Goal: Communication & Community: Answer question/provide support

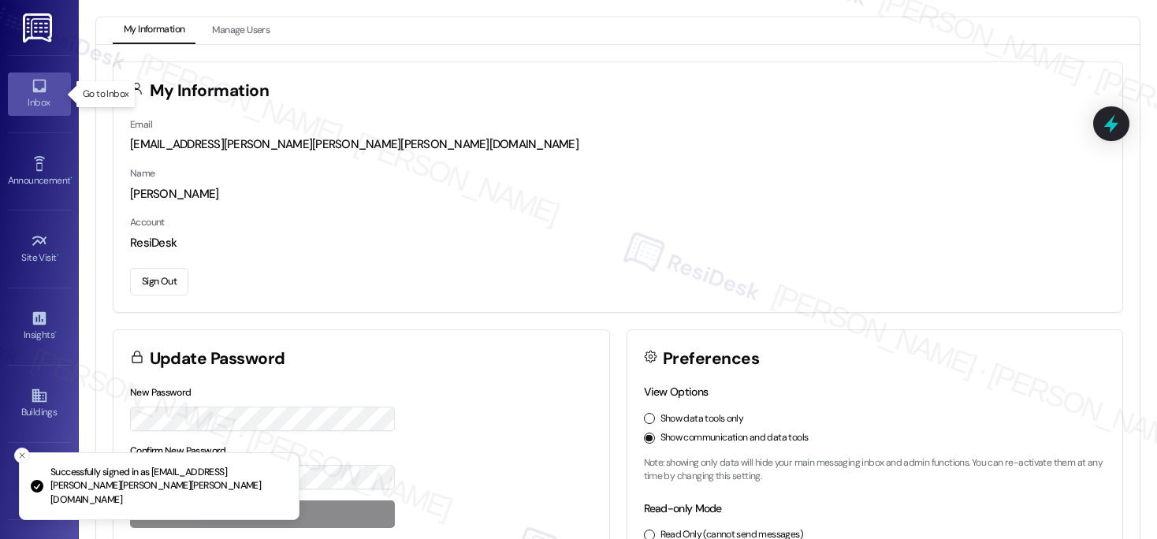
click at [31, 84] on icon at bounding box center [39, 85] width 17 height 17
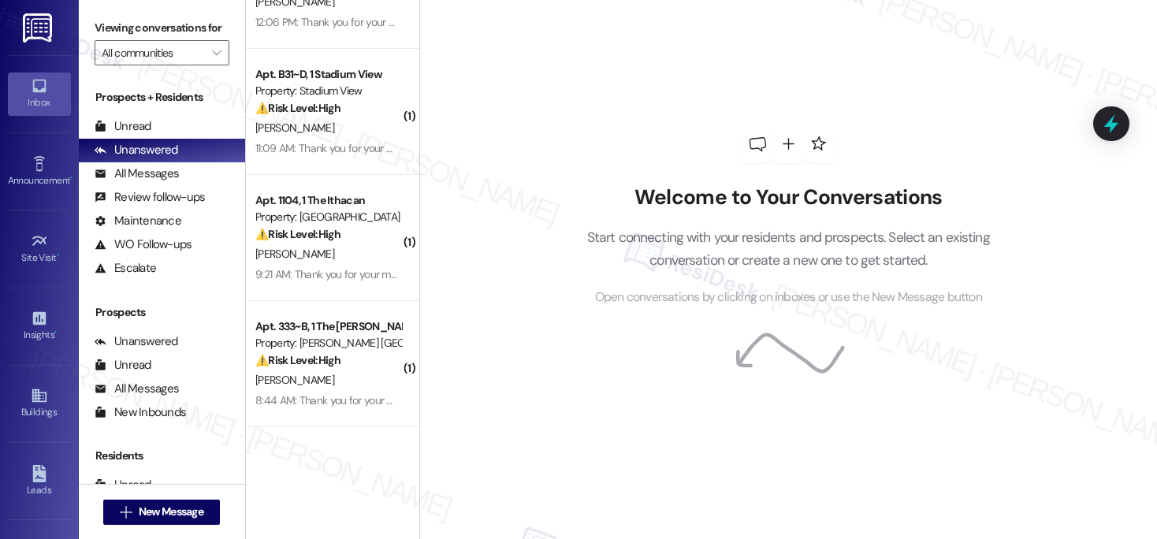
scroll to position [1212, 0]
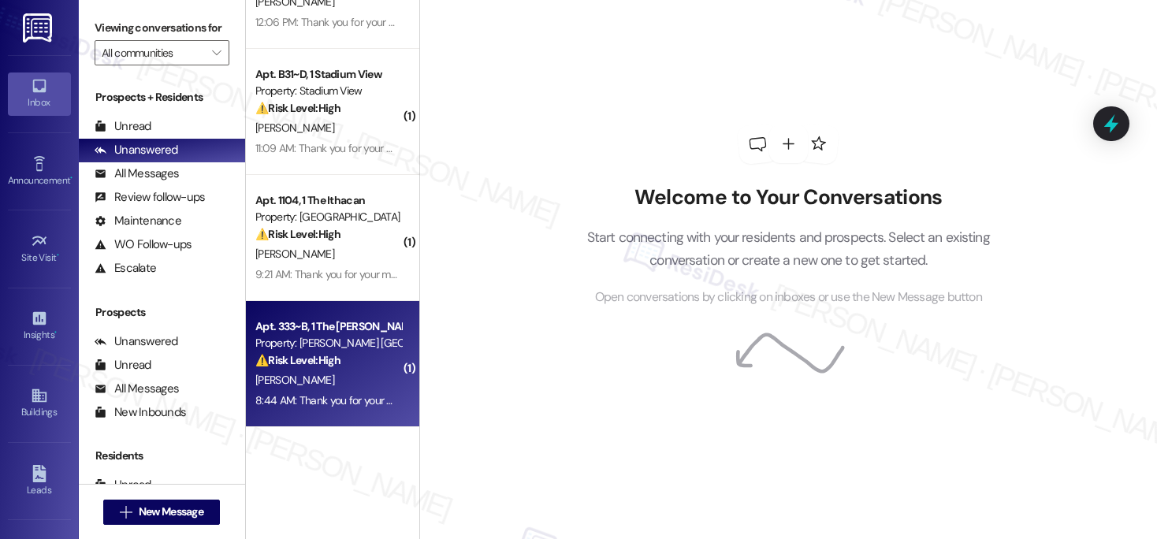
click at [314, 381] on div "A. Smith" at bounding box center [328, 380] width 149 height 20
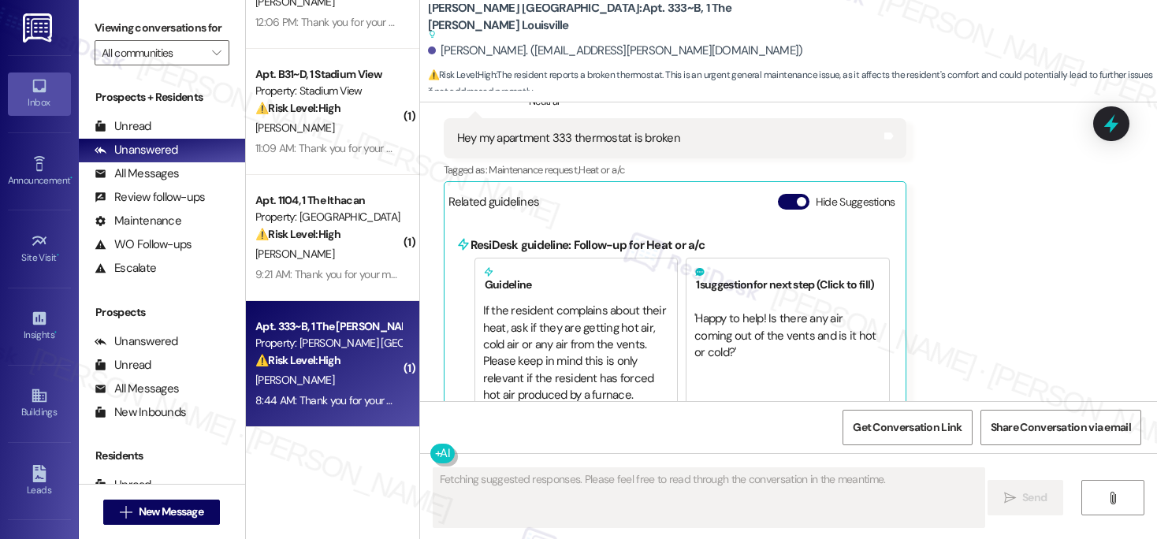
scroll to position [4330, 0]
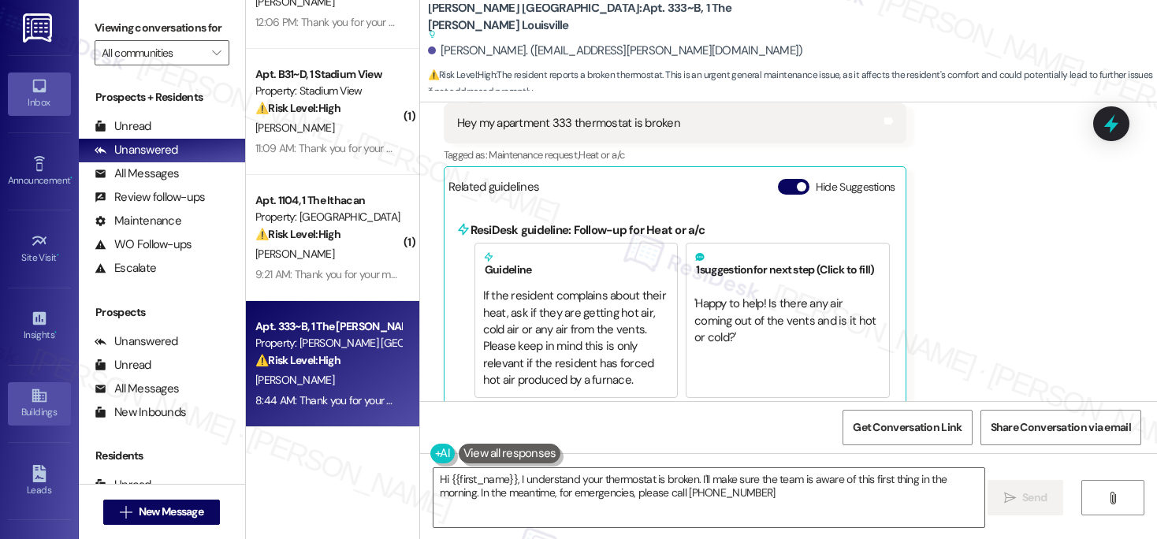
type textarea "Hi {{first_name}}, I understand your thermostat is broken. I'll make sure the t…"
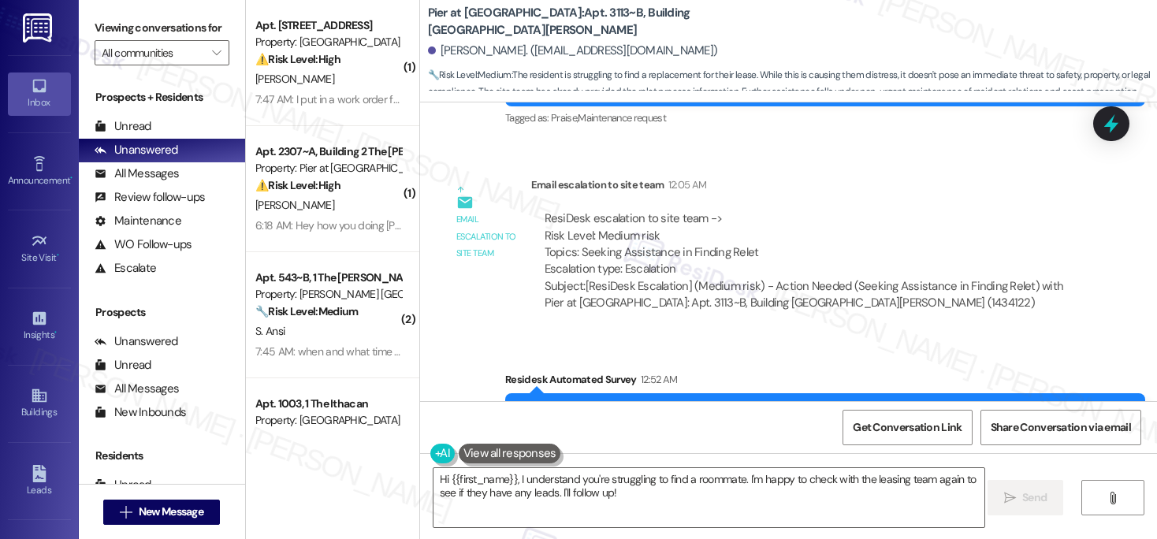
scroll to position [5606, 0]
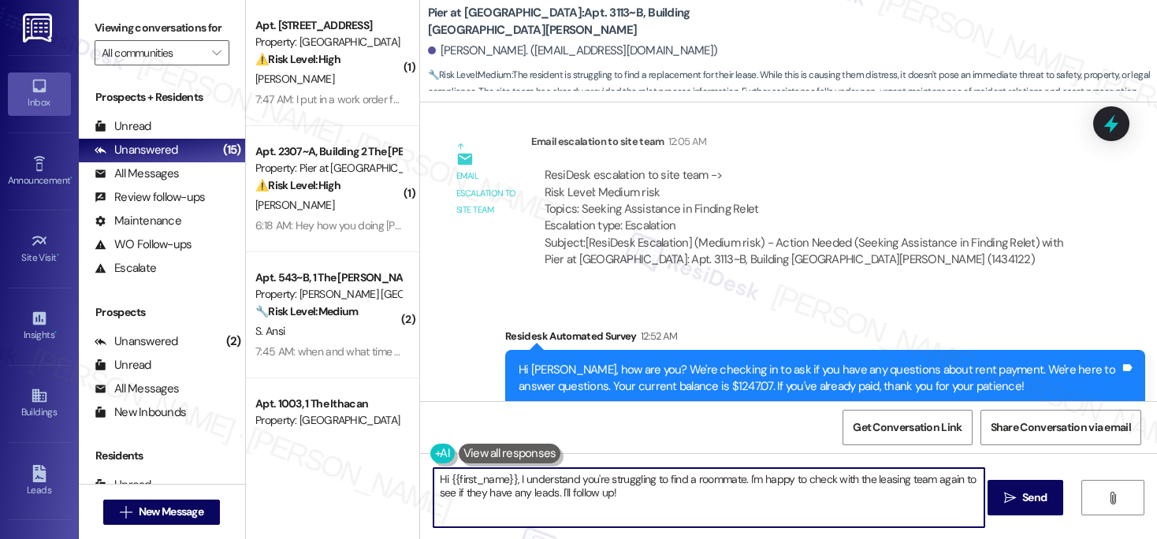
click at [513, 483] on textarea "Hi {{first_name}}, I understand you're struggling to find a roommate. I'm happy…" at bounding box center [709, 497] width 552 height 59
click at [514, 484] on textarea "Hi {{first_name}}, I understand you're struggling to find a roommate. I'm happy…" at bounding box center [709, 497] width 552 height 59
click at [515, 485] on textarea "Hi {{first_name}}, I understand you're struggling to find a roommate. I'm happy…" at bounding box center [709, 497] width 552 height 59
paste textarea "Jacob, Thank you for reaching out. I do apologize, but it is the resident’s res…"
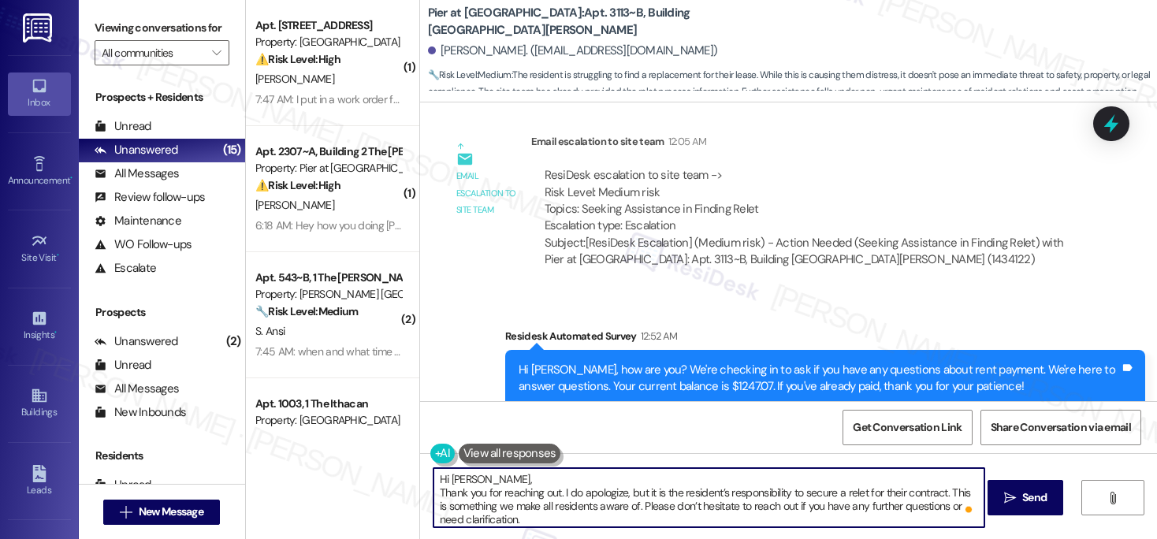
click at [435, 493] on textarea "Hi Jacob, Thank you for reaching out. I do apologize, but it is the resident’s …" at bounding box center [709, 497] width 552 height 59
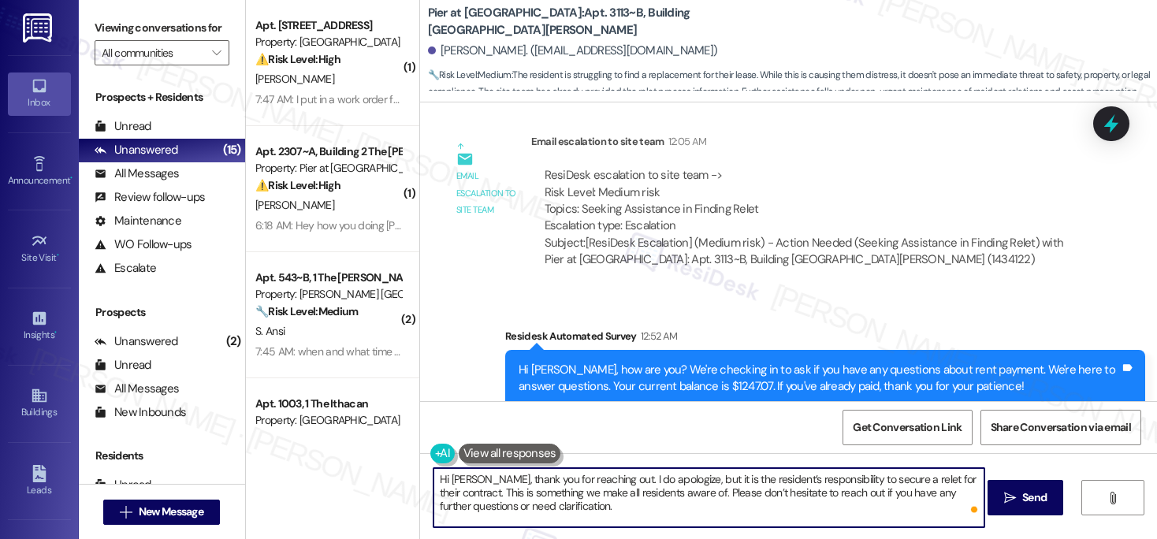
click at [592, 504] on textarea "Hi Jacob, thank you for reaching out. I do apologize, but it is the resident’s …" at bounding box center [709, 497] width 552 height 59
type textarea "Hi Jacob, thank you for reaching out. I do apologize, but it is the resident’s …"
click at [1036, 499] on span "Send" at bounding box center [1034, 497] width 24 height 17
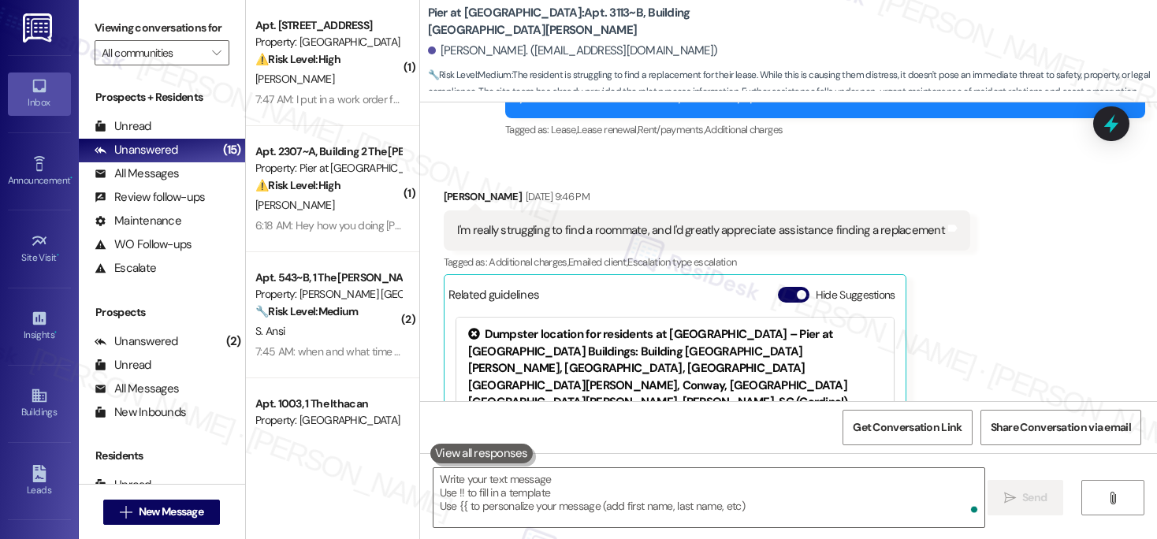
scroll to position [4818, 0]
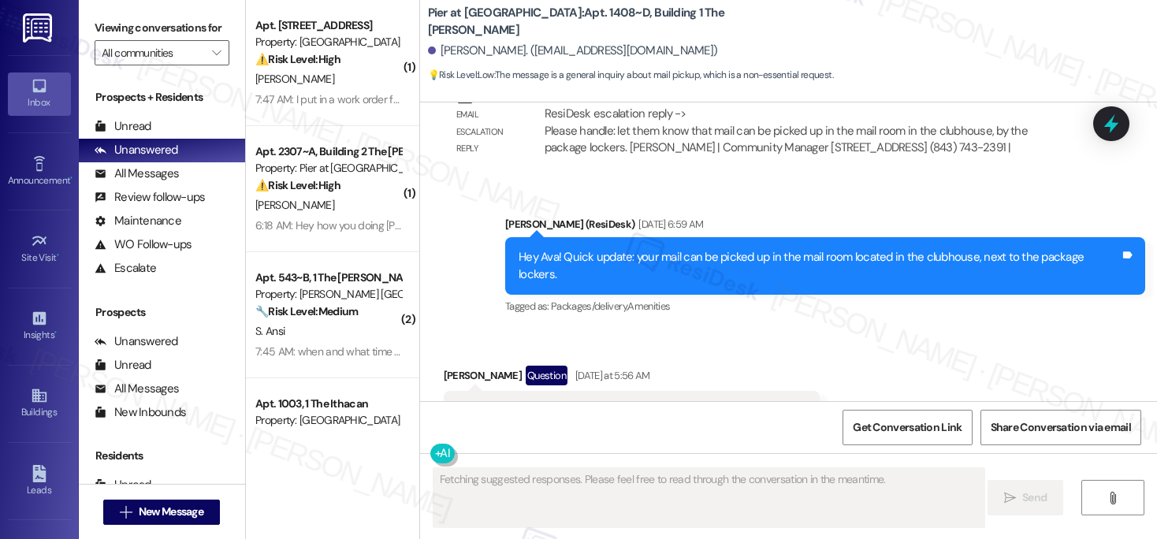
scroll to position [1003, 0]
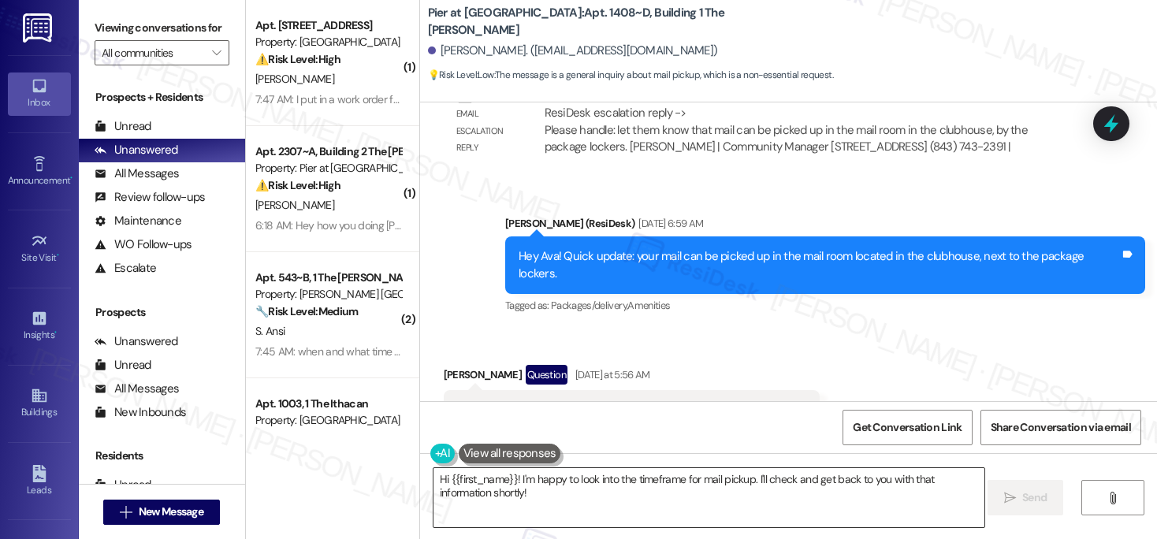
click at [485, 490] on textarea "Hi {{first_name}}! I'm happy to look into the timeframe for mail pickup. I'll c…" at bounding box center [709, 497] width 552 height 59
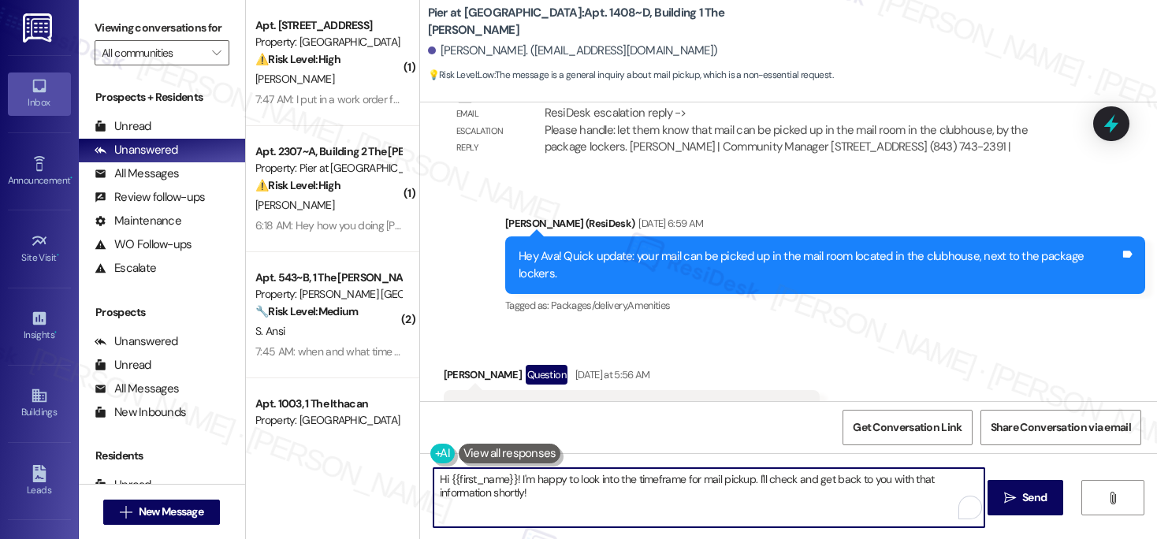
click at [485, 490] on textarea "Hi {{first_name}}! I'm happy to look into the timeframe for mail pickup. I'll c…" at bounding box center [709, 497] width 552 height 59
paste textarea "Ava, Regarding packages, we encourage residents to pick them up within 7 days, …"
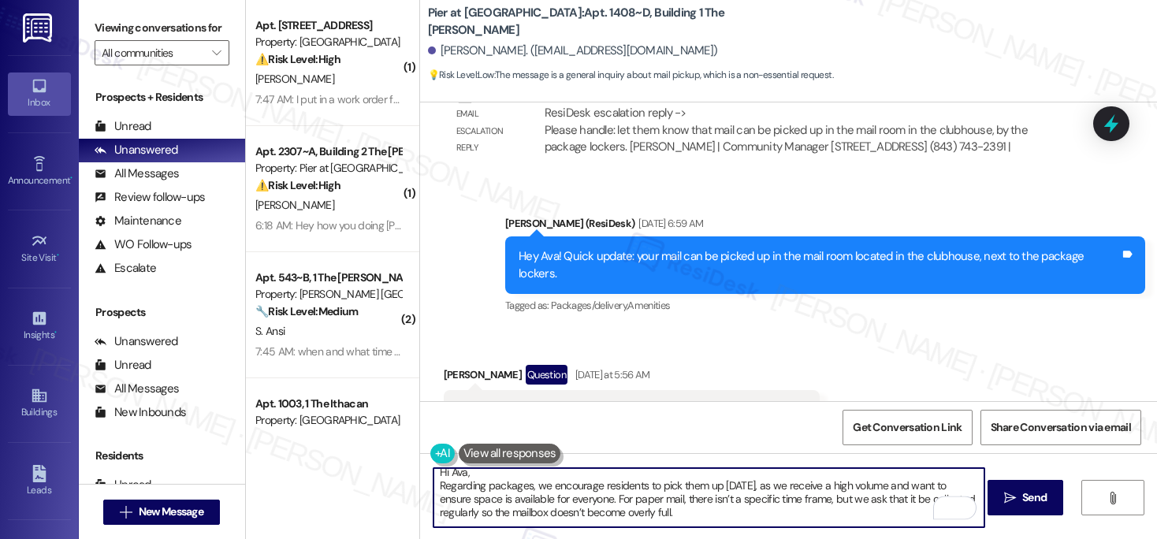
scroll to position [0, 0]
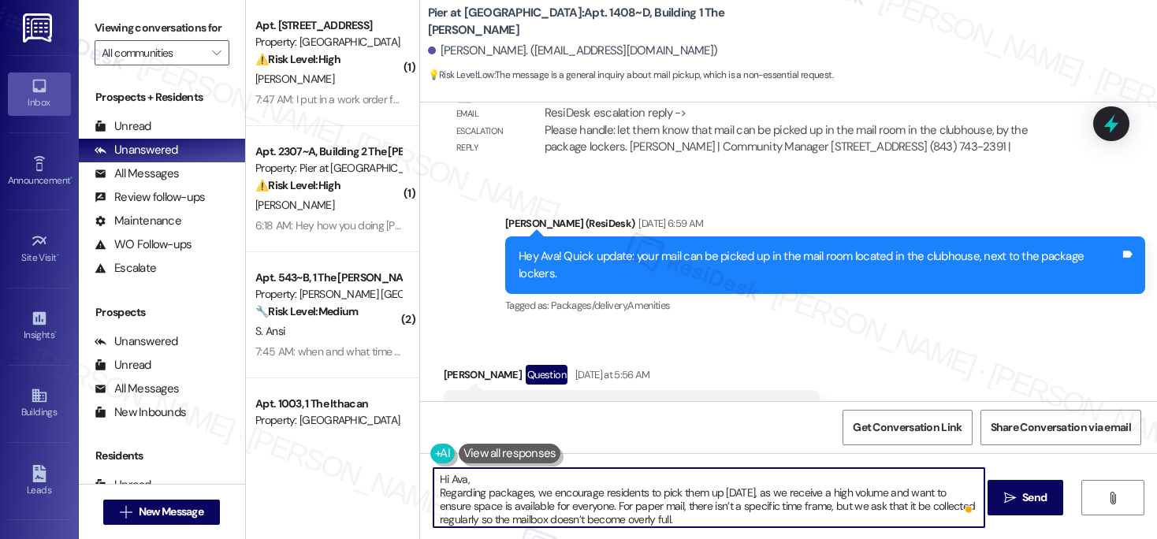
click at [434, 492] on textarea "Hi Ava, Regarding packages, we encourage residents to pick them up within 7 day…" at bounding box center [709, 497] width 552 height 59
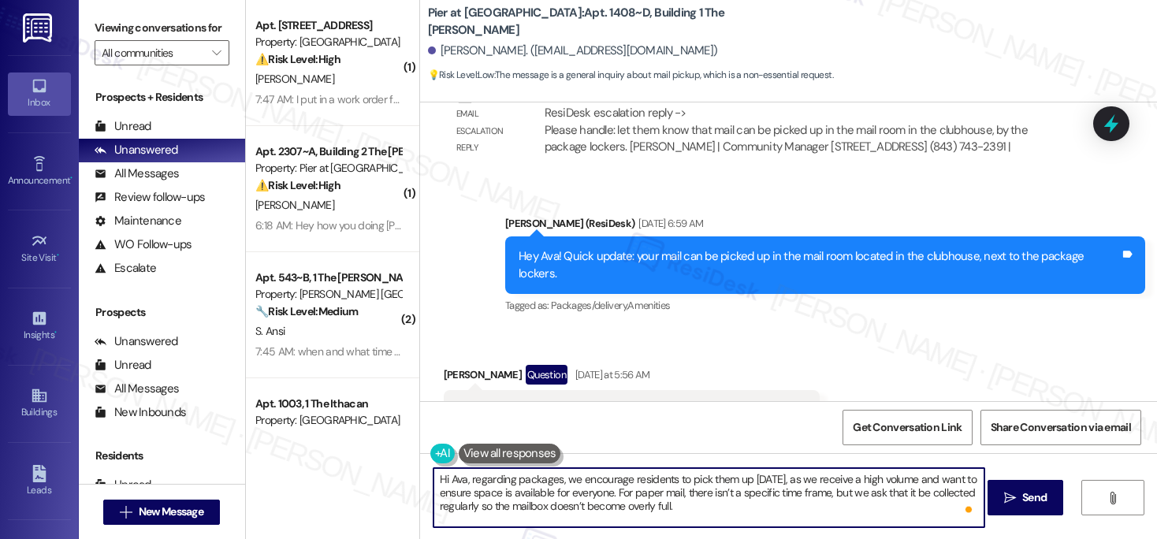
click at [784, 516] on textarea "Hi Ava, regarding packages, we encourage residents to pick them up within 7 day…" at bounding box center [709, 497] width 552 height 59
click at [645, 492] on textarea "Hi Ava, regarding packages, we encourage residents to pick them up within 7 day…" at bounding box center [709, 497] width 552 height 59
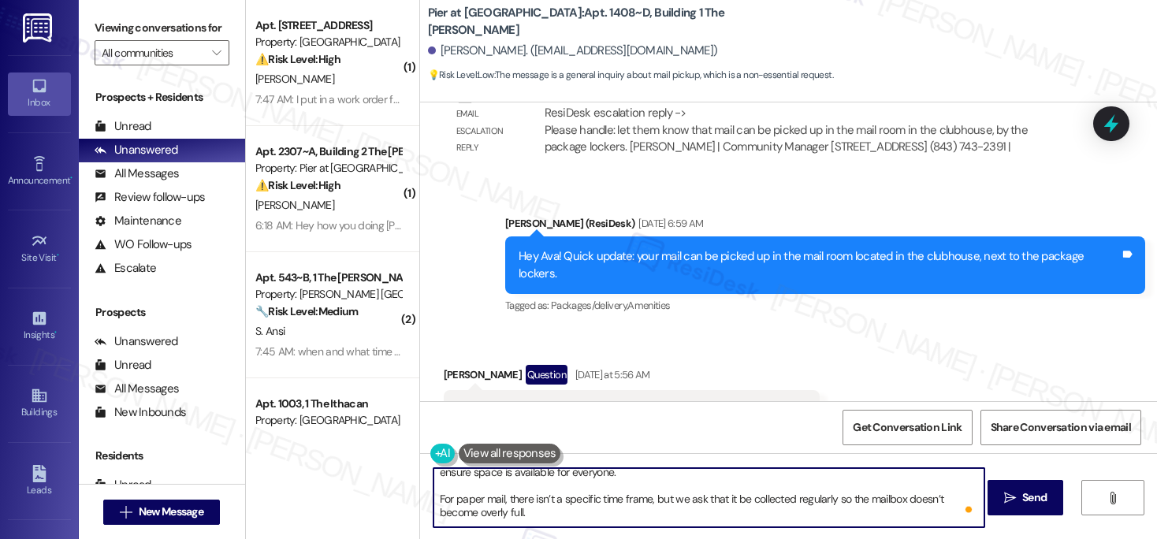
scroll to position [44, 0]
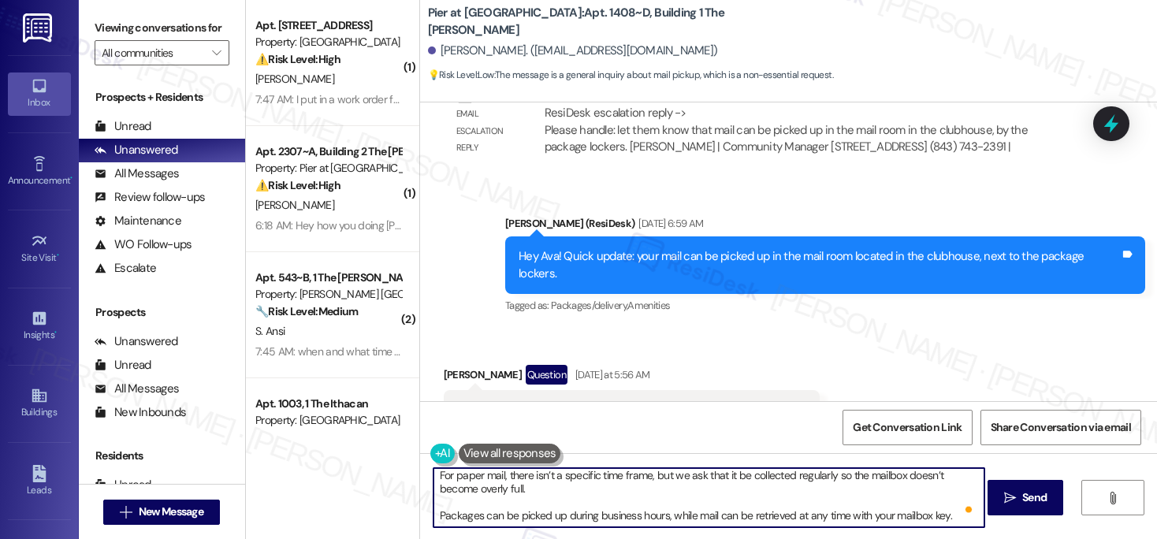
click at [702, 516] on textarea "Hi Ava, regarding packages, we encourage residents to pick them up within 7 day…" at bounding box center [709, 497] width 552 height 59
click at [768, 523] on textarea "Hi Ava, regarding packages, we encourage residents to pick them up within 7 day…" at bounding box center [709, 497] width 552 height 59
type textarea "Hi Ava, regarding packages, we encourage residents to pick them up within 7 day…"
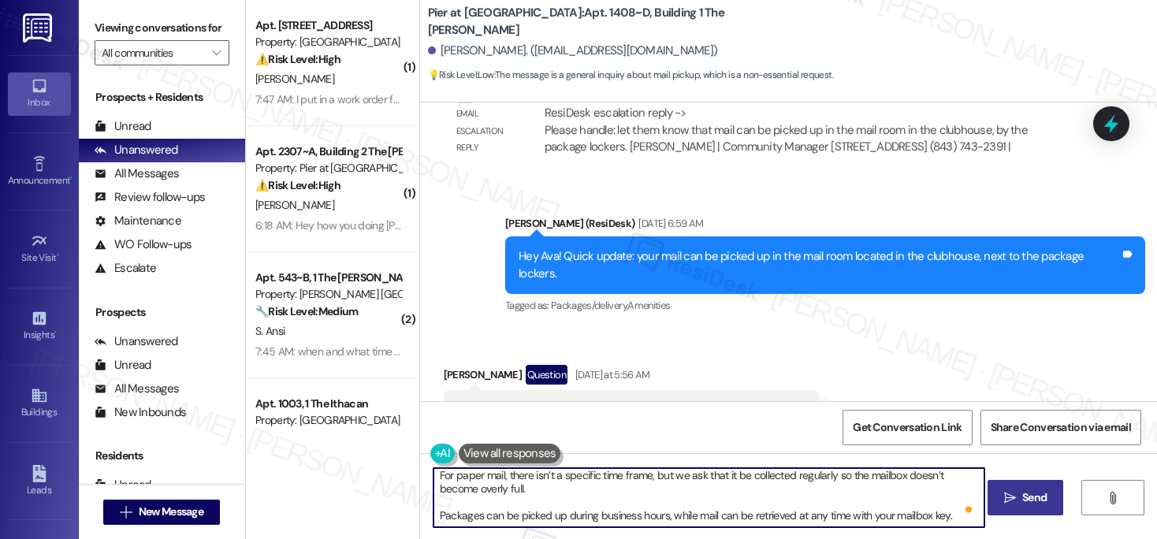
click at [1033, 503] on span "Send" at bounding box center [1034, 497] width 24 height 17
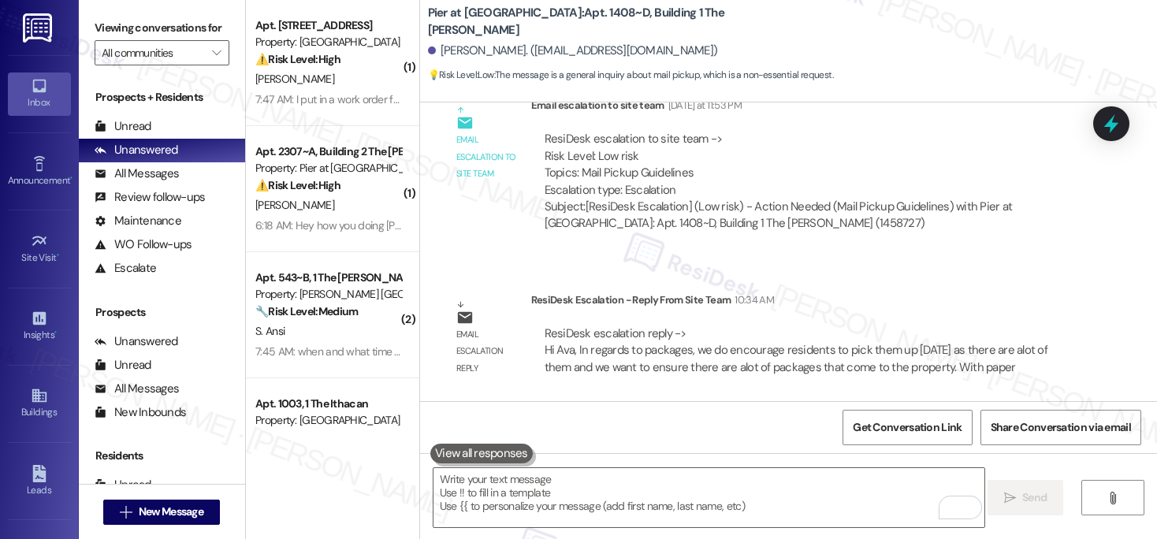
scroll to position [1832, 0]
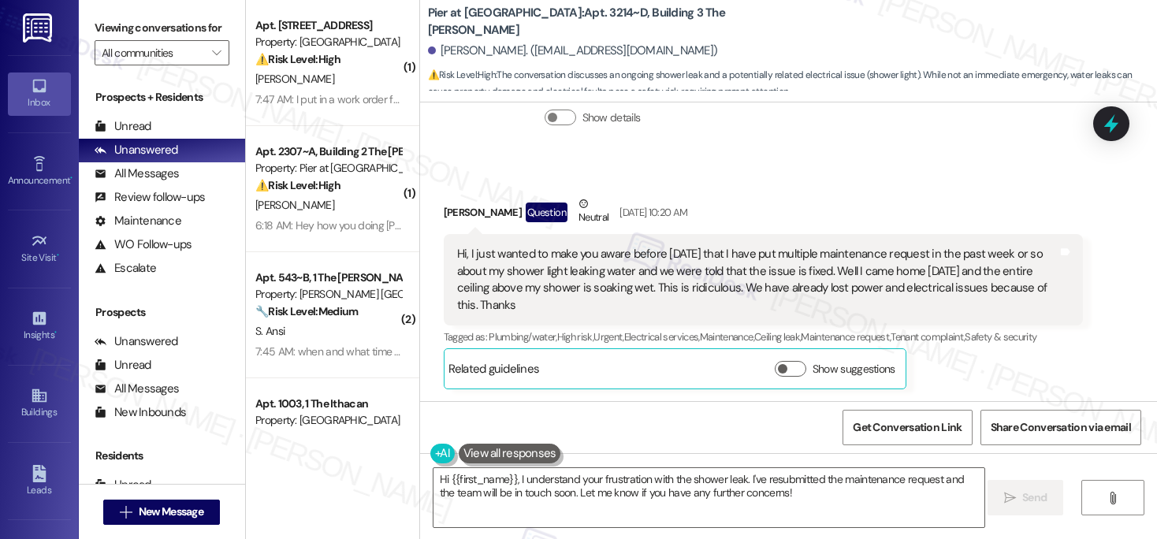
scroll to position [1743, 0]
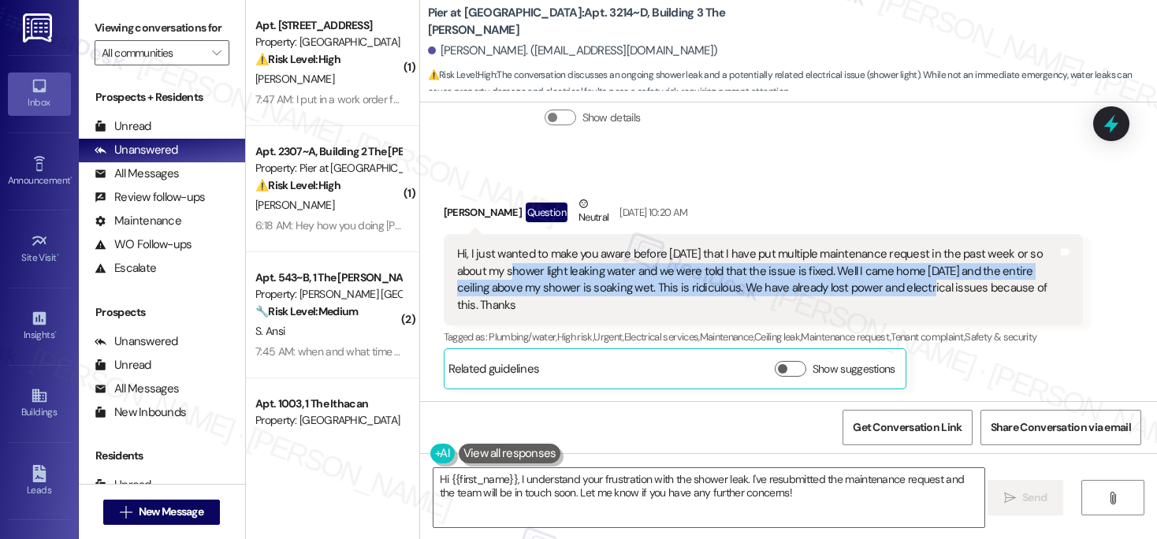
drag, startPoint x: 495, startPoint y: 258, endPoint x: 875, endPoint y: 264, distance: 380.6
click at [875, 264] on div "Hi, I just wanted to make you aware before tomorrow that I have put multiple ma…" at bounding box center [757, 280] width 601 height 68
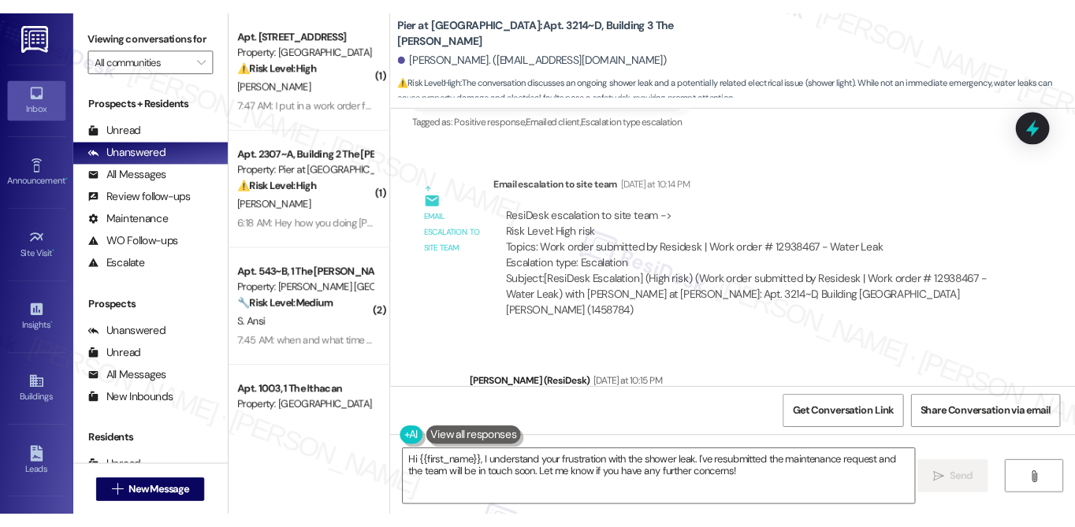
scroll to position [3145, 0]
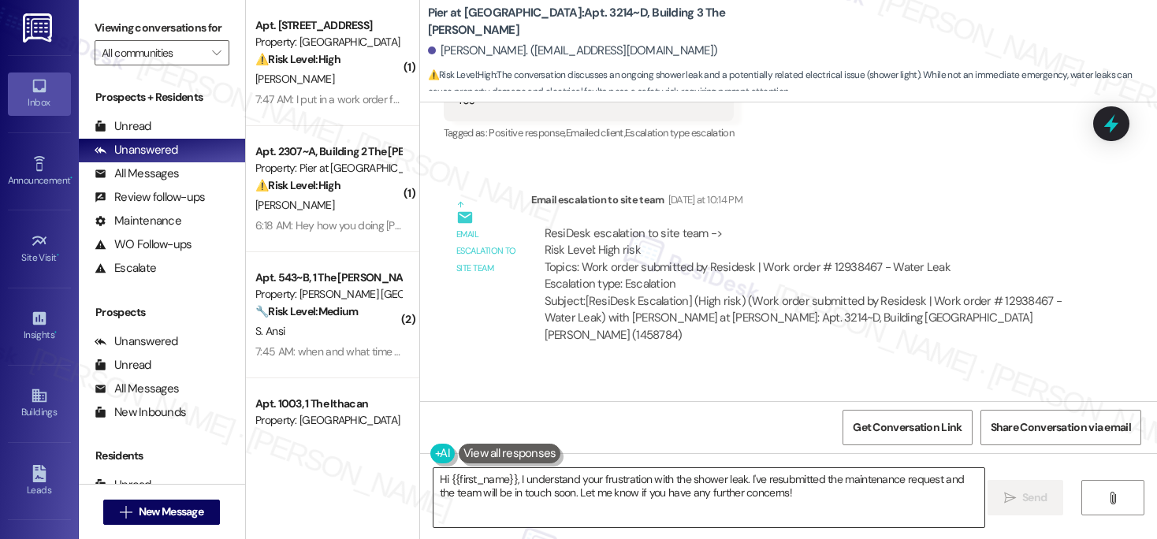
click at [667, 475] on textarea "Hi {{first_name}}, I understand your frustration with the shower leak. I've res…" at bounding box center [709, 497] width 552 height 59
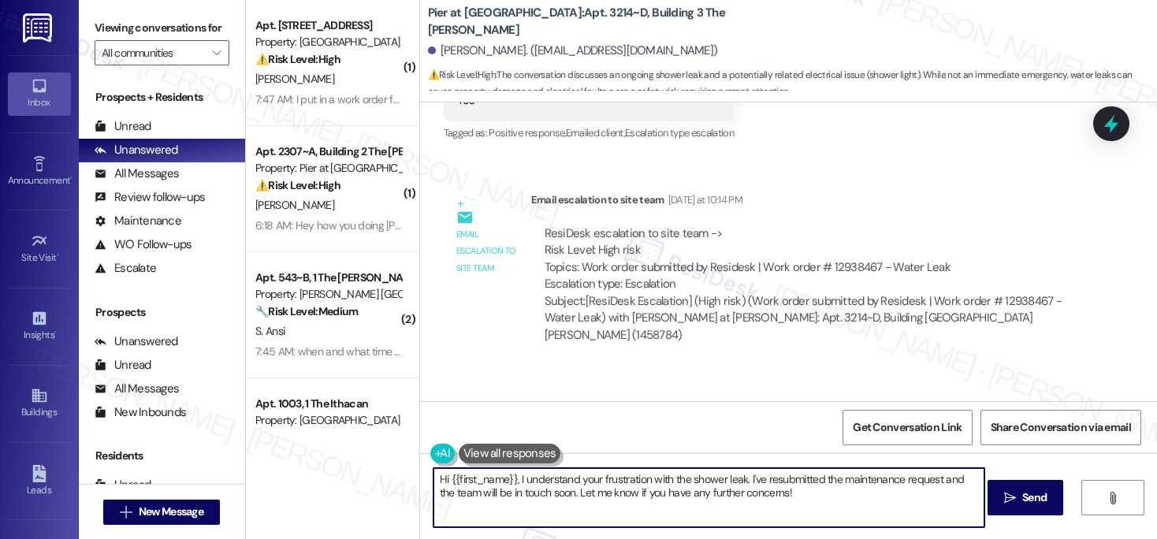
click at [667, 475] on textarea "Hi {{first_name}}, I understand your frustration with the shower leak. I've res…" at bounding box center [709, 497] width 552 height 59
paste textarea "Brandon, At this time, we have additional maintenance staff on site and will ma…"
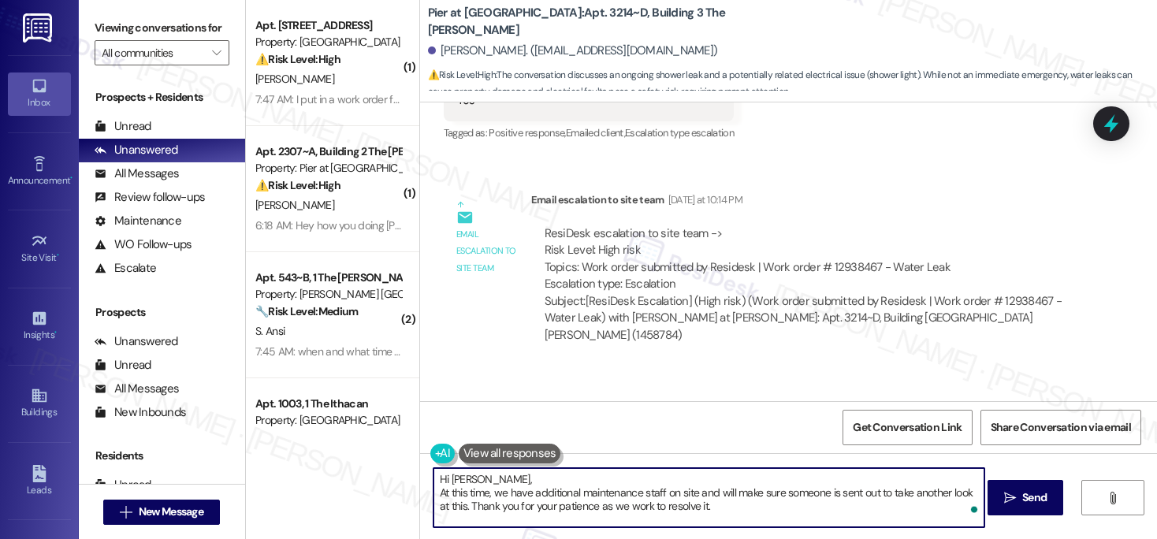
click at [436, 493] on textarea "Hi Brandon, At this time, we have additional maintenance staff on site and will…" at bounding box center [709, 497] width 552 height 59
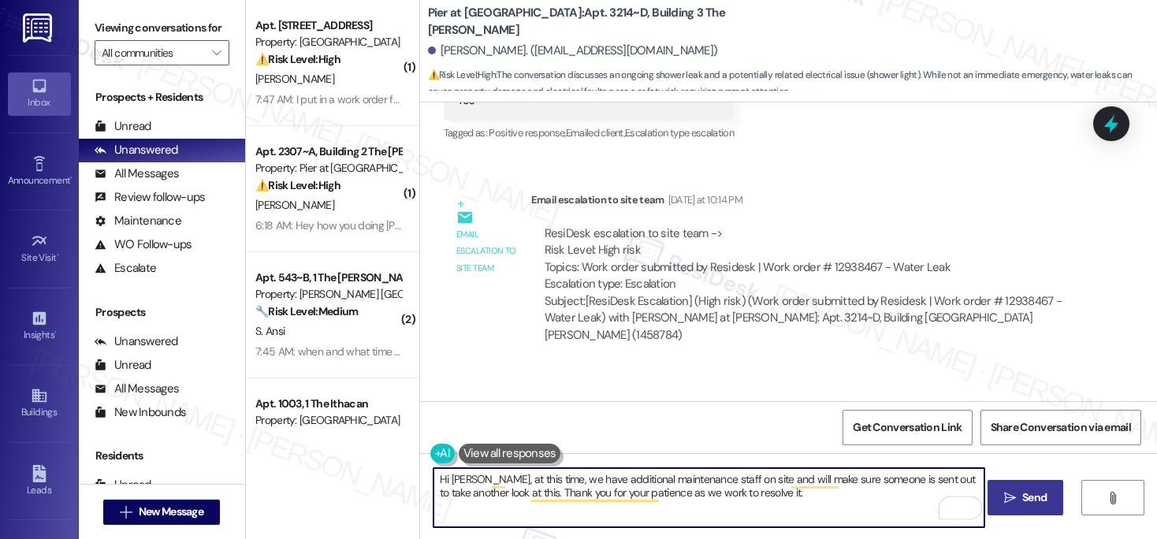
type textarea "Hi Brandon, at this time, we have additional maintenance staff on site and will…"
click at [1029, 514] on button " Send" at bounding box center [1025, 497] width 76 height 35
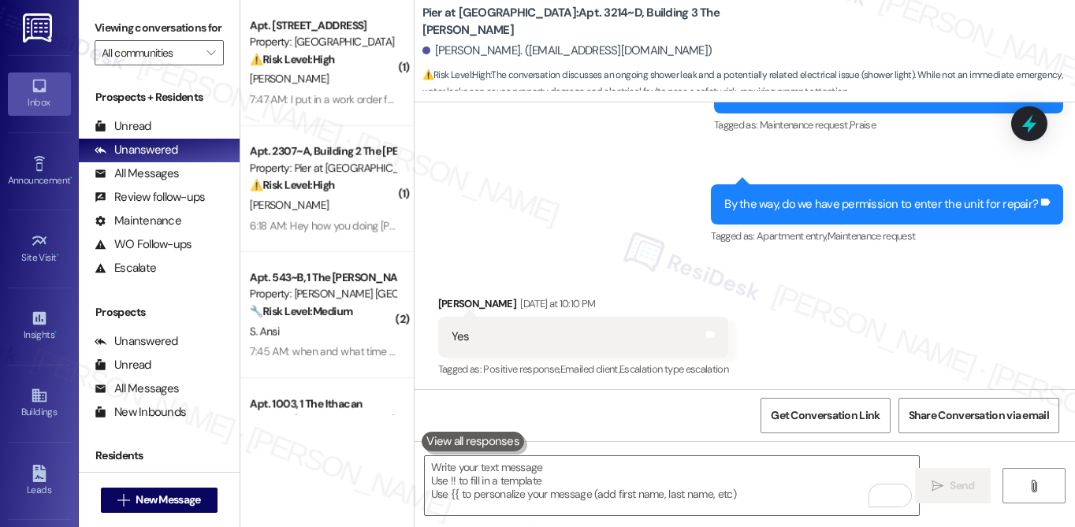
scroll to position [2876, 0]
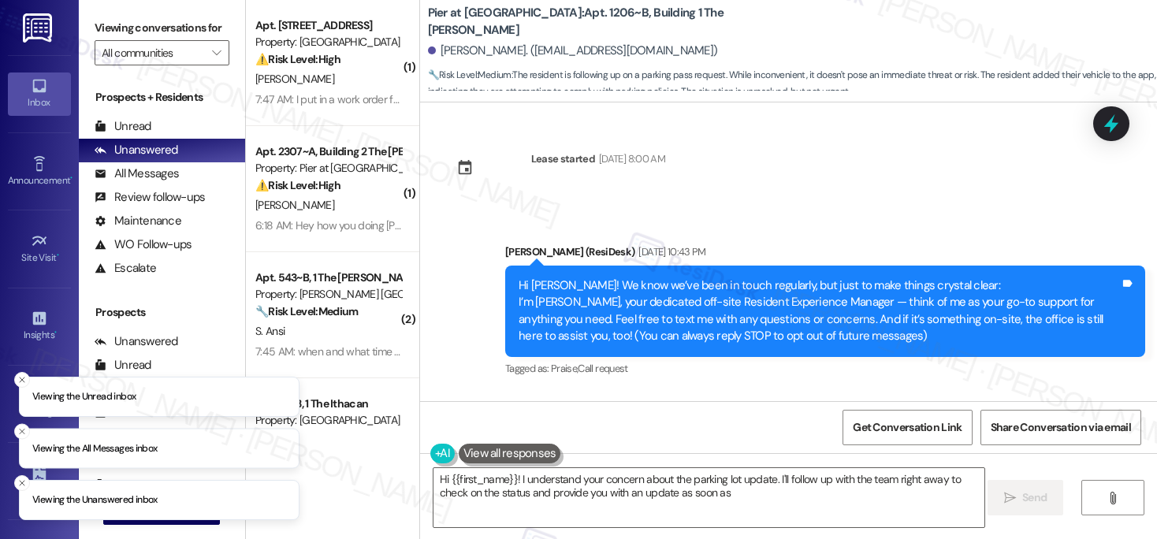
scroll to position [4272, 0]
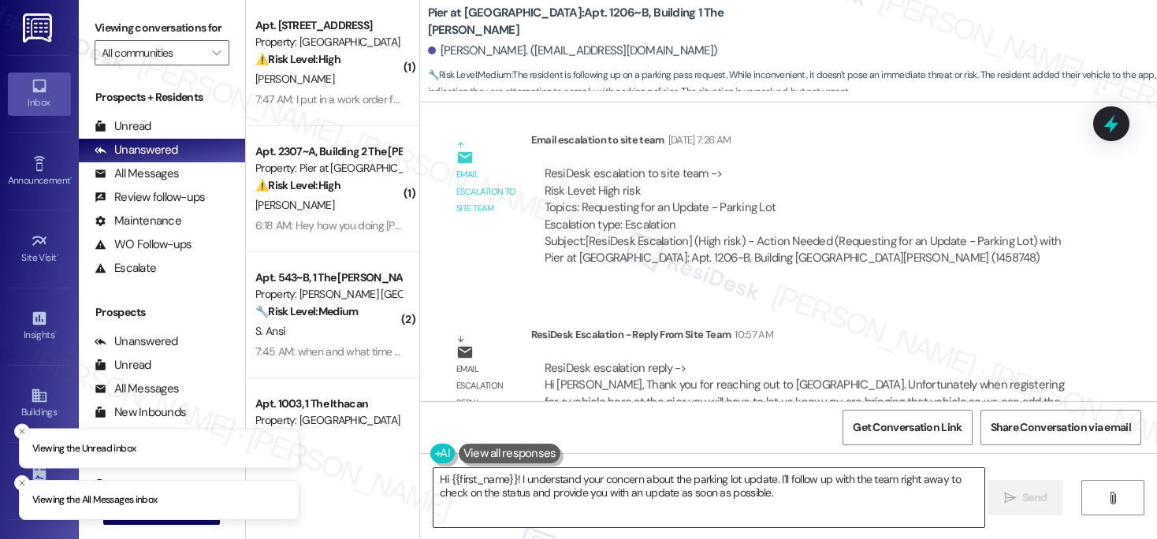
click at [590, 487] on textarea "Hi {{first_name}}! I understand your concern about the parking lot update. I'll…" at bounding box center [709, 497] width 552 height 59
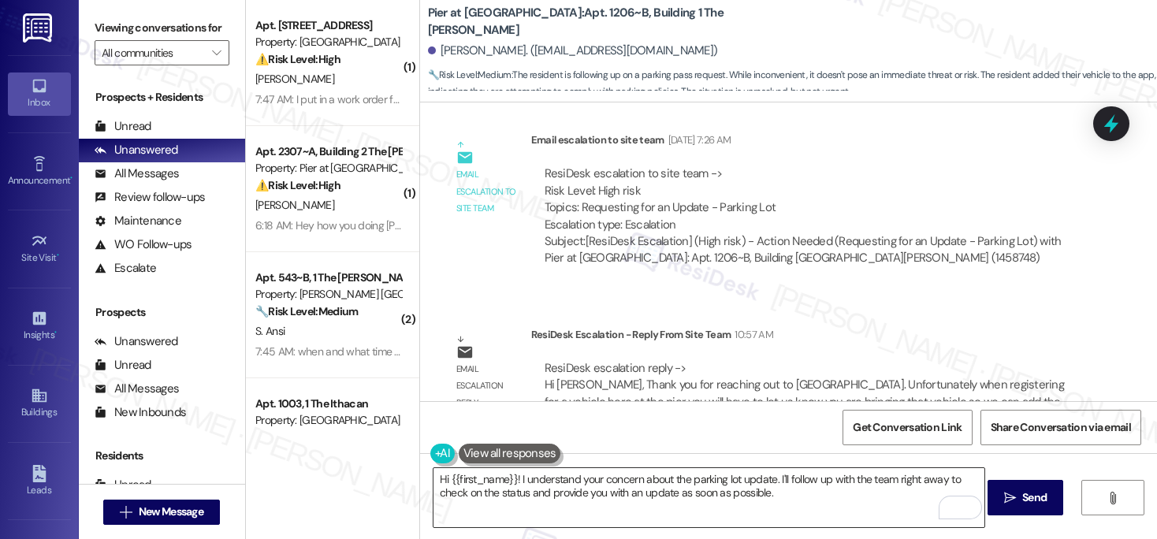
click at [686, 485] on textarea "Hi {{first_name}}! I understand your concern about the parking lot update. I'll…" at bounding box center [709, 497] width 552 height 59
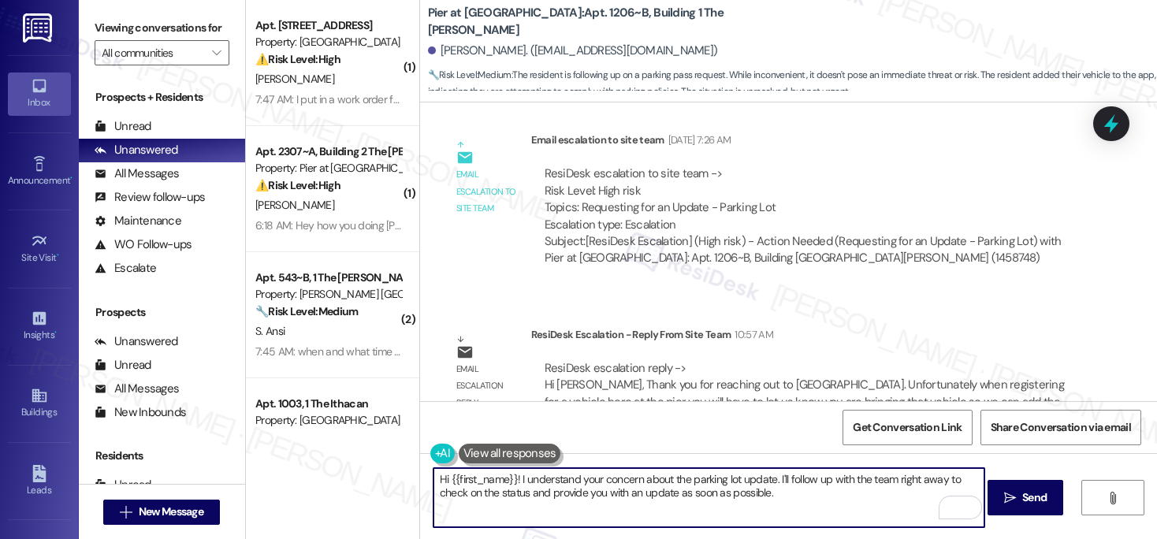
click at [686, 485] on textarea "Hi {{first_name}}! I understand your concern about the parking lot update. I'll…" at bounding box center [709, 497] width 552 height 59
click at [806, 500] on textarea "Hi {{first_name}}! I understand your concern about the parking lot update. I'll…" at bounding box center [709, 497] width 552 height 59
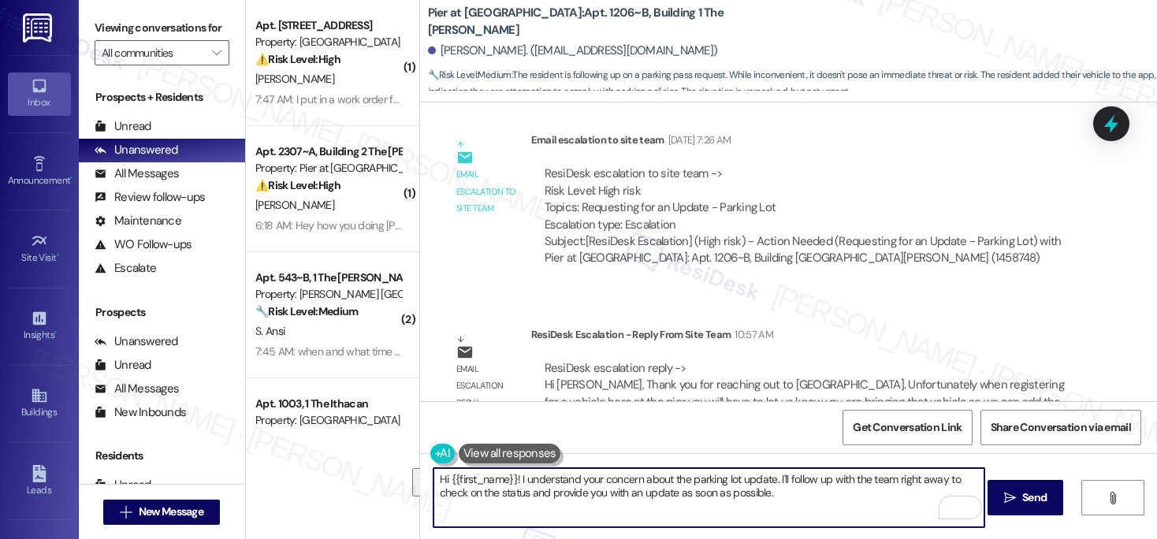
paste textarea "Jenna, Thank you for reaching out to us. When registering a vehicle at The Pier…"
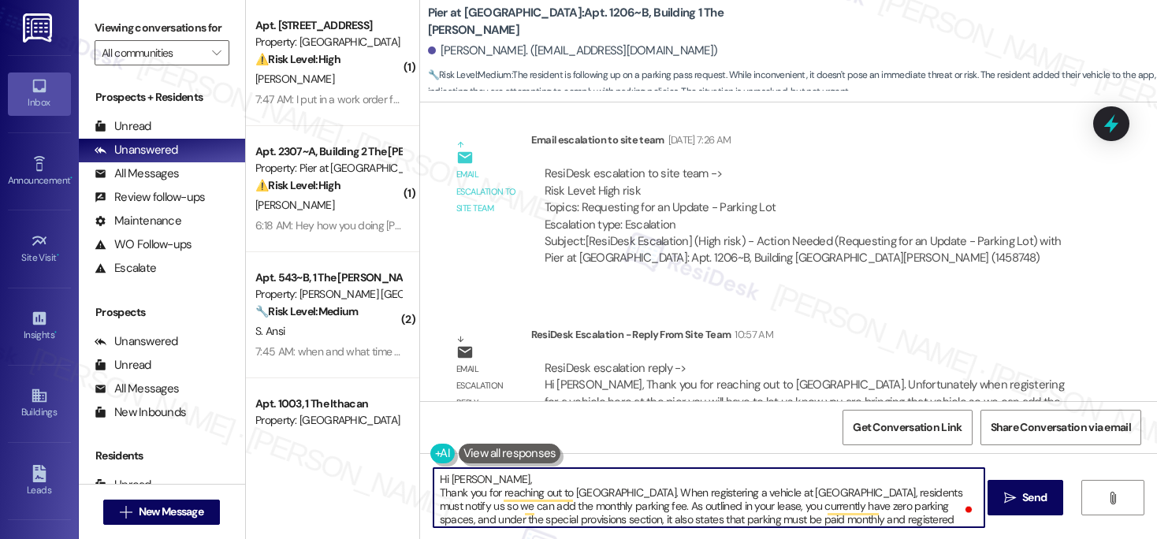
click at [434, 496] on textarea "Hi Jenna, Thank you for reaching out to us. When registering a vehicle at The P…" at bounding box center [709, 497] width 552 height 59
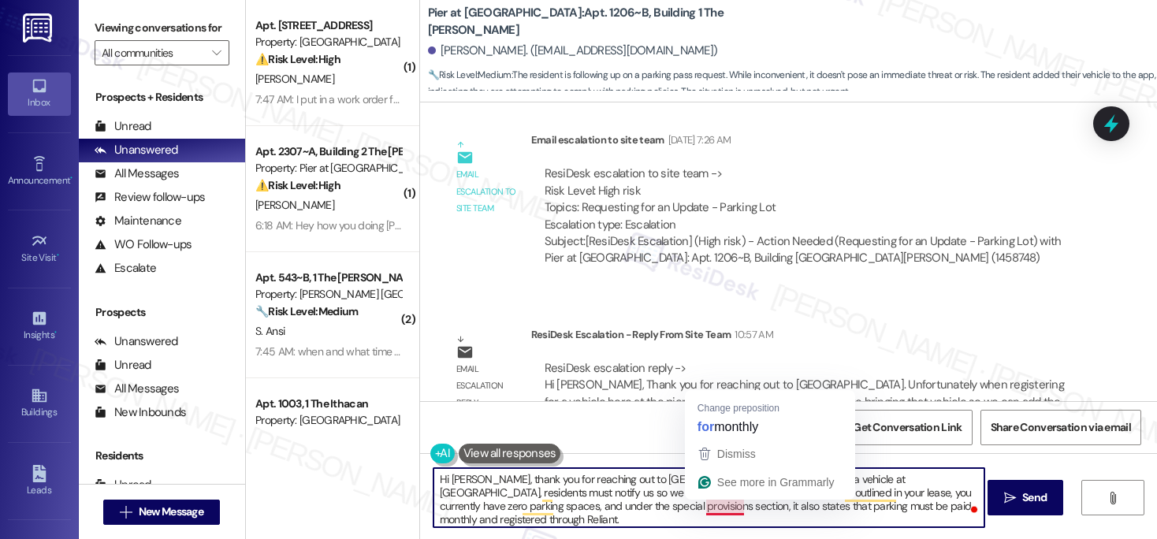
click at [713, 510] on textarea "Hi Jenna, thank you for reaching out to us. When registering a vehicle at The P…" at bounding box center [709, 497] width 552 height 59
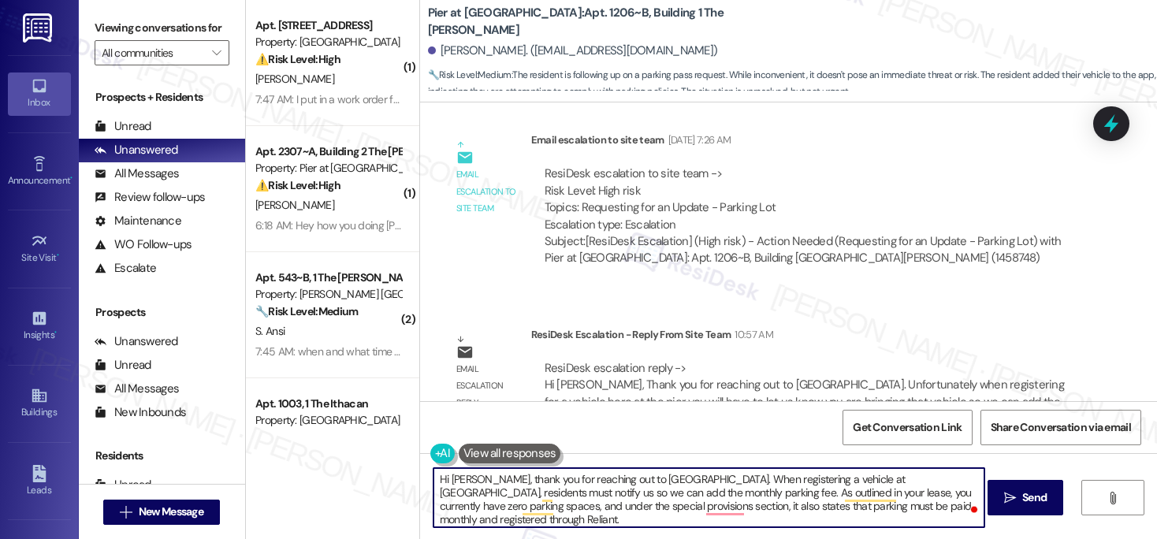
type textarea "Hi Jenna, thank you for reaching out to us. When registering a vehicle at The P…"
click at [879, 527] on div "Hi Jenna, thank you for reaching out to us. When registering a vehicle at The P…" at bounding box center [709, 497] width 553 height 61
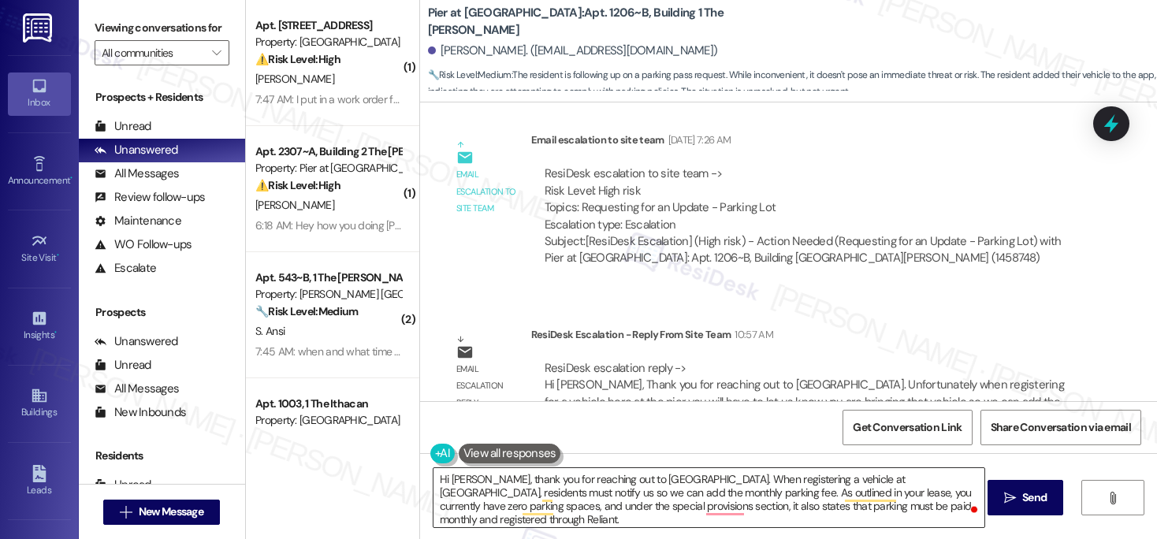
click at [907, 515] on textarea "Hi Jenna, thank you for reaching out to us. When registering a vehicle at The P…" at bounding box center [709, 497] width 552 height 59
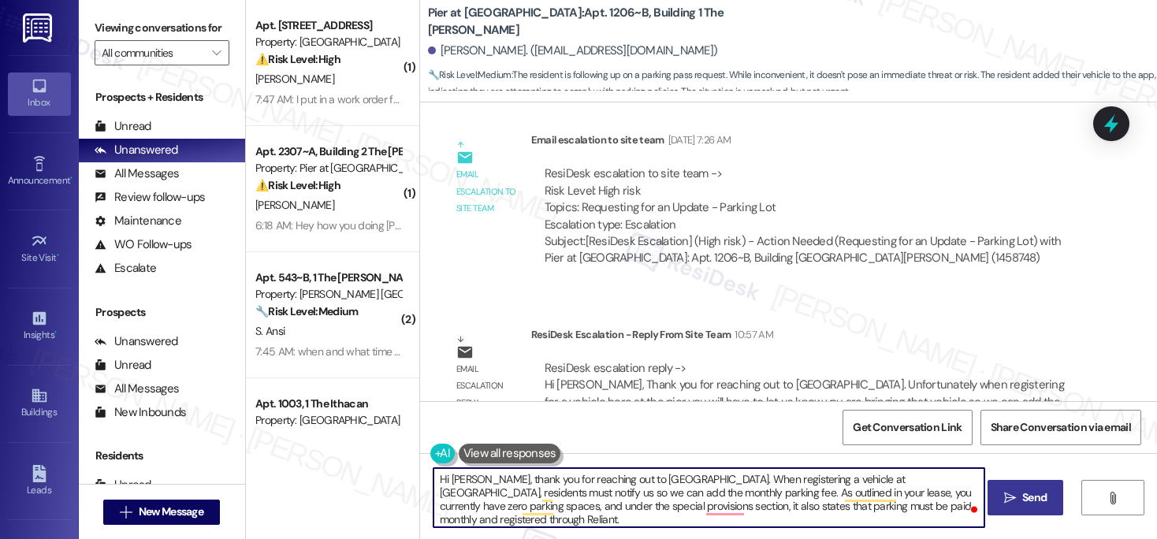
click at [1022, 495] on span "Send" at bounding box center [1034, 497] width 24 height 17
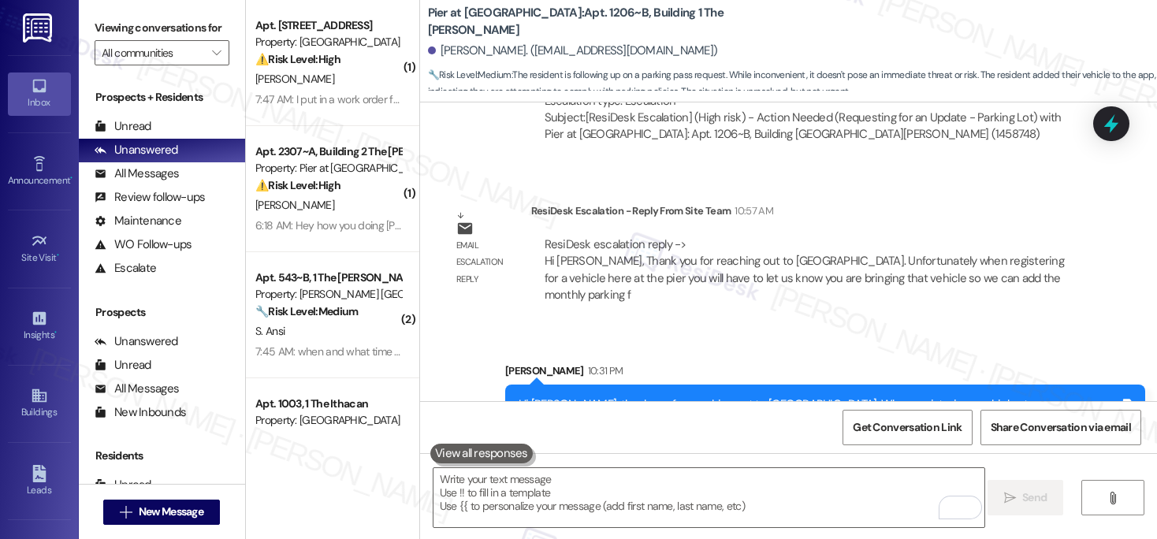
scroll to position [4416, 0]
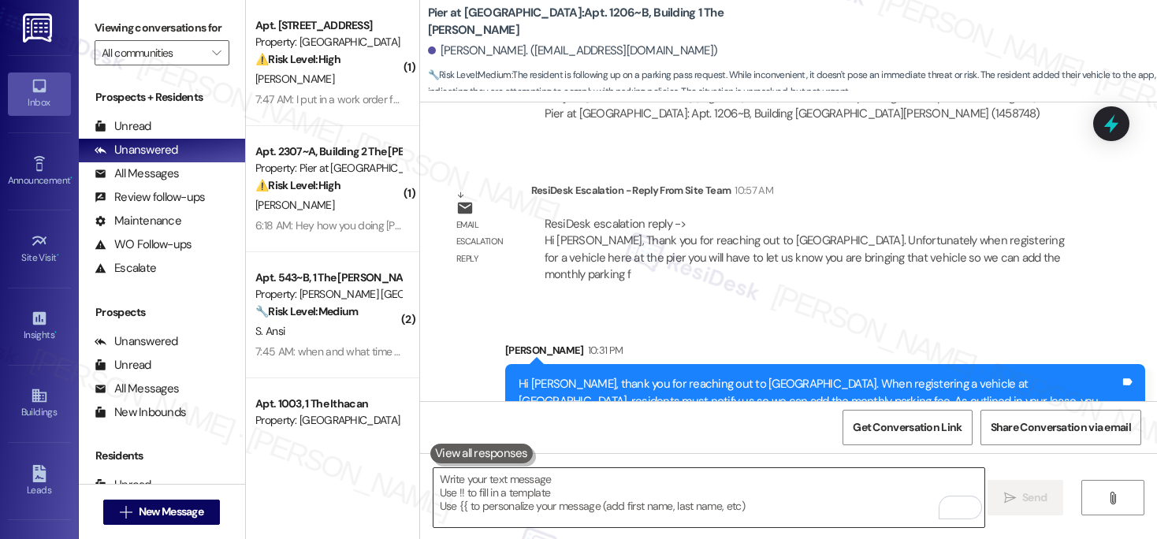
click at [582, 481] on textarea "To enrich screen reader interactions, please activate Accessibility in Grammarl…" at bounding box center [709, 497] width 552 height 59
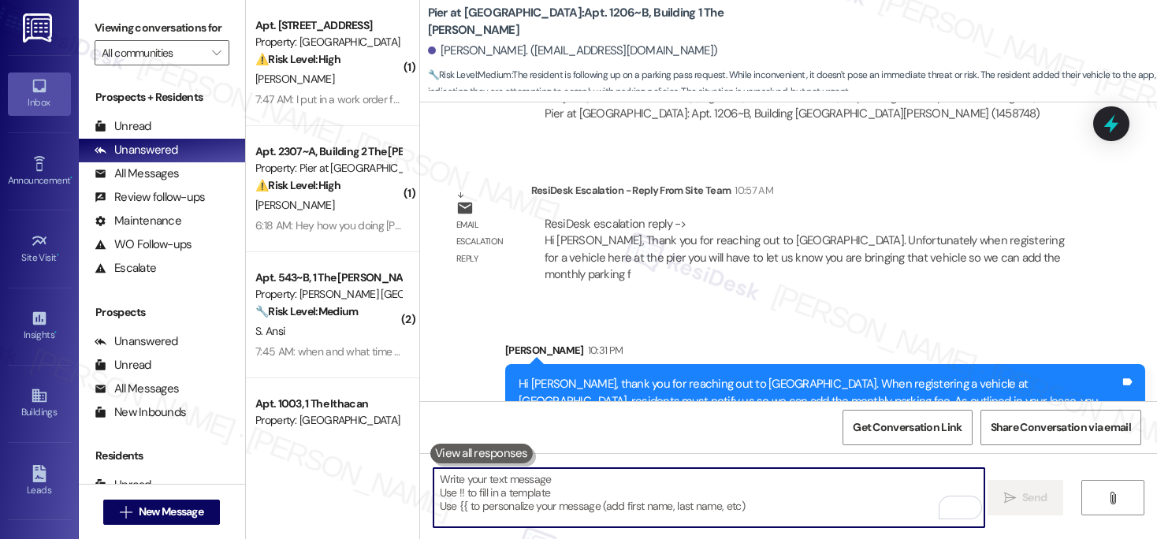
paste textarea "Since parking spaces on site are limited, we always review this with residents …"
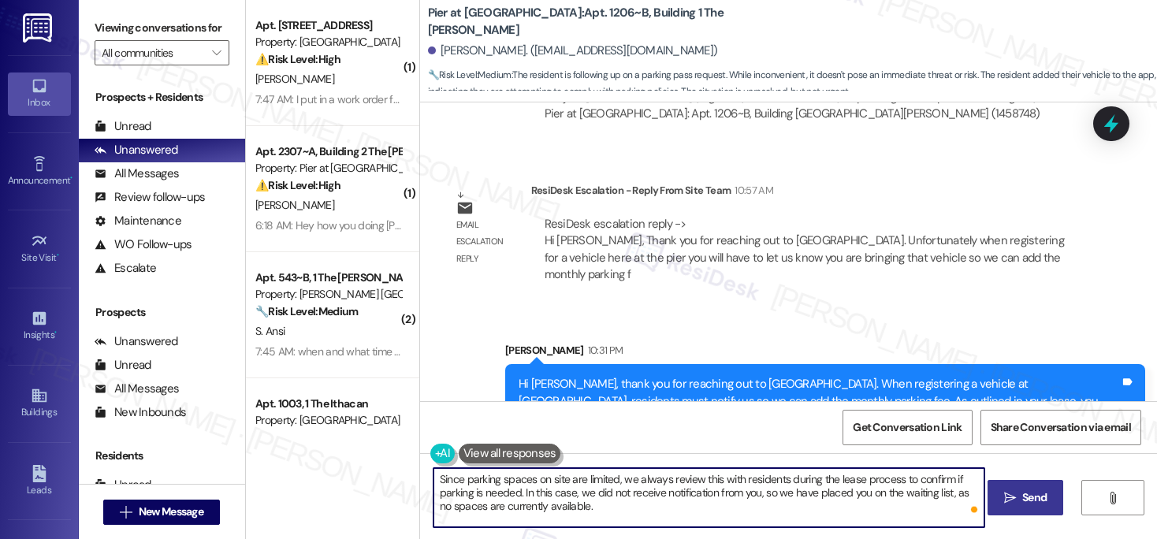
type textarea "Since parking spaces on site are limited, we always review this with residents …"
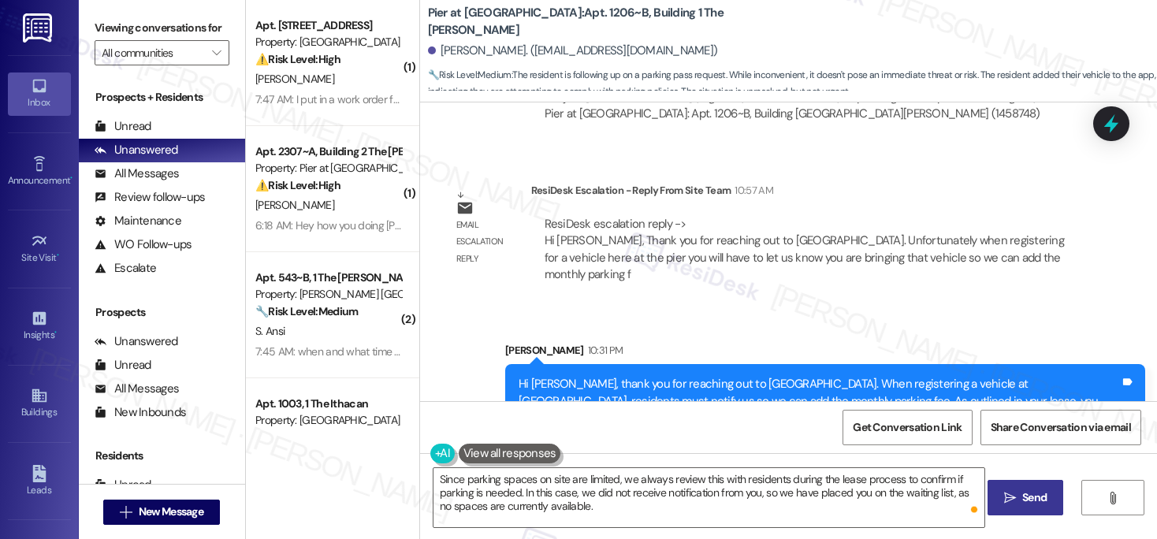
click at [1039, 496] on span "Send" at bounding box center [1034, 497] width 24 height 17
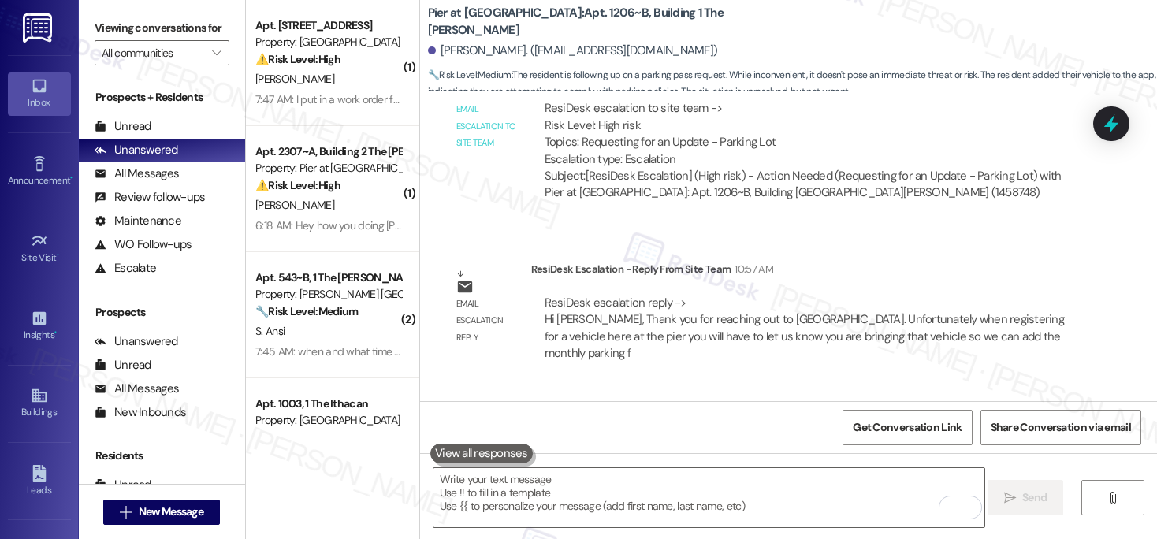
scroll to position [4559, 0]
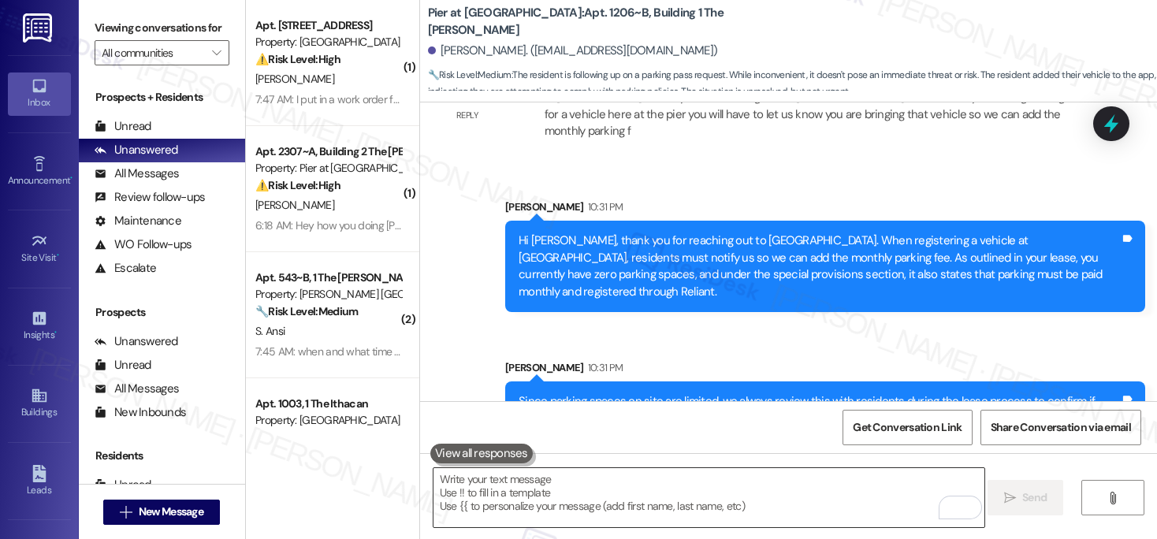
click at [651, 491] on textarea "To enrich screen reader interactions, please activate Accessibility in Grammarl…" at bounding box center [709, 497] width 552 height 59
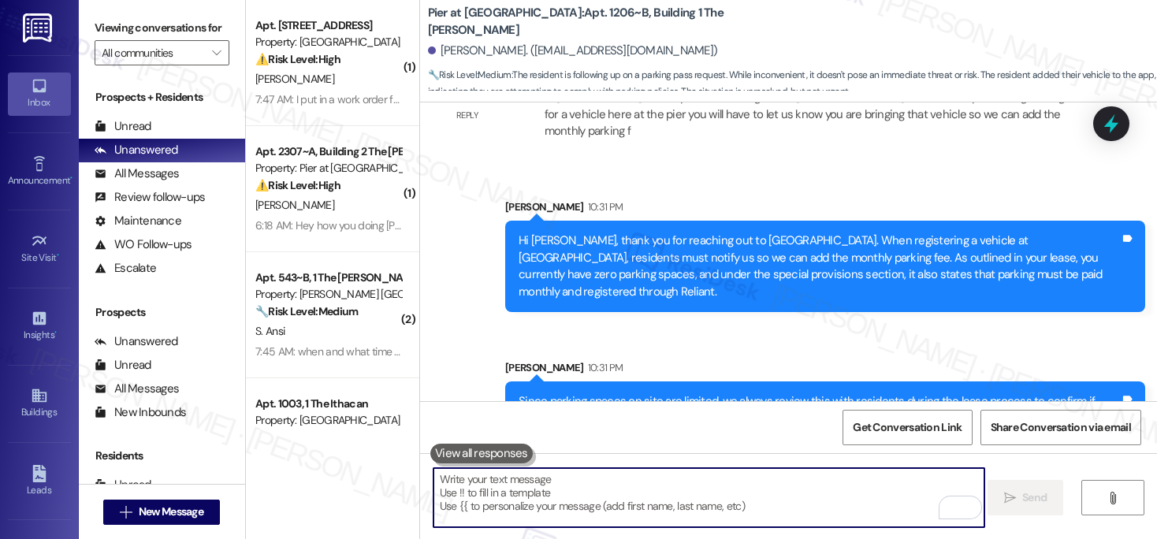
paste textarea "We appreciate your patience and will notify you as soon as a space becomes avai…"
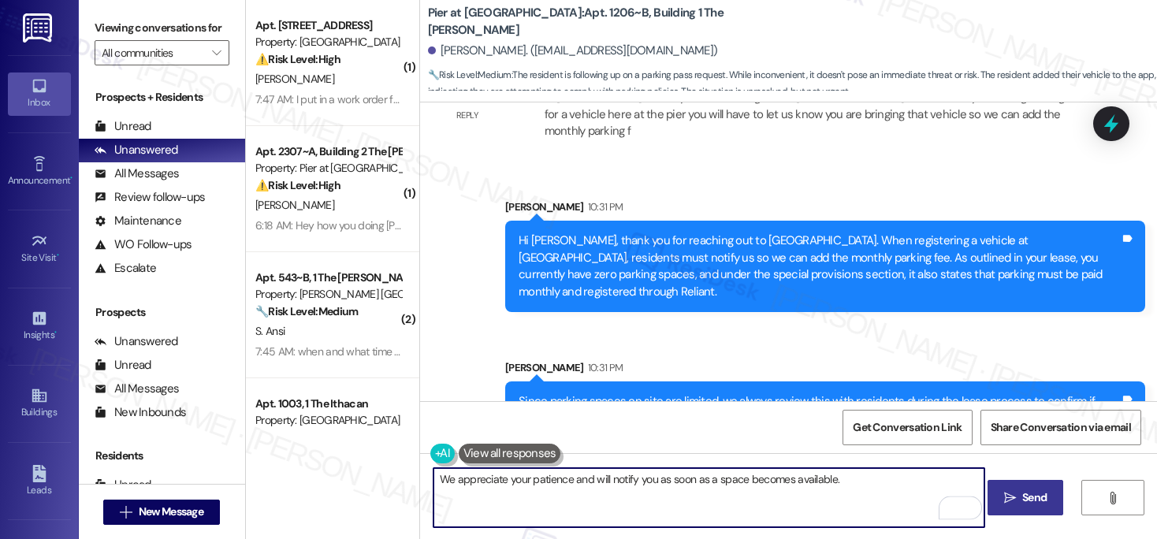
type textarea "We appreciate your patience and will notify you as soon as a space becomes avai…"
click at [1014, 504] on span " Send" at bounding box center [1026, 497] width 50 height 17
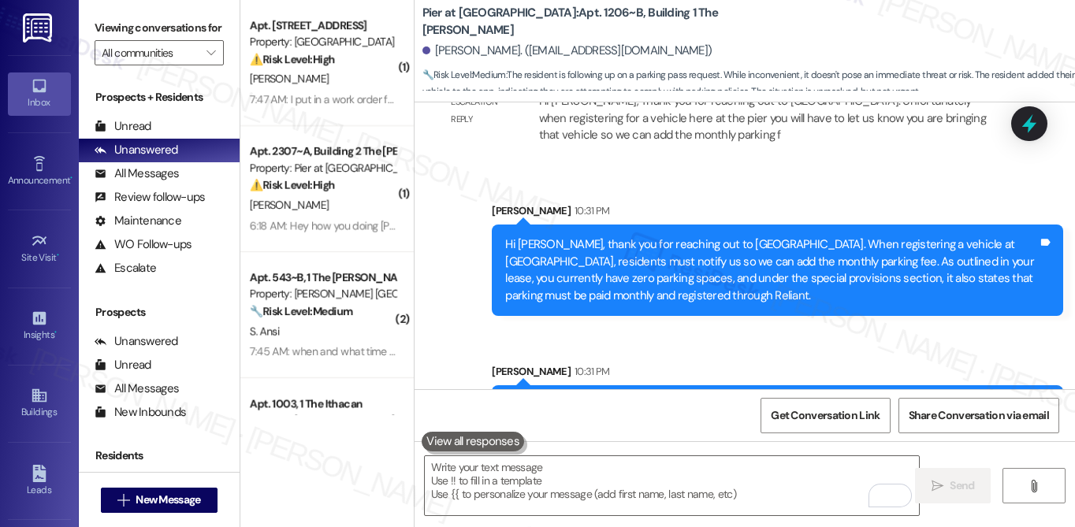
scroll to position [4782, 0]
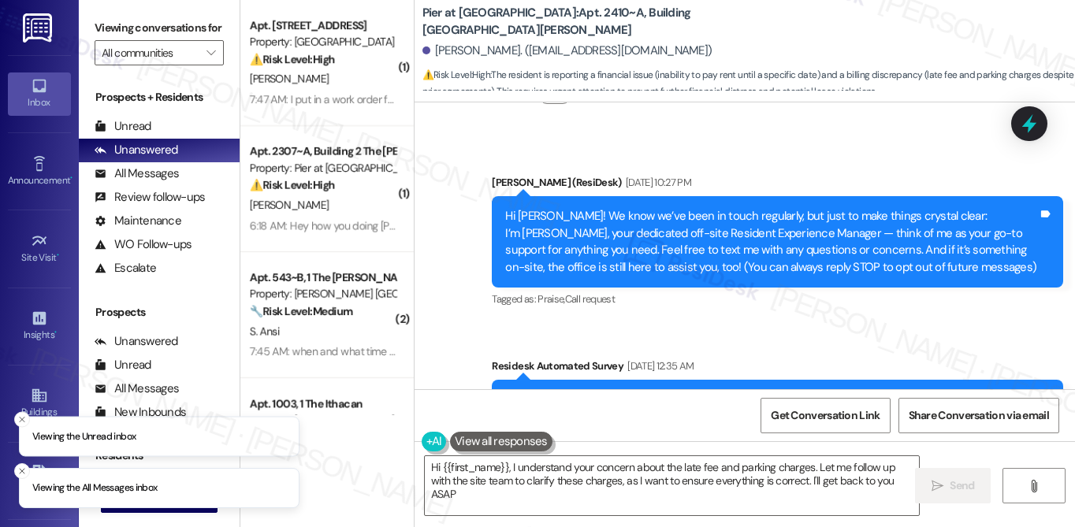
type textarea "Hi {{first_name}}, I understand your concern about the late fee and parking cha…"
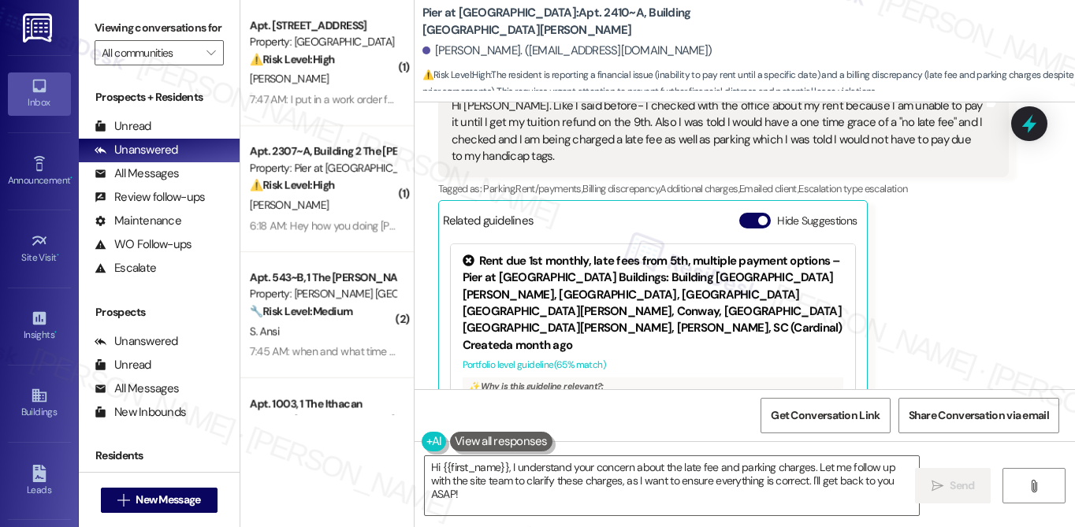
scroll to position [189, 0]
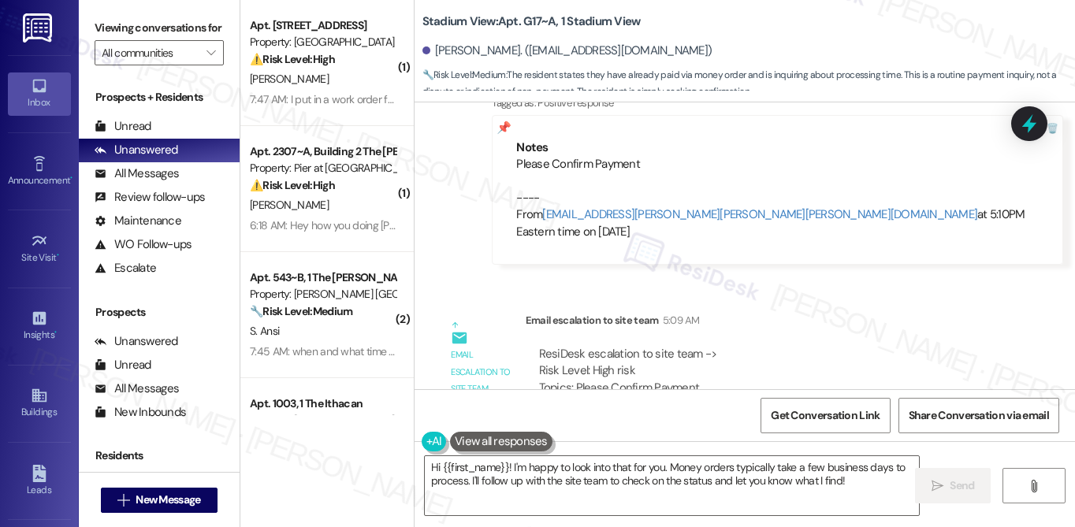
scroll to position [8289, 0]
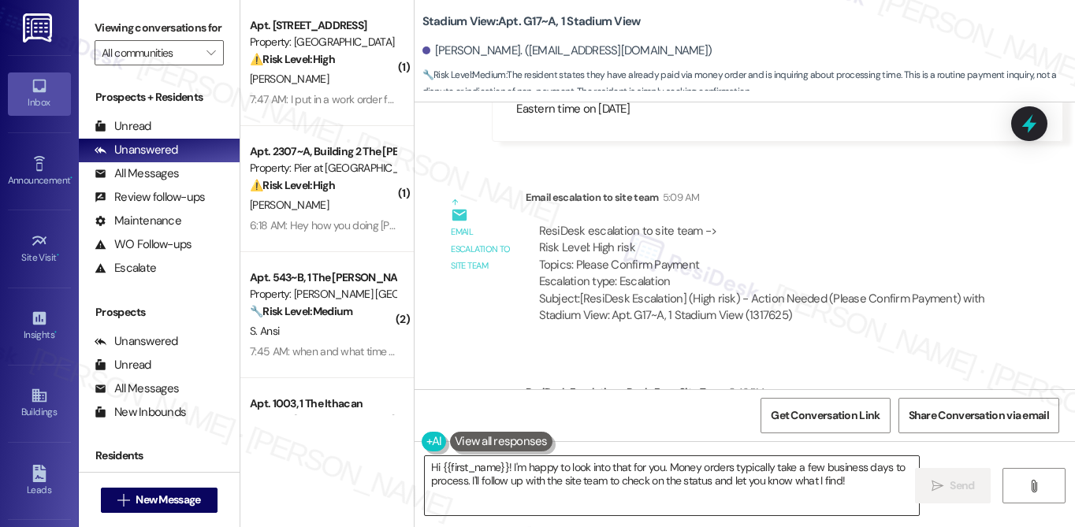
click at [547, 479] on textarea "Hi {{first_name}}! I'm happy to look into that for you. Money orders typically …" at bounding box center [672, 485] width 494 height 59
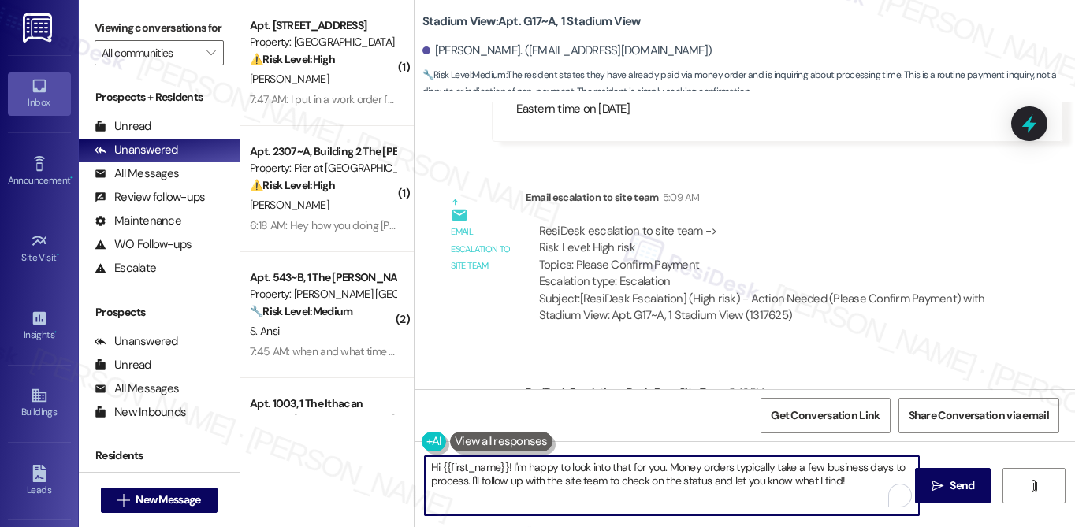
click at [547, 479] on textarea "Hi {{first_name}}! I'm happy to look into that for you. Money orders typically …" at bounding box center [672, 485] width 494 height 59
click at [548, 479] on textarea "Hi {{first_name}}! I'm happy to look into that for you. Money orders typically …" at bounding box center [672, 485] width 494 height 59
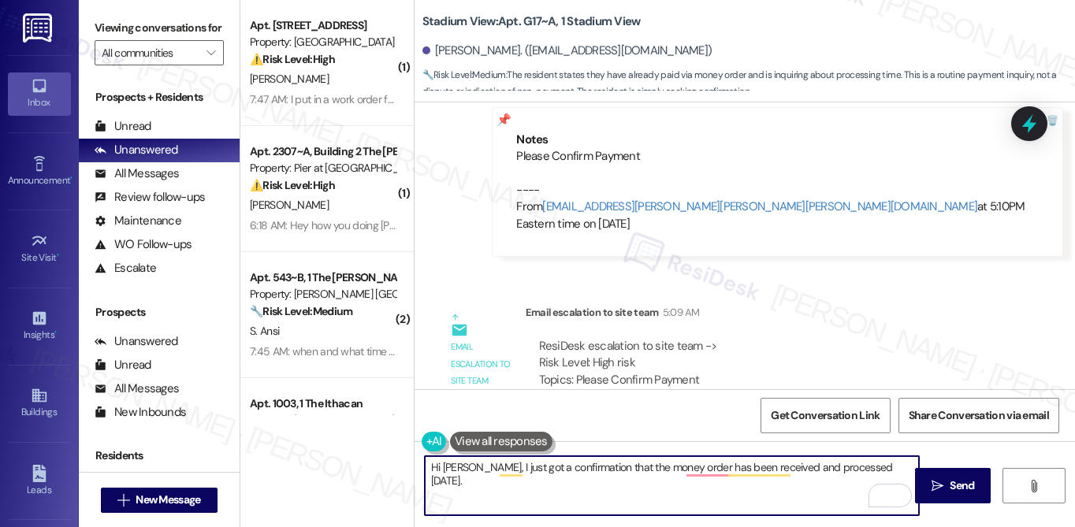
scroll to position [8393, 0]
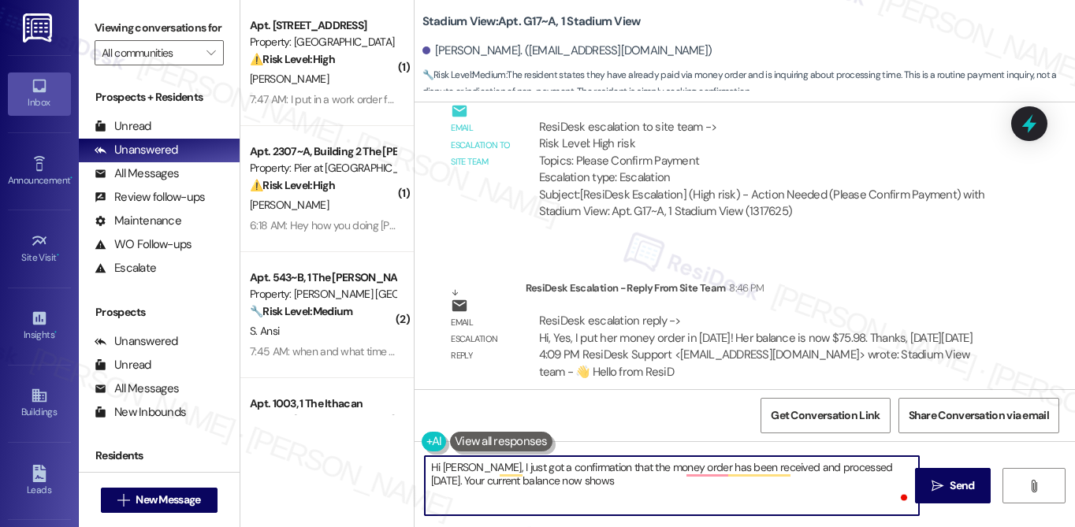
paste textarea "$75.98."
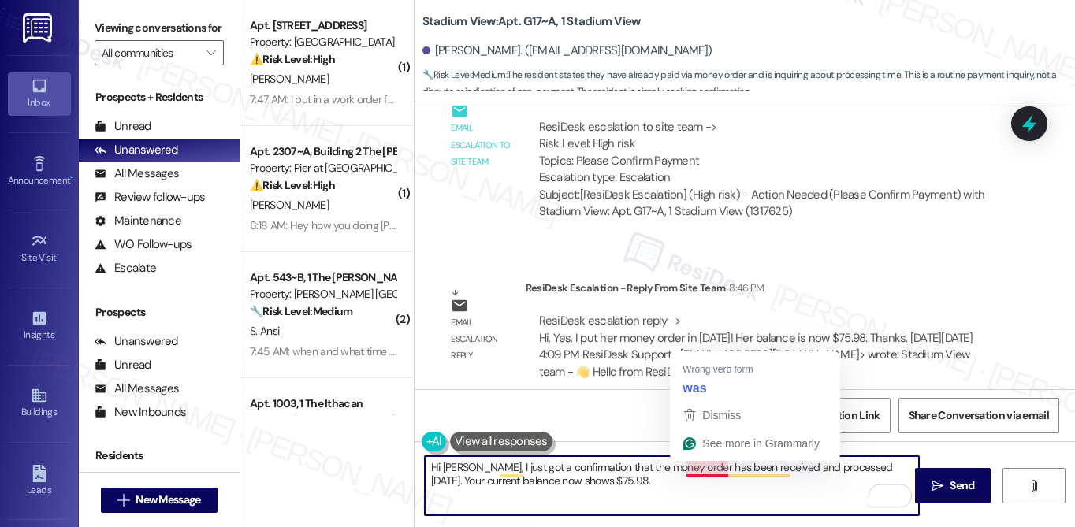
click at [706, 471] on textarea "Hi [PERSON_NAME], I just got a confirmation that the money order has been recei…" at bounding box center [672, 485] width 494 height 59
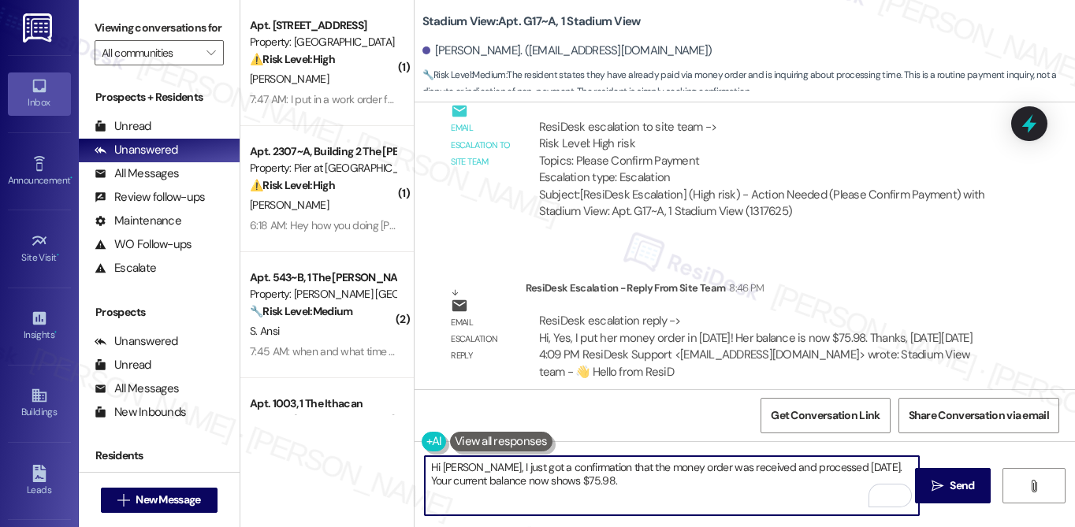
click at [656, 481] on textarea "Hi [PERSON_NAME], I just got a confirmation that the money order was received a…" at bounding box center [672, 485] width 494 height 59
type textarea "Hi Abigail, I just got a confirmation that the money order was received and pro…"
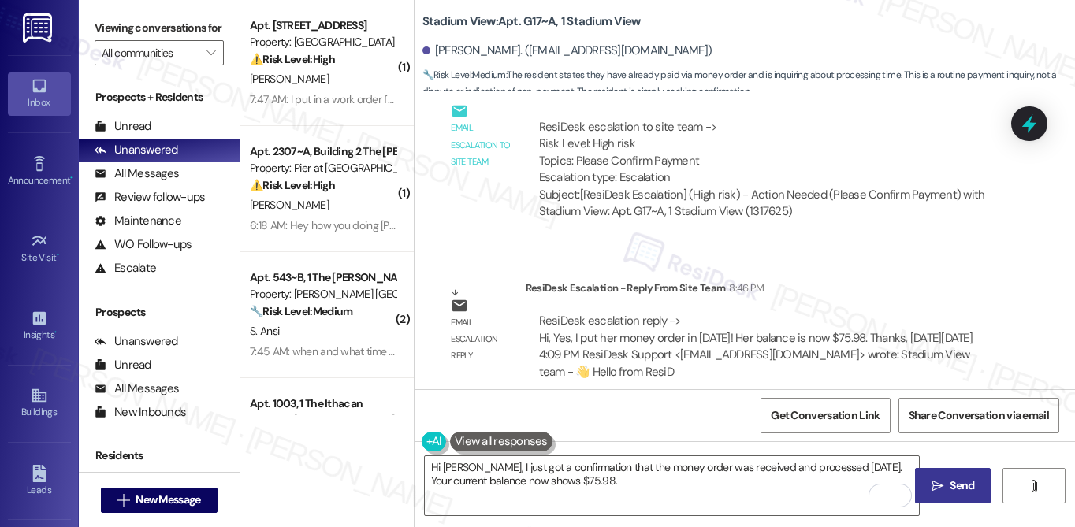
click at [958, 493] on button " Send" at bounding box center [953, 485] width 76 height 35
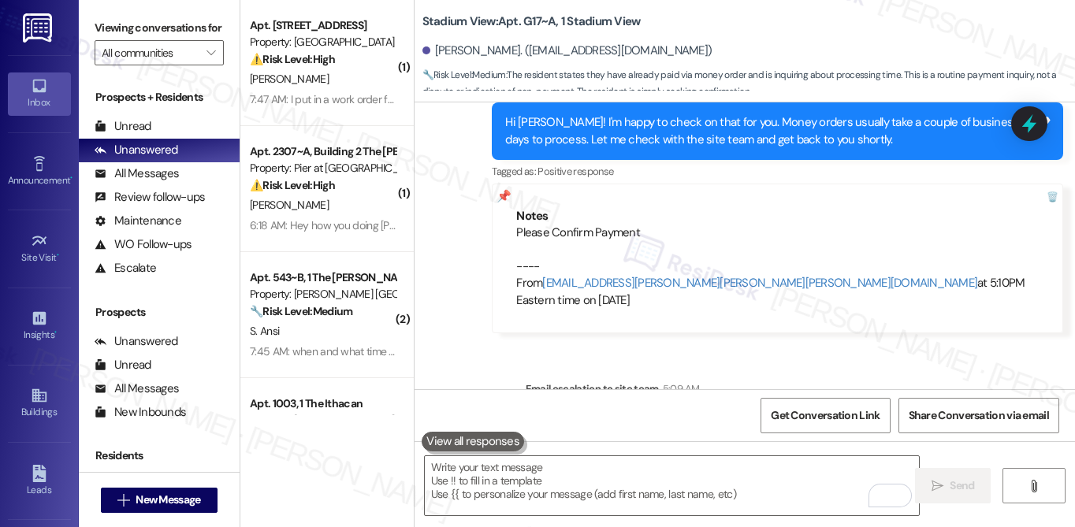
scroll to position [8519, 0]
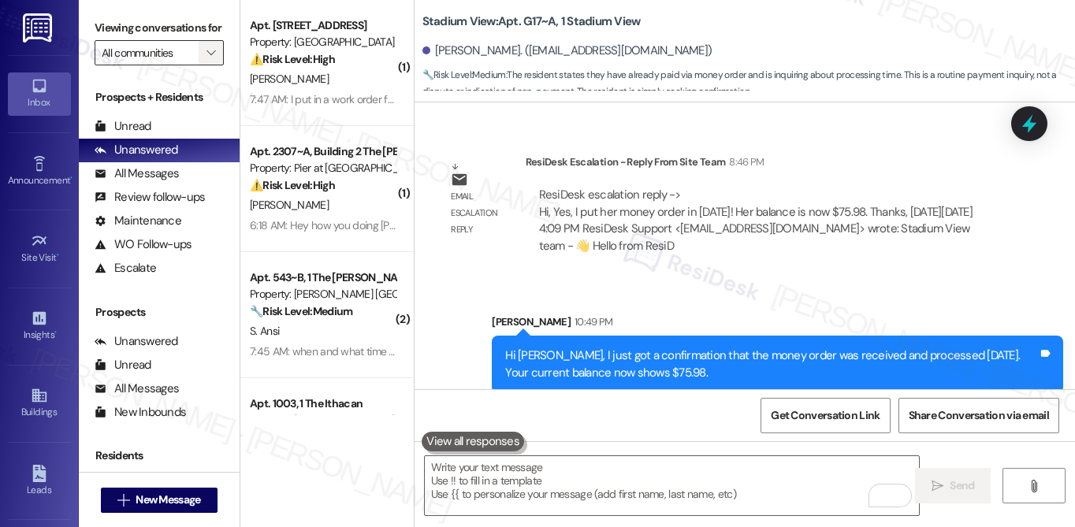
click at [210, 59] on icon "" at bounding box center [210, 52] width 9 height 13
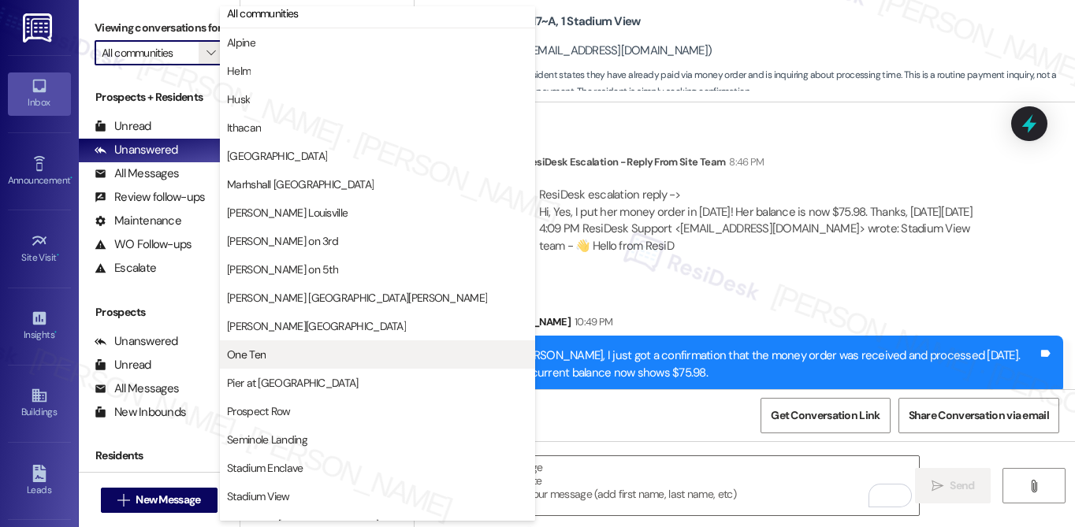
scroll to position [0, 0]
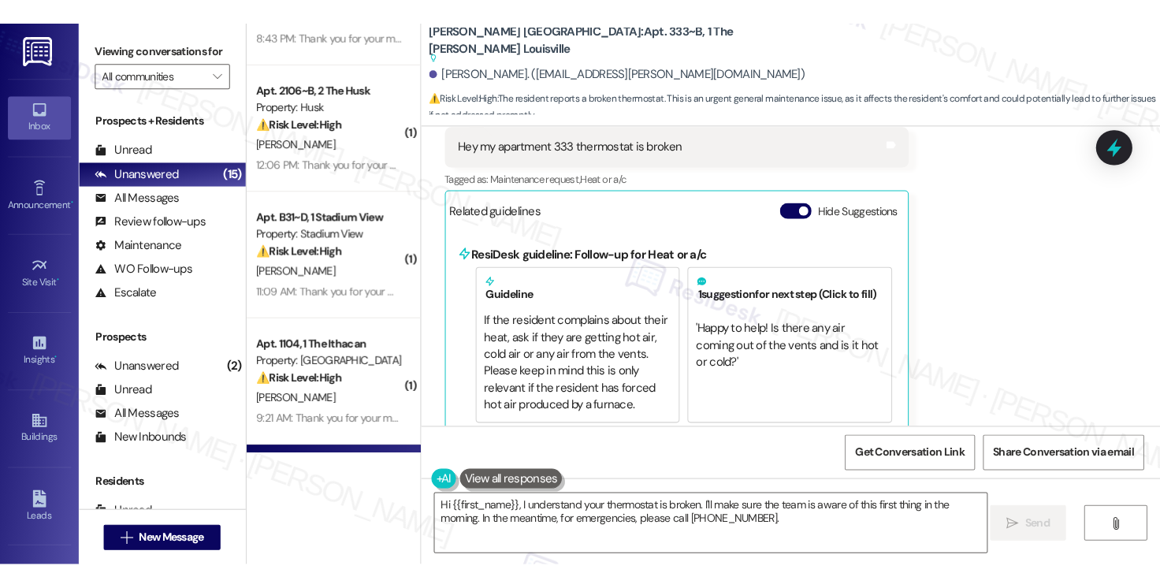
scroll to position [1464, 0]
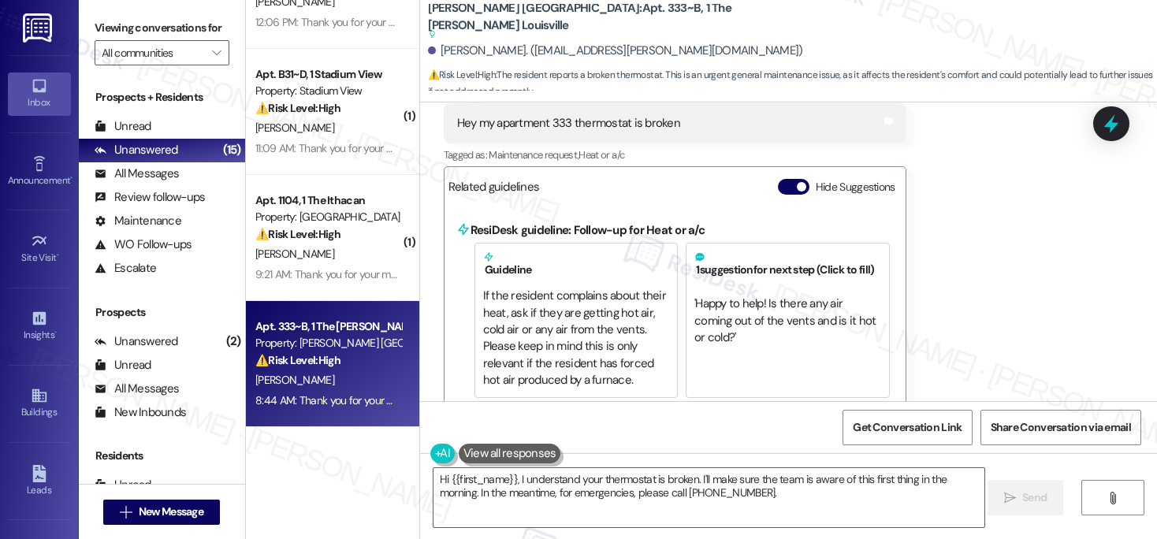
click at [334, 382] on div "[PERSON_NAME]" at bounding box center [328, 380] width 149 height 20
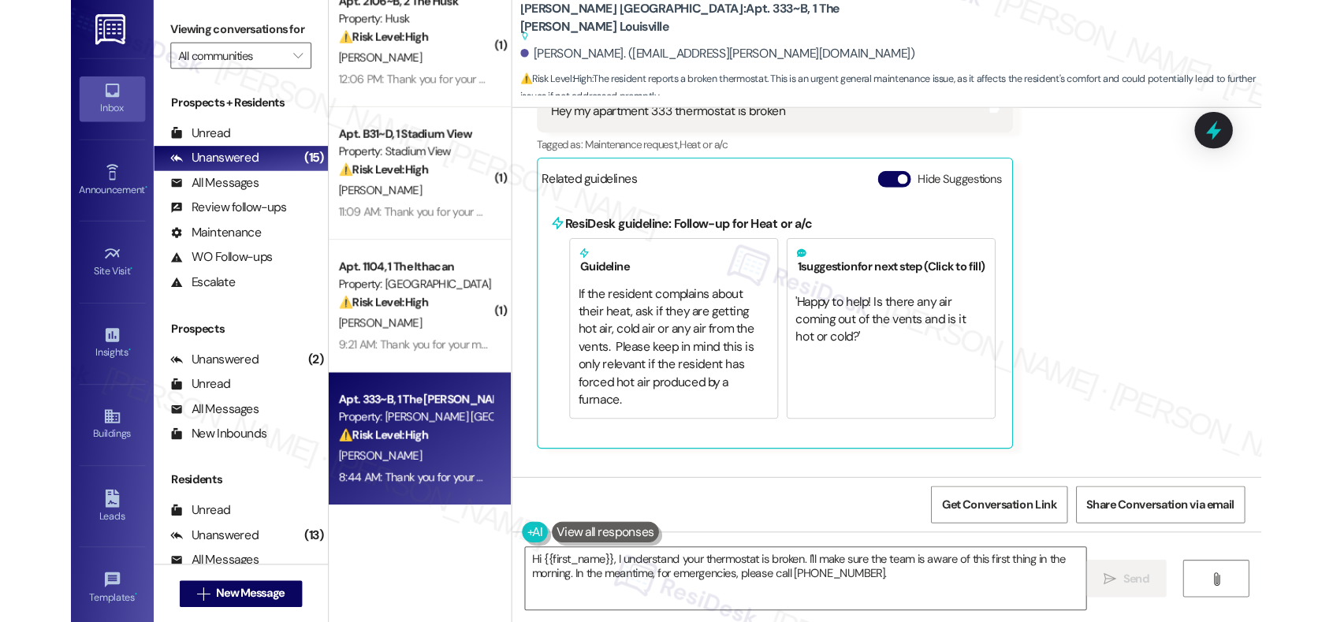
scroll to position [1381, 0]
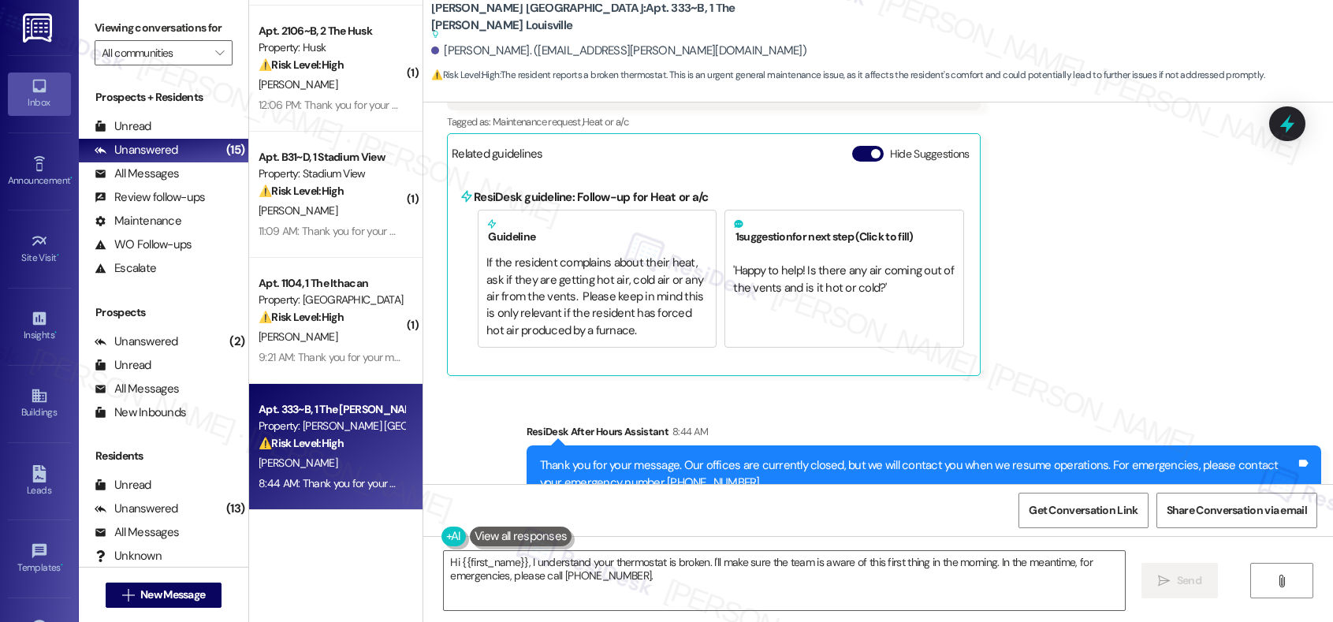
click at [856, 149] on button "Hide Suggestions" at bounding box center [868, 154] width 32 height 16
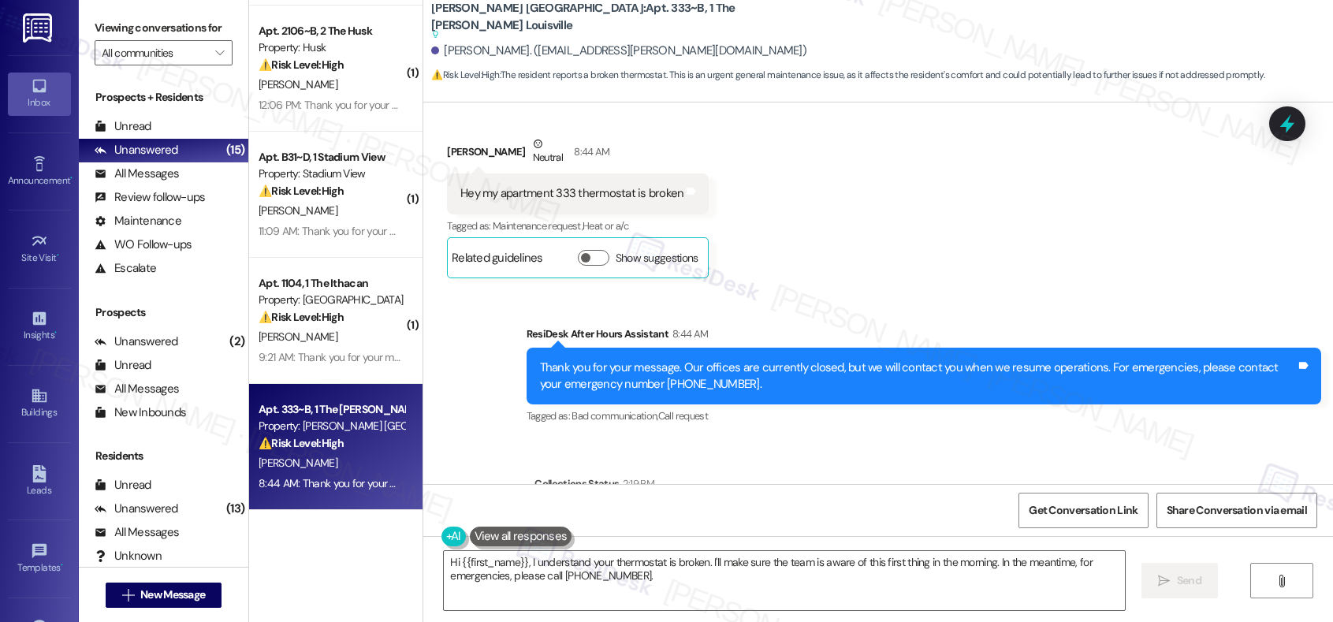
scroll to position [4179, 0]
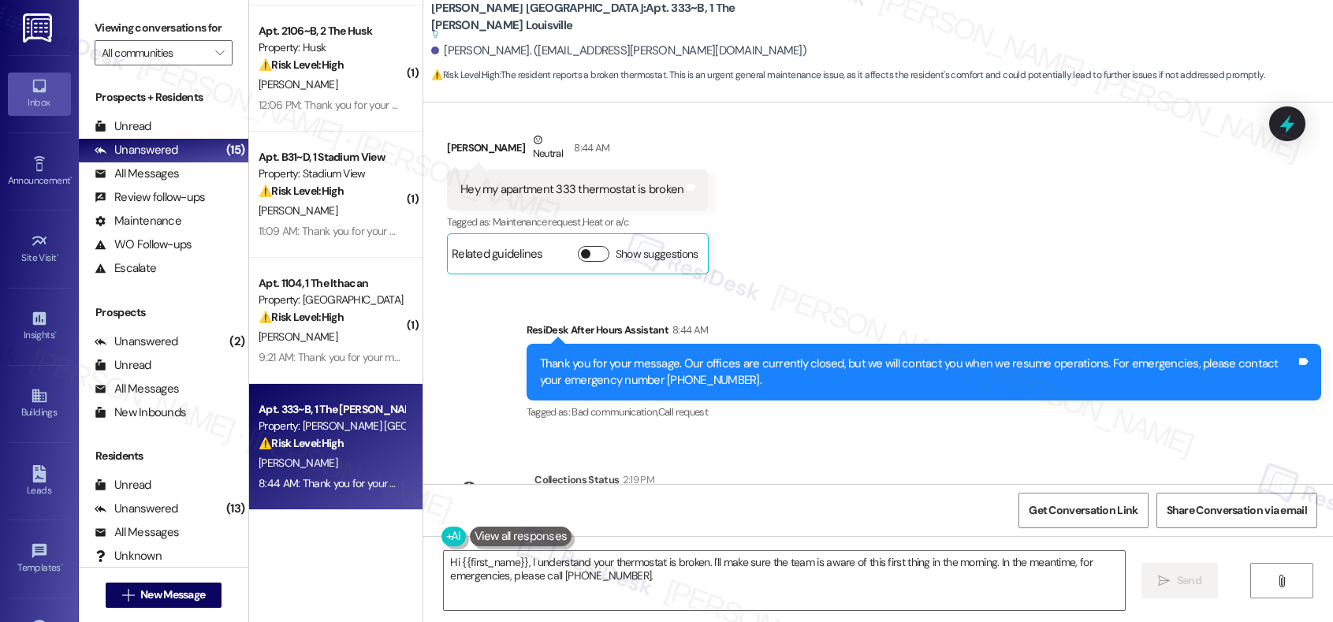
click at [585, 249] on button "Show suggestions" at bounding box center [594, 254] width 32 height 16
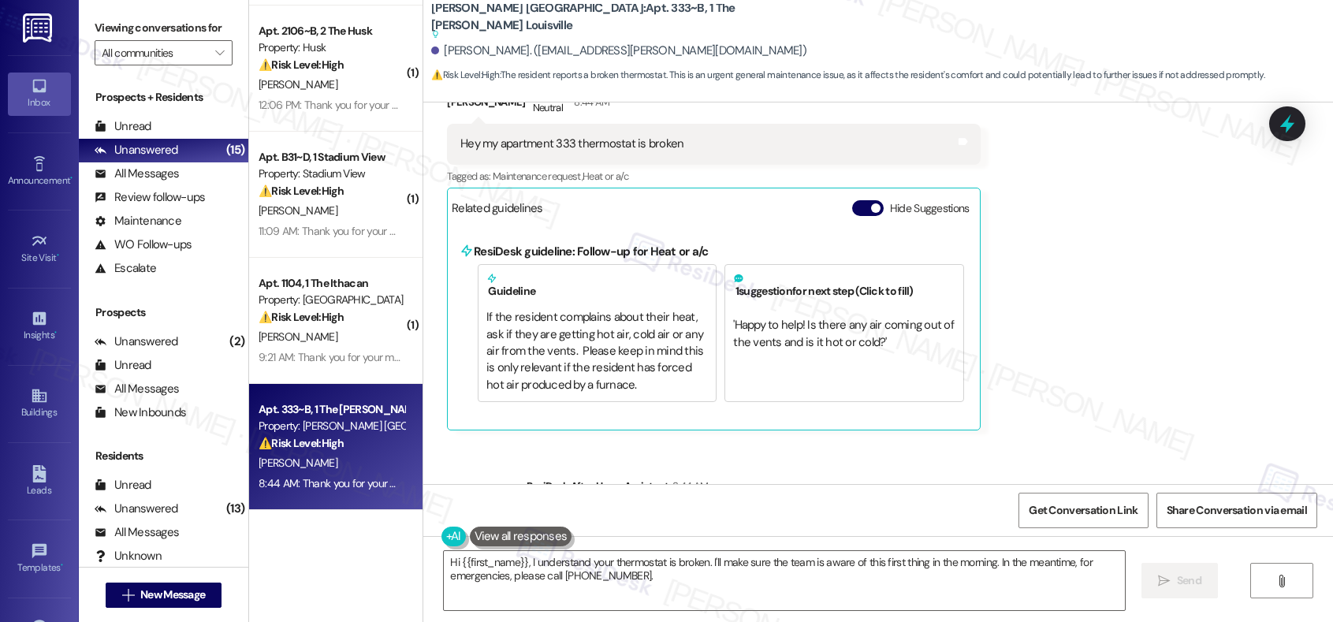
scroll to position [4234, 0]
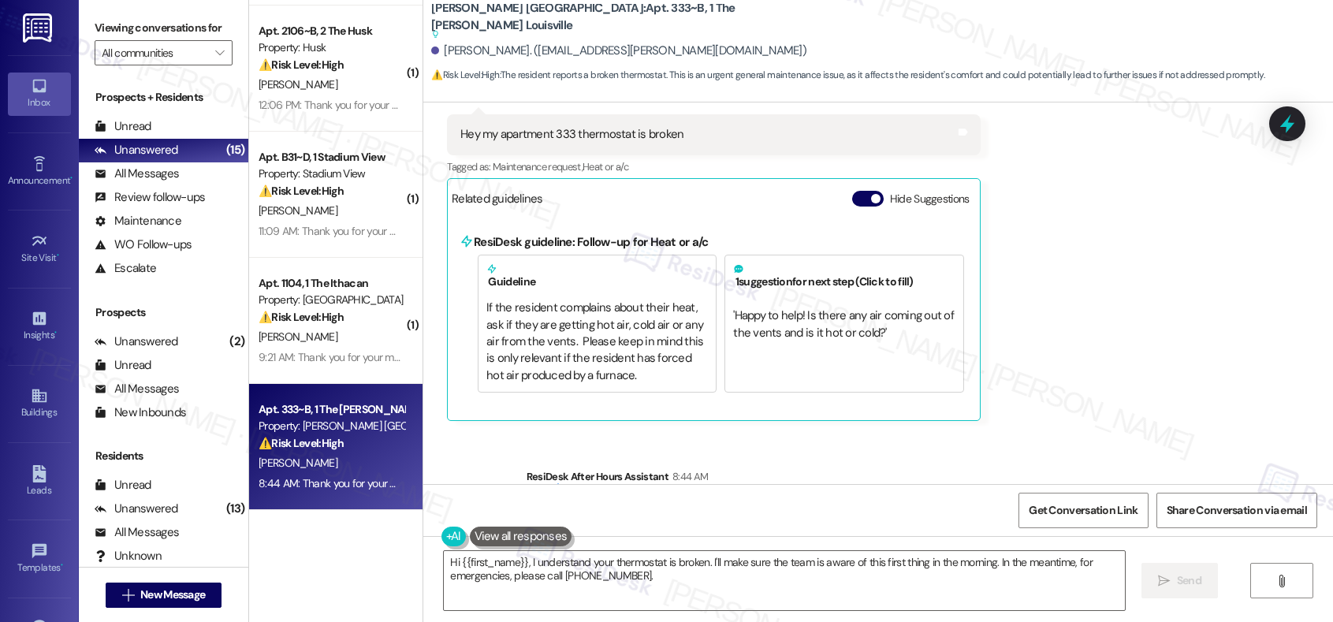
click at [508, 133] on div "Hey my apartment 333 thermostat is broken" at bounding box center [571, 134] width 223 height 17
click at [507, 134] on div "Hey my apartment 333 thermostat is broken" at bounding box center [571, 134] width 223 height 17
copy div "Hey my apartment 333 thermostat is broken Tags and notes"
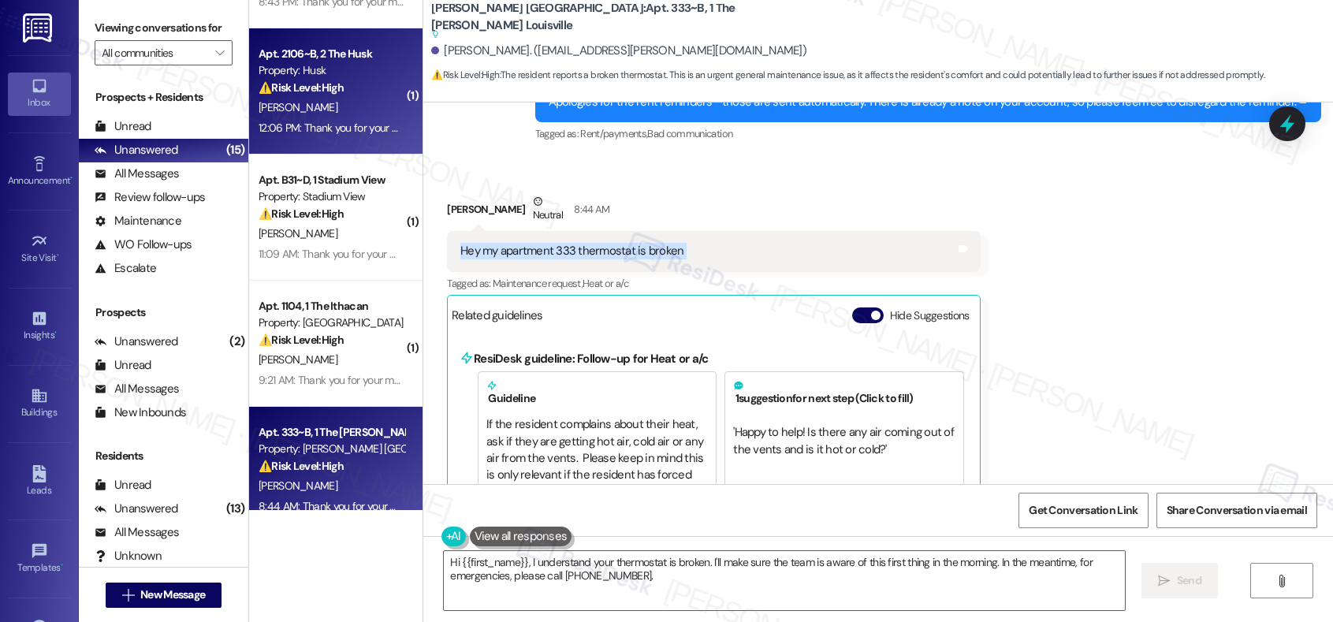
scroll to position [1634, 0]
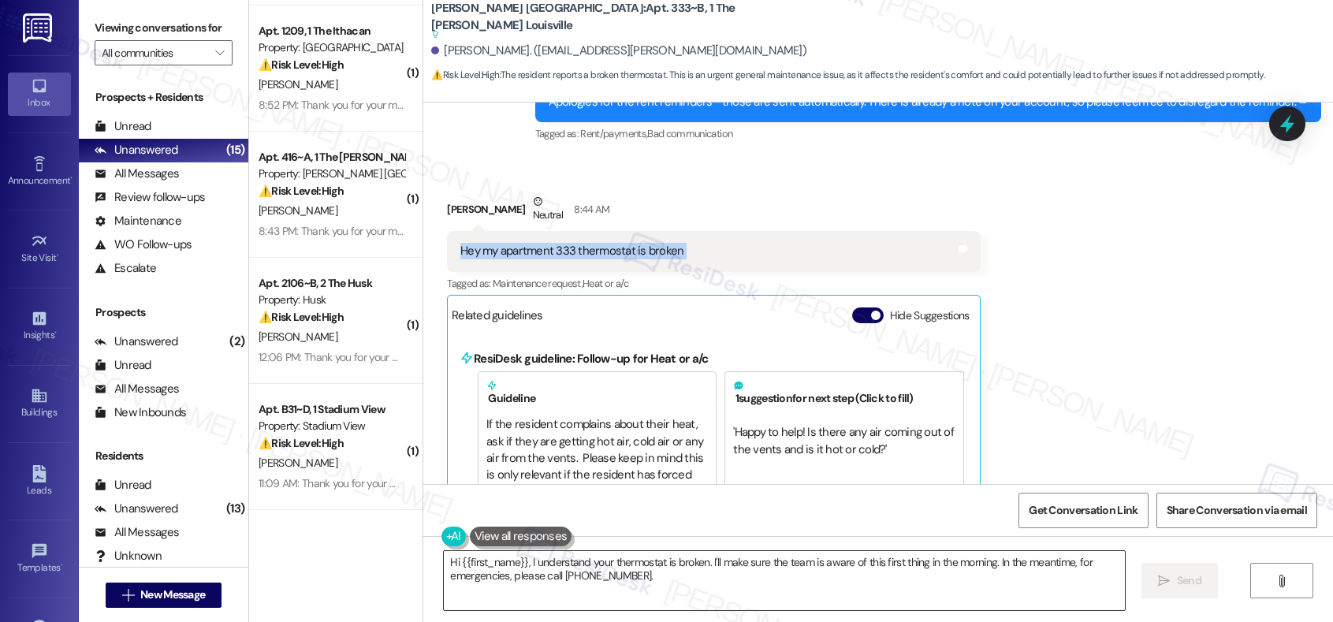
click at [578, 538] on textarea "Hi {{first_name}}, I understand your thermostat is broken. I'll make sure the t…" at bounding box center [784, 580] width 680 height 59
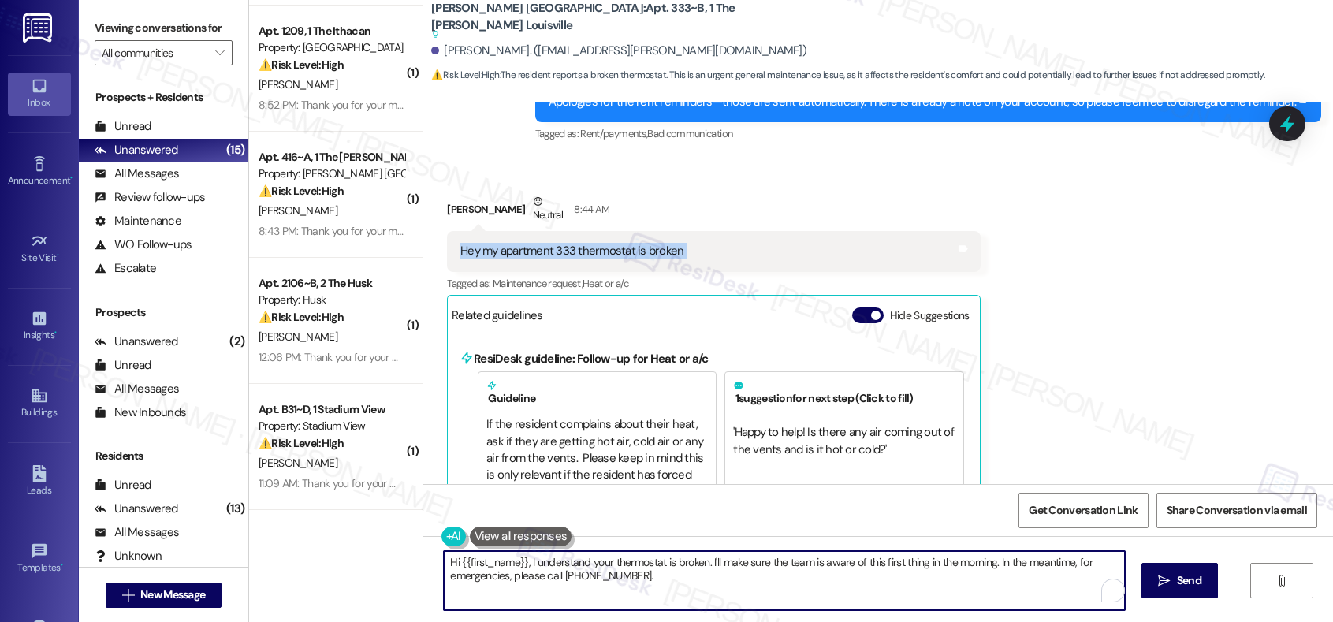
click at [578, 538] on textarea "Hi {{first_name}}, I understand your thermostat is broken. I'll make sure the t…" at bounding box center [784, 580] width 680 height 59
paste textarea ", thanks for letting us know about your thermostat in apartment 333. Could you …"
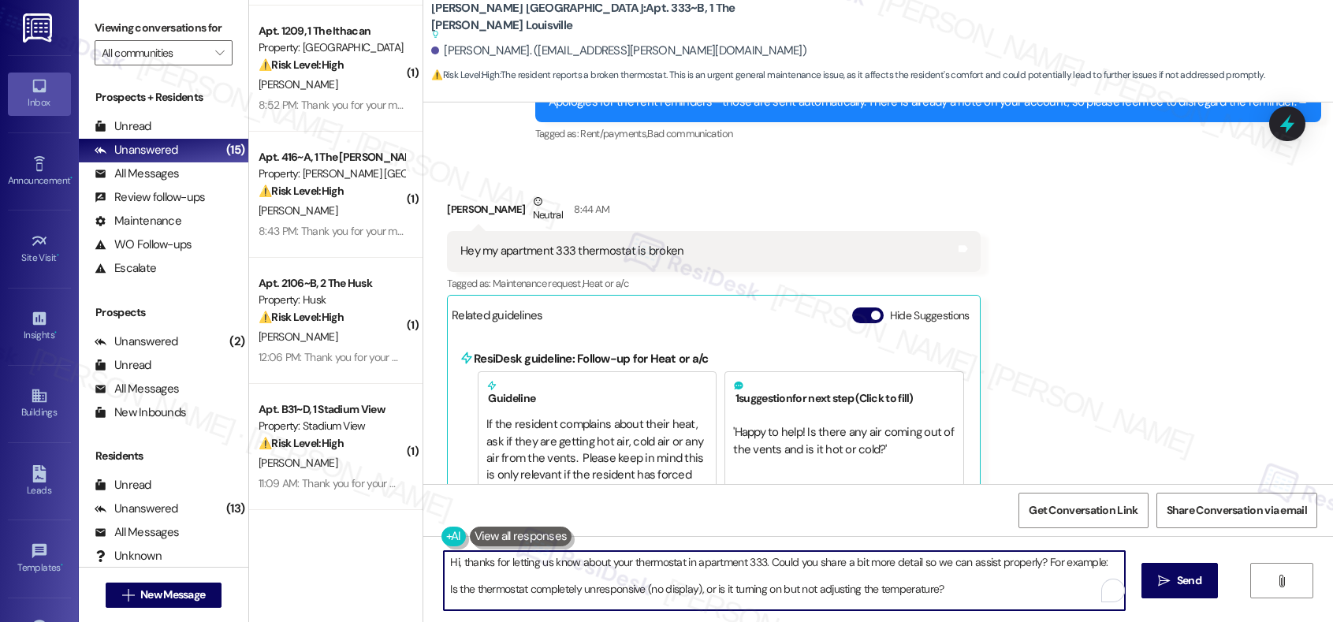
scroll to position [67, 0]
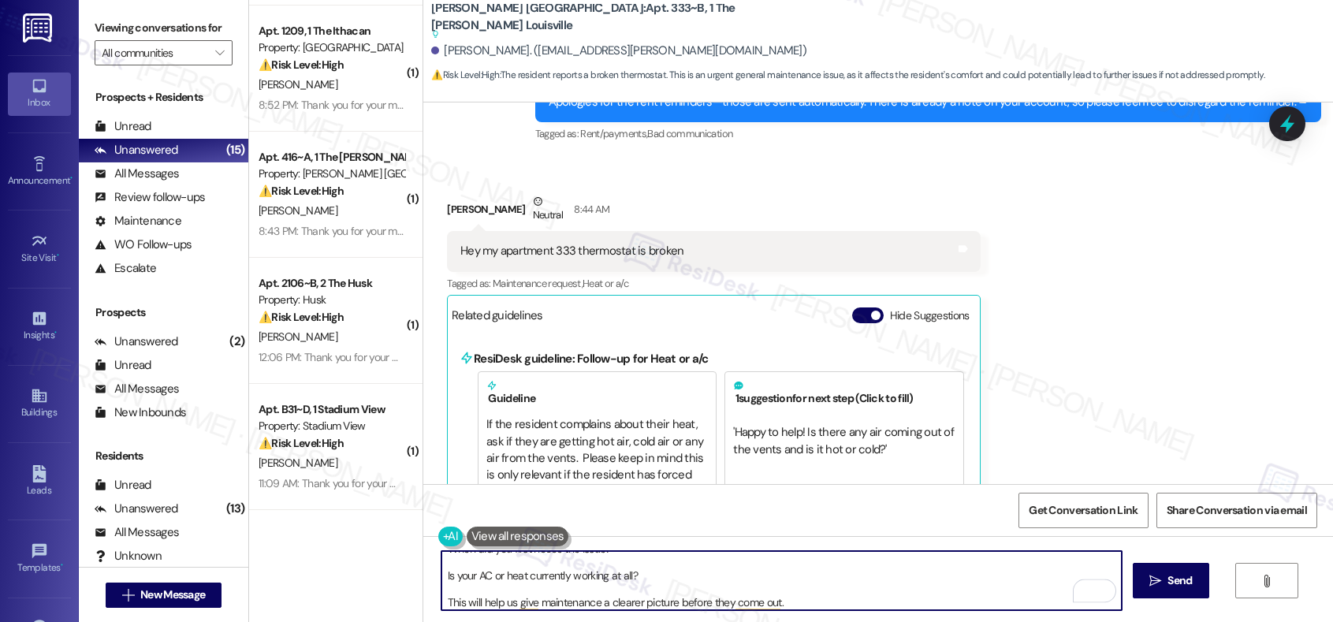
click at [457, 210] on div "[PERSON_NAME] Neutral 8:44 AM" at bounding box center [713, 212] width 533 height 39
click at [457, 210] on div "Antionetta Smith Neutral 8:44 AM" at bounding box center [713, 212] width 533 height 39
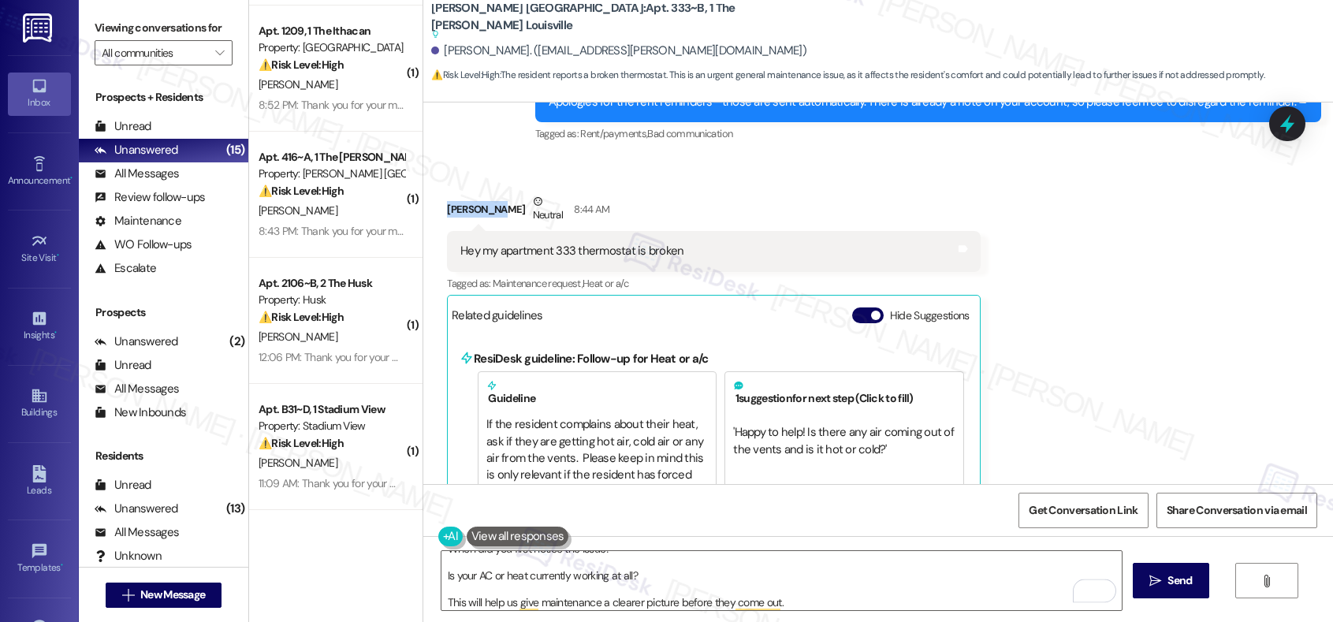
copy div "Antionetta"
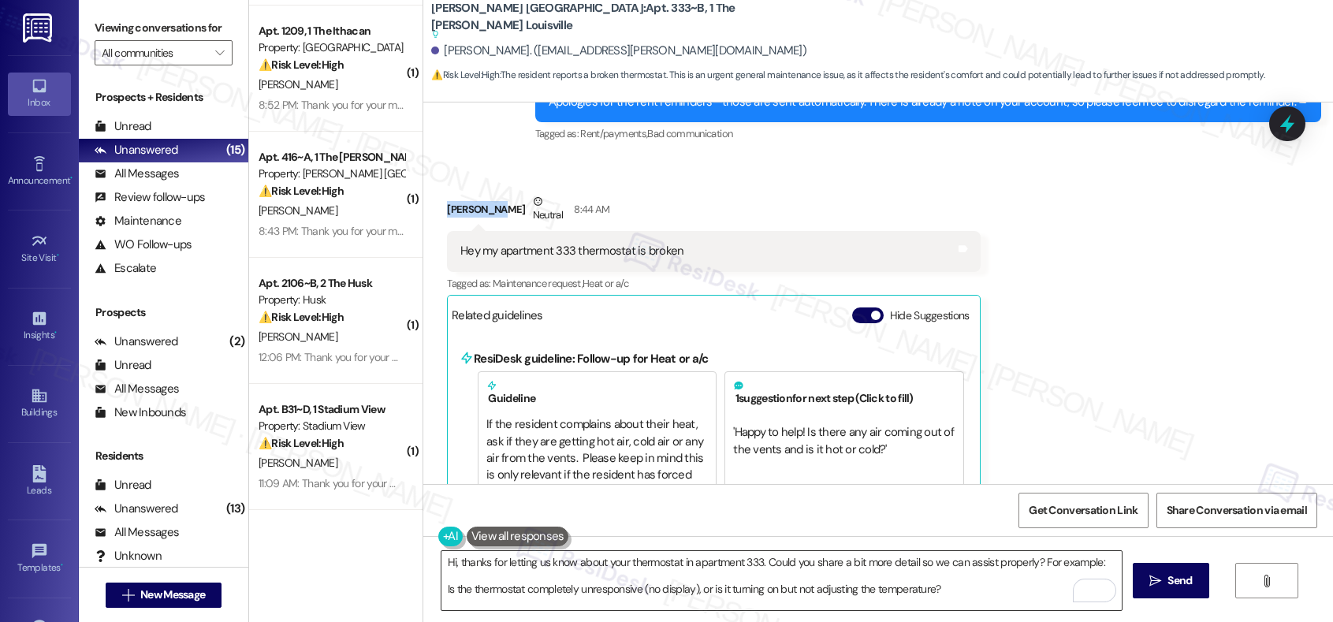
click at [444, 538] on textarea "Hi, thanks for letting us know about your thermostat in apartment 333. Could yo…" at bounding box center [781, 580] width 680 height 59
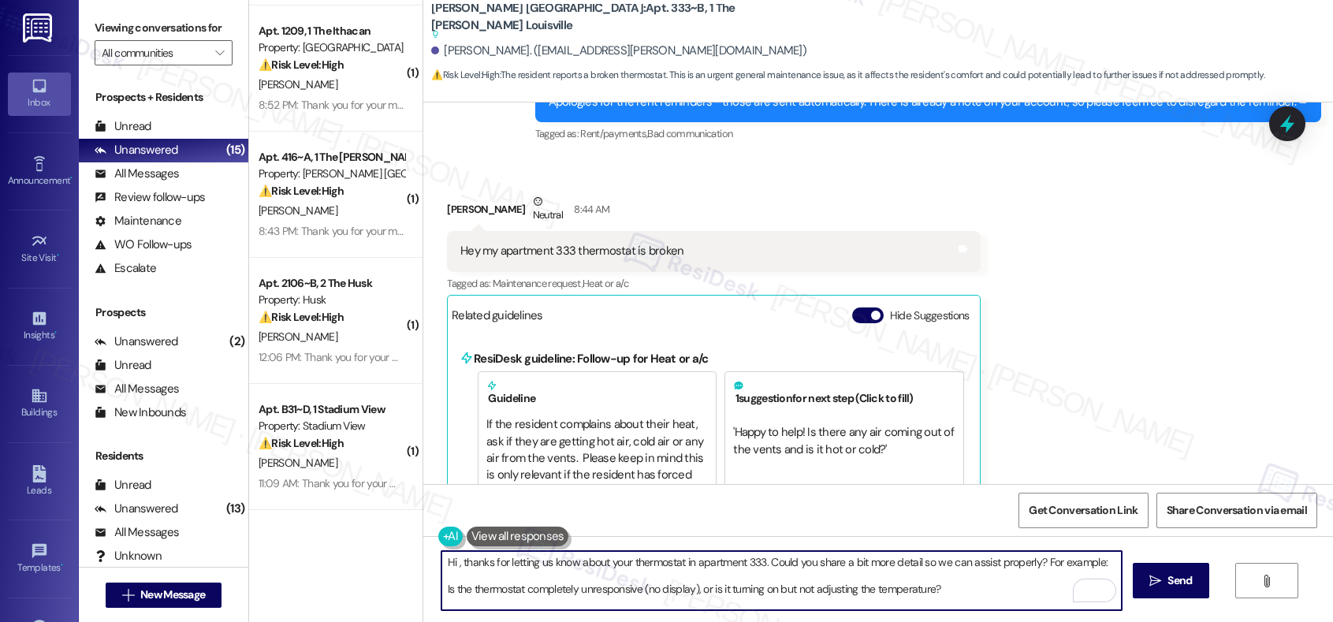
paste textarea "Antionetta"
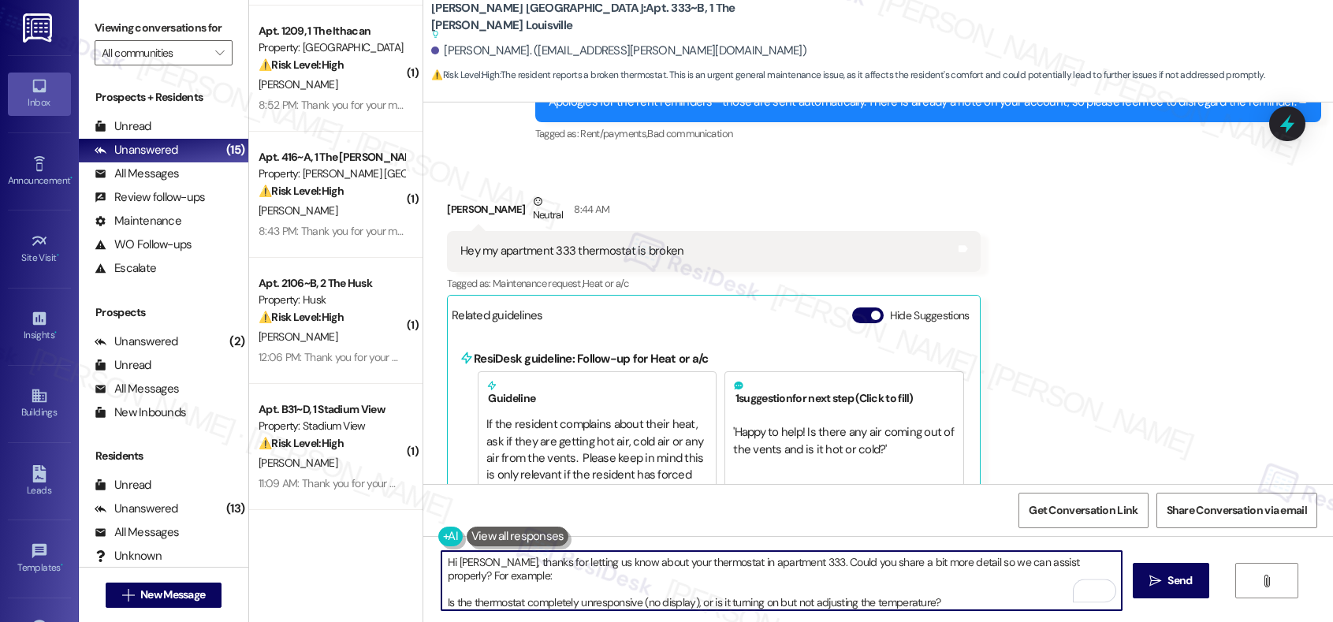
scroll to position [19, 0]
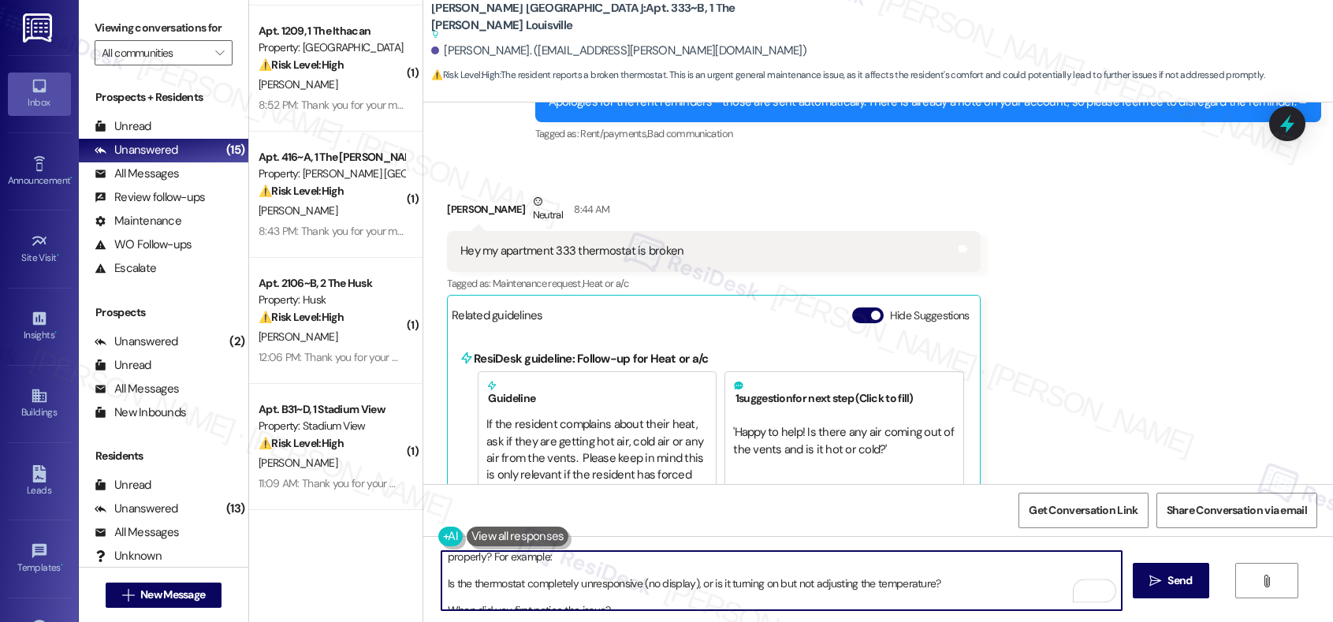
click at [441, 538] on textarea "Hi Antionetta, thanks for letting us know about your thermostat in apartment 33…" at bounding box center [781, 580] width 680 height 59
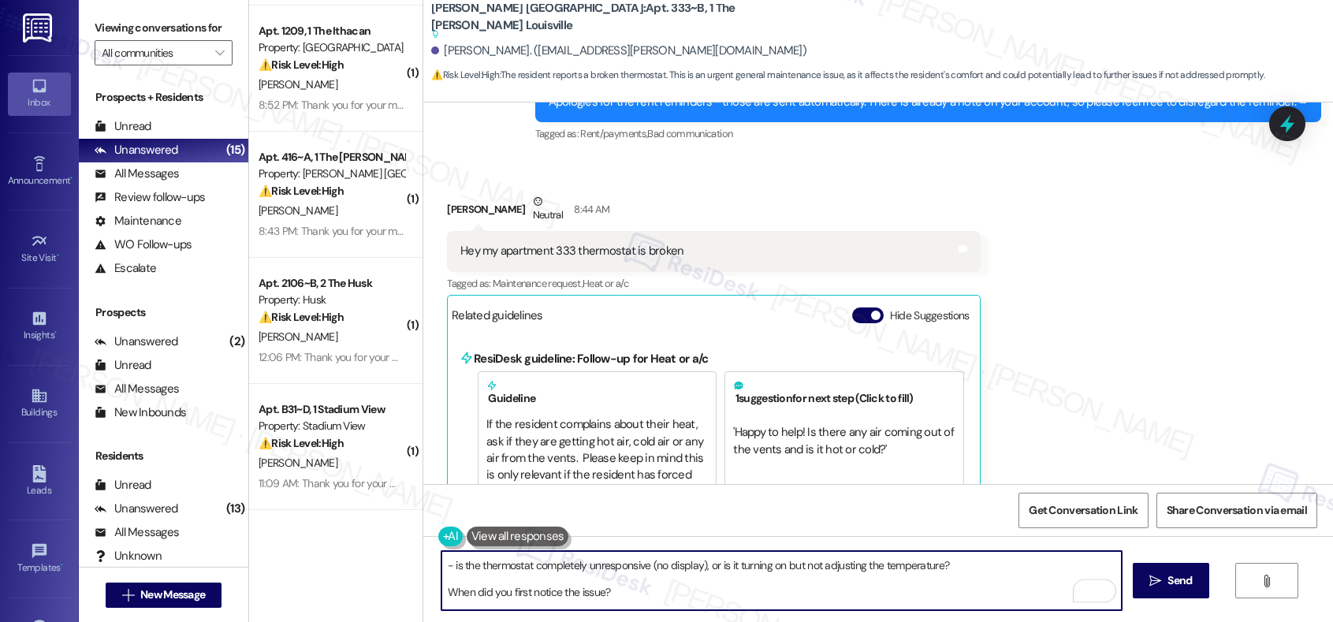
click at [441, 538] on textarea "Hi Antionetta, thanks for letting us know about your thermostat in apartment 33…" at bounding box center [781, 580] width 680 height 59
click at [444, 538] on textarea "Hi Antionetta, thanks for letting us know about your thermostat in apartment 33…" at bounding box center [781, 580] width 680 height 59
click at [441, 538] on textarea "Hi Antionetta, thanks for letting us know about your thermostat in apartment 33…" at bounding box center [781, 580] width 680 height 59
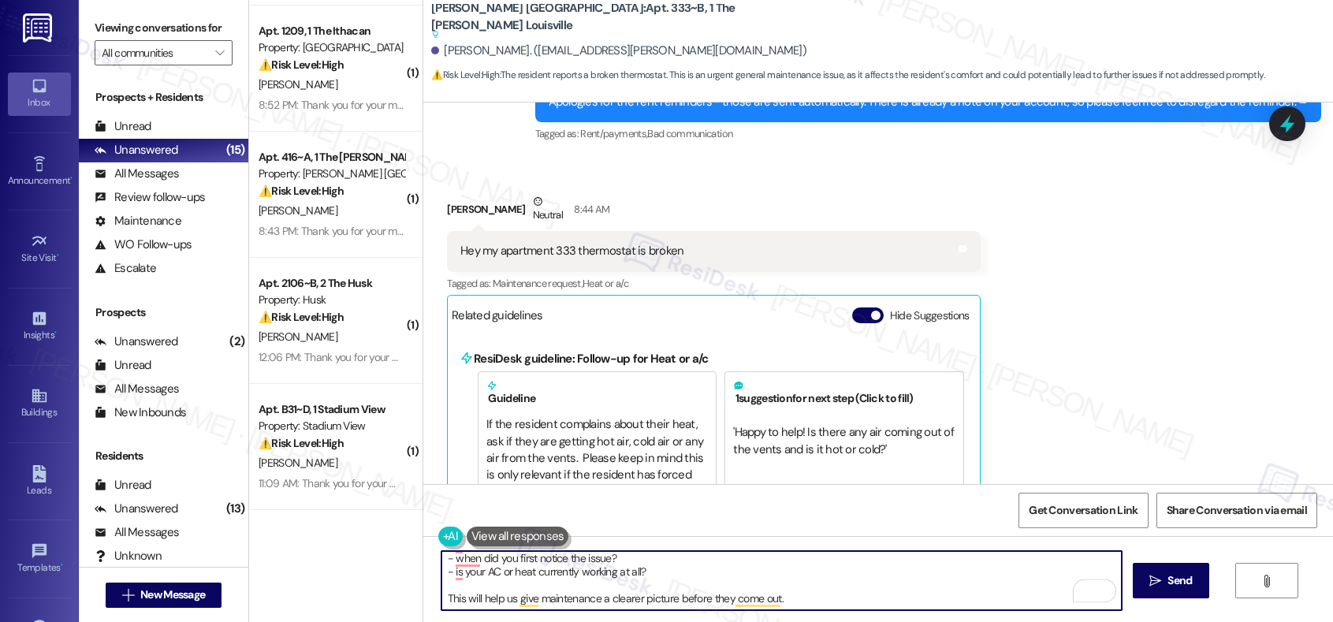
click at [655, 538] on textarea "Hi Antionetta, thanks for letting us know about your thermostat in apartment 33…" at bounding box center [781, 580] width 680 height 59
click at [856, 538] on textarea "Hi Antionetta, thanks for letting us know about your thermostat in apartment 33…" at bounding box center [781, 580] width 680 height 59
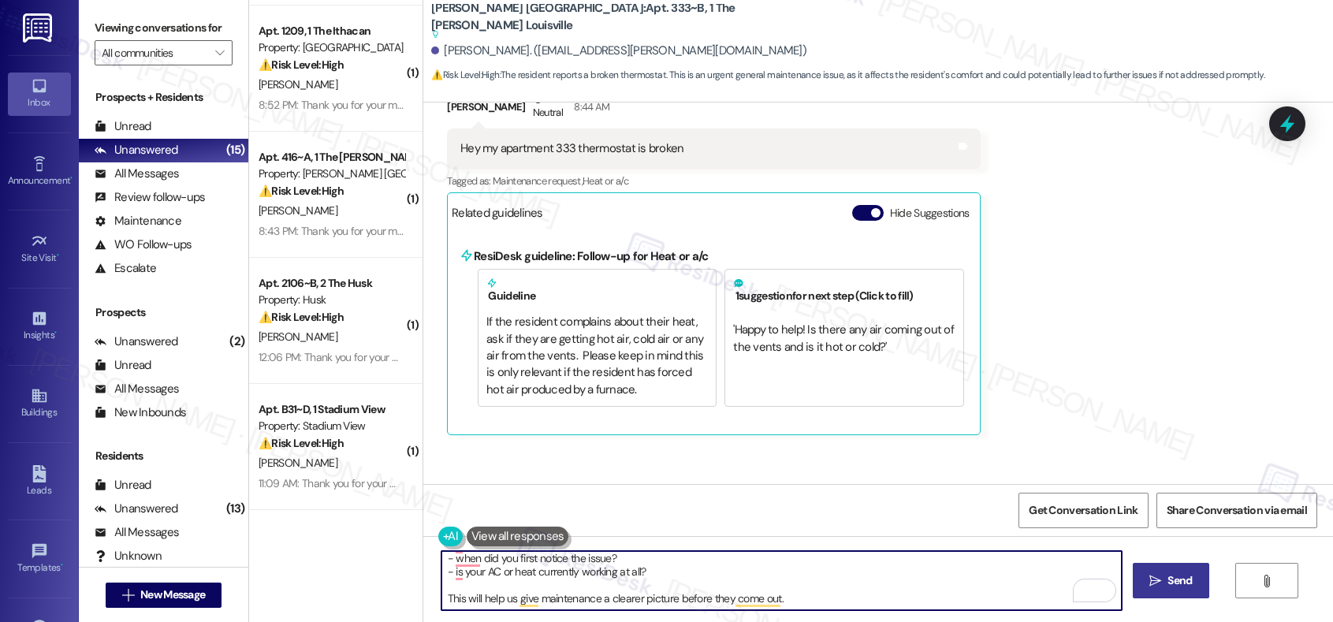
type textarea "Hi Antionetta, thanks for letting us know about your thermostat in apartment 33…"
click at [1156, 538] on button " Send" at bounding box center [1170, 580] width 76 height 35
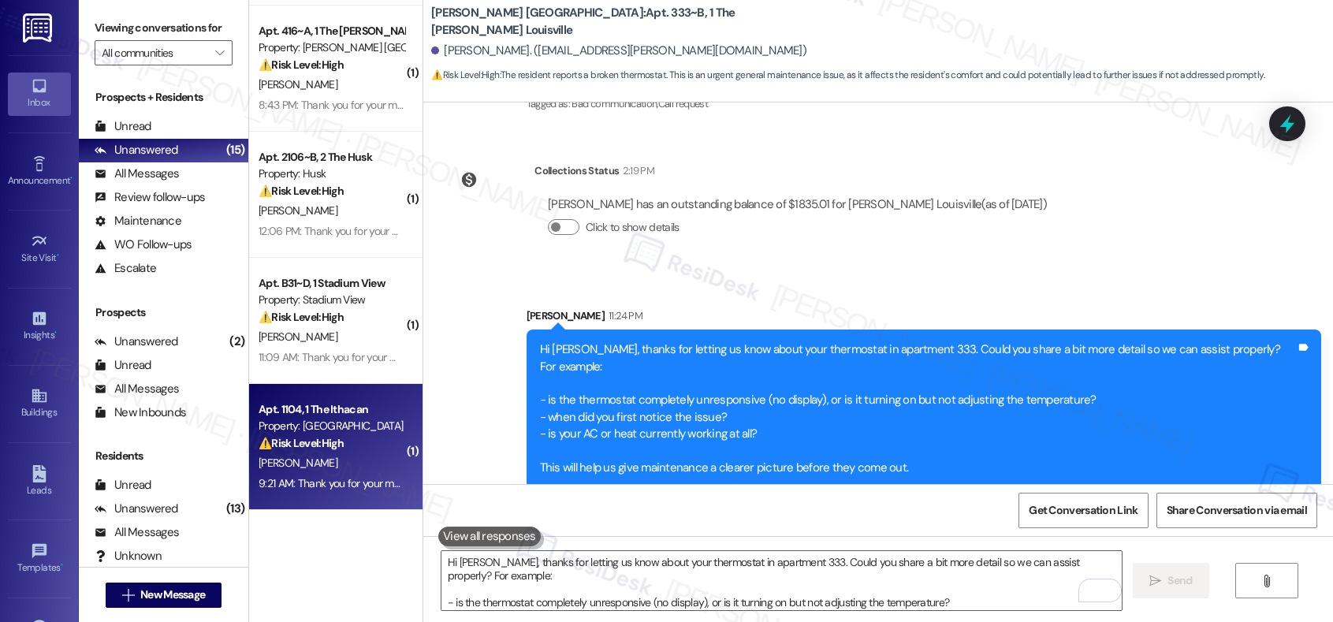
click at [370, 459] on div "[PERSON_NAME]" at bounding box center [331, 463] width 149 height 20
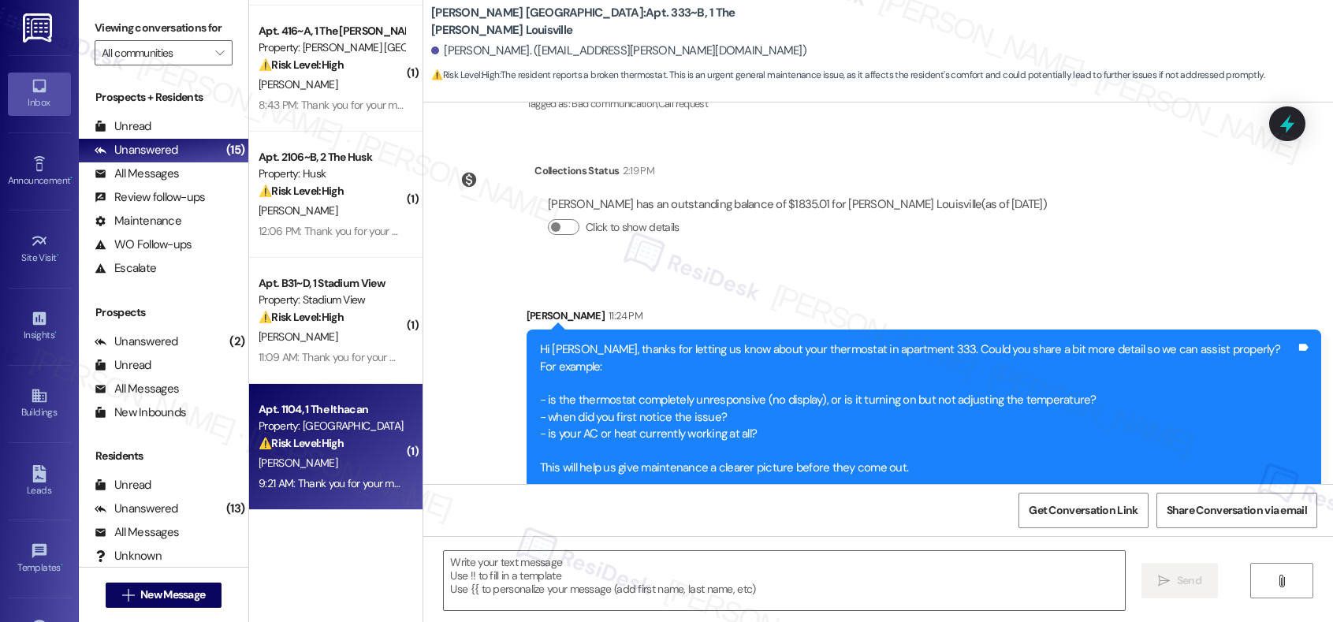
type textarea "Fetching suggested responses. Please feel free to read through the conversation…"
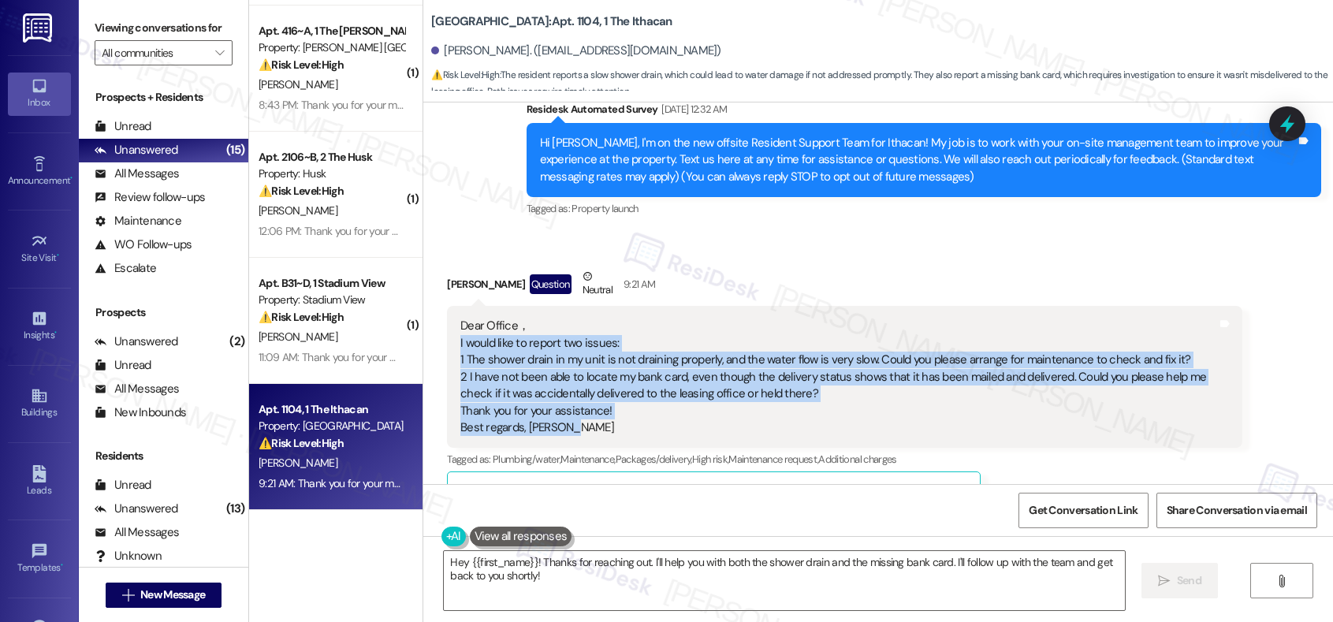
drag, startPoint x: 448, startPoint y: 337, endPoint x: 600, endPoint y: 425, distance: 175.4
click at [600, 425] on div "Dear Office， I would like to report two issues: 1 The shower drain in my unit i…" at bounding box center [838, 377] width 756 height 118
copy div "I would like to report two issues: 1 The shower drain in my unit is not drainin…"
click at [500, 538] on textarea "Hey {{first_name}}! Thanks for reaching out. I'll help you with both the shower…" at bounding box center [784, 580] width 680 height 59
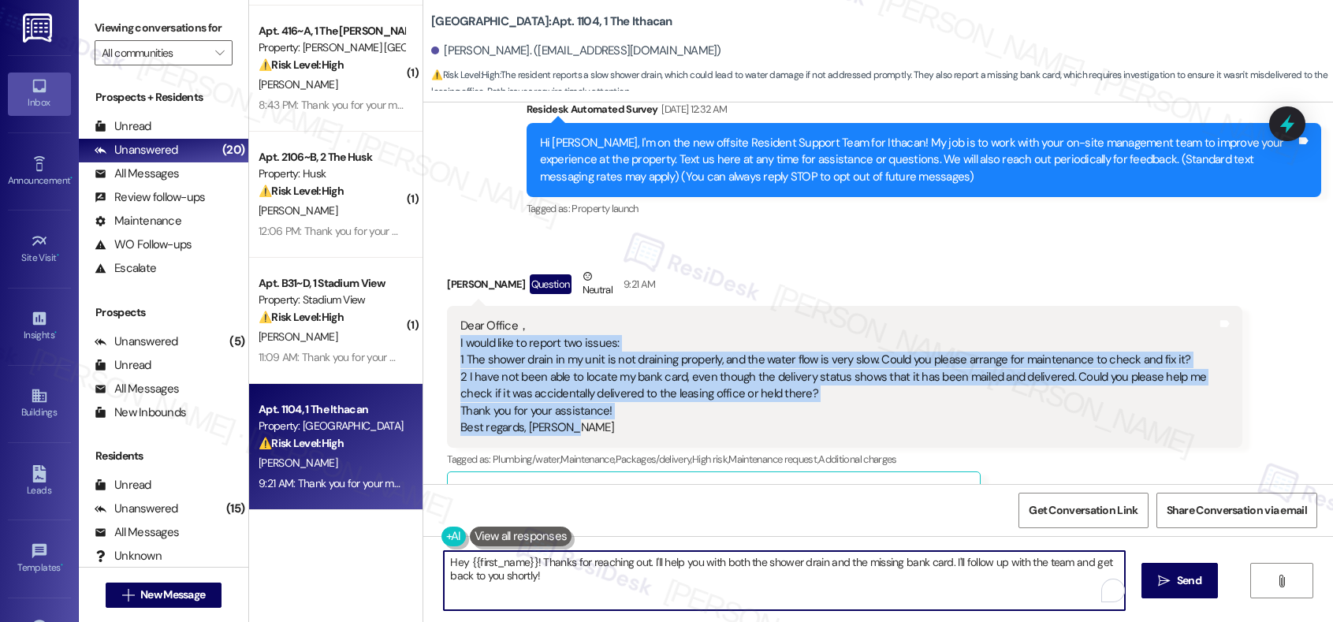
click at [500, 538] on textarea "Hey {{first_name}}! Thanks for reaching out. I'll help you with both the shower…" at bounding box center [784, 580] width 680 height 59
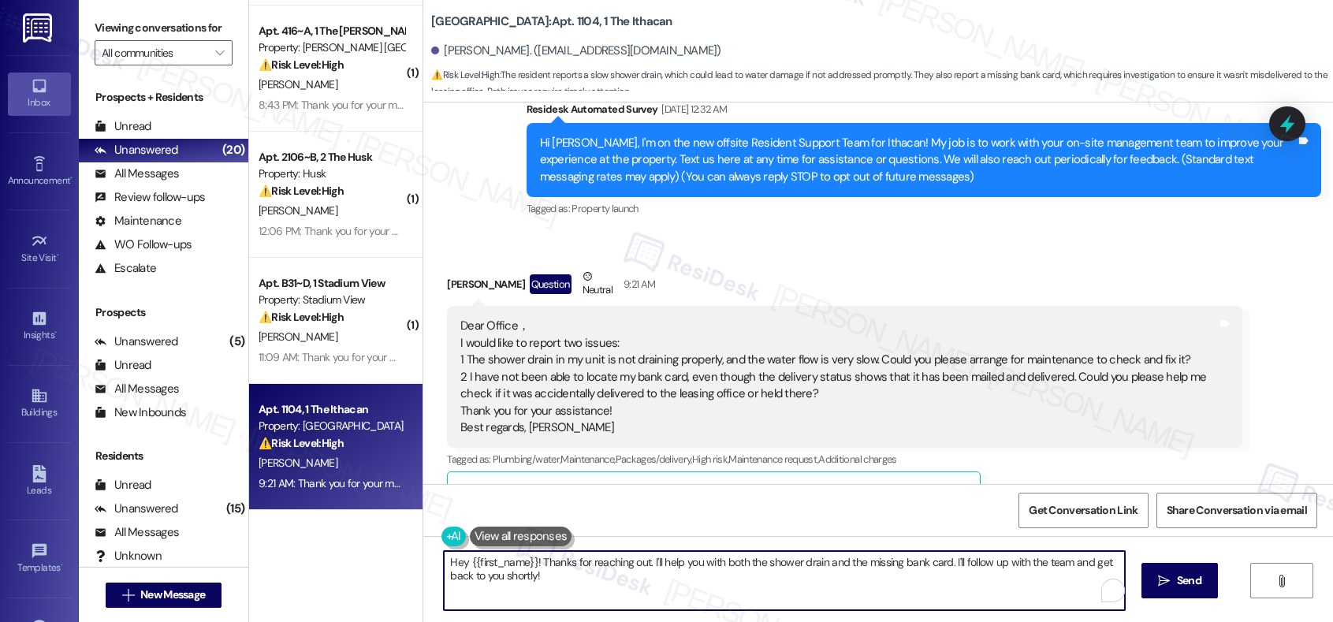
click at [500, 538] on textarea "Hey {{first_name}}! Thanks for reaching out. I'll help you with both the shower…" at bounding box center [784, 580] width 680 height 59
paste textarea "i Yike, Thank you for reaching out. We’ll take care of both concerns for you: I…"
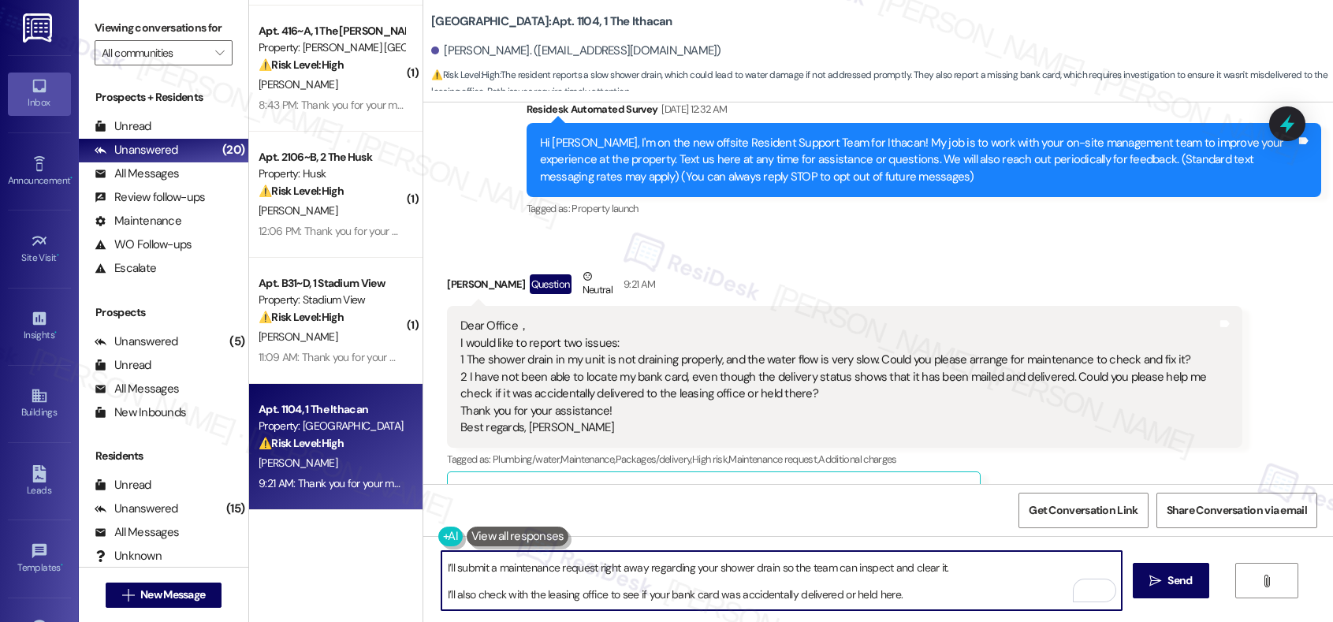
scroll to position [46, 0]
click at [441, 538] on textarea "Hi Yike, Thank you for reaching out. We’ll take care of both concerns for you: …" at bounding box center [781, 580] width 680 height 59
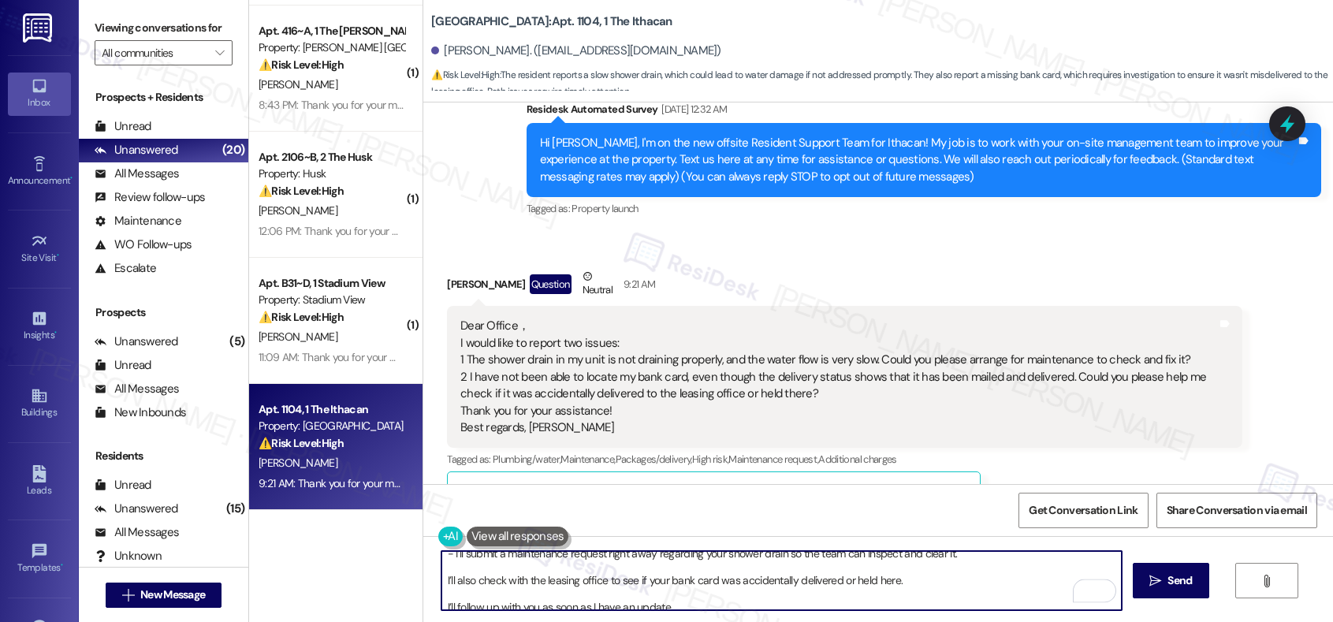
scroll to position [65, 0]
click at [441, 538] on textarea "Hi Yike, Thank you for reaching out. We’ll take care of both concerns for you: …" at bounding box center [781, 580] width 680 height 59
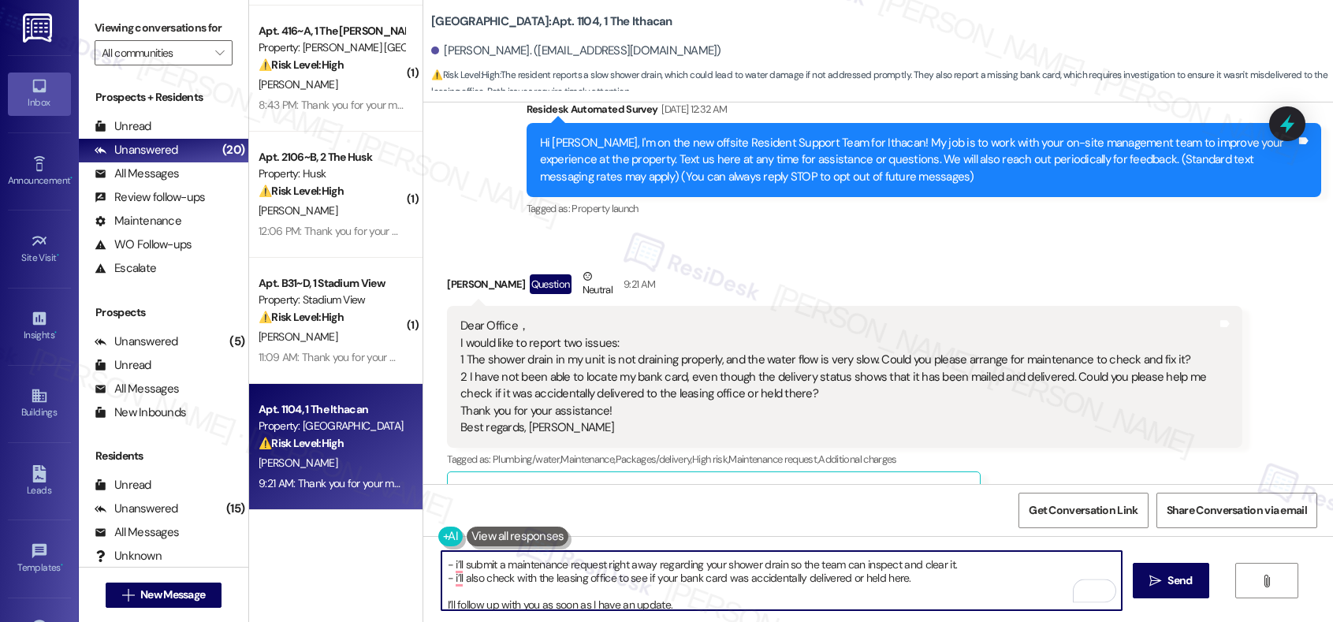
scroll to position [50, 0]
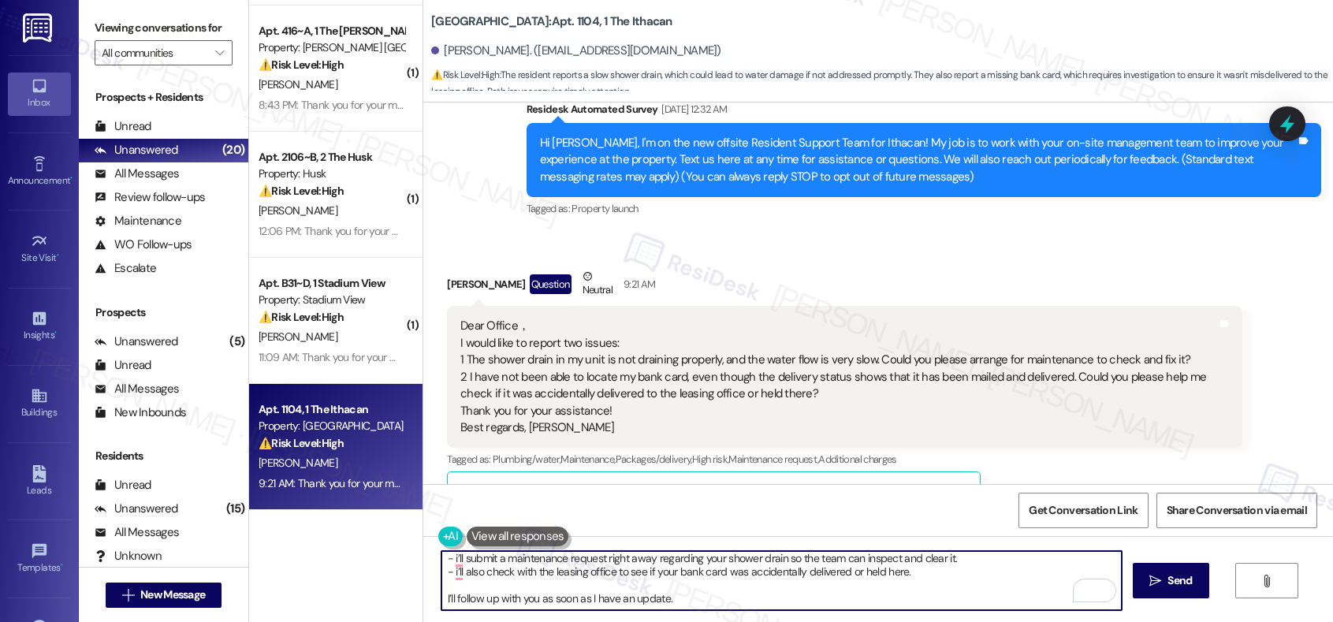
click at [620, 538] on textarea "Hi Yike, Thank you for reaching out. We’ll take care of both concerns for you: …" at bounding box center [781, 580] width 680 height 59
click at [621, 538] on textarea "Hi Yike, Thank you for reaching out. We’ll take care of both concerns for you: …" at bounding box center [781, 580] width 680 height 59
click at [701, 538] on textarea "Hi Yike, Thank you for reaching out. We’ll take care of both concerns for you: …" at bounding box center [781, 580] width 680 height 59
type textarea "Hi Yike, Thank you for reaching out. We’ll take care of both concerns for you: …"
click at [1156, 538] on icon "" at bounding box center [1155, 580] width 12 height 13
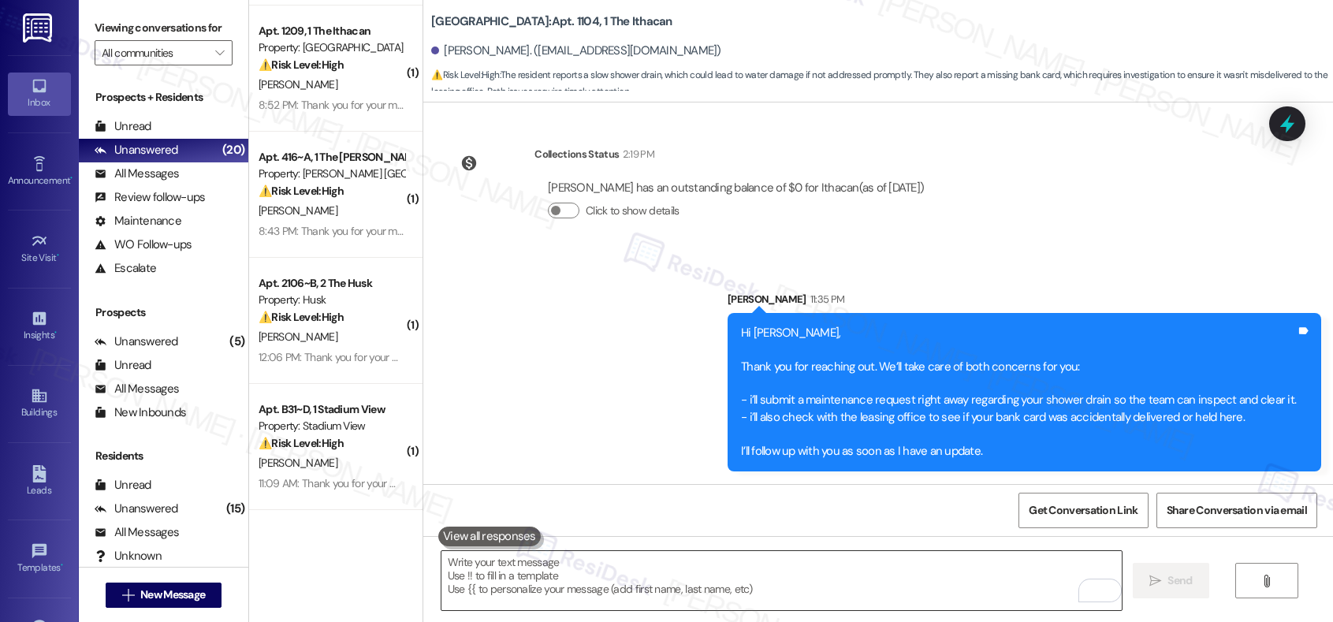
click at [608, 538] on textarea "To enrich screen reader interactions, please activate Accessibility in Grammarl…" at bounding box center [781, 580] width 680 height 59
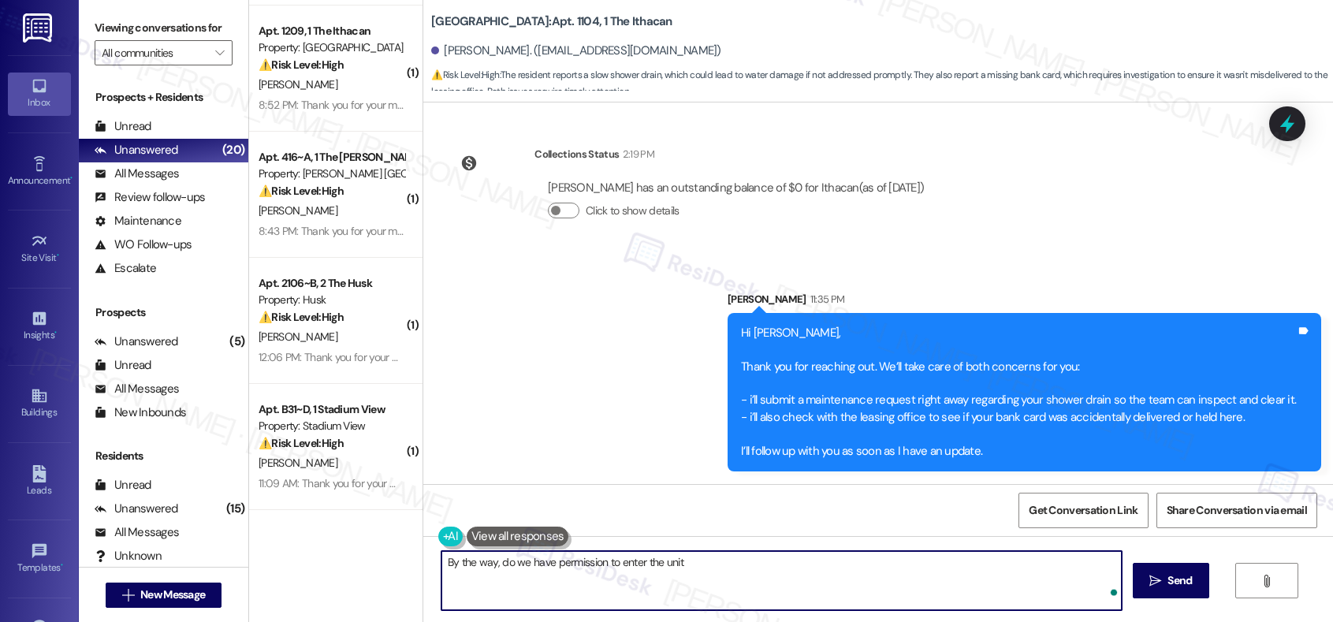
type textarea "By the way, do we have permission to enter the unit?"
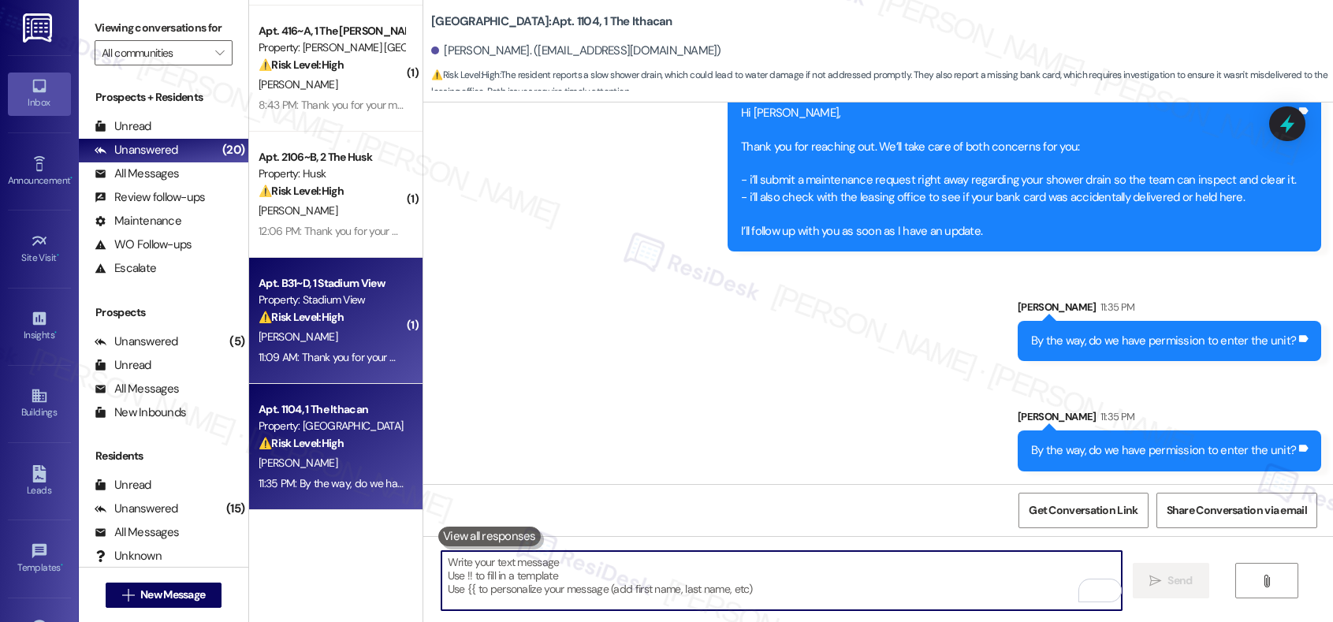
click at [343, 335] on div "C. Espericueta" at bounding box center [331, 337] width 149 height 20
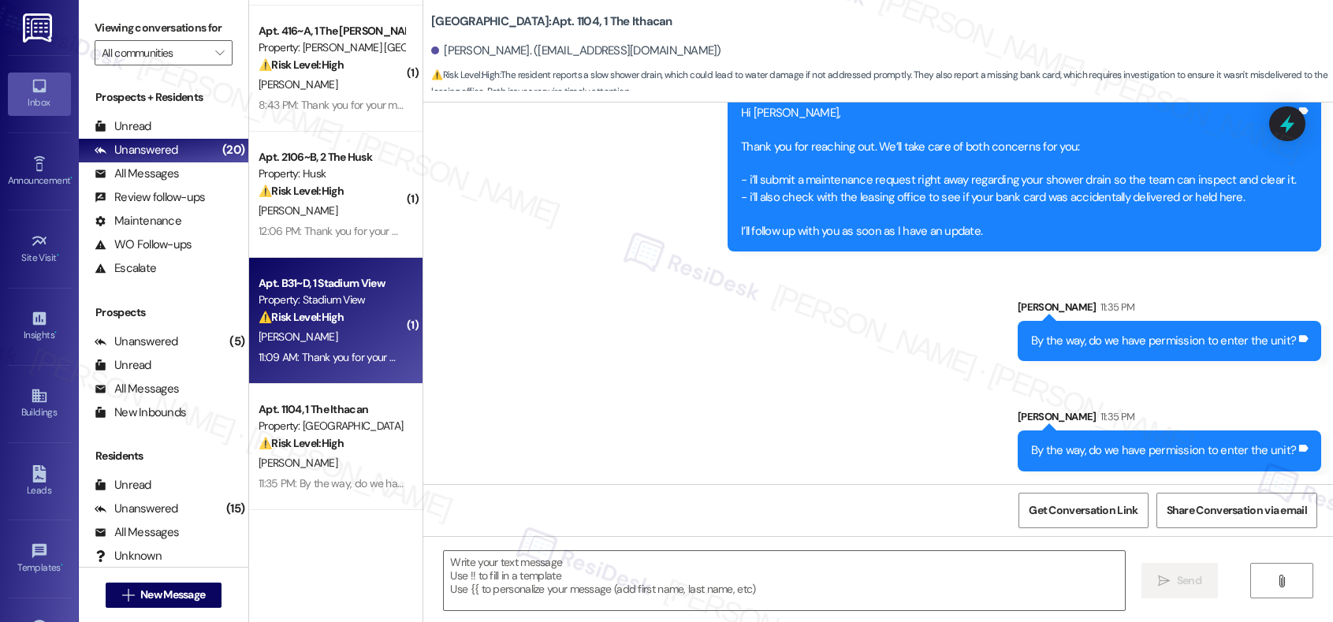
type textarea "Fetching suggested responses. Please feel free to read through the conversation…"
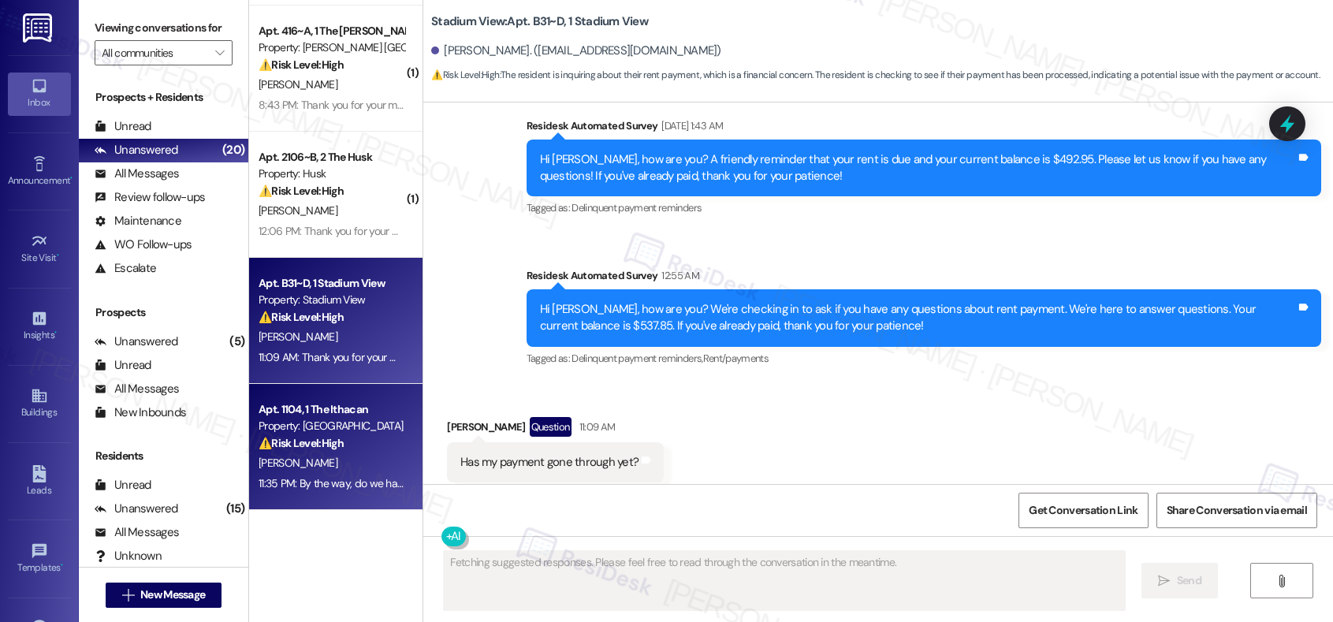
click at [307, 485] on div "11:35 PM: By the way, do we have permission to enter the unit? 11:35 PM: By the…" at bounding box center [399, 483] width 282 height 14
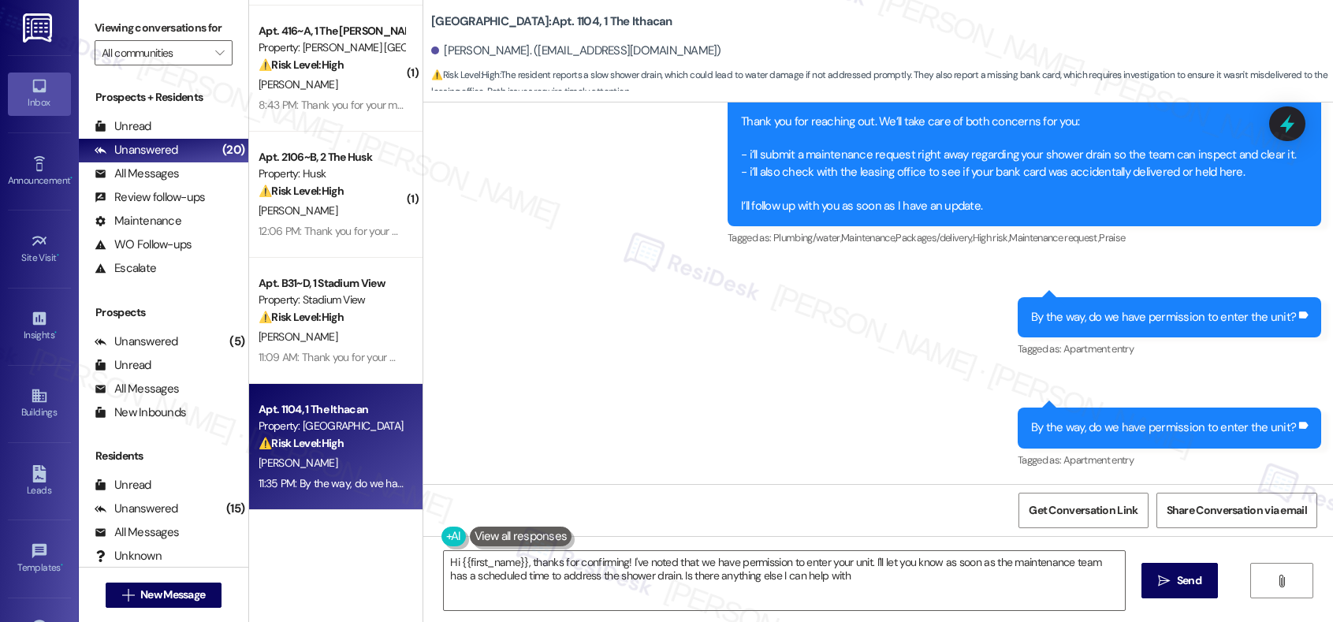
type textarea "Hi {{first_name}}, thanks for confirming! I've noted that we have permission to…"
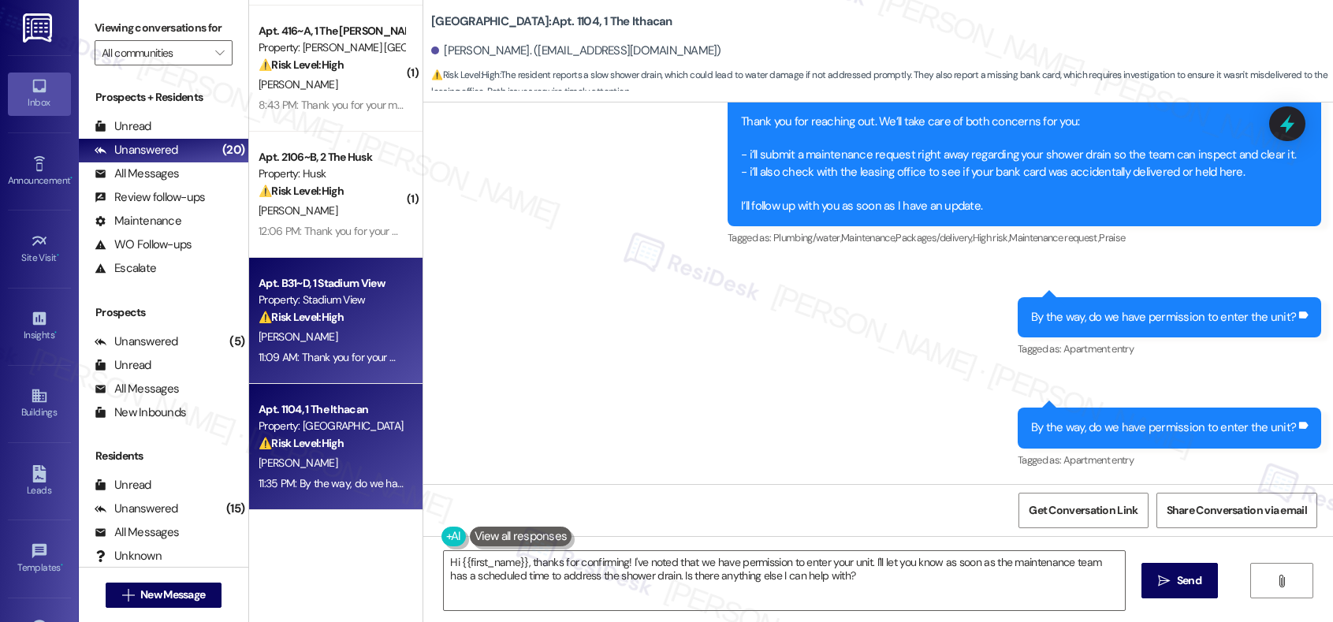
click at [302, 318] on strong "⚠️ Risk Level: High" at bounding box center [300, 317] width 85 height 14
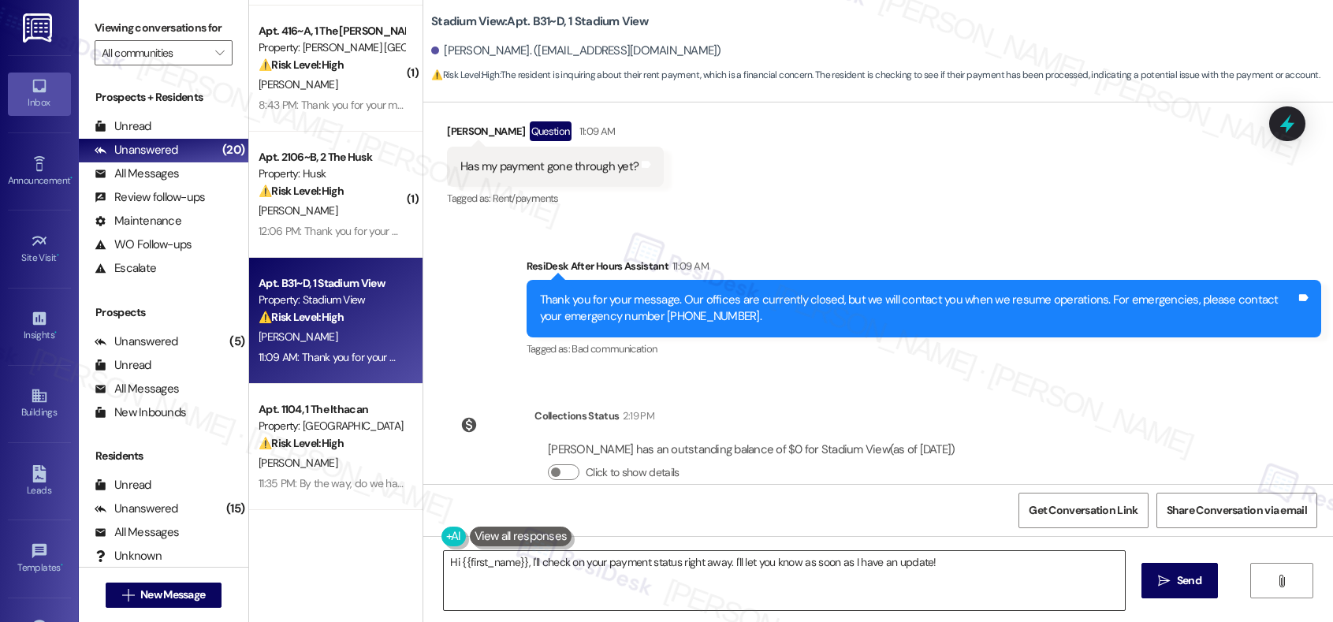
click at [655, 538] on textarea "Hi {{first_name}}, I'll check on your payment status right away. I'll let you k…" at bounding box center [784, 580] width 680 height 59
click at [656, 538] on textarea "Hi {{first_name}}, I'll check on your payment status right away. I'll let you k…" at bounding box center [784, 580] width 680 height 59
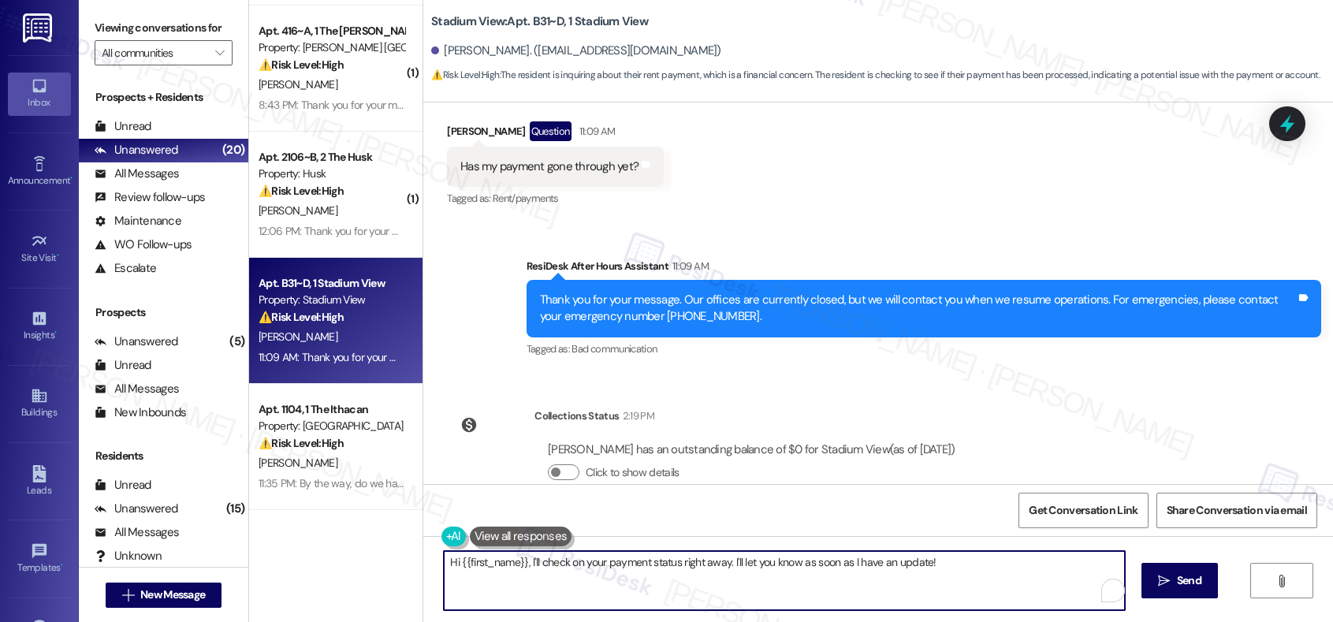
click at [656, 538] on textarea "Hi {{first_name}}, I'll check on your payment status right away. I'll let you k…" at bounding box center [784, 580] width 680 height 59
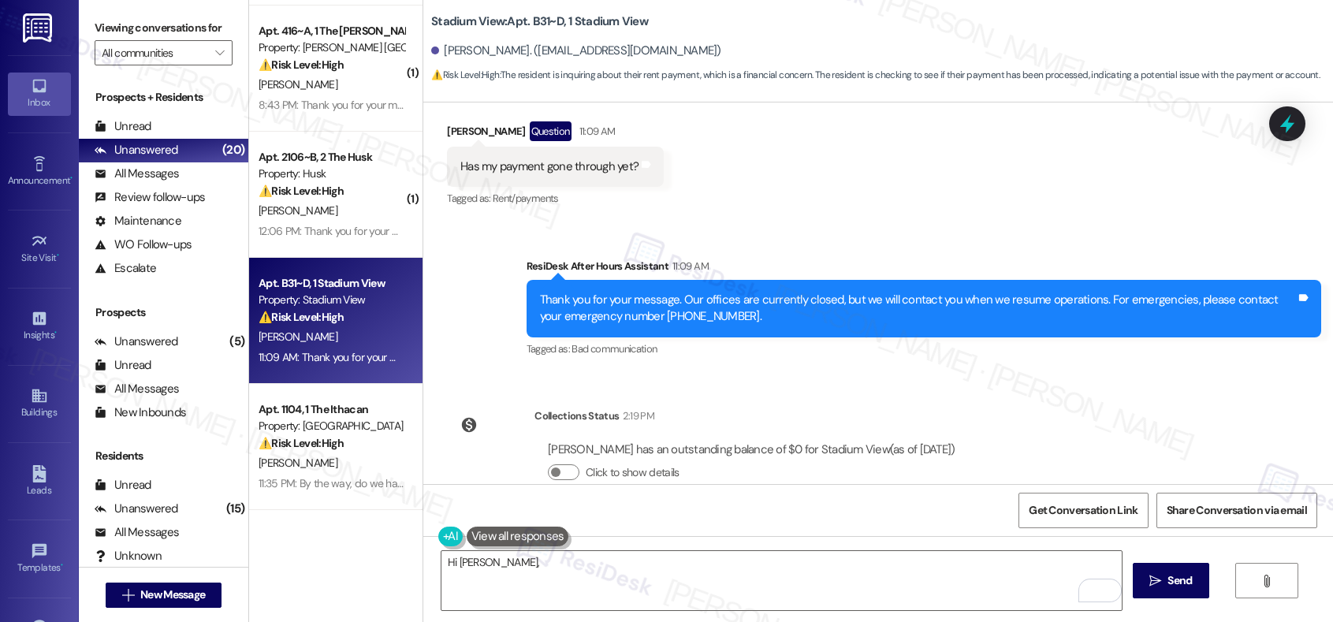
scroll to position [1760, 0]
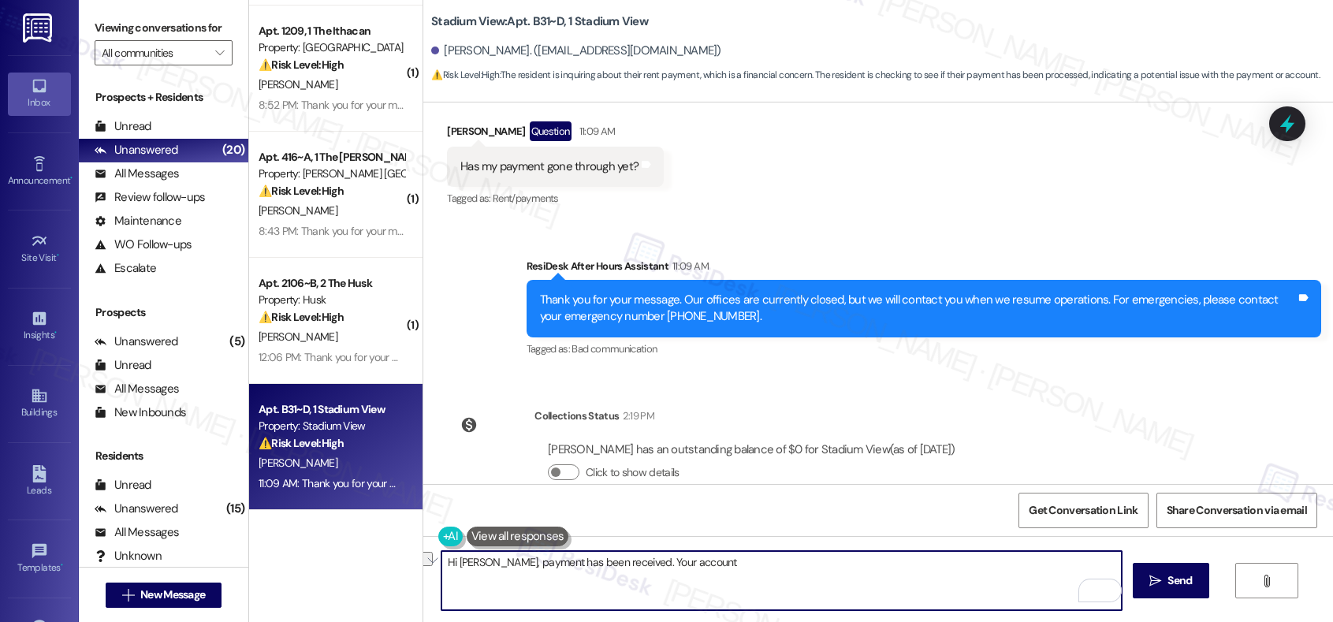
drag, startPoint x: 758, startPoint y: 560, endPoint x: 687, endPoint y: 559, distance: 70.9
click at [613, 538] on textarea "Hi Carlos, payment has been received. Your account" at bounding box center [781, 580] width 680 height 59
type textarea "Hi Carlos, payment has been received. Thank you!"
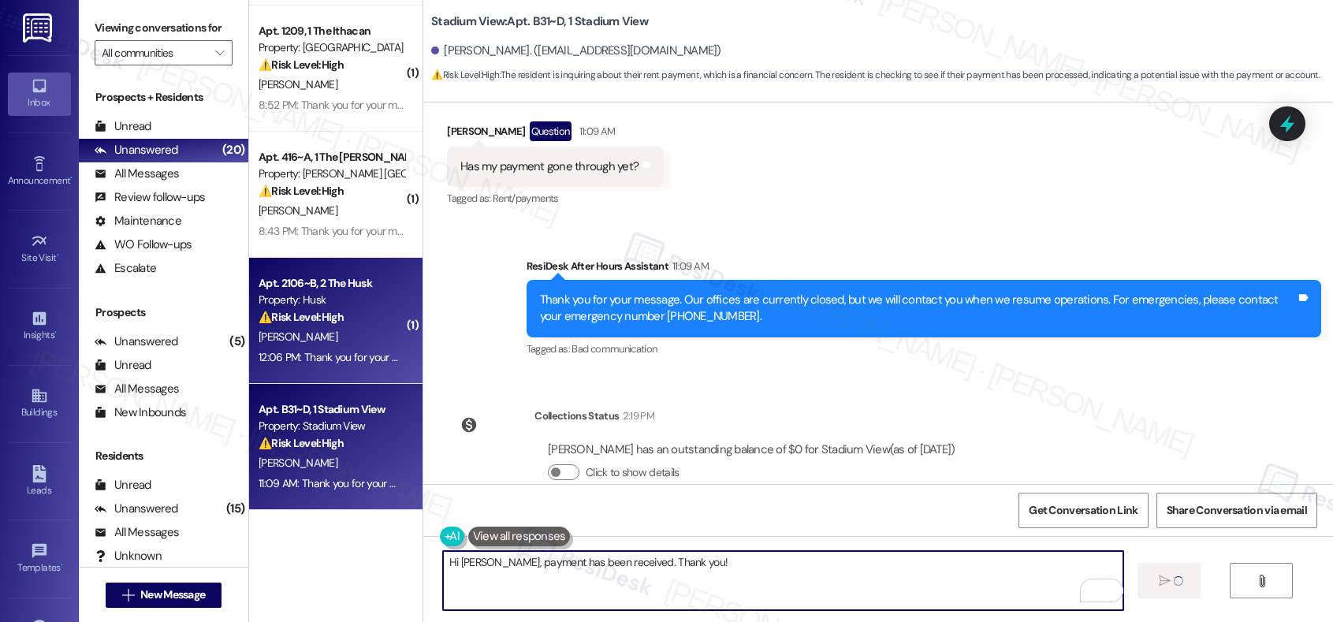
click at [354, 328] on div "H. White" at bounding box center [331, 337] width 149 height 20
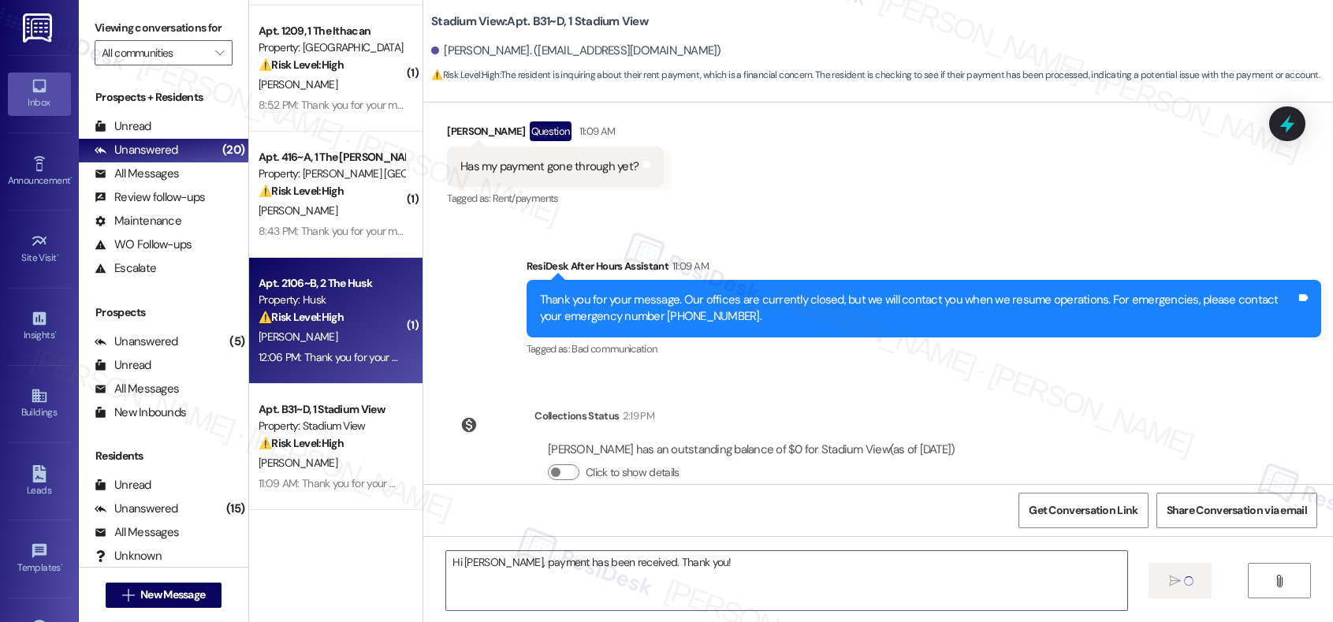
type textarea "Fetching suggested responses. Please feel free to read through the conversation…"
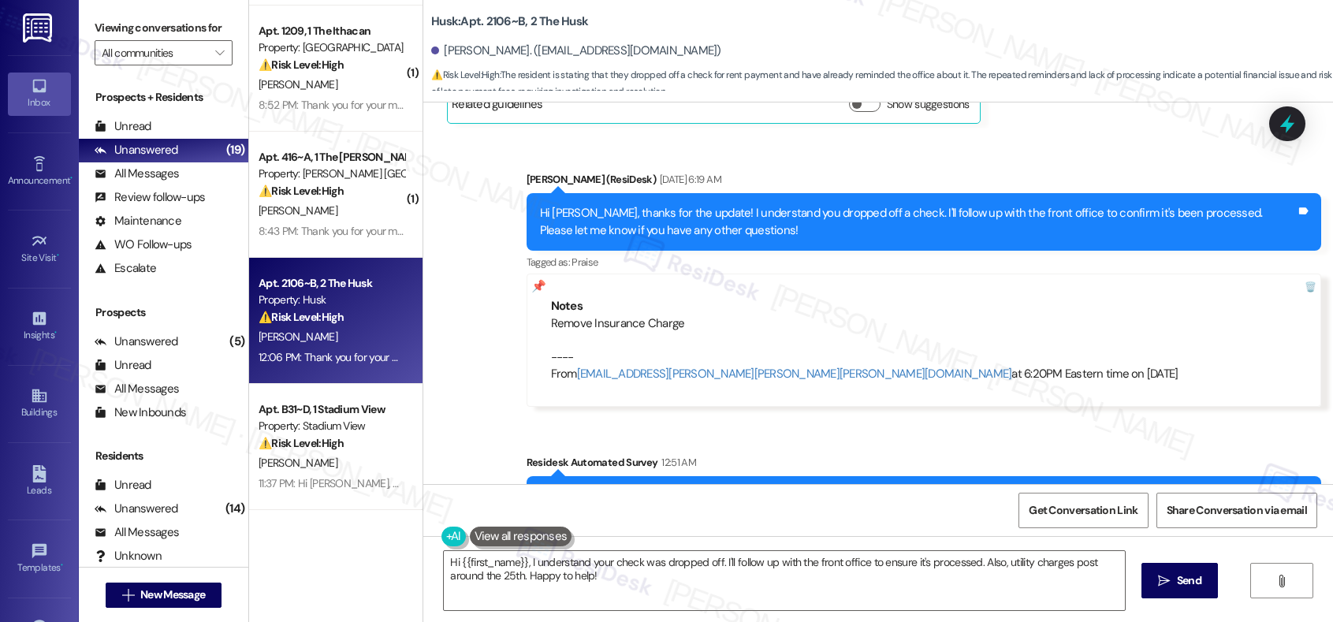
scroll to position [1276, 0]
click at [642, 538] on textarea "Hi {{first_name}}, I understand your check was dropped off. I'll follow up with…" at bounding box center [784, 580] width 680 height 59
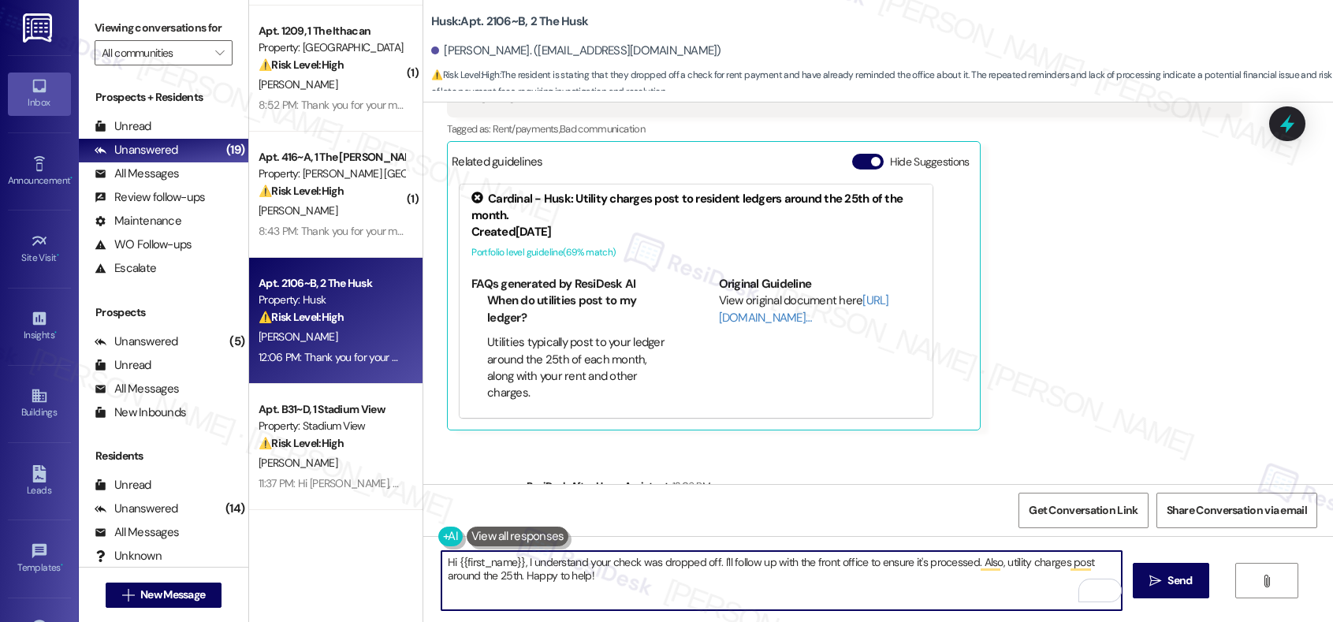
scroll to position [2111, 0]
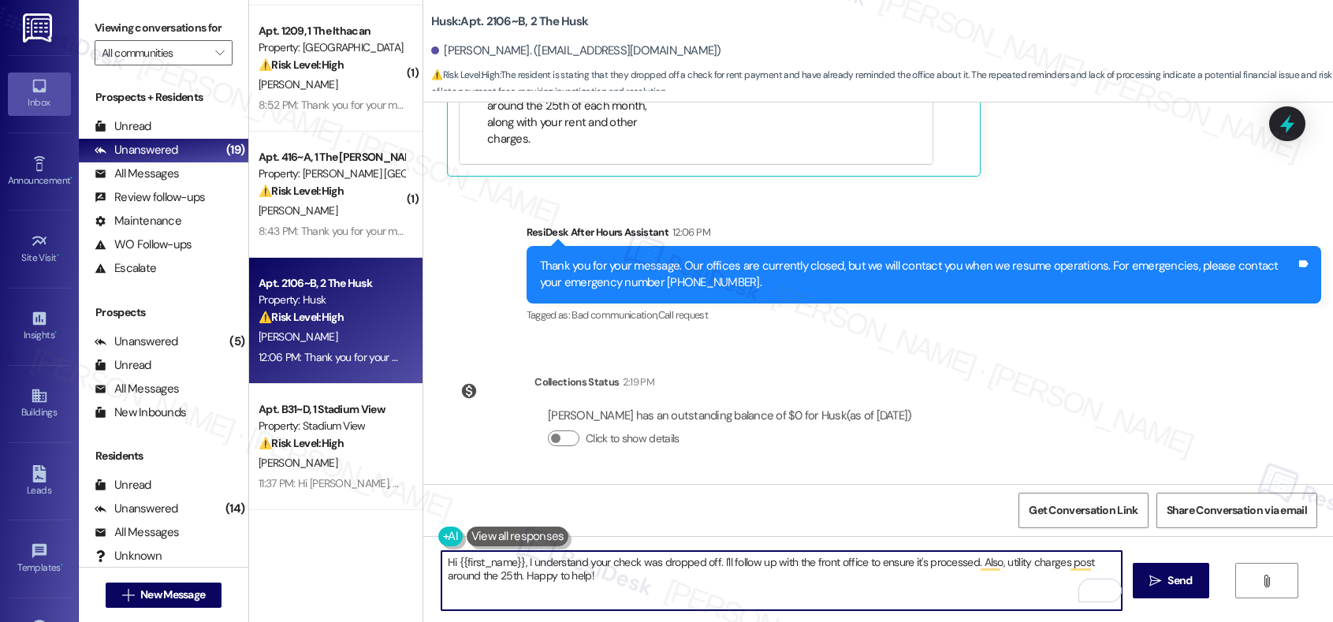
click at [632, 538] on textarea "Hi {{first_name}}, I understand your check was dropped off. I'll follow up with…" at bounding box center [781, 580] width 680 height 59
type textarea "Hi Hannah, please disregard the rent reminders. Your account reflects that your…"
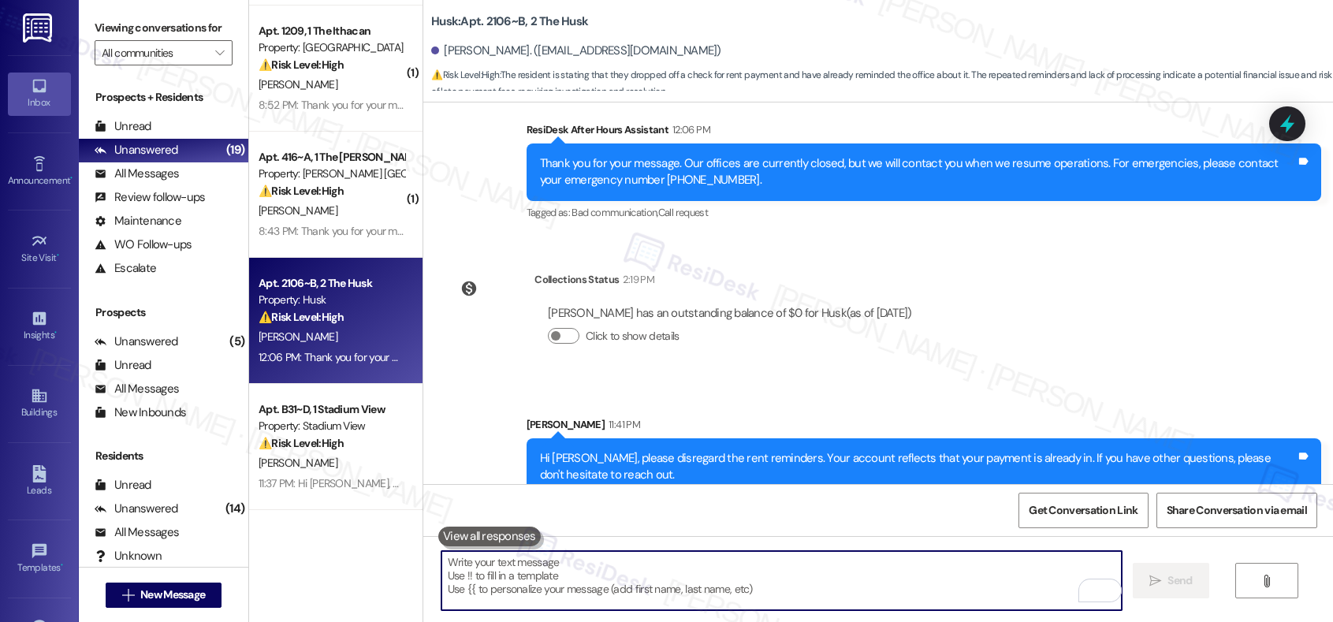
scroll to position [2238, 0]
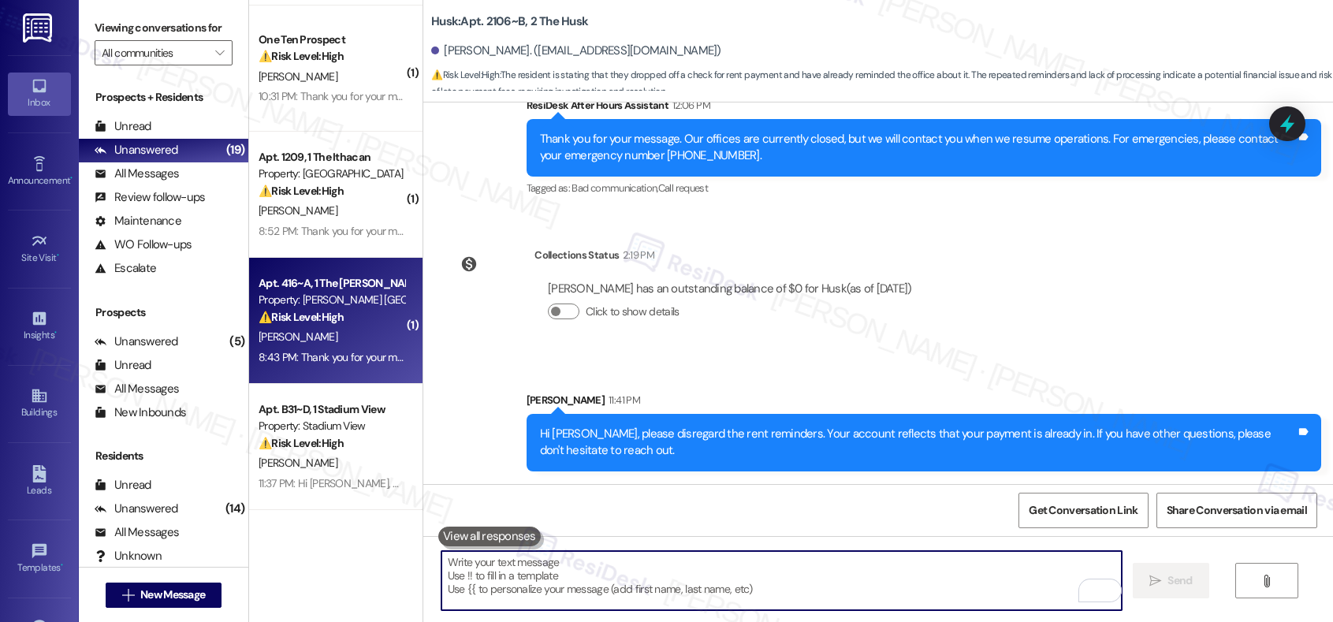
click at [341, 355] on div "8:43 PM: Thank you for your message. Our offices are currently closed, but we w…" at bounding box center [720, 357] width 924 height 14
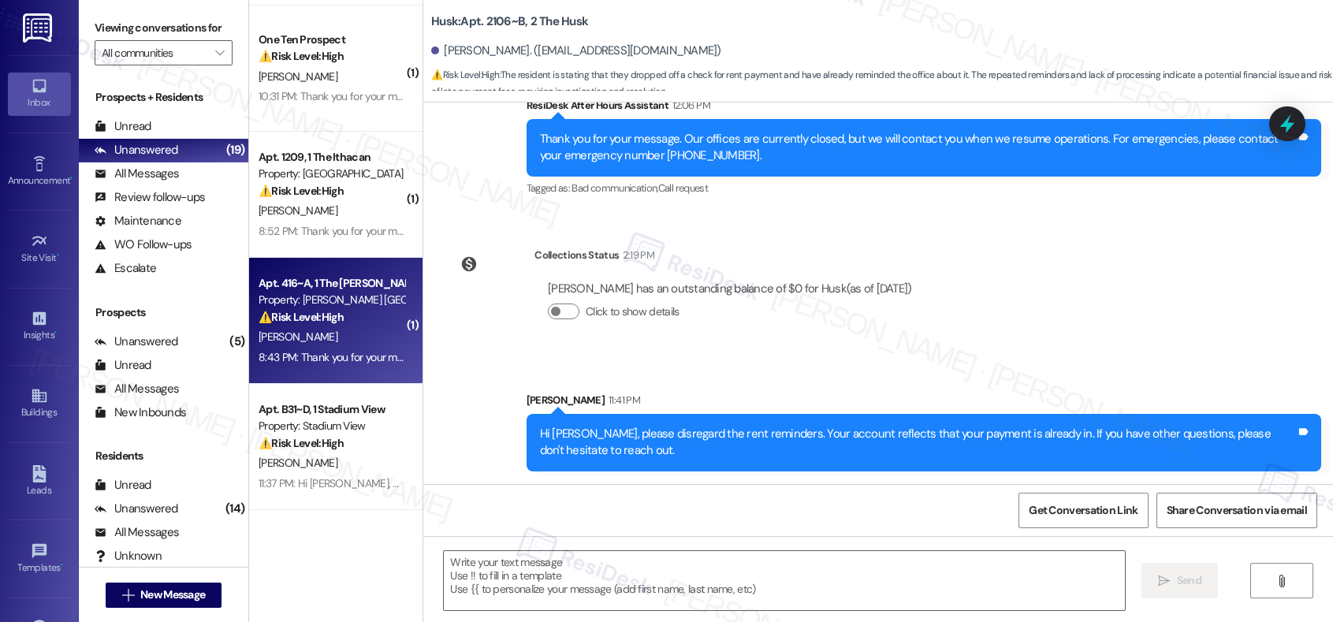
type textarea "Fetching suggested responses. Please feel free to read through the conversation…"
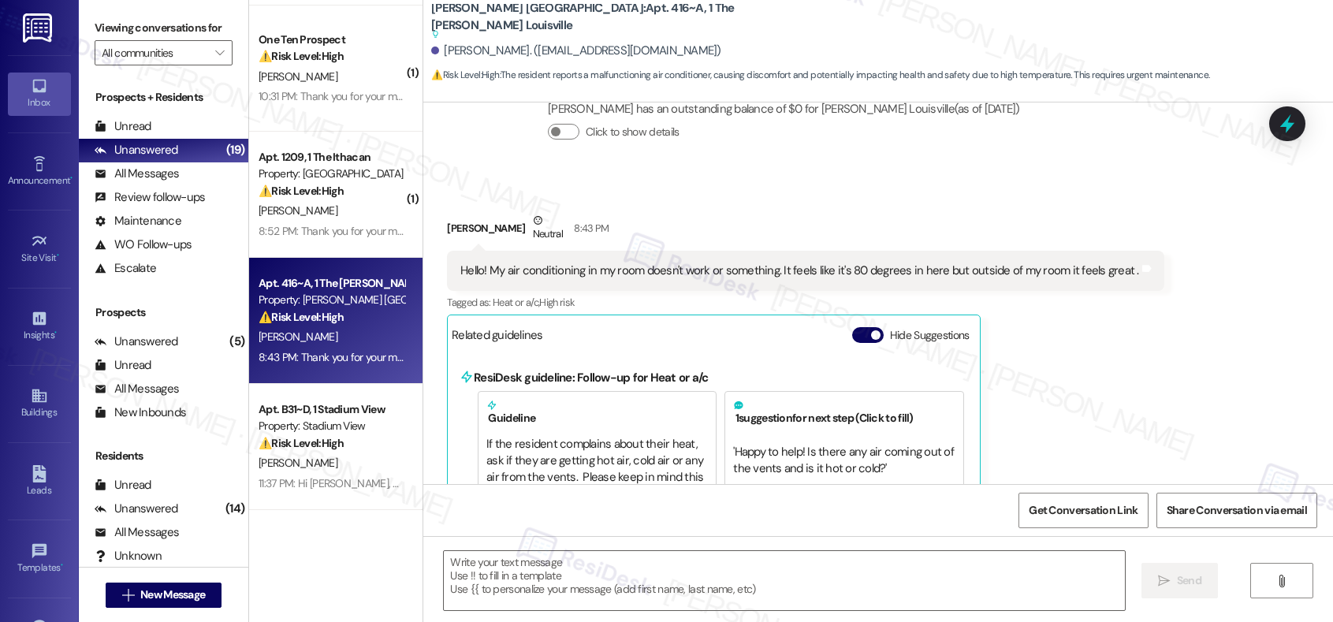
scroll to position [522, 0]
click at [515, 269] on div "Hello! My air conditioning in my room doesn't work or something. It feels like …" at bounding box center [799, 273] width 678 height 17
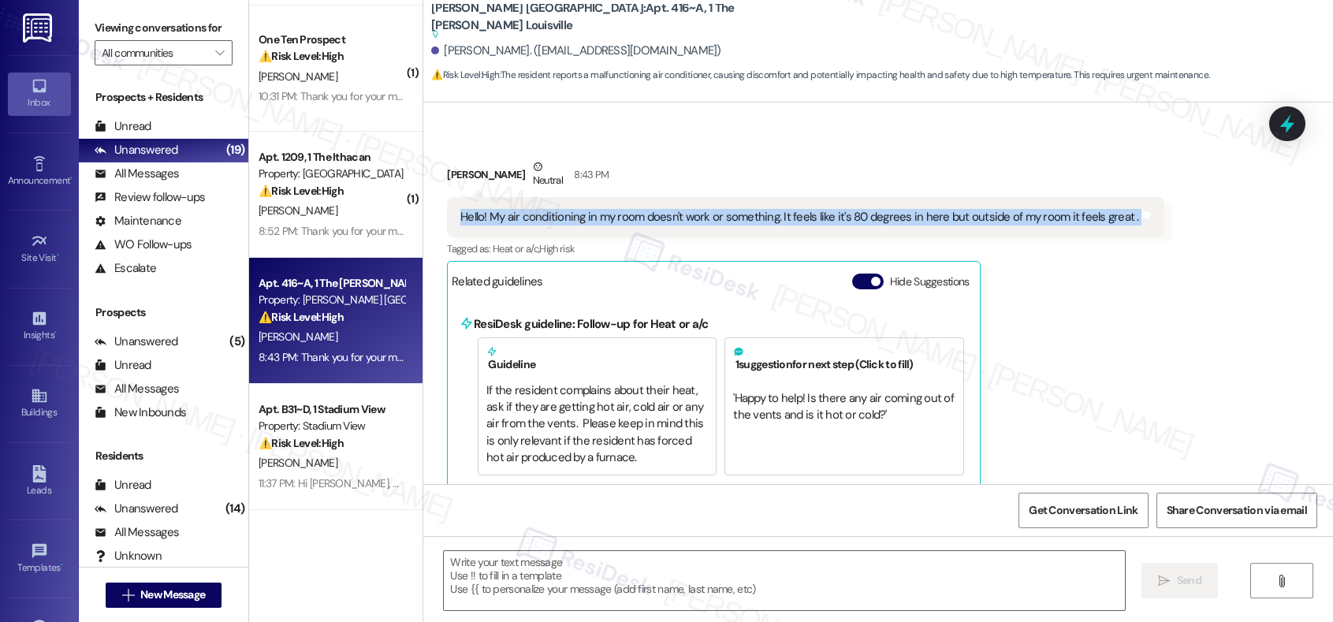
scroll to position [582, 0]
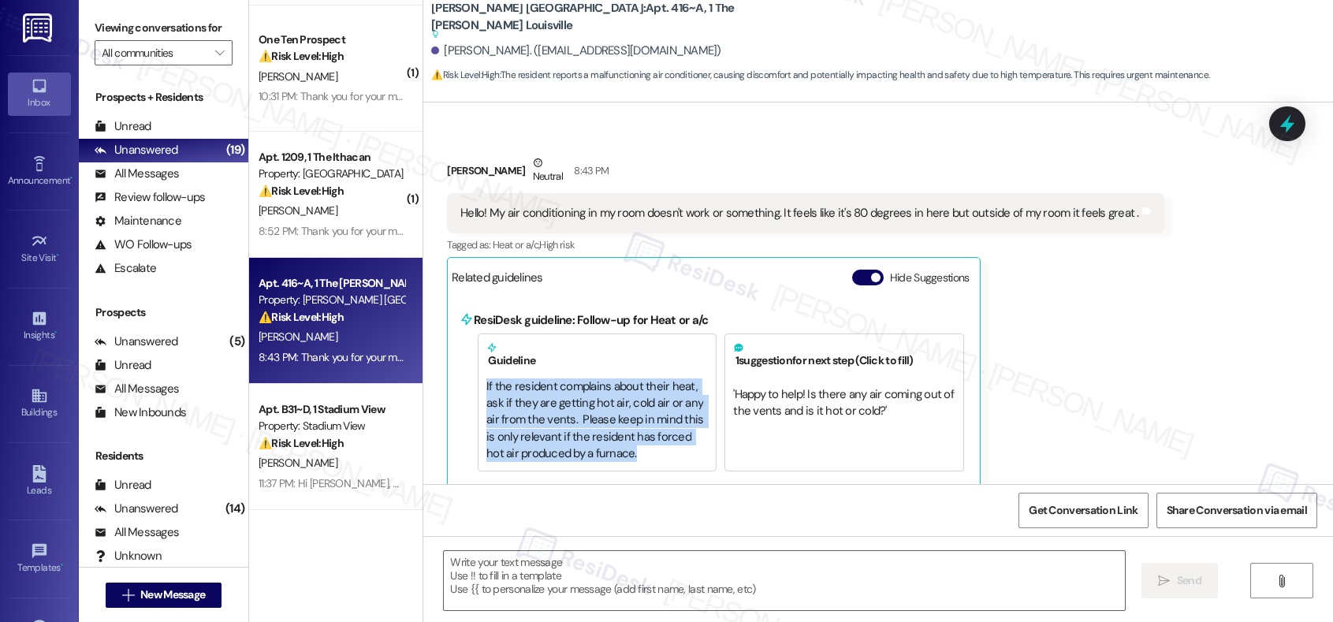
drag, startPoint x: 474, startPoint y: 384, endPoint x: 597, endPoint y: 449, distance: 139.2
click at [597, 449] on div "If the resident complains about their heat, ask if they are getting hot air, co…" at bounding box center [596, 420] width 221 height 84
copy div "If the resident complains about their heat, ask if they are getting hot air, co…"
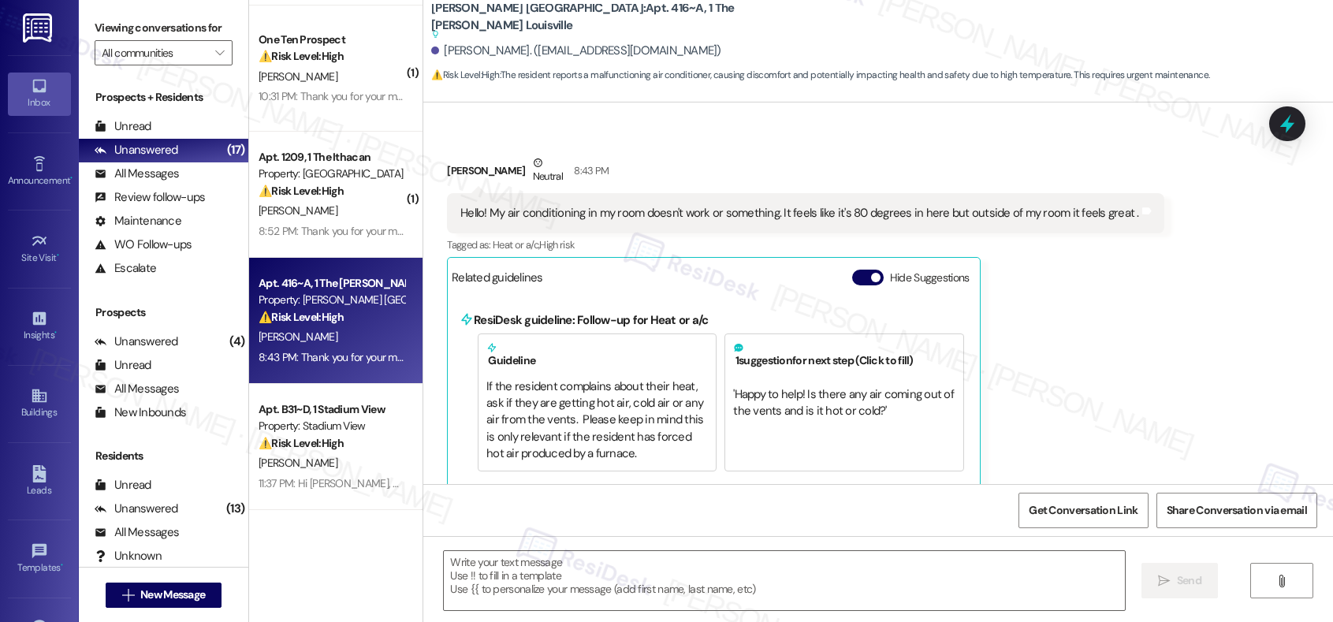
click at [617, 214] on div "Hello! My air conditioning in my room doesn't work or something. It feels like …" at bounding box center [799, 213] width 678 height 17
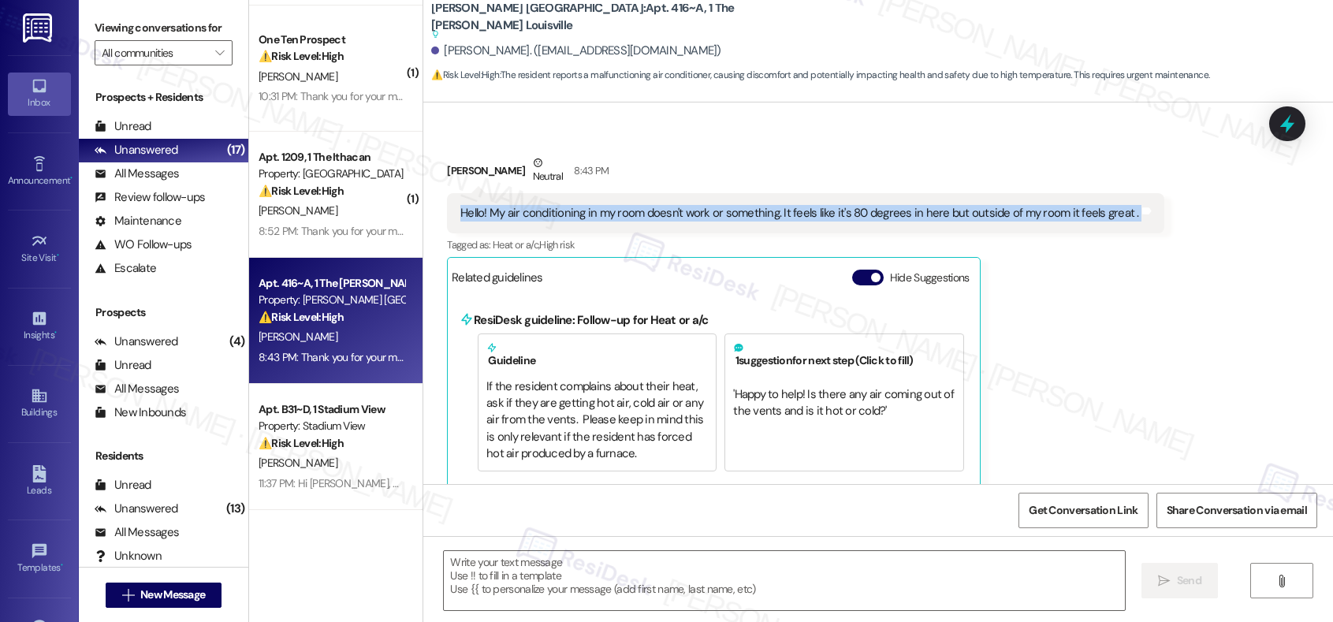
click at [617, 215] on div "Hello! My air conditioning in my room doesn't work or something. It feels like …" at bounding box center [799, 213] width 678 height 17
copy div "Hello! My air conditioning in my room doesn't work or something. It feels like …"
click at [544, 538] on textarea at bounding box center [784, 580] width 680 height 59
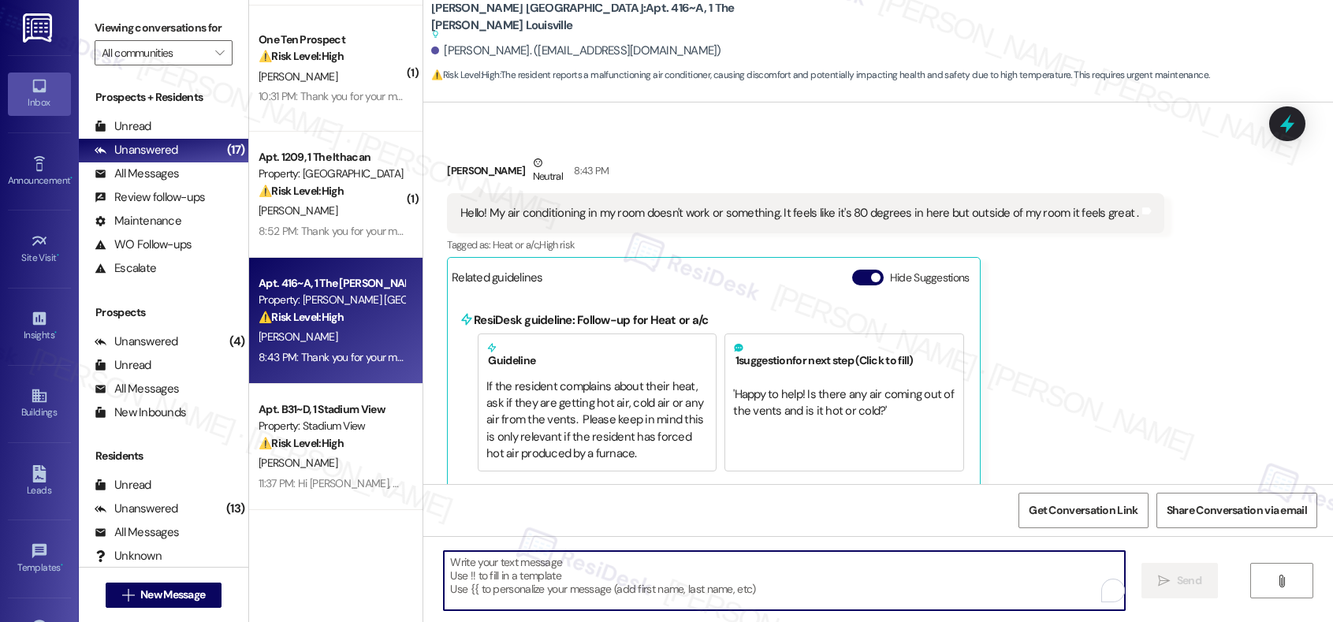
click at [544, 538] on textarea "To enrich screen reader interactions, please activate Accessibility in Grammarl…" at bounding box center [784, 580] width 680 height 59
paste textarea "Hi, thanks for letting us know about the AC in your room. To help us understand…"
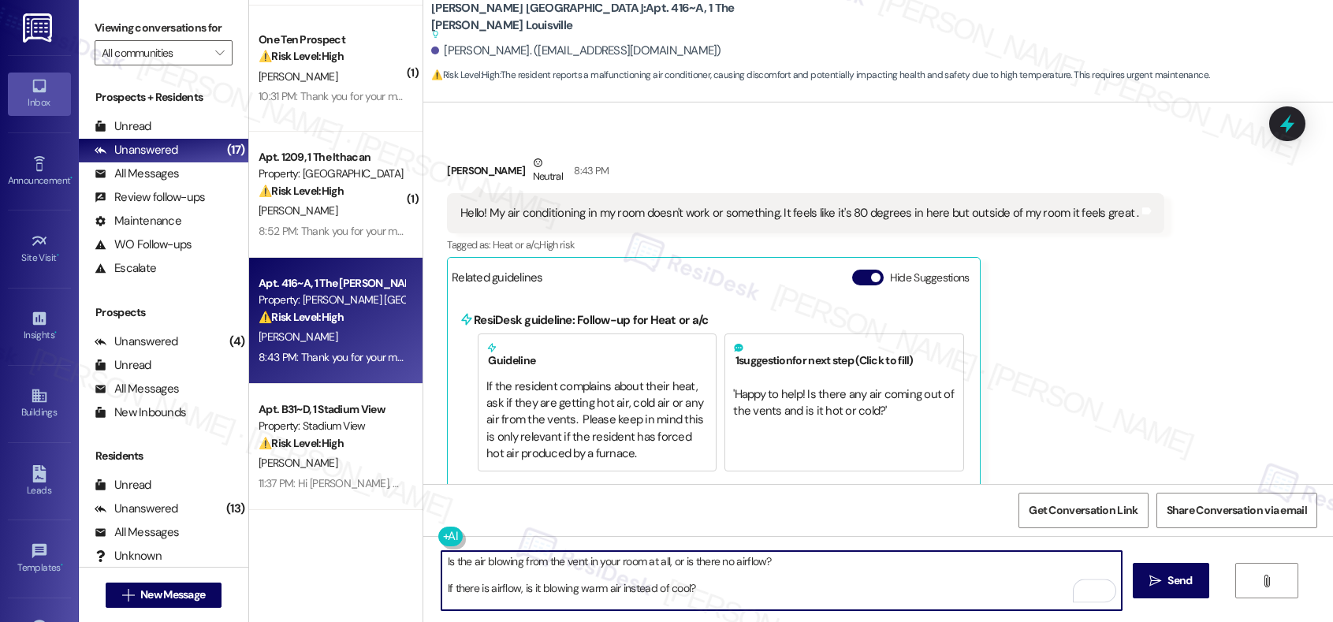
scroll to position [0, 0]
click at [448, 167] on div "Teiony Bruner Neutral 8:43 PM" at bounding box center [805, 173] width 717 height 39
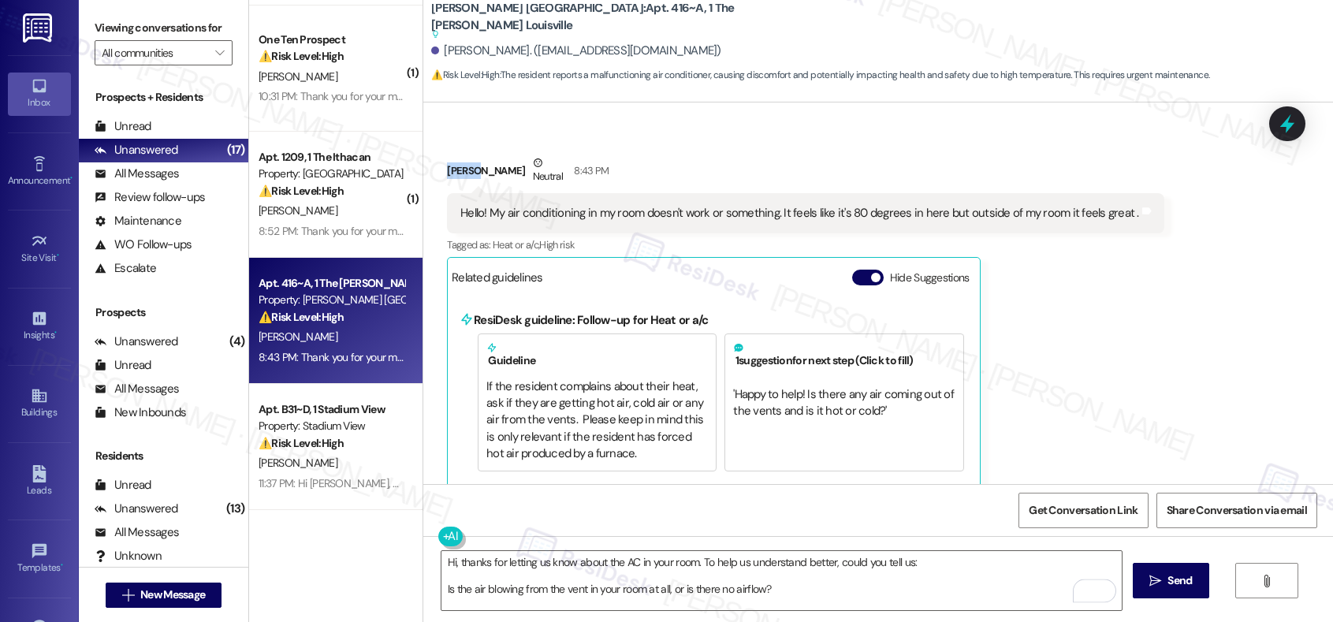
click at [448, 167] on div "Teiony Bruner Neutral 8:43 PM" at bounding box center [805, 173] width 717 height 39
copy div "Teiony"
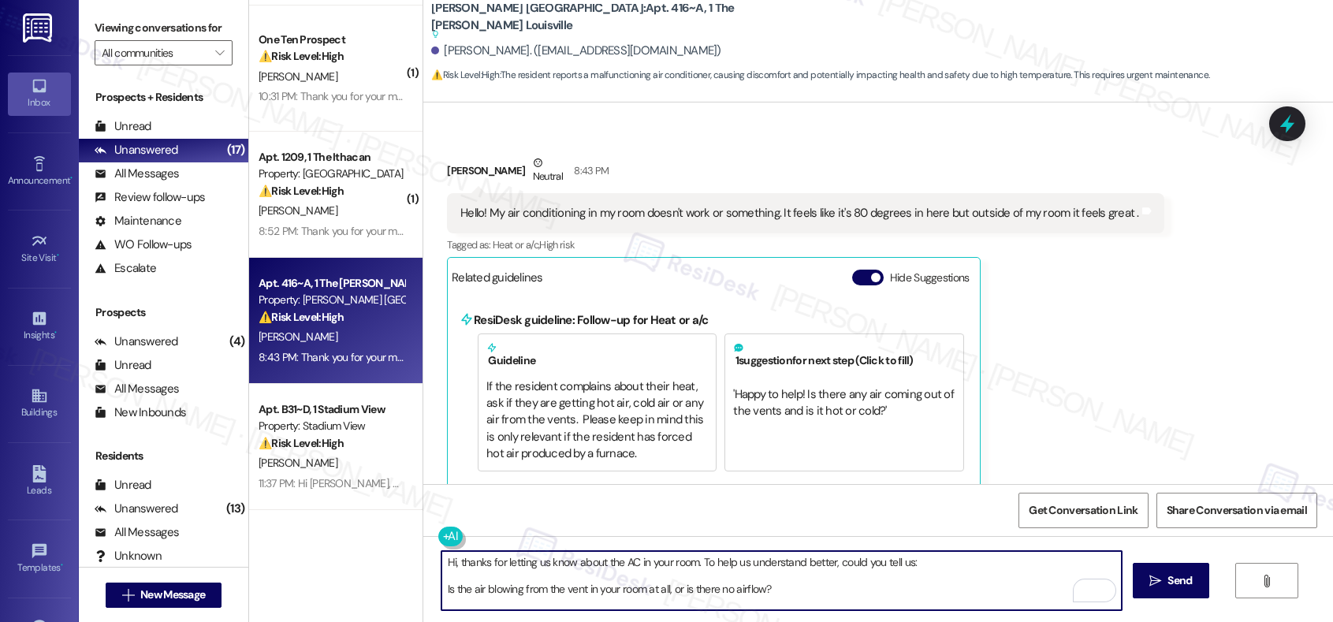
click at [444, 538] on textarea "Hi, thanks for letting us know about the AC in your room. To help us understand…" at bounding box center [781, 580] width 680 height 59
paste textarea "Teiony"
click at [441, 538] on textarea "Hi Teiony, thanks for letting us know about the AC in your room. To help us und…" at bounding box center [781, 580] width 680 height 59
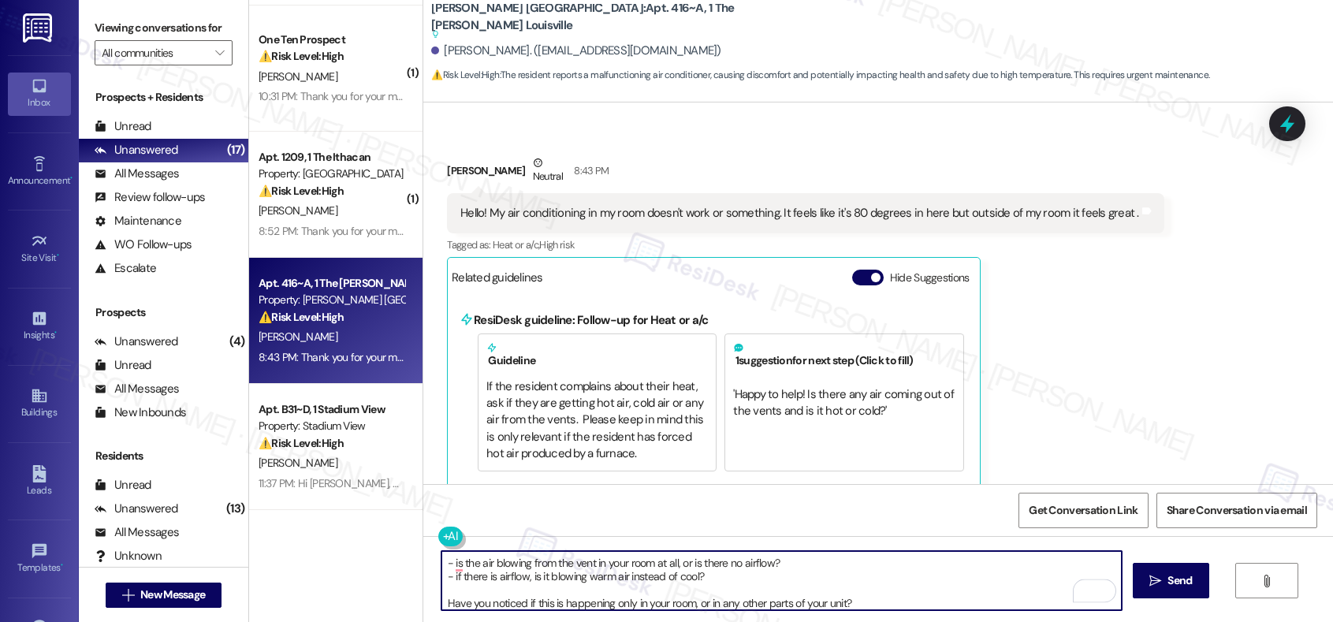
scroll to position [28, 0]
click at [441, 538] on textarea "Hi Teiony, thanks for letting us know about the AC in your room. To help us und…" at bounding box center [781, 580] width 680 height 59
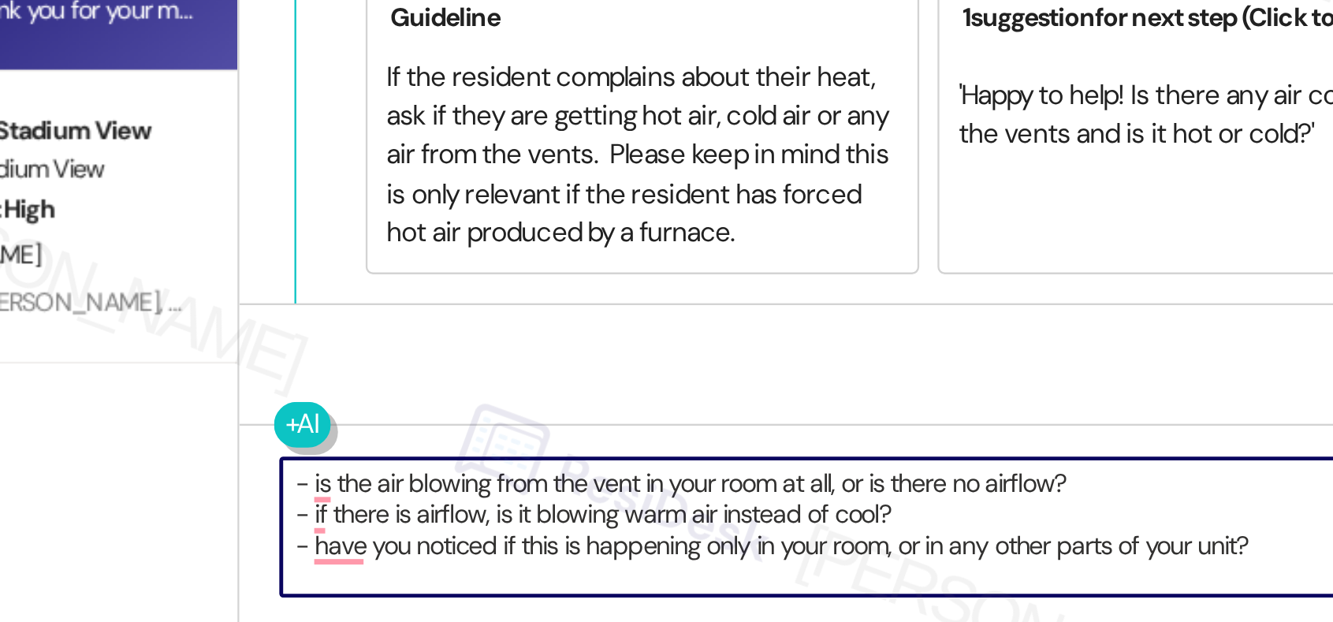
click at [666, 538] on textarea "Hi Teiony, thanks for letting us know about the AC in your room. To help us und…" at bounding box center [781, 580] width 680 height 59
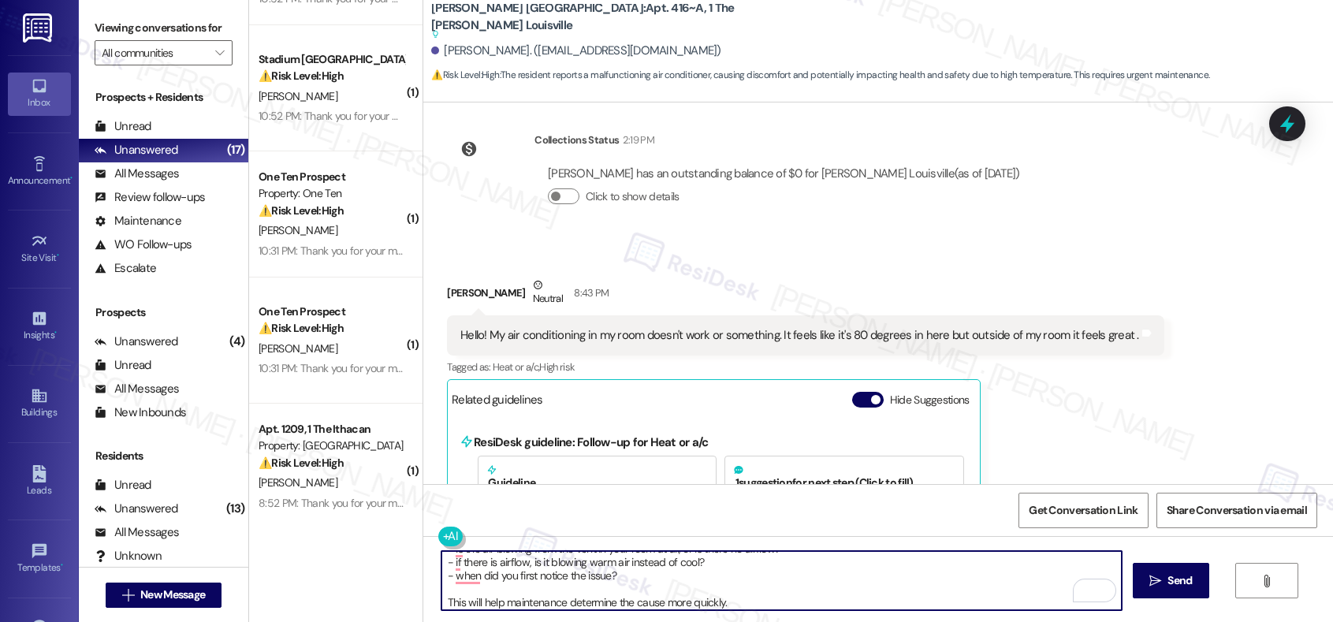
scroll to position [0, 0]
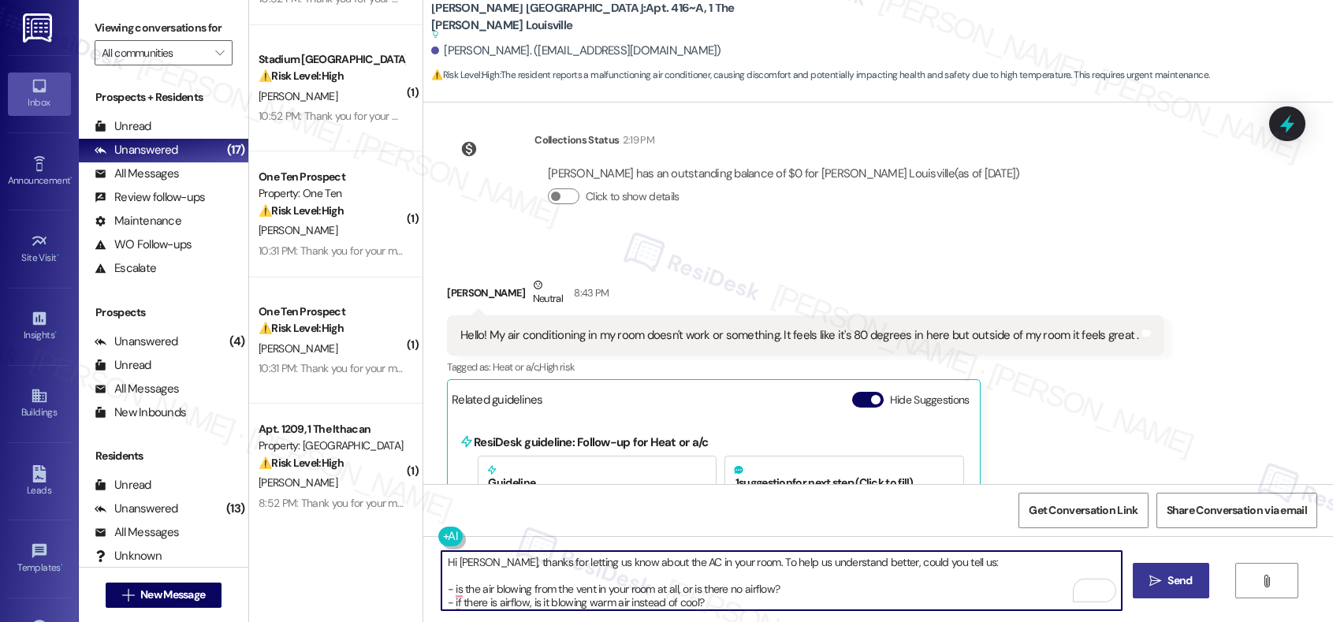
type textarea "Hi Teiony, thanks for letting us know about the AC in your room. To help us und…"
click at [1149, 538] on icon "" at bounding box center [1155, 580] width 12 height 13
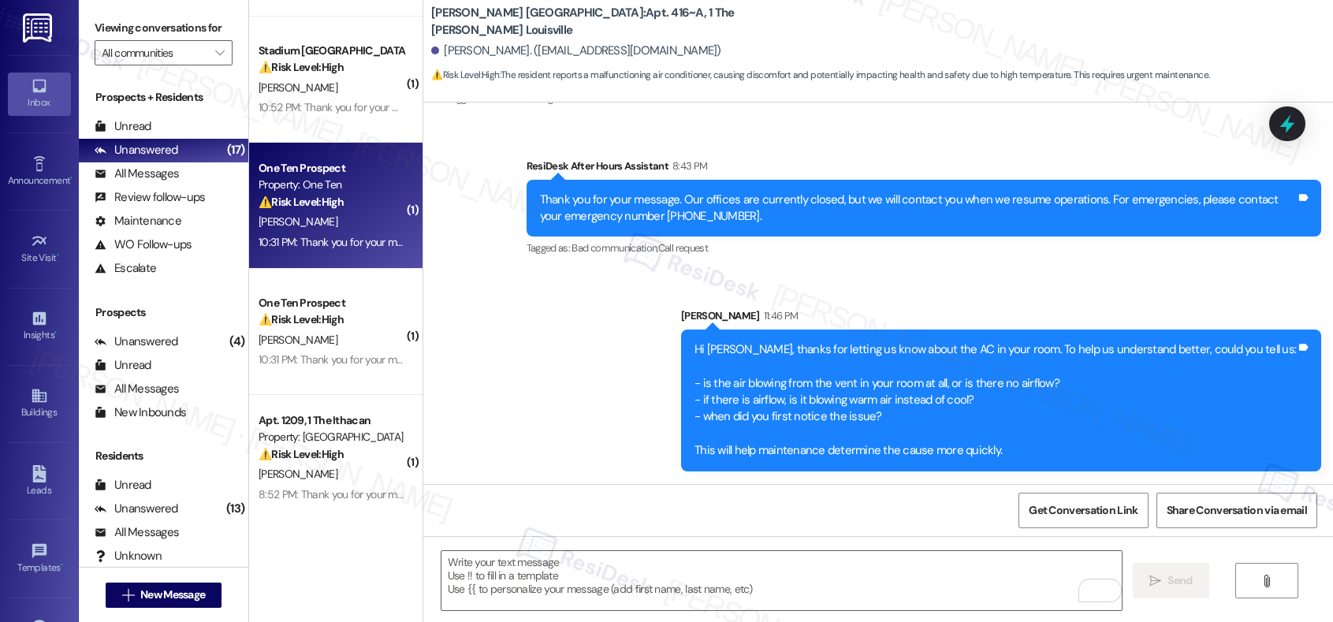
scroll to position [1634, 0]
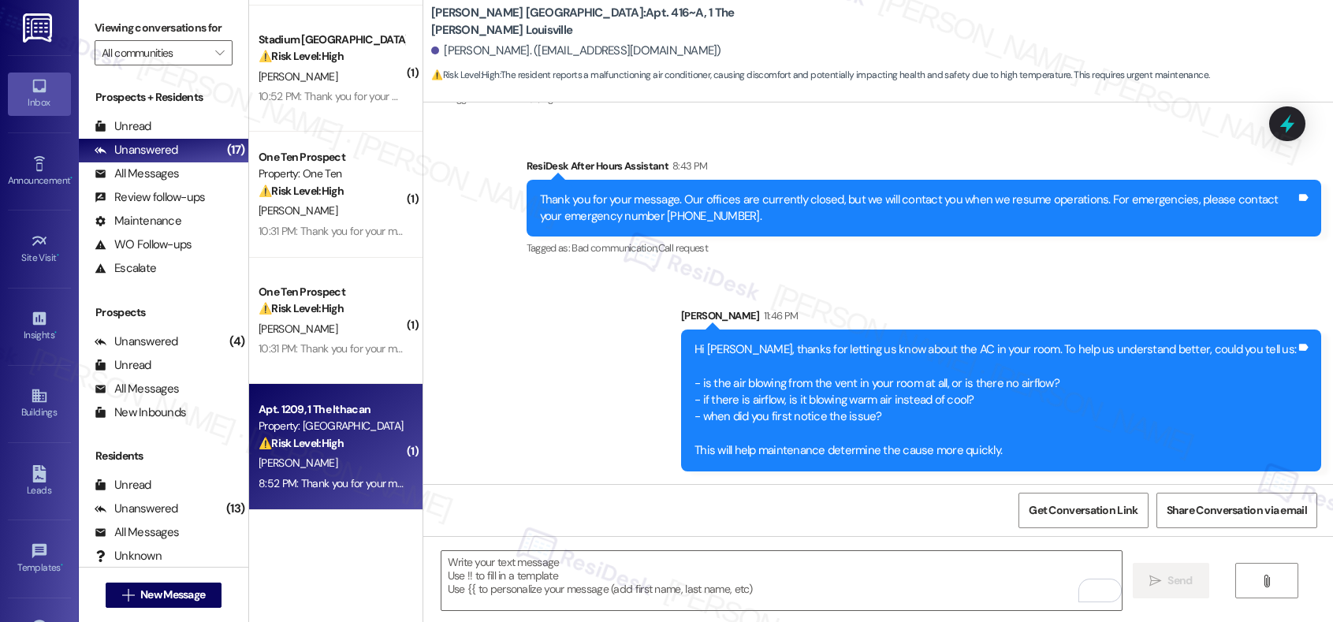
click at [334, 444] on strong "⚠️ Risk Level: High" at bounding box center [300, 443] width 85 height 14
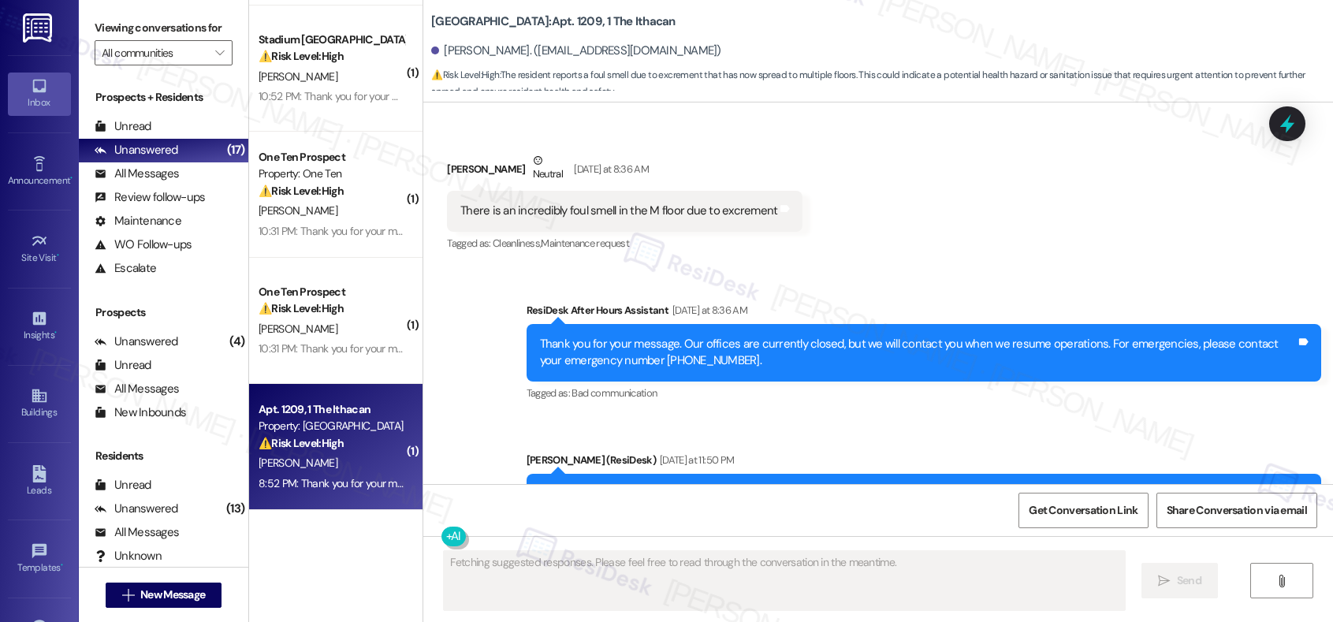
click at [334, 444] on strong "⚠️ Risk Level: High" at bounding box center [300, 443] width 85 height 14
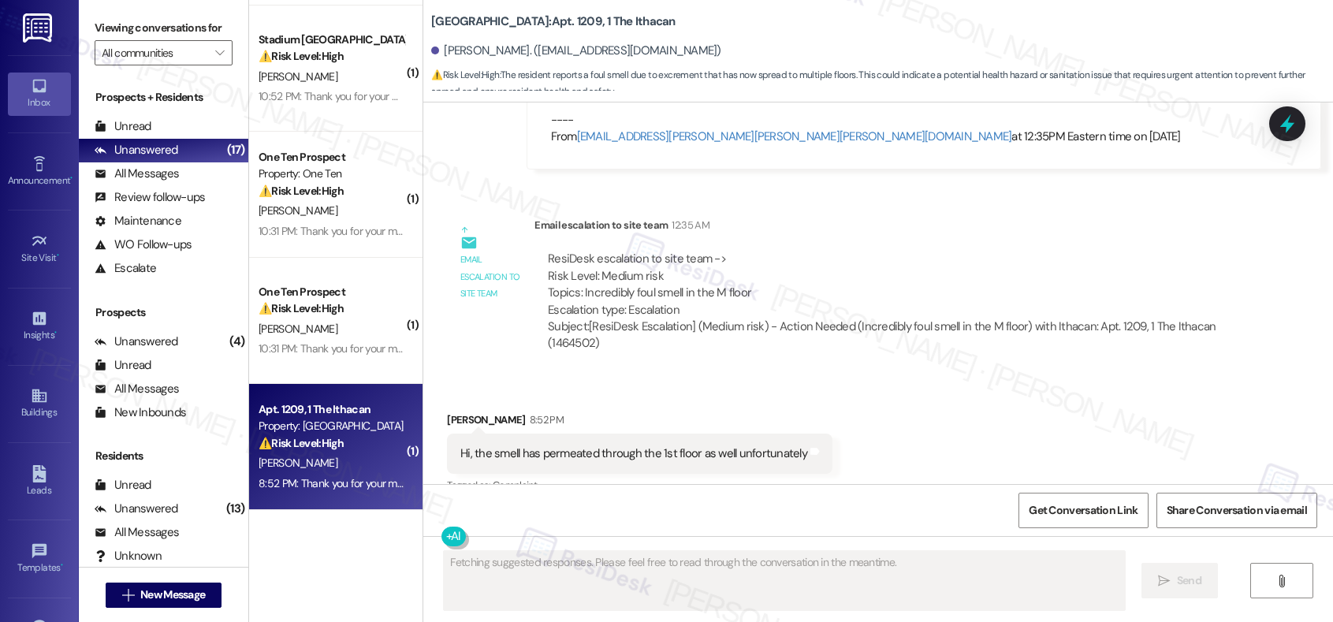
scroll to position [1528, 0]
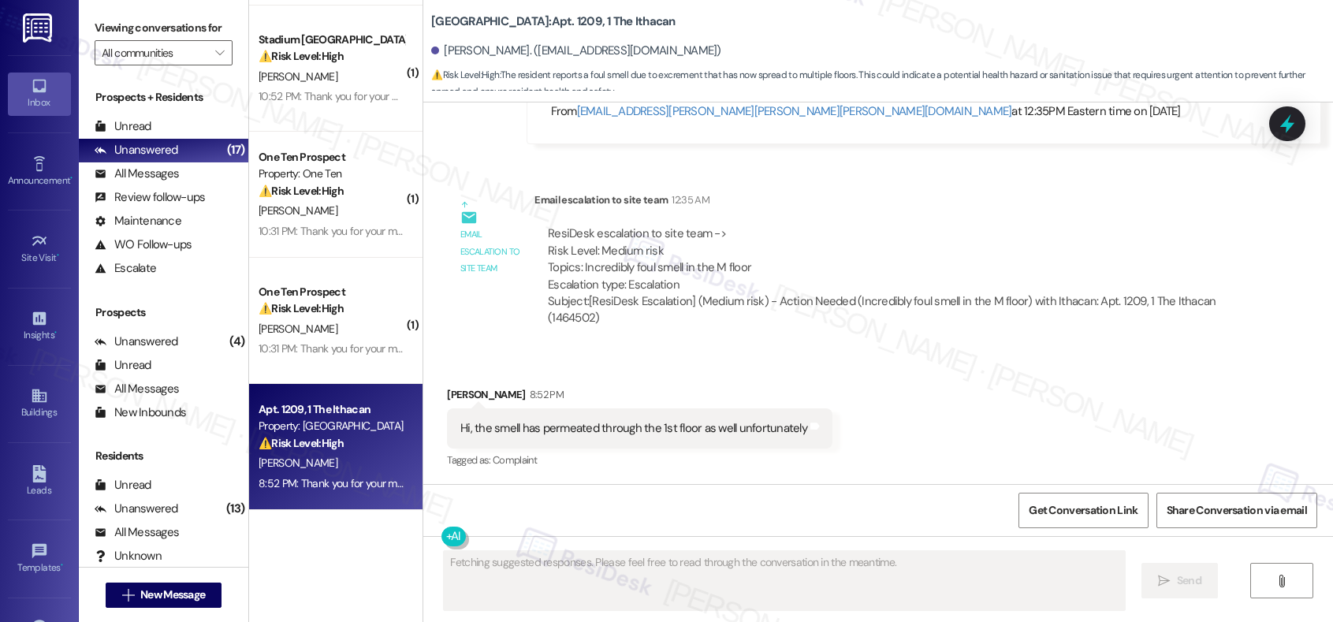
click at [500, 428] on div "Hi, the smell has permeated through the 1st floor as well unfortunately" at bounding box center [633, 428] width 347 height 17
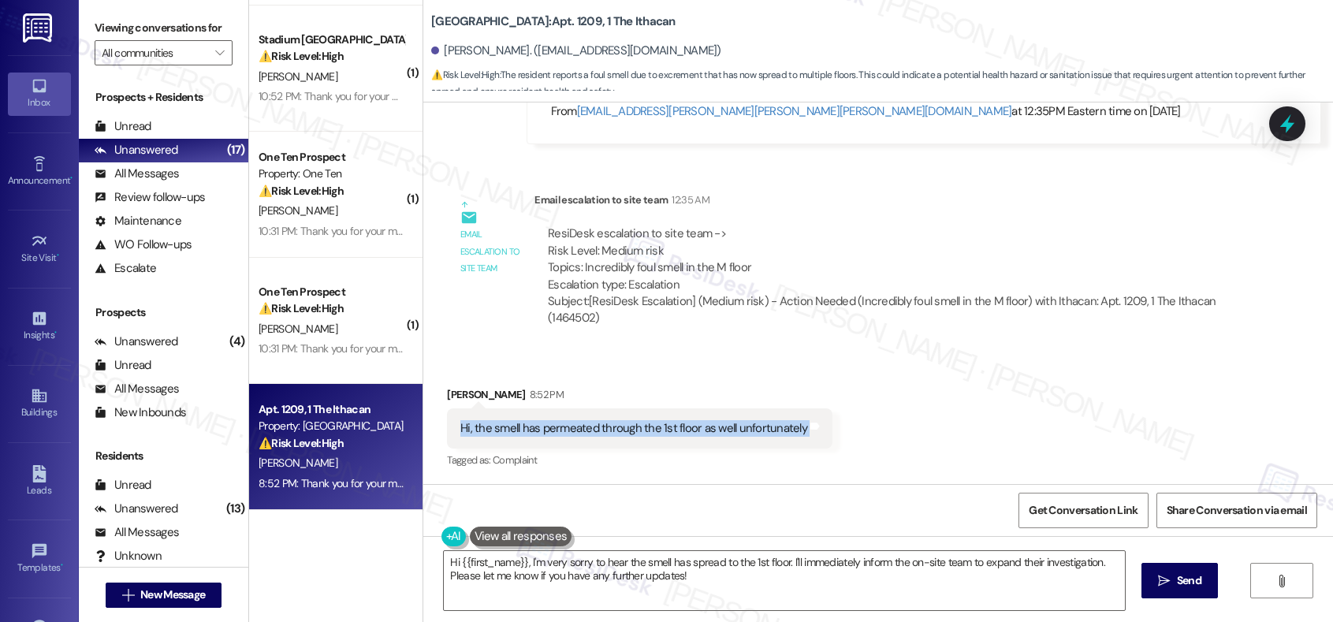
click at [556, 425] on div "Hi, the smell has permeated through the 1st floor as well unfortunately" at bounding box center [633, 428] width 347 height 17
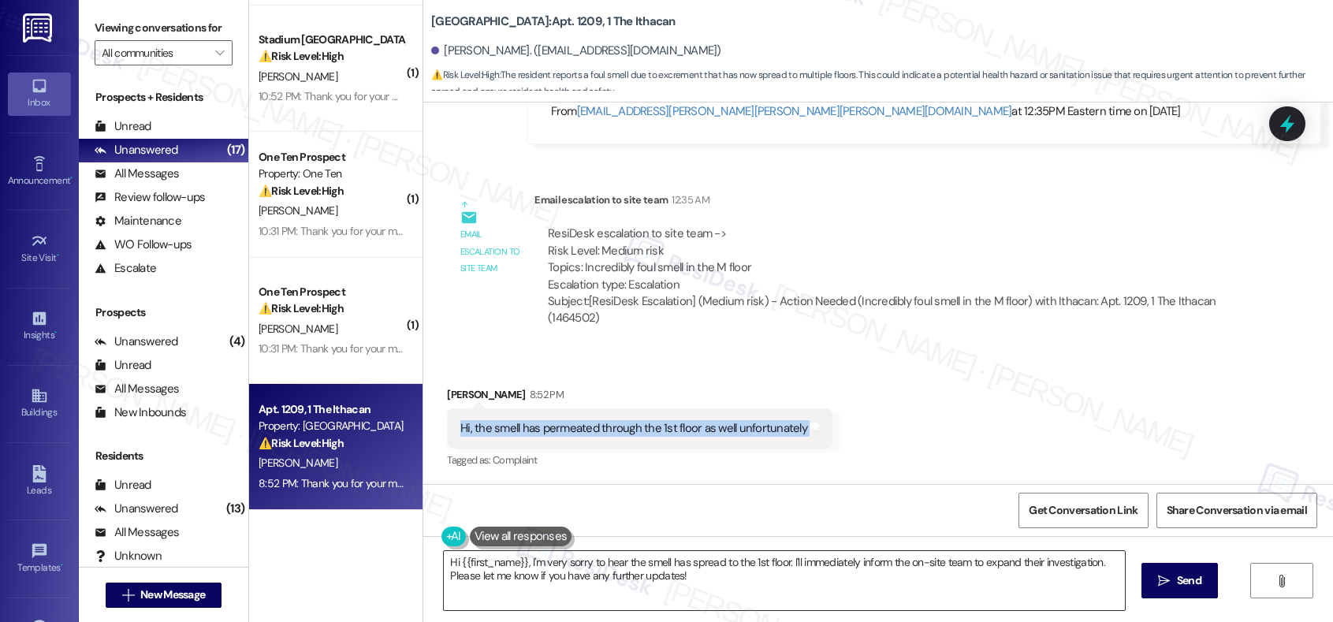
click at [770, 538] on textarea "Hi {{first_name}}, I'm very sorry to hear the smell has spread to the 1st floor…" at bounding box center [784, 580] width 680 height 59
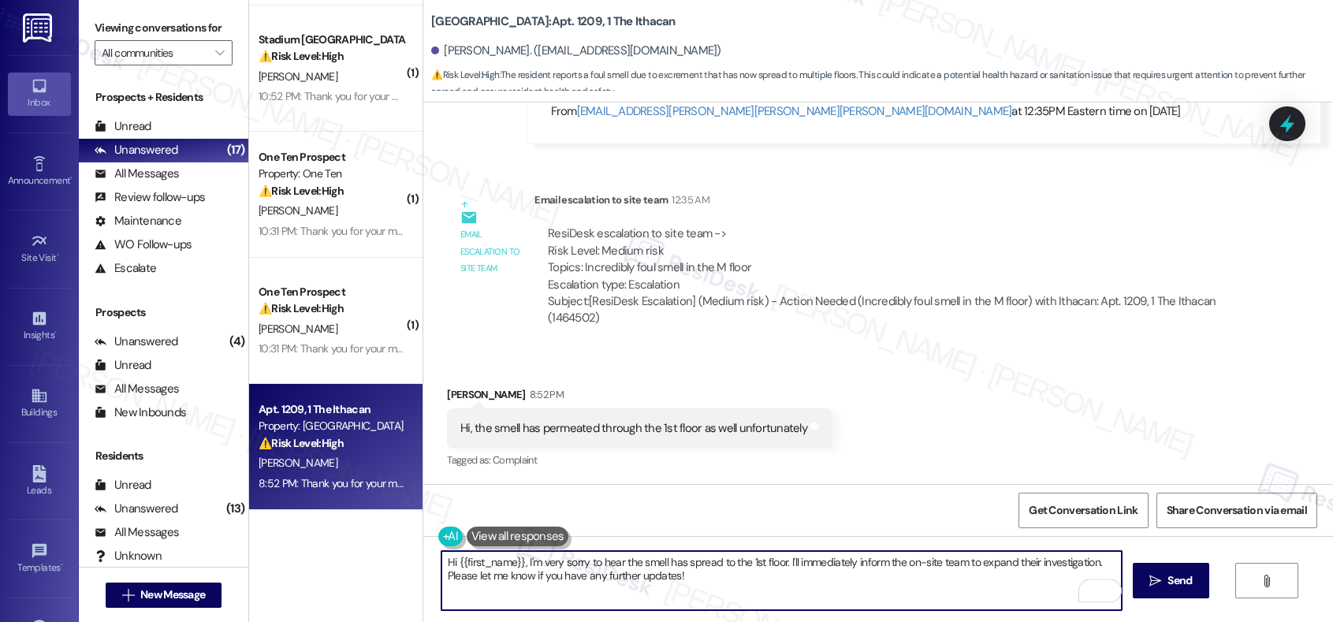
click at [781, 538] on textarea "Hi {{first_name}}, I'm very sorry to hear the smell has spread to the 1st floor…" at bounding box center [781, 580] width 680 height 59
click at [455, 396] on div "Sivaguru Selvam 8:52 PM" at bounding box center [639, 397] width 385 height 22
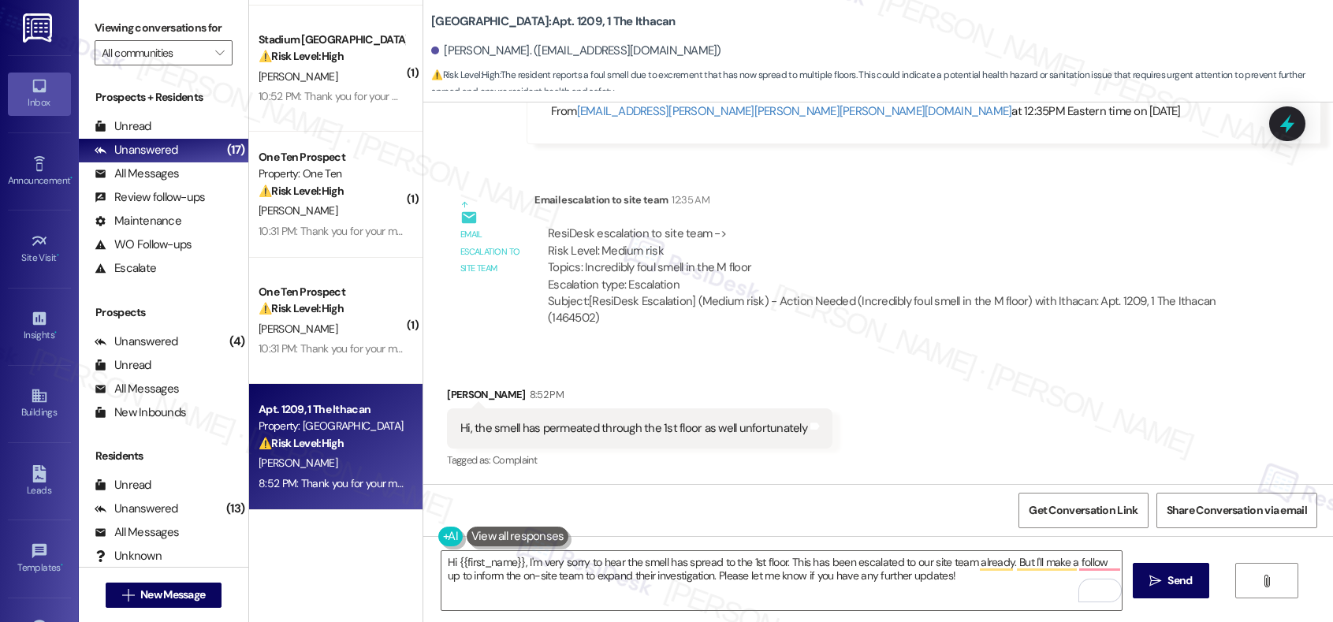
click at [455, 396] on div "Sivaguru Selvam 8:52 PM" at bounding box center [639, 397] width 385 height 22
copy div "Sivaguru"
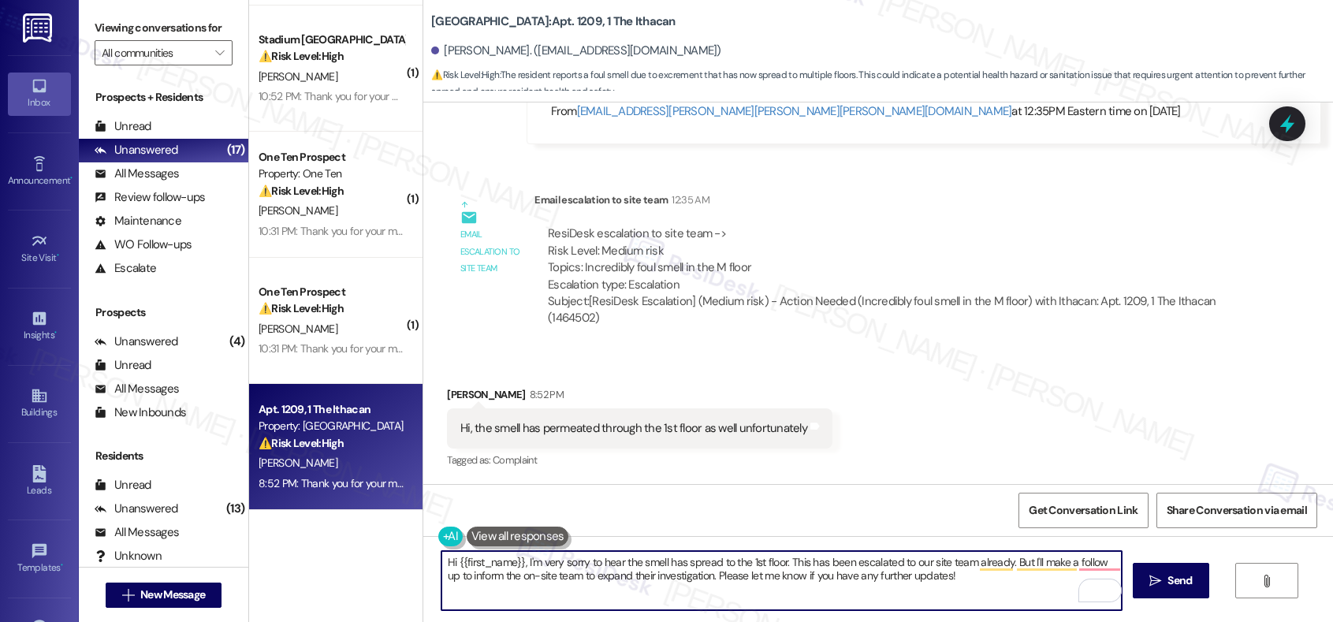
drag, startPoint x: 511, startPoint y: 563, endPoint x: 447, endPoint y: 558, distance: 64.8
click at [447, 538] on textarea "Hi {{first_name}}, I'm very sorry to hear the smell has spread to the 1st floor…" at bounding box center [781, 580] width 680 height 59
paste textarea "Sivaguru"
type textarea "Hi Sivaguru, I'm very sorry to hear the smell has spread to the 1st floor. This…"
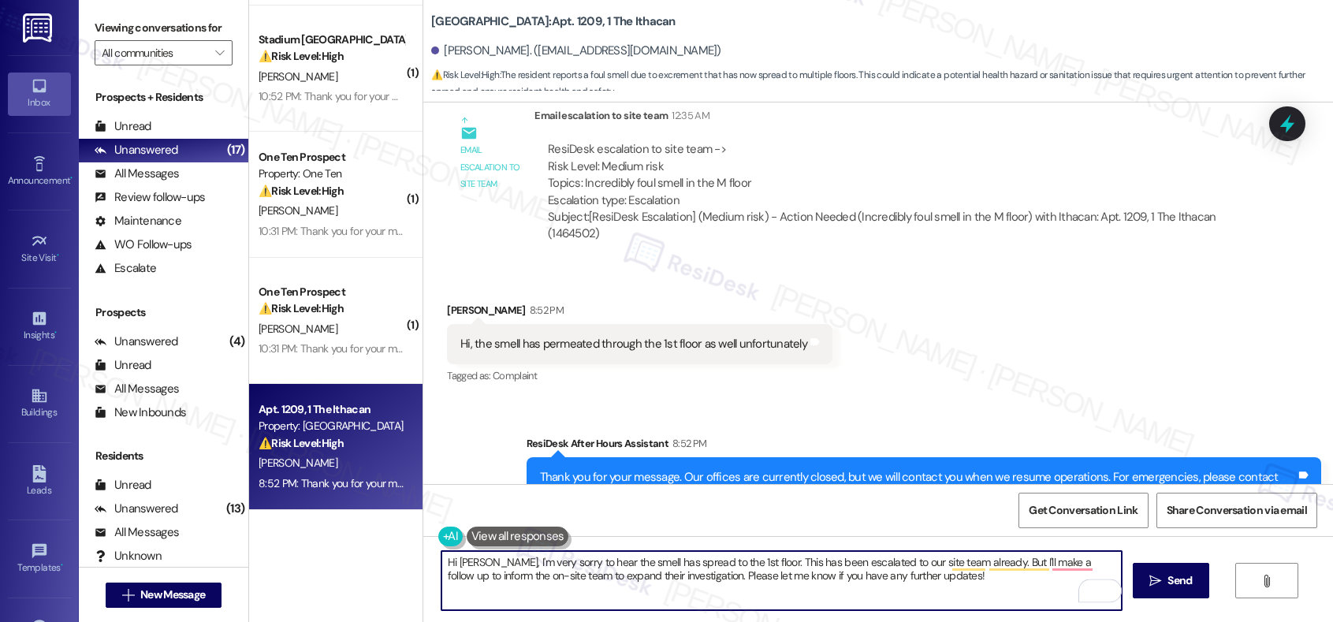
scroll to position [1678, 0]
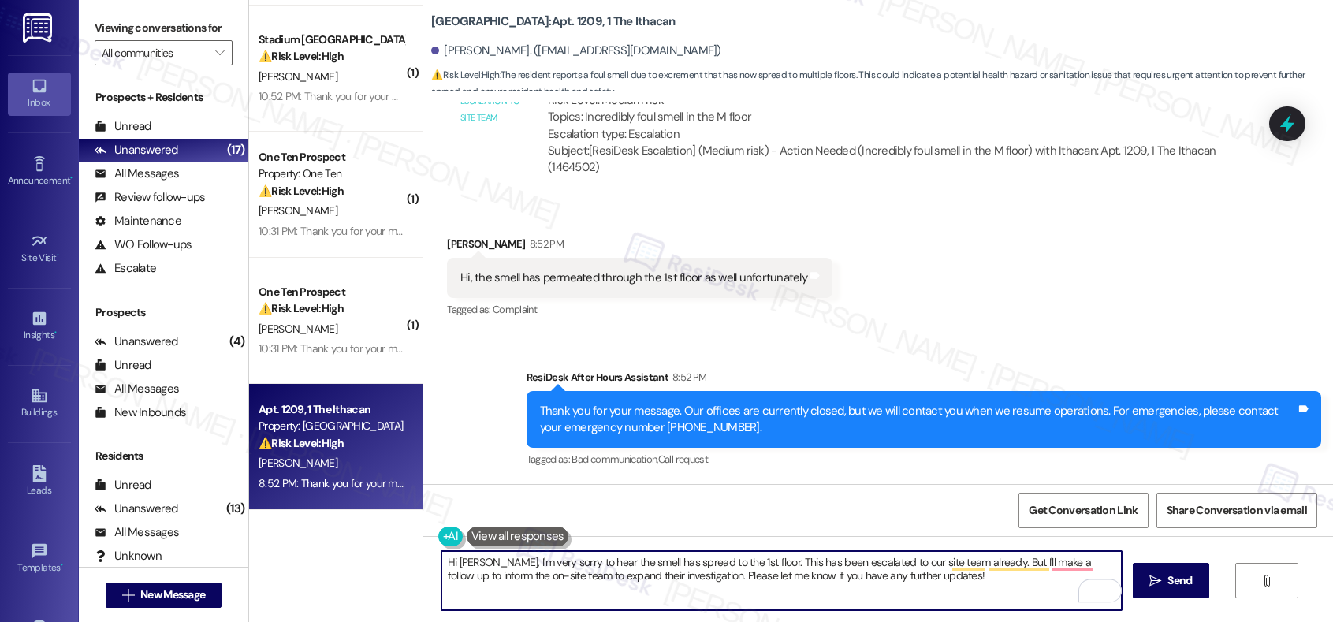
click at [744, 538] on textarea "Hi Sivaguru, I'm very sorry to hear the smell has spread to the 1st floor. This…" at bounding box center [781, 580] width 680 height 59
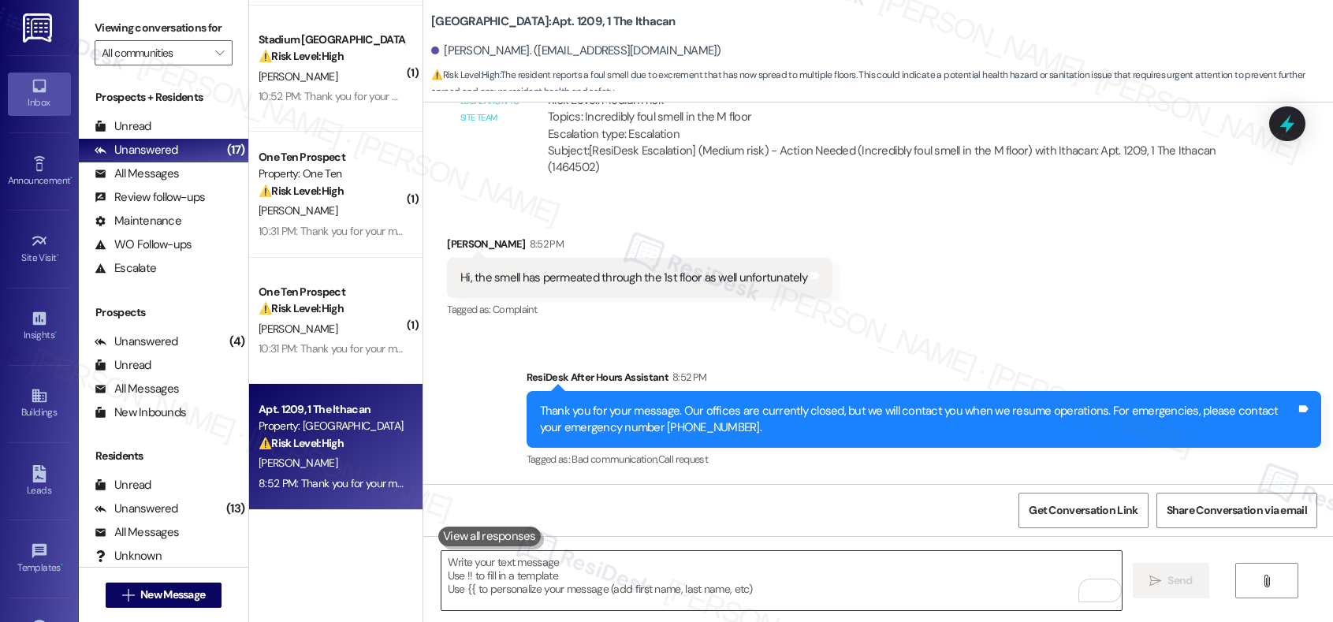
click at [503, 538] on textarea "To enrich screen reader interactions, please activate Accessibility in Grammarl…" at bounding box center [781, 580] width 680 height 59
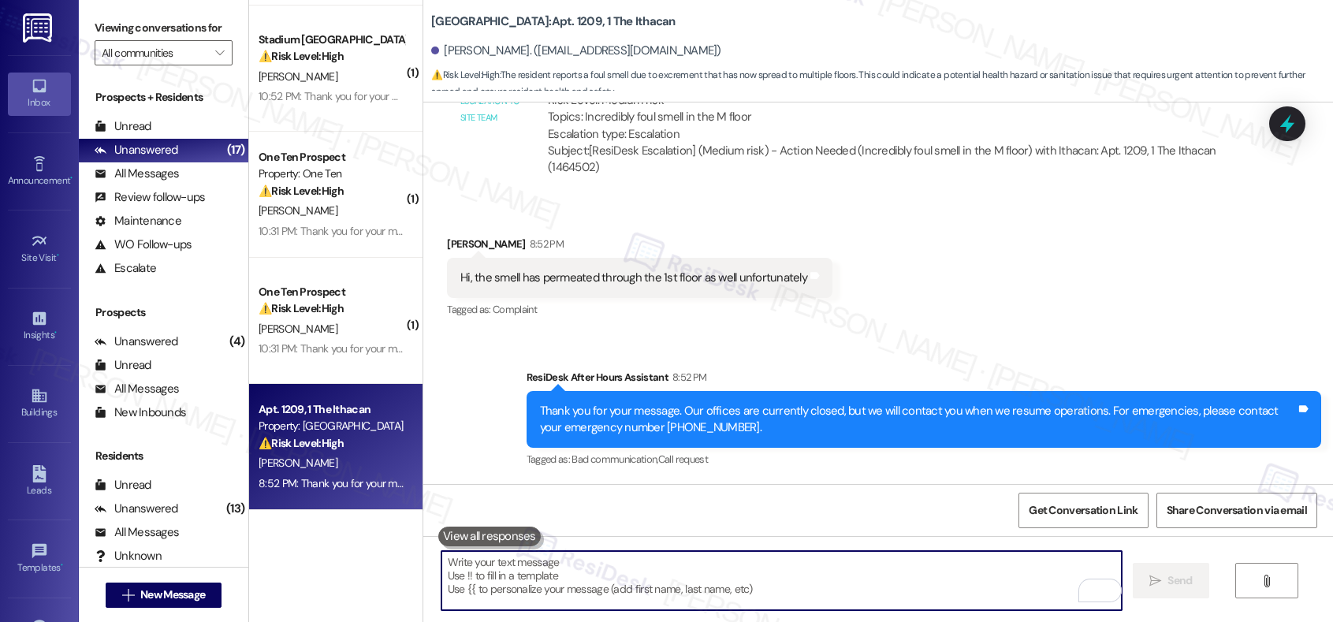
click at [503, 538] on textarea "To enrich screen reader interactions, please activate Accessibility in Grammarl…" at bounding box center [781, 580] width 680 height 59
paste textarea "Hi Sivaguru, I’m very sorry to hear that the smell has spread to the first floo…"
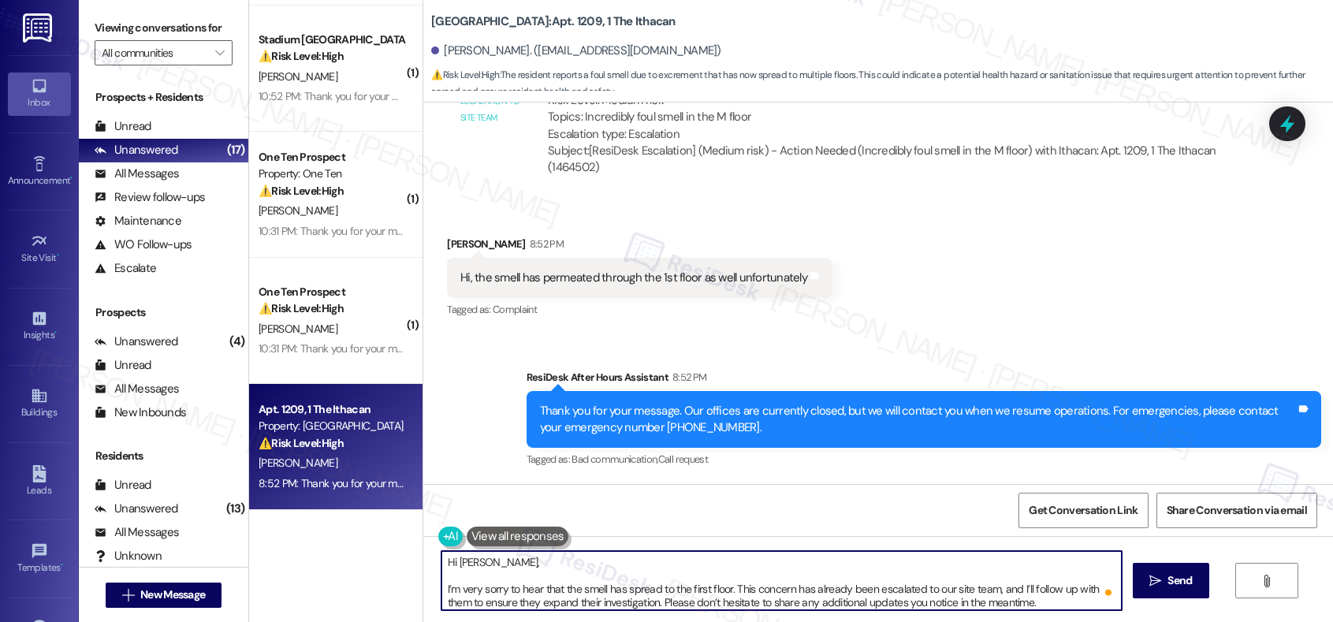
click at [441, 538] on textarea "Hi Sivaguru, I’m very sorry to hear that the smell has spread to the first floo…" at bounding box center [781, 580] width 680 height 59
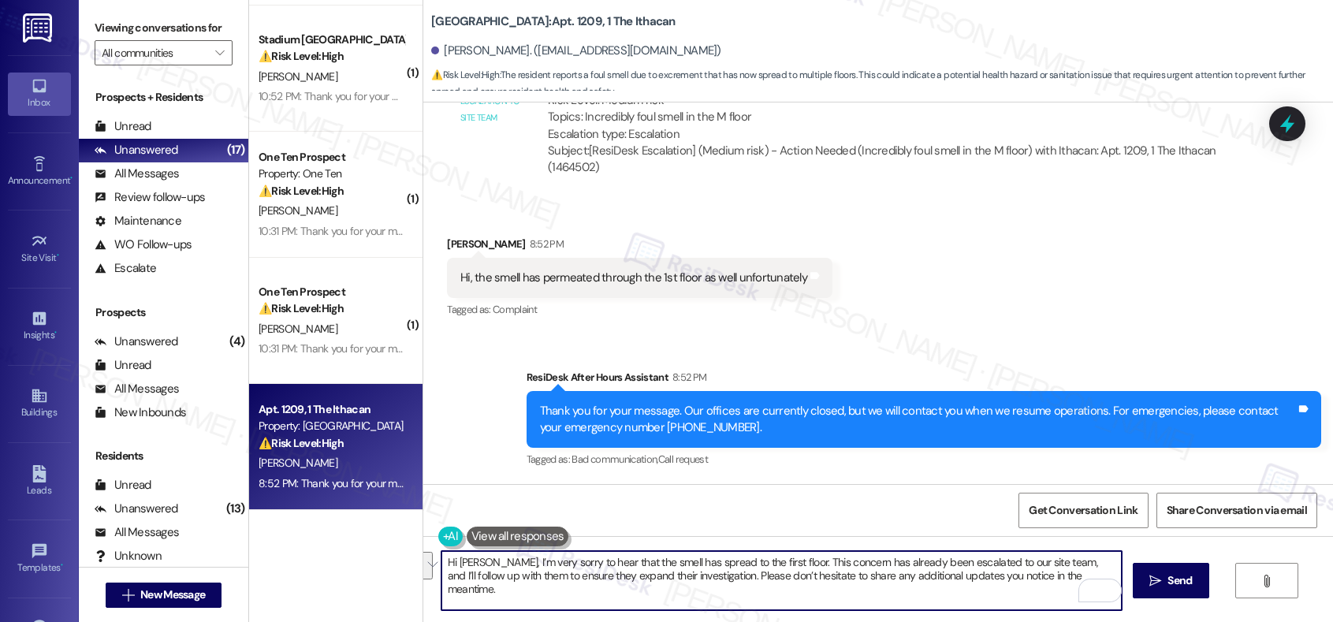
drag, startPoint x: 565, startPoint y: 563, endPoint x: 1026, endPoint y: 574, distance: 461.1
click at [1026, 538] on textarea "Hi Sivaguru, I’m very sorry to hear that the smell has spread to the first floo…" at bounding box center [781, 580] width 680 height 59
click at [672, 538] on textarea "Hi Sivaguru, I’m very sorry to hear that the smell has spread to the first floo…" at bounding box center [781, 580] width 680 height 59
drag, startPoint x: 596, startPoint y: 578, endPoint x: 900, endPoint y: 587, distance: 304.3
click at [900, 538] on textarea "Hi Sivaguru, I’m very sorry to hear that the smell has spread to the first floo…" at bounding box center [781, 580] width 680 height 59
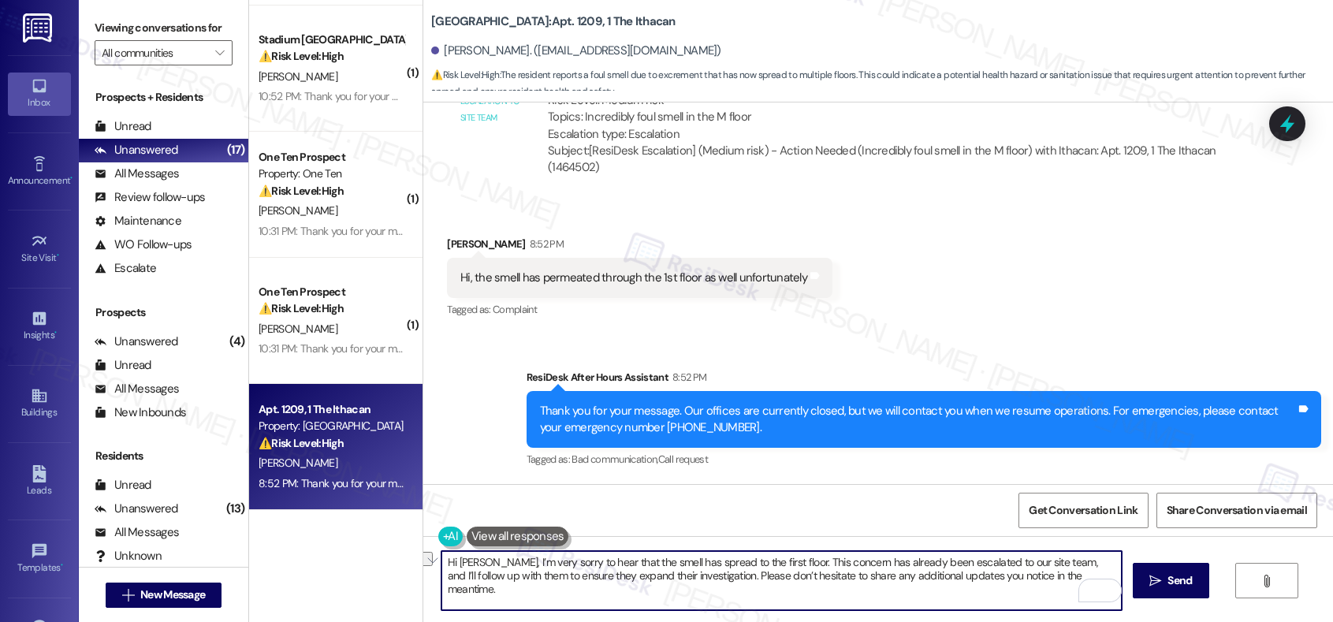
click at [900, 538] on textarea "Hi Sivaguru, I’m very sorry to hear that the smell has spread to the first floo…" at bounding box center [781, 580] width 680 height 59
type textarea "Hi Sivaguru, I’m very sorry to hear that the smell has spread to the first floo…"
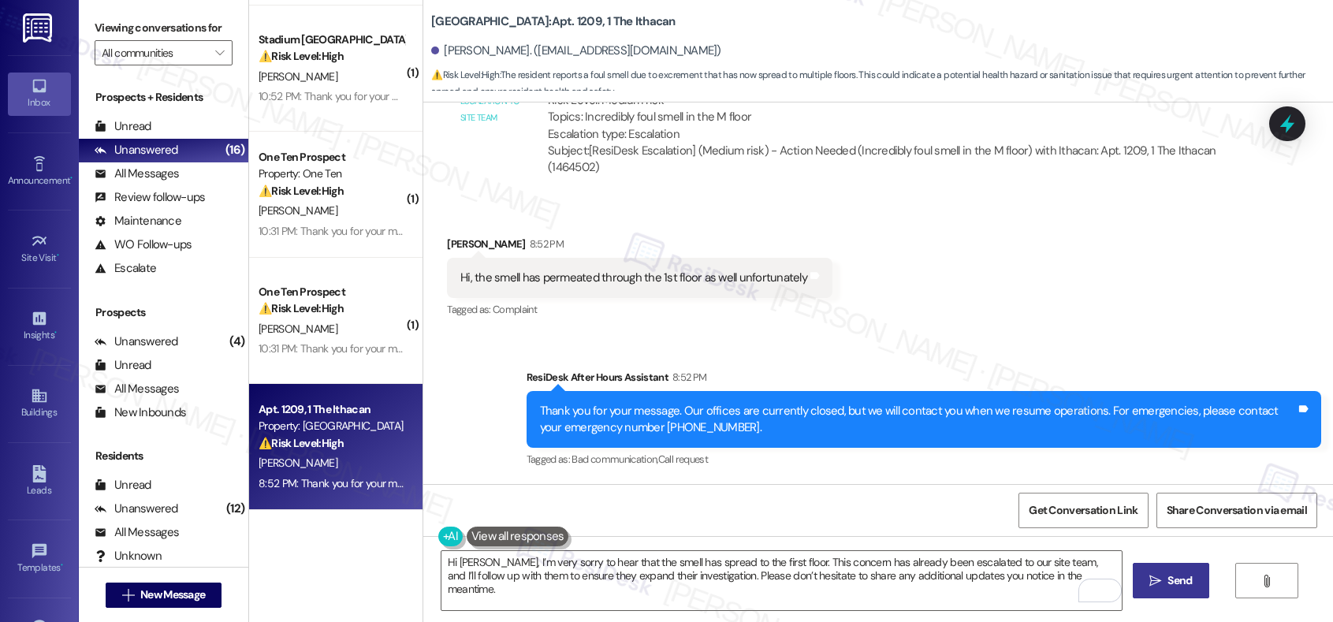
click at [1156, 538] on button " Send" at bounding box center [1170, 580] width 76 height 35
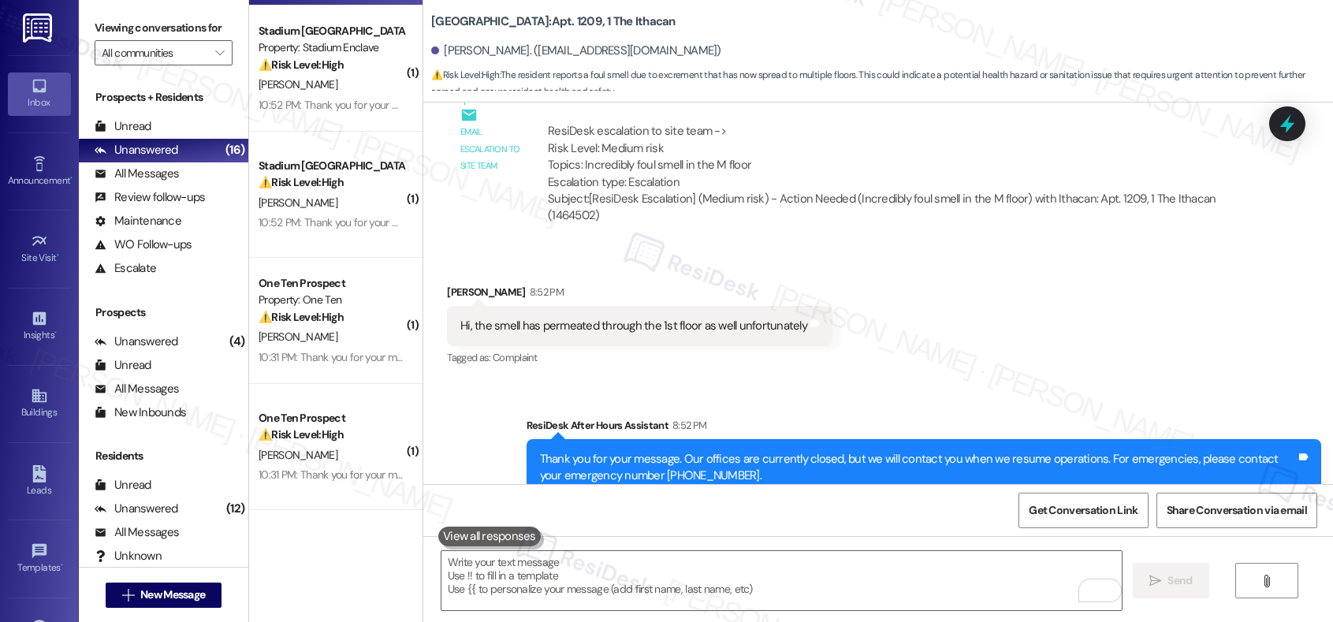
scroll to position [1805, 0]
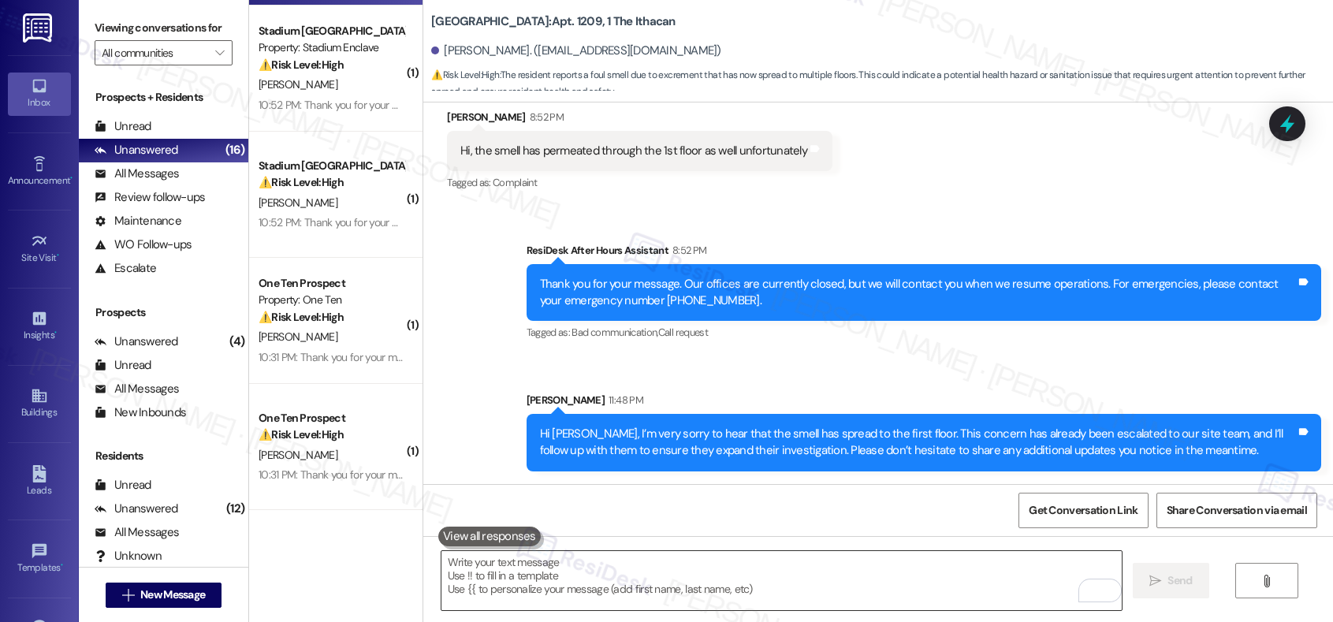
click at [530, 538] on textarea "To enrich screen reader interactions, please activate Accessibility in Grammarl…" at bounding box center [781, 580] width 680 height 59
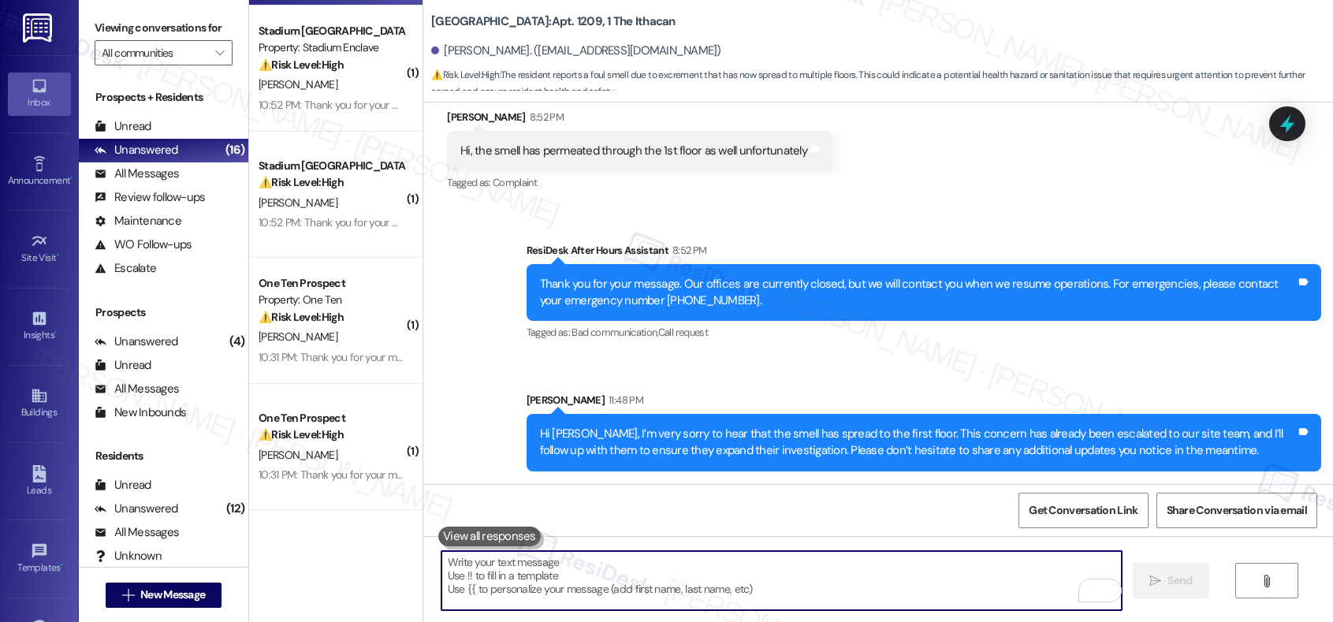
click at [535, 538] on textarea "To enrich screen reader interactions, please activate Accessibility in Grammarl…" at bounding box center [781, 580] width 680 height 59
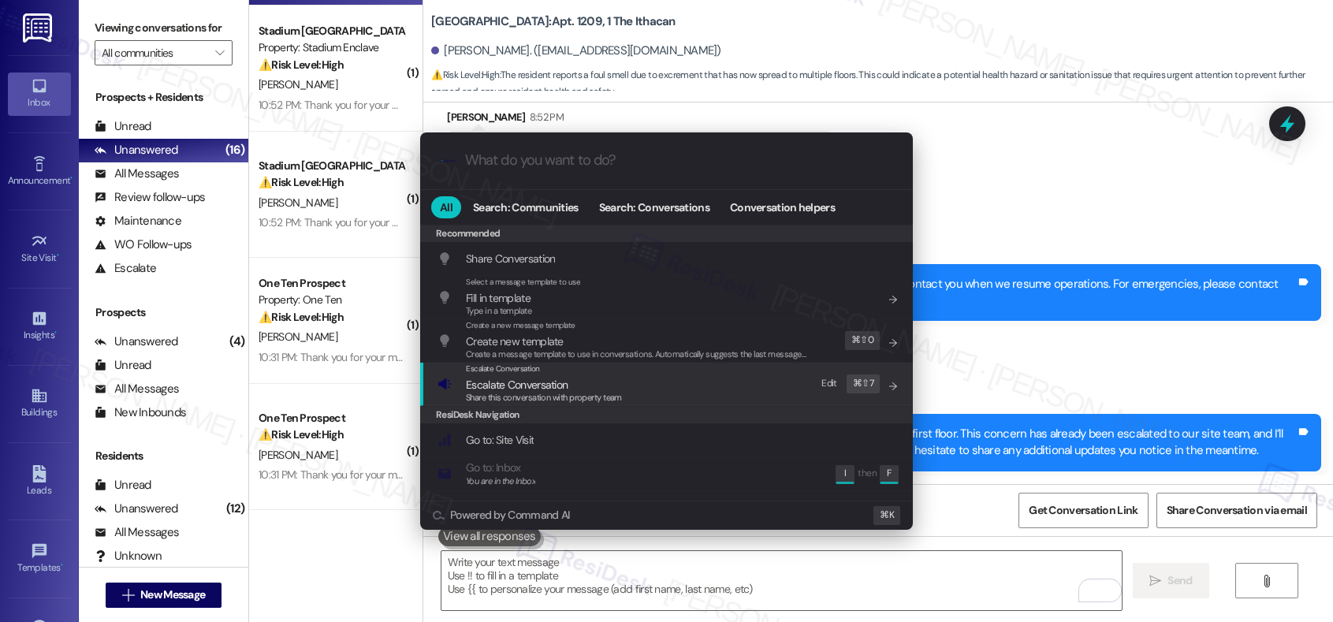
click at [547, 383] on span "Escalate Conversation" at bounding box center [517, 384] width 102 height 14
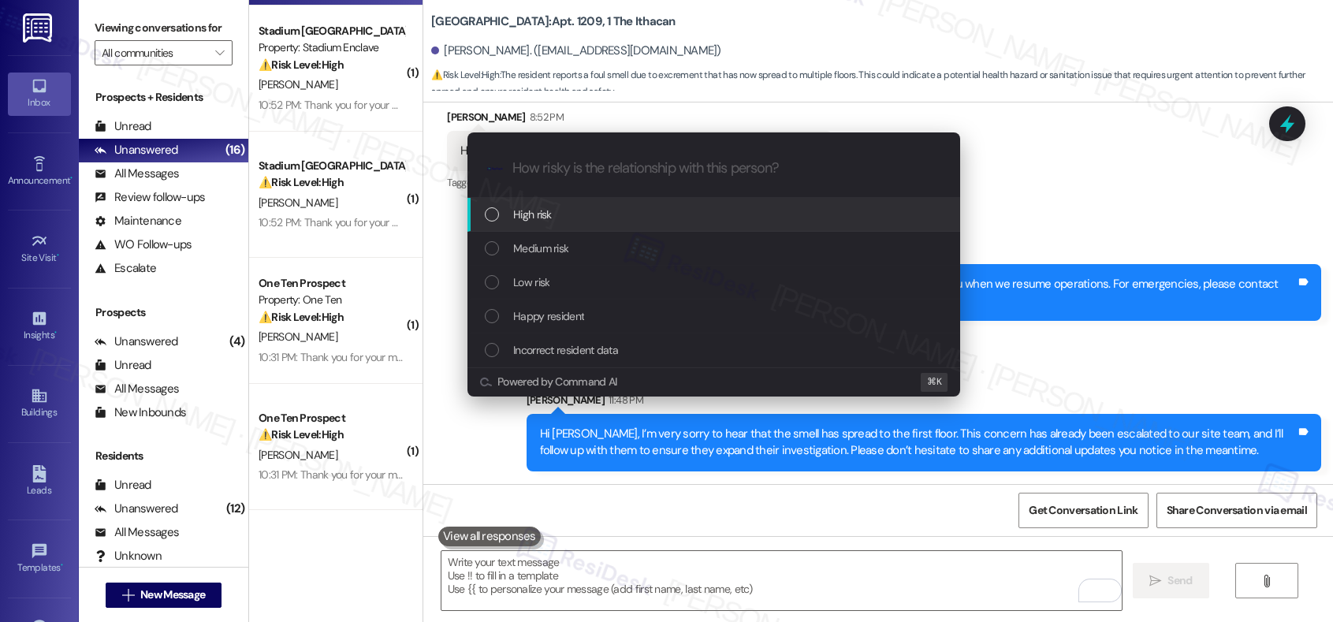
click at [556, 217] on div "High risk" at bounding box center [715, 214] width 461 height 17
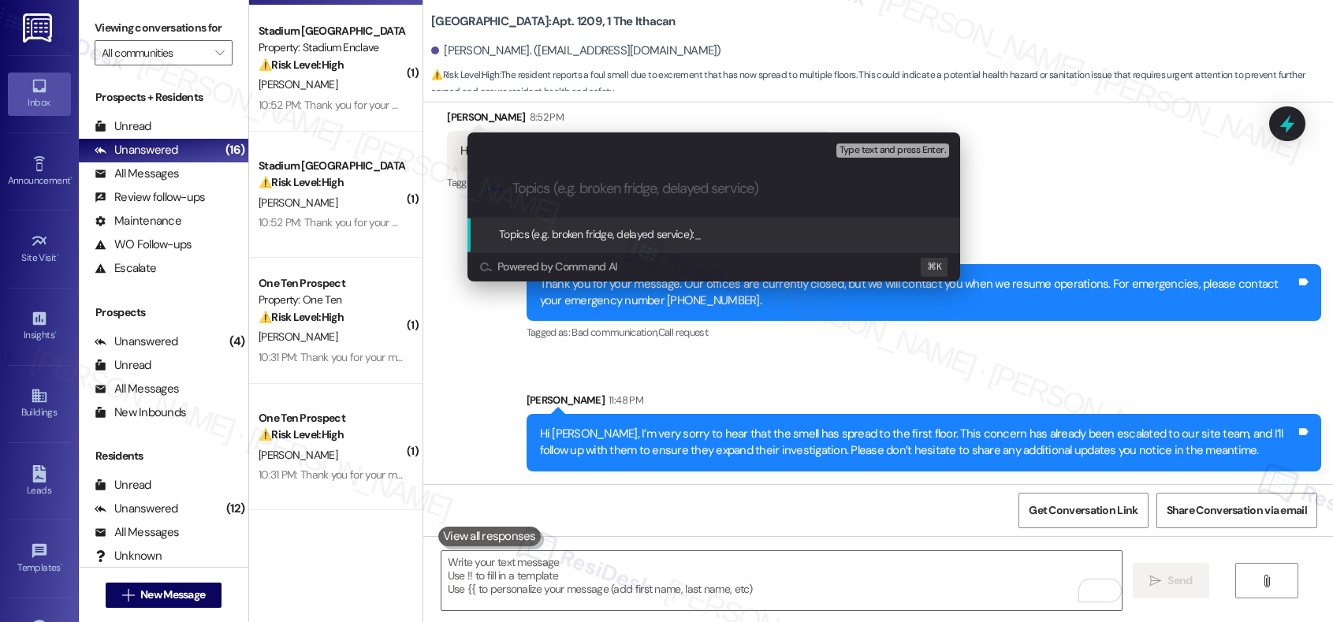
click at [583, 188] on input "Topics (e.g. broken fridge, delayed service)" at bounding box center [726, 188] width 428 height 17
paste input "Odor Concern – Smell Spreading to First Floor"
type input "Odor Concern – Smell Spreading to First Floor"
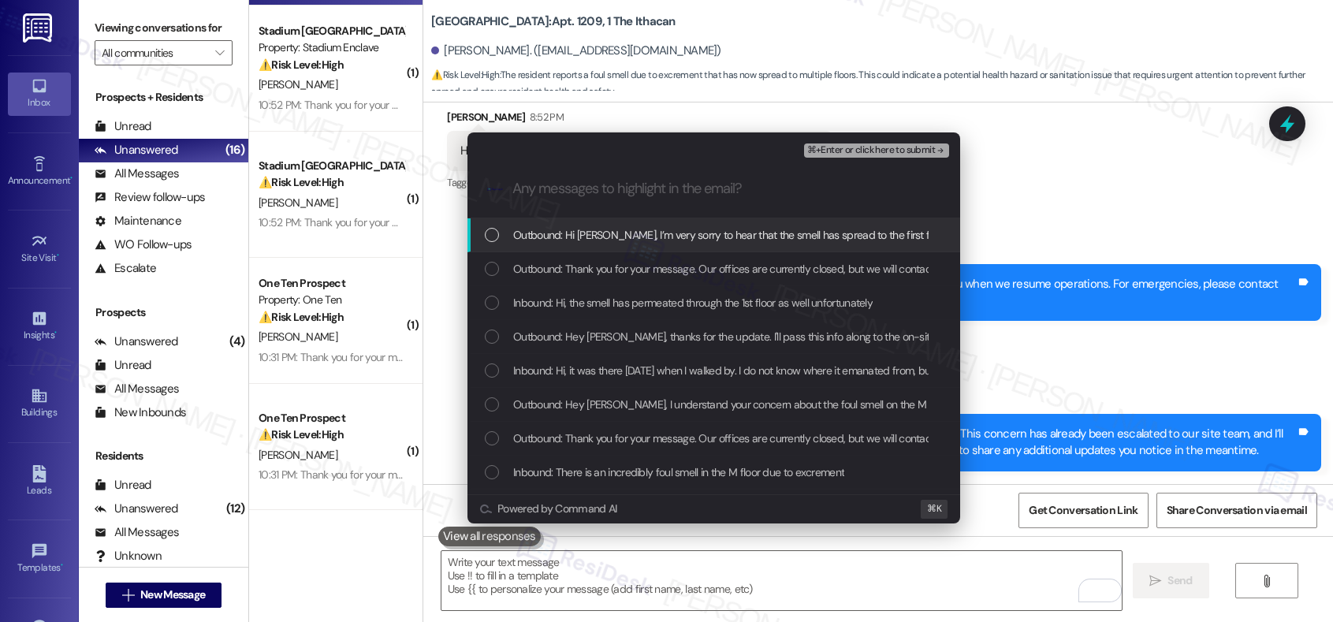
click at [600, 235] on span "Outbound: Hi Sivaguru, I’m very sorry to hear that the smell has spread to the …" at bounding box center [1207, 234] width 1389 height 17
click at [846, 148] on span "⌘+Enter or click here to submit" at bounding box center [871, 150] width 128 height 11
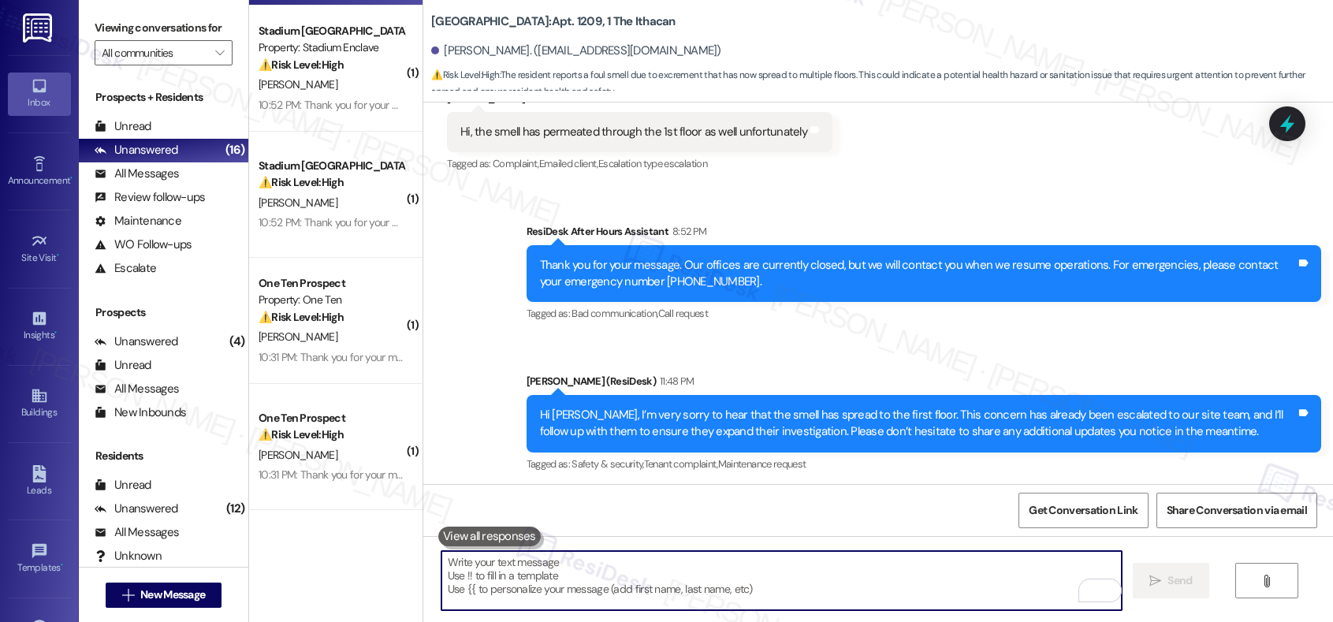
scroll to position [1828, 0]
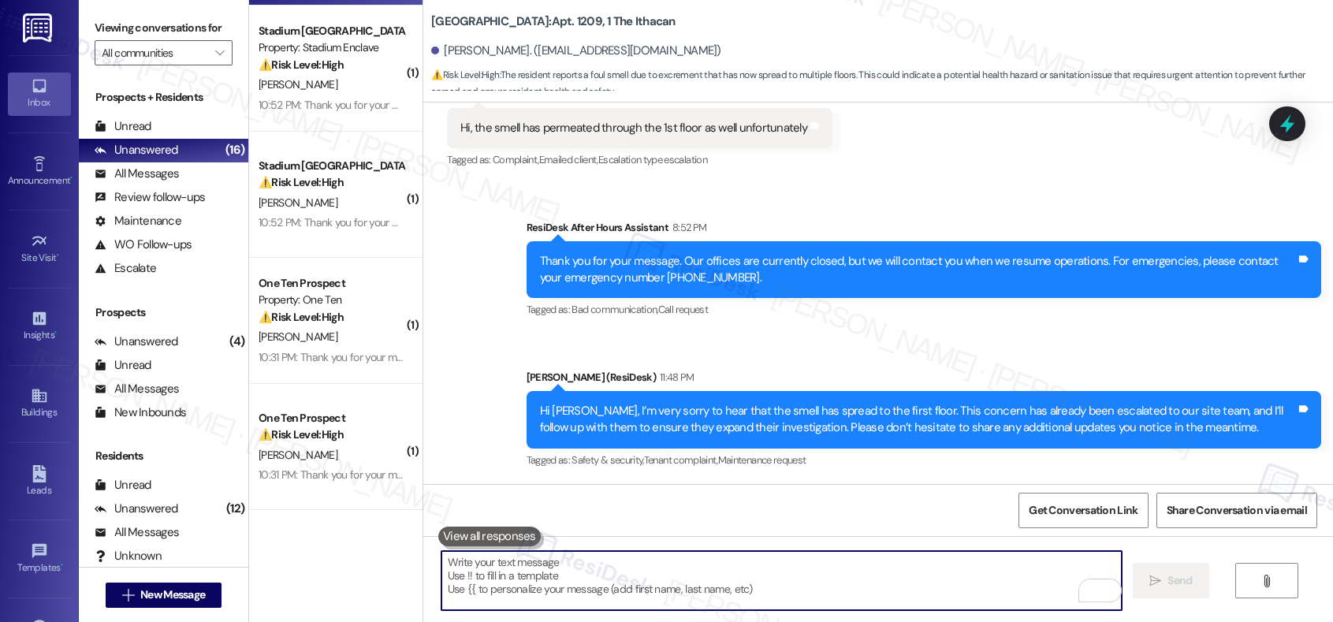
click at [802, 538] on div " Send " at bounding box center [877, 595] width 909 height 118
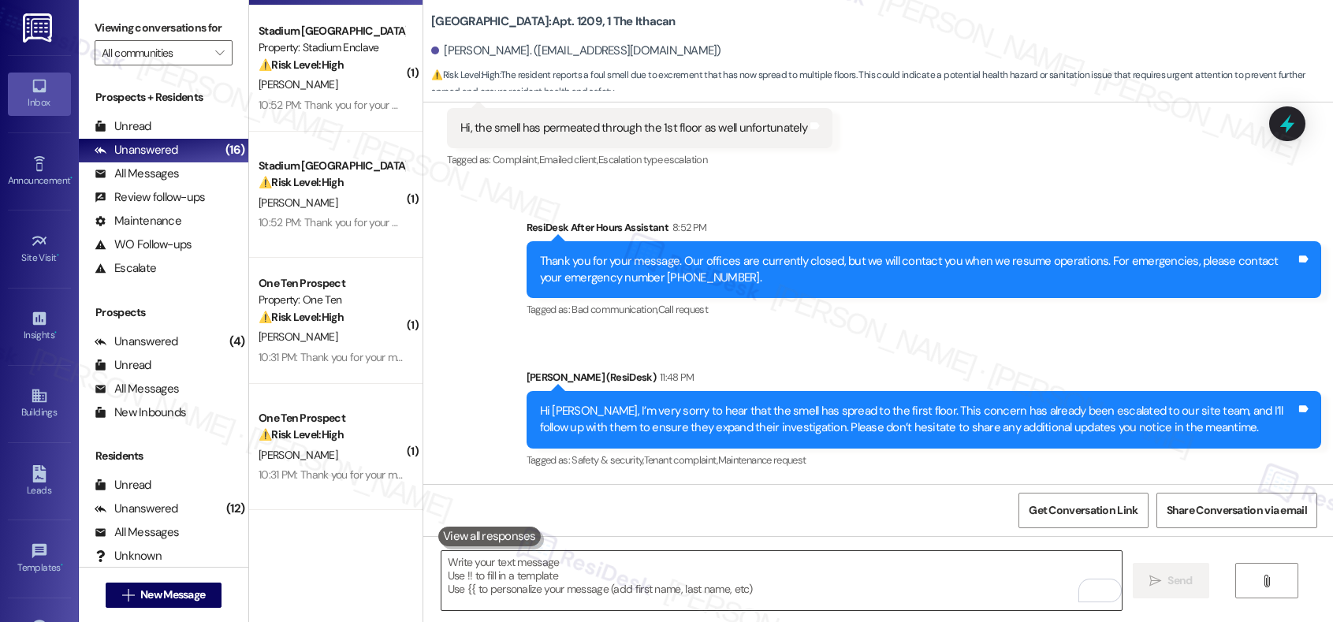
click at [788, 538] on textarea "To enrich screen reader interactions, please activate Accessibility in Grammarl…" at bounding box center [781, 580] width 680 height 59
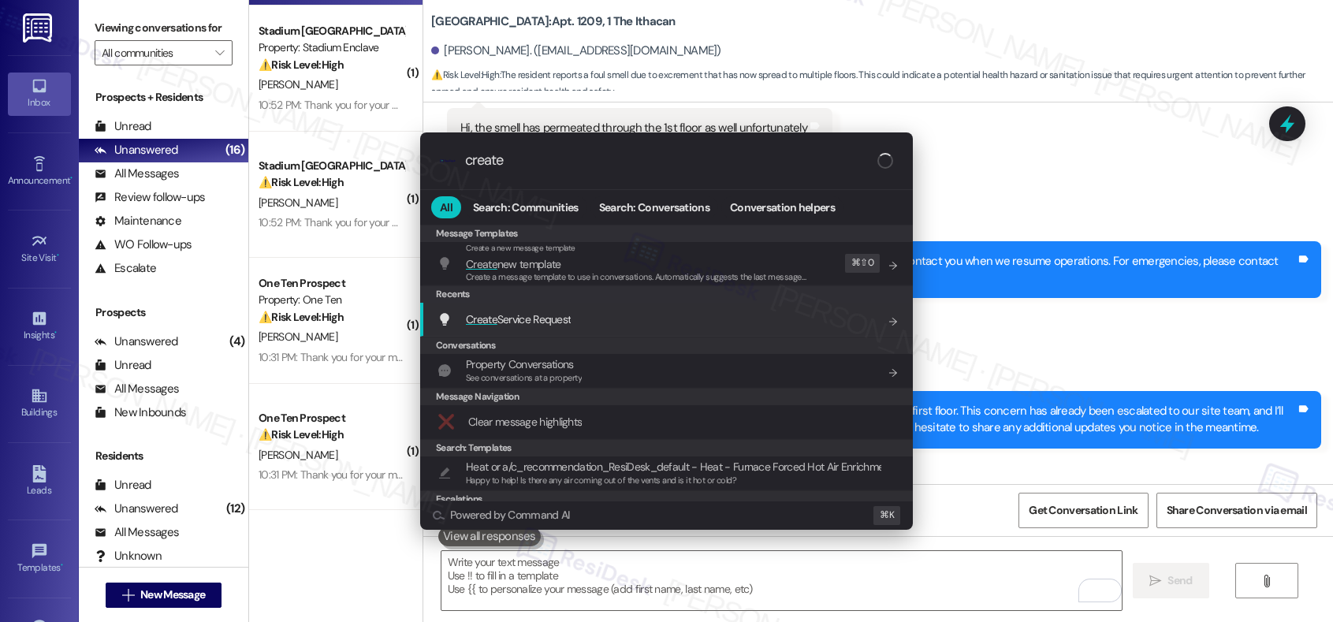
type input "create"
click at [690, 320] on div "Create Service Request Add shortcut" at bounding box center [667, 318] width 461 height 17
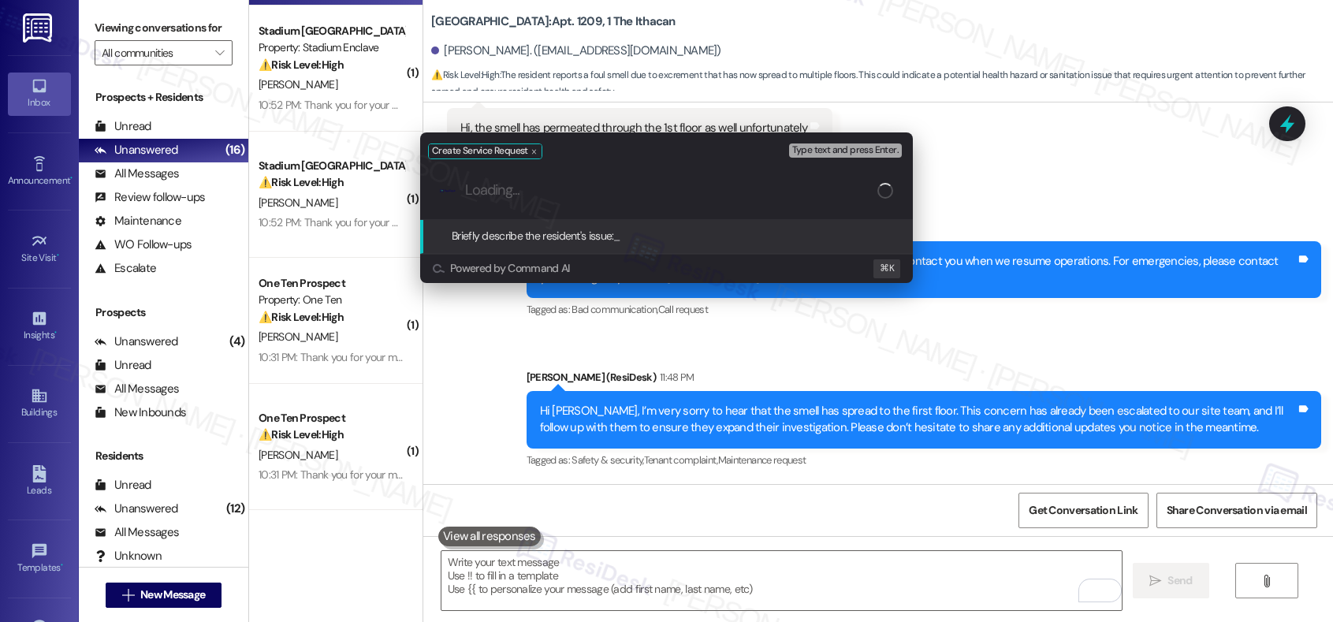
paste input "Odor Concern – Smell Spreading to First Floor"
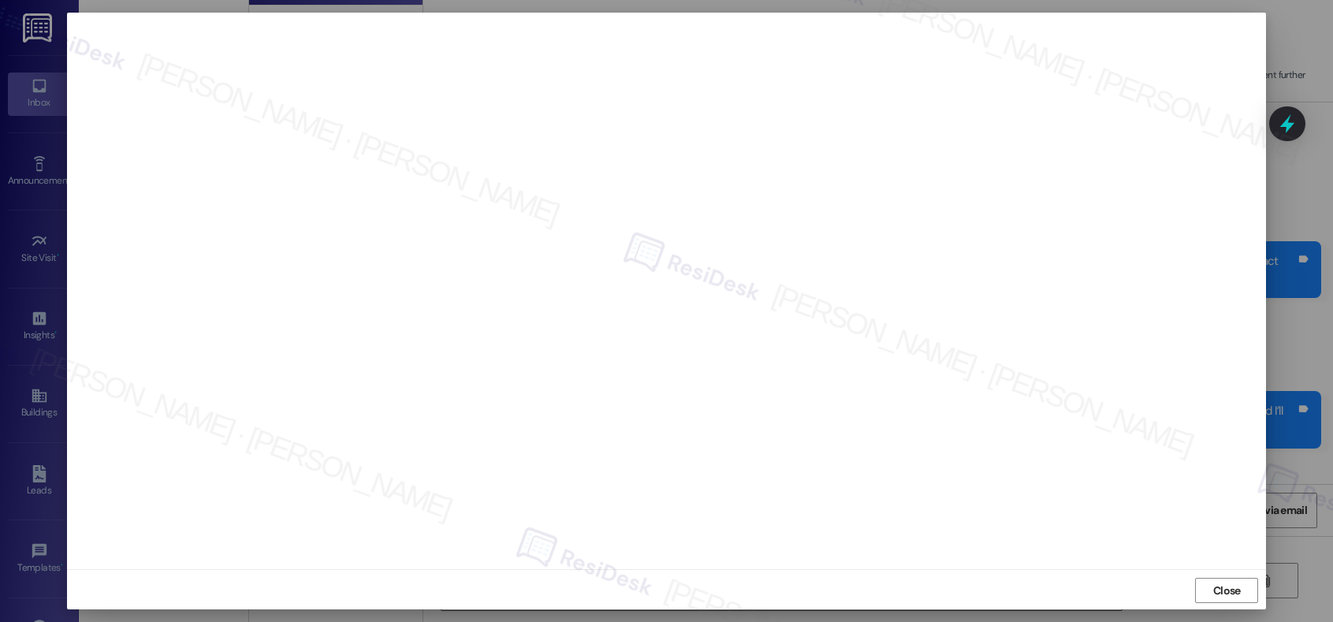
scroll to position [5, 0]
click at [1156, 538] on span "Close" at bounding box center [1227, 589] width 28 height 17
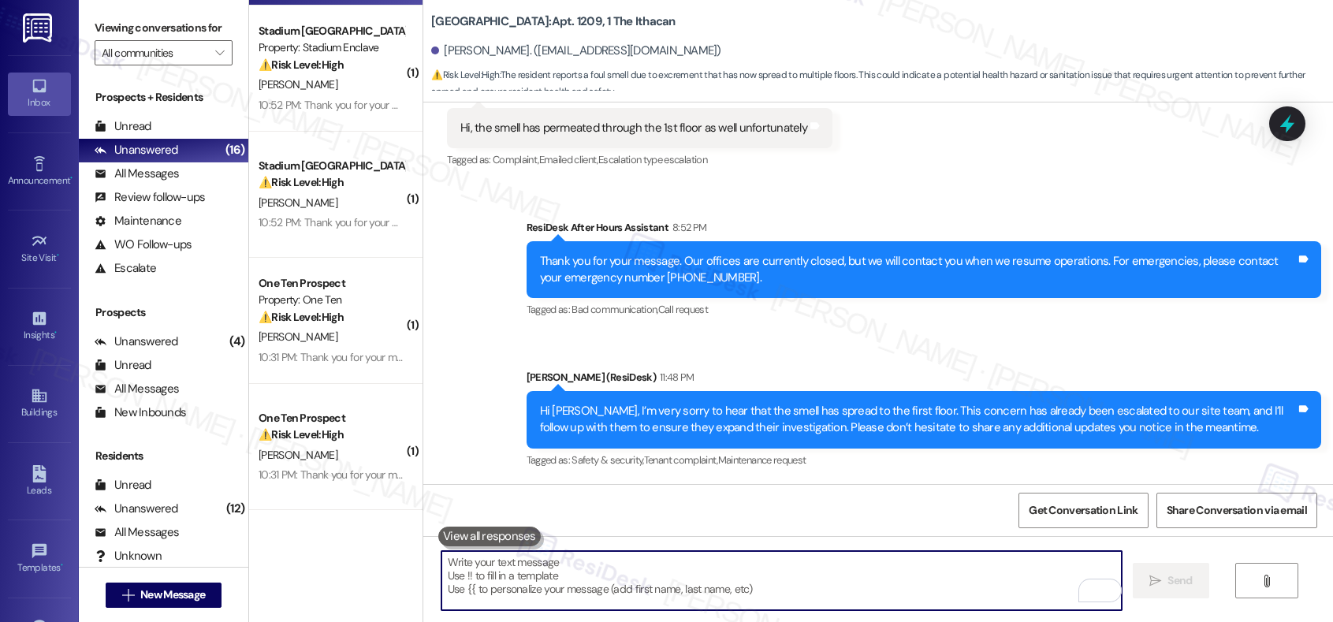
click at [605, 538] on textarea "To enrich screen reader interactions, please activate Accessibility in Grammarl…" at bounding box center [781, 580] width 680 height 59
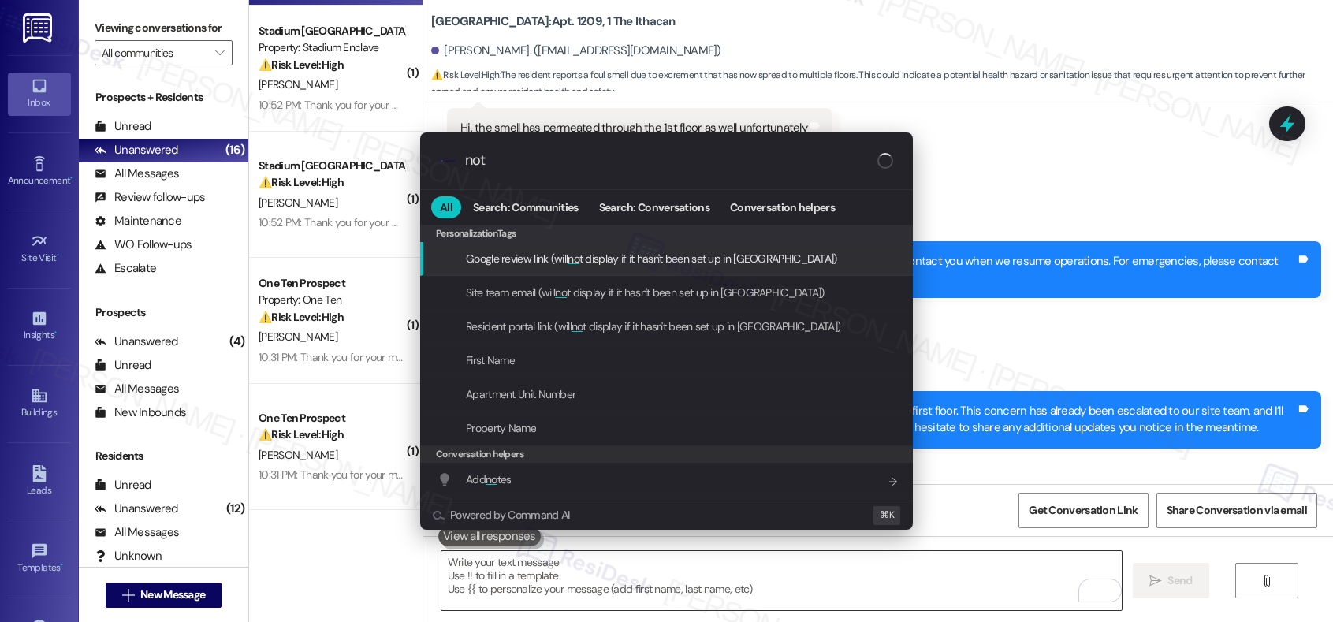
type input "note"
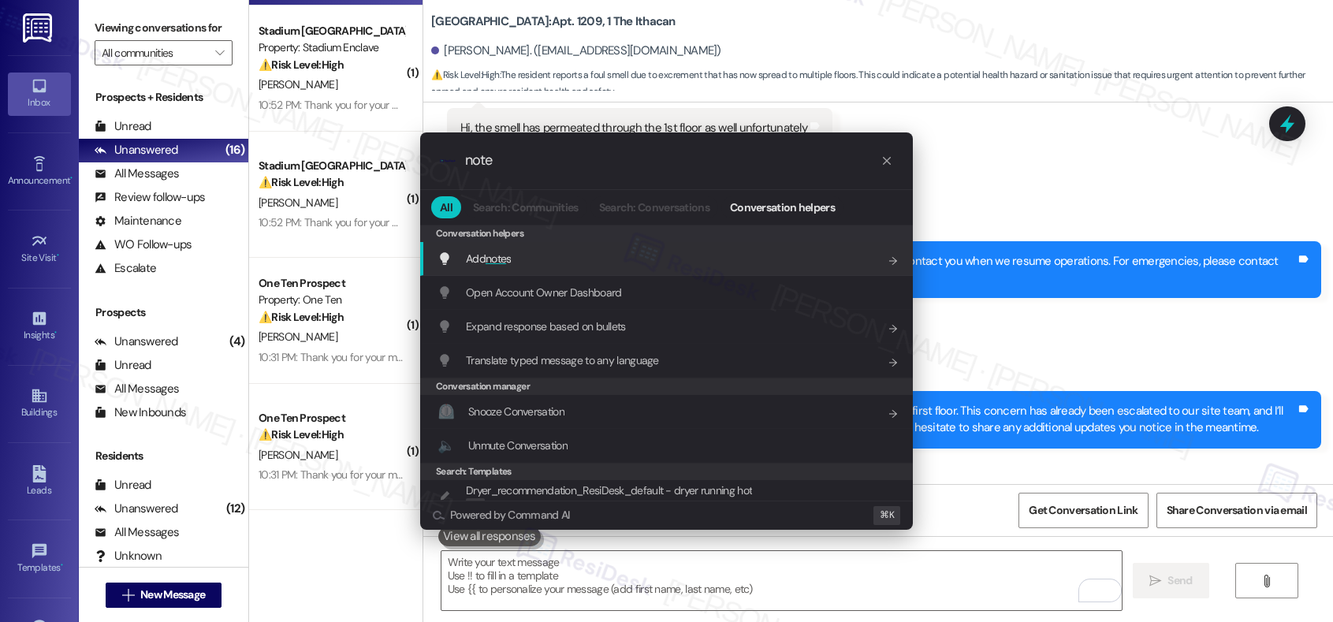
click at [582, 255] on div "Add note s Add shortcut" at bounding box center [667, 258] width 461 height 17
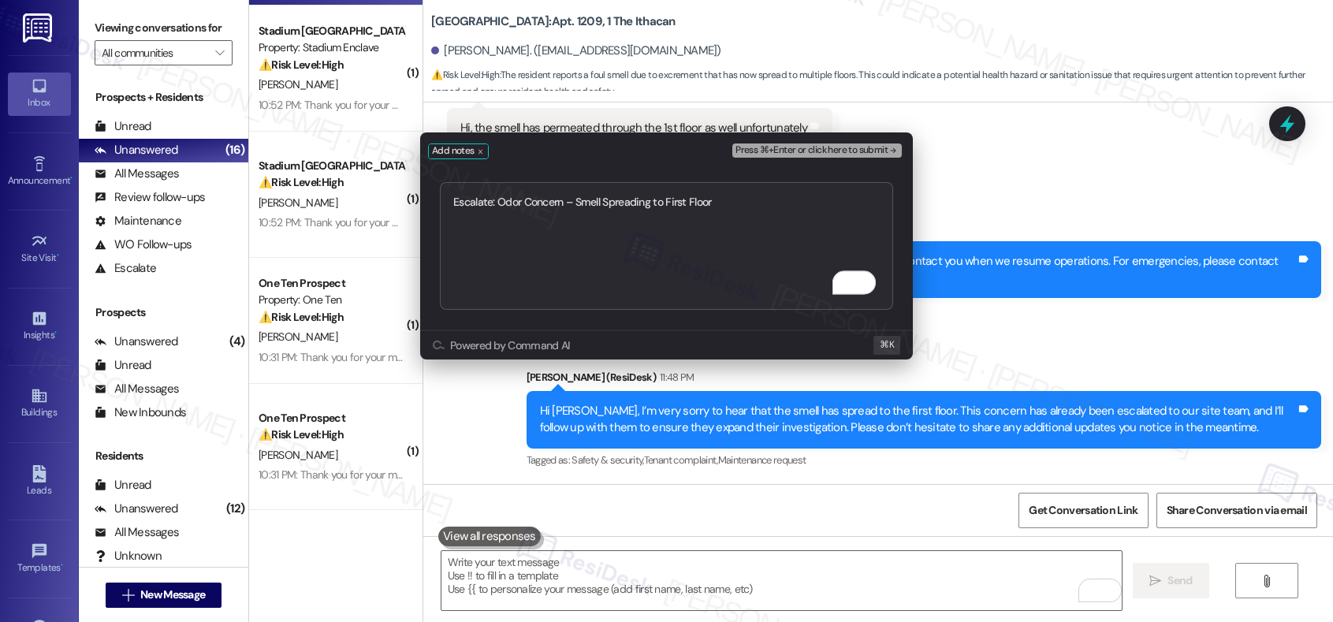
type textarea "Escalate: Odor Concern – Smell Spreading to First Floor"
click at [774, 151] on span "Press ⌘+Enter or click here to submit" at bounding box center [811, 150] width 152 height 11
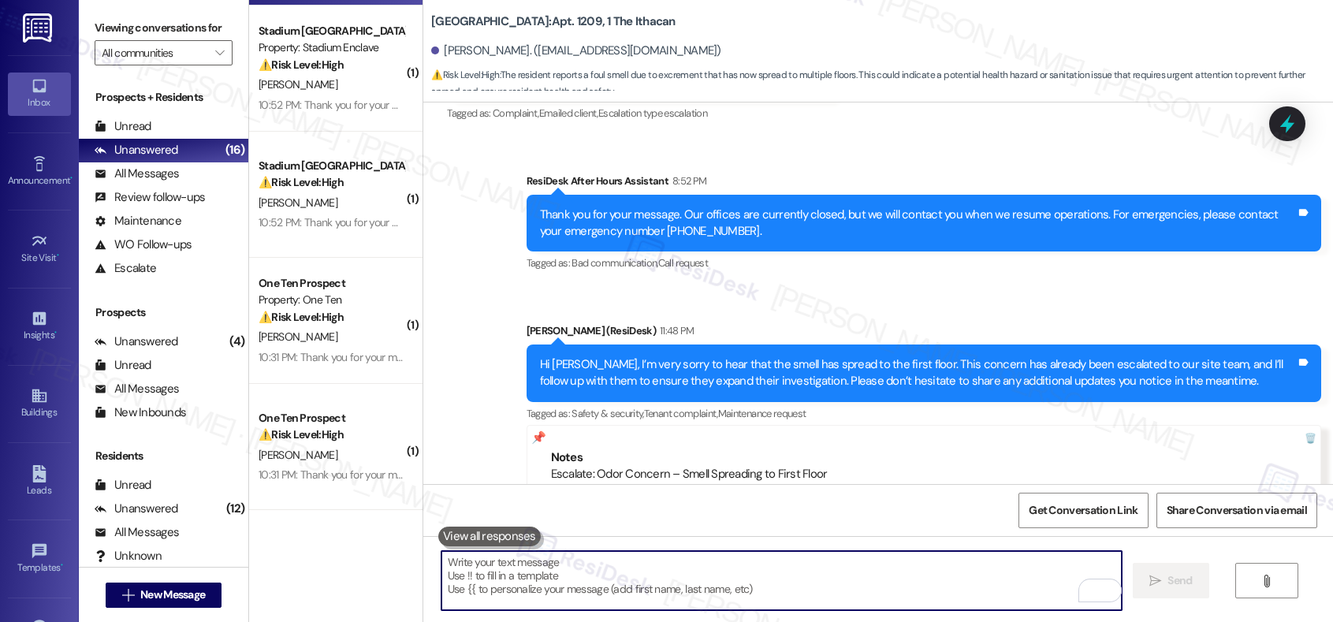
scroll to position [2156, 0]
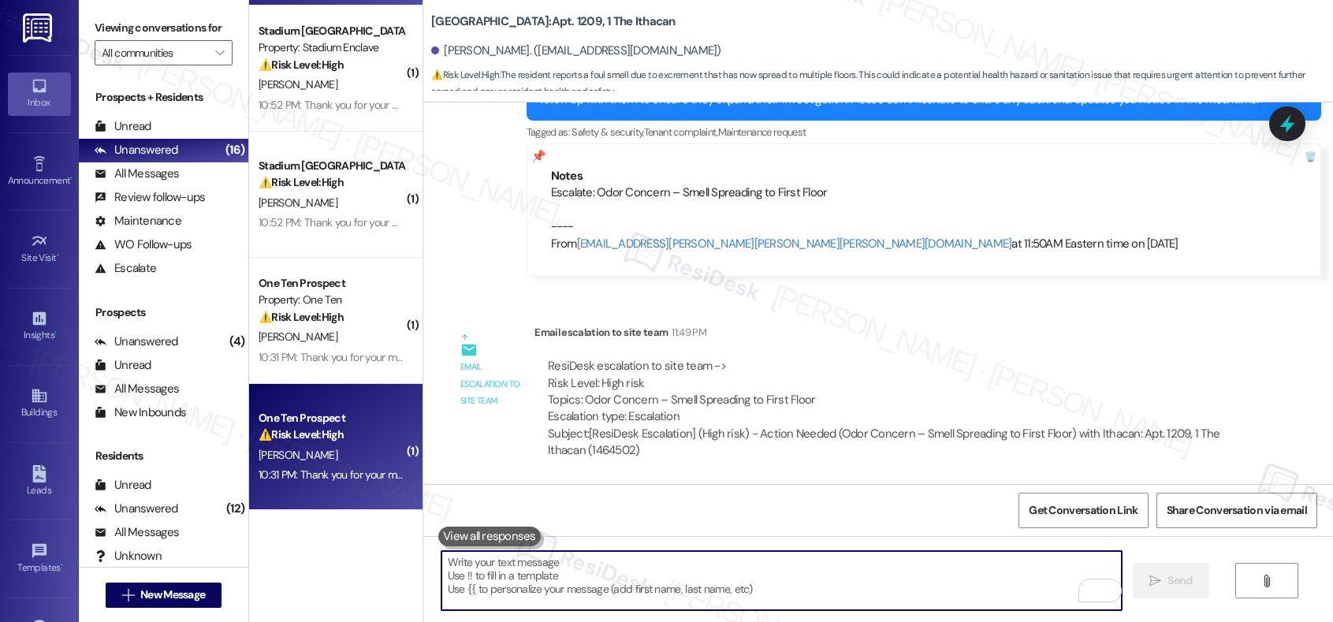
click at [337, 442] on div "⚠️ Risk Level: High The resident is unable to access the portal to pay their fi…" at bounding box center [331, 434] width 146 height 17
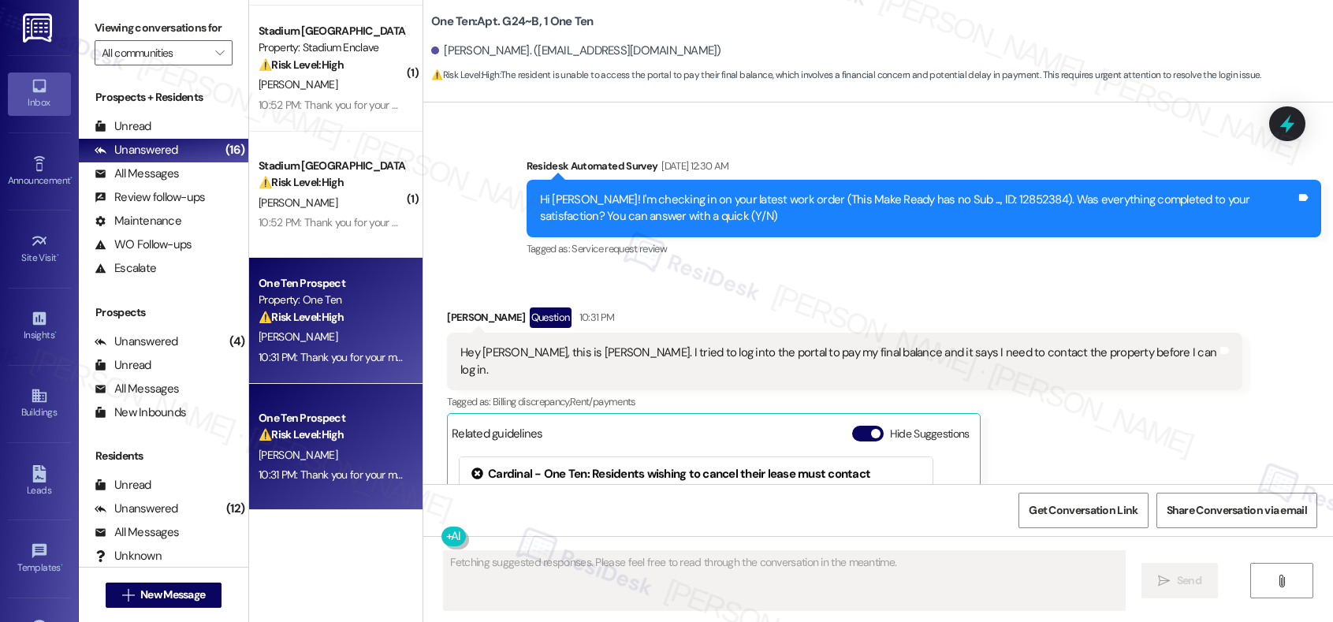
scroll to position [2626, 0]
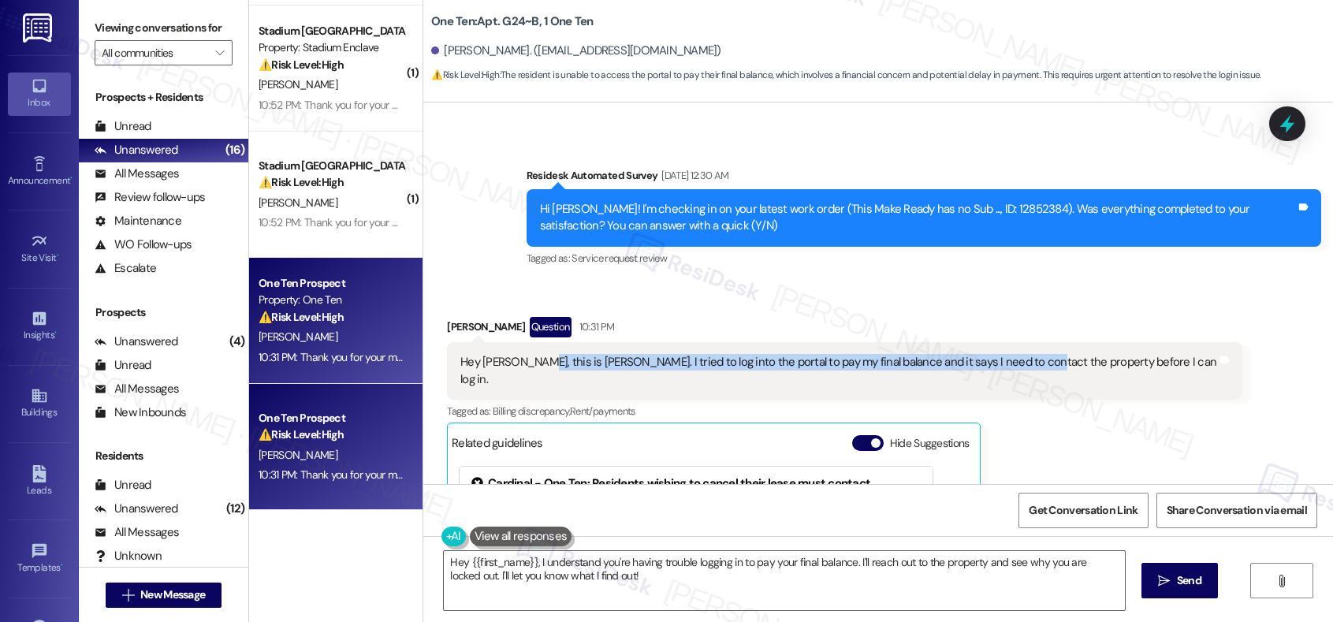
drag, startPoint x: 517, startPoint y: 360, endPoint x: 1009, endPoint y: 359, distance: 492.5
click at [1009, 359] on div "Hey [PERSON_NAME], this is [PERSON_NAME]. I tried to log into the portal to pay…" at bounding box center [838, 371] width 756 height 34
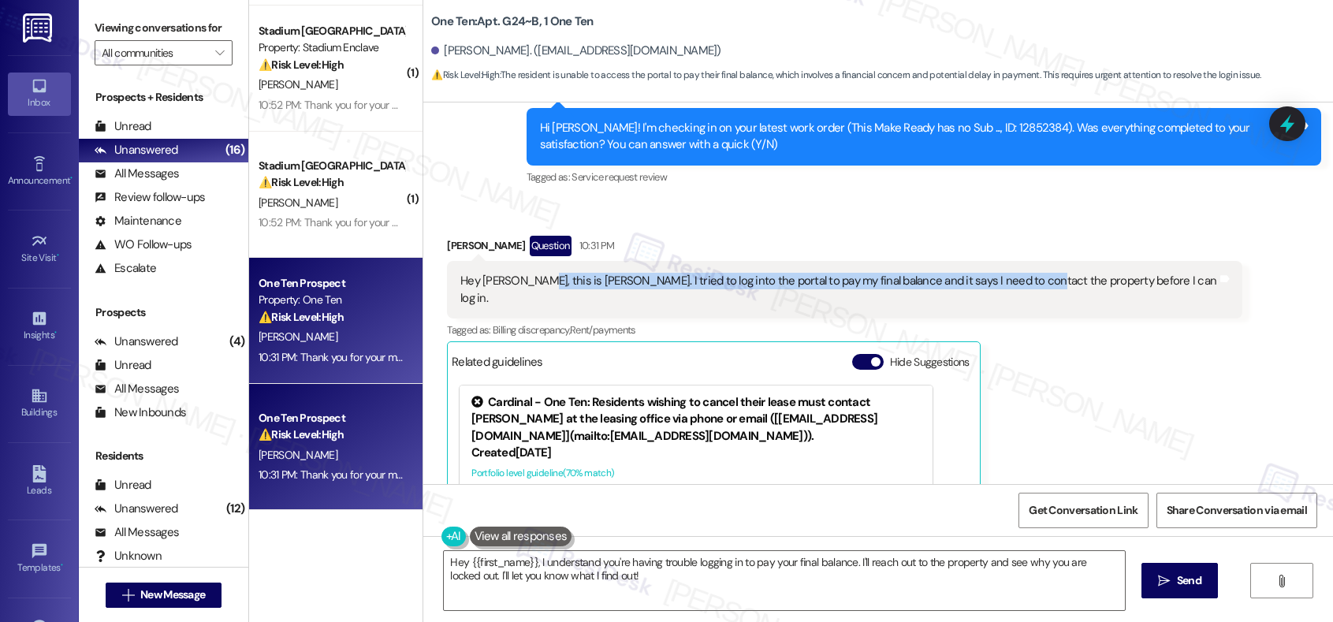
scroll to position [3000, 0]
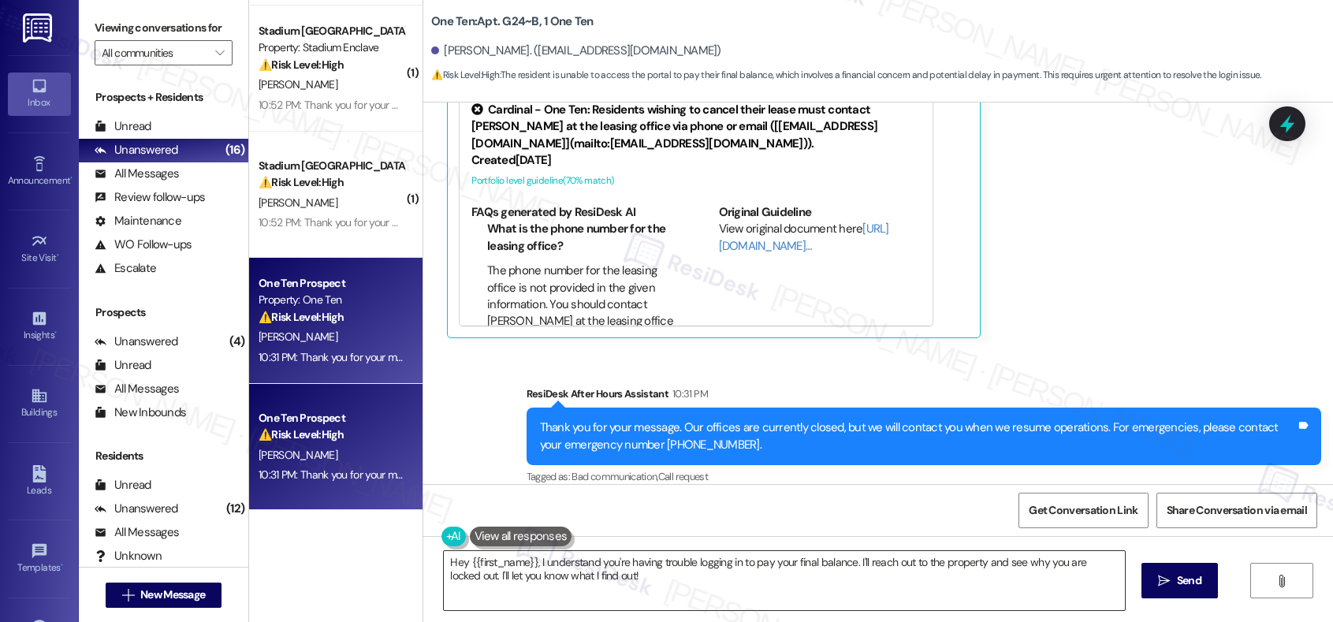
click at [676, 538] on textarea "Hey {{first_name}}, I understand you're having trouble logging in to pay your f…" at bounding box center [784, 580] width 680 height 59
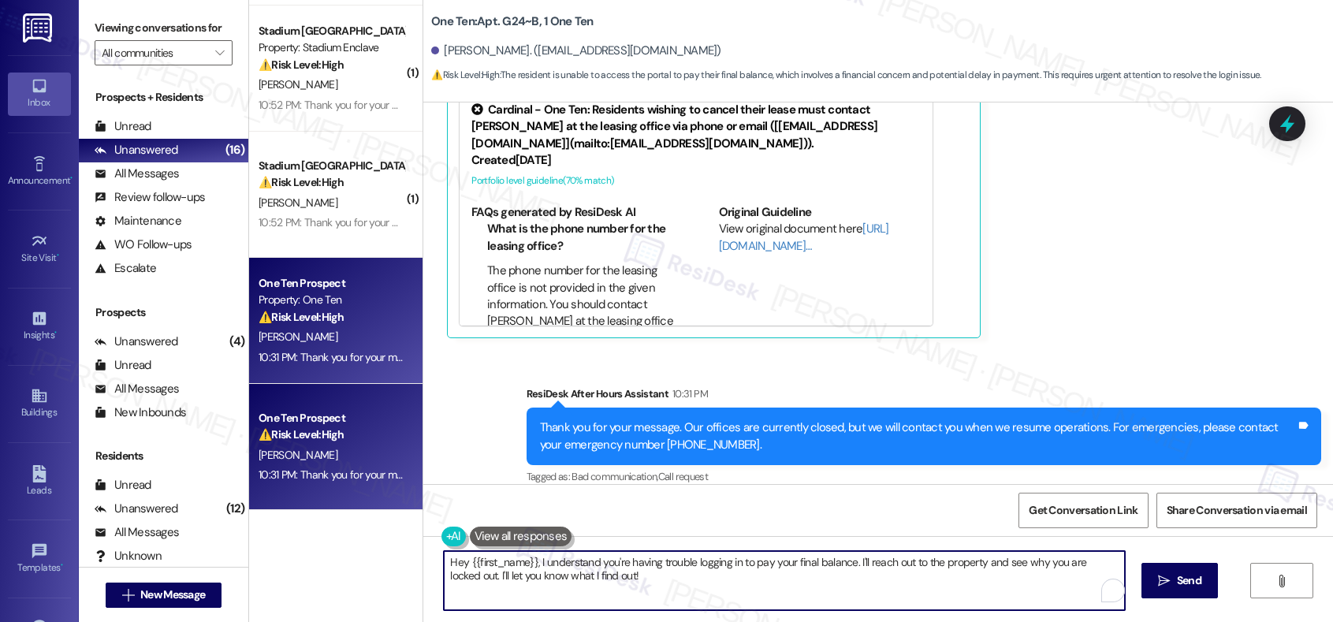
click at [676, 538] on textarea "Hey {{first_name}}, I understand you're having trouble logging in to pay your f…" at bounding box center [784, 580] width 680 height 59
click at [447, 54] on div "[PERSON_NAME]. ([EMAIL_ADDRESS][DOMAIN_NAME])" at bounding box center [576, 51] width 290 height 17
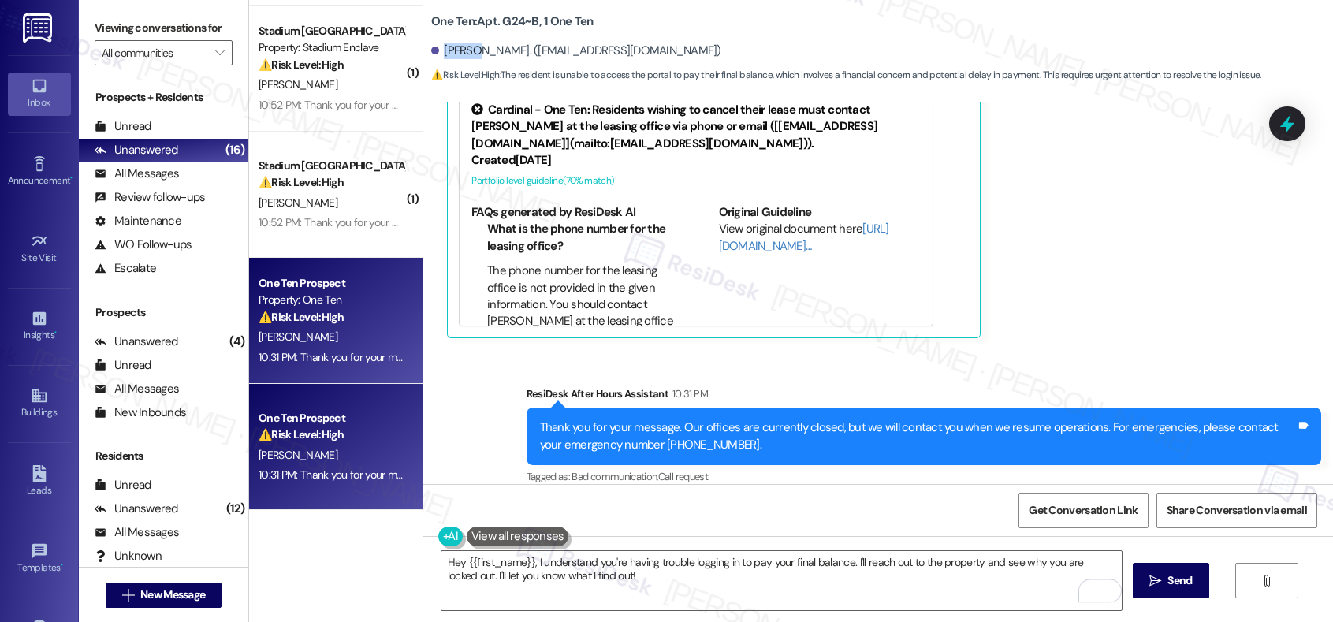
click at [447, 54] on div "[PERSON_NAME]. ([EMAIL_ADDRESS][DOMAIN_NAME])" at bounding box center [576, 51] width 290 height 17
copy div "Mckain"
click at [577, 538] on textarea "Hey {{first_name}}, I understand you're having trouble logging in to pay your f…" at bounding box center [781, 580] width 680 height 59
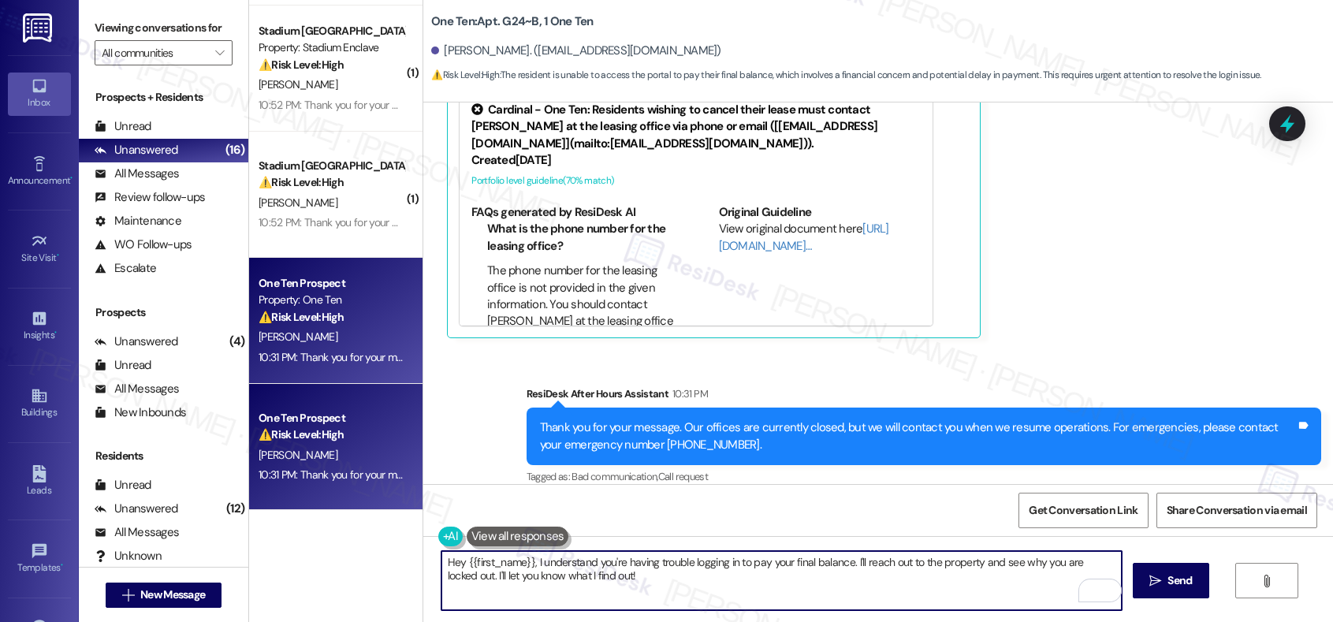
click at [577, 538] on textarea "Hey {{first_name}}, I understand you're having trouble logging in to pay your f…" at bounding box center [781, 580] width 680 height 59
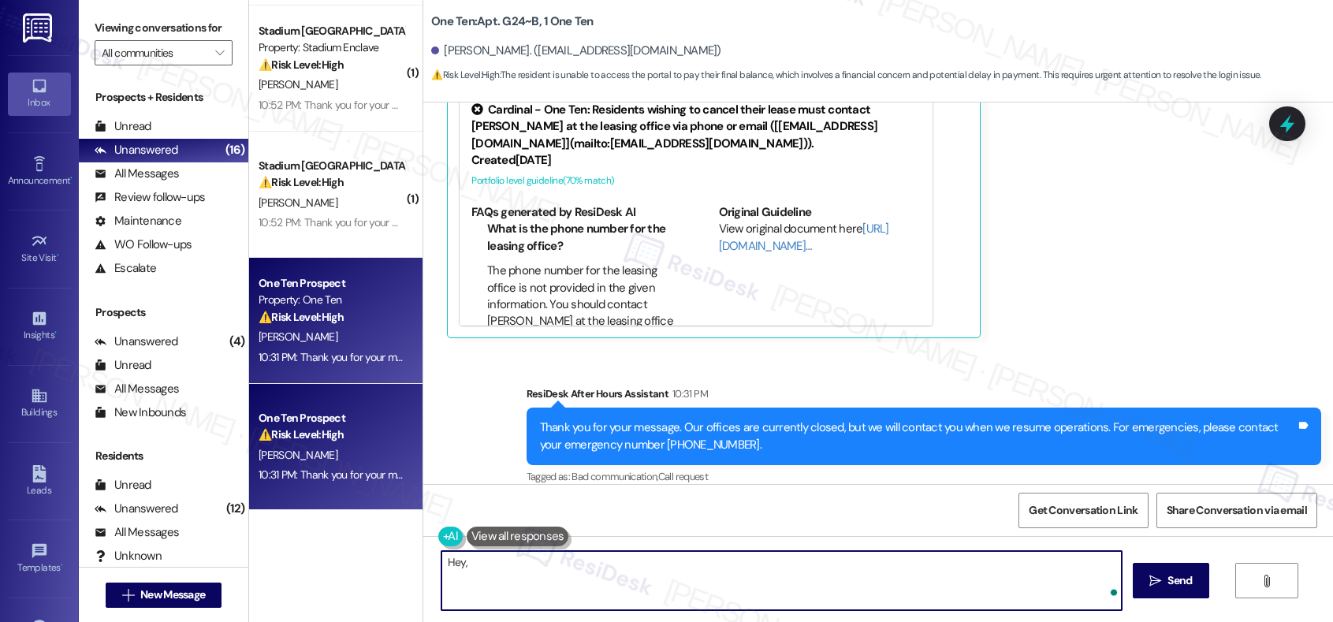
paste textarea "Mckain"
type textarea "Hey, Mckain! Thank you for reaching out. Allow me to lo"
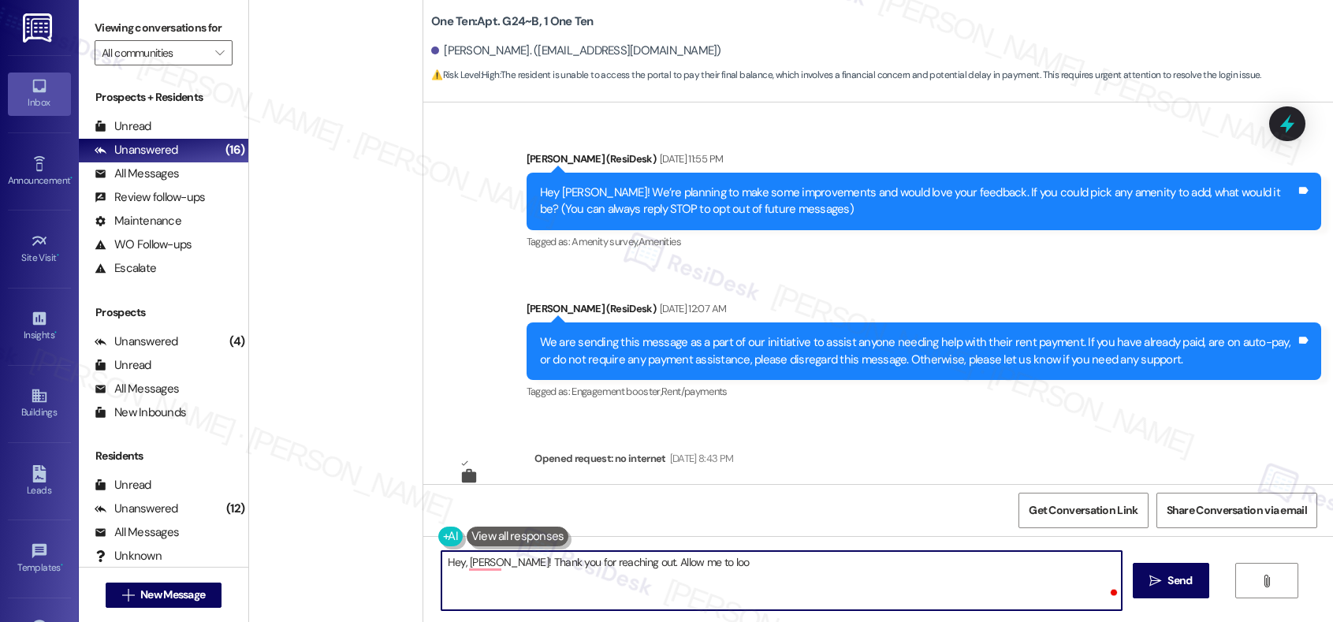
scroll to position [3000, 0]
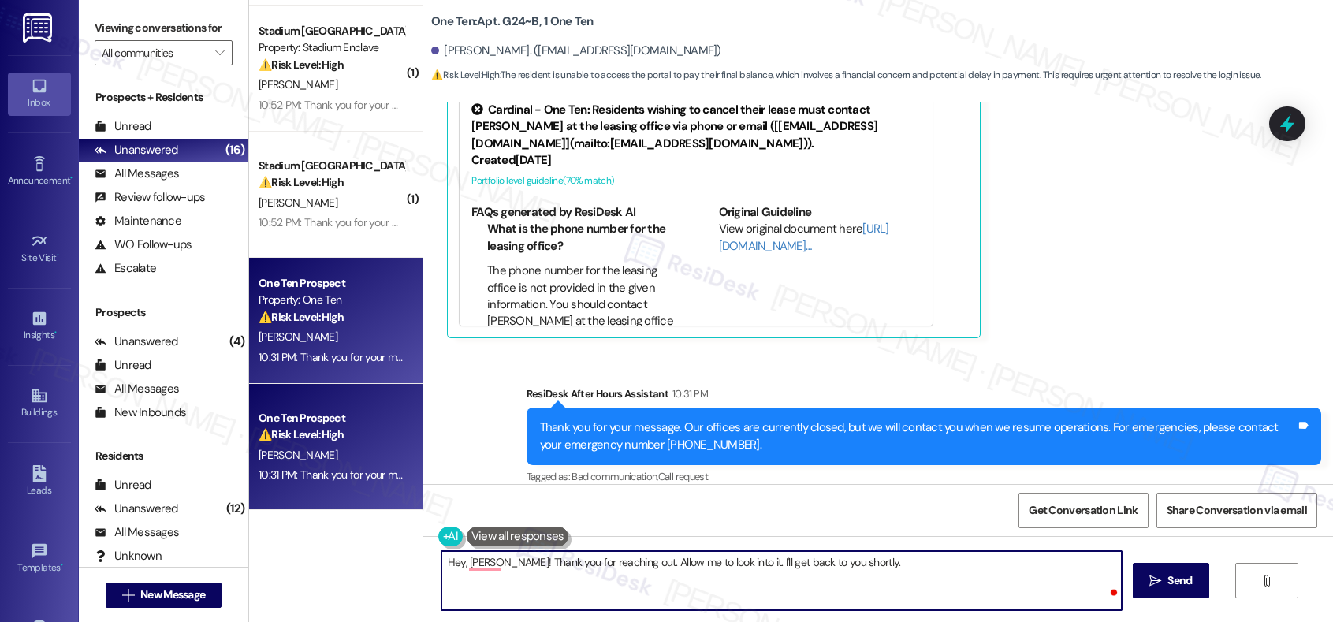
type textarea "Hey, [PERSON_NAME]! Thank you for reaching out. Allow me to look into it. I'll …"
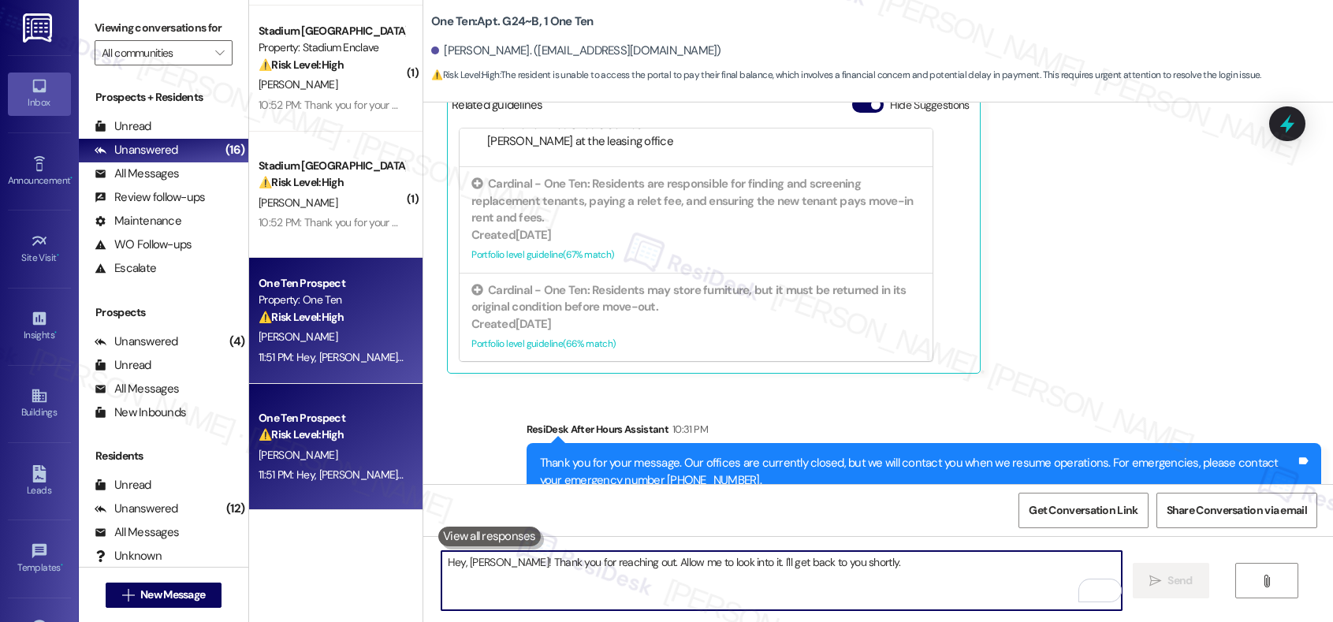
scroll to position [3110, 0]
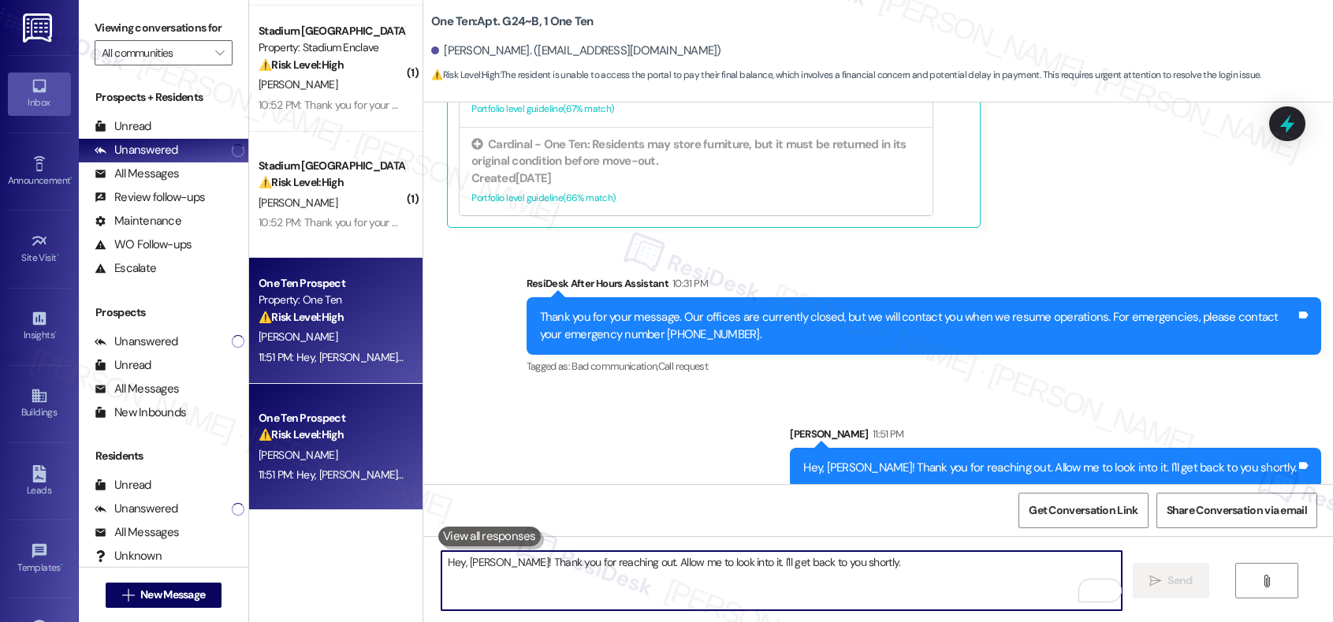
click at [841, 574] on textarea "Hey, [PERSON_NAME]! Thank you for reaching out. Allow me to look into it. I'll …" at bounding box center [781, 580] width 680 height 59
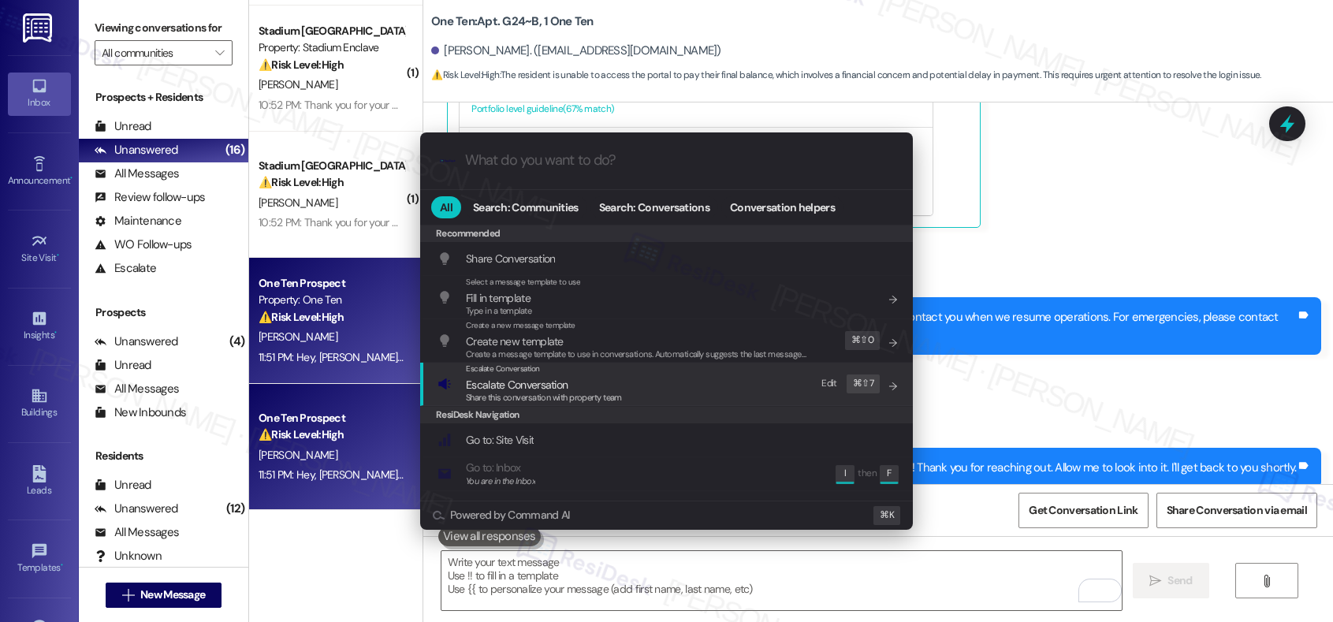
click at [593, 376] on span "Escalate Conversation" at bounding box center [544, 384] width 156 height 17
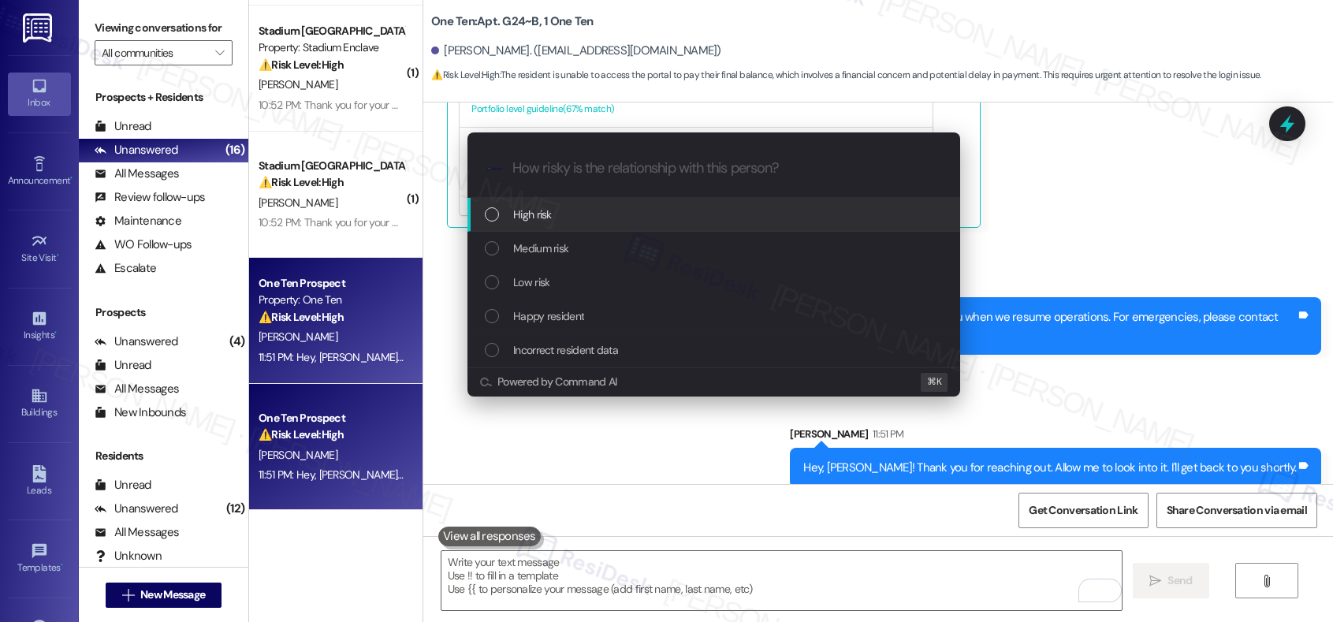
click at [597, 211] on div "High risk" at bounding box center [715, 214] width 461 height 17
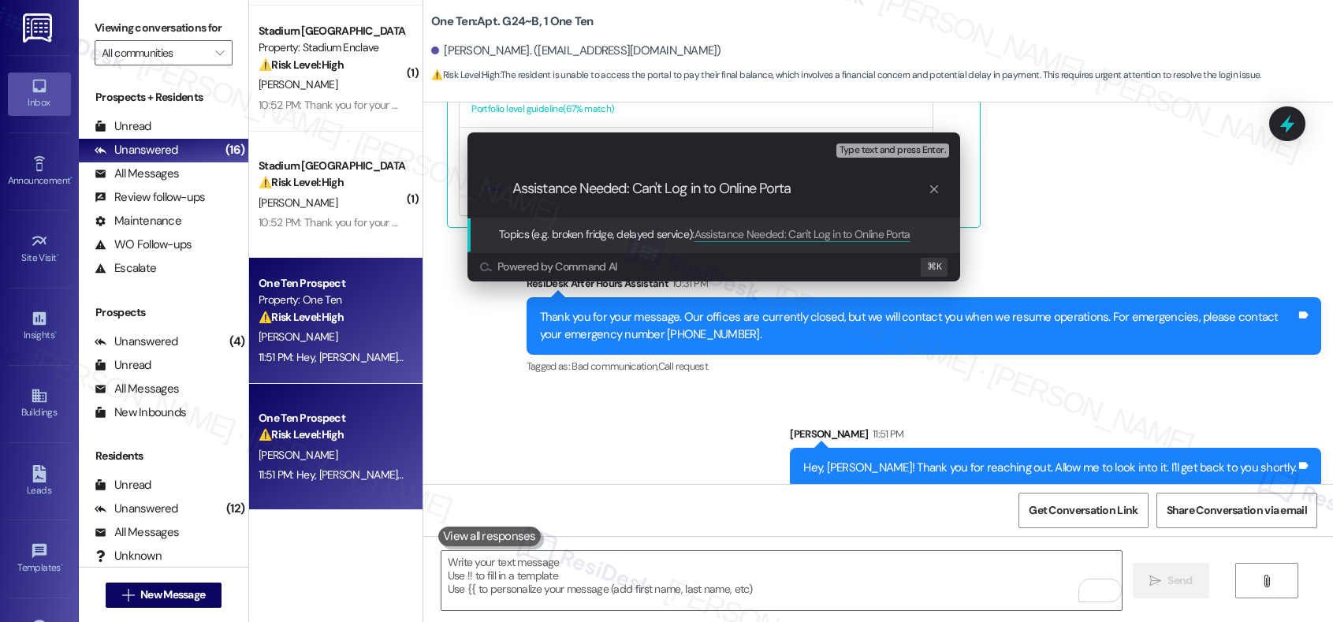
type input "Assistance Needed: Can't Log in to Online Portal"
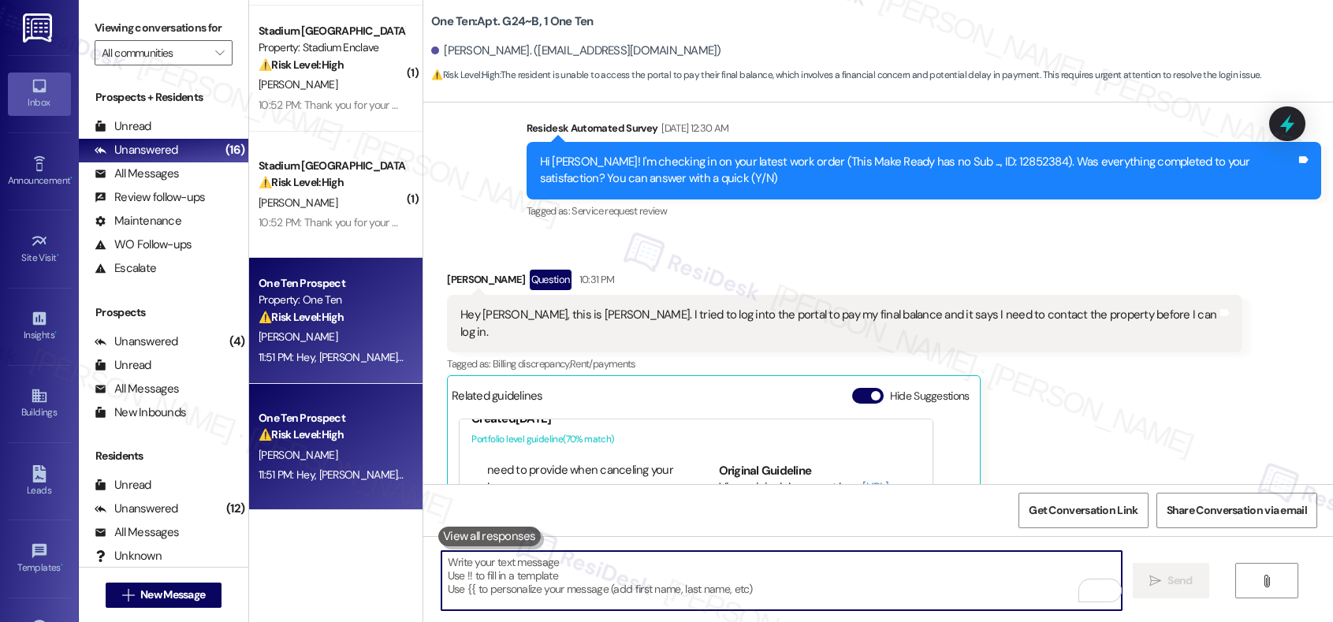
scroll to position [2622, 0]
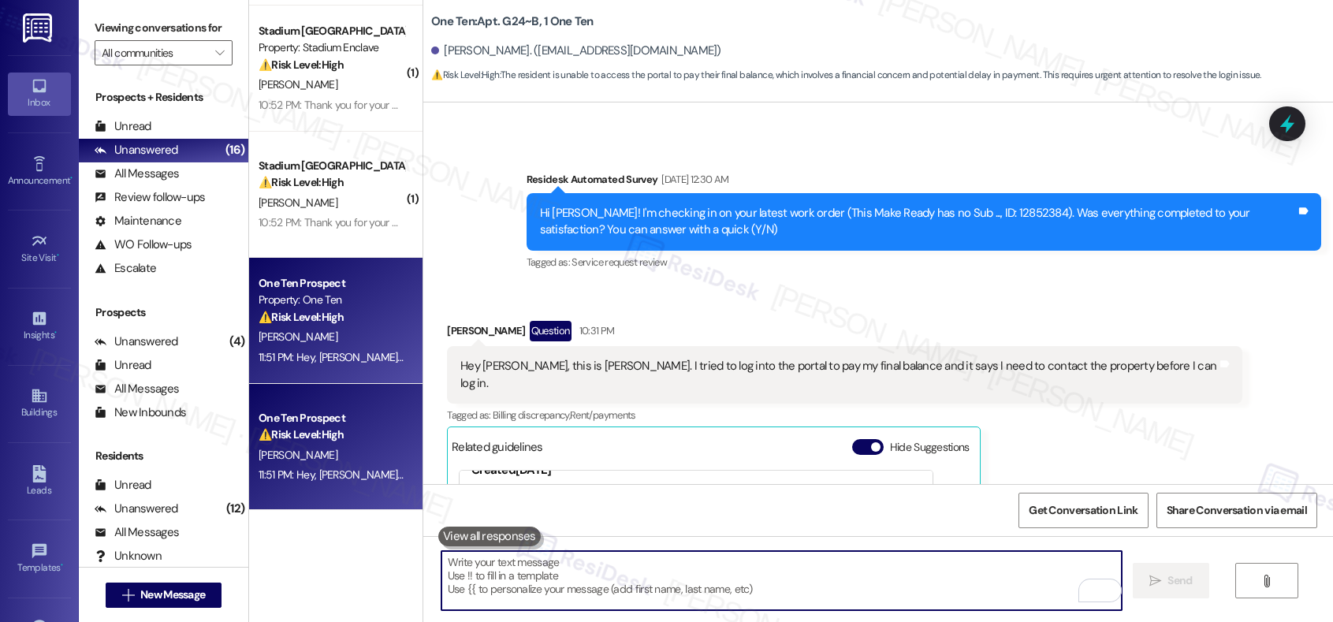
click at [919, 574] on textarea "To enrich screen reader interactions, please activate Accessibility in Grammarl…" at bounding box center [781, 580] width 680 height 59
paste textarea "Assistance Needed: Can't Log in to Online Portal"
type textarea "Assistance Needed: Can't Log in to Online Portal"
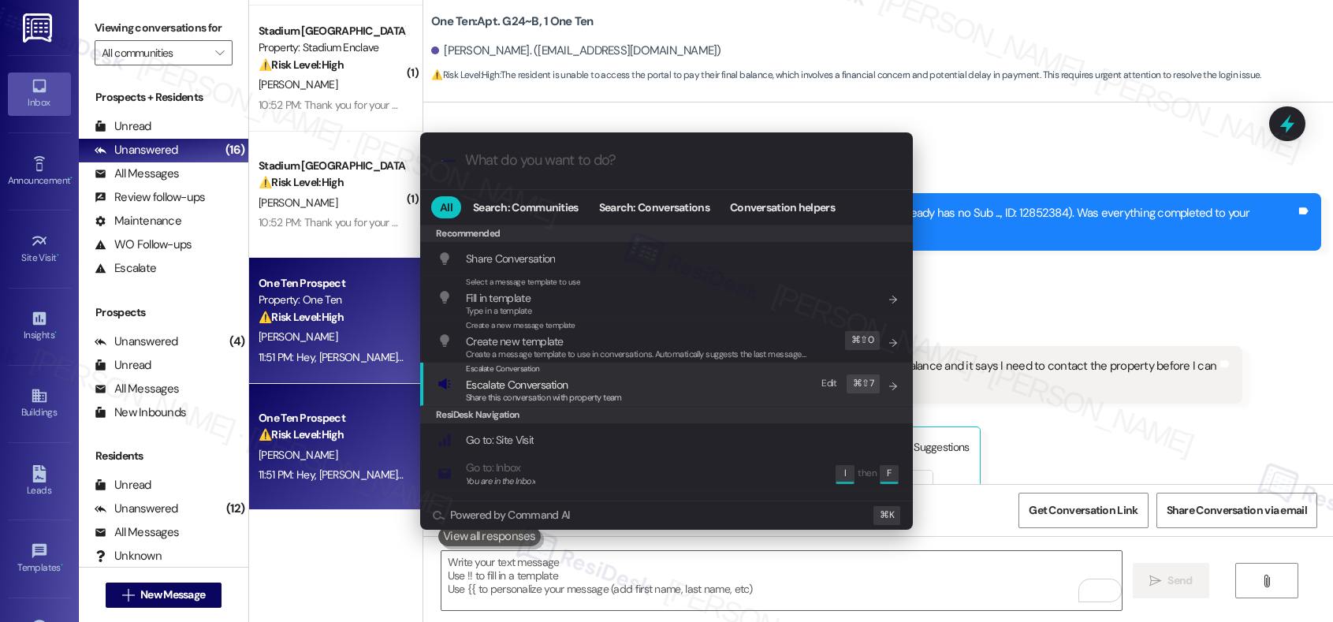
click at [538, 386] on span "Escalate Conversation" at bounding box center [517, 384] width 102 height 14
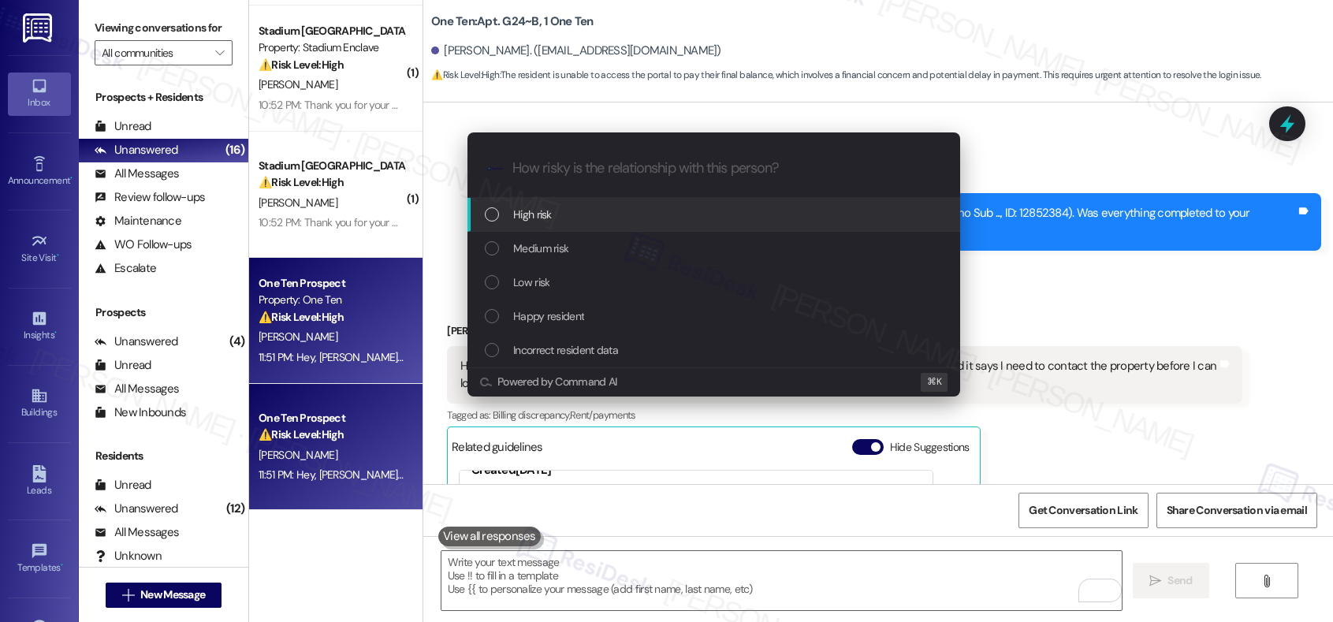
click at [599, 206] on div "High risk" at bounding box center [715, 214] width 461 height 17
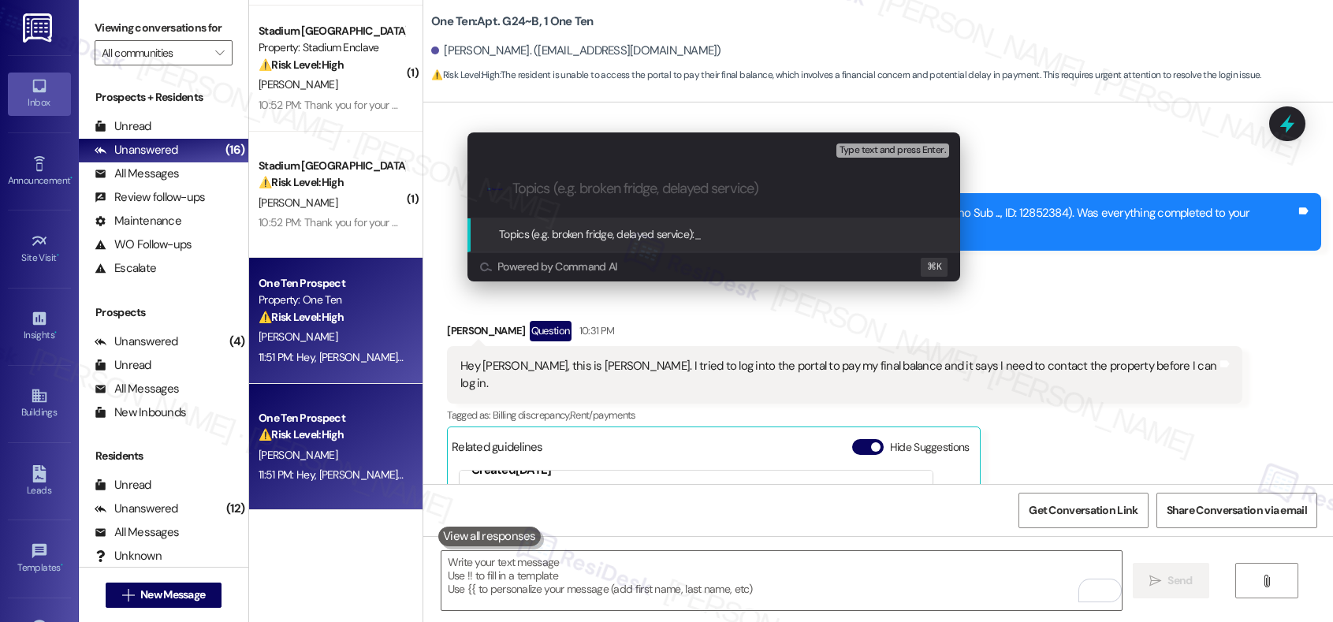
paste input "Assistance Needed: Can't Log in to Online Portal"
type input "Assistance Needed: Can't Log in to Online Portal"
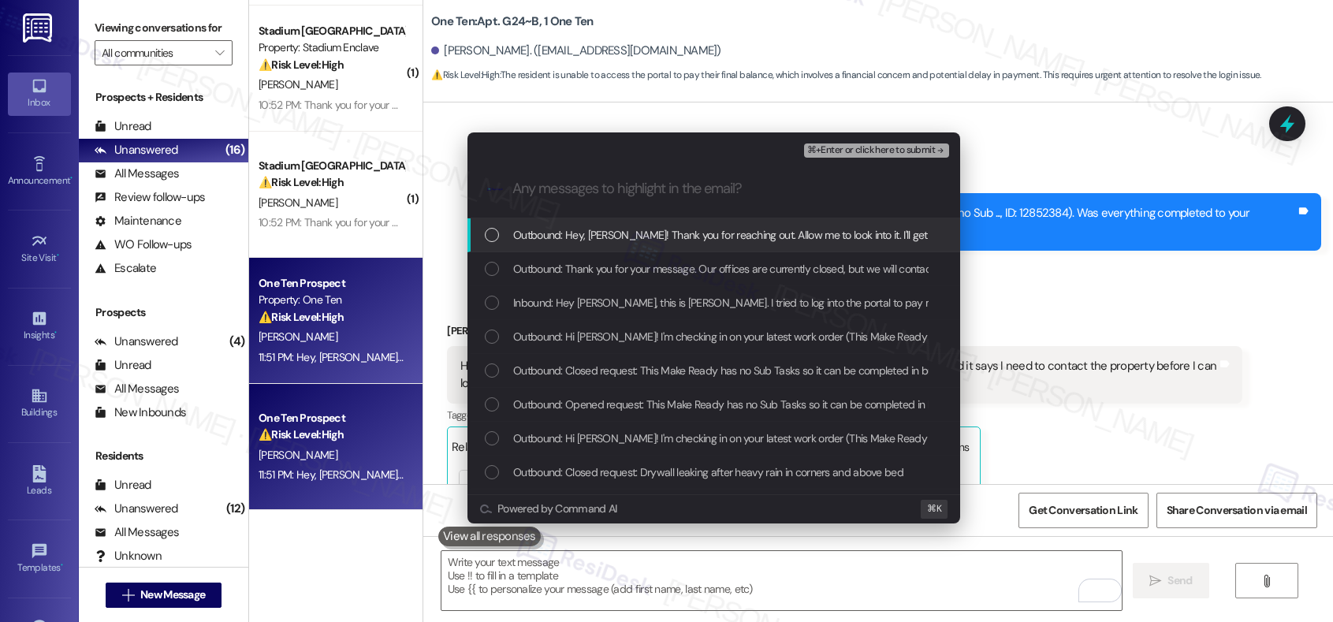
click at [764, 237] on span "Outbound: Hey, Mckain! Thank you for reaching out. Allow me to look into it. I'…" at bounding box center [765, 234] width 505 height 17
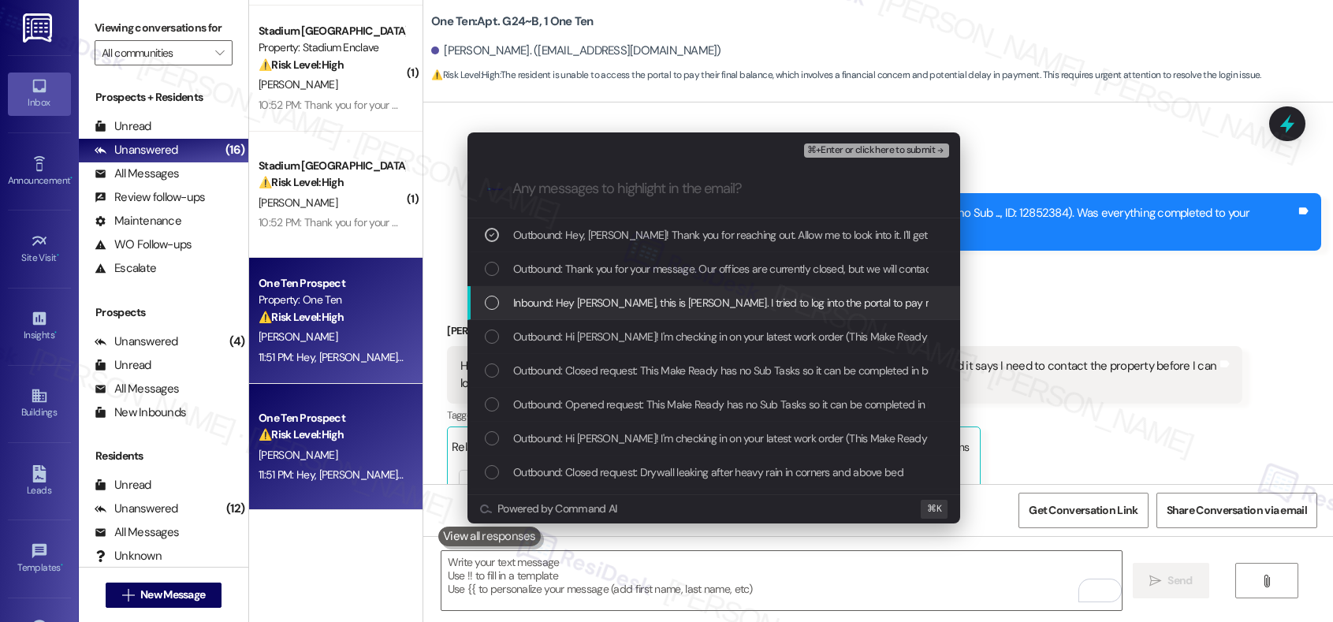
click at [716, 304] on span "Inbound: Hey sarah, this is McKain Tice. I tried to log into the portal to pay …" at bounding box center [896, 302] width 767 height 17
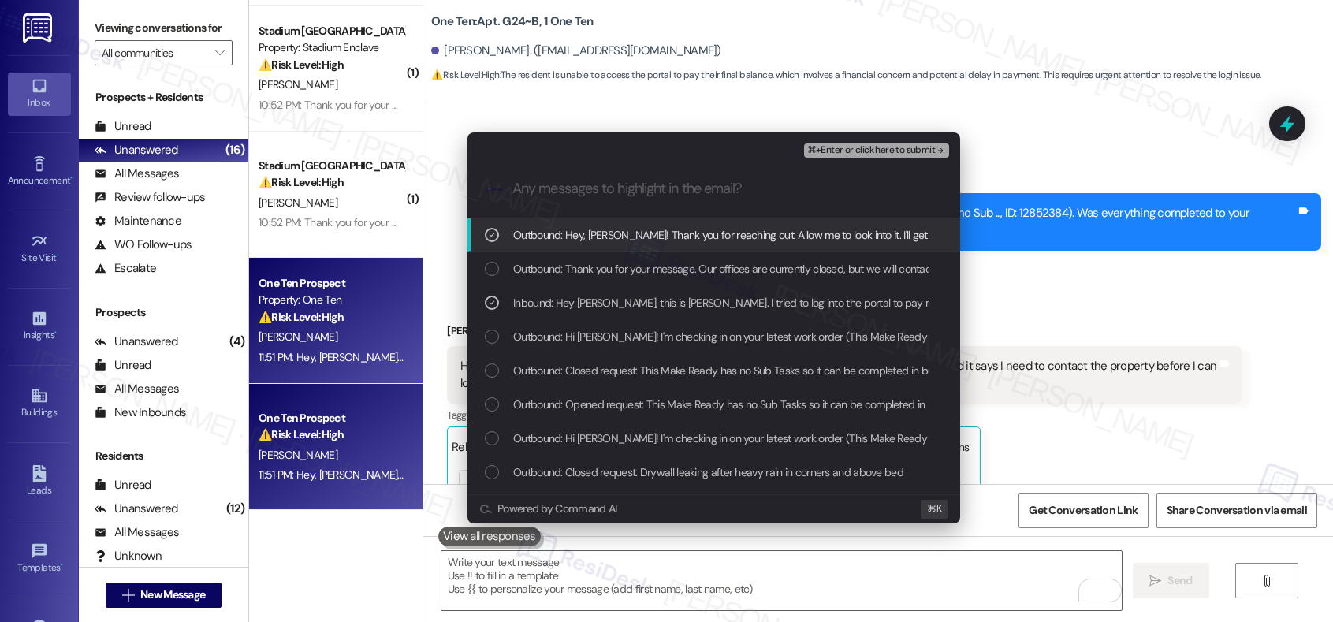
click at [842, 145] on span "⌘+Enter or click here to submit" at bounding box center [871, 150] width 128 height 11
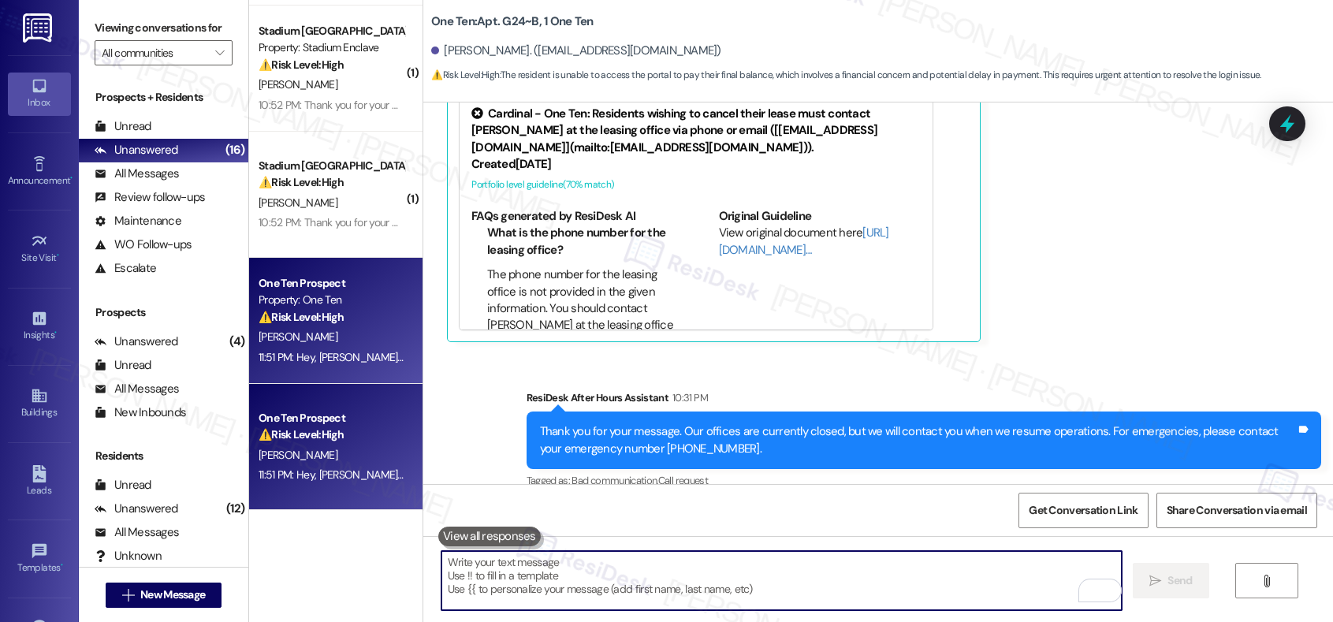
scroll to position [3133, 0]
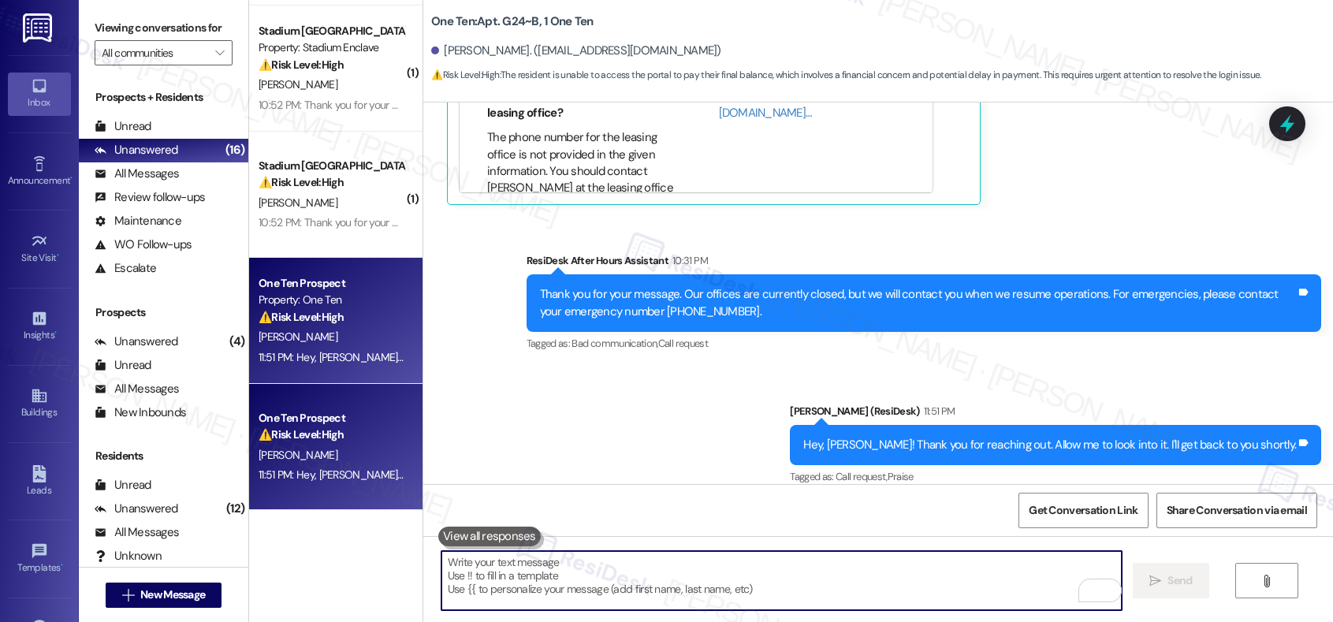
click at [842, 589] on textarea "To enrich screen reader interactions, please activate Accessibility in Grammarl…" at bounding box center [781, 580] width 680 height 59
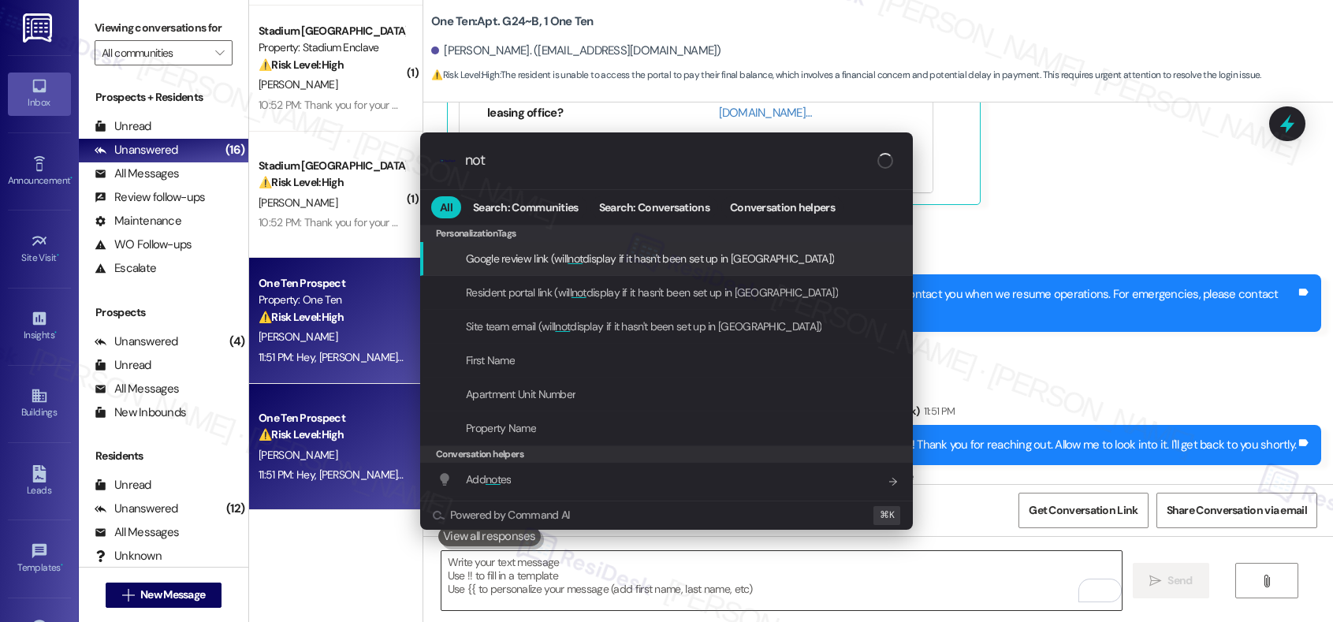
type input "note"
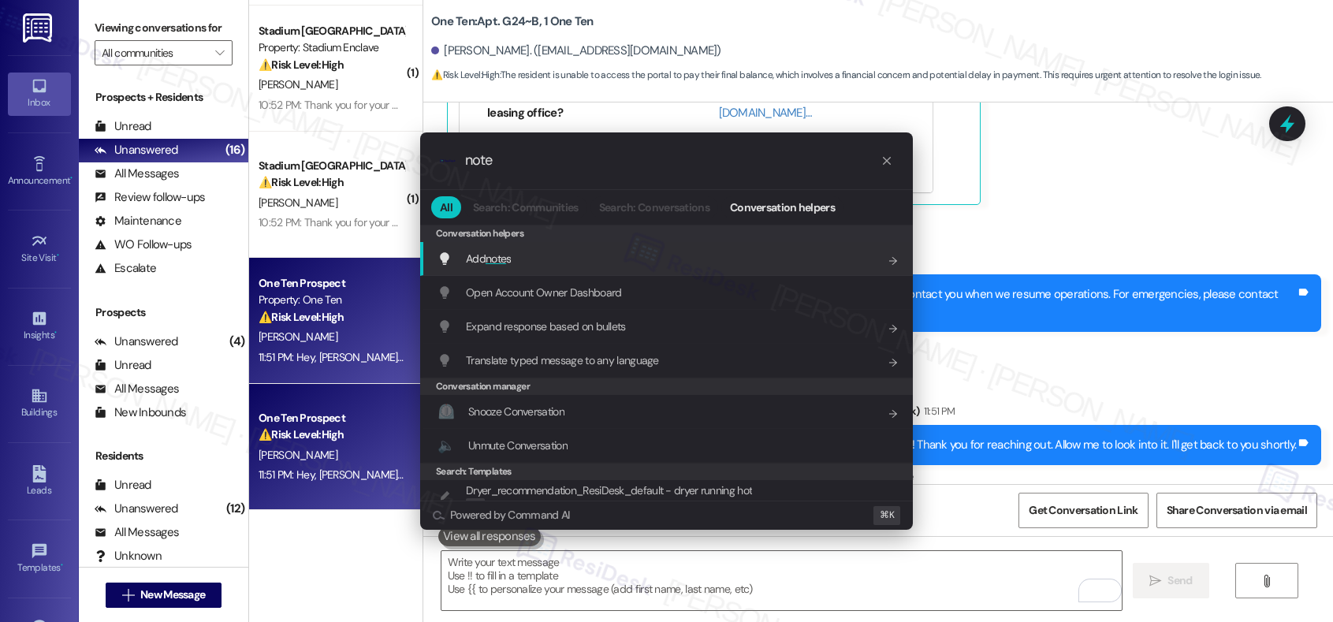
click at [718, 264] on div "Add note s Add shortcut" at bounding box center [667, 258] width 461 height 17
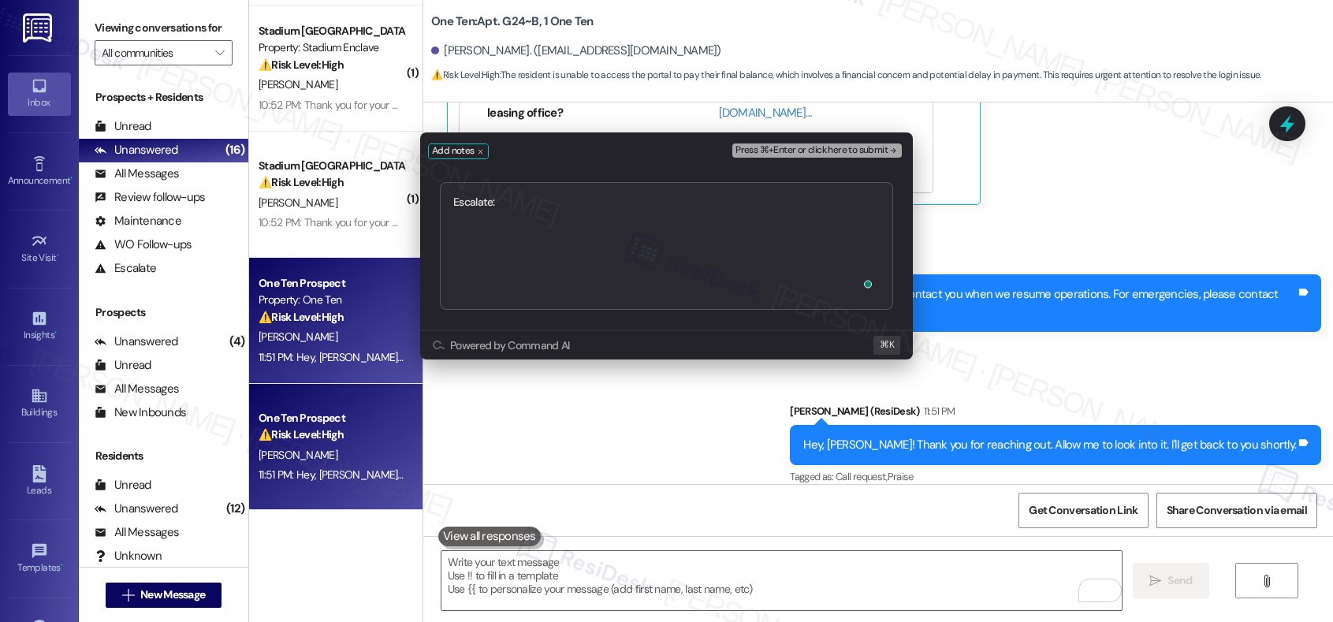
type textarea "Escalate: Assistance Needed: Can't Log in to Online Portal"
click at [846, 151] on span "Press ⌘+Enter or click here to submit" at bounding box center [811, 150] width 152 height 11
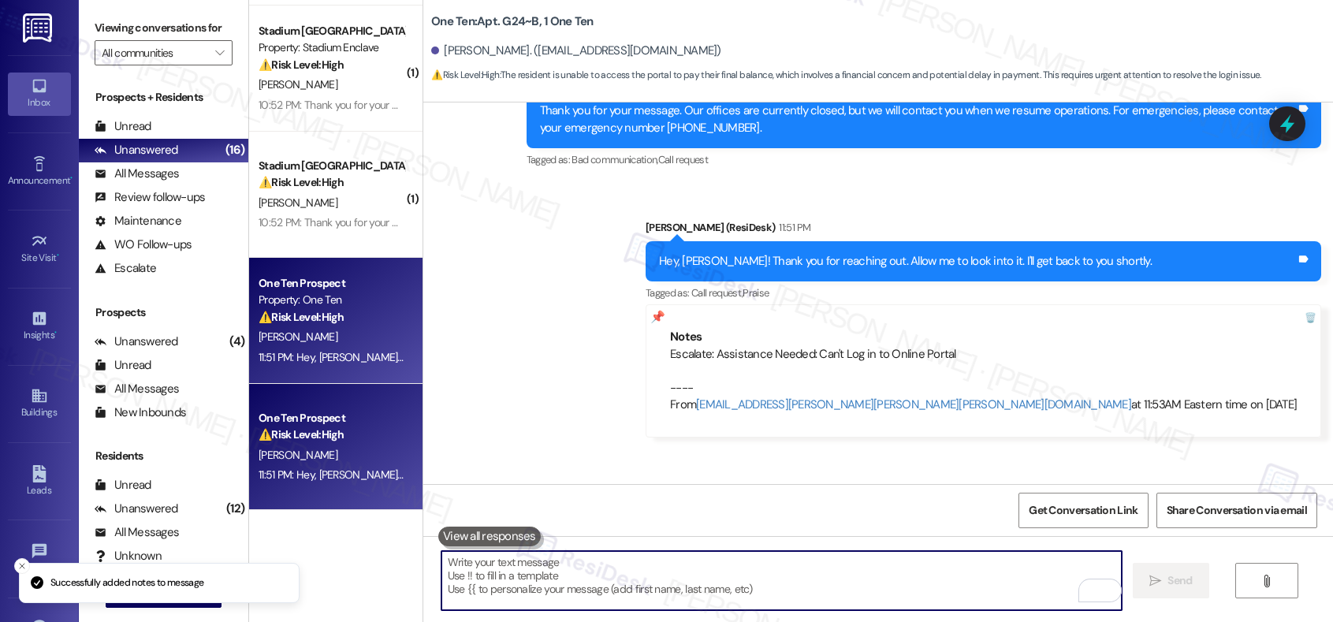
scroll to position [3460, 0]
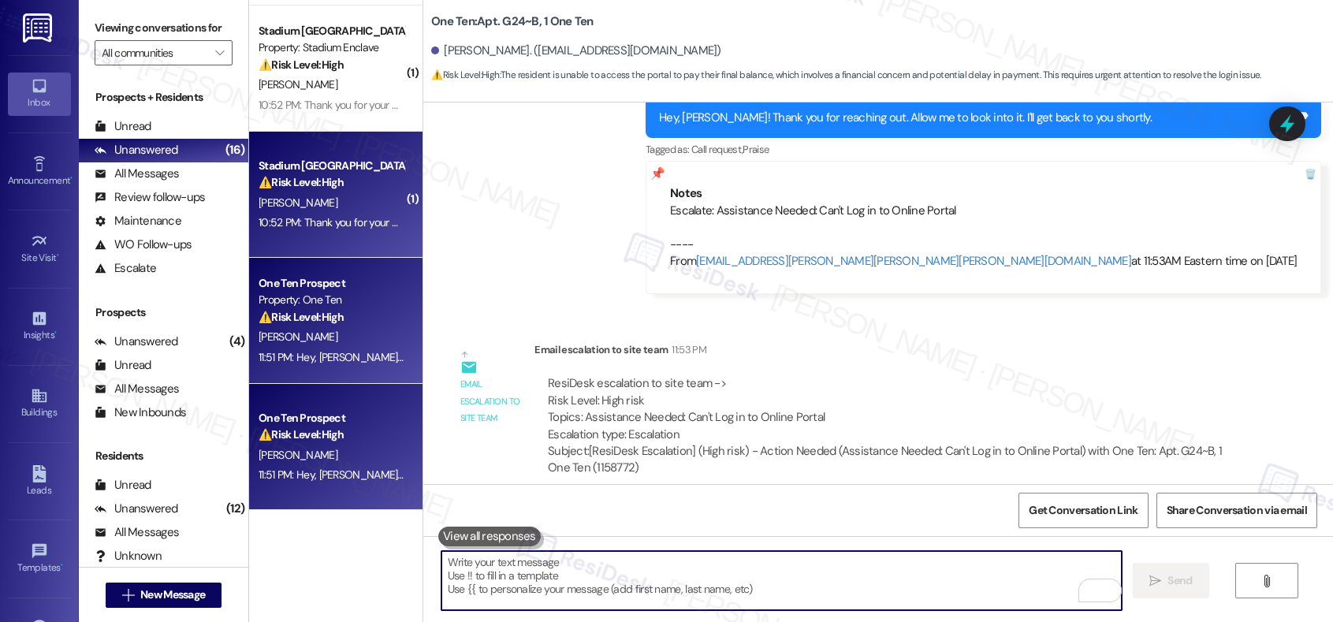
click at [371, 190] on div "⚠️ Risk Level: High The resident is inquiring about a check they are expecting.…" at bounding box center [331, 182] width 146 height 17
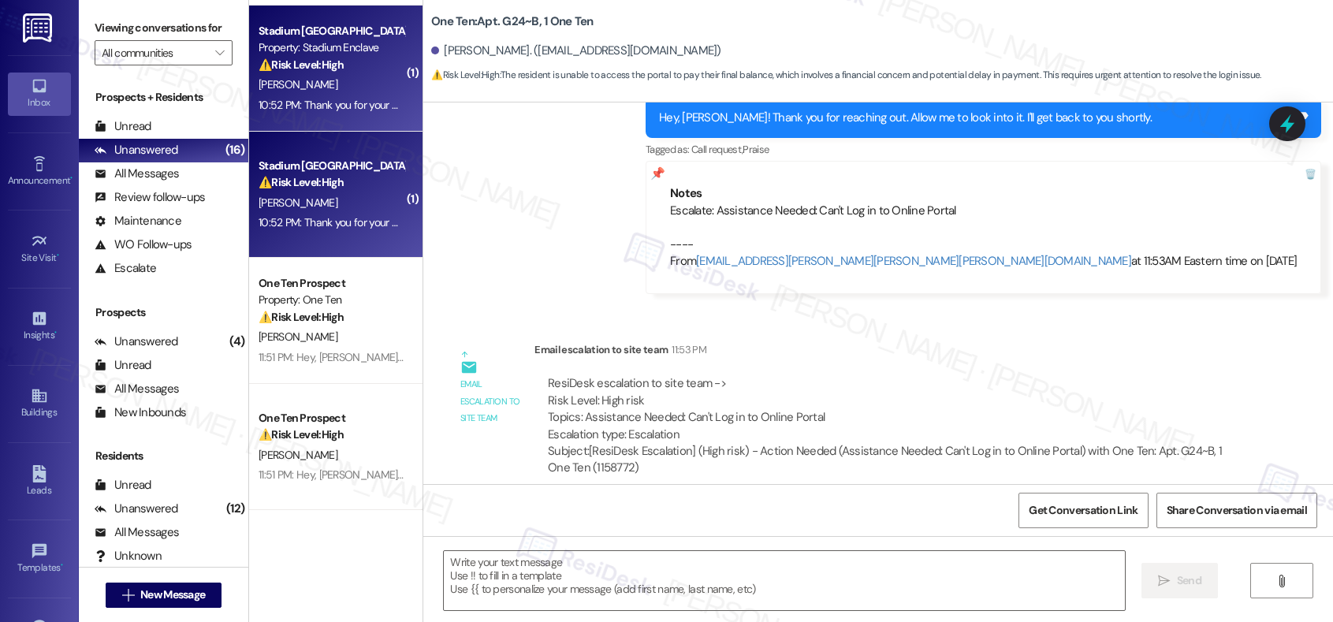
type textarea "Fetching suggested responses. Please feel free to read through the conversation…"
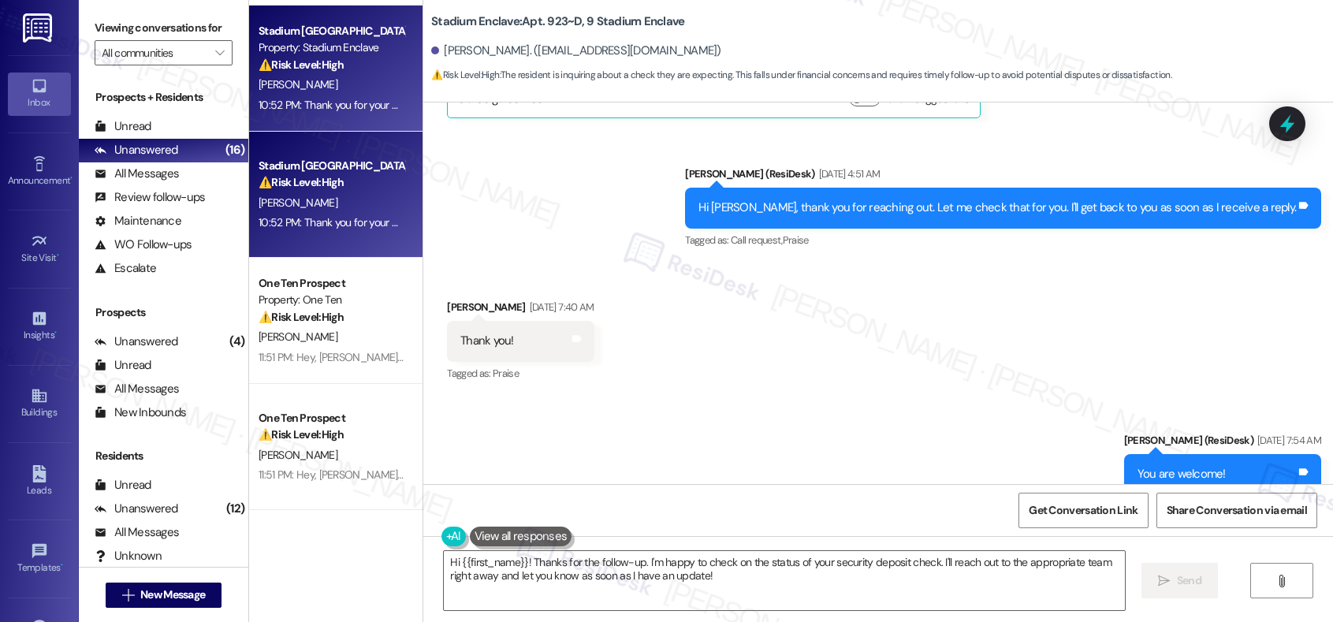
scroll to position [8497, 0]
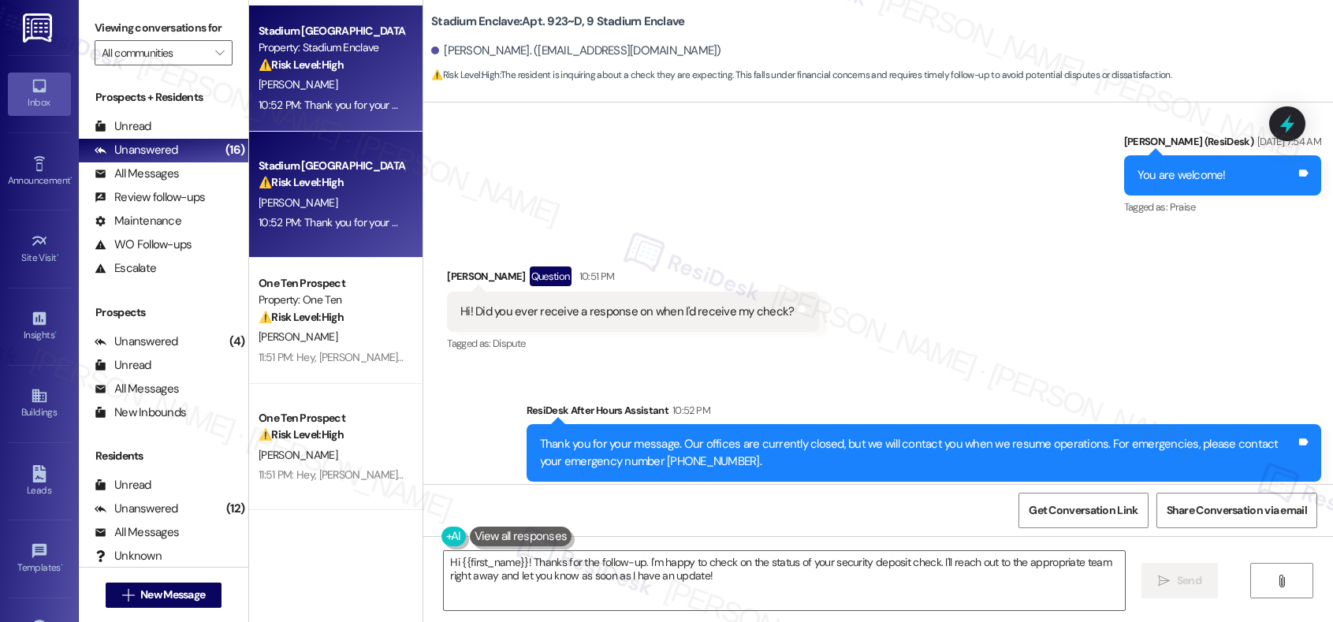
click at [440, 44] on div "Paige Mccall. (paigemccall@yahoo.com)" at bounding box center [576, 51] width 290 height 17
copy div "Paige"
click at [614, 576] on textarea "Hi {{first_name}}! Thanks for the follow-up. I'm happy to check on the status o…" at bounding box center [784, 580] width 680 height 59
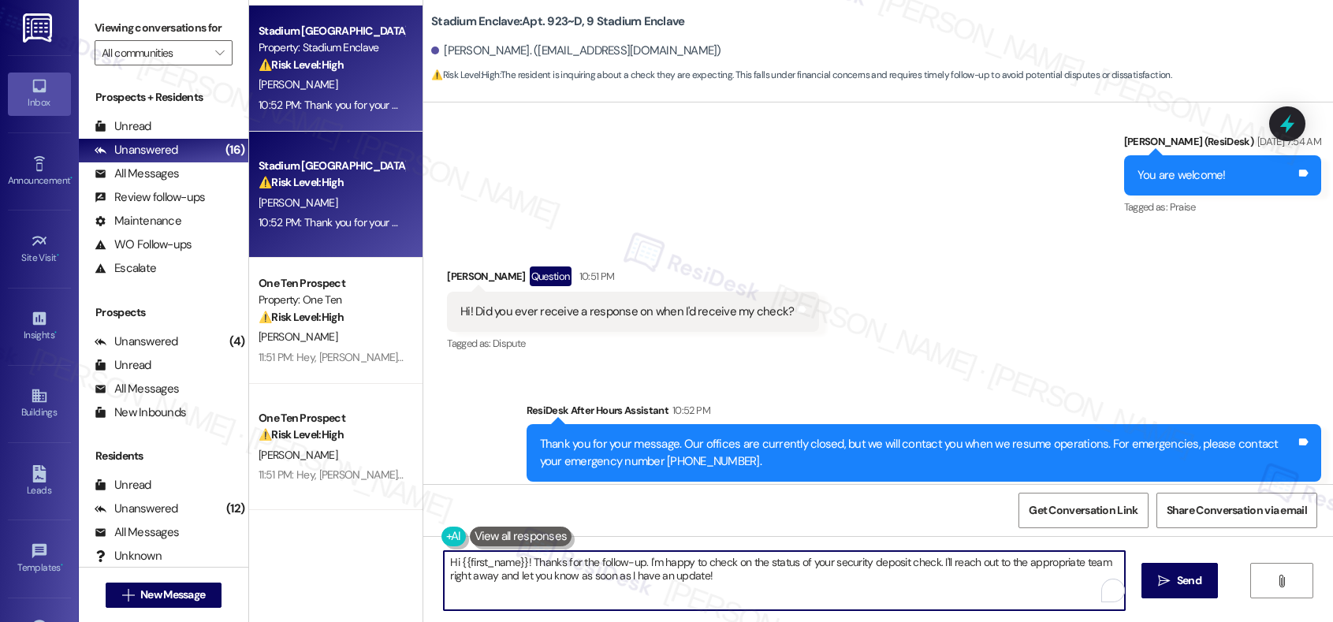
click at [614, 576] on textarea "Hi {{first_name}}! Thanks for the follow-up. I'm happy to check on the status o…" at bounding box center [784, 580] width 680 height 59
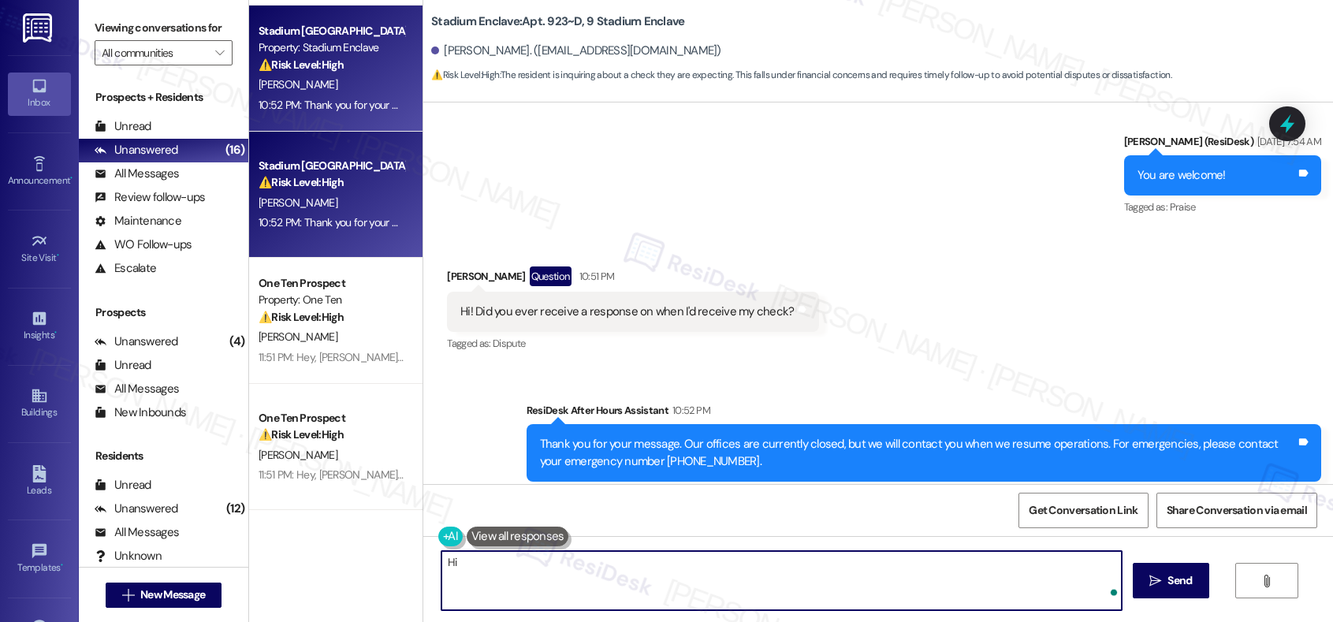
paste textarea "Paige"
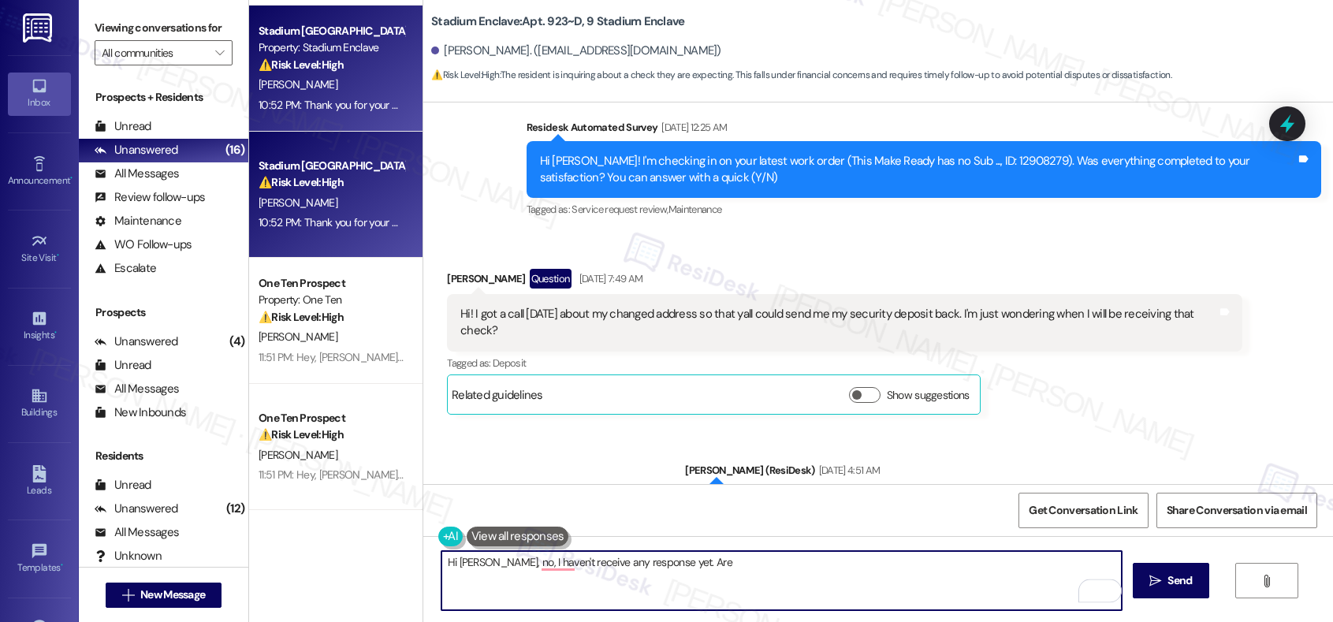
scroll to position [7875, 0]
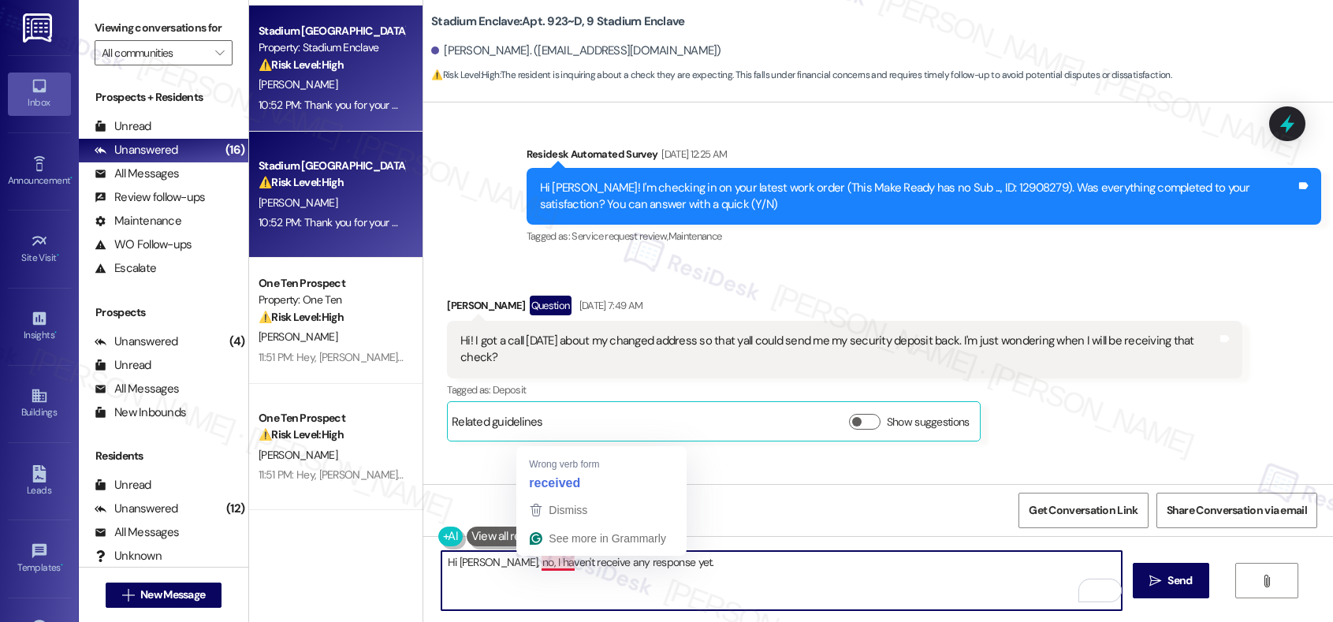
click at [556, 562] on textarea "Hi Paige, no, I haven't receive any response yet." at bounding box center [781, 580] width 680 height 59
click at [691, 567] on textarea "Hi Paige, no, I haven't received any response yet." at bounding box center [781, 580] width 680 height 59
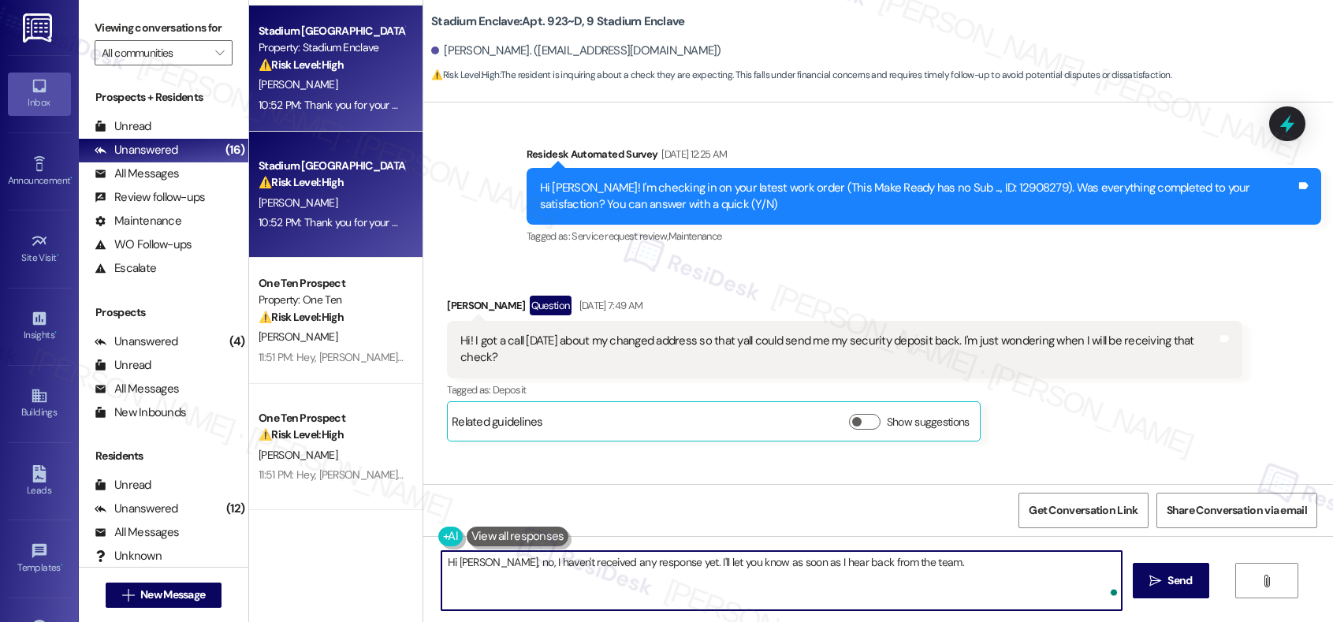
type textarea "Hi Paige, no, I haven't received any response yet. I'll let you know as soon as…"
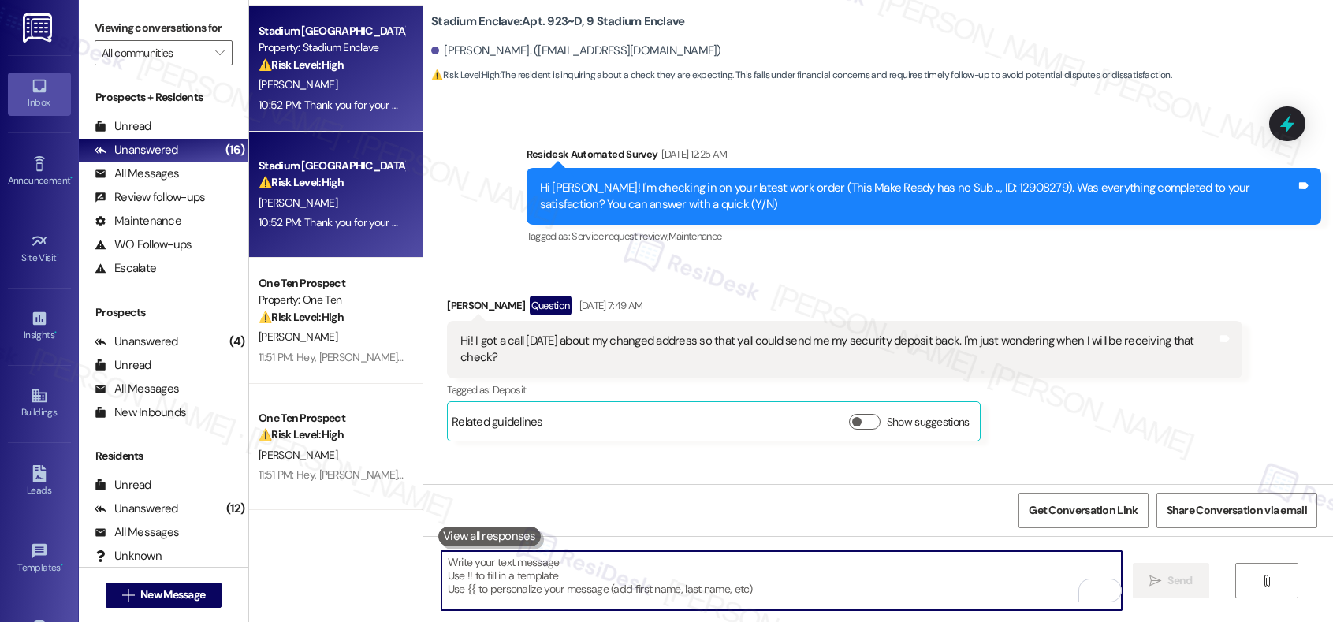
click at [544, 587] on textarea "To enrich screen reader interactions, please activate Accessibility in Grammarl…" at bounding box center [781, 580] width 680 height 59
paste textarea "Hi Paige, I haven’t received a response yet, but I’ll be sure to update you as …"
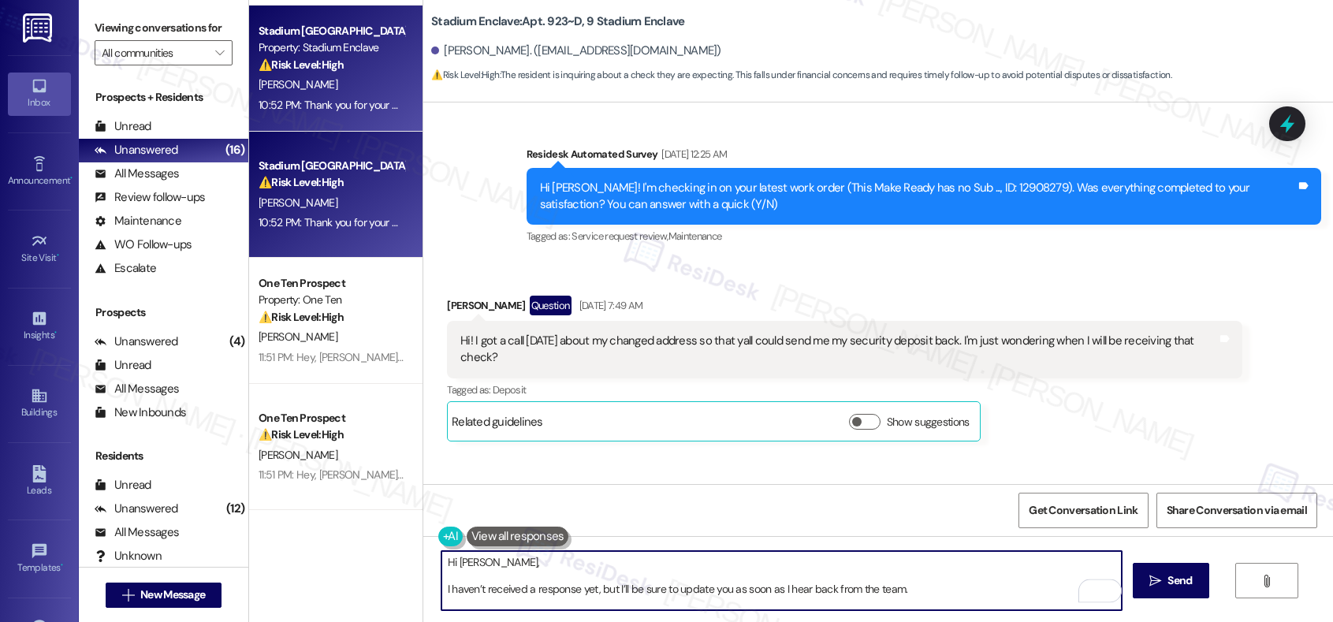
click at [441, 593] on textarea "Hi Paige, I haven’t received a response yet, but I’ll be sure to update you as …" at bounding box center [781, 580] width 680 height 59
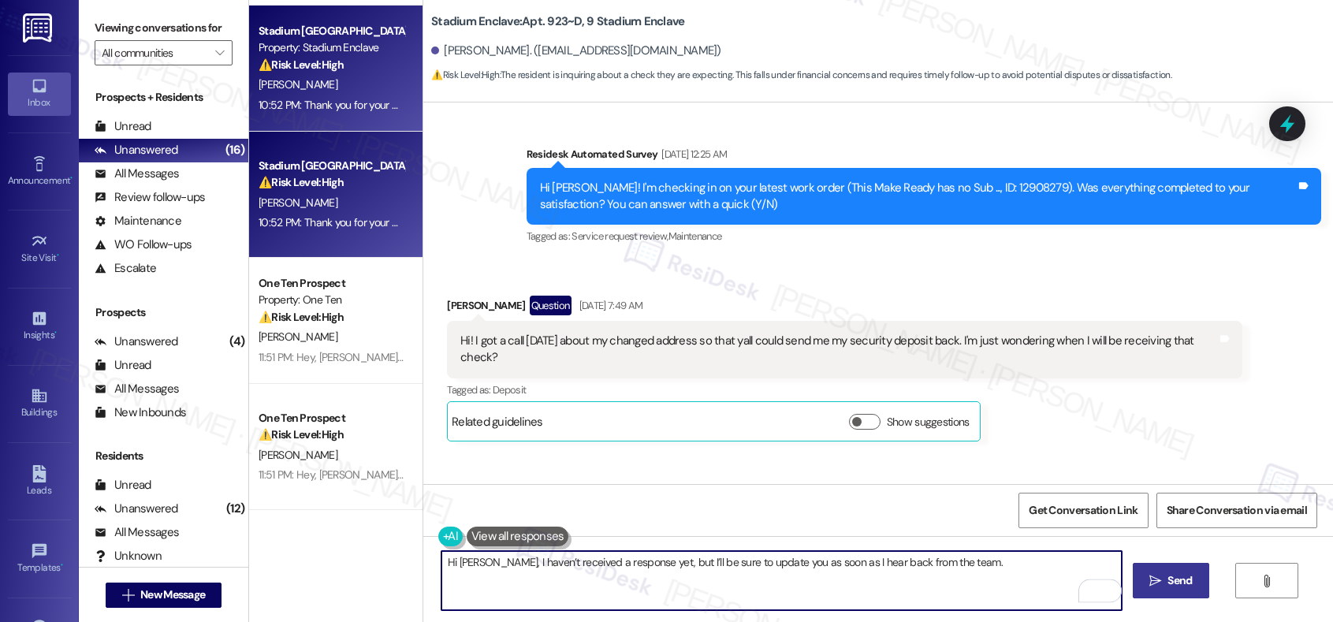
type textarea "Hi Paige, I haven’t received a response yet, but I’ll be sure to update you as …"
click at [1163, 589] on button " Send" at bounding box center [1170, 580] width 76 height 35
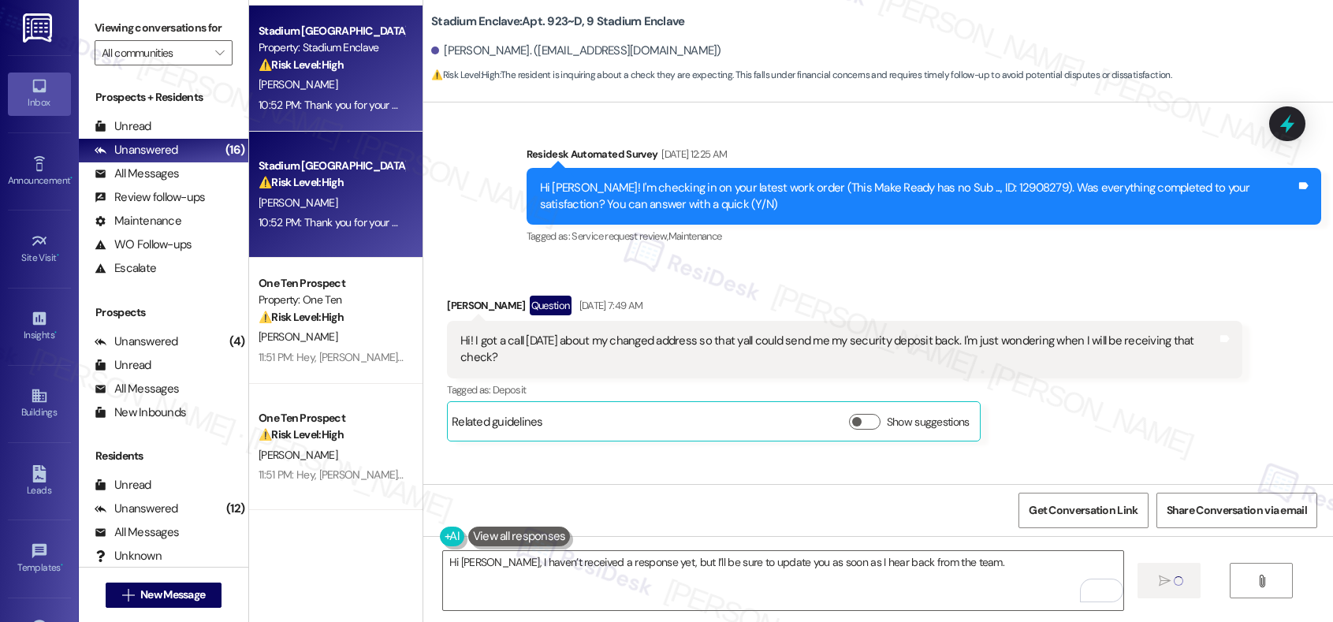
click at [597, 19] on b "Stadium Enclave: Apt. 923~D, 9 Stadium Enclave" at bounding box center [557, 21] width 253 height 17
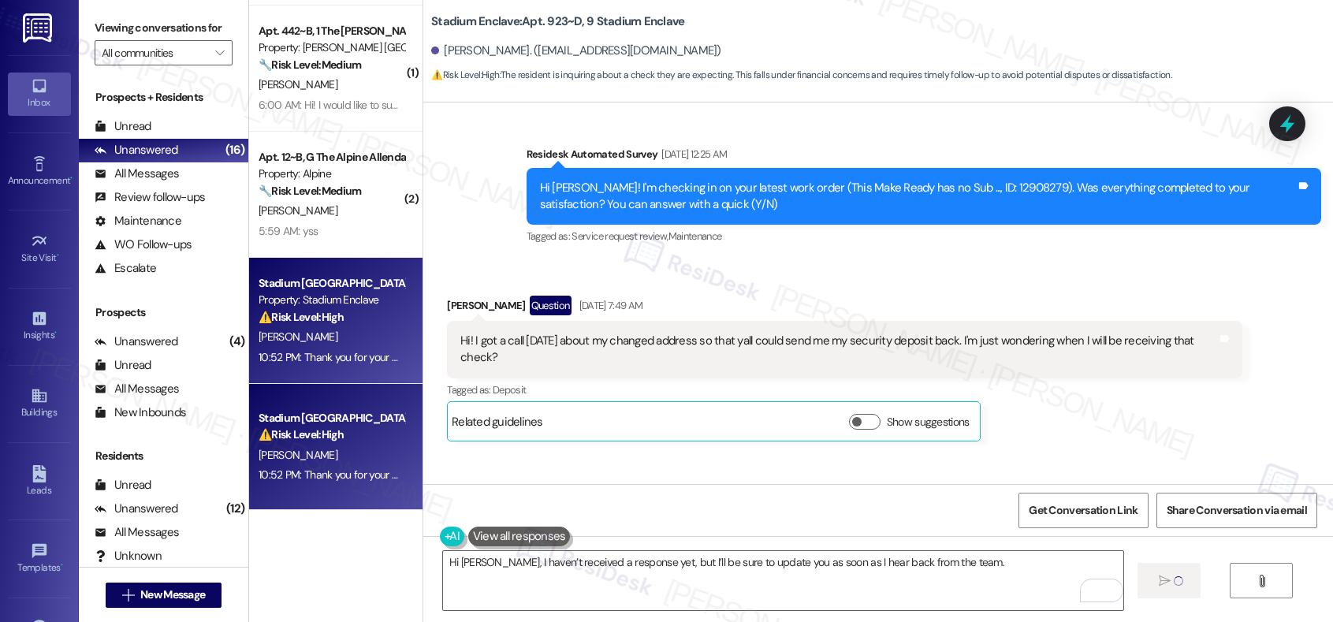
scroll to position [1129, 0]
click at [597, 19] on b "Stadium Enclave: Apt. 923~D, 9 Stadium Enclave" at bounding box center [557, 21] width 253 height 17
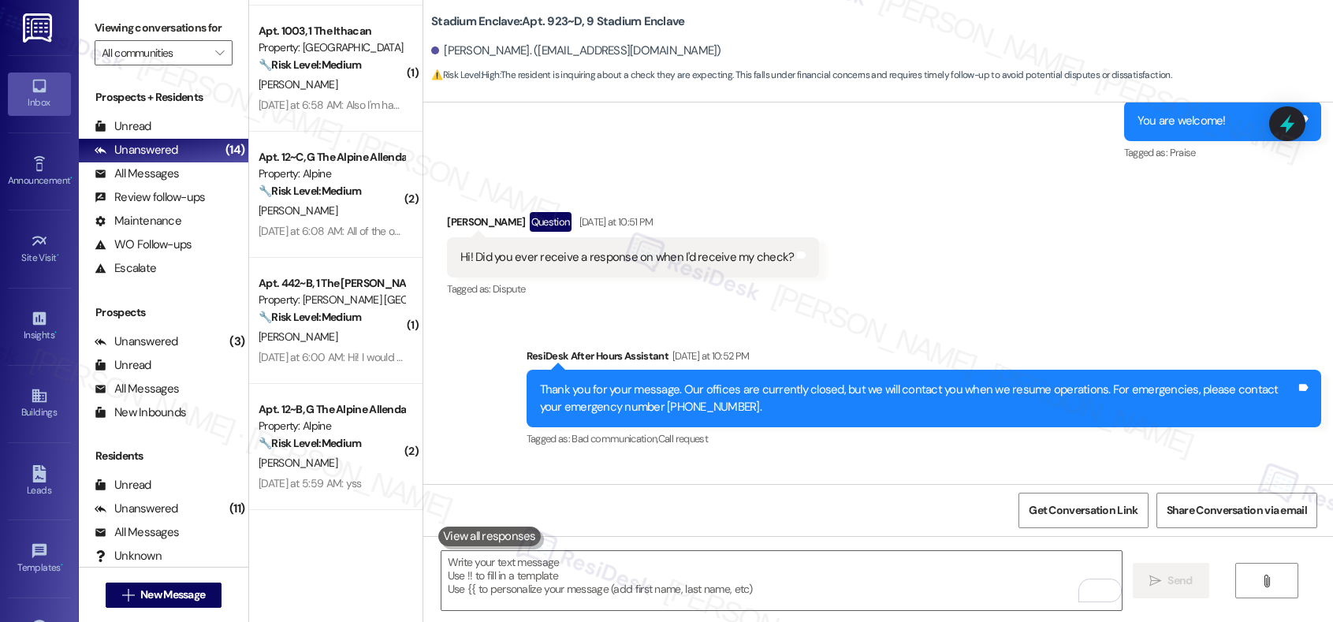
scroll to position [8607, 0]
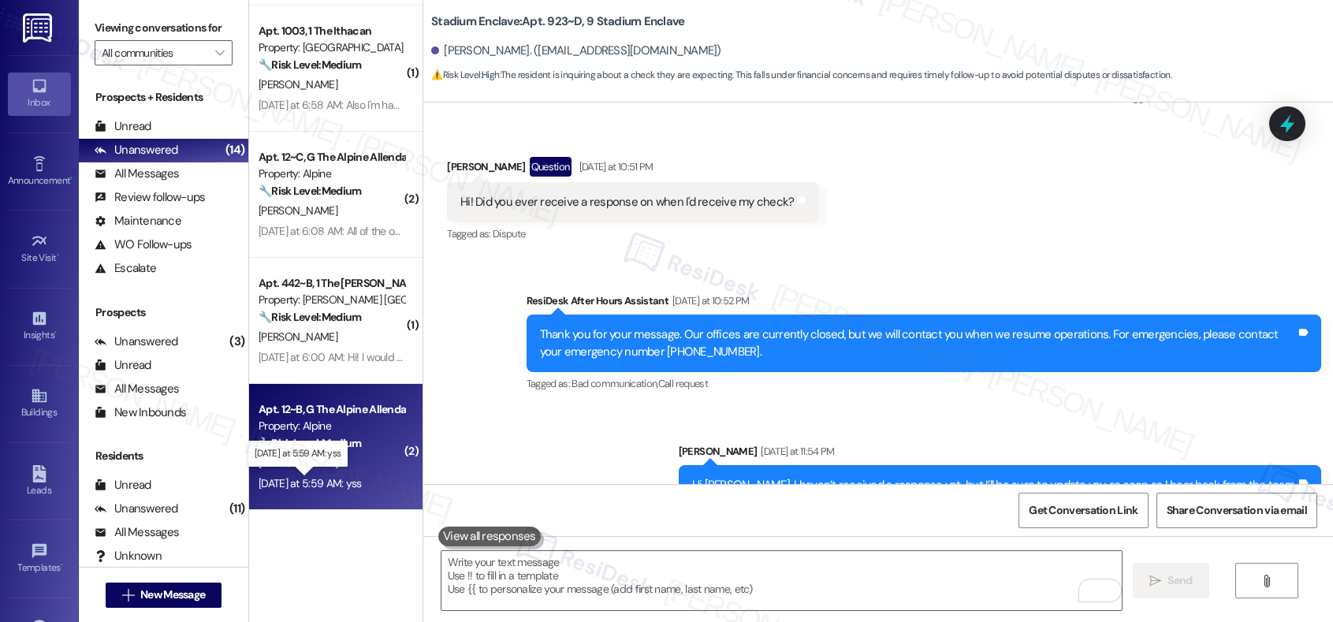
click at [344, 476] on div "Yesterday at 5:59 AM: yss Yesterday at 5:59 AM: yss" at bounding box center [309, 483] width 103 height 14
type textarea "Fetching suggested responses. Please feel free to read through the conversation…"
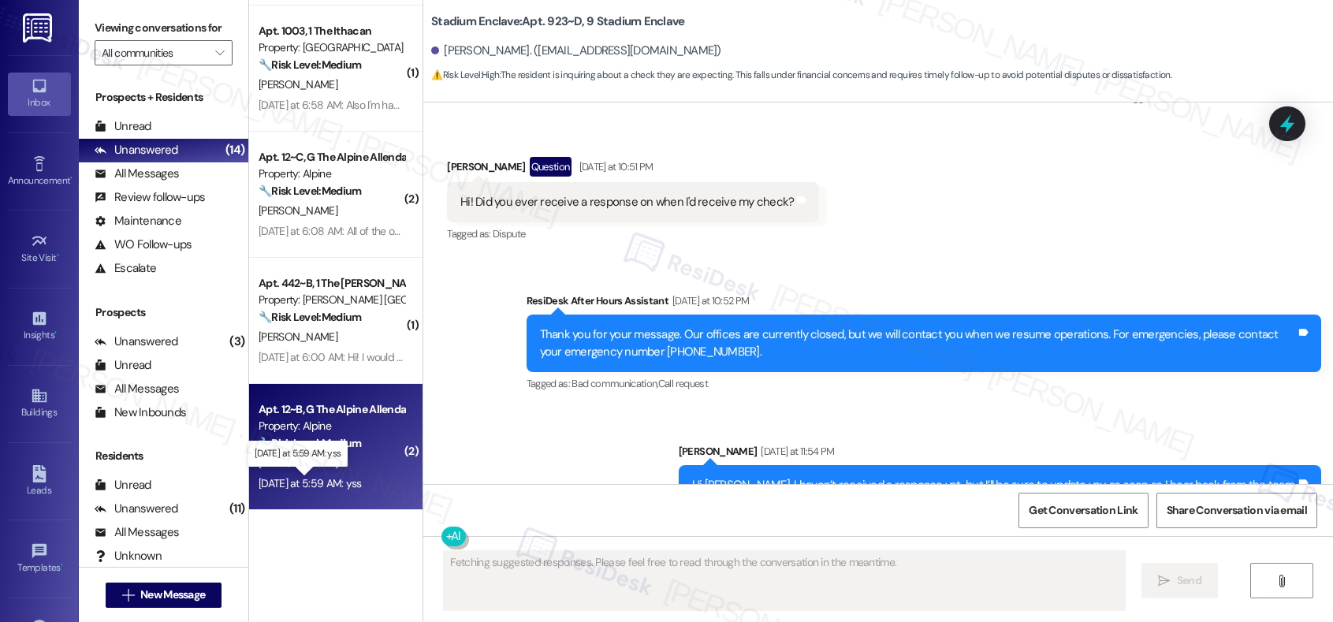
click at [344, 476] on div "Yesterday at 5:59 AM: yss Yesterday at 5:59 AM: yss" at bounding box center [309, 483] width 103 height 14
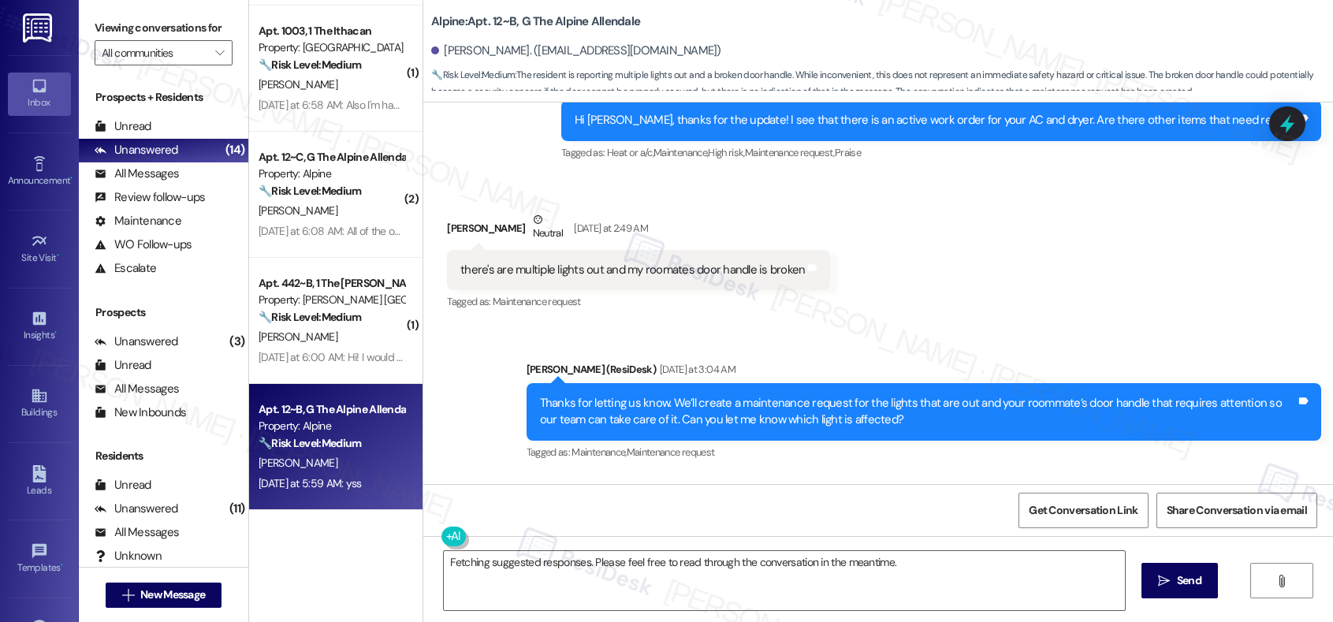
scroll to position [494, 0]
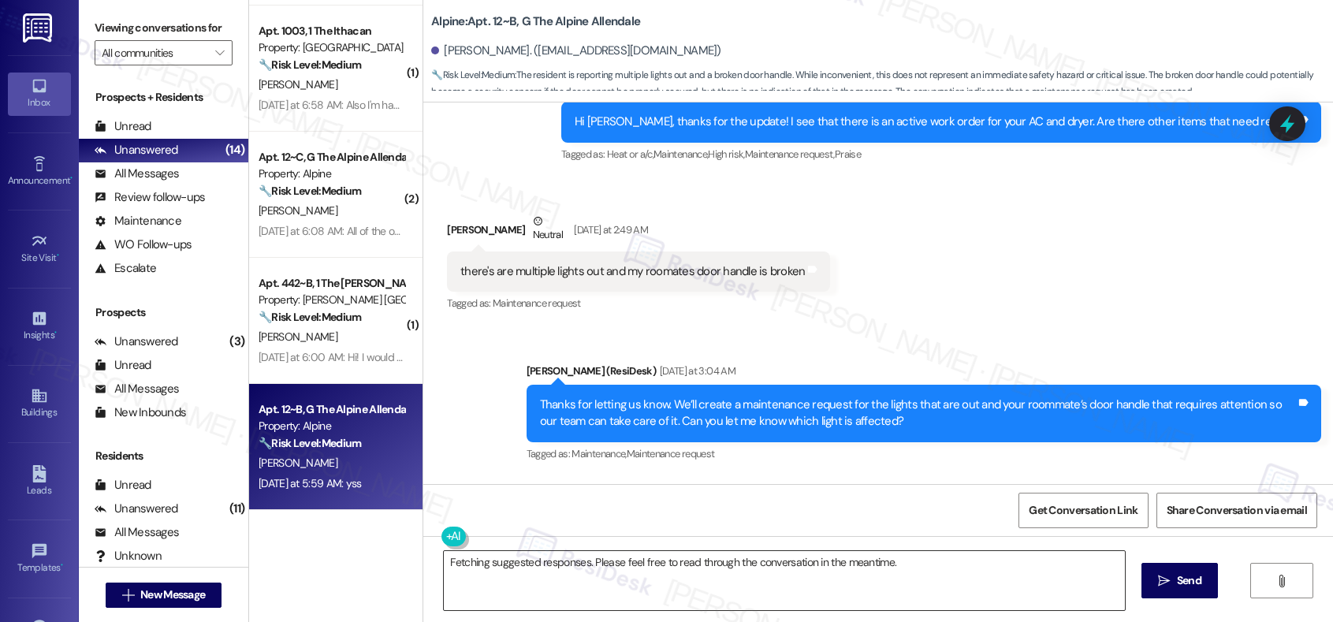
click at [597, 563] on textarea "Fetching suggested responses. Please feel free to read through the conversation…" at bounding box center [784, 580] width 680 height 59
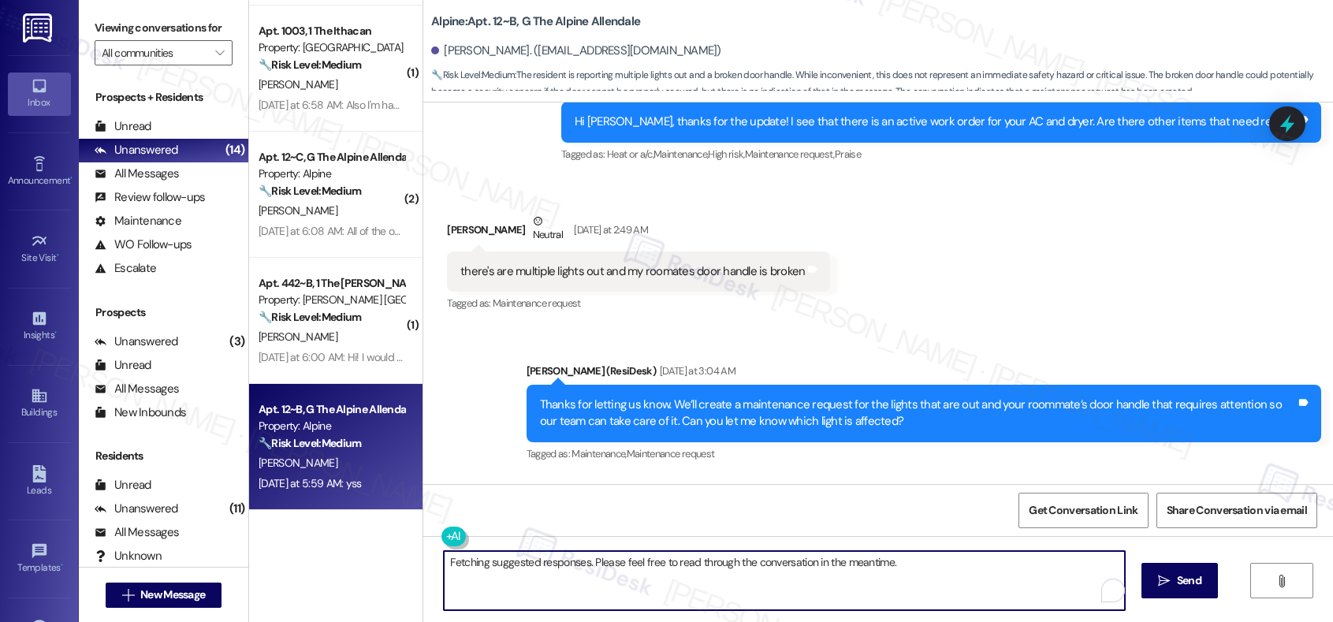
click at [597, 563] on textarea "Fetching suggested responses. Please feel free to read through the conversation…" at bounding box center [784, 580] width 680 height 59
click at [604, 587] on textarea "Fetching suggested responses. Please feel free to read through the conversation…" at bounding box center [784, 580] width 680 height 59
click at [583, 267] on div "there's are multiple lights out and my roomates door handle is broken" at bounding box center [632, 271] width 344 height 17
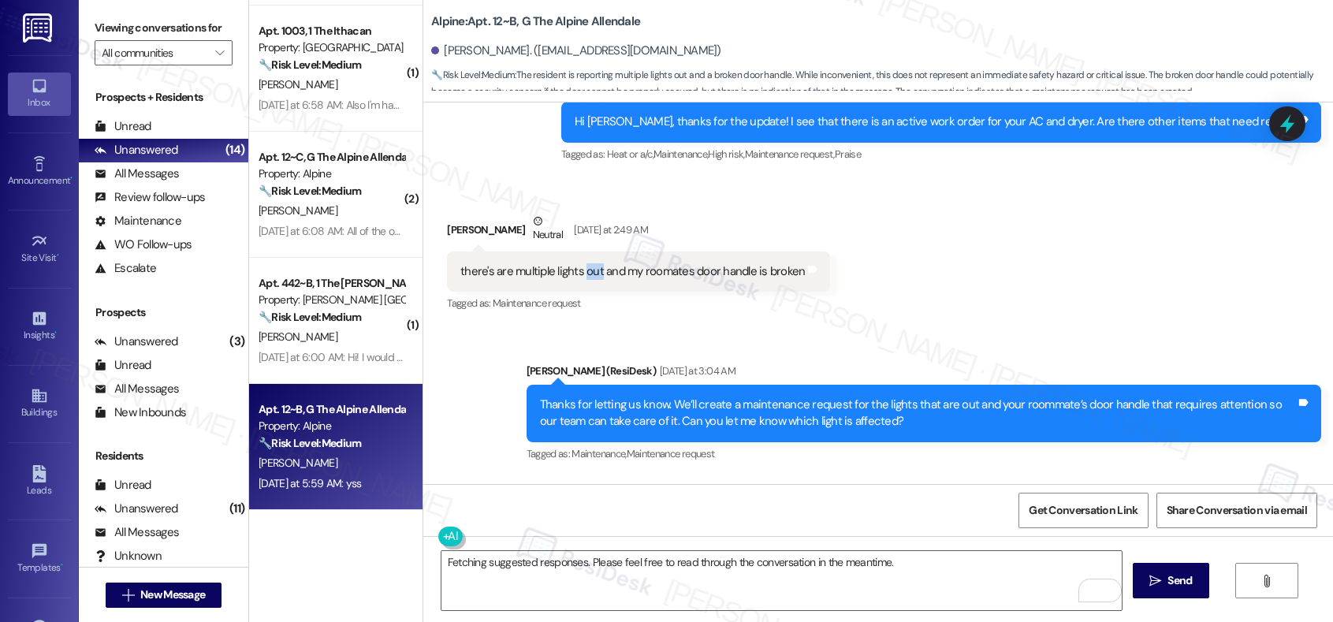
click at [583, 267] on div "there's are multiple lights out and my roomates door handle is broken" at bounding box center [632, 271] width 344 height 17
copy div "there's are multiple lights out and my roomates door handle is broken Tags and …"
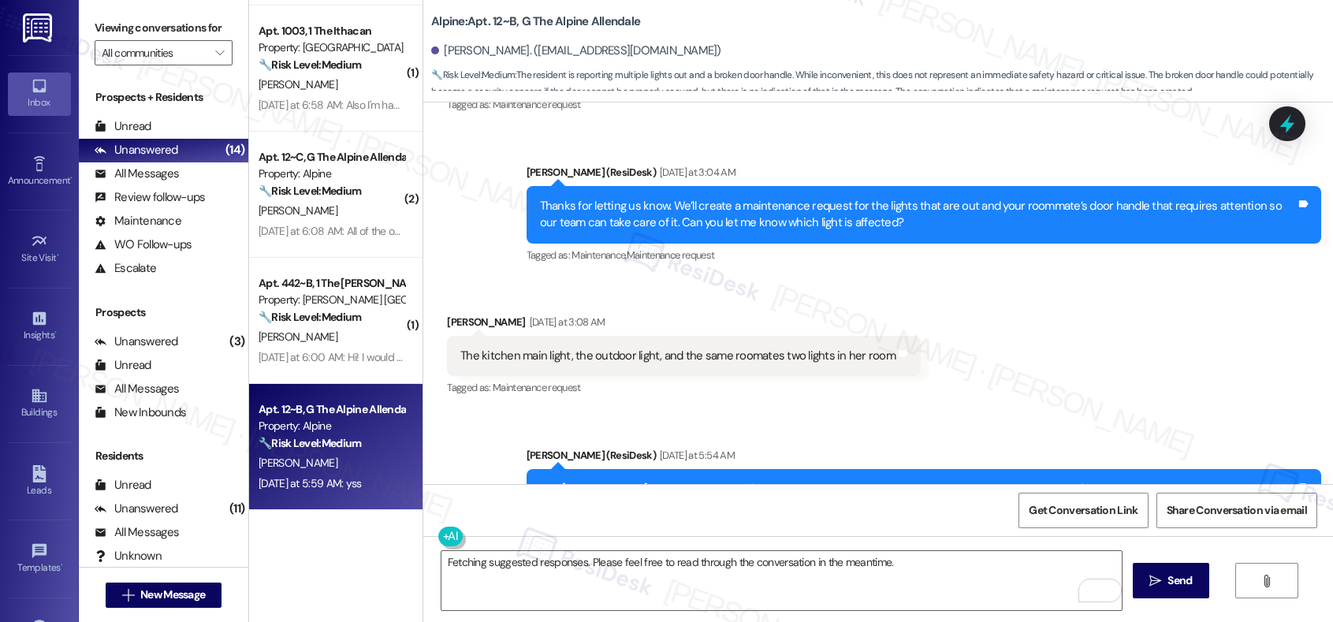
scroll to position [874, 0]
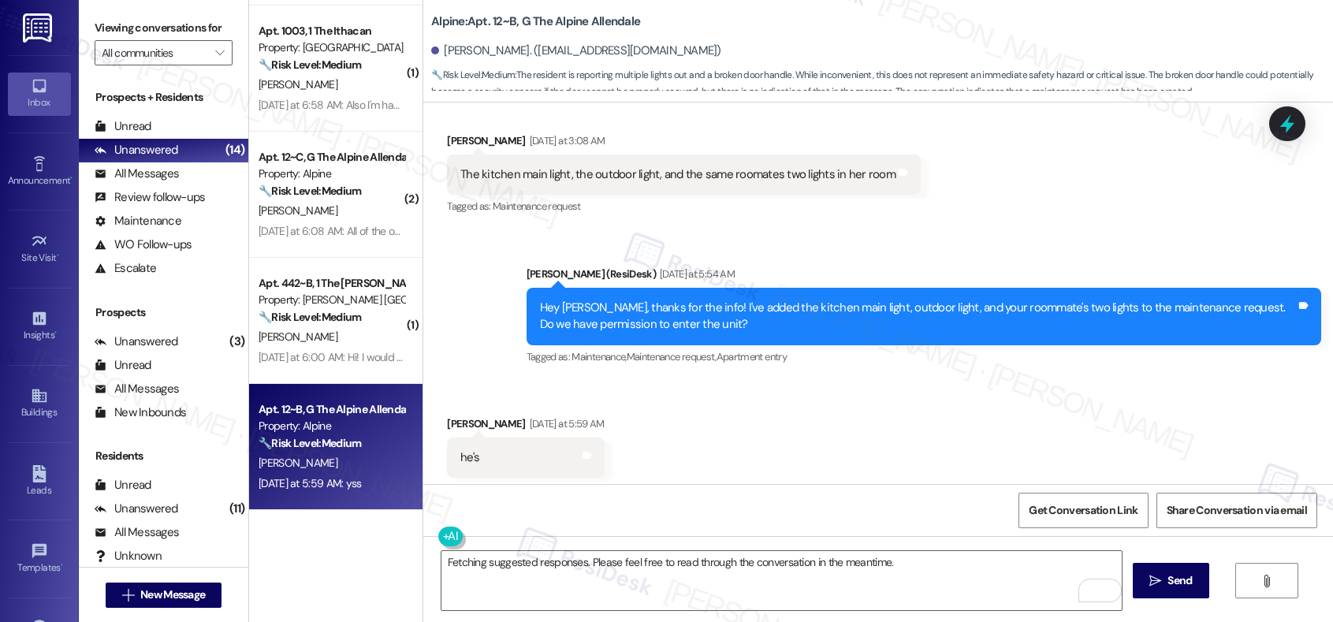
click at [616, 168] on div "The kitchen main light, the outdoor light, and the same roomates two lights in …" at bounding box center [677, 174] width 435 height 17
copy div "The kitchen main light, the outdoor light, and the same roomates two lights in …"
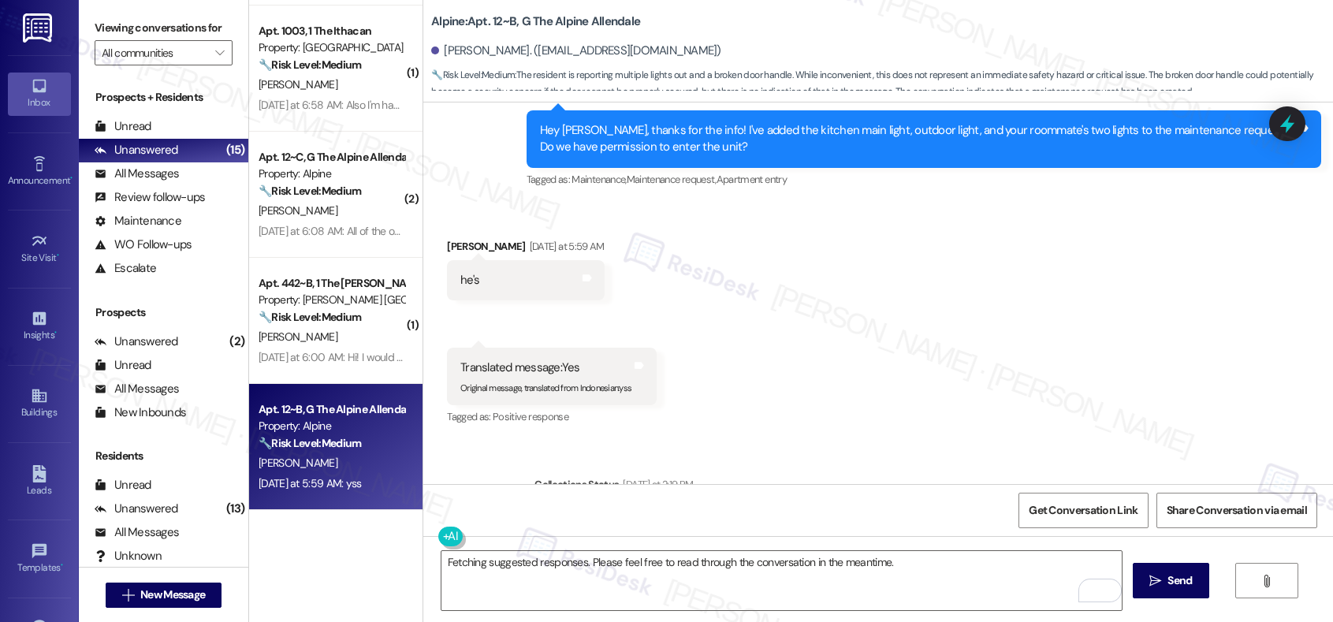
scroll to position [943, 0]
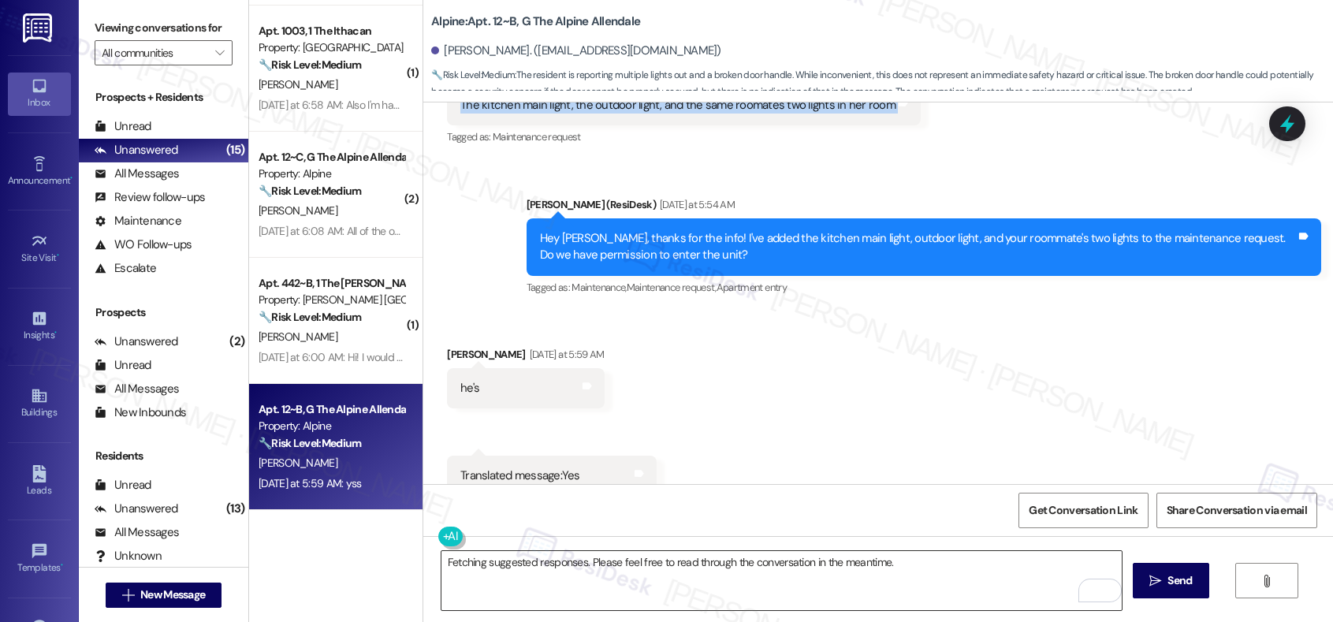
click at [890, 572] on textarea "Fetching suggested responses. Please feel free to read through the conversation…" at bounding box center [781, 580] width 680 height 59
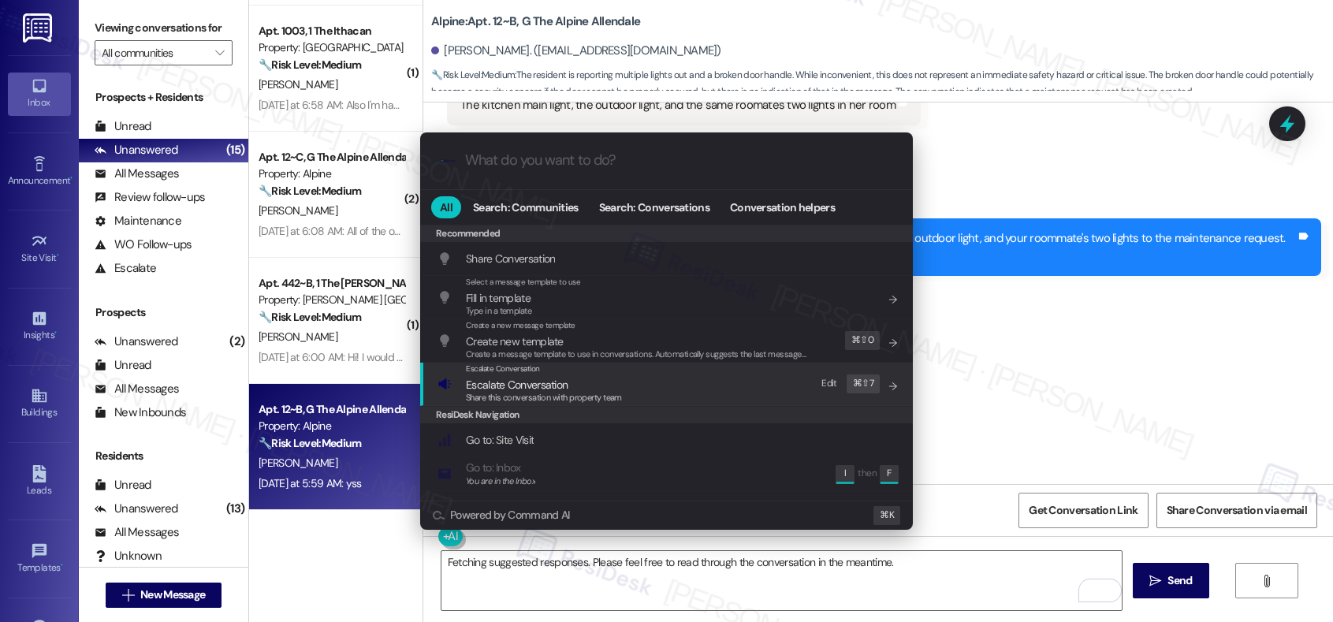
click at [720, 390] on div "Escalate Conversation Escalate Conversation Share this conversation with proper…" at bounding box center [667, 383] width 461 height 43
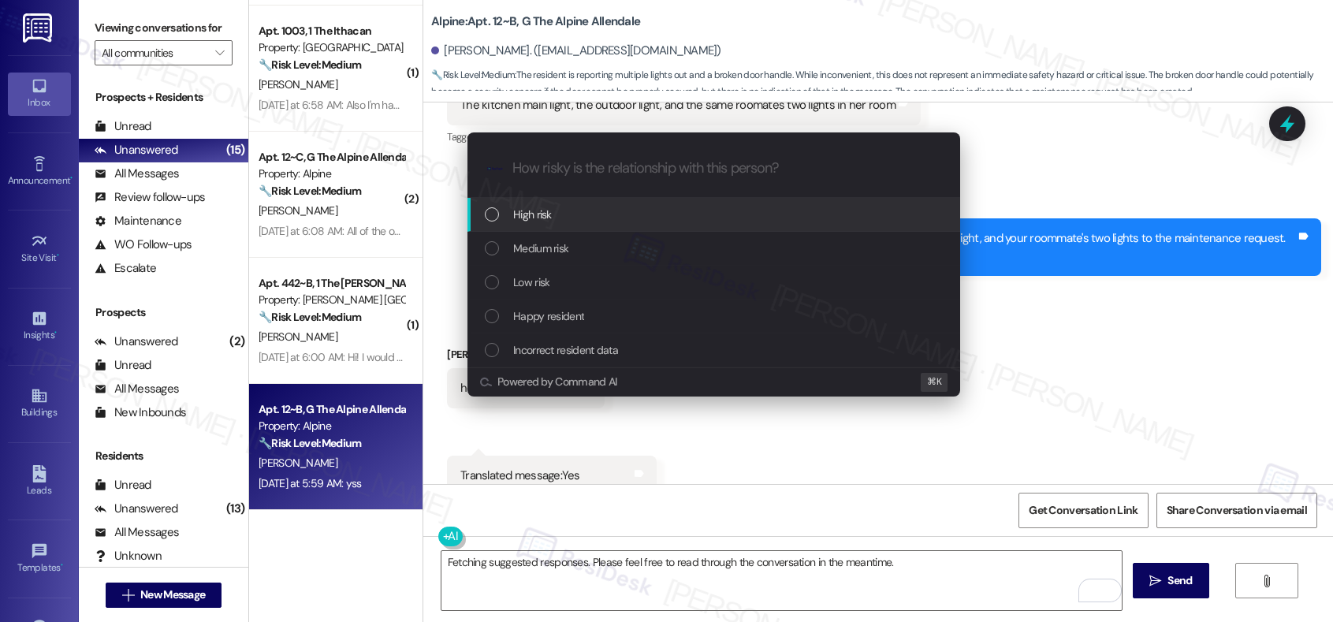
click at [701, 207] on div "High risk" at bounding box center [715, 214] width 461 height 17
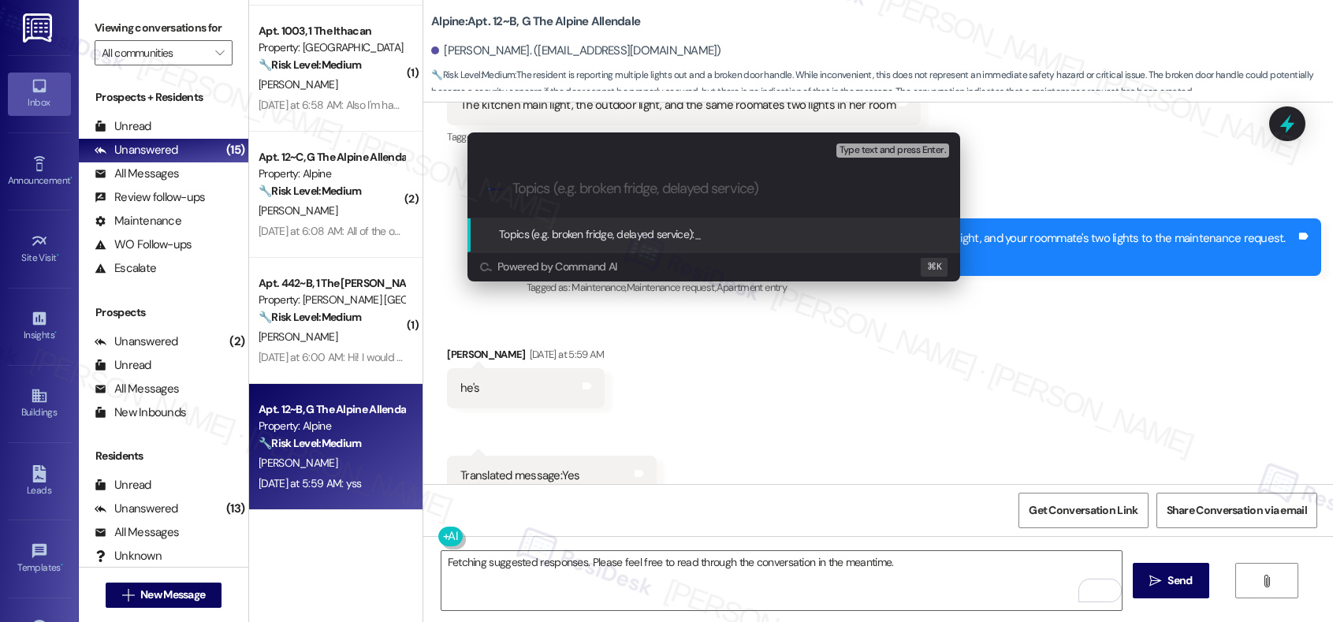
paste input "Lighting and Door Handle Issues"
type input "Lighting and Door Handle Issues"
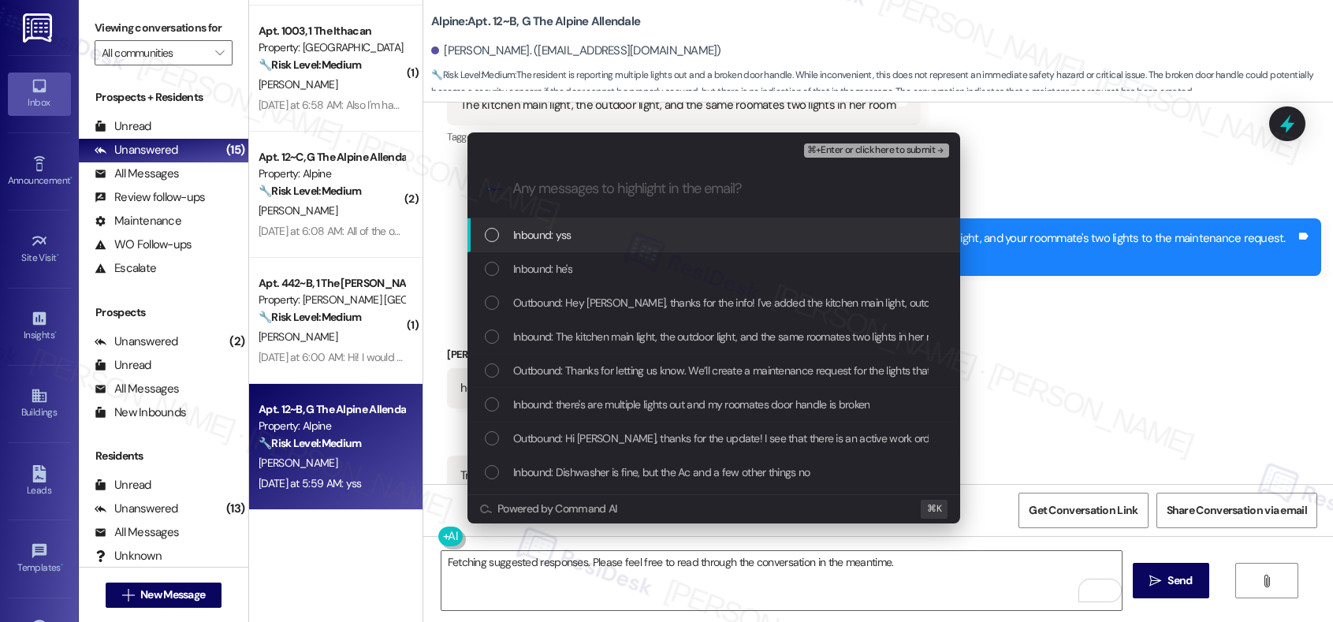
click at [678, 239] on div "Inbound: yss" at bounding box center [715, 234] width 461 height 17
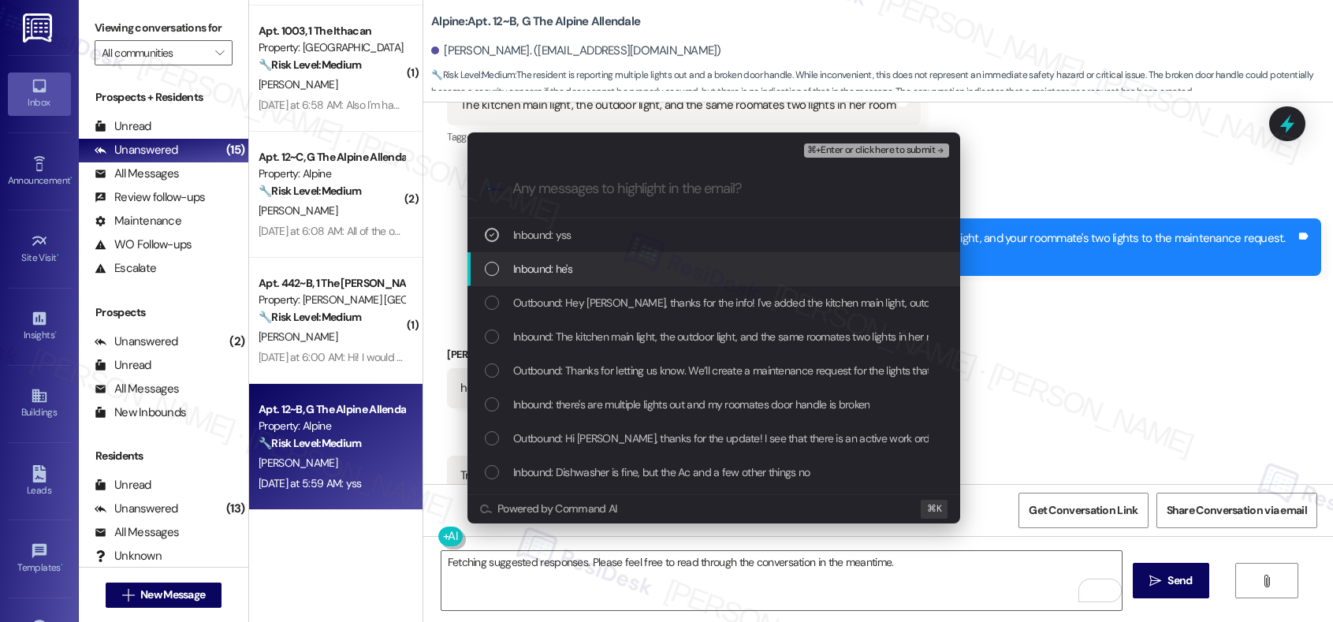
click at [665, 269] on div "Inbound: he's" at bounding box center [715, 268] width 461 height 17
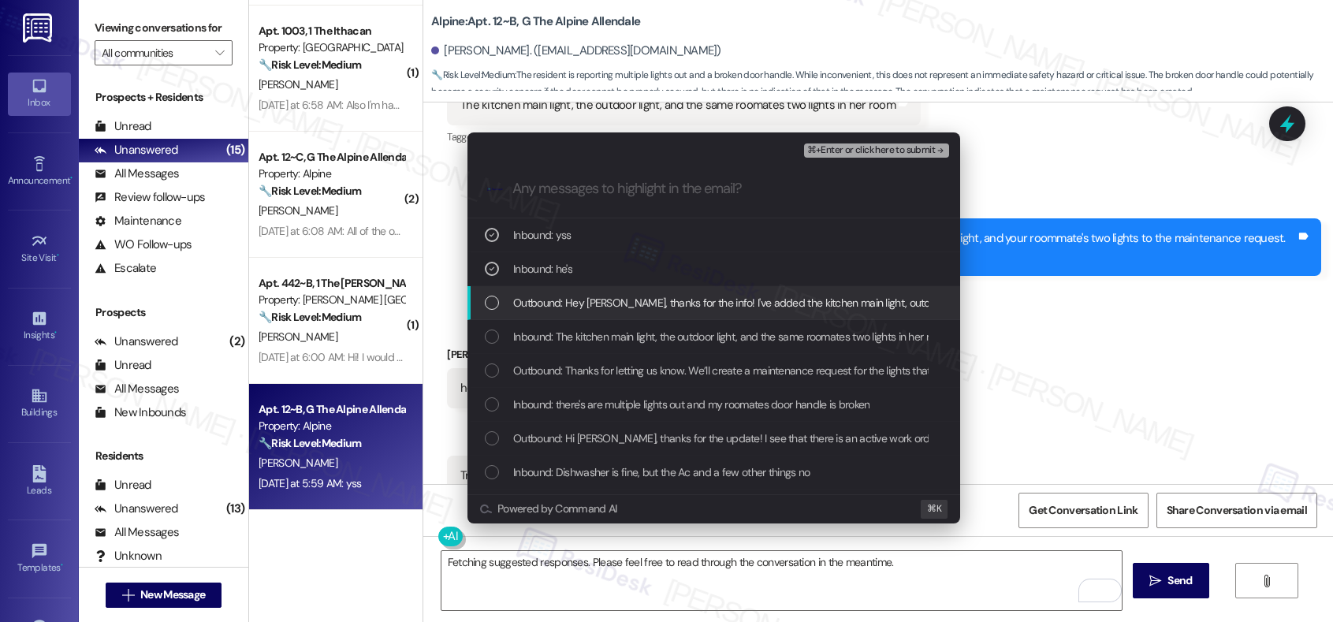
click at [652, 305] on span "Outbound: Hey [PERSON_NAME], thanks for the info! I've added the kitchen main l…" at bounding box center [974, 302] width 922 height 17
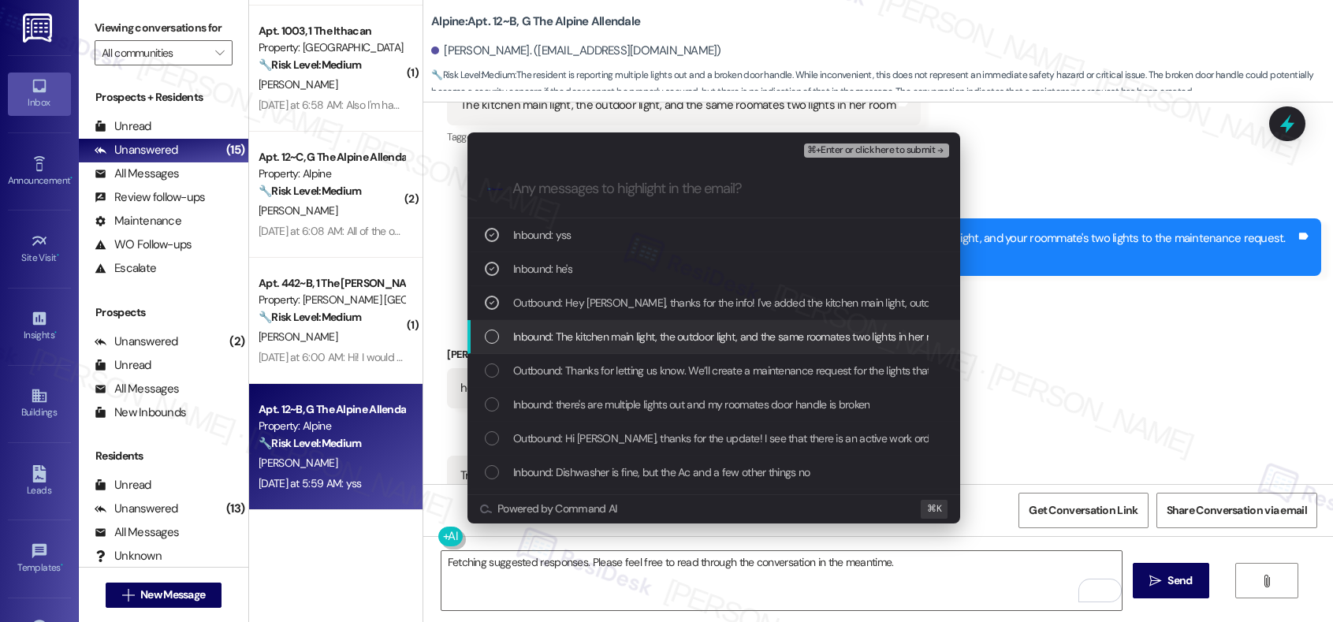
click at [637, 340] on span "Inbound: The kitchen main light, the outdoor light, and the same roomates two l…" at bounding box center [731, 336] width 437 height 17
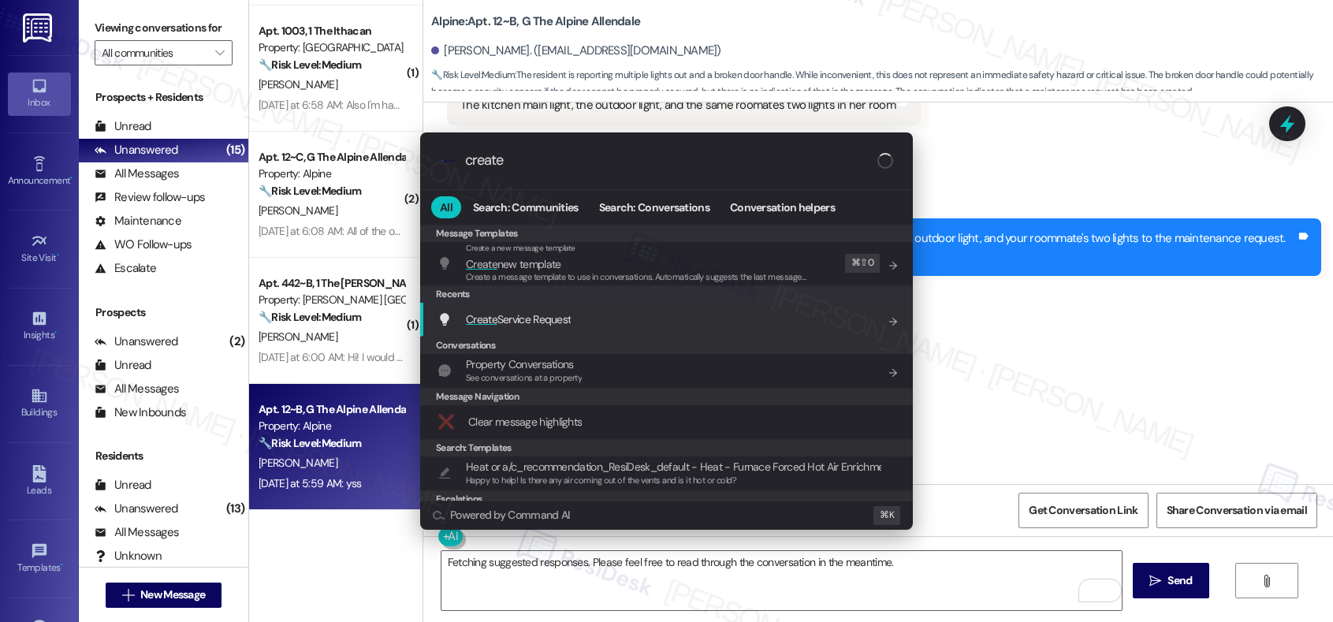
type input "create"
click at [611, 325] on div "Create Service Request Add shortcut" at bounding box center [667, 318] width 461 height 17
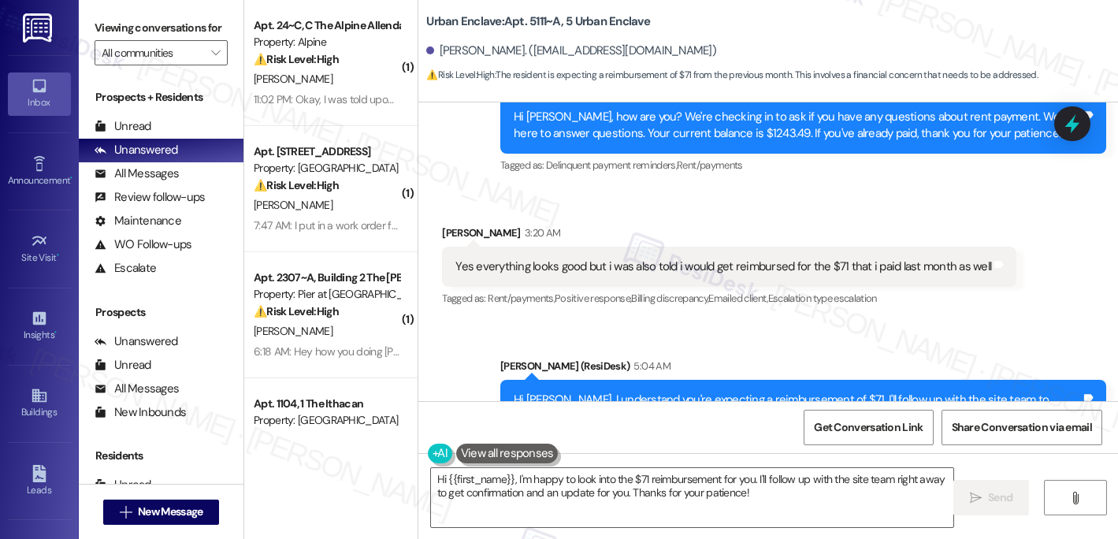
scroll to position [2242, 0]
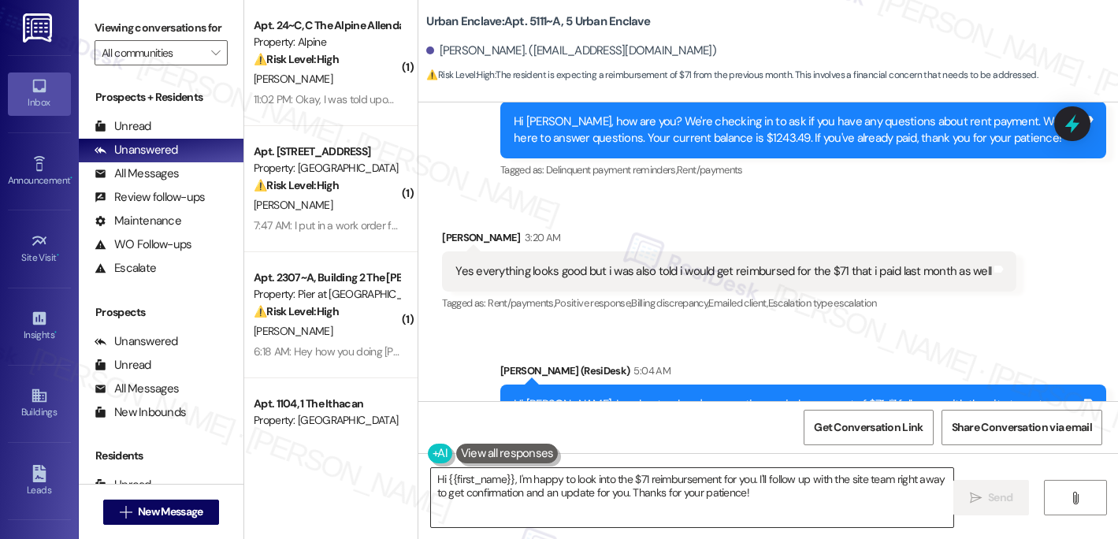
click at [567, 479] on textarea "Hi {{first_name}}, I'm happy to look into the $71 reimbursement for you. I'll f…" at bounding box center [692, 497] width 523 height 59
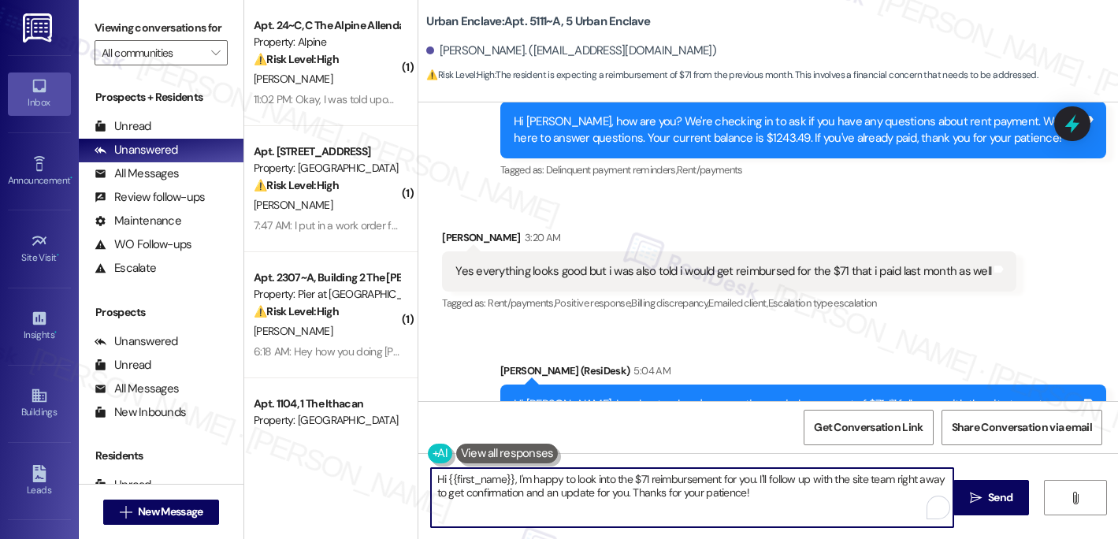
click at [567, 479] on textarea "Hi {{first_name}}, I'm happy to look into the $71 reimbursement for you. I'll f…" at bounding box center [692, 497] width 523 height 59
paste textarea "[Resident’s Name], Your reimbursement has been updated. Please note that you wi…"
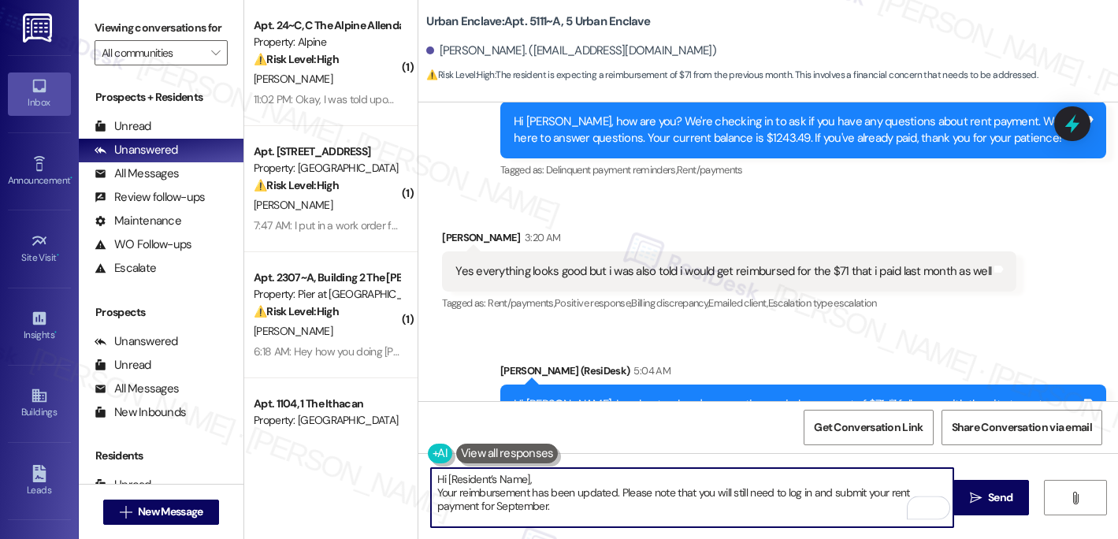
click at [448, 229] on div "Milton Moss 3:20 AM" at bounding box center [729, 240] width 574 height 22
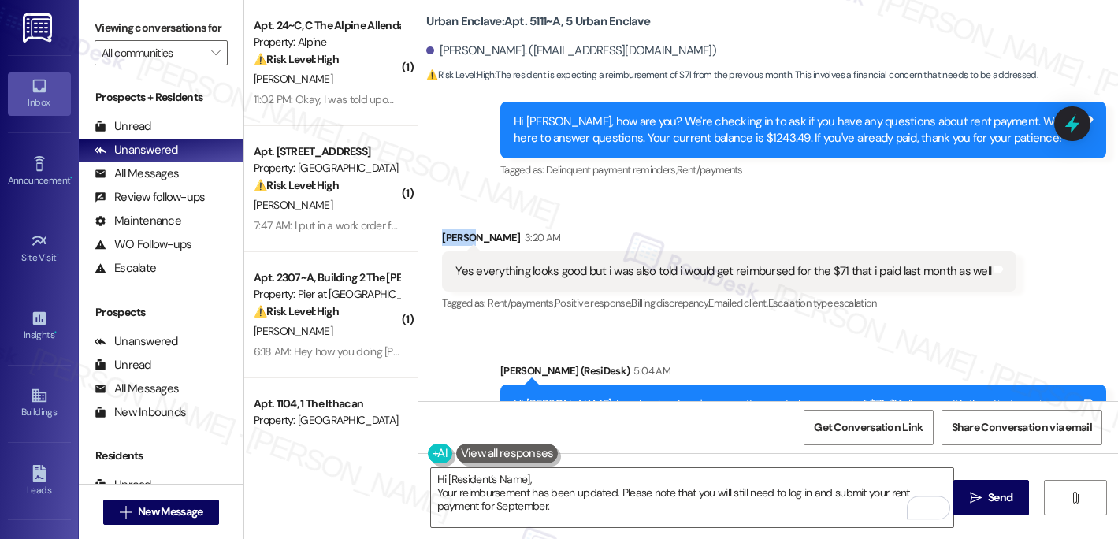
click at [448, 229] on div "Milton Moss 3:20 AM" at bounding box center [729, 240] width 574 height 22
copy div "Milton"
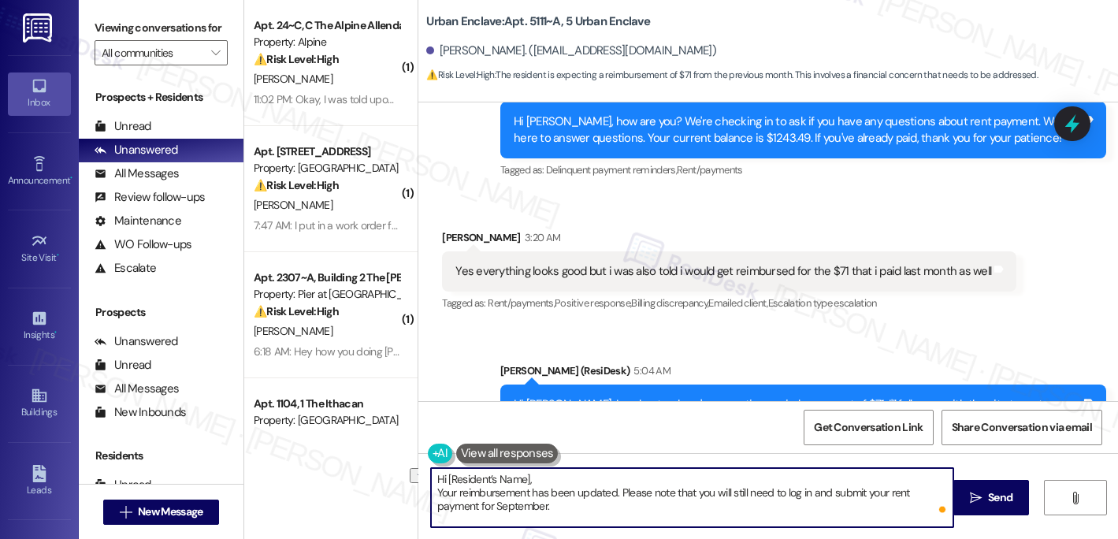
drag, startPoint x: 440, startPoint y: 481, endPoint x: 591, endPoint y: 482, distance: 150.5
click at [591, 482] on textarea "Hi [Resident’s Name], Your reimbursement has been updated. Please note that you…" at bounding box center [692, 497] width 523 height 59
paste textarea "Milton"
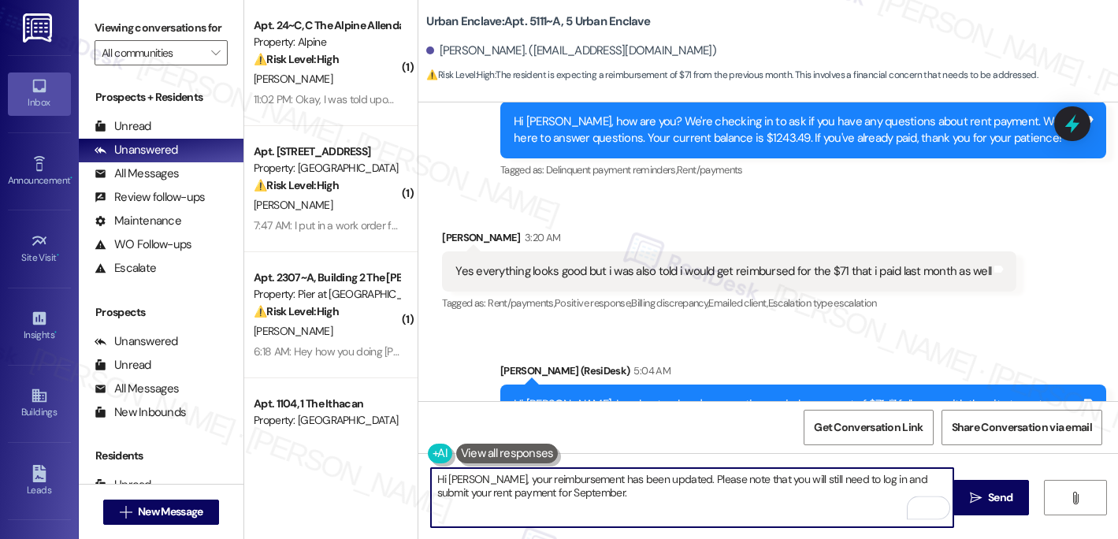
click at [563, 495] on textarea "Hi Milton, your reimbursement has been updated. Please note that you will still…" at bounding box center [692, 497] width 523 height 59
type textarea "Hi Milton, your reimbursement has been updated. Please note that you will still…"
click at [995, 511] on button " Send" at bounding box center [991, 497] width 76 height 35
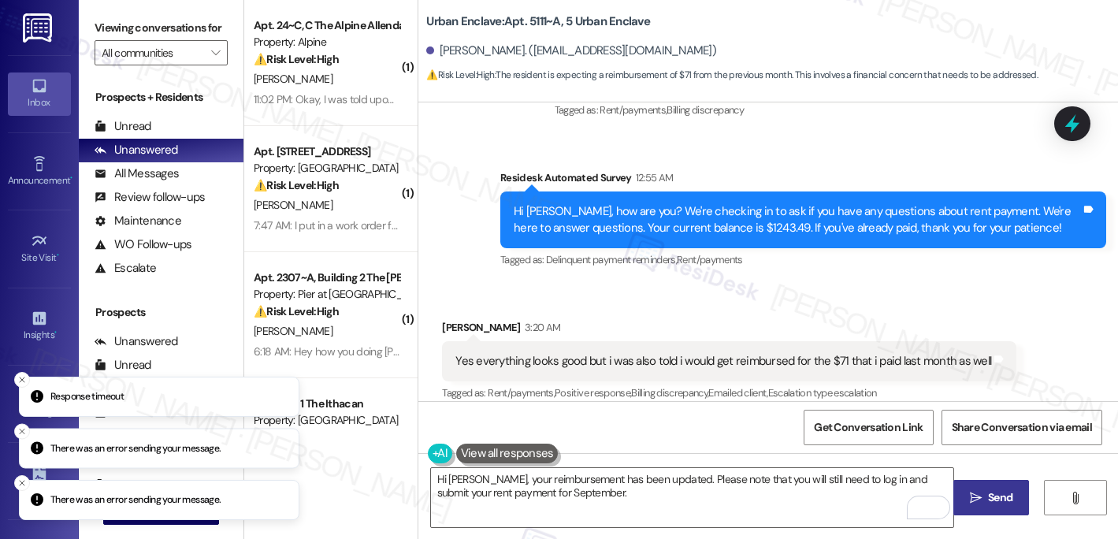
scroll to position [2150, 0]
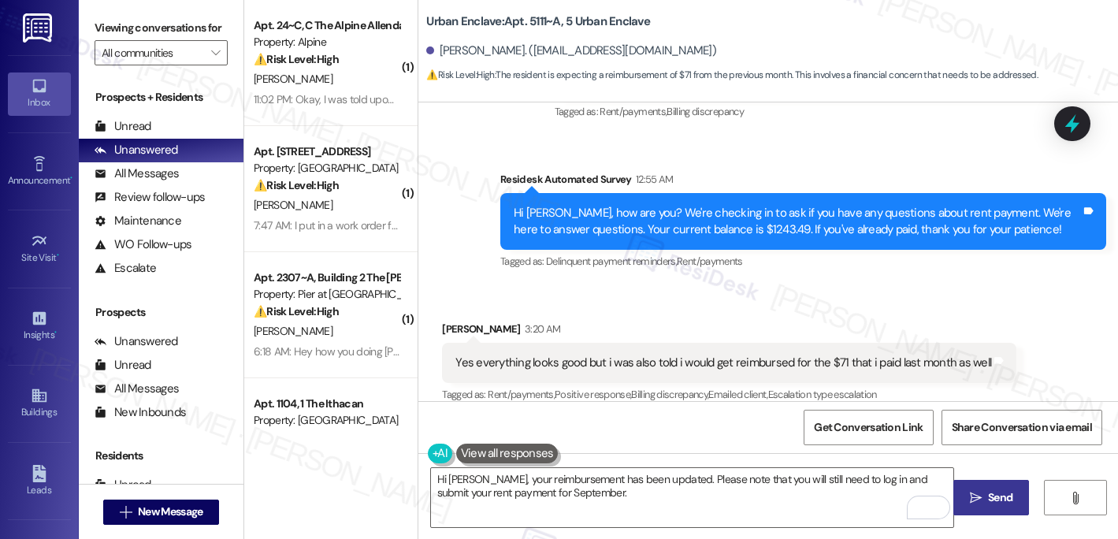
click at [969, 504] on span " Send" at bounding box center [992, 497] width 50 height 17
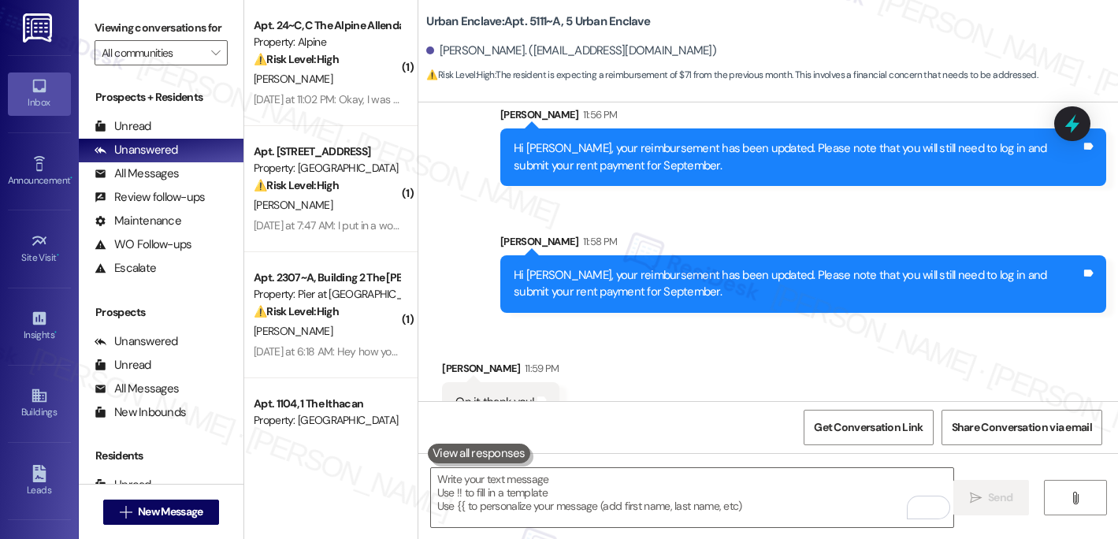
scroll to position [3153, 0]
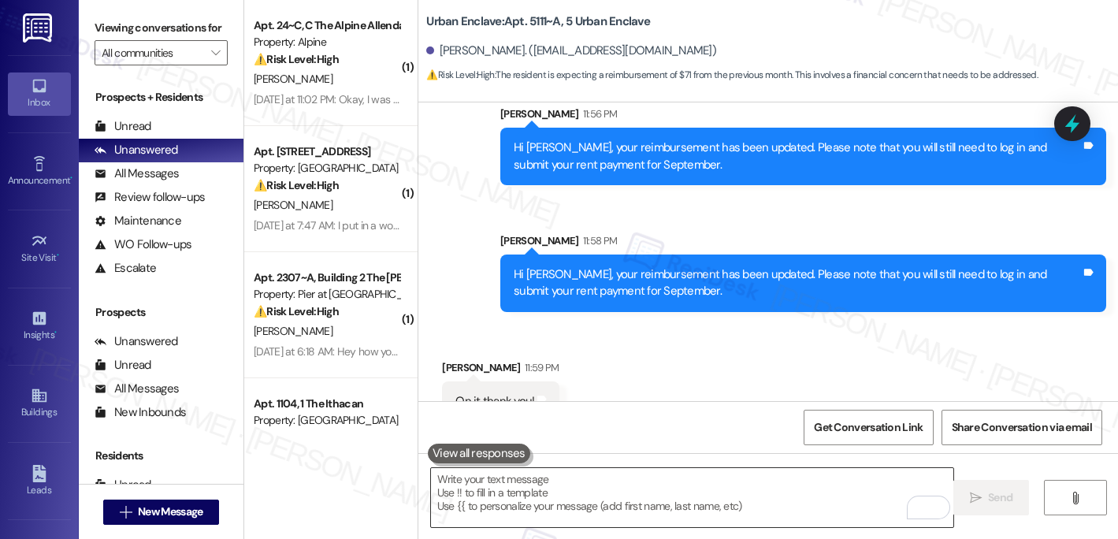
click at [520, 496] on textarea "To enrich screen reader interactions, please activate Accessibility in Grammarl…" at bounding box center [692, 497] width 523 height 59
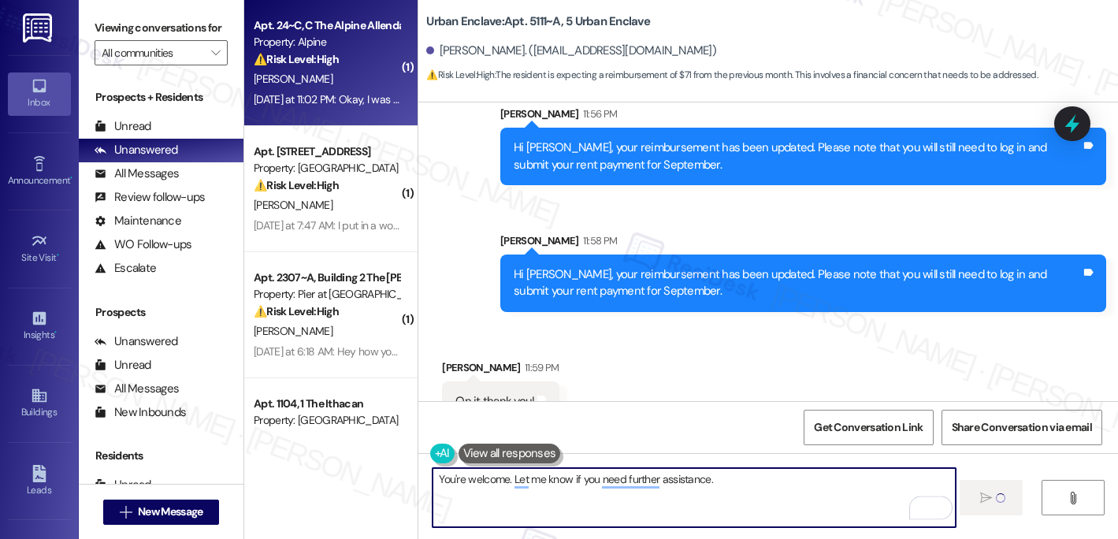
type textarea "You're welcome. Let me know if you need further assistance."
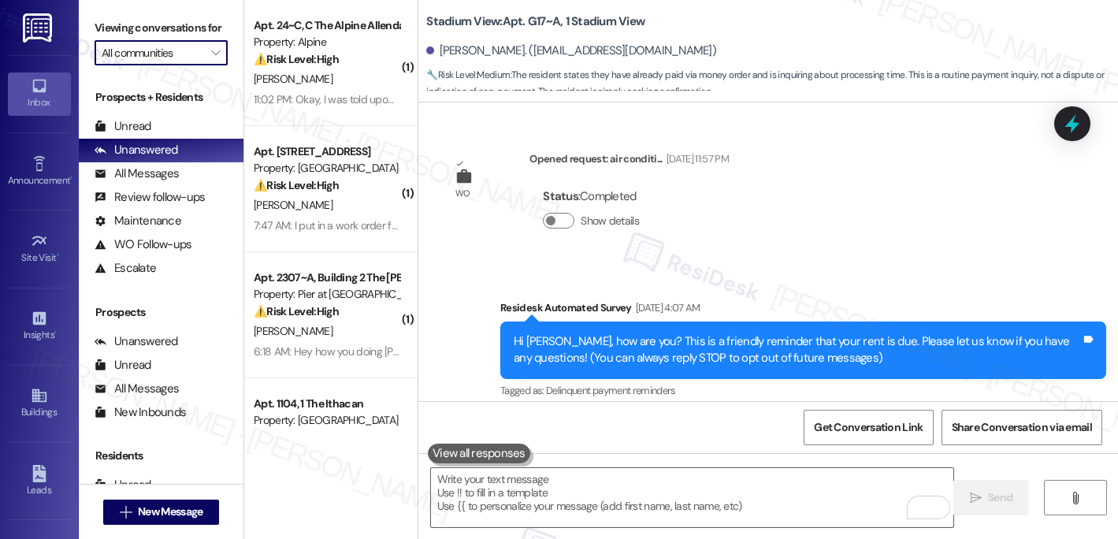
scroll to position [8394, 0]
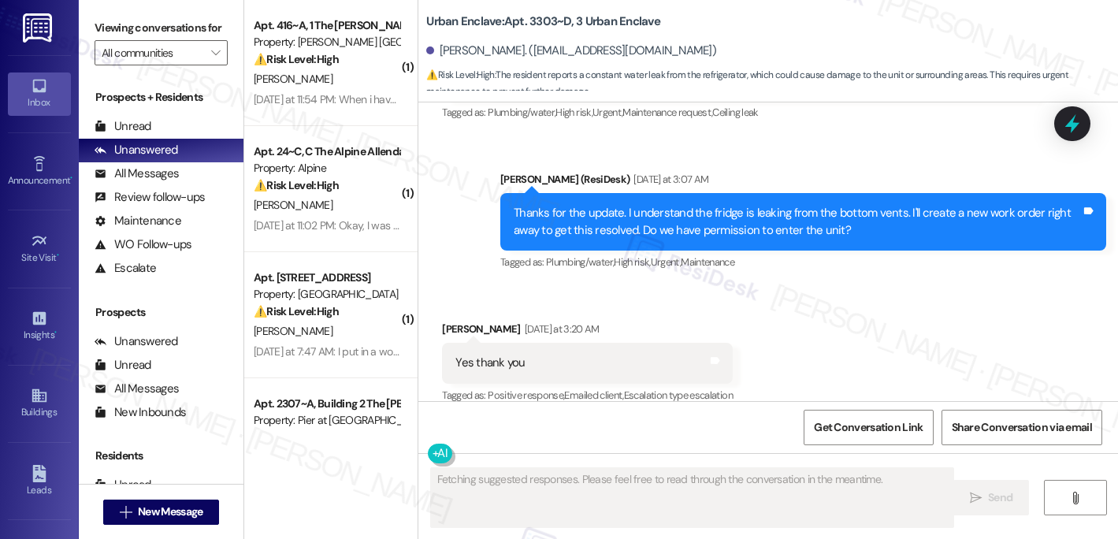
scroll to position [957, 0]
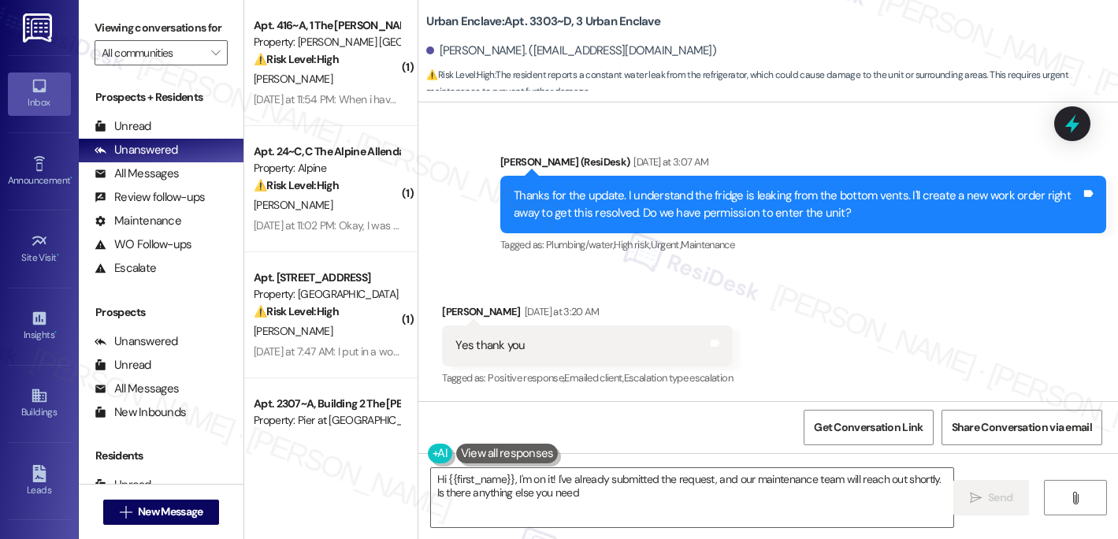
type textarea "Hi {{first_name}}, I'm on it! I've already submitted the request, and our maint…"
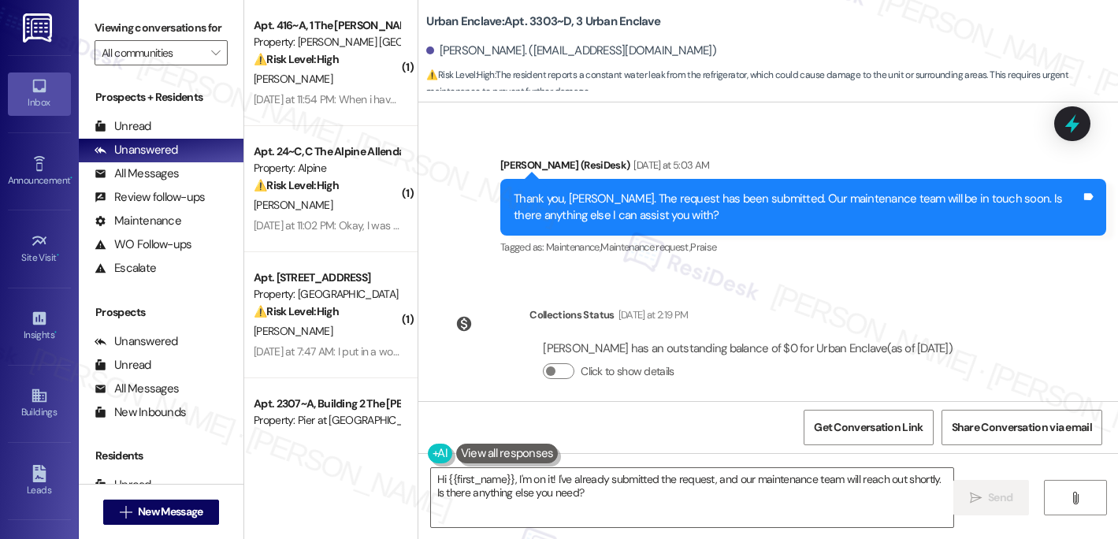
scroll to position [1608, 0]
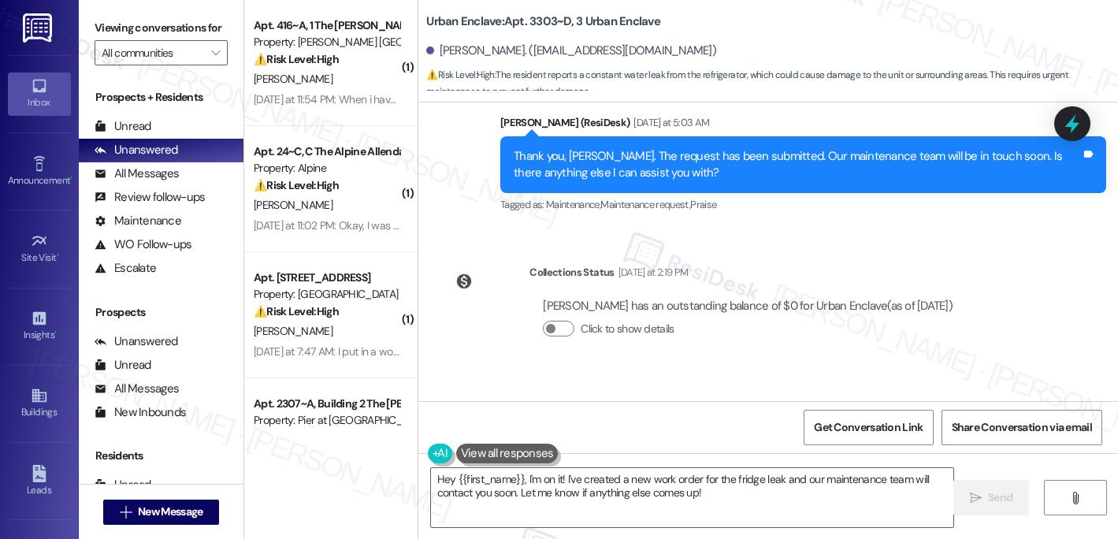
scroll to position [1608, 0]
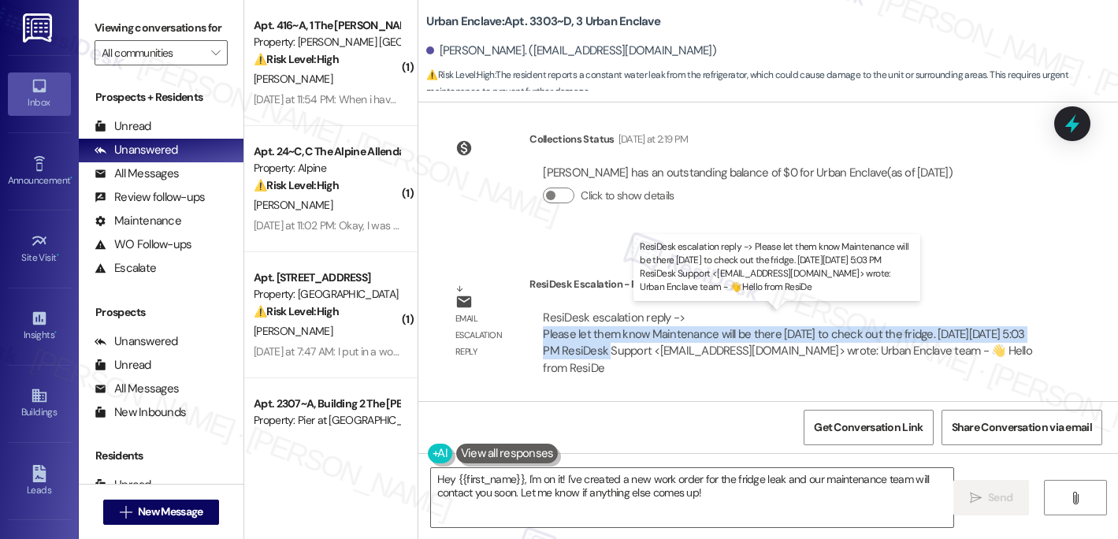
drag, startPoint x: 536, startPoint y: 336, endPoint x: 589, endPoint y: 351, distance: 55.6
click at [589, 351] on div "ResiDesk escalation reply -> Please let them know Maintenance will be there [DA…" at bounding box center [787, 343] width 489 height 66
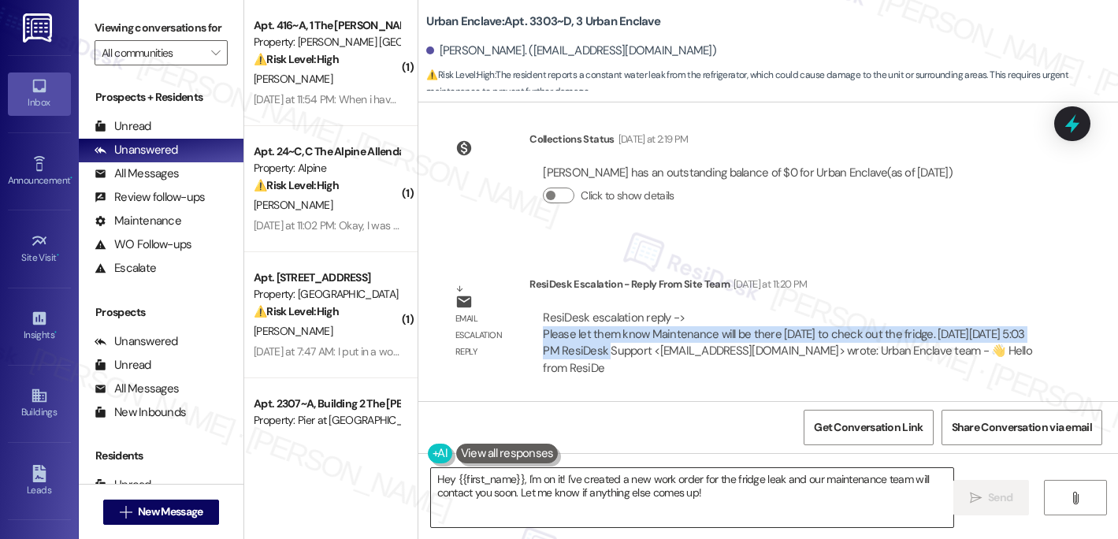
click at [636, 495] on textarea "Hey {{first_name}}, I'm on it! I've created a new work order for the fridge lea…" at bounding box center [692, 497] width 523 height 59
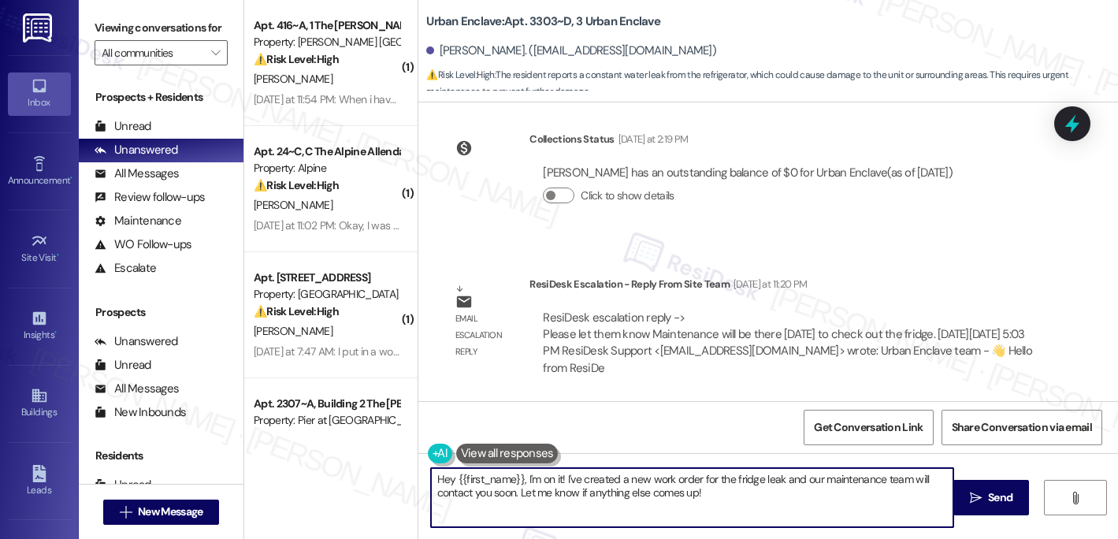
click at [636, 495] on textarea "Hey {{first_name}}, I'm on it! I've created a new work order for the fridge lea…" at bounding box center [692, 497] width 523 height 59
paste textarea "i [PERSON_NAME], Maintenance will be by [DATE] to check on the fridge."
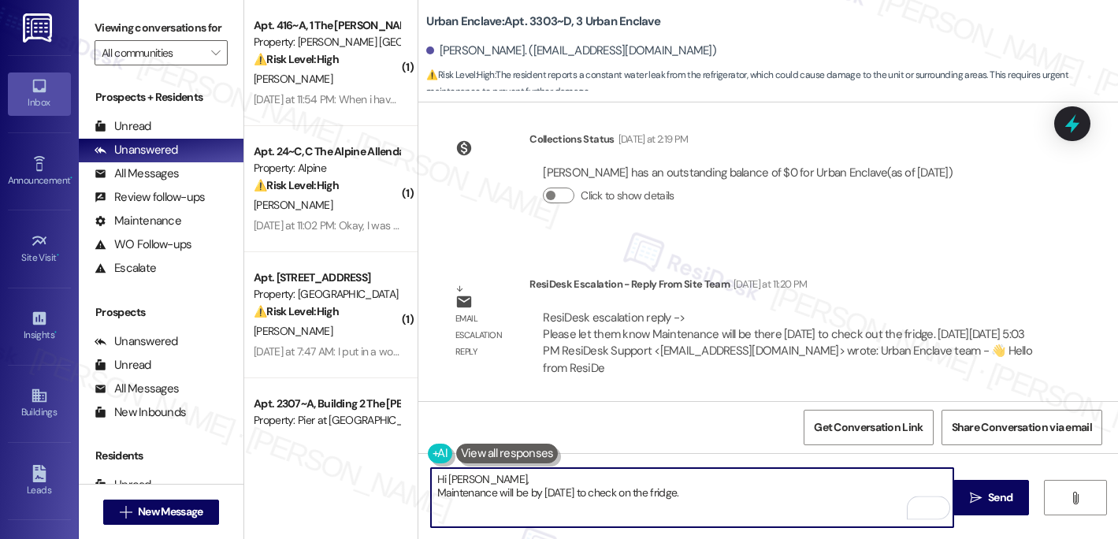
click at [436, 495] on textarea "Hi [PERSON_NAME], Maintenance will be by [DATE] to check on the fridge." at bounding box center [692, 497] width 523 height 59
click at [756, 495] on textarea "Hi [PERSON_NAME], maintenance will be by [DATE] to check on the fridge." at bounding box center [692, 497] width 523 height 59
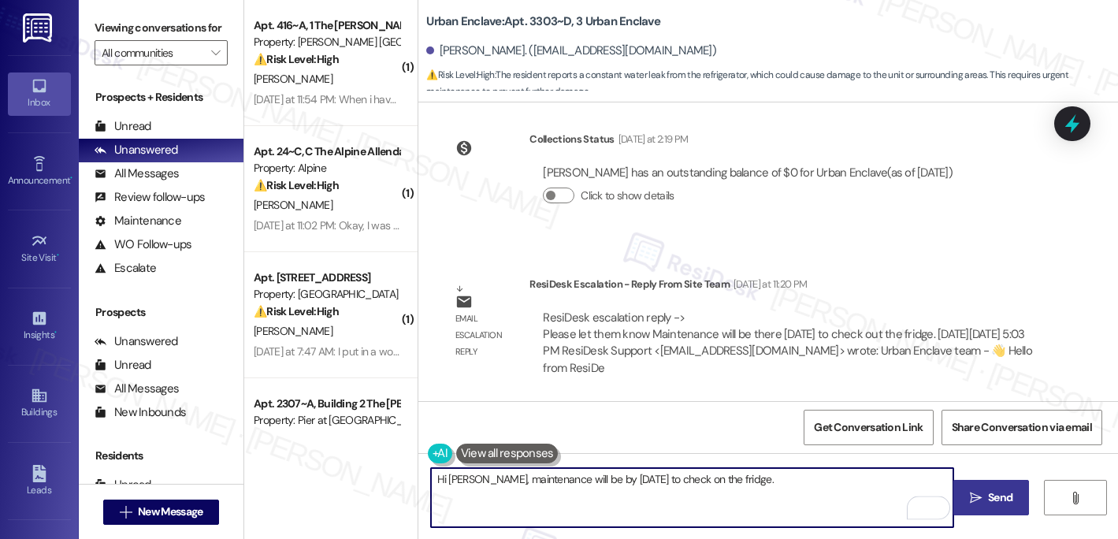
type textarea "Hi [PERSON_NAME], maintenance will be by [DATE] to check on the fridge."
click at [979, 504] on span " Send" at bounding box center [992, 497] width 50 height 17
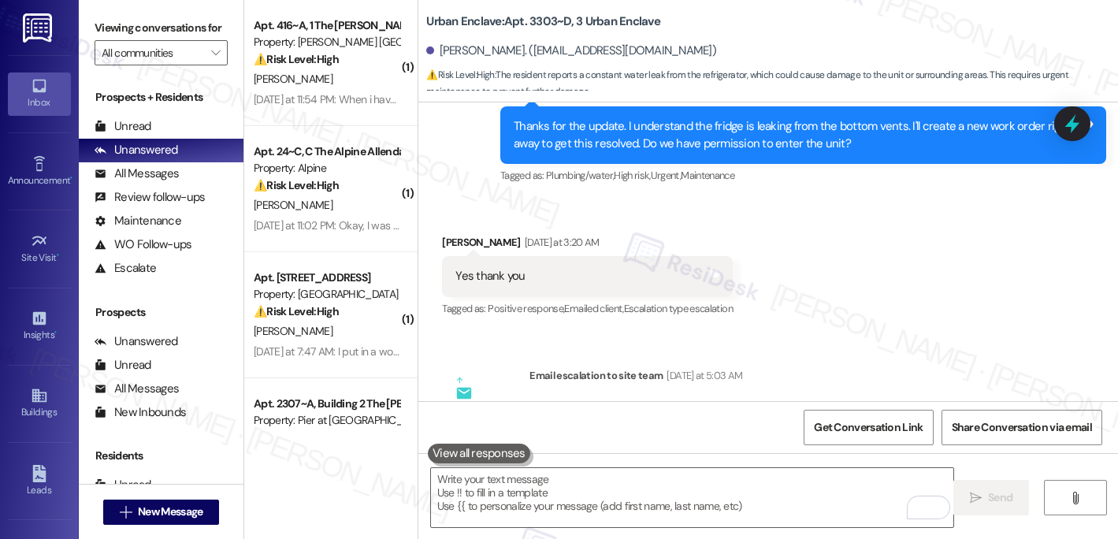
scroll to position [1718, 0]
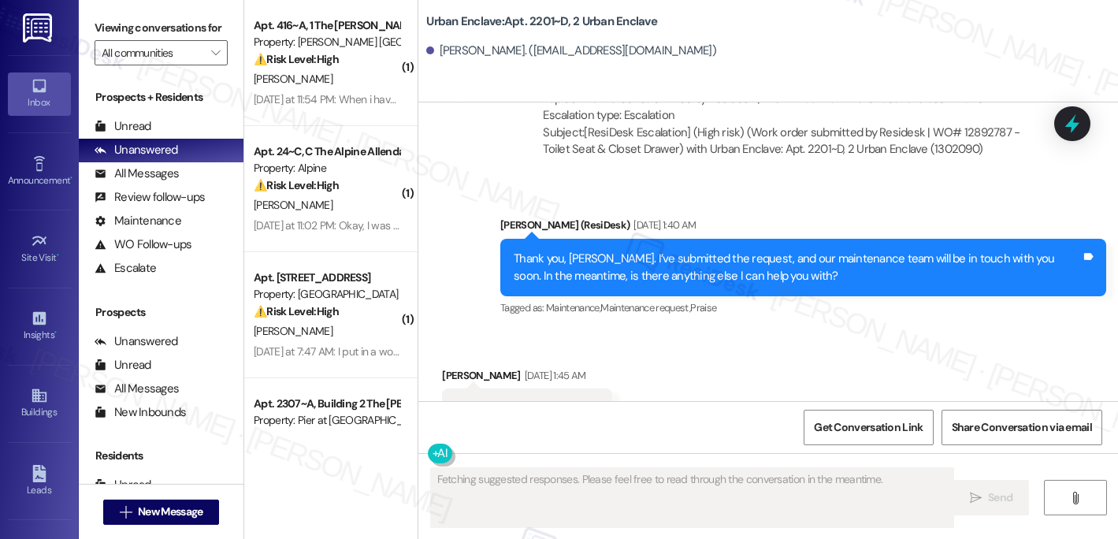
scroll to position [6937, 0]
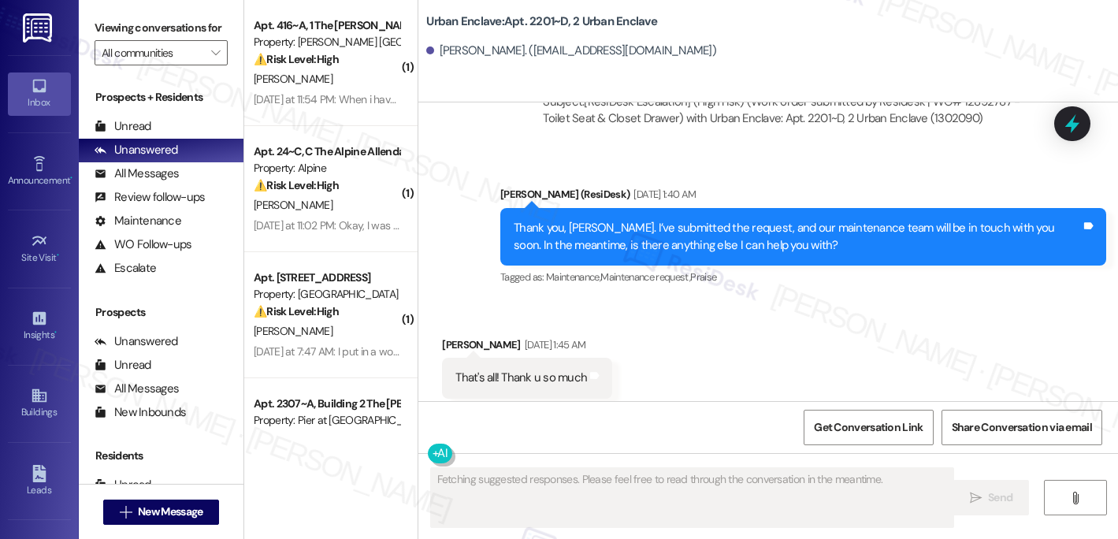
click at [618, 325] on div "Received via SMS [PERSON_NAME] [DATE] 1:45 AM That's all! Thank u so much Tags …" at bounding box center [527, 380] width 194 height 110
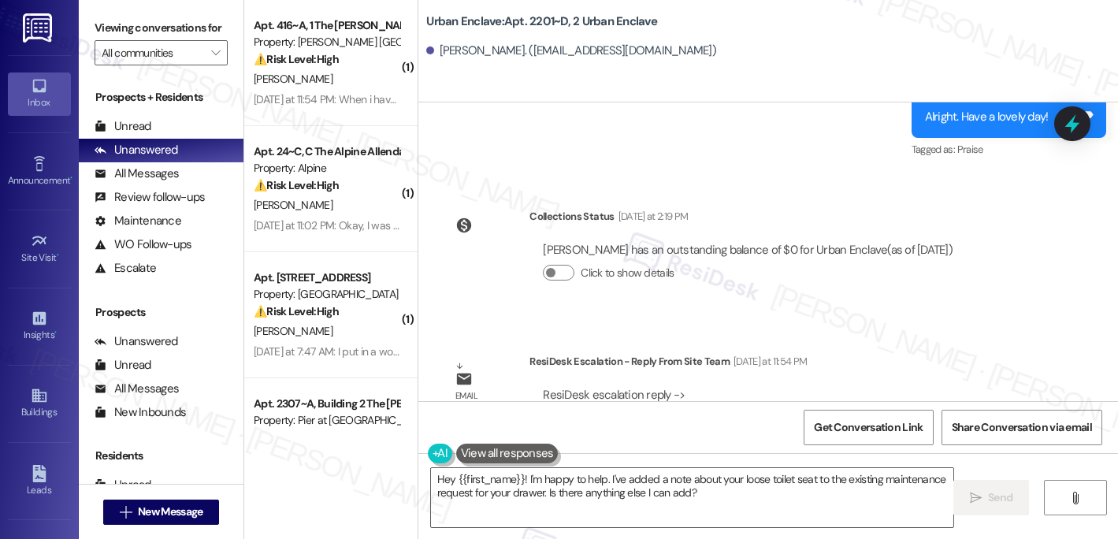
scroll to position [7376, 0]
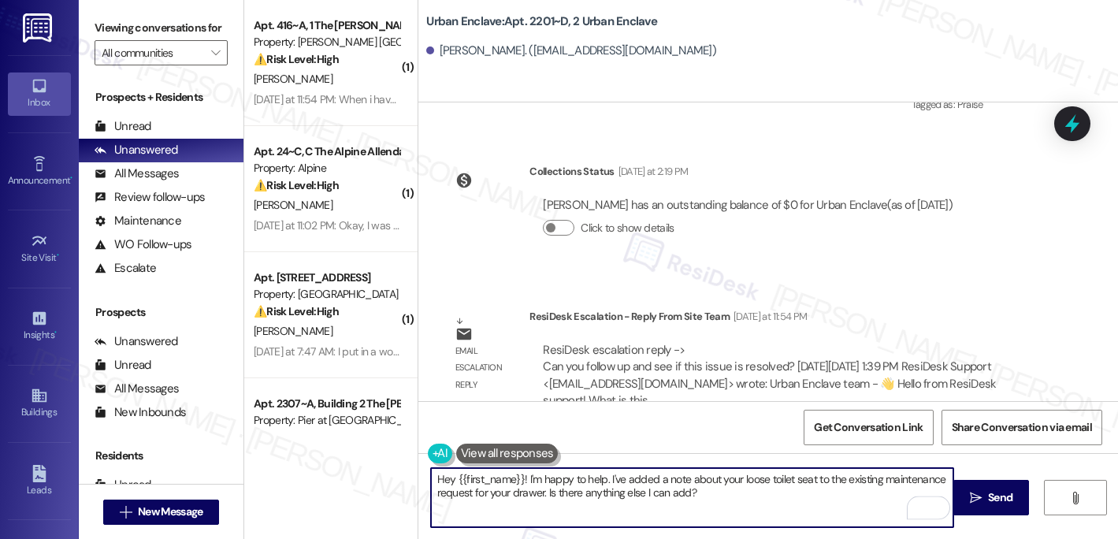
drag, startPoint x: 697, startPoint y: 503, endPoint x: 525, endPoint y: 474, distance: 174.9
click at [525, 474] on textarea "Hey {{first_name}}! I'm happy to help. I've added a note about your loose toile…" at bounding box center [692, 497] width 523 height 59
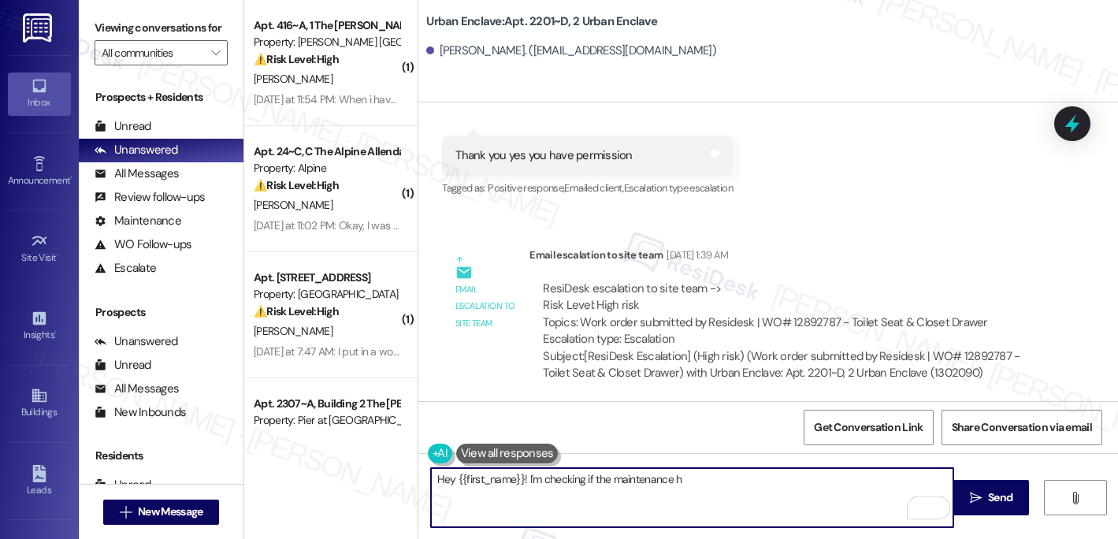
scroll to position [6681, 0]
click at [737, 482] on textarea "Hey {{first_name}}! I'm checking if the toilet seat and closet drawer has alrea…" at bounding box center [692, 497] width 523 height 59
click at [775, 486] on textarea "Hey {{first_name}}! I'm checking if the toilet seat and closet drawer issue has…" at bounding box center [692, 497] width 523 height 59
click at [818, 477] on textarea "Hey {{first_name}}! I'm checking if the toilet seat and closet drawer issue has…" at bounding box center [692, 497] width 523 height 59
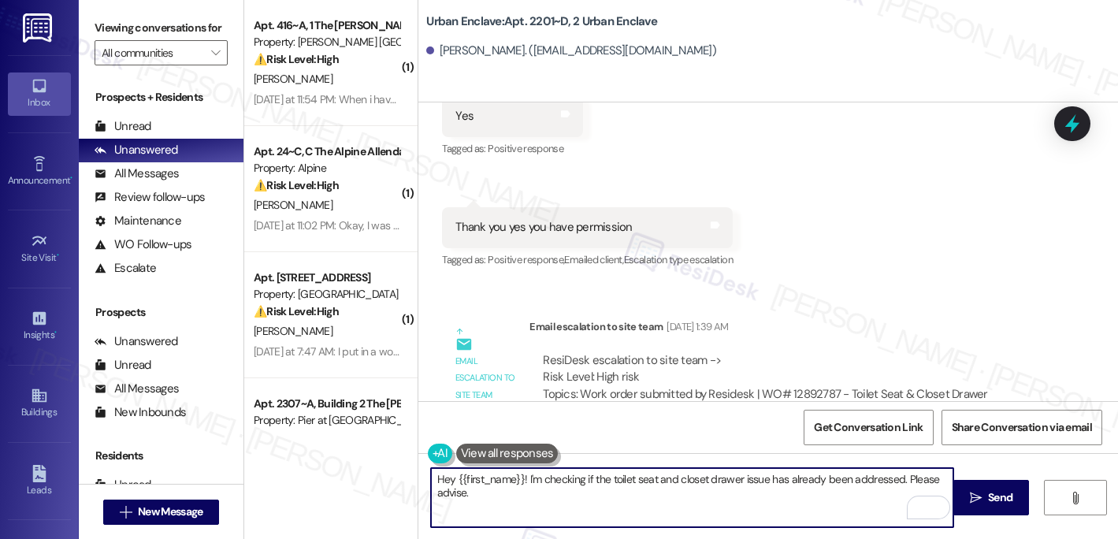
scroll to position [6592, 0]
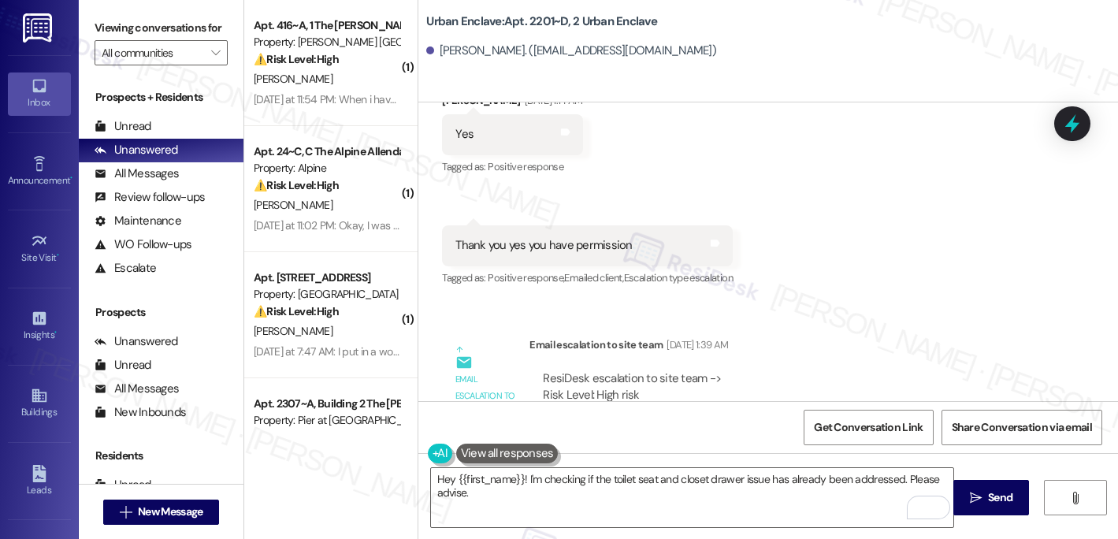
click at [446, 52] on div "[PERSON_NAME]. ([EMAIL_ADDRESS][DOMAIN_NAME])" at bounding box center [571, 51] width 290 height 17
copy div "[PERSON_NAME]"
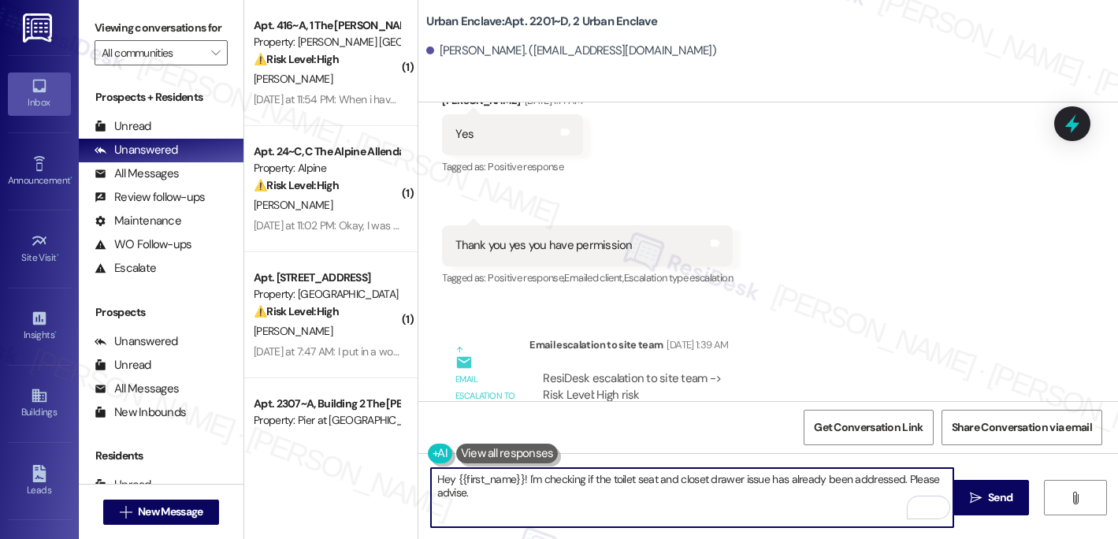
drag, startPoint x: 515, startPoint y: 480, endPoint x: 451, endPoint y: 481, distance: 64.6
click at [451, 481] on textarea "Hey {{first_name}}! I'm checking if the toilet seat and closet drawer issue has…" at bounding box center [692, 497] width 523 height 59
paste textarea "[PERSON_NAME]"
type textarea "Hey [PERSON_NAME]! I'm checking if the toilet seat and closet drawer issue has …"
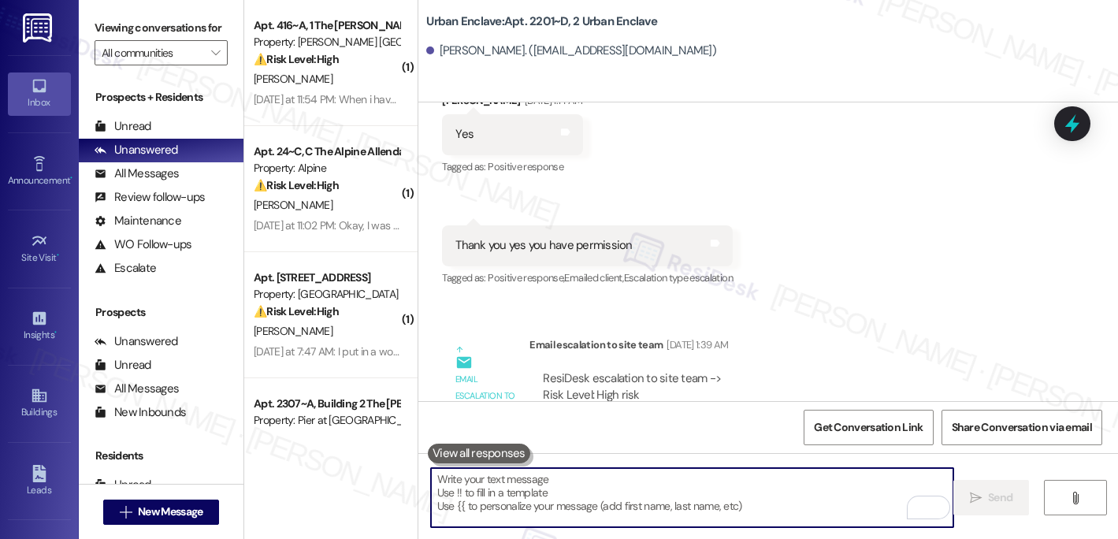
click at [508, 499] on textarea "To enrich screen reader interactions, please activate Accessibility in Grammarl…" at bounding box center [692, 497] width 523 height 59
paste textarea "Hi [PERSON_NAME], I just wanted to check if the toilet seat and closet drawer i…"
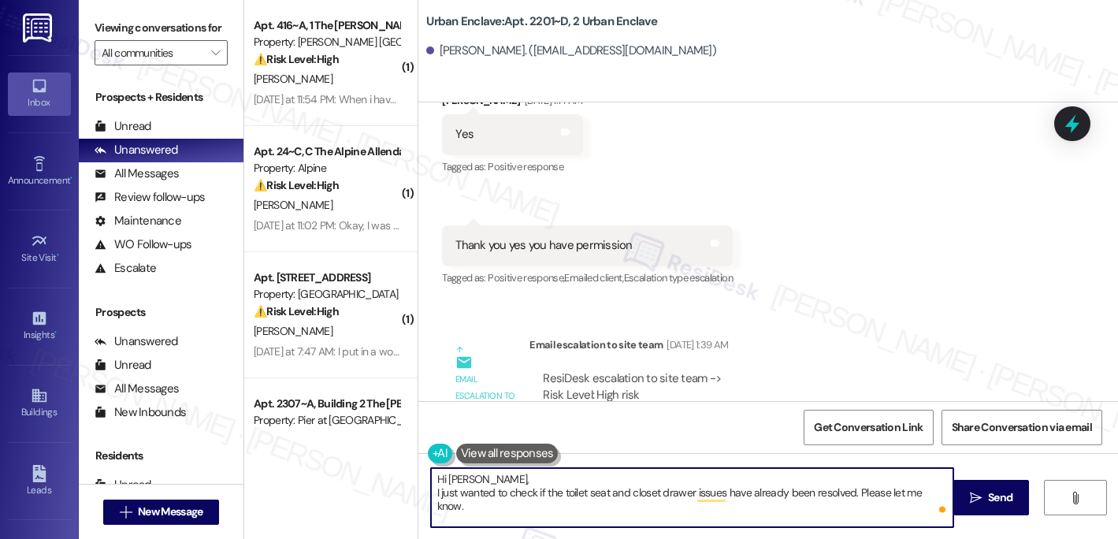
click at [431, 495] on textarea "Hi [PERSON_NAME], I just wanted to check if the toilet seat and closet drawer i…" at bounding box center [692, 497] width 523 height 59
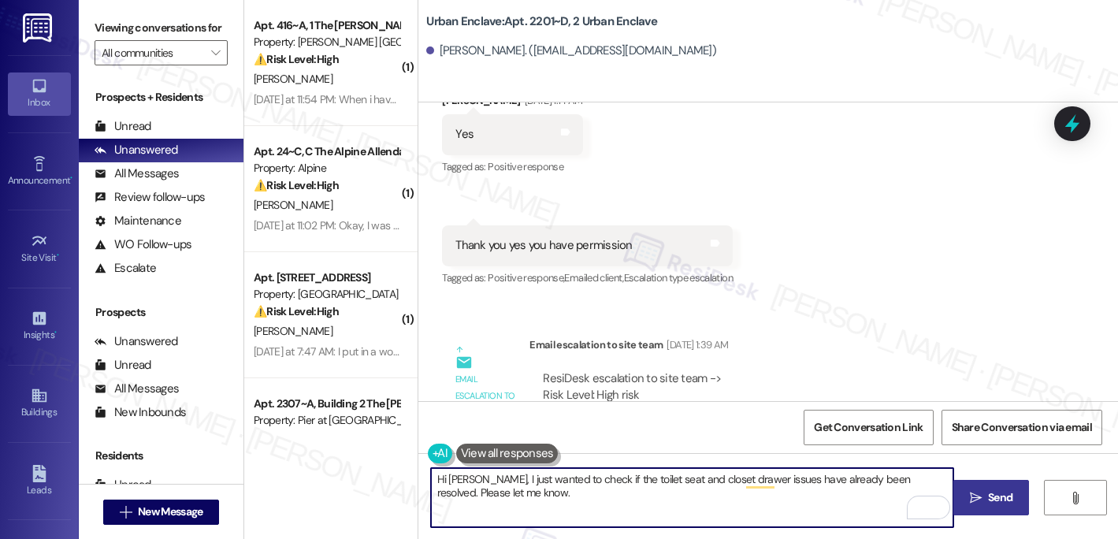
type textarea "Hi [PERSON_NAME], I just wanted to check if the toilet seat and closet drawer i…"
click at [988, 491] on span "Send" at bounding box center [1000, 497] width 24 height 17
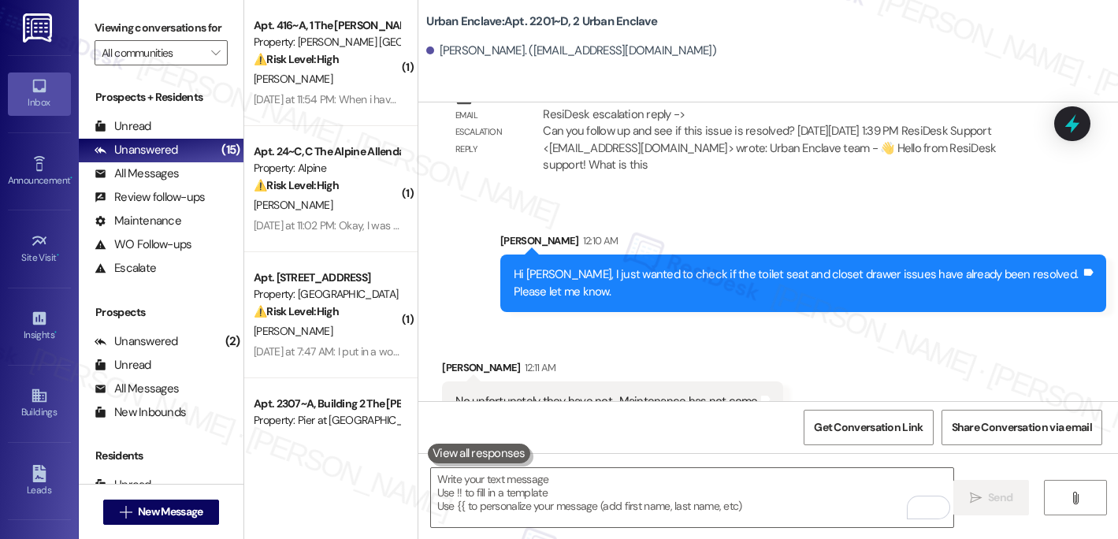
scroll to position [7612, 0]
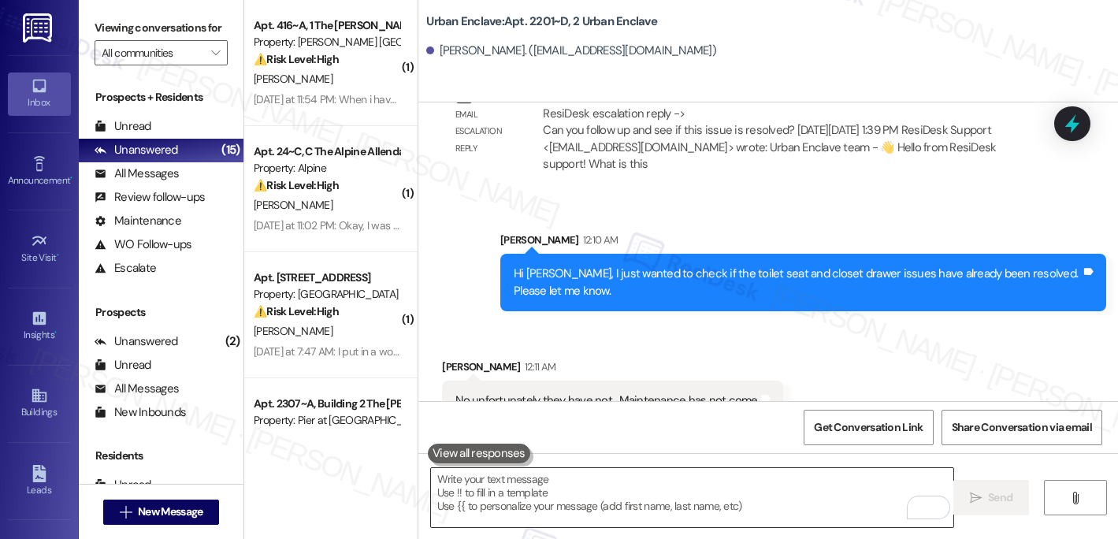
click at [529, 506] on textarea "To enrich screen reader interactions, please activate Accessibility in Grammarl…" at bounding box center [692, 497] width 523 height 59
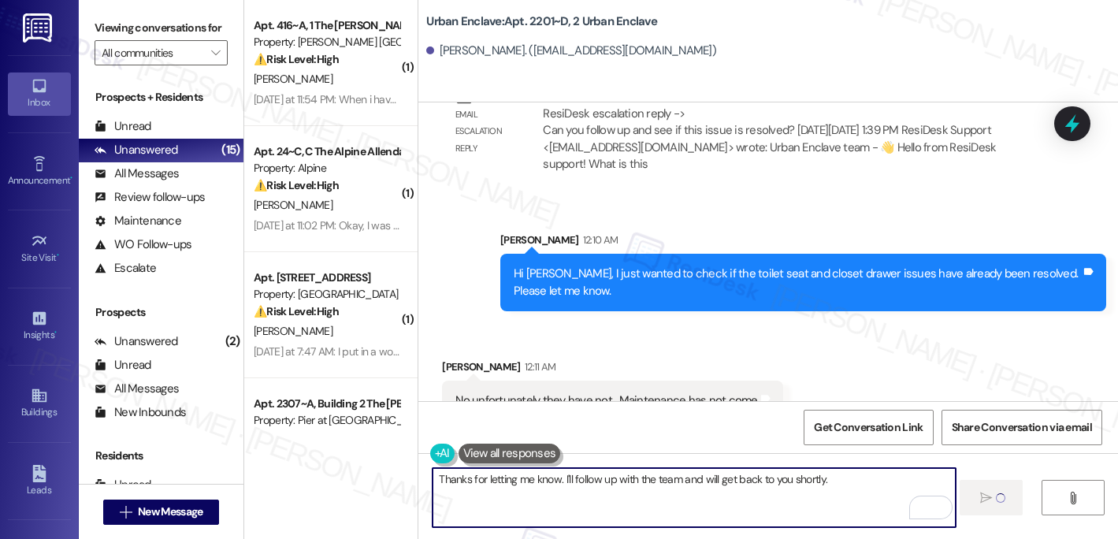
type textarea "Thanks for letting me know. I'll follow up with the team and will get back to y…"
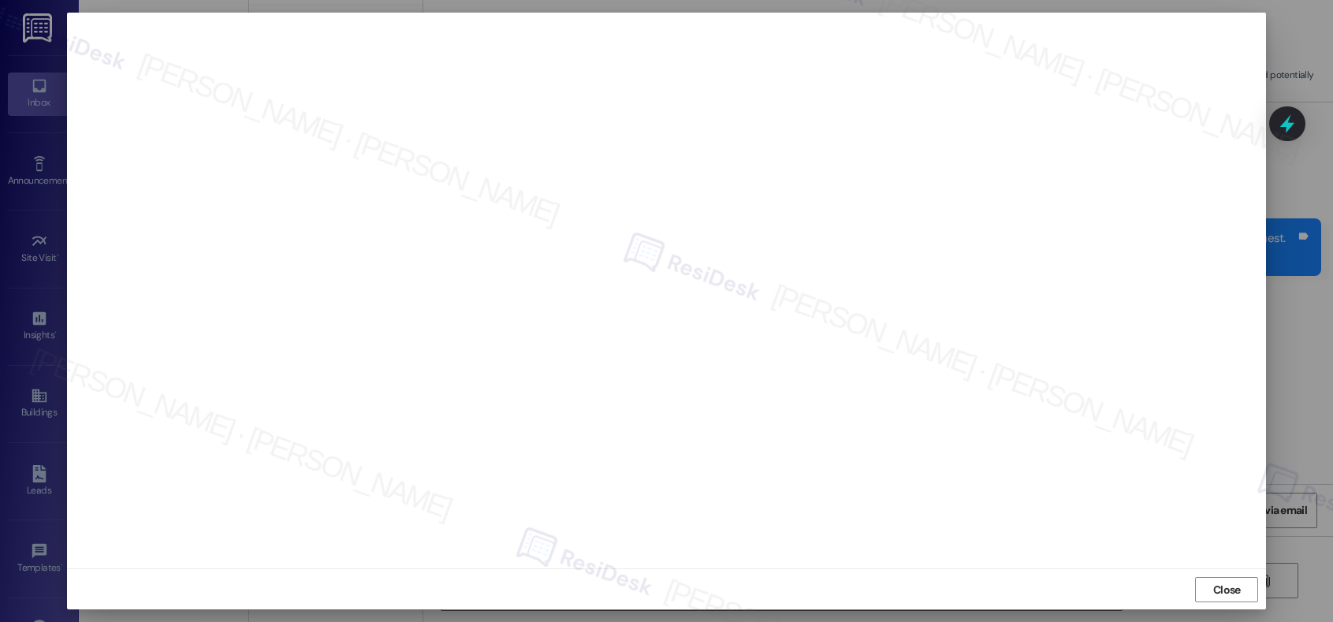
scroll to position [5, 0]
click at [1213, 585] on span "Close" at bounding box center [1227, 589] width 28 height 17
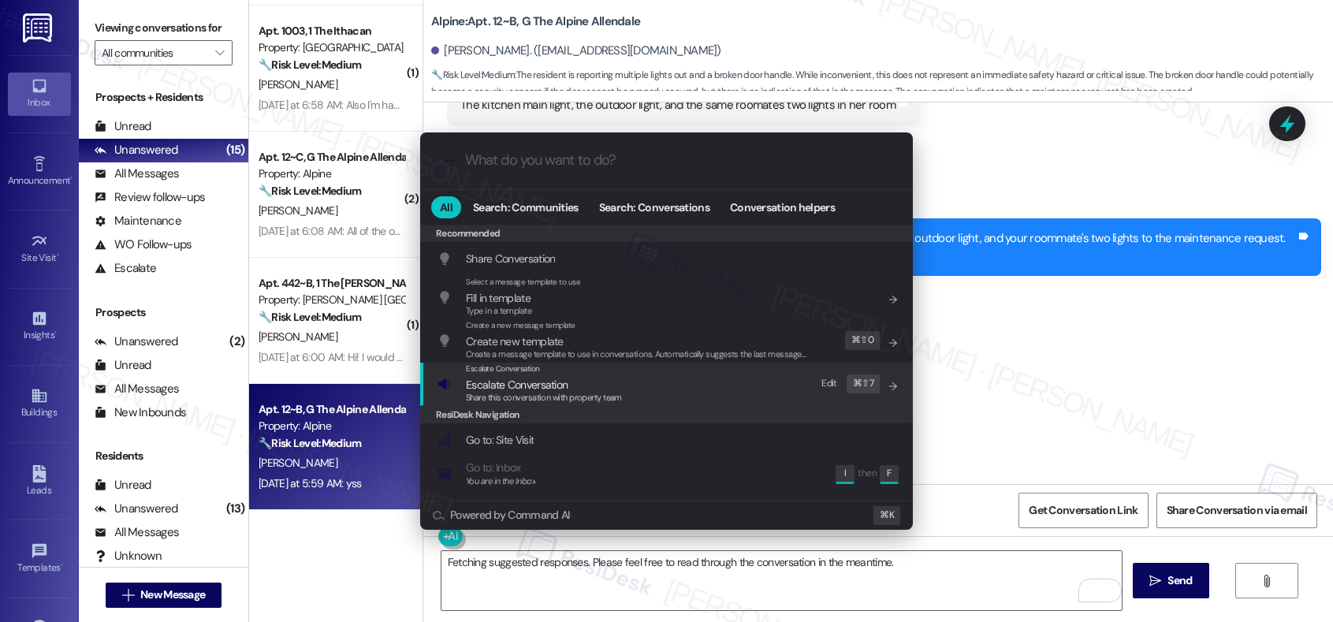
click at [524, 387] on span "Escalate Conversation" at bounding box center [517, 384] width 102 height 14
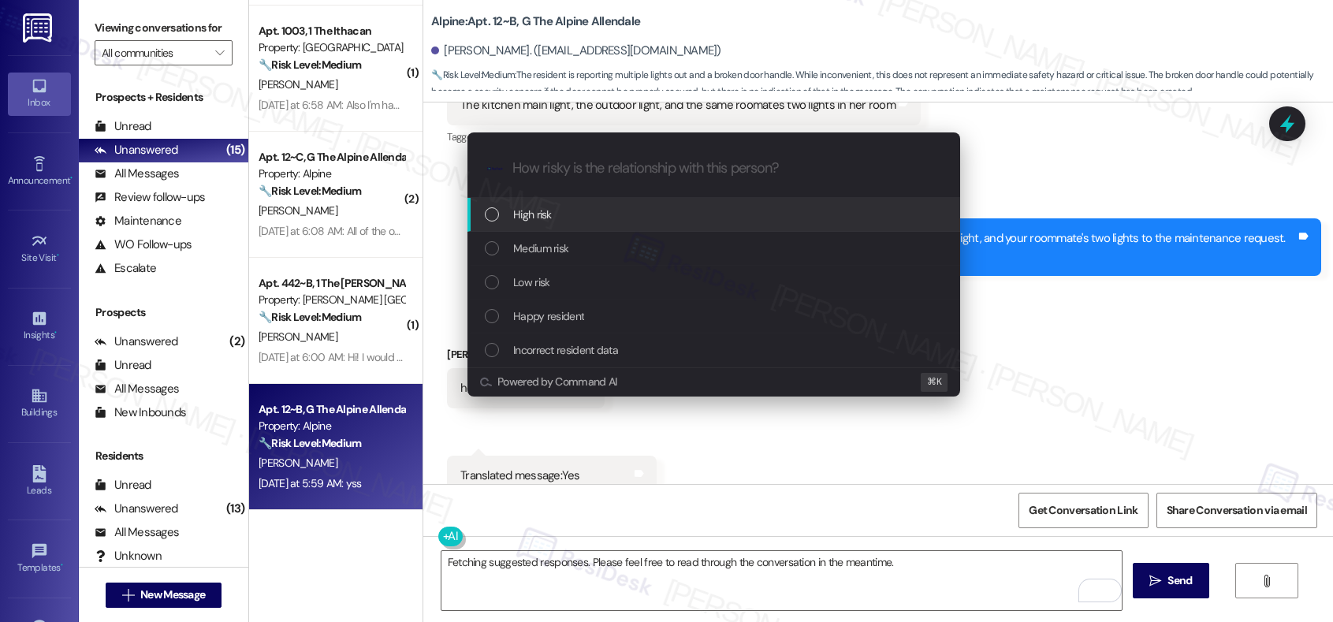
click at [553, 218] on div "High risk" at bounding box center [715, 214] width 461 height 17
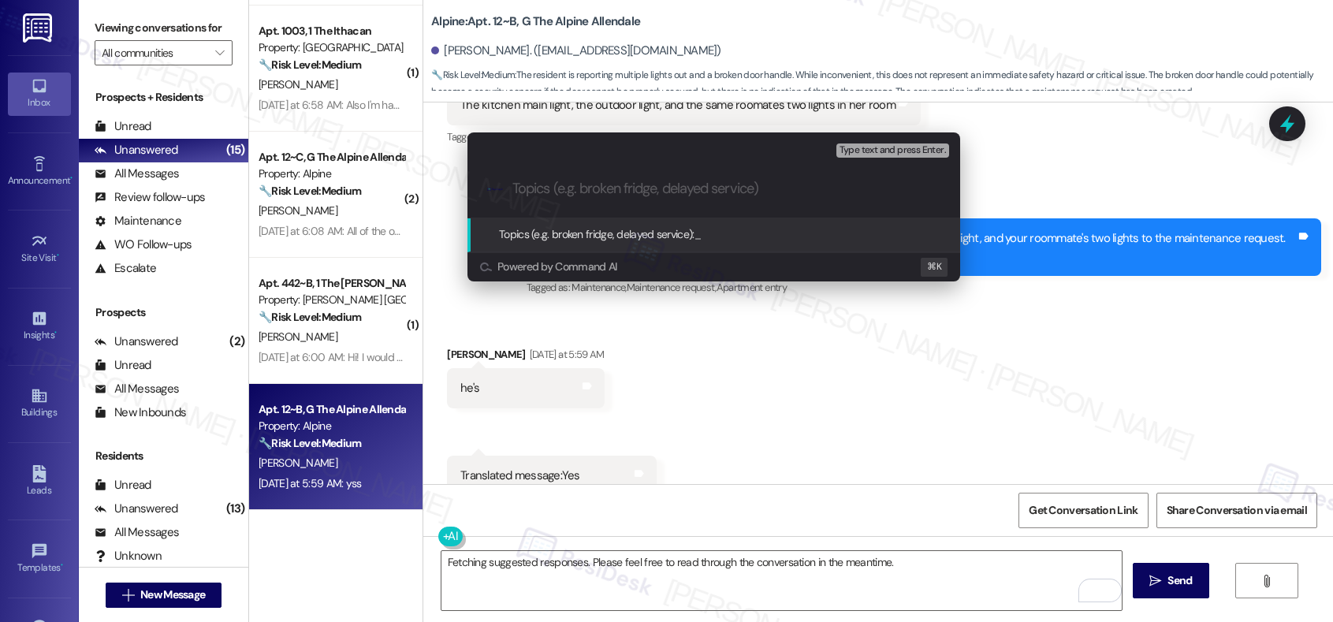
paste input "Work order submitted by Residesk | Work order # 12940862 - Lighting and Door Ha…"
type input "Work order submitted by Residesk | Work order # 12940862 - Lighting and Door Ha…"
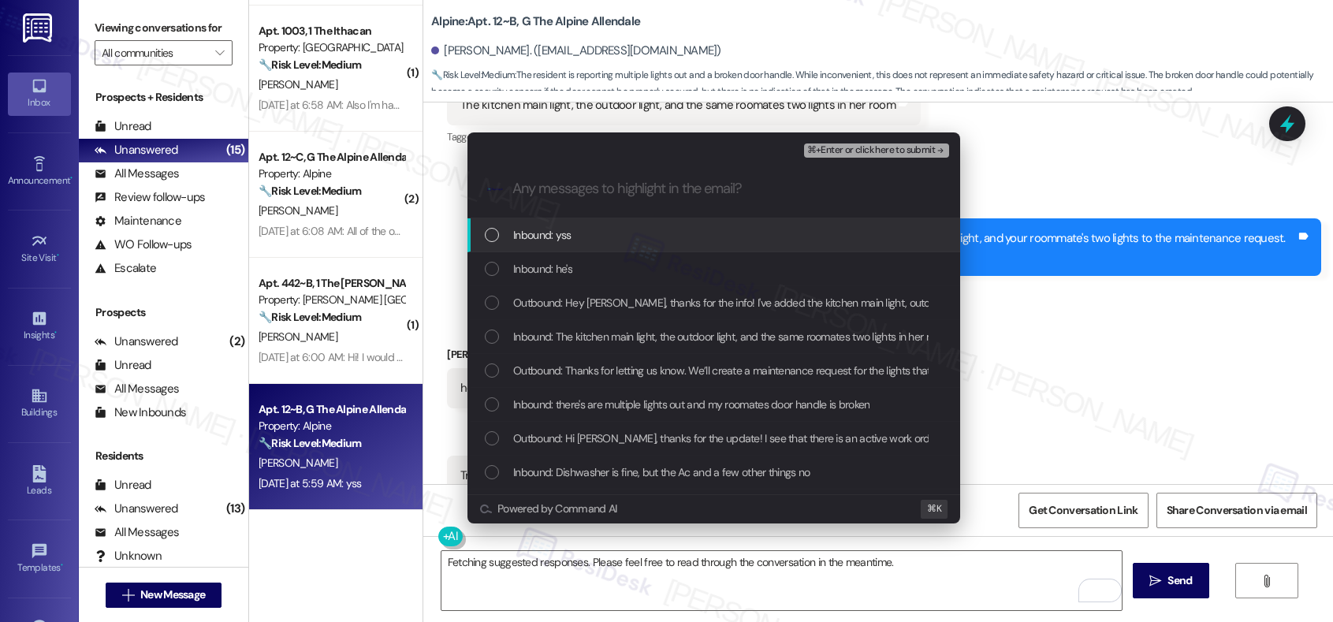
click at [545, 243] on div "Inbound: yss" at bounding box center [713, 235] width 493 height 34
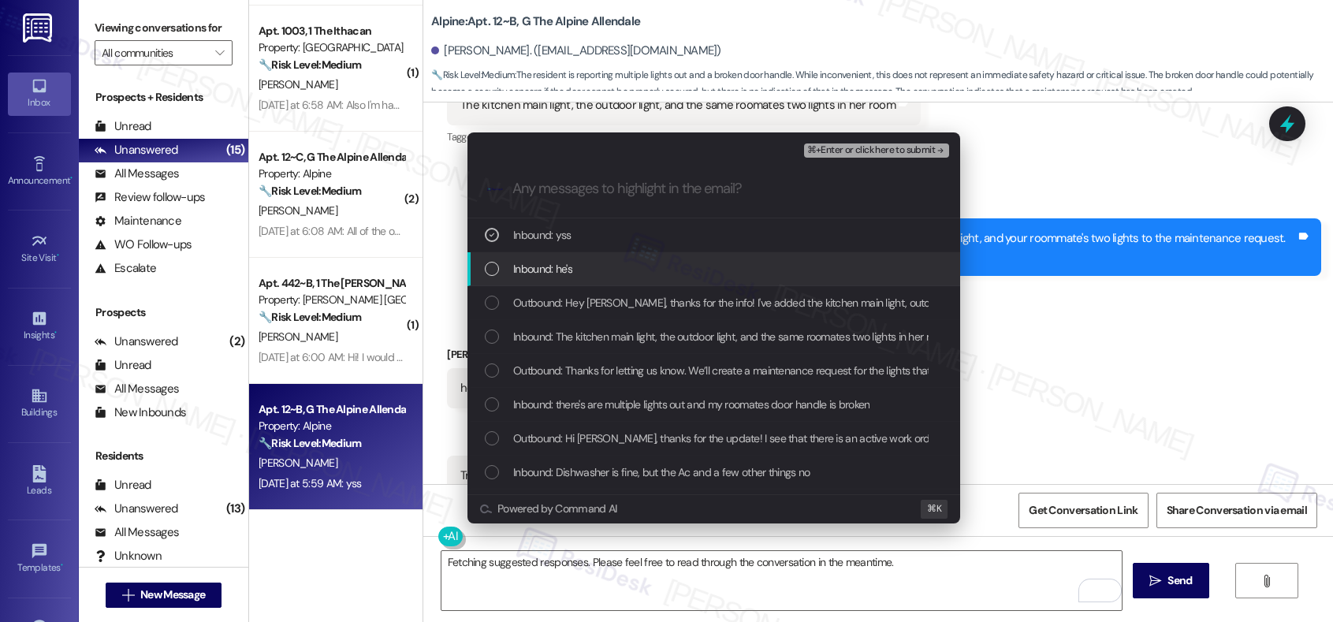
click at [542, 267] on span "Inbound: he's" at bounding box center [542, 268] width 59 height 17
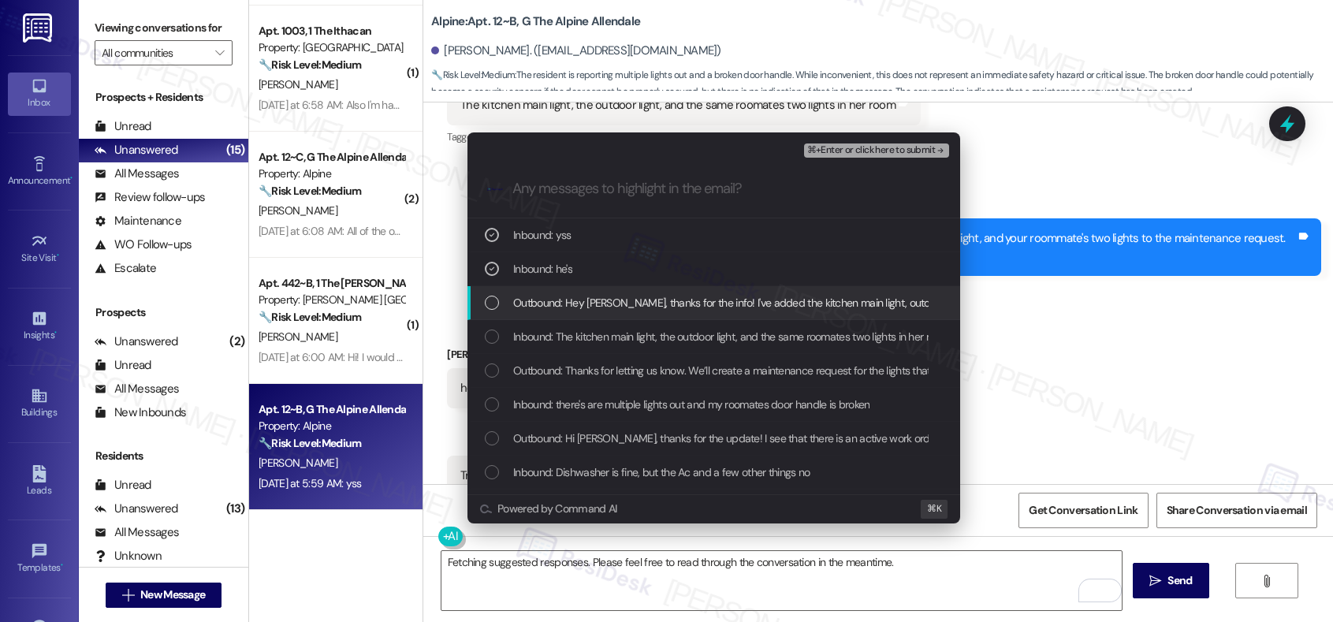
click at [540, 307] on span "Outbound: Hey Brooke, thanks for the info! I've added the kitchen main light, o…" at bounding box center [974, 302] width 922 height 17
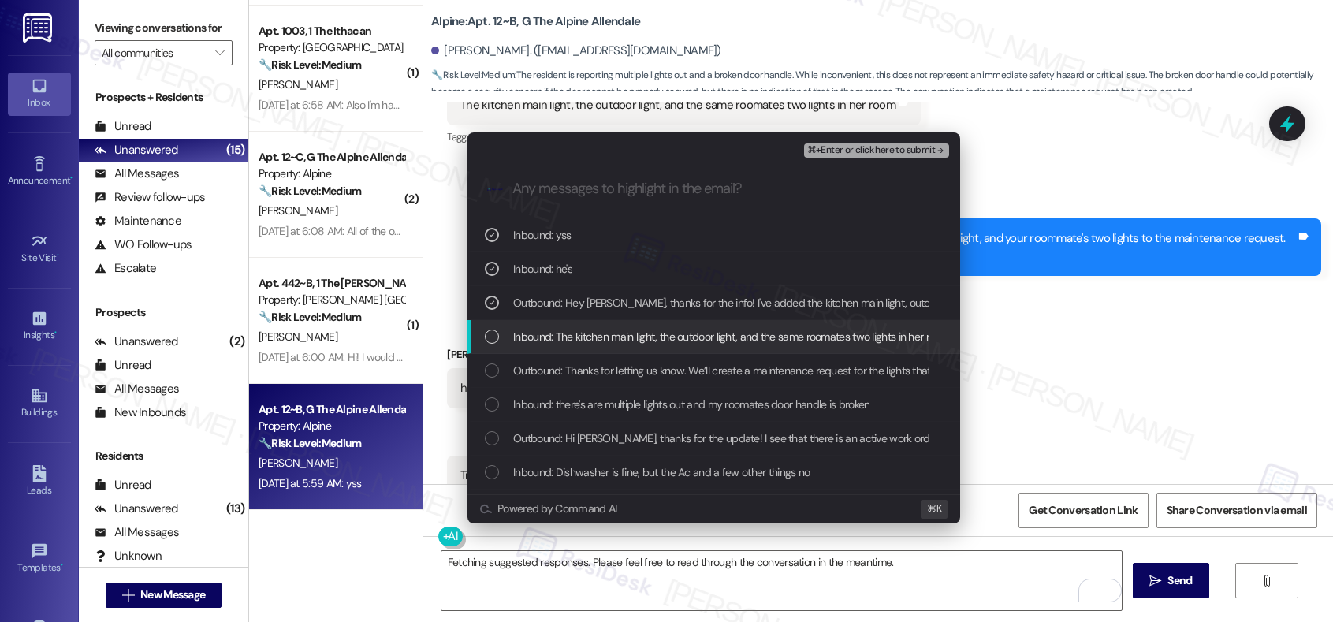
click at [541, 341] on span "Inbound: The kitchen main light, the outdoor light, and the same roomates two l…" at bounding box center [731, 336] width 437 height 17
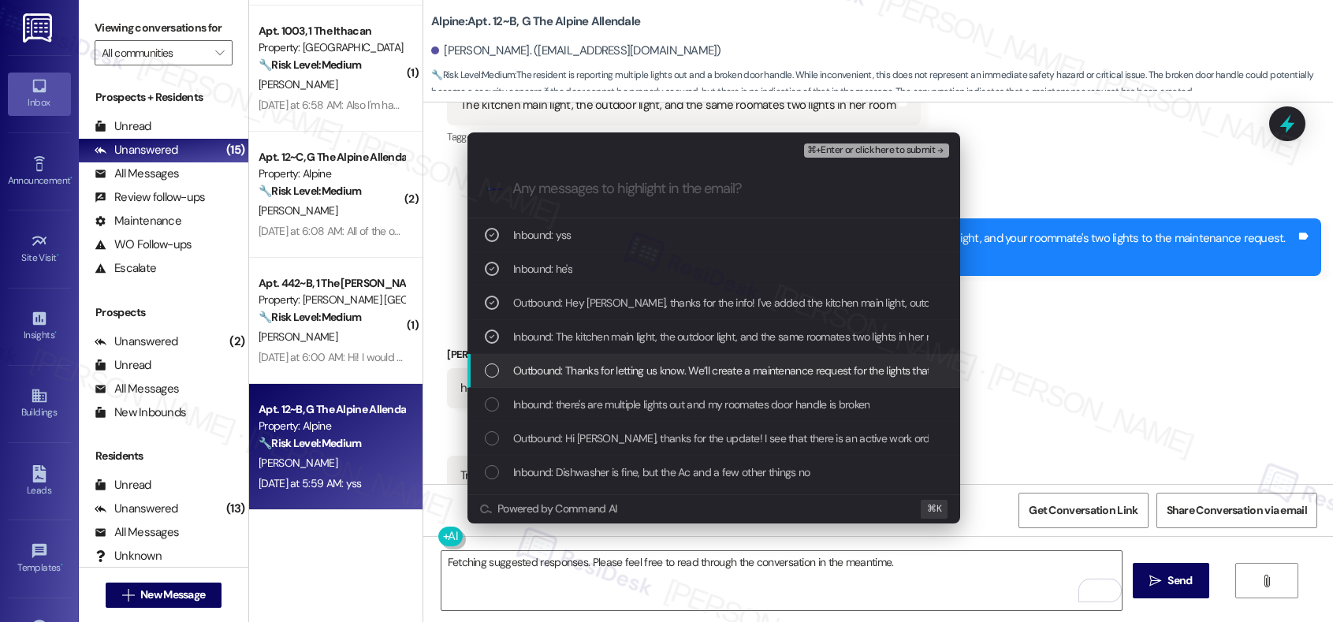
click at [545, 376] on span "Outbound: Thanks for letting us know. We’ll create a maintenance request for th…" at bounding box center [1044, 370] width 1063 height 17
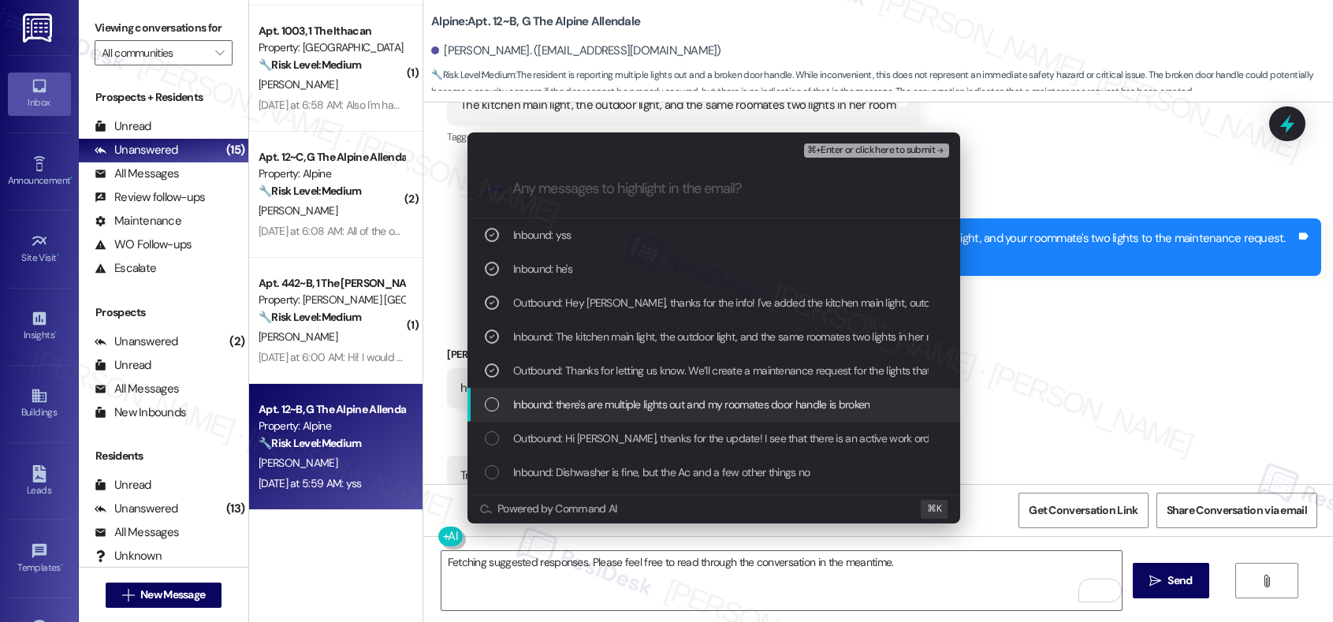
click at [545, 411] on span "Inbound: there's are multiple lights out and my roomates door handle is broken" at bounding box center [691, 404] width 356 height 17
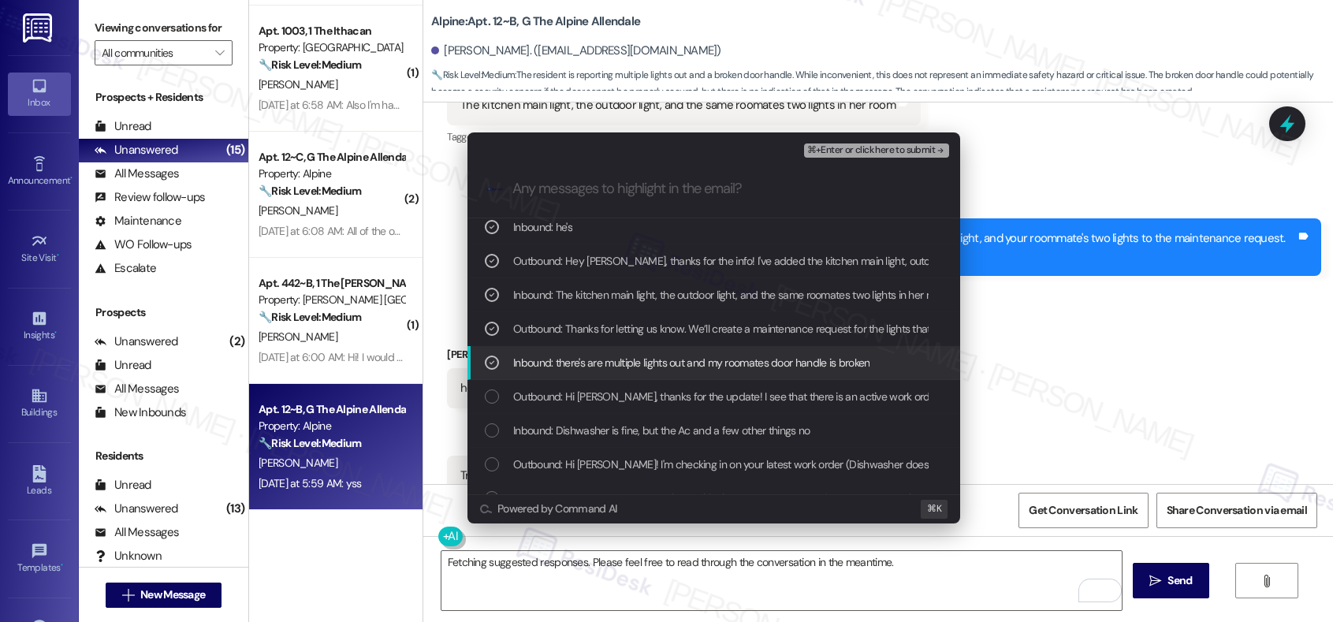
scroll to position [45, 0]
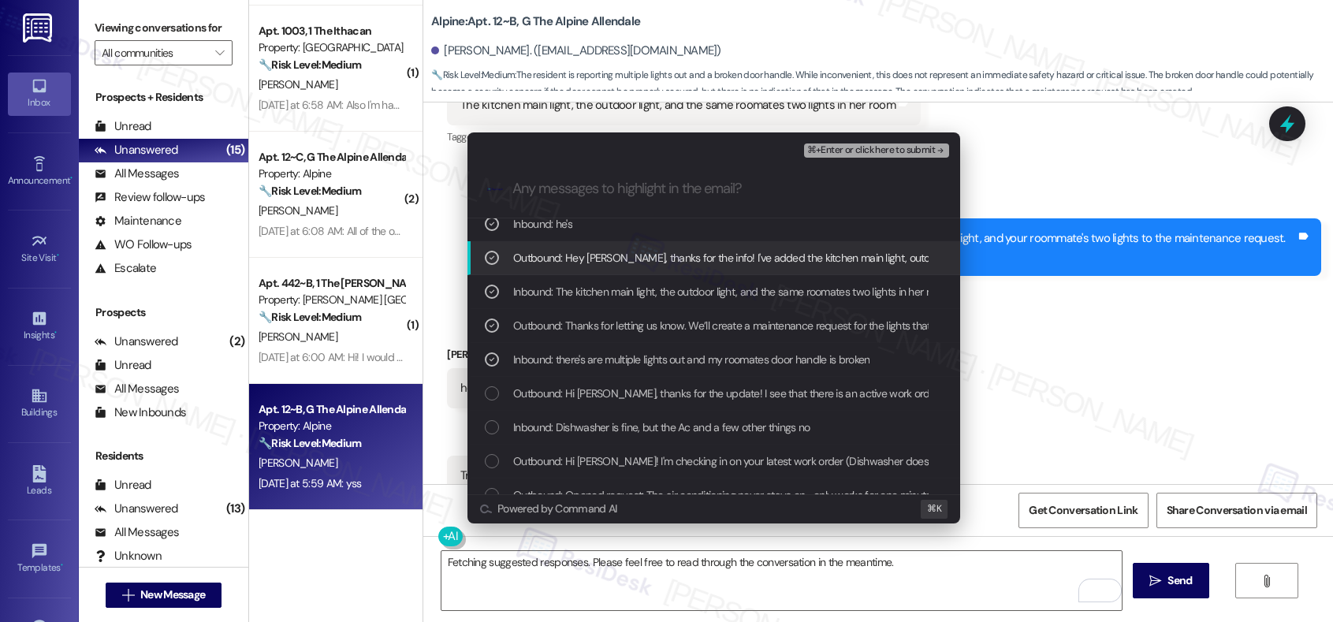
click at [877, 145] on span "⌘+Enter or click here to submit" at bounding box center [871, 150] width 128 height 11
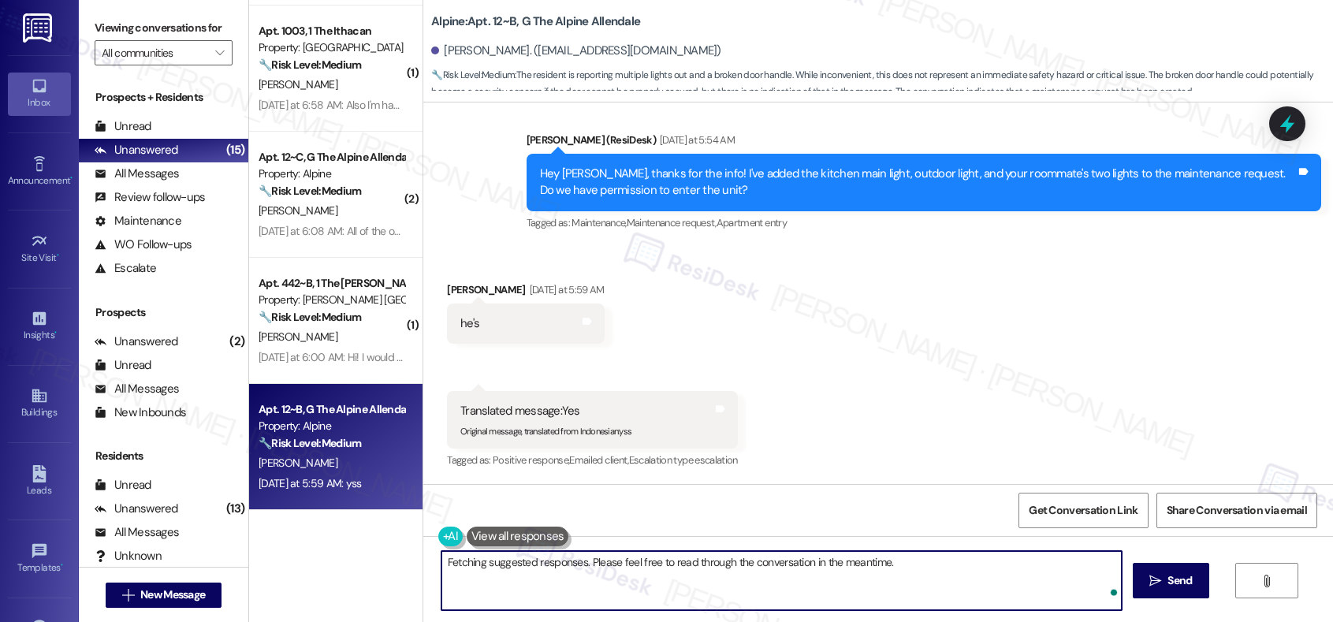
scroll to position [1153, 0]
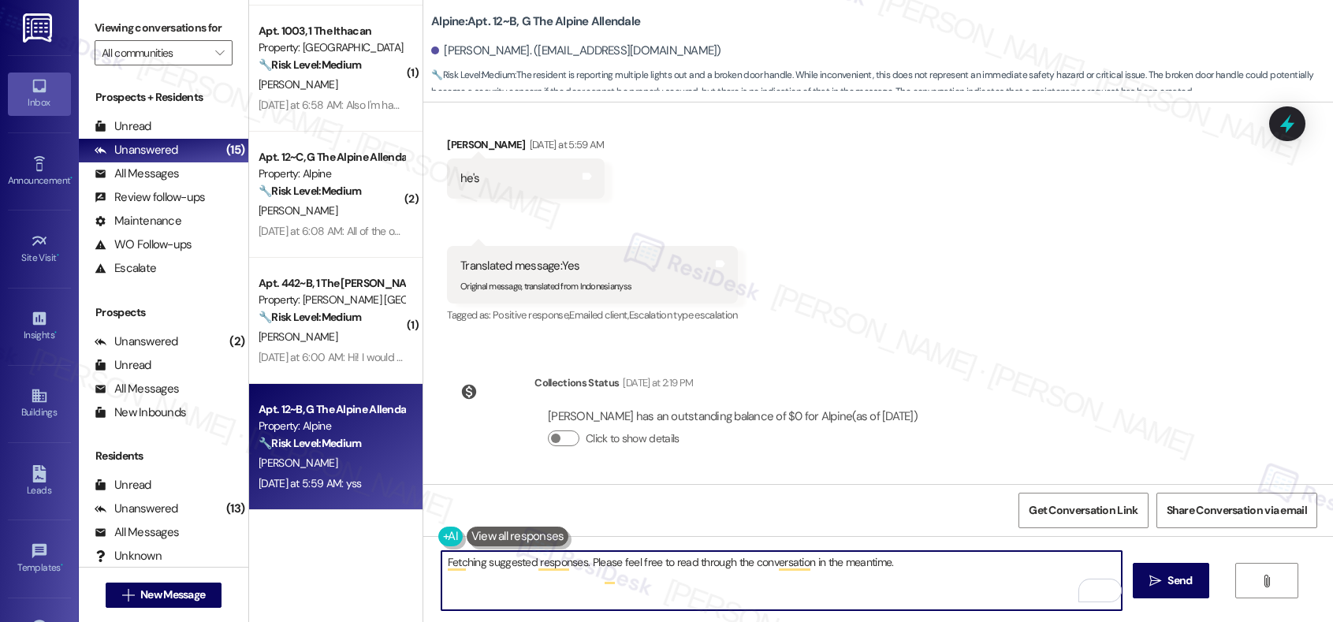
click at [801, 574] on textarea "Hey {{first_name}}, thanks for confirming! I've noted permission to enter. Just…" at bounding box center [781, 580] width 680 height 59
type textarea "Hey {{first_name}}, thanks for confirming! I've noted permission to enter. Just…"
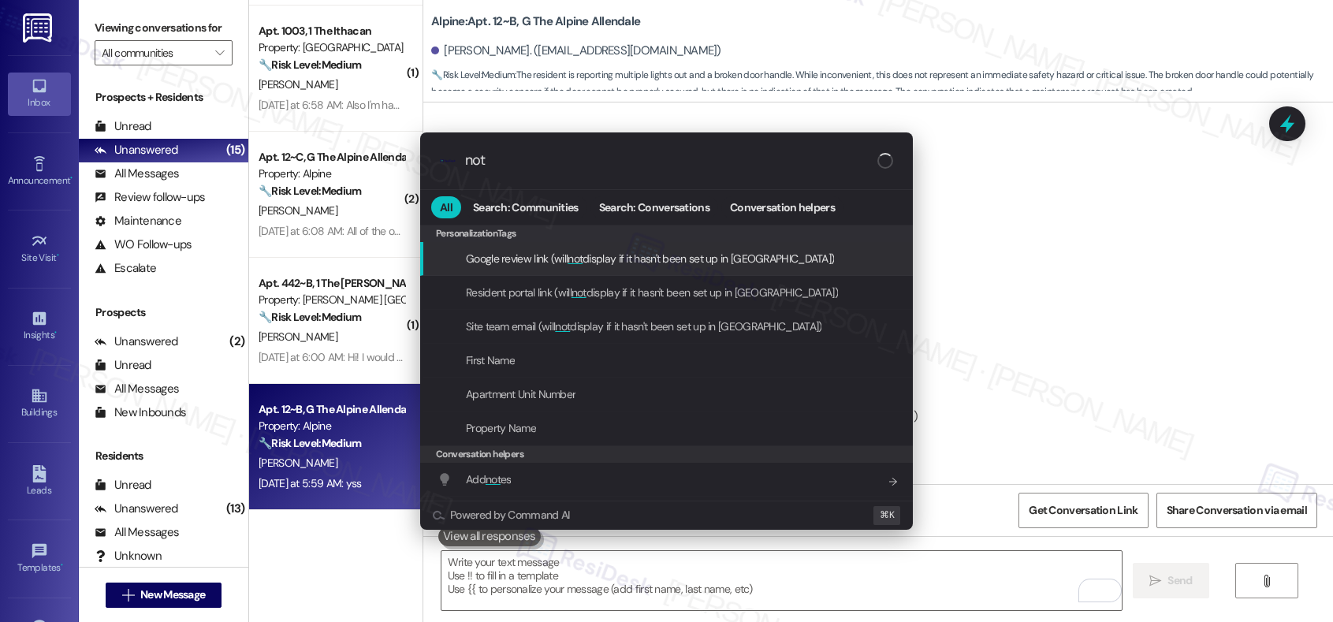
type input "note"
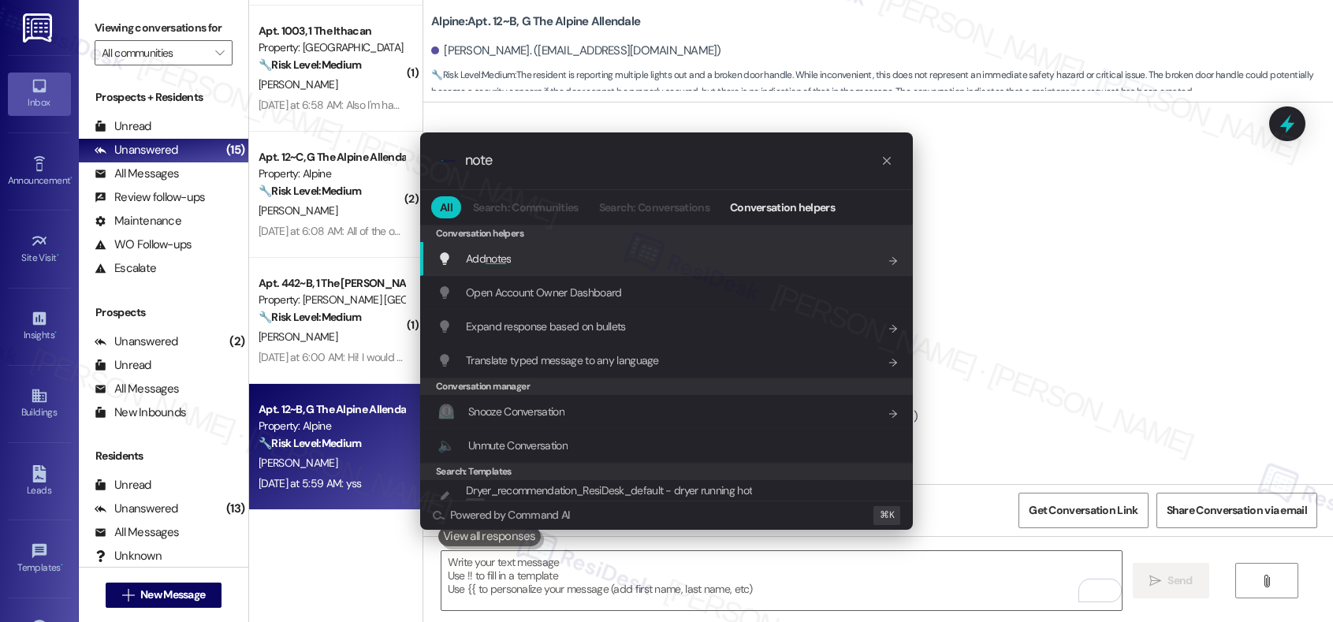
click at [749, 261] on div "Add note s Add shortcut" at bounding box center [667, 258] width 461 height 17
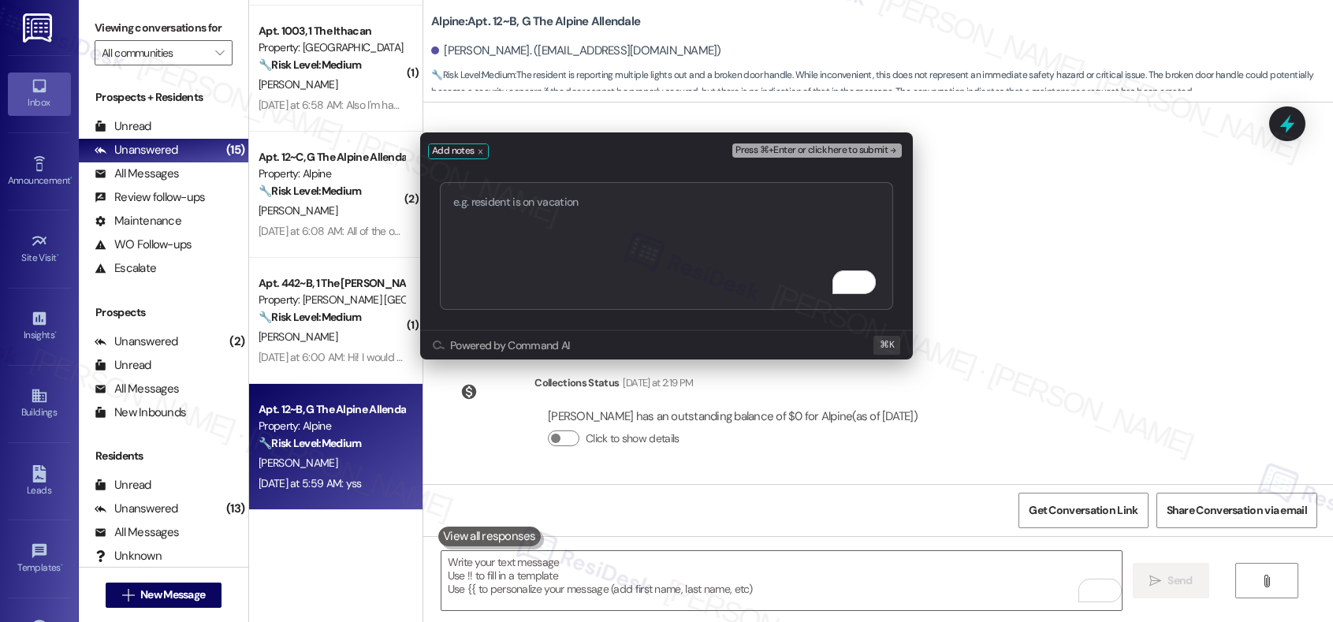
type textarea "Work order submitted by Residesk | Work order # 12940862 - Lighting and Door Ha…"
click at [801, 151] on span "Press ⌘+Enter or click here to submit" at bounding box center [811, 150] width 152 height 11
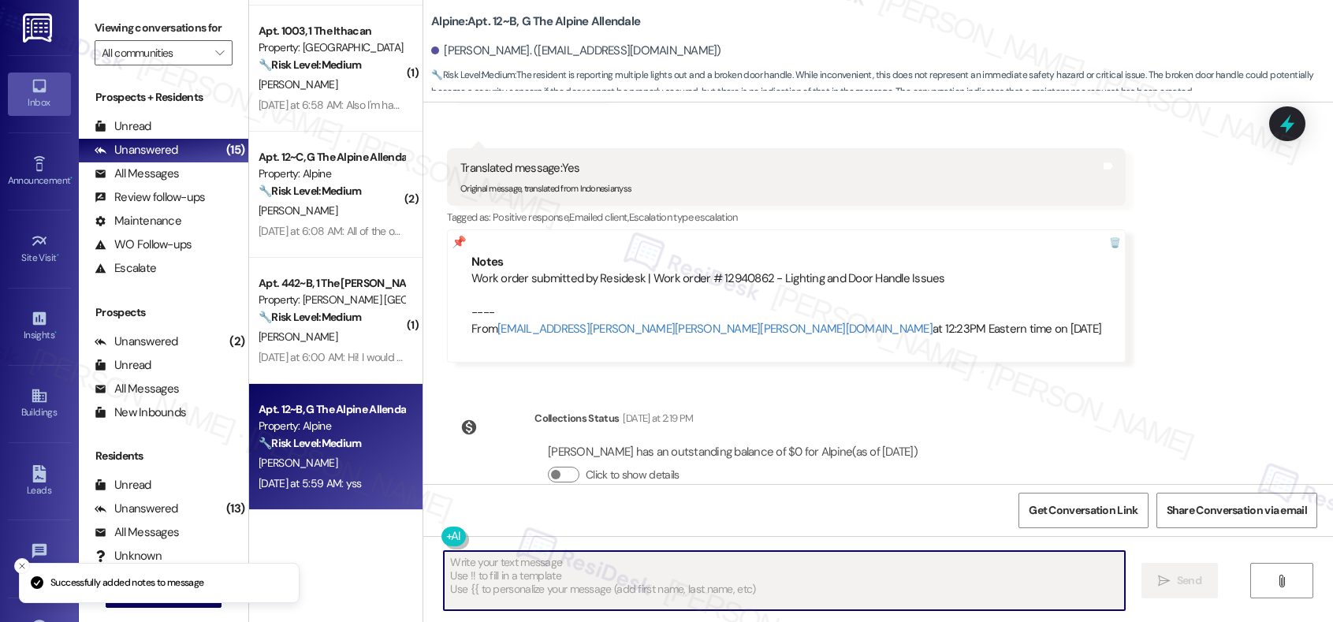
scroll to position [1481, 0]
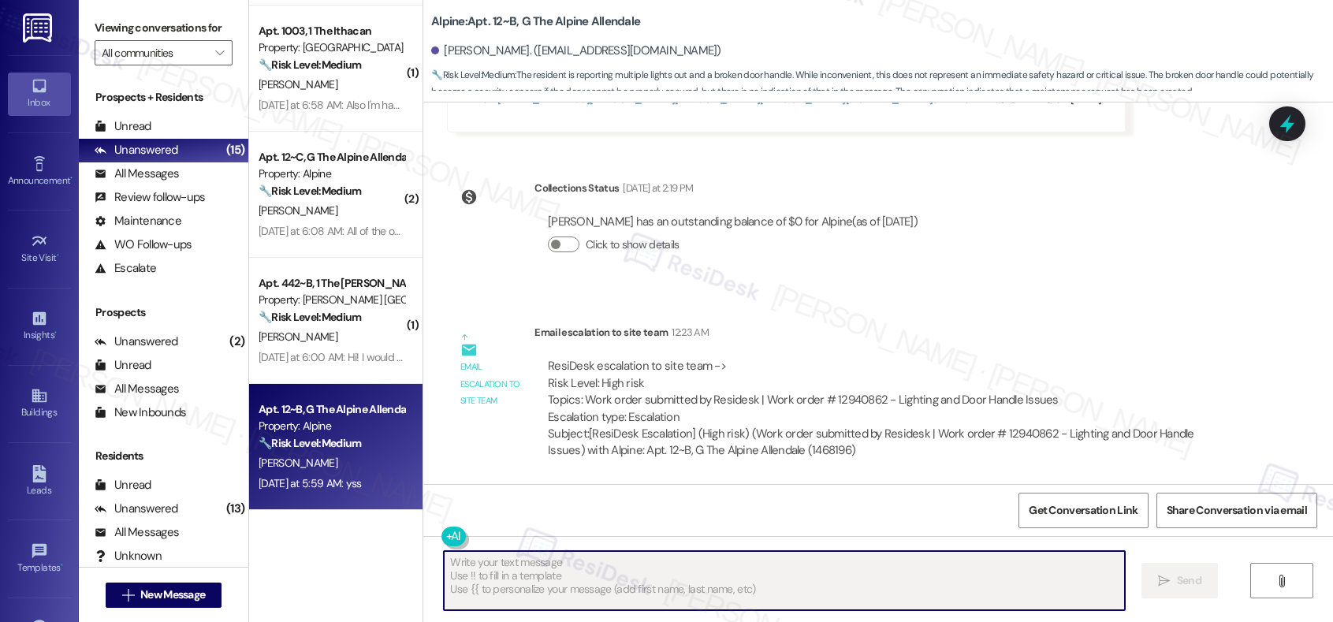
click at [618, 448] on div "Subject: [ResiDesk Escalation] (High risk) (Work order submitted by Residesk | …" at bounding box center [888, 443] width 680 height 34
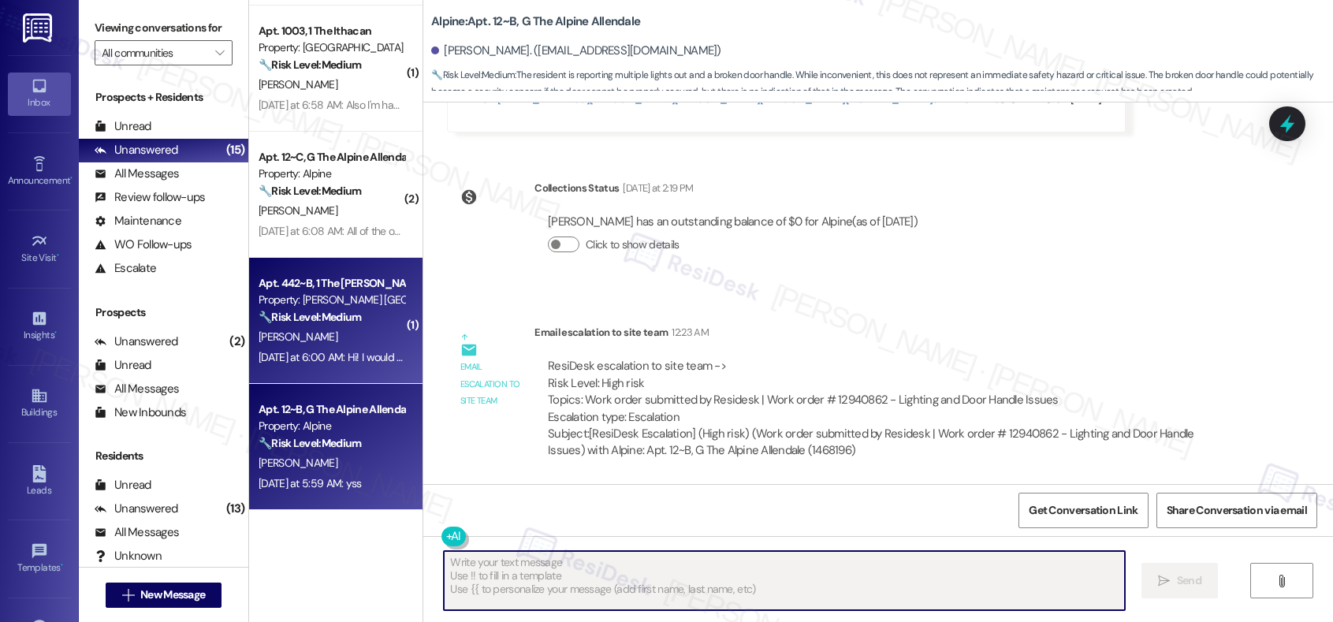
click at [336, 353] on div "Yesterday at 6:00 AM: Hi! I would like to submit a request for the balcony door…" at bounding box center [576, 357] width 636 height 14
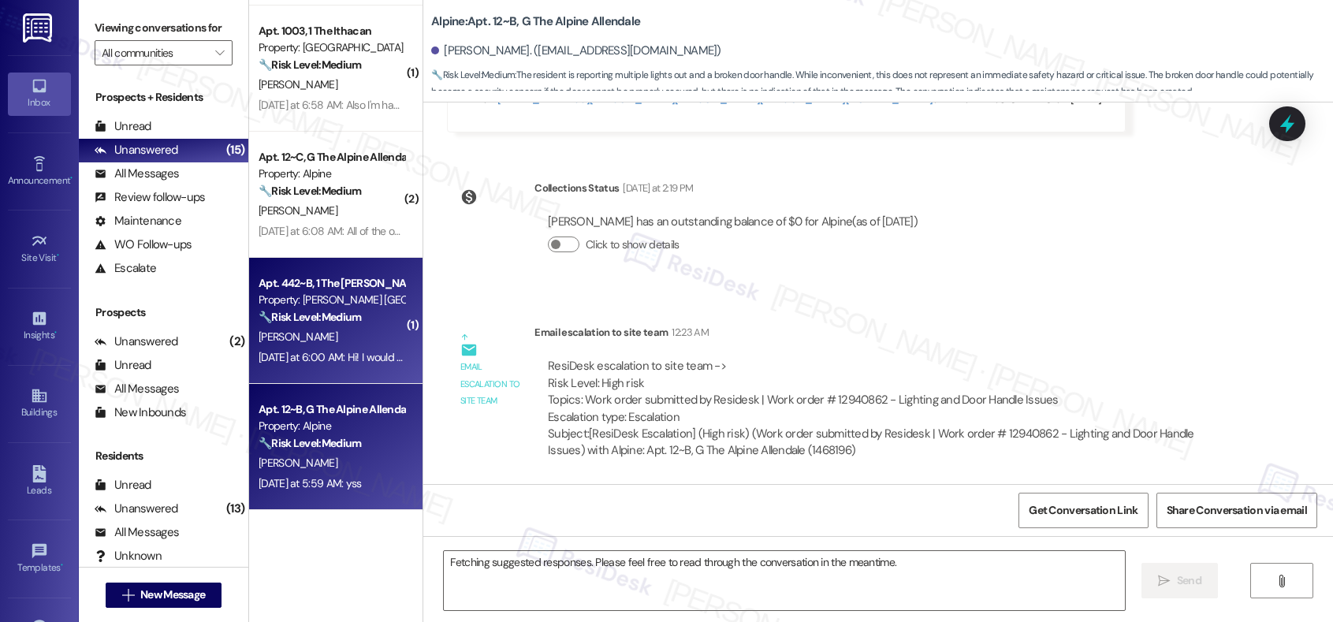
click at [315, 467] on div "B. Lefere" at bounding box center [331, 463] width 149 height 20
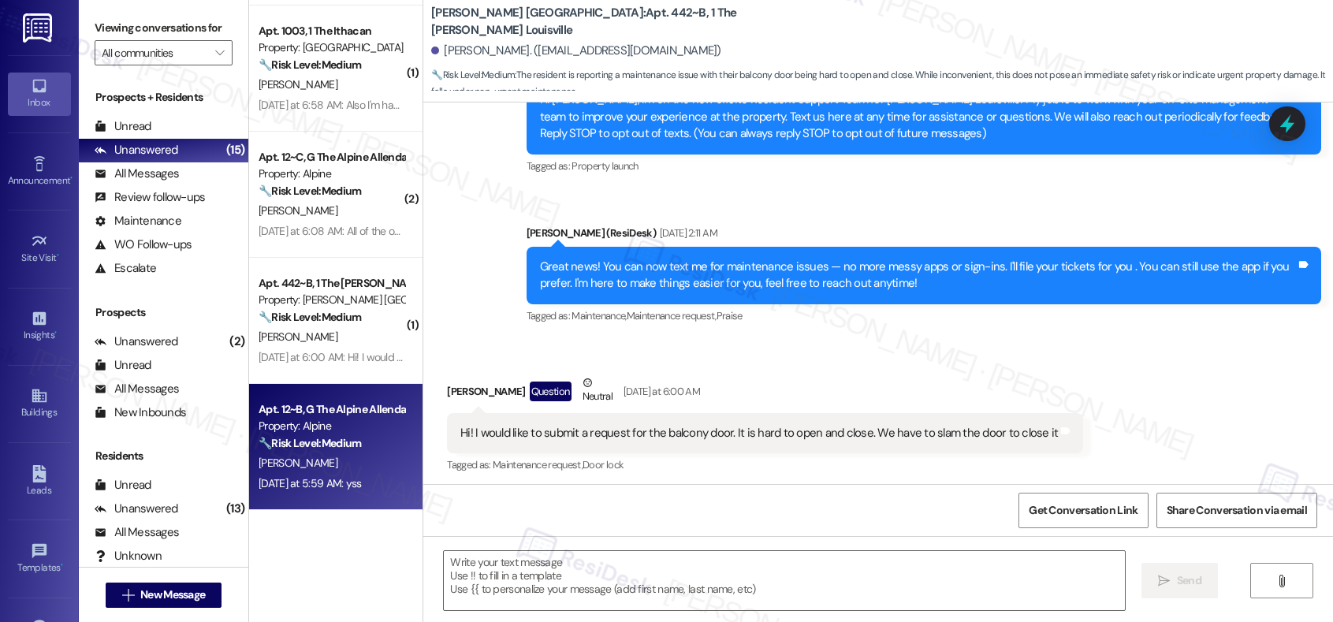
scroll to position [221, 0]
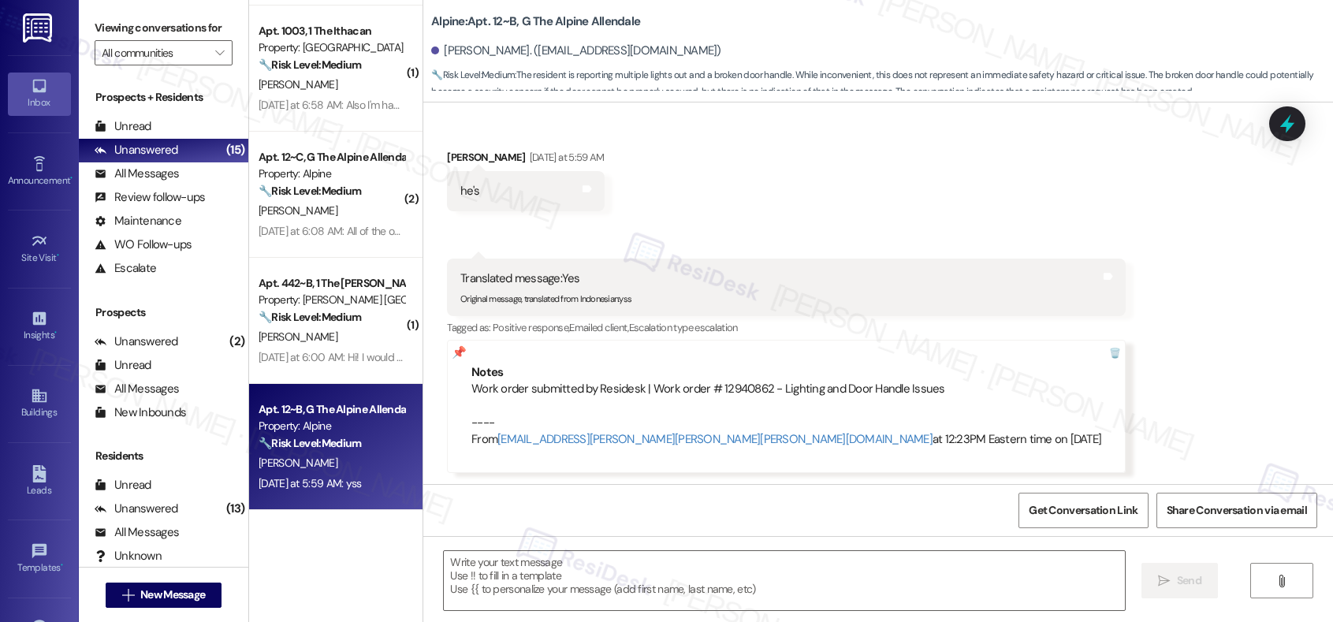
type textarea "Fetching suggested responses. Please feel free to read through the conversation…"
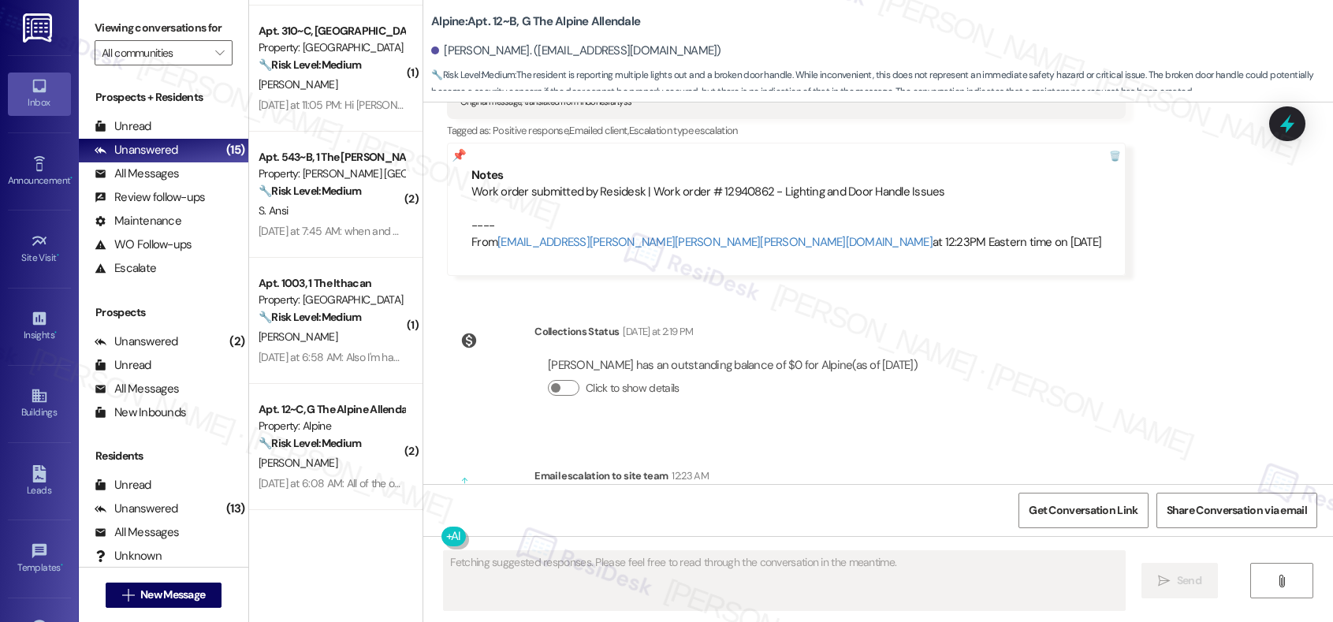
scroll to position [1238, 0]
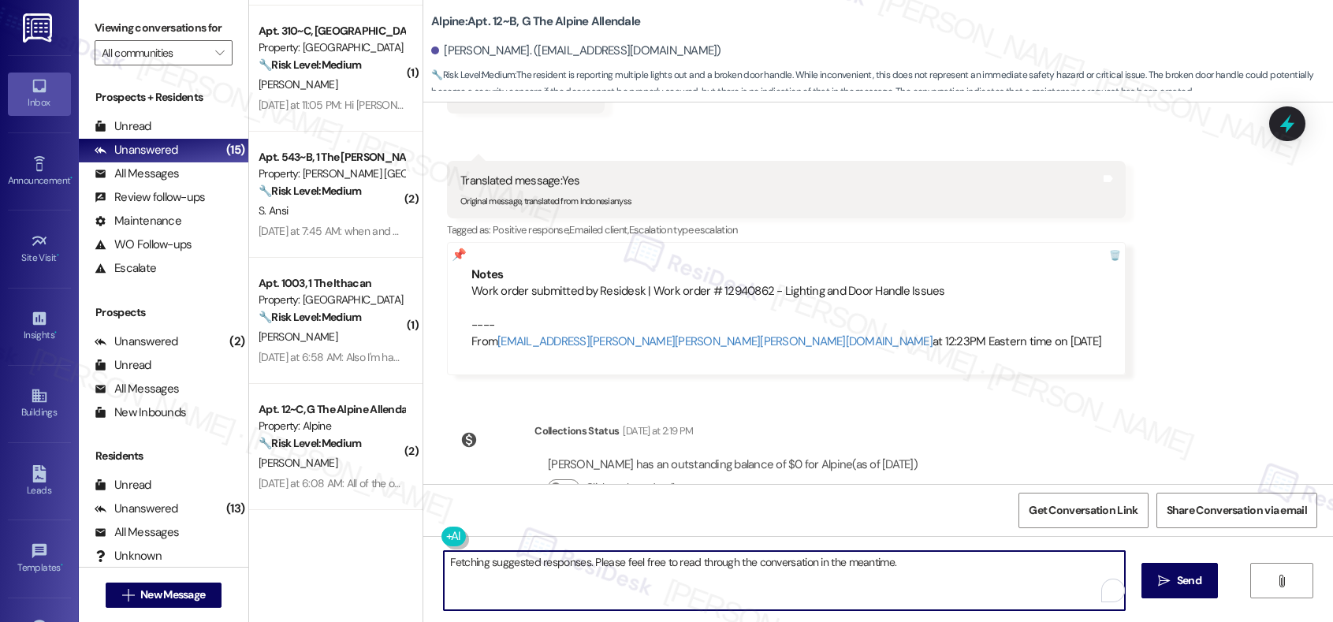
click at [805, 566] on textarea "Fetching suggested responses. Please feel free to read through the conversation…" at bounding box center [784, 580] width 680 height 59
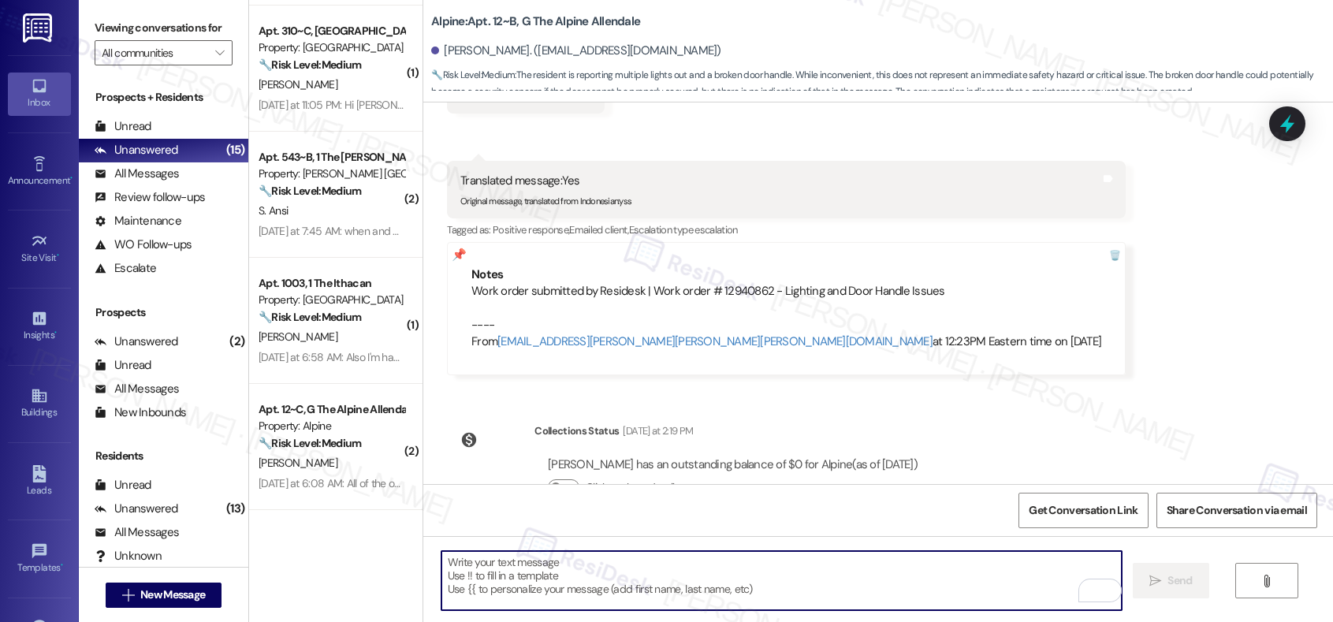
paste textarea "Thank you, {{first_name}}. The request has been submitted. Our maintenance team…"
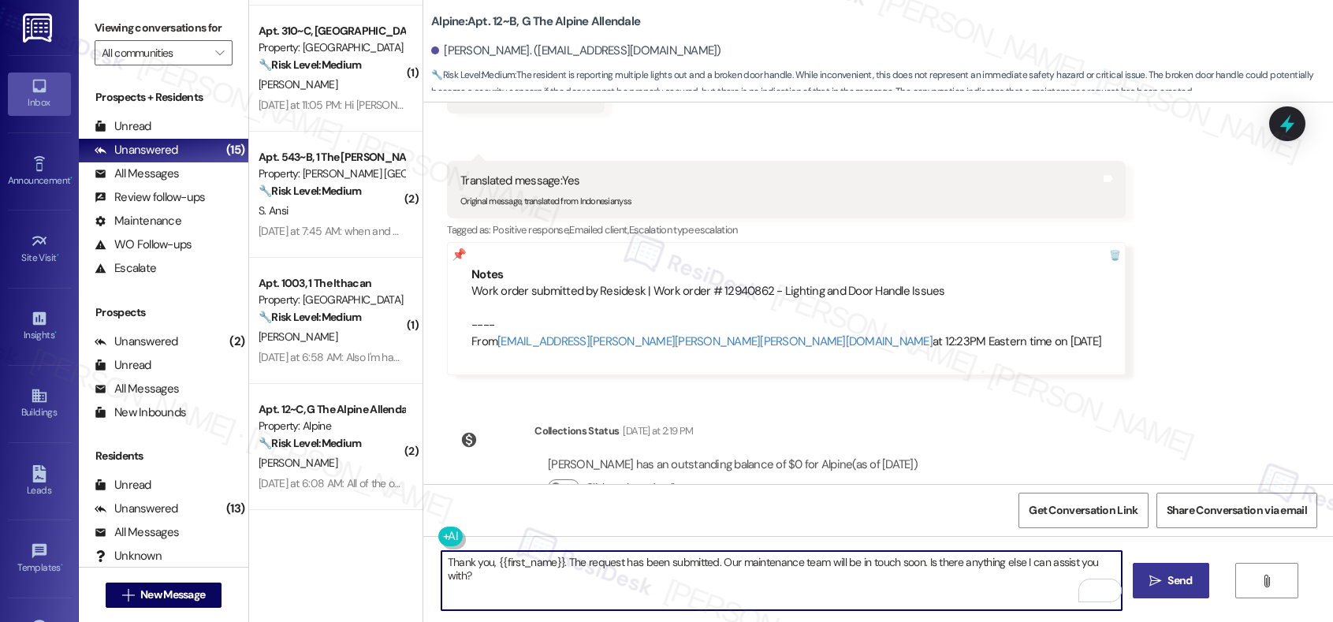
type textarea "Thank you, {{first_name}}. The request has been submitted. Our maintenance team…"
click at [1158, 586] on span " Send" at bounding box center [1171, 580] width 50 height 17
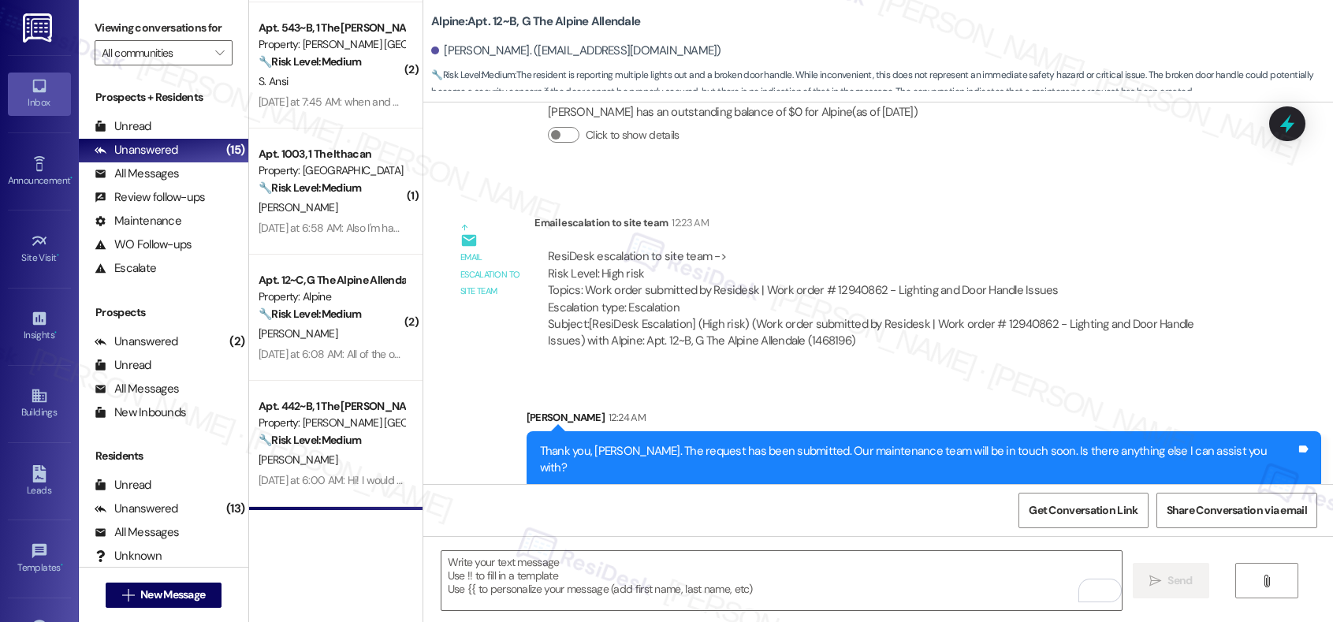
scroll to position [1381, 0]
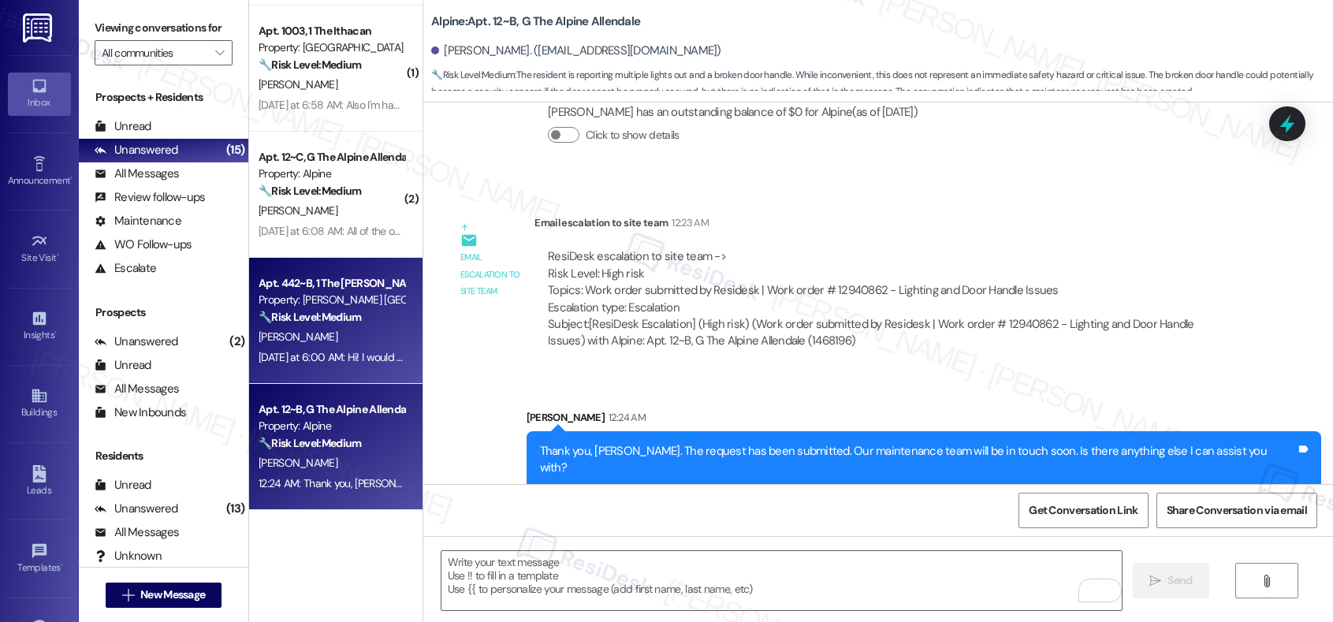
click at [342, 327] on div "O. Dancler" at bounding box center [331, 337] width 149 height 20
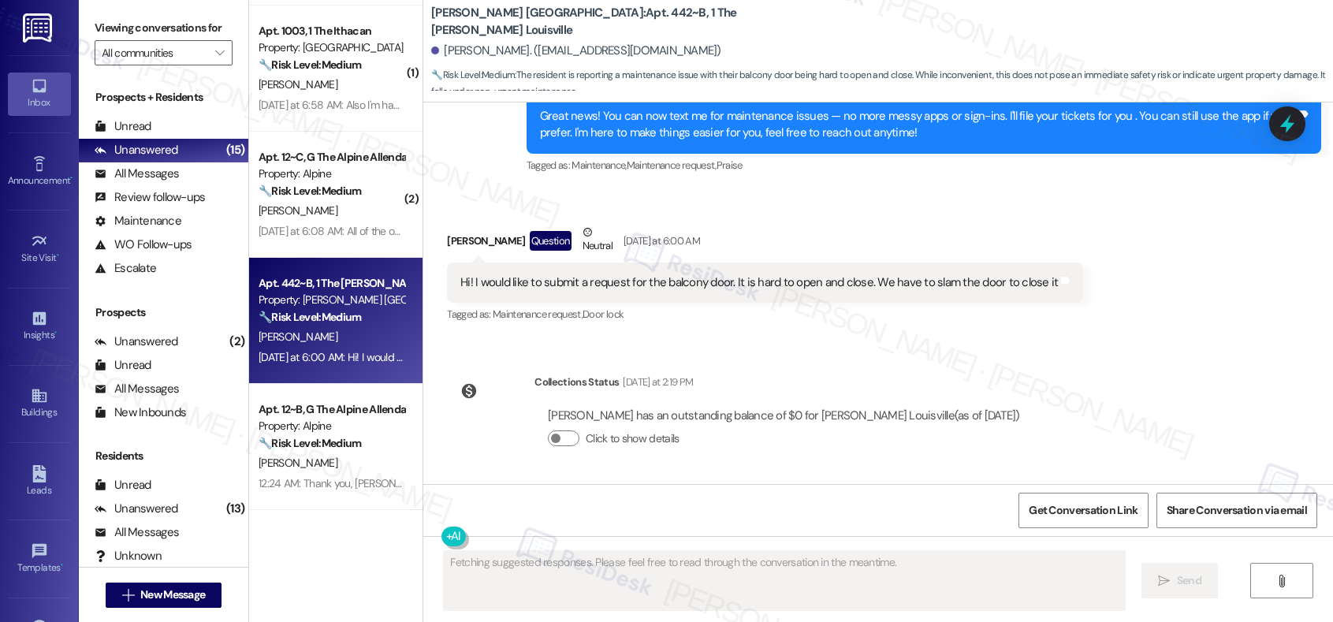
scroll to position [367, 0]
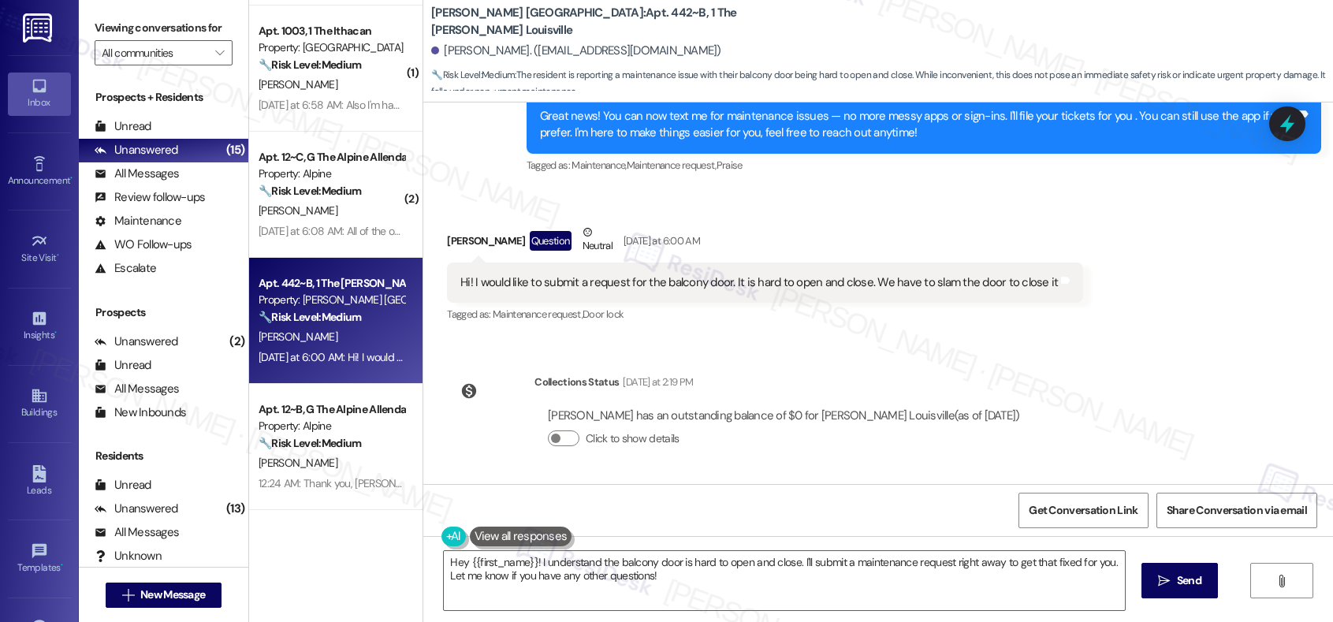
click at [625, 290] on div "Hi! I would like to submit a request for the balcony door. It is hard to open a…" at bounding box center [758, 282] width 597 height 17
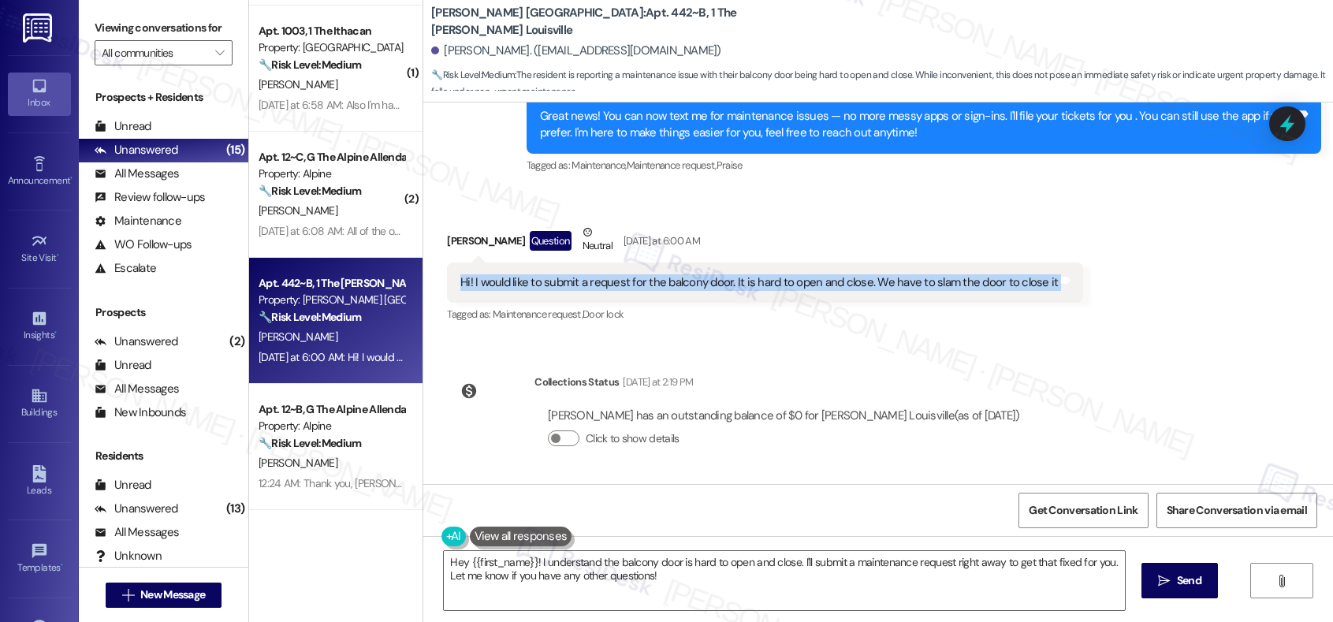
copy div "Hi! I would like to submit a request for the balcony door. It is hard to open a…"
click at [567, 570] on textarea "Hey {{first_name}}! I understand the balcony door is hard to open and close. I'…" at bounding box center [784, 580] width 680 height 59
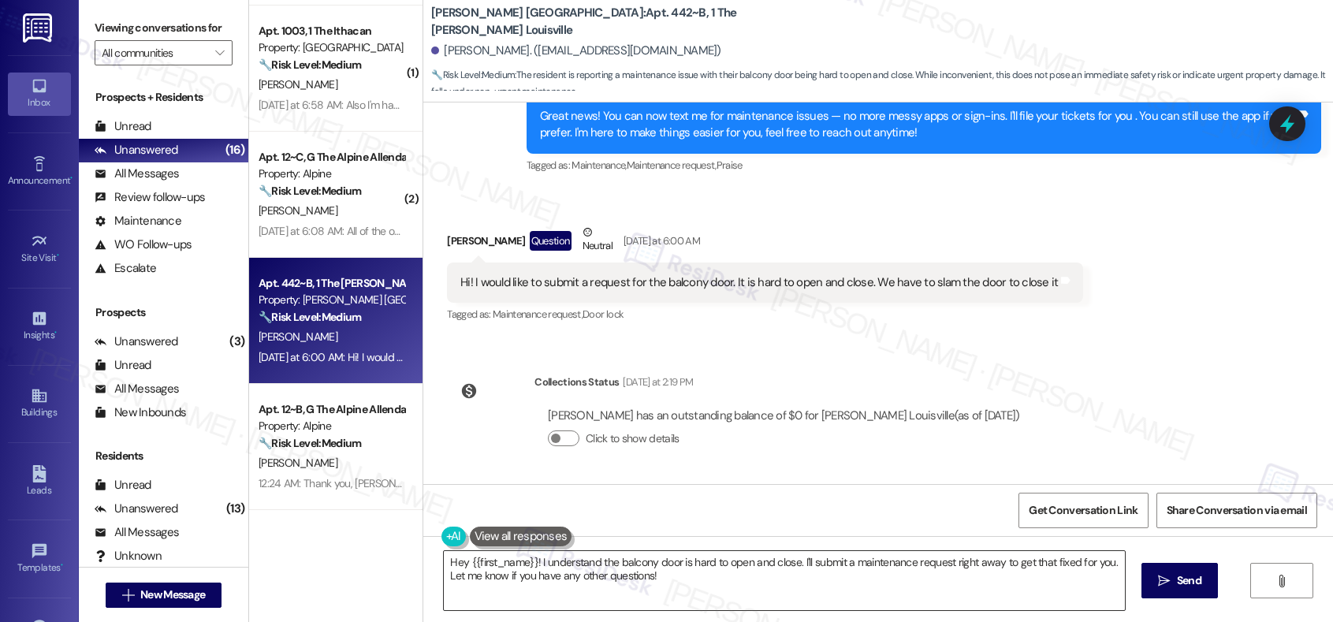
click at [567, 570] on textarea "Hey {{first_name}}! I understand the balcony door is hard to open and close. I'…" at bounding box center [784, 580] width 680 height 59
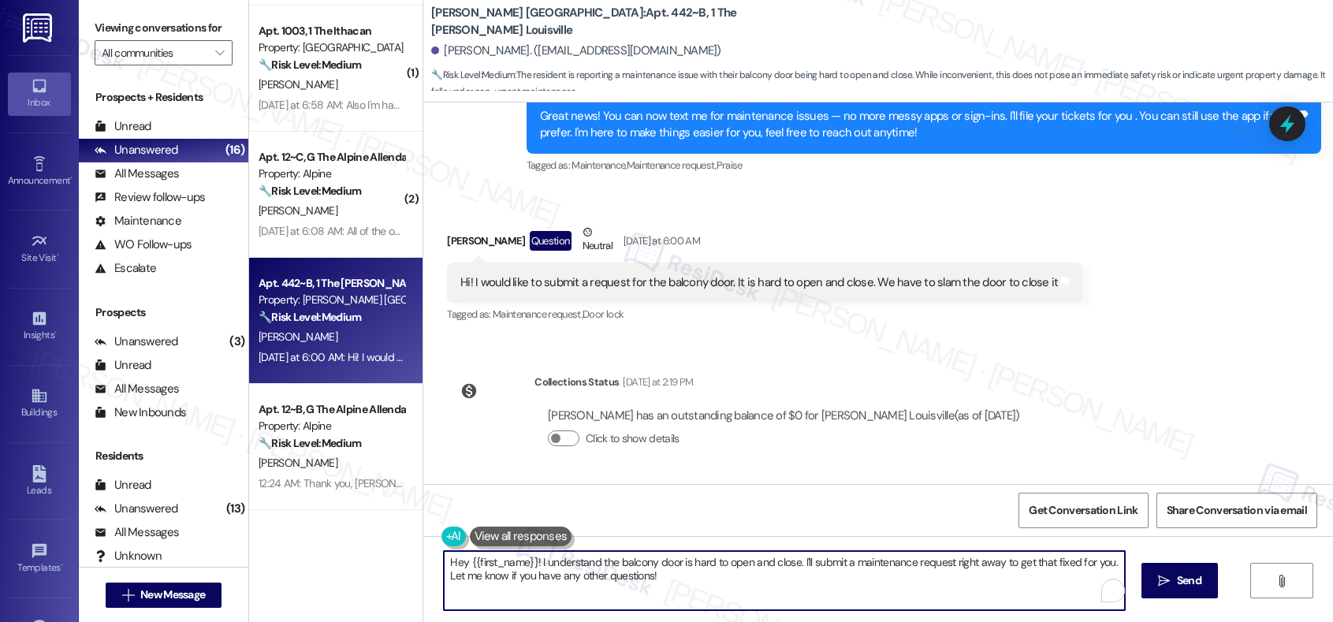
click at [567, 570] on textarea "Hey {{first_name}}! I understand the balcony door is hard to open and close. I'…" at bounding box center [784, 580] width 680 height 59
click at [723, 588] on textarea "Hey {{first_name}}! I understand the balcony door is hard to open and close. I'…" at bounding box center [781, 580] width 680 height 59
drag, startPoint x: 697, startPoint y: 582, endPoint x: 431, endPoint y: 579, distance: 265.6
click at [431, 579] on div "Hey {{first_name}}! I understand the balcony door is hard to open and close. I'…" at bounding box center [877, 595] width 909 height 118
type textarea "Hey {{first_name}}! I understand the balcony door is hard to open and close. I'…"
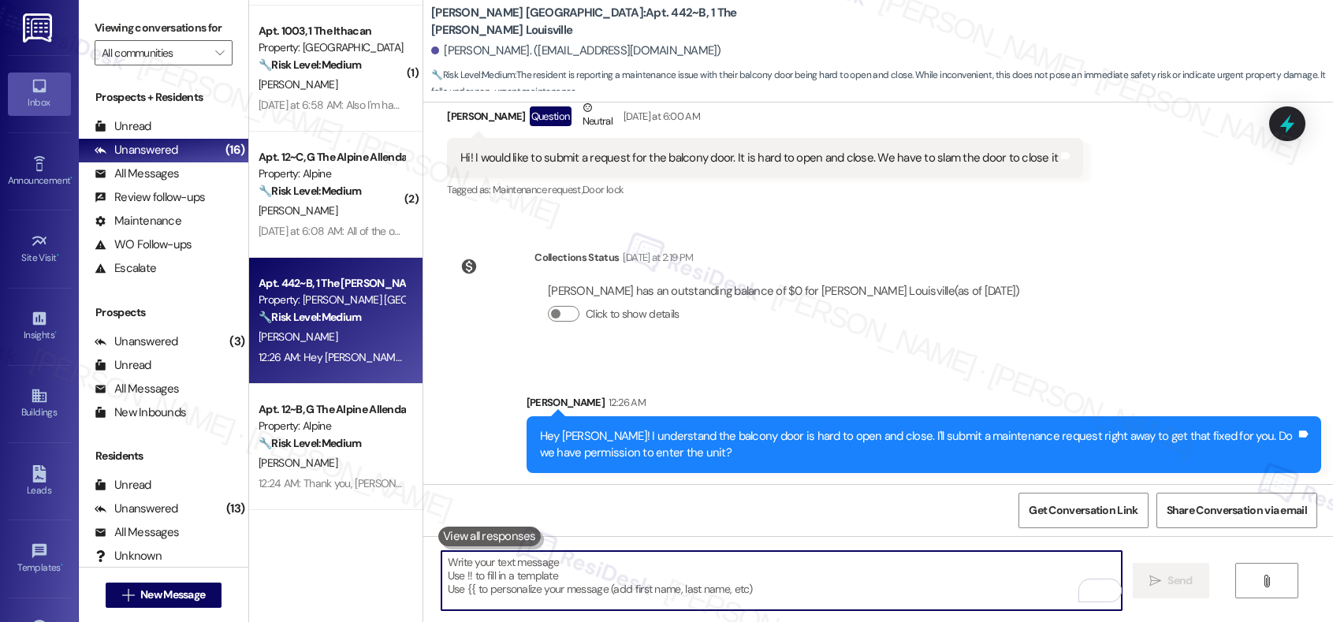
scroll to position [493, 0]
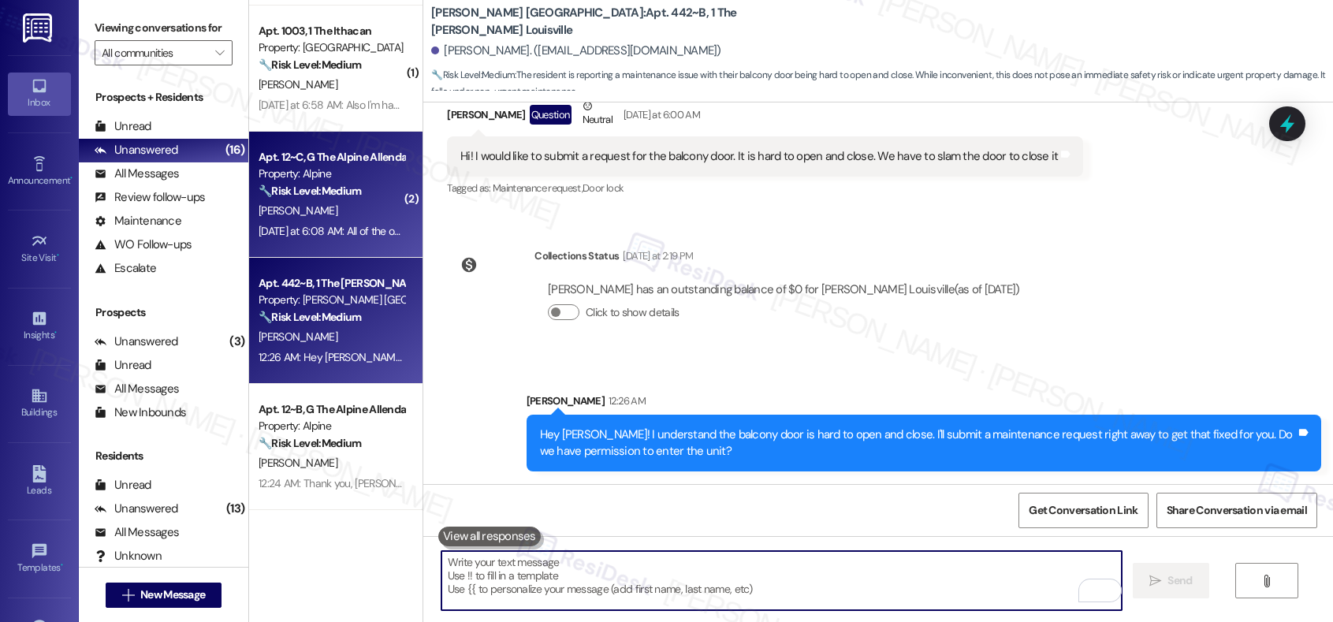
click at [333, 221] on div "Yesterday at 6:08 AM: All of the ones that have check have been completed Yeste…" at bounding box center [331, 231] width 149 height 20
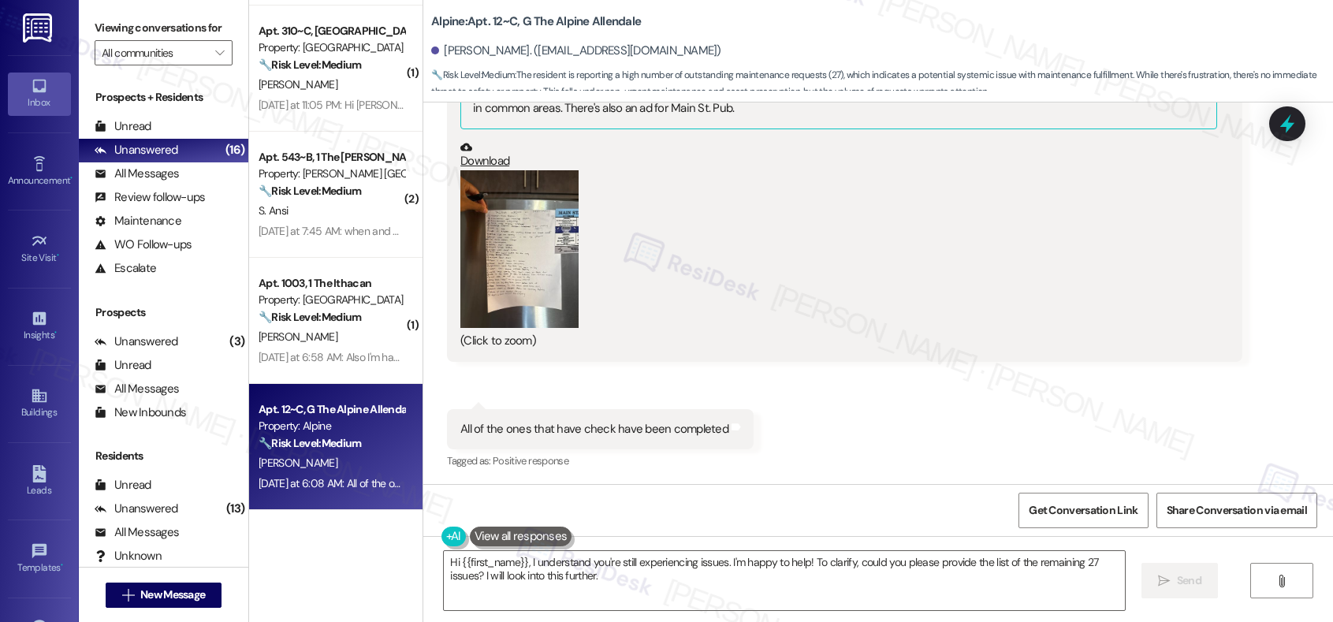
scroll to position [1063, 0]
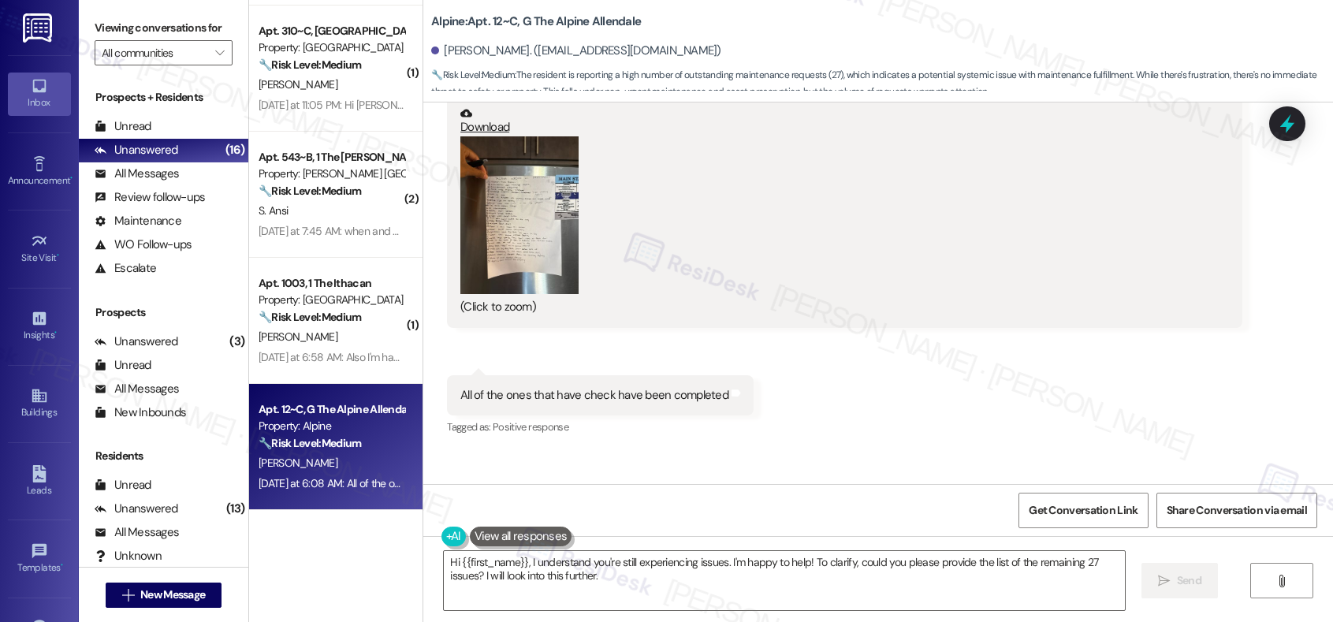
click at [529, 236] on button "Zoom image" at bounding box center [519, 215] width 118 height 158
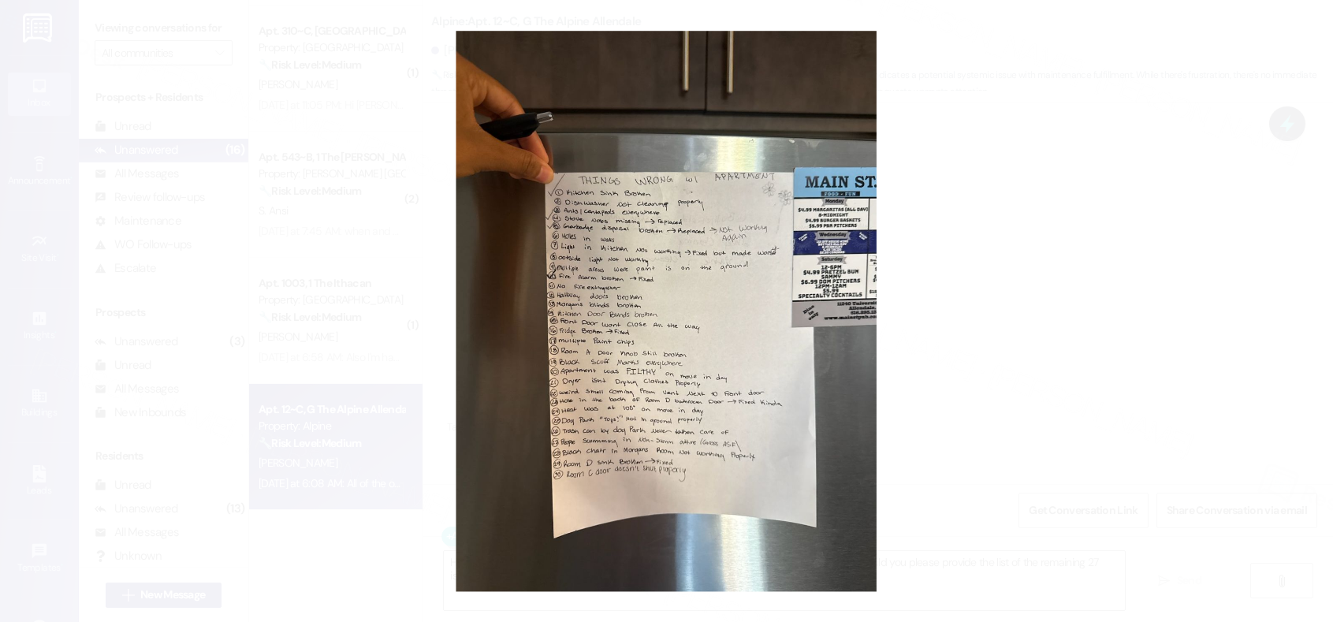
click at [1035, 318] on button "Unzoom image" at bounding box center [666, 311] width 1333 height 622
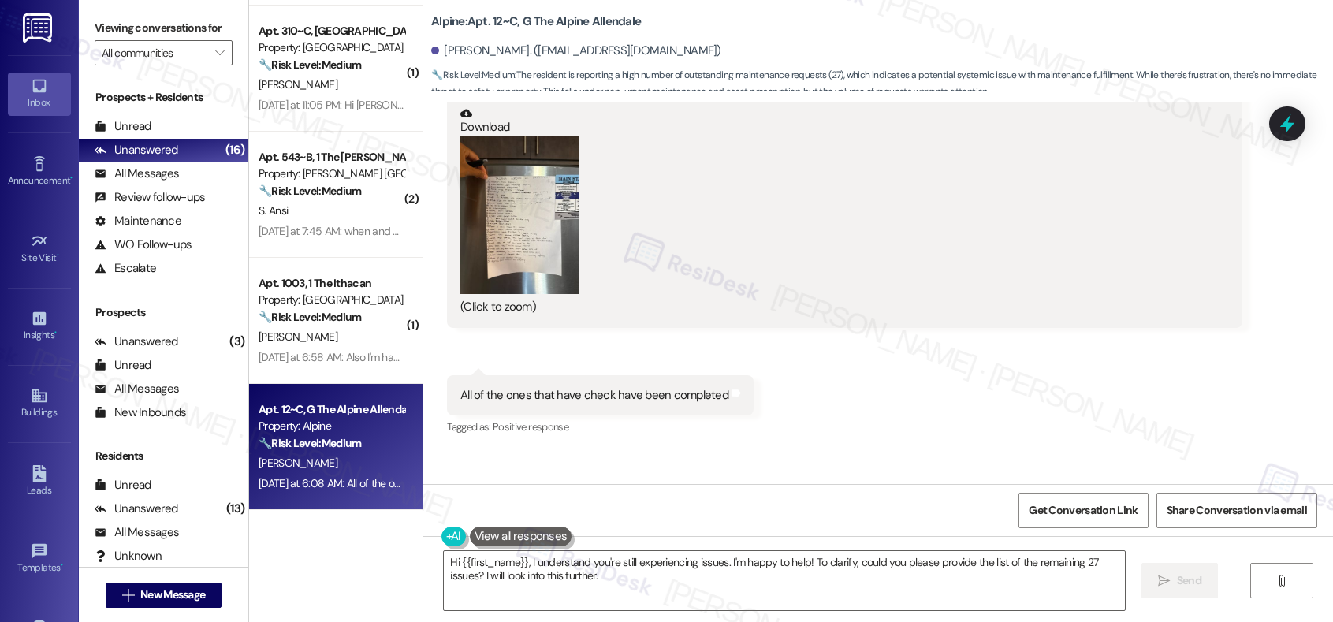
scroll to position [1175, 0]
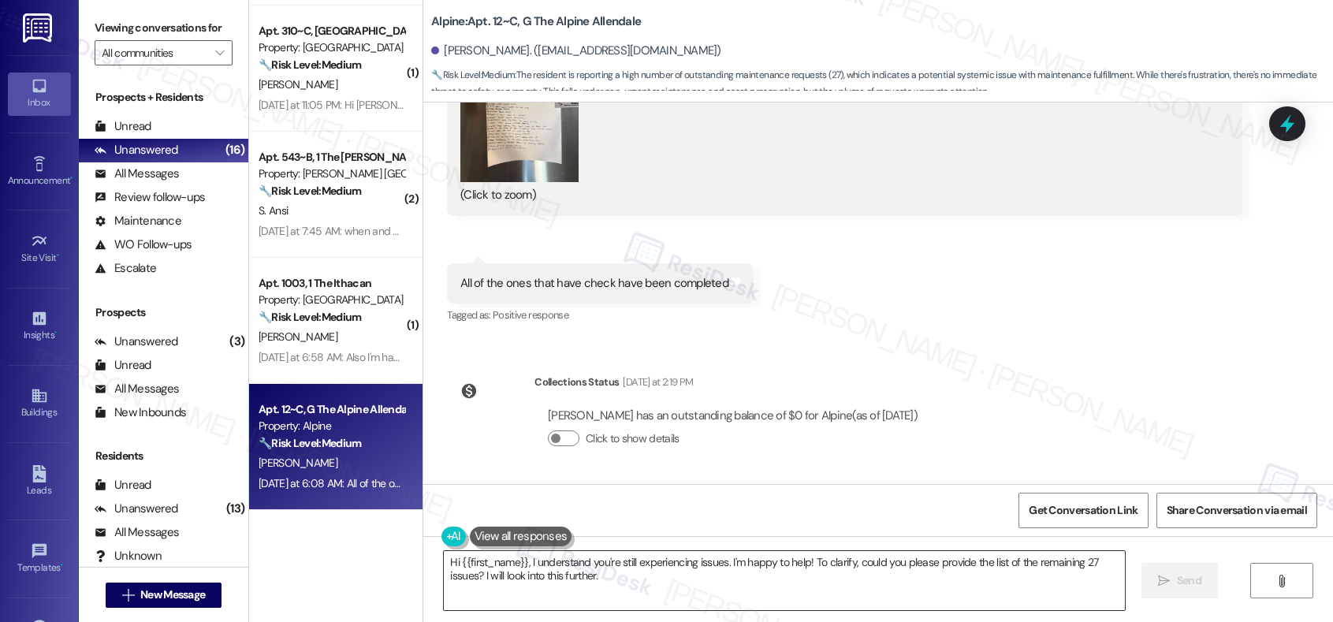
click at [594, 589] on textarea "Hi {{first_name}}, I understand you're still experiencing issues. I'm happy to …" at bounding box center [784, 580] width 680 height 59
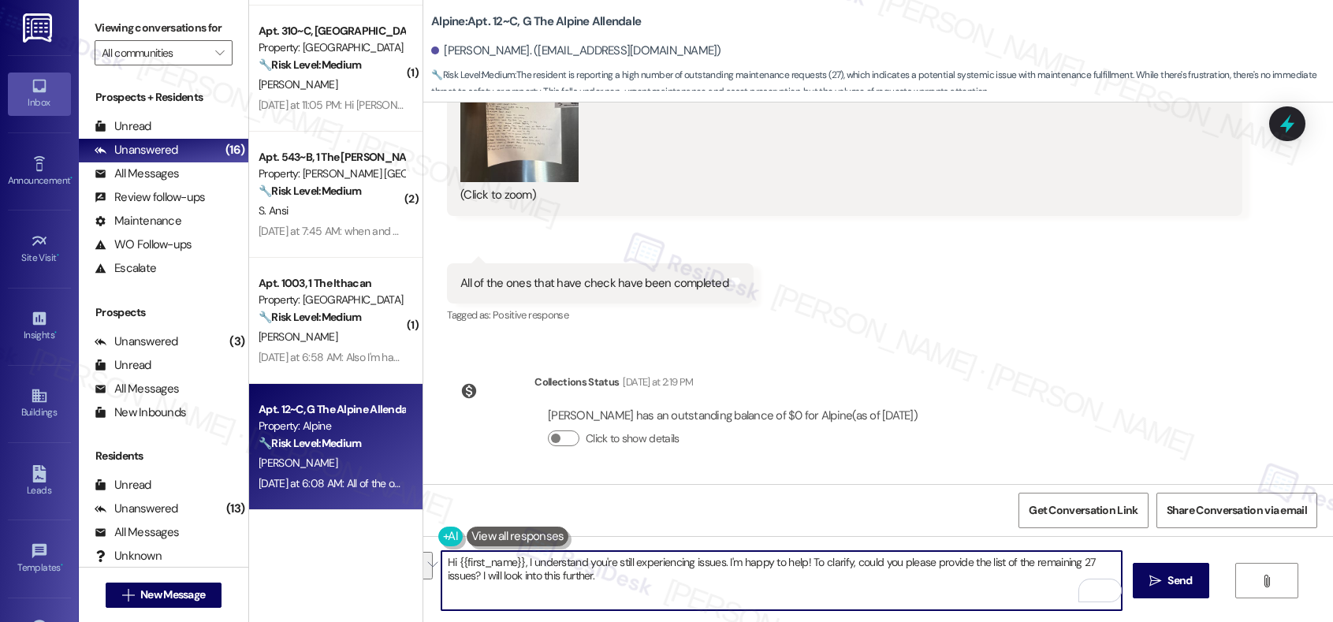
drag, startPoint x: 604, startPoint y: 578, endPoint x: 433, endPoint y: 568, distance: 171.3
click at [433, 568] on div "Hi {{first_name}}, I understand you're still experiencing issues. I'm happy to …" at bounding box center [877, 595] width 909 height 118
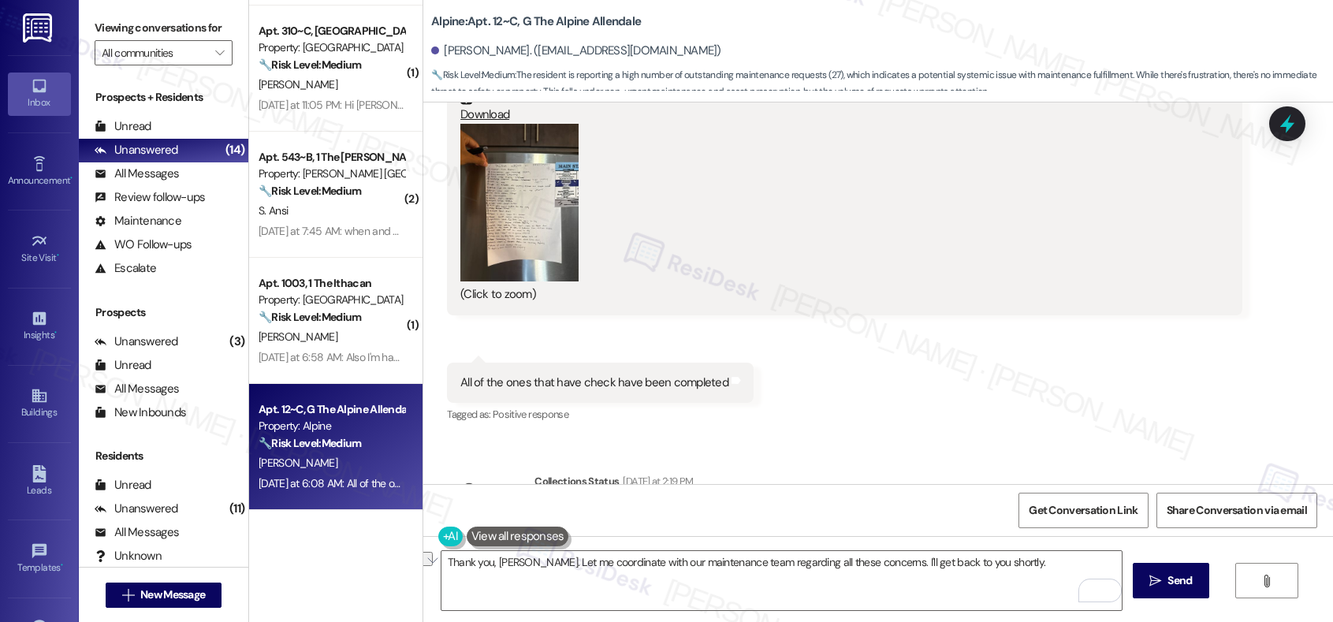
scroll to position [1065, 0]
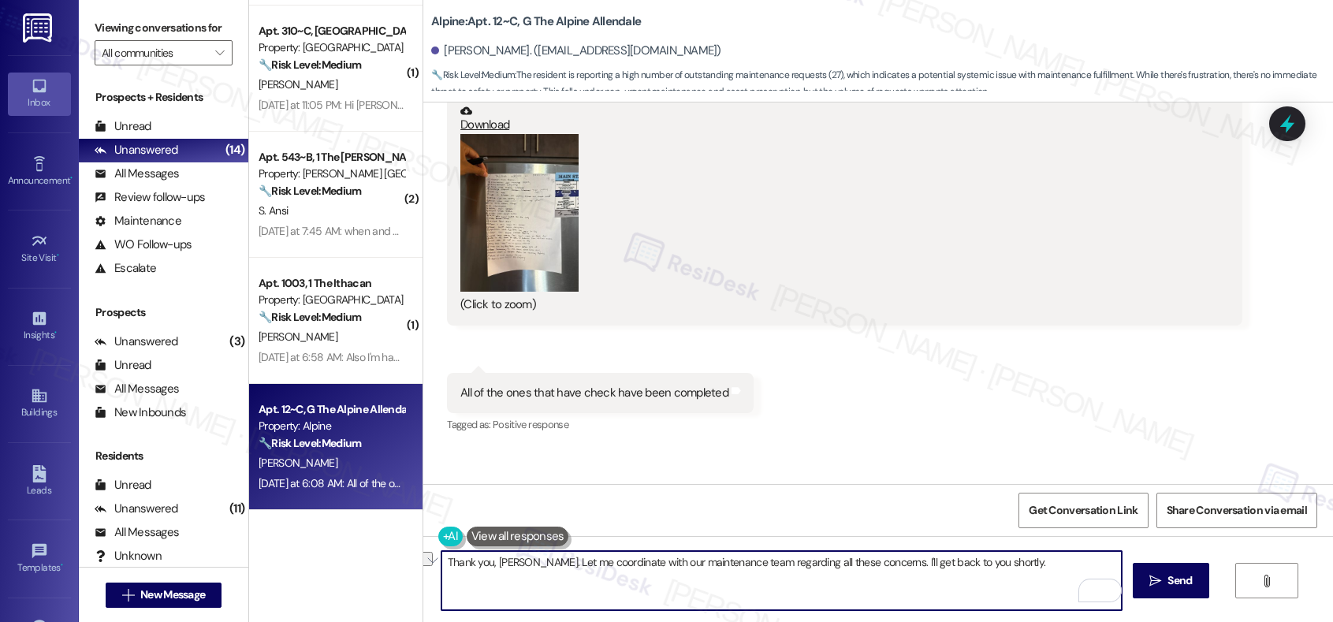
click at [679, 560] on textarea "Thank you, Morgan. Let me coordinate with our maintenance team regarding all th…" at bounding box center [781, 580] width 680 height 59
paste textarea "I’ll coordinate with our maintenance team on all of these concerns and follow u…"
type textarea "Thank you, Morgan. I’ll coordinate with our maintenance team on all of these co…"
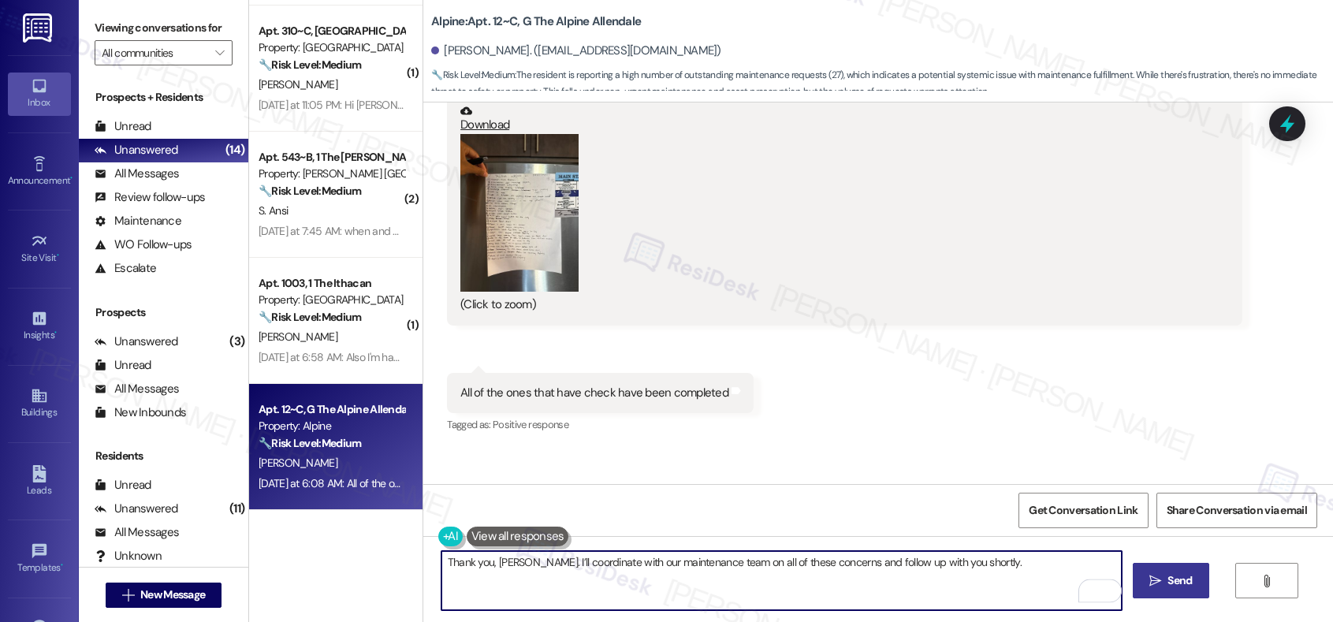
click at [1139, 580] on button " Send" at bounding box center [1170, 580] width 76 height 35
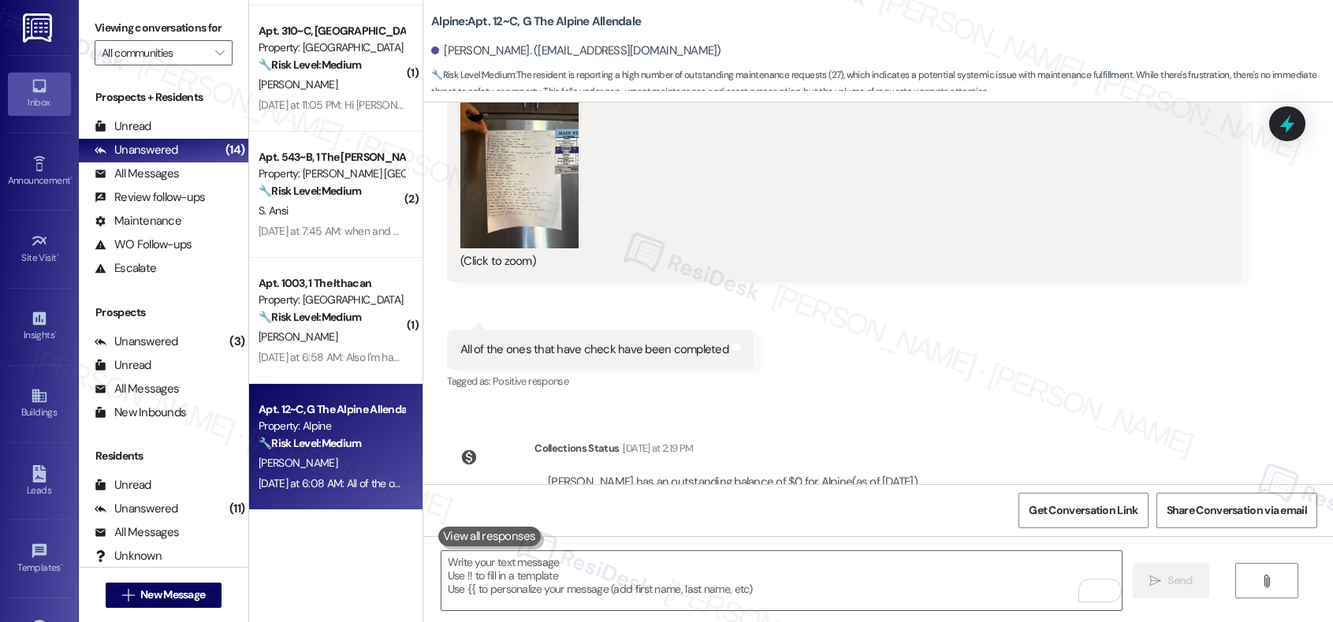
scroll to position [1285, 0]
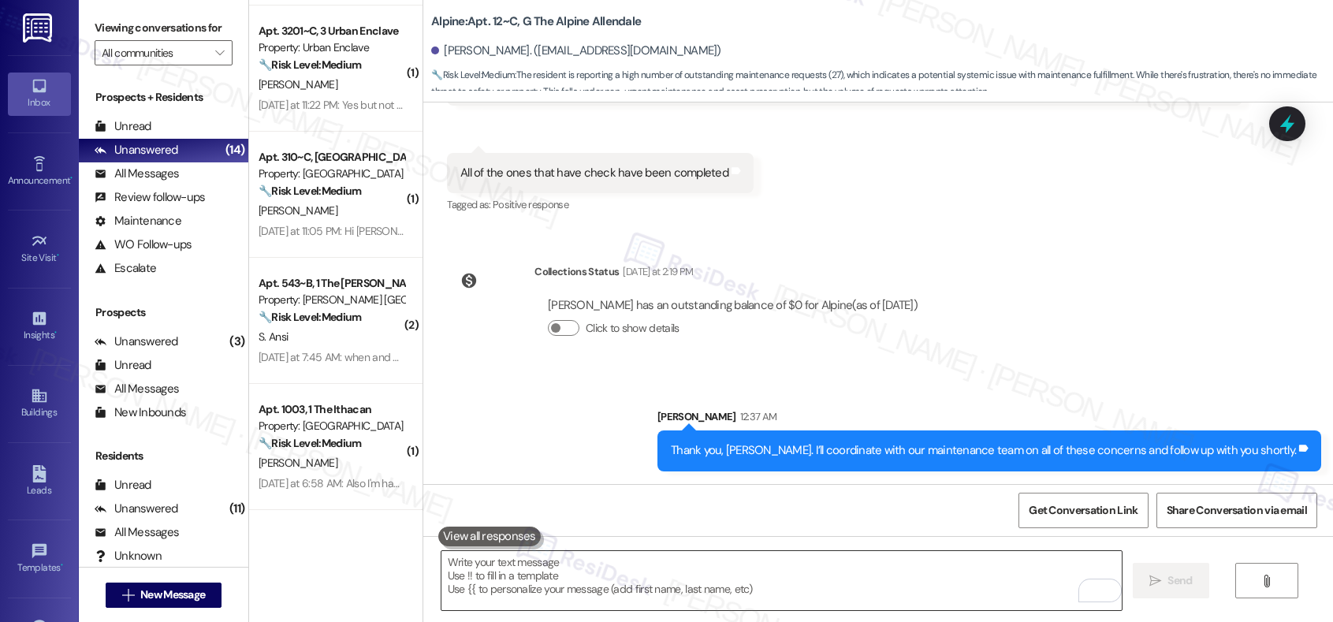
click at [838, 574] on textarea "To enrich screen reader interactions, please activate Accessibility in Grammarl…" at bounding box center [781, 580] width 680 height 59
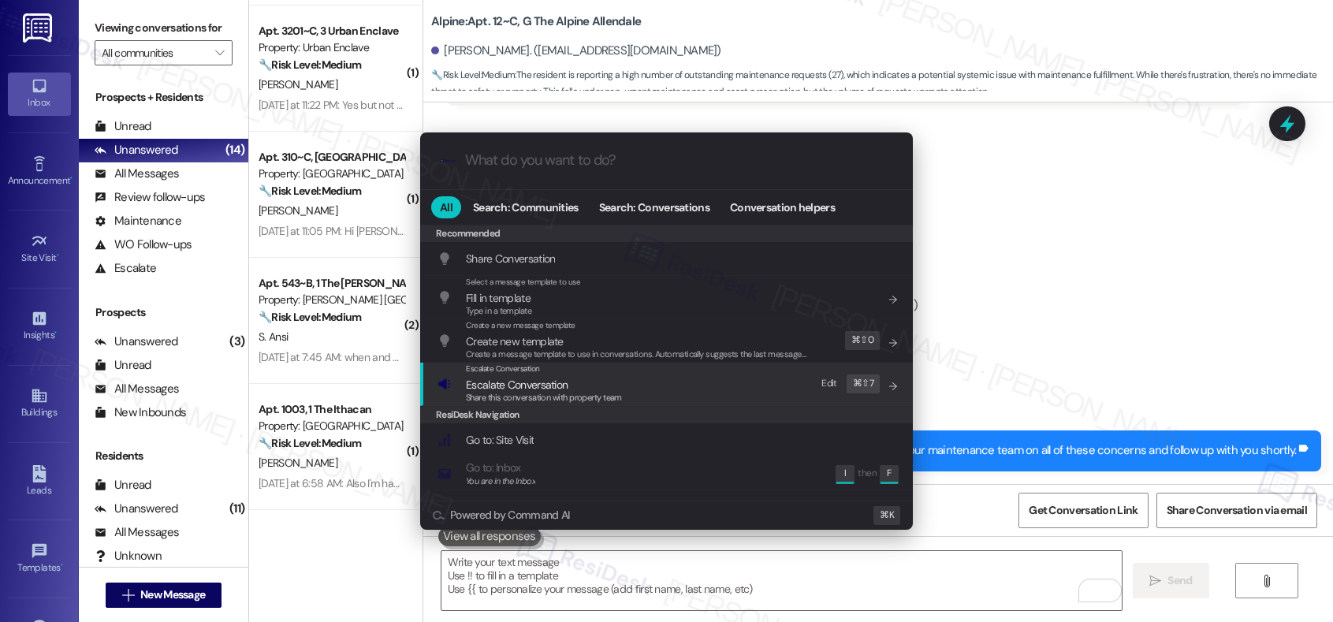
click at [671, 392] on div "Escalate Conversation Escalate Conversation Share this conversation with proper…" at bounding box center [667, 383] width 461 height 43
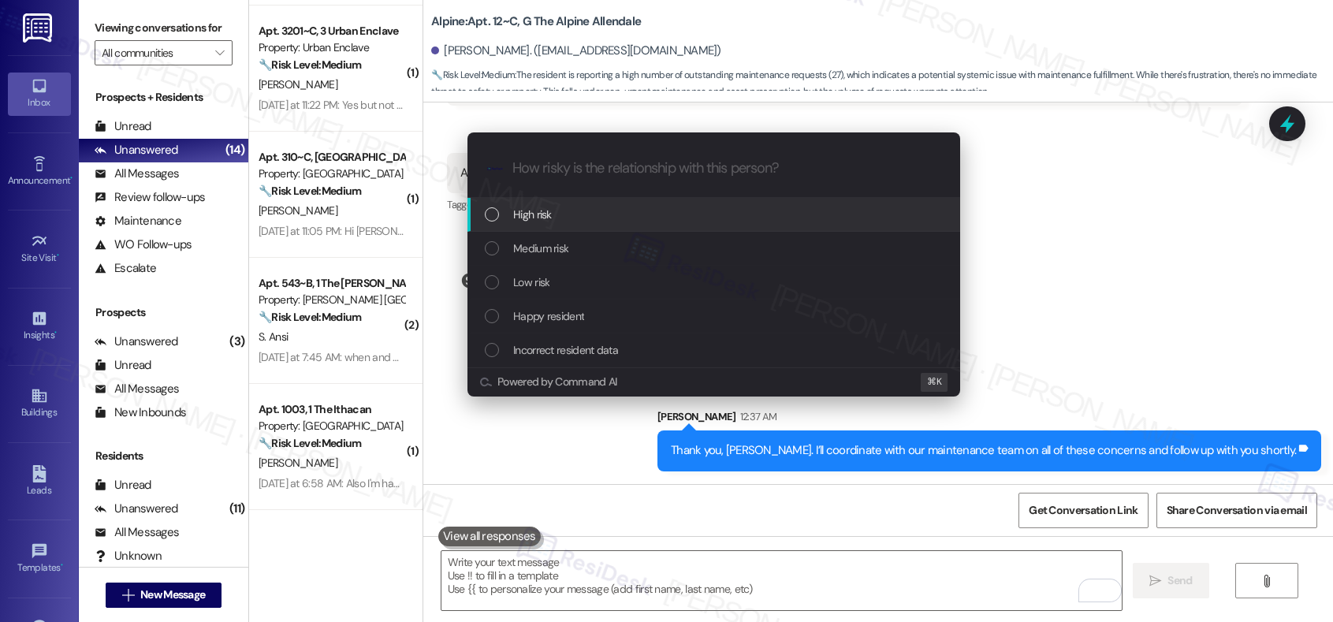
click at [626, 216] on div "High risk" at bounding box center [715, 214] width 461 height 17
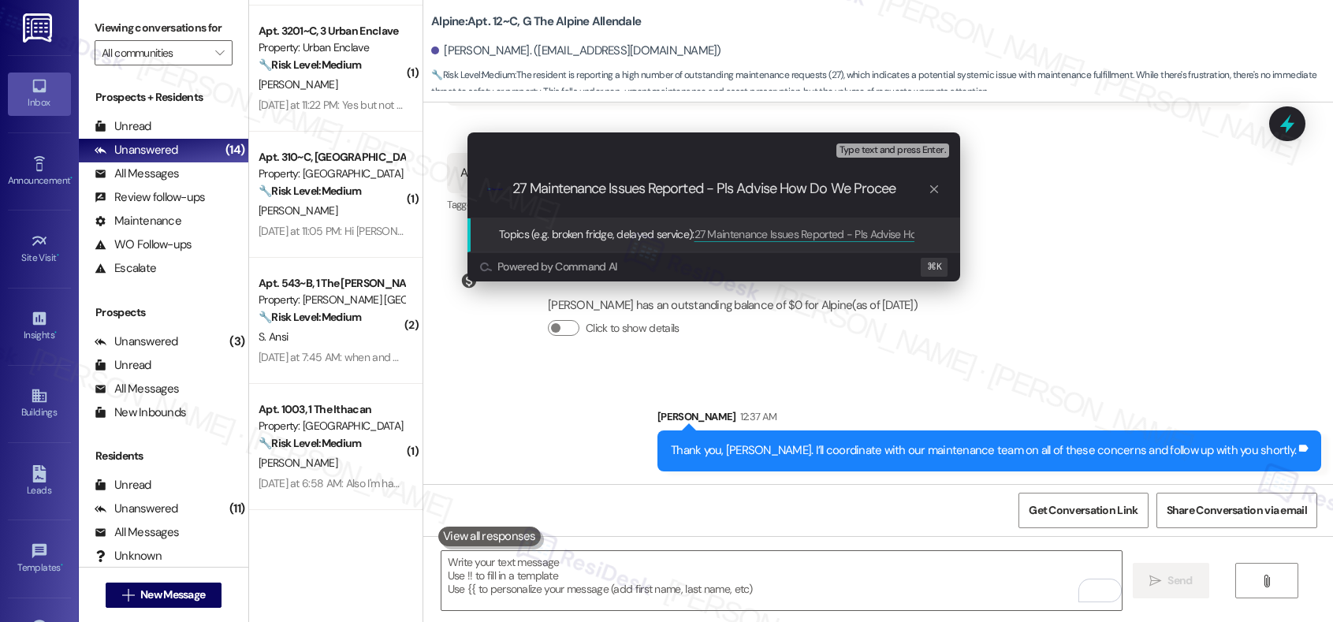
type input "27 Maintenance Issues Reported - Pls Advise How Do We Proceed"
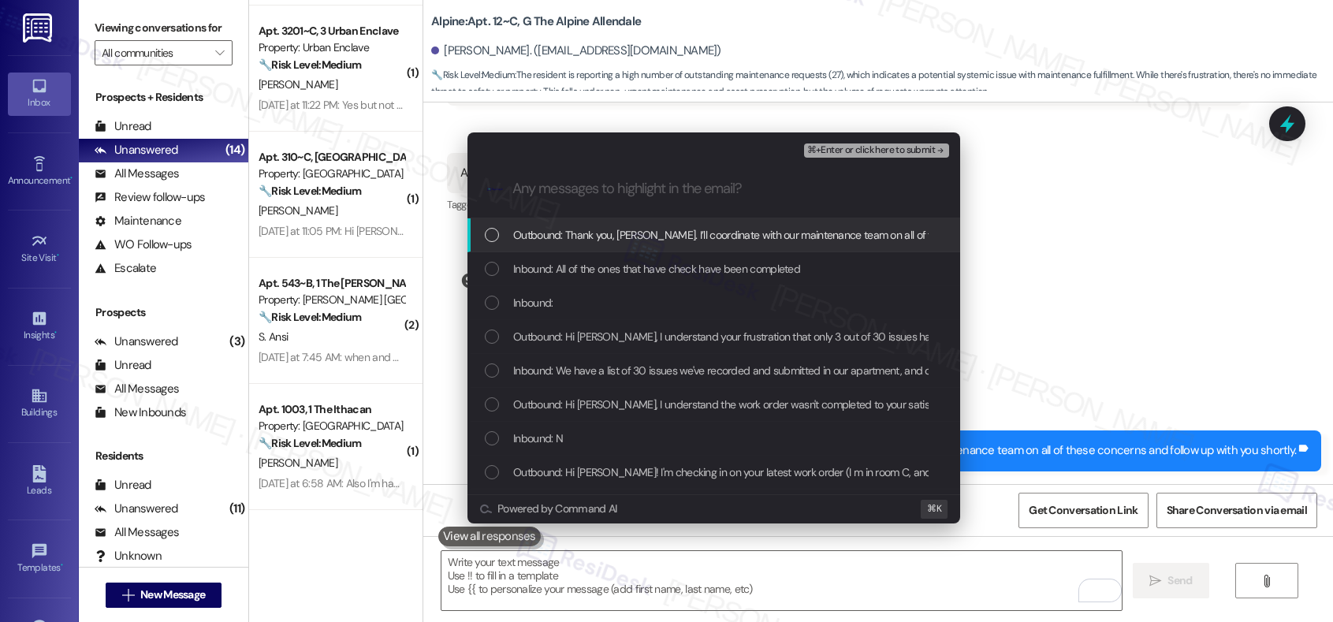
click at [593, 236] on span "Outbound: Thank you, Morgan. I’ll coordinate with our maintenance team on all o…" at bounding box center [826, 234] width 626 height 17
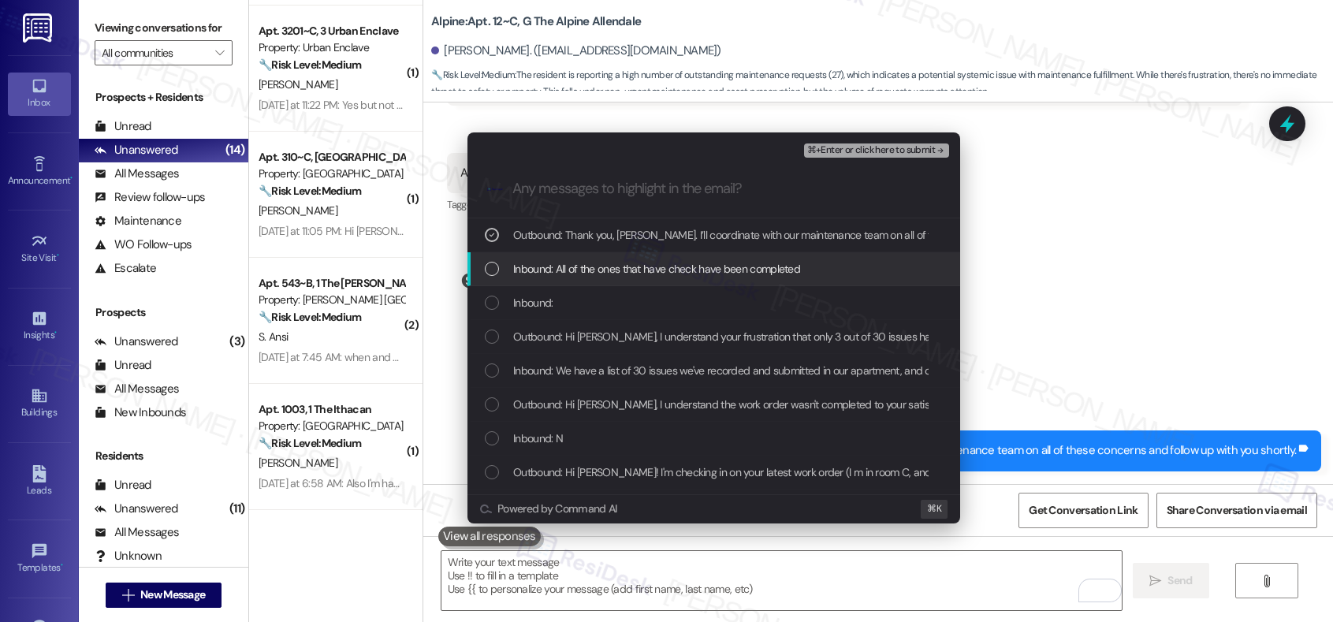
click at [592, 265] on span "Inbound: All of the ones that have check have been completed" at bounding box center [656, 268] width 287 height 17
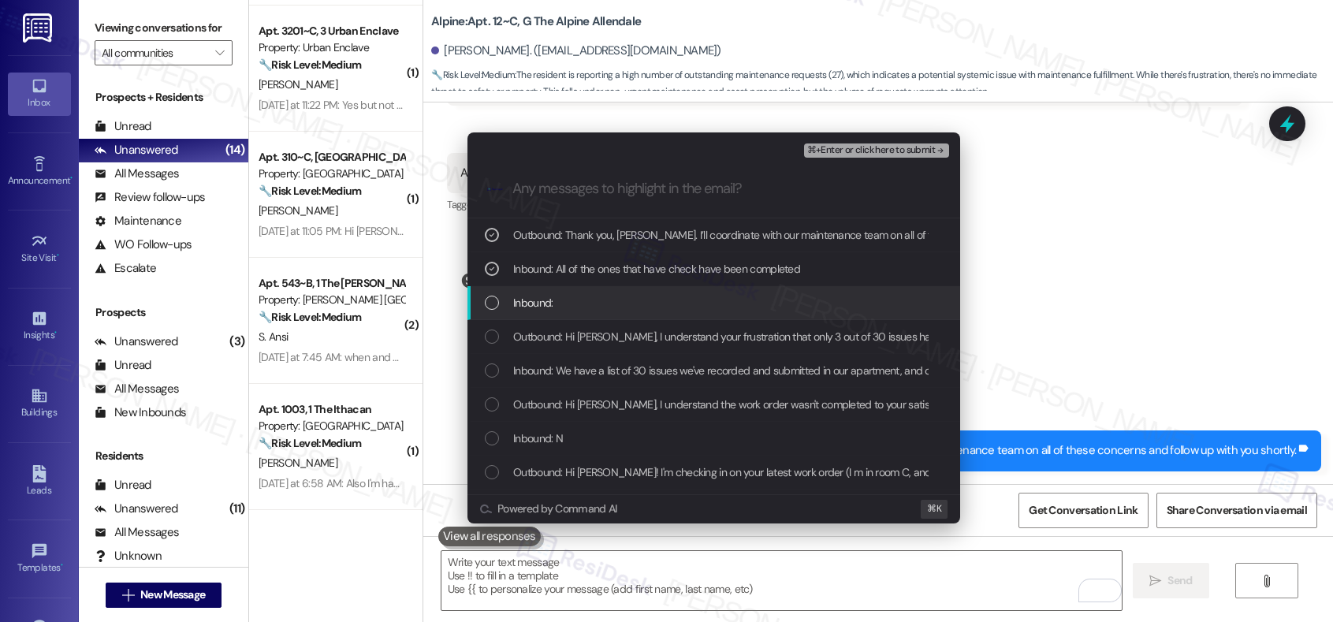
click at [585, 288] on div "Inbound:" at bounding box center [713, 303] width 493 height 34
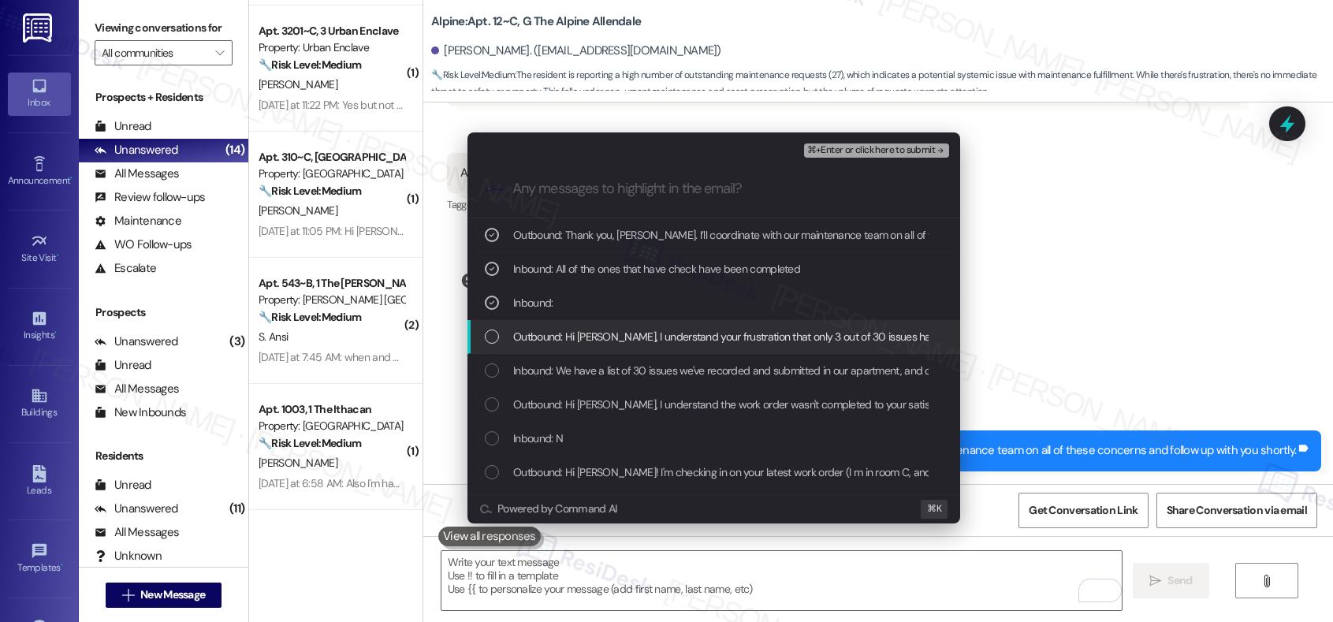
click at [582, 329] on span "Outbound: Hi Morgan, I understand your frustration that only 3 out of 30 issues…" at bounding box center [962, 336] width 899 height 17
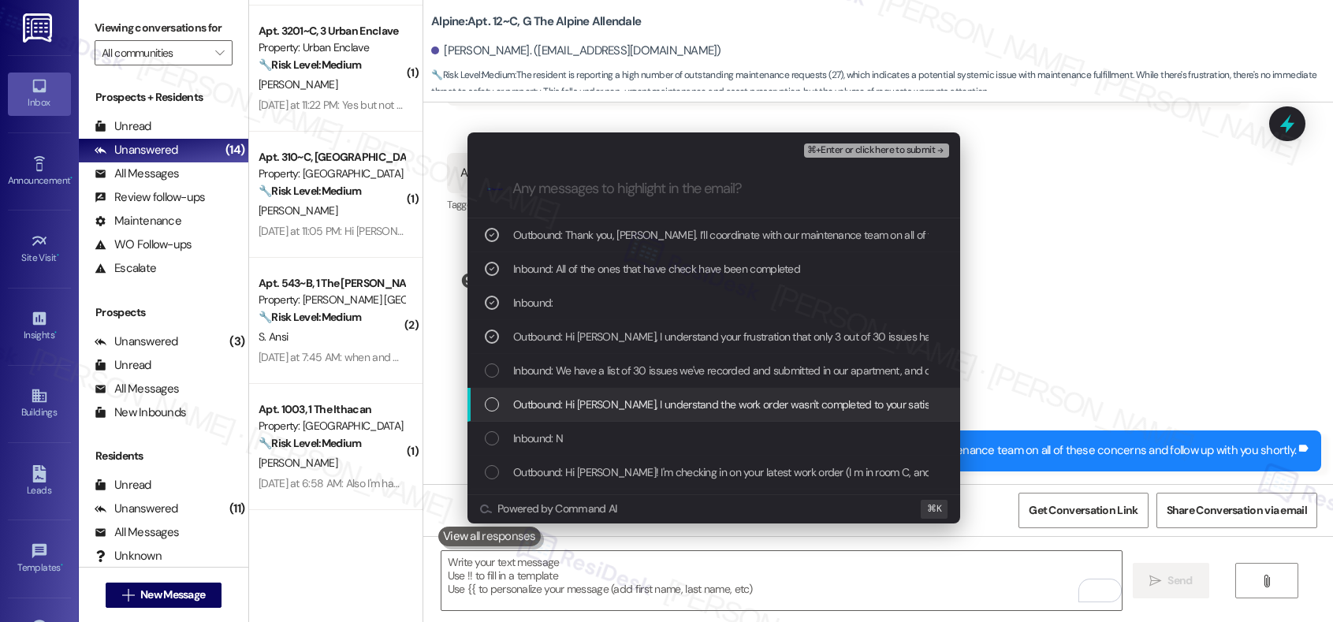
click at [567, 404] on span "Outbound: Hi Morgan, I understand the work order wasn't completed to your satis…" at bounding box center [999, 404] width 973 height 17
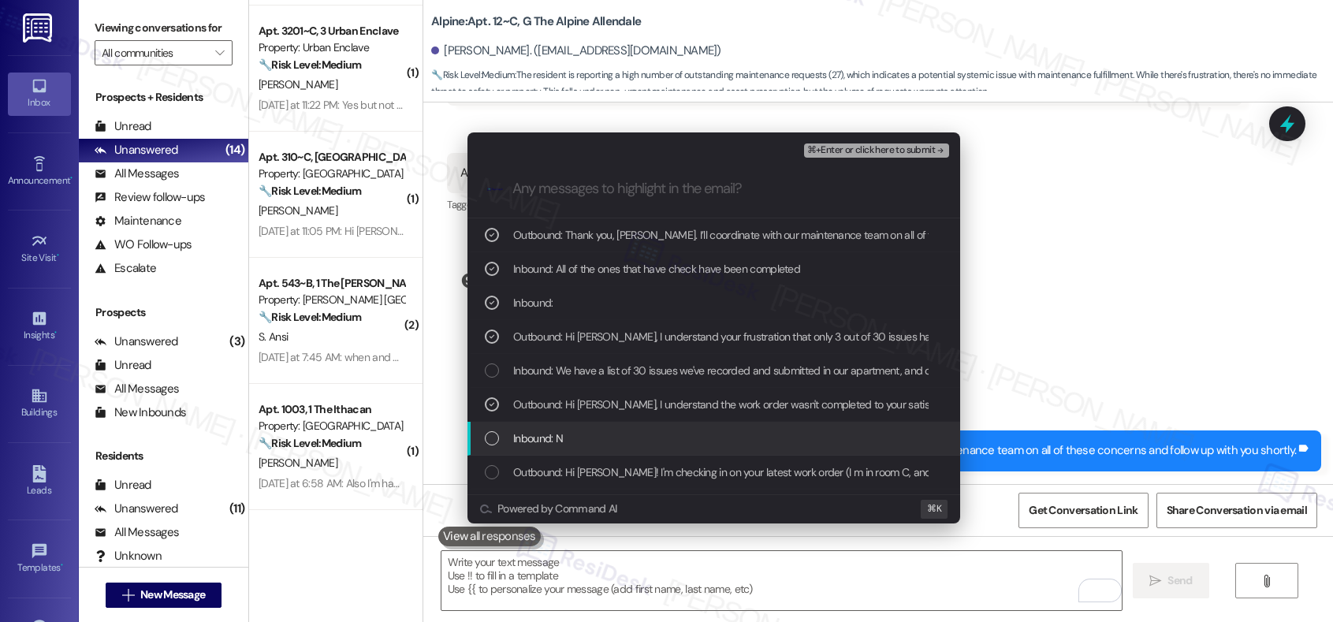
click at [559, 439] on span "Inbound: N" at bounding box center [538, 437] width 50 height 17
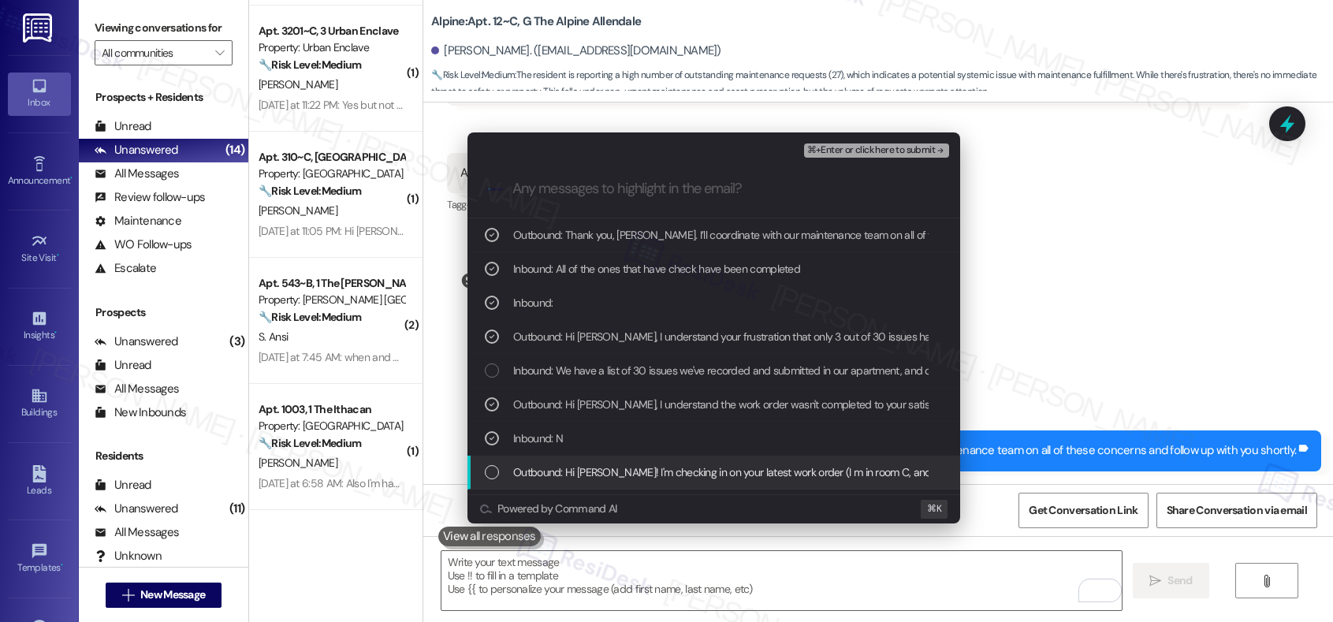
click at [553, 468] on span "Outbound: Hi Morgan! I'm checking in on your latest work order (I m in room C, …" at bounding box center [1105, 471] width 1185 height 17
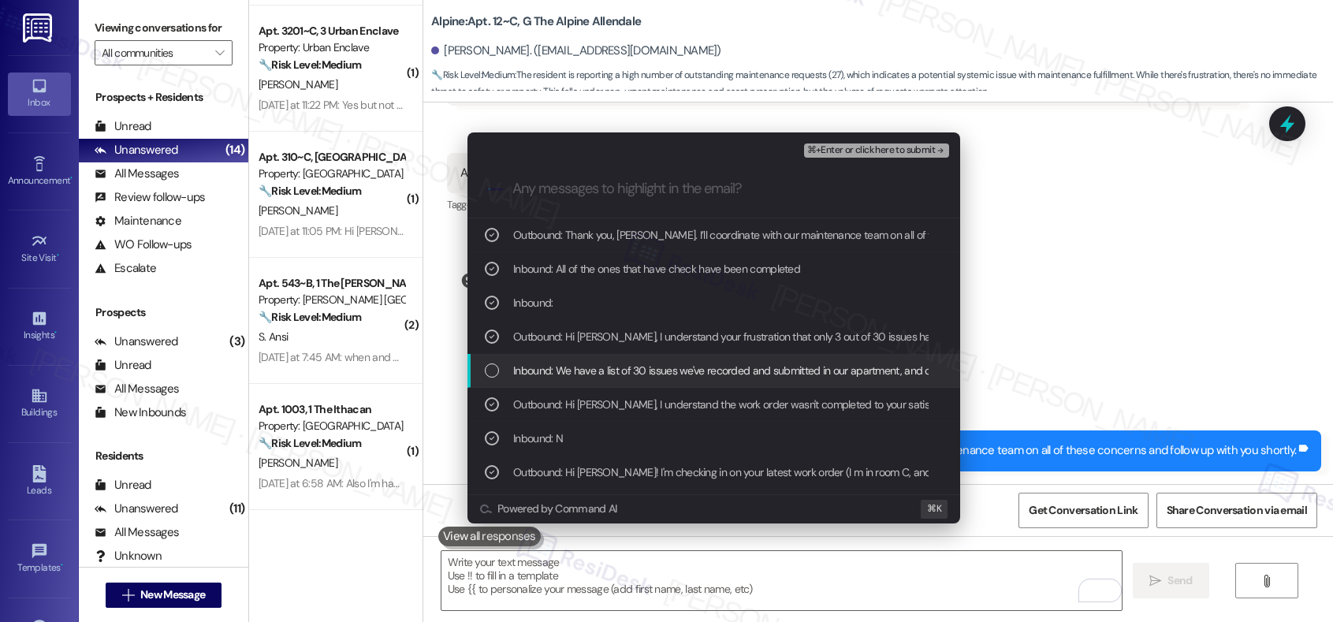
click at [586, 372] on span "Inbound: We have a list of 30 issues we've recorded and submitted in our apartm…" at bounding box center [820, 370] width 615 height 17
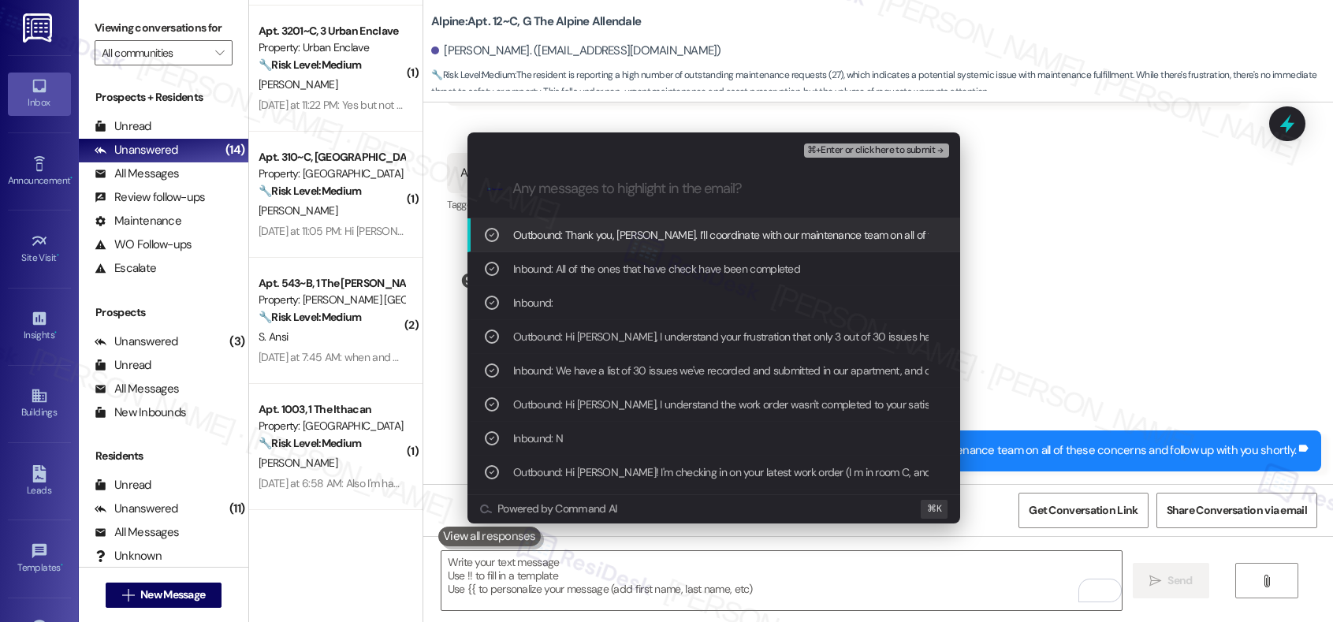
click at [870, 152] on span "⌘+Enter or click here to submit" at bounding box center [871, 150] width 128 height 11
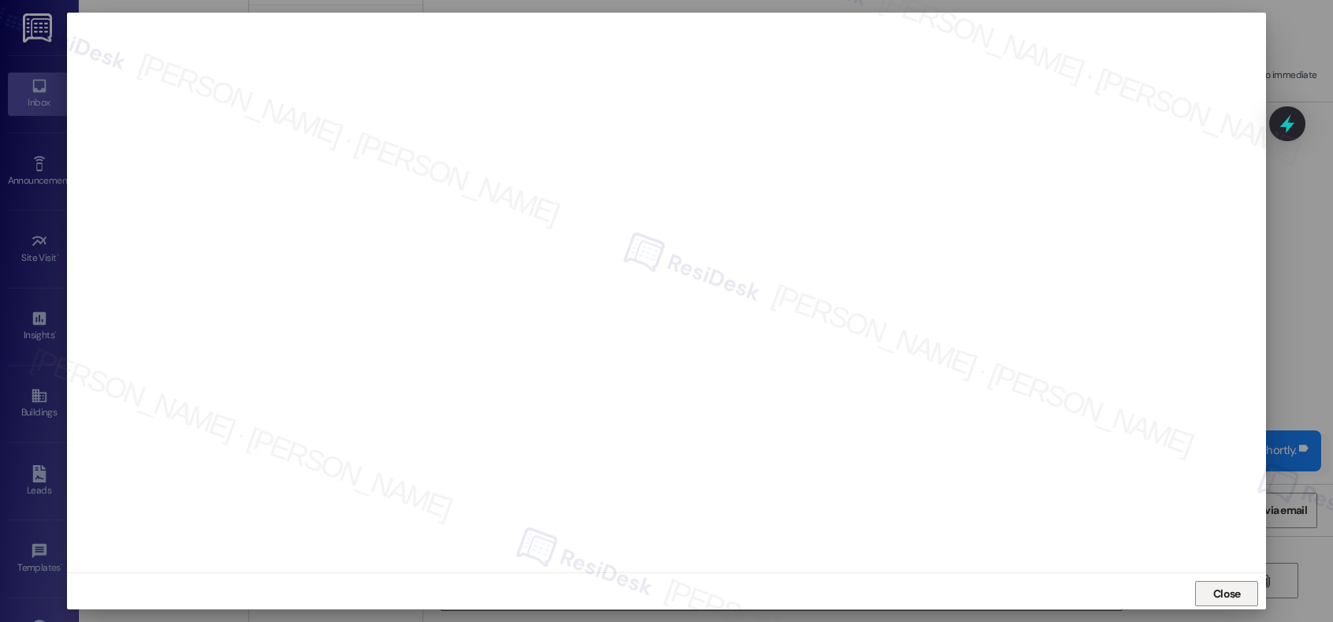
click at [1227, 593] on span "Close" at bounding box center [1227, 593] width 28 height 17
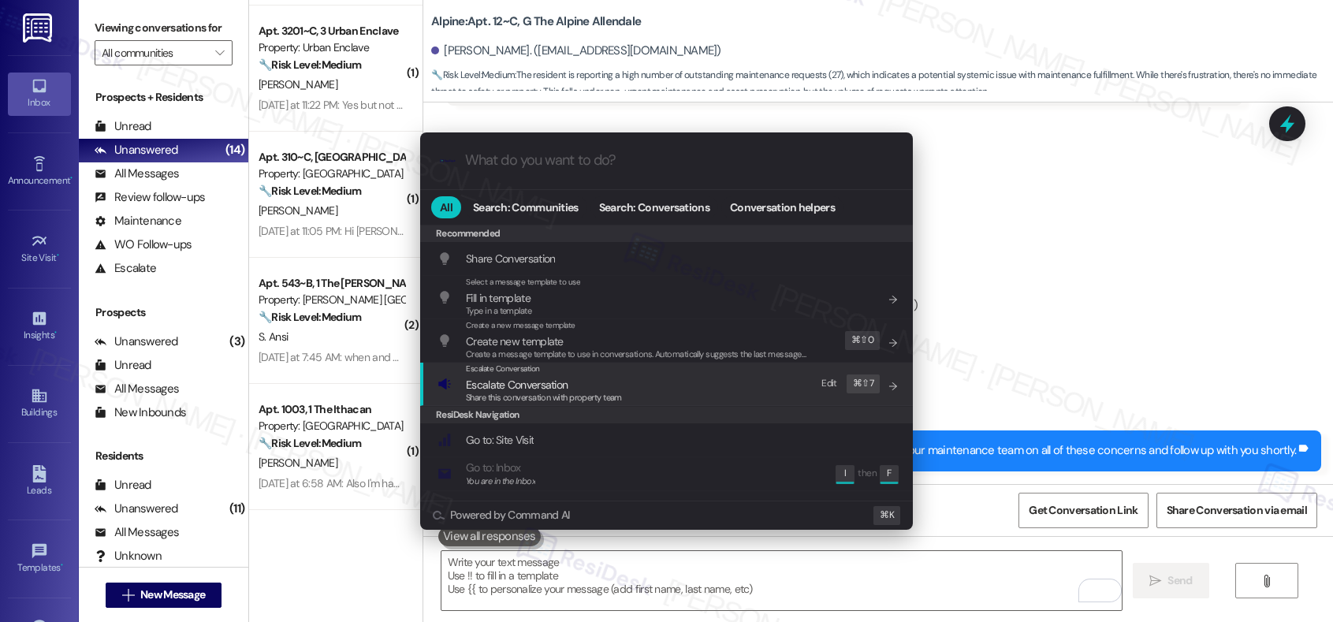
click at [651, 384] on div "Escalate Conversation Escalate Conversation Share this conversation with proper…" at bounding box center [667, 383] width 461 height 43
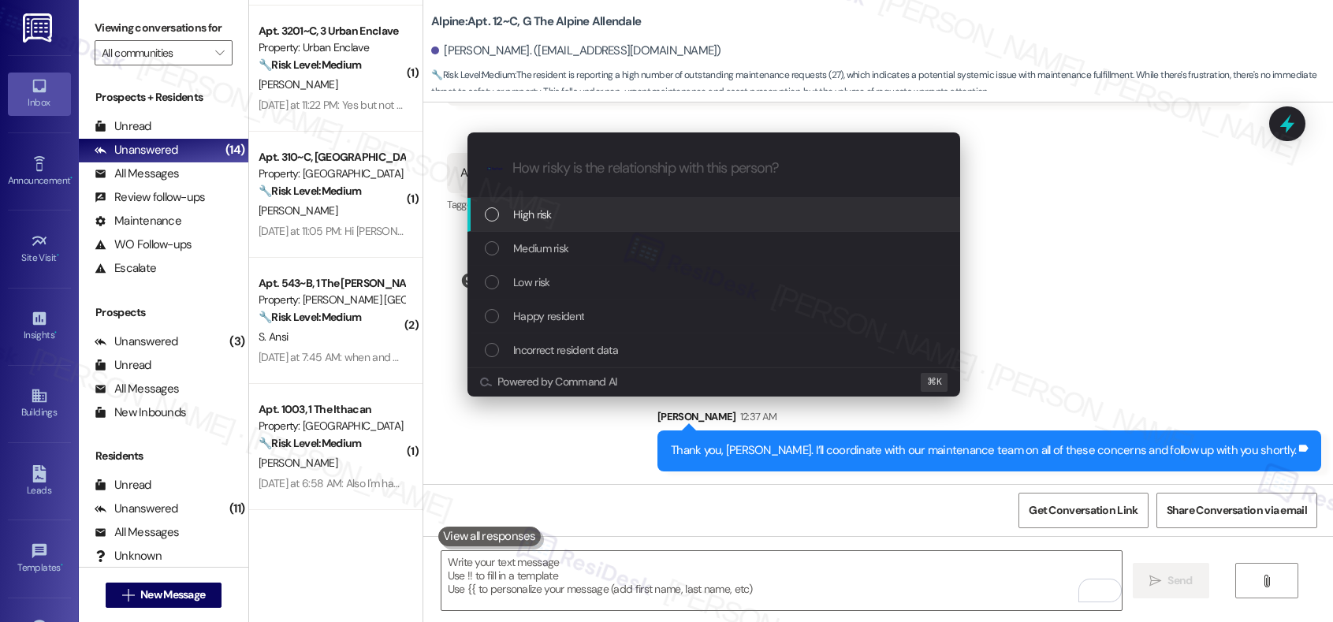
click at [623, 198] on div "High risk" at bounding box center [713, 215] width 493 height 34
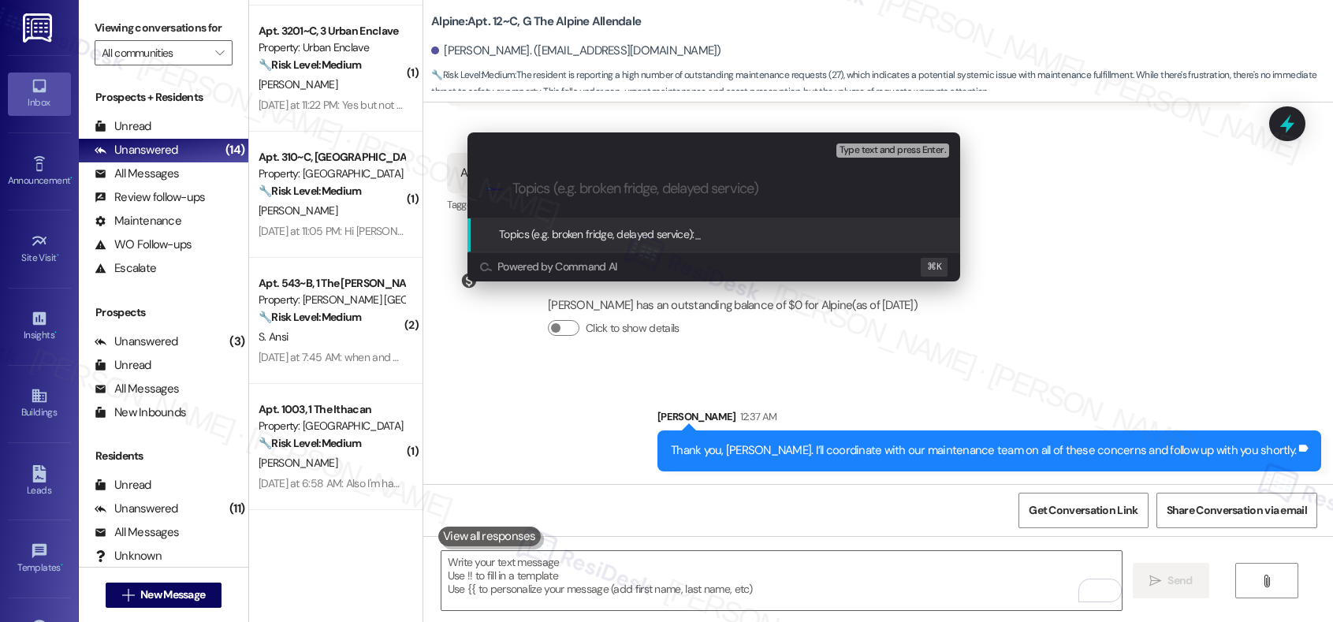
paste input "27 Maintenance Issues Reported - Pls Advise How Do We Proceed"
type input "27 Maintenance Issues Reported - Pls Advise How Do We Proceed"
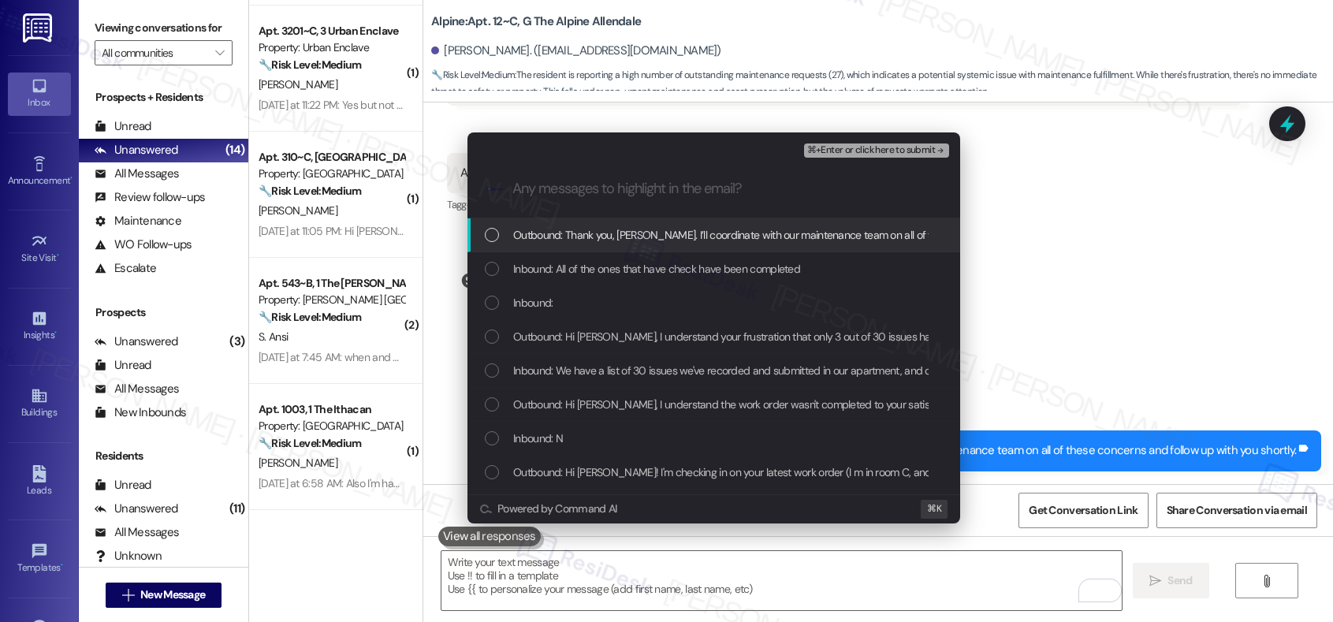
click at [615, 240] on span "Outbound: Thank you, Morgan. I’ll coordinate with our maintenance team on all o…" at bounding box center [826, 234] width 626 height 17
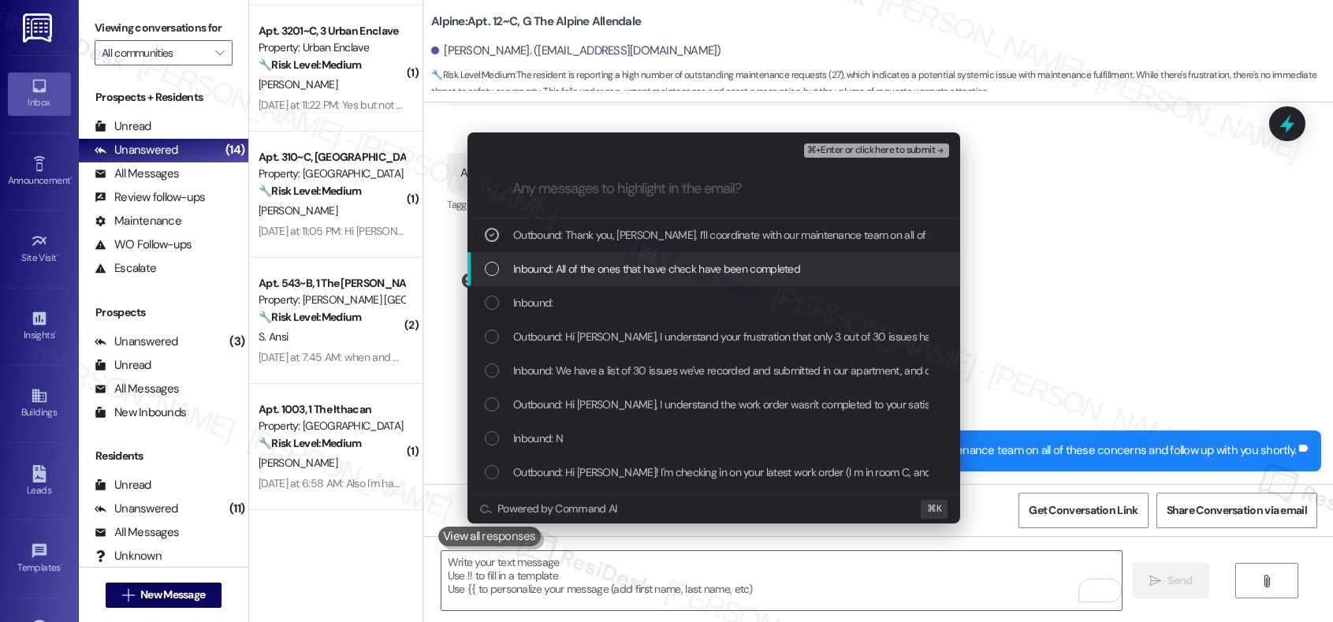
click at [603, 275] on span "Inbound: All of the ones that have check have been completed" at bounding box center [656, 268] width 287 height 17
click at [593, 303] on div "Inbound:" at bounding box center [715, 302] width 461 height 17
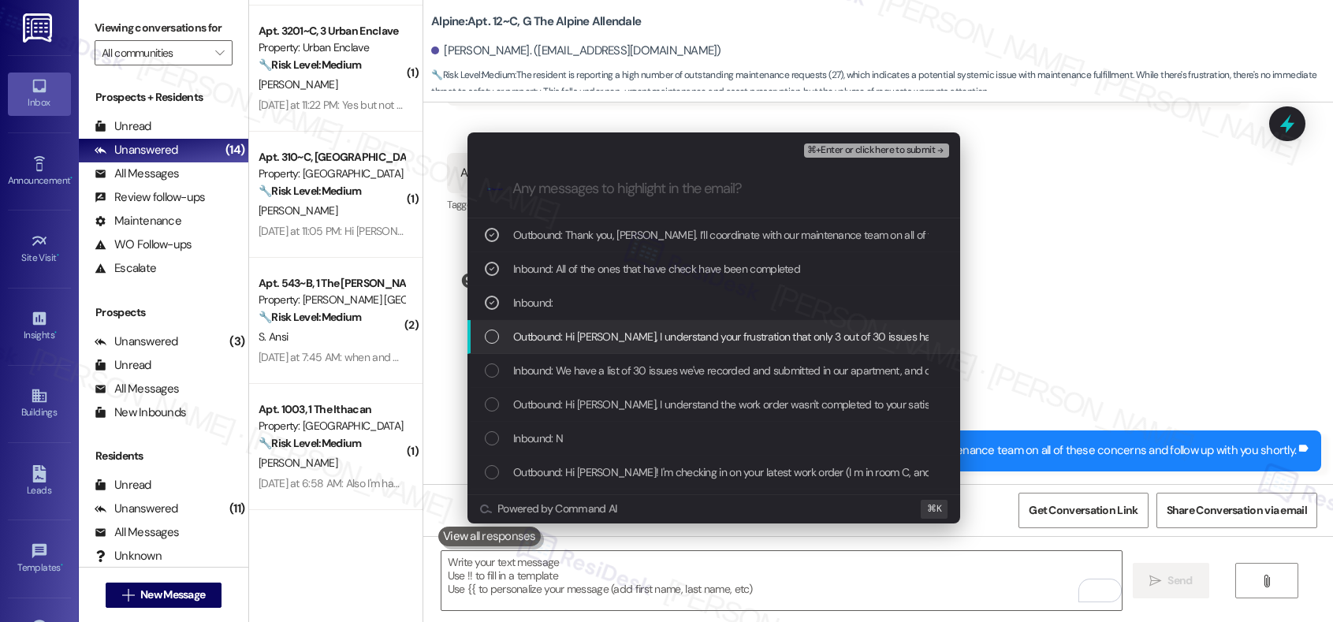
click at [583, 334] on span "Outbound: Hi Morgan, I understand your frustration that only 3 out of 30 issues…" at bounding box center [962, 336] width 899 height 17
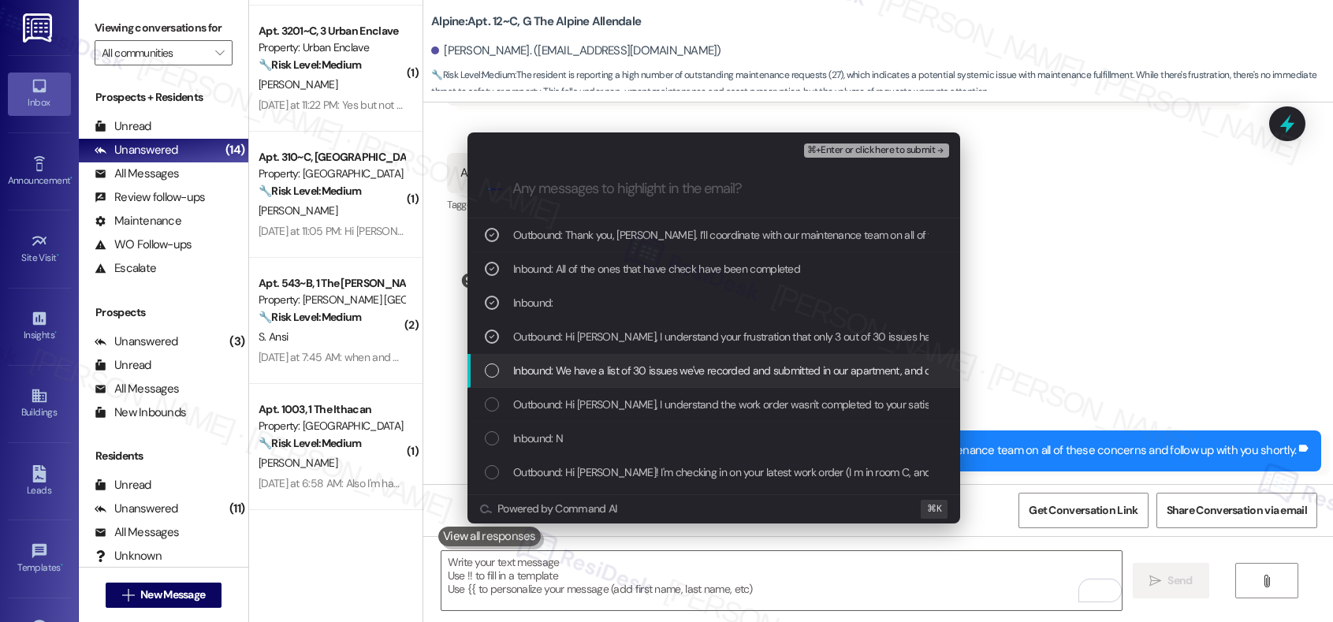
click at [574, 360] on div "Inbound: We have a list of 30 issues we've recorded and submitted in our apartm…" at bounding box center [713, 371] width 493 height 34
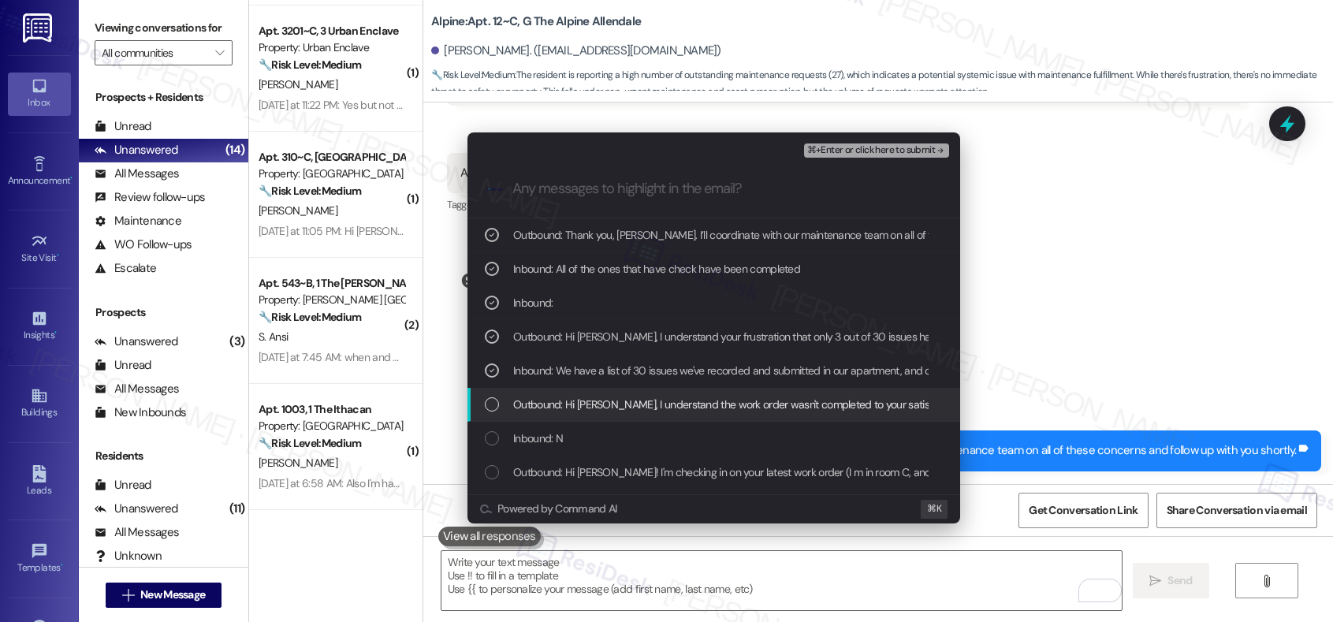
click at [563, 398] on span "Outbound: Hi Morgan, I understand the work order wasn't completed to your satis…" at bounding box center [999, 404] width 973 height 17
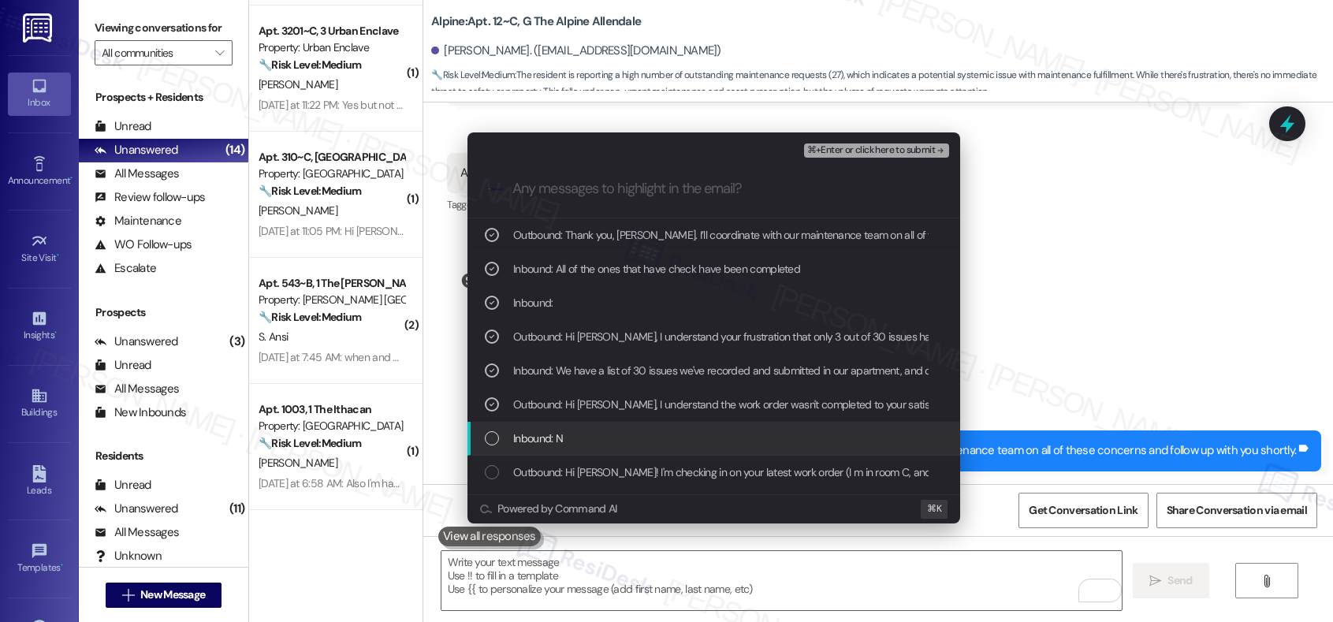
click at [549, 439] on span "Inbound: N" at bounding box center [538, 437] width 50 height 17
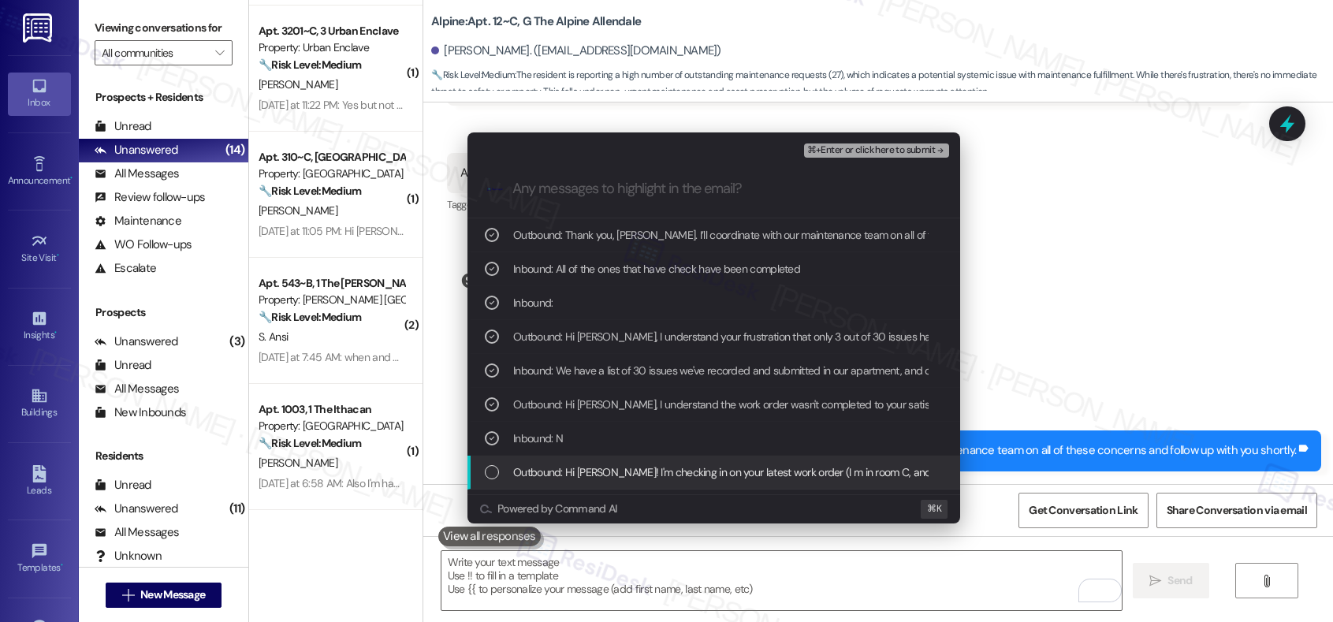
click at [543, 470] on span "Outbound: Hi Morgan! I'm checking in on your latest work order (I m in room C, …" at bounding box center [1105, 471] width 1185 height 17
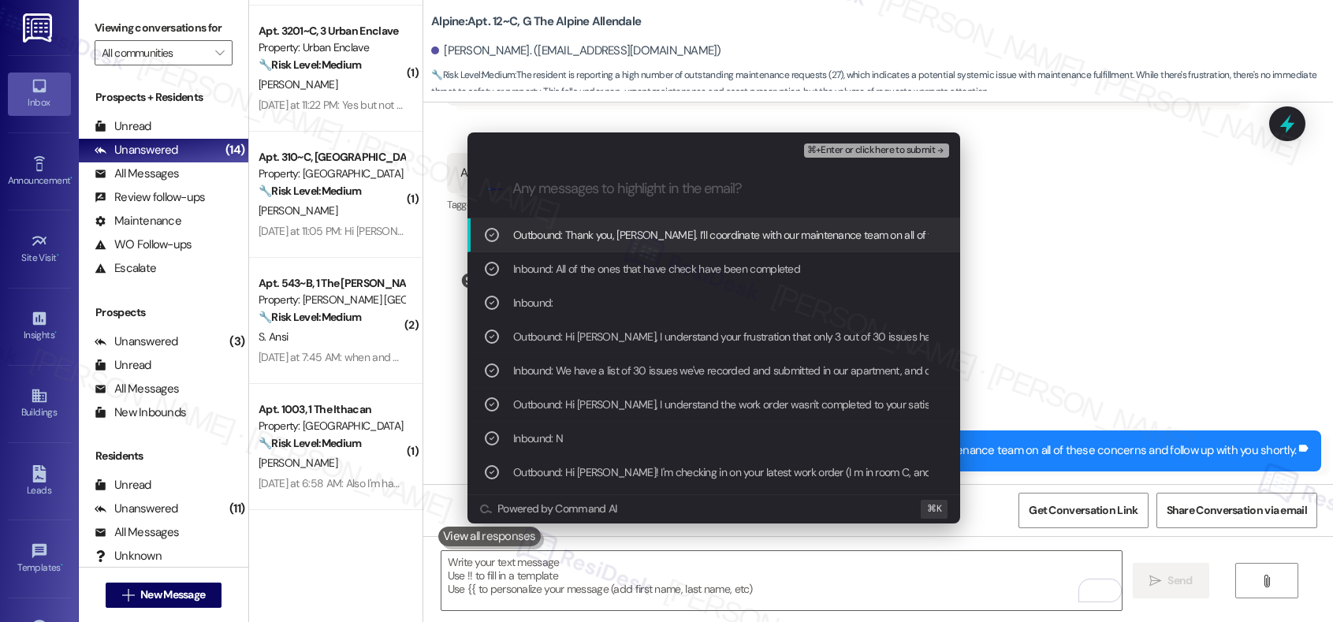
click at [875, 154] on span "⌘+Enter or click here to submit" at bounding box center [871, 150] width 128 height 11
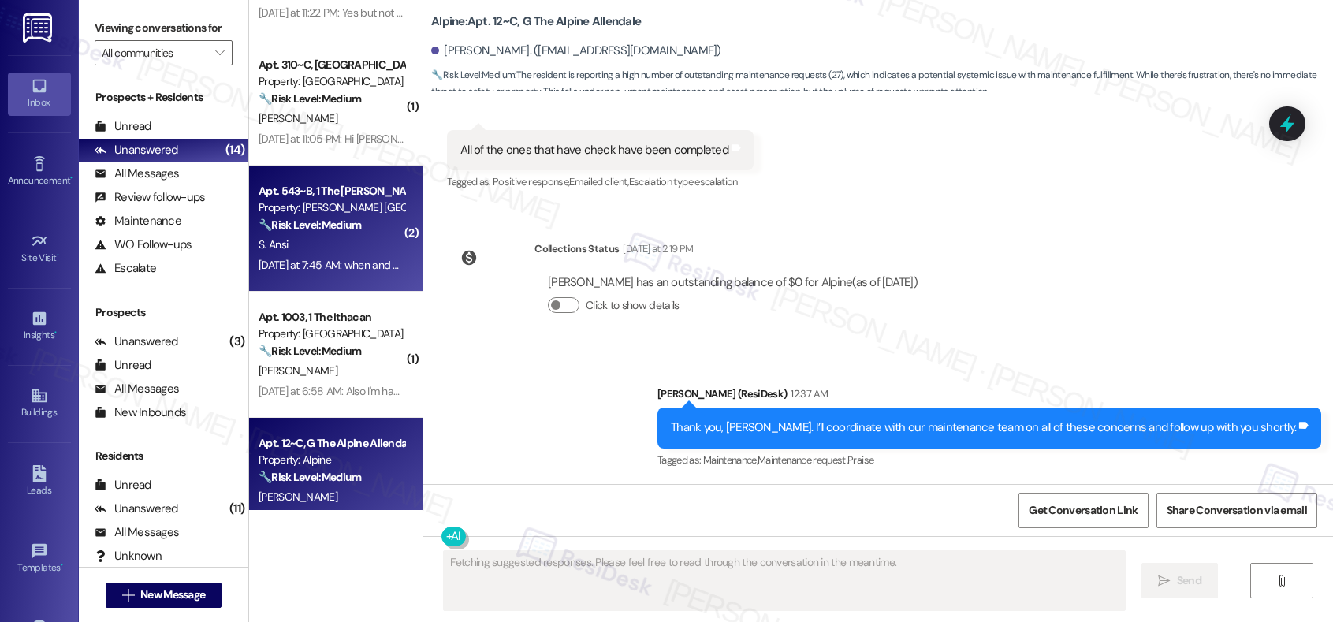
scroll to position [1255, 0]
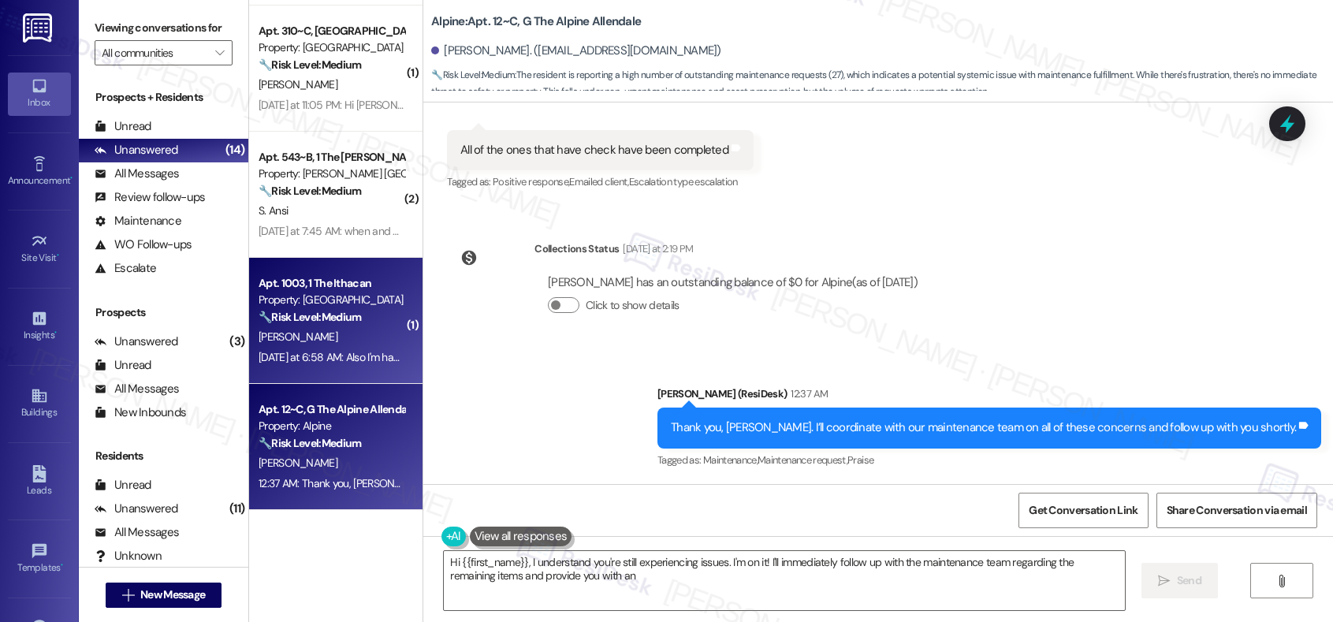
type textarea "Hi {{first_name}}, I understand you're still experiencing issues. I'm on it! I'…"
click at [361, 316] on div "🔧 Risk Level: Medium The resident is reporting noise disturbances (animal and f…" at bounding box center [331, 317] width 146 height 17
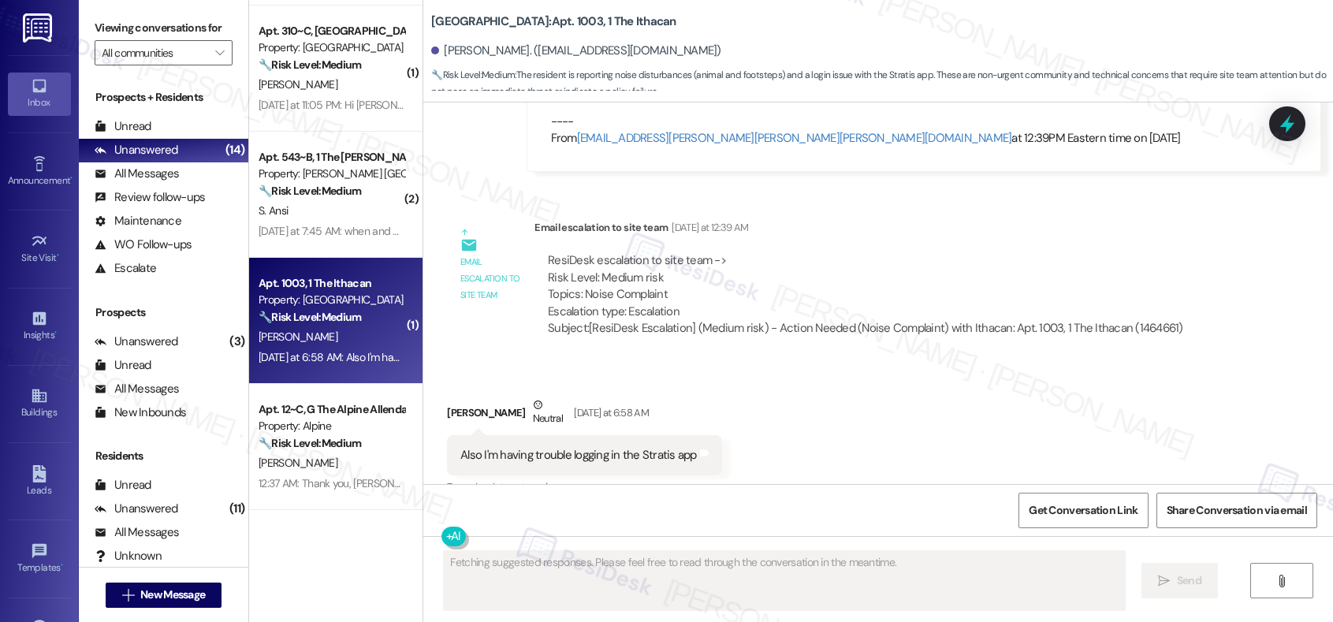
scroll to position [1661, 0]
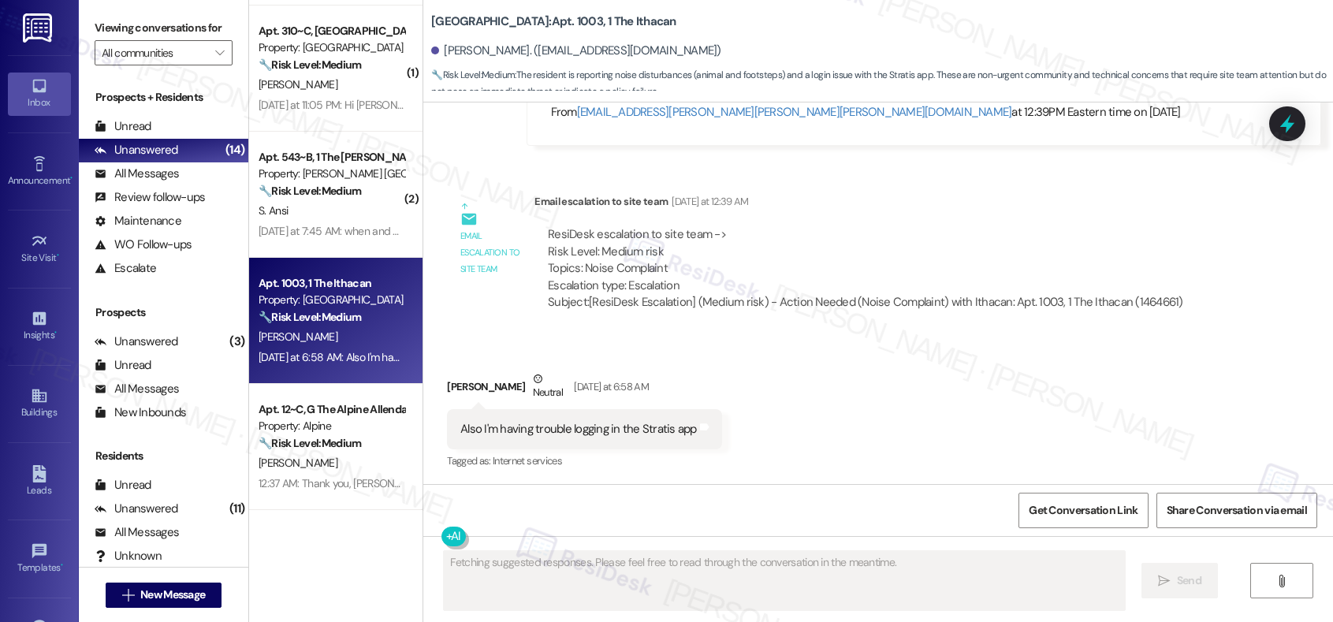
click at [361, 316] on div "🔧 Risk Level: Medium The resident is reporting noise disturbances (animal and f…" at bounding box center [331, 317] width 146 height 17
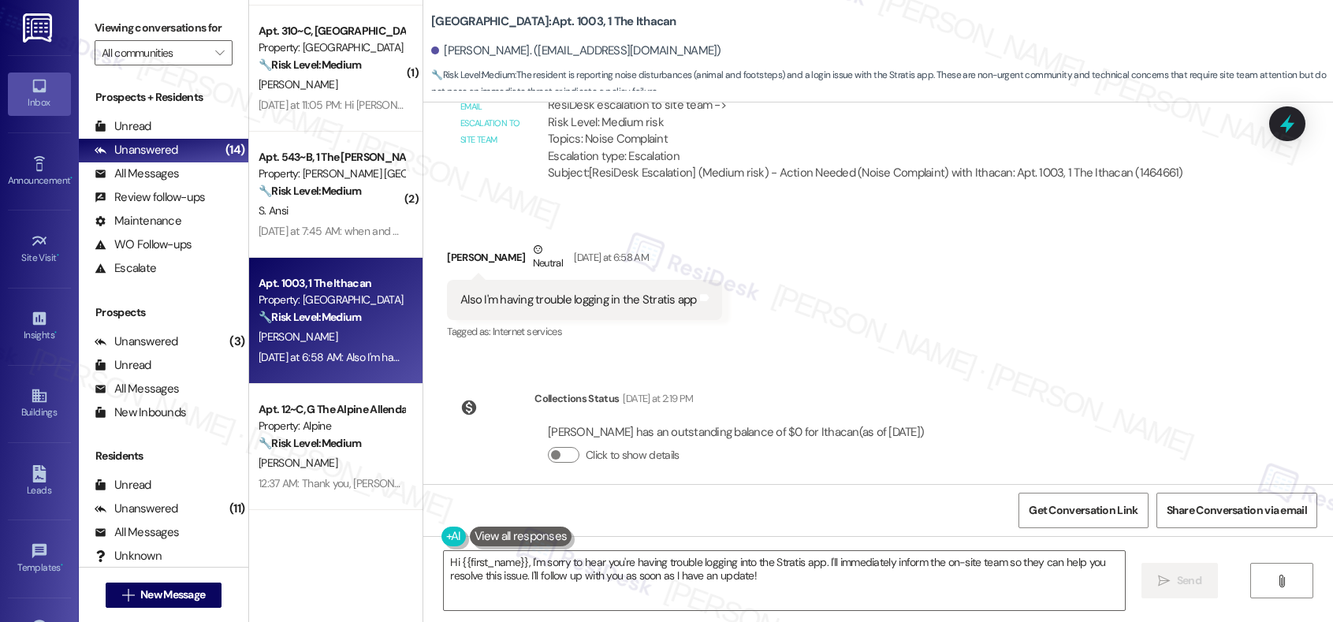
scroll to position [1807, 0]
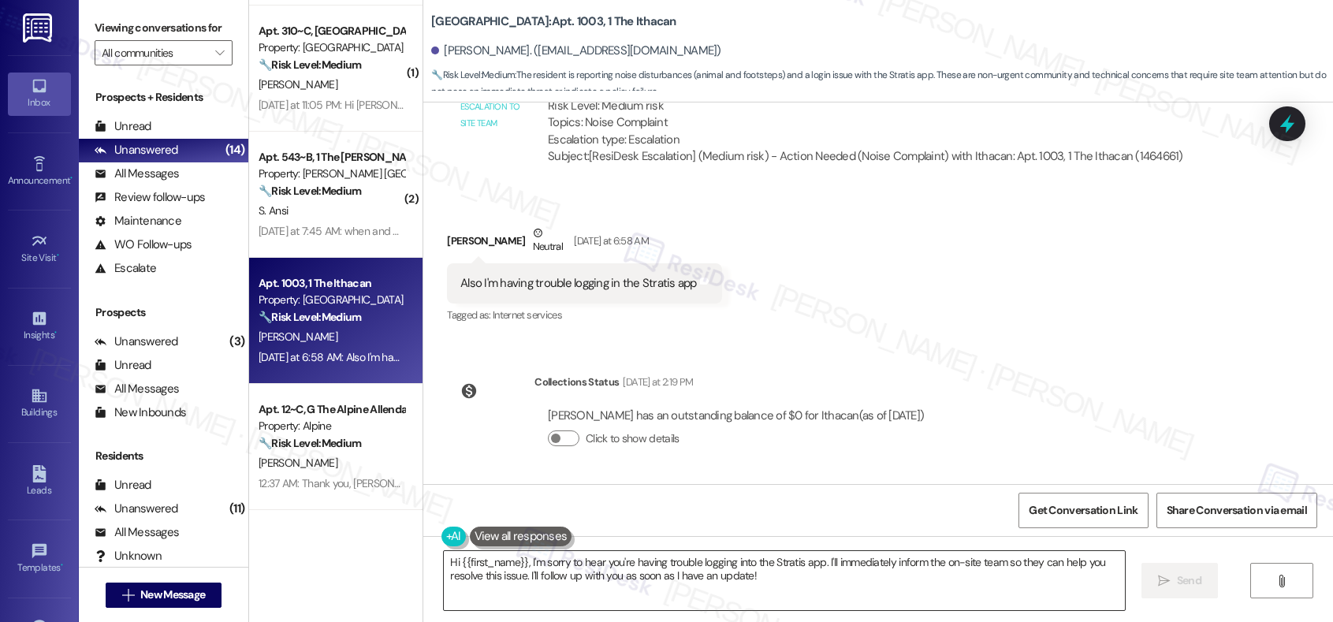
click at [801, 585] on textarea "Hi {{first_name}}, I'm sorry to hear you're having trouble logging into the Str…" at bounding box center [784, 580] width 680 height 59
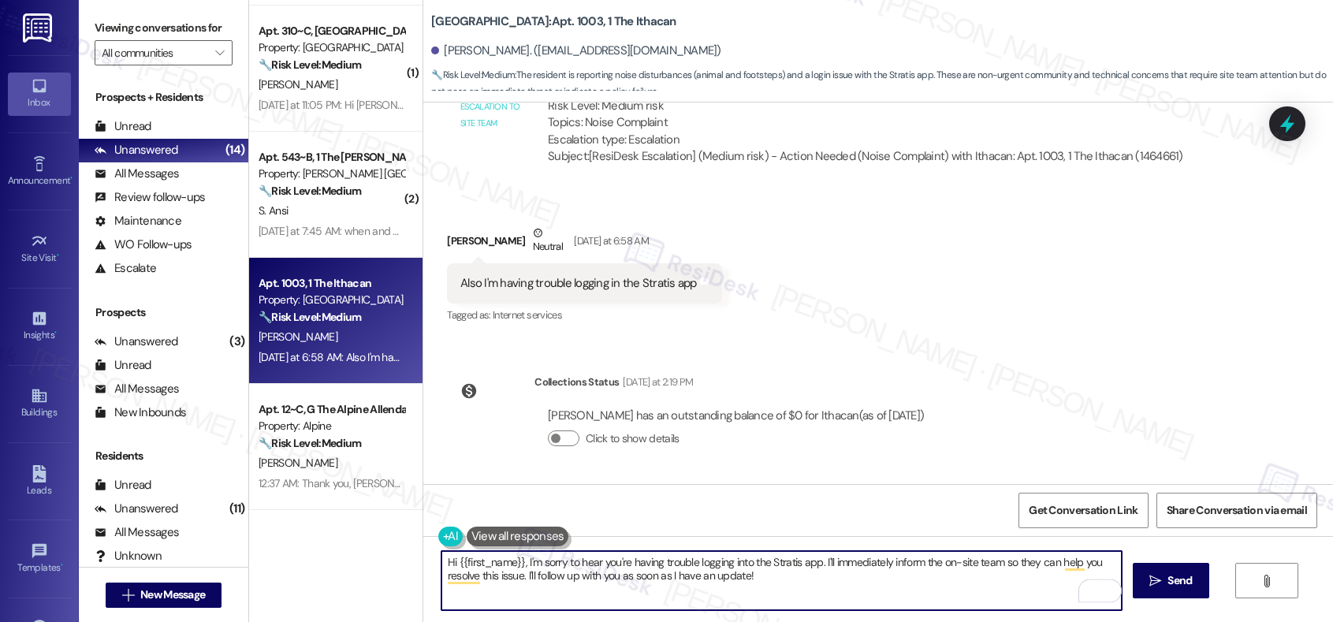
drag, startPoint x: 801, startPoint y: 585, endPoint x: 518, endPoint y: 576, distance: 283.8
click at [518, 576] on textarea "Hi {{first_name}}, I'm sorry to hear you're having trouble logging into the Str…" at bounding box center [781, 580] width 680 height 59
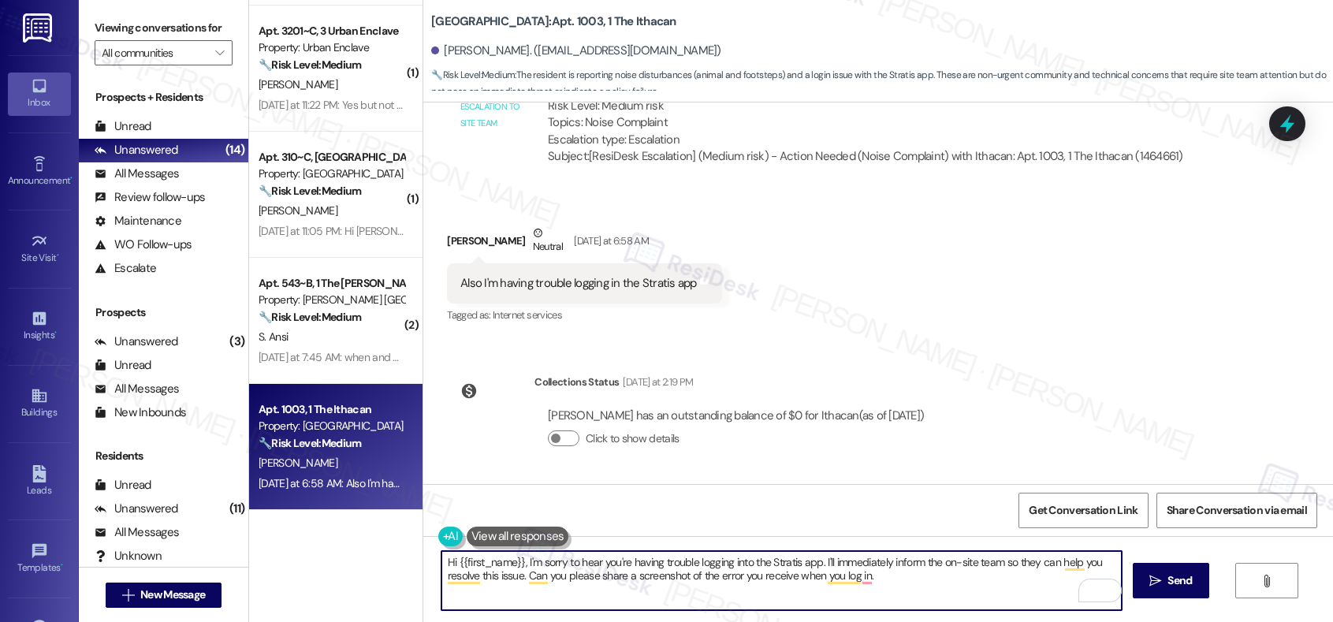
scroll to position [1129, 0]
click at [853, 577] on textarea "Hi {{first_name}}, I'm sorry to hear you're having trouble logging into the Str…" at bounding box center [781, 580] width 680 height 59
type textarea "Hi {{first_name}}, I'm sorry to hear you're having trouble logging into the Str…"
click at [1157, 581] on icon "" at bounding box center [1155, 580] width 12 height 13
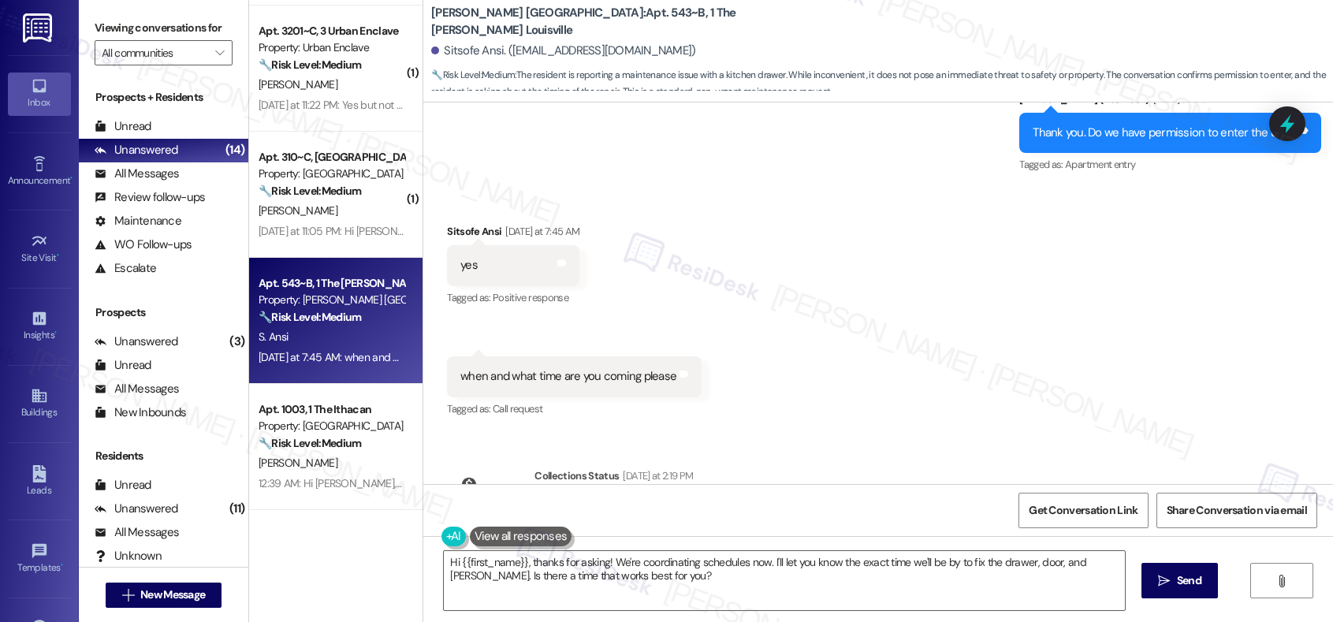
scroll to position [6380, 0]
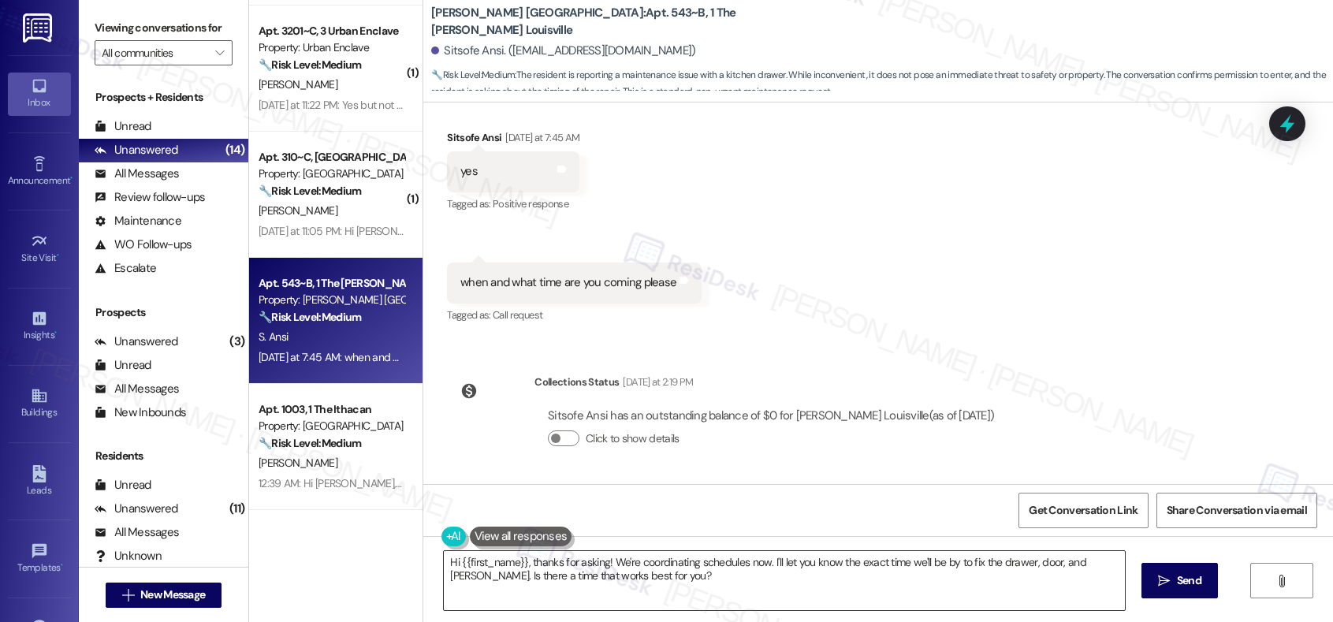
click at [514, 582] on textarea "Hi {{first_name}}, thanks for asking! We're coordinating schedules now. I'll le…" at bounding box center [784, 580] width 680 height 59
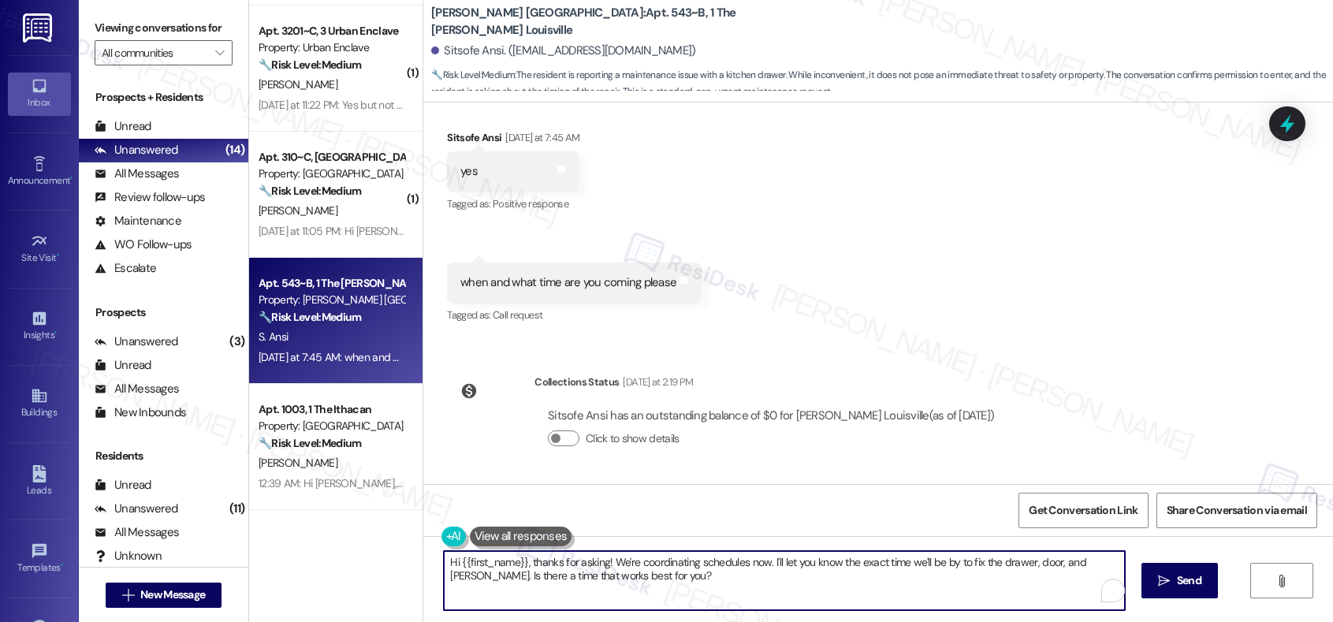
click at [514, 582] on textarea "Hi {{first_name}}, thanks for asking! We're coordinating schedules now. I'll le…" at bounding box center [784, 580] width 680 height 59
click at [591, 593] on textarea "Hi {{first_name}}, thanks for asking! We're coordinating schedules now. I'll le…" at bounding box center [784, 580] width 680 height 59
drag, startPoint x: 652, startPoint y: 581, endPoint x: 601, endPoint y: 560, distance: 55.2
click at [601, 560] on textarea "Hi {{first_name}}, thanks for asking! We're coordinating schedules now. I'll le…" at bounding box center [781, 580] width 680 height 59
paste textarea "I’m unable to provide an exact timeframe, as work orders are prioritized based …"
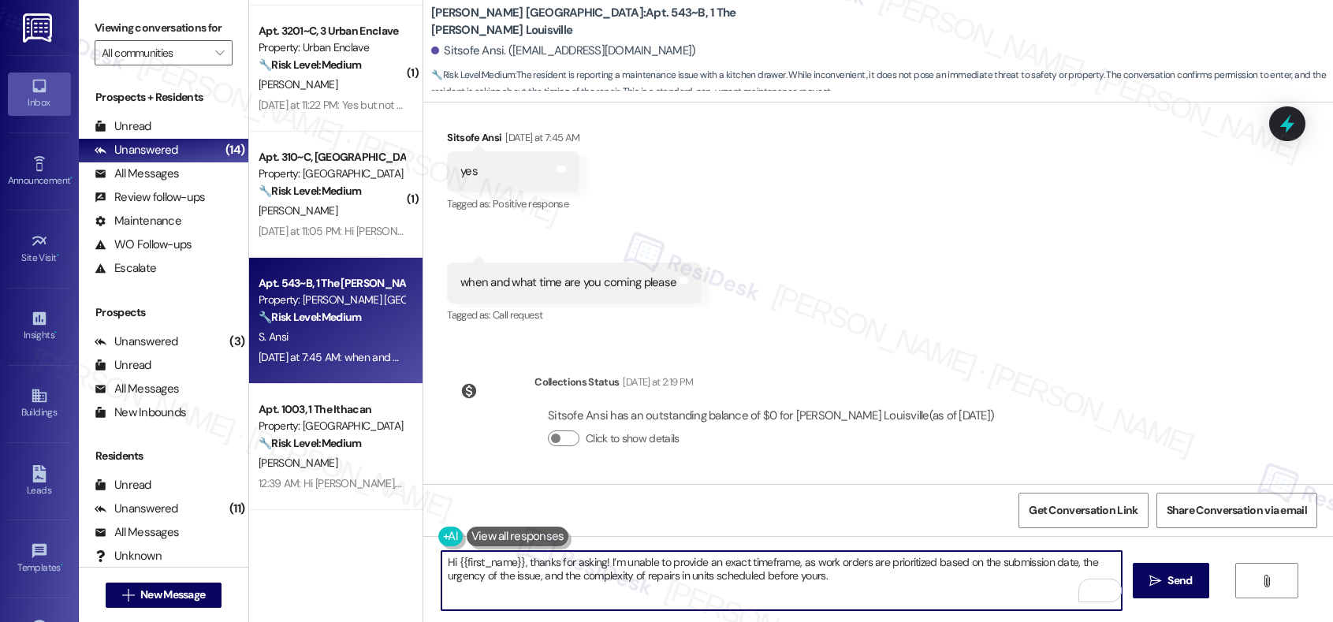
click at [867, 574] on textarea "Hi {{first_name}}, thanks for asking! I’m unable to provide an exact timeframe,…" at bounding box center [781, 580] width 680 height 59
type textarea "Hi {{first_name}}, thanks for asking! I’m unable to provide an exact timeframe,…"
click at [1167, 579] on span "Send" at bounding box center [1179, 580] width 24 height 17
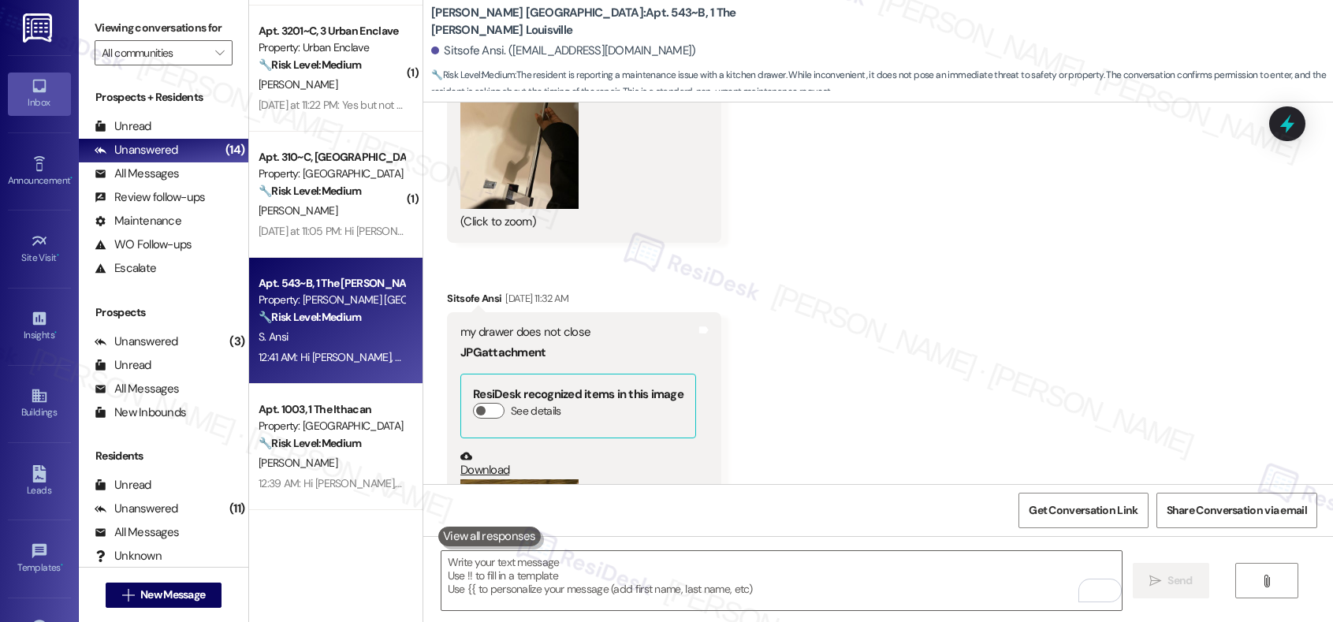
scroll to position [3825, 0]
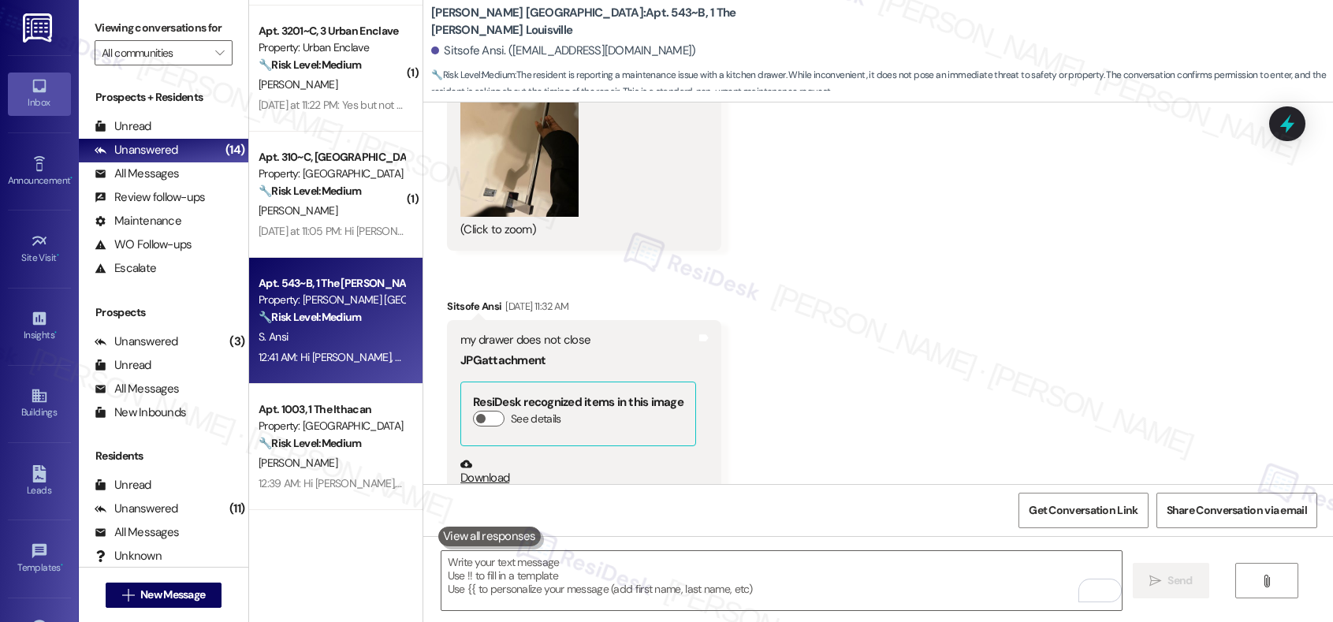
click at [526, 339] on div "my drawer does not close" at bounding box center [578, 340] width 236 height 17
copy div "my drawer does not close"
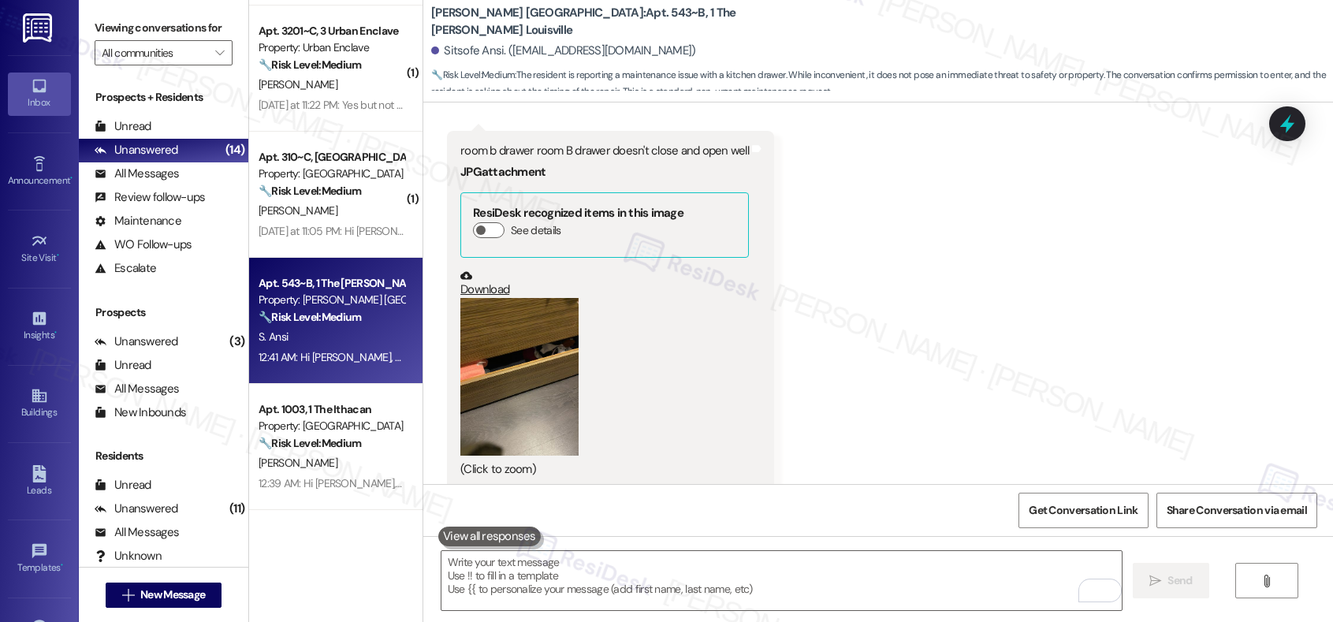
scroll to position [5849, 0]
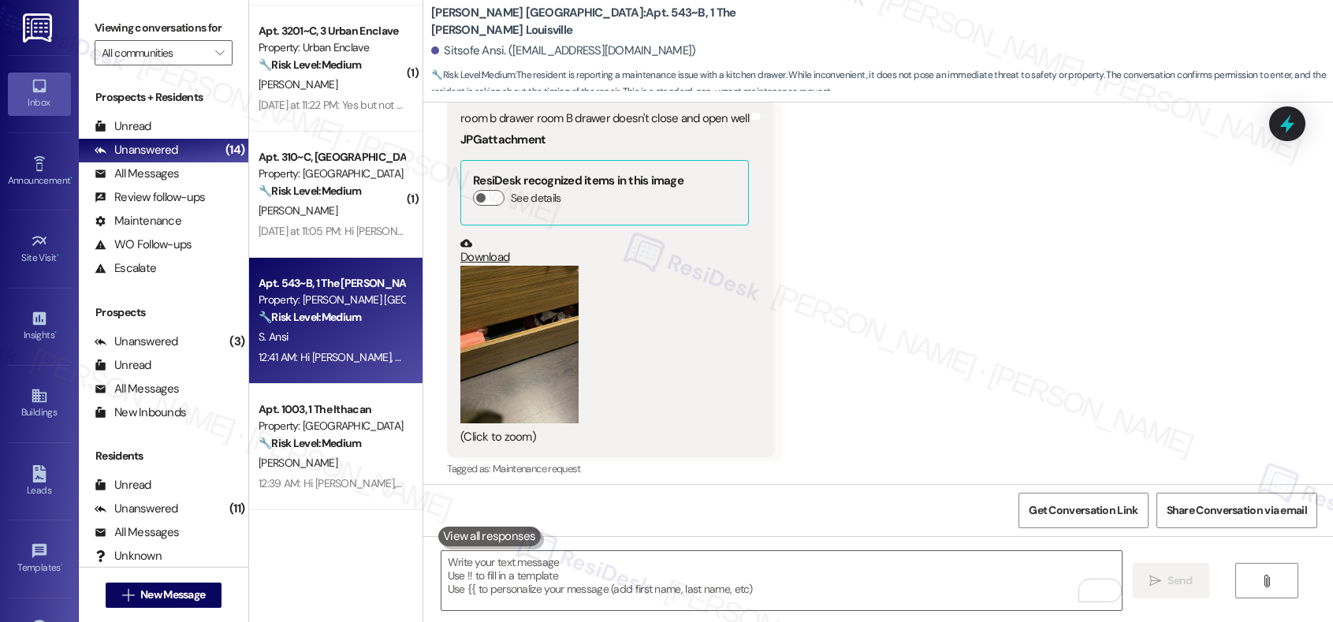
click at [578, 117] on div "room b drawer room B drawer doesn't close and open well" at bounding box center [604, 118] width 288 height 17
copy div "room b drawer room B drawer doesn't close and open well"
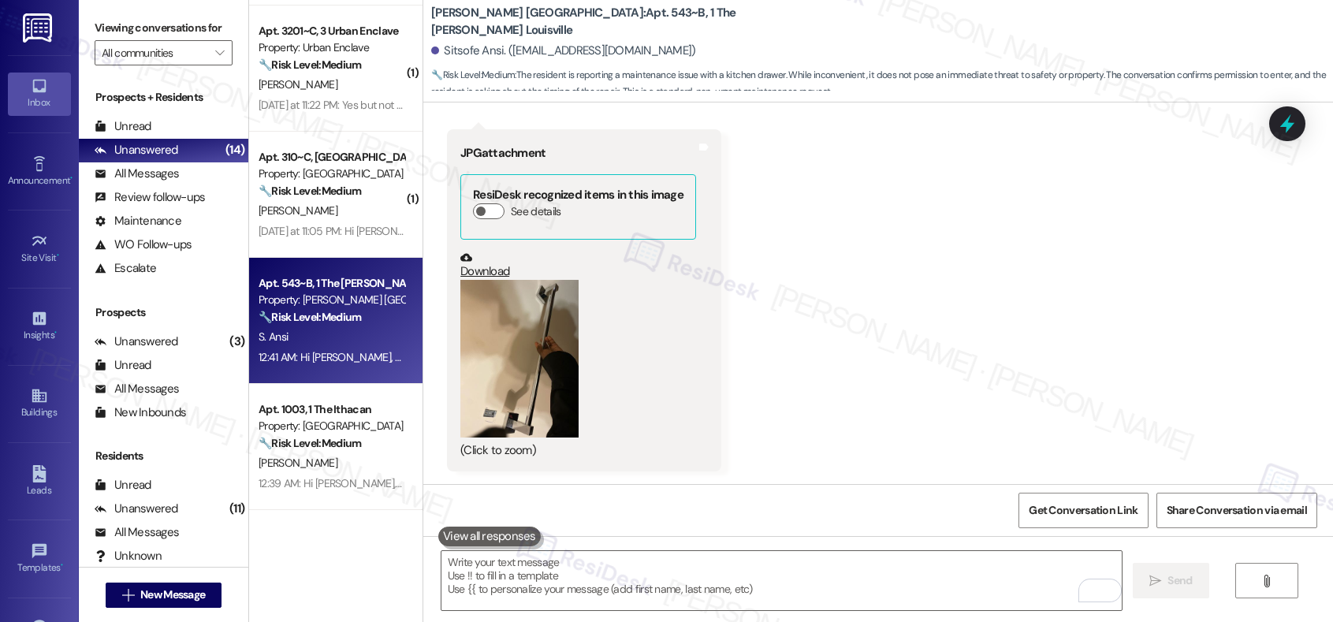
scroll to position [3562, 0]
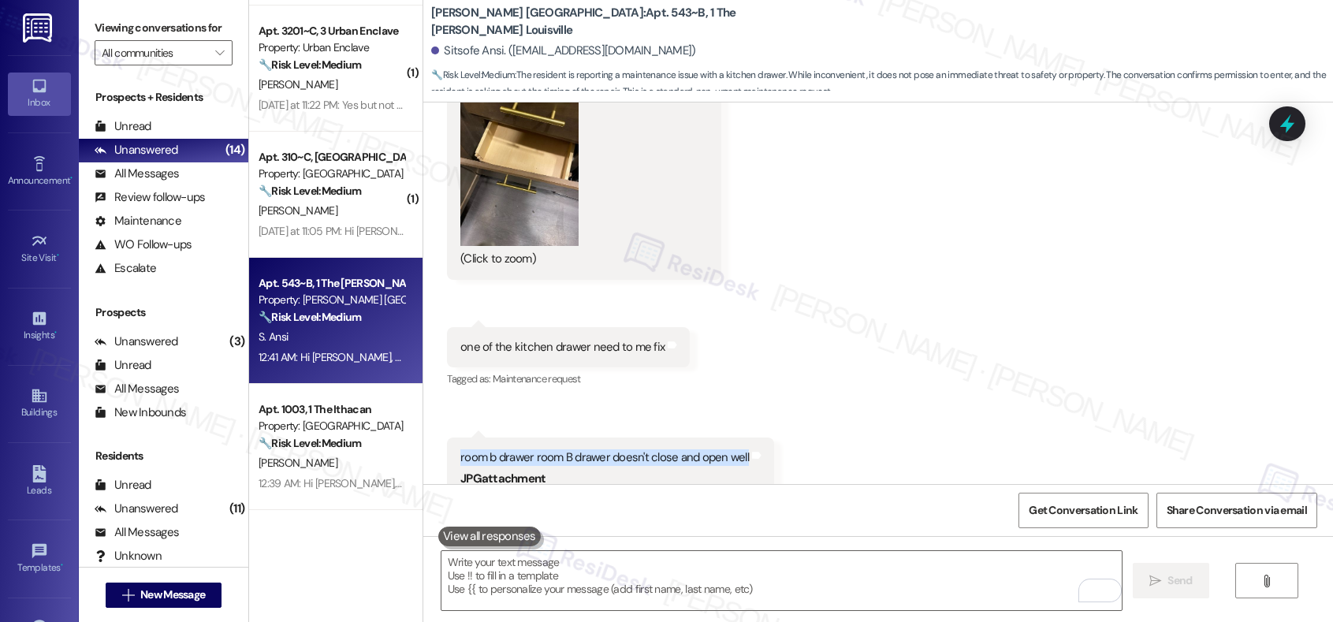
scroll to position [6507, 0]
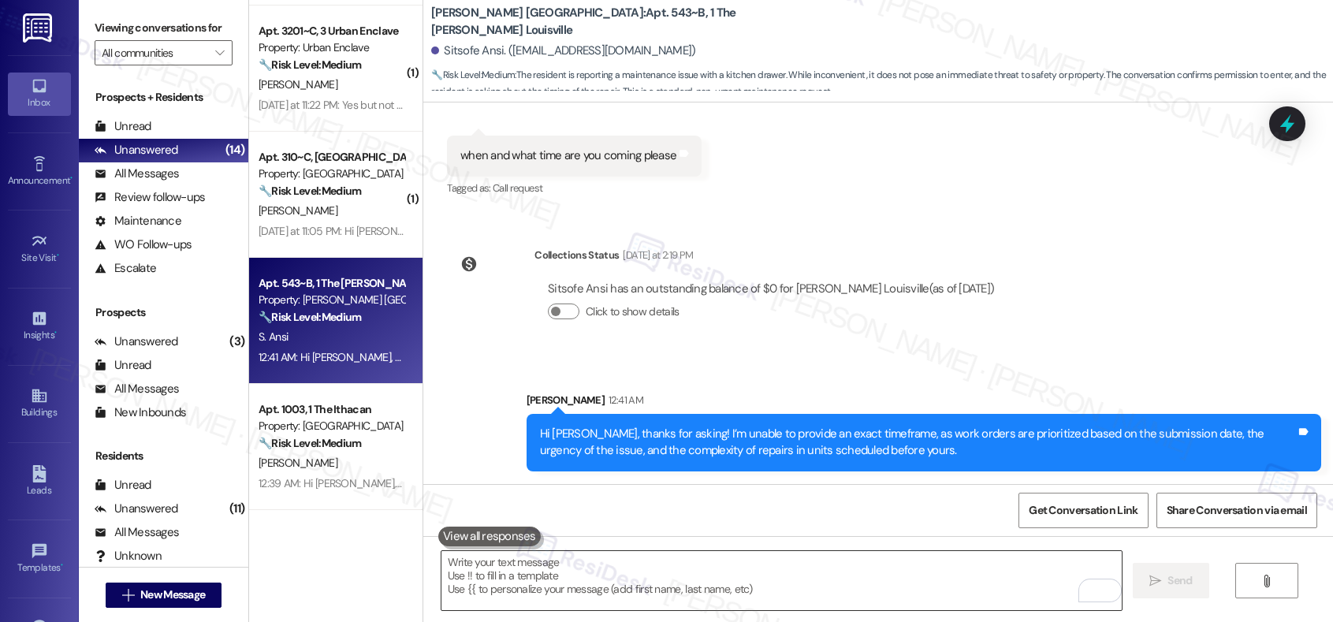
click at [522, 571] on textarea "To enrich screen reader interactions, please activate Accessibility in Grammarl…" at bounding box center [781, 580] width 680 height 59
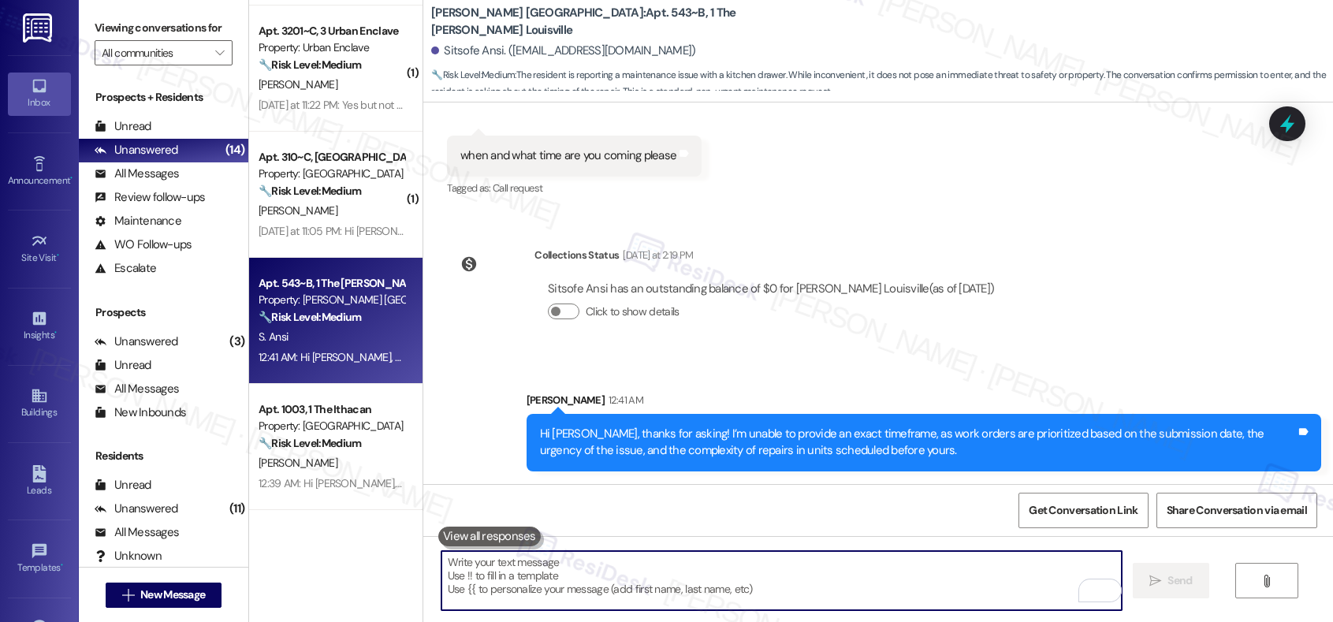
click at [522, 571] on textarea "To enrich screen reader interactions, please activate Accessibility in Grammarl…" at bounding box center [781, 580] width 680 height 59
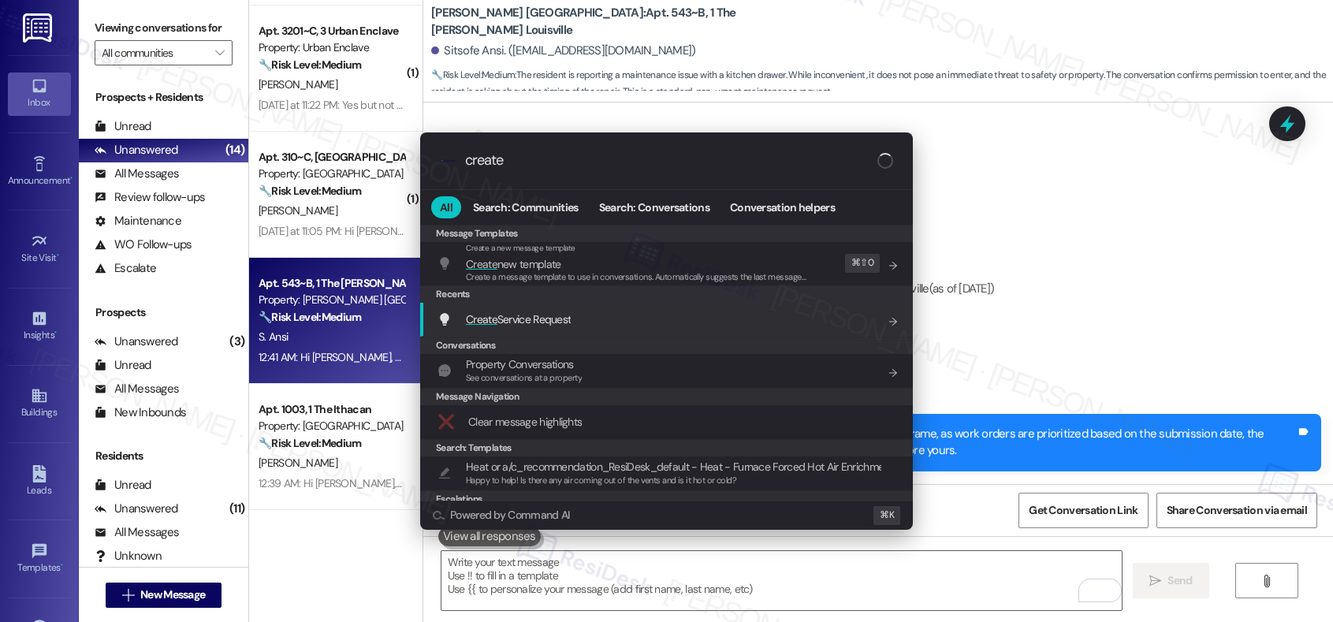
type input "create"
click at [545, 314] on span "Create Service Request" at bounding box center [518, 319] width 105 height 14
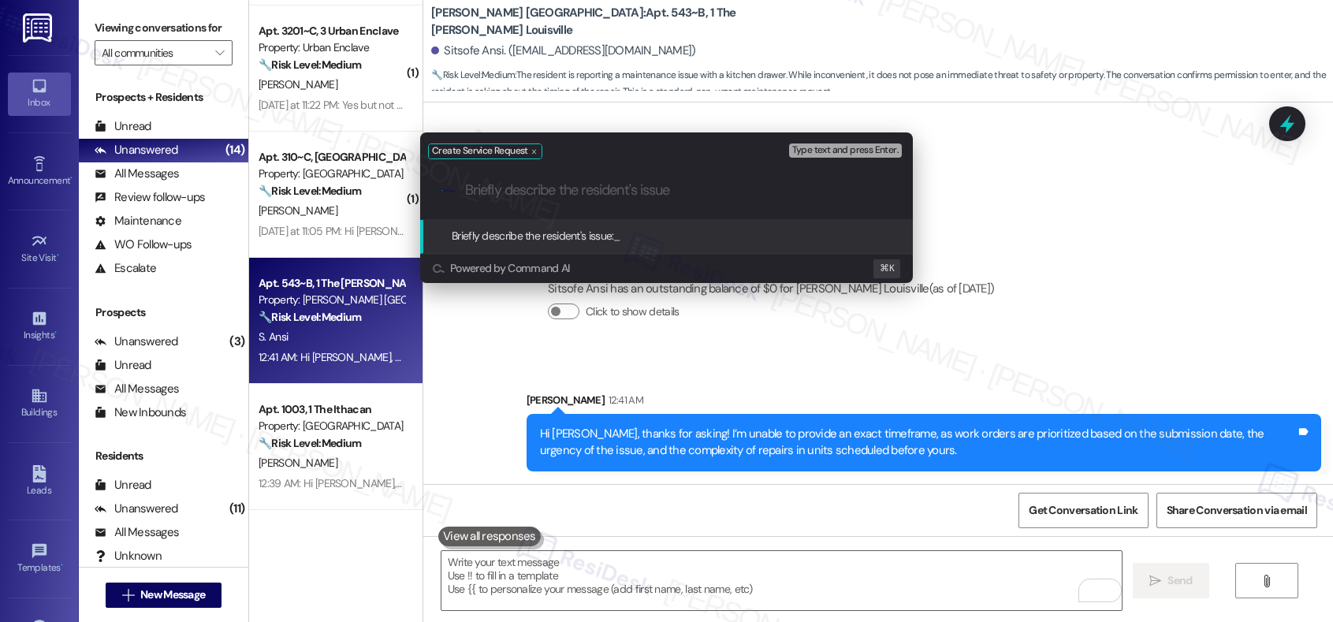
click at [559, 196] on input "Briefly describe the resident's issue" at bounding box center [679, 190] width 428 height 17
paste input "Multiple Unit Issues"
click at [539, 193] on input "Multiple Unit Issues" at bounding box center [672, 190] width 415 height 17
click at [600, 201] on div ".cls-1{fill:#0a055f;}.cls-2{fill:#0cc4c4;} resideskLogoBlueOrange Multiple Unit…" at bounding box center [666, 190] width 493 height 56
click at [621, 193] on input "Multiple Unit Issues" at bounding box center [672, 190] width 415 height 17
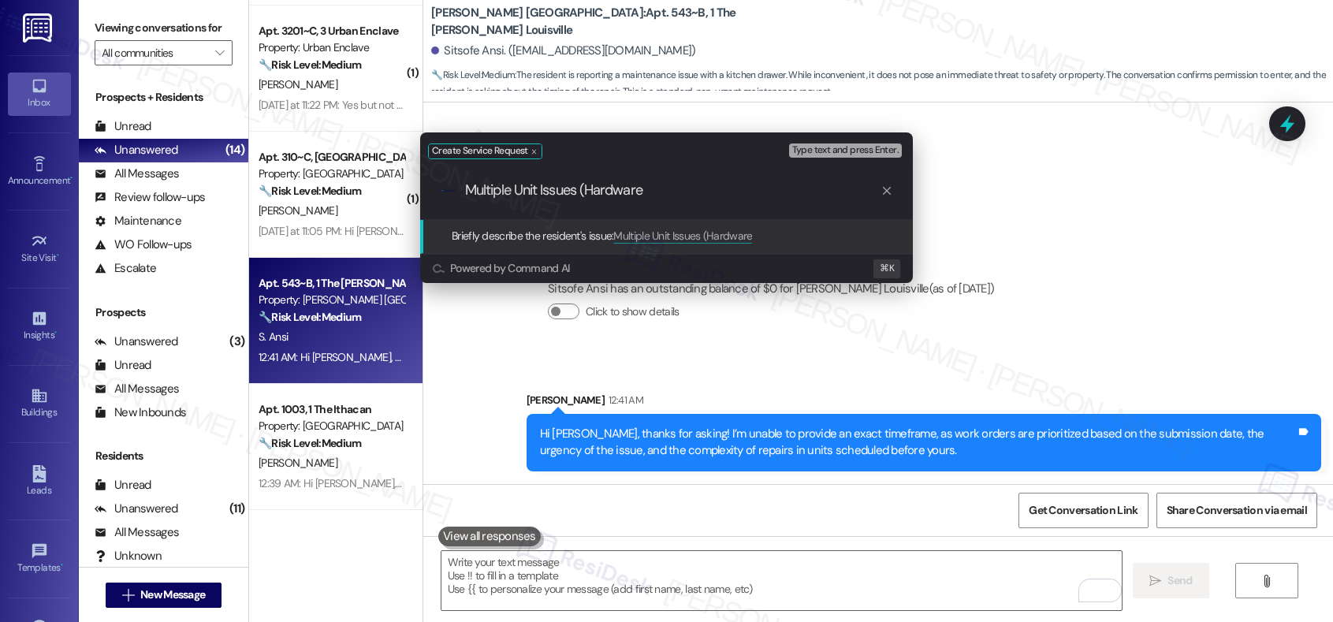
type input "Multiple Unit Issues (Hardware)"
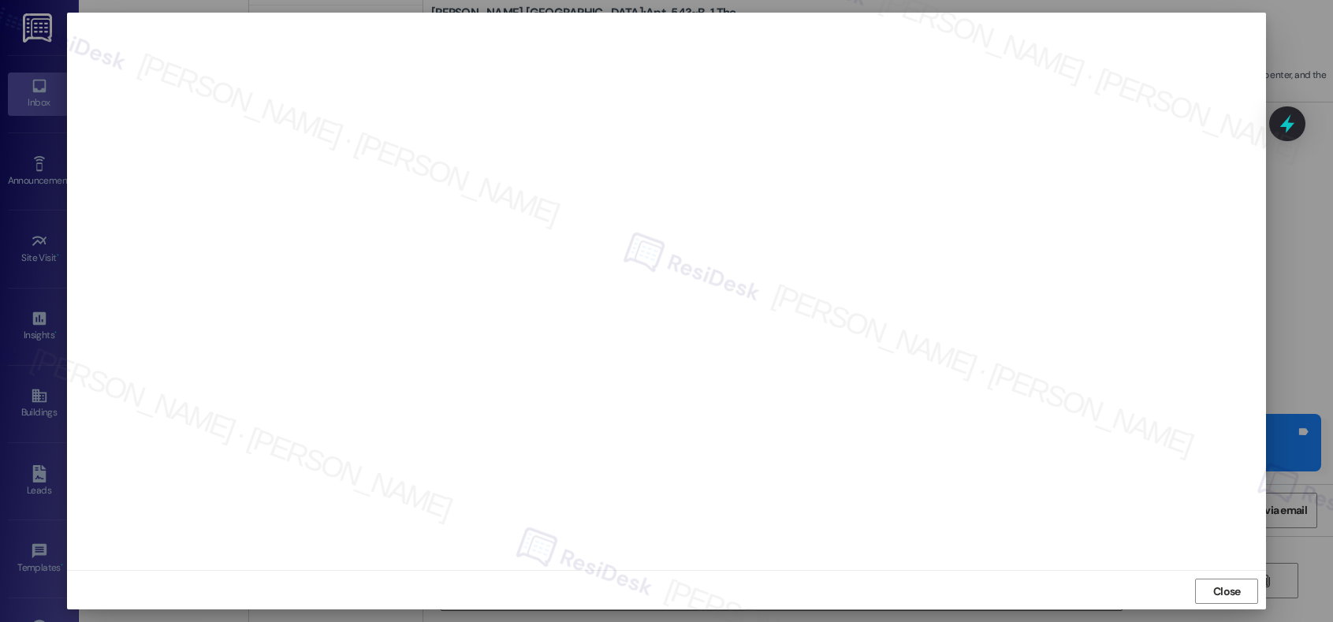
scroll to position [5, 0]
drag, startPoint x: 1210, startPoint y: 585, endPoint x: 1194, endPoint y: 586, distance: 15.8
click at [1210, 586] on span "Close" at bounding box center [1227, 589] width 34 height 17
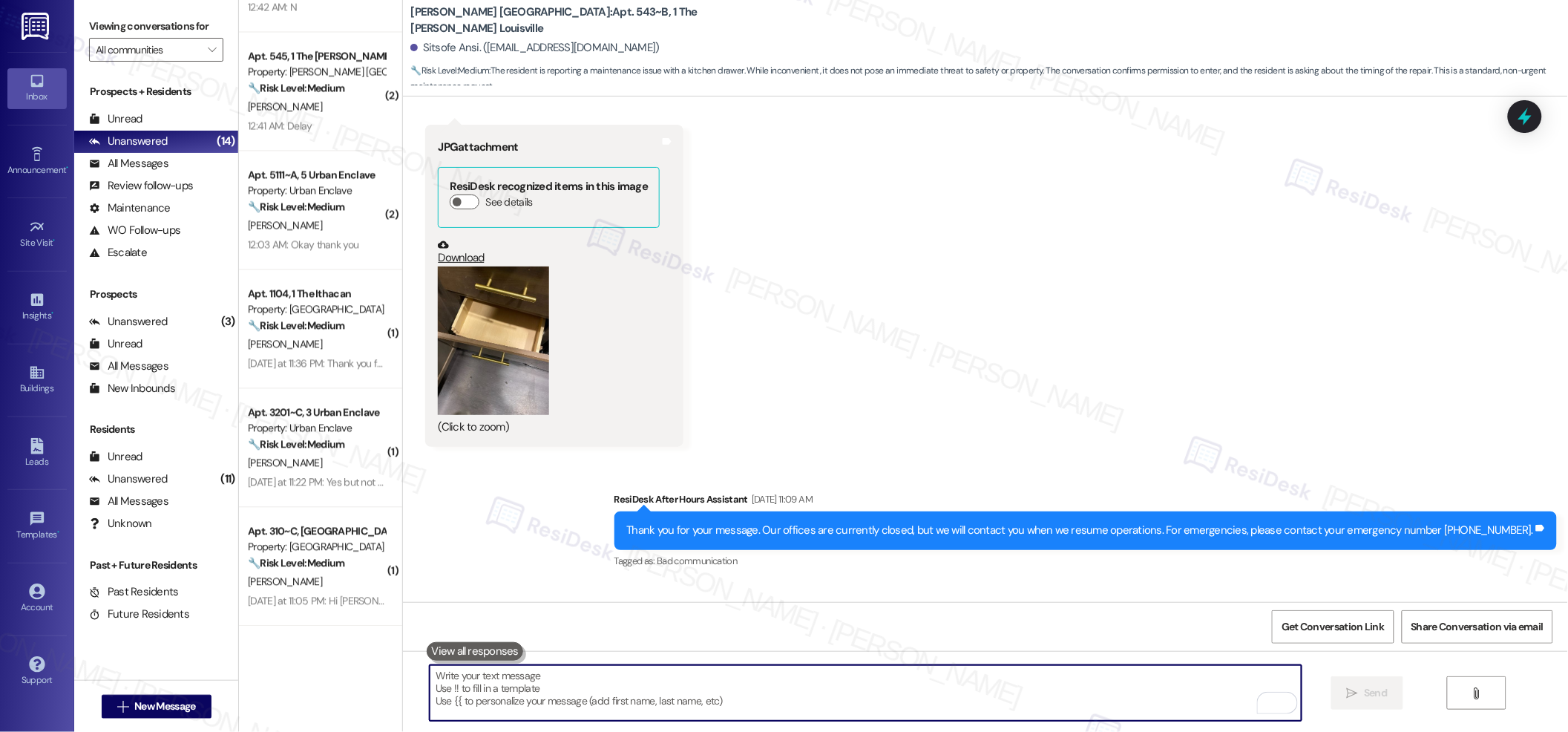
scroll to position [1903, 0]
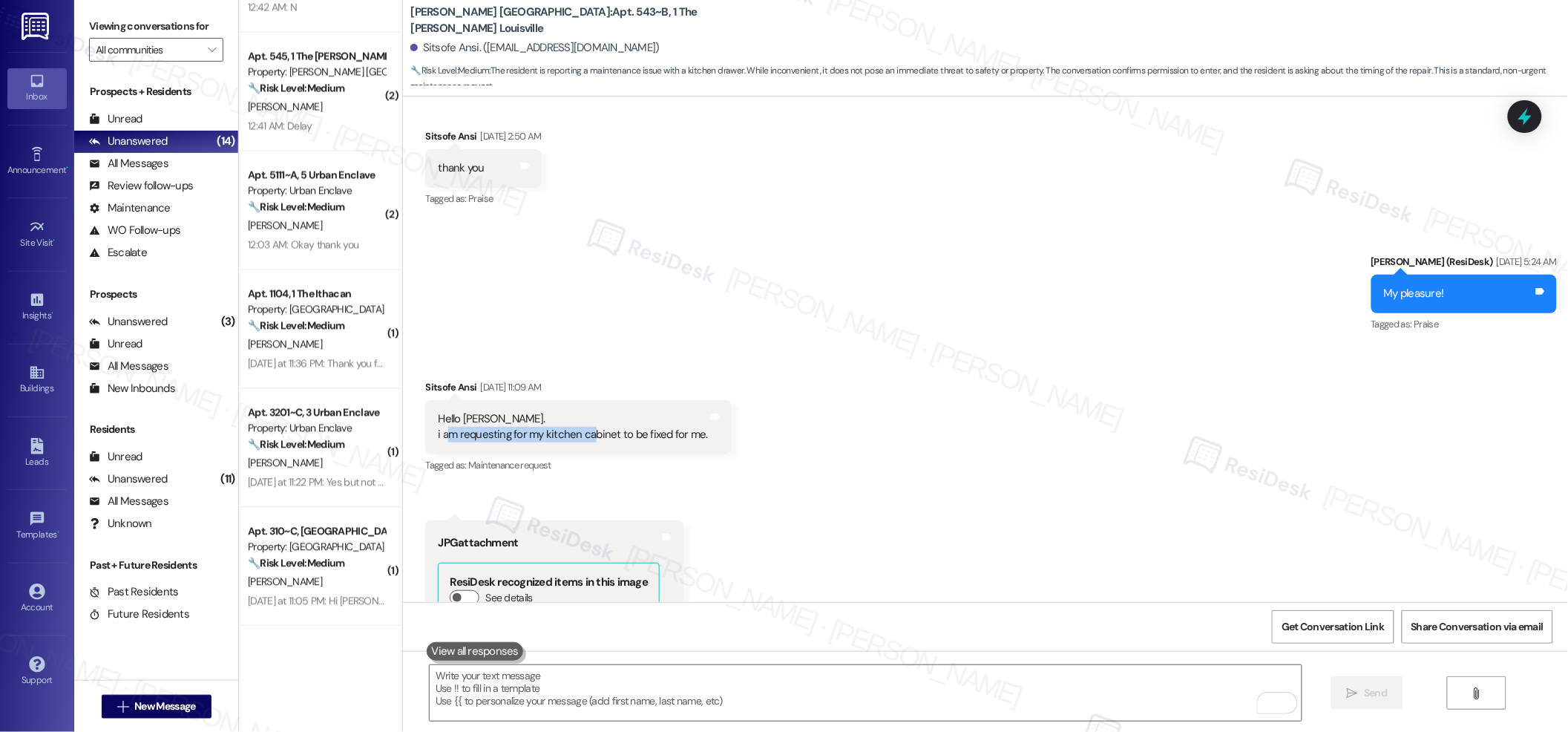
drag, startPoint x: 440, startPoint y: 432, endPoint x: 588, endPoint y: 433, distance: 148.0
click at [588, 433] on div "Hello [PERSON_NAME]. i am requesting for my kitchen cabinet to be fixed for me." at bounding box center [573, 428] width 270 height 32
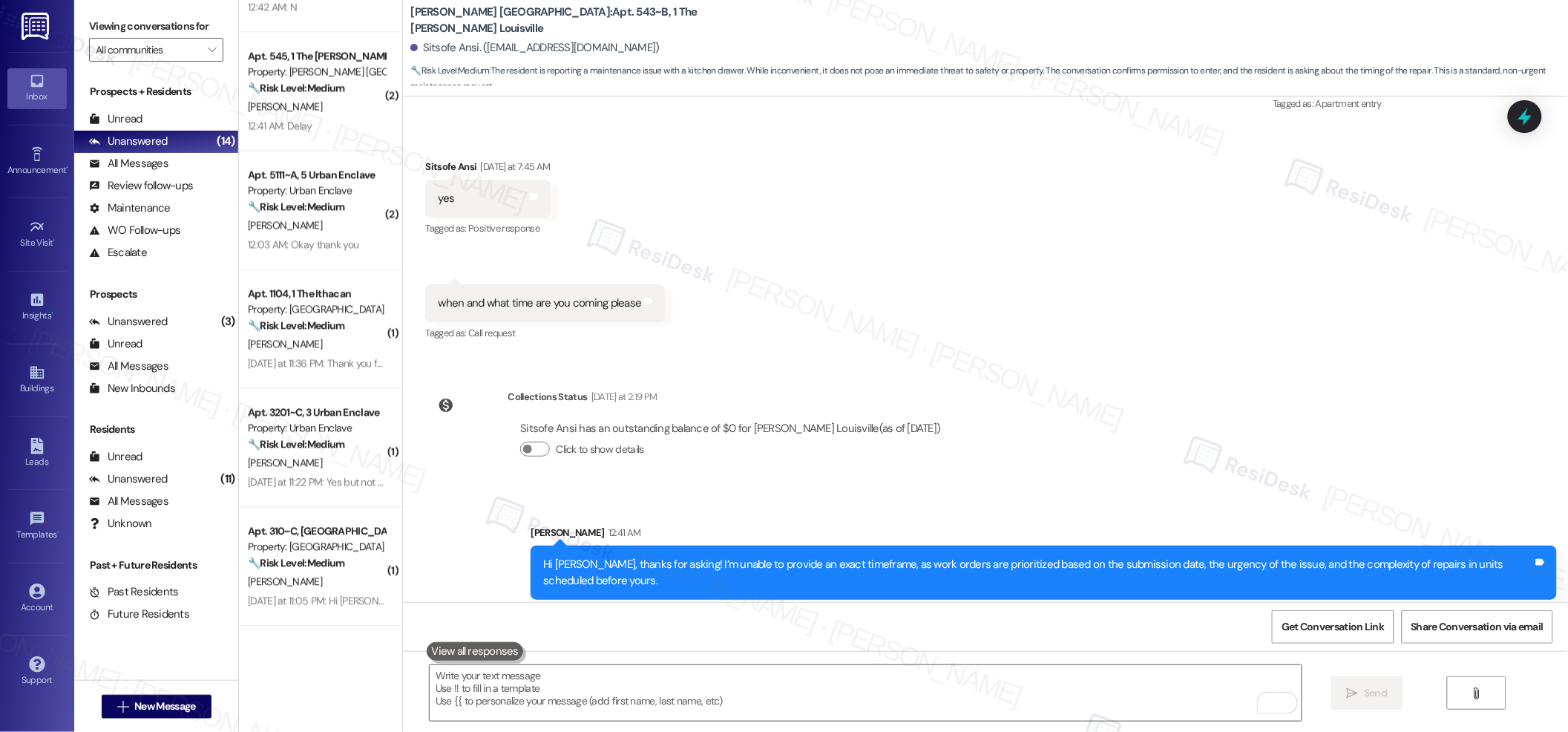
scroll to position [5858, 0]
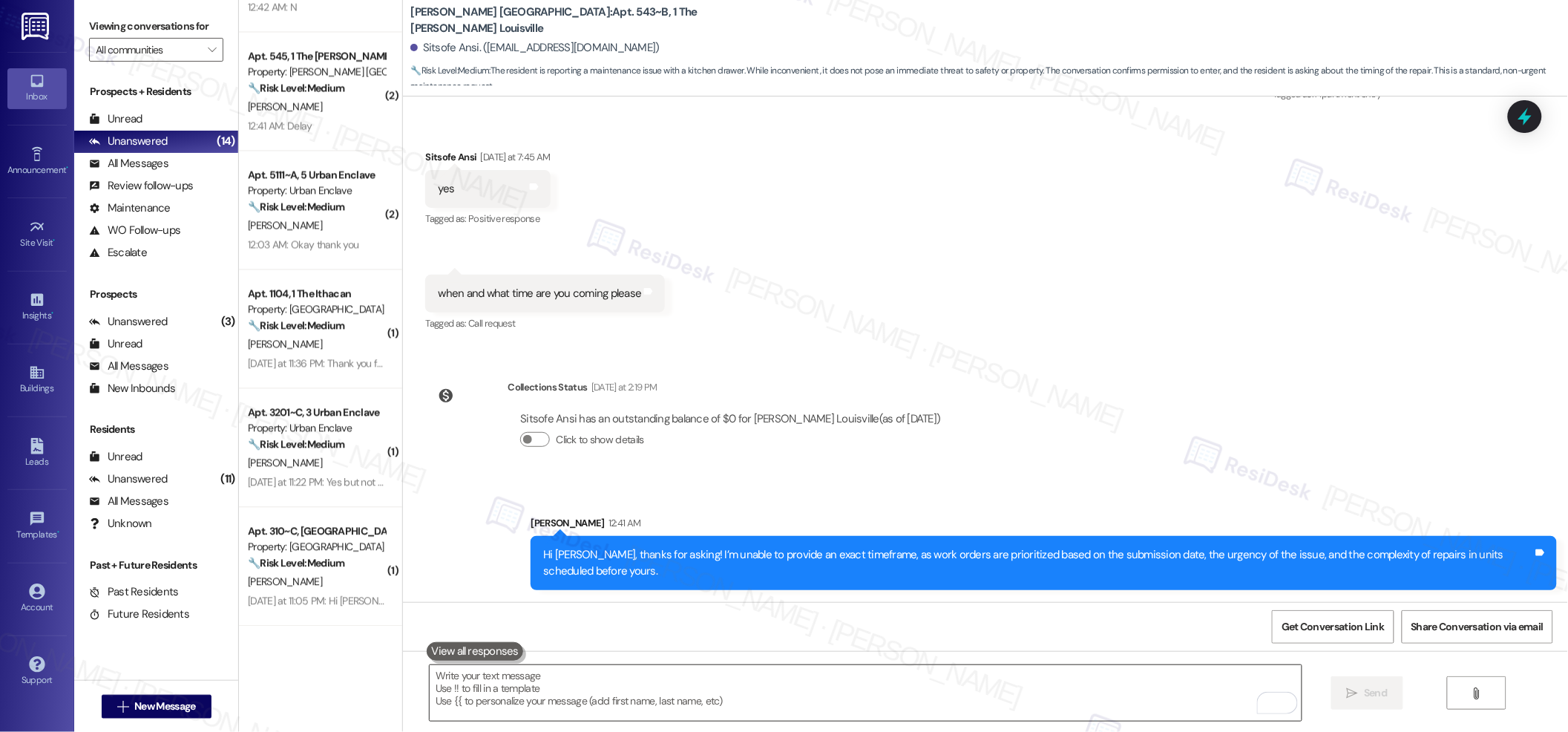
click at [632, 585] on textarea "To enrich screen reader interactions, please activate Accessibility in Grammarl…" at bounding box center [865, 692] width 872 height 56
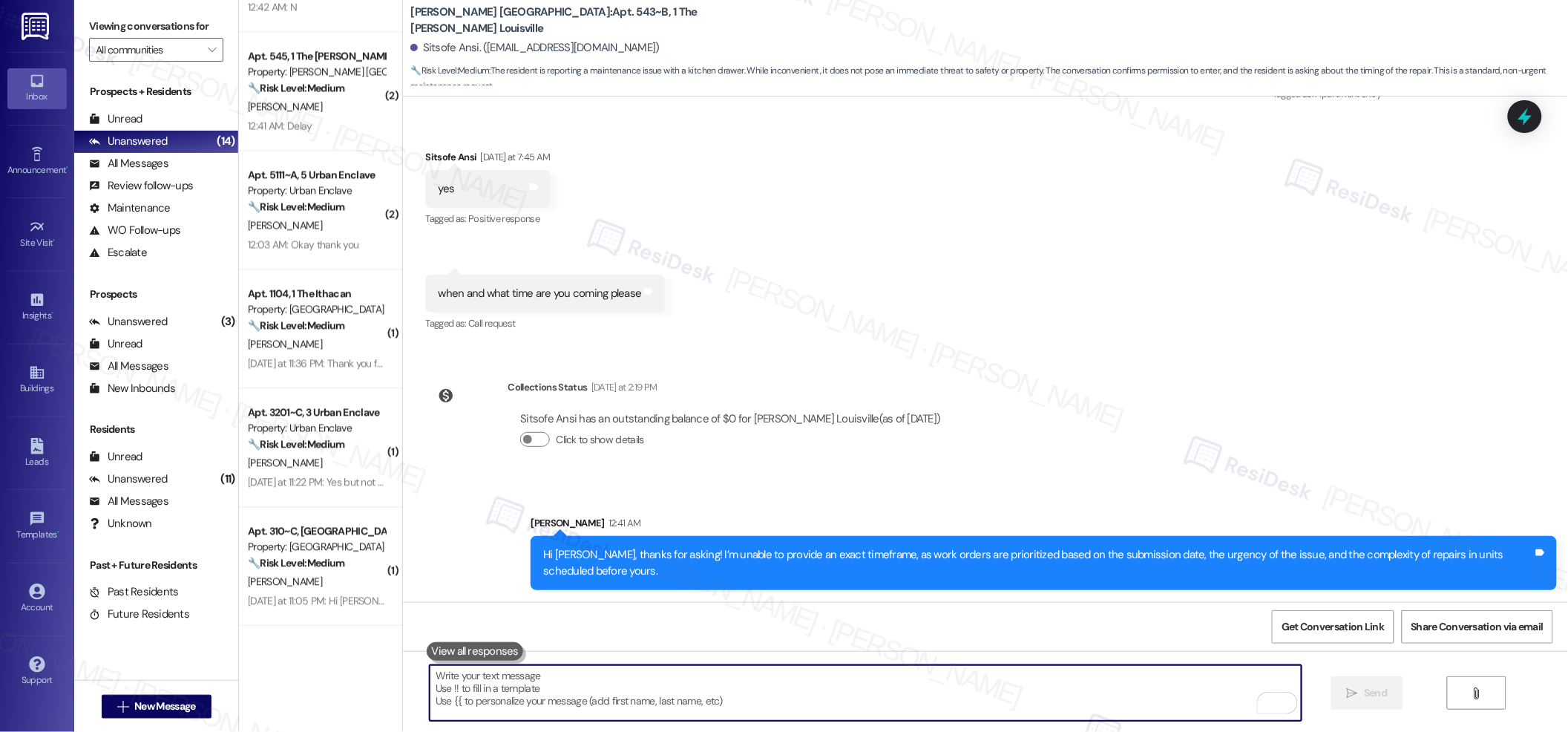
click at [632, 585] on textarea "To enrich screen reader interactions, please activate Accessibility in Grammarl…" at bounding box center [865, 692] width 872 height 56
click at [498, 585] on textarea "Please check and let me know if there are details I need to update" at bounding box center [865, 692] width 872 height 56
paste textarea "Kitchen Cabinet Drawer does not close properly. Room A Drawer does not close pr…"
click at [429, 585] on textarea "Please check and let me know if there are details I need to update. Kitchen Cab…" at bounding box center [865, 692] width 872 height 56
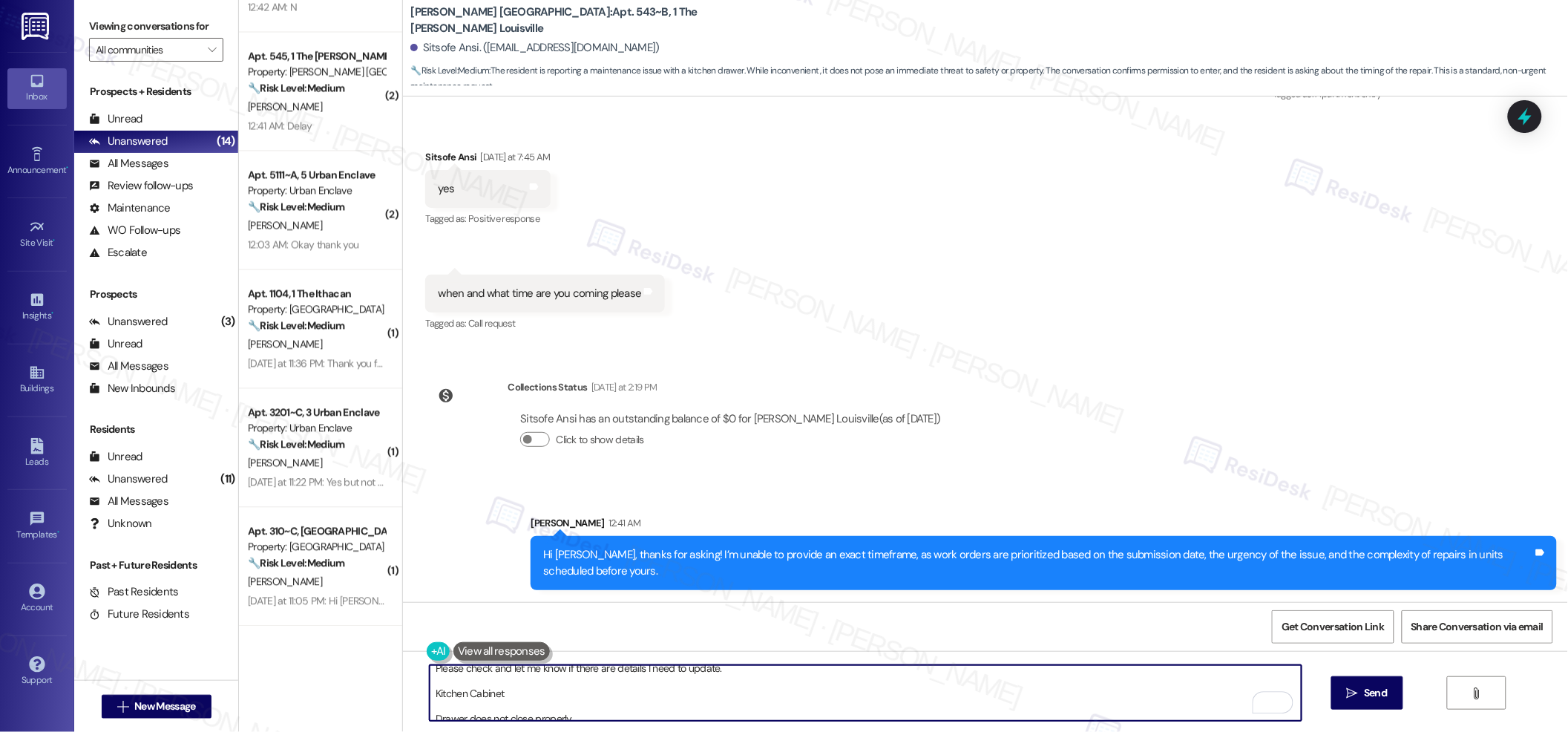
click at [446, 585] on textarea "Please check and let me know if there are details I need to update. Kitchen Cab…" at bounding box center [865, 692] width 872 height 56
click at [429, 585] on textarea "Please check and let me know if there are details I need to update. Kitchen Cab…" at bounding box center [865, 692] width 872 height 56
click at [472, 585] on textarea "Please check and let me know if there are details I need to update. Kitchen Cab…" at bounding box center [865, 692] width 872 height 56
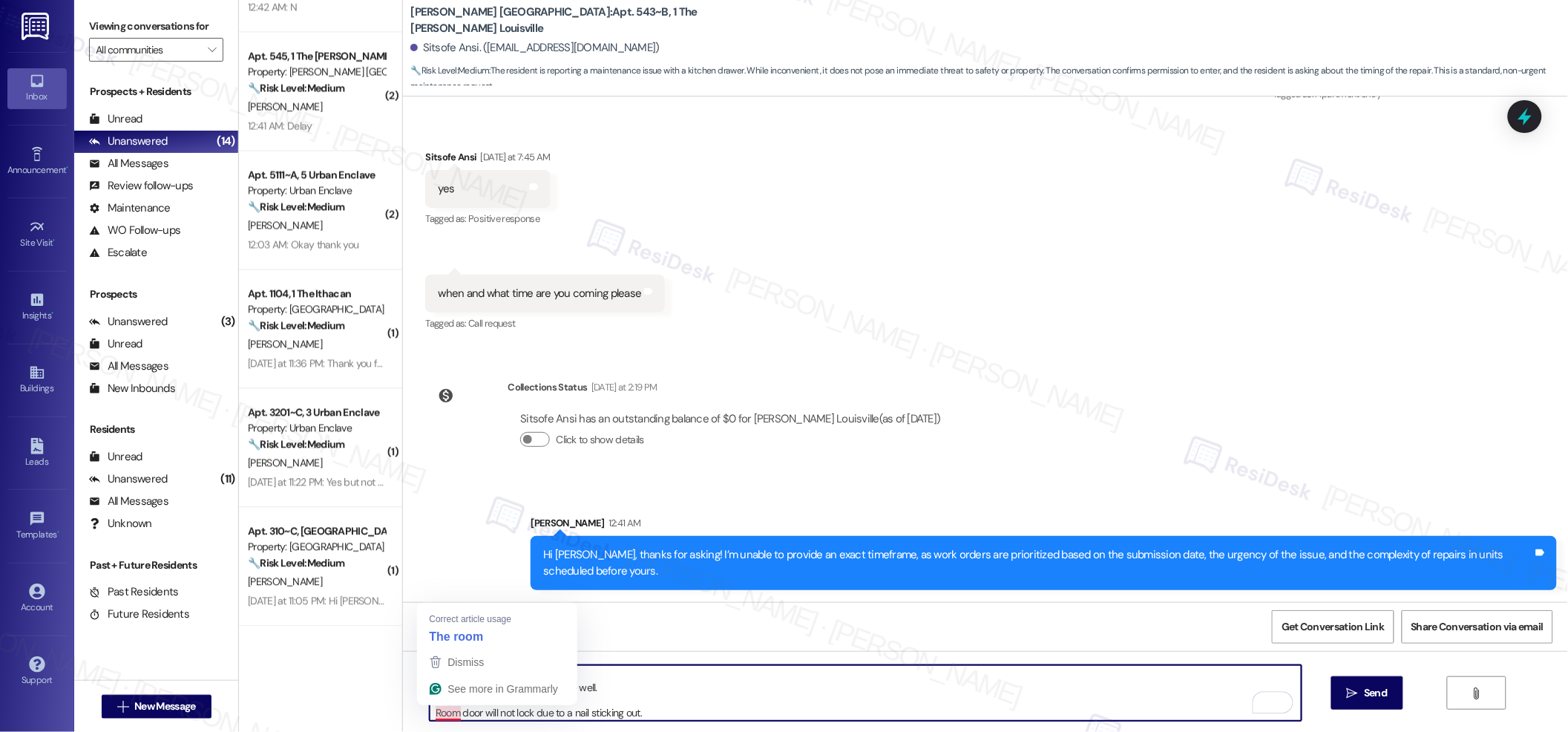
click at [432, 585] on textarea "Please check and let me know if there are details I need to update. Kitchen Cab…" at bounding box center [865, 692] width 872 height 56
click at [475, 585] on textarea "Please check and let me know if there are details I need to update. Kitchen Cab…" at bounding box center [865, 692] width 872 height 56
click at [429, 585] on textarea "Please check and let me know if there are details I need to update. Kitchen Cab…" at bounding box center [865, 692] width 872 height 56
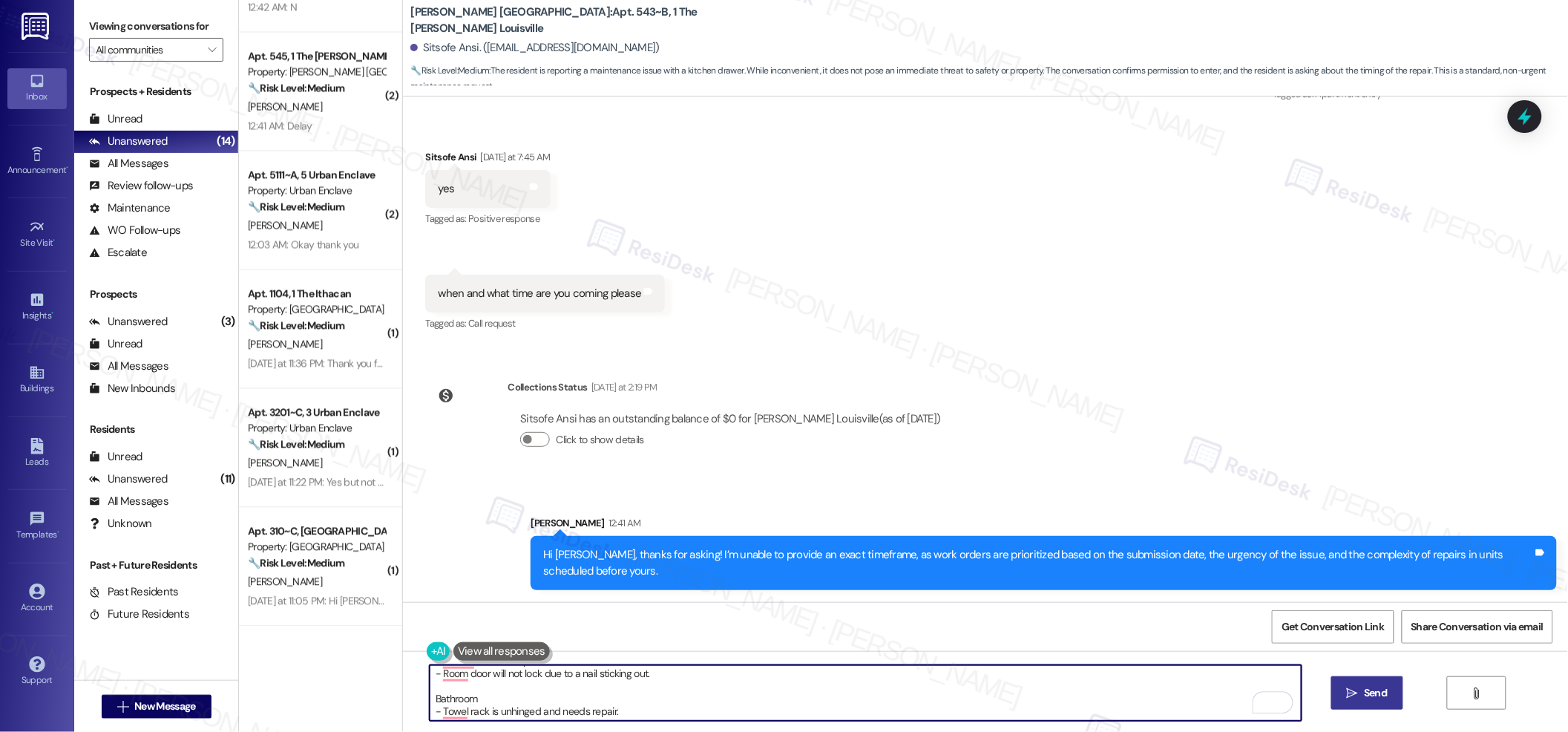
type textarea "Please check and let me know if there are details I need to update. Kitchen Cab…"
click at [1254, 585] on span " Send" at bounding box center [1367, 692] width 47 height 16
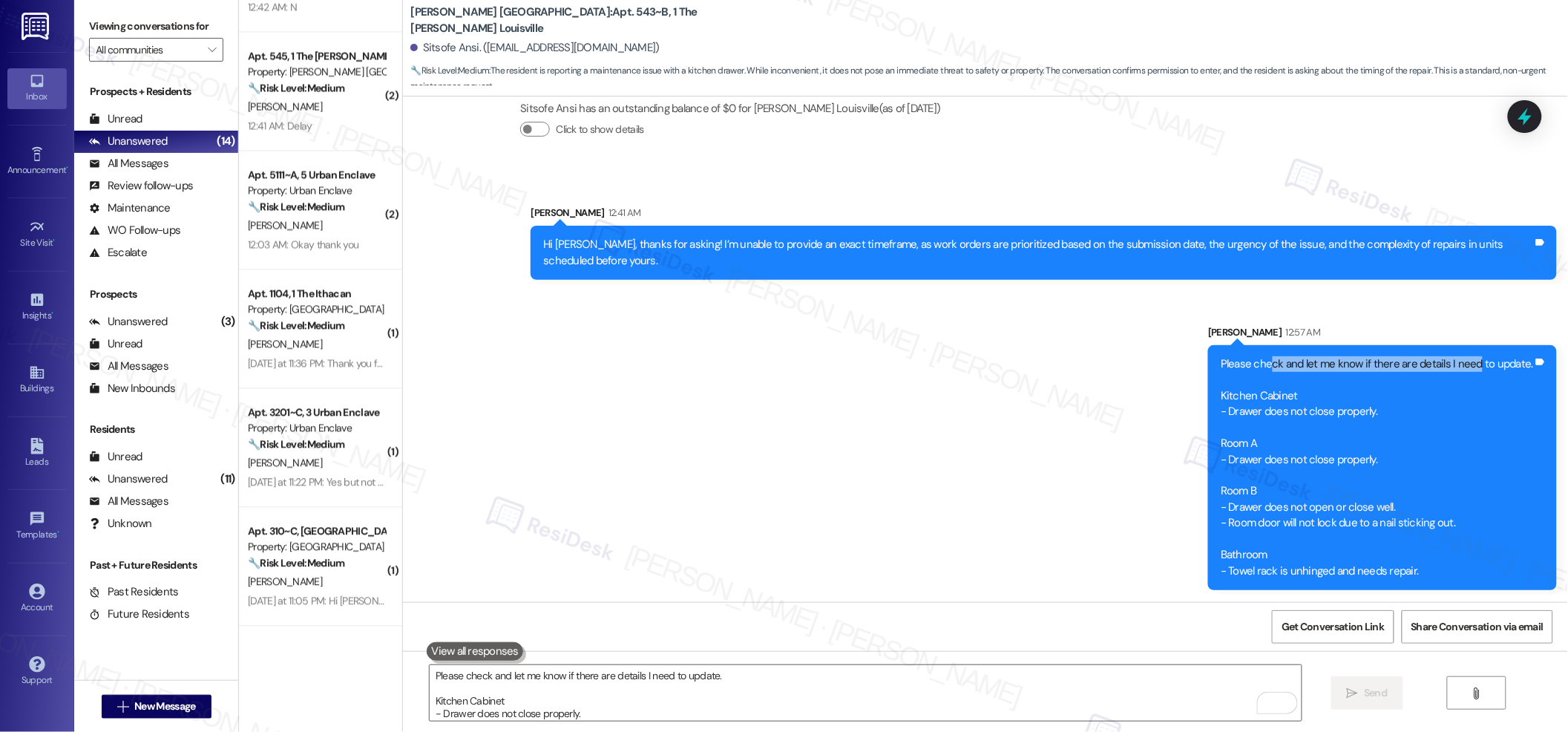
drag, startPoint x: 1272, startPoint y: 366, endPoint x: 1477, endPoint y: 368, distance: 205.0
click at [1254, 368] on div "Please check and let me know if there are details I need to update. Kitchen Cab…" at bounding box center [1377, 467] width 313 height 222
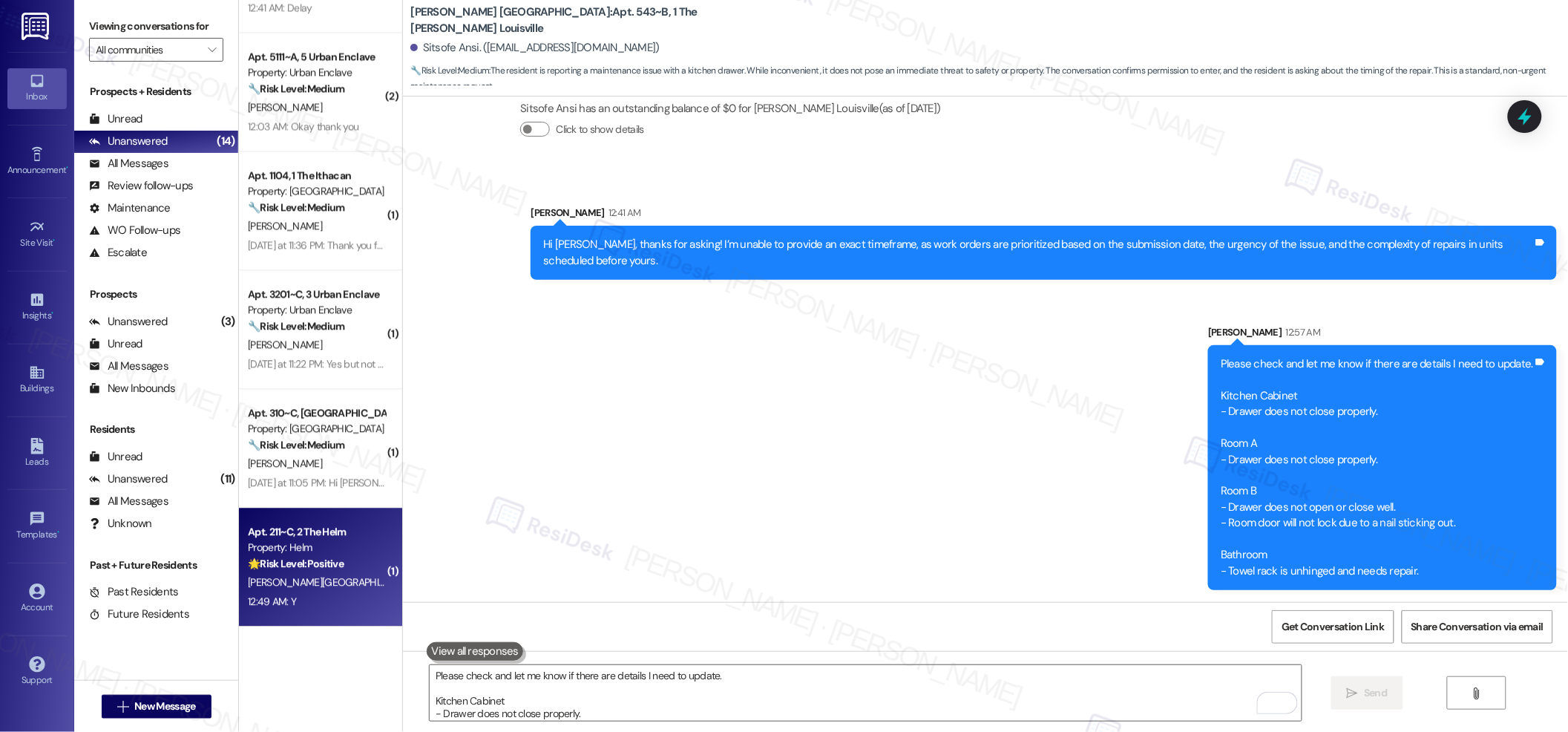
click at [325, 585] on div "12:49 AM: Y 12:49 AM: Y" at bounding box center [316, 602] width 140 height 19
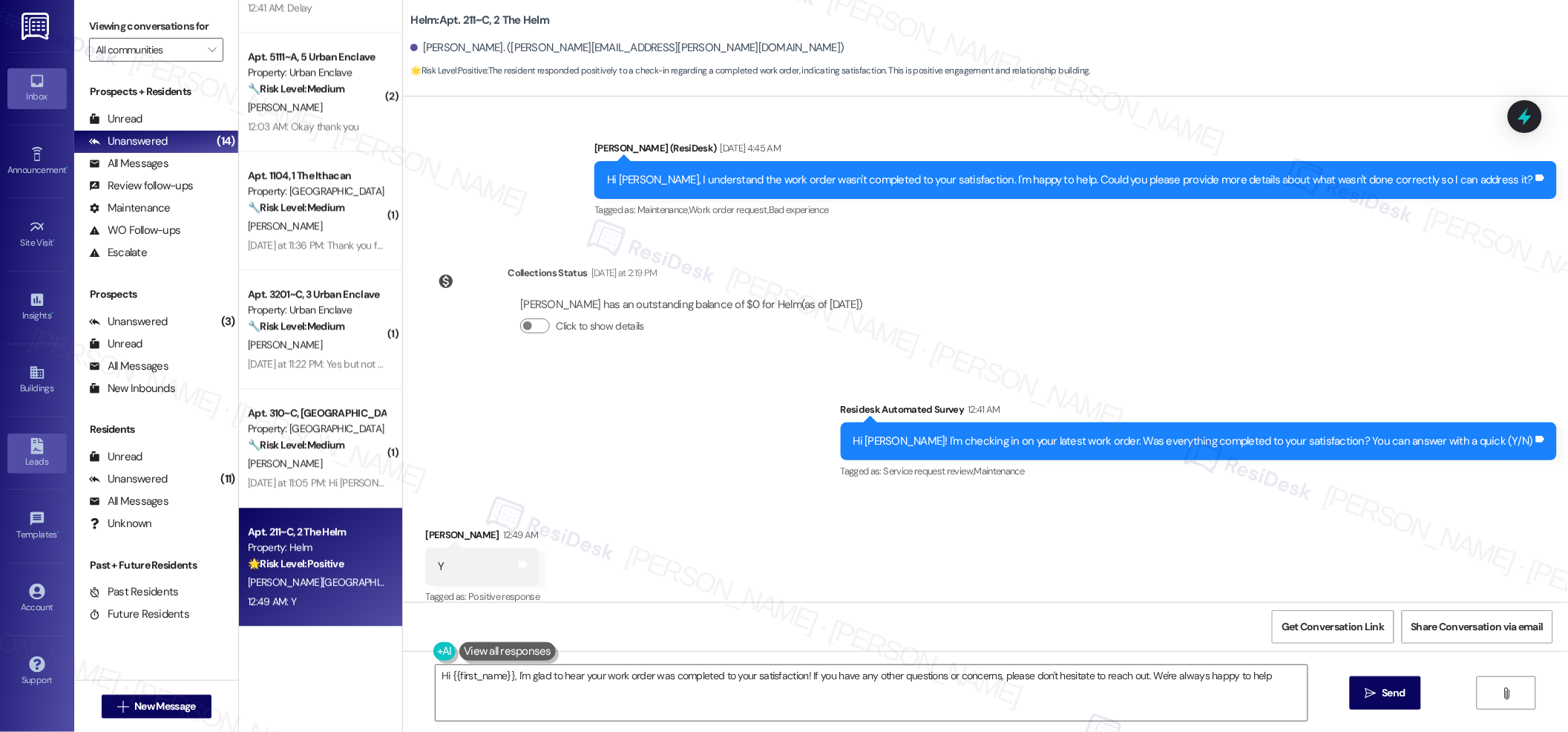
type textarea "Hi {{first_name}}, I'm glad to hear your work order was completed to your satis…"
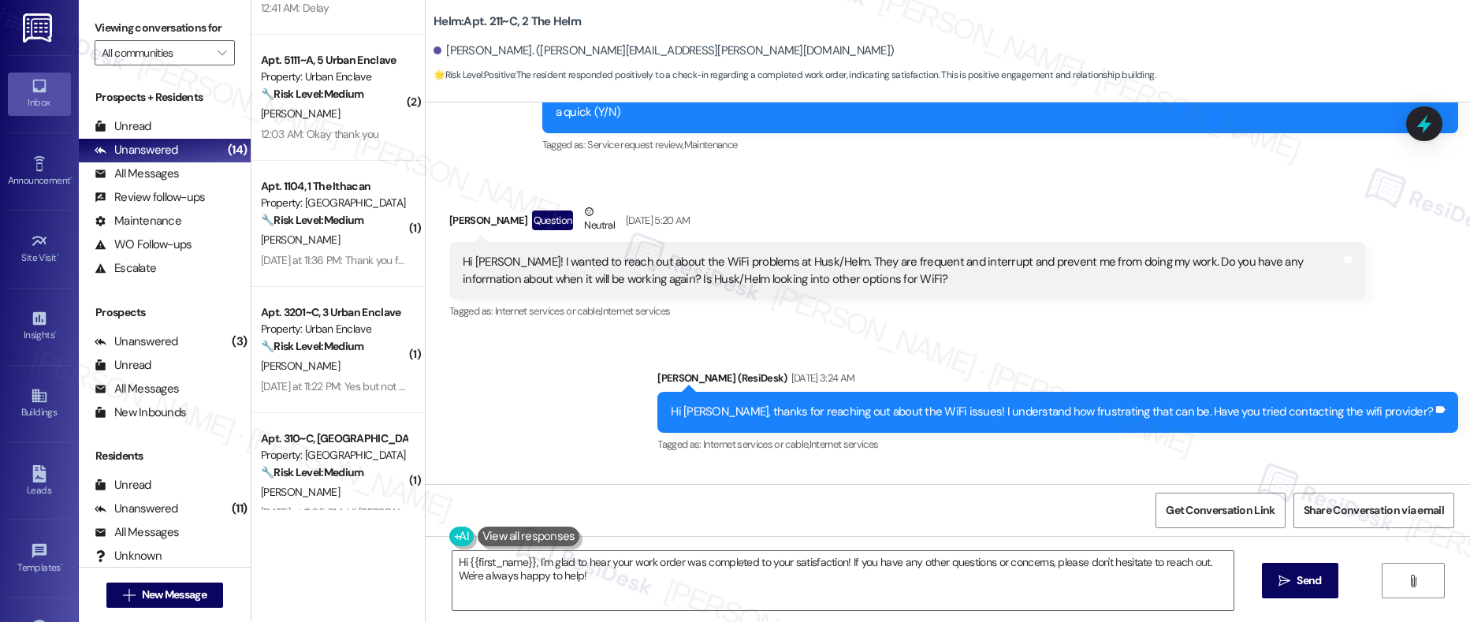
click at [982, 358] on div "Sent via SMS Sarah (ResiDesk) Jun 04, 2025 at 3:24 AM Hi Eleanor, thanks for re…" at bounding box center [1057, 413] width 824 height 110
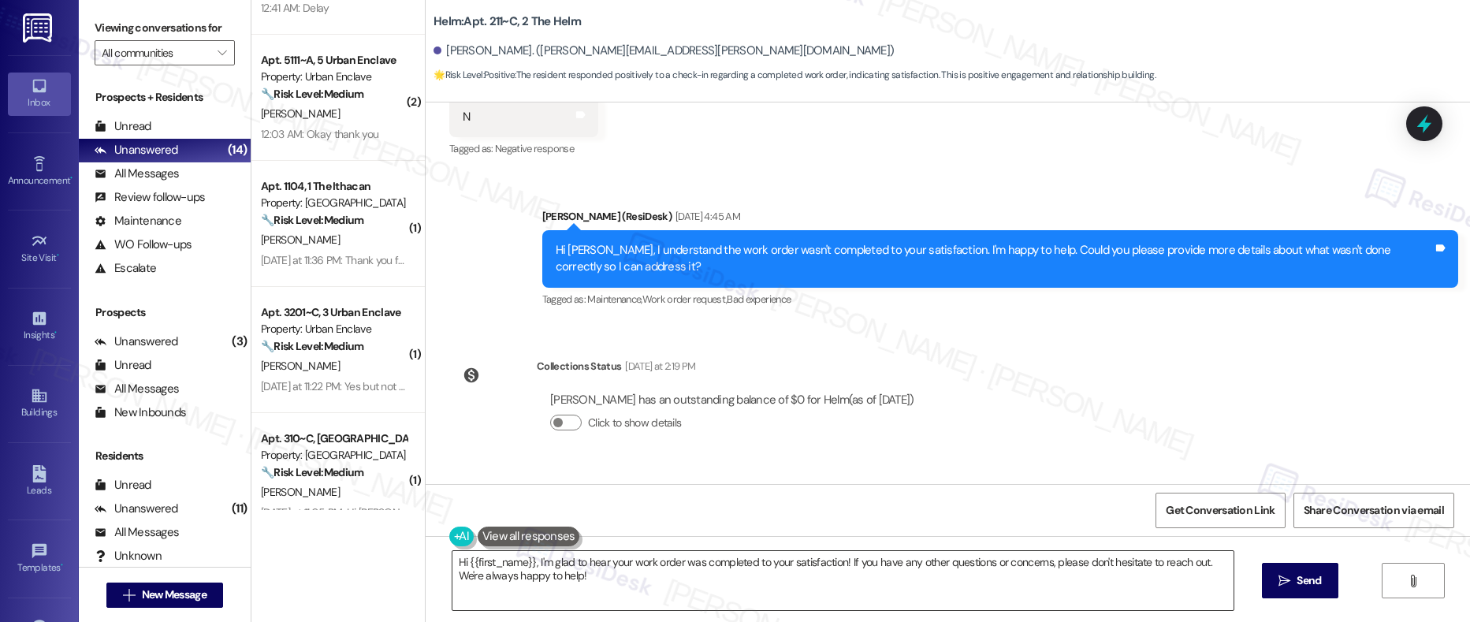
click at [649, 582] on textarea "Hi {{first_name}}, I'm glad to hear your work order was completed to your satis…" at bounding box center [843, 580] width 782 height 59
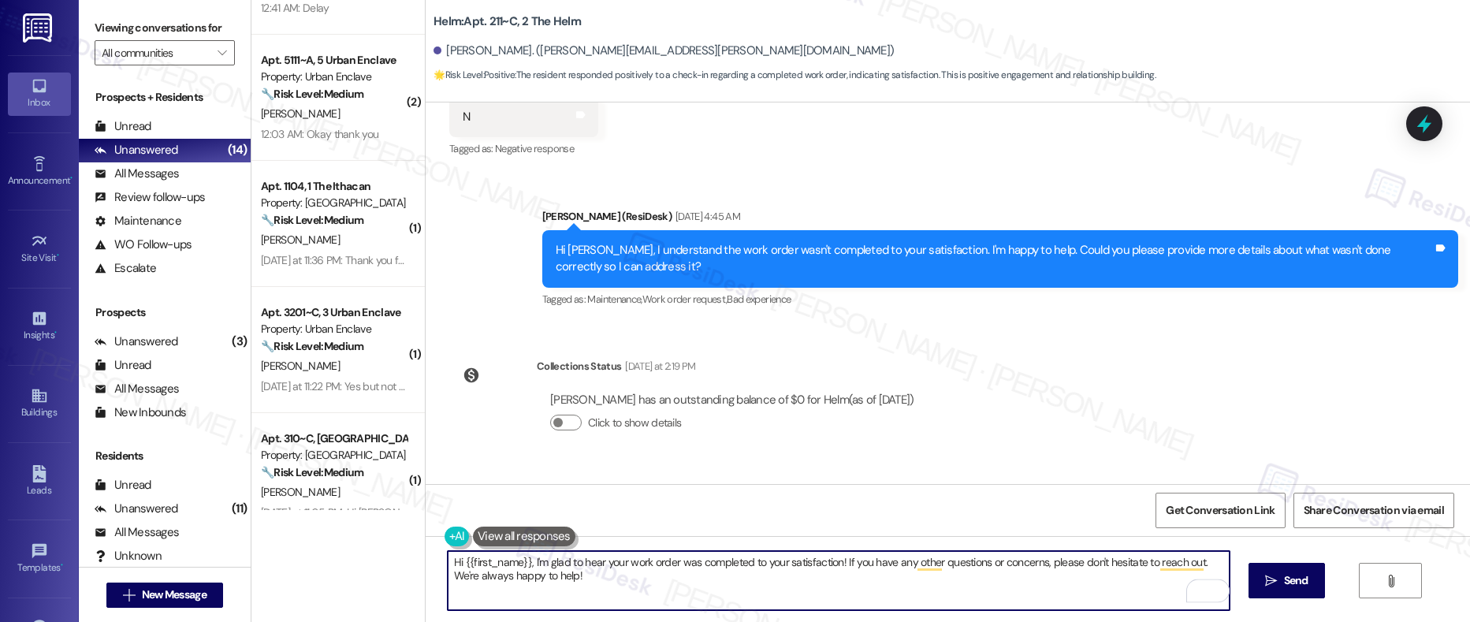
click at [944, 577] on textarea "Hi {{first_name}}, I'm glad to hear your work order was completed to your satis…" at bounding box center [839, 580] width 782 height 59
click at [1298, 590] on button " Send" at bounding box center [1286, 580] width 76 height 35
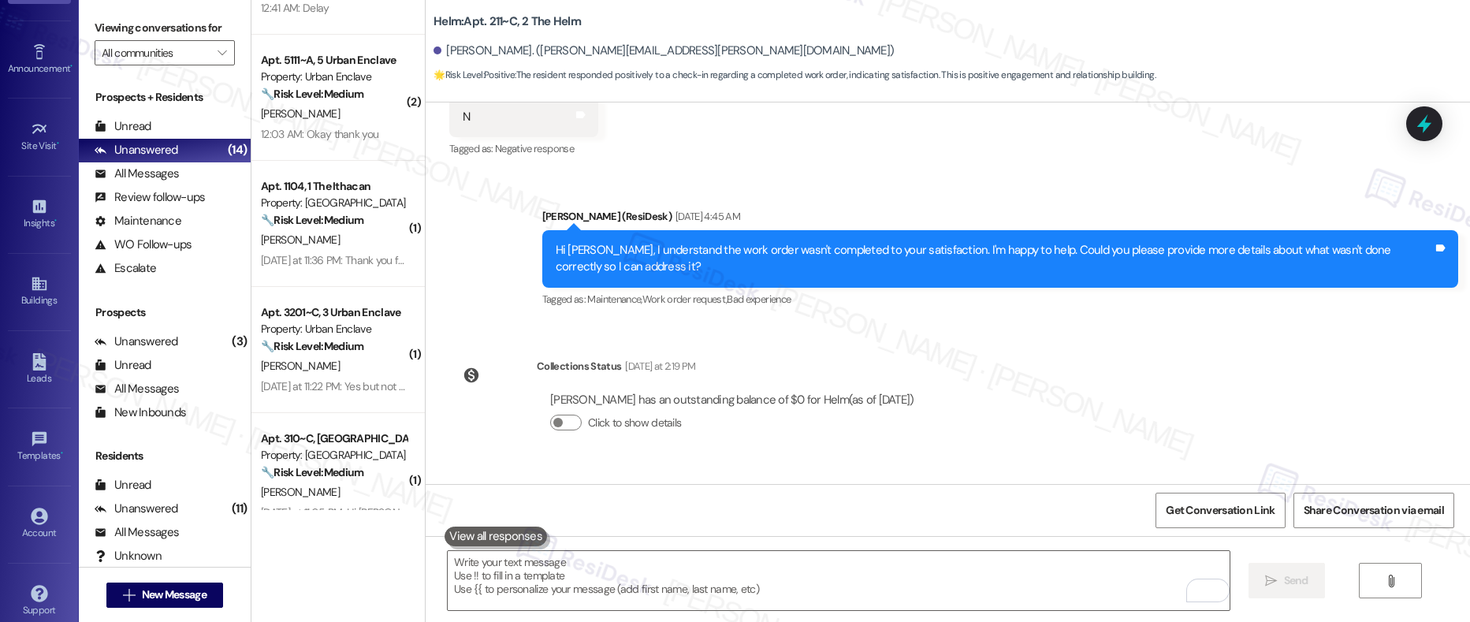
scroll to position [130, 0]
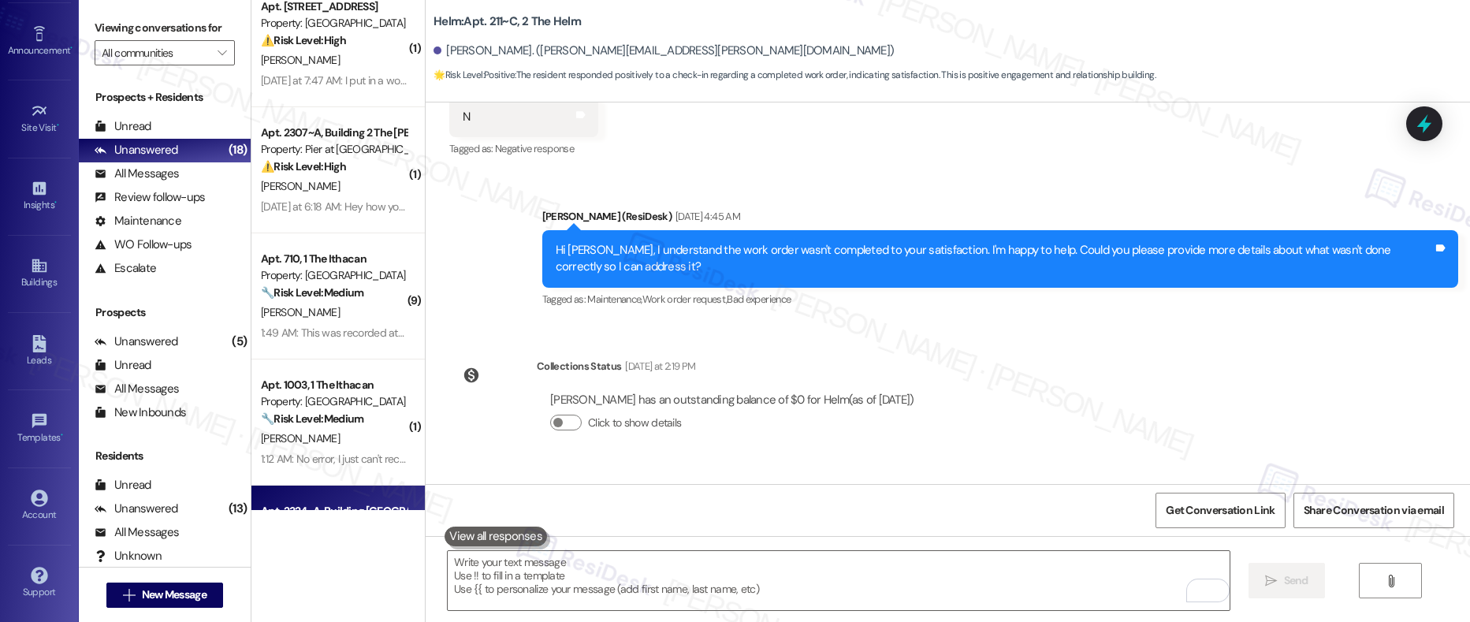
scroll to position [813, 0]
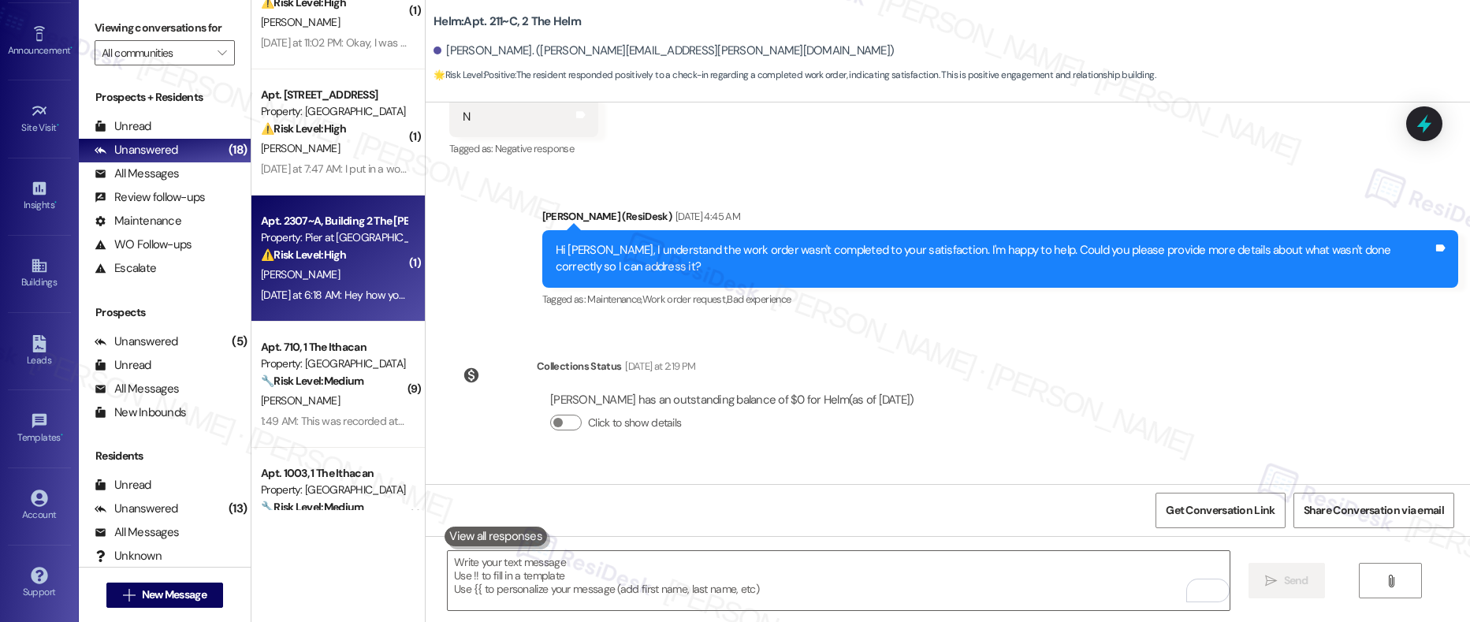
click at [348, 282] on div "[PERSON_NAME]" at bounding box center [333, 275] width 149 height 20
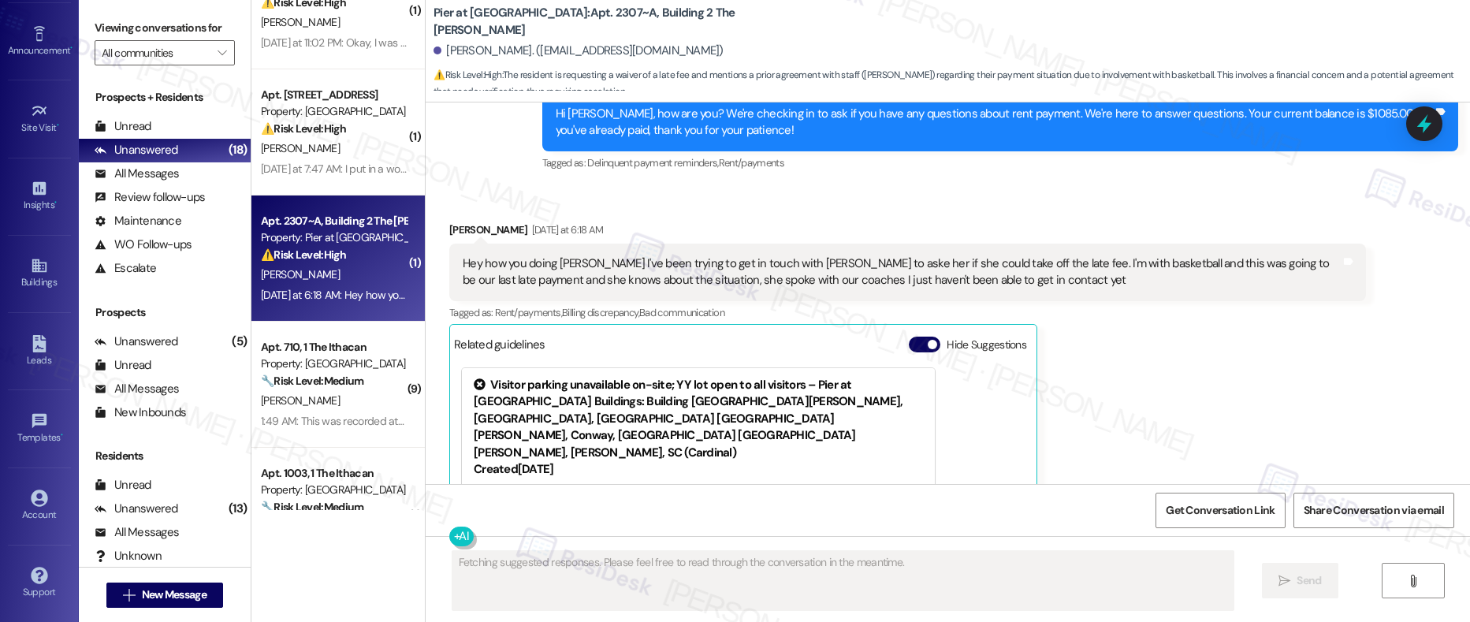
scroll to position [935, 0]
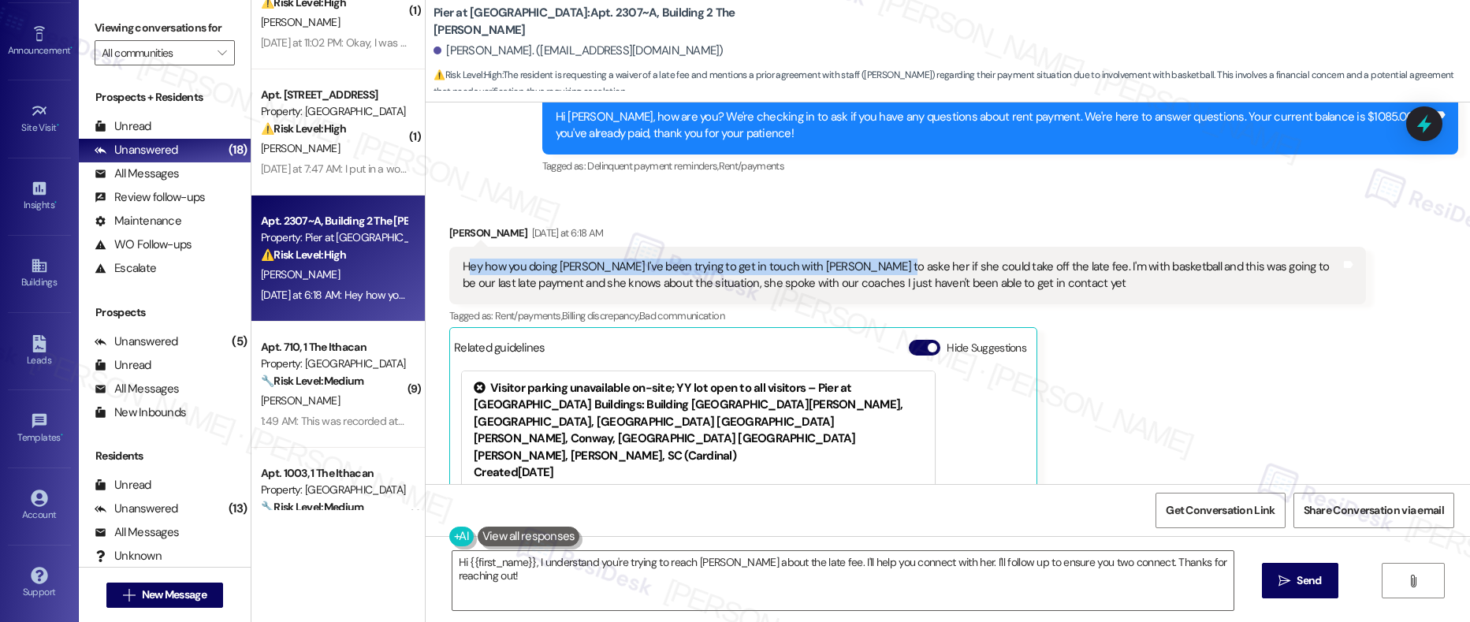
drag, startPoint x: 457, startPoint y: 267, endPoint x: 855, endPoint y: 274, distance: 398.0
click at [855, 274] on div "Hey how you doing [PERSON_NAME] I've been trying to get in touch with [PERSON_N…" at bounding box center [901, 275] width 877 height 34
click at [793, 266] on div "Hey how you doing [PERSON_NAME] I've been trying to get in touch with [PERSON_N…" at bounding box center [901, 275] width 877 height 34
drag, startPoint x: 621, startPoint y: 269, endPoint x: 834, endPoint y: 269, distance: 212.8
click at [834, 269] on div "Hey how you doing [PERSON_NAME] I've been trying to get in touch with [PERSON_N…" at bounding box center [901, 275] width 877 height 34
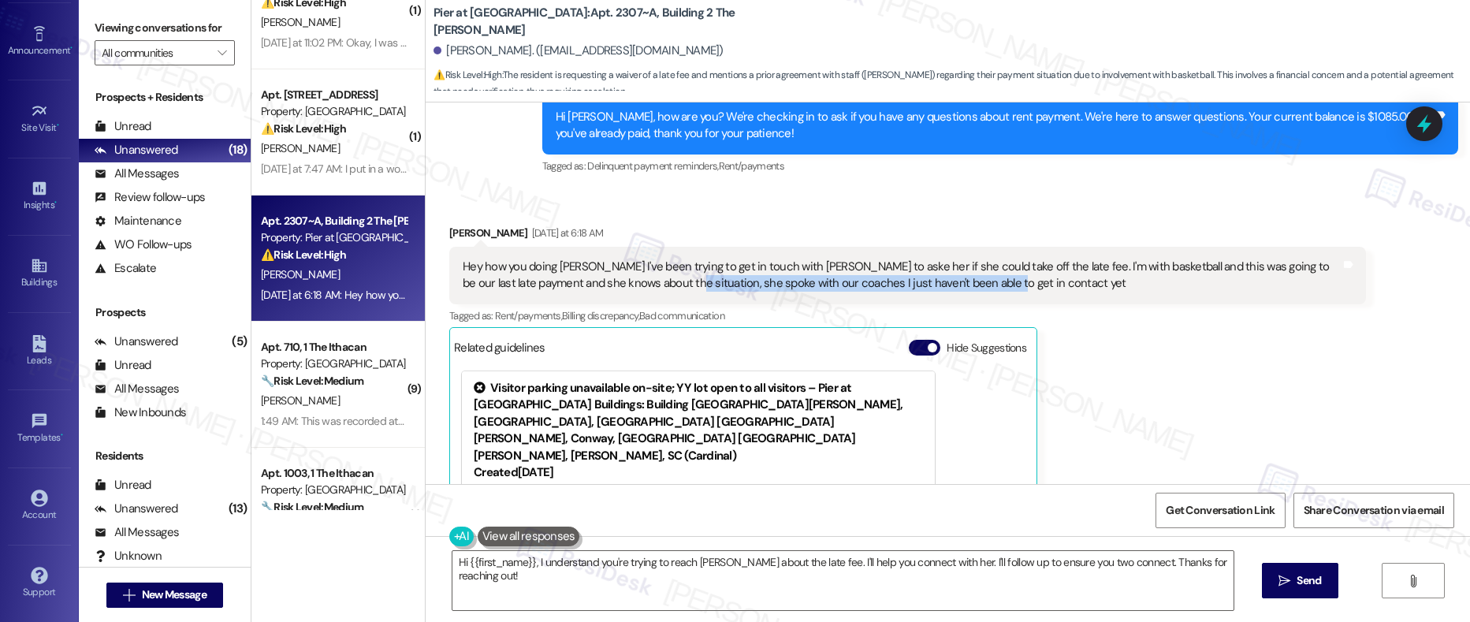
drag, startPoint x: 636, startPoint y: 283, endPoint x: 950, endPoint y: 287, distance: 314.4
click at [950, 287] on div "Hey how you doing [PERSON_NAME] I've been trying to get in touch with [PERSON_N…" at bounding box center [901, 275] width 877 height 34
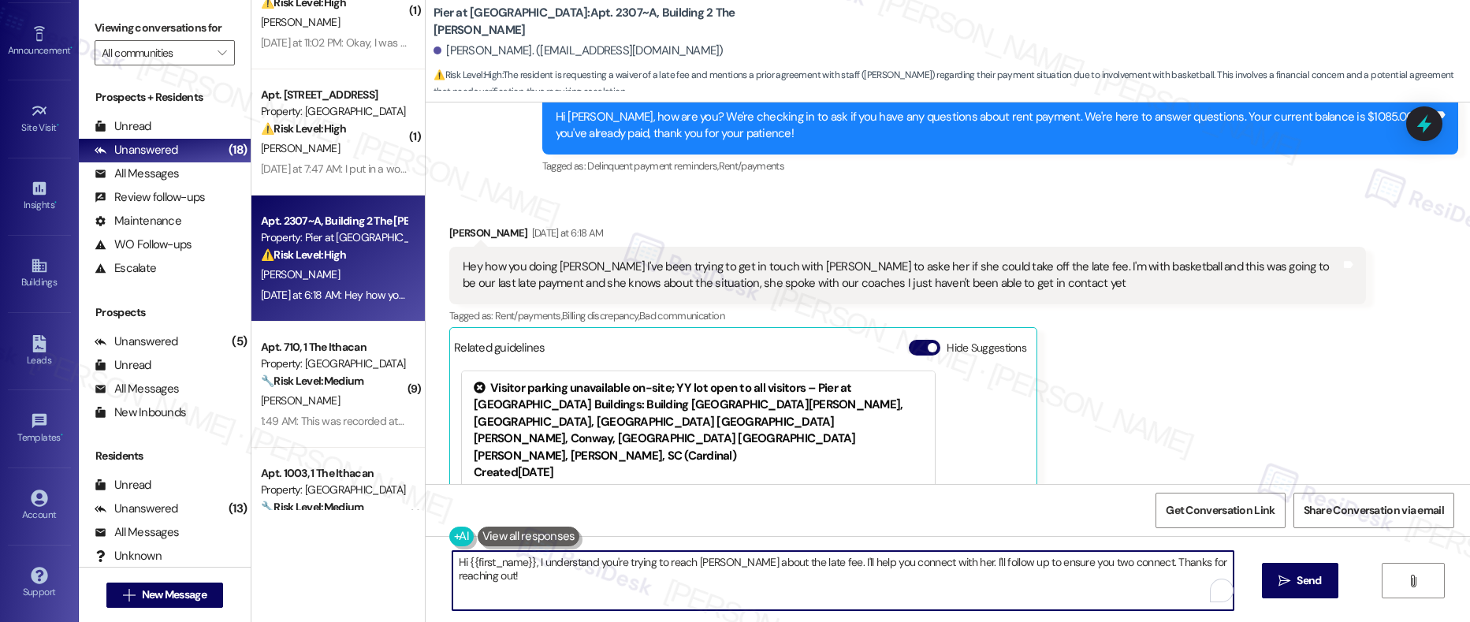
click at [588, 585] on textarea "Hi {{first_name}}, I understand you're trying to reach [PERSON_NAME] about the …" at bounding box center [843, 580] width 782 height 59
drag, startPoint x: 608, startPoint y: 556, endPoint x: 838, endPoint y: 566, distance: 230.3
click at [838, 566] on textarea "Hi {{first_name}}, I understand you're trying to reach [PERSON_NAME] about the …" at bounding box center [839, 580] width 782 height 59
click at [828, 575] on textarea "Hi {{first_name}}, I understand you're trying to reach [PERSON_NAME] about the …" at bounding box center [839, 580] width 782 height 59
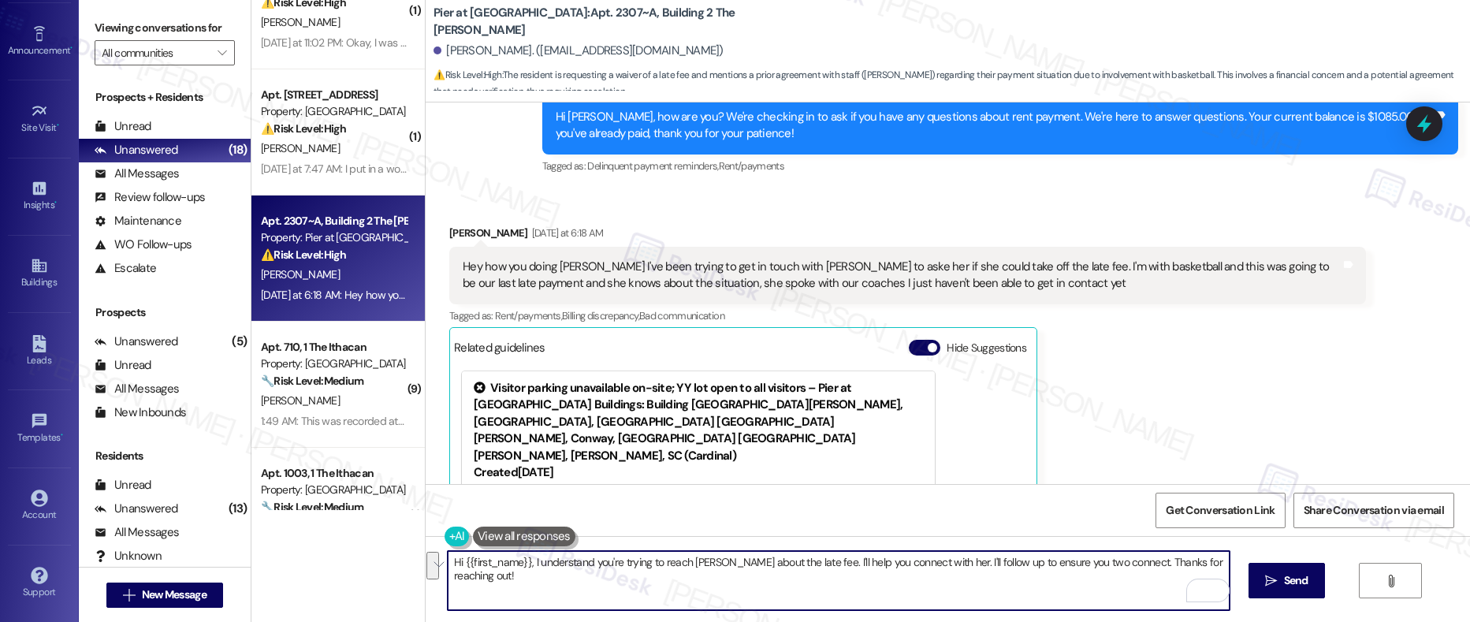
drag, startPoint x: 800, startPoint y: 563, endPoint x: 804, endPoint y: 578, distance: 16.2
click at [804, 578] on textarea "Hi {{first_name}}, I understand you're trying to reach [PERSON_NAME] about the …" at bounding box center [839, 580] width 782 height 59
click at [1135, 565] on textarea "Hi {{first_name}}, I understand you're trying to reach [PERSON_NAME] about the …" at bounding box center [839, 580] width 782 height 59
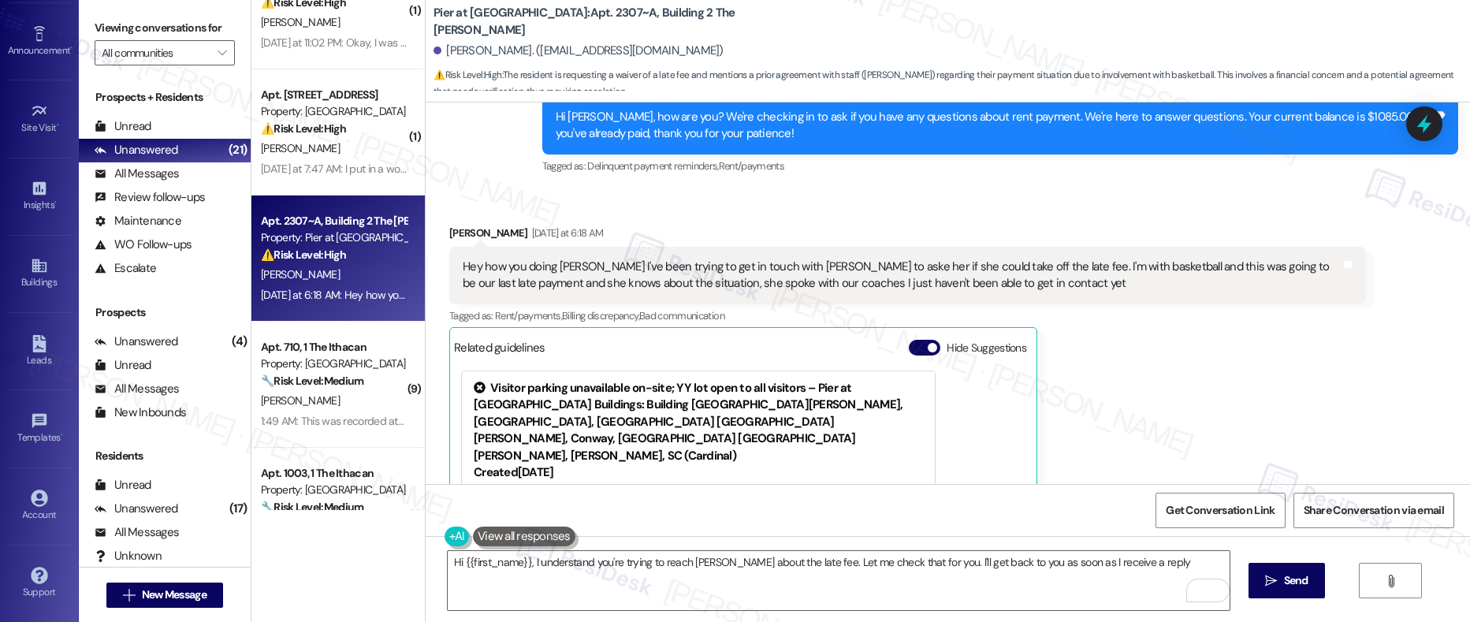
click at [505, 266] on div "Hey how you doing [PERSON_NAME] I've been trying to get in touch with [PERSON_N…" at bounding box center [901, 275] width 877 height 34
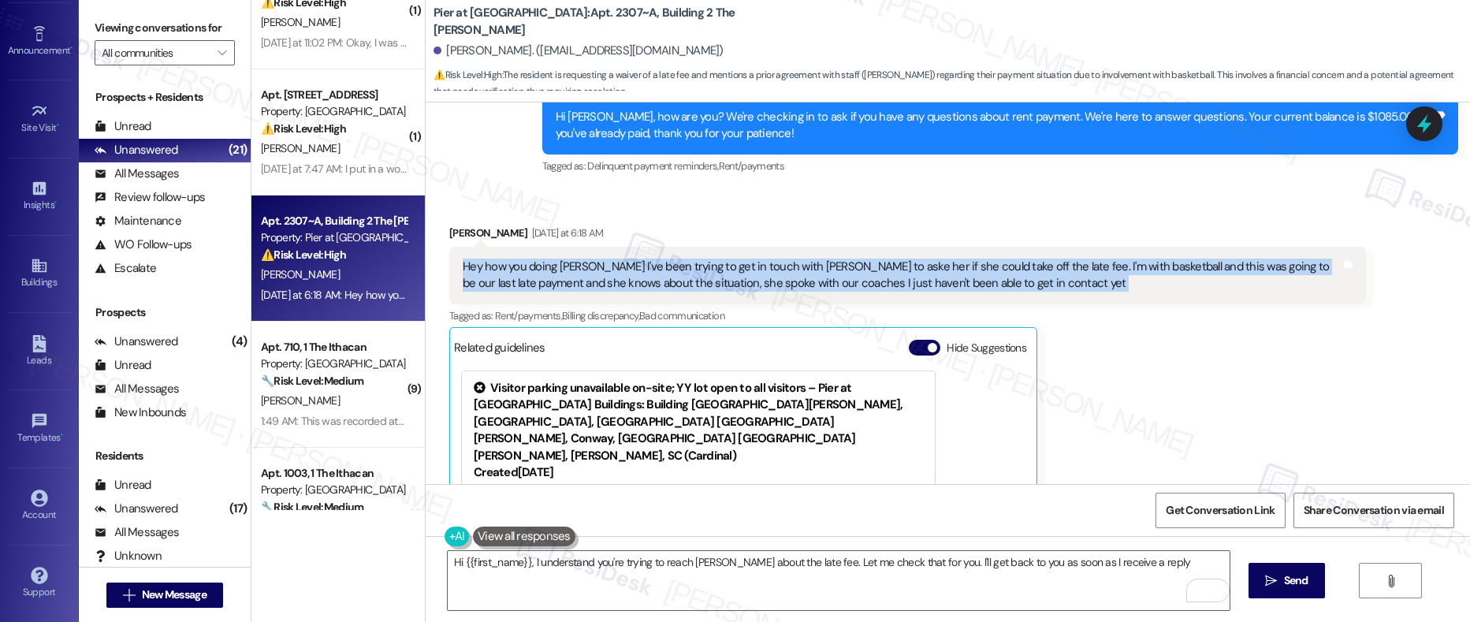
click at [505, 266] on div "Hey how you doing [PERSON_NAME] I've been trying to get in touch with [PERSON_N…" at bounding box center [901, 275] width 877 height 34
copy div "Hey how you doing [PERSON_NAME] I've been trying to get in touch with [PERSON_N…"
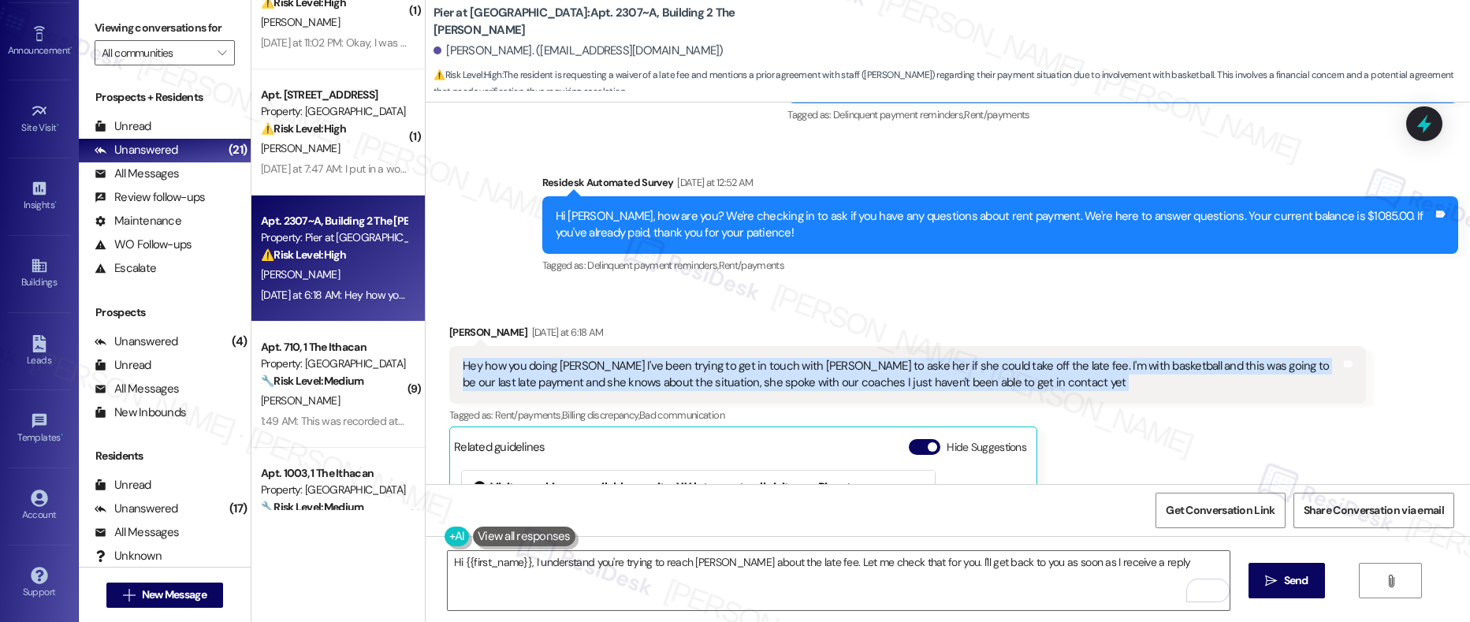
scroll to position [812, 0]
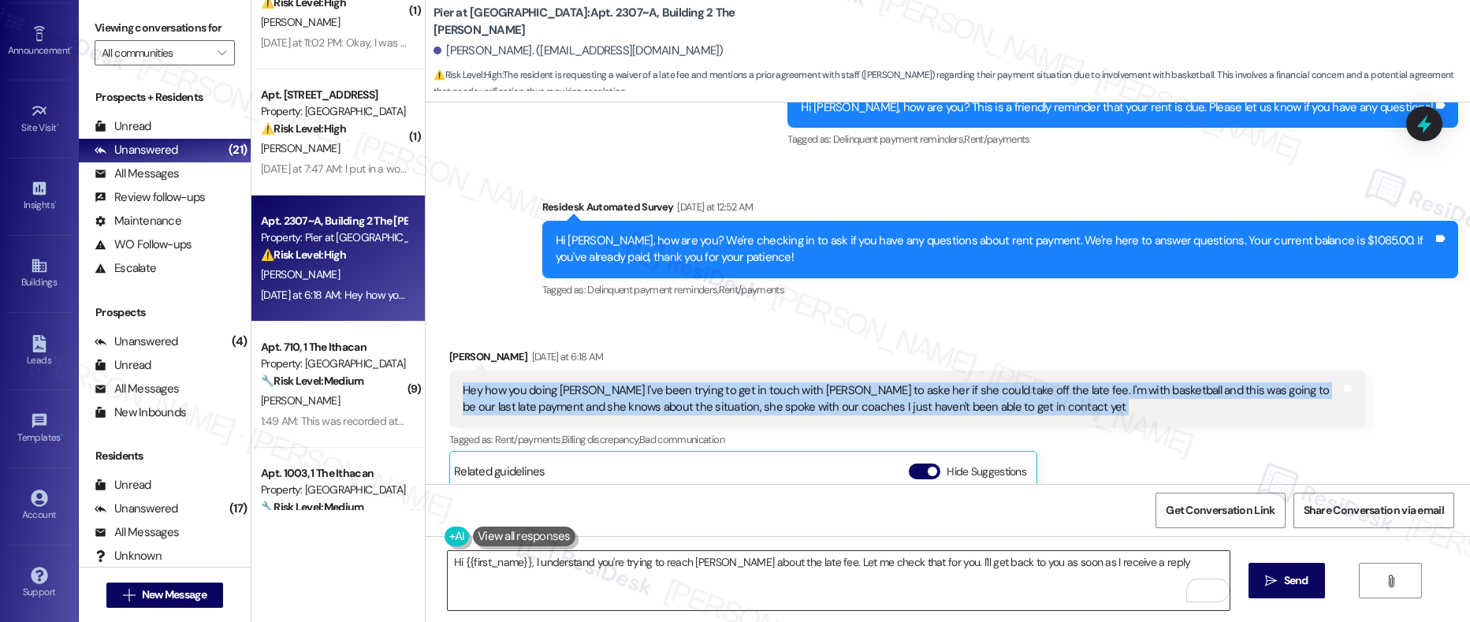
click at [613, 568] on textarea "Hi {{first_name}}, I understand you're trying to reach [PERSON_NAME] about the …" at bounding box center [839, 580] width 782 height 59
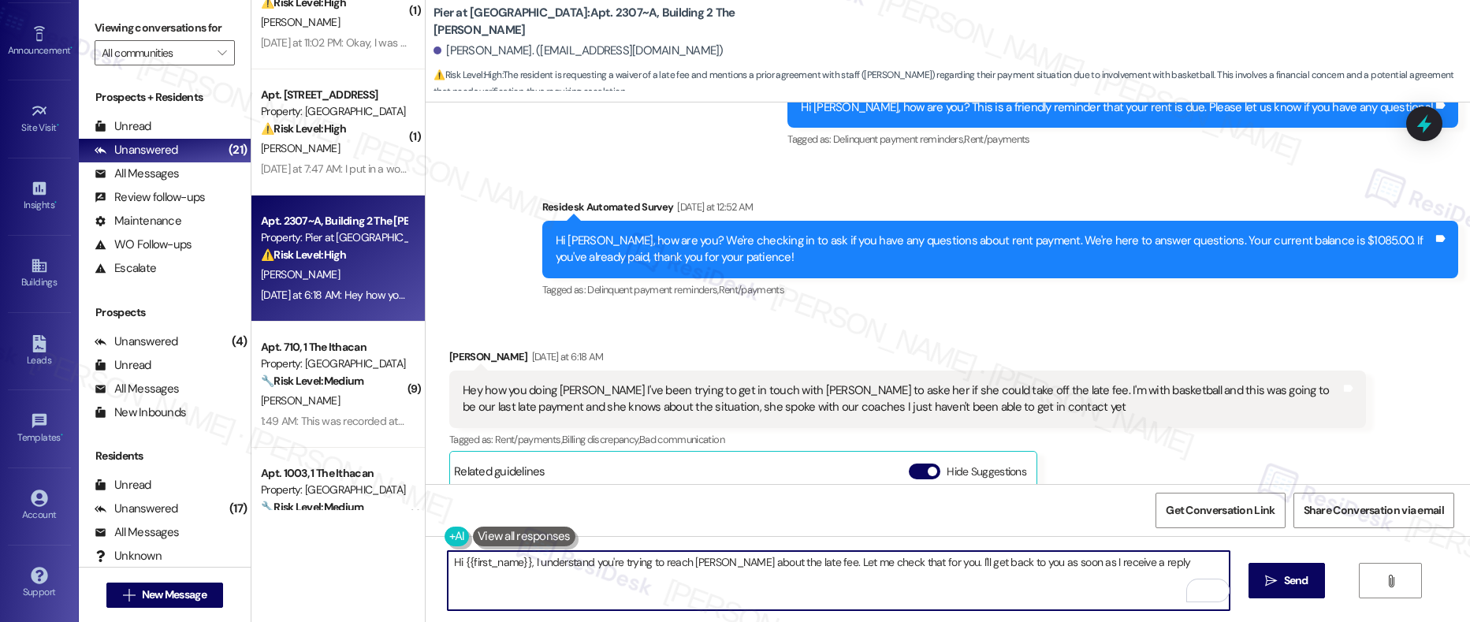
click at [613, 568] on textarea "Hi {{first_name}}, I understand you're trying to reach Raquel about the late fe…" at bounding box center [839, 580] width 782 height 59
click at [526, 563] on textarea "Hi {{first_name}}, I understand you're trying to reach Raquel about the late fe…" at bounding box center [839, 580] width 782 height 59
drag, startPoint x: 523, startPoint y: 563, endPoint x: 1129, endPoint y: 567, distance: 606.0
click at [1129, 567] on textarea "Hi {{first_name}}, I understand you're trying to reach Raquel about the late fe…" at bounding box center [839, 580] width 782 height 59
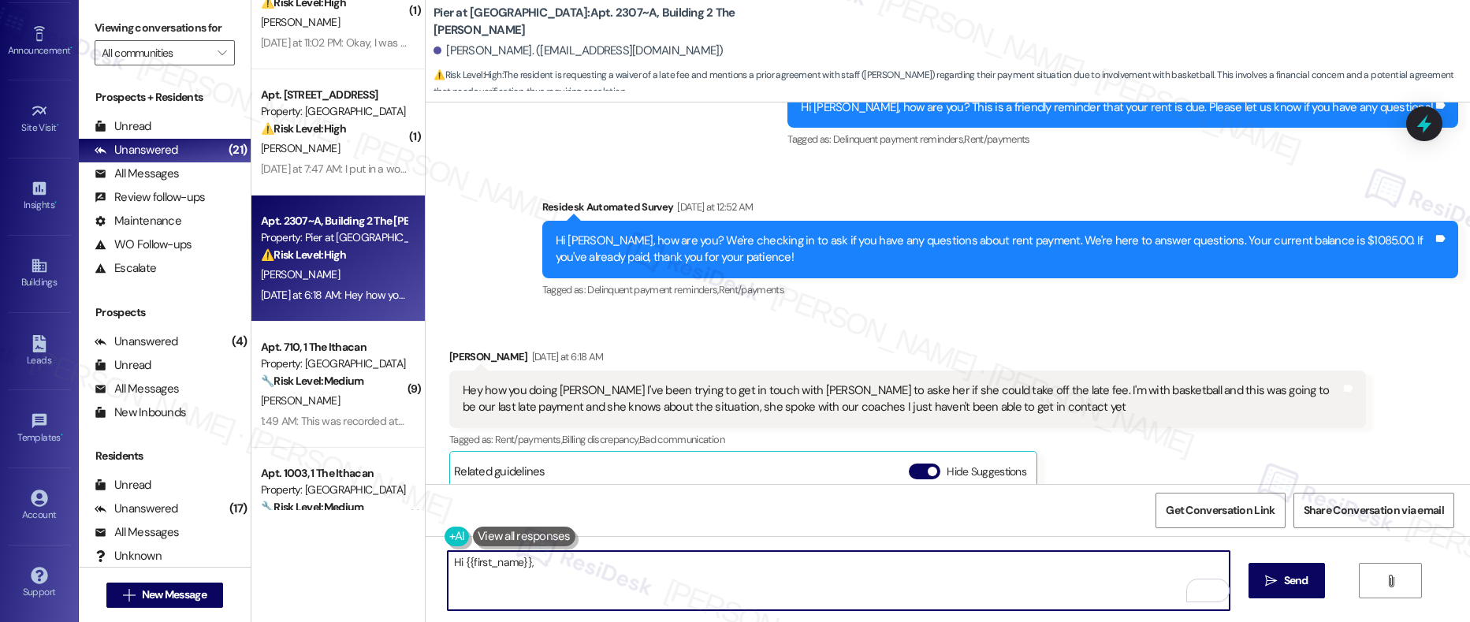
paste textarea "I understand you’ve been trying to reach Raquel regarding the late fee. I’ll ch…"
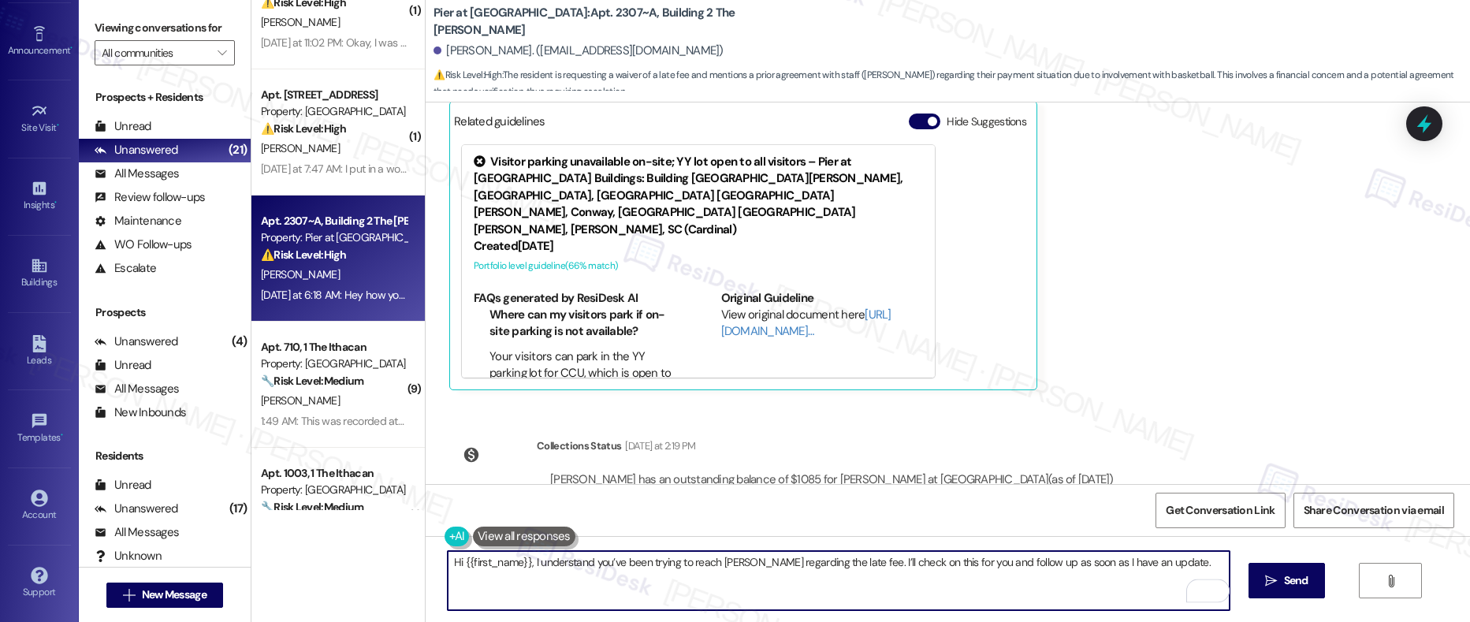
scroll to position [922, 0]
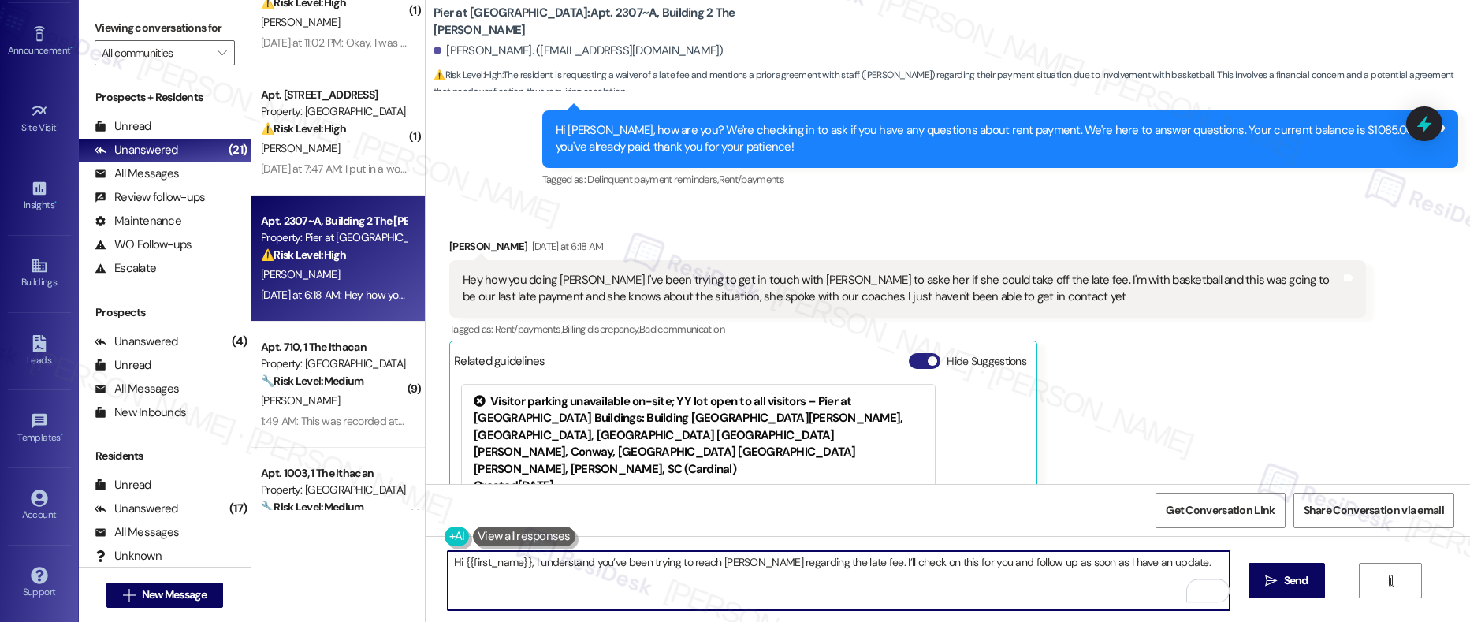
type textarea "Hi {{first_name}}, I understand you’ve been trying to reach Raquel regarding th…"
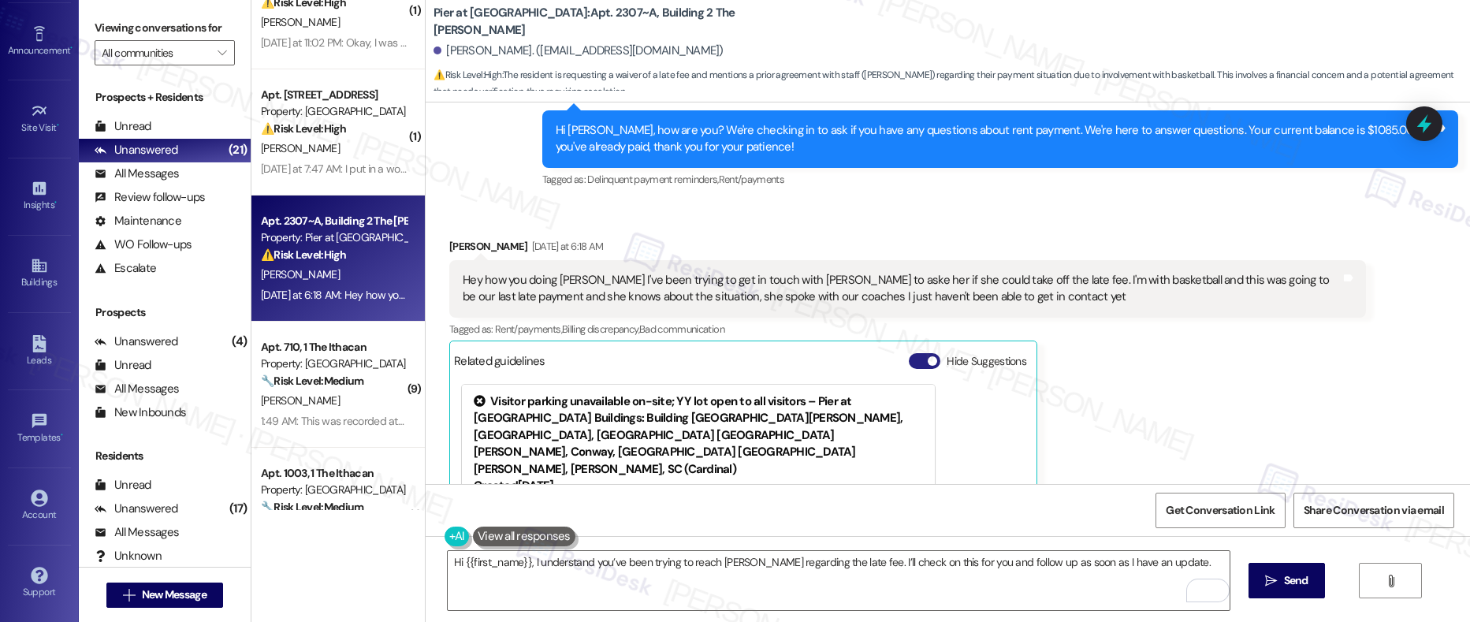
click at [914, 364] on button "Hide Suggestions" at bounding box center [925, 361] width 32 height 16
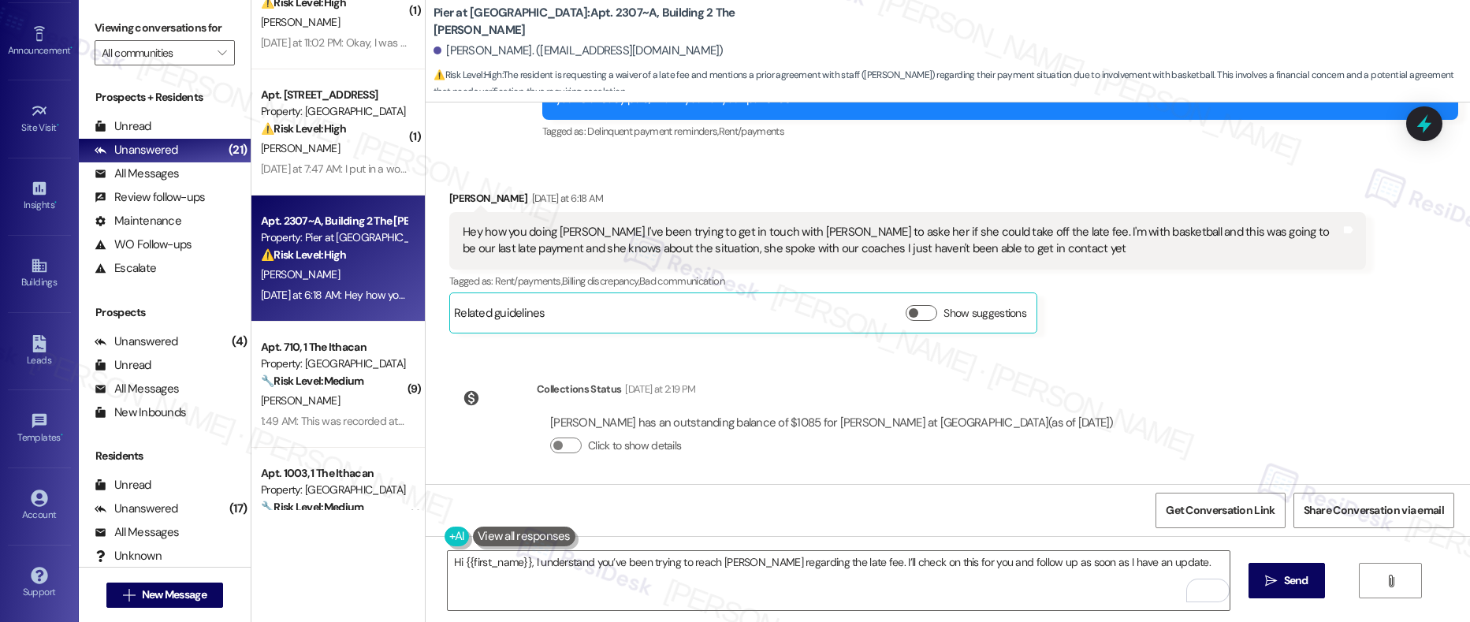
scroll to position [976, 0]
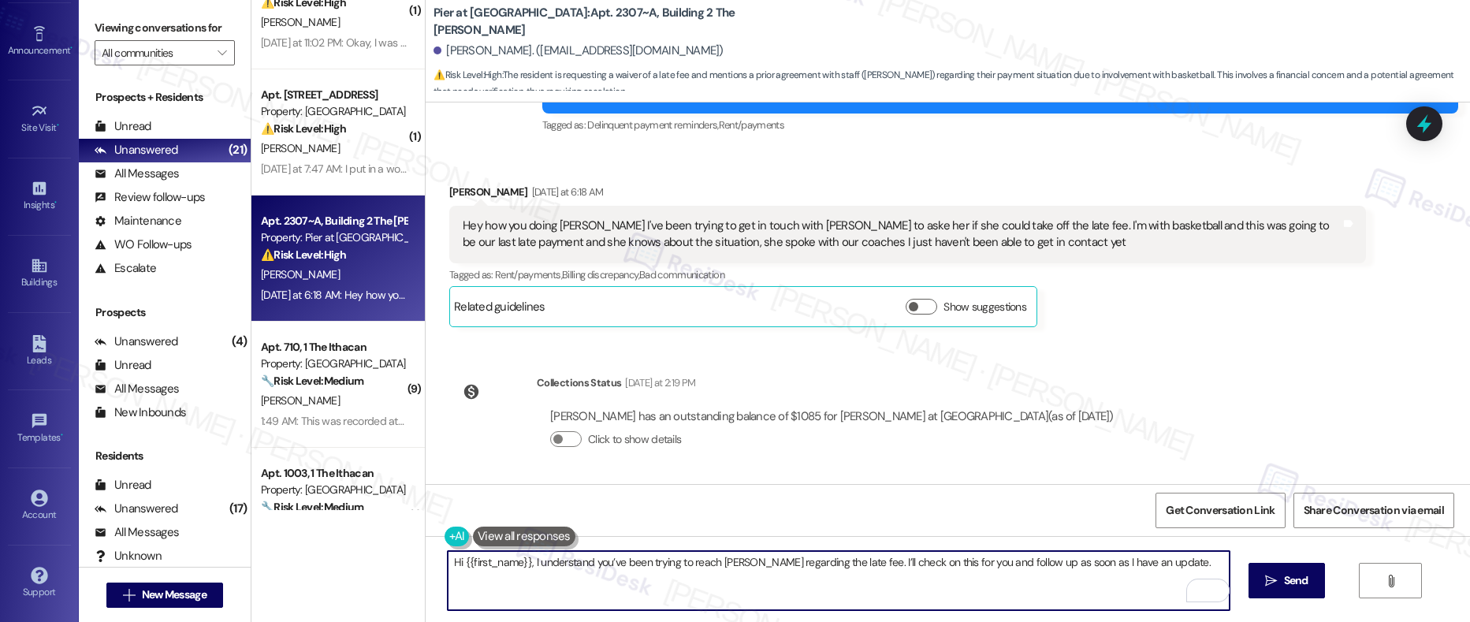
click at [1149, 567] on textarea "Hi {{first_name}}, I understand you’ve been trying to reach Raquel regarding th…" at bounding box center [839, 580] width 782 height 59
click at [1284, 582] on span "Send" at bounding box center [1296, 580] width 24 height 17
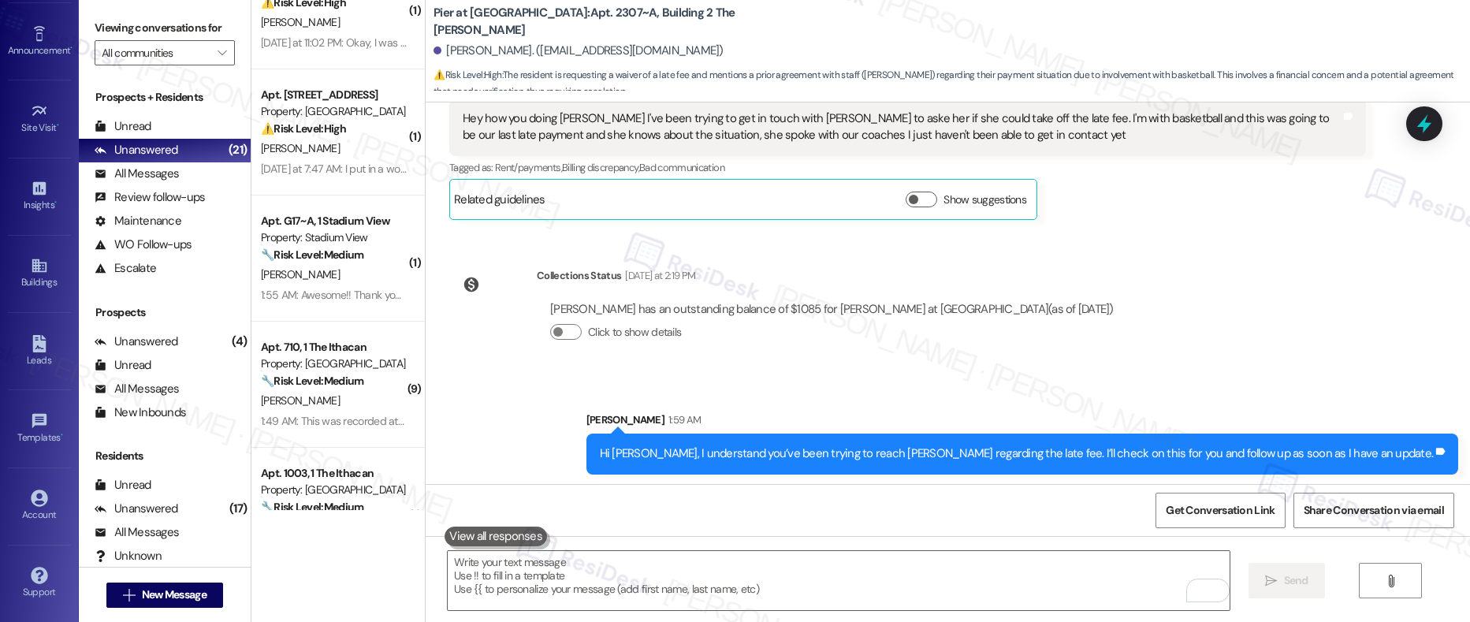
scroll to position [1087, 0]
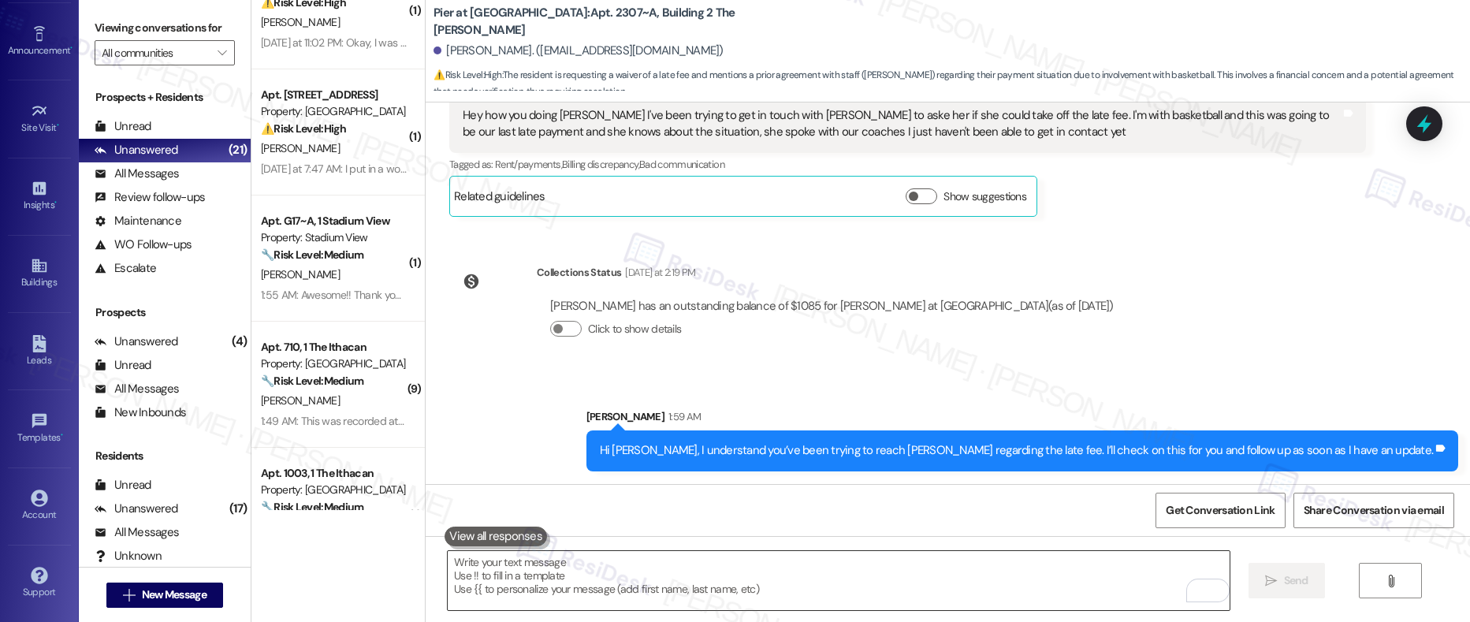
click at [466, 590] on textarea "To enrich screen reader interactions, please activate Accessibility in Grammarl…" at bounding box center [839, 580] width 782 height 59
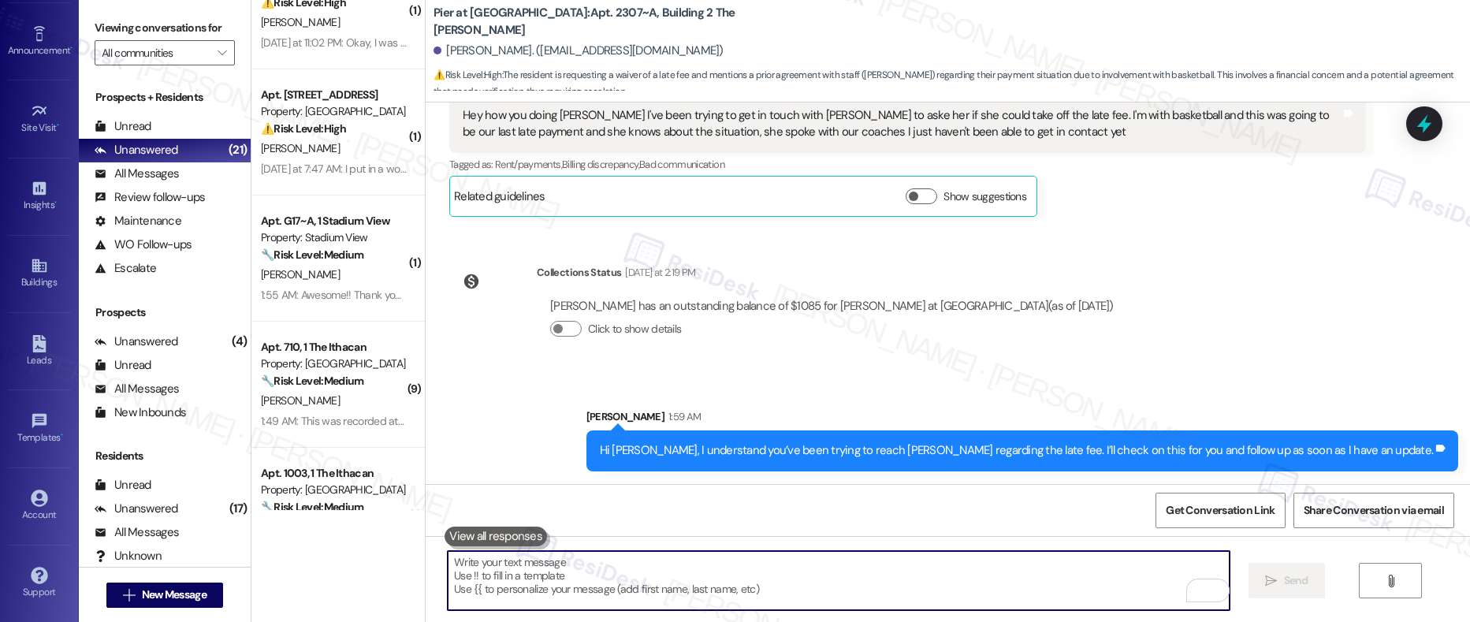
click at [466, 589] on textarea "To enrich screen reader interactions, please activate Accessibility in Grammarl…" at bounding box center [839, 580] width 782 height 59
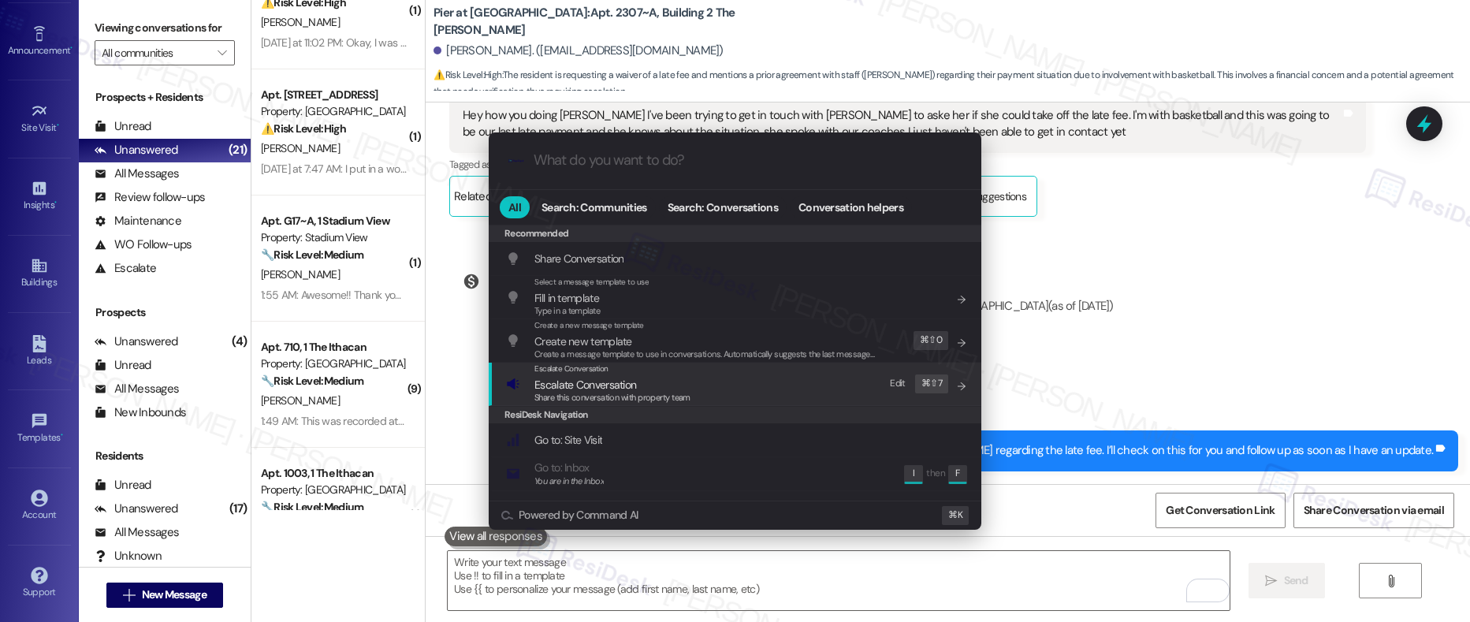
click at [611, 381] on span "Escalate Conversation" at bounding box center [585, 384] width 102 height 14
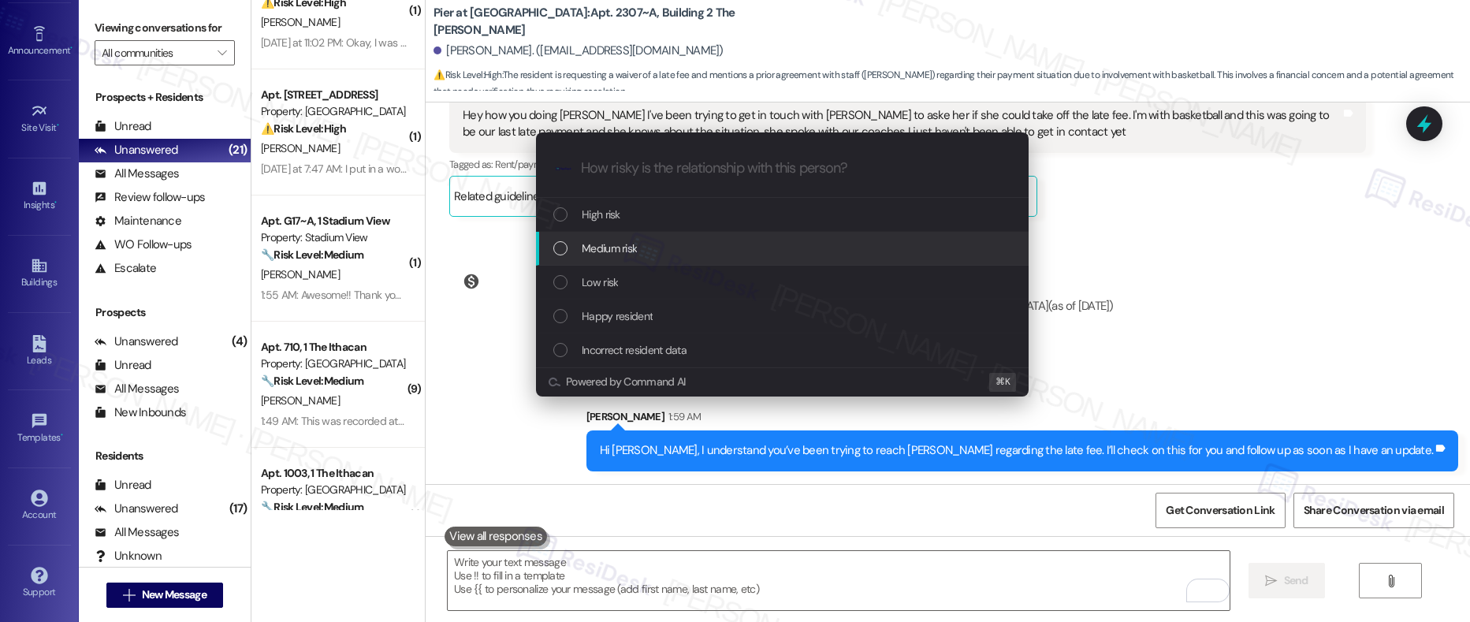
click at [631, 257] on div "Medium risk" at bounding box center [782, 249] width 493 height 34
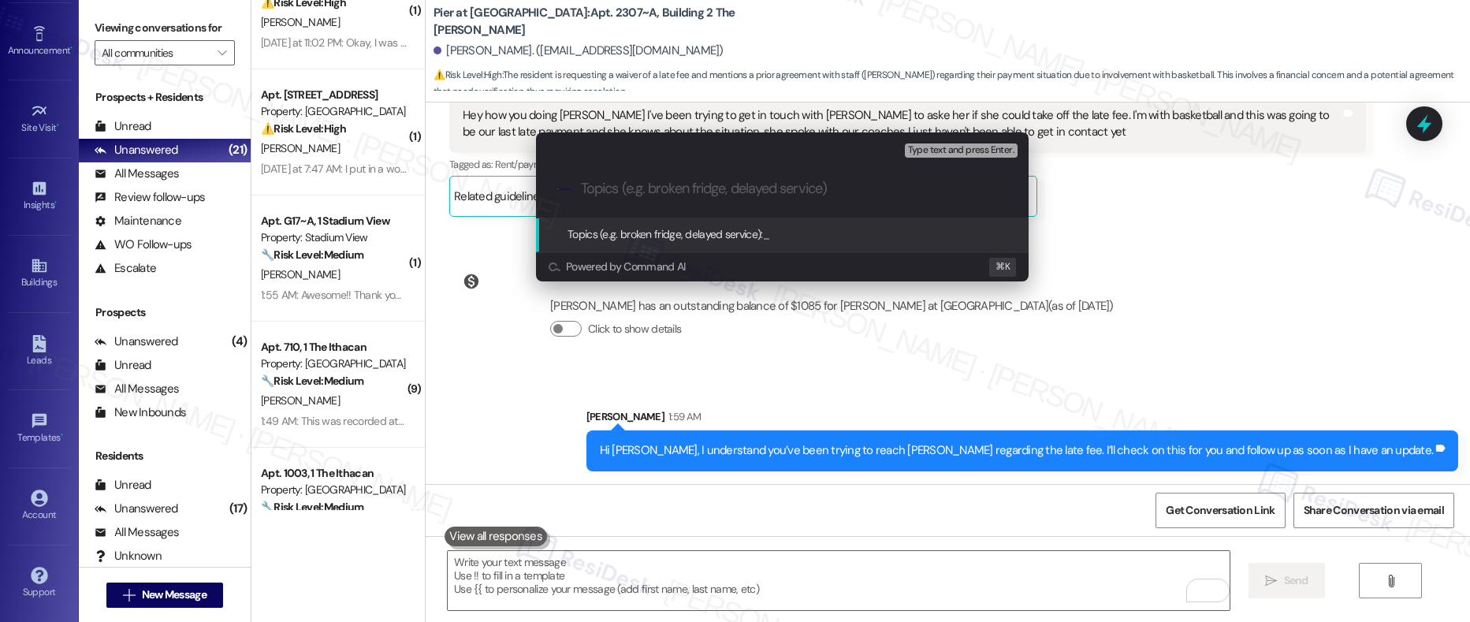
paste input "Follow-Up Needed: Resident Requesting Late Fee Adjustment"
type input "Follow-Up Needed: Resident Requesting Late Fee Adjustment"
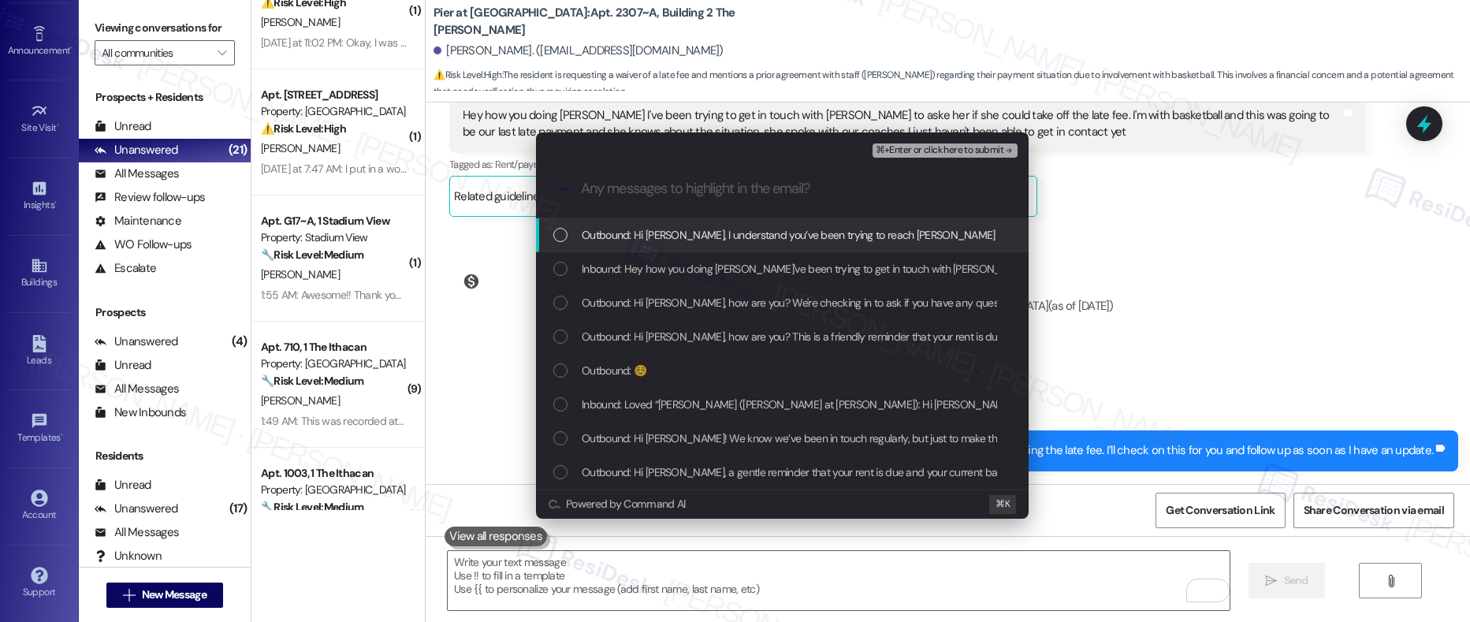
click at [660, 239] on span "Outbound: Hi Redrick, I understand you’ve been trying to reach Raquel regarding…" at bounding box center [992, 234] width 821 height 17
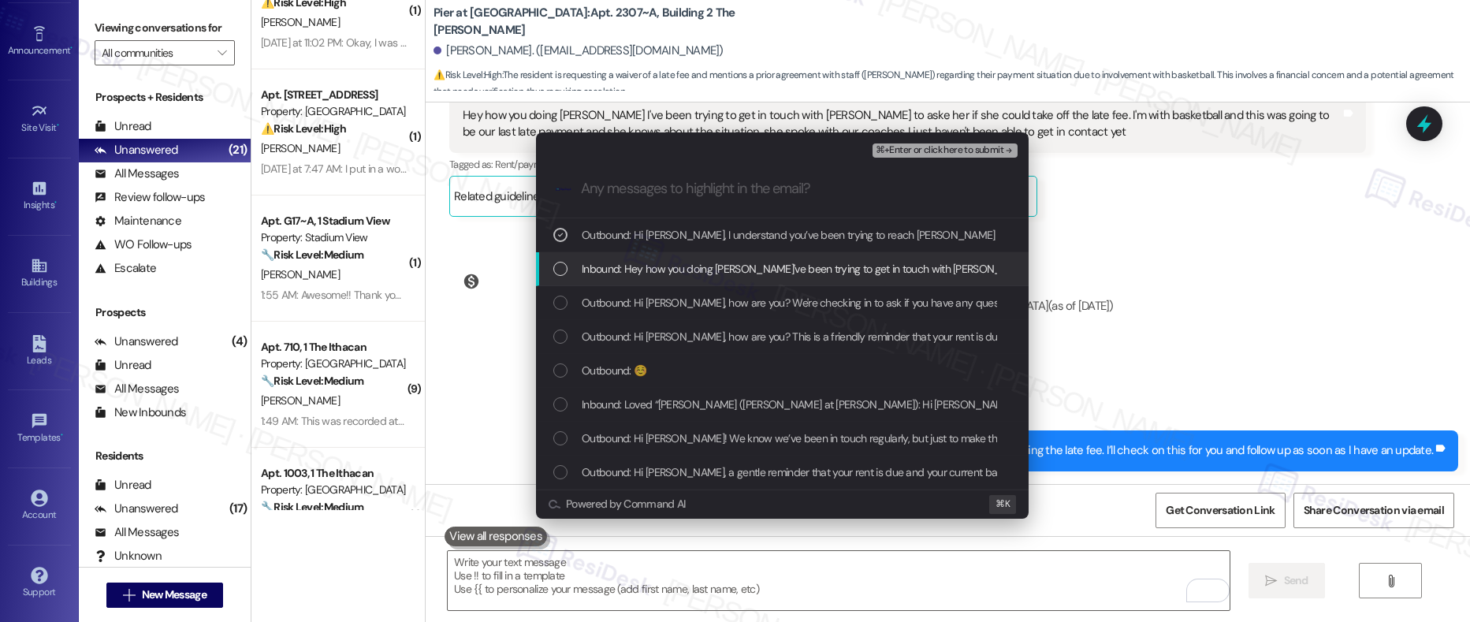
click at [659, 272] on span "Inbound: Hey how you doing Emily I've been trying to get in touch with Raquel t…" at bounding box center [1303, 268] width 1442 height 17
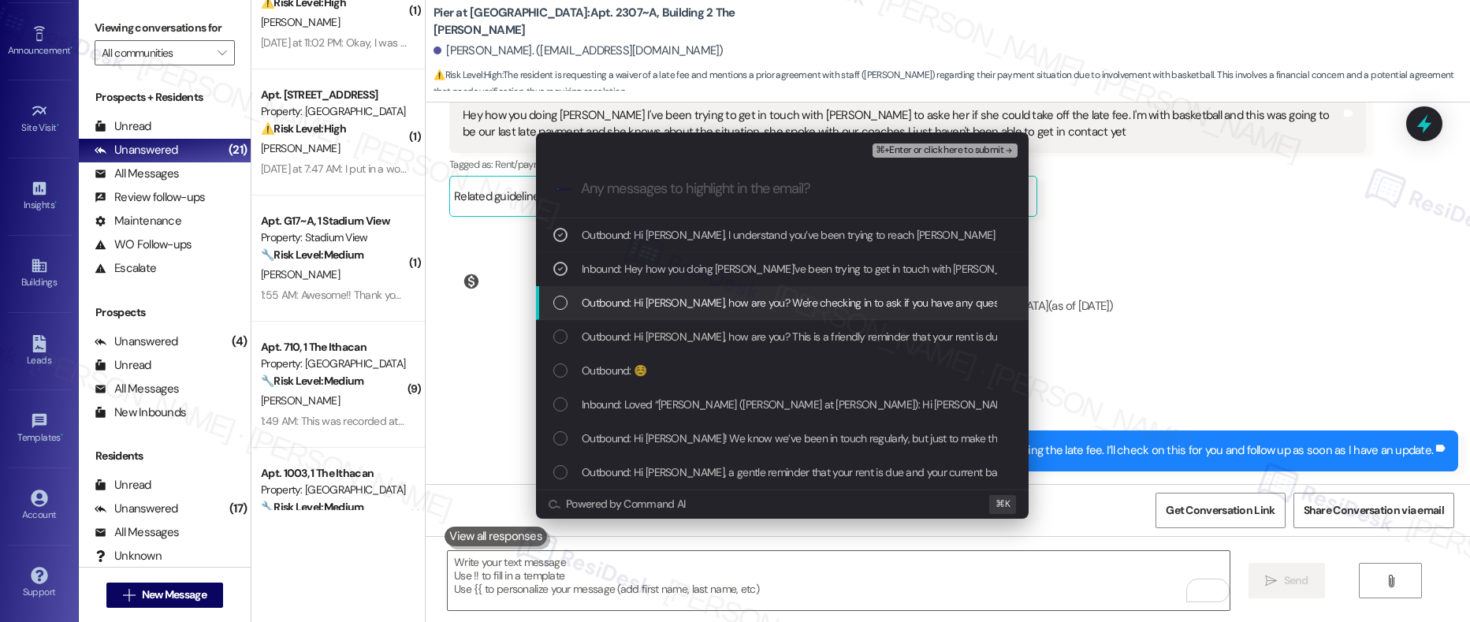
click at [675, 305] on span "Outbound: Hi Redrick, how are you? We're checking in to ask if you have any que…" at bounding box center [1117, 302] width 1070 height 17
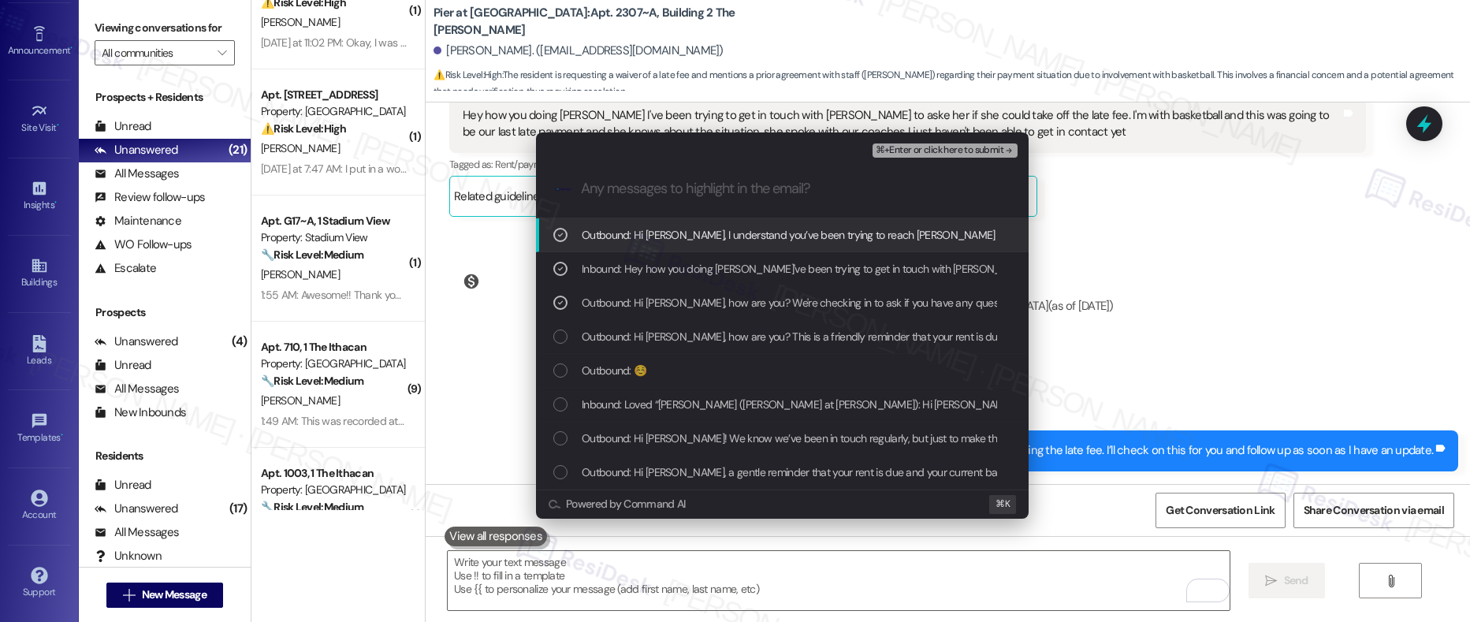
click at [917, 152] on span "⌘+Enter or click here to submit" at bounding box center [939, 150] width 128 height 11
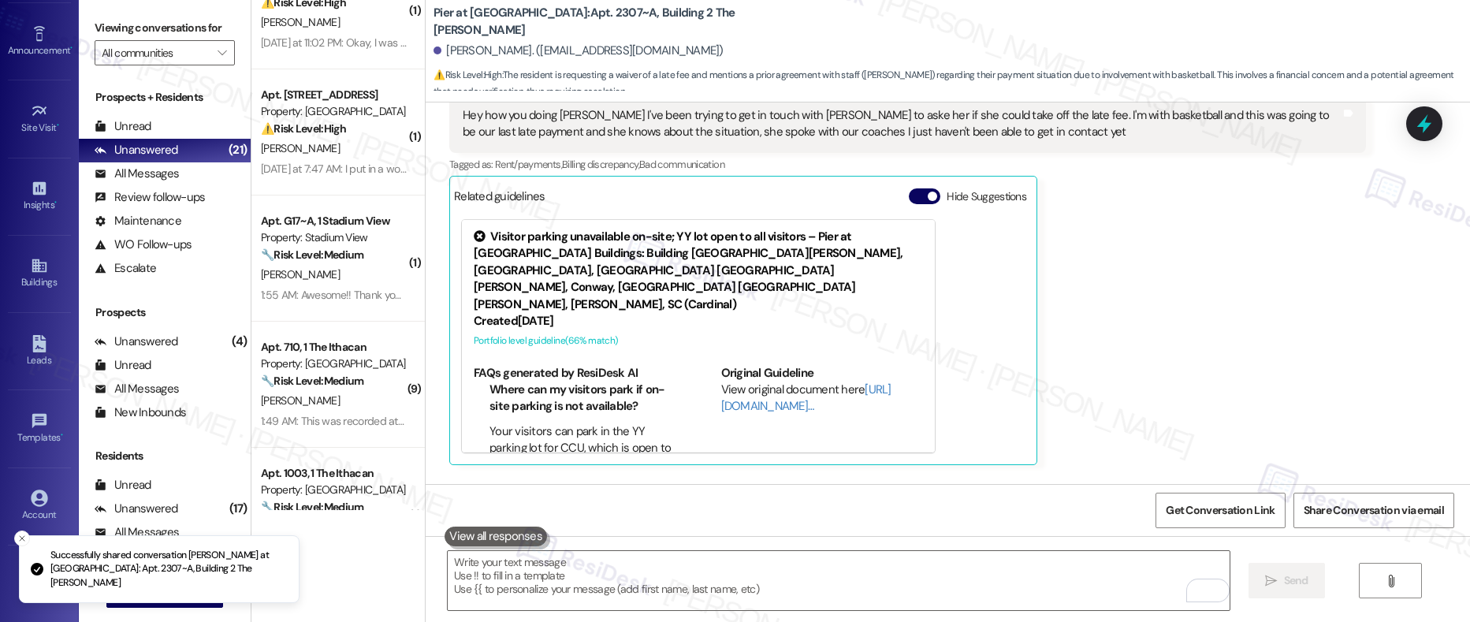
scroll to position [1080, 0]
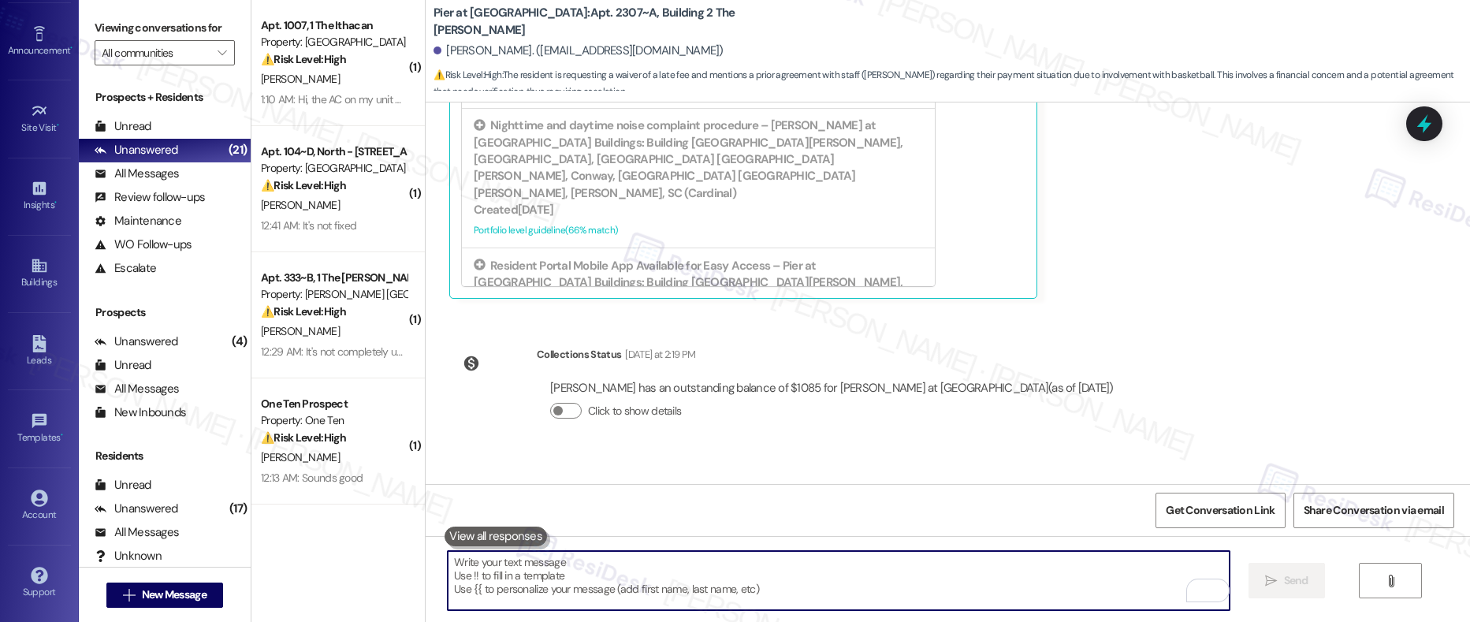
scroll to position [1359, 0]
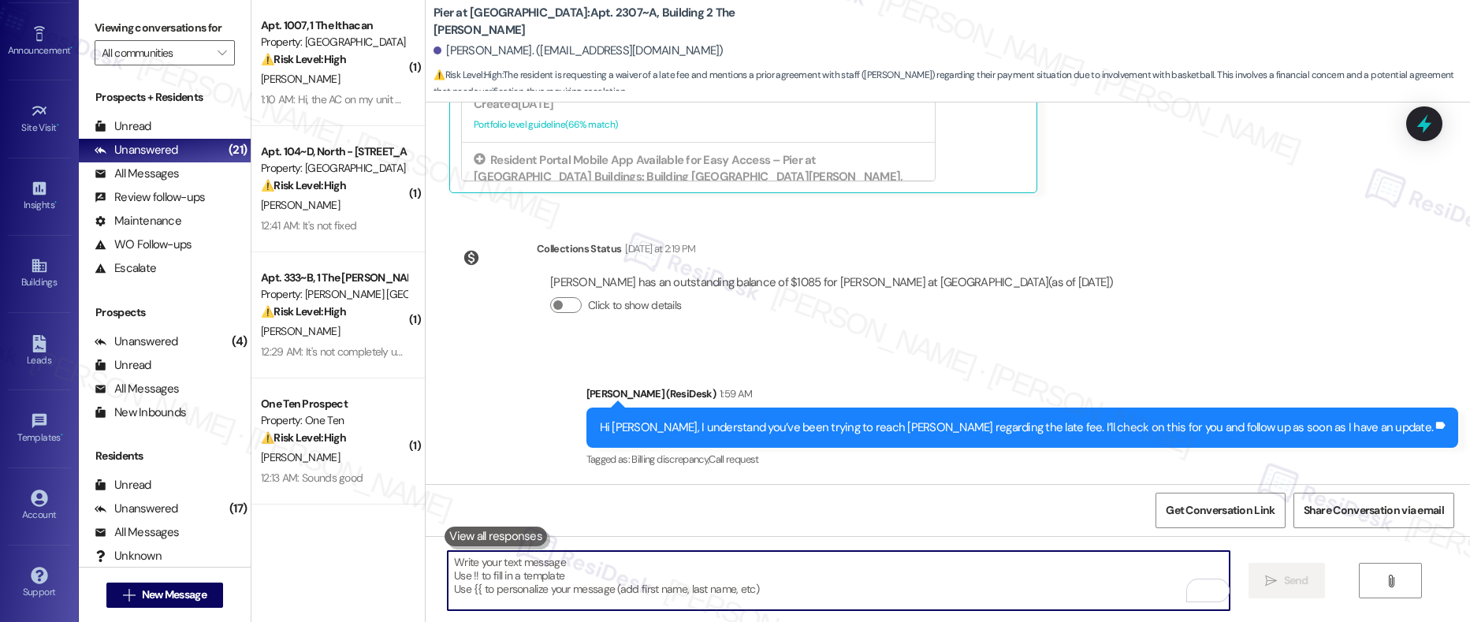
click at [816, 429] on div "Hi [PERSON_NAME], I understand you’ve been trying to reach [PERSON_NAME] regard…" at bounding box center [1017, 427] width 834 height 17
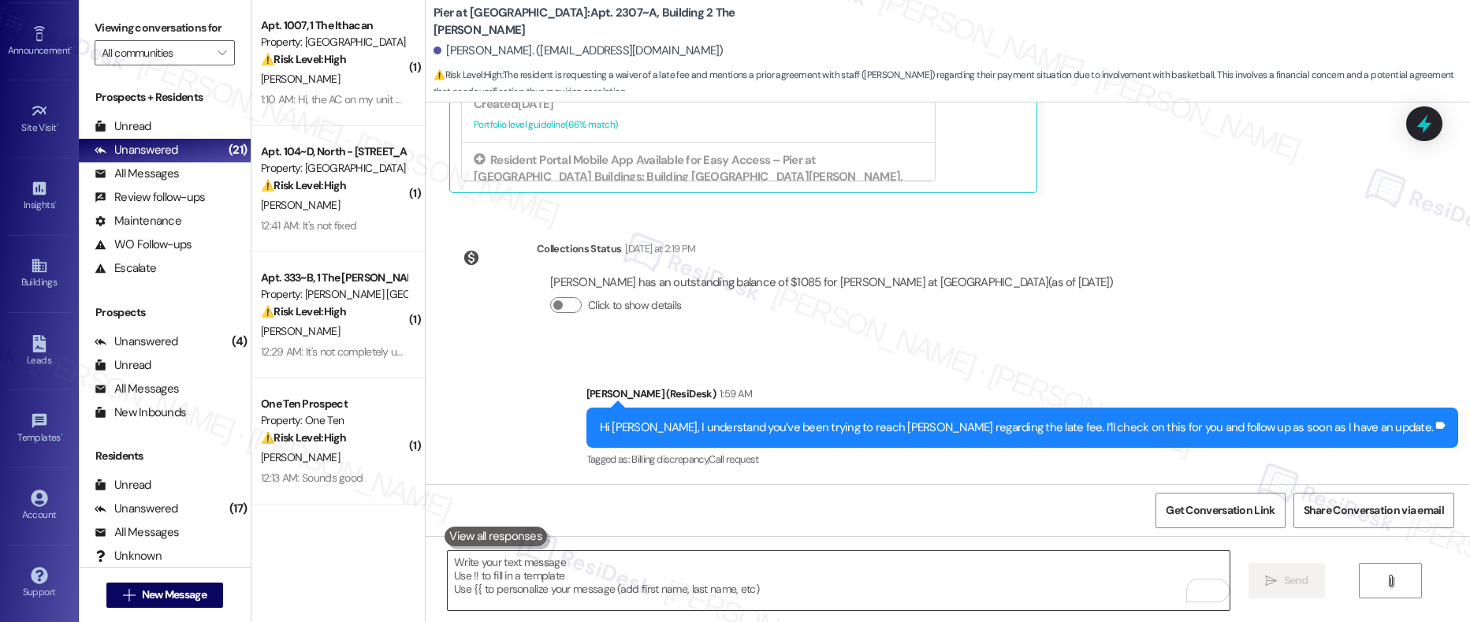
click at [612, 578] on textarea "To enrich screen reader interactions, please activate Accessibility in Grammarl…" at bounding box center [839, 580] width 782 height 59
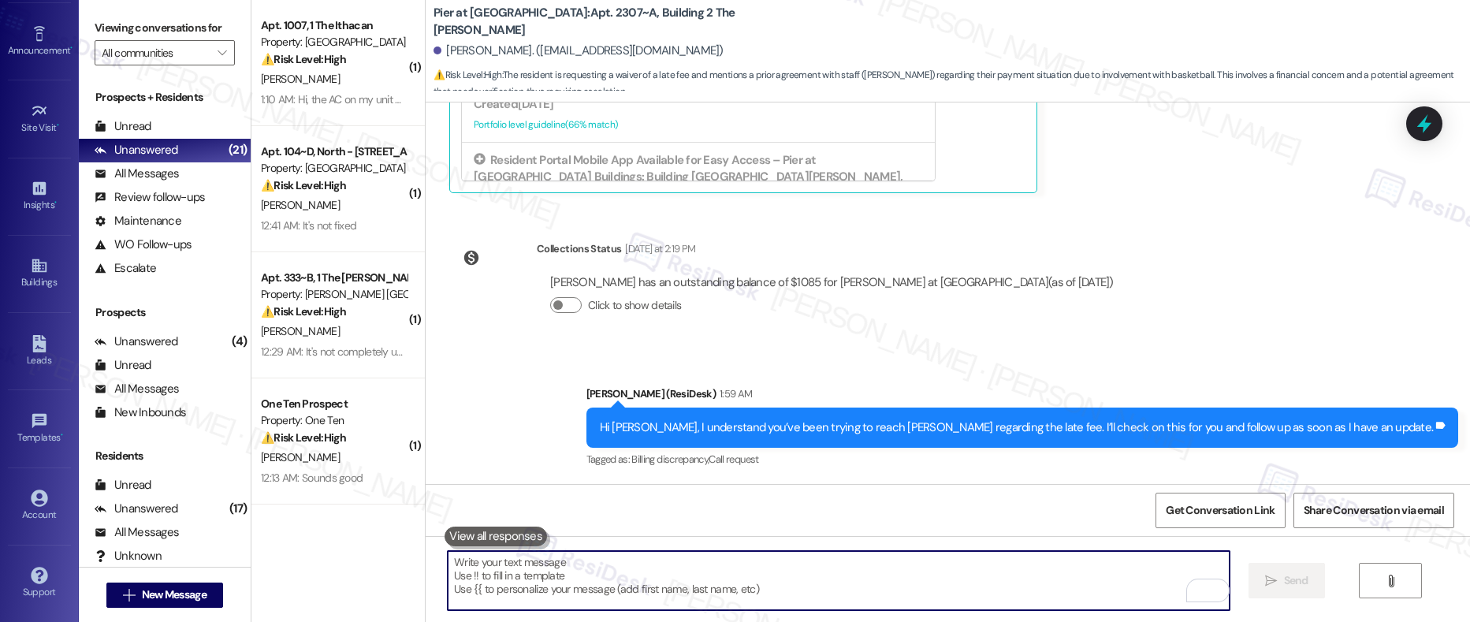
paste textarea "Follow-Up Needed: Resident Requesting Late Fee Adjustment"
type textarea "Follow-Up Needed: Resident Requesting Late Fee Adjustment"
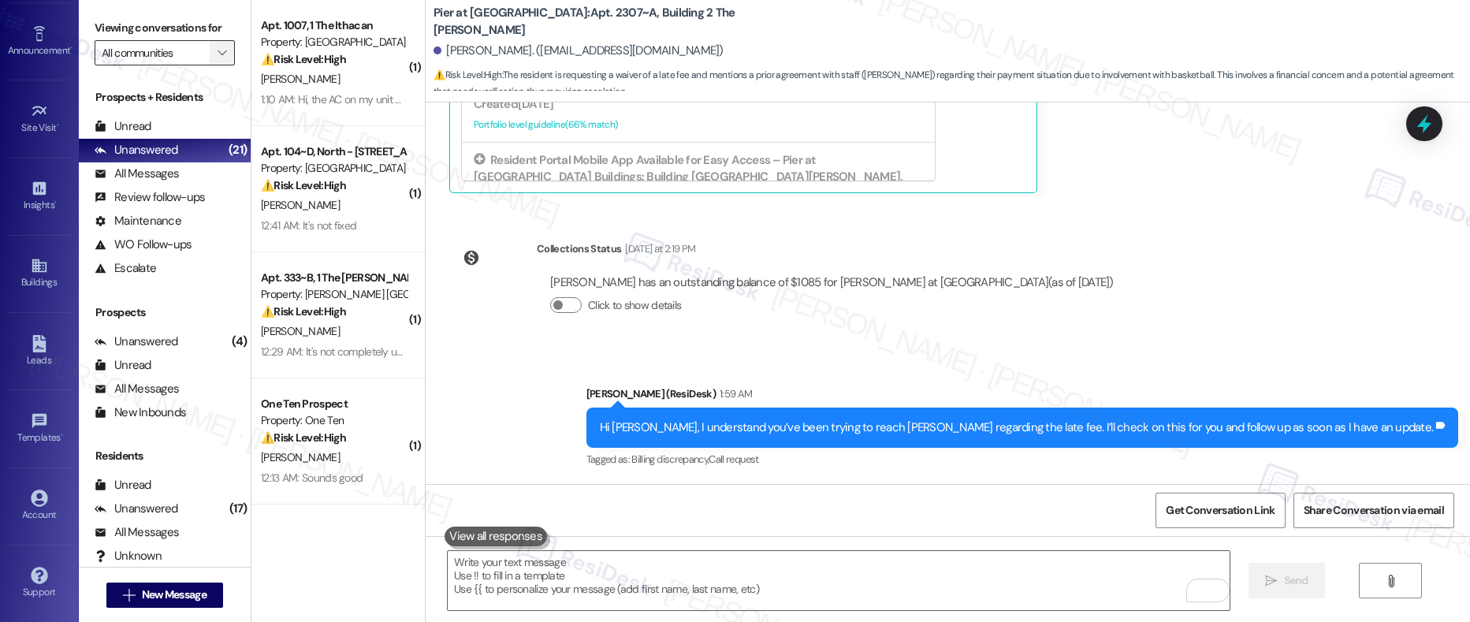
click at [217, 51] on icon "" at bounding box center [221, 52] width 9 height 13
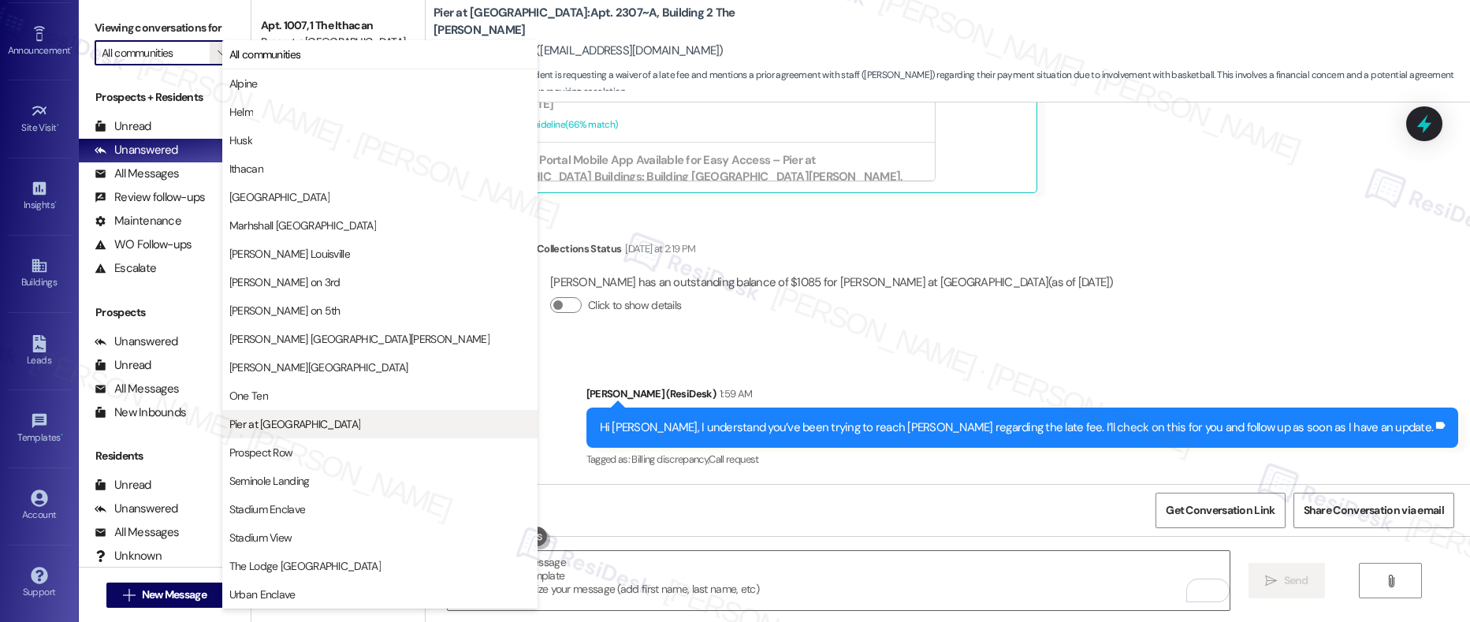
click at [292, 427] on span "Pier at [GEOGRAPHIC_DATA]" at bounding box center [295, 424] width 132 height 16
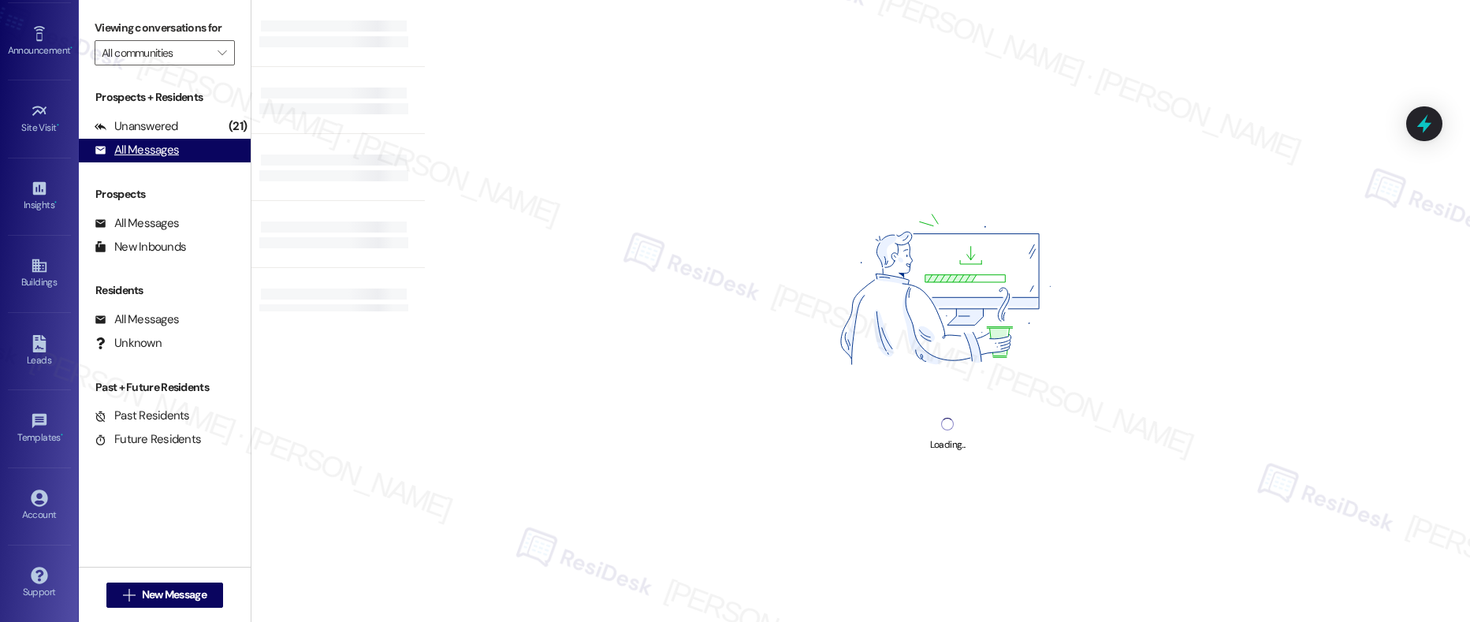
type input "Pier at [GEOGRAPHIC_DATA]"
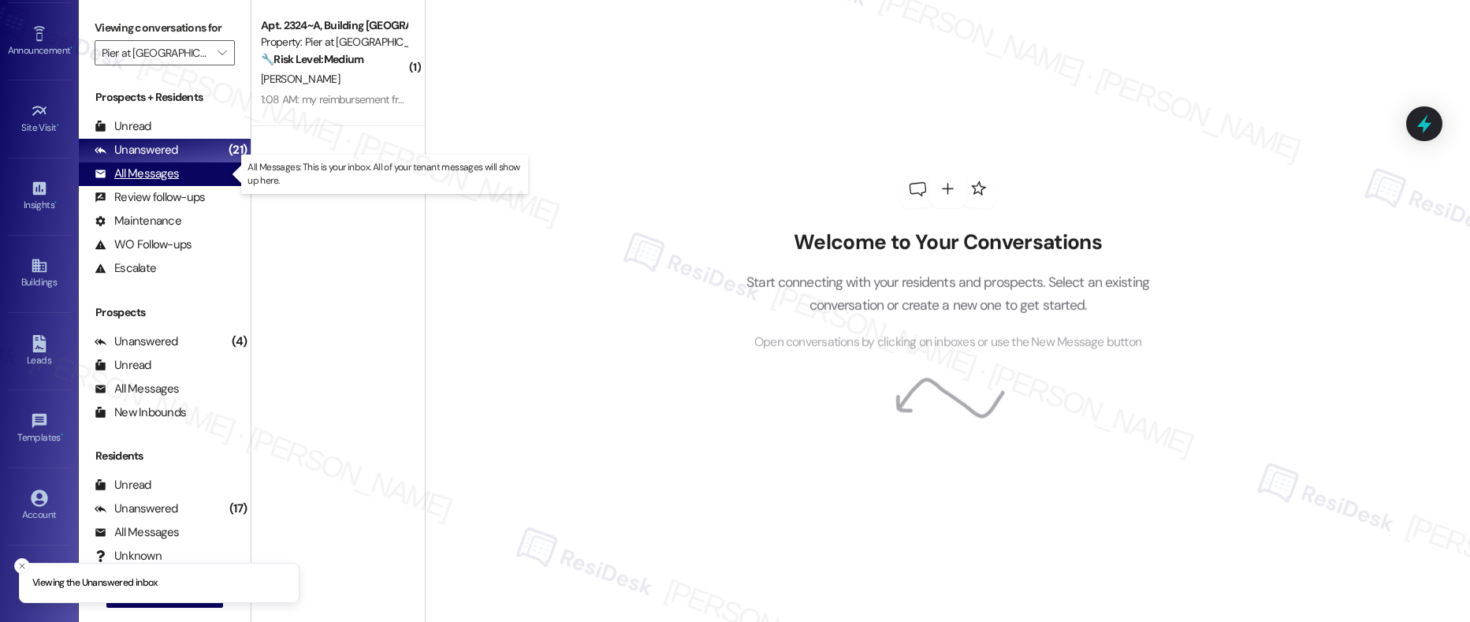
click at [147, 175] on div "All Messages" at bounding box center [137, 173] width 84 height 17
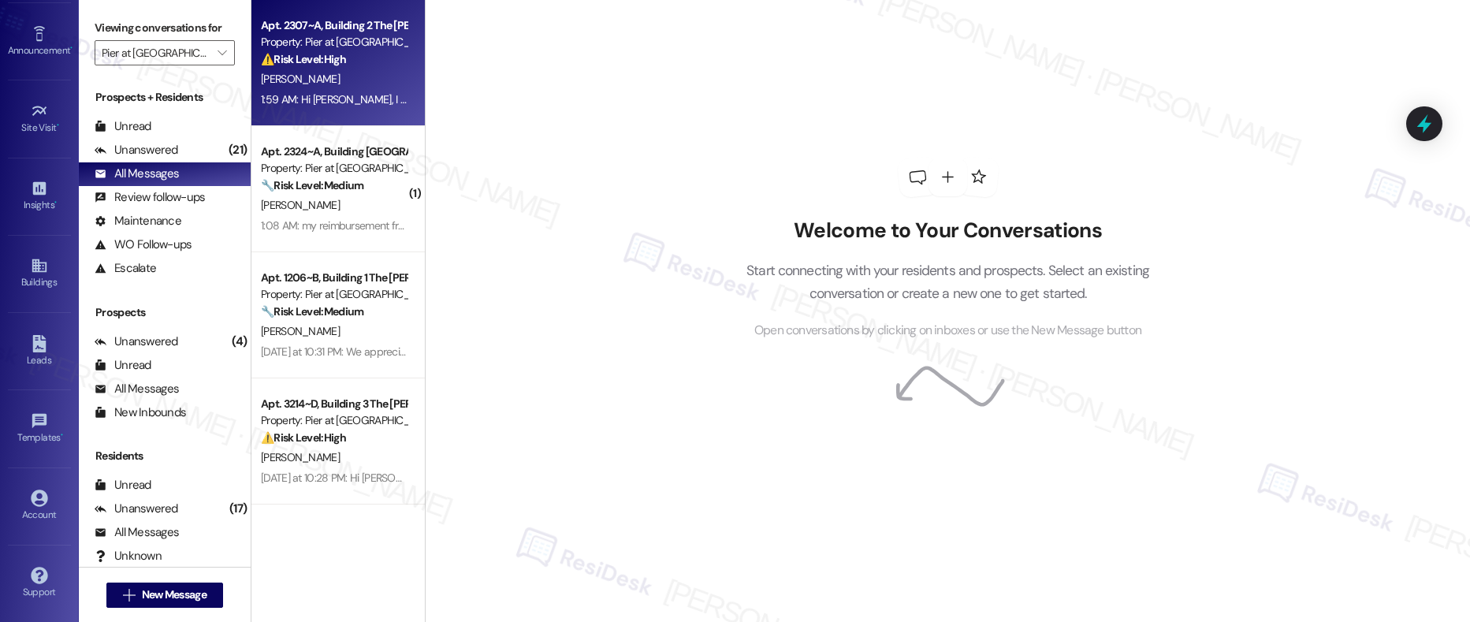
click at [336, 110] on div "Apt. 2307~A, Building 2 The Pier [PERSON_NAME] Property: [PERSON_NAME] at [PERS…" at bounding box center [337, 63] width 173 height 126
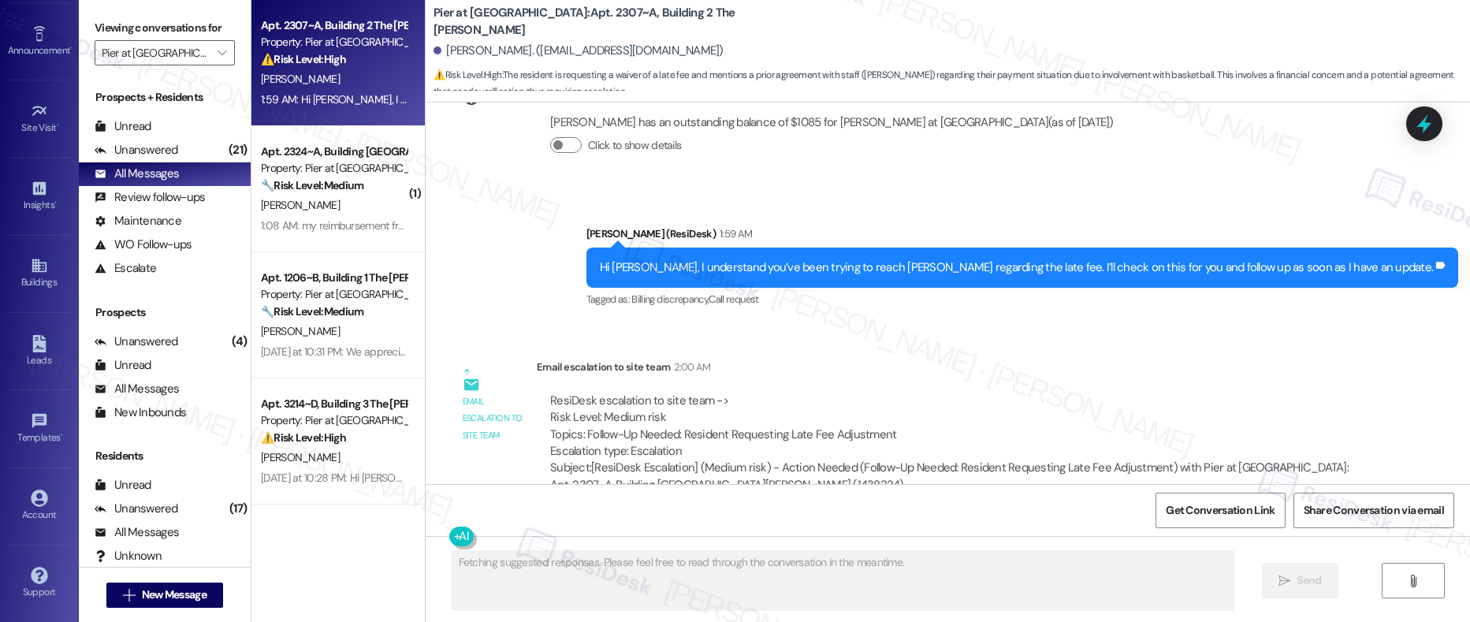
scroll to position [1663, 0]
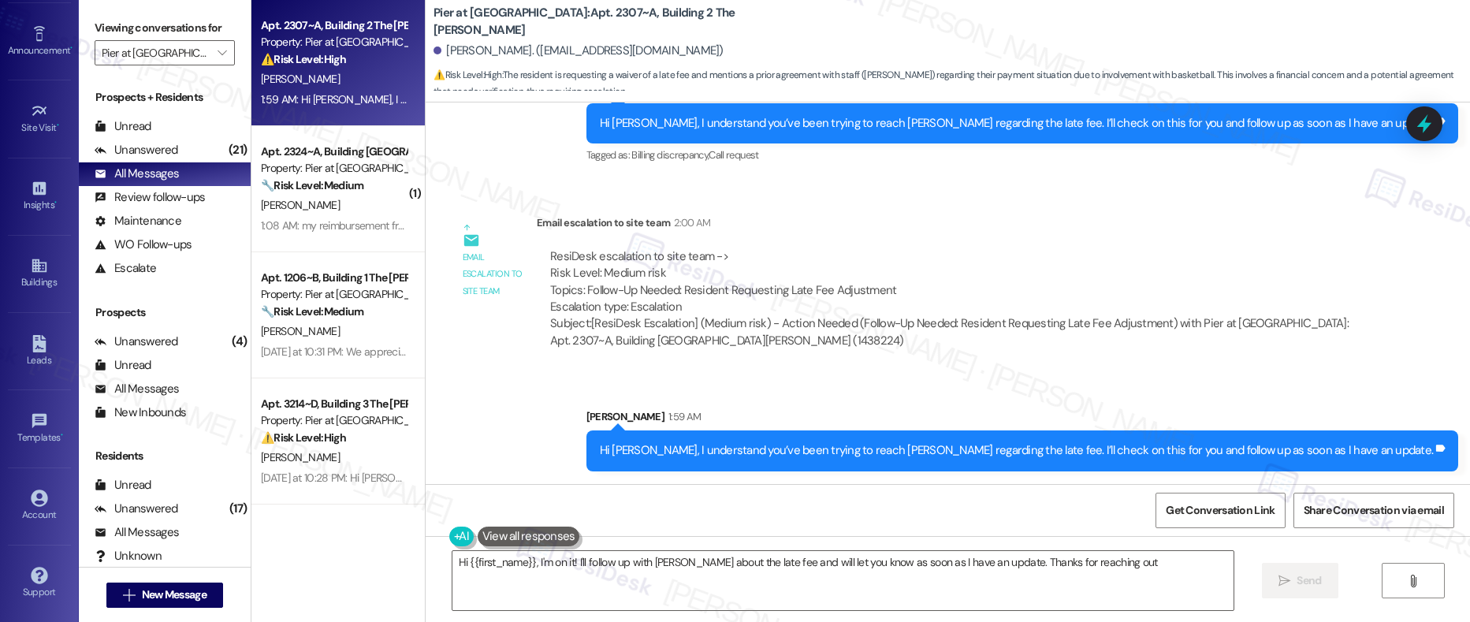
type textarea "Hi {{first_name}}, I'm on it! I'll follow up with [PERSON_NAME] about the late …"
click at [158, 154] on div "Unanswered" at bounding box center [137, 150] width 84 height 17
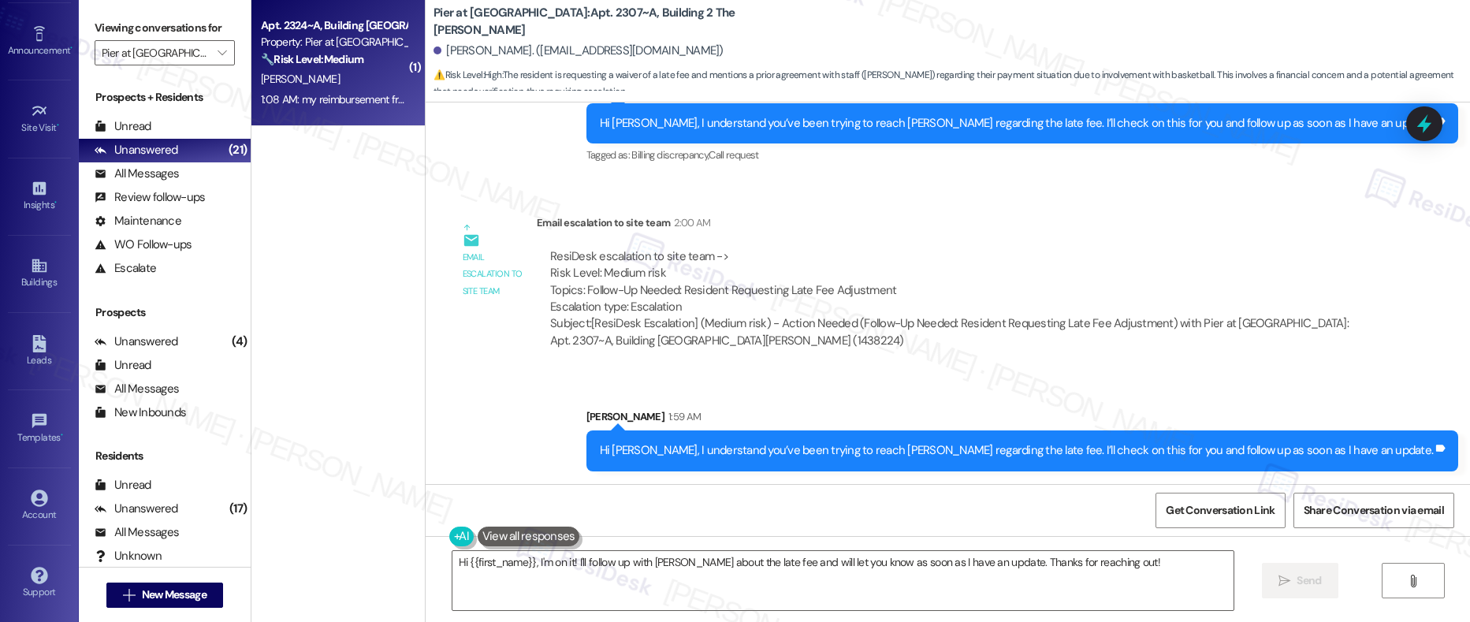
click at [325, 95] on div "1:08 AM: my reimbursement from the school to pay for my rent for the rest of th…" at bounding box center [921, 99] width 1321 height 14
type textarea "Fetching suggested responses. Please feel free to read through the conversation…"
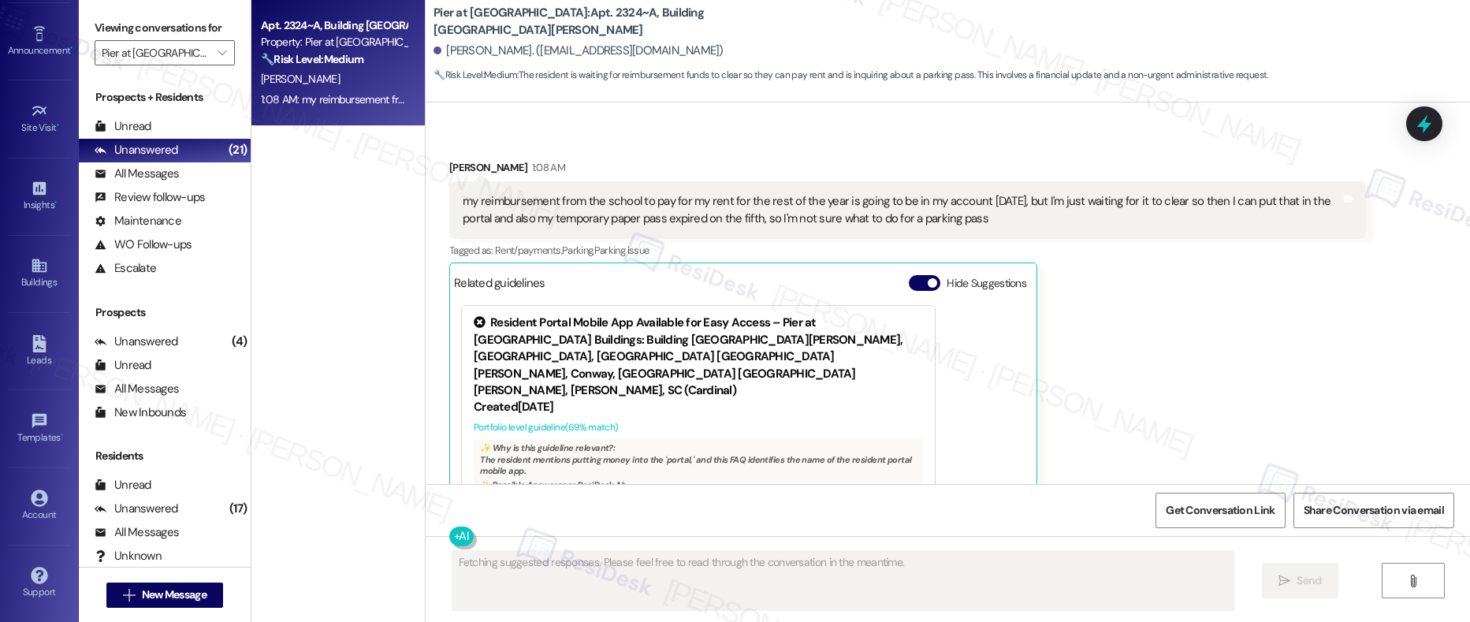
scroll to position [4981, 0]
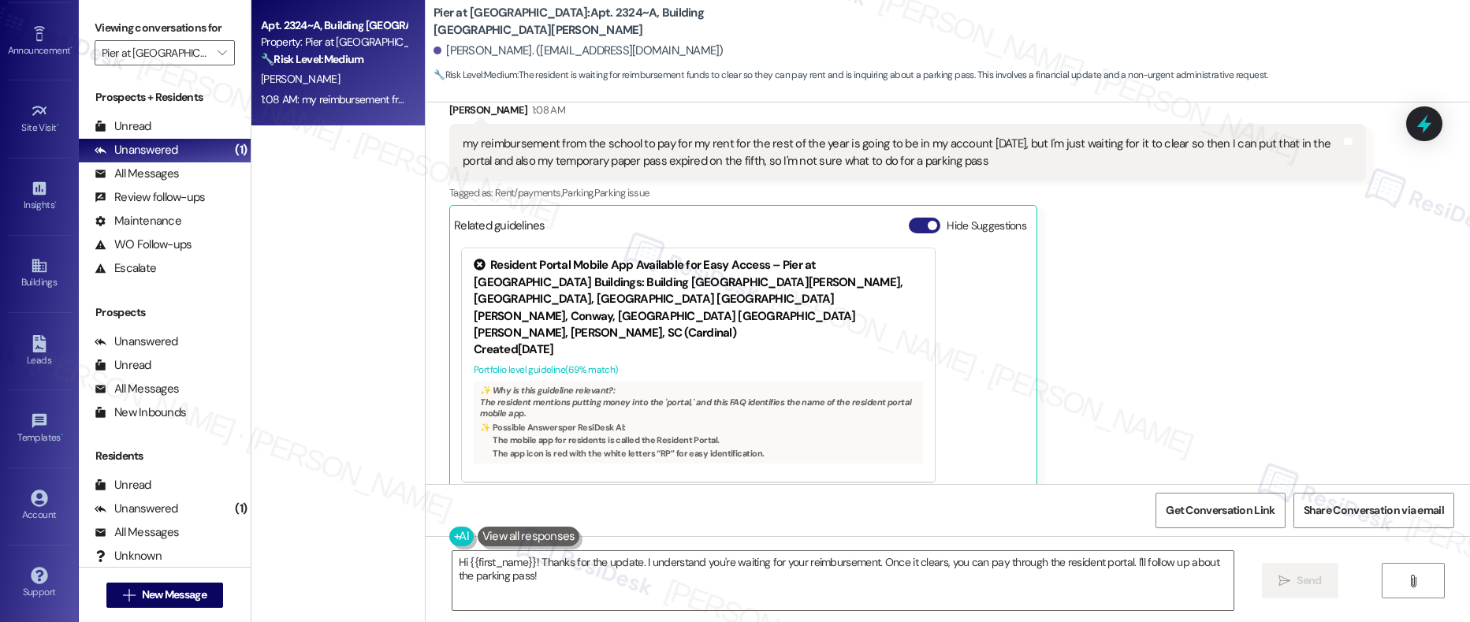
click at [911, 225] on button "Hide Suggestions" at bounding box center [925, 225] width 32 height 16
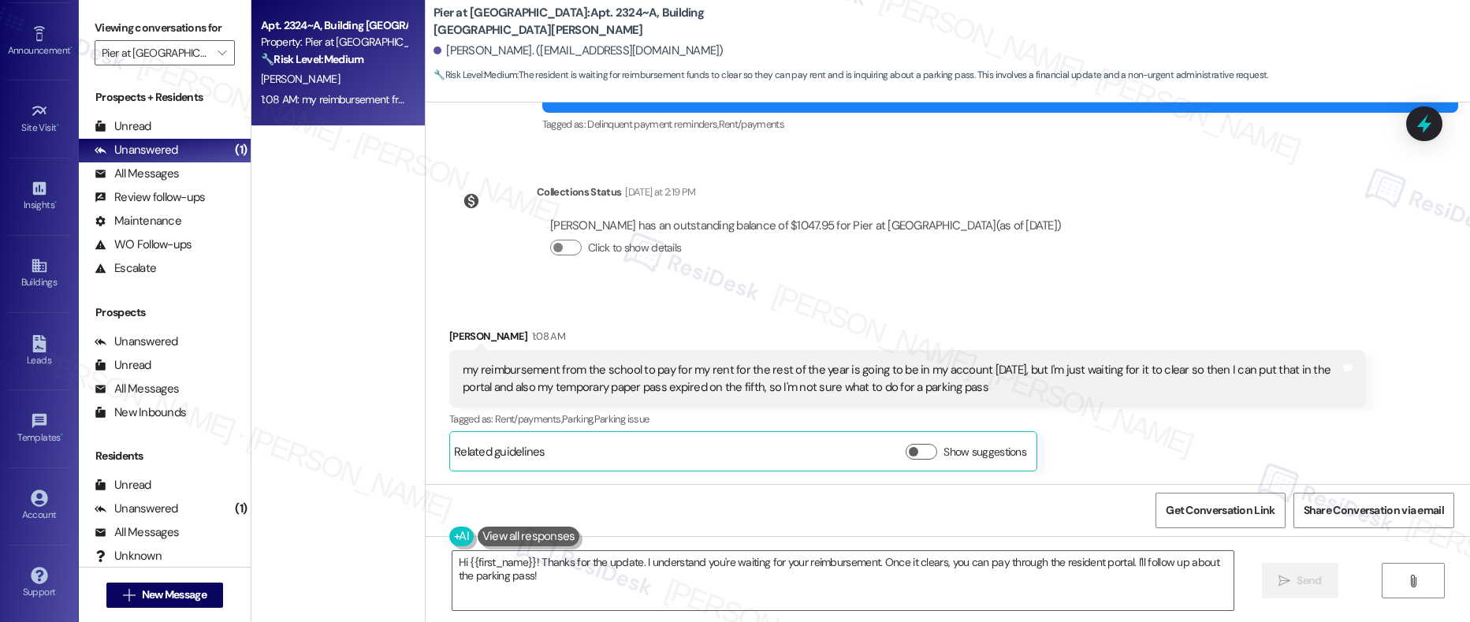
scroll to position [4841, 0]
click at [501, 389] on div "my reimbursement from the school to pay for my rent for the rest of the year is…" at bounding box center [901, 379] width 877 height 34
click at [1122, 567] on textarea "Hi {{first_name}}! Thanks for the update. I understand you're waiting for your …" at bounding box center [843, 580] width 782 height 59
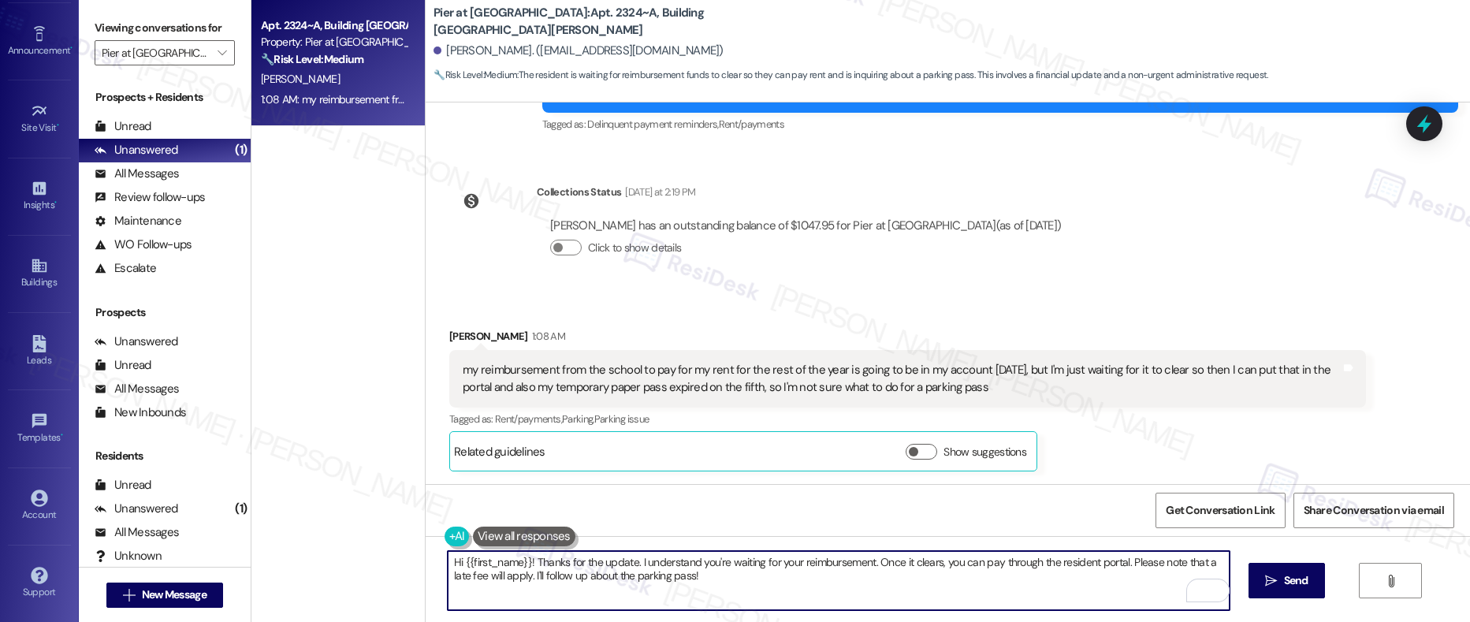
click at [455, 338] on div "Emma Scheuer 1:08 AM" at bounding box center [907, 339] width 916 height 22
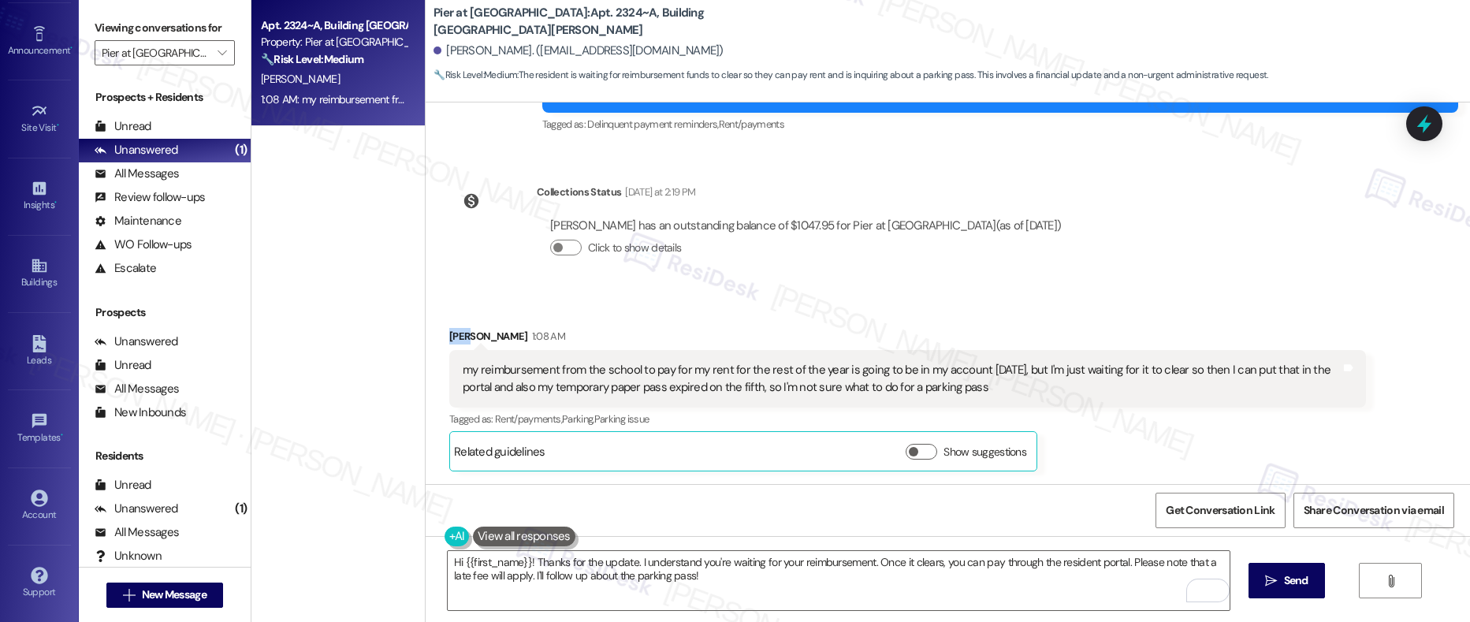
click at [455, 338] on div "Emma Scheuer 1:08 AM" at bounding box center [907, 339] width 916 height 22
copy div "Emma"
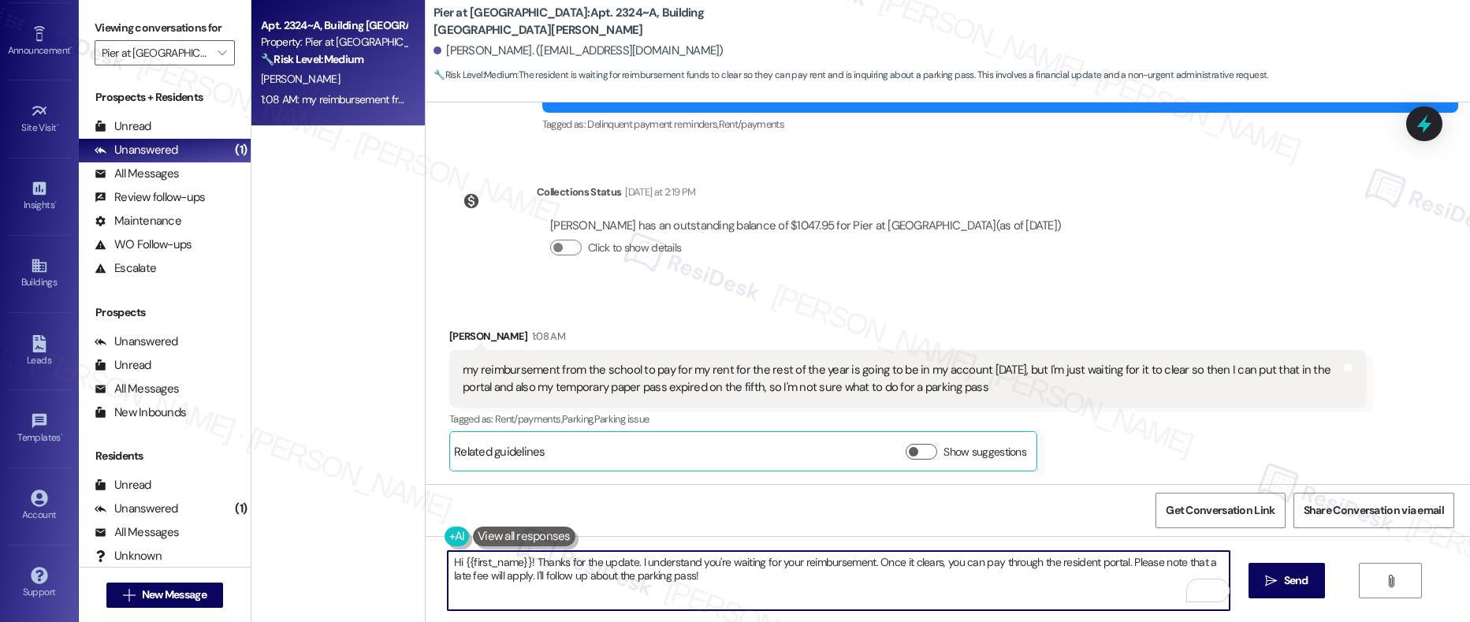
drag, startPoint x: 454, startPoint y: 562, endPoint x: 519, endPoint y: 562, distance: 65.4
click at [519, 562] on textarea "Hi {{first_name}}! Thanks for the update. I understand you're waiting for your …" at bounding box center [839, 580] width 782 height 59
paste textarea "Emma"
type textarea "Hi Emma! Thanks for the update. I understand you're waiting for your reimbursem…"
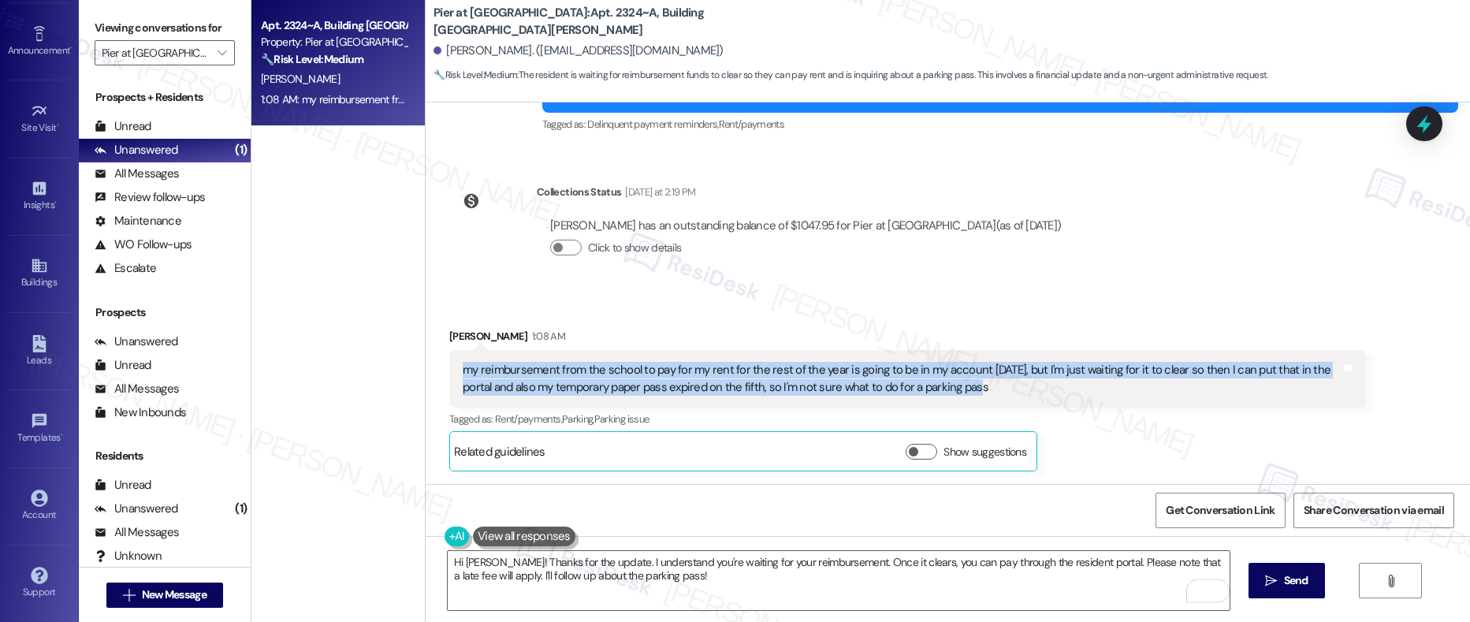
drag, startPoint x: 449, startPoint y: 371, endPoint x: 924, endPoint y: 396, distance: 475.0
click at [924, 396] on div "my reimbursement from the school to pay for my rent for the rest of the year is…" at bounding box center [907, 379] width 916 height 58
copy div "my reimbursement from the school to pay for my rent for the rest of the year is…"
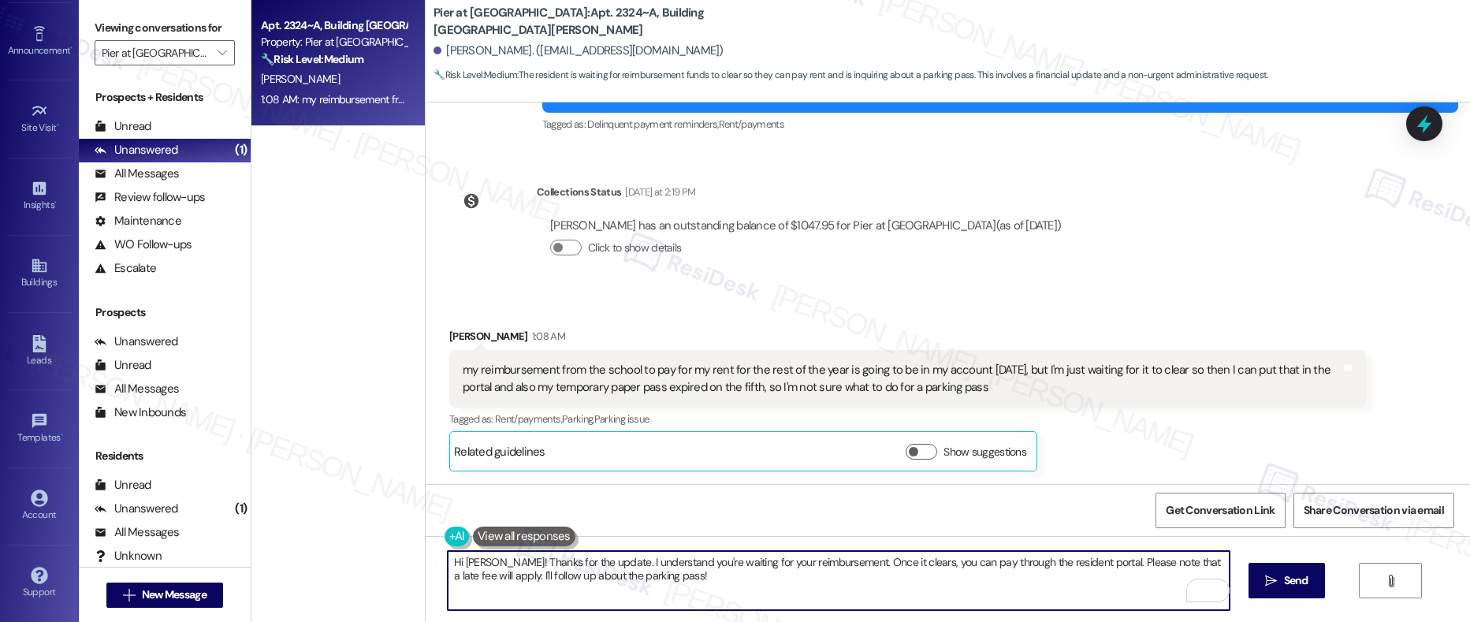
click at [448, 567] on textarea "Hi Emma! Thanks for the update. I understand you're waiting for your reimbursem…" at bounding box center [839, 580] width 782 height 59
click at [448, 566] on textarea "Hi Emma! Thanks for the update. I understand you're waiting for your reimbursem…" at bounding box center [839, 580] width 782 height 59
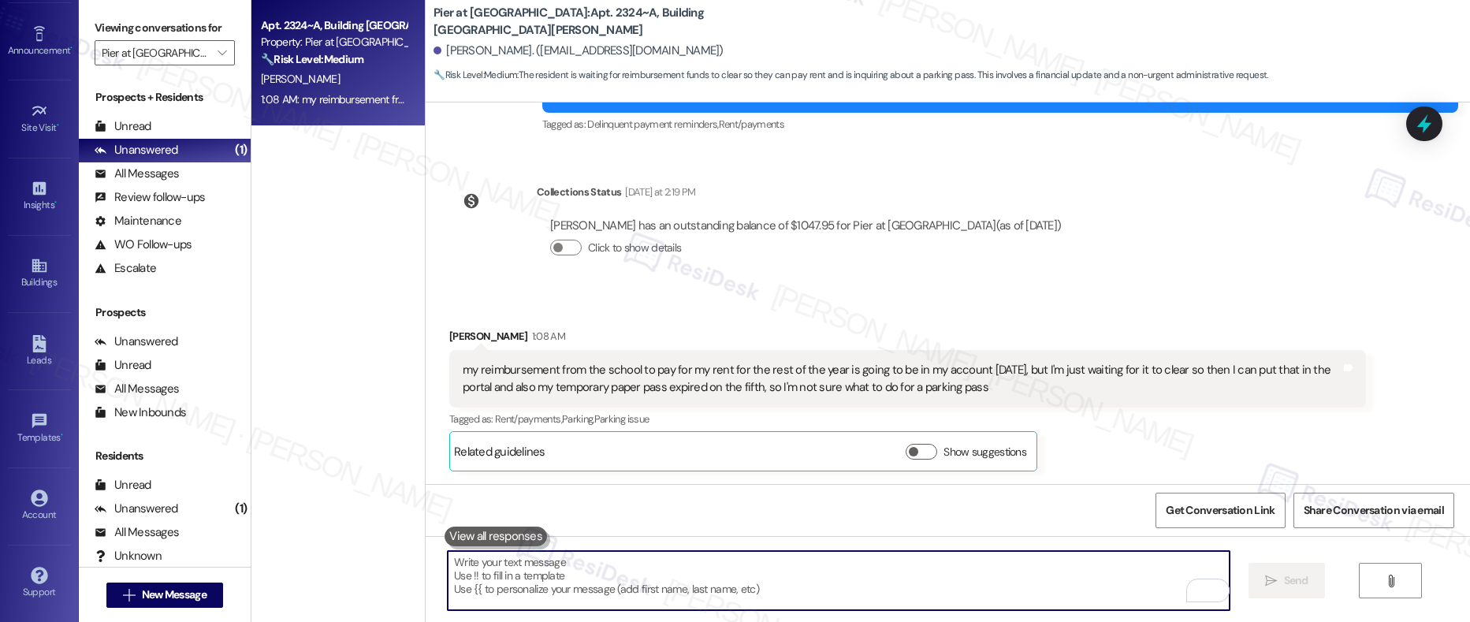
click at [481, 580] on textarea "To enrich screen reader interactions, please activate Accessibility in Grammarl…" at bounding box center [839, 580] width 782 height 59
paste textarea "Hi Emma! Thank you for the update. Once your reimbursement clears, you’ll be ab…"
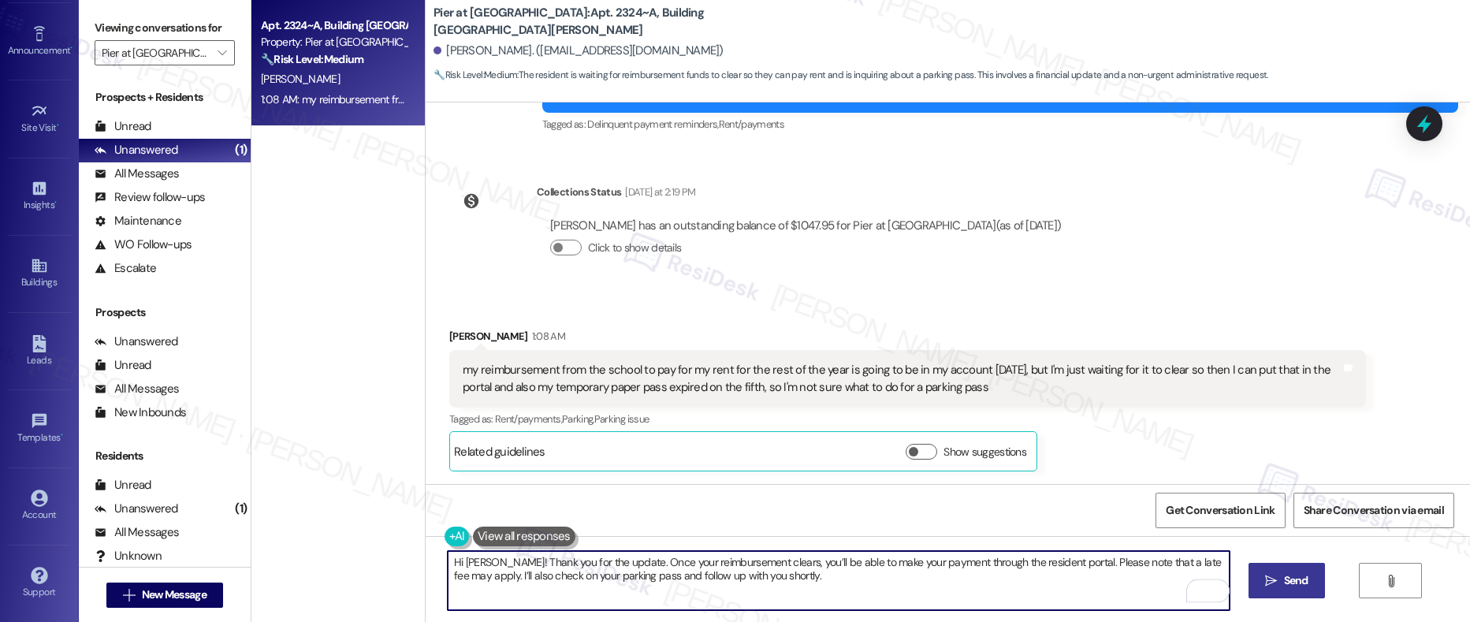
type textarea "Hi Emma! Thank you for the update. Once your reimbursement clears, you’ll be ab…"
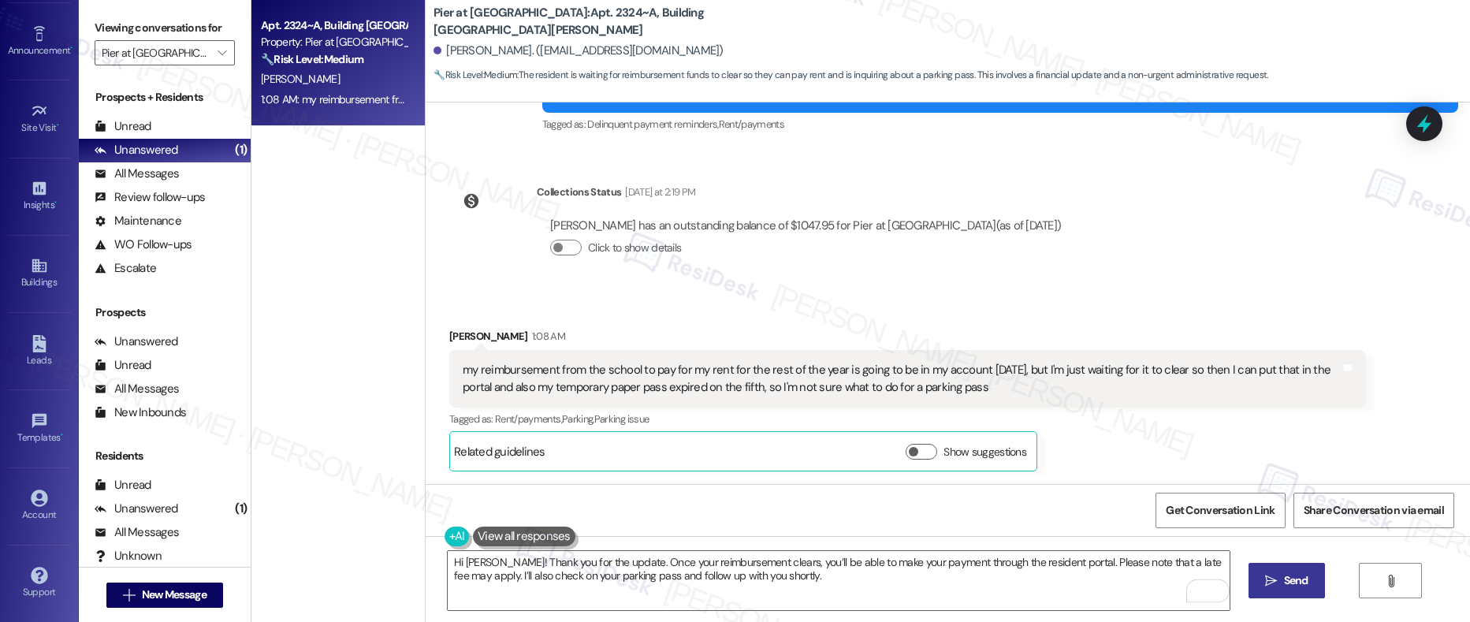
click at [1295, 587] on span "Send" at bounding box center [1296, 580] width 24 height 17
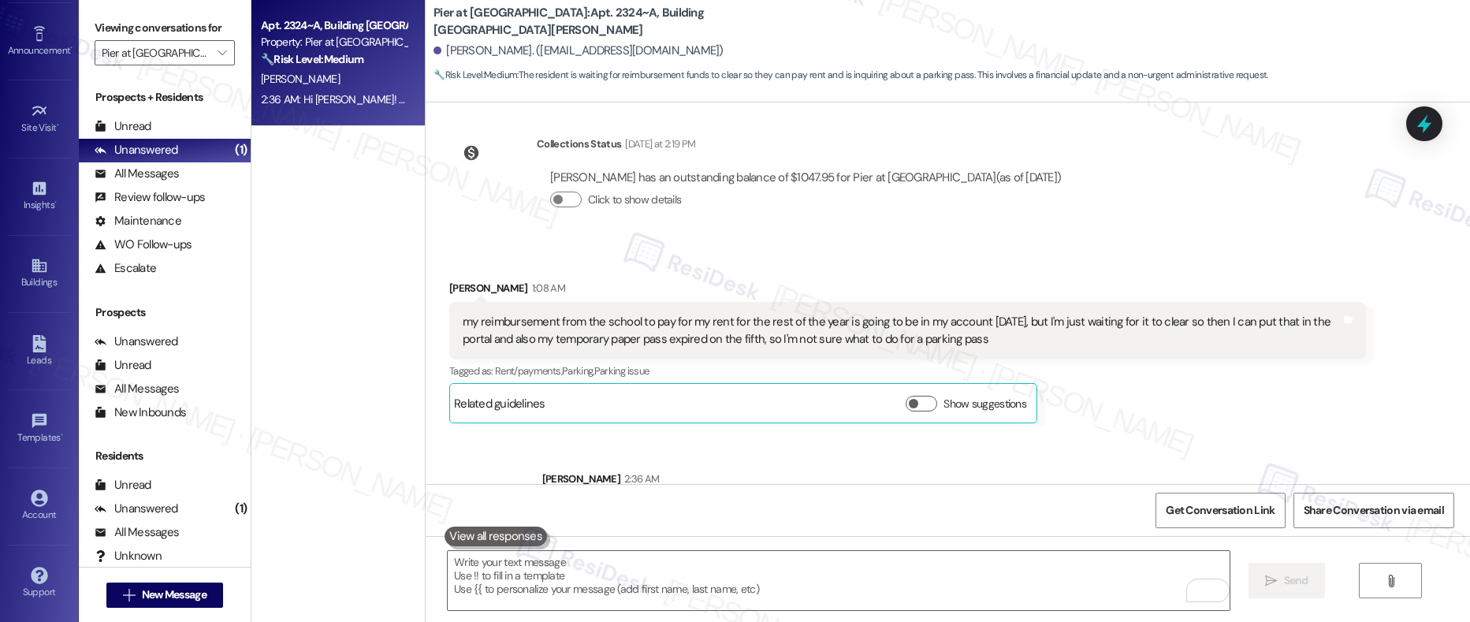
scroll to position [4968, 0]
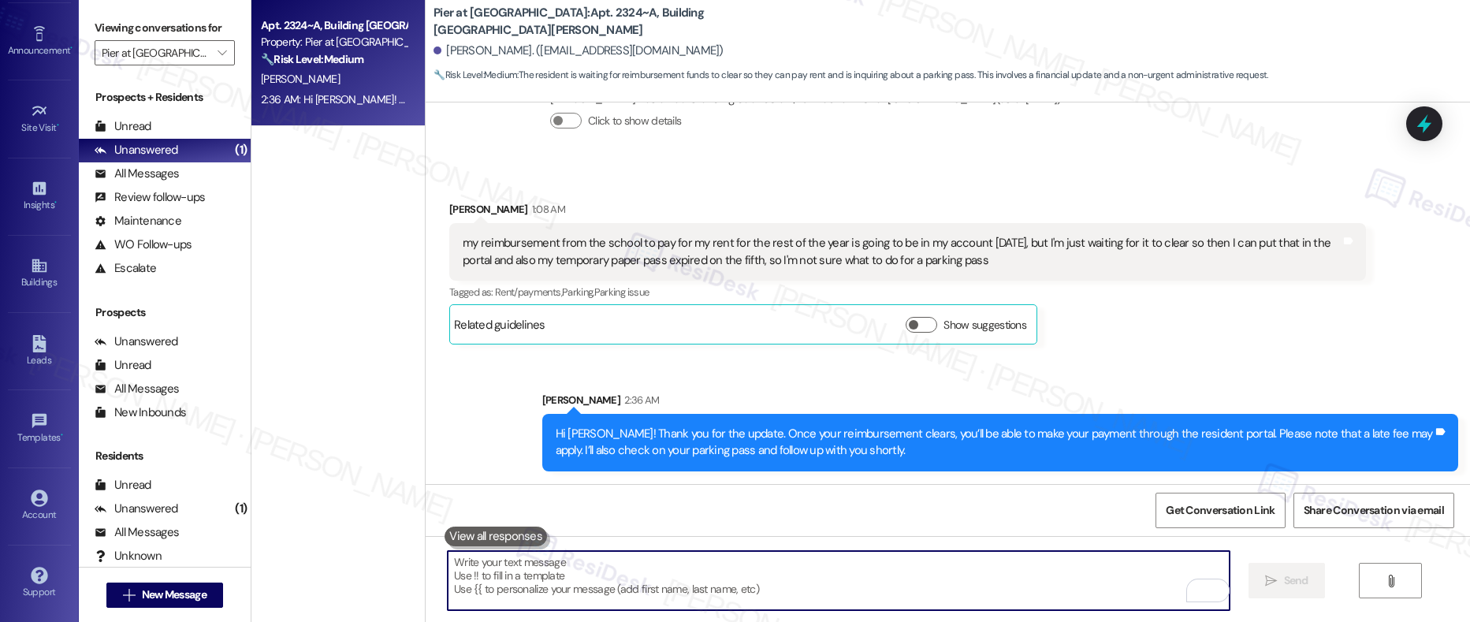
click at [575, 572] on textarea "To enrich screen reader interactions, please activate Accessibility in Grammarl…" at bounding box center [839, 580] width 782 height 59
paste textarea "Hi Emma! Thank you for the update. Once your reimbursement clears, you’ll be ab…"
type textarea "Hi Emma! Thank you for the update. Once your reimbursement clears, you’ll be ab…"
click at [472, 575] on textarea "To enrich screen reader interactions, please activate Accessibility in Grammarl…" at bounding box center [839, 580] width 782 height 59
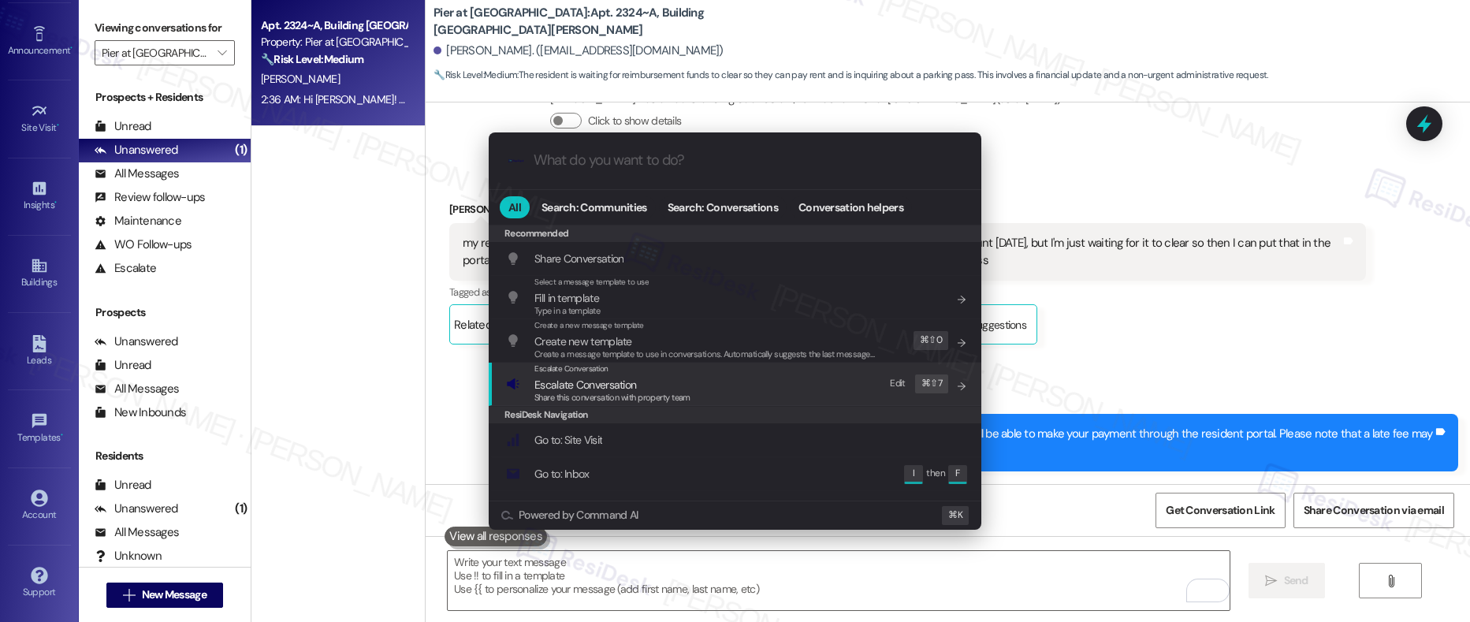
click at [637, 388] on span "Escalate Conversation" at bounding box center [612, 384] width 156 height 17
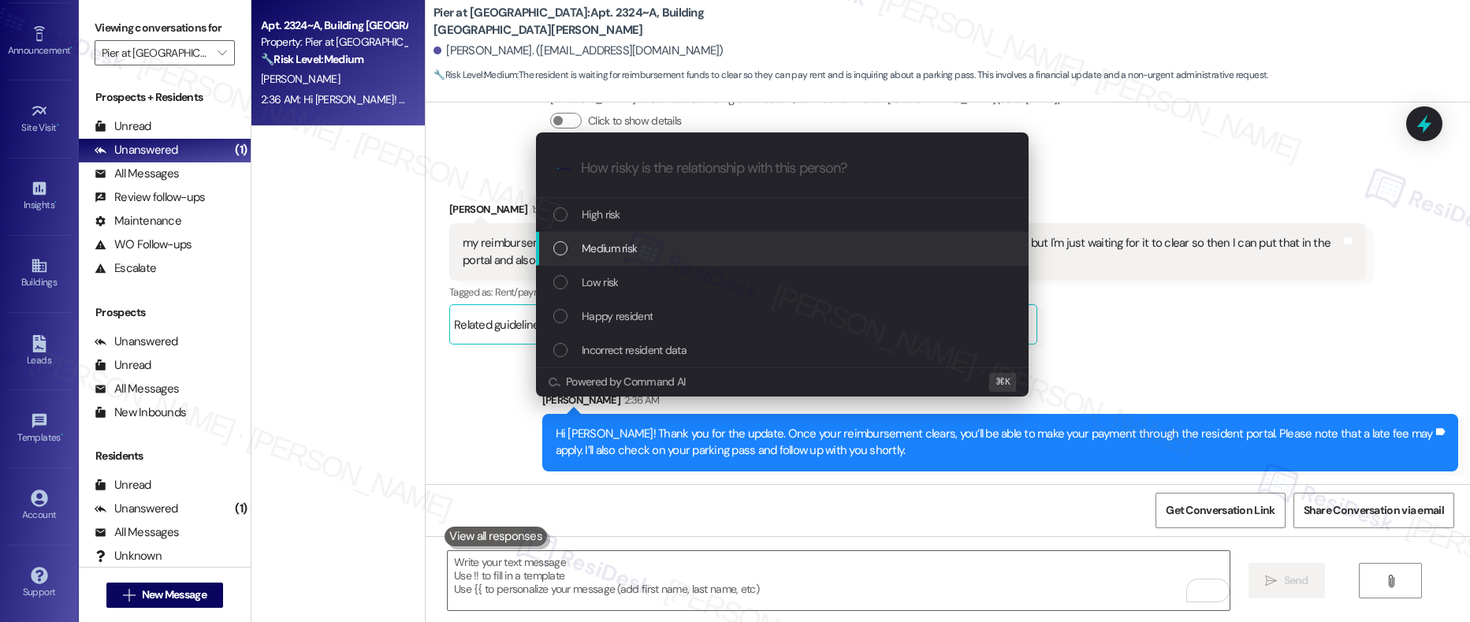
click at [658, 251] on div "Medium risk" at bounding box center [783, 248] width 461 height 17
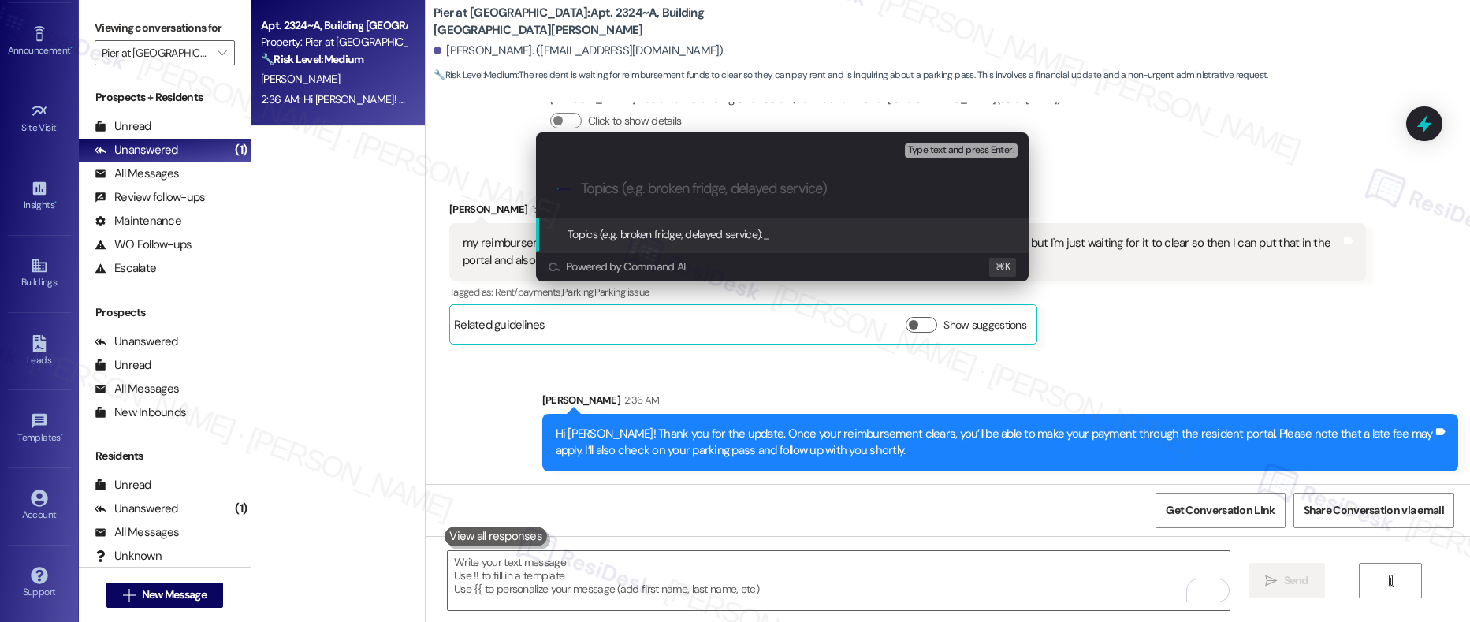
paste input "Resident Concern – Parking Pass & Rent Payment"
type input "Resident Concern – Parking Pass & Rent Payment (FYI - Promise to Pay)"
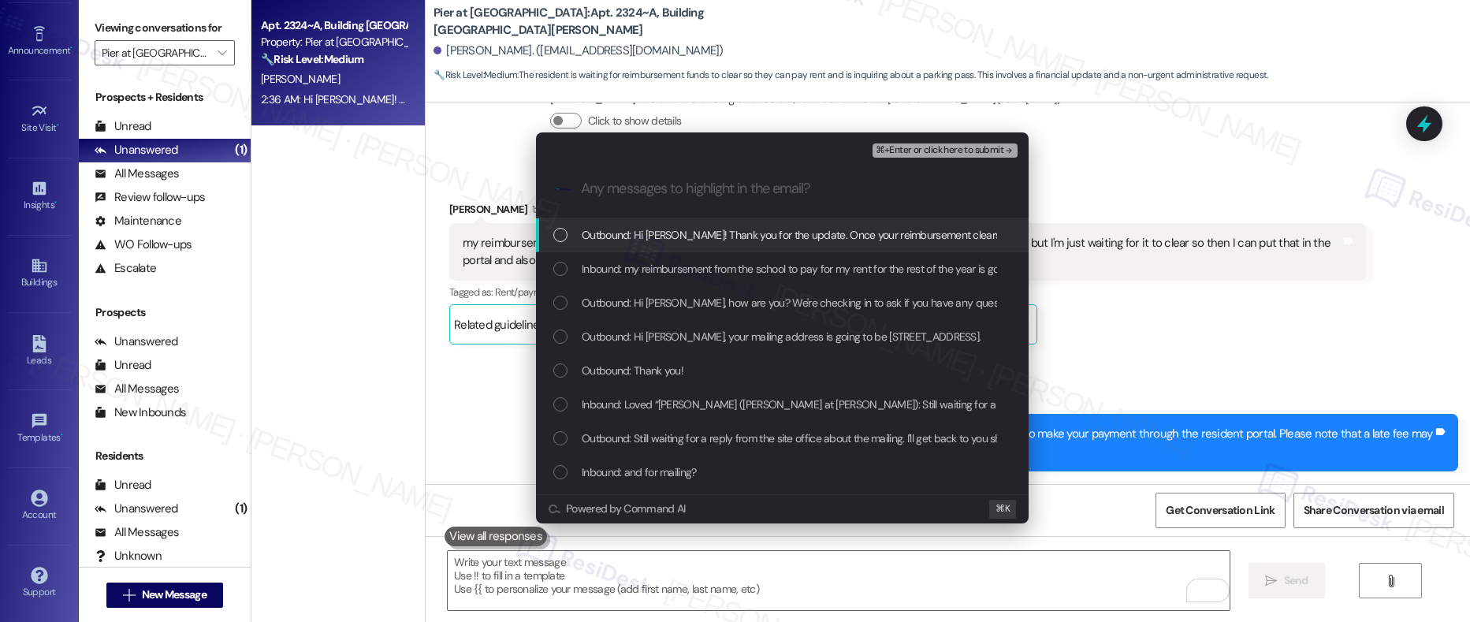
scroll to position [0, 0]
drag, startPoint x: 820, startPoint y: 239, endPoint x: 800, endPoint y: 255, distance: 25.2
click at [820, 239] on span "Outbound: Hi Emma! Thank you for the update. Once your reimbursement clears, yo…" at bounding box center [1176, 234] width 1188 height 17
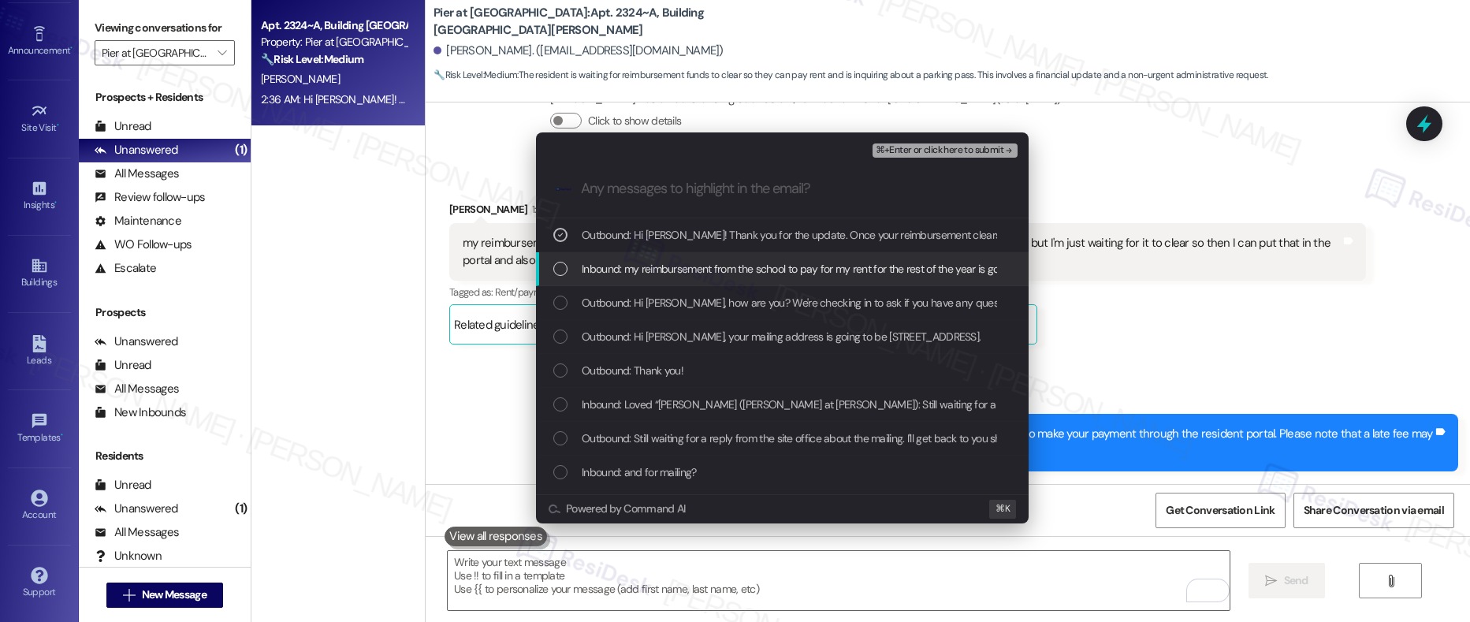
click at [771, 273] on span "Inbound: my reimbursement from the school to pay for my rent for the rest of th…" at bounding box center [1243, 268] width 1322 height 17
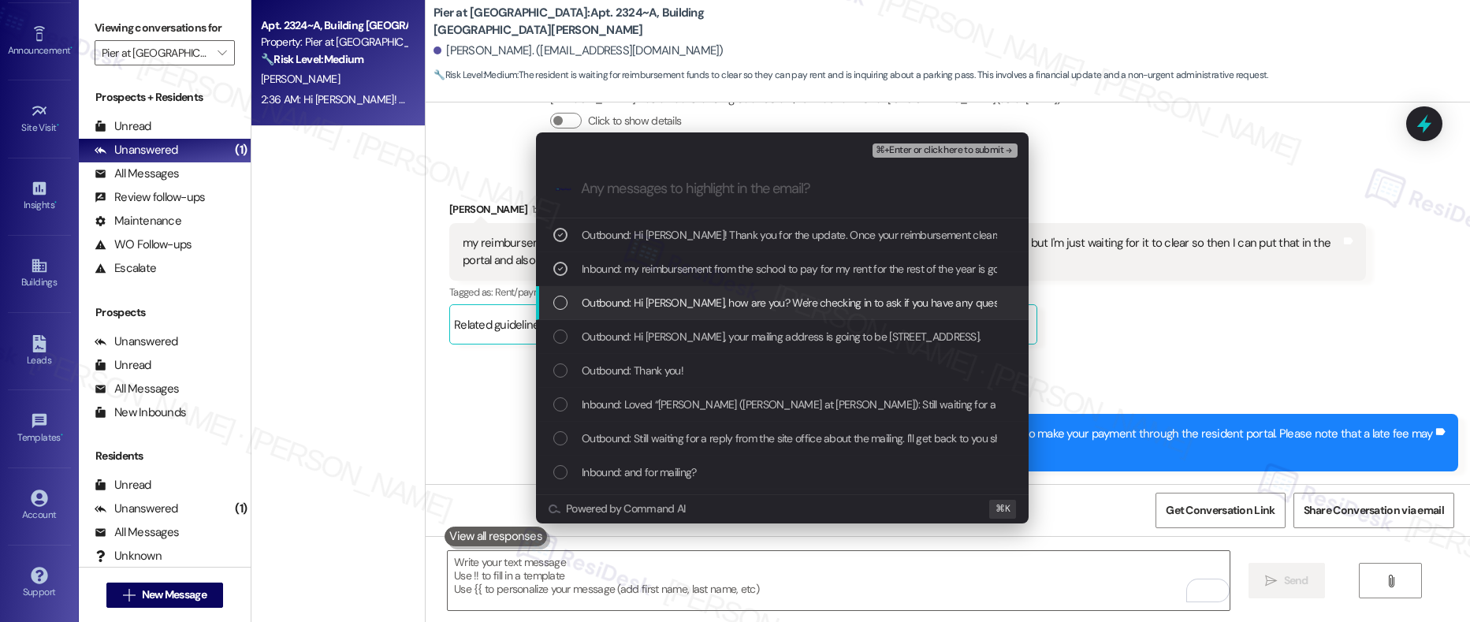
click at [736, 310] on span "Outbound: Hi Emma, how are you? We're checking in to ask if you have any questi…" at bounding box center [1116, 302] width 1068 height 17
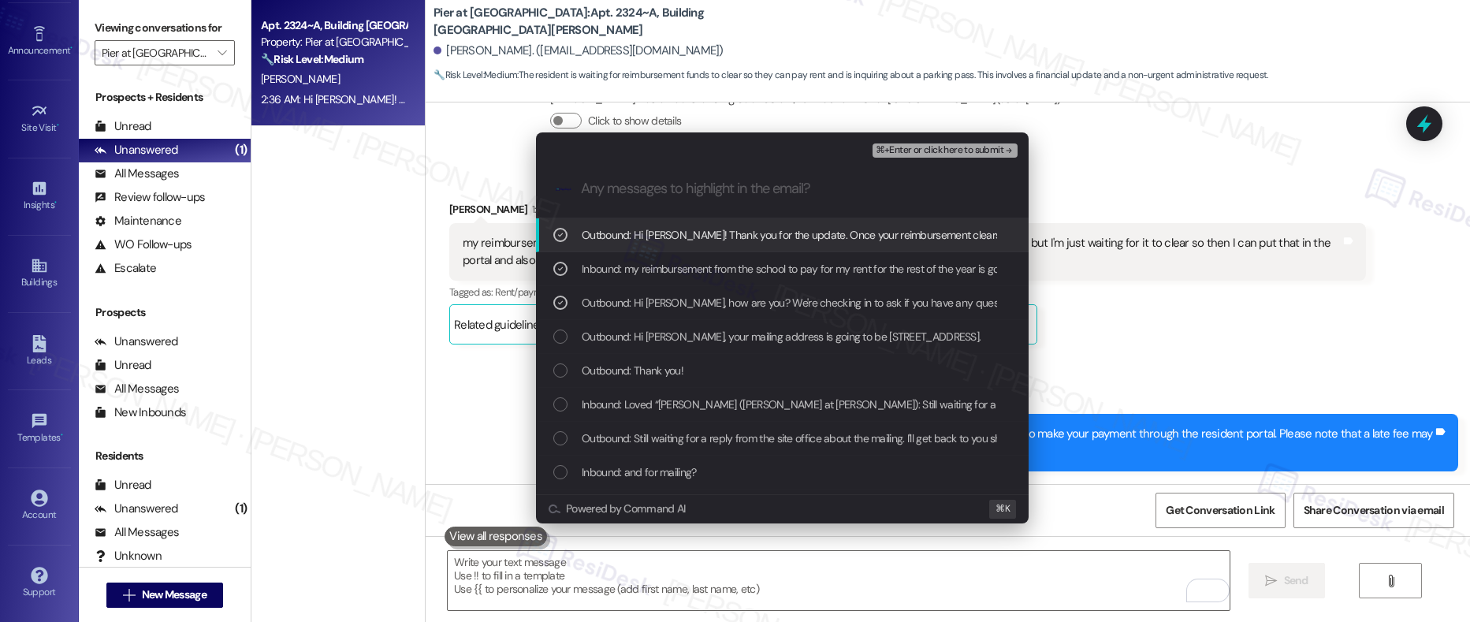
click at [931, 152] on span "⌘+Enter or click here to submit" at bounding box center [939, 150] width 128 height 11
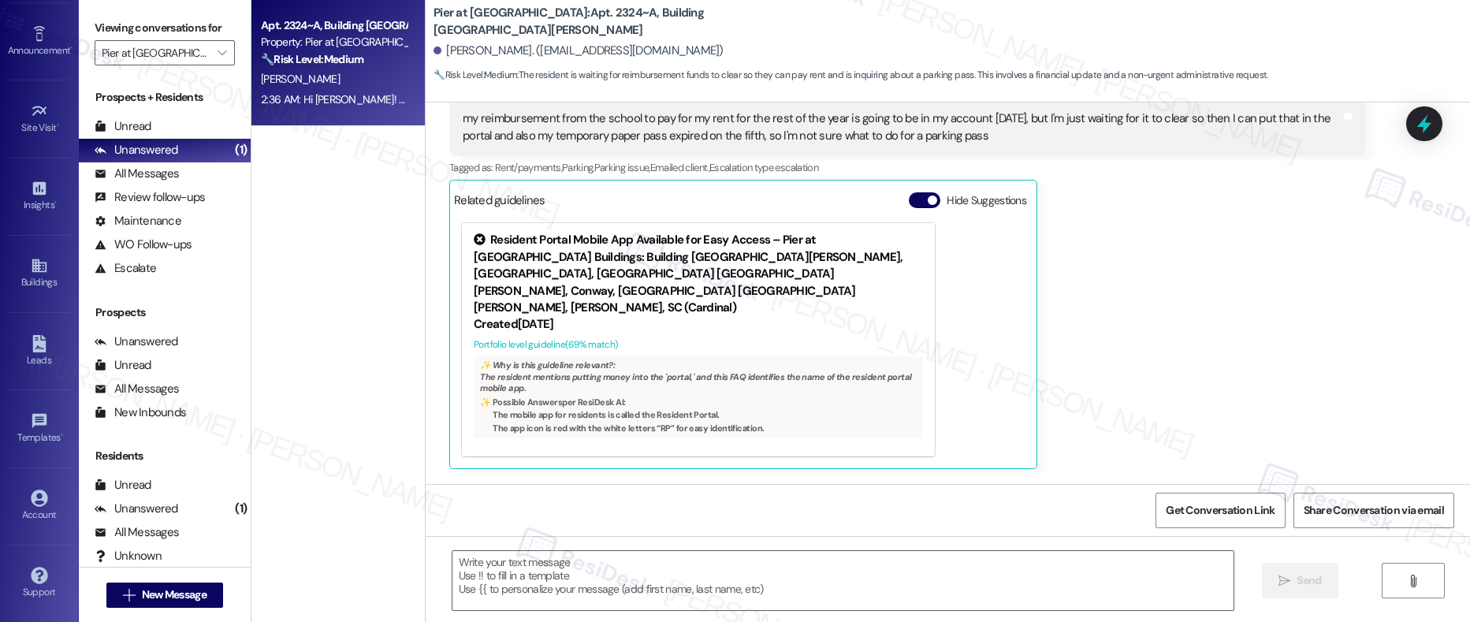
scroll to position [5089, 0]
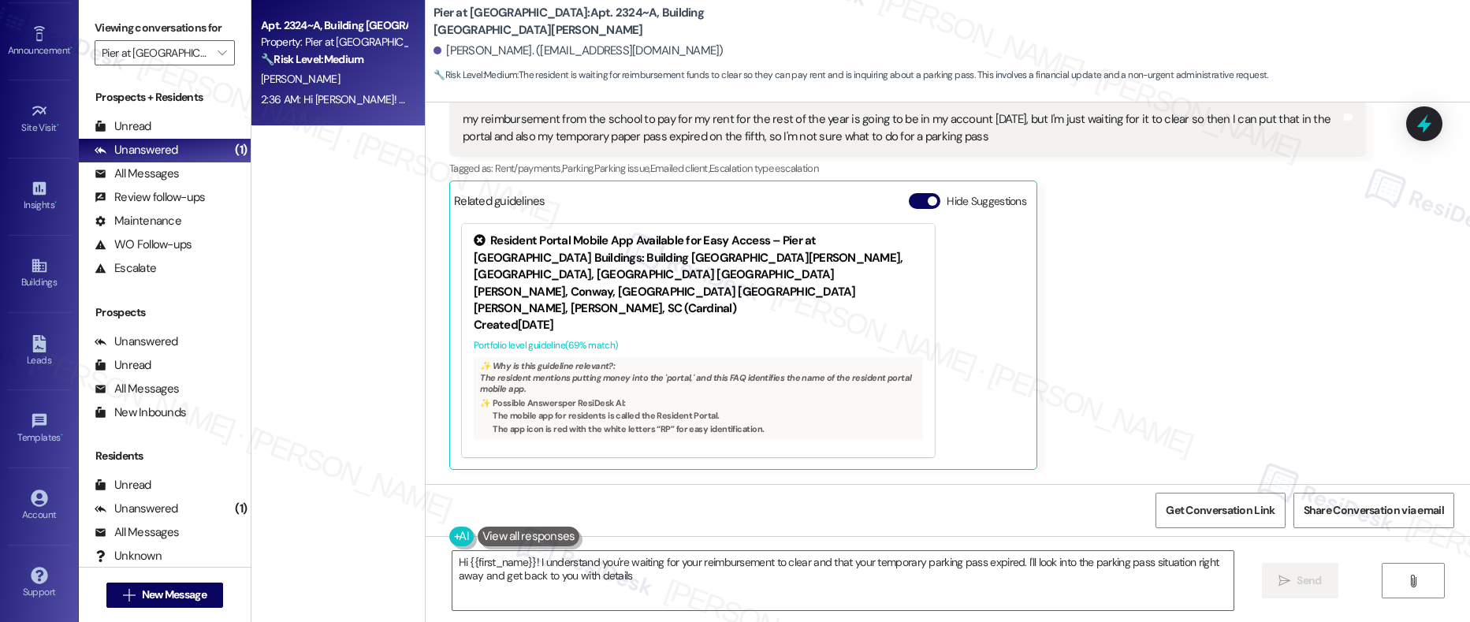
type textarea "Hi {{first_name}}! I understand you're waiting for your reimbursement to clear …"
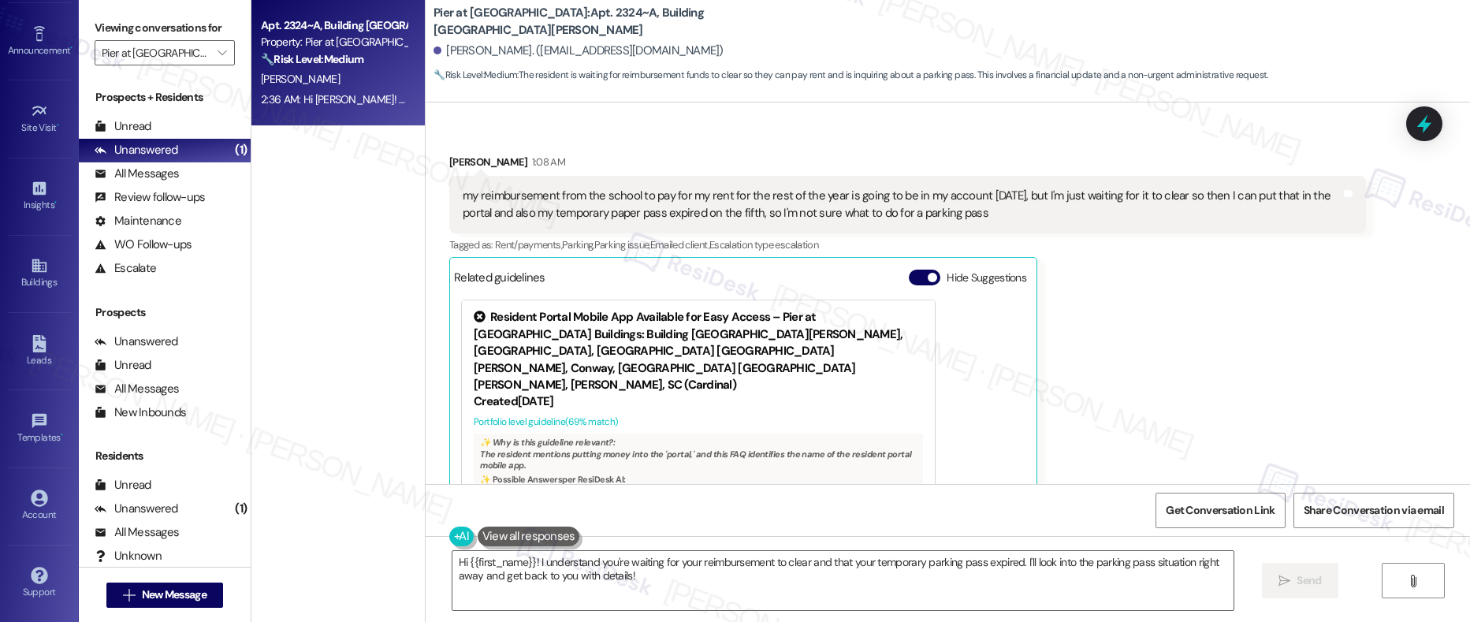
scroll to position [5239, 0]
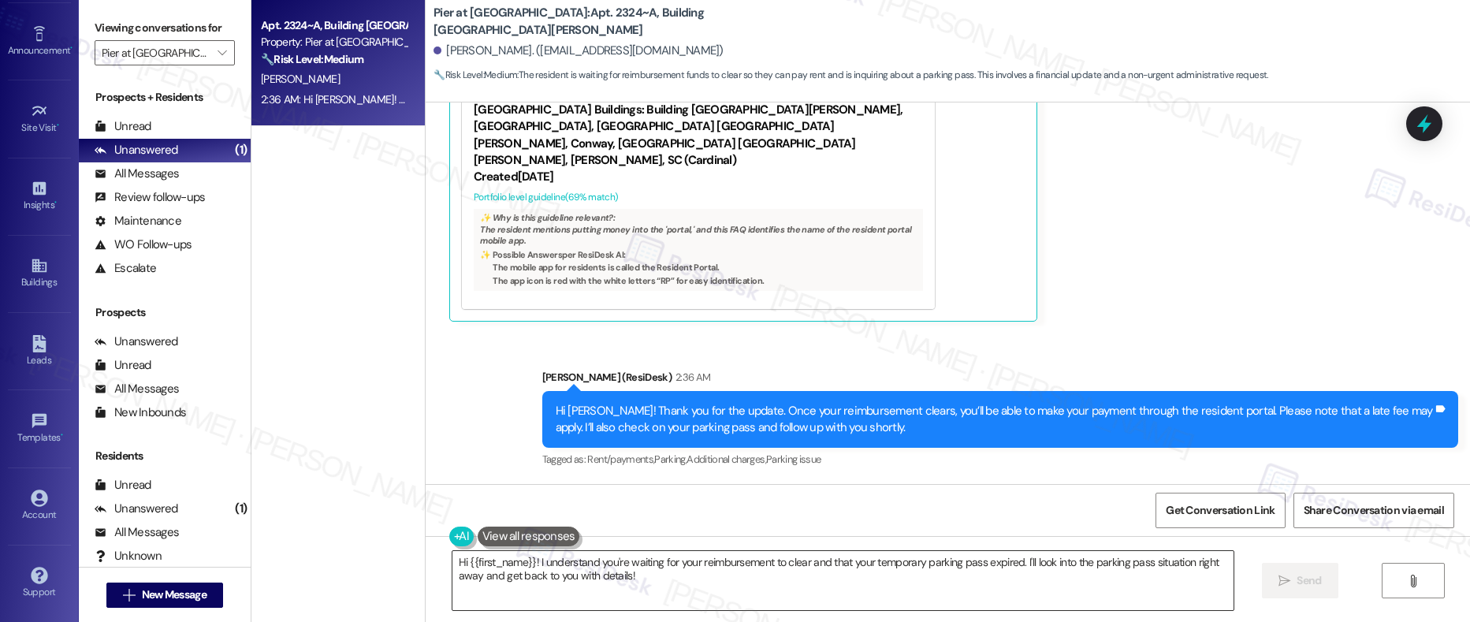
click at [862, 578] on textarea "Hi {{first_name}}! I understand you're waiting for your reimbursement to clear …" at bounding box center [843, 580] width 782 height 59
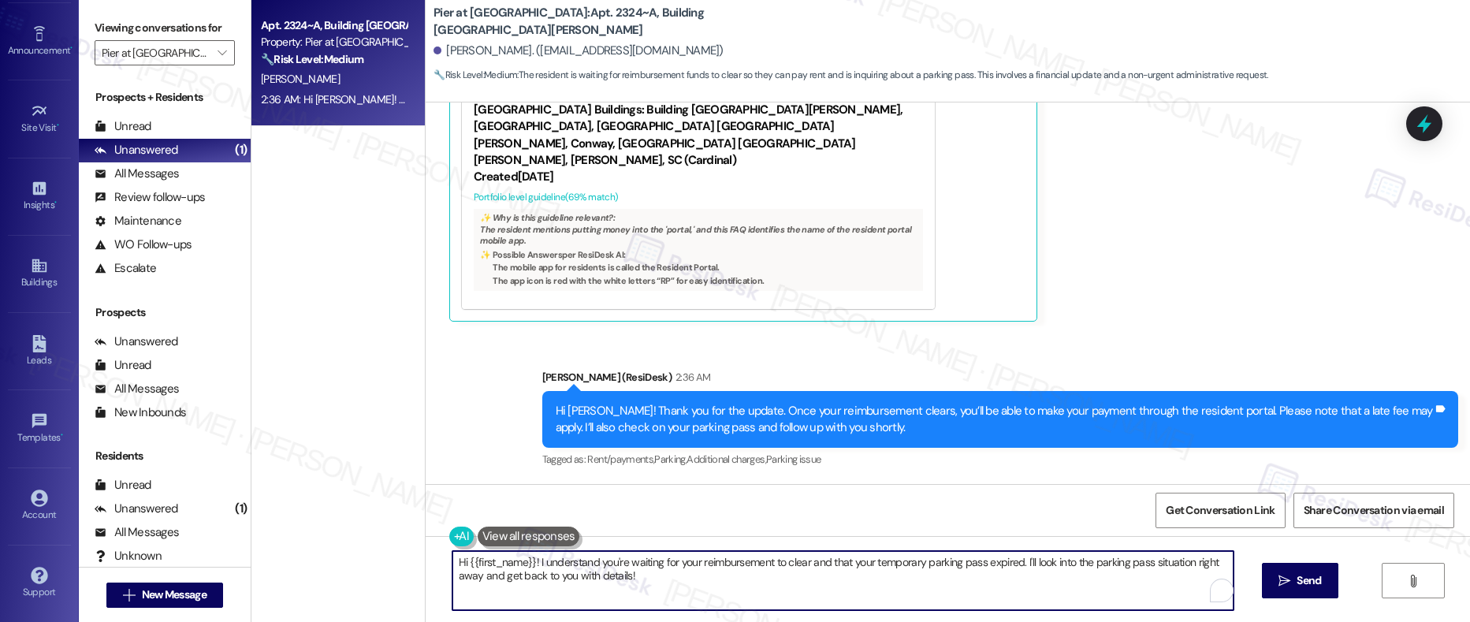
click at [861, 578] on textarea "Hi {{first_name}}! I understand you're waiting for your reimbursement to clear …" at bounding box center [843, 580] width 782 height 59
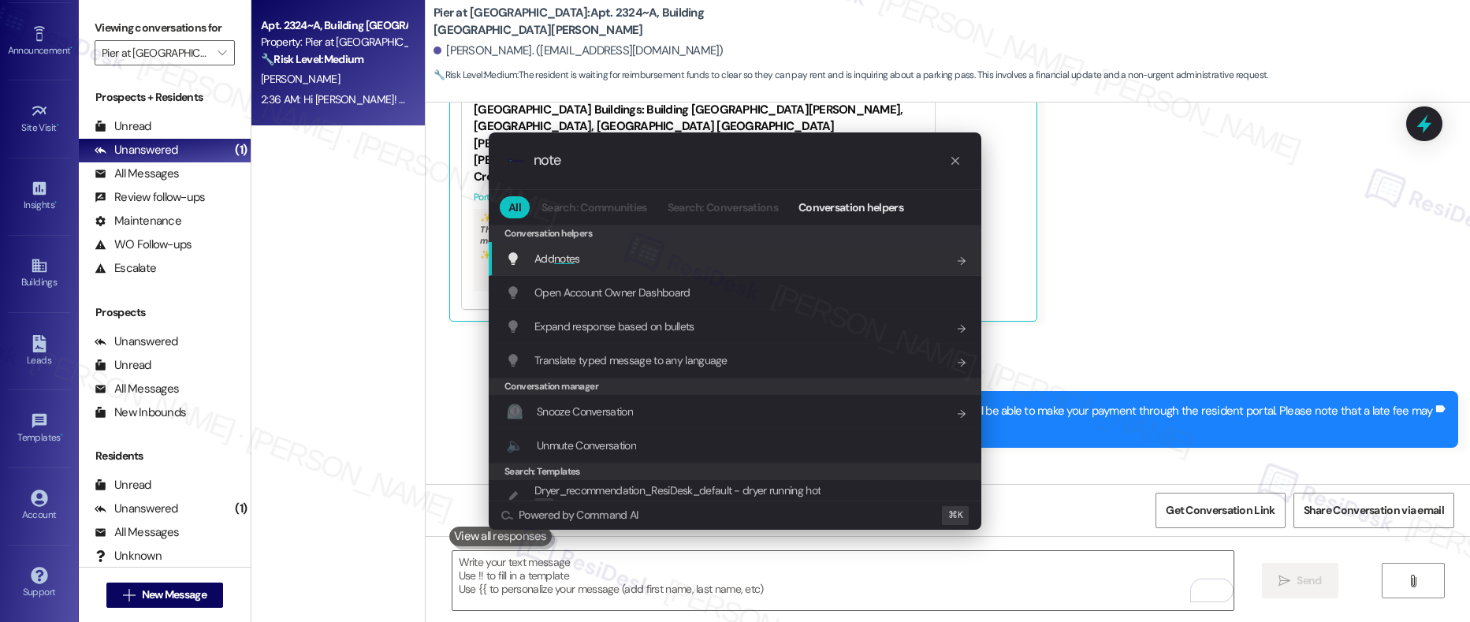
type input "note"
click at [870, 271] on div "Add shortcut" at bounding box center [907, 258] width 79 height 26
click at [817, 258] on div "Add note s ⌘" at bounding box center [736, 259] width 461 height 24
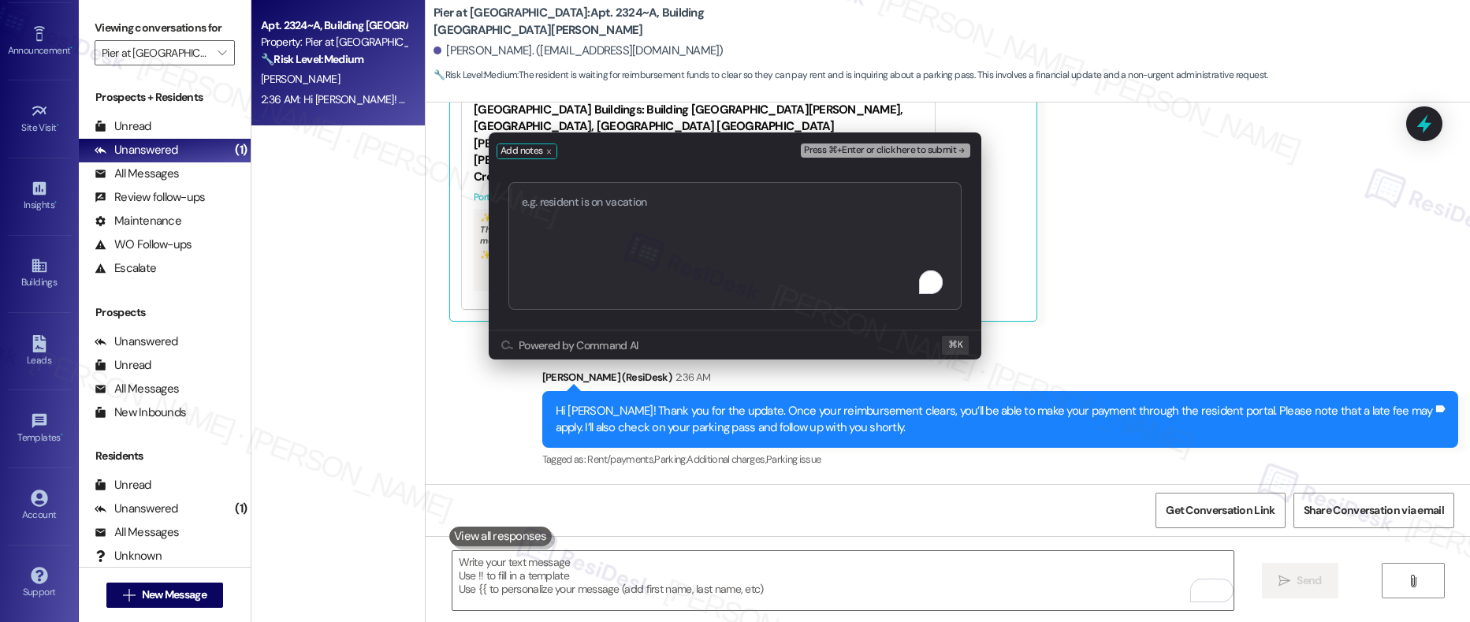
type textarea "Resident Concern – Parking Pass & Rent Payment (FYI - Promise to Pay)"
click at [878, 146] on span "Press ⌘+Enter or click here to submit" at bounding box center [880, 150] width 152 height 11
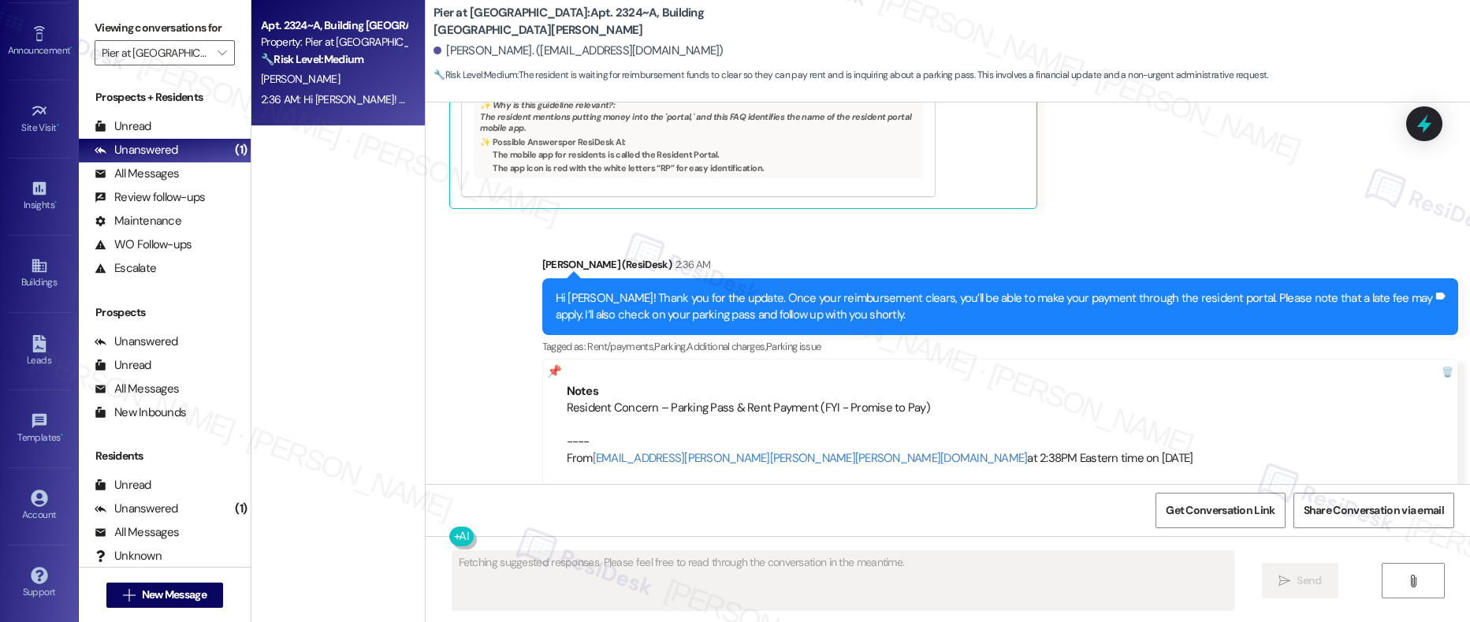
scroll to position [5566, 0]
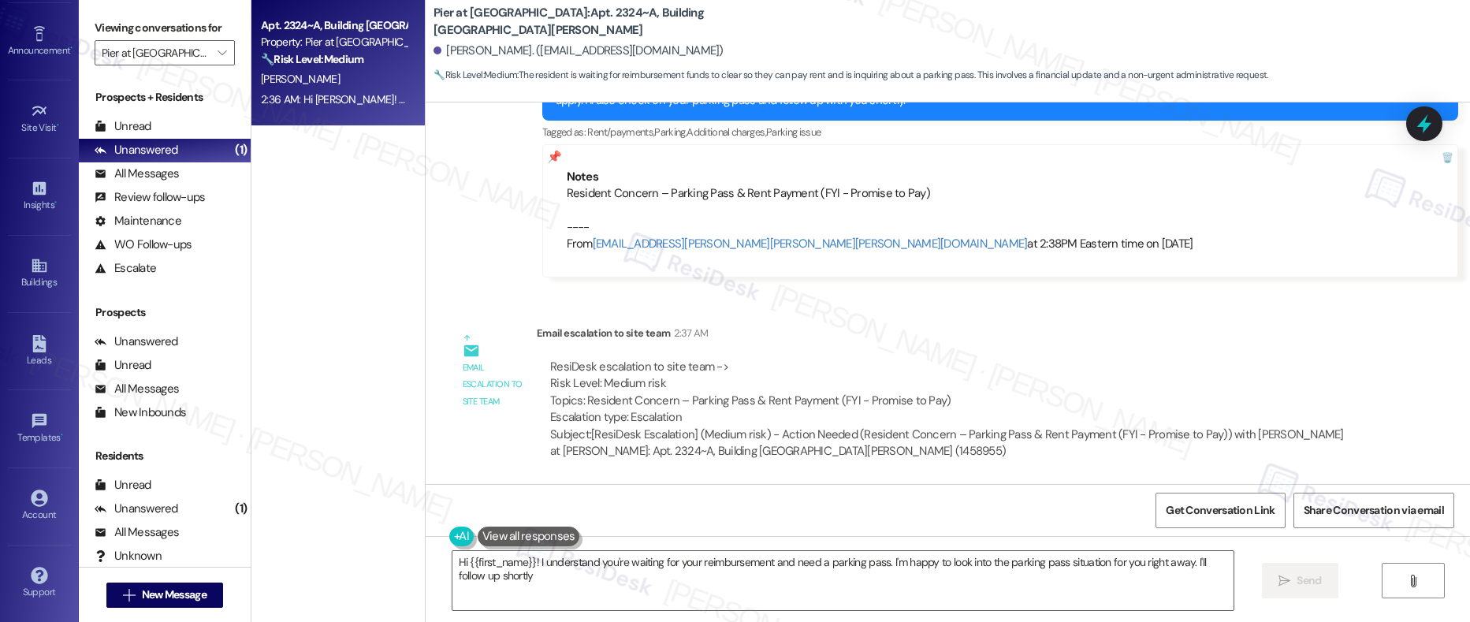
type textarea "Hi {{first_name}}! I understand you're waiting for your reimbursement and need …"
click at [217, 47] on icon "" at bounding box center [221, 52] width 9 height 13
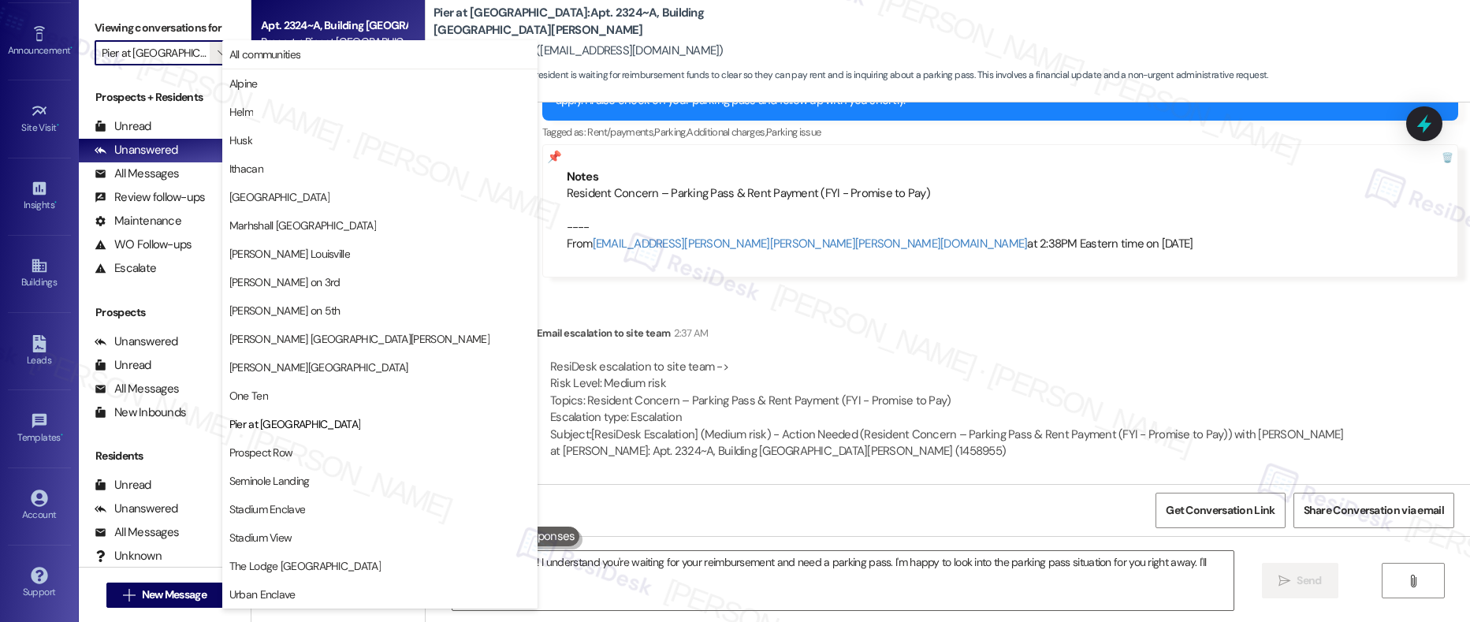
click at [288, 597] on span "Urban Enclave" at bounding box center [262, 594] width 66 height 16
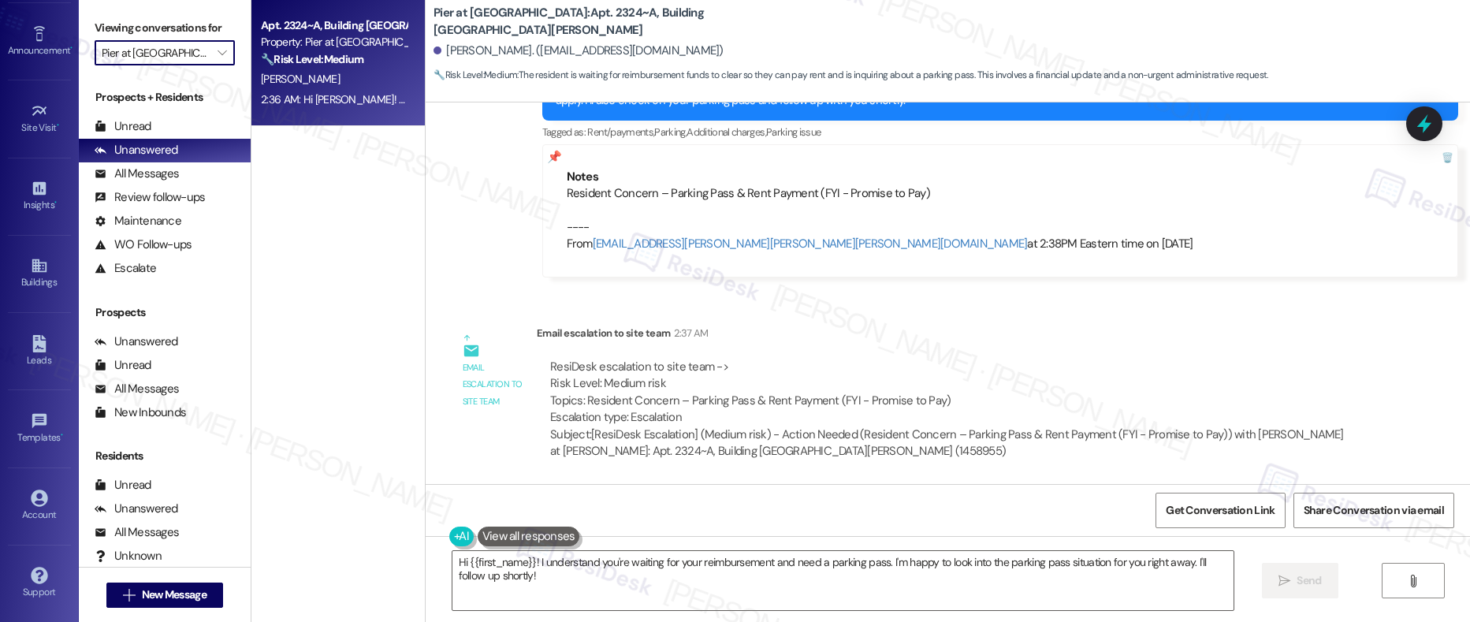
type input "Urban Enclave"
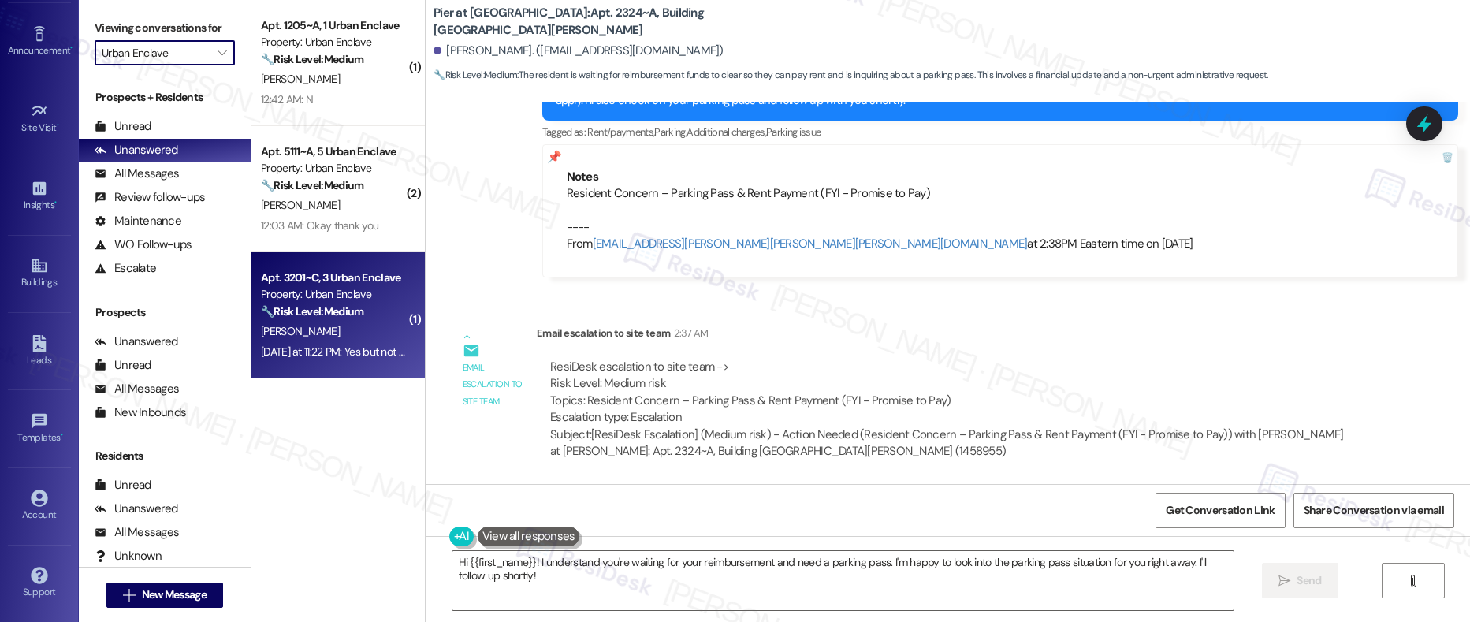
click at [325, 351] on div "Yesterday at 11:22 PM: Yes but not for other reasons Yesterday at 11:22 PM: Yes…" at bounding box center [369, 351] width 216 height 14
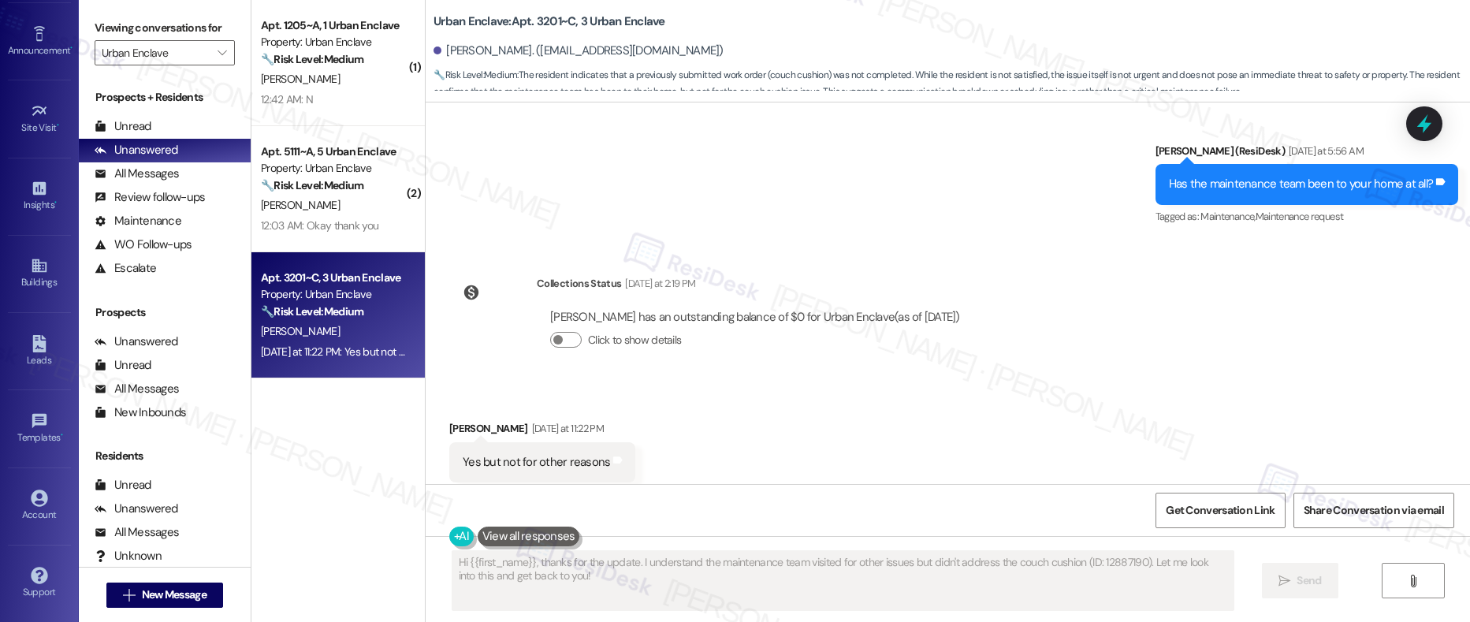
scroll to position [1115, 0]
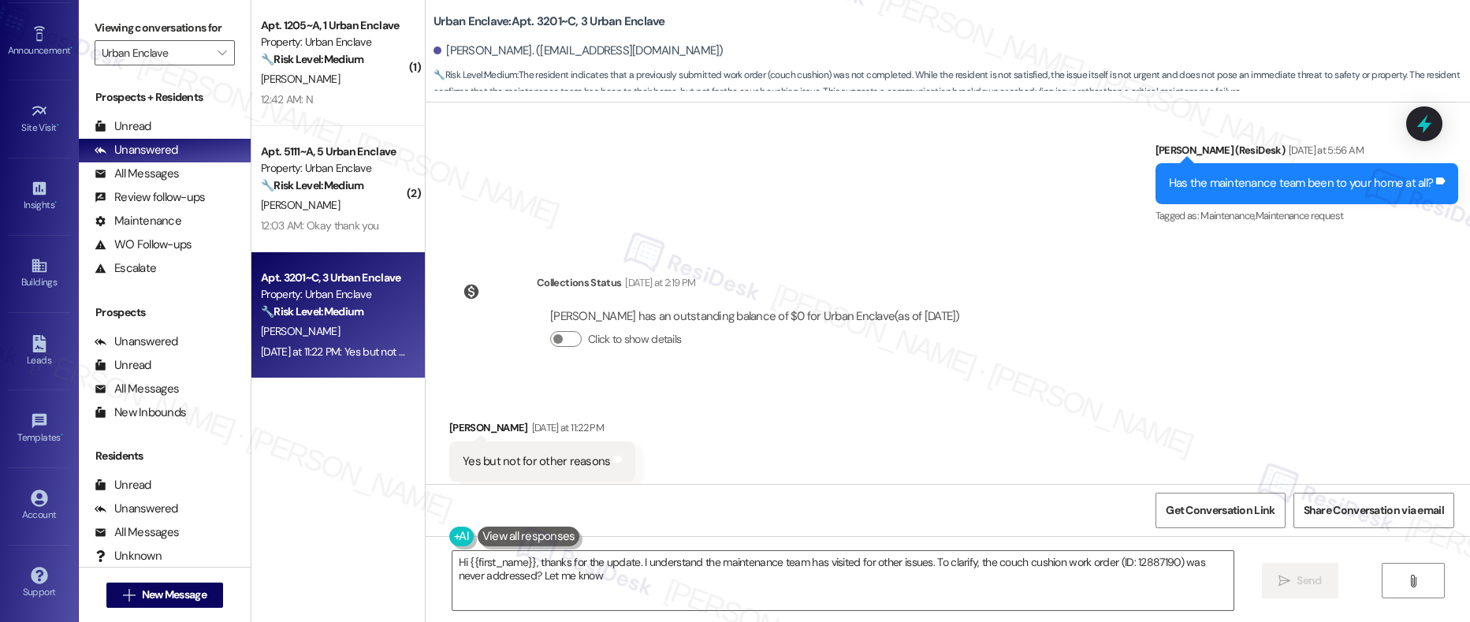
type textarea "Hi {{first_name}}, thanks for the update. I understand the maintenance team has…"
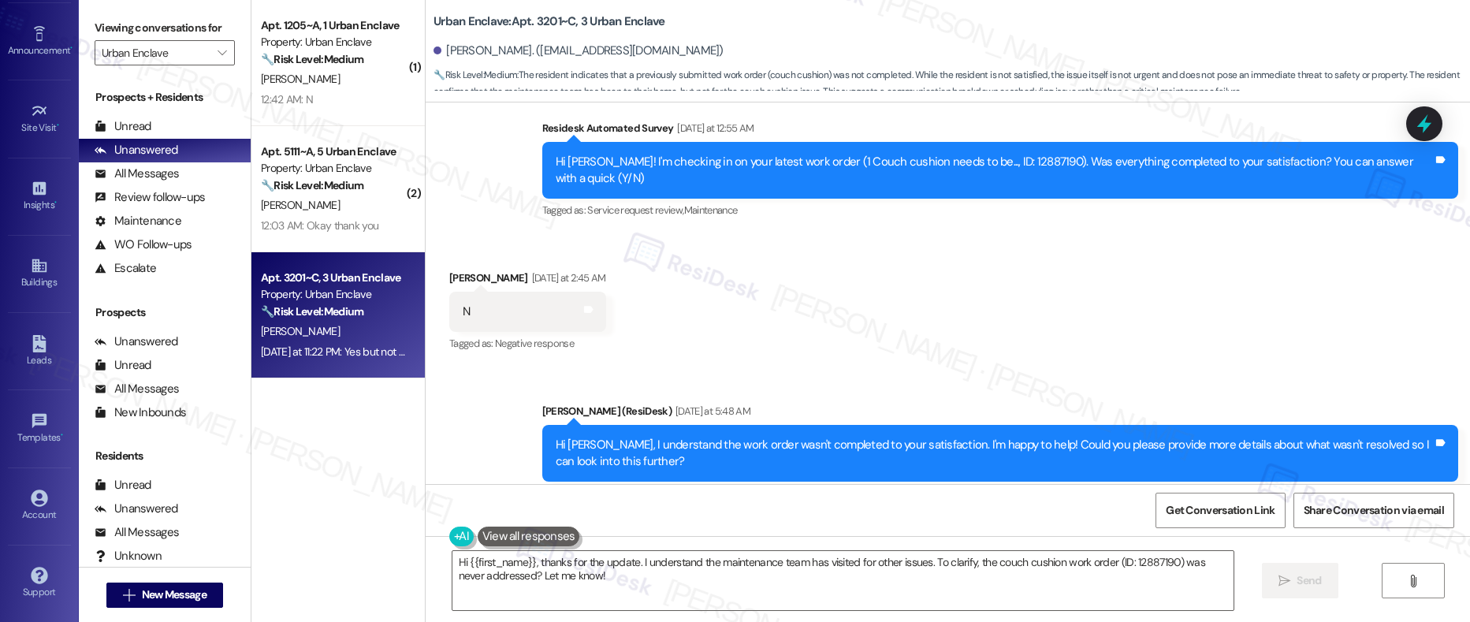
scroll to position [553, 0]
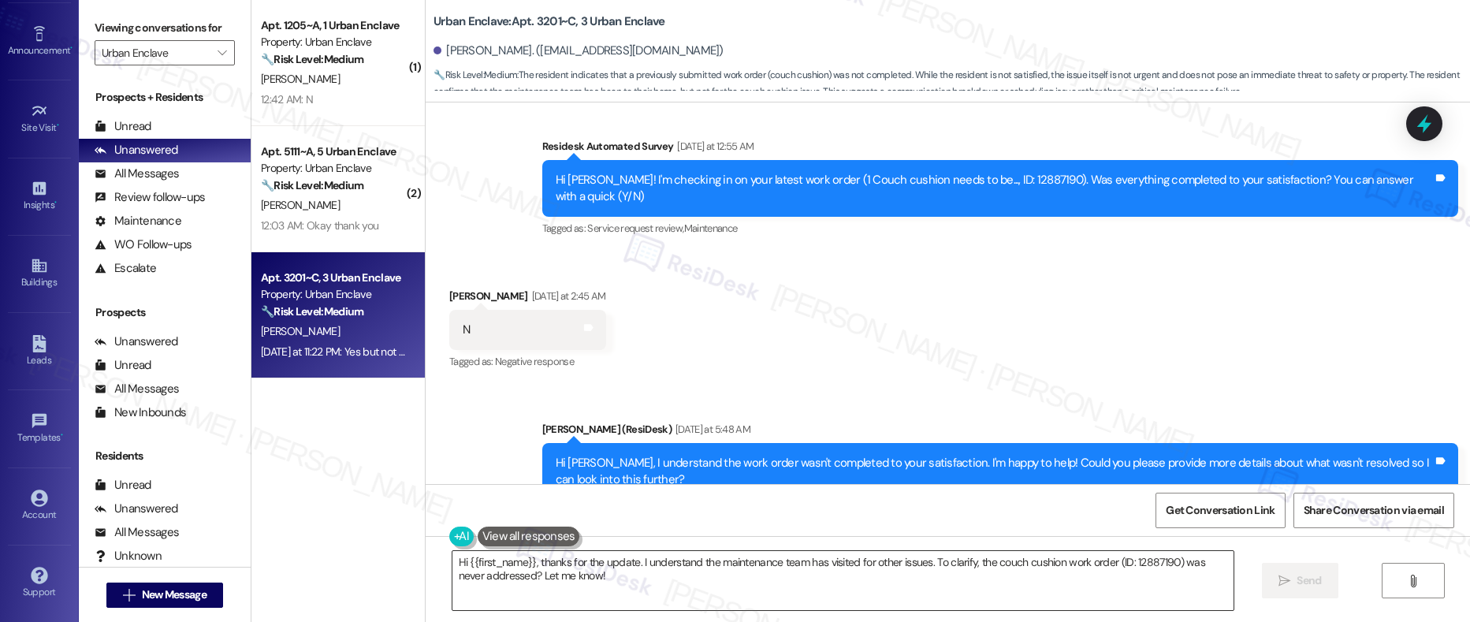
click at [584, 605] on textarea "Hi {{first_name}}, thanks for the update. I understand the maintenance team has…" at bounding box center [843, 580] width 782 height 59
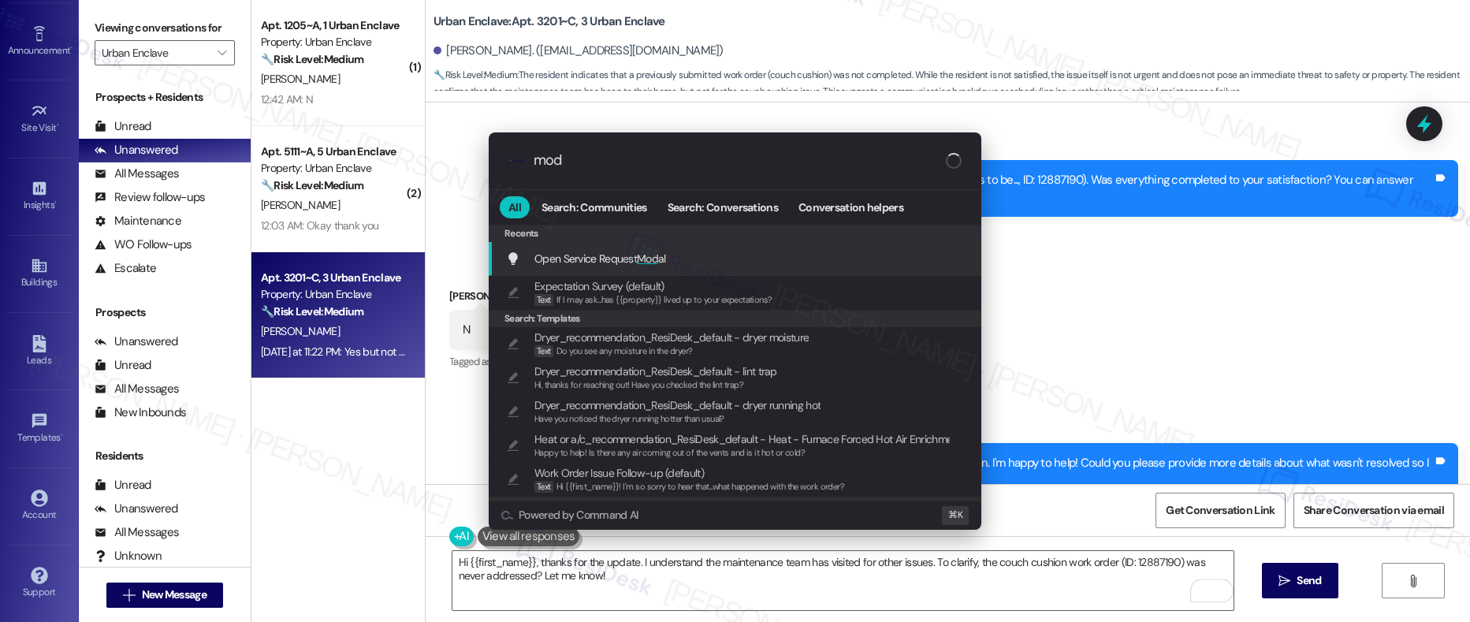
type input "moda"
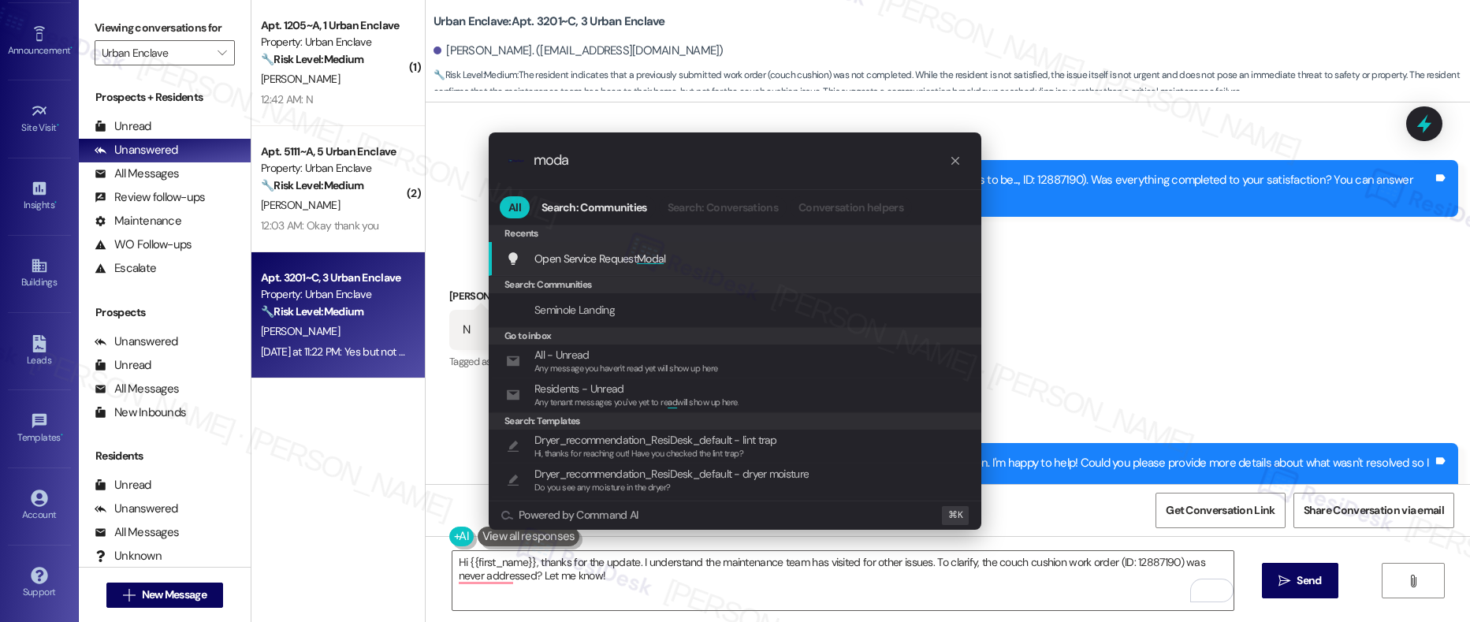
click at [697, 263] on div "Open Service Request Moda l Add shortcut" at bounding box center [736, 258] width 461 height 17
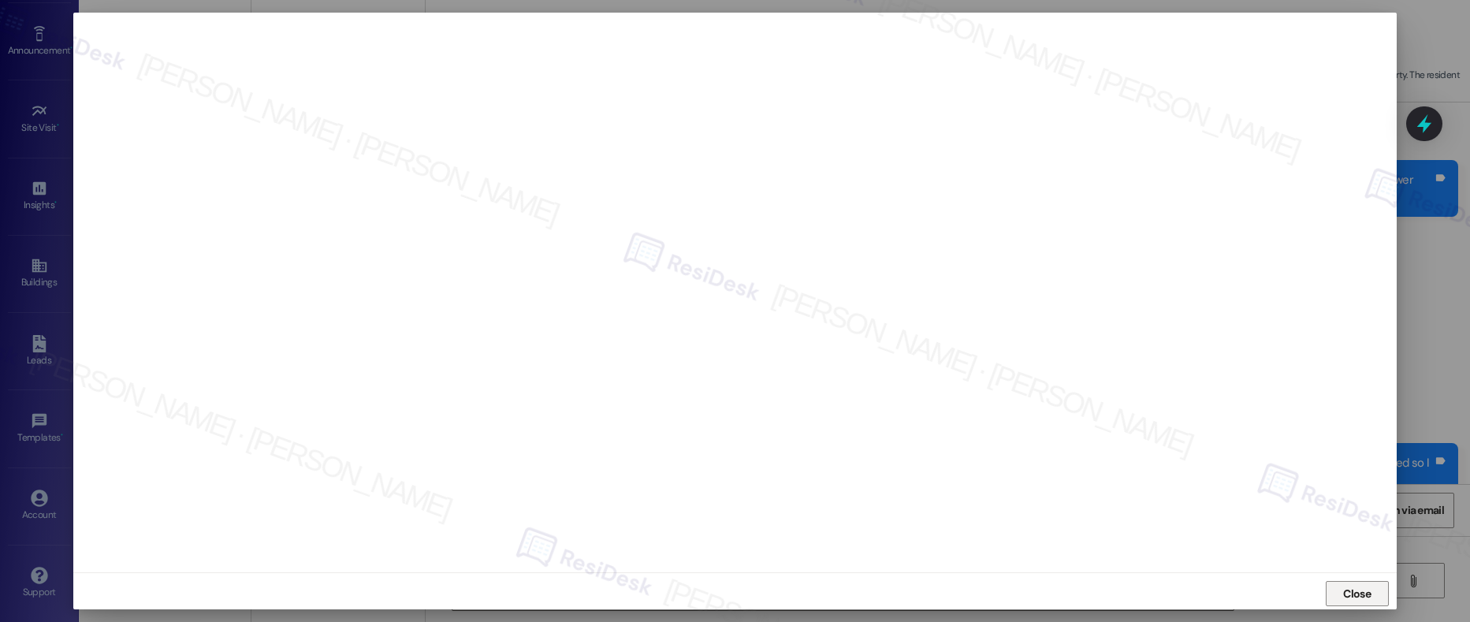
click at [1350, 589] on span "Close" at bounding box center [1357, 593] width 28 height 17
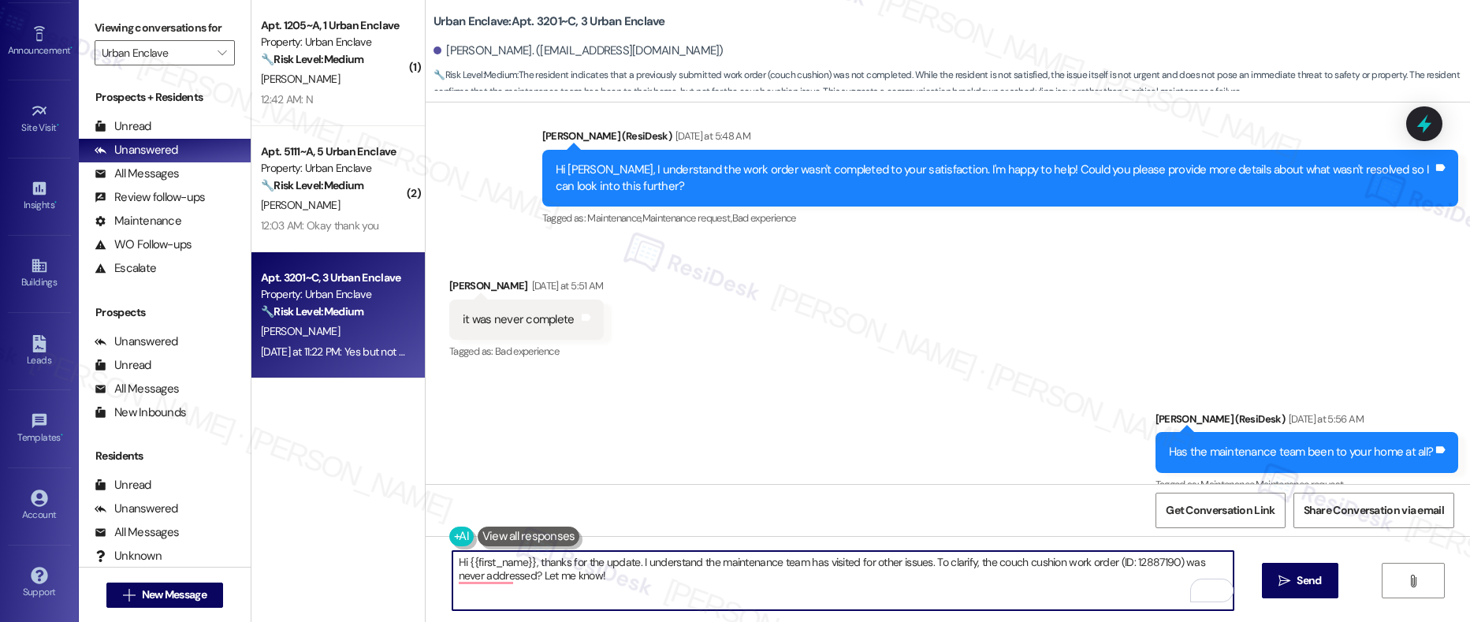
scroll to position [1115, 0]
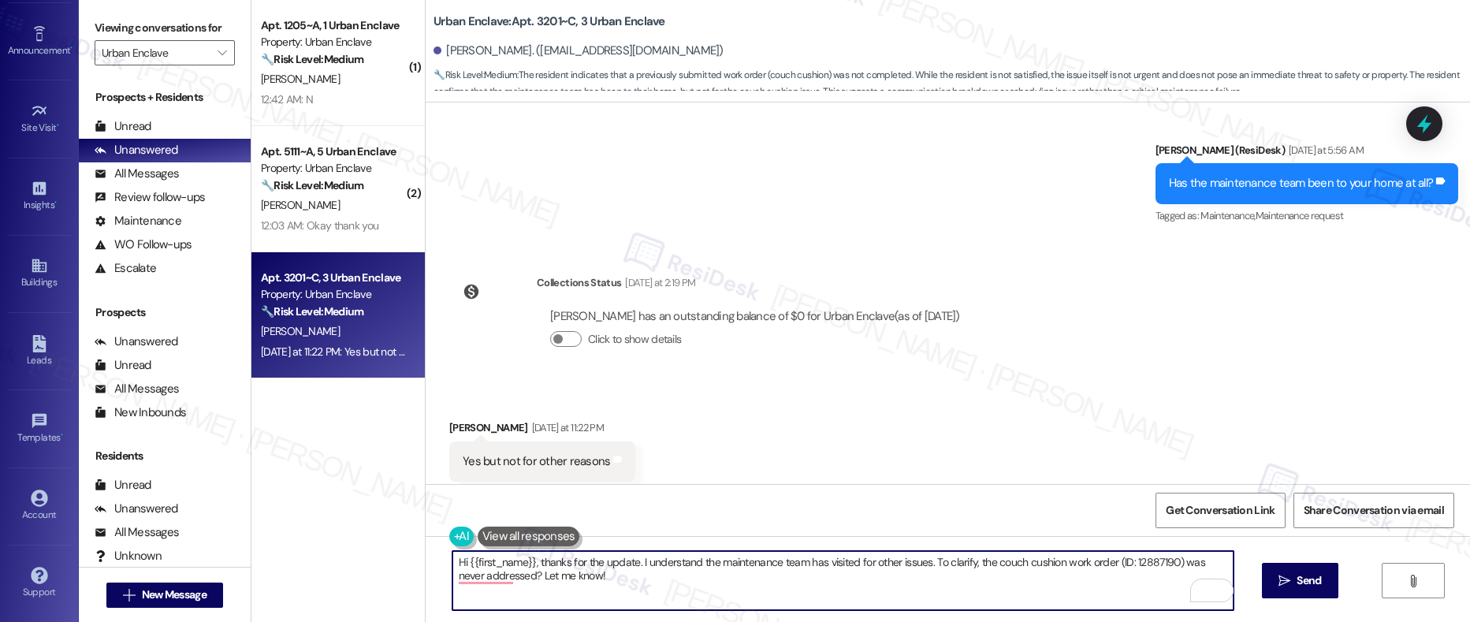
click at [913, 583] on textarea "Hi {{first_name}}, thanks for the update. I understand the maintenance team has…" at bounding box center [843, 580] width 782 height 59
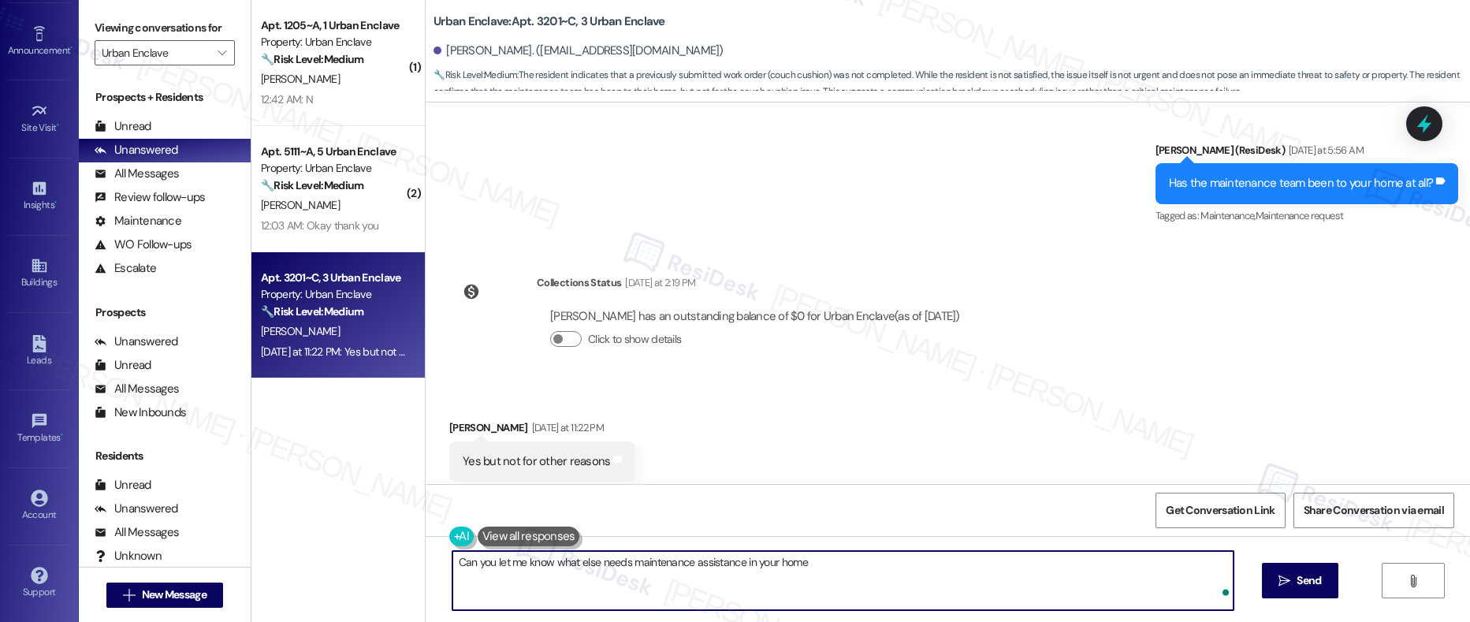
type textarea "Can you let me know what else needs maintenance assistance in your home?"
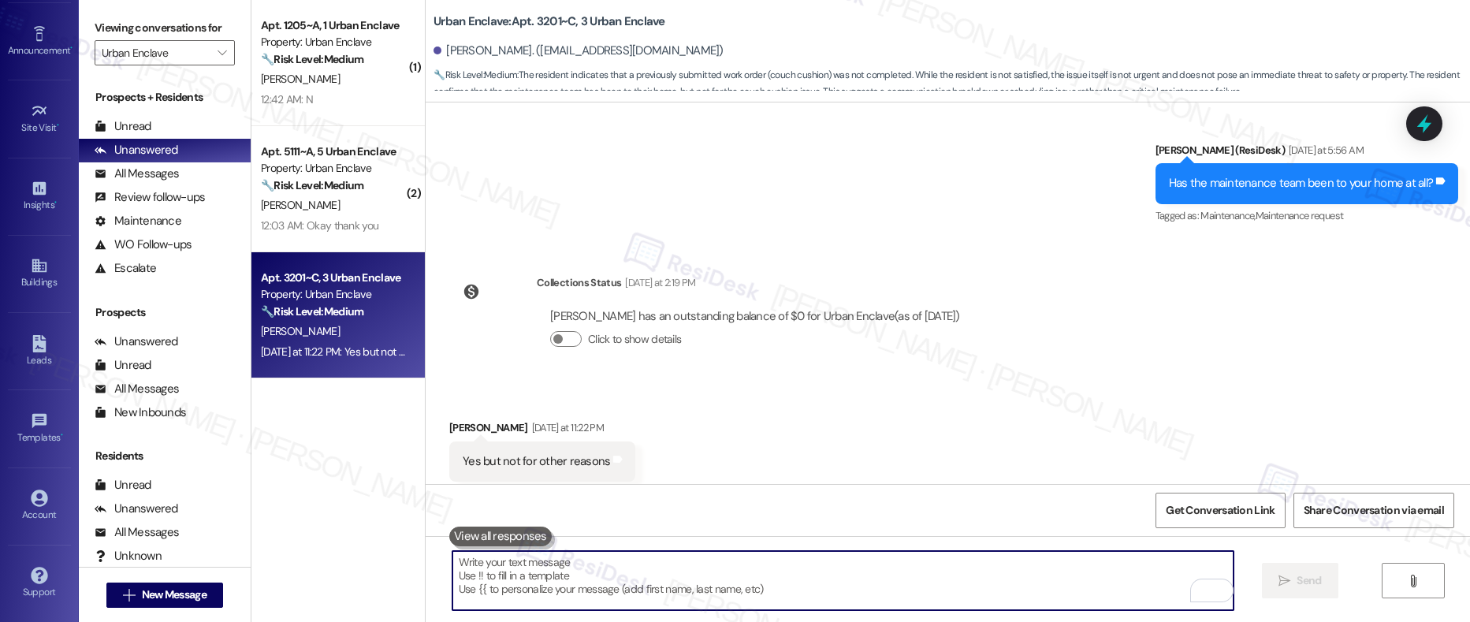
click at [575, 572] on textarea "To enrich screen reader interactions, please activate Accessibility in Grammarl…" at bounding box center [843, 580] width 782 height 59
paste textarea "Could you let me know if there’s anything else in your home that needs maintena…"
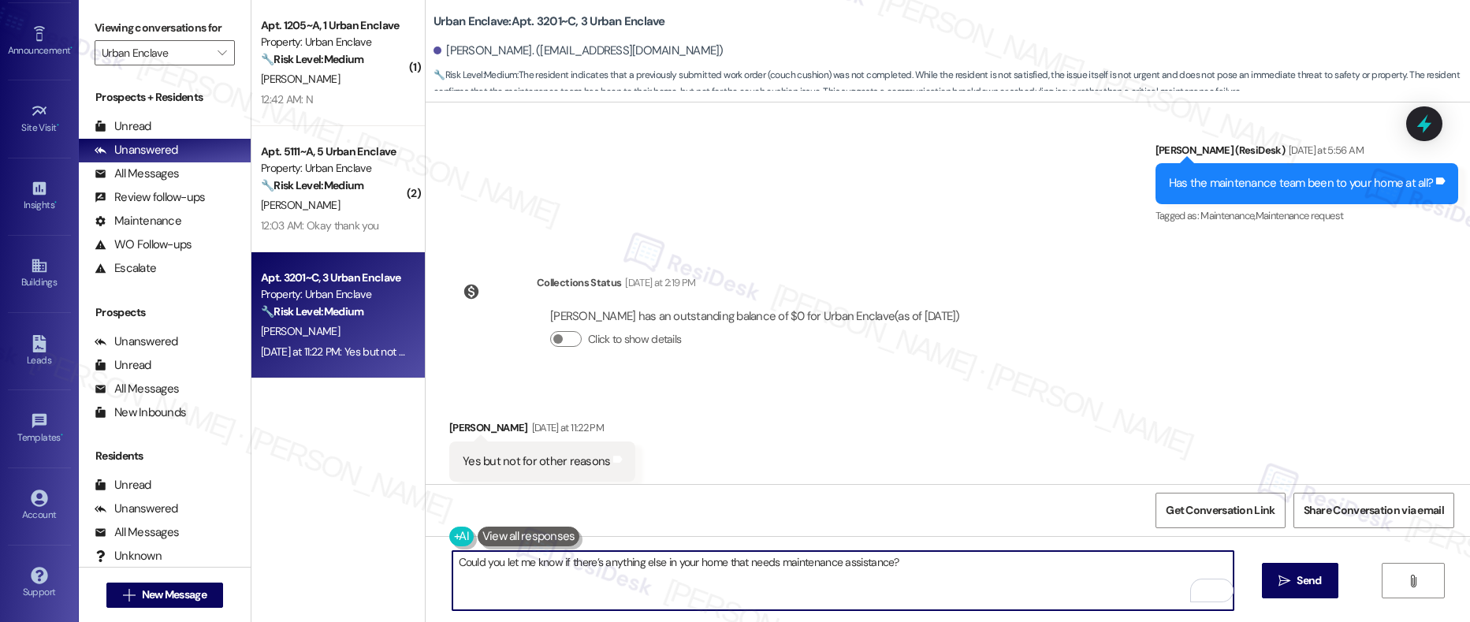
click at [924, 564] on textarea "Could you let me know if there’s anything else in your home that needs maintena…" at bounding box center [843, 580] width 782 height 59
click at [1283, 591] on button " Send" at bounding box center [1300, 580] width 76 height 35
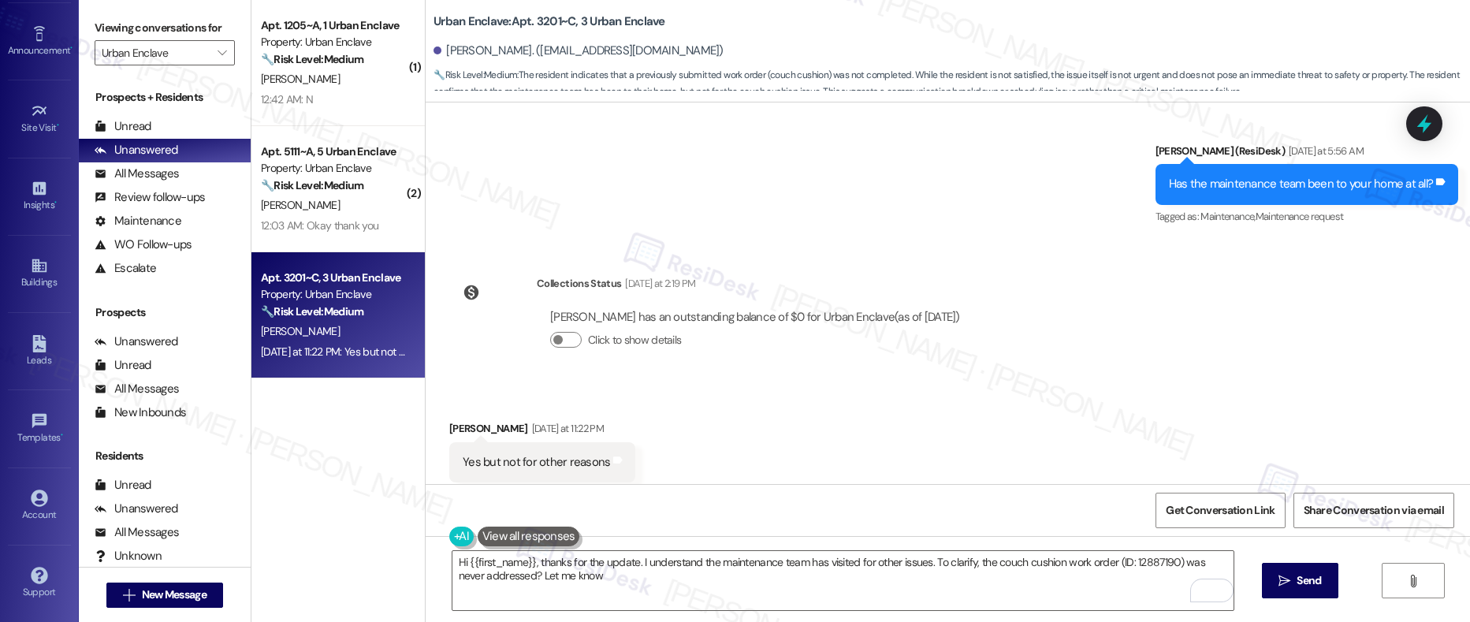
type textarea "Hi {{first_name}}, thanks for the update. I understand the maintenance team has…"
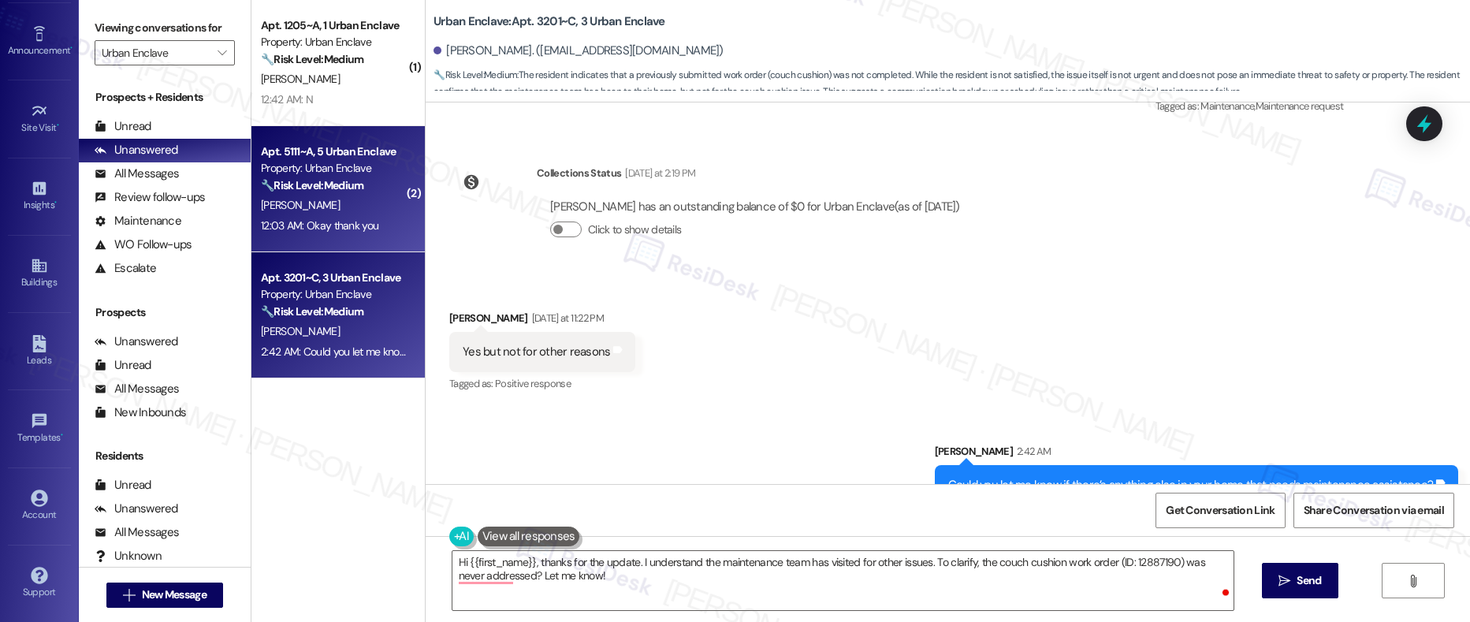
click at [365, 181] on div "🔧 Risk Level: Medium The resident acknowledged the reminder to pay rent after a…" at bounding box center [334, 185] width 146 height 17
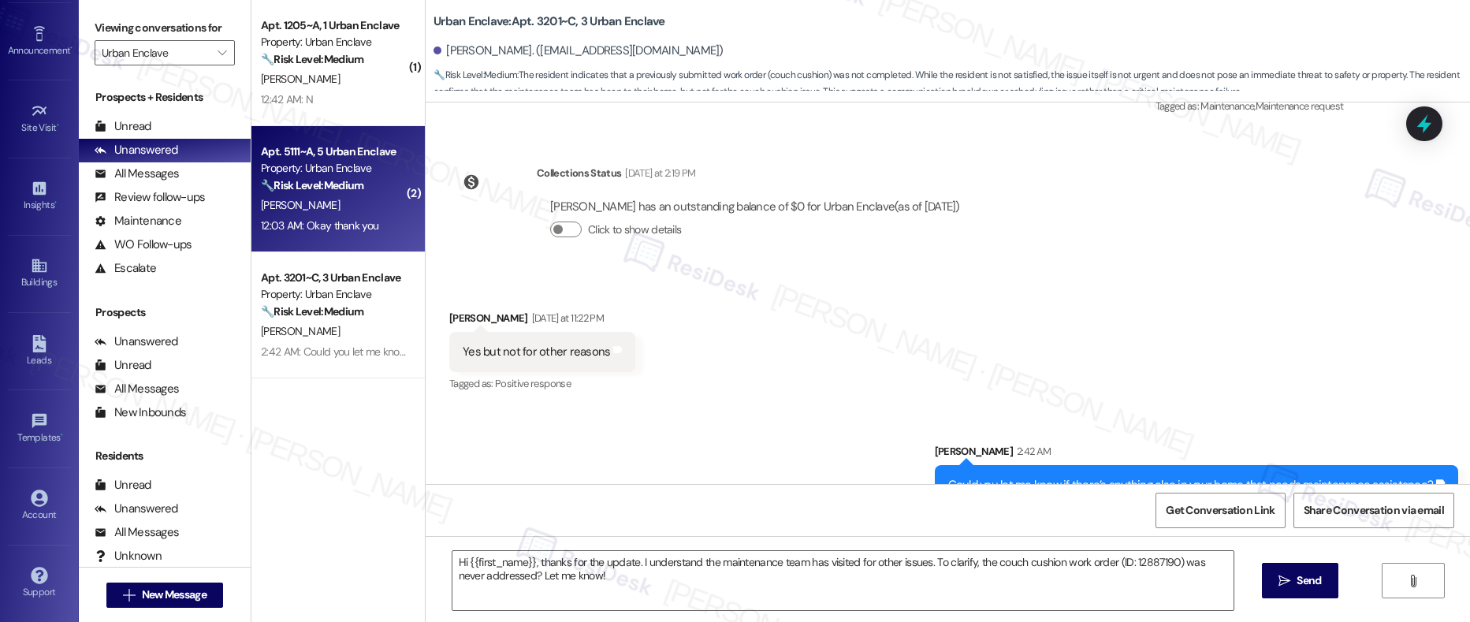
type textarea "Fetching suggested responses. Please feel free to read through the conversation…"
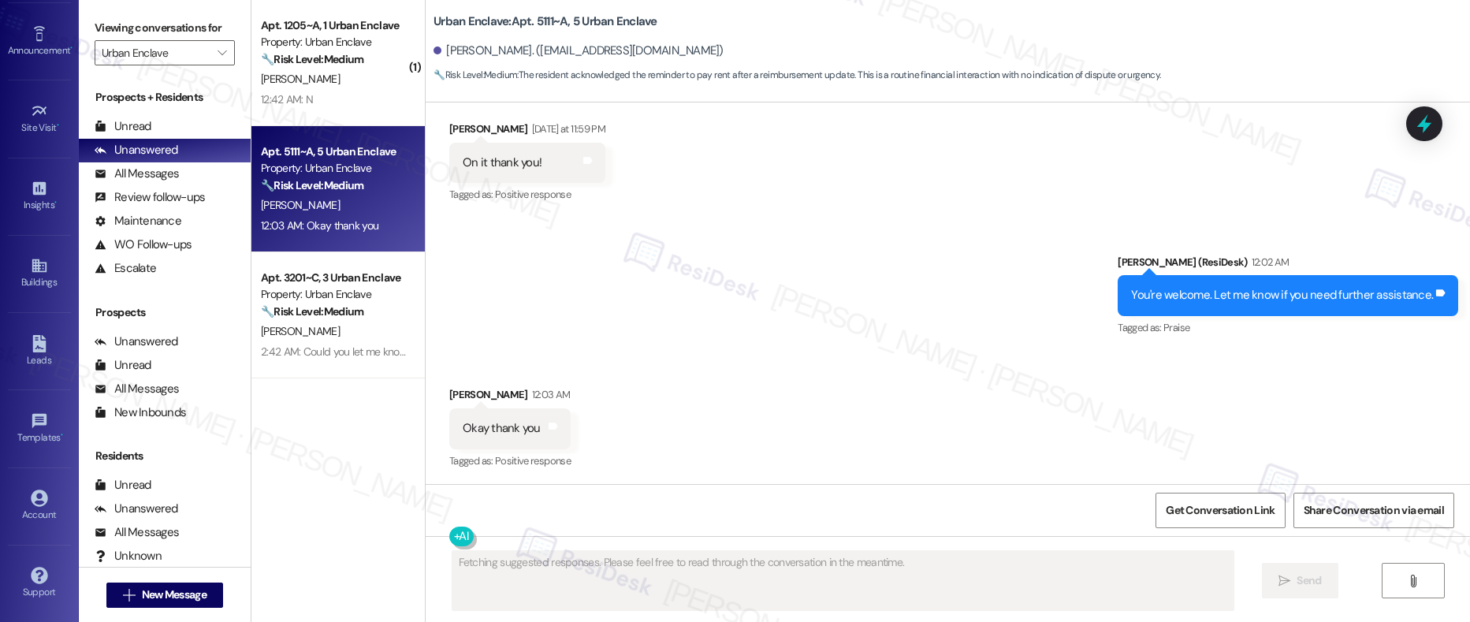
scroll to position [3214, 0]
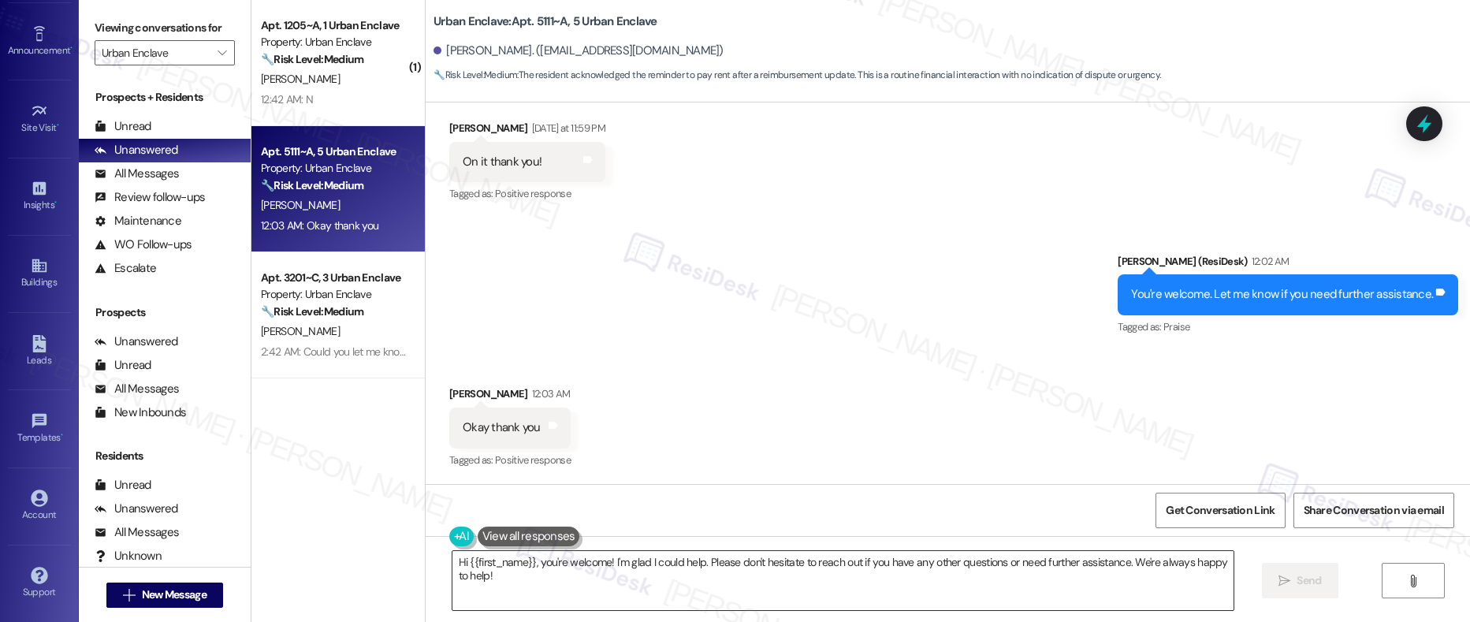
click at [594, 586] on textarea "Hi {{first_name}}, you're welcome! I'm glad I could help. Please don't hesitate…" at bounding box center [843, 580] width 782 height 59
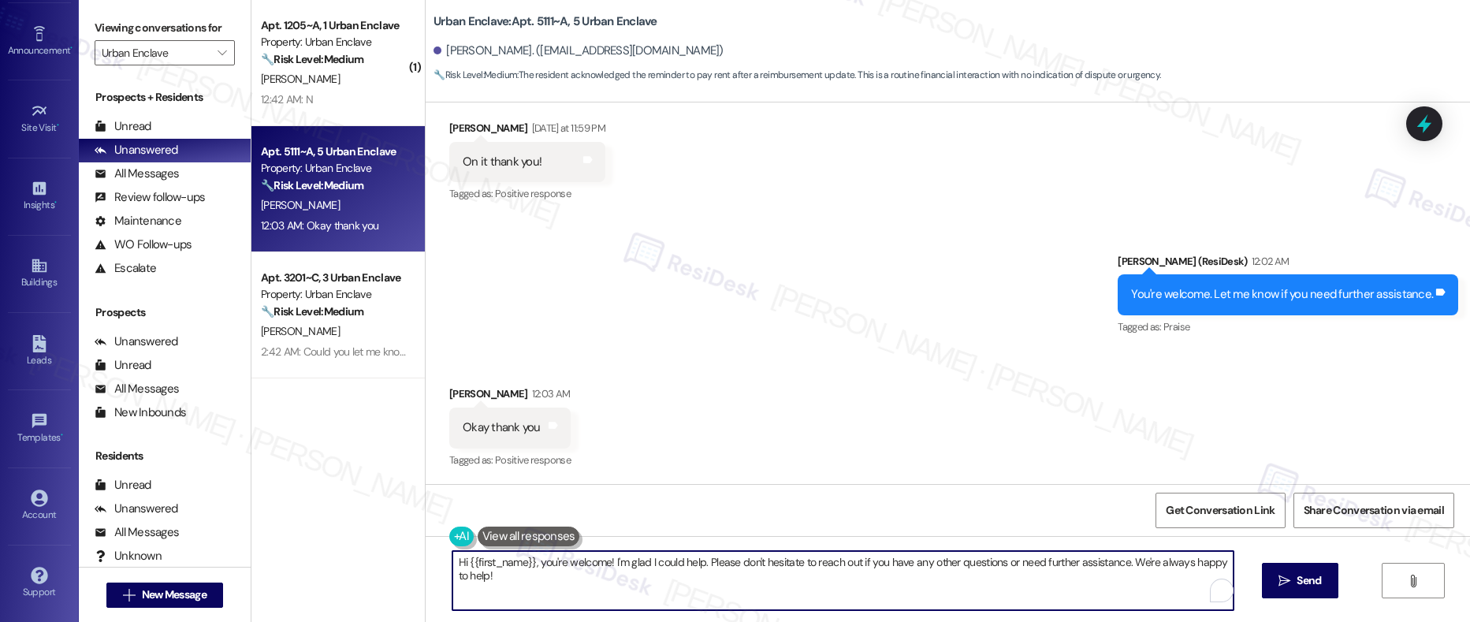
click at [594, 586] on textarea "Hi {{first_name}}, you're welcome! I'm glad I could help. Please don't hesitate…" at bounding box center [843, 580] width 782 height 59
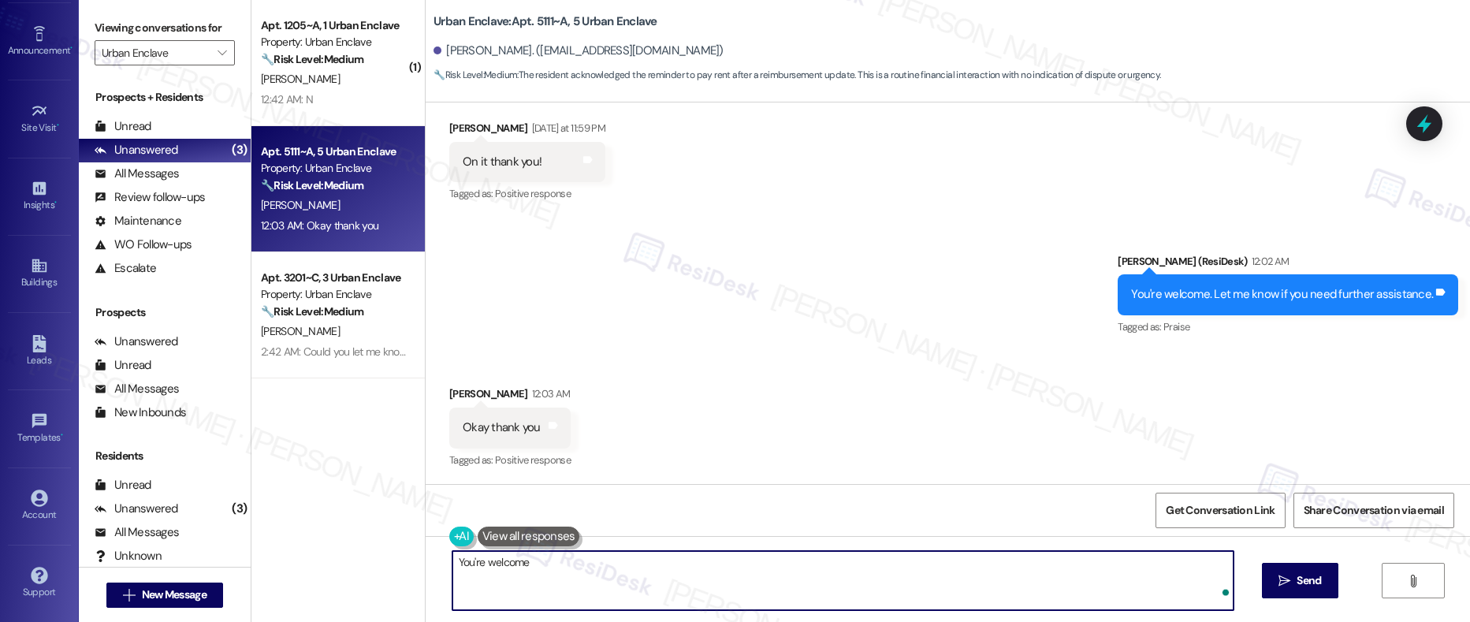
type textarea "You're welcome!"
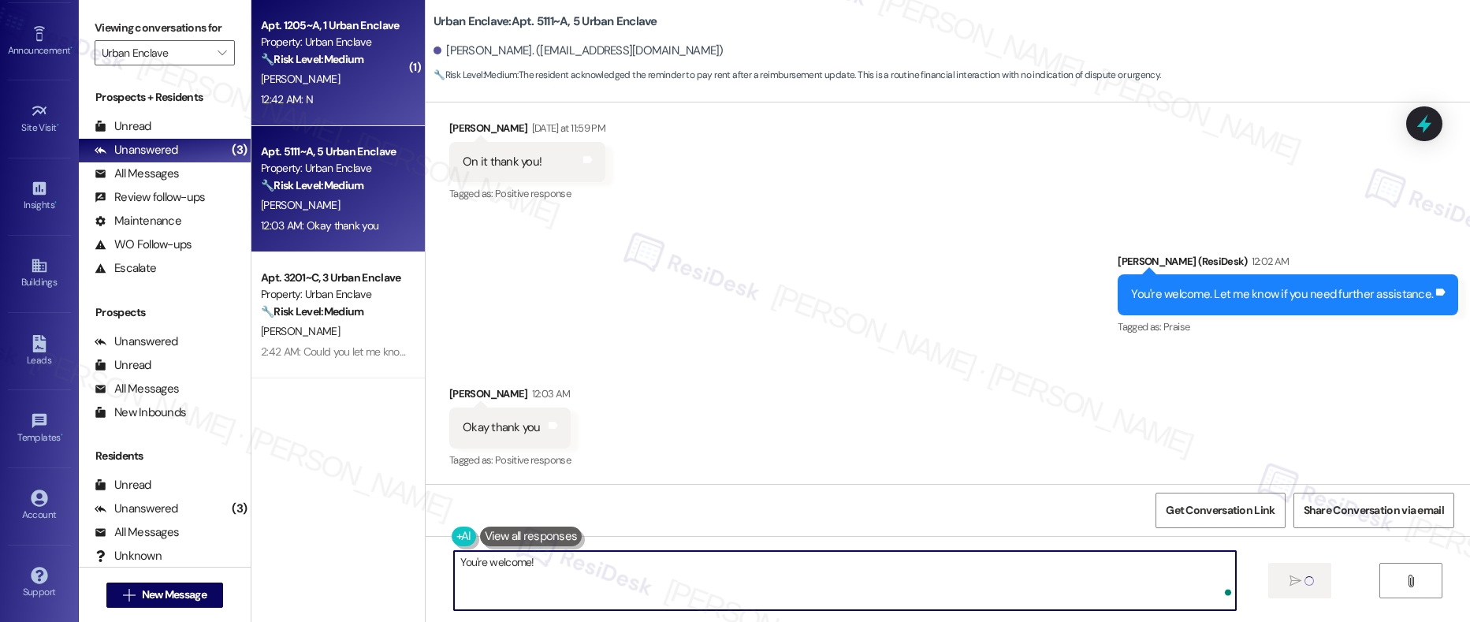
click at [351, 84] on div "S. Izquierdo" at bounding box center [333, 79] width 149 height 20
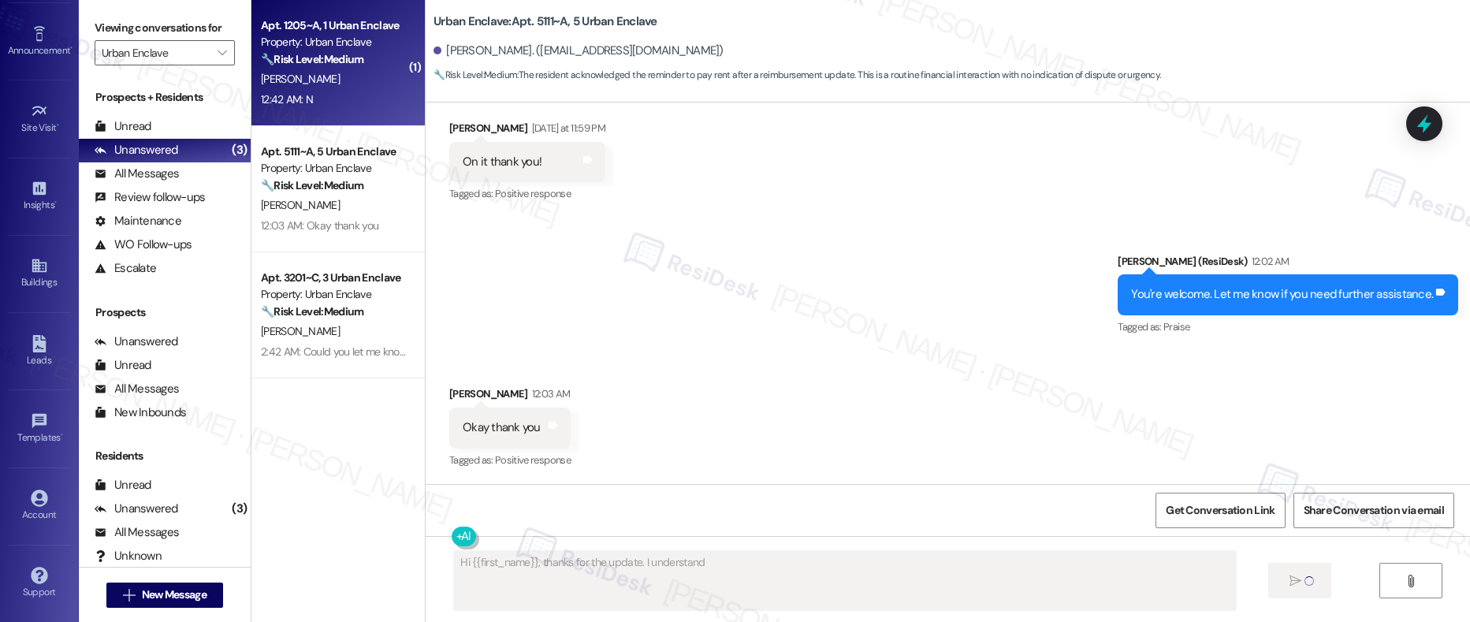
scroll to position [39, 0]
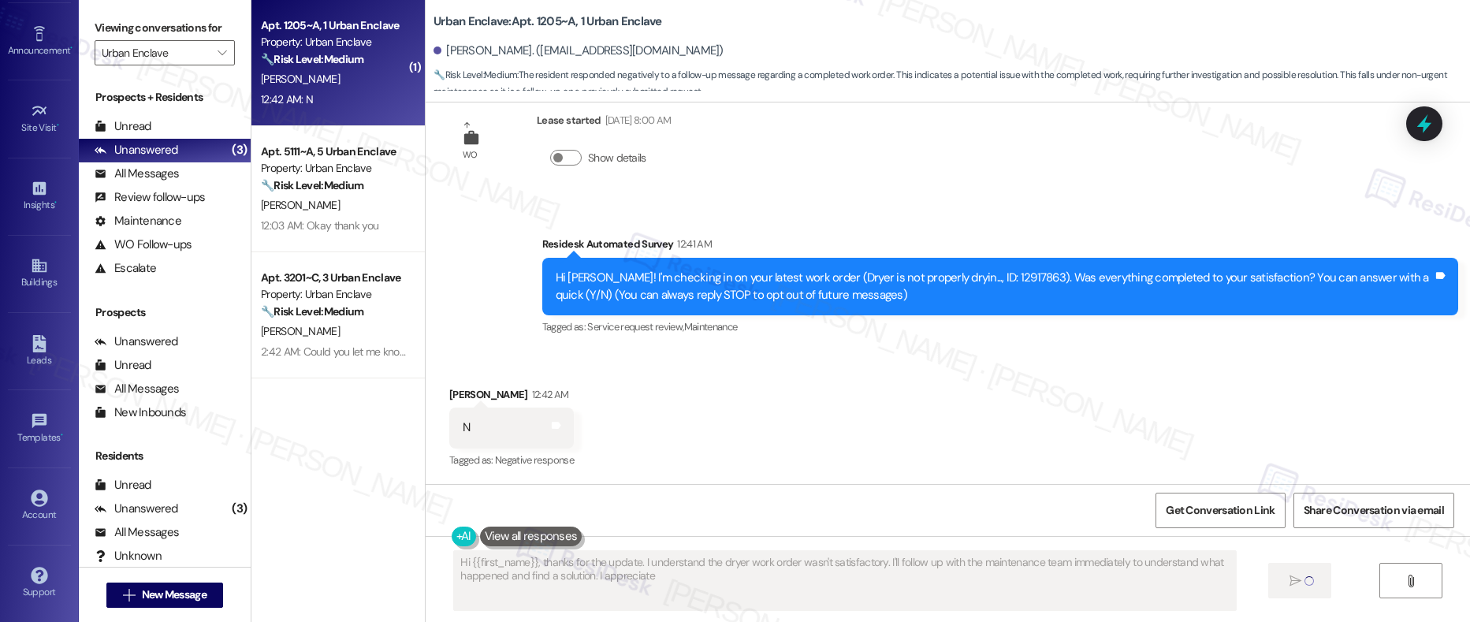
type textarea "Hi {{first_name}}, thanks for the update. I understand the dryer work order was…"
click at [351, 84] on div "S. Izquierdo" at bounding box center [333, 79] width 149 height 20
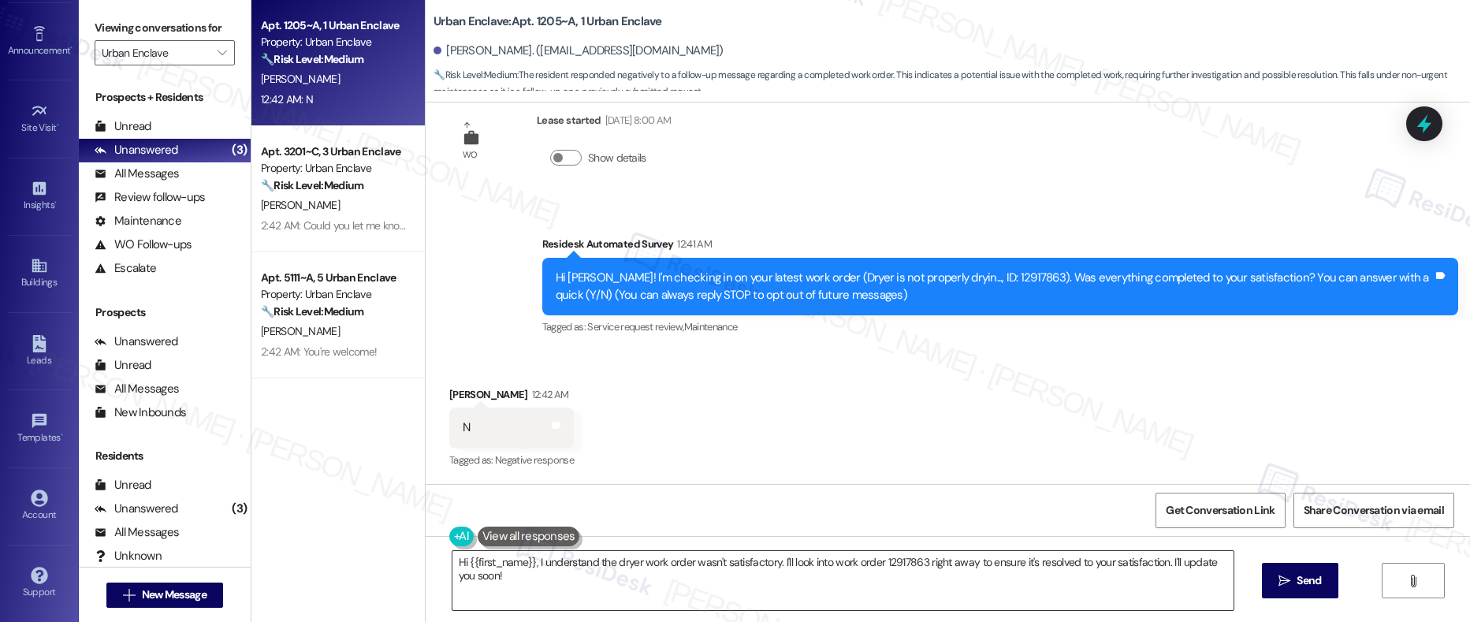
click at [528, 567] on textarea "Hi {{first_name}}, I understand the dryer work order wasn't satisfactory. I'll …" at bounding box center [843, 580] width 782 height 59
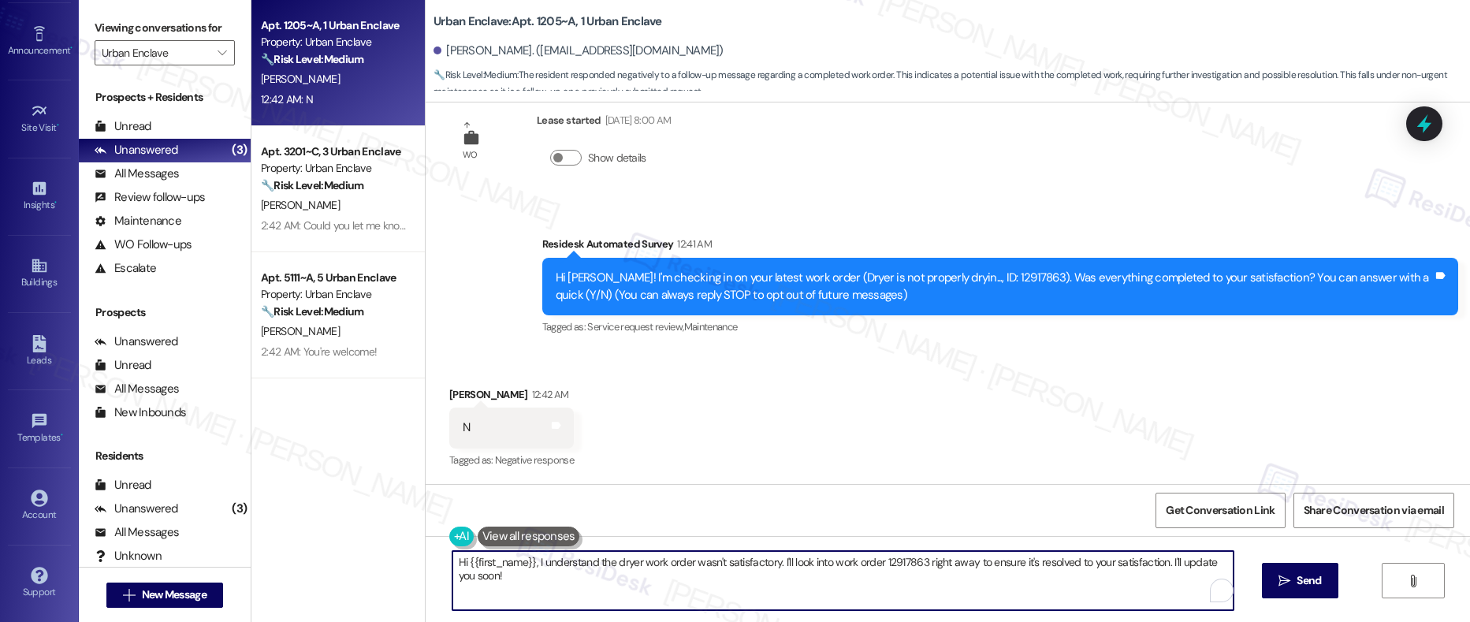
paste textarea "work order wasn't completed to your satisfaction. I'm happy to help! Could you …"
click at [657, 582] on textarea "Hi {{first_name}}, I understand the work order wasn't completed to your satisfa…" at bounding box center [843, 580] width 782 height 59
type textarea "Hi {{first_name}}, I understand the work order wasn't completed to your satisfa…"
click at [1307, 588] on span "Send" at bounding box center [1308, 580] width 24 height 17
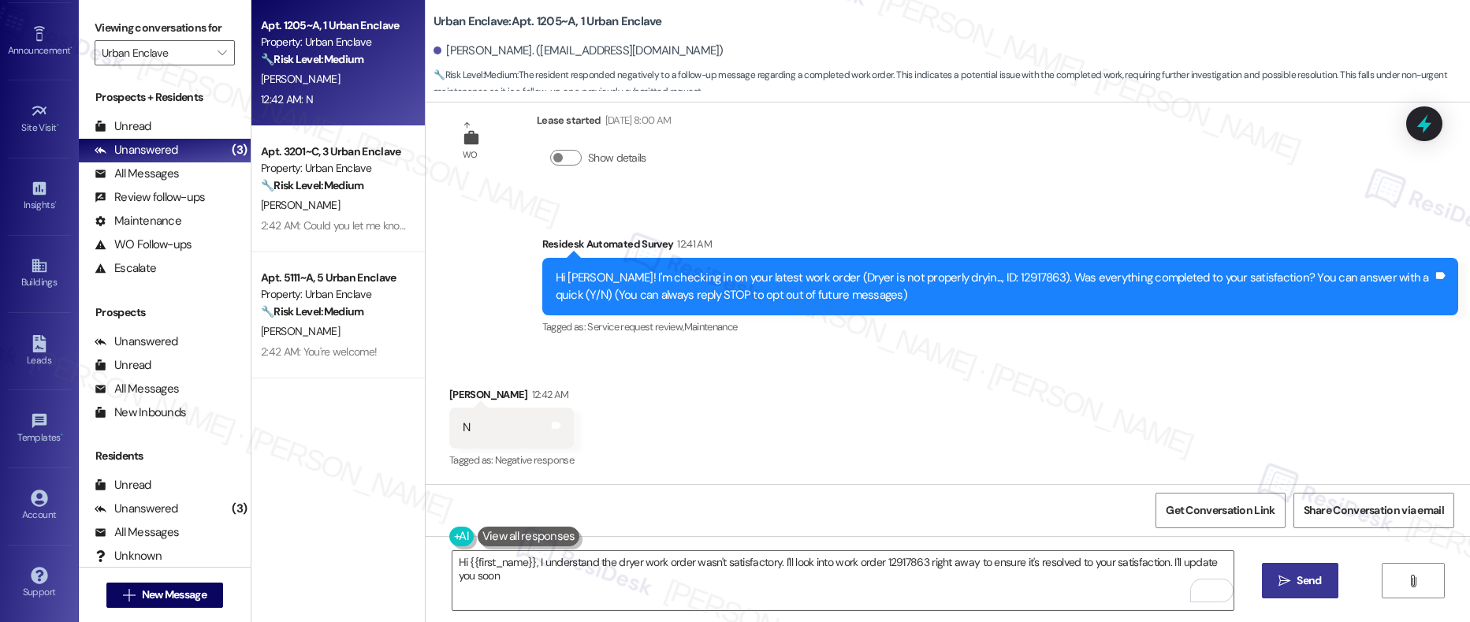
type textarea "Hi {{first_name}}, I understand the dryer work order wasn't satisfactory. I'll …"
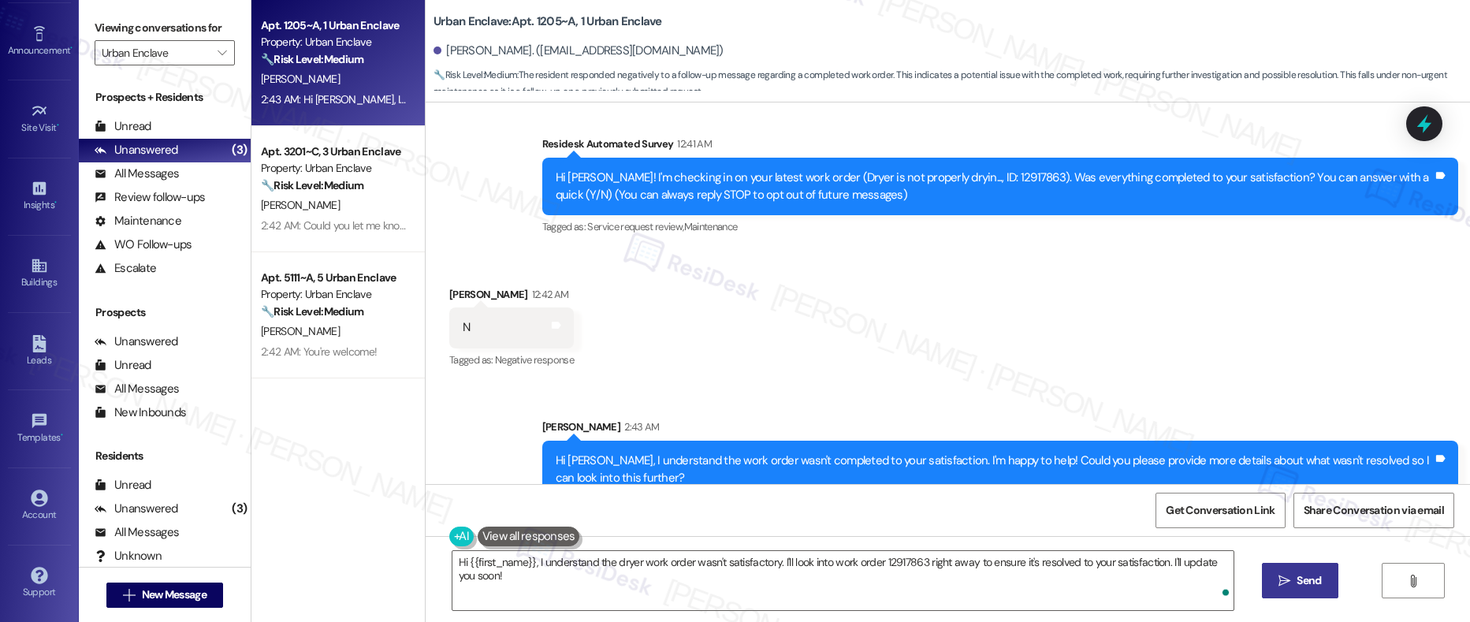
scroll to position [165, 0]
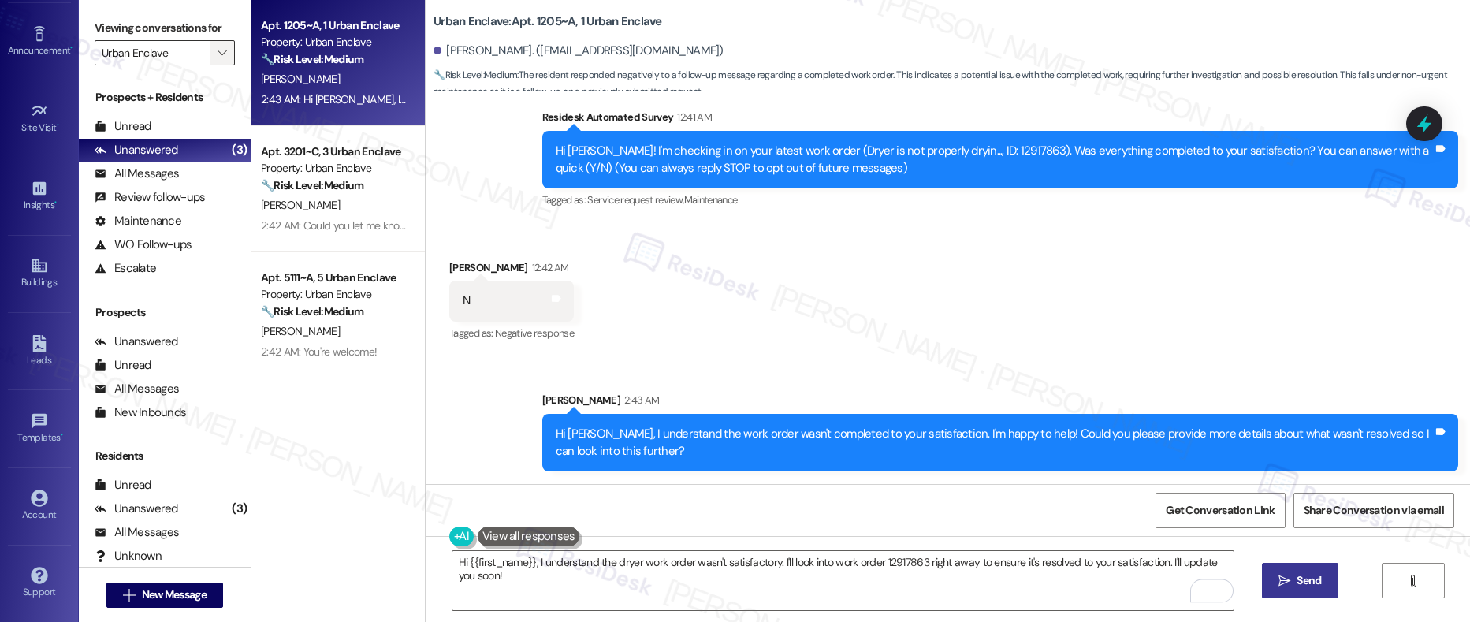
click at [217, 54] on icon "" at bounding box center [221, 52] width 9 height 13
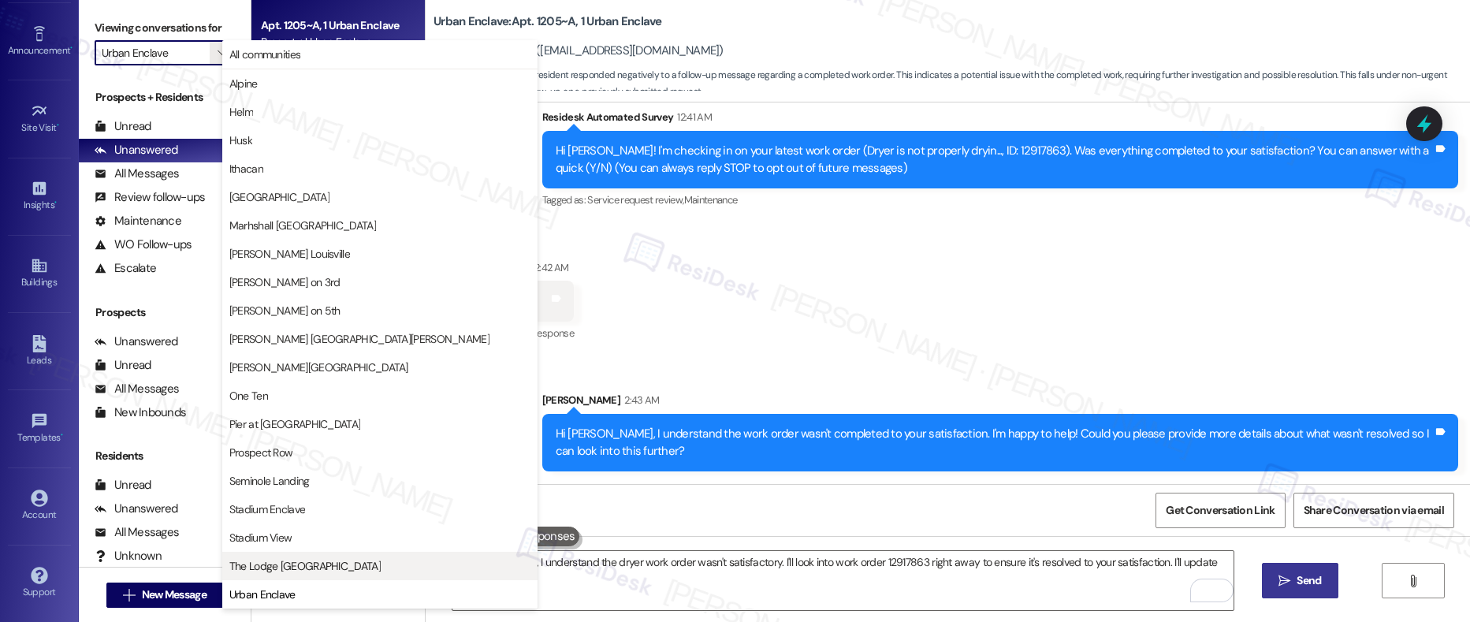
click at [275, 565] on span "The Lodge Allendale" at bounding box center [304, 566] width 151 height 16
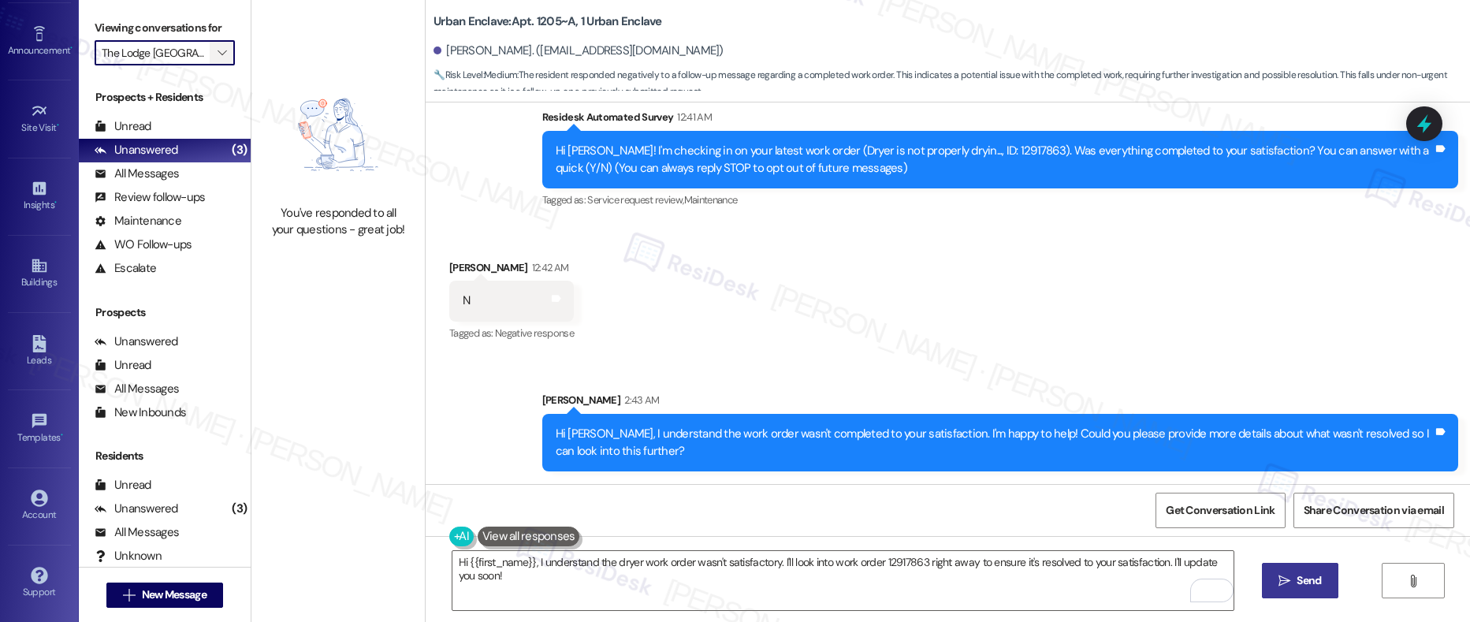
click at [215, 56] on span "" at bounding box center [221, 52] width 15 height 25
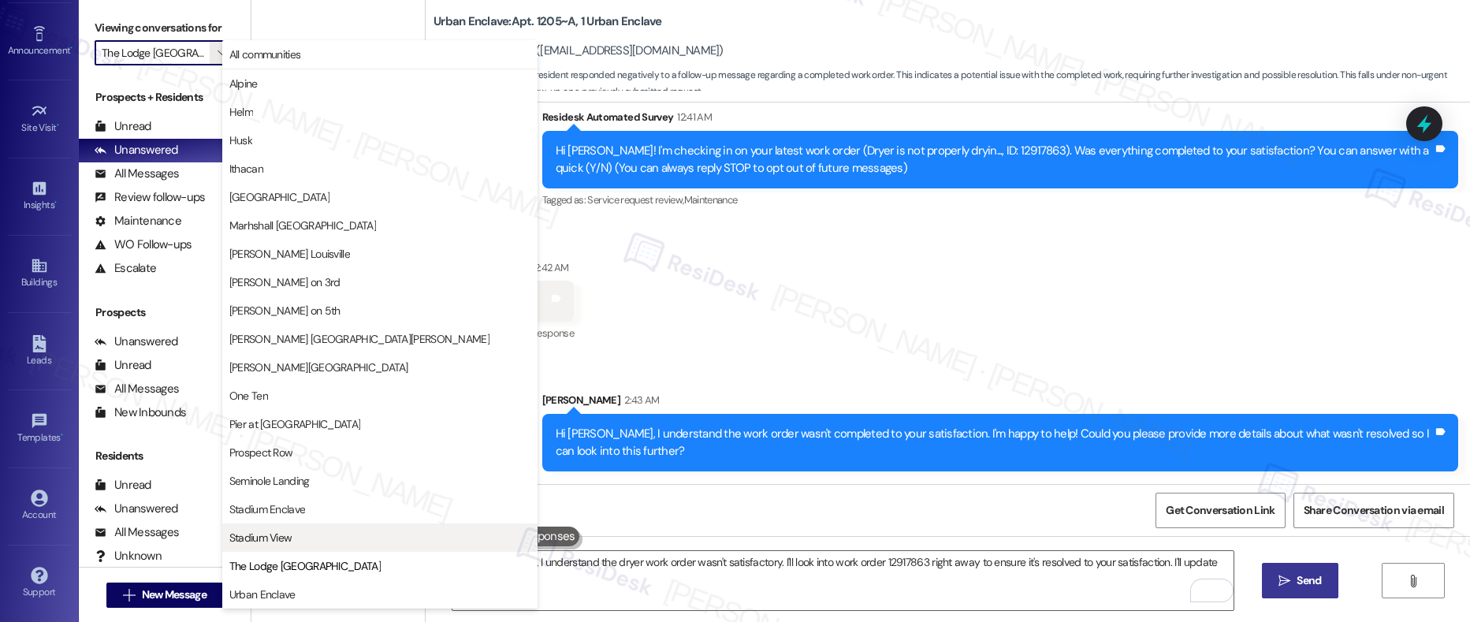
click at [284, 534] on span "Stadium View" at bounding box center [260, 538] width 63 height 16
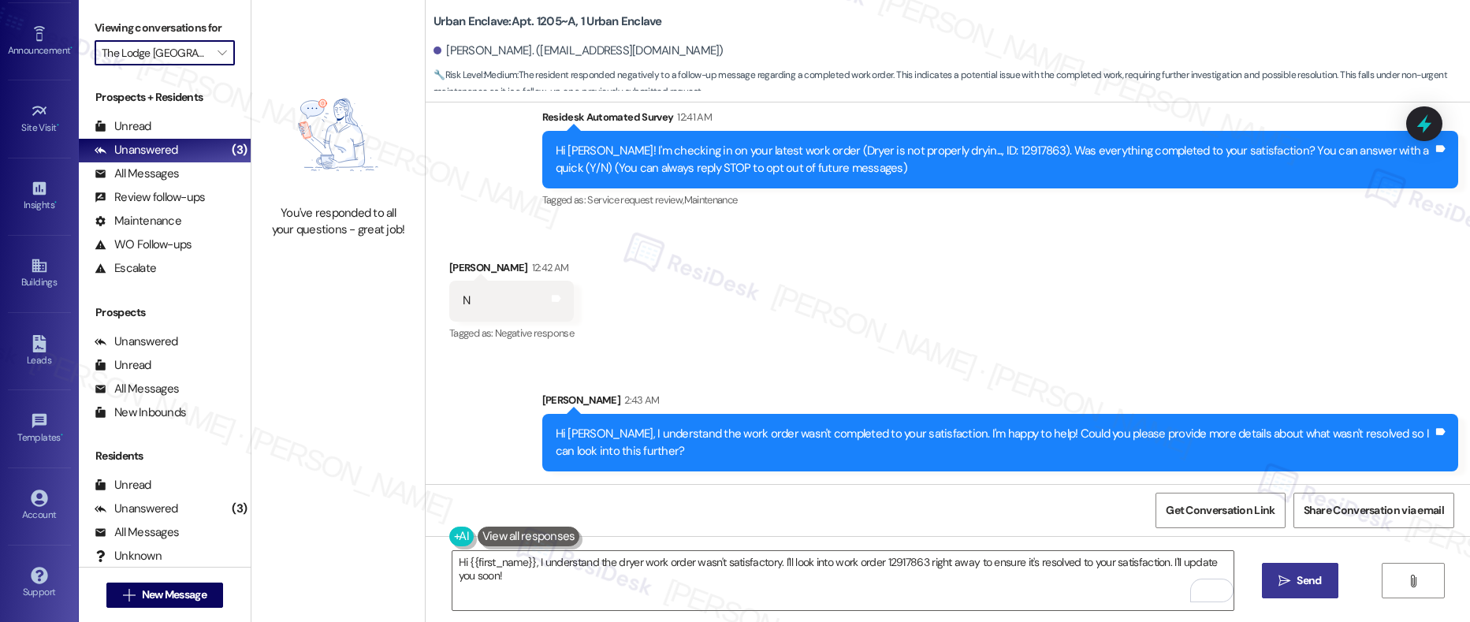
type input "Stadium View"
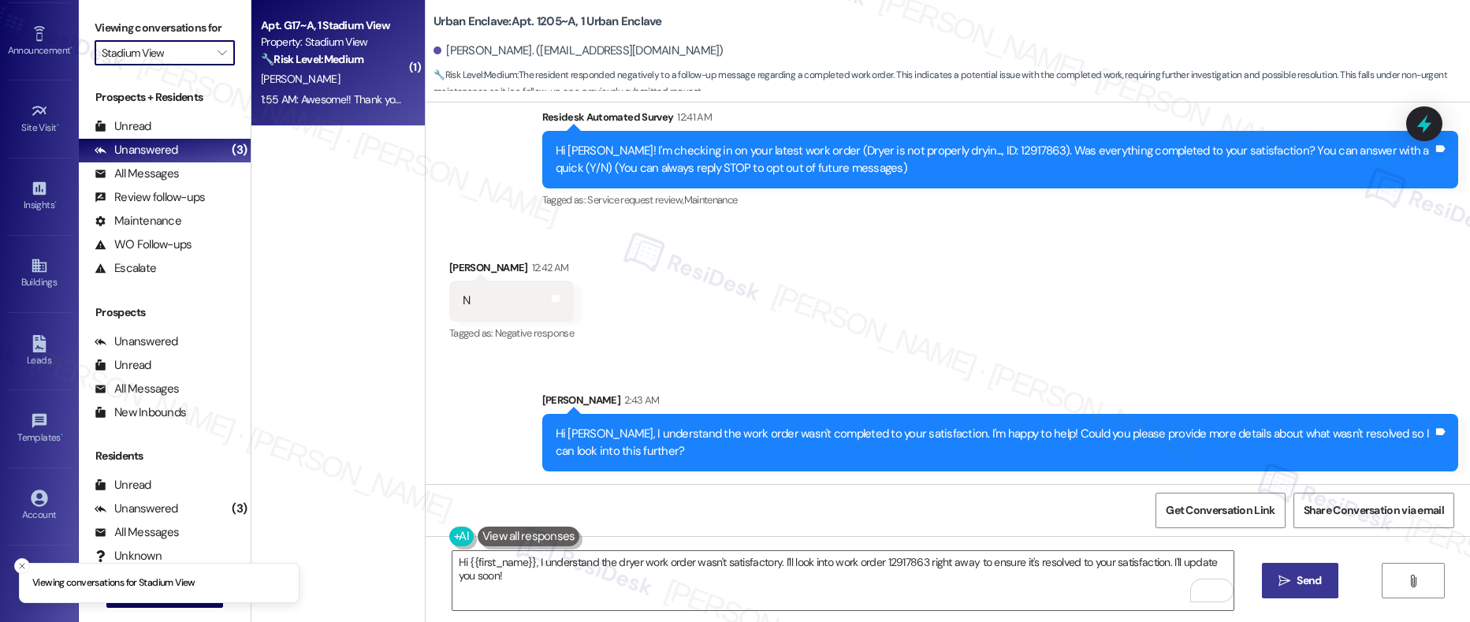
click at [350, 75] on div "A. Mason" at bounding box center [333, 79] width 149 height 20
type textarea "Fetching suggested responses. Please feel free to read through the conversation…"
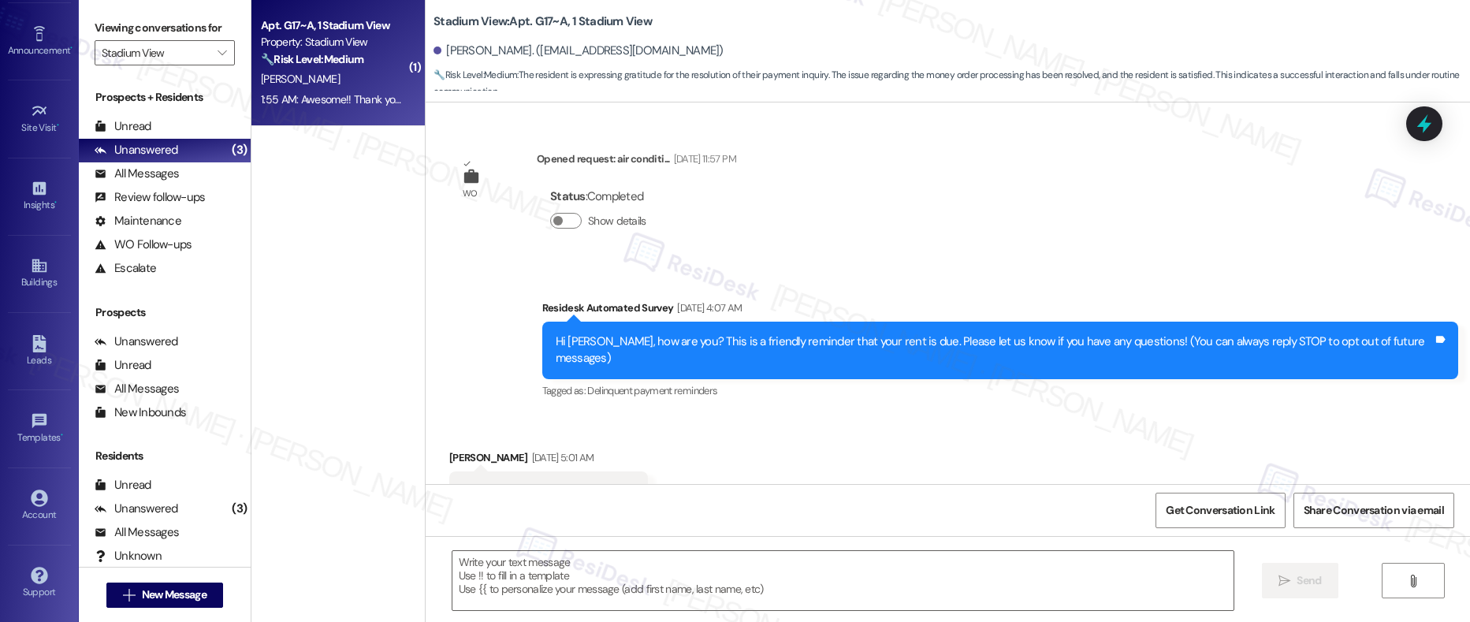
scroll to position [7948, 0]
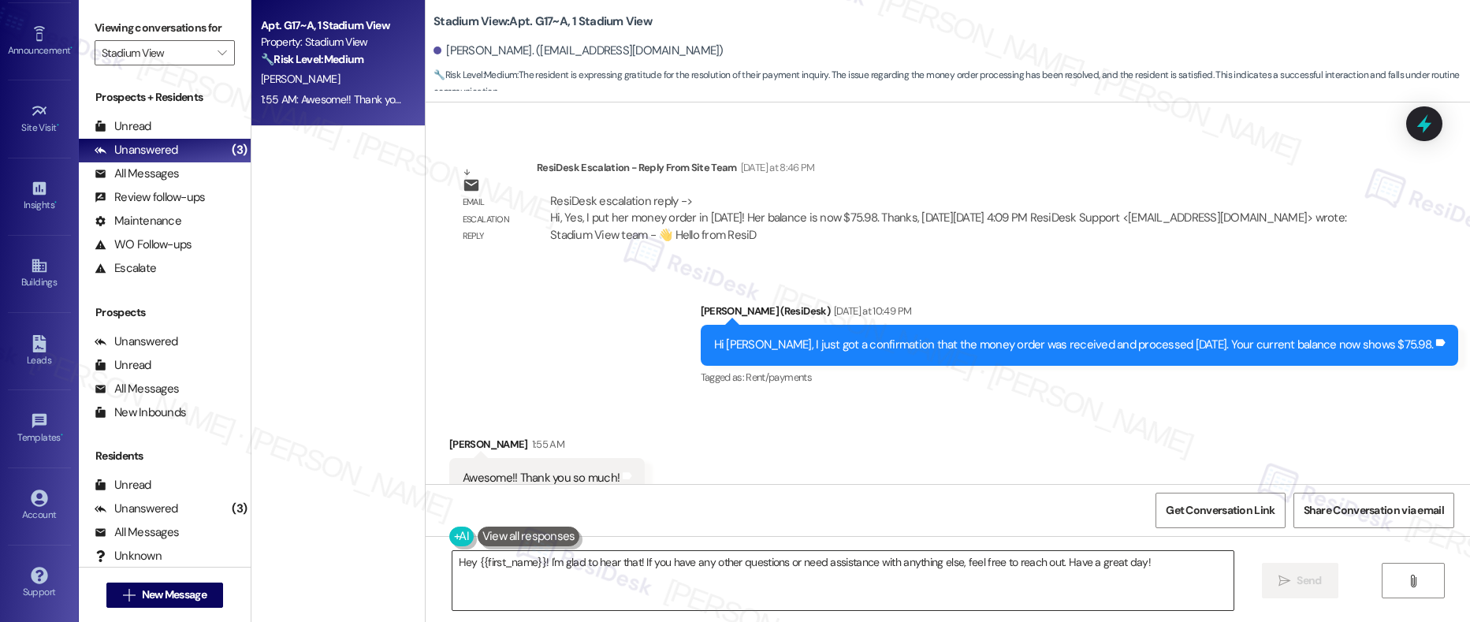
click at [512, 561] on textarea "Hey {{first_name}}! I'm glad to hear that! If you have any other questions or n…" at bounding box center [843, 580] width 782 height 59
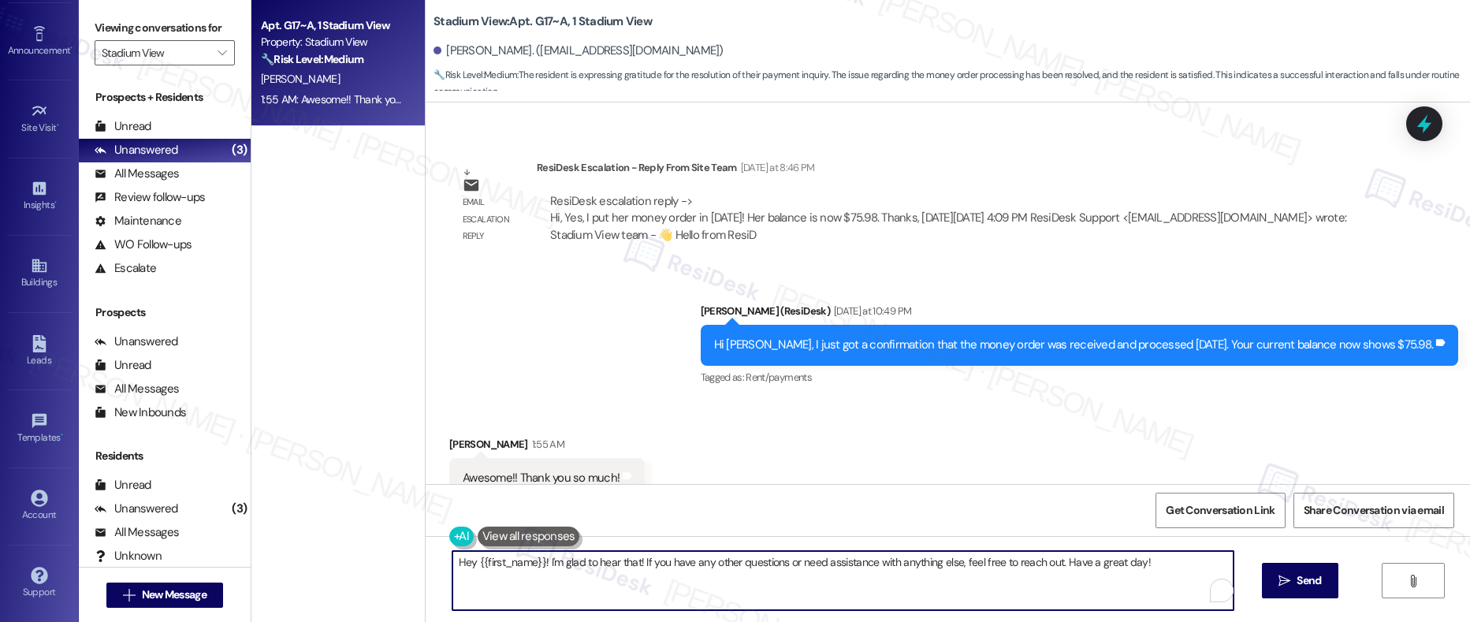
click at [512, 561] on textarea "Hey {{first_name}}! I'm glad to hear that! If you have any other questions or n…" at bounding box center [843, 580] width 782 height 59
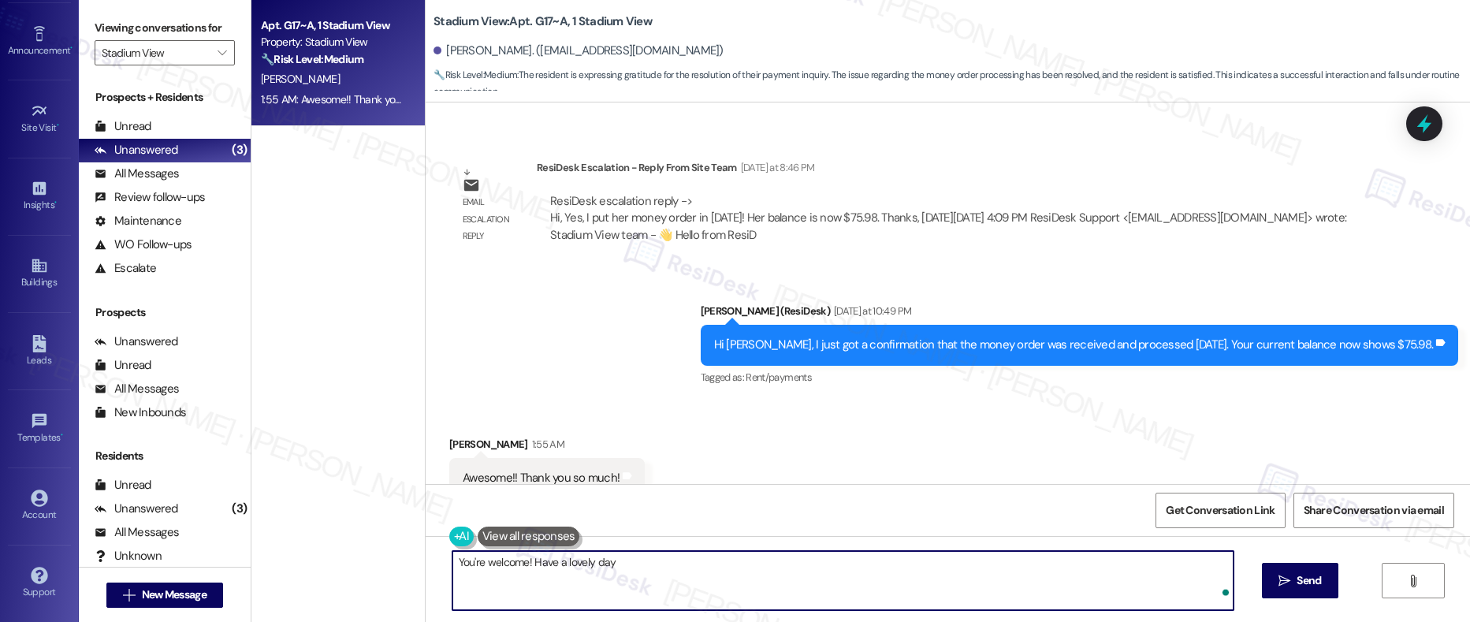
type textarea "You're welcome! Have a lovely day!"
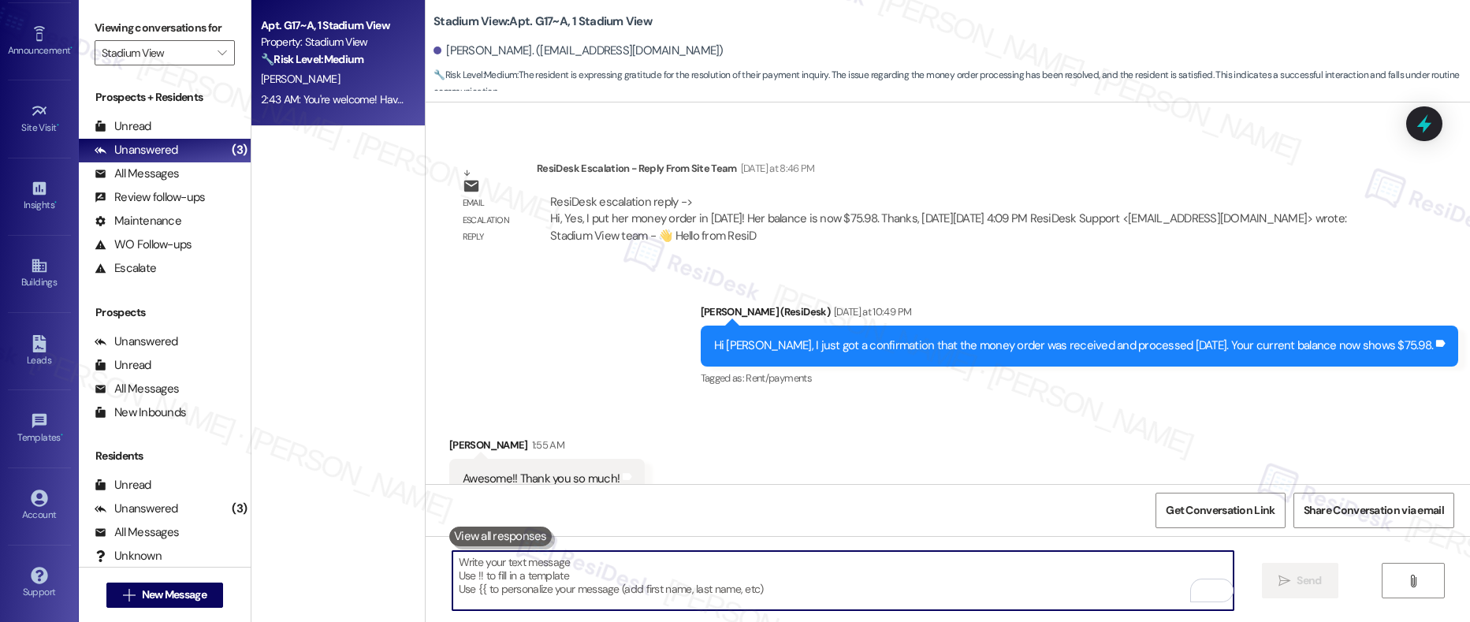
scroll to position [8057, 0]
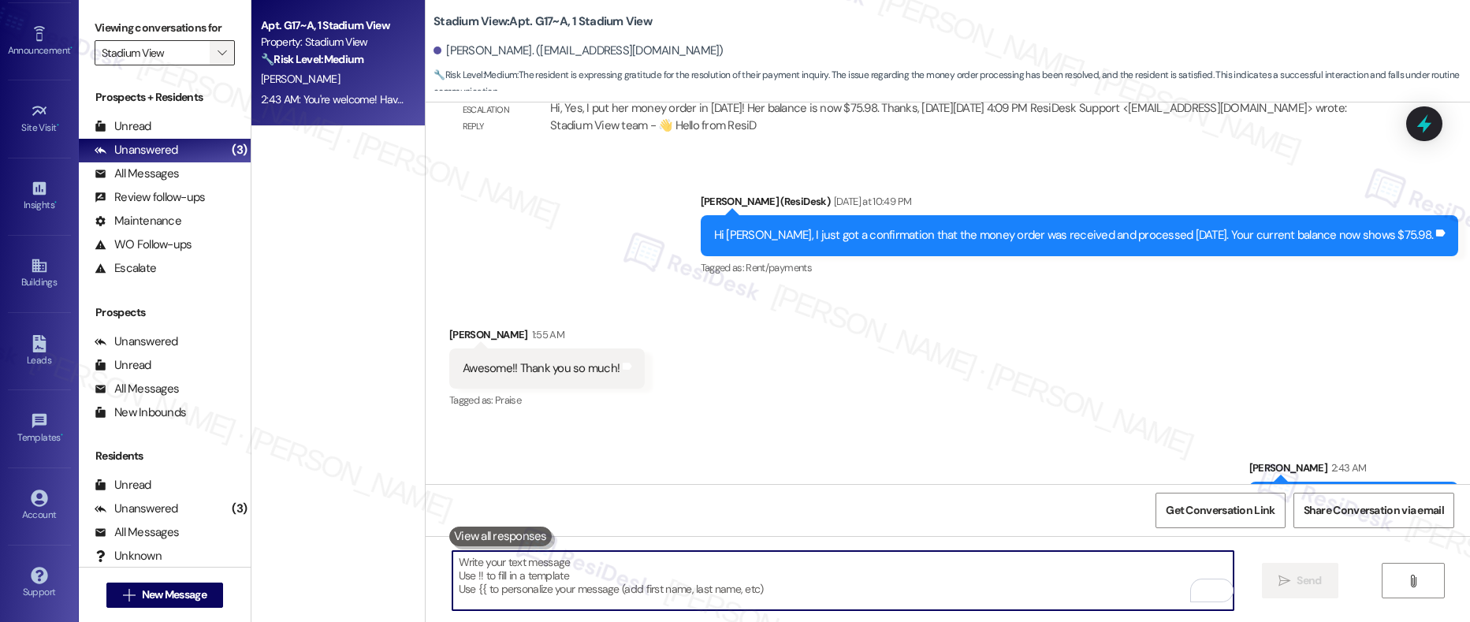
click at [217, 53] on icon "" at bounding box center [221, 52] width 9 height 13
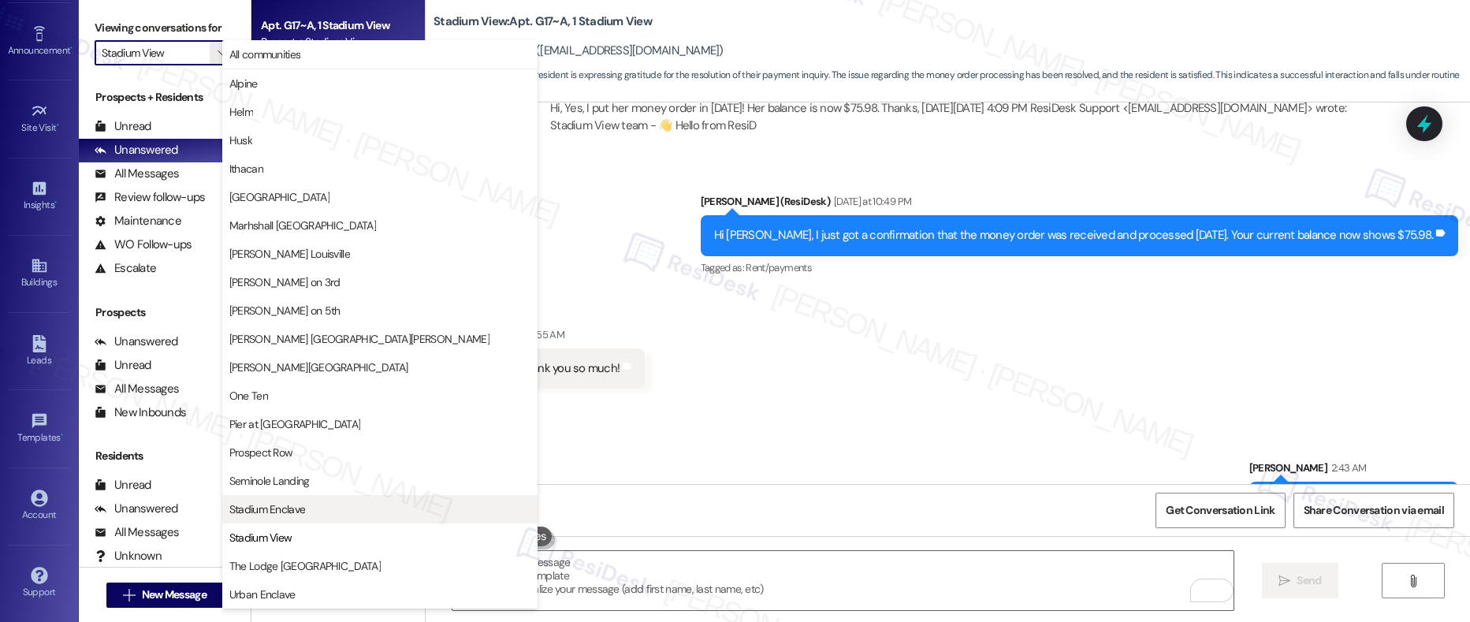
click at [303, 512] on span "Stadium Enclave" at bounding box center [267, 509] width 76 height 16
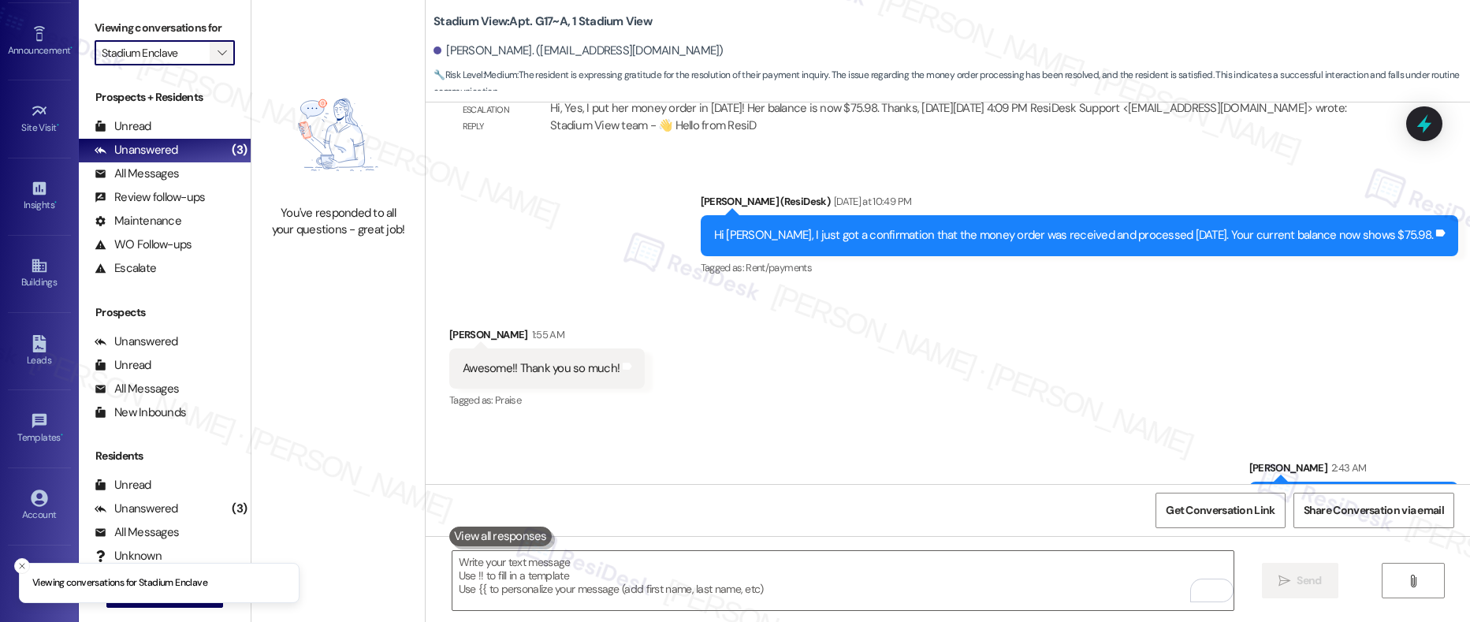
click at [217, 49] on icon "" at bounding box center [221, 52] width 9 height 13
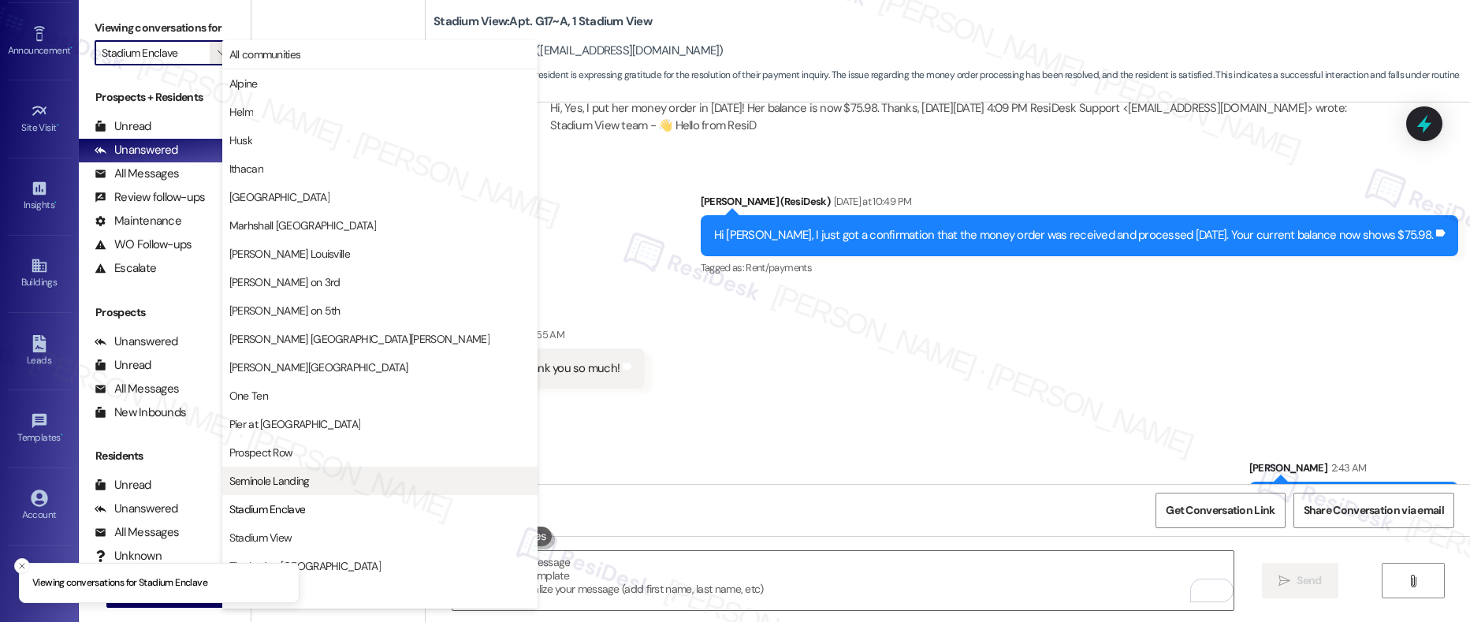
click at [325, 478] on span "Seminole Landing" at bounding box center [379, 481] width 301 height 16
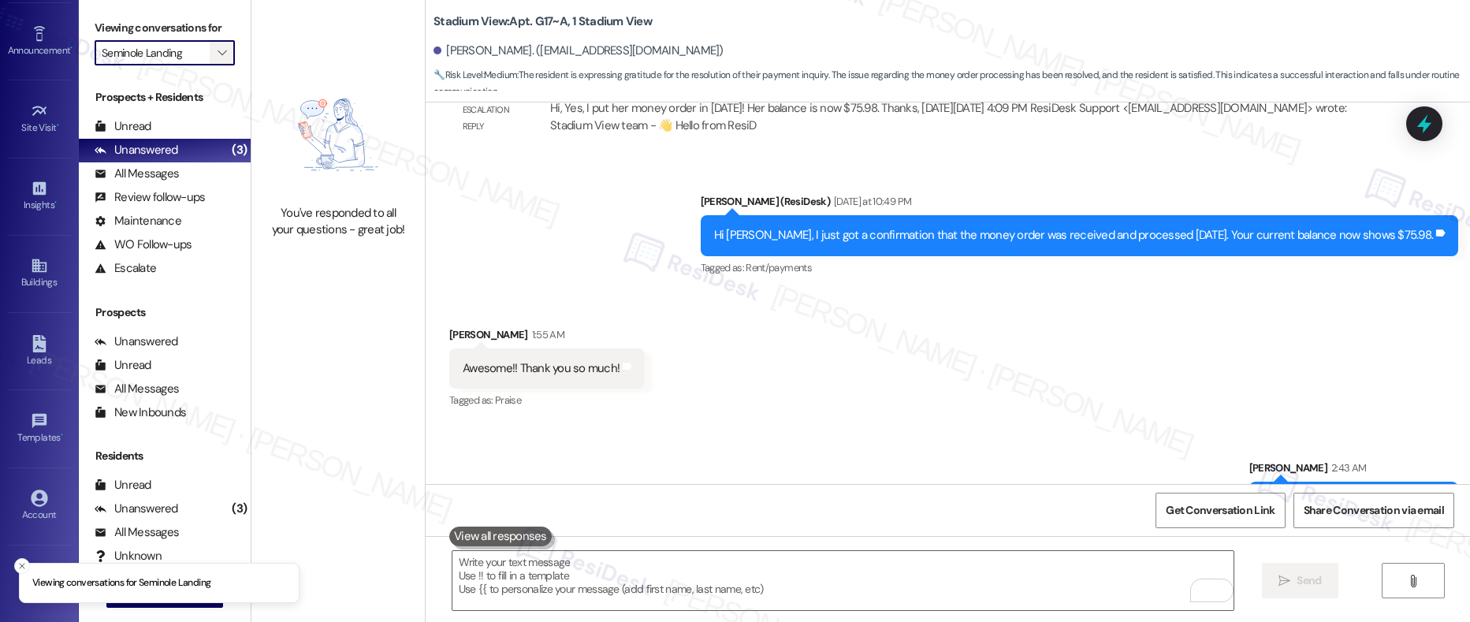
click at [217, 56] on icon "" at bounding box center [221, 52] width 9 height 13
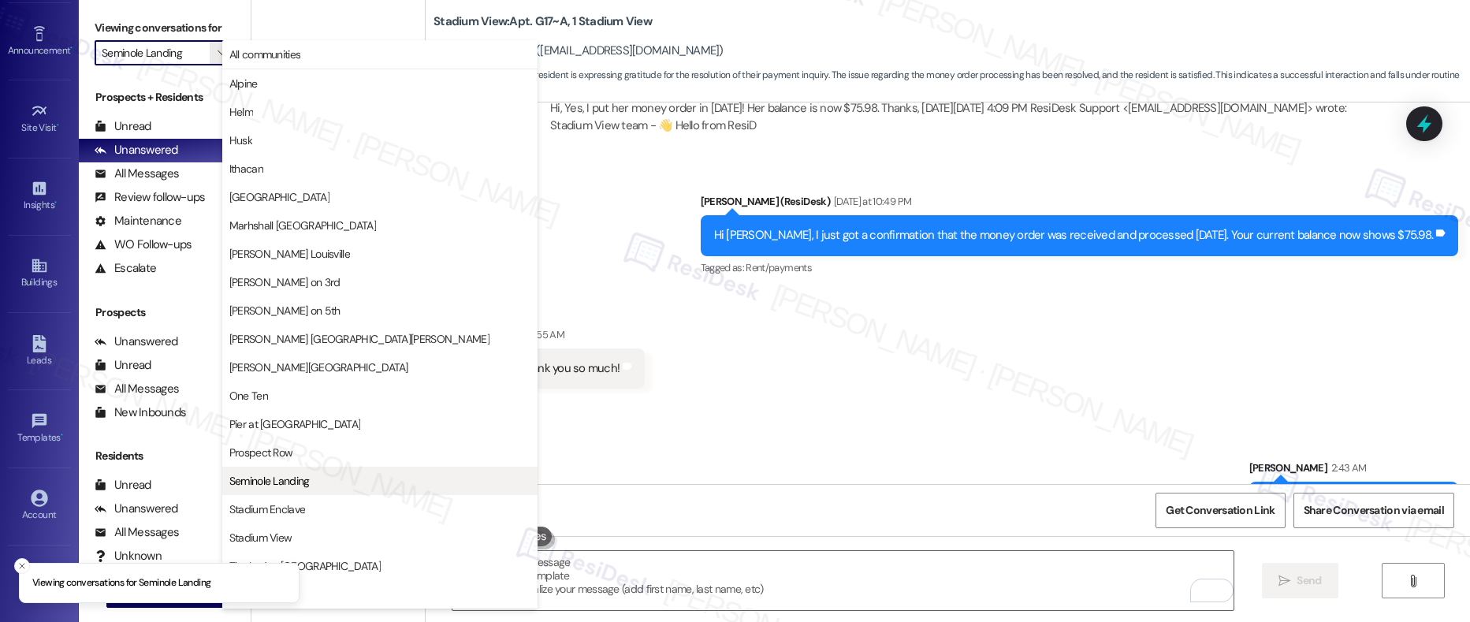
click at [304, 474] on span "Seminole Landing" at bounding box center [269, 481] width 80 height 16
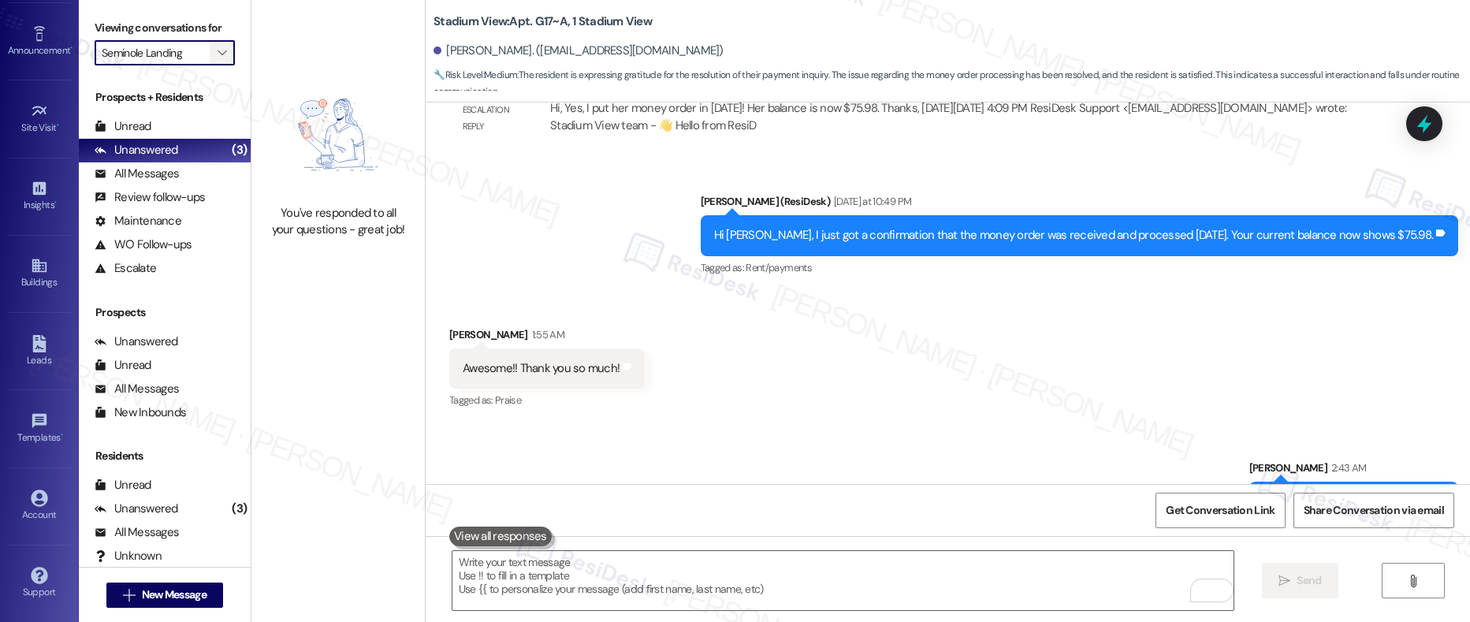
click at [216, 55] on span "" at bounding box center [221, 52] width 15 height 25
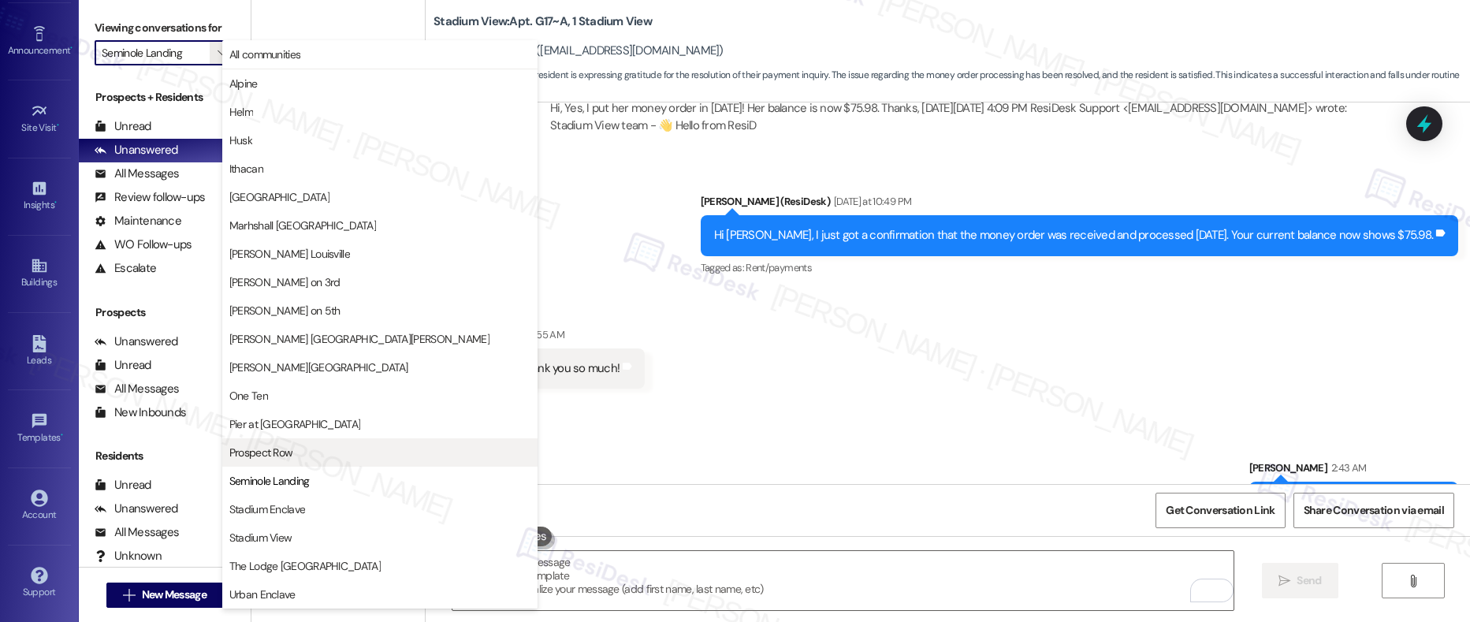
click at [281, 459] on span "Prospect Row" at bounding box center [261, 452] width 64 height 16
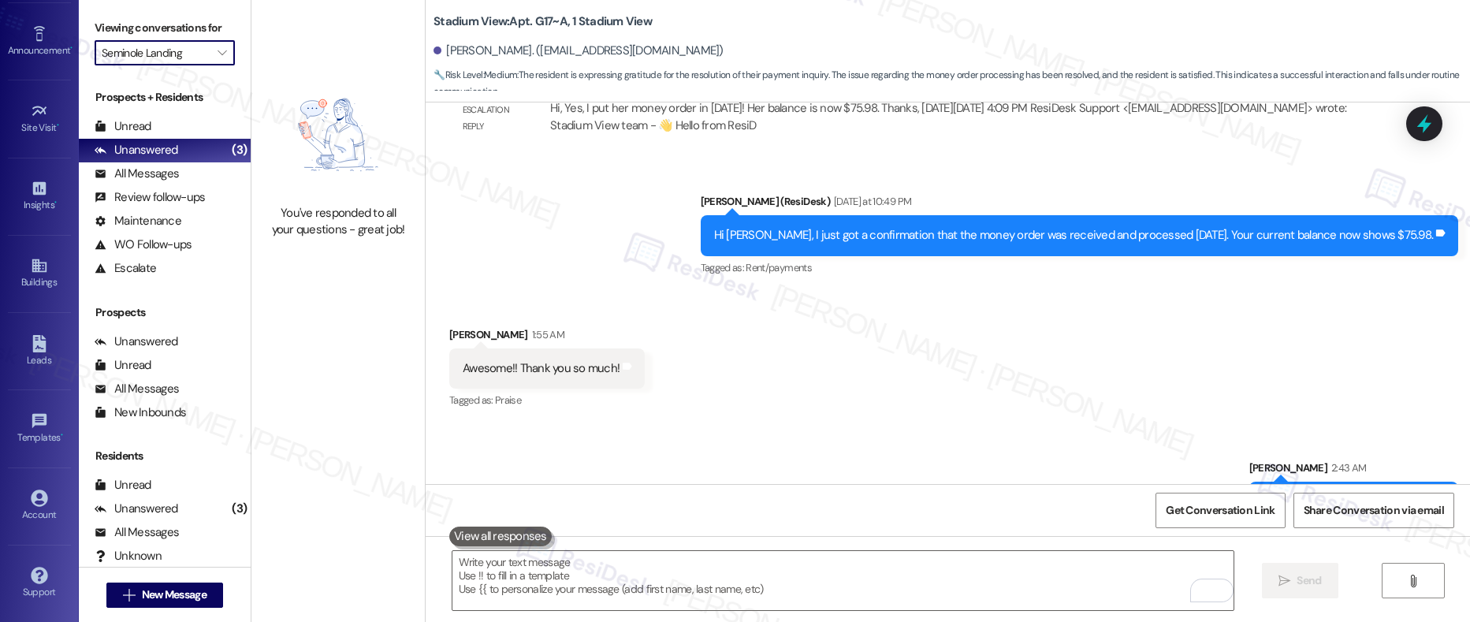
type input "Prospect Row"
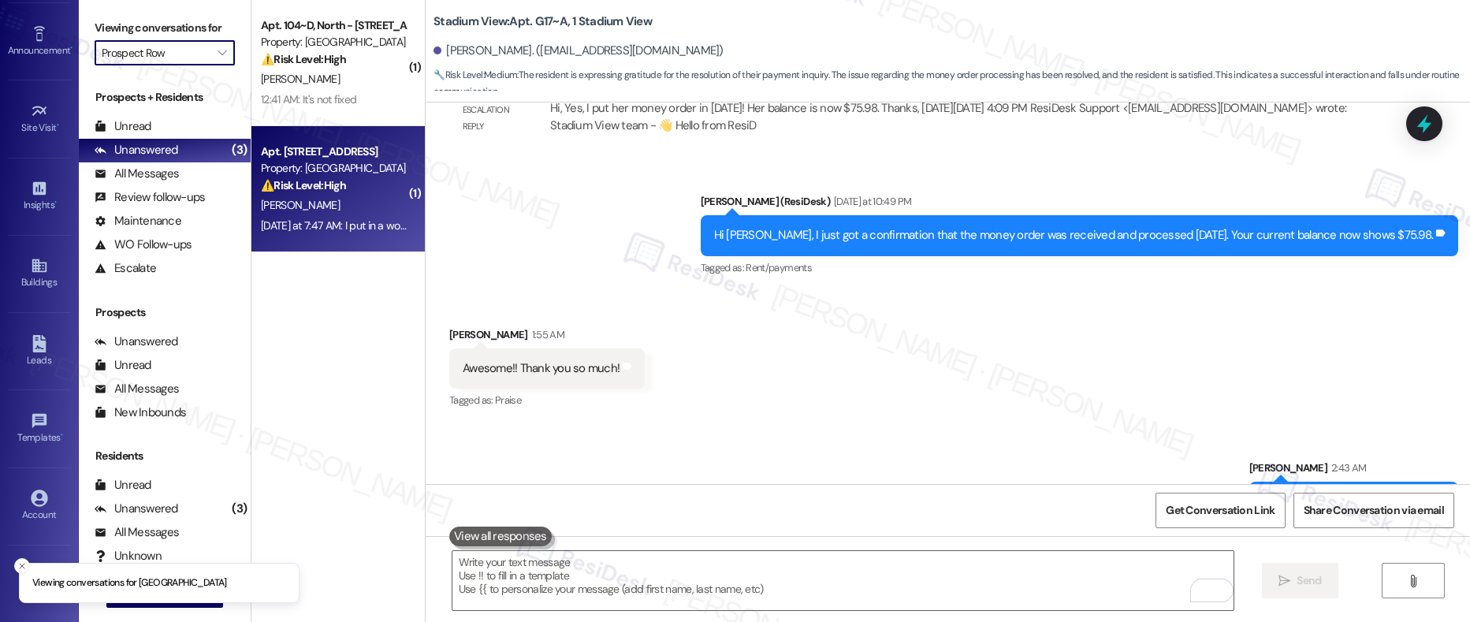
click at [344, 216] on div "Yesterday at 7:47 AM: I put in a work order for my bedroom door as well and tol…" at bounding box center [333, 226] width 149 height 20
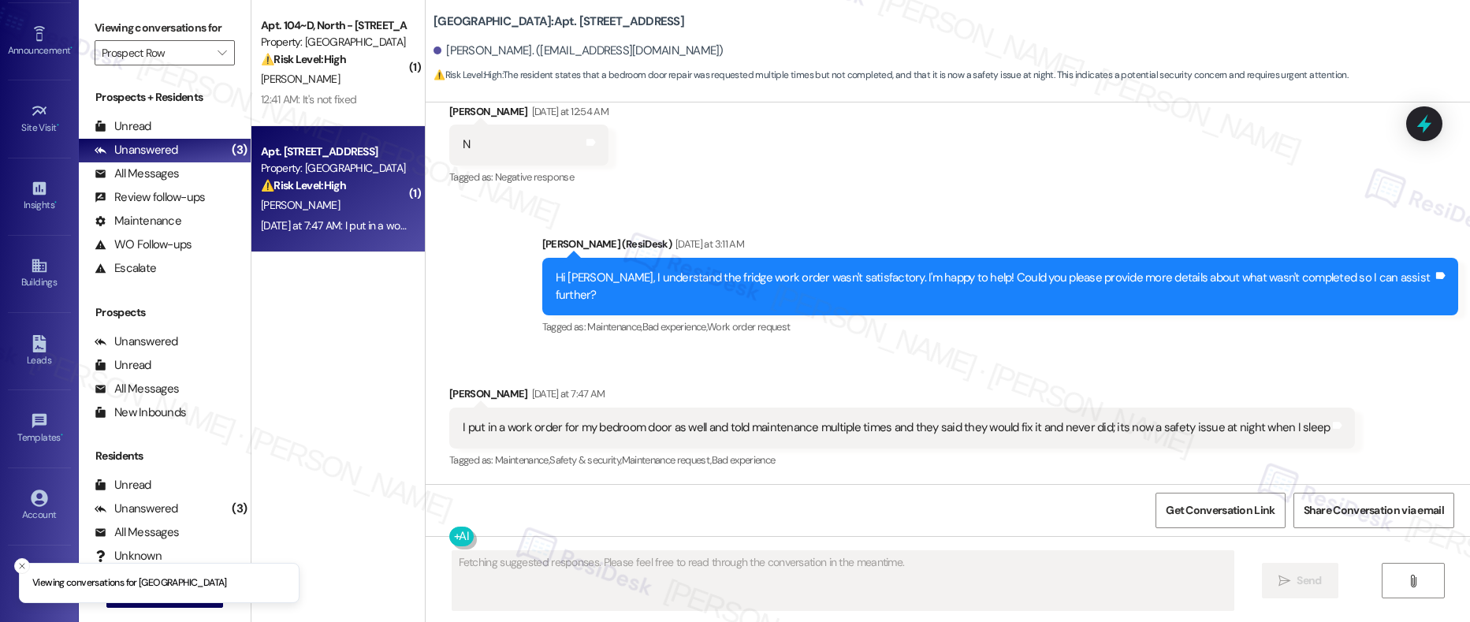
click at [344, 216] on div "Yesterday at 7:47 AM: I put in a work order for my bedroom door as well and tol…" at bounding box center [333, 226] width 149 height 20
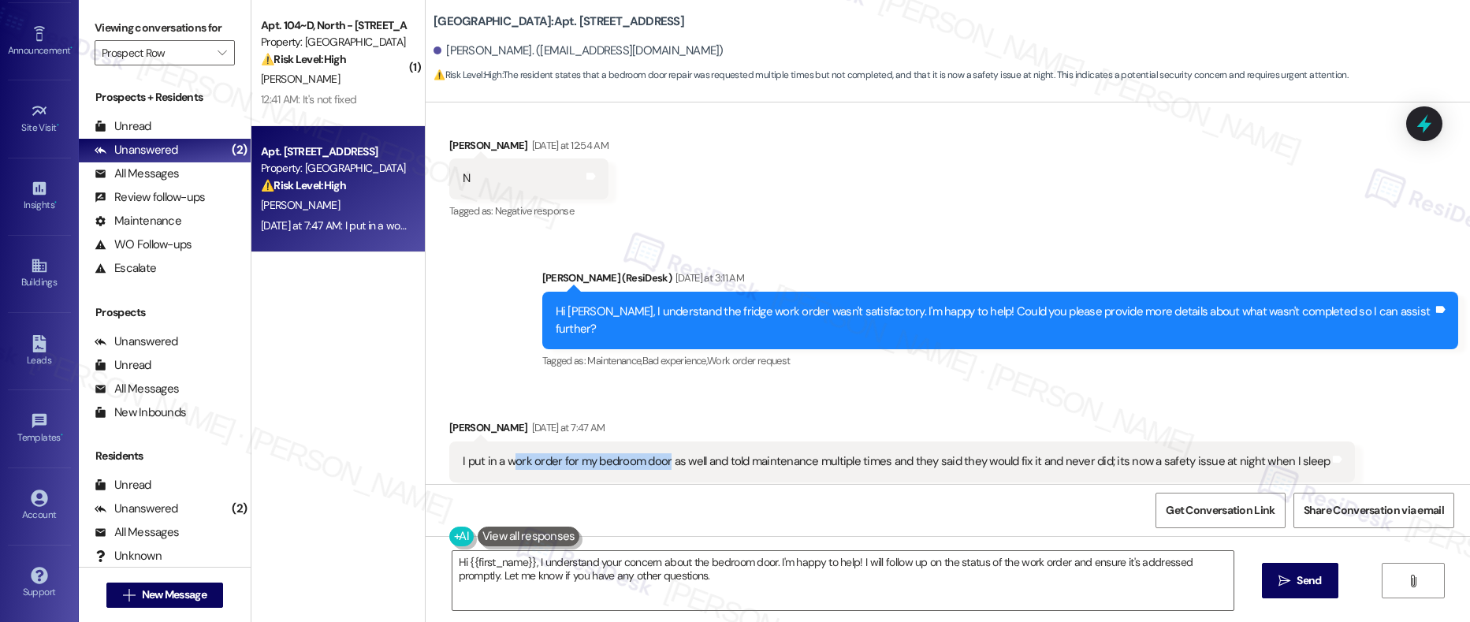
drag, startPoint x: 500, startPoint y: 430, endPoint x: 656, endPoint y: 435, distance: 156.1
click at [656, 453] on div "I put in a work order for my bedroom door as well and told maintenance multiple…" at bounding box center [896, 461] width 867 height 17
drag, startPoint x: 682, startPoint y: 296, endPoint x: 694, endPoint y: 284, distance: 16.7
click at [694, 292] on div "Hi Samantha, I understand the fridge work order wasn't satisfactory. I'm happy …" at bounding box center [1000, 321] width 916 height 58
click at [737, 575] on textarea "Hi {{first_name}}, I understand your concern about the bedroom door. I'm happy …" at bounding box center [843, 580] width 782 height 59
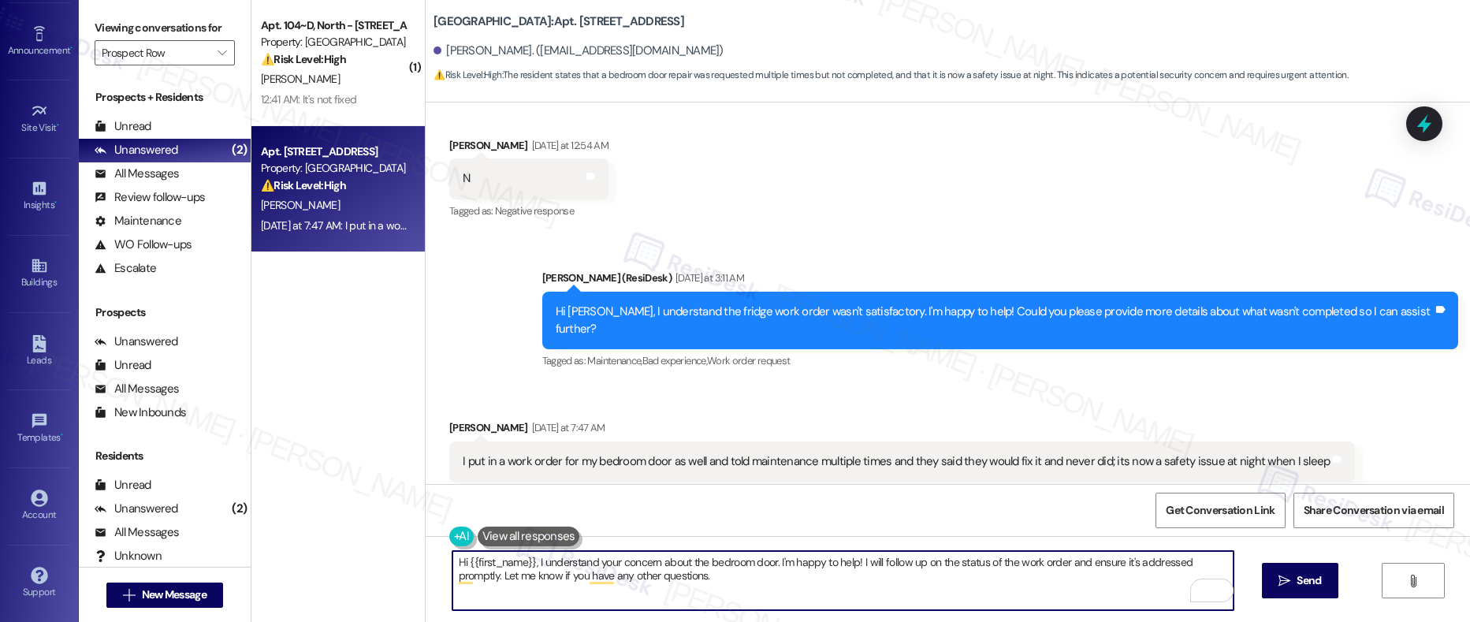
click at [779, 567] on textarea "Hi {{first_name}}, I understand your concern about the bedroom door. I'm happy …" at bounding box center [843, 580] width 782 height 59
drag, startPoint x: 850, startPoint y: 560, endPoint x: 851, endPoint y: 578, distance: 17.4
click at [851, 578] on textarea "Hi {{first_name}}, I understand your concern about the bedroom door. I'm happy …" at bounding box center [843, 580] width 782 height 59
click at [460, 419] on div "Samantha Colodny Yesterday at 7:47 AM" at bounding box center [901, 430] width 905 height 22
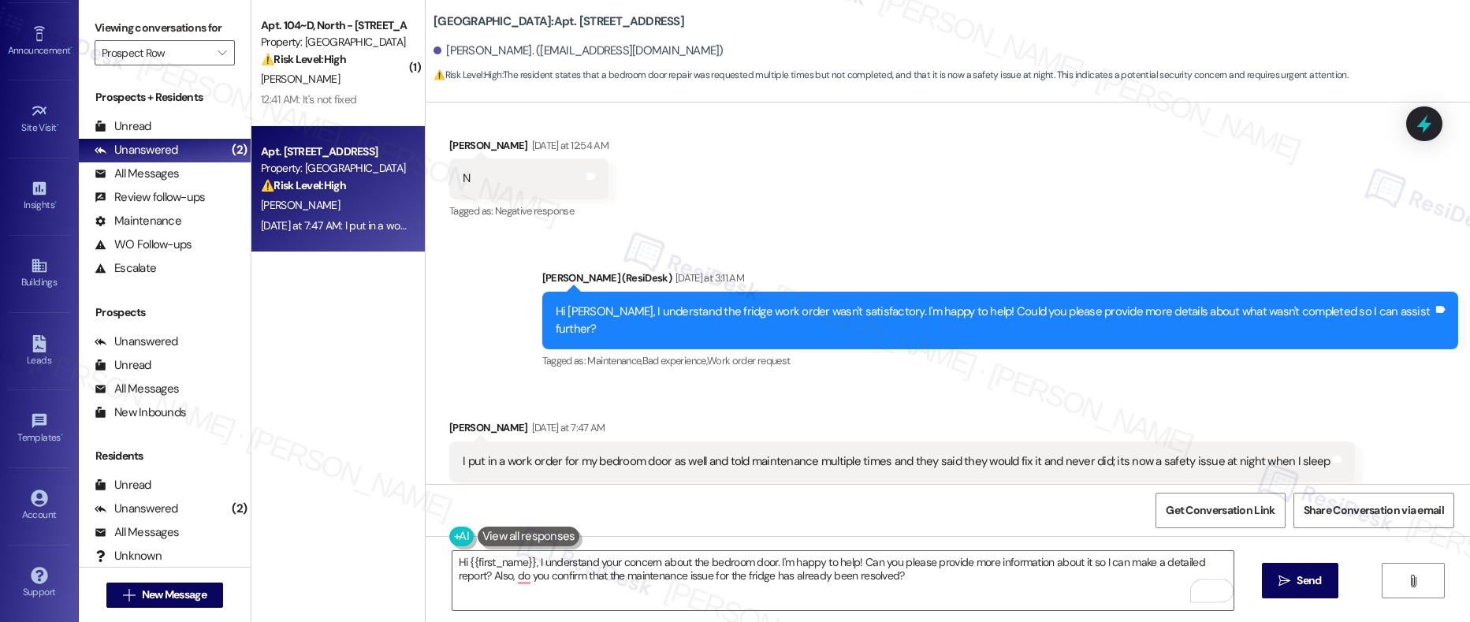
click at [461, 419] on div "Samantha Colodny Yesterday at 7:47 AM" at bounding box center [901, 430] width 905 height 22
copy div "Samantha"
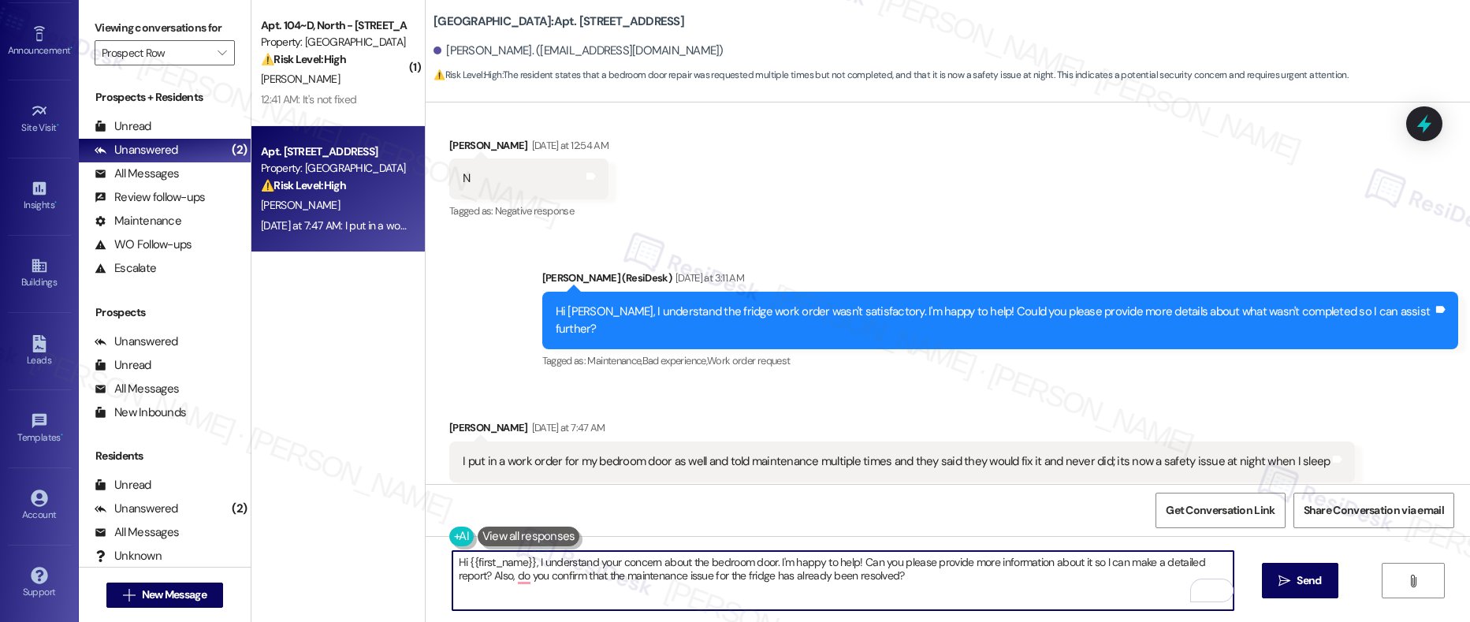
drag, startPoint x: 522, startPoint y: 564, endPoint x: 464, endPoint y: 563, distance: 57.5
click at [464, 563] on textarea "Hi {{first_name}}, I understand your concern about the bedroom door. I'm happy …" at bounding box center [843, 580] width 782 height 59
paste textarea "Samantha"
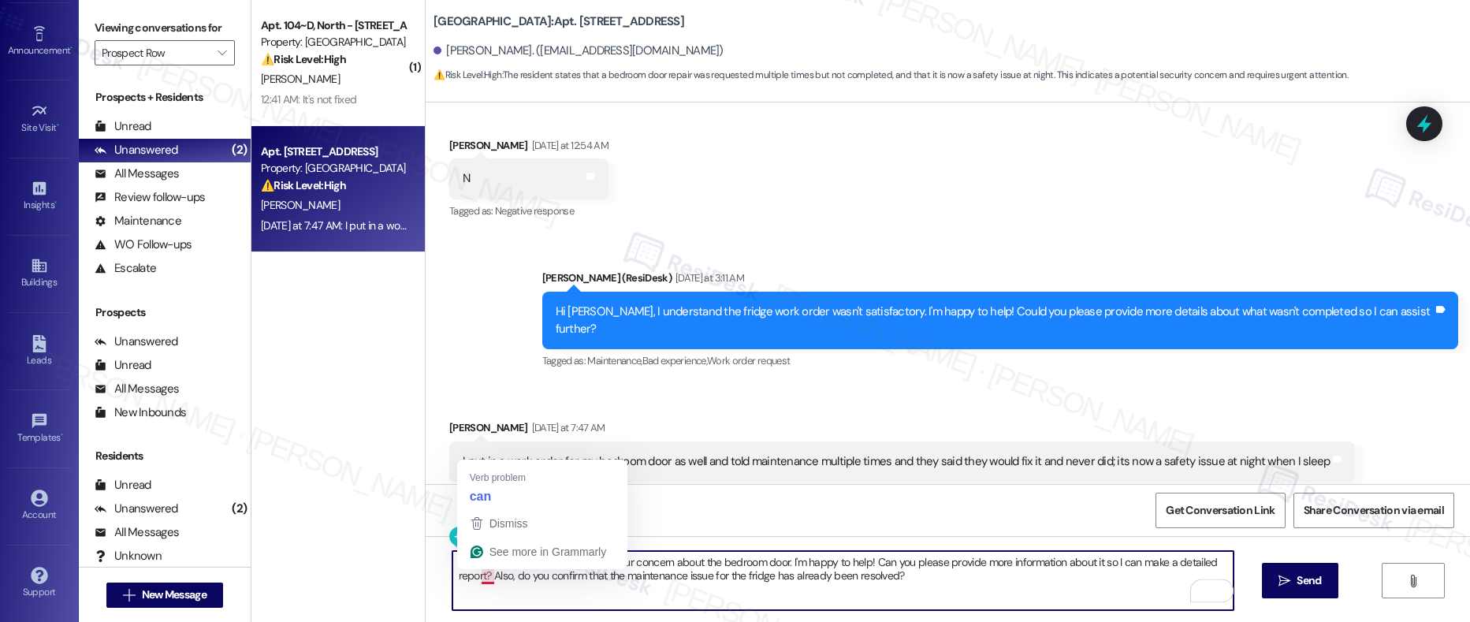
click at [478, 578] on textarea "Hi Samantha, I understand your concern about the bedroom door. I'm happy to hel…" at bounding box center [843, 580] width 782 height 59
type textarea "Hi Samantha, I understand your concern about the bedroom door. I'm happy to hel…"
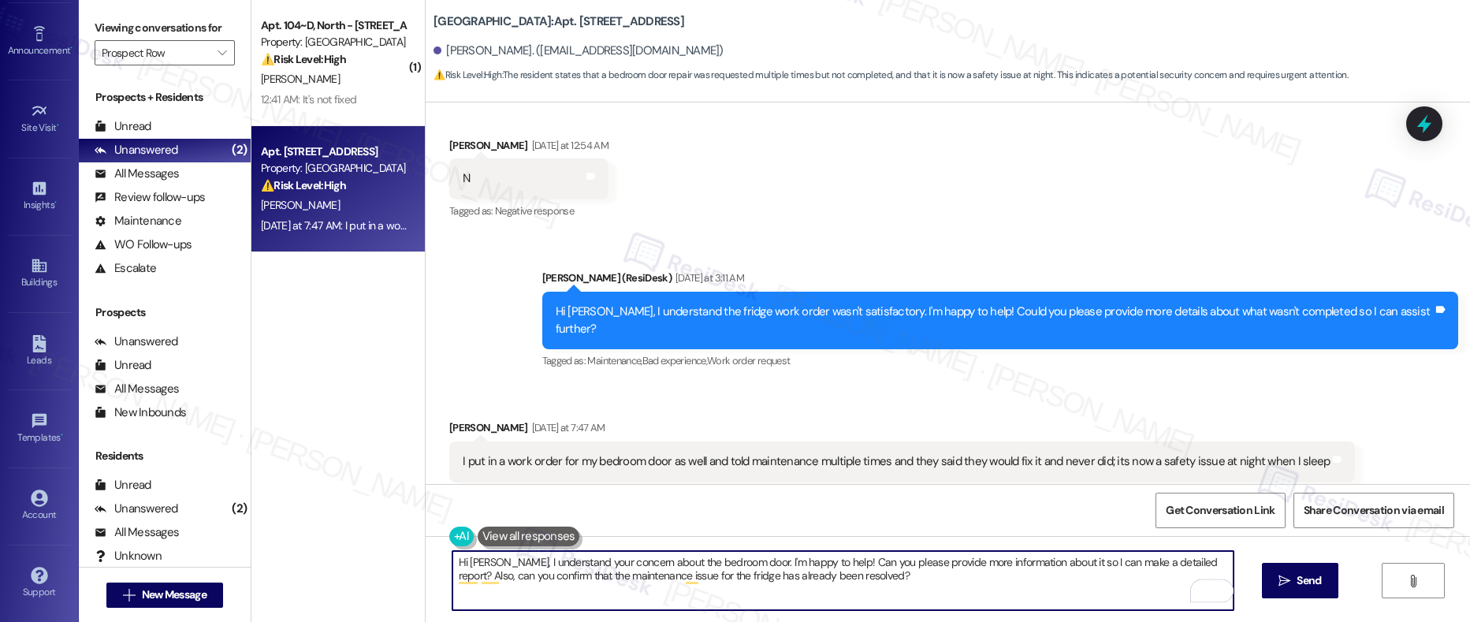
click at [505, 576] on textarea "Hi Samantha, I understand your concern about the bedroom door. I'm happy to hel…" at bounding box center [843, 580] width 782 height 59
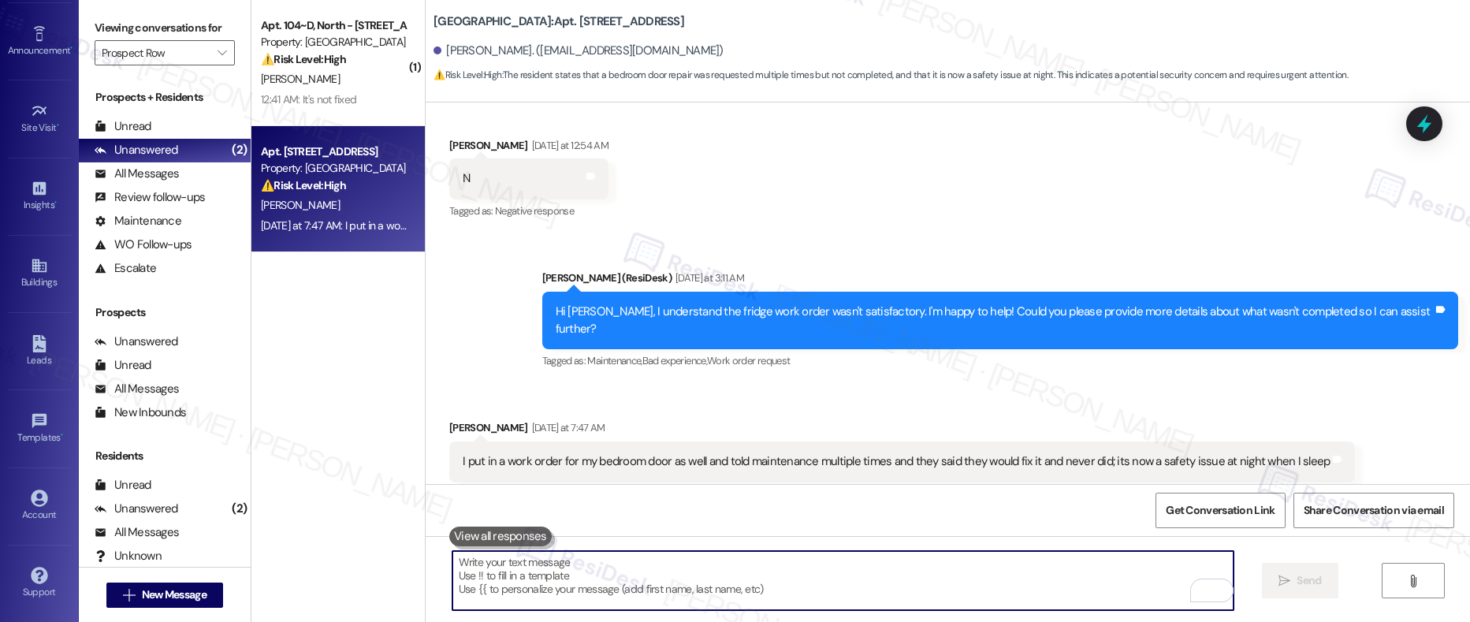
click at [589, 588] on textarea "To enrich screen reader interactions, please activate Accessibility in Grammarl…" at bounding box center [843, 580] width 782 height 59
paste textarea "Hi Samantha, I understand your concern about the bedroom door and I’ll be happy…"
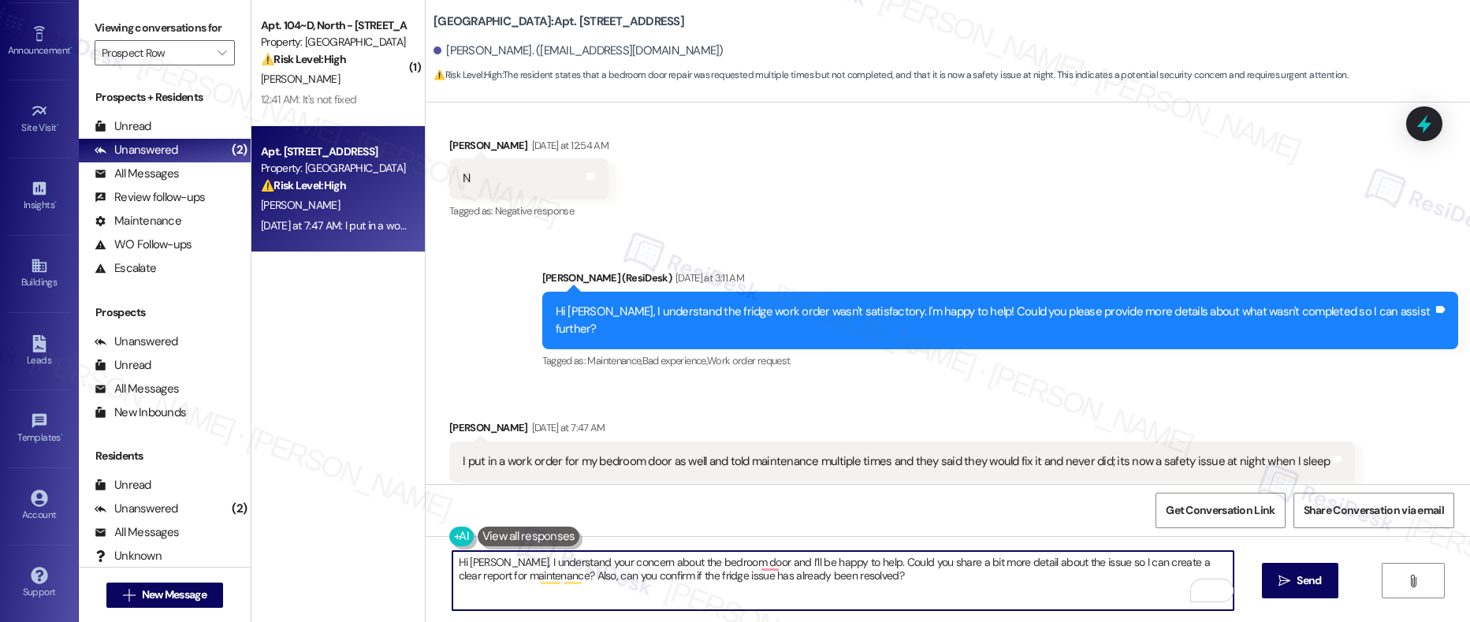
click at [858, 560] on textarea "Hi Samantha, I understand your concern about the bedroom door and I’ll be happy…" at bounding box center [843, 580] width 782 height 59
drag, startPoint x: 529, startPoint y: 575, endPoint x: 866, endPoint y: 588, distance: 337.5
click at [866, 588] on textarea "Hi Samantha, I understand your concern about the bedroom door and I’ll be happy…" at bounding box center [843, 580] width 782 height 59
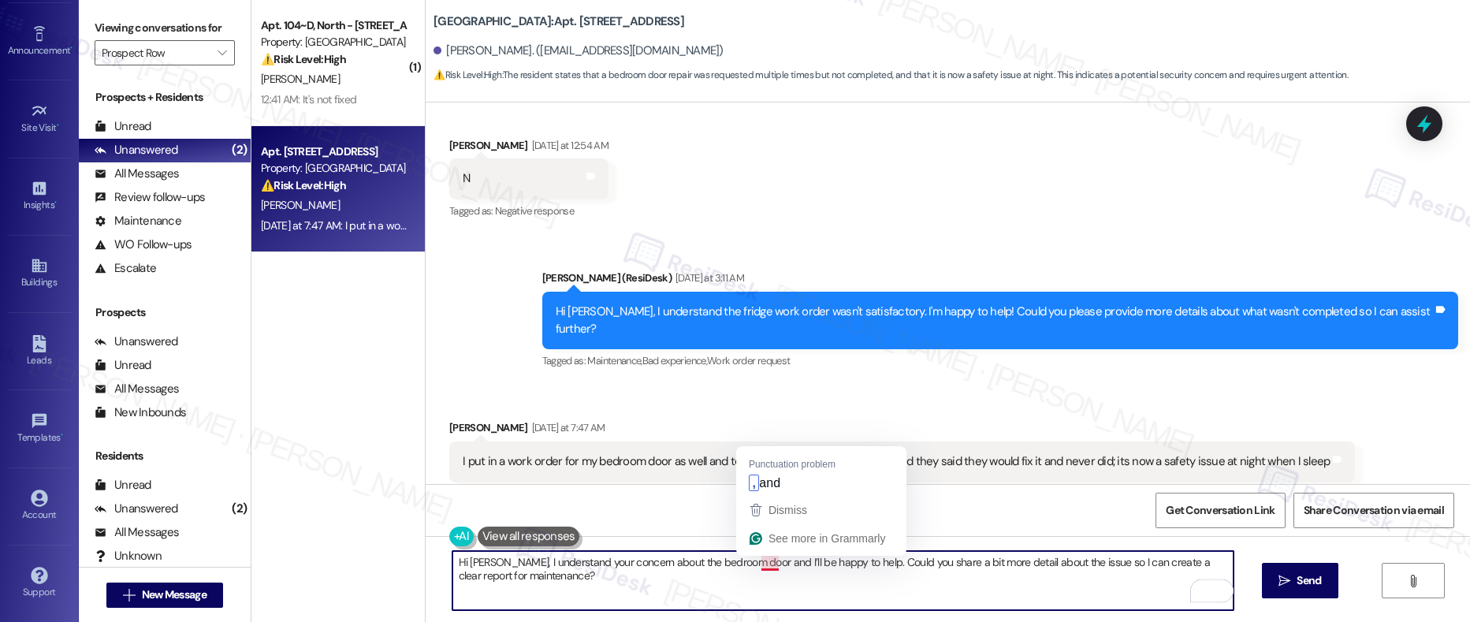
click at [758, 564] on textarea "Hi Samantha, I understand your concern about the bedroom door and I’ll be happy…" at bounding box center [843, 580] width 782 height 59
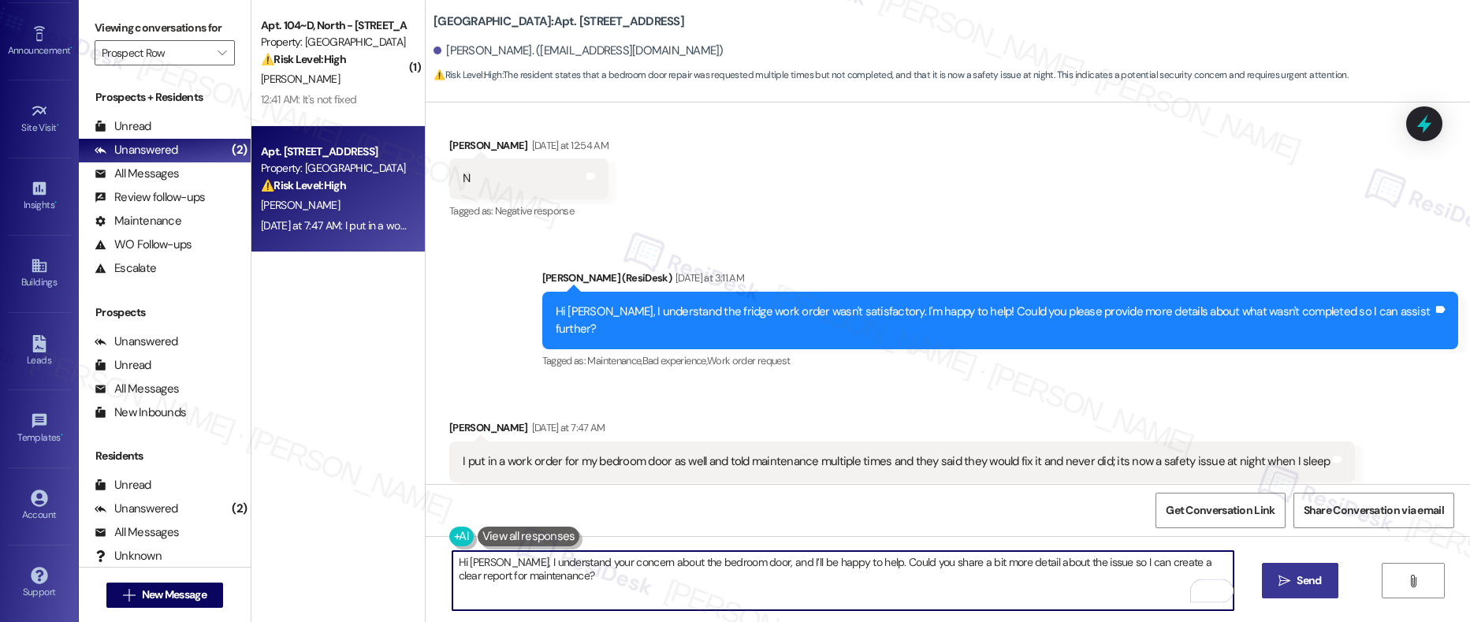
type textarea "Hi Samantha, I understand your concern about the bedroom door, and I’ll be happ…"
click at [1282, 587] on span " Send" at bounding box center [1300, 580] width 50 height 17
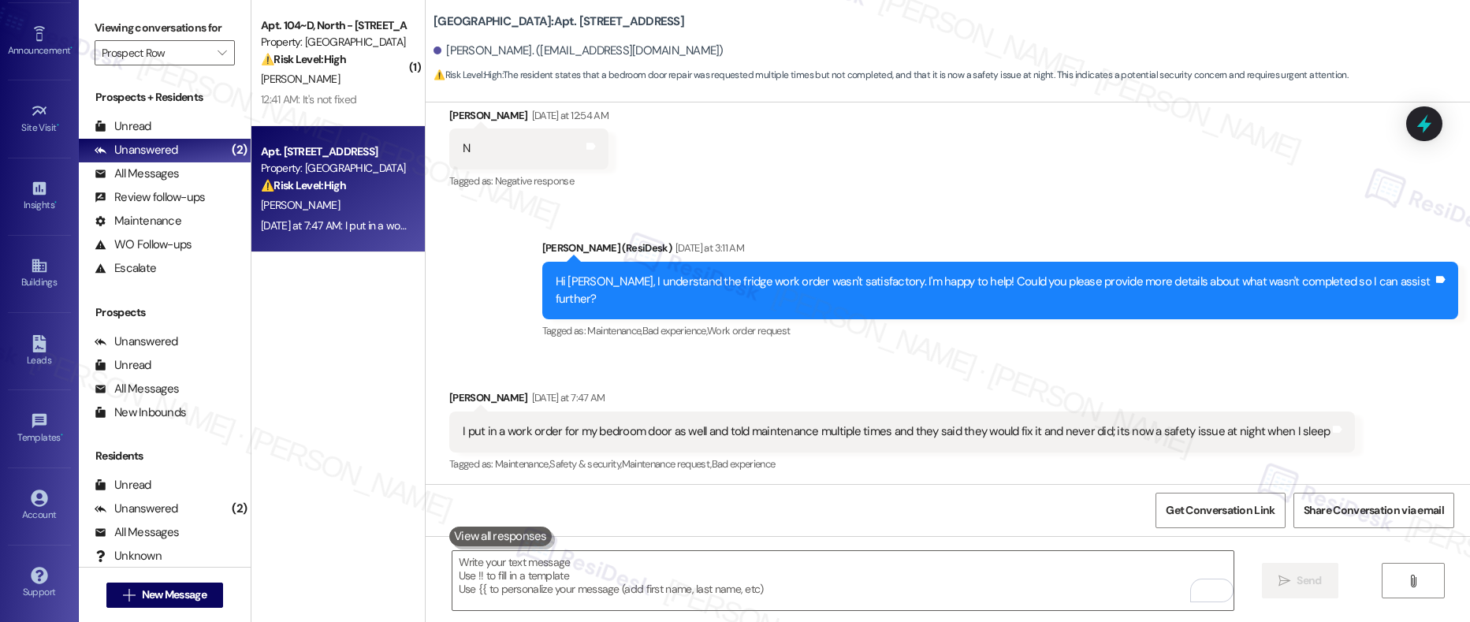
scroll to position [1395, 0]
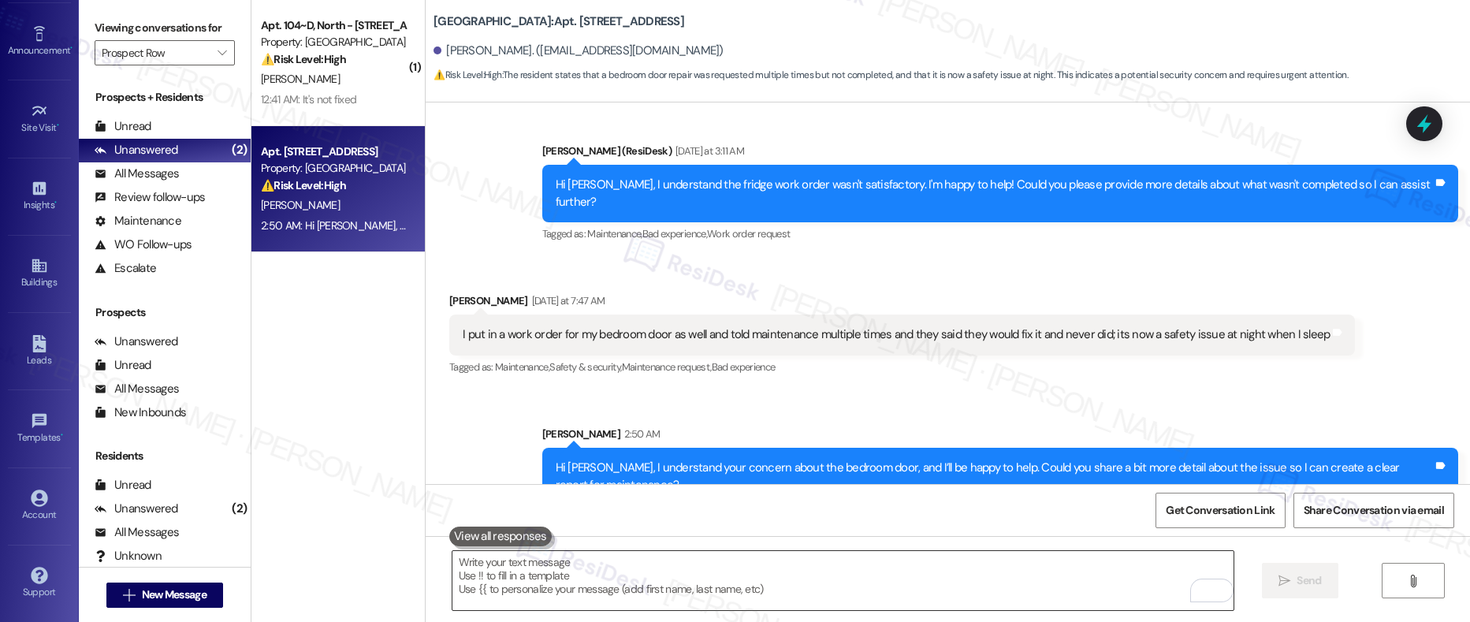
click at [938, 558] on textarea "To enrich screen reader interactions, please activate Accessibility in Grammarl…" at bounding box center [843, 580] width 782 height 59
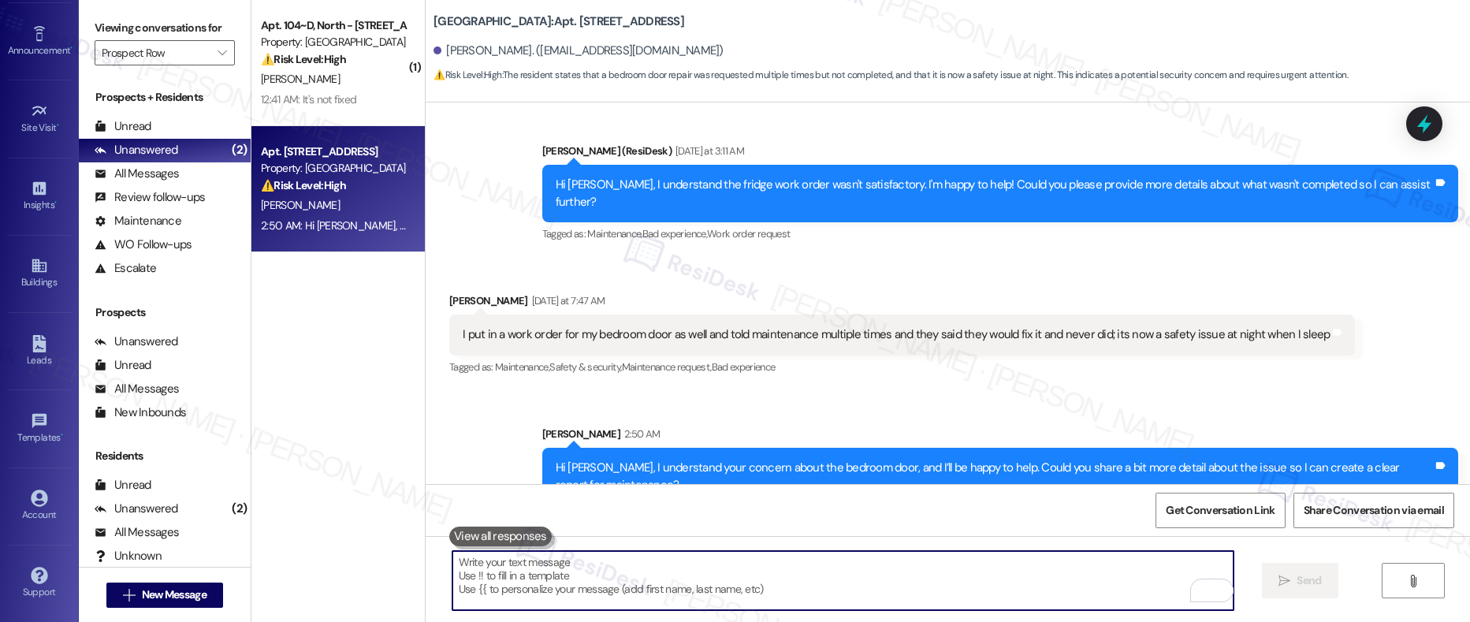
paste textarea "Also, can you confirm if the fridge issue has already been resolved?"
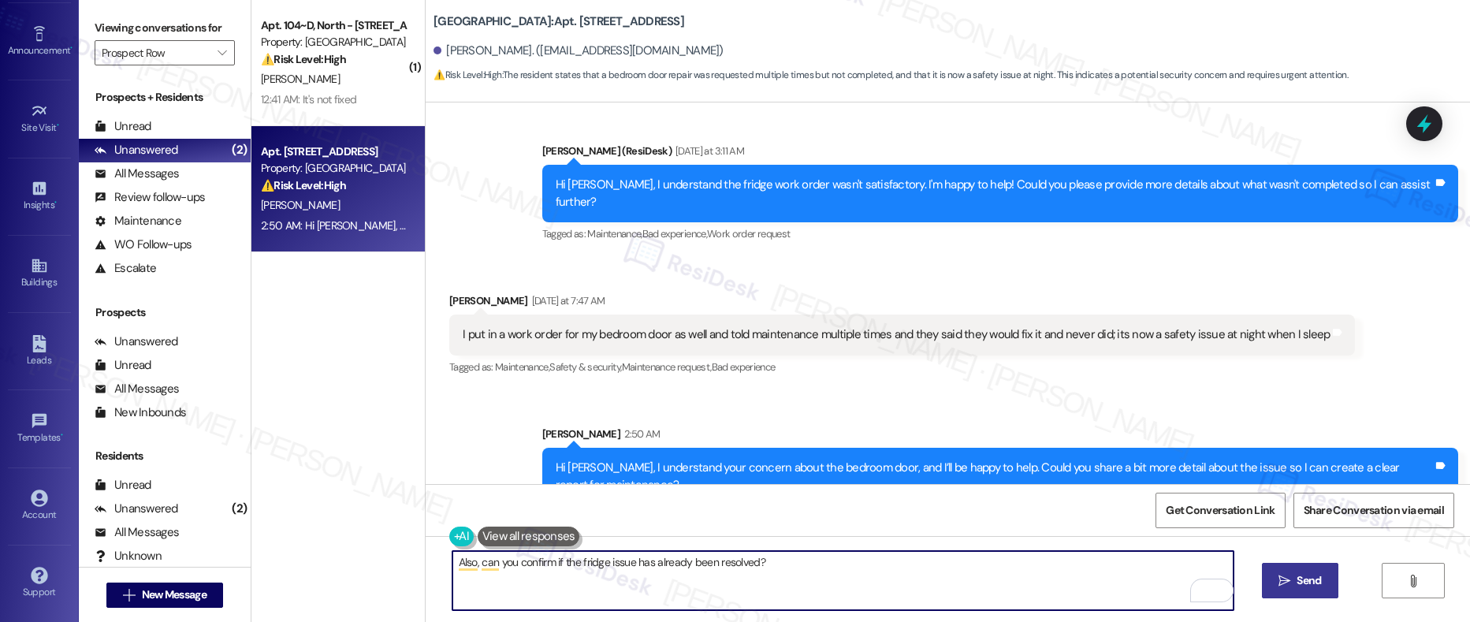
type textarea "Also, can you confirm if the fridge issue has already been resolved?"
click at [1303, 582] on span "Send" at bounding box center [1308, 580] width 24 height 17
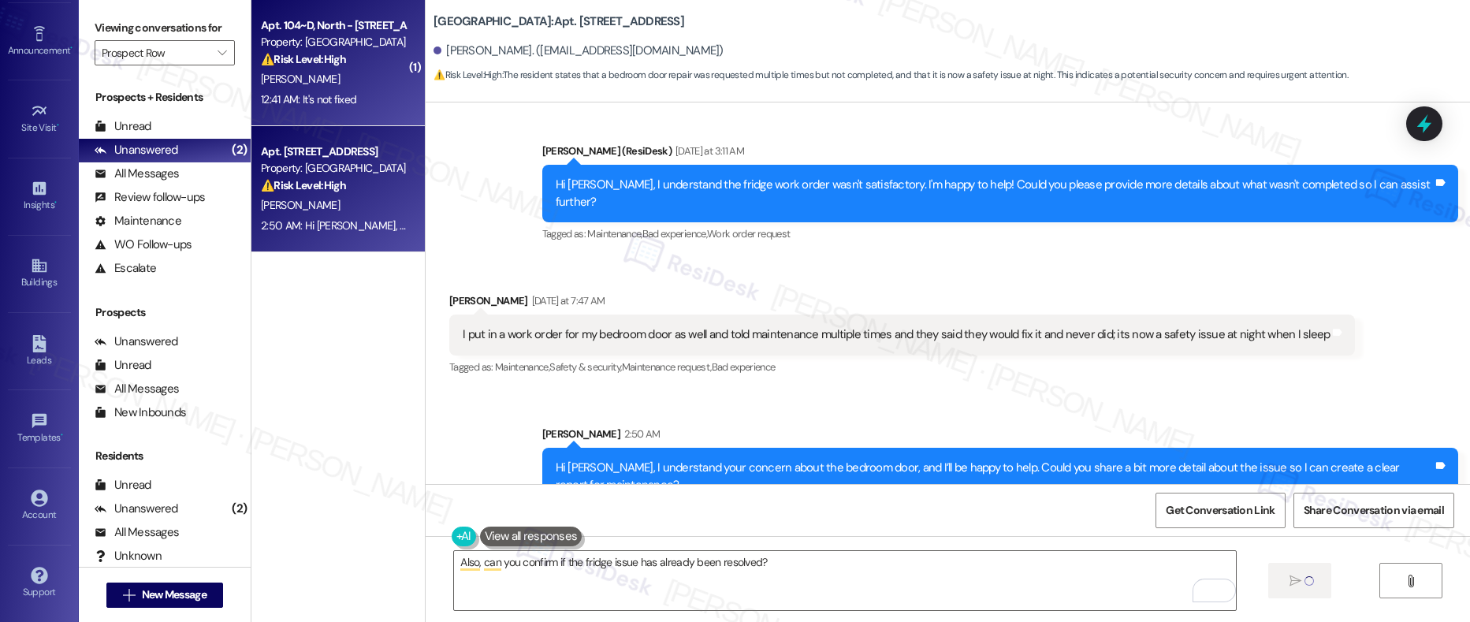
click at [385, 86] on div "B. Gerstenfeld" at bounding box center [333, 79] width 149 height 20
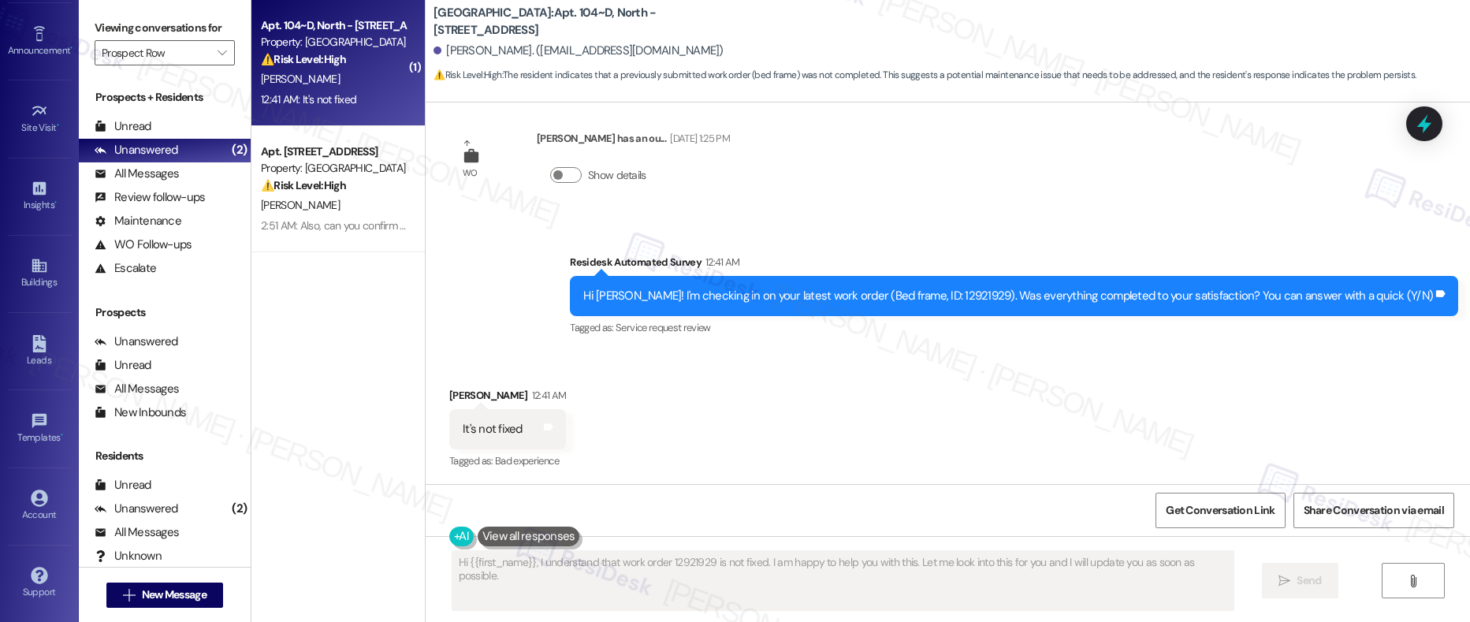
scroll to position [296, 0]
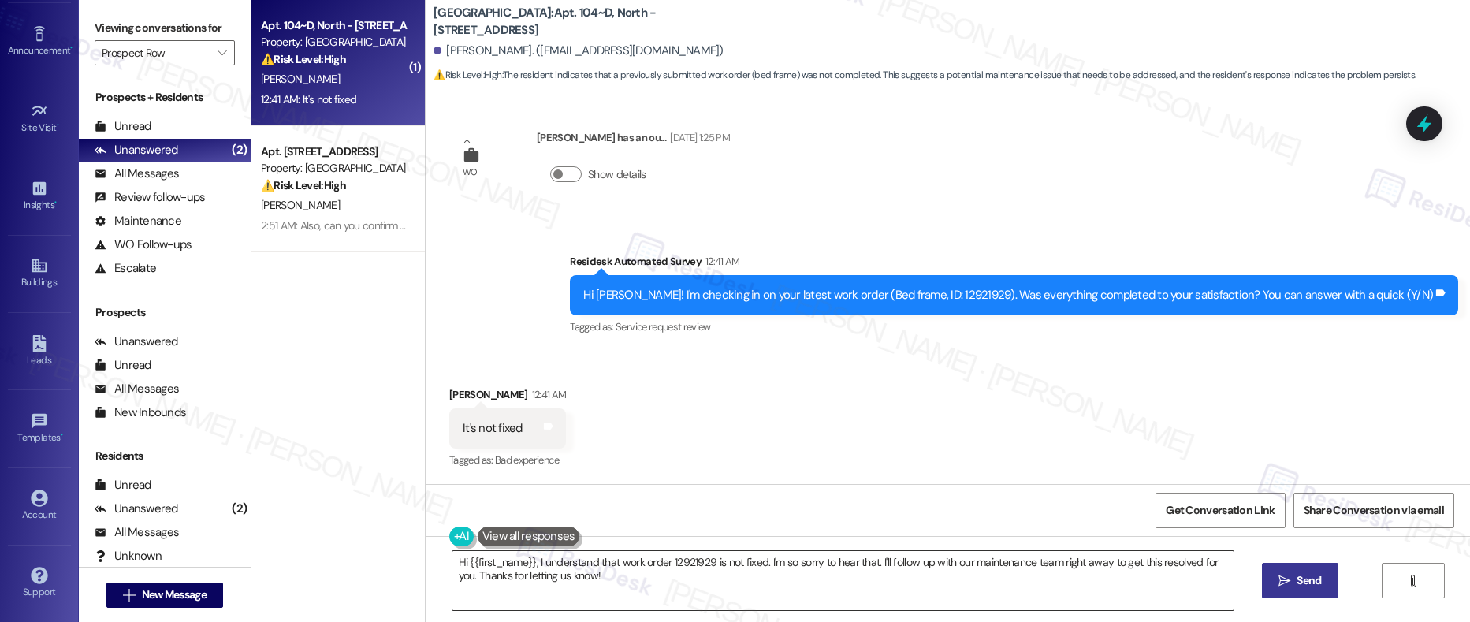
click at [468, 564] on textarea "Hi {{first_name}}, I understand that work order 12921929 is not fixed. I'm so s…" at bounding box center [843, 580] width 782 height 59
click at [469, 564] on textarea "Hi {{first_name}}, I understand that work order 12921929 is not fixed. I'm so s…" at bounding box center [843, 580] width 782 height 59
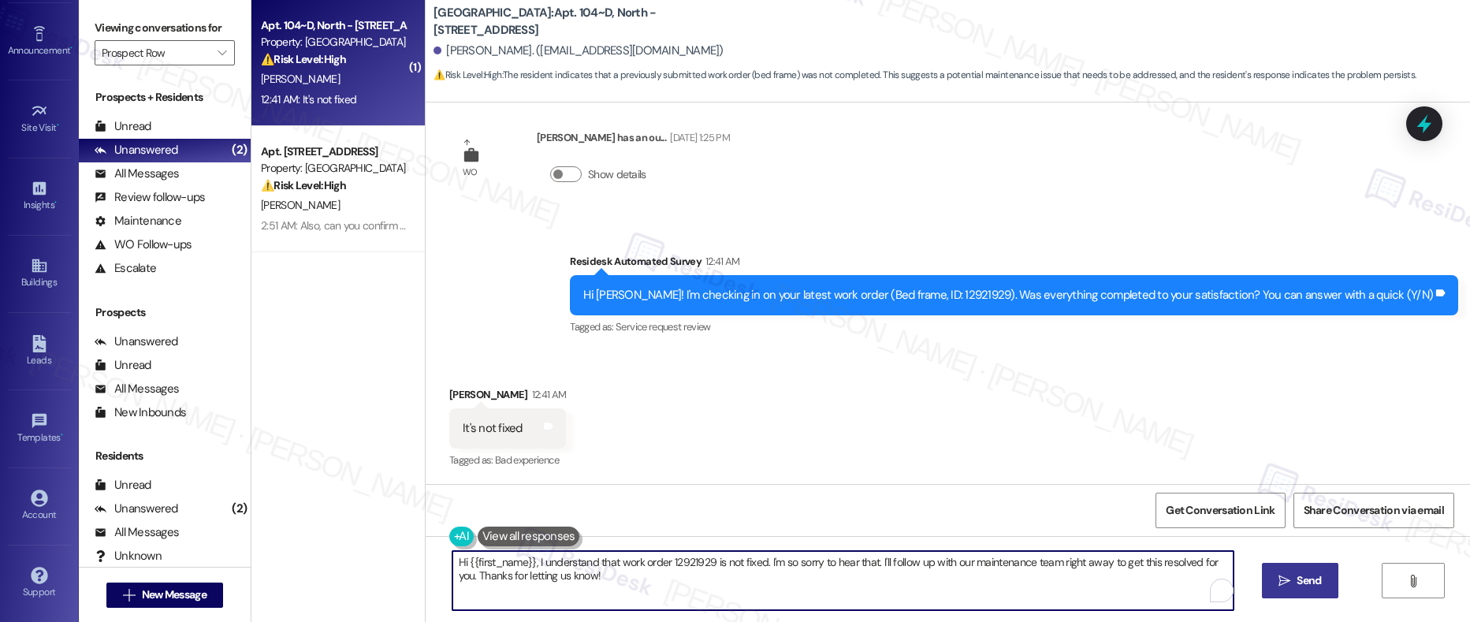
click at [469, 565] on textarea "Hi {{first_name}}, I understand that work order 12921929 is not fixed. I'm so s…" at bounding box center [843, 580] width 782 height 59
paste textarea "as the maintenance team been to your home at all?"
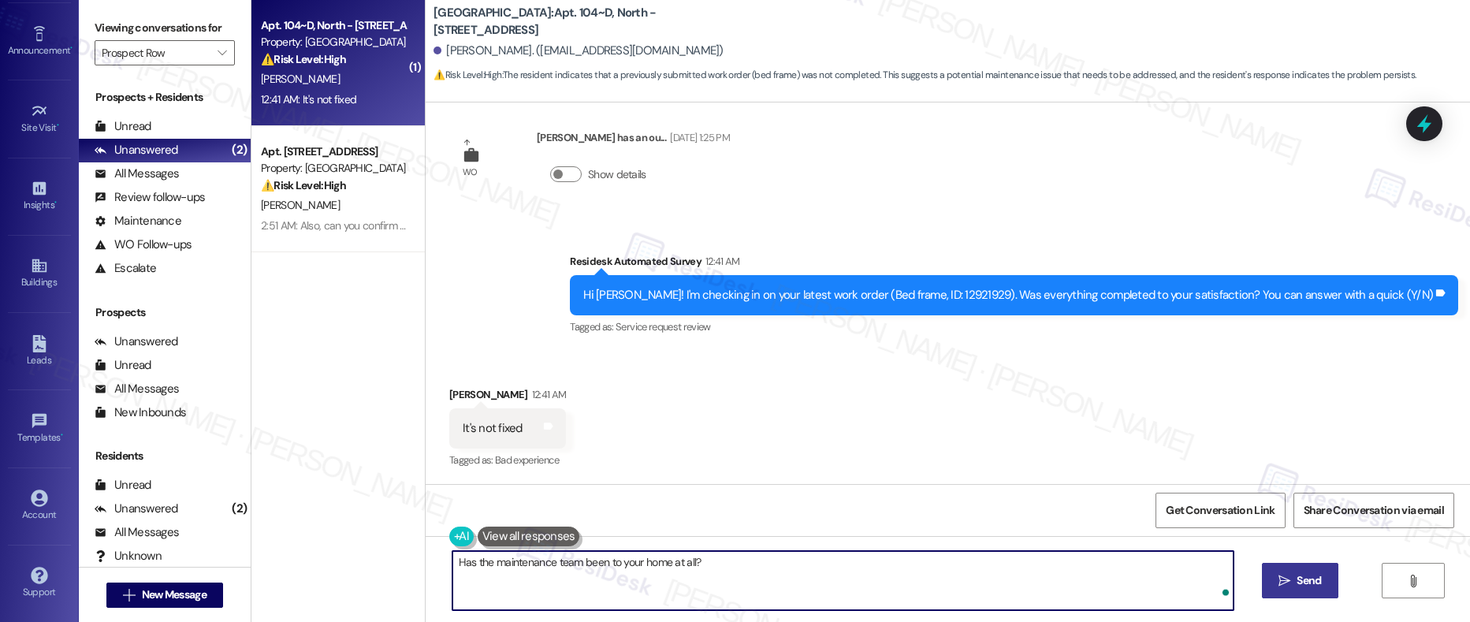
click at [712, 563] on textarea "Has the maintenance team been to your home at all?" at bounding box center [843, 580] width 782 height 59
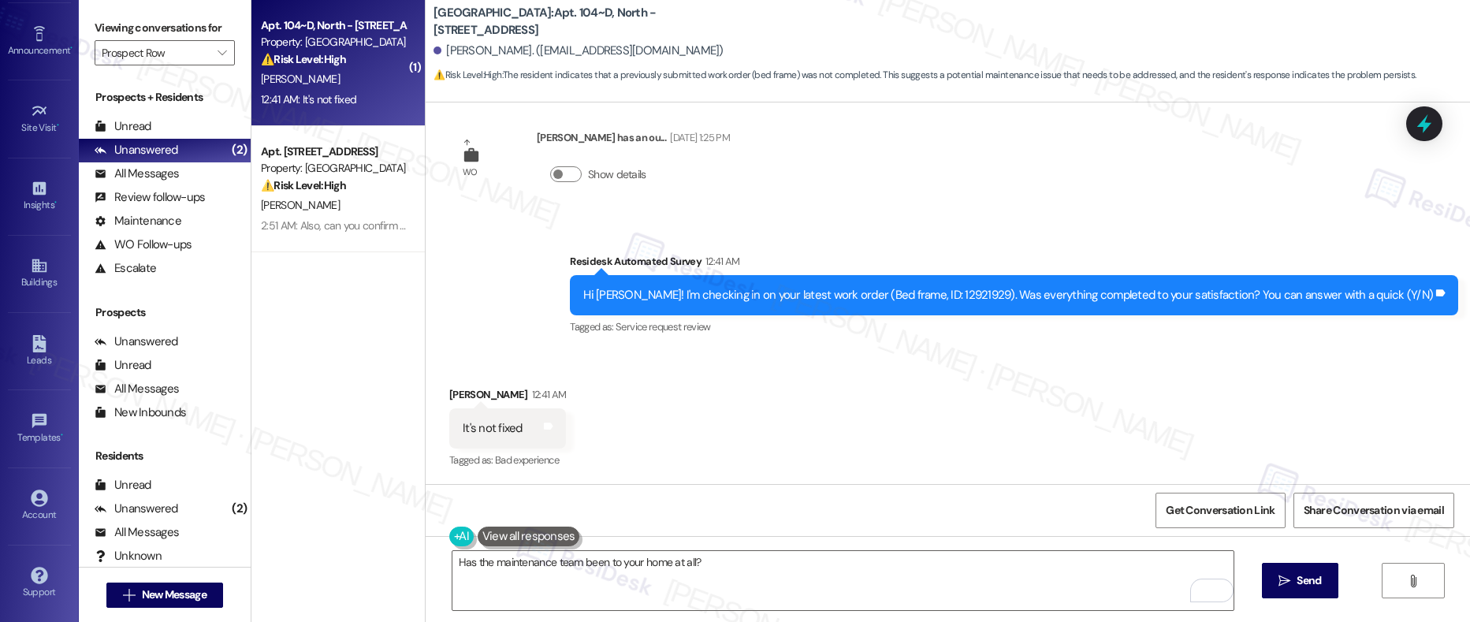
drag, startPoint x: 1292, startPoint y: 579, endPoint x: 1251, endPoint y: 564, distance: 44.4
click at [1293, 579] on span "Send" at bounding box center [1308, 580] width 31 height 17
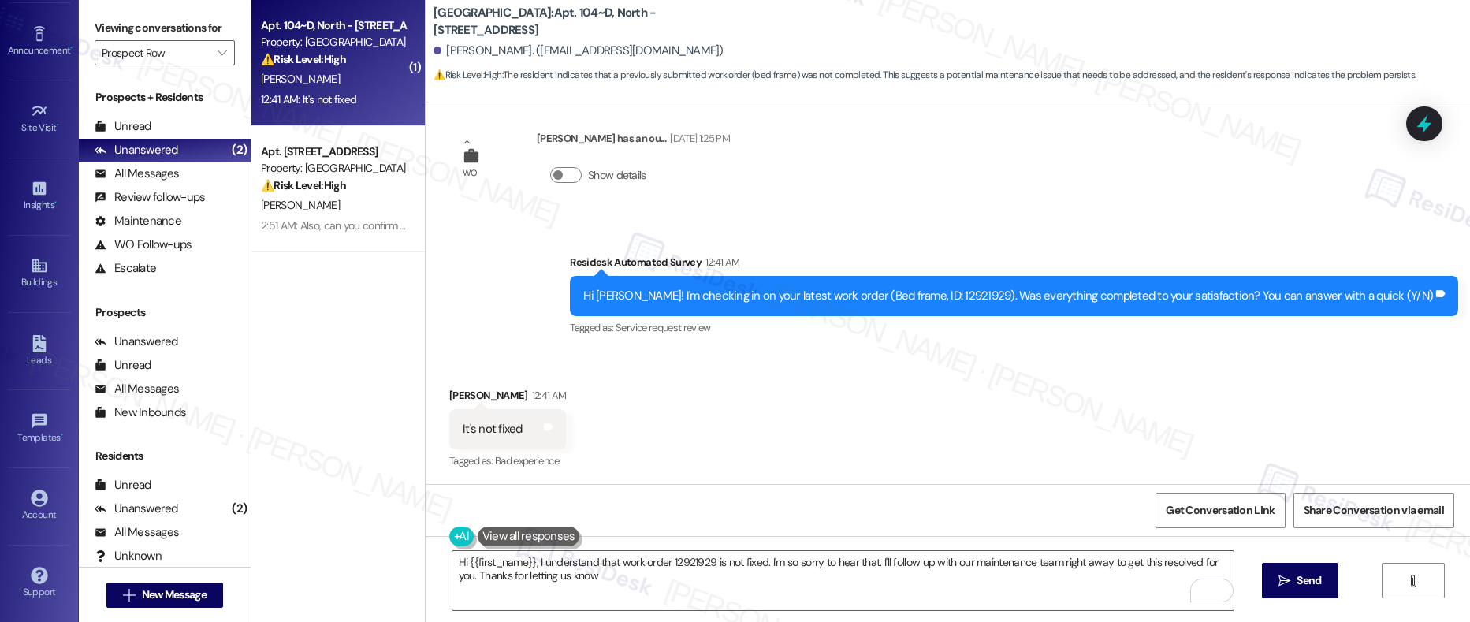
type textarea "Hi {{first_name}}, I understand that work order 12921929 is not fixed. I'm so s…"
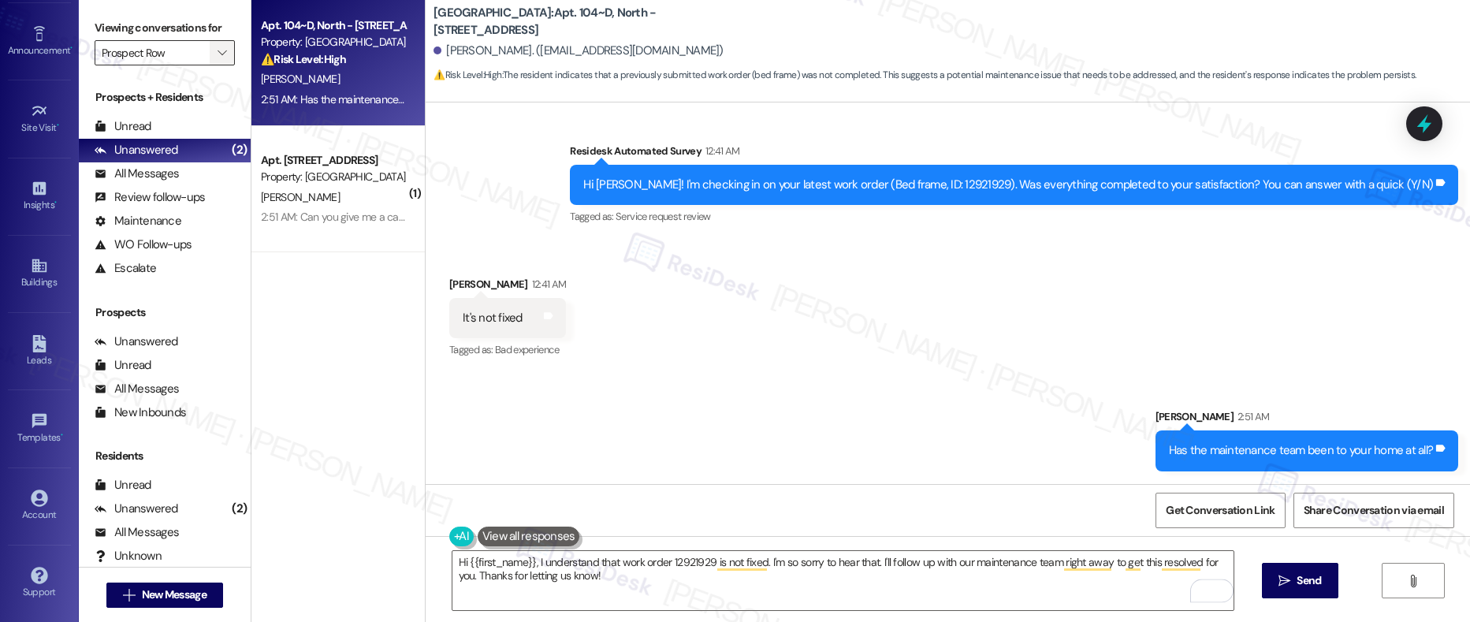
click at [214, 54] on span "" at bounding box center [221, 52] width 15 height 25
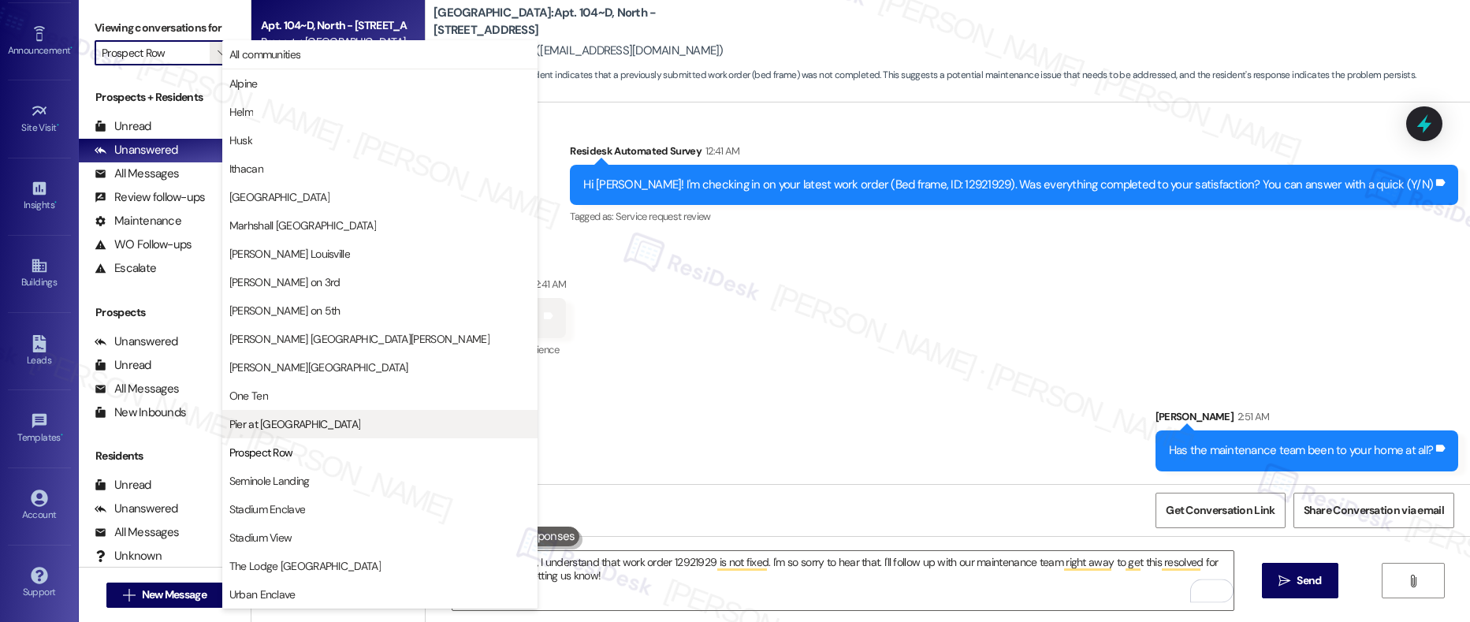
click at [292, 424] on span "Pier at Conway" at bounding box center [295, 424] width 132 height 16
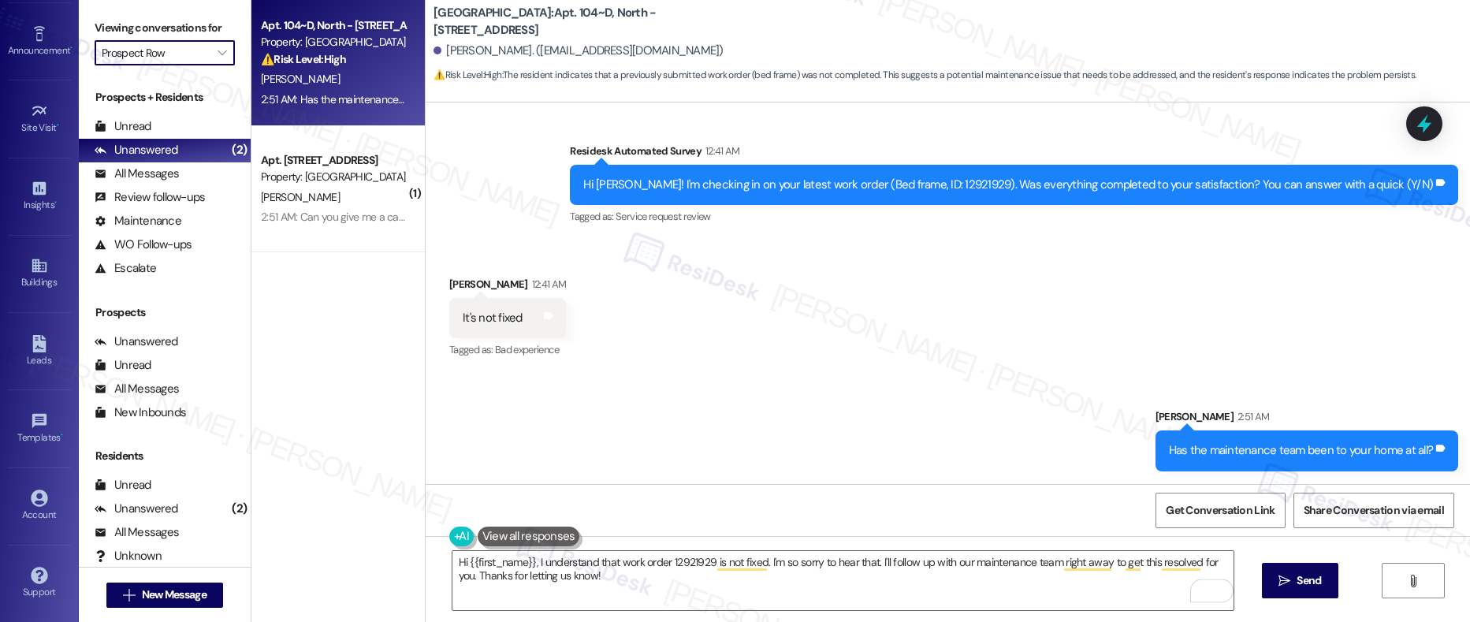
type input "Pier at Conway"
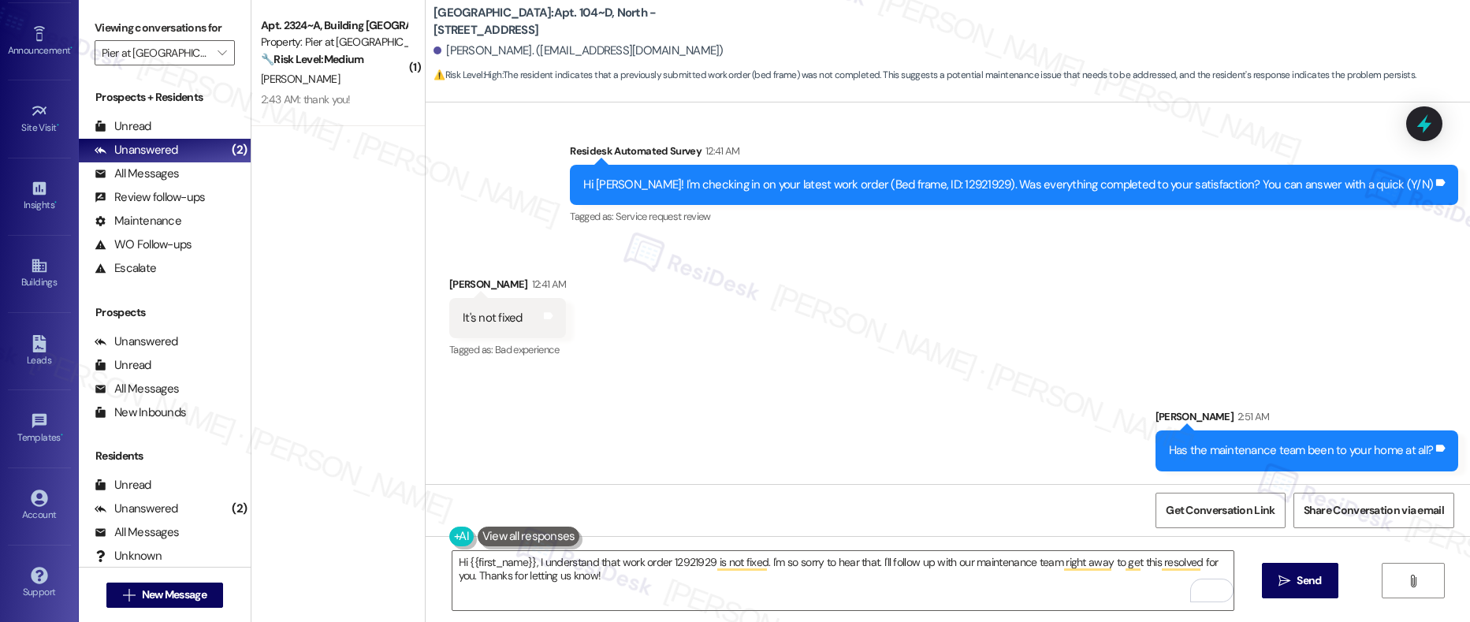
click at [323, 106] on div "2:43 AM: thank you! 2:43 AM: thank you!" at bounding box center [333, 100] width 149 height 20
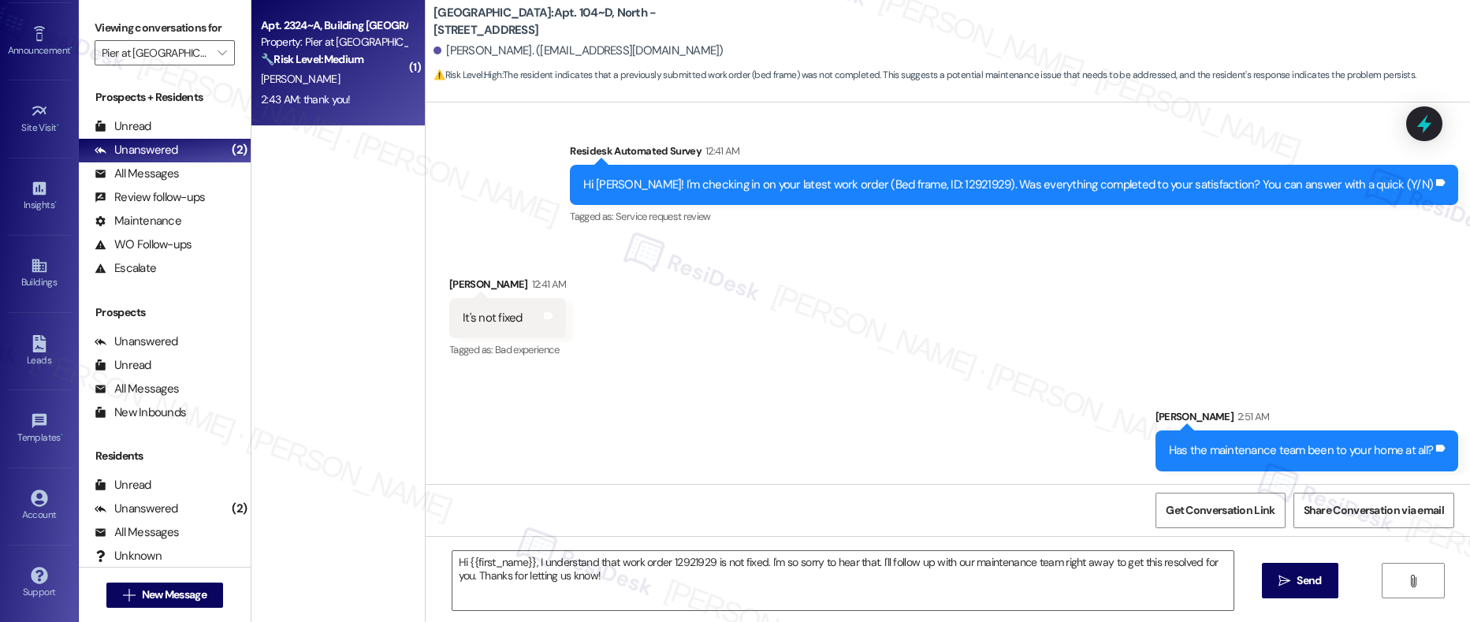
type textarea "Fetching suggested responses. Please feel free to read through the conversation…"
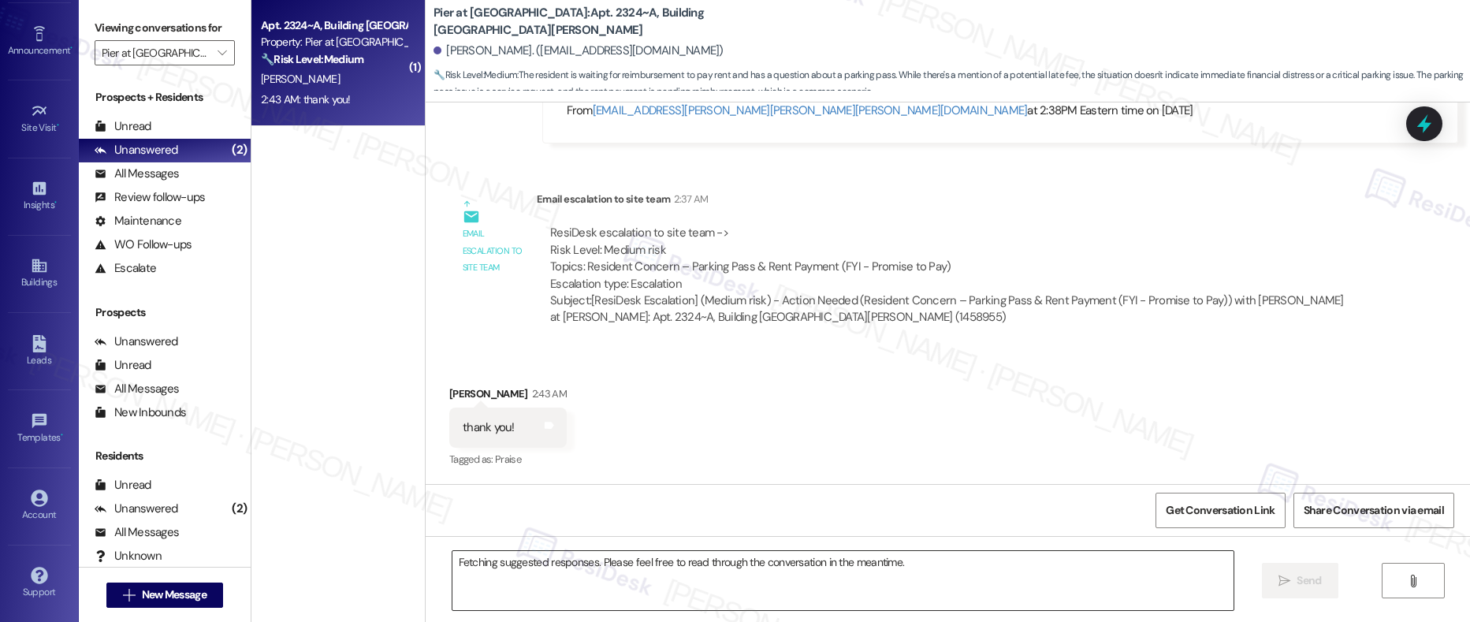
scroll to position [5451, 0]
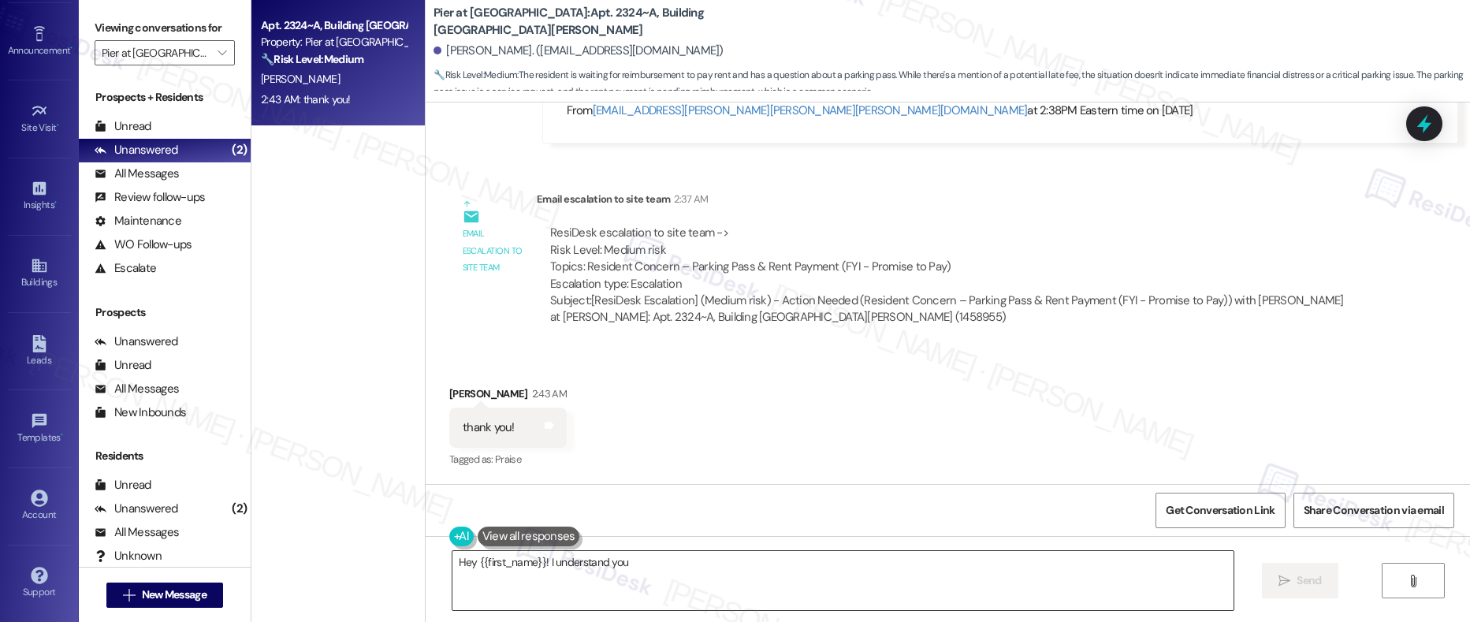
click at [551, 572] on textarea "Hey {{first_name}}! I understand" at bounding box center [843, 580] width 782 height 59
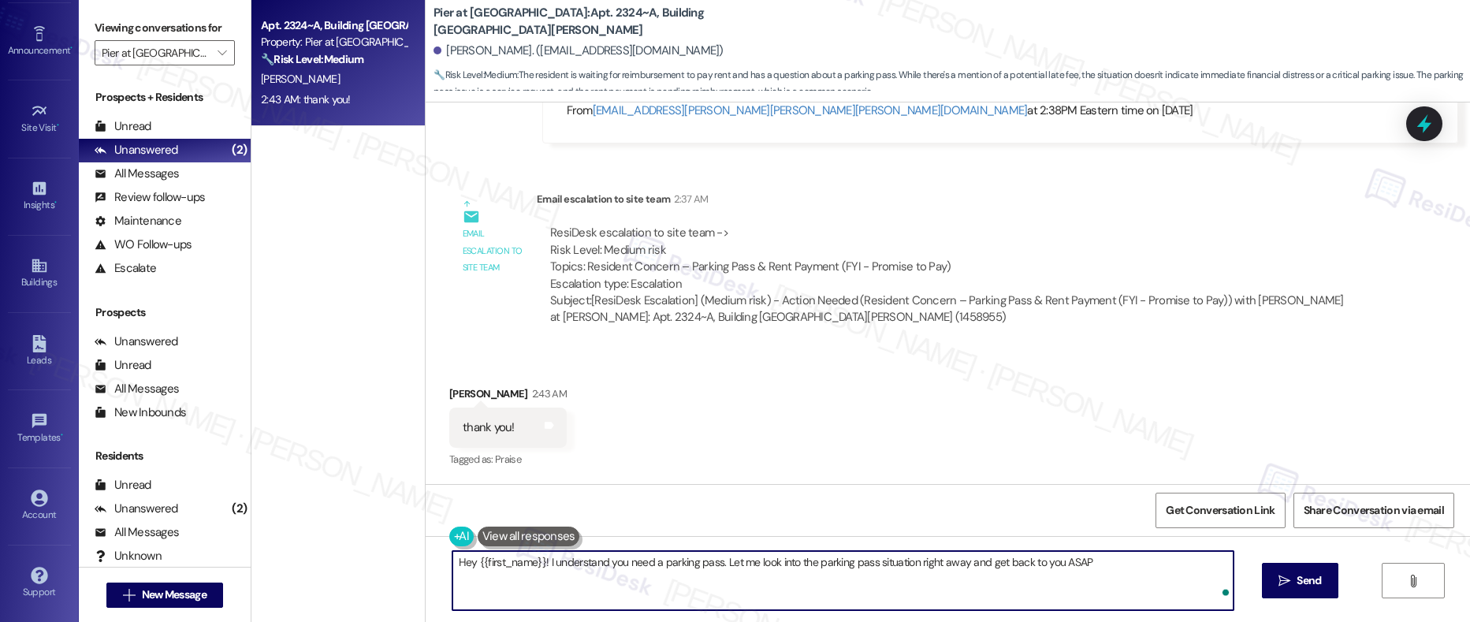
type textarea "Hey {{first_name}}! I understand you need a parking pass. Let me look into the …"
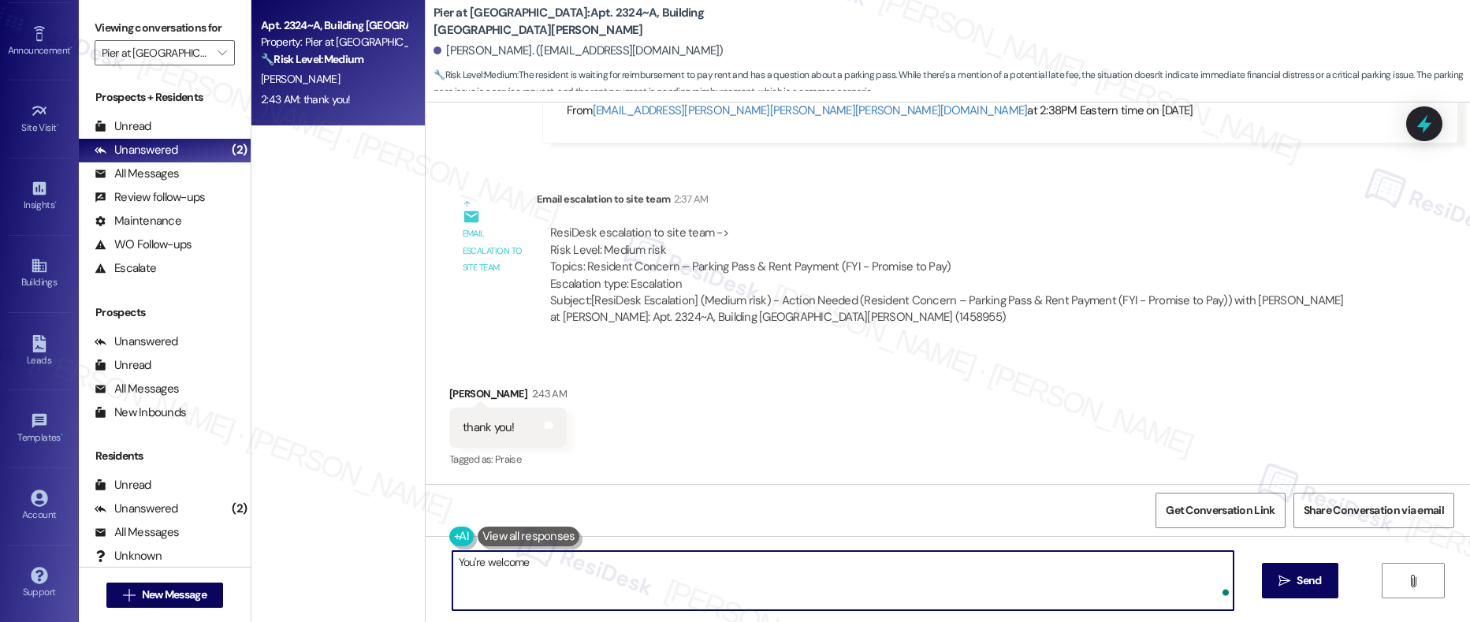
type textarea "You're welcome!"
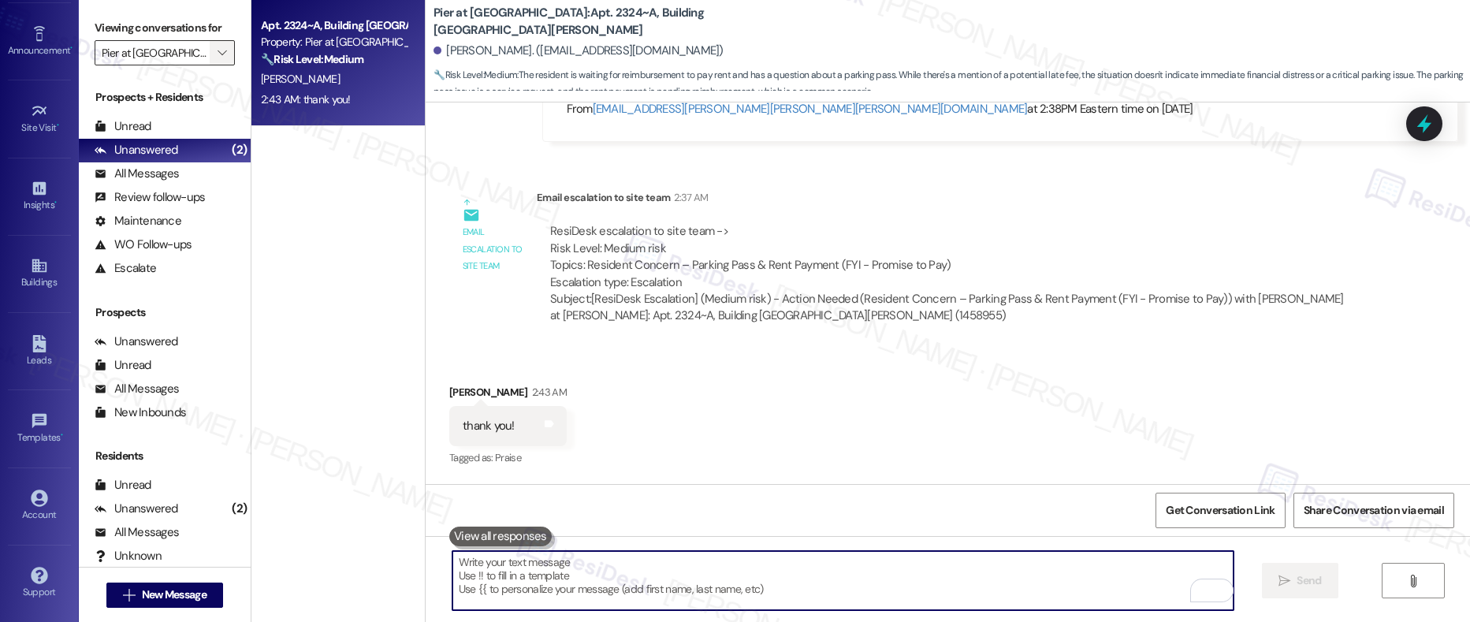
scroll to position [5450, 0]
click at [217, 59] on icon "" at bounding box center [221, 52] width 9 height 13
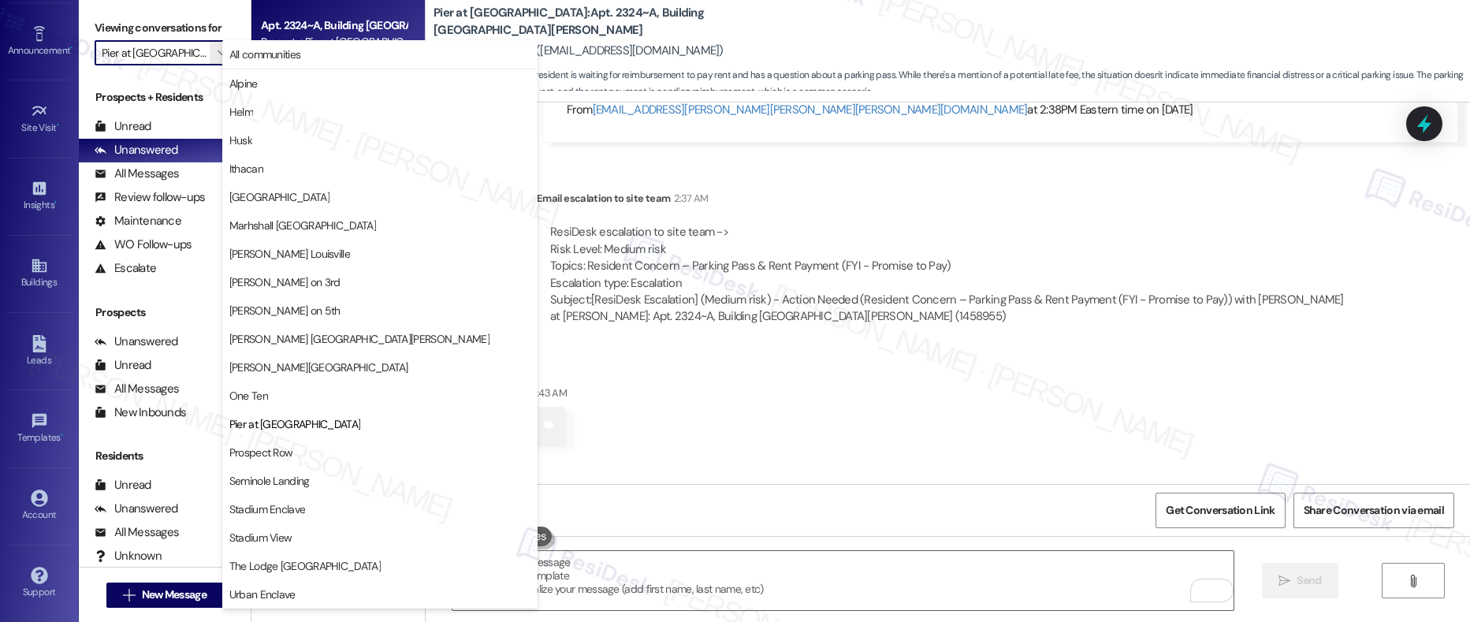
click at [274, 407] on button "One Ten" at bounding box center [379, 395] width 315 height 28
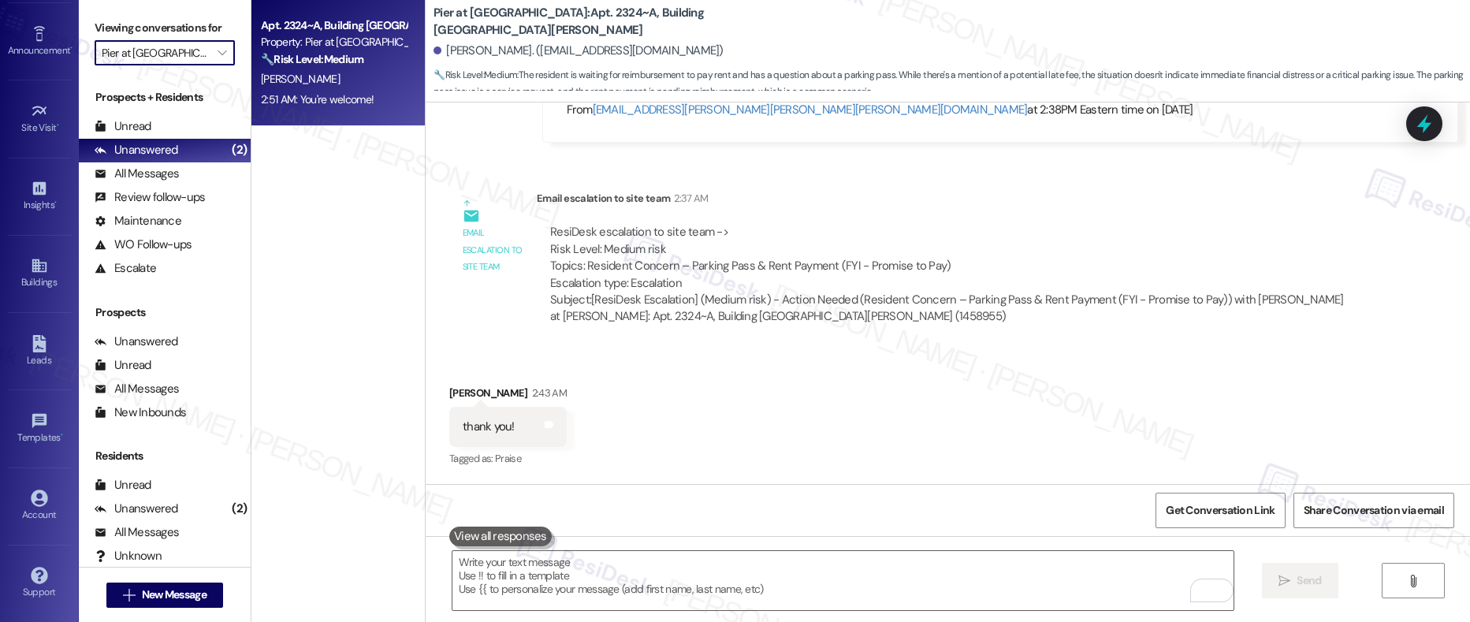
type input "One Ten"
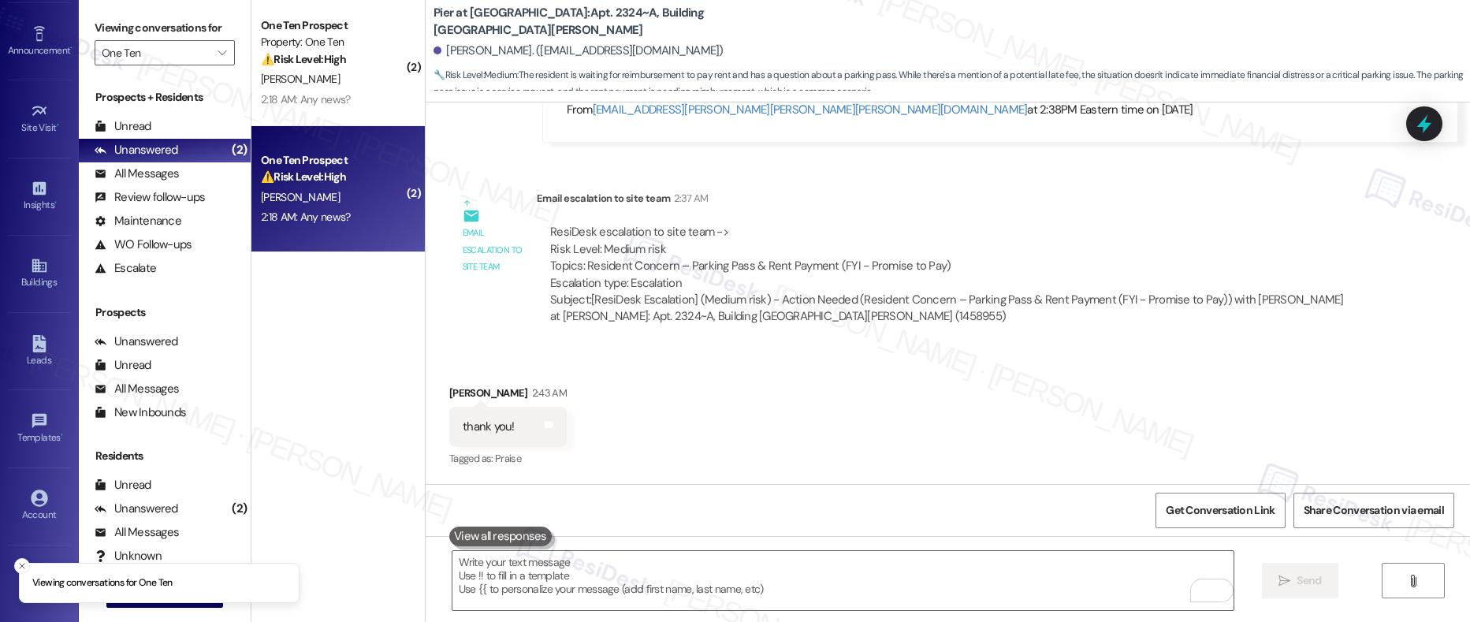
click at [363, 211] on div "2:18 AM: Any news? 2:18 AM: Any news?" at bounding box center [333, 217] width 149 height 20
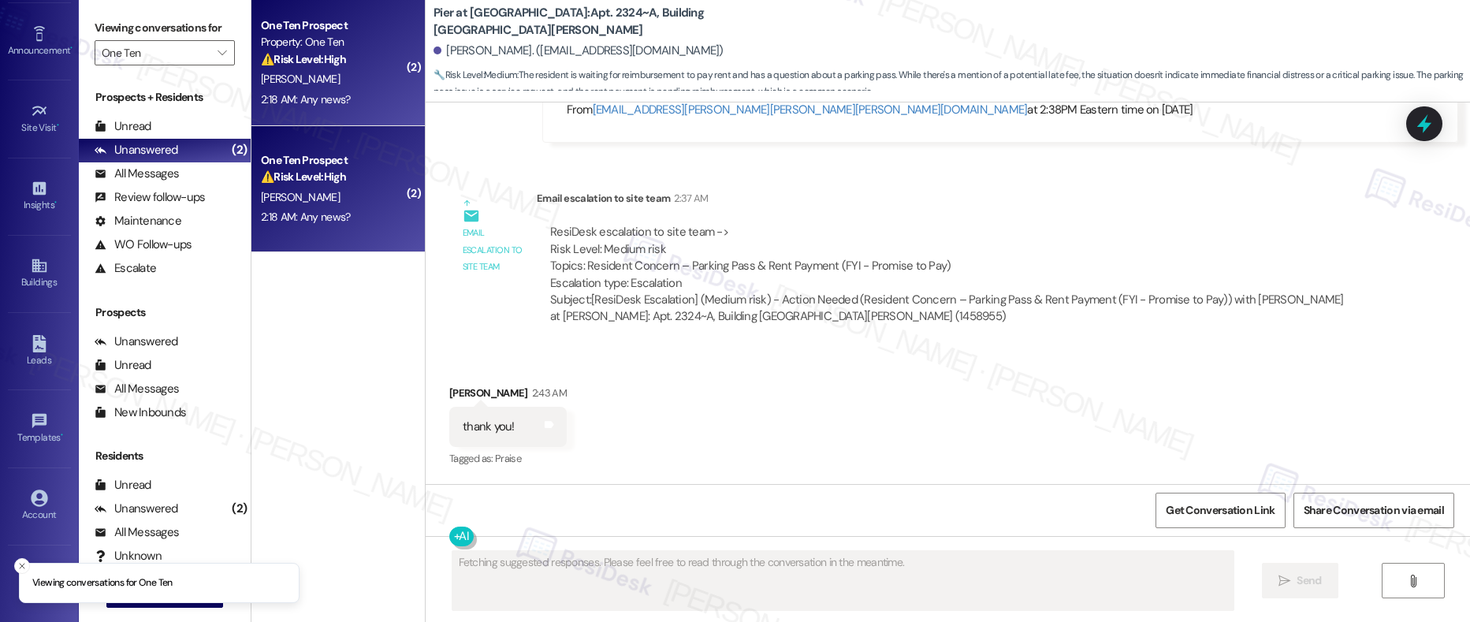
scroll to position [3414, 0]
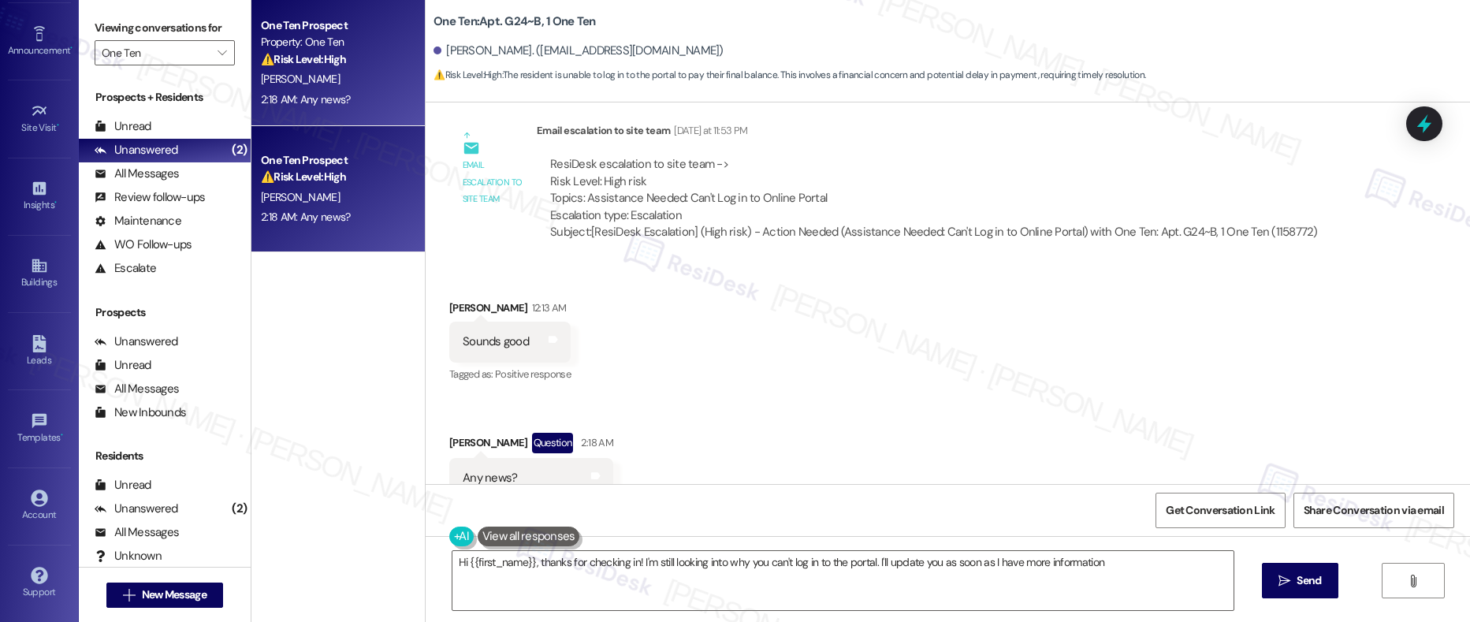
type textarea "Hi {{first_name}}, thanks for checking in! I'm still looking into why you can't…"
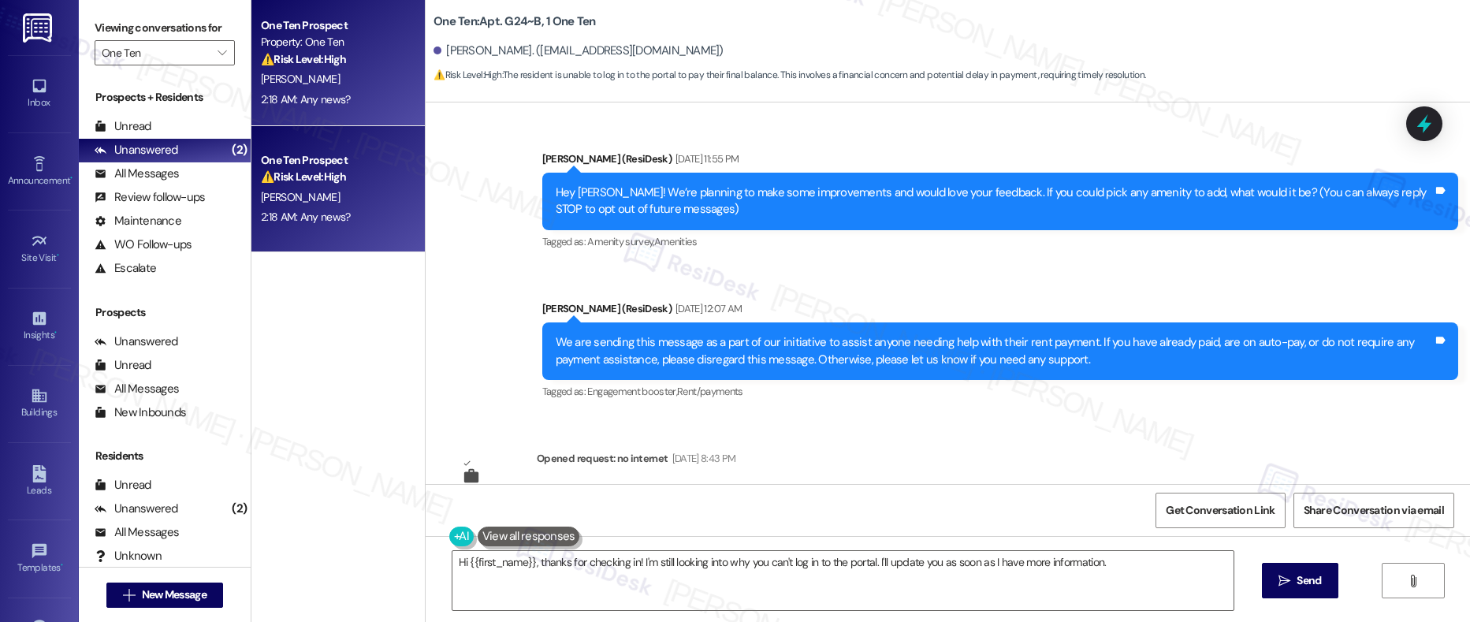
scroll to position [3414, 0]
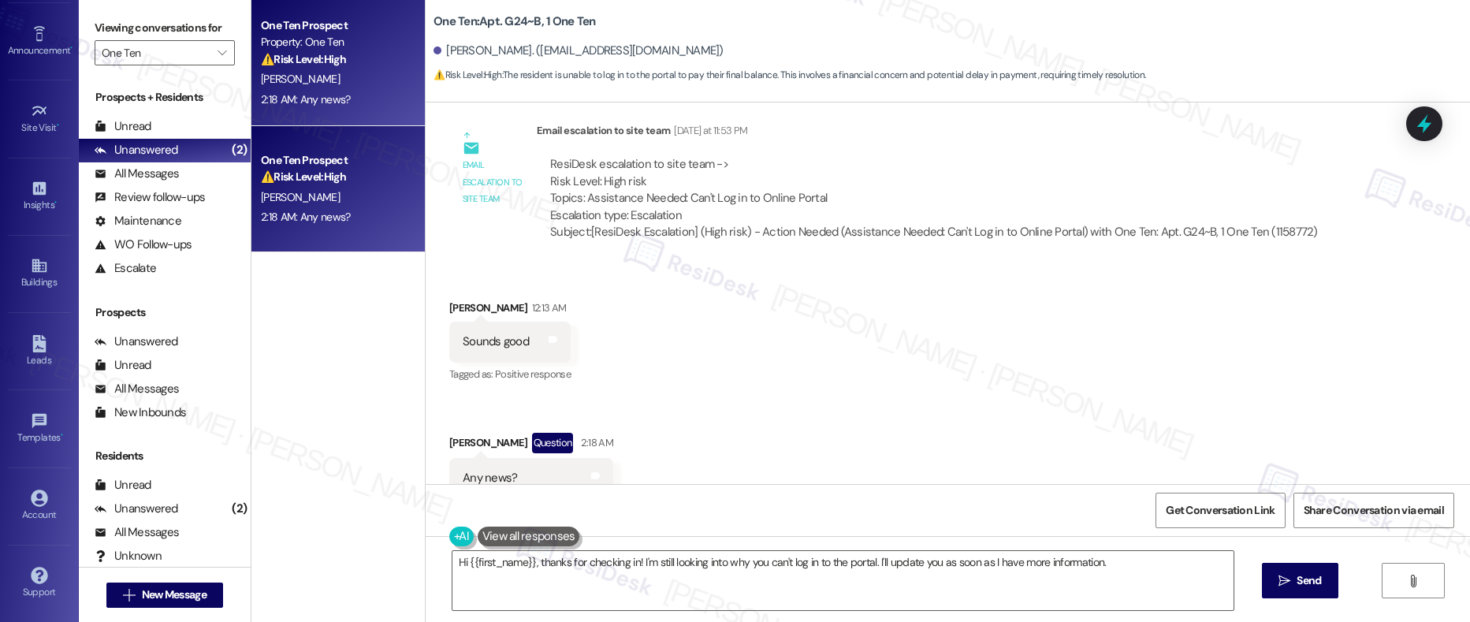
click at [349, 97] on div "2:18 AM: Any news? 2:18 AM: Any news?" at bounding box center [333, 100] width 149 height 20
click at [351, 99] on div "2:18 AM: Any news? 2:18 AM: Any news?" at bounding box center [333, 100] width 149 height 20
click at [353, 99] on div "2:18 AM: Any news? 2:18 AM: Any news?" at bounding box center [333, 100] width 149 height 20
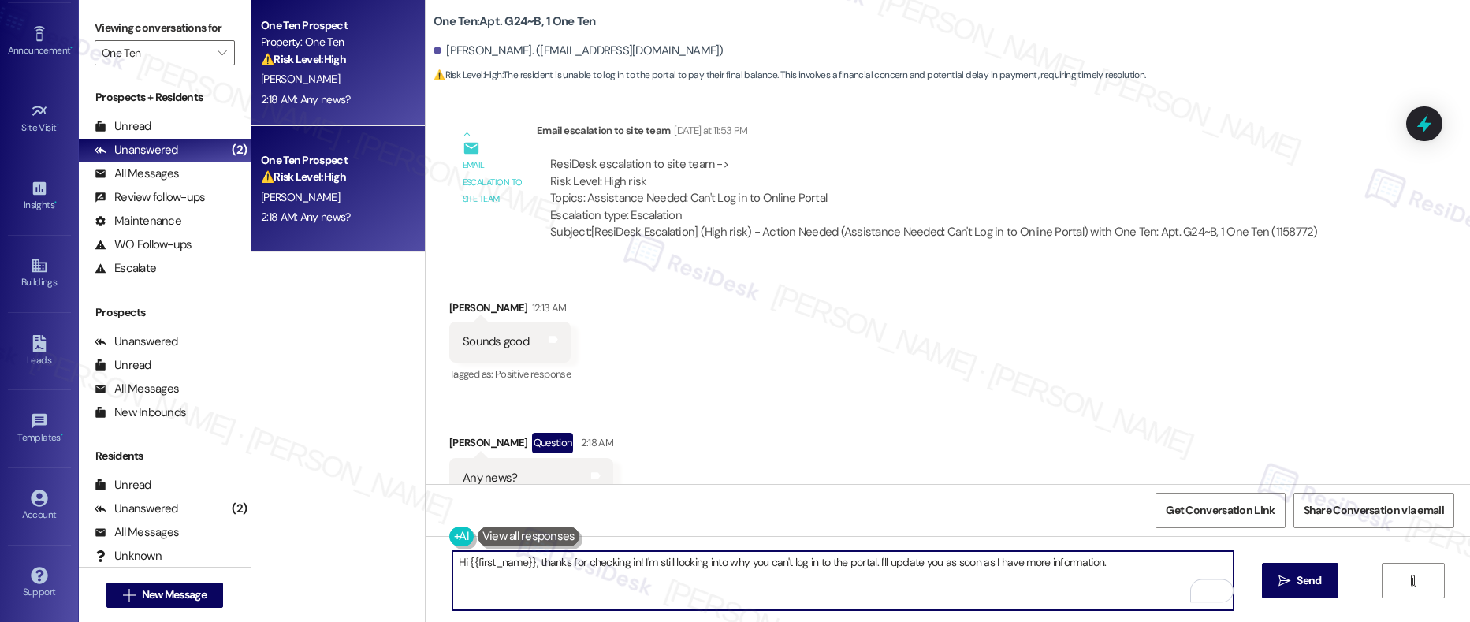
drag, startPoint x: 1104, startPoint y: 567, endPoint x: 667, endPoint y: 560, distance: 437.4
click at [665, 560] on textarea "Hi {{first_name}}, thanks for checking in! I'm still looking into why you can't…" at bounding box center [843, 580] width 782 height 59
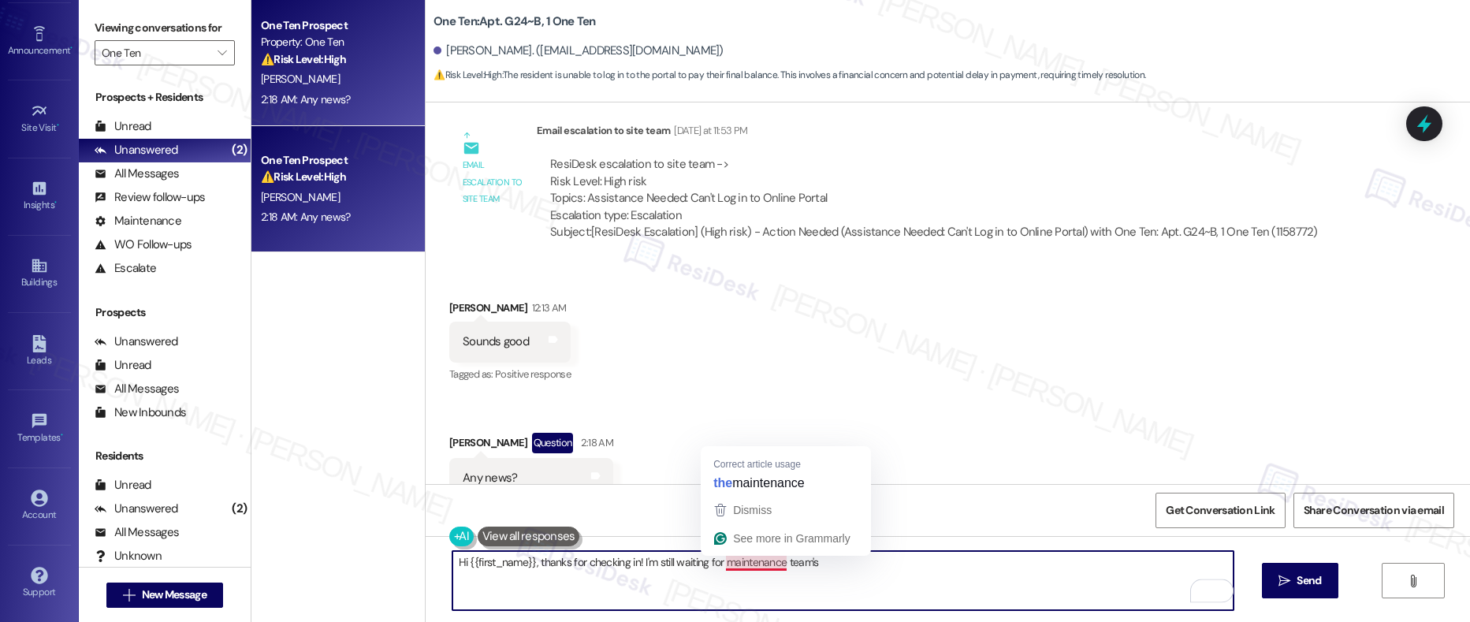
click at [745, 567] on textarea "Hi {{first_name}}, thanks for checking in! I'm still waiting for maintenance te…" at bounding box center [843, 580] width 782 height 59
click at [823, 557] on textarea "Hi {{first_name}}, thanks for checking in! I'm still waiting for our onsite tea…" at bounding box center [843, 580] width 782 height 59
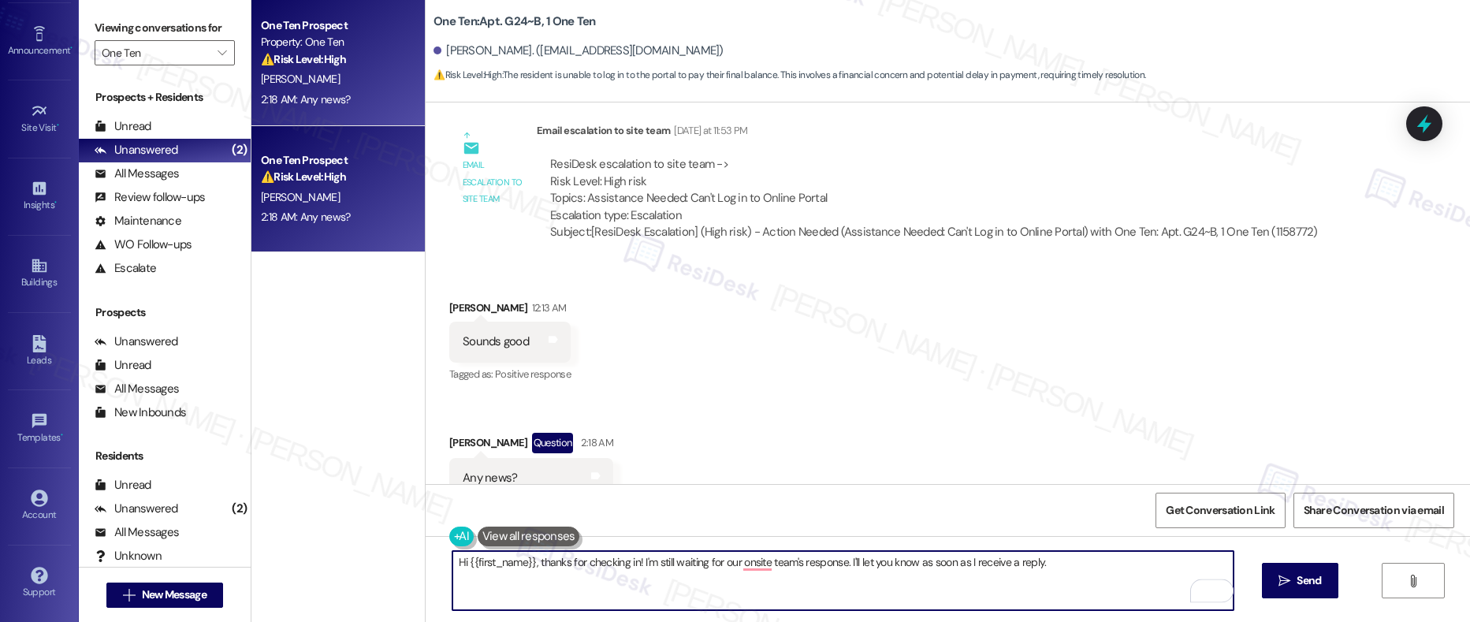
click at [744, 574] on textarea "Hi {{first_name}}, thanks for checking in! I'm still waiting for our onsite tea…" at bounding box center [843, 580] width 782 height 59
click at [744, 562] on textarea "Hi {{first_name}}, thanks for checking in! I'm still waiting for our onsite tea…" at bounding box center [843, 580] width 782 height 59
drag, startPoint x: 1107, startPoint y: 560, endPoint x: 1091, endPoint y: 567, distance: 18.0
click at [1107, 560] on textarea "Hi {{first_name}}, thanks for checking in! I'm still waiting for our on-site te…" at bounding box center [843, 580] width 782 height 59
type textarea "Hi {{first_name}}, thanks for checking in! I'm still waiting for our on-site te…"
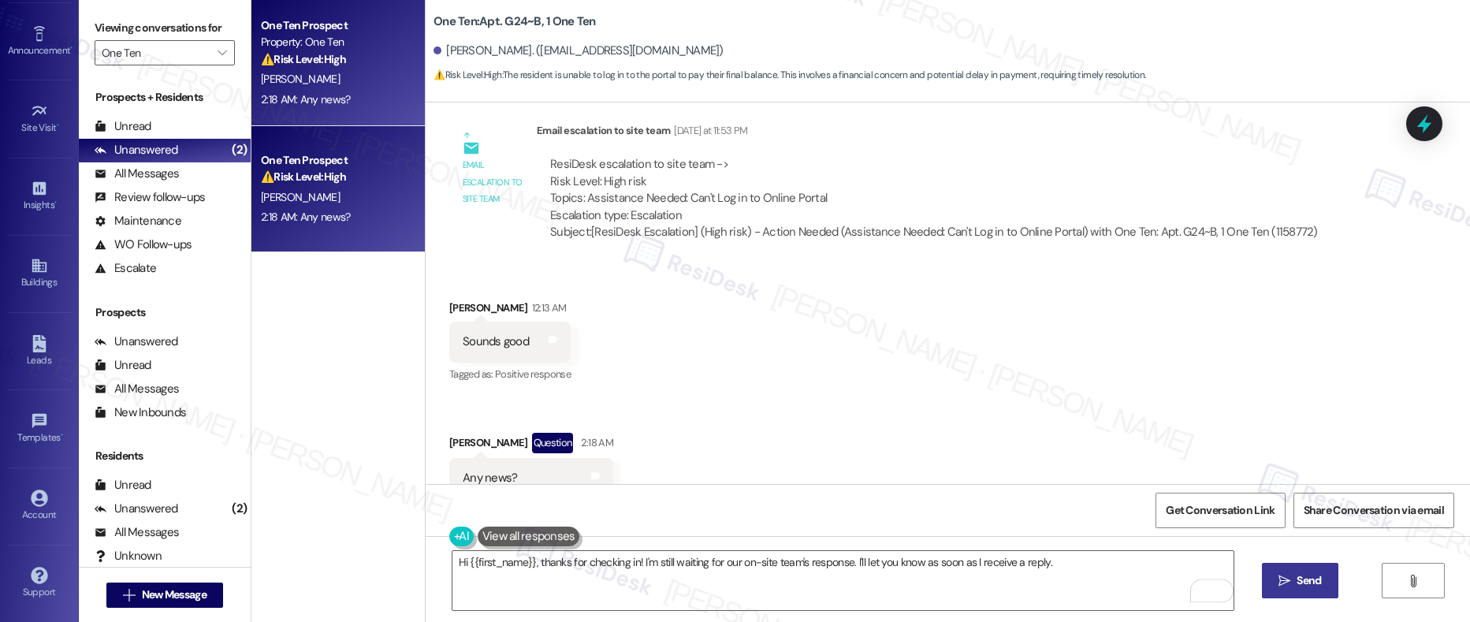
click at [1314, 593] on button " Send" at bounding box center [1300, 580] width 76 height 35
click at [210, 55] on button "" at bounding box center [222, 52] width 25 height 25
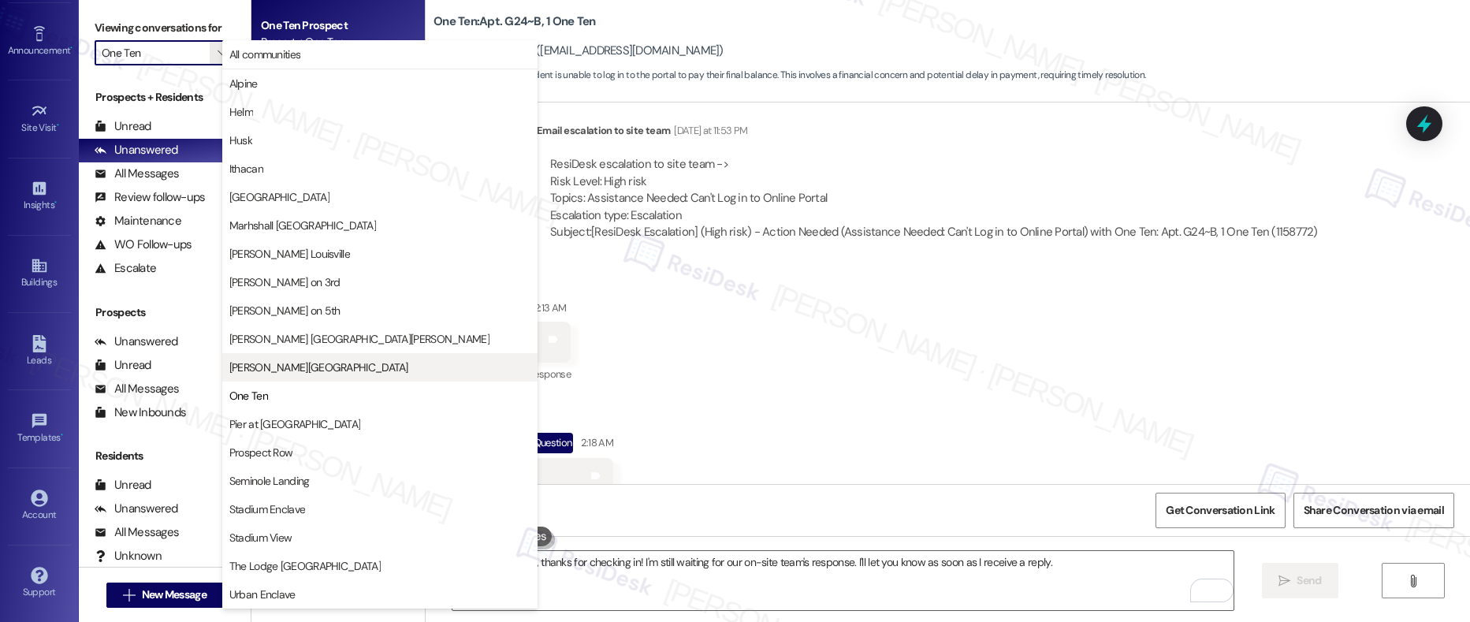
click at [296, 362] on span "[PERSON_NAME][GEOGRAPHIC_DATA]" at bounding box center [379, 367] width 301 height 16
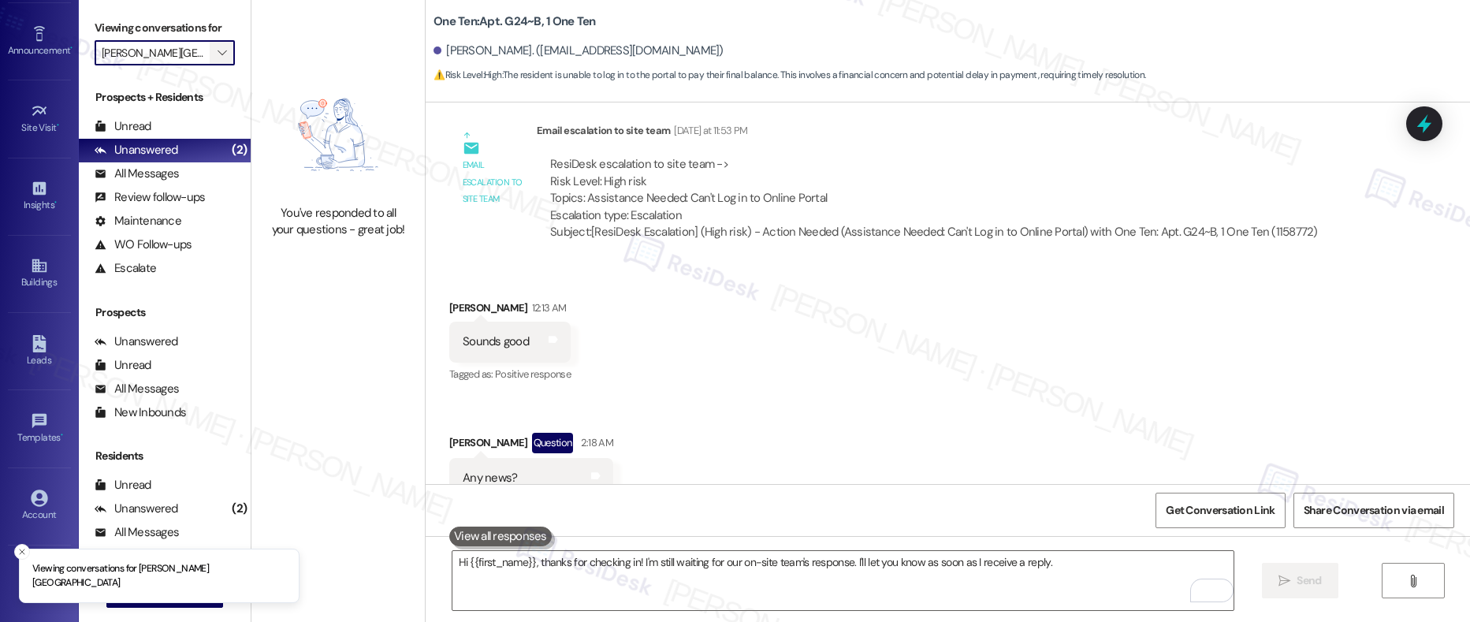
click at [217, 57] on button "" at bounding box center [222, 52] width 25 height 25
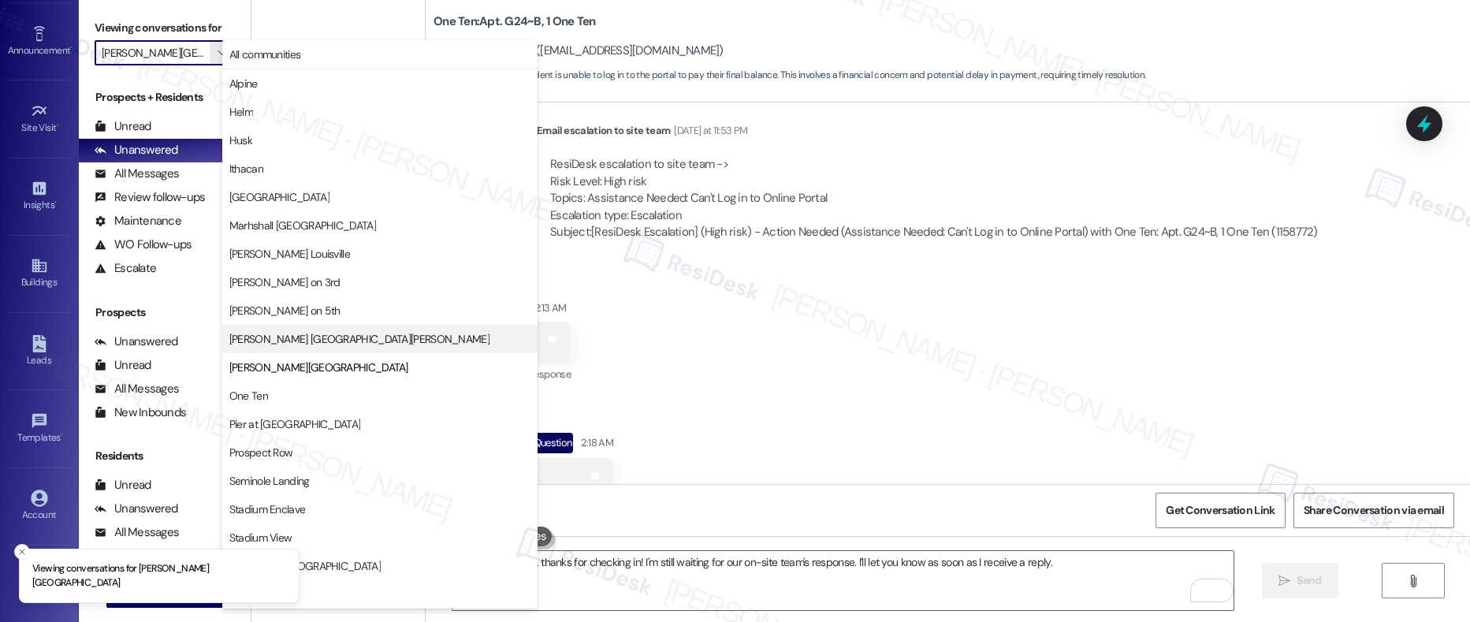
click at [331, 346] on span "[PERSON_NAME] [GEOGRAPHIC_DATA][PERSON_NAME]" at bounding box center [379, 339] width 301 height 16
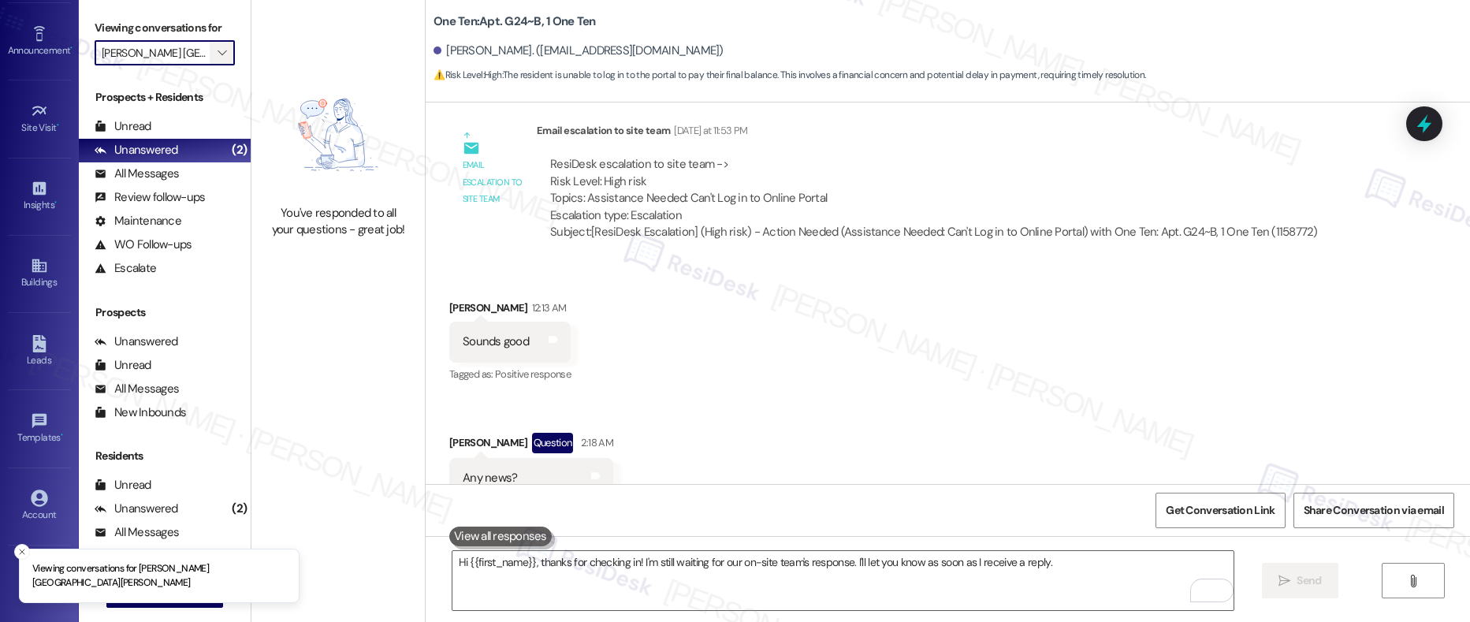
click at [215, 59] on span "" at bounding box center [221, 52] width 15 height 25
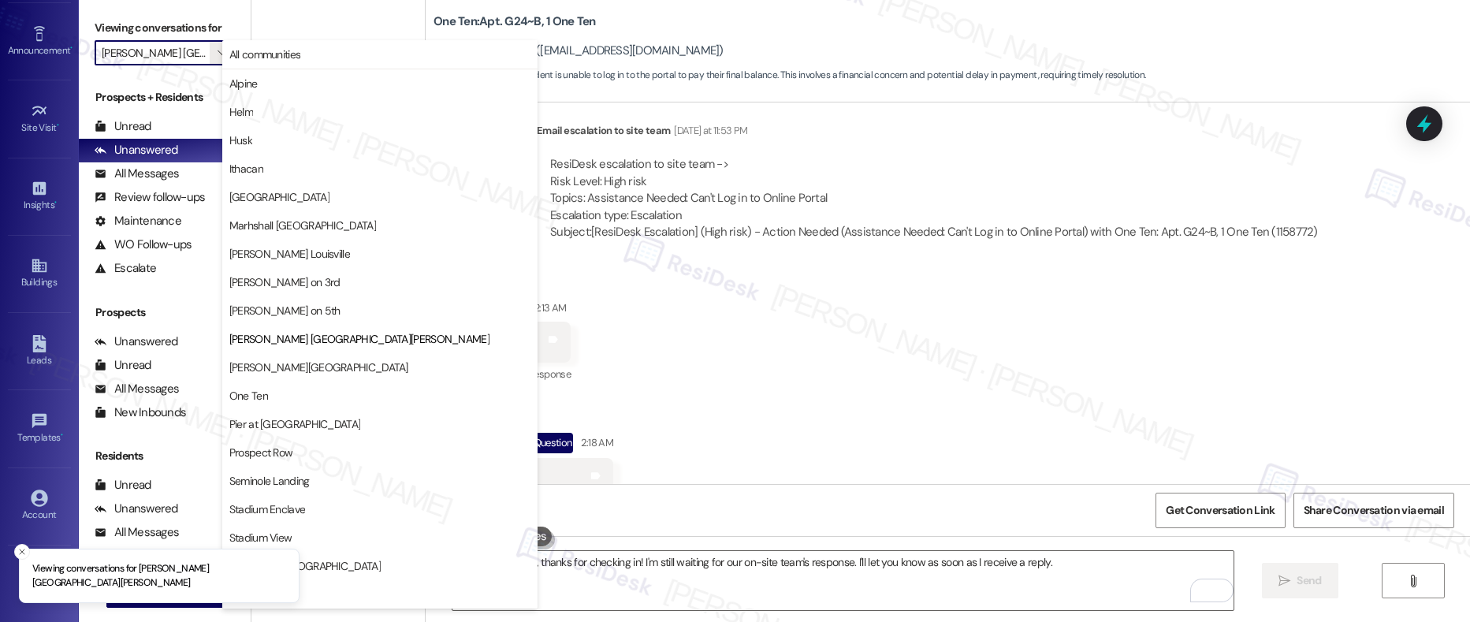
click at [289, 307] on span "[PERSON_NAME] on 5th" at bounding box center [284, 311] width 111 height 16
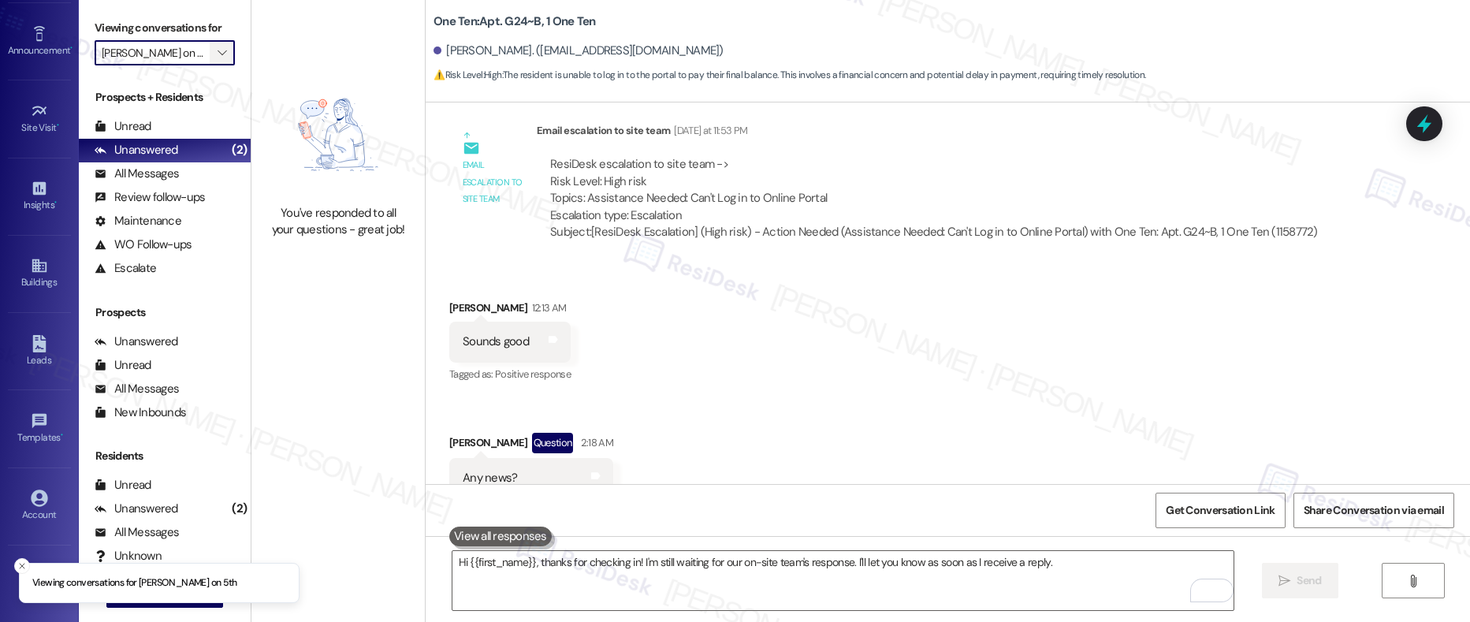
click at [214, 59] on span "" at bounding box center [221, 52] width 15 height 25
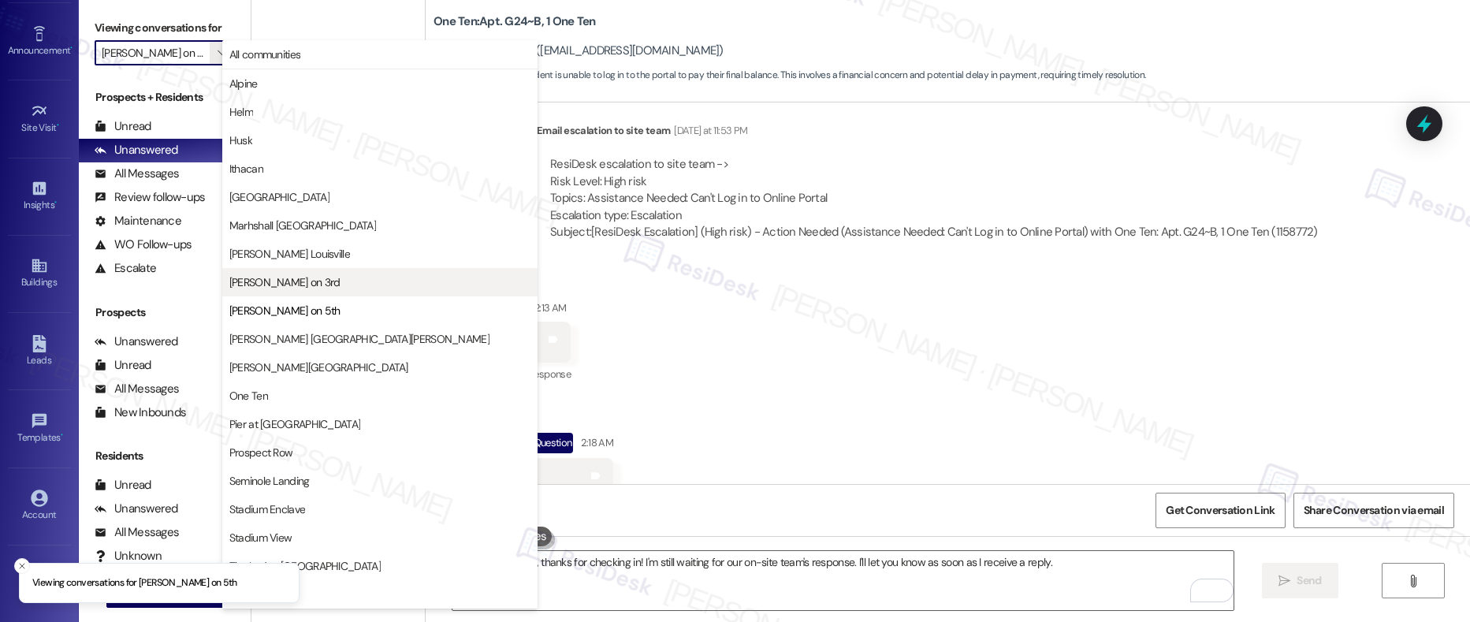
click at [266, 291] on button "[PERSON_NAME] on 3rd" at bounding box center [379, 282] width 315 height 28
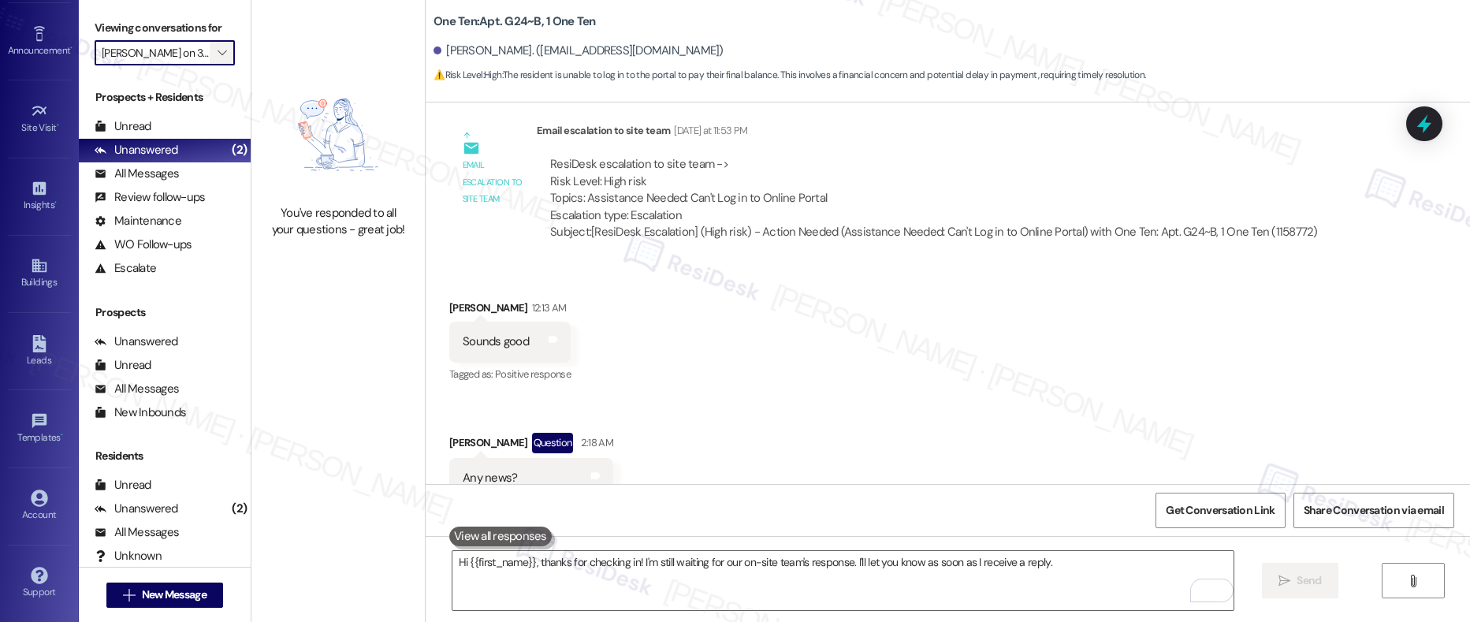
click at [217, 58] on icon "" at bounding box center [221, 52] width 9 height 13
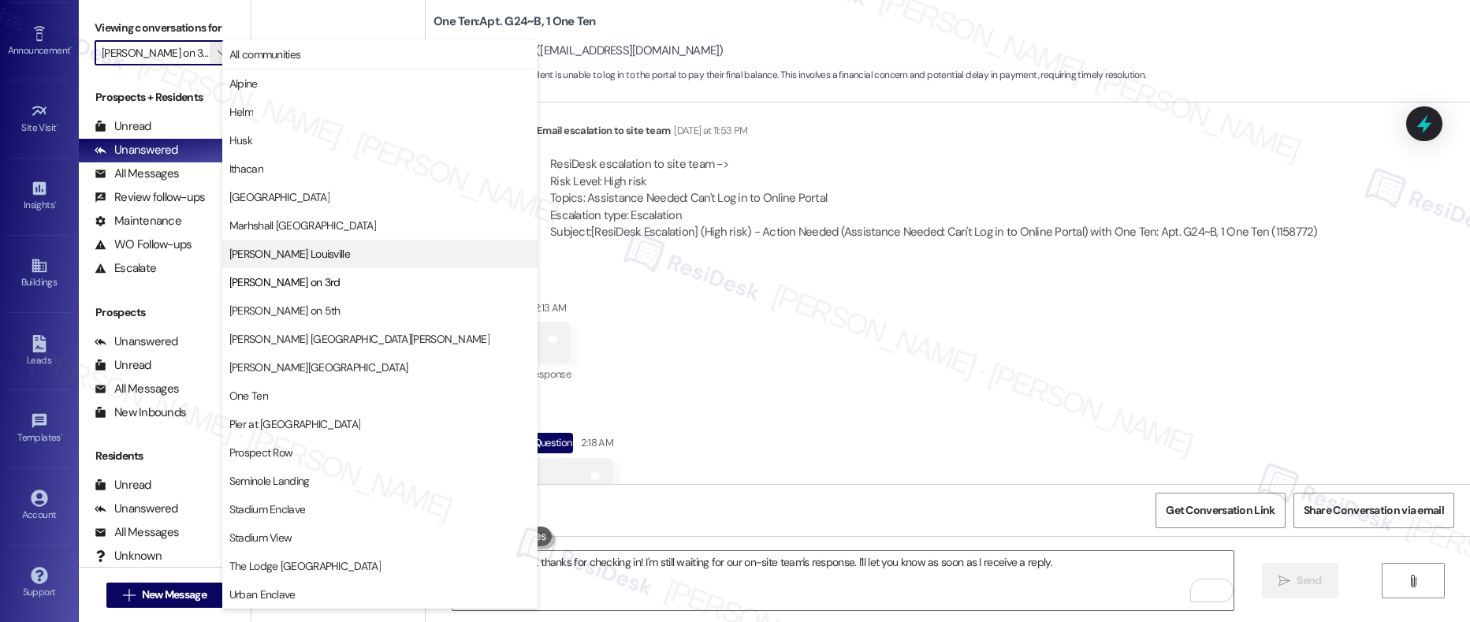
click at [294, 251] on span "[PERSON_NAME] Louisville" at bounding box center [289, 254] width 121 height 16
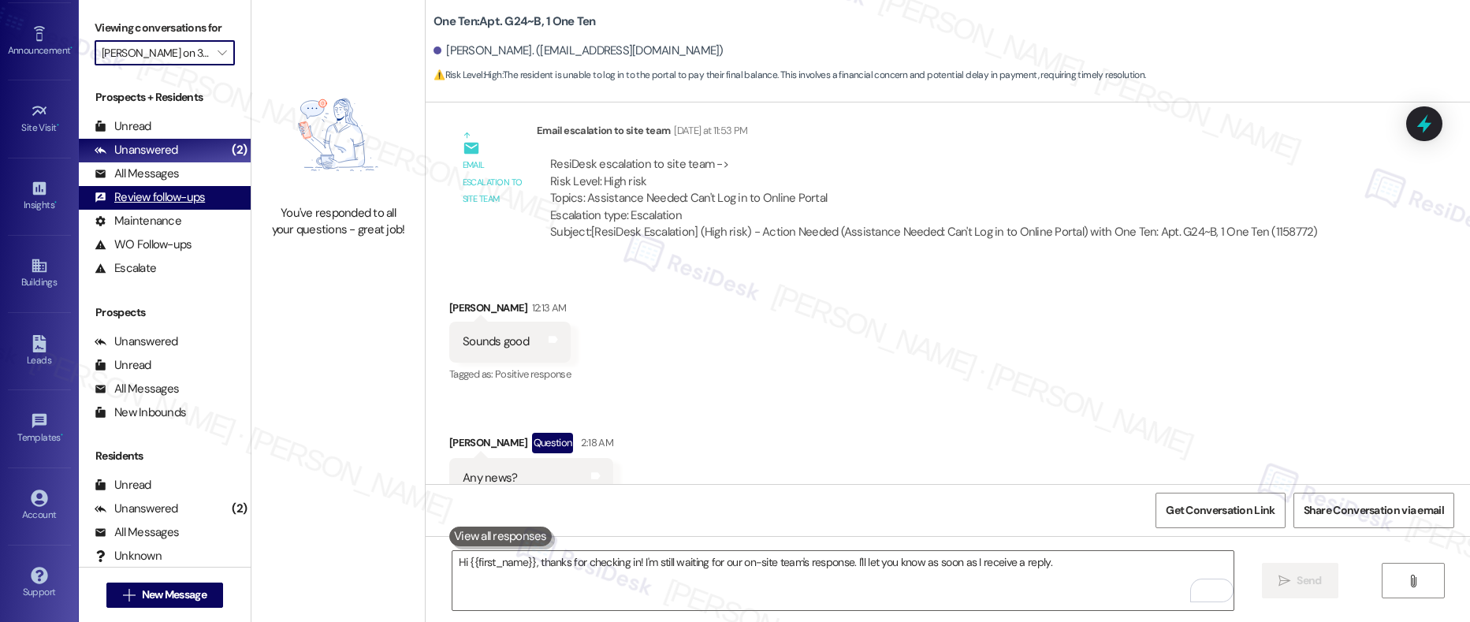
type input "[PERSON_NAME] Louisville"
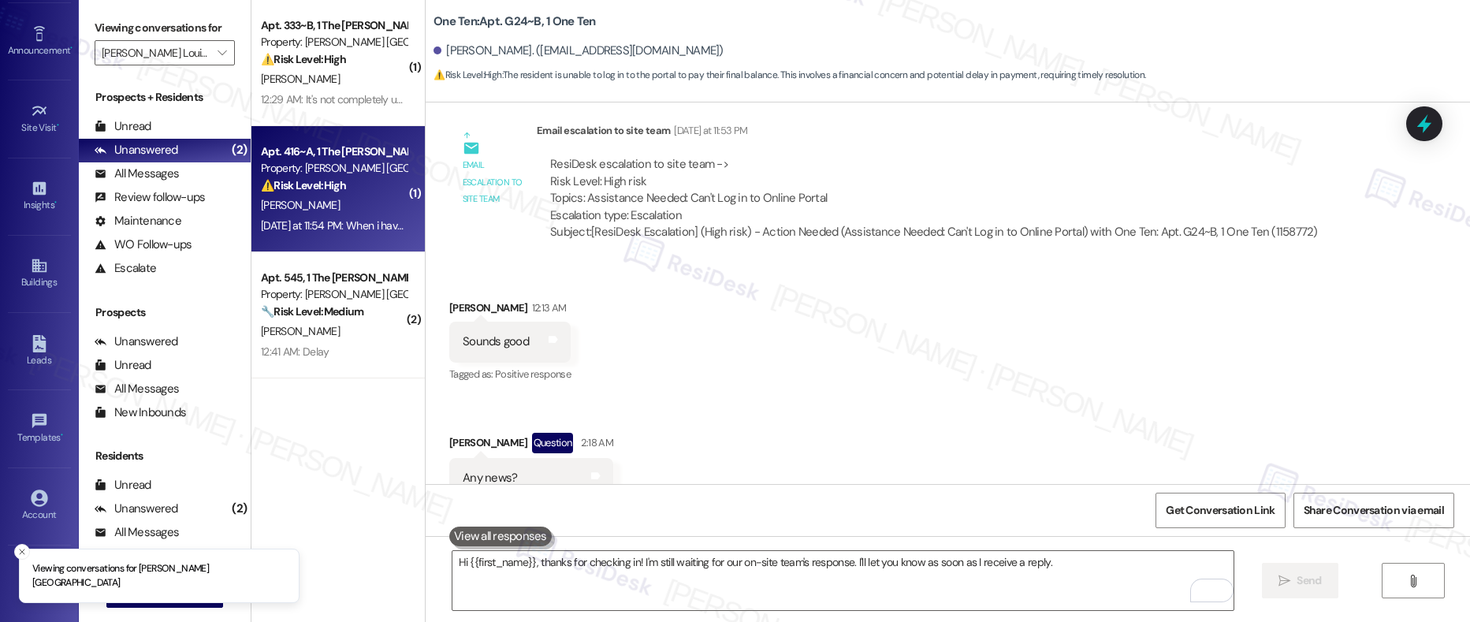
click at [350, 228] on div "[DATE] at 11:54 PM: When i have tried to feel if the air was coming out i could…" at bounding box center [910, 225] width 1299 height 14
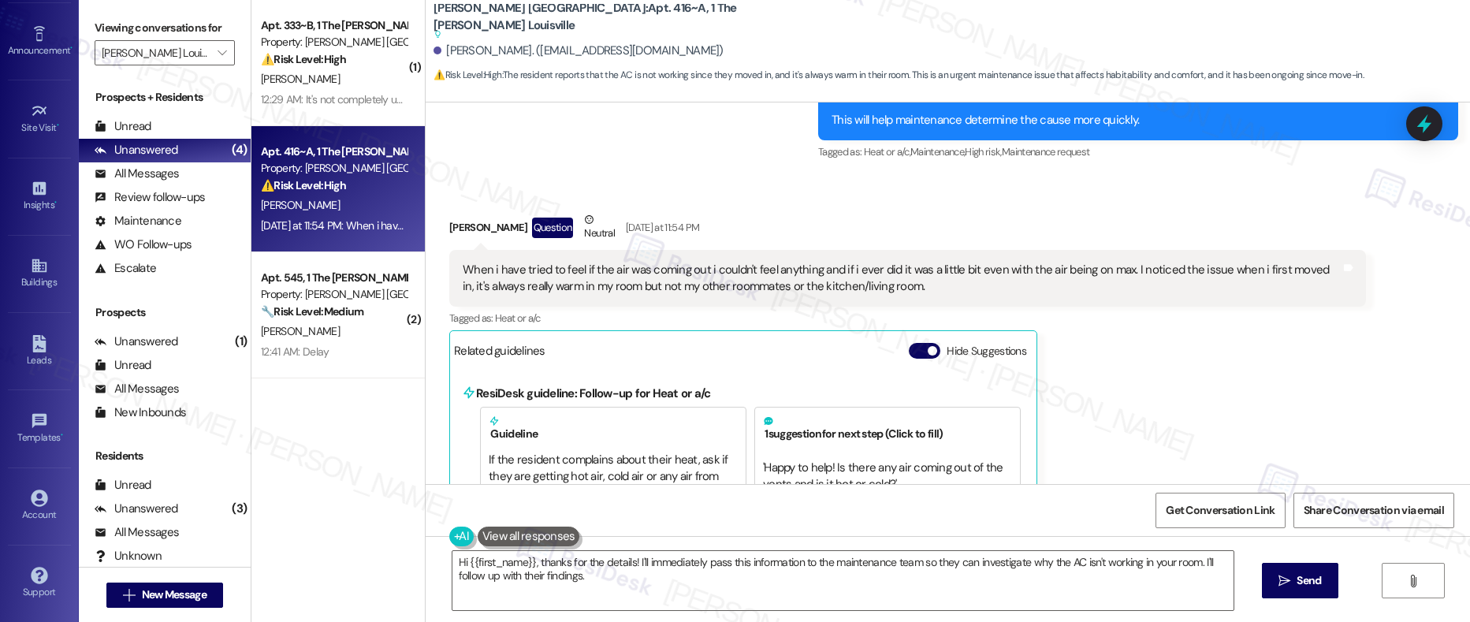
scroll to position [1073, 0]
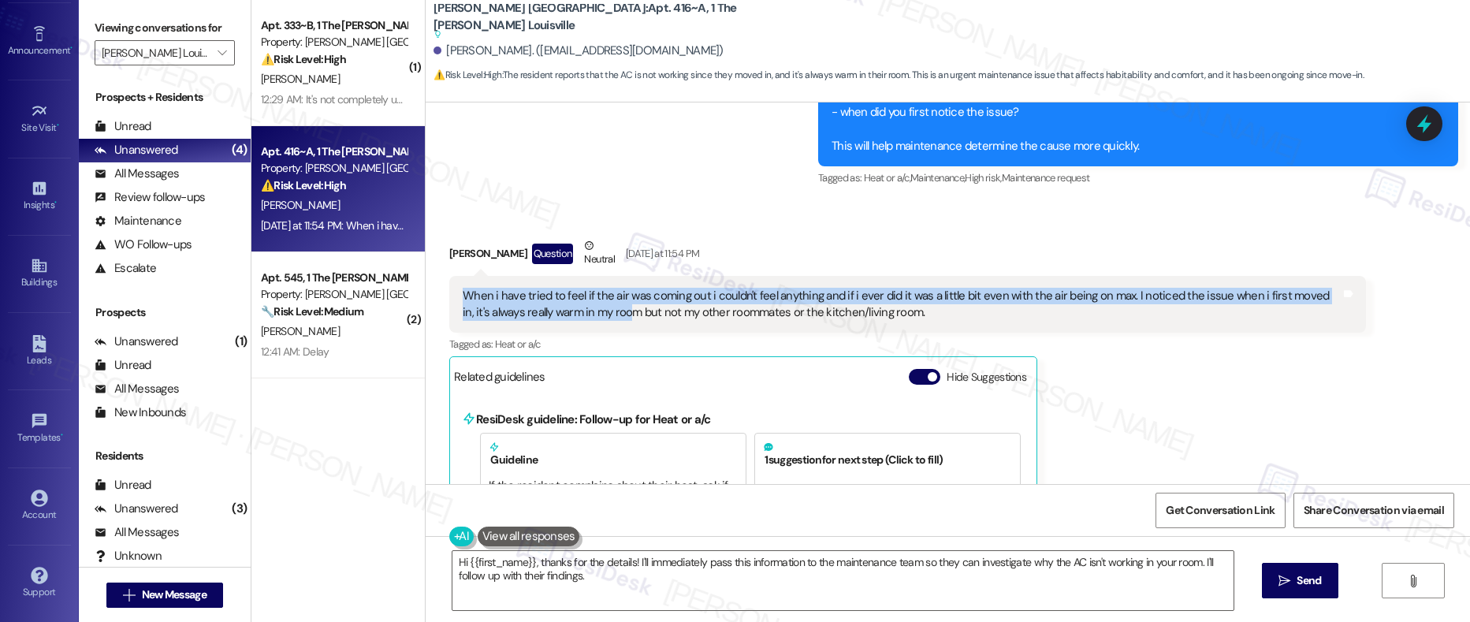
drag, startPoint x: 452, startPoint y: 293, endPoint x: 593, endPoint y: 304, distance: 141.5
click at [593, 304] on div "When i have tried to feel if the air was coming out i couldn't feel anything an…" at bounding box center [901, 305] width 877 height 34
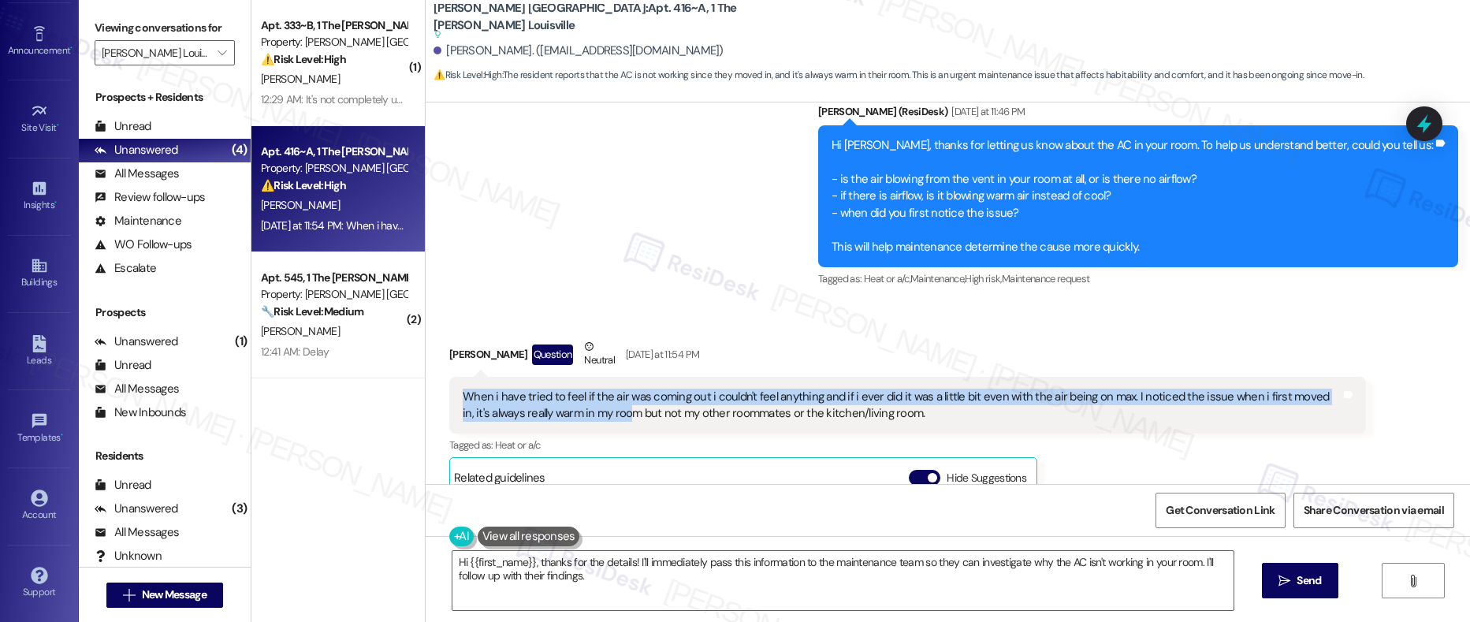
scroll to position [956, 0]
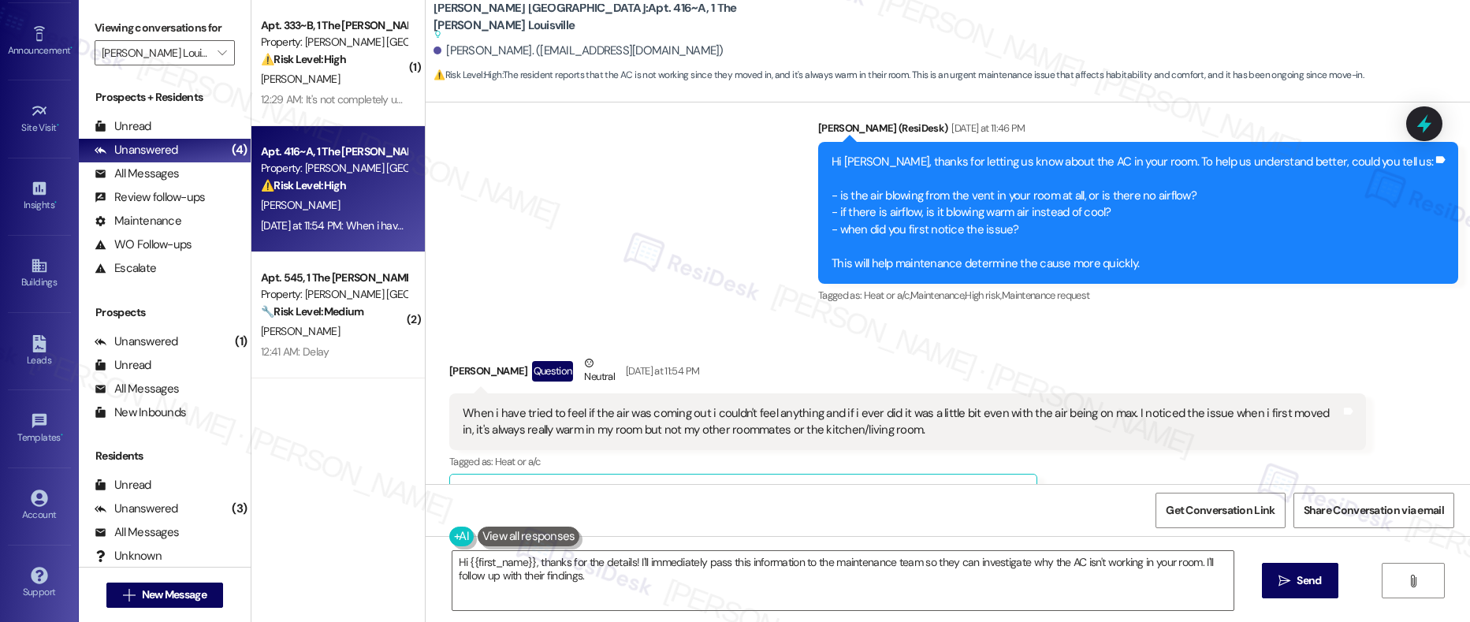
click at [713, 413] on div "When i have tried to feel if the air was coming out i couldn't feel anything an…" at bounding box center [901, 422] width 877 height 34
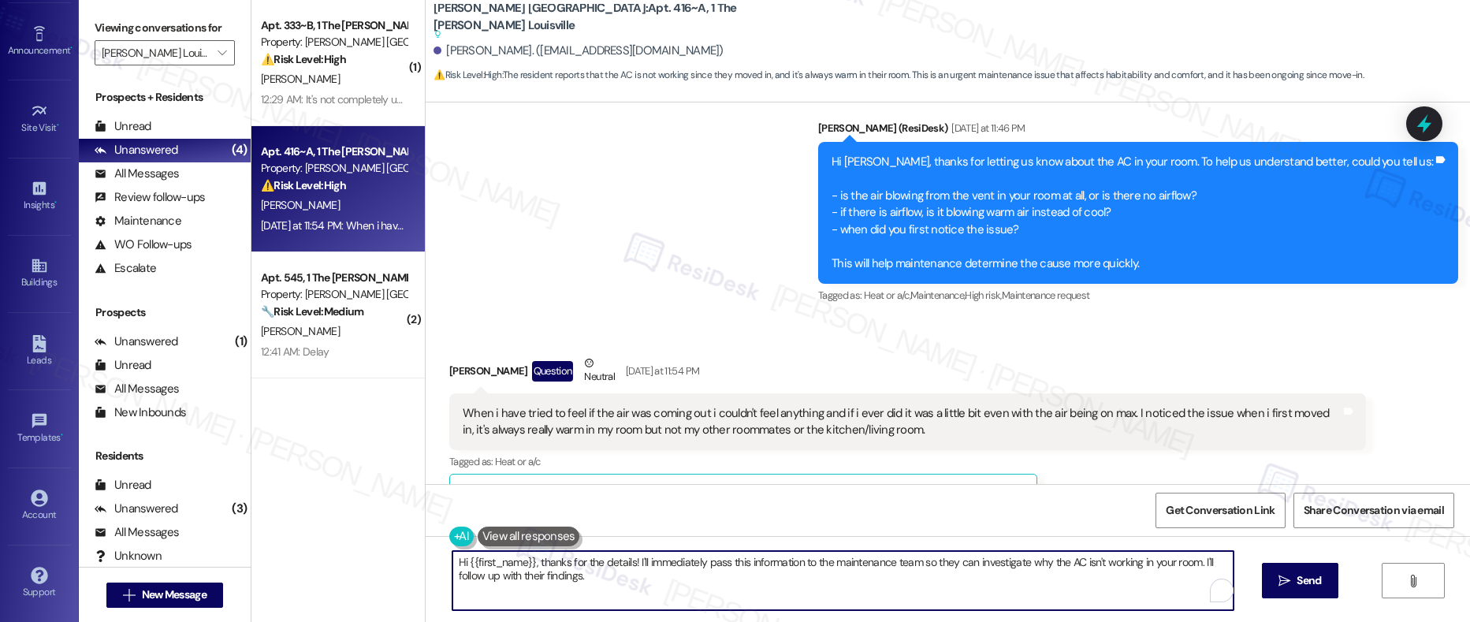
drag, startPoint x: 1196, startPoint y: 563, endPoint x: 1207, endPoint y: 572, distance: 14.0
click at [1207, 572] on textarea "Hi {{first_name}}, thanks for the details! I'll immediately pass this informati…" at bounding box center [843, 580] width 782 height 59
type textarea "Hi {{first_name}}, thanks for the details! I'll immediately pass this informati…"
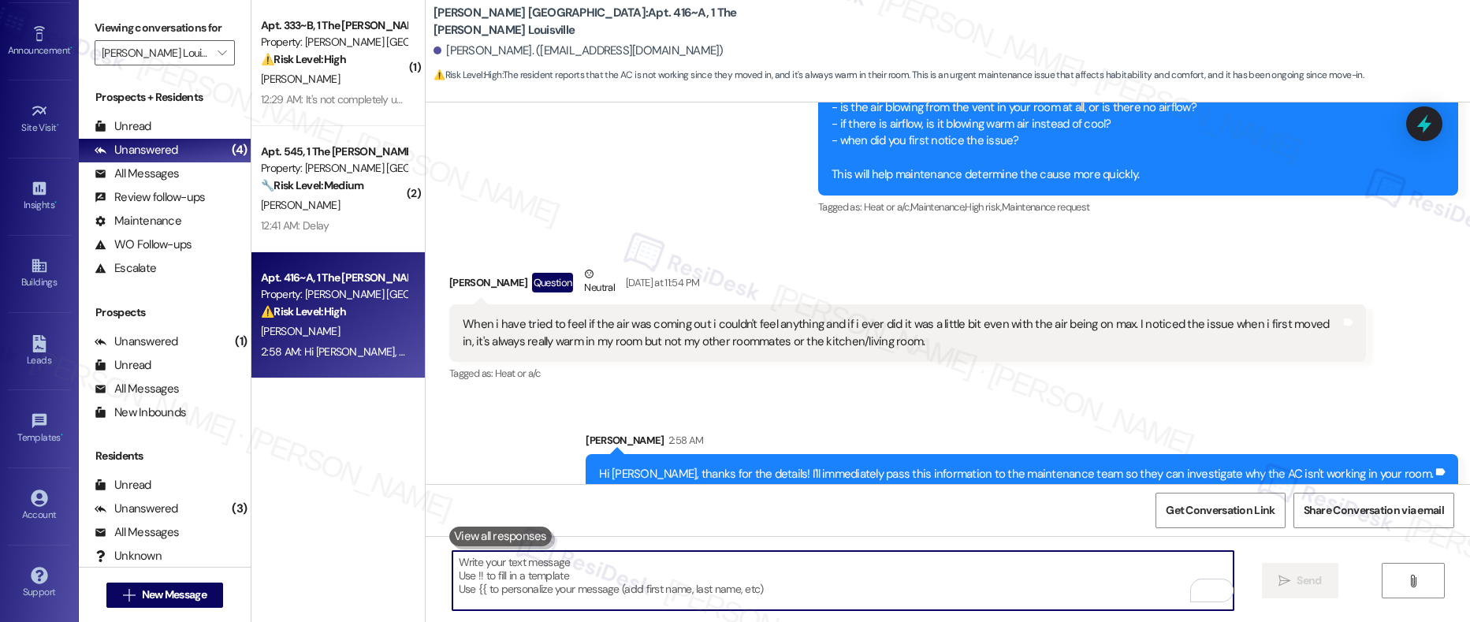
scroll to position [1028, 0]
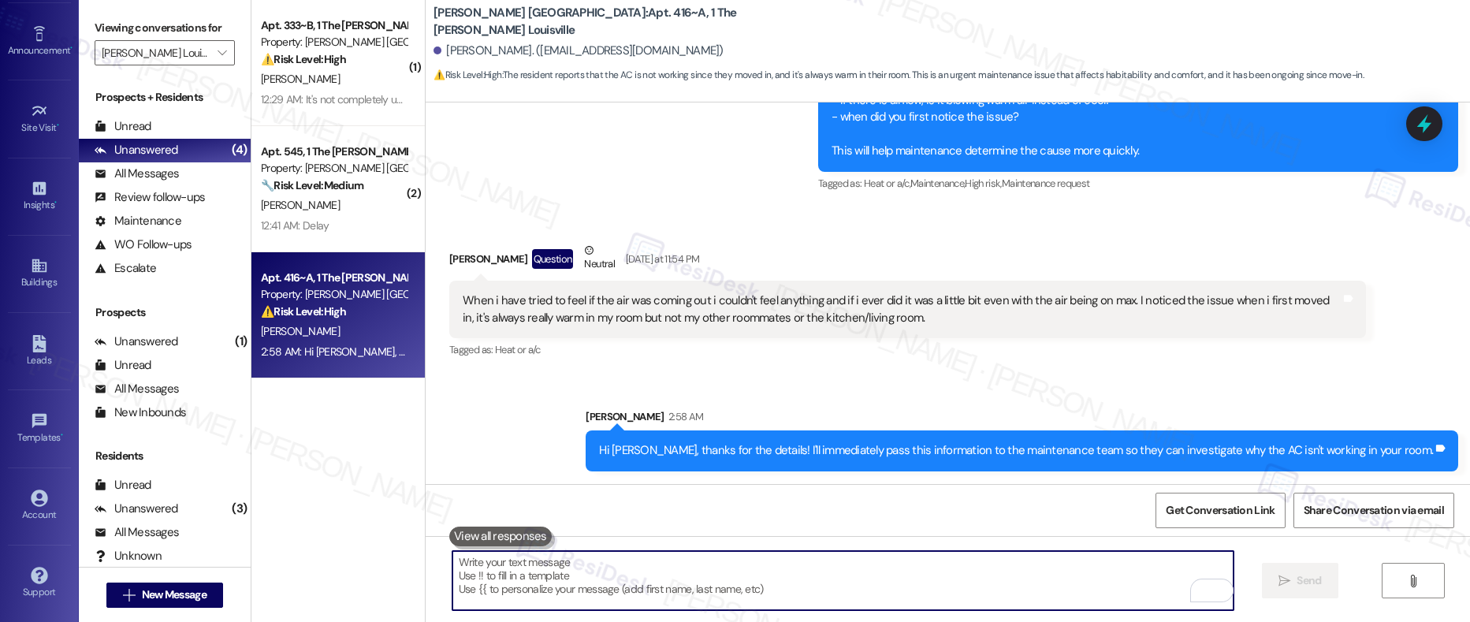
click at [942, 583] on textarea "To enrich screen reader interactions, please activate Accessibility in Grammarl…" at bounding box center [843, 580] width 782 height 59
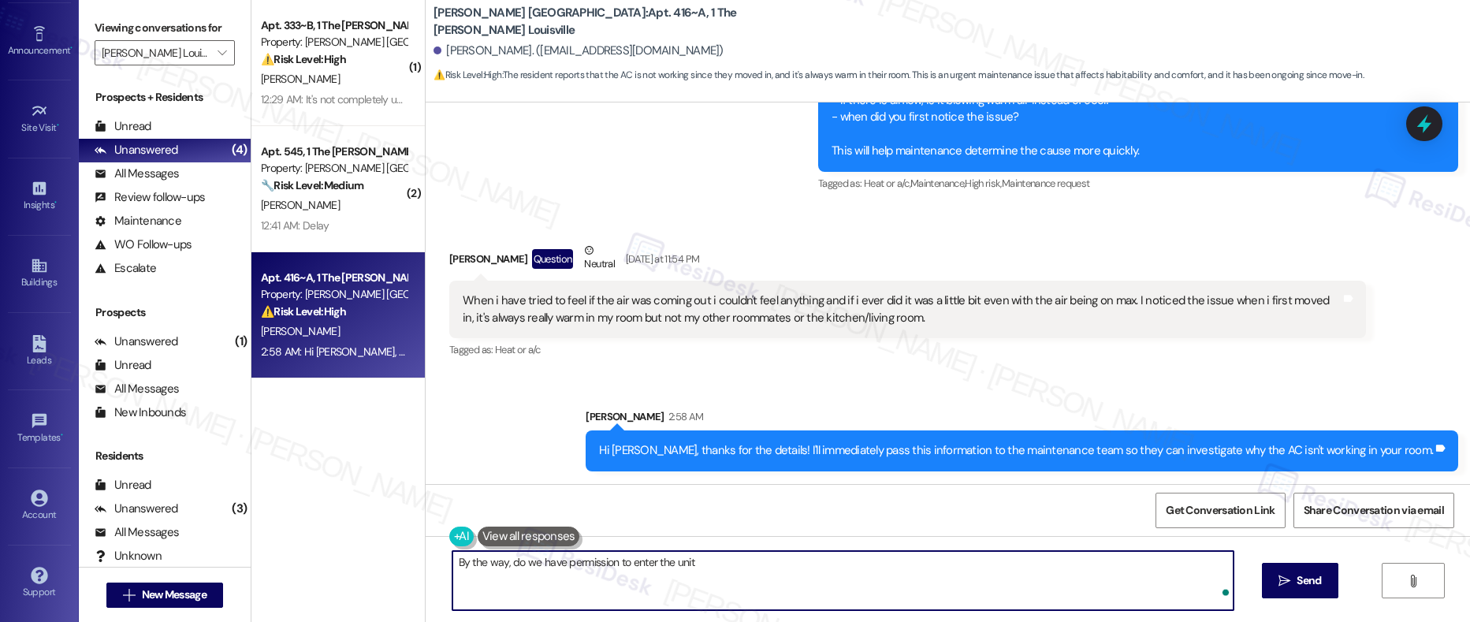
type textarea "By the way, do we have permission to enter the unit?"
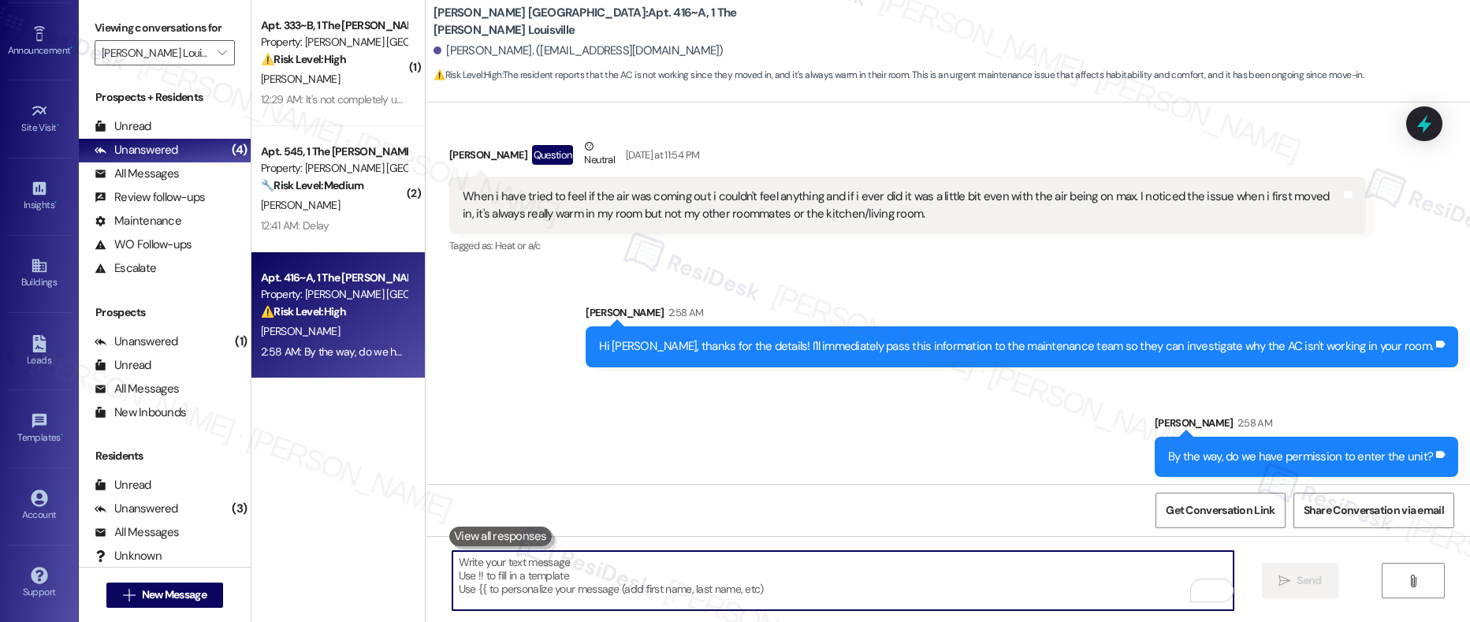
scroll to position [1137, 0]
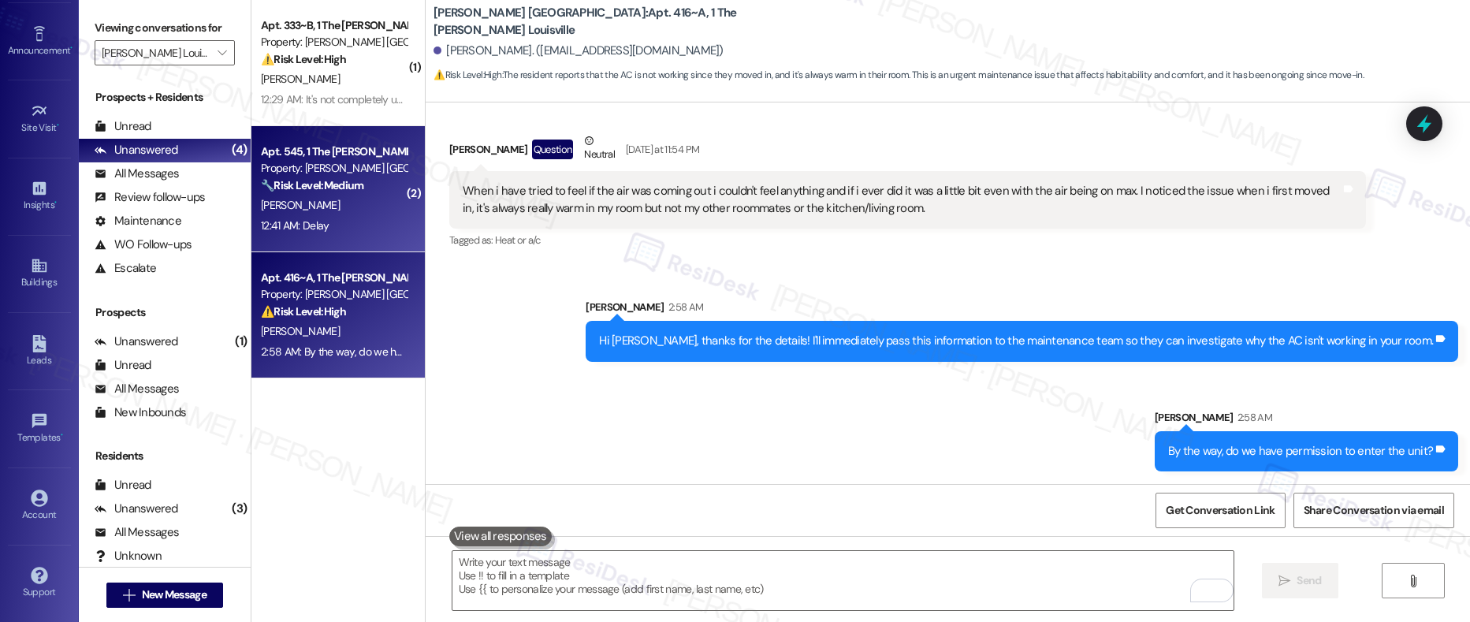
click at [352, 194] on div "Apt. 545, 1 The [PERSON_NAME] Louisville Property: [PERSON_NAME] Louisville 🔧 R…" at bounding box center [333, 169] width 149 height 54
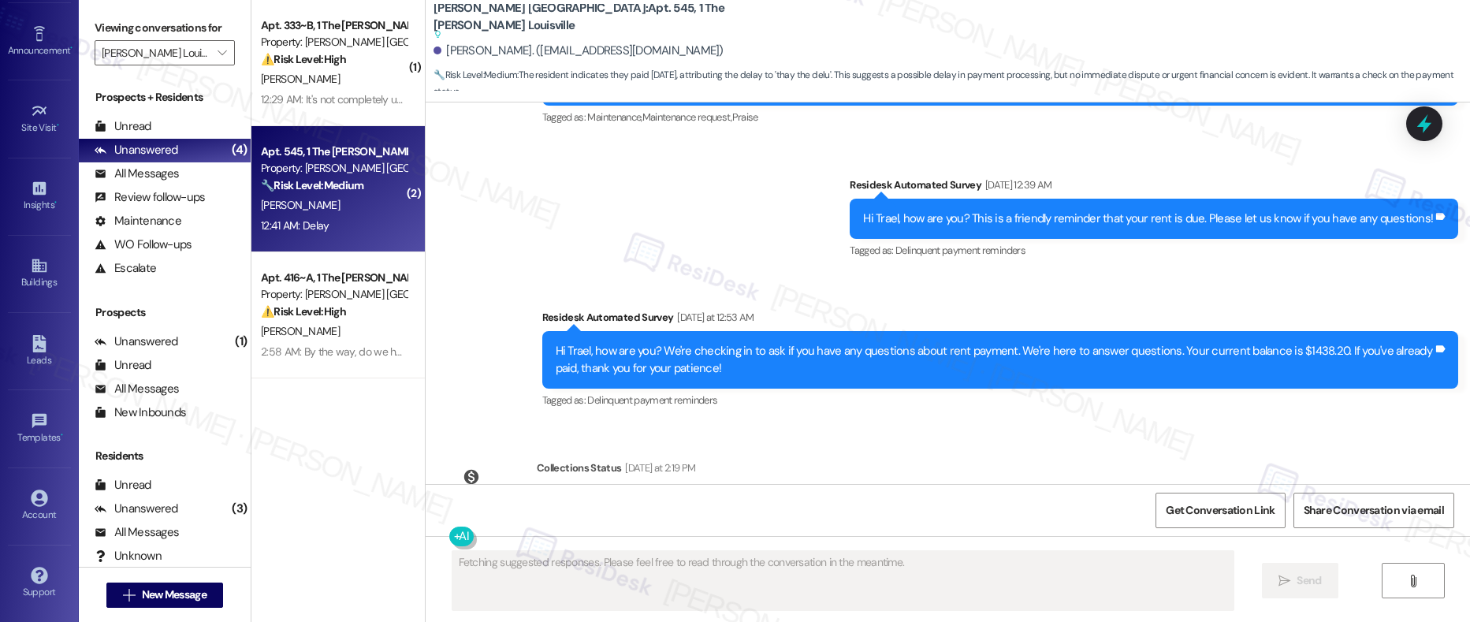
scroll to position [2961, 0]
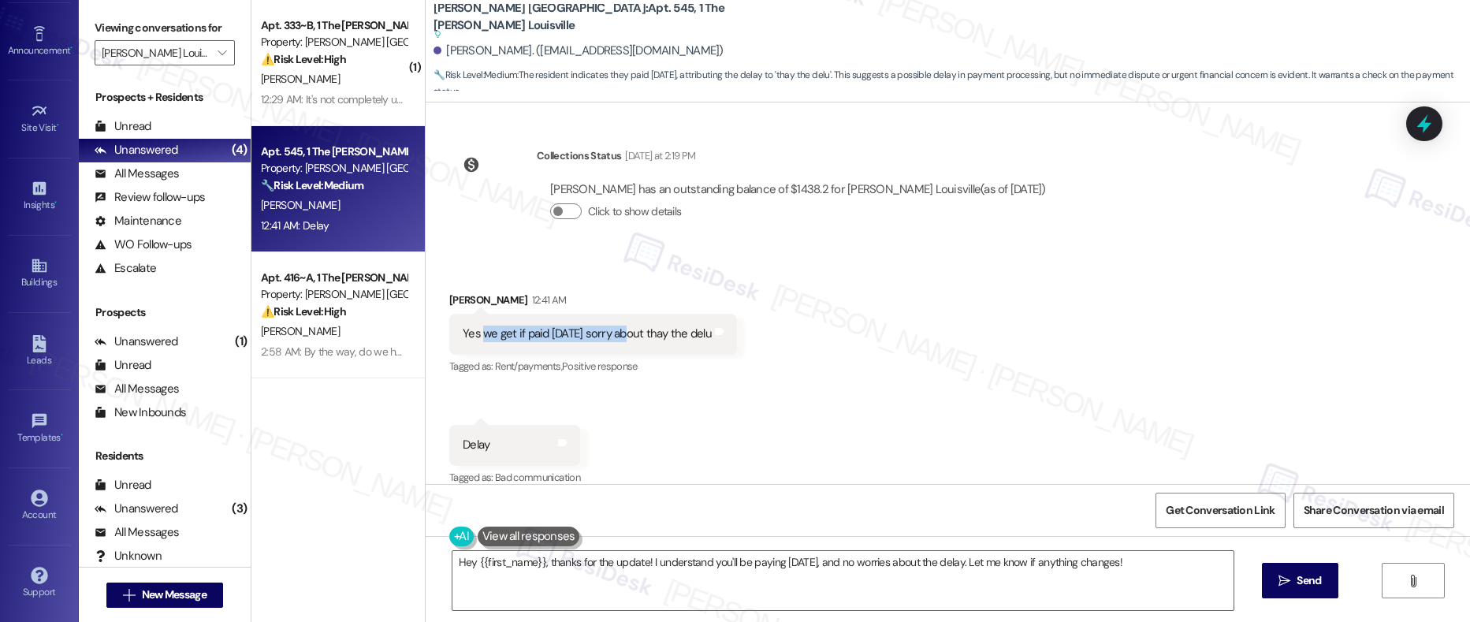
drag, startPoint x: 471, startPoint y: 318, endPoint x: 607, endPoint y: 321, distance: 135.6
click at [607, 325] on div "Yes we get if paid [DATE] sorry about thay the delu" at bounding box center [587, 333] width 249 height 17
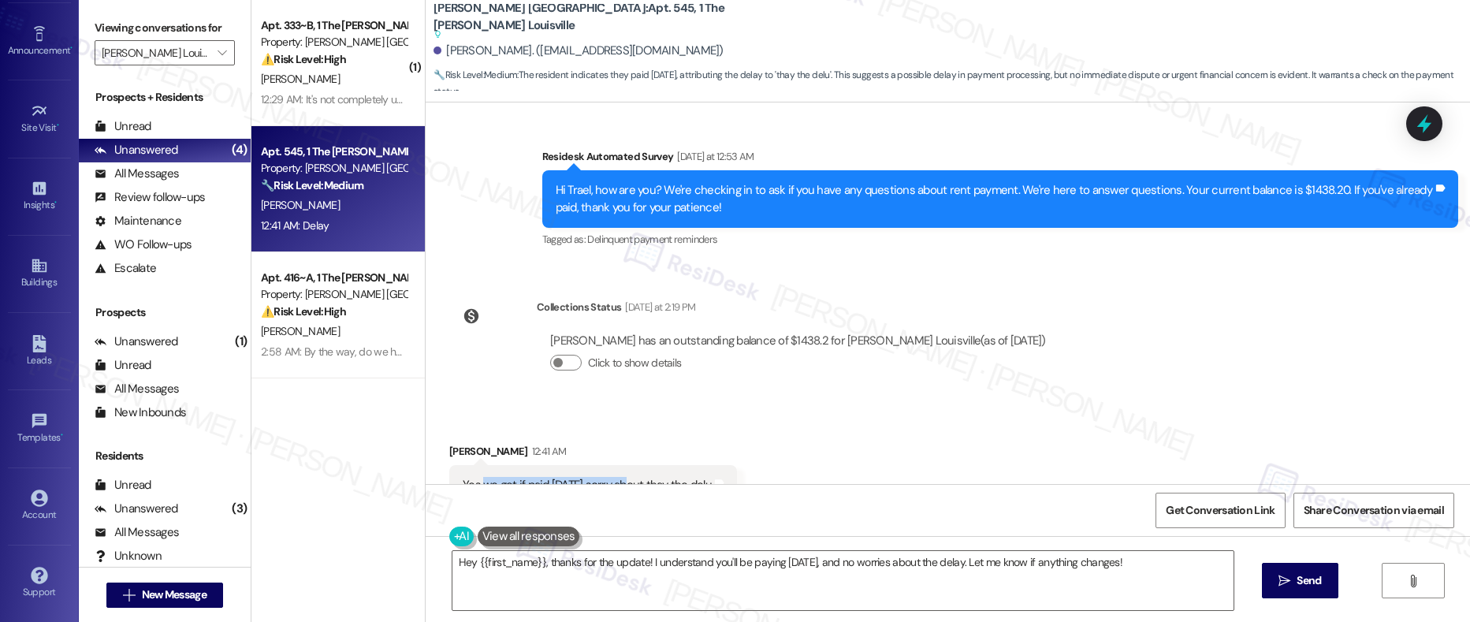
scroll to position [2961, 0]
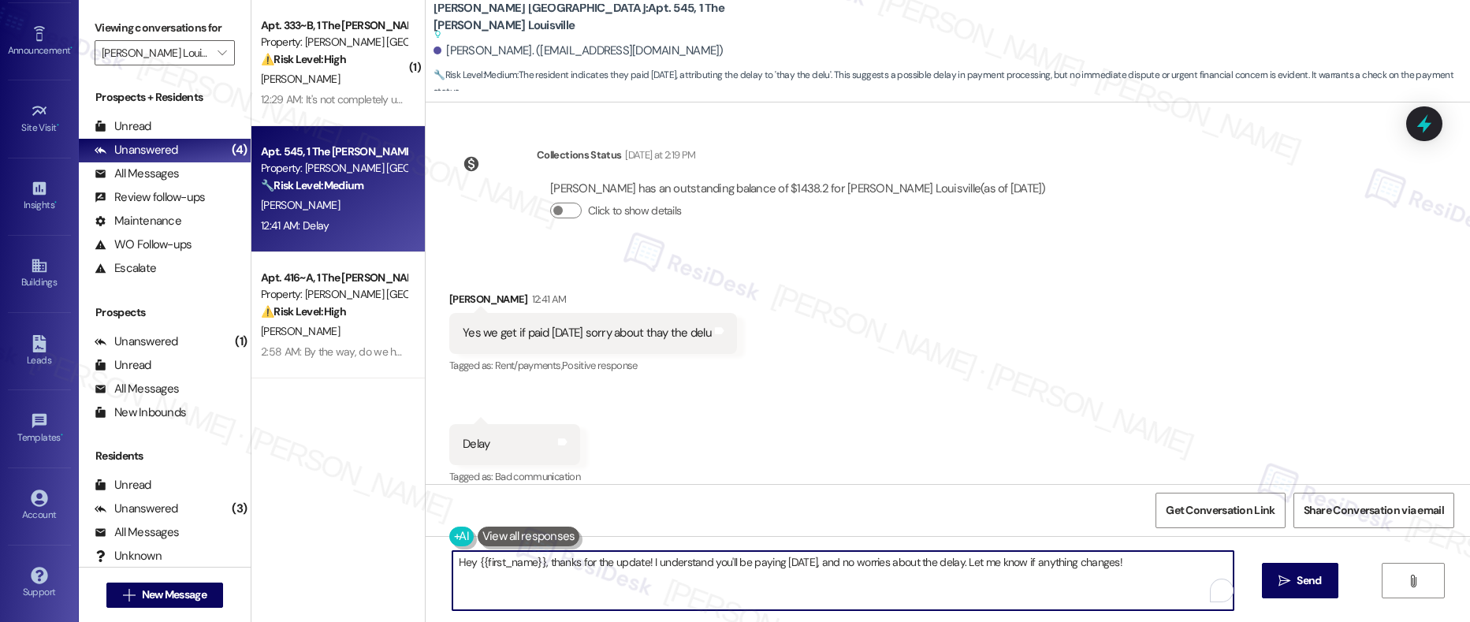
drag, startPoint x: 663, startPoint y: 565, endPoint x: 756, endPoint y: 563, distance: 93.8
click at [756, 563] on textarea "Hey {{first_name}}, thanks for the update! I understand you'll be paying on Fri…" at bounding box center [843, 580] width 782 height 59
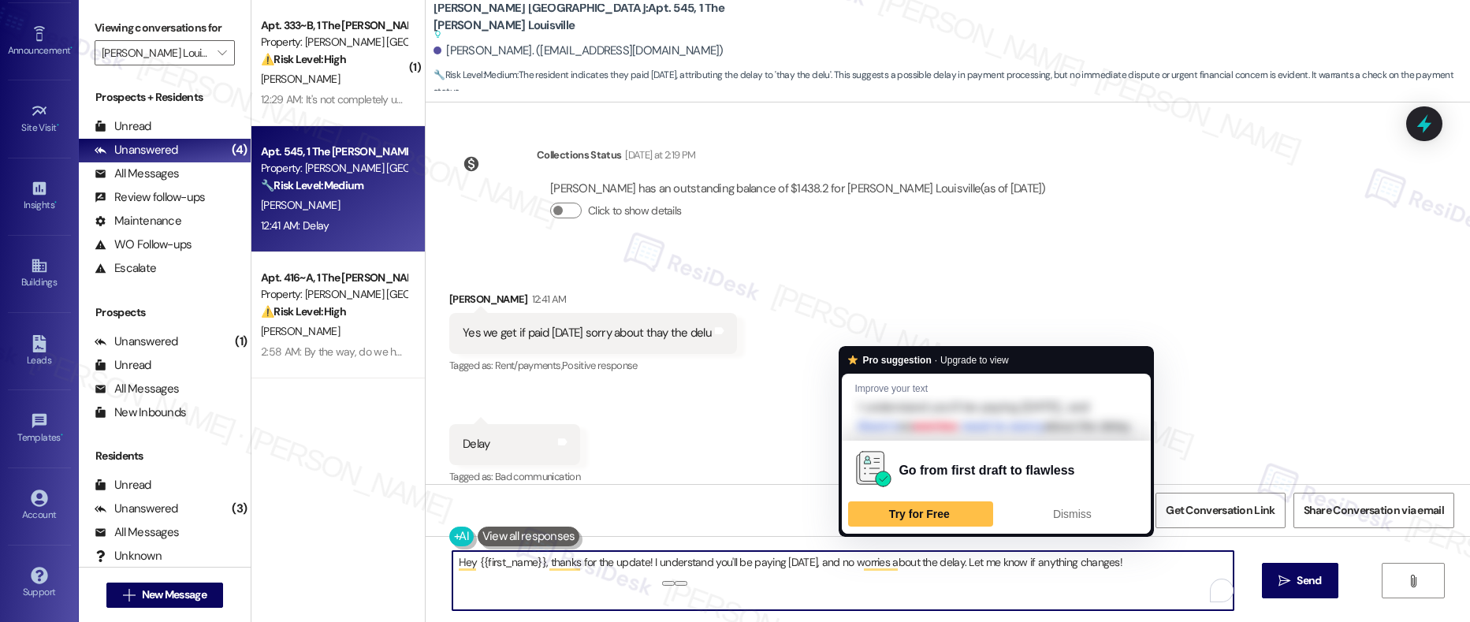
click at [838, 563] on textarea "Hey {{first_name}}, thanks for the update! I understand you'll be paying on Fri…" at bounding box center [843, 580] width 782 height 59
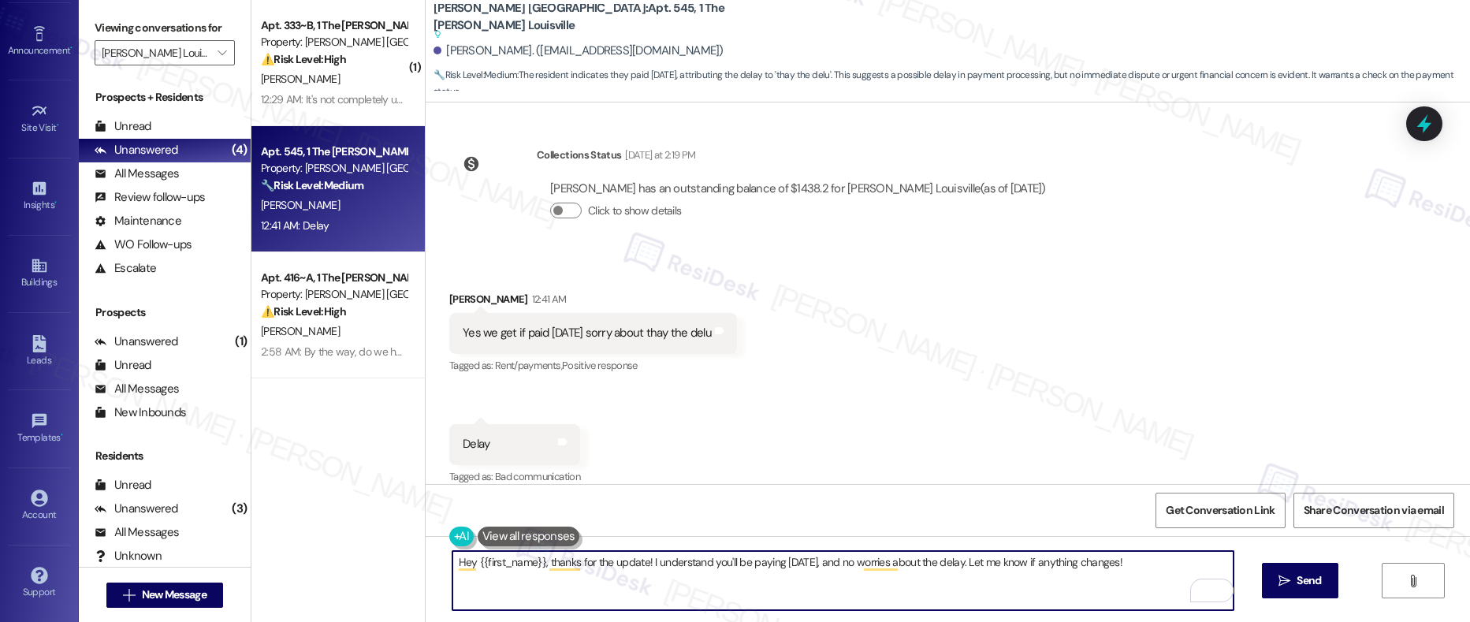
drag, startPoint x: 820, startPoint y: 563, endPoint x: 1134, endPoint y: 569, distance: 314.5
click at [1134, 569] on textarea "Hey {{first_name}}, thanks for the update! I understand you'll be paying on Fri…" at bounding box center [843, 580] width 782 height 59
drag, startPoint x: 1124, startPoint y: 565, endPoint x: 916, endPoint y: 542, distance: 209.3
click at [817, 570] on textarea "Hey {{first_name}}, thanks for the update! I understand you'll be paying on Fri…" at bounding box center [843, 580] width 782 height 59
drag, startPoint x: 1127, startPoint y: 567, endPoint x: 817, endPoint y: 567, distance: 309.7
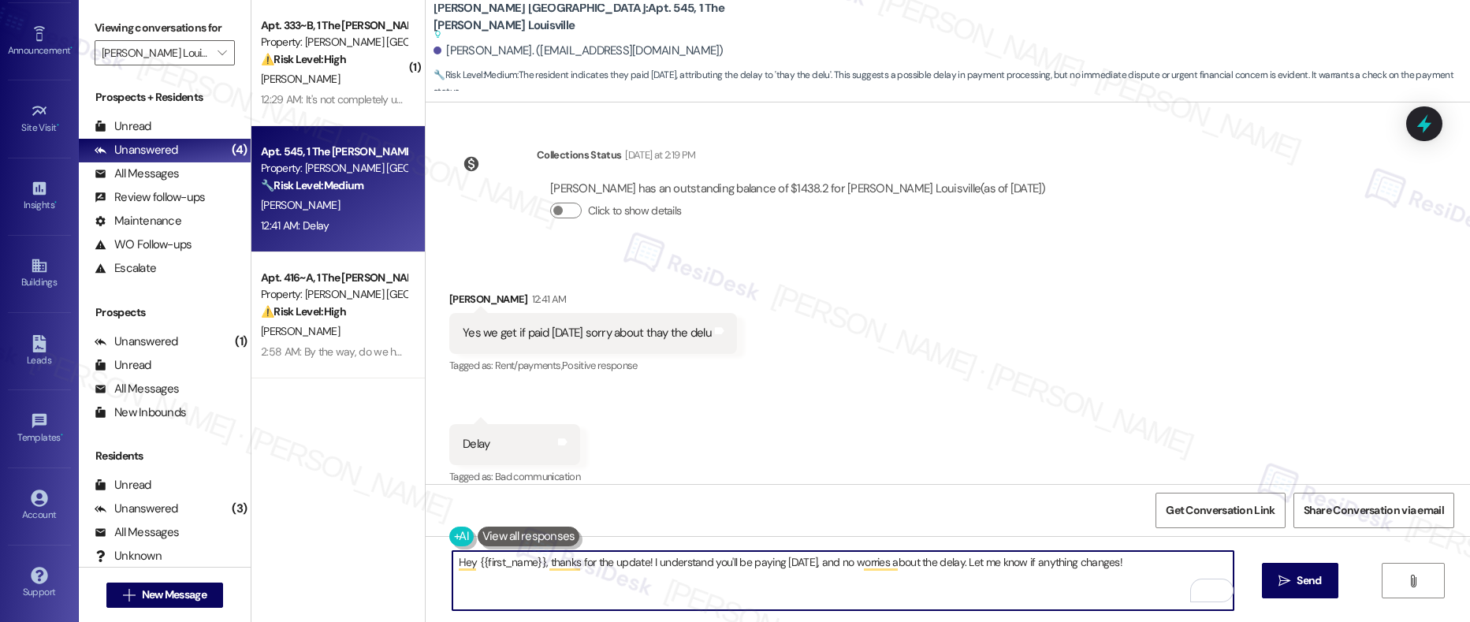
click at [817, 567] on textarea "Hey {{first_name}}, thanks for the update! I understand you'll be paying on Fri…" at bounding box center [843, 580] width 782 height 59
type textarea "Hey {{first_name}}, thanks for the update! I understand you'll be paying on Fri…"
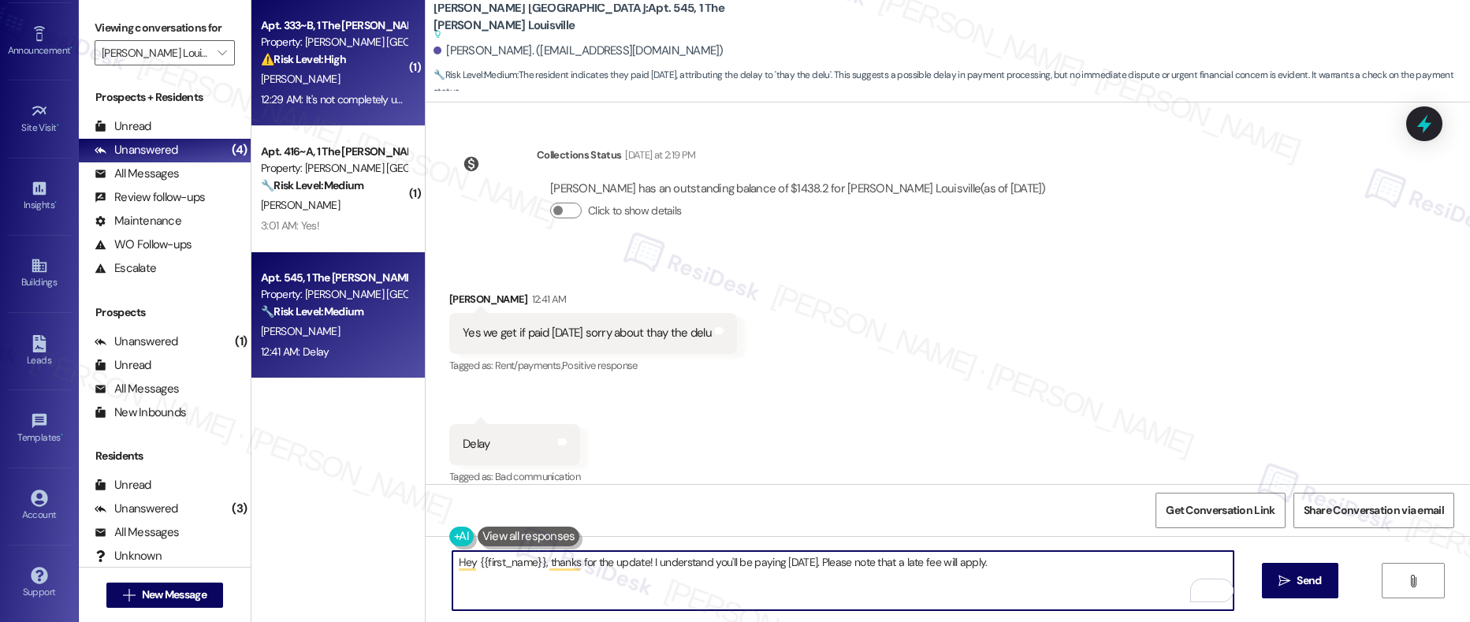
click at [348, 97] on div "12:29 AM: It's not completely unresponsive. I'll turn the air on and it will be…" at bounding box center [756, 99] width 990 height 14
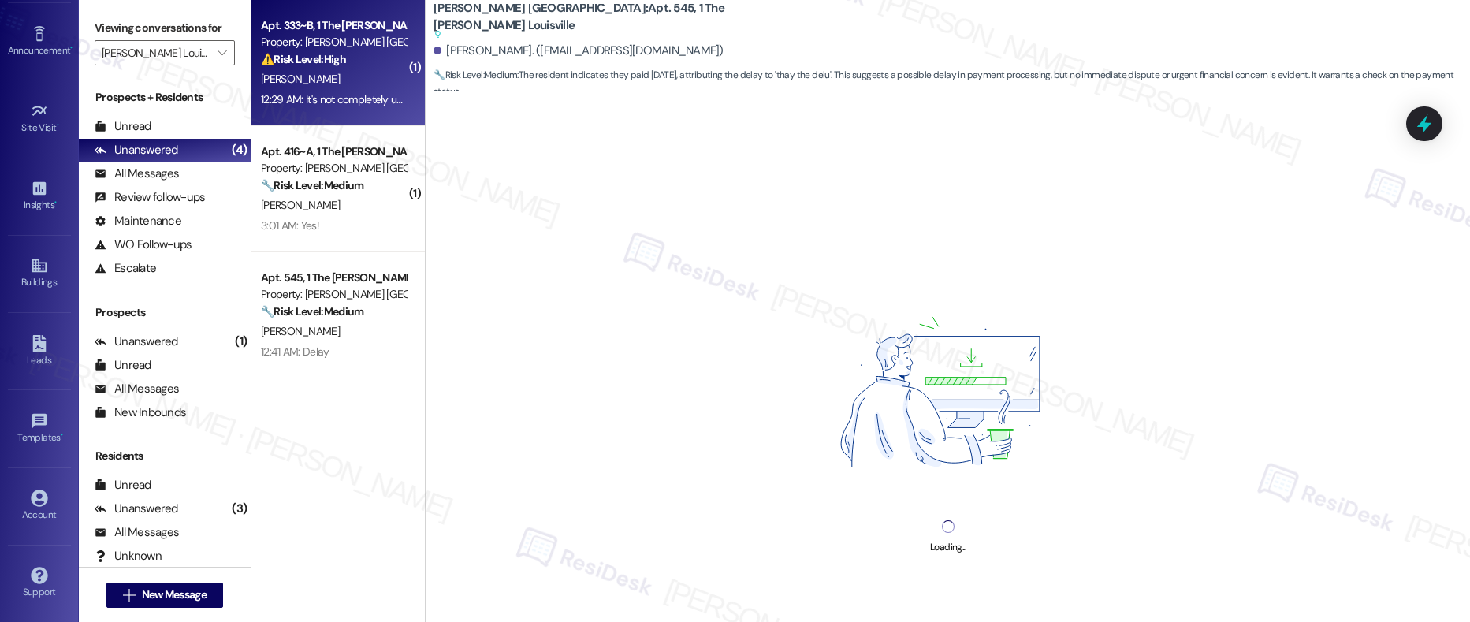
click at [355, 65] on div "⚠️ Risk Level: High The resident reports a malfunctioning thermostat that is ca…" at bounding box center [334, 59] width 146 height 17
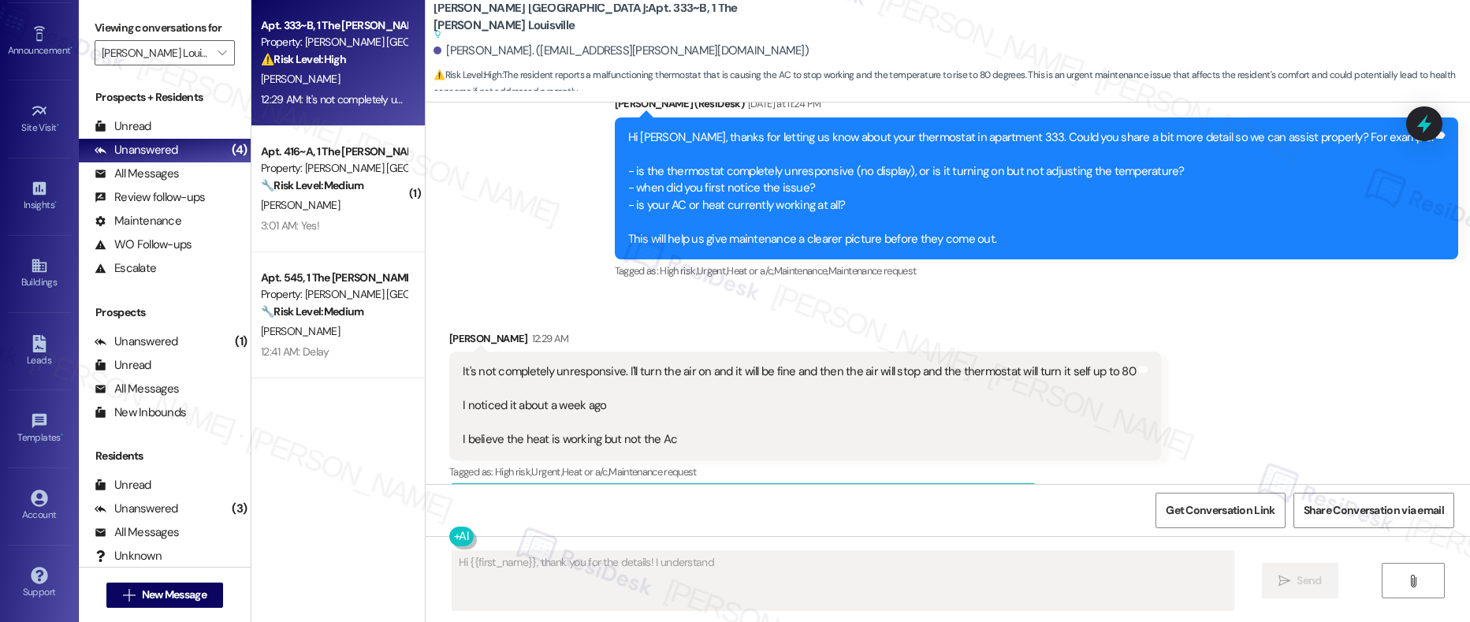
scroll to position [4685, 0]
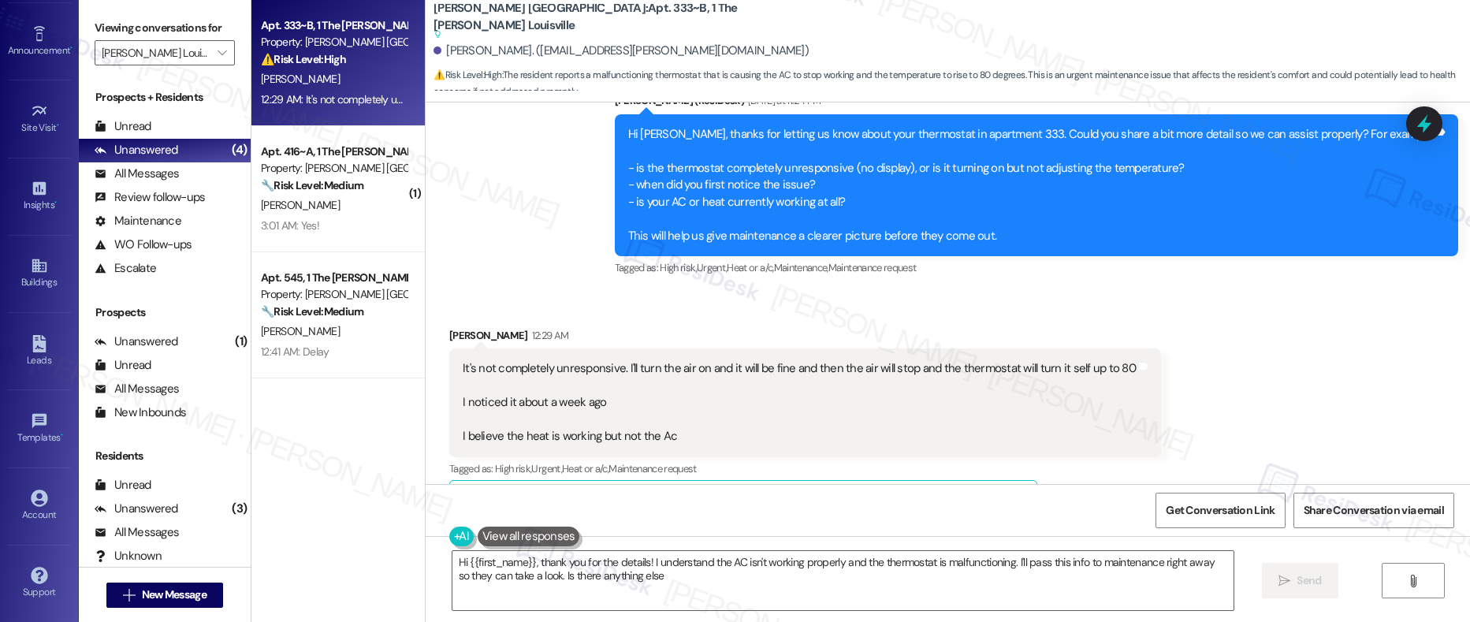
type textarea "Hi {{first_name}}, thank you for the details! I understand the AC isn't working…"
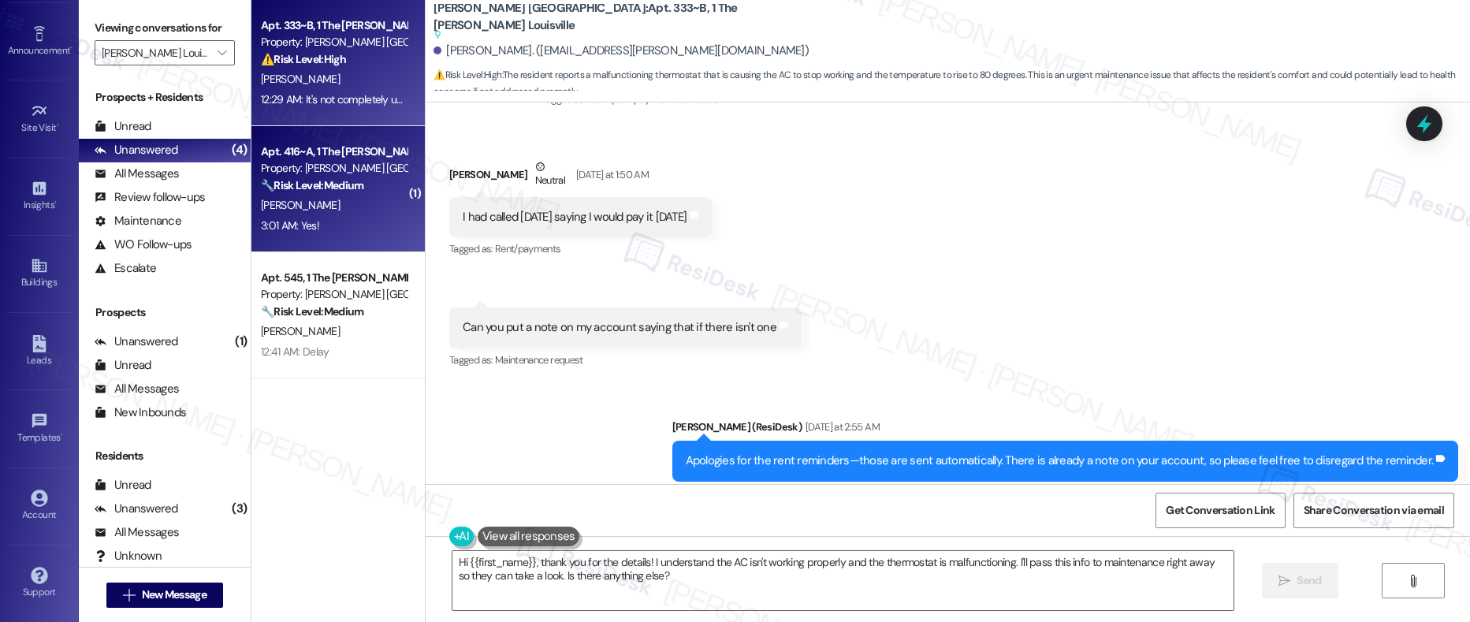
scroll to position [3555, 0]
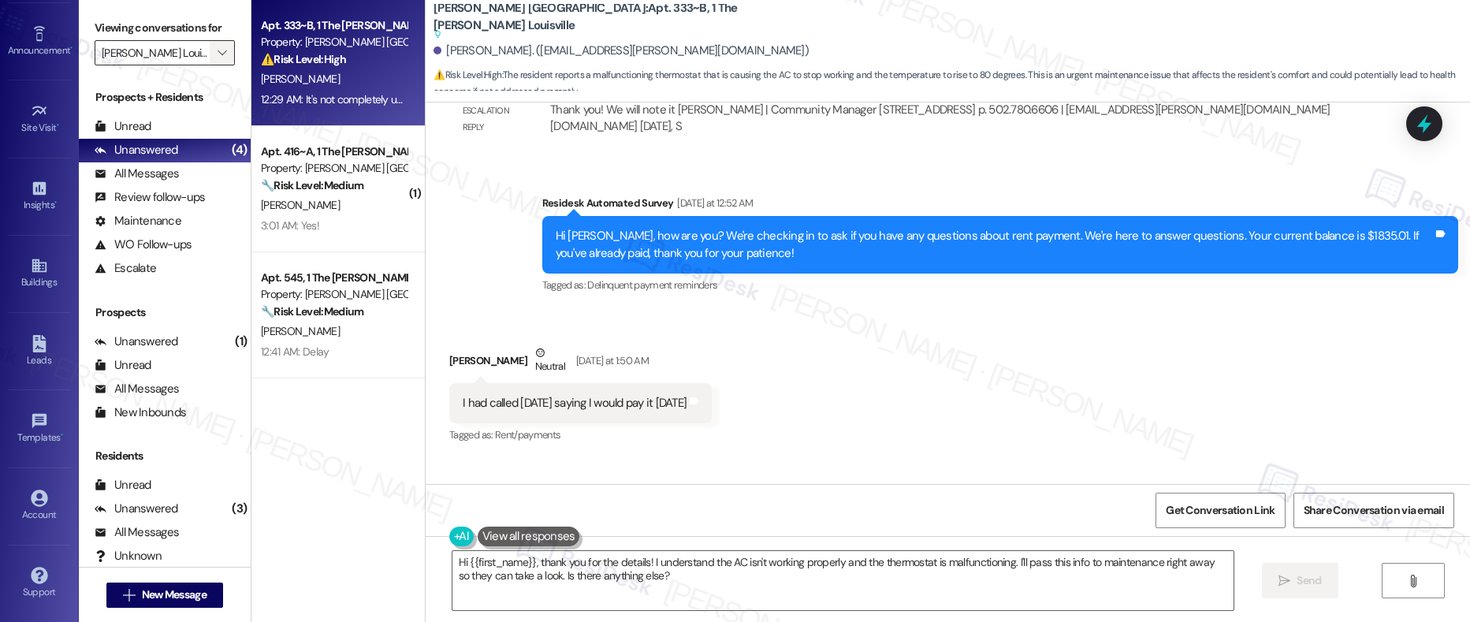
click at [217, 52] on icon "" at bounding box center [221, 52] width 9 height 13
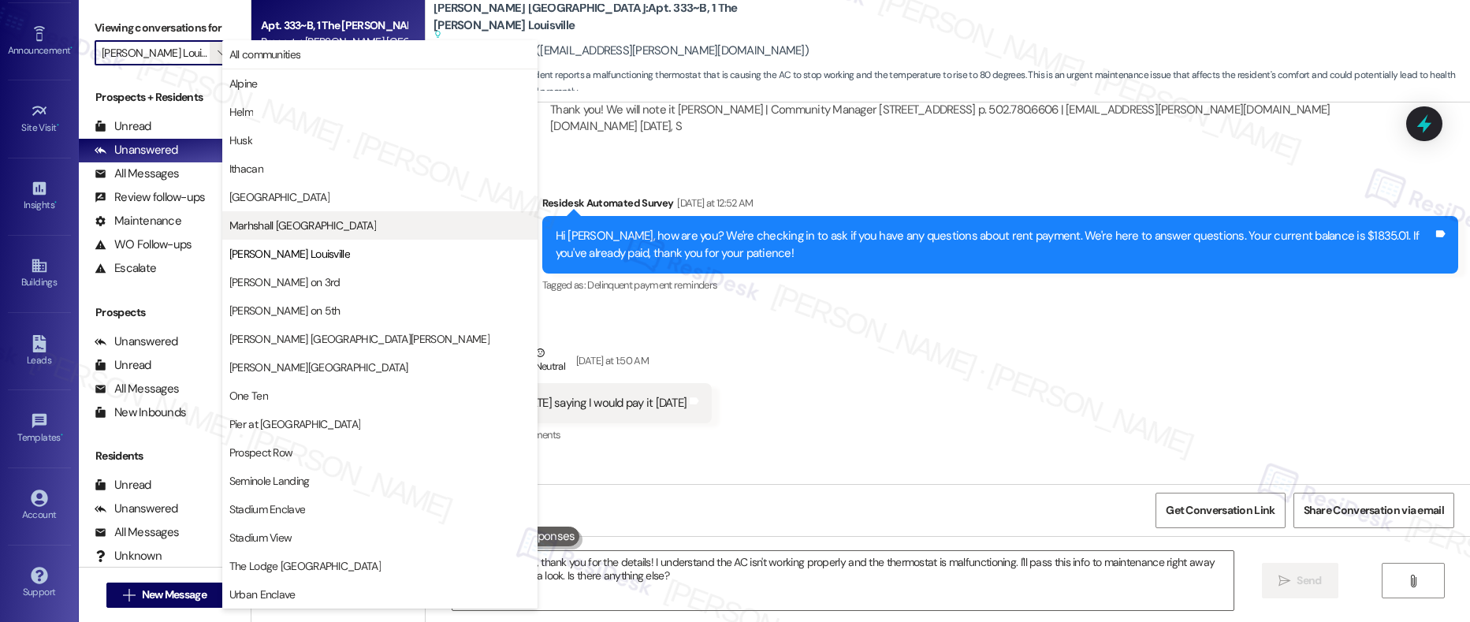
click at [298, 225] on span "Marhshall Rochester" at bounding box center [302, 225] width 147 height 16
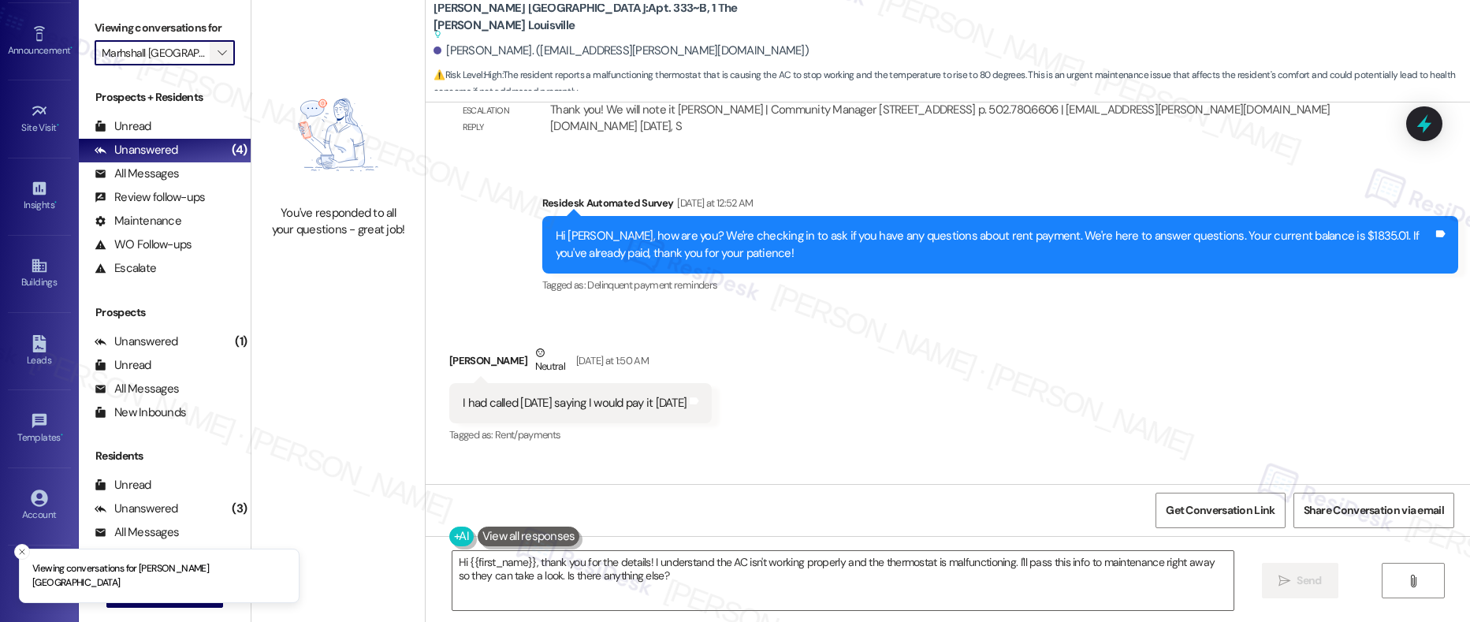
click at [217, 50] on icon "" at bounding box center [221, 52] width 9 height 13
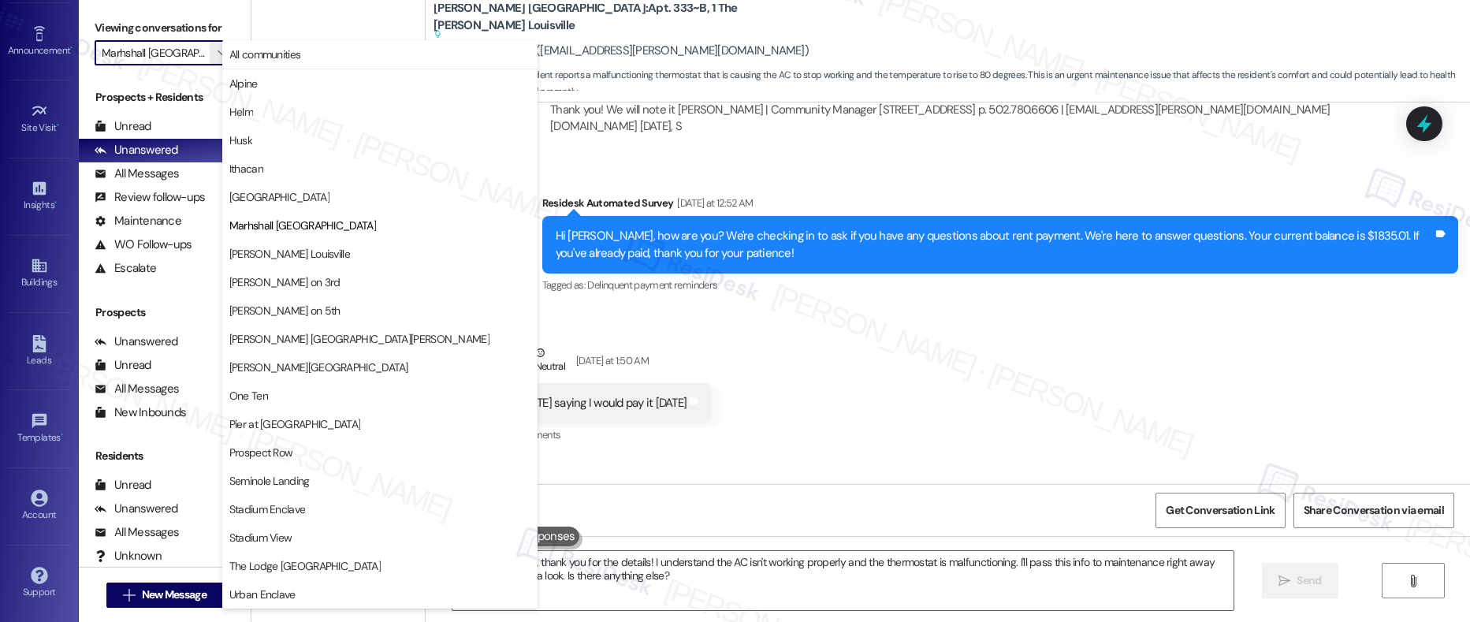
click at [268, 224] on span "Marhshall Rochester" at bounding box center [302, 225] width 147 height 16
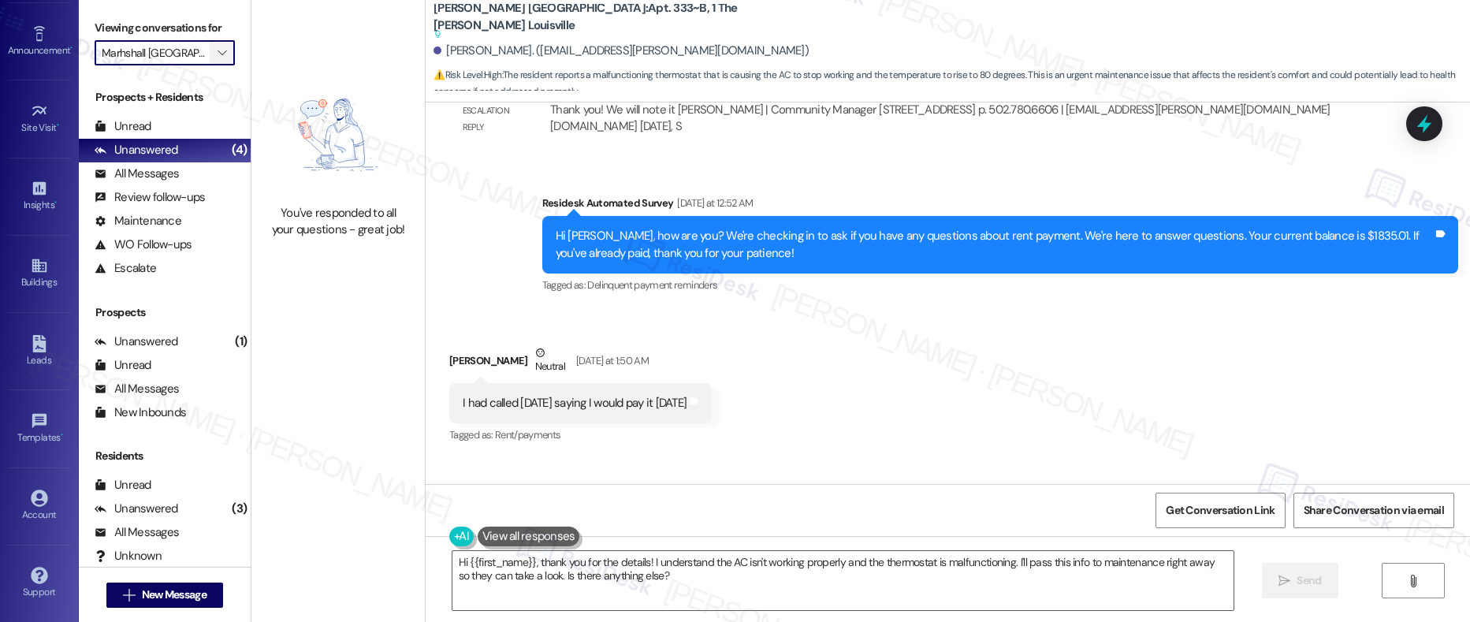
click at [217, 55] on icon "" at bounding box center [221, 52] width 9 height 13
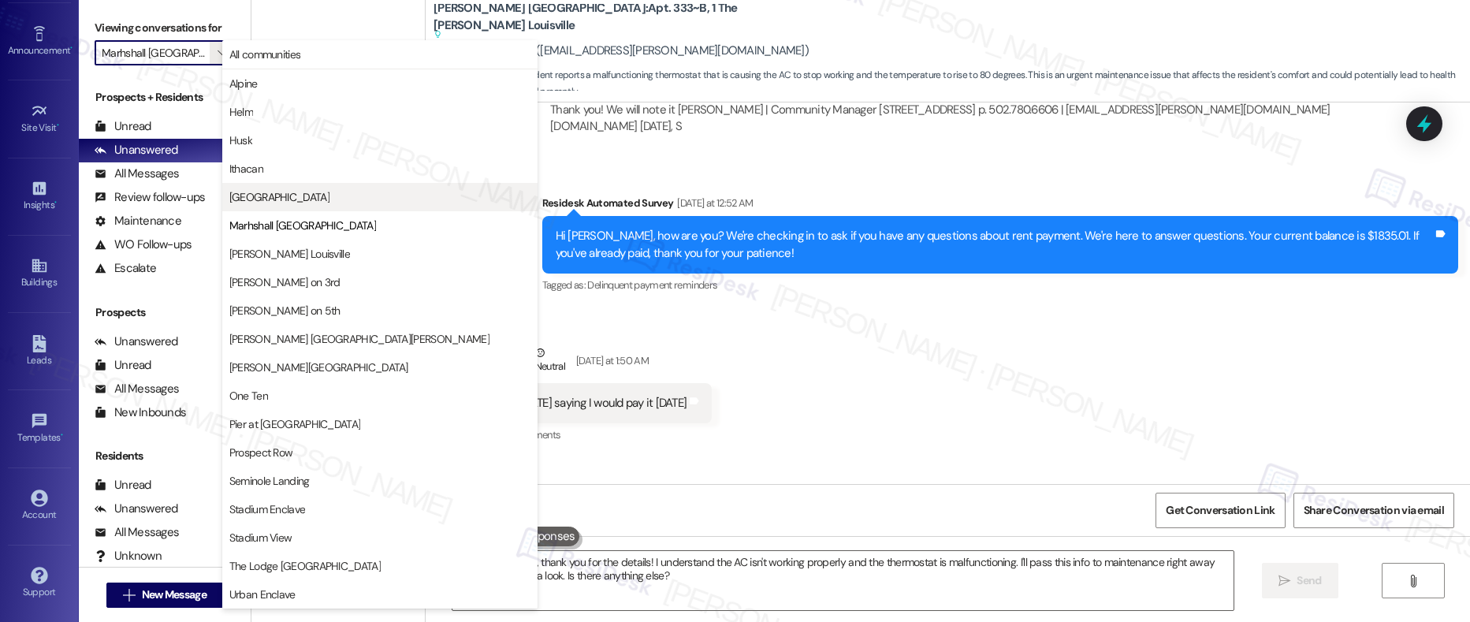
click at [277, 200] on span "Lagoon Landing" at bounding box center [279, 197] width 100 height 16
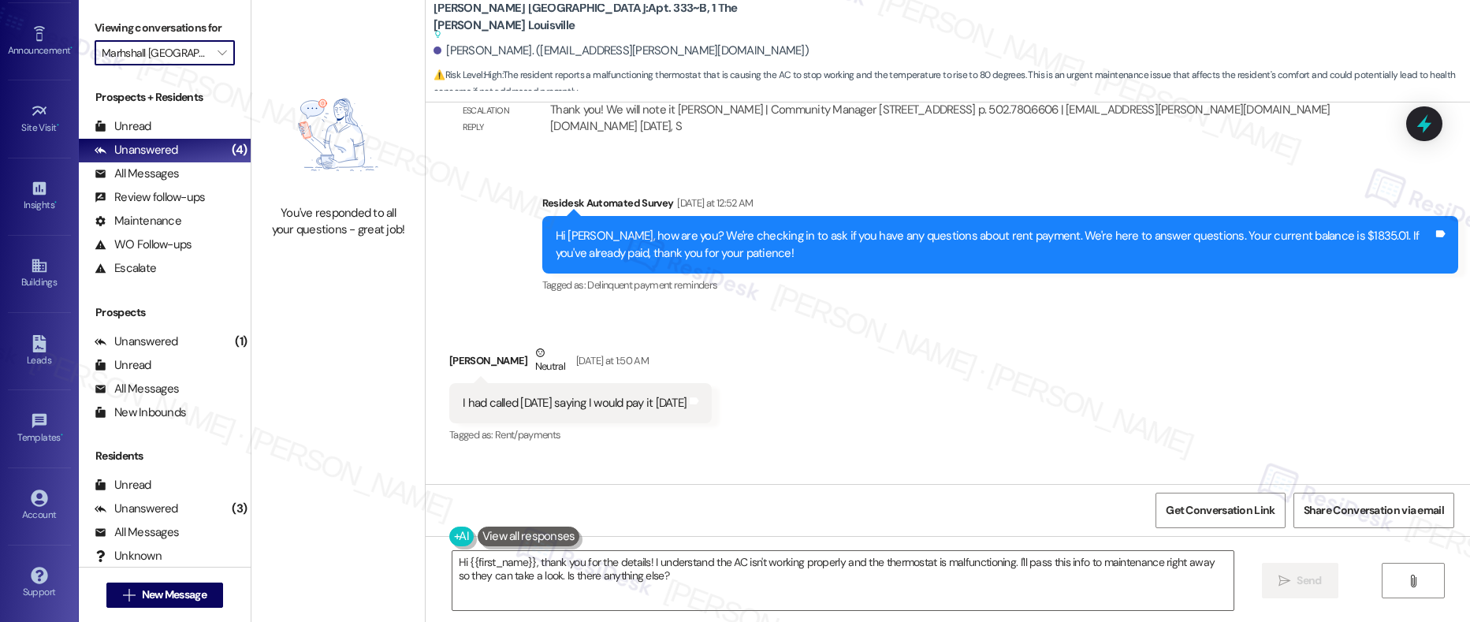
type input "Lagoon Landing"
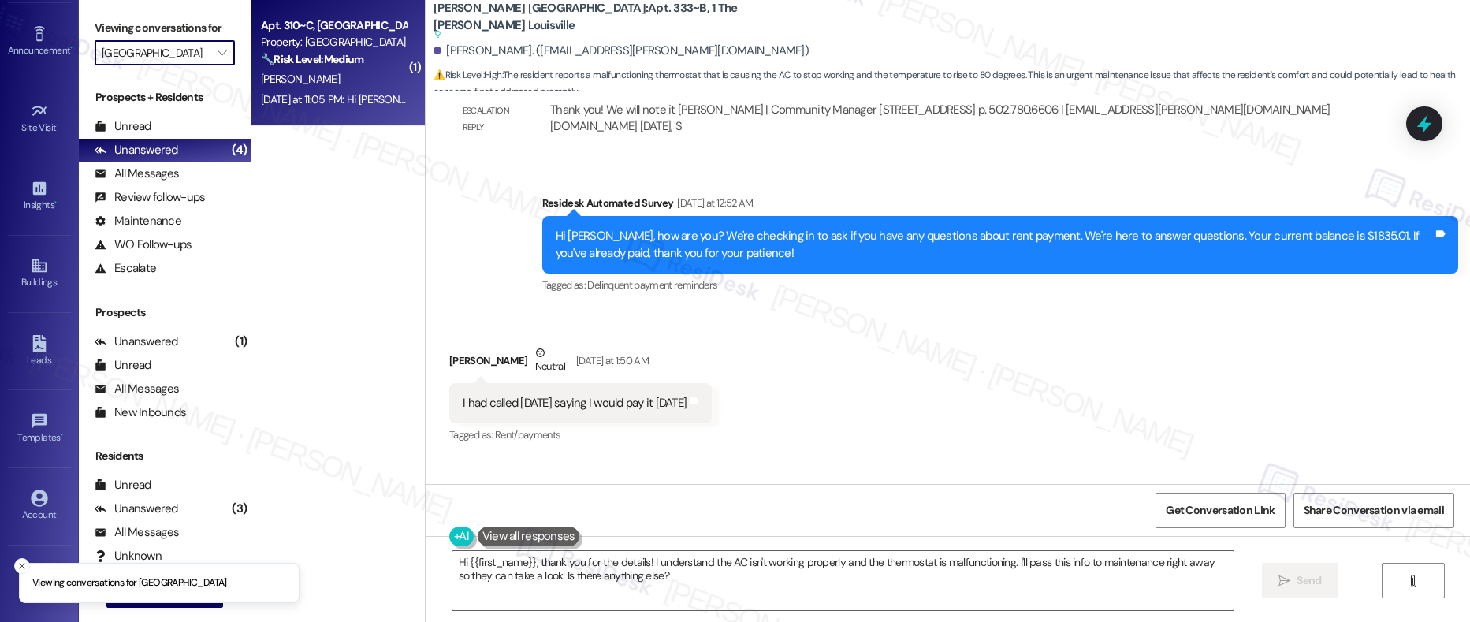
click at [322, 69] on div "F. Blum" at bounding box center [333, 79] width 149 height 20
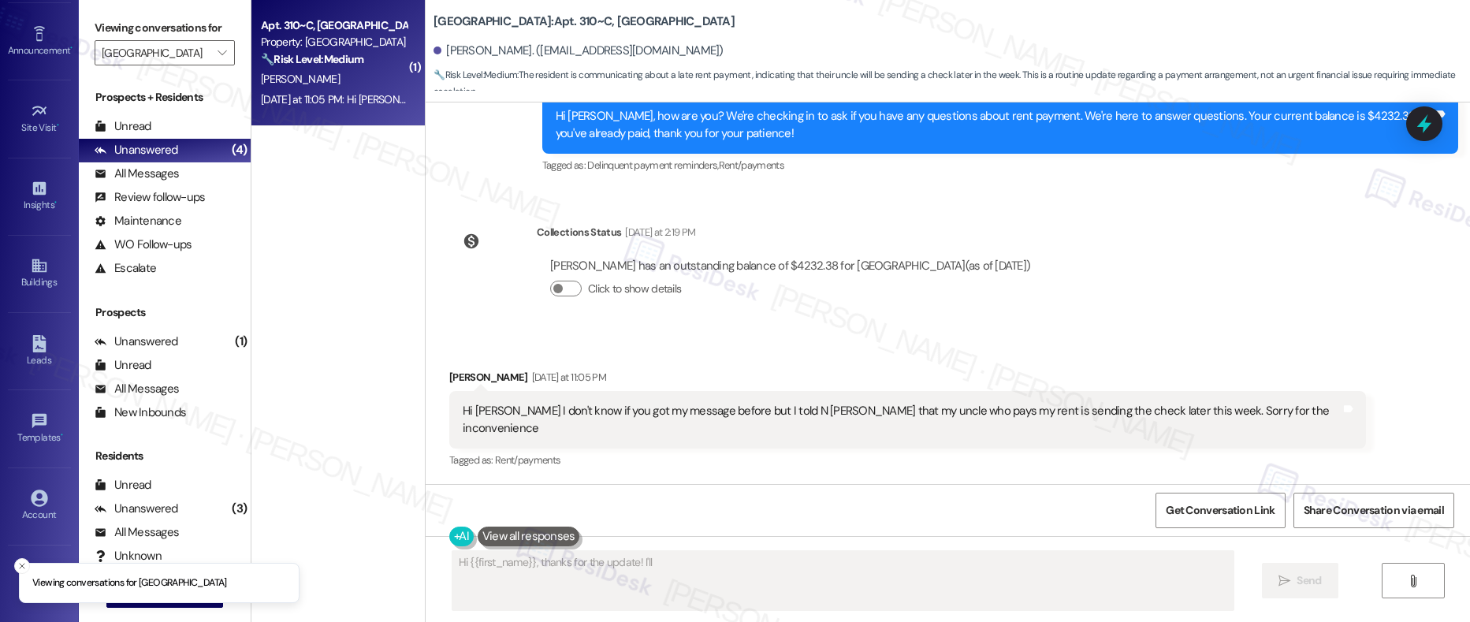
scroll to position [1064, 0]
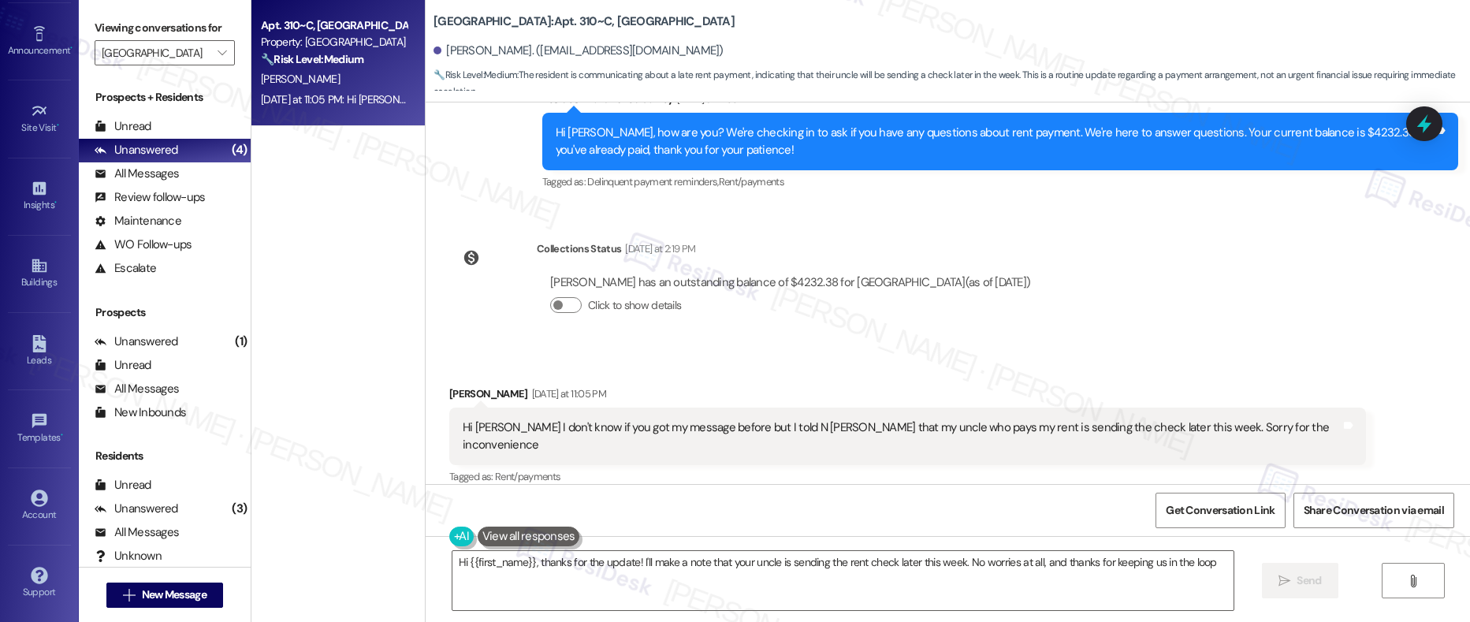
type textarea "Hi {{first_name}}, thanks for the update! I'll make a note that your uncle is s…"
click at [217, 50] on icon "" at bounding box center [221, 52] width 9 height 13
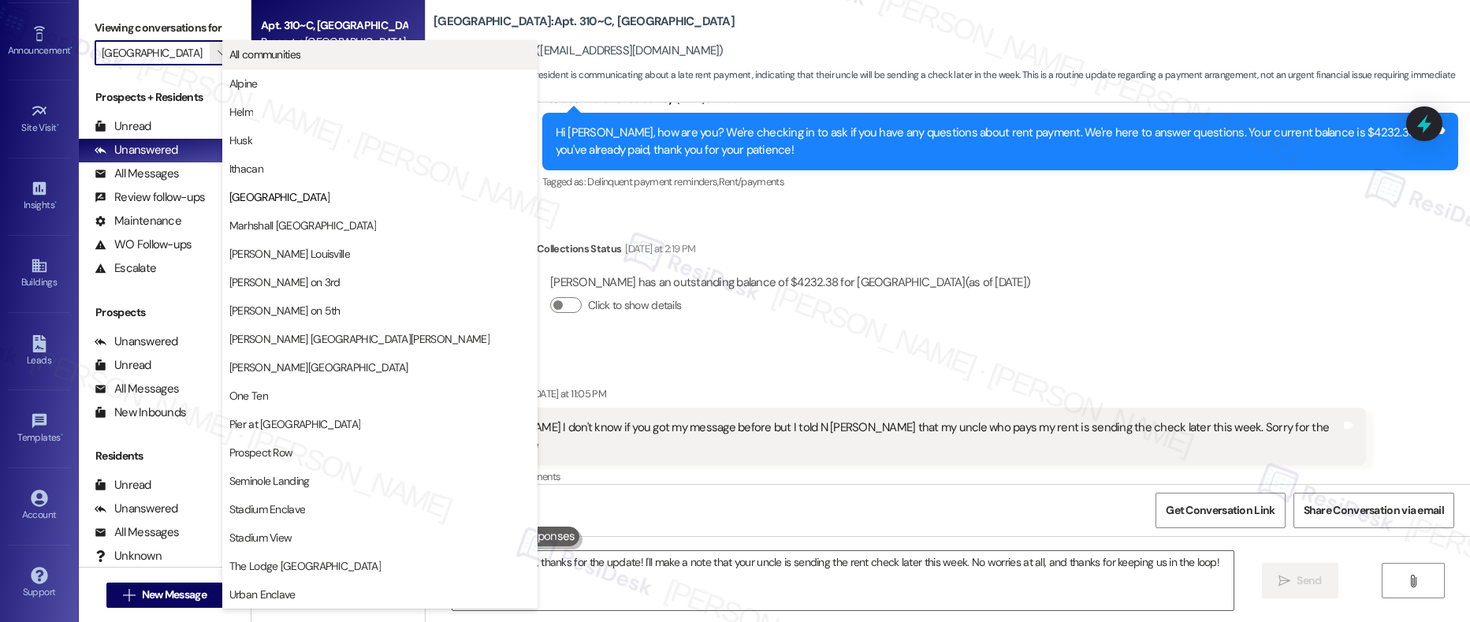
click at [251, 61] on span "All communities" at bounding box center [265, 54] width 72 height 16
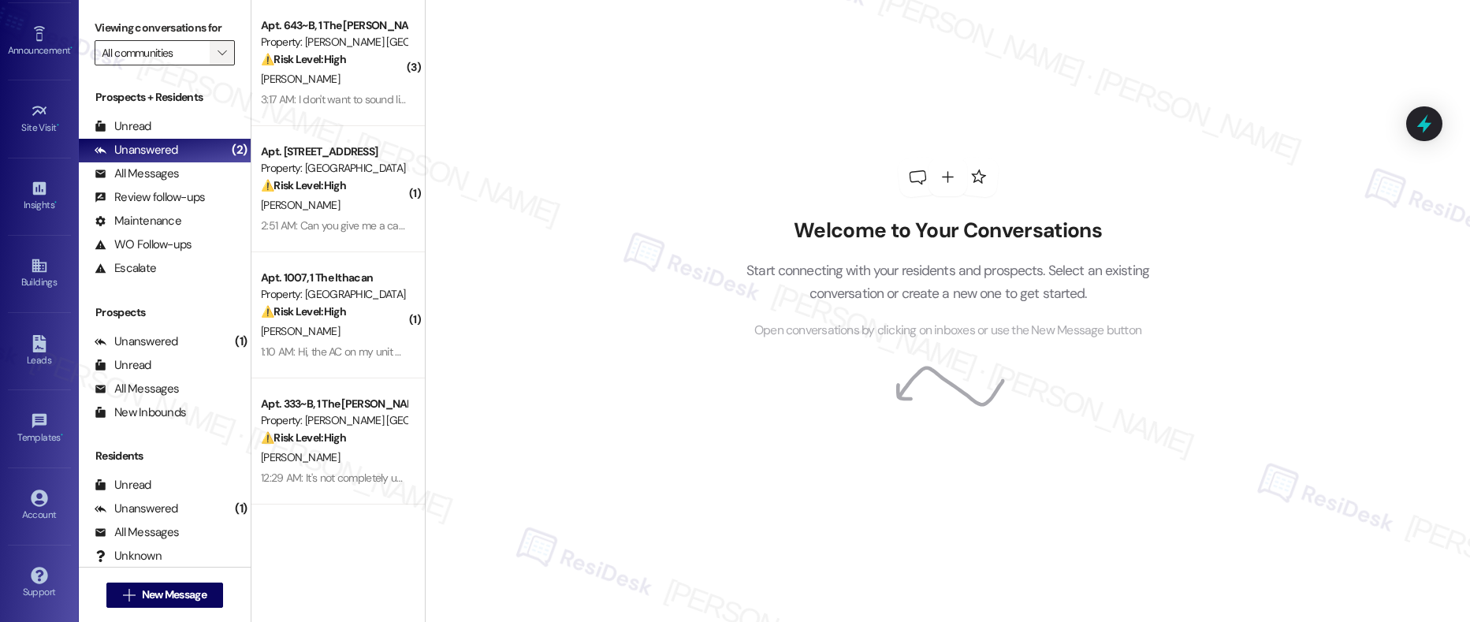
click at [217, 52] on icon "" at bounding box center [221, 52] width 9 height 13
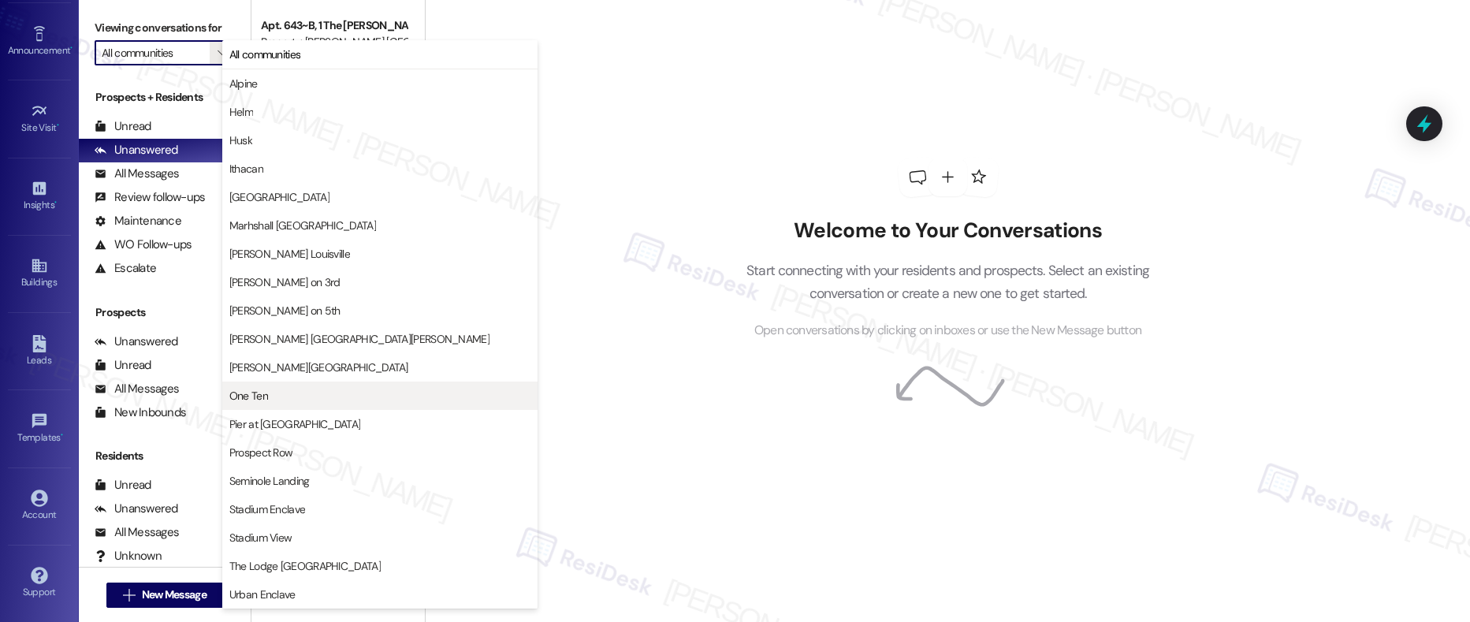
click at [281, 400] on span "One Ten" at bounding box center [379, 396] width 301 height 16
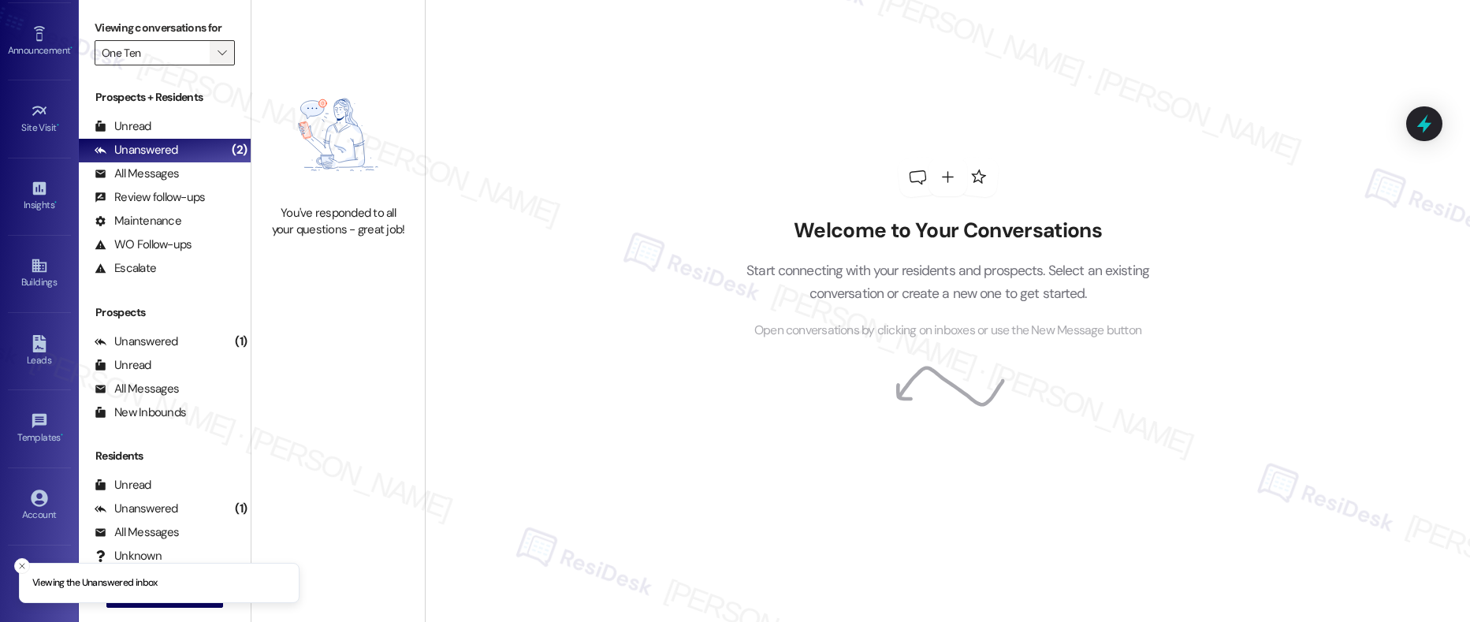
click at [217, 57] on icon "" at bounding box center [221, 52] width 9 height 13
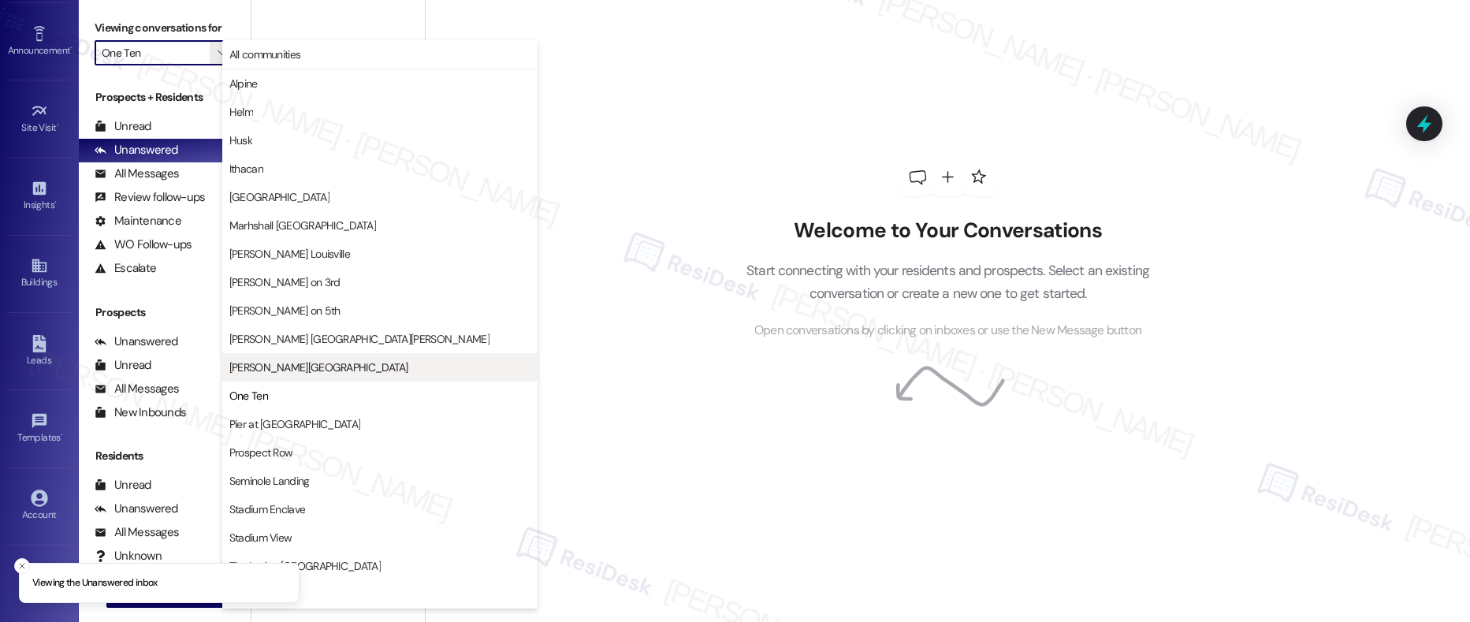
click at [263, 373] on span "Marshall Valley" at bounding box center [318, 367] width 179 height 16
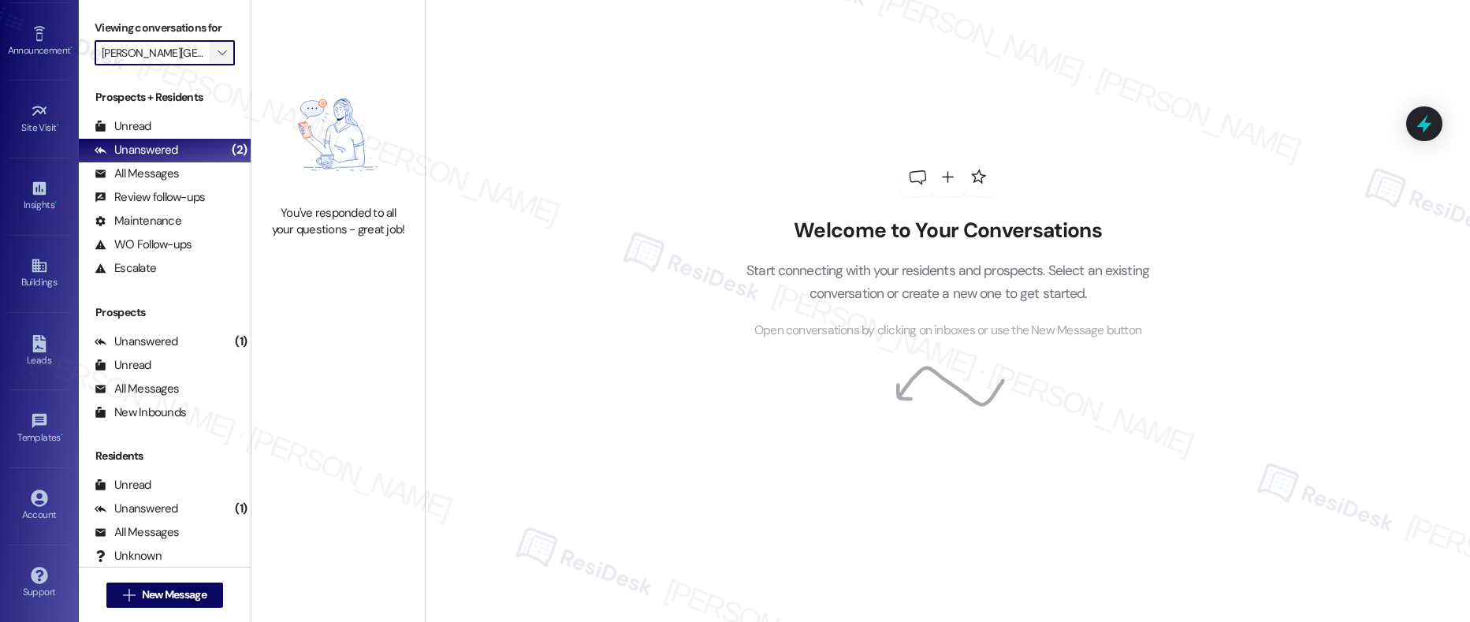
click at [217, 54] on icon "" at bounding box center [221, 52] width 9 height 13
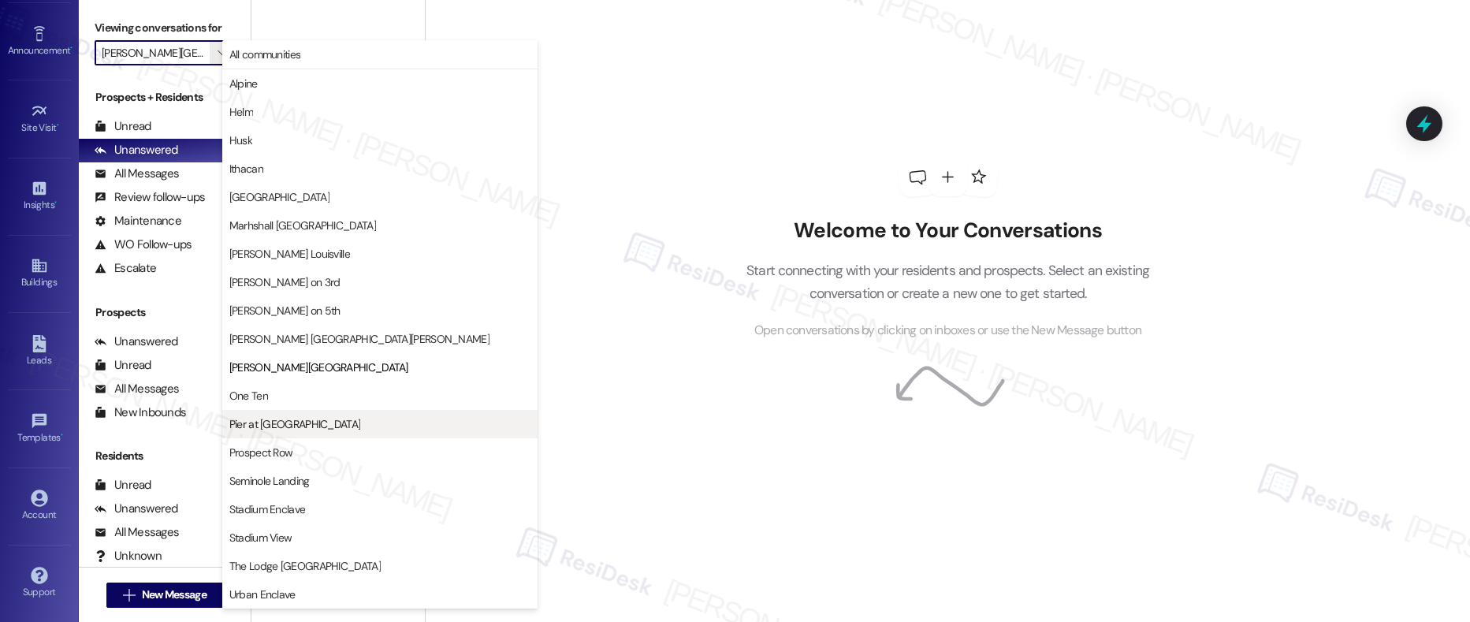
click at [252, 422] on span "Pier at Conway" at bounding box center [295, 424] width 132 height 16
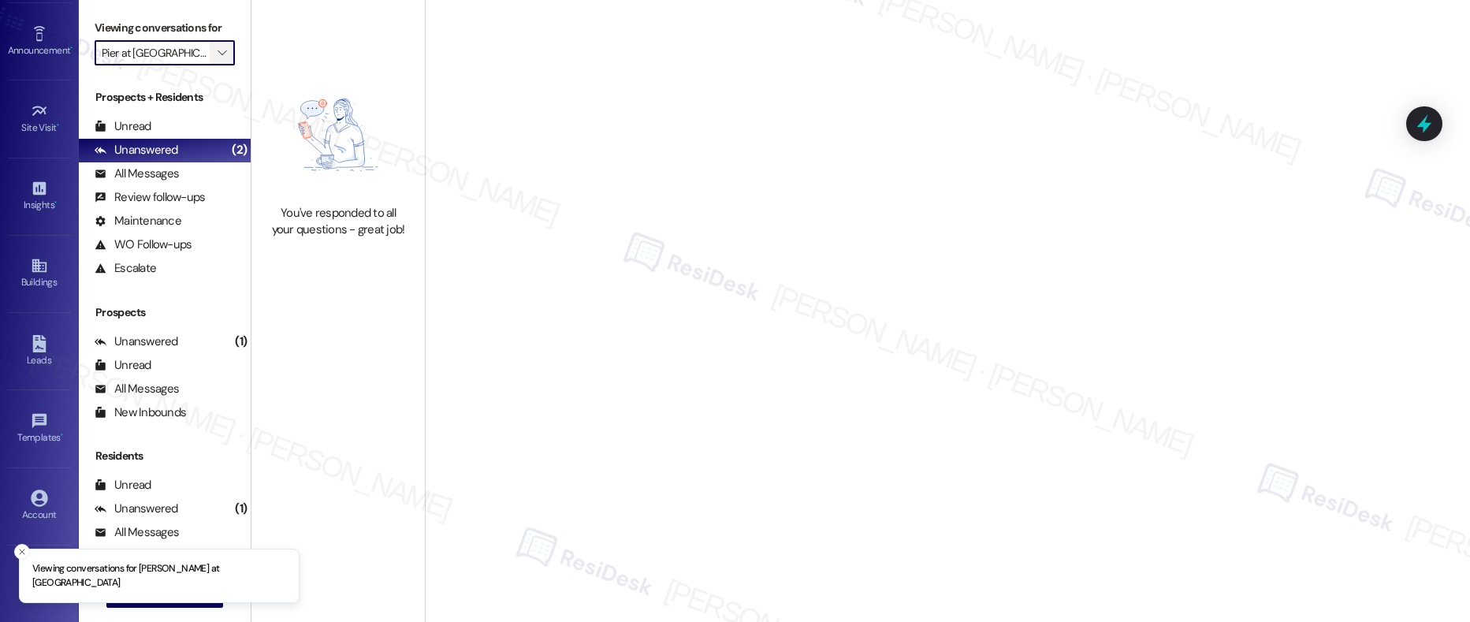
click at [217, 51] on icon "" at bounding box center [221, 52] width 9 height 13
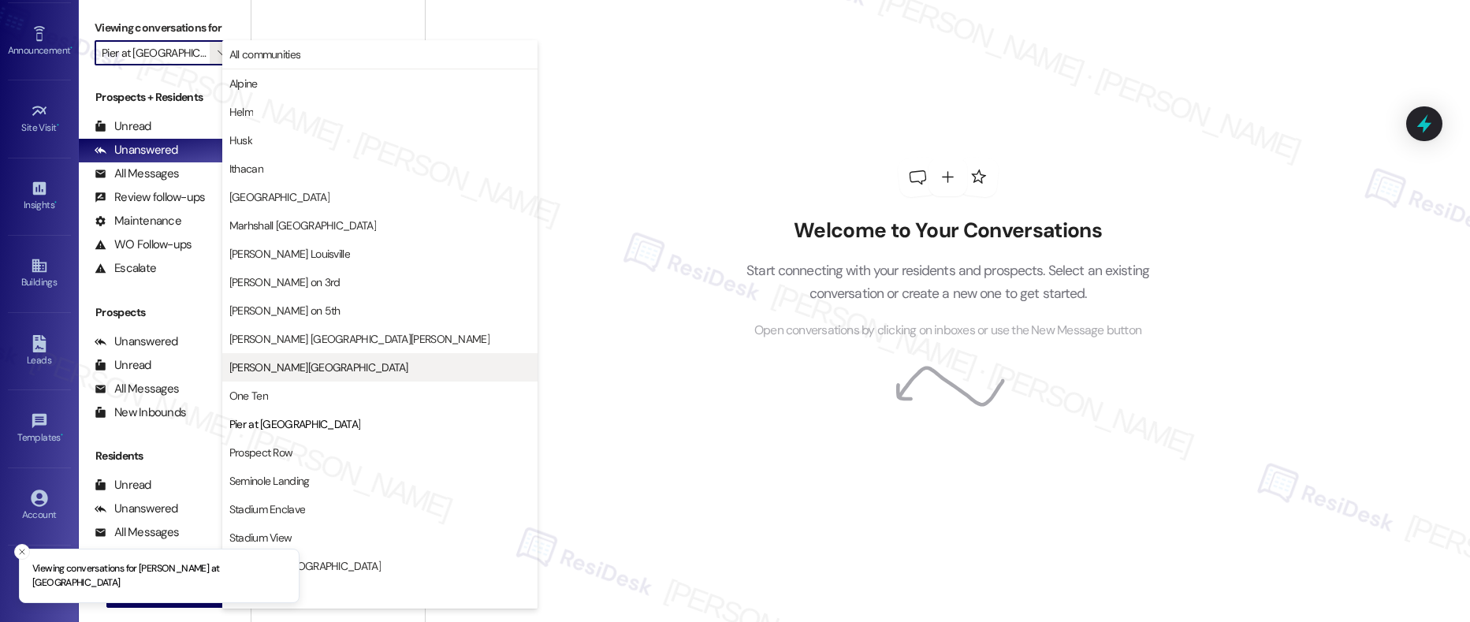
click at [277, 367] on span "Marshall Valley" at bounding box center [318, 367] width 179 height 16
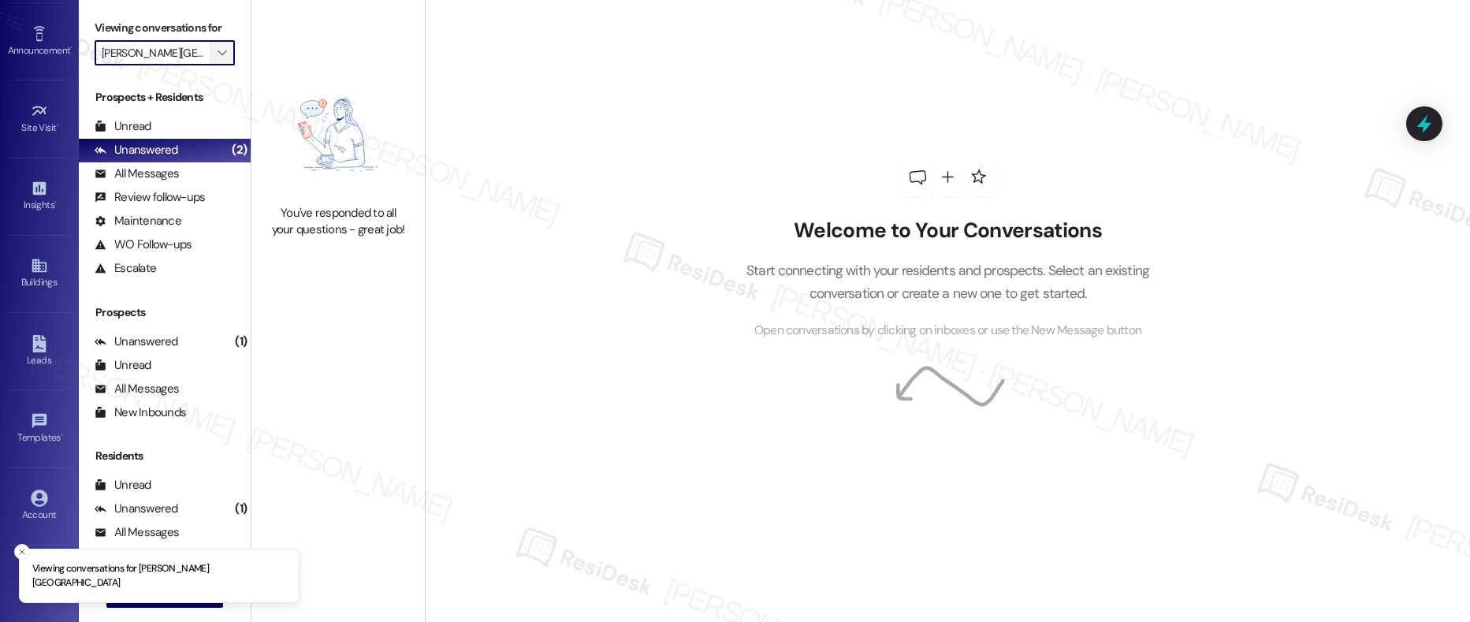
click at [217, 51] on icon "" at bounding box center [221, 52] width 9 height 13
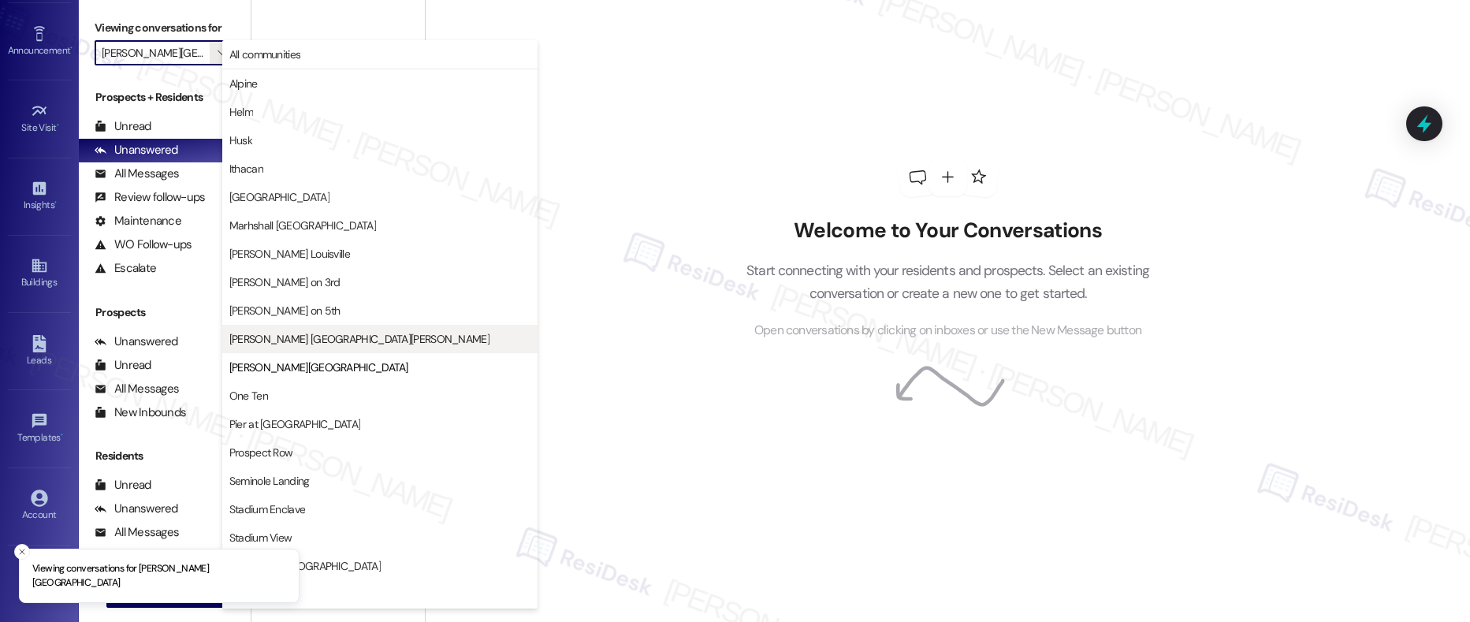
click at [286, 336] on span "Marshall St. Louis" at bounding box center [359, 339] width 260 height 16
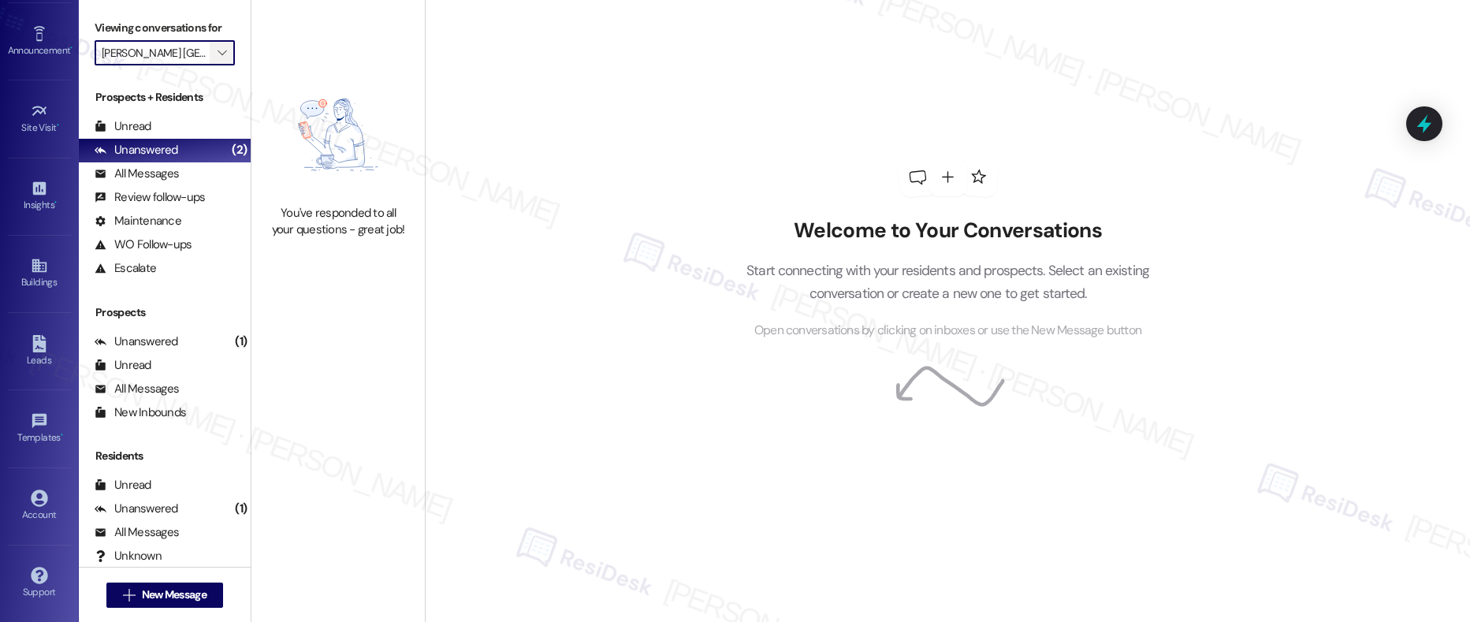
click at [217, 56] on button "" at bounding box center [222, 52] width 25 height 25
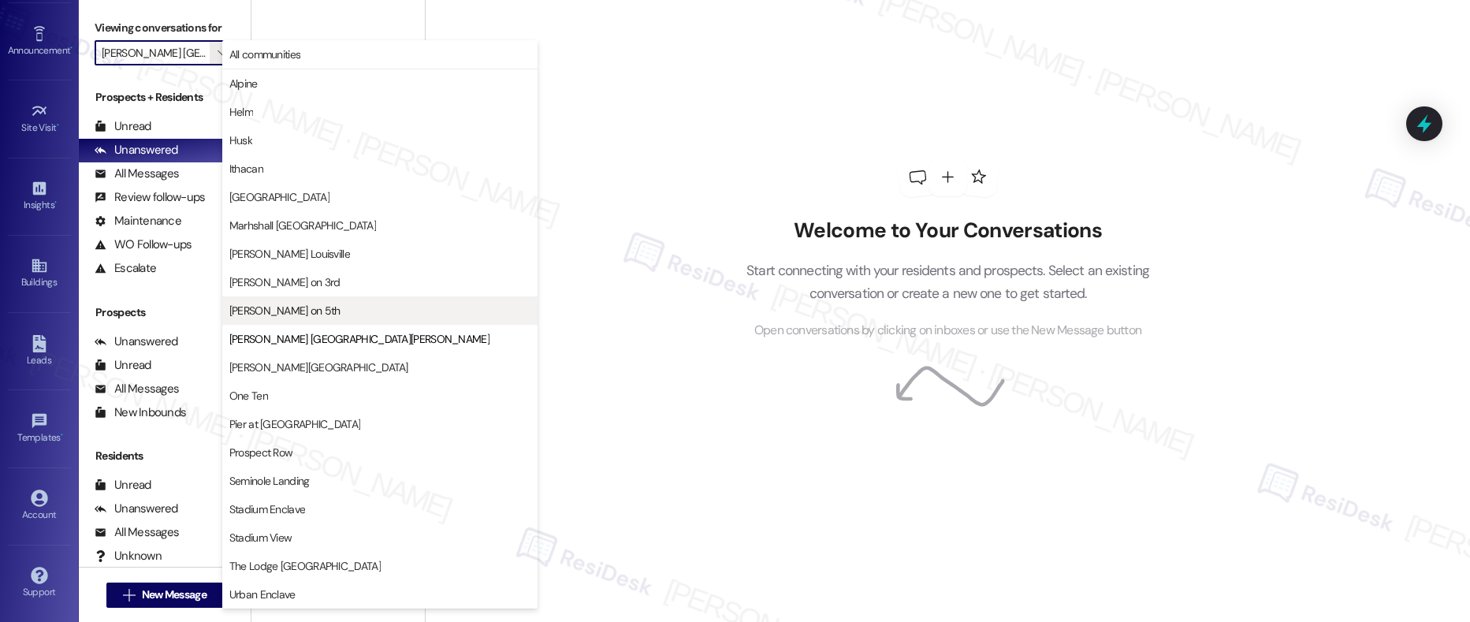
click at [289, 303] on span "Marshall on 5th" at bounding box center [284, 311] width 111 height 16
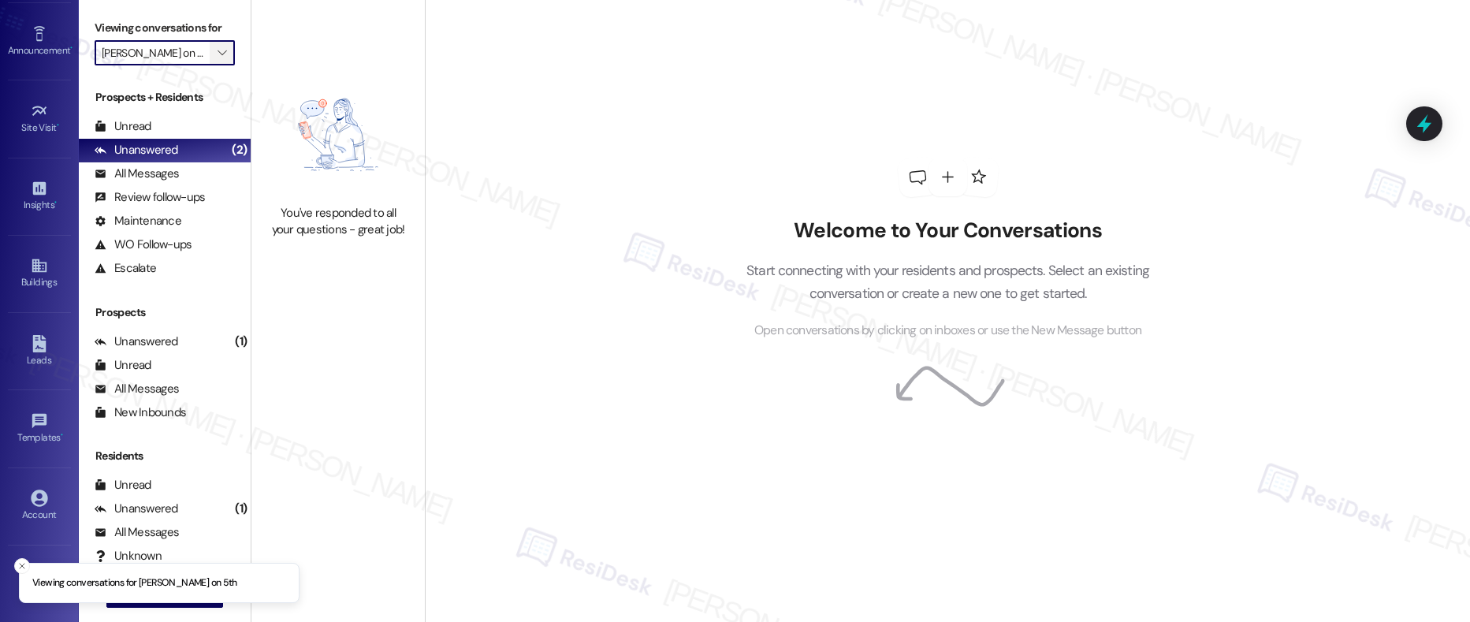
click at [217, 54] on icon "" at bounding box center [221, 52] width 9 height 13
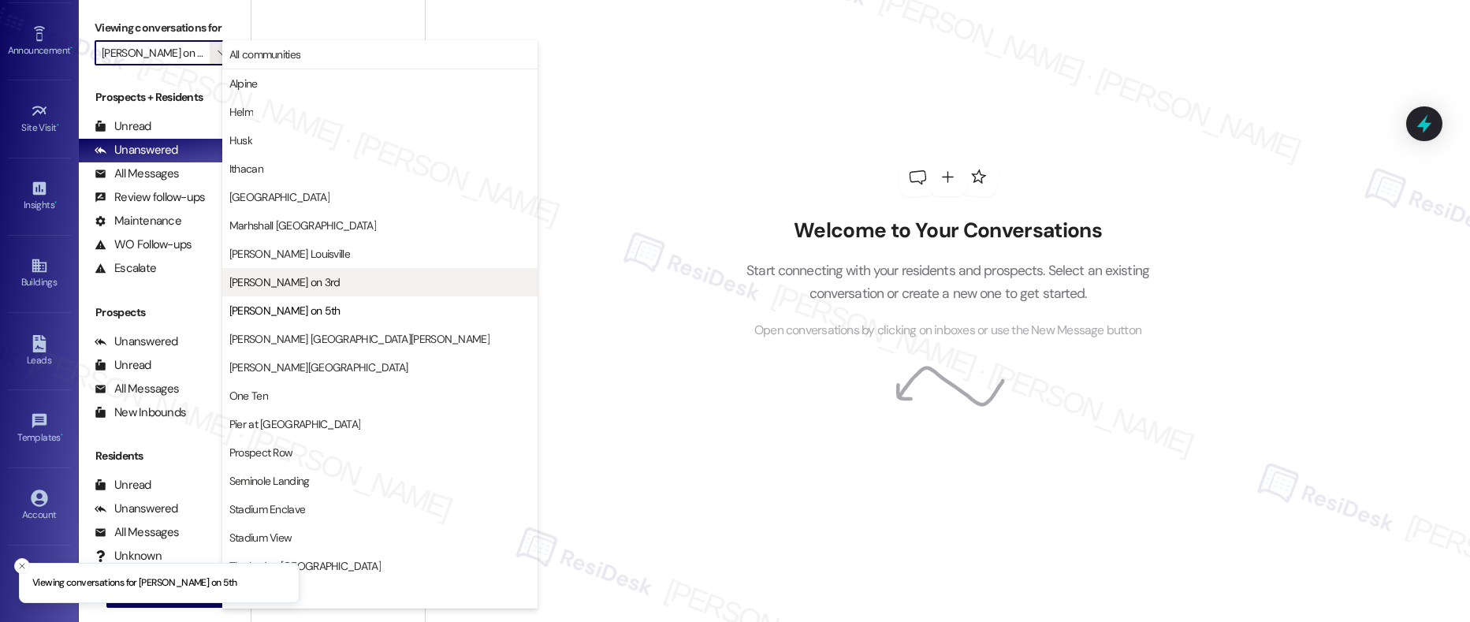
click at [273, 268] on button "Marshall on 3rd" at bounding box center [379, 282] width 315 height 28
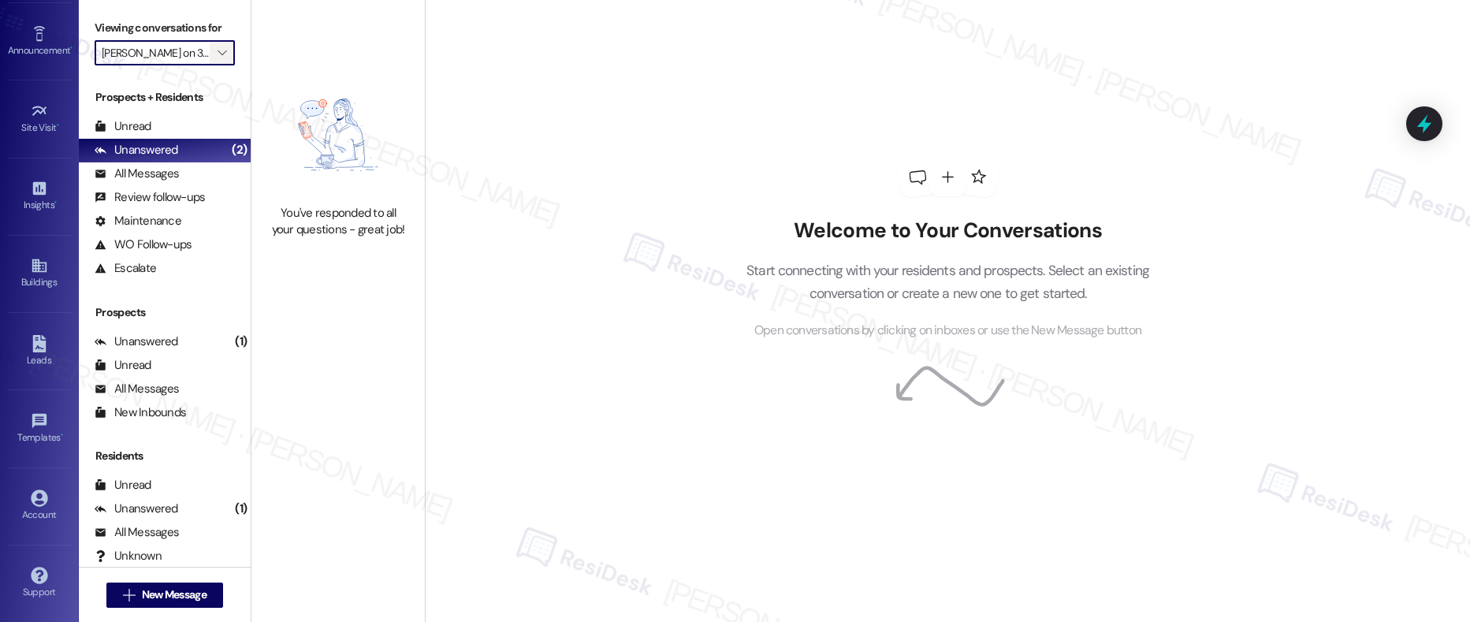
click at [216, 49] on span "" at bounding box center [221, 52] width 15 height 25
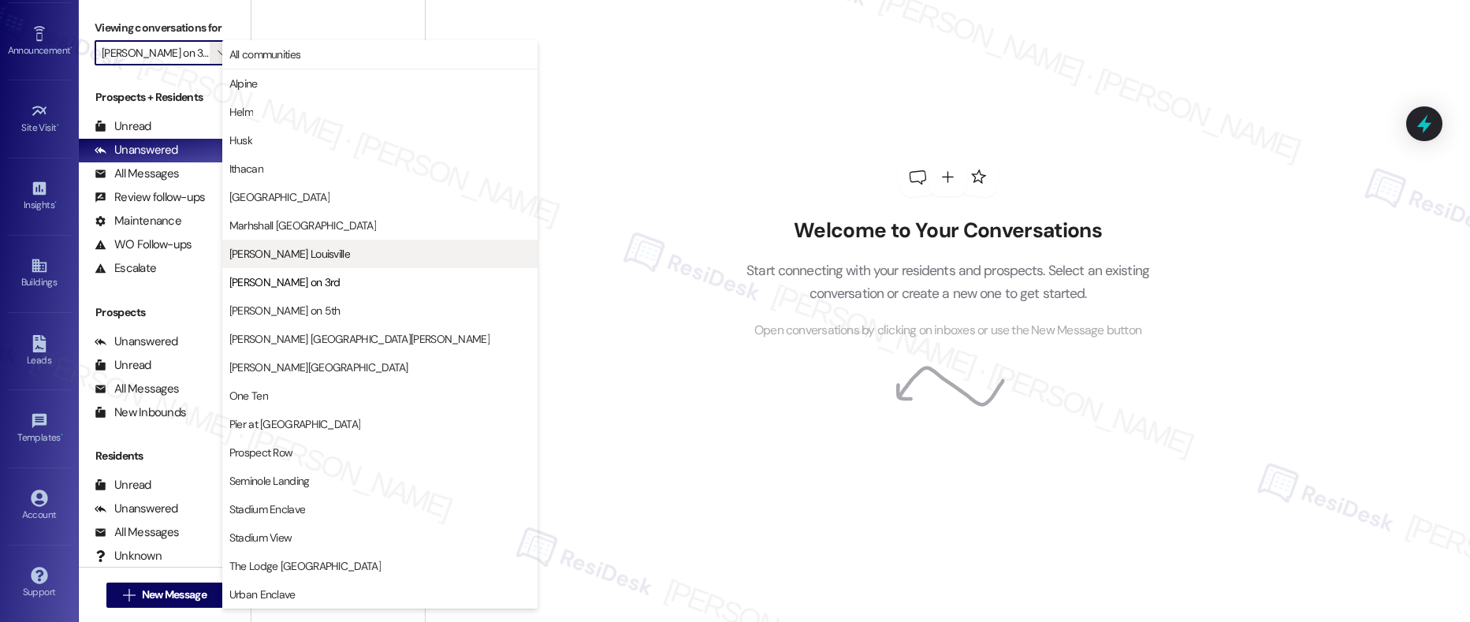
click at [302, 254] on span "[PERSON_NAME] Louisville" at bounding box center [289, 254] width 121 height 16
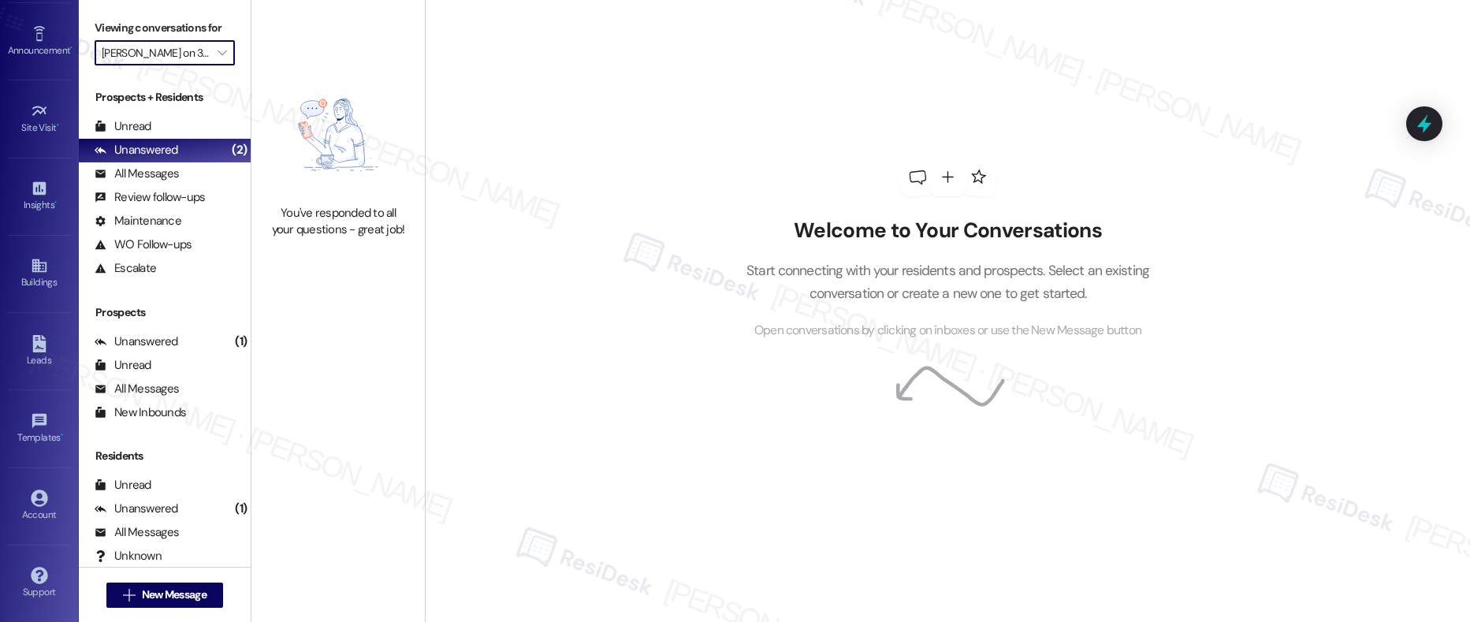
type input "[PERSON_NAME] Louisville"
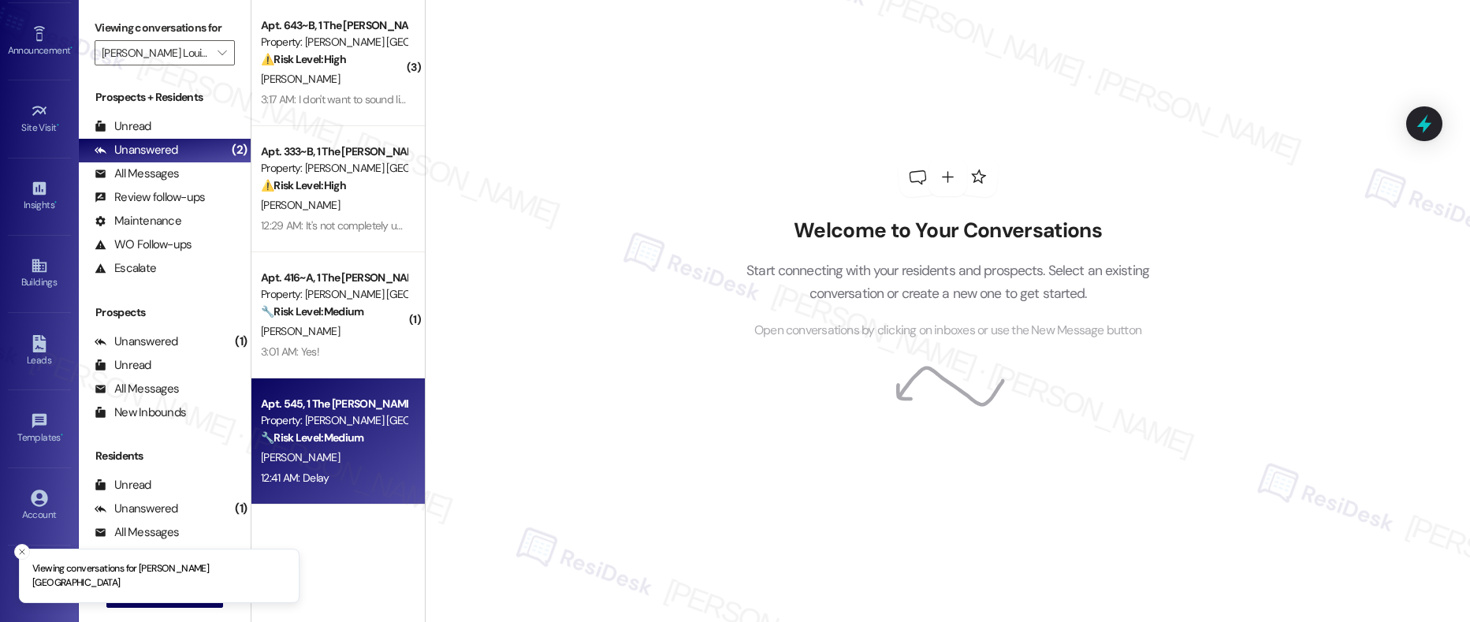
click at [355, 448] on div "T. Kimbler" at bounding box center [333, 458] width 149 height 20
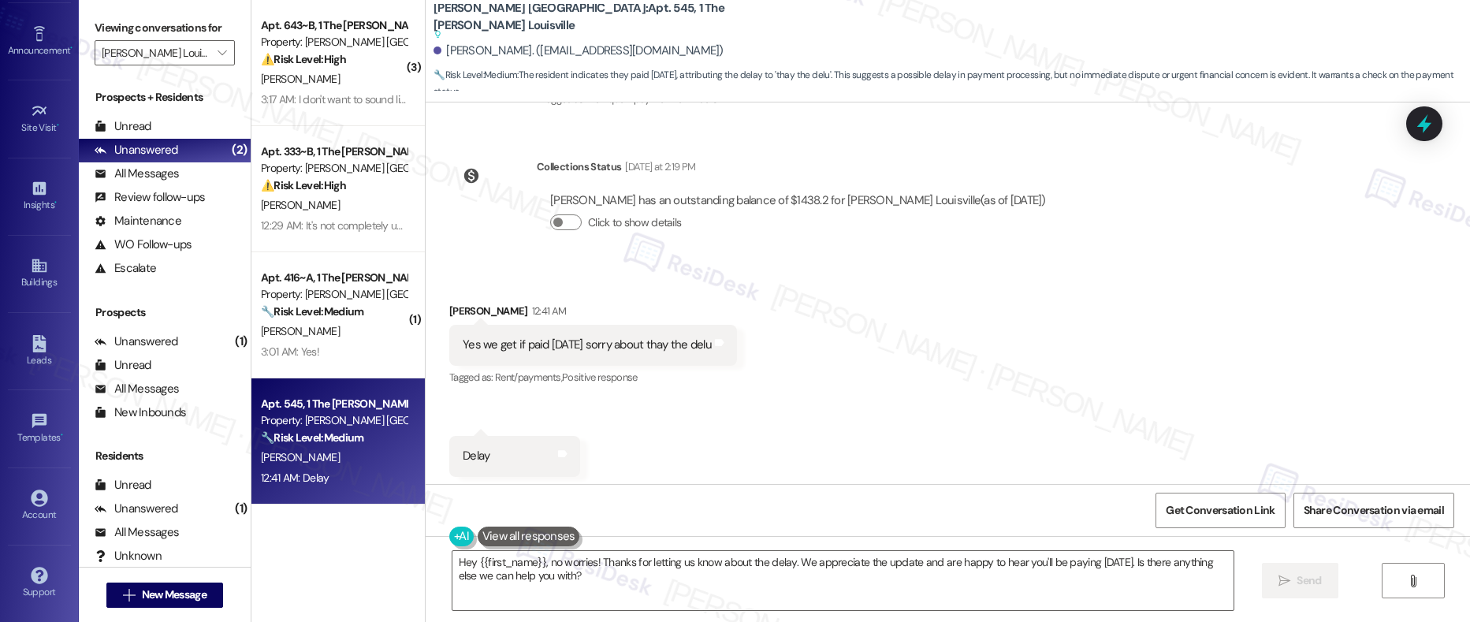
scroll to position [2961, 0]
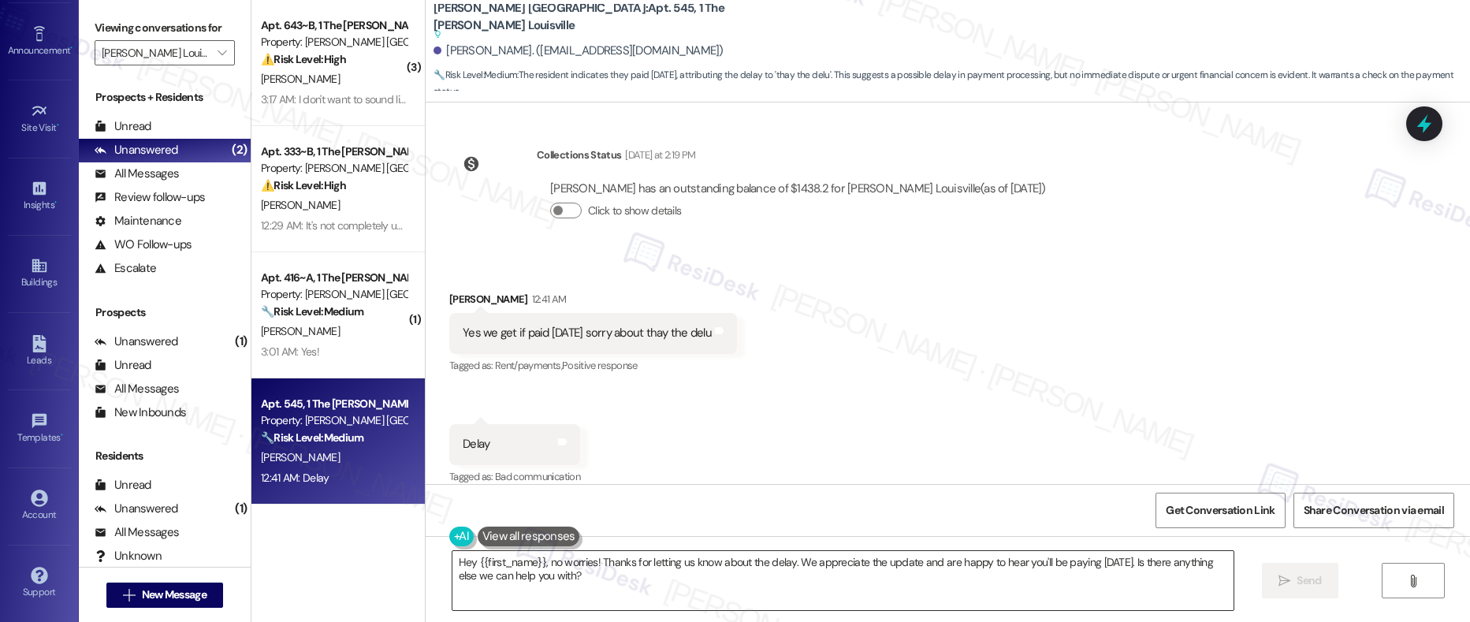
click at [676, 567] on textarea "Hey {{first_name}}, no worries! Thanks for letting us know about the delay. We …" at bounding box center [843, 580] width 782 height 59
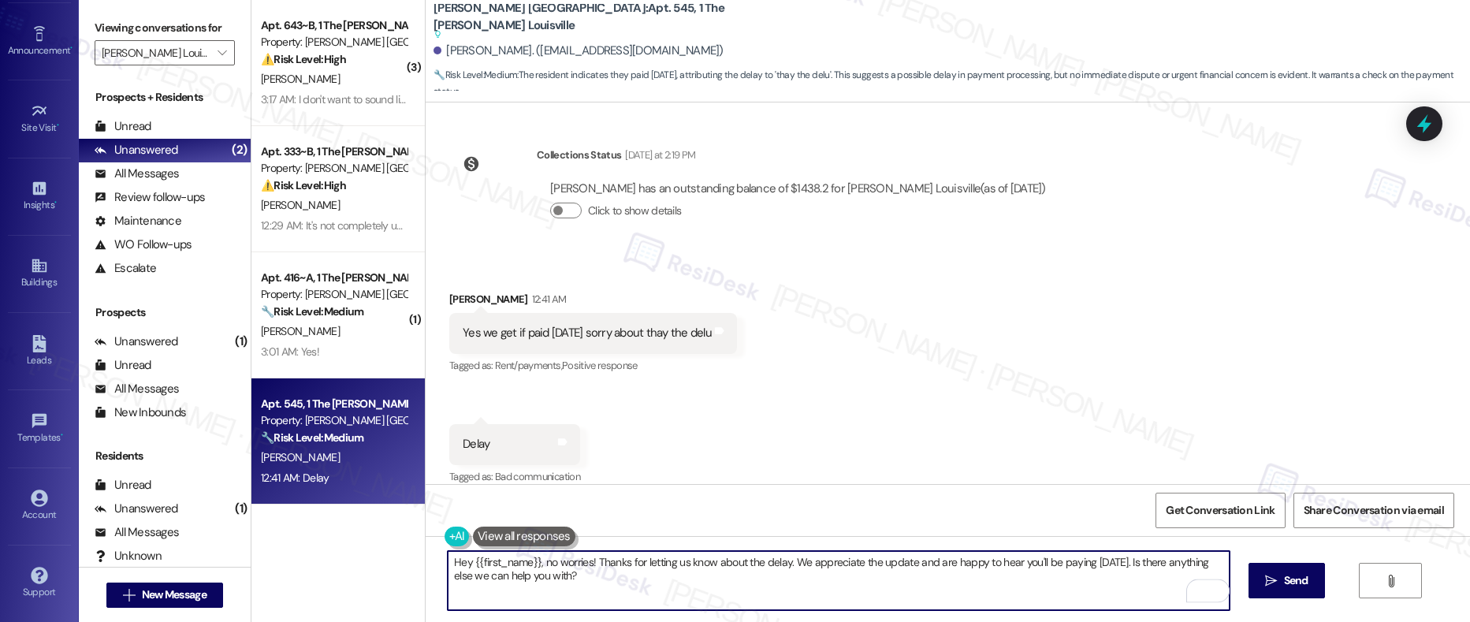
click at [787, 563] on textarea "Hey {{first_name}}, no worries! Thanks for letting us know about the delay. We …" at bounding box center [839, 580] width 782 height 59
click at [1123, 563] on textarea "Hey {{first_name}}, no worries! Thanks for letting us know about the delay. We …" at bounding box center [839, 580] width 782 height 59
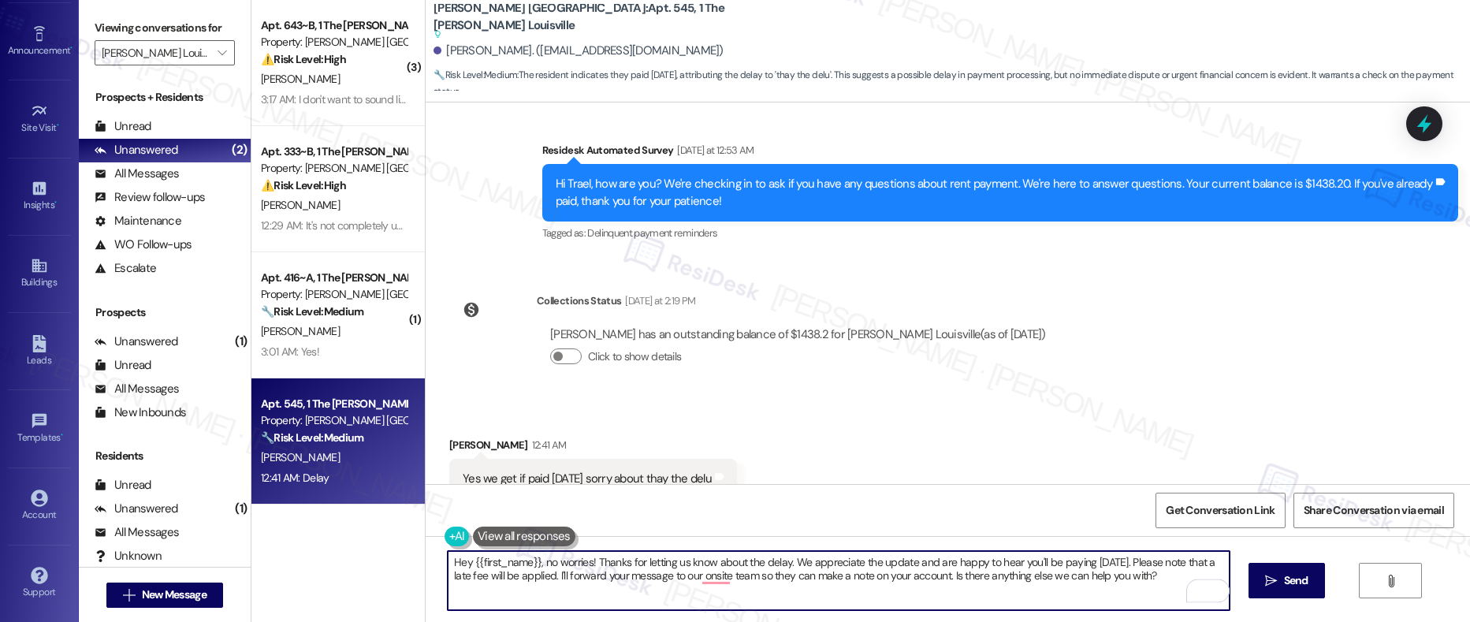
scroll to position [2626, 0]
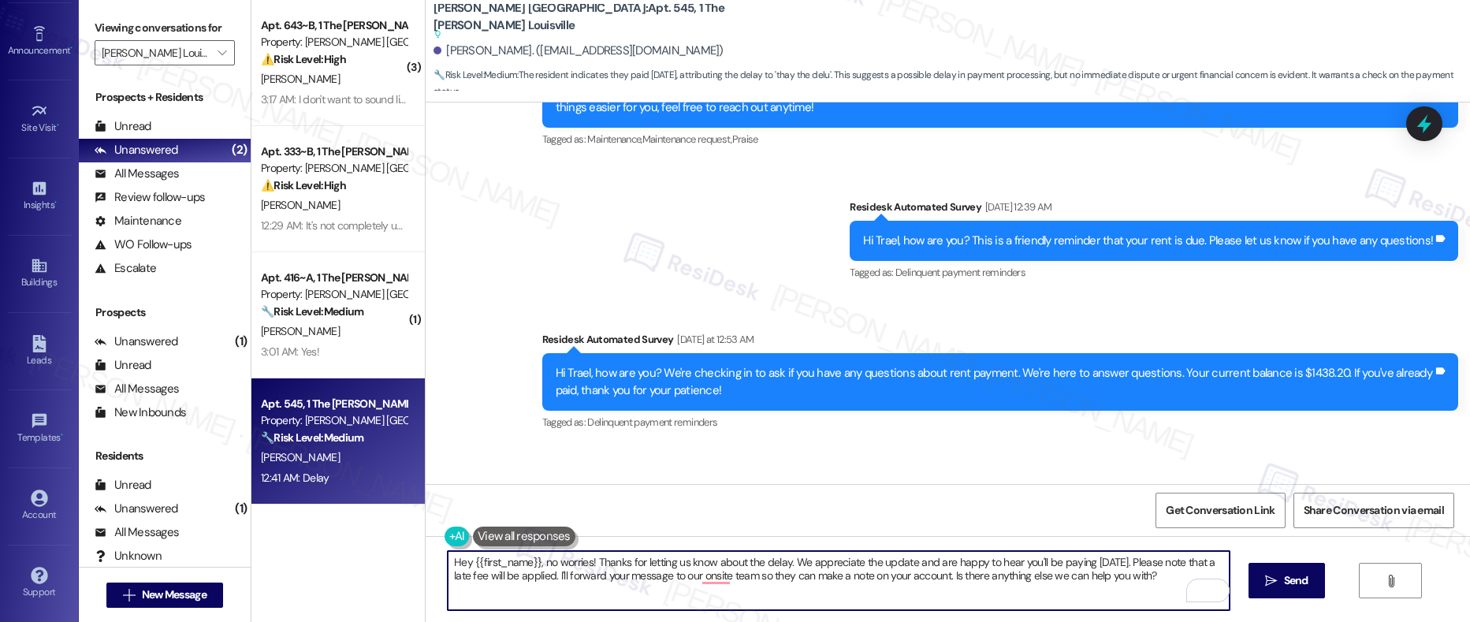
click at [444, 51] on div "Trael Kimbler. (trael.k@yahoo.com)" at bounding box center [578, 51] width 290 height 17
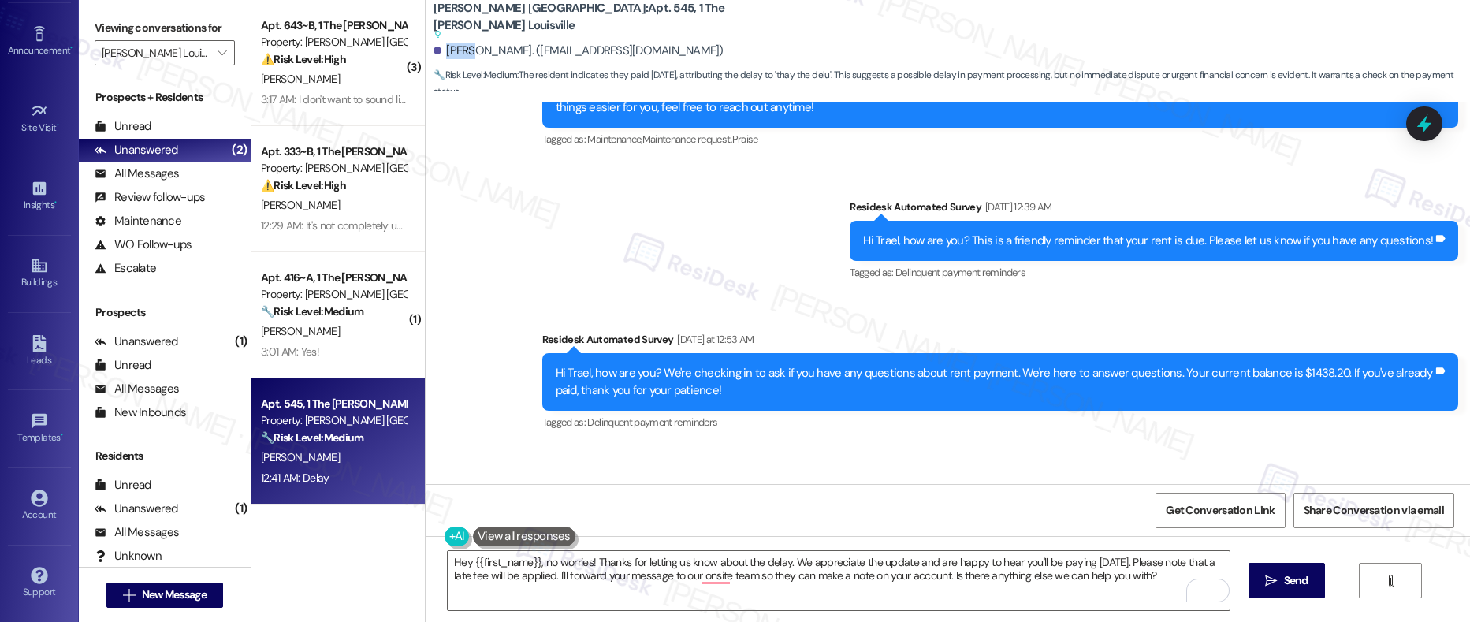
click at [444, 51] on div "Trael Kimbler. (trael.k@yahoo.com)" at bounding box center [578, 51] width 290 height 17
copy div "Trael"
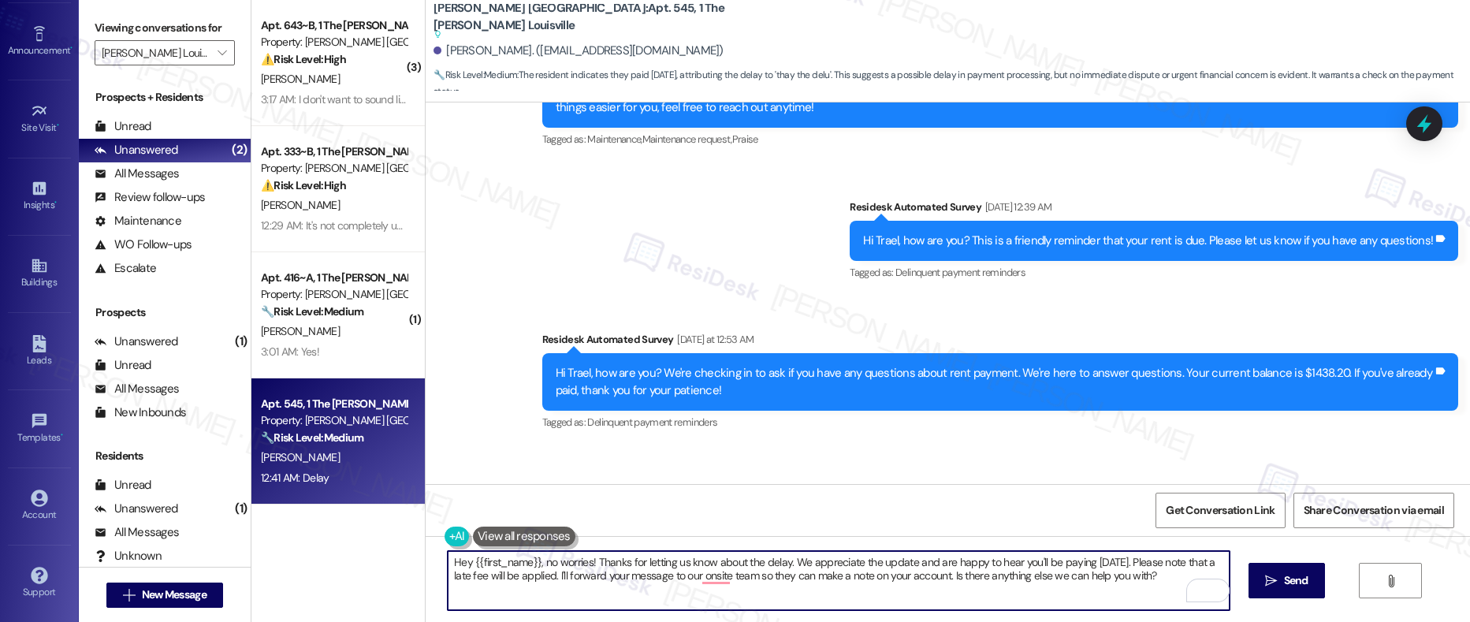
drag, startPoint x: 461, startPoint y: 560, endPoint x: 528, endPoint y: 563, distance: 67.0
click at [528, 563] on textarea "Hey {{first_name}}, no worries! Thanks for letting us know about the delay. We …" at bounding box center [839, 580] width 782 height 59
paste textarea "Trael"
type textarea "Hey Trael, no worries! Thanks for letting us know about the delay. We appreciat…"
click at [530, 572] on textarea "Hey Trael, no worries! Thanks for letting us know about the delay. We appreciat…" at bounding box center [839, 580] width 782 height 59
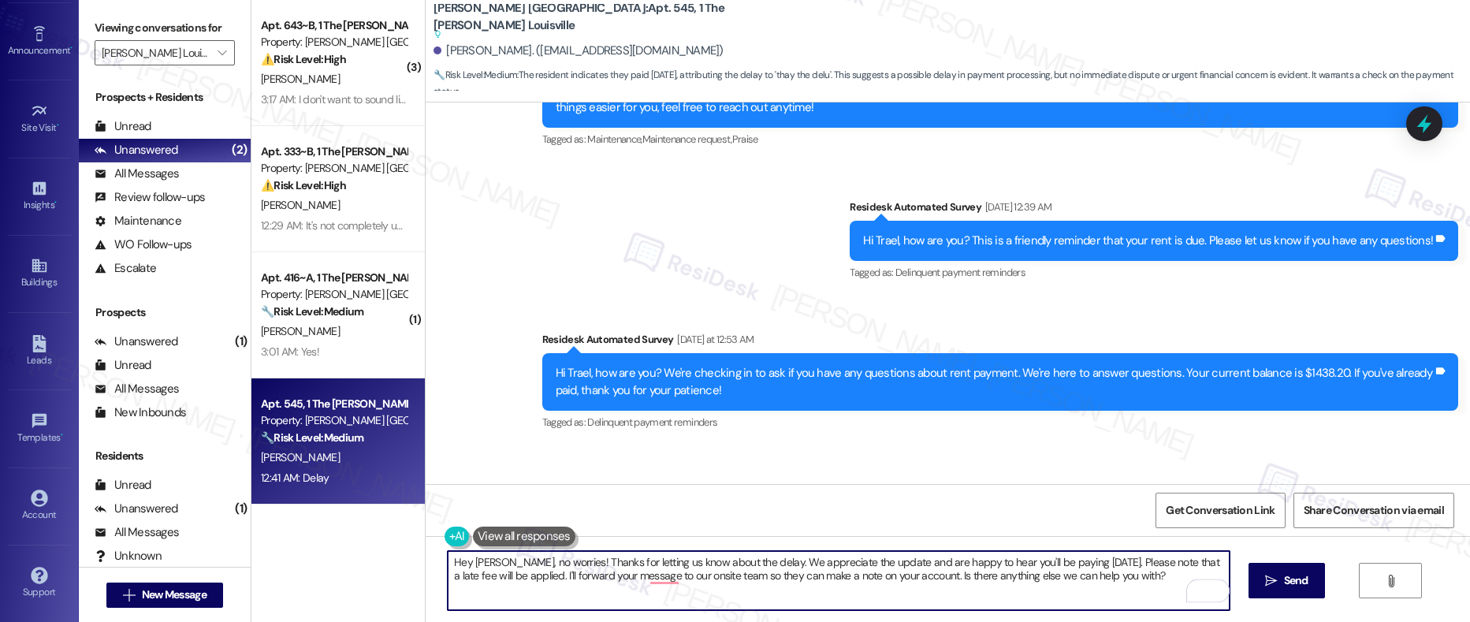
click at [530, 572] on textarea "Hey Trael, no worries! Thanks for letting us know about the delay. We appreciat…" at bounding box center [839, 580] width 782 height 59
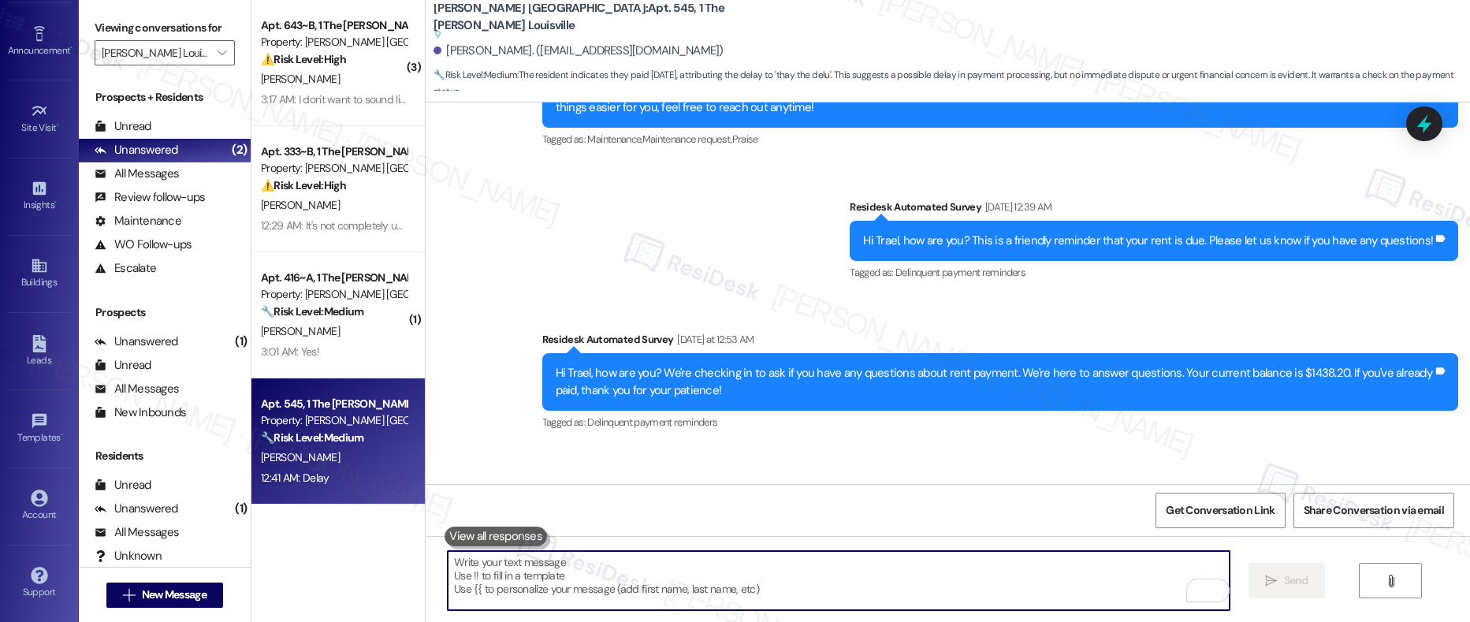
click at [541, 578] on textarea "To enrich screen reader interactions, please activate Accessibility in Grammarl…" at bounding box center [839, 580] width 782 height 59
paste textarea "Hi Trael, no worries—thank you for keeping us updated! We appreciate the notice…"
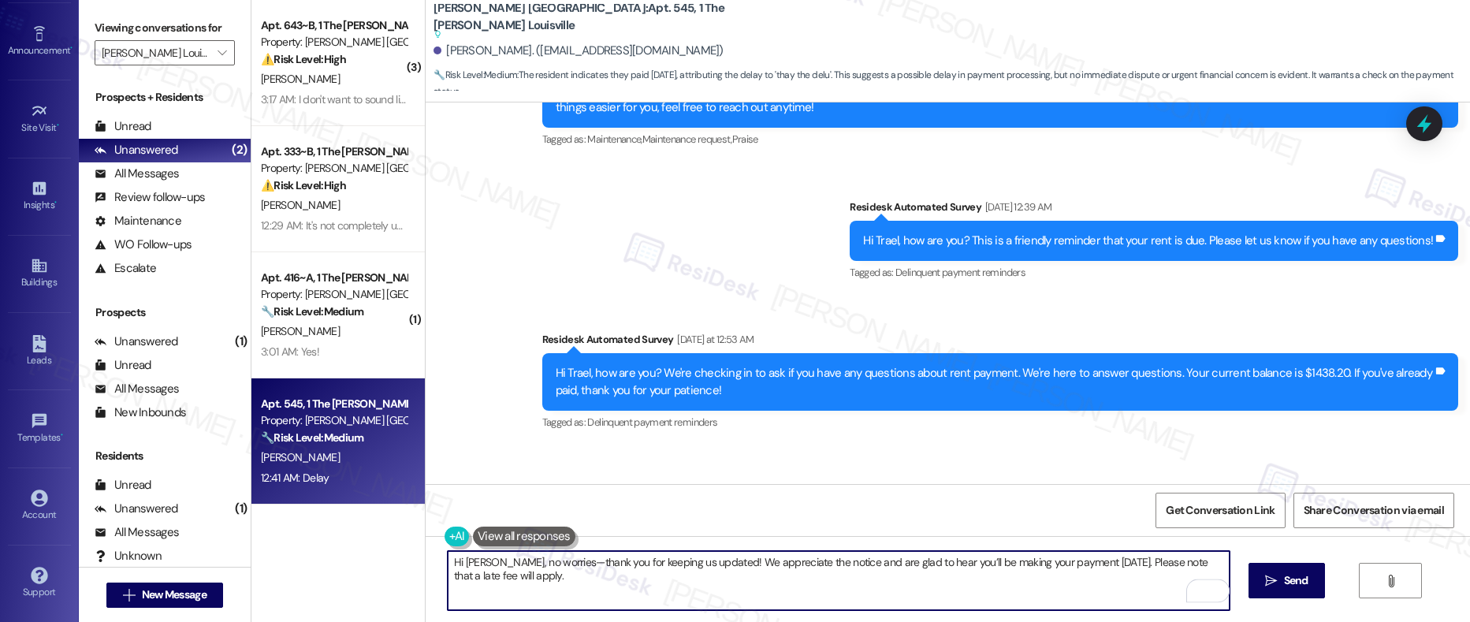
click at [543, 582] on textarea "Hi Trael, no worries—thank you for keeping us updated! We appreciate the notice…" at bounding box center [839, 580] width 782 height 59
type textarea "Hi Trael, no worries—thank you for keeping us updated! We appreciate the notice…"
click at [1266, 585] on icon "" at bounding box center [1271, 580] width 12 height 13
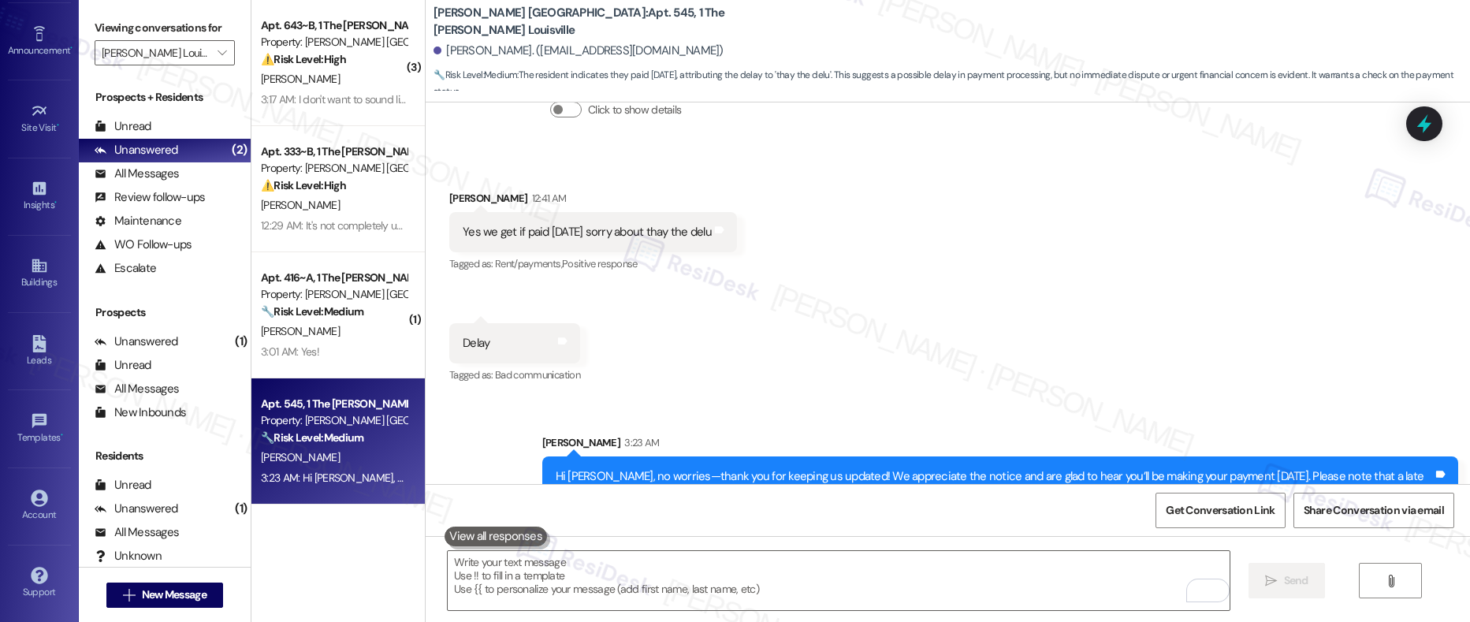
scroll to position [3031, 0]
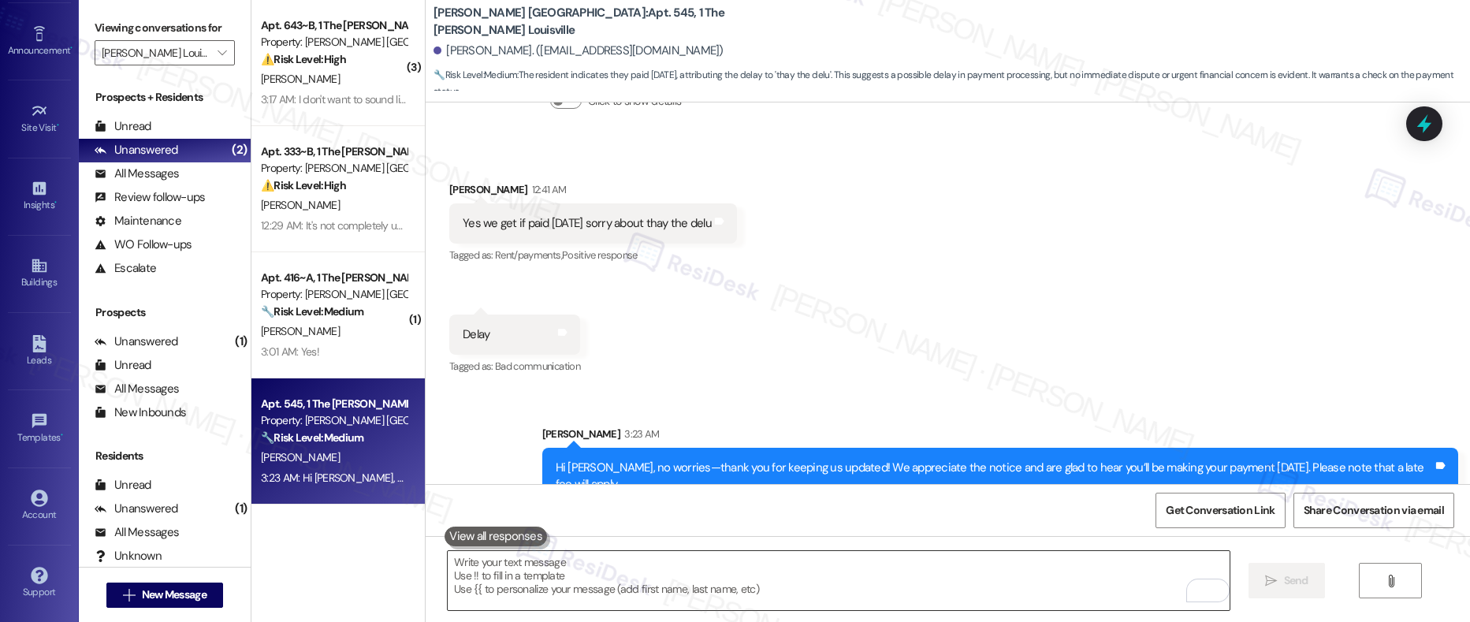
click at [510, 566] on textarea "To enrich screen reader interactions, please activate Accessibility in Grammarl…" at bounding box center [839, 580] width 782 height 59
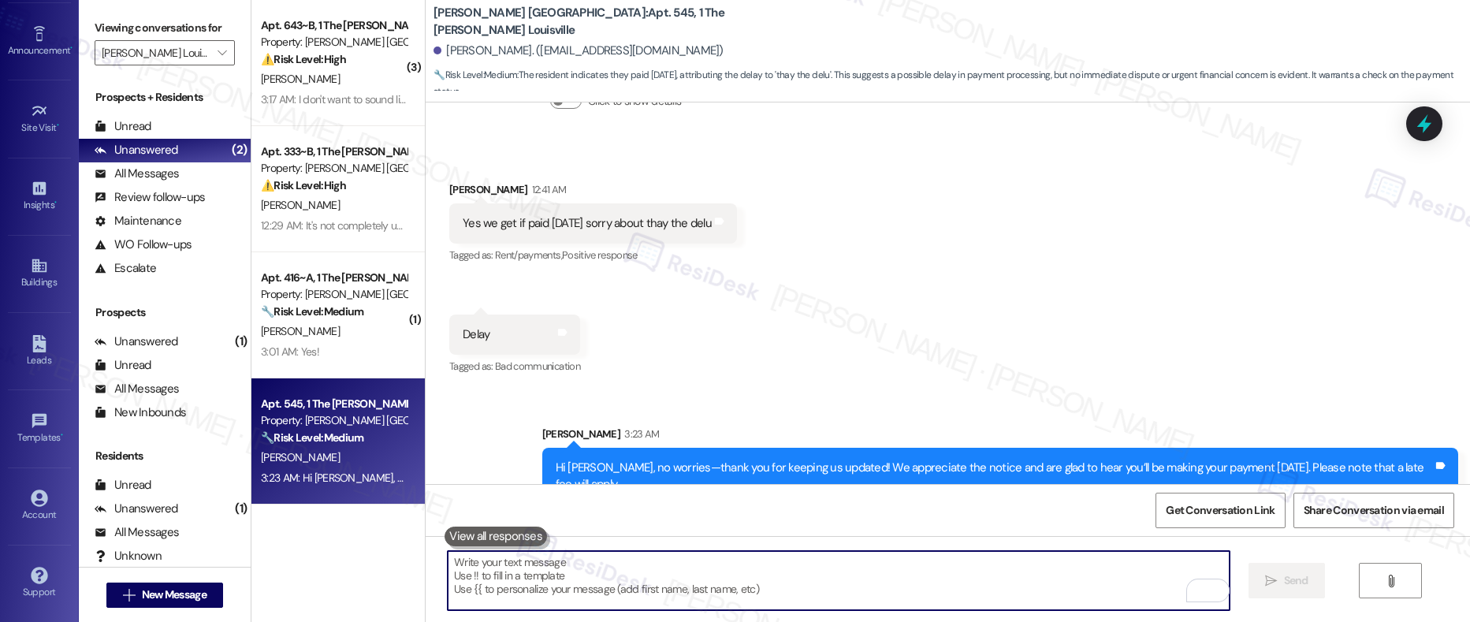
paste textarea "I’ll share your message with our on-site team so they can update your account. …"
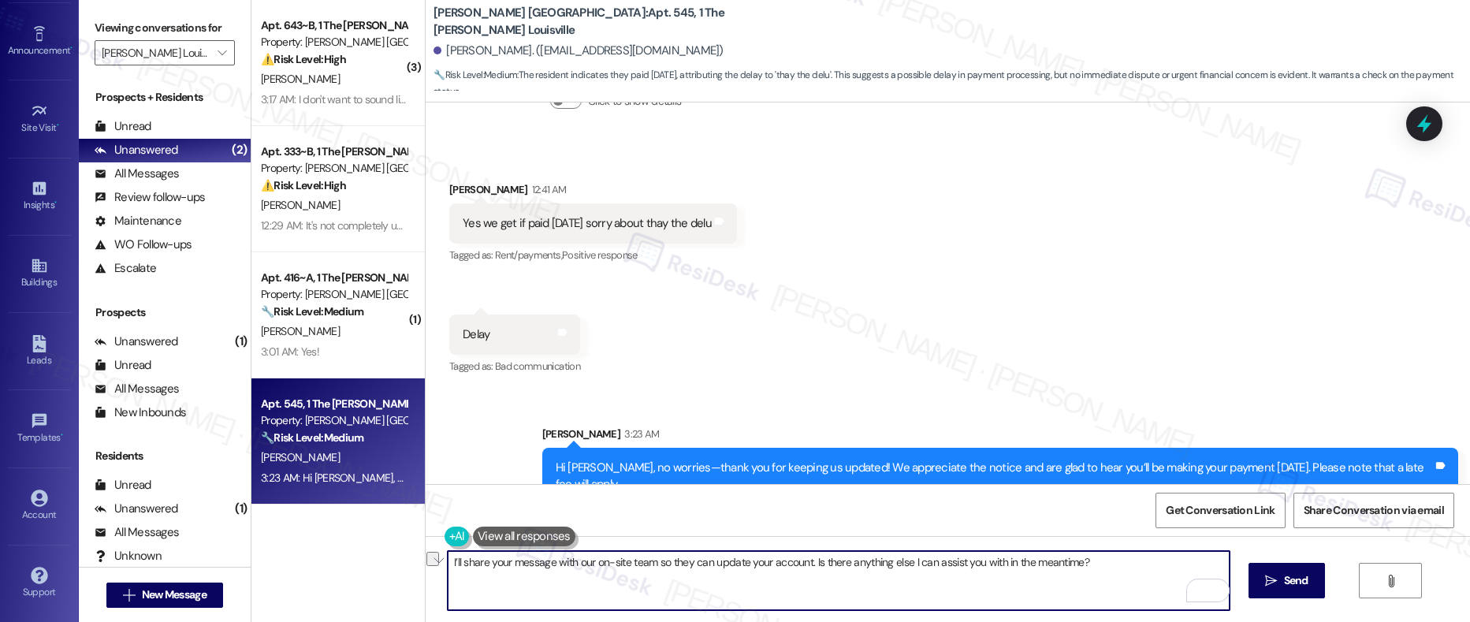
drag, startPoint x: 502, startPoint y: 563, endPoint x: 641, endPoint y: 567, distance: 139.5
click at [641, 567] on textarea "I’ll share your message with our on-site team so they can update your account. …" at bounding box center [839, 580] width 782 height 59
click at [559, 574] on textarea "I’ll share your message with our on-site team so they can update your account. …" at bounding box center [839, 580] width 782 height 59
drag, startPoint x: 476, startPoint y: 564, endPoint x: 696, endPoint y: 563, distance: 219.9
click at [696, 563] on textarea "I’ll share your message with our on-site team so they can update your account. …" at bounding box center [839, 580] width 782 height 59
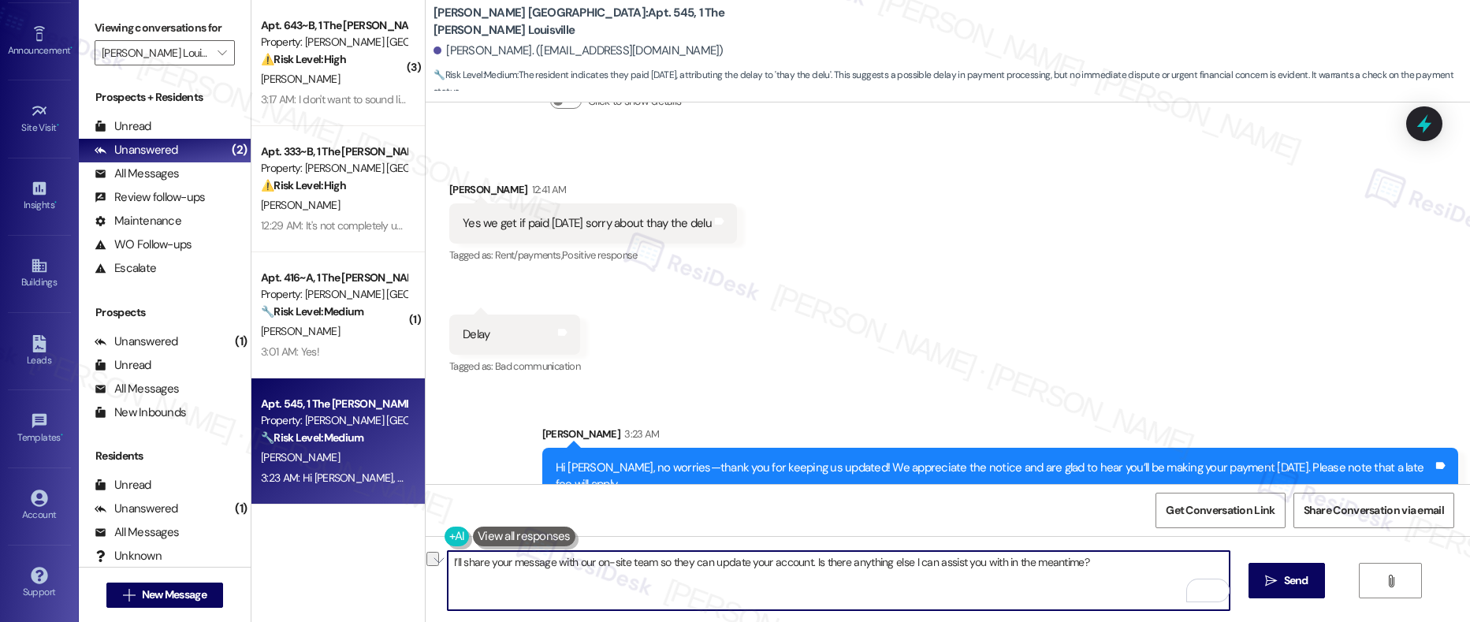
click at [559, 567] on textarea "I’ll share your message with our on-site team so they can update your account. …" at bounding box center [839, 580] width 782 height 59
drag, startPoint x: 506, startPoint y: 562, endPoint x: 760, endPoint y: 561, distance: 254.5
click at [760, 561] on textarea "I’ll share your message with our on-site team so they can update your account. …" at bounding box center [839, 580] width 782 height 59
click at [670, 569] on textarea "I’ll share your message with our on-site team so they can update your account. …" at bounding box center [839, 580] width 782 height 59
drag, startPoint x: 570, startPoint y: 567, endPoint x: 693, endPoint y: 564, distance: 123.8
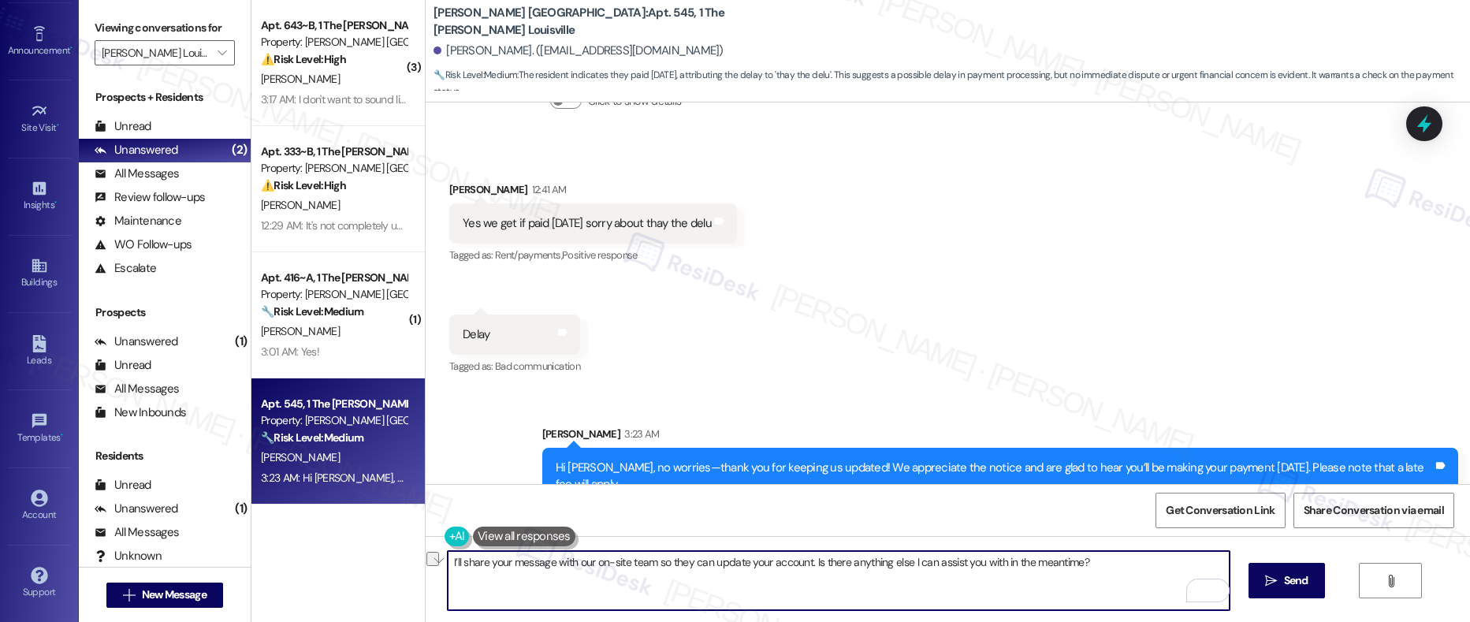
click at [693, 564] on textarea "I’ll share your message with our on-site team so they can update your account. …" at bounding box center [839, 580] width 782 height 59
click at [691, 574] on textarea "I’ll share your message with our on-site team so they can update your account. …" at bounding box center [839, 580] width 782 height 59
click at [842, 570] on textarea "I’ll share your message with our on-site team so they can update your account. …" at bounding box center [839, 580] width 782 height 59
type textarea "I’ll share your message with our on-site team so they can update your account. …"
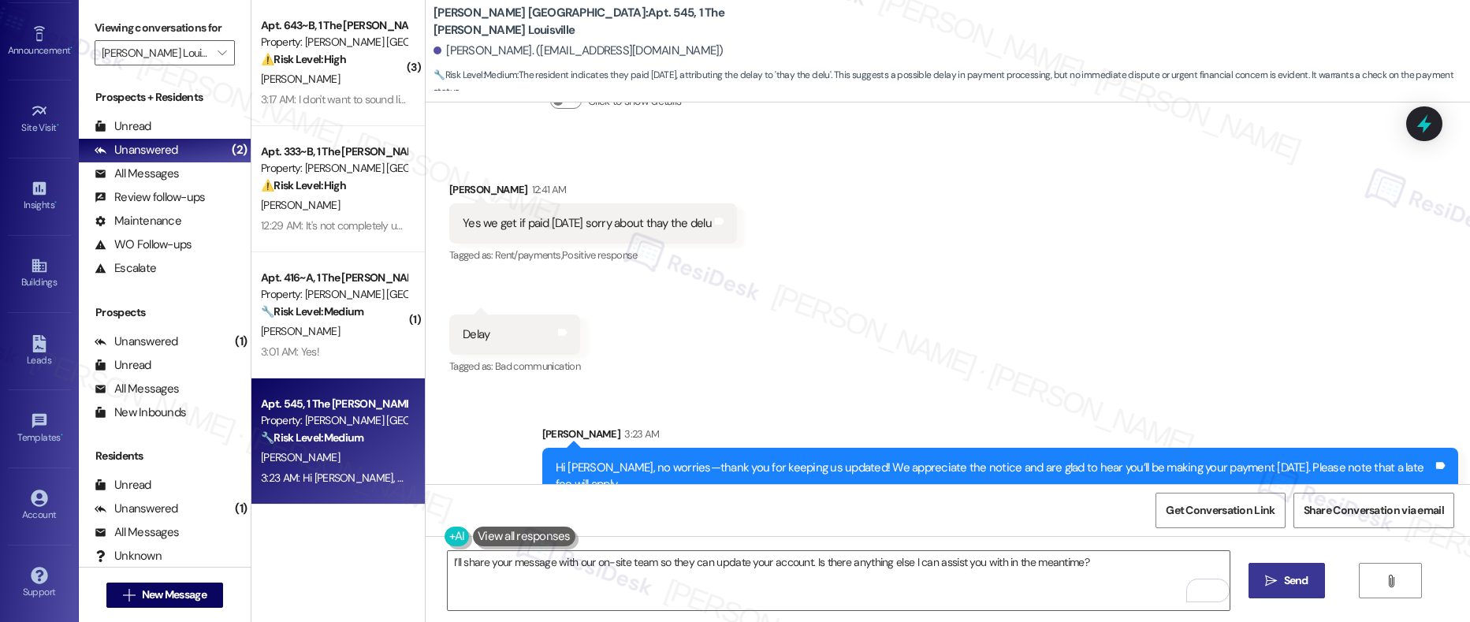
click at [1262, 589] on button " Send" at bounding box center [1286, 580] width 76 height 35
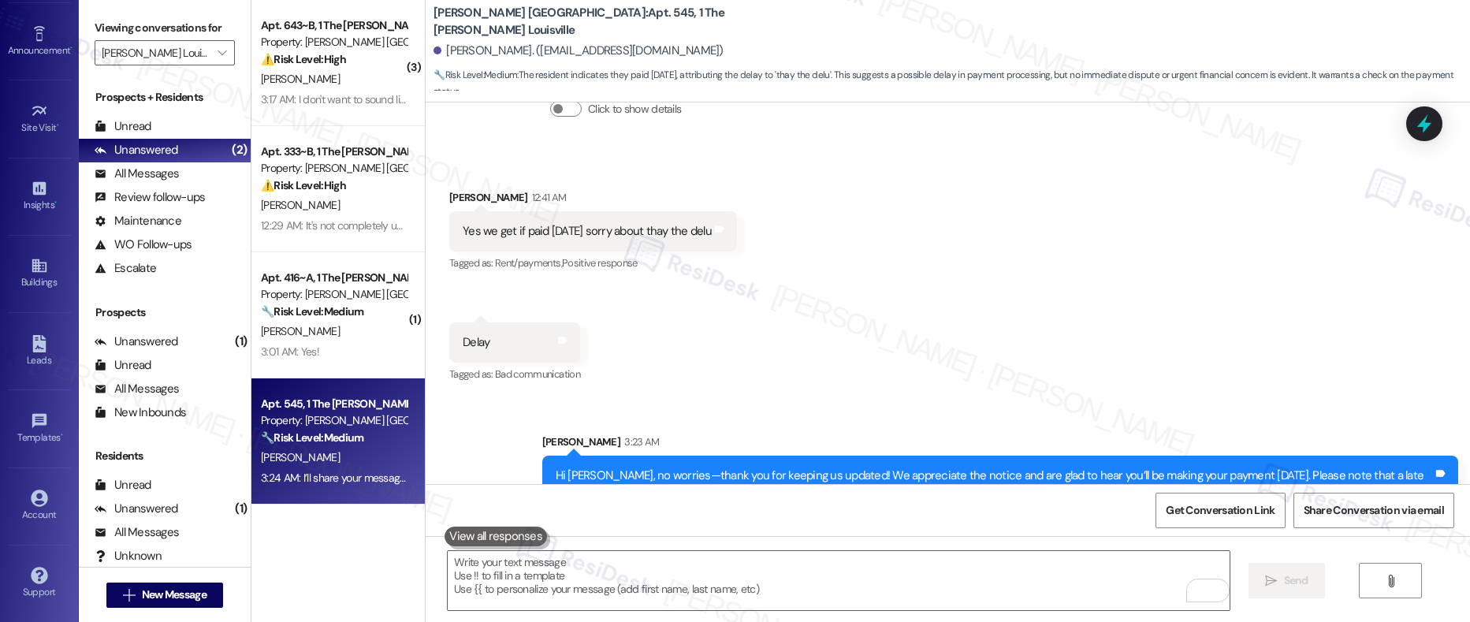
scroll to position [3005, 0]
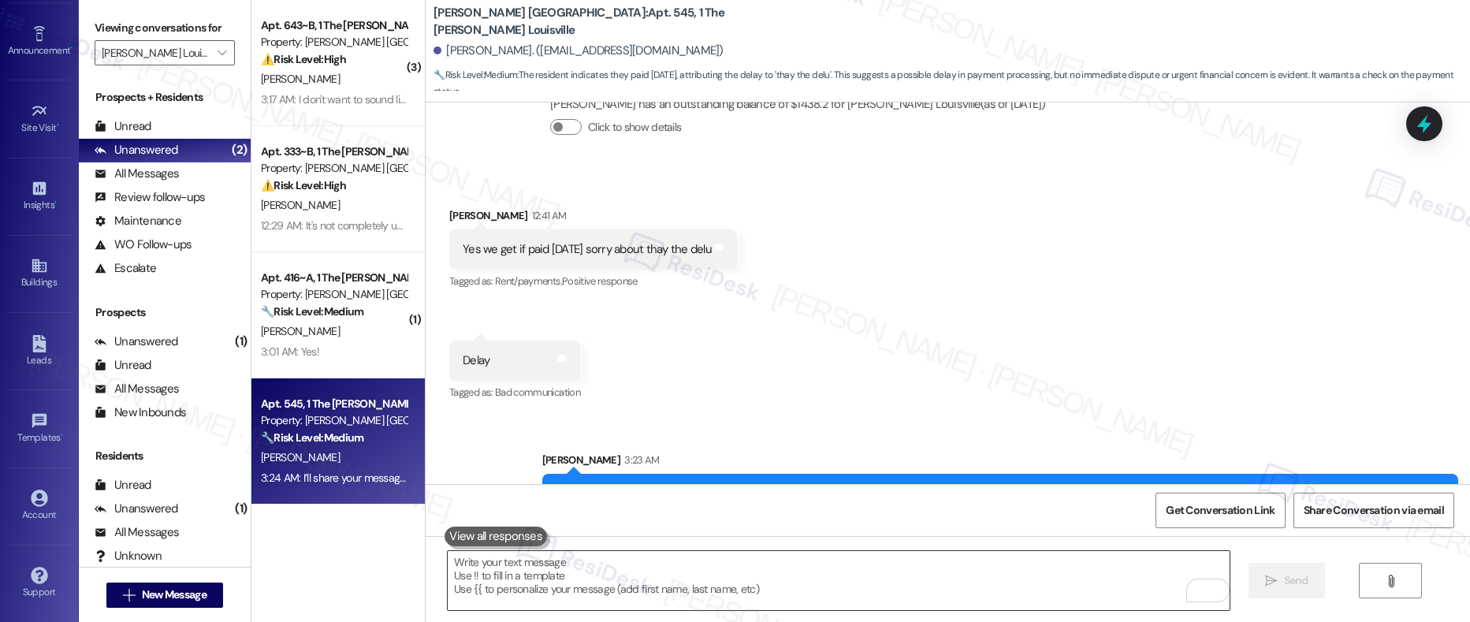
click at [609, 561] on textarea "To enrich screen reader interactions, please activate Accessibility in Grammarl…" at bounding box center [839, 580] width 782 height 59
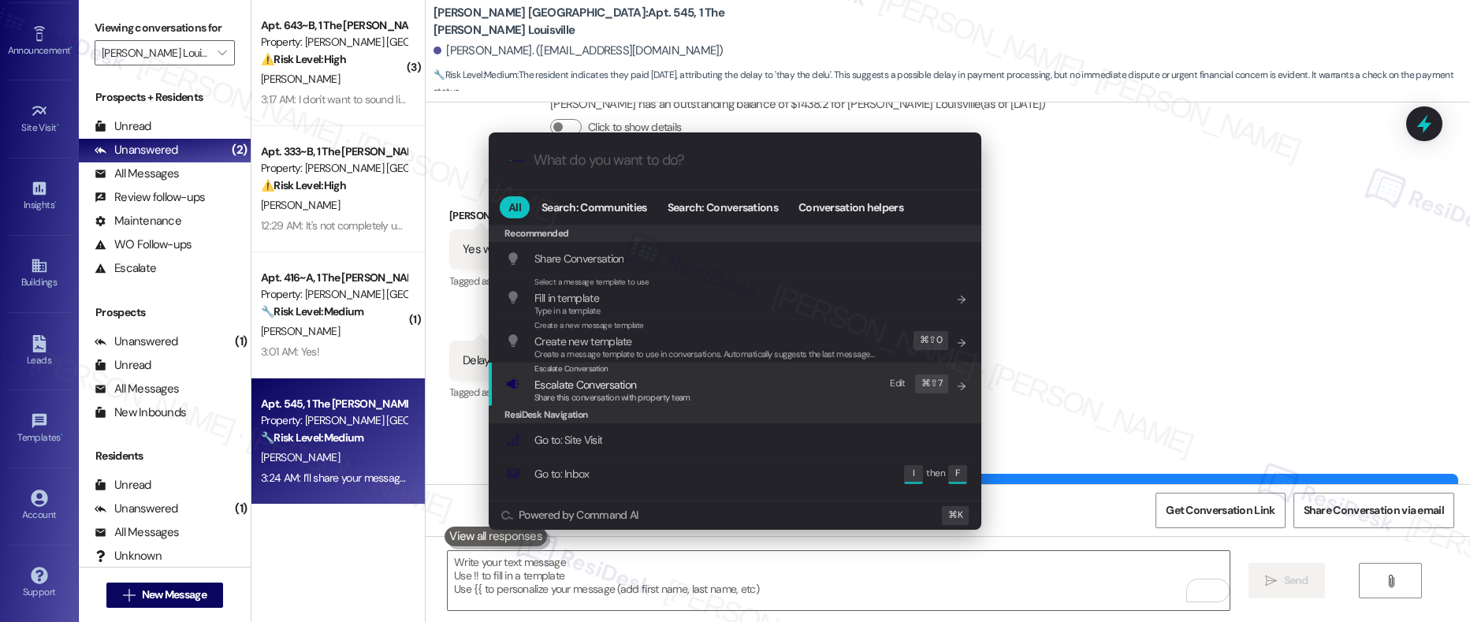
click at [761, 390] on div "Escalate Conversation Escalate Conversation Share this conversation with proper…" at bounding box center [736, 383] width 461 height 43
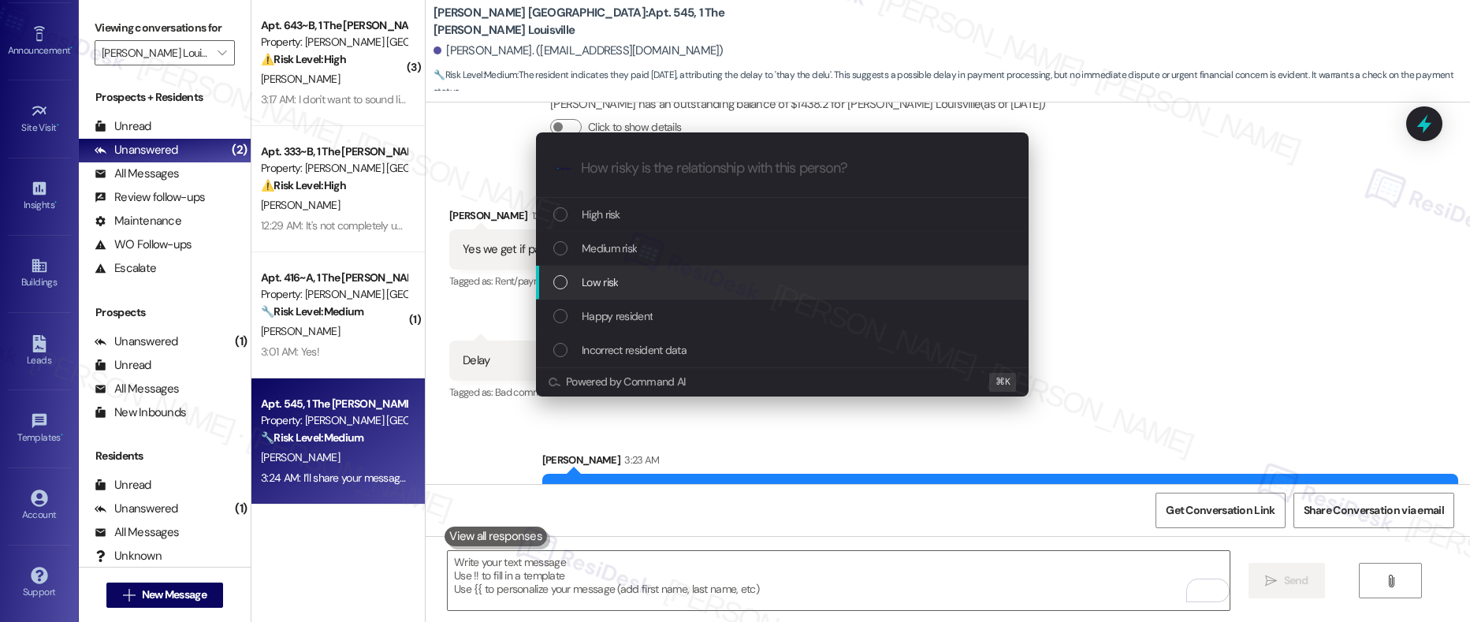
click at [733, 293] on div "Low risk" at bounding box center [782, 283] width 493 height 34
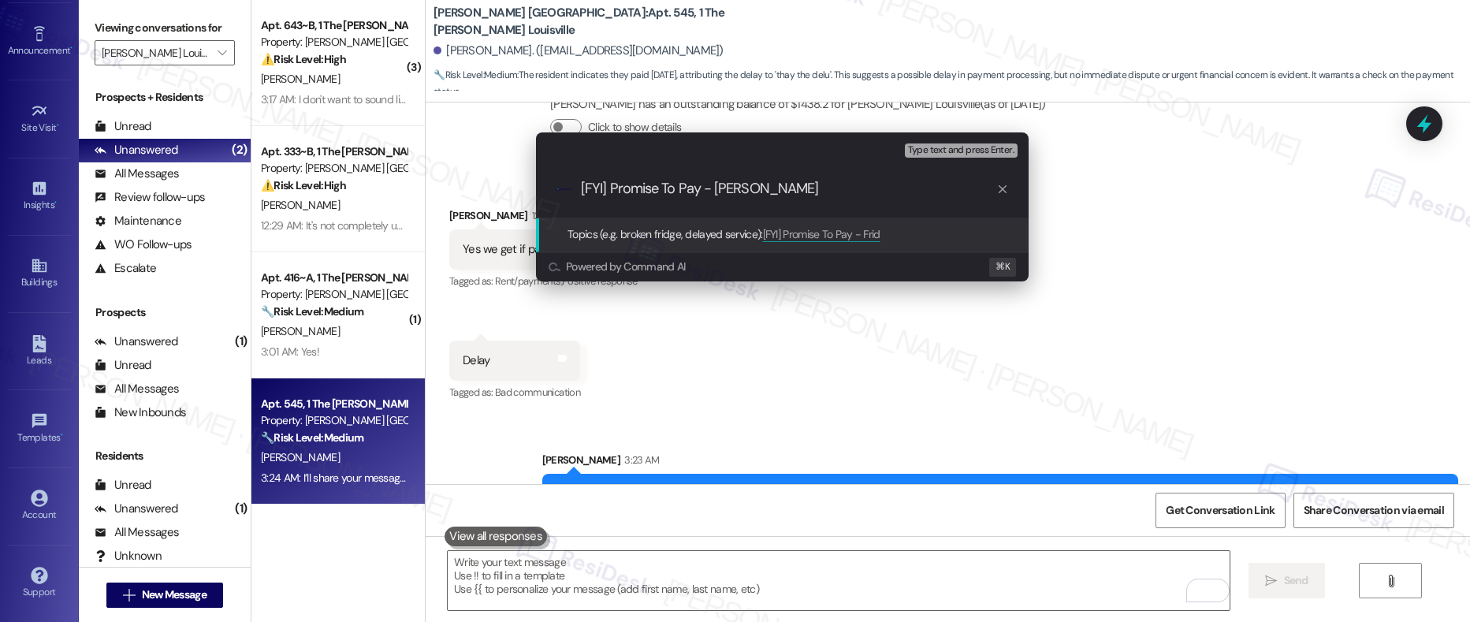
type input "[FYI] Promise To Pay - Friday"
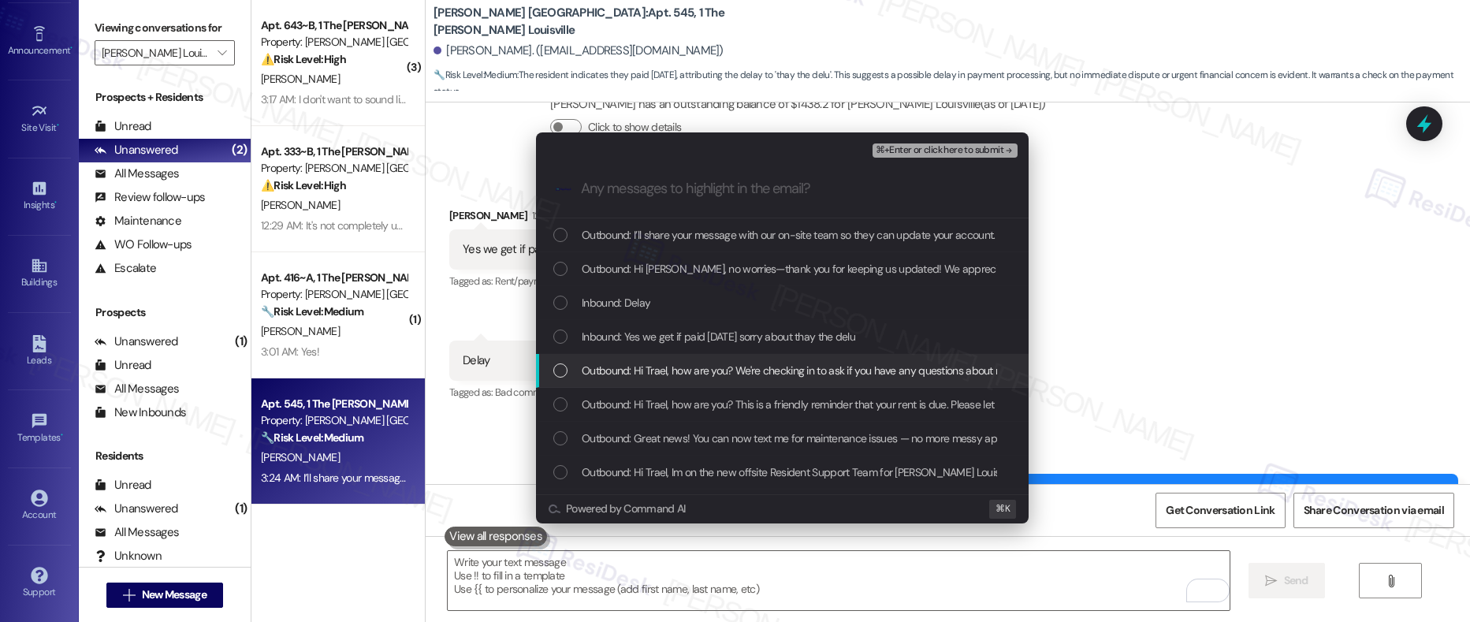
click at [640, 376] on span "Outbound: Hi Trael, how are you? We're checking in to ask if you have any quest…" at bounding box center [1087, 370] width 1011 height 17
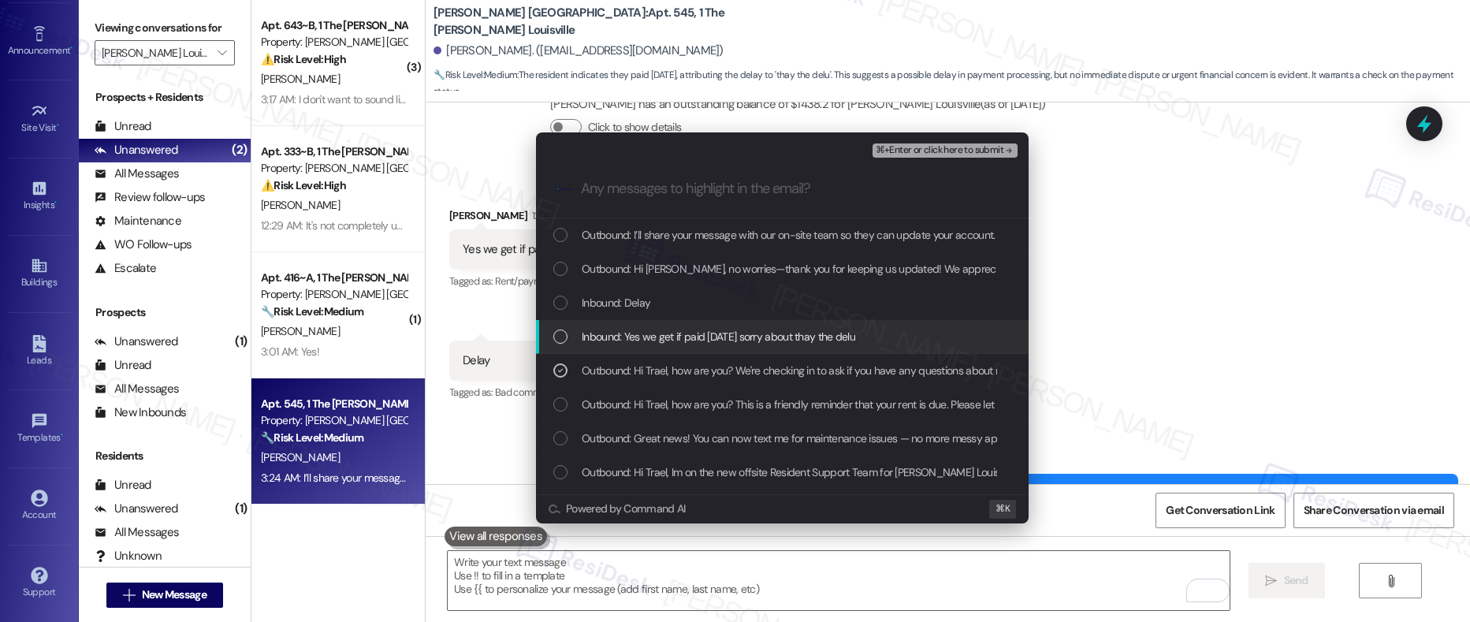
click at [644, 339] on span "Inbound: Yes we get if paid on friday sorry about thay the delu" at bounding box center [718, 336] width 273 height 17
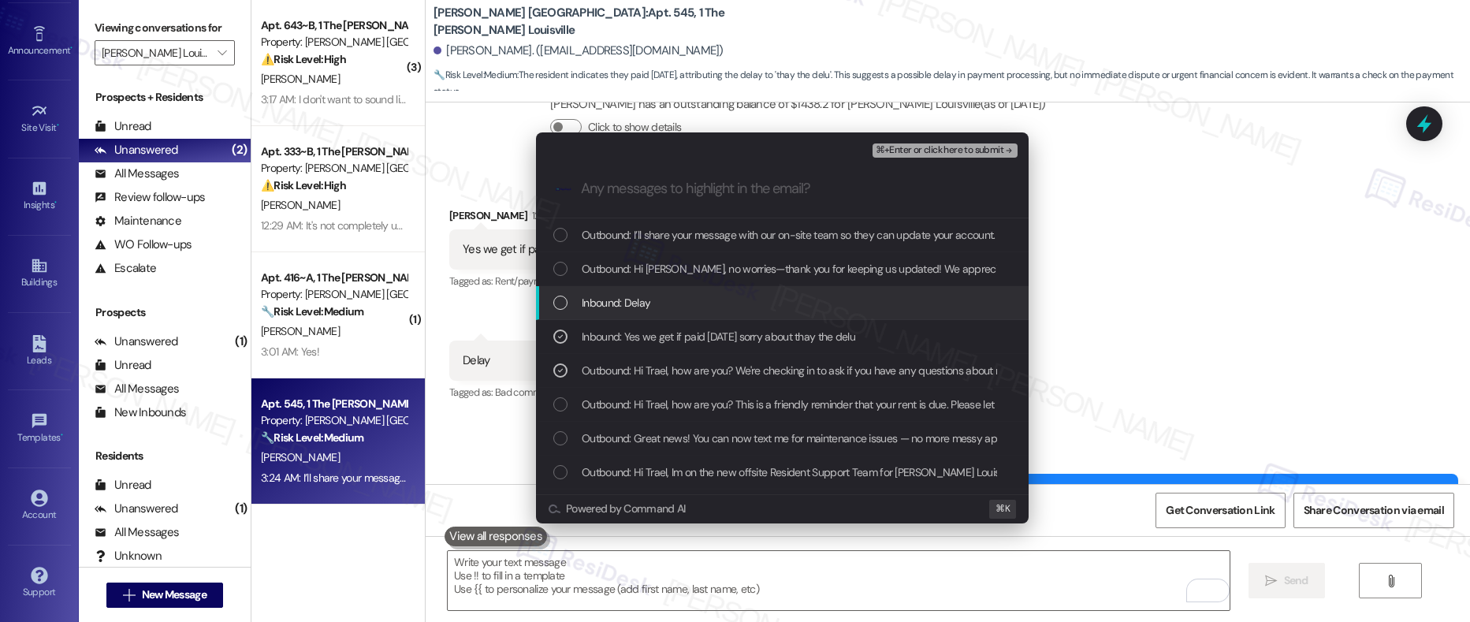
click at [619, 298] on span "Inbound: Delay" at bounding box center [616, 302] width 69 height 17
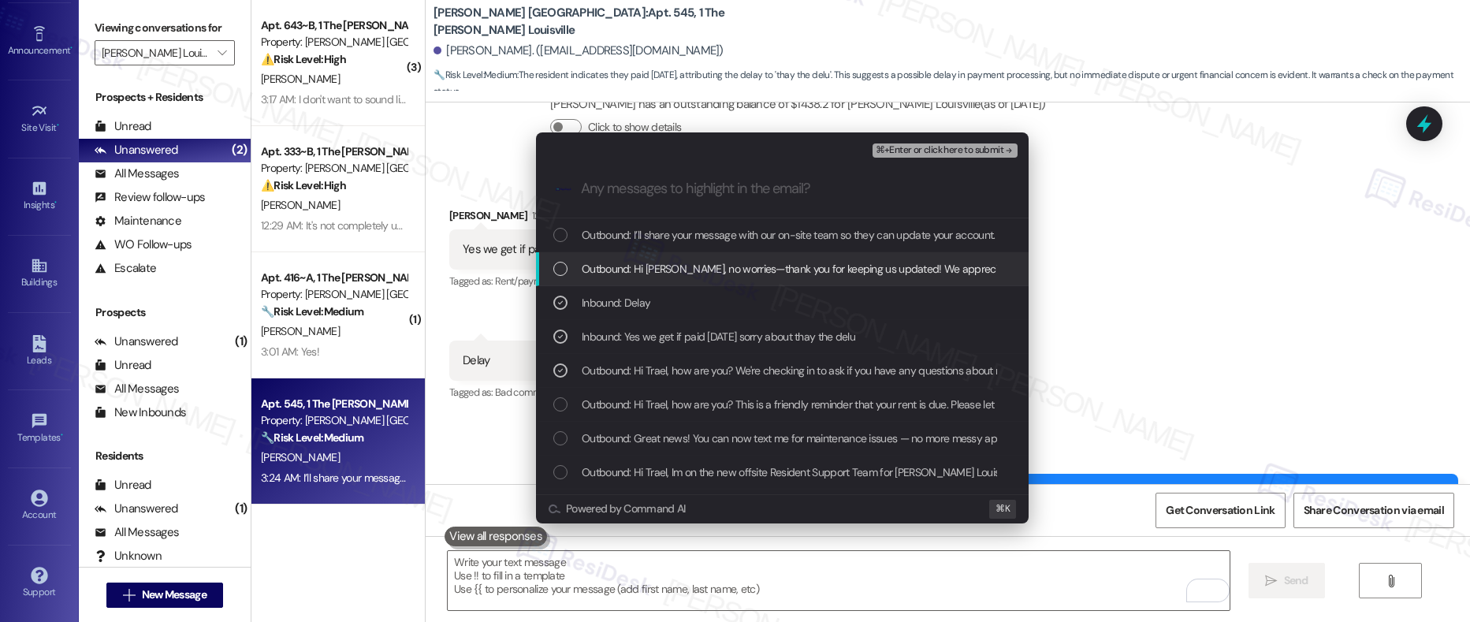
click at [630, 271] on span "Outbound: Hi Trael, no worries—thank you for keeping us updated! We appreciate …" at bounding box center [1041, 268] width 918 height 17
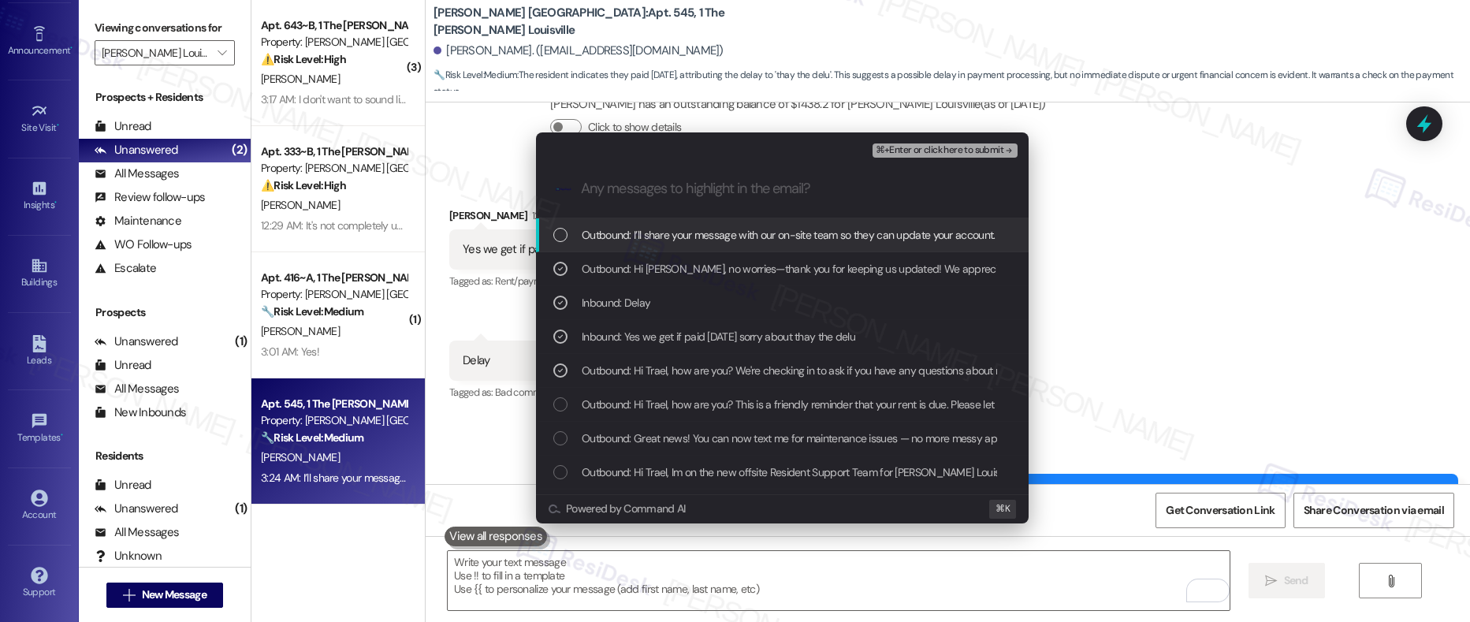
click at [641, 232] on span "Outbound: I’ll share your message with our on-site team so they can update your…" at bounding box center [925, 234] width 687 height 17
click at [917, 149] on span "⌘+Enter or click here to submit" at bounding box center [939, 150] width 128 height 11
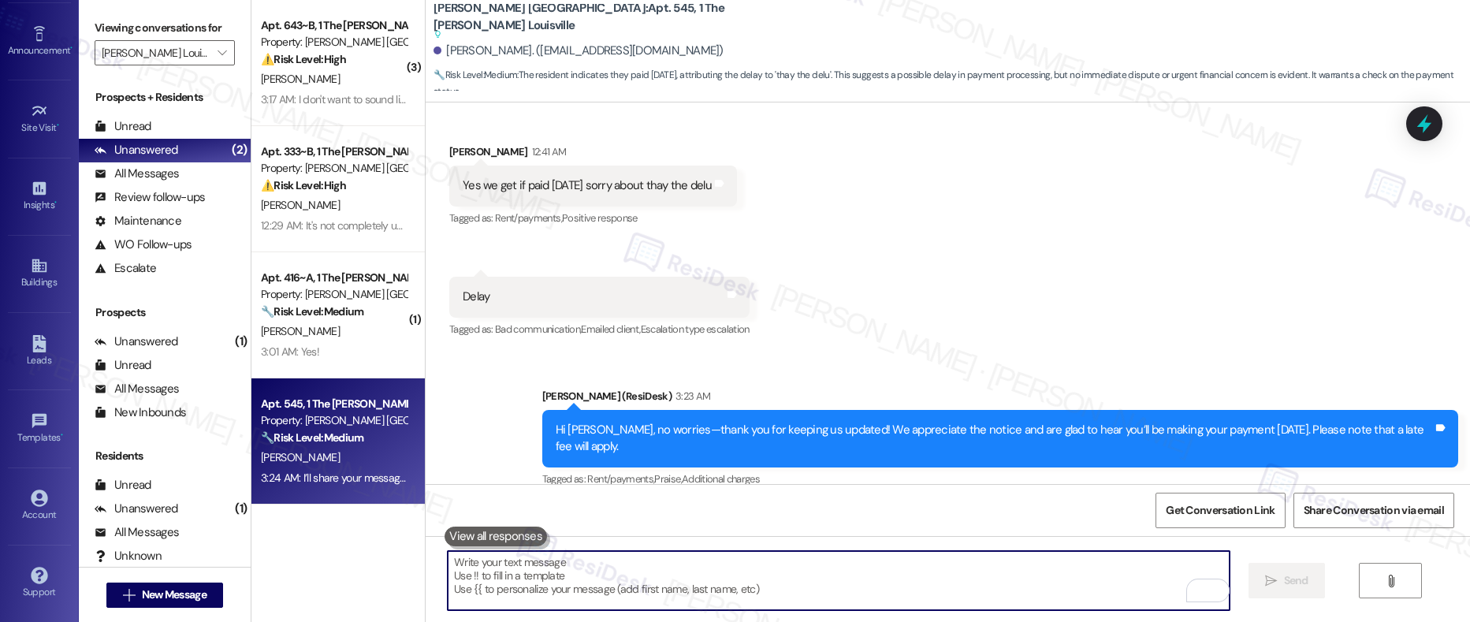
scroll to position [3205, 0]
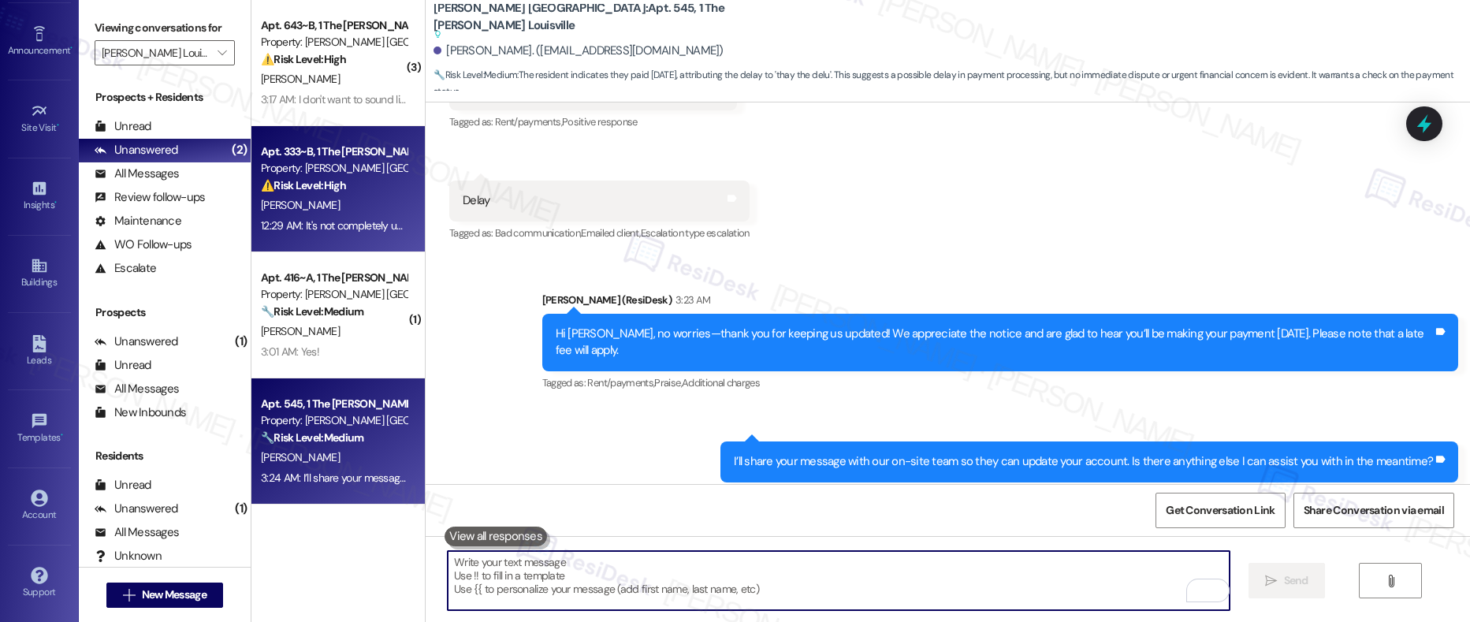
click at [329, 221] on div "12:29 AM: It's not completely unresponsive. I'll turn the air on and it will be…" at bounding box center [756, 225] width 990 height 14
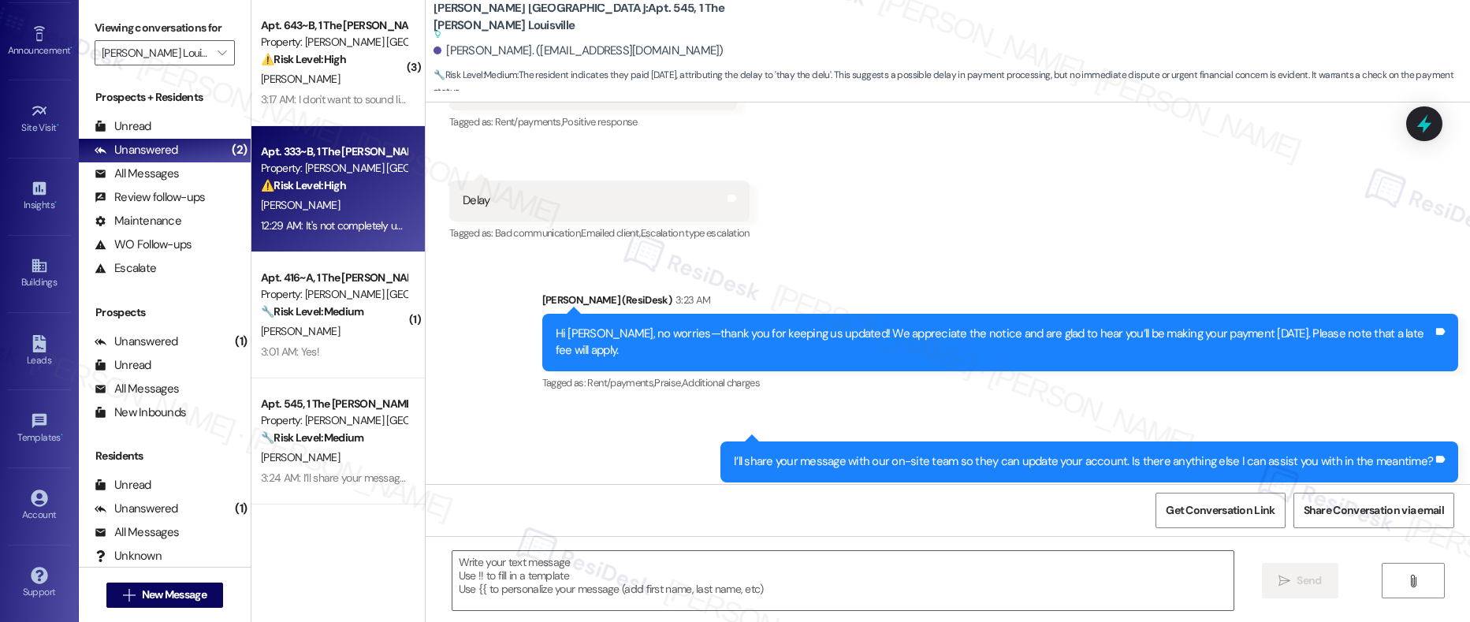
type textarea "Fetching suggested responses. Please feel free to read through the conversation…"
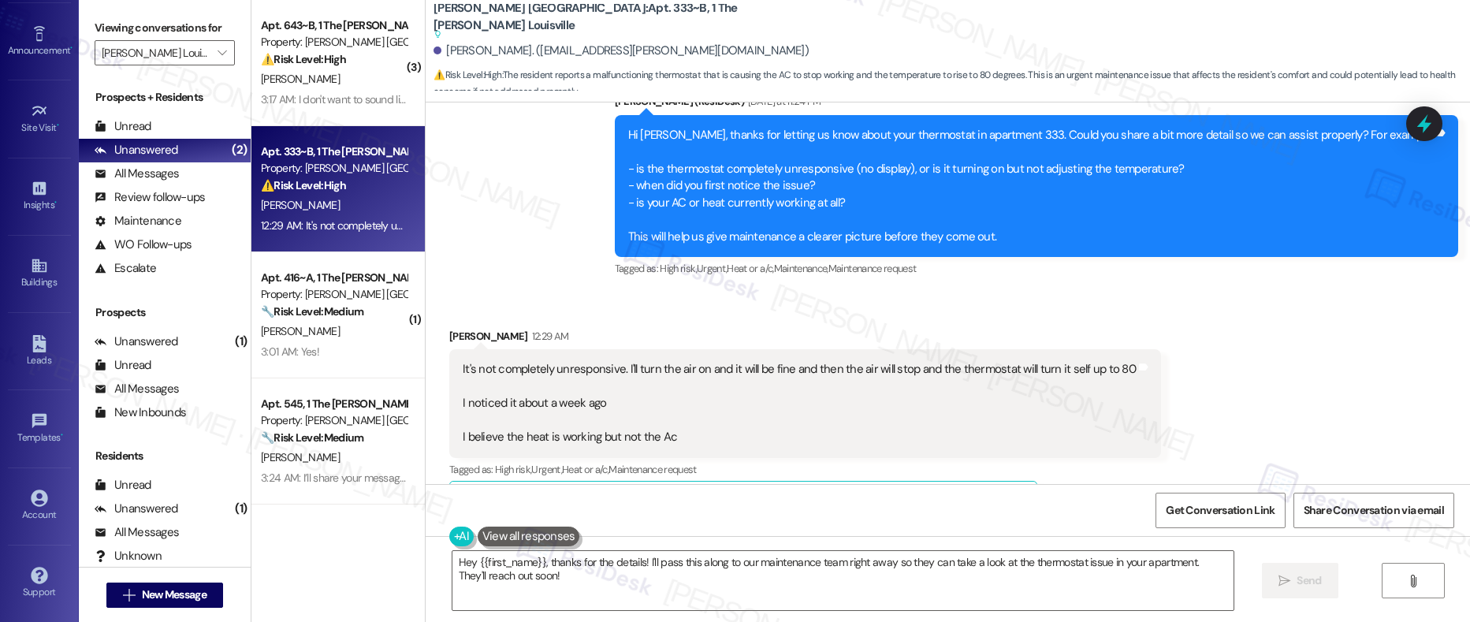
scroll to position [4727, 0]
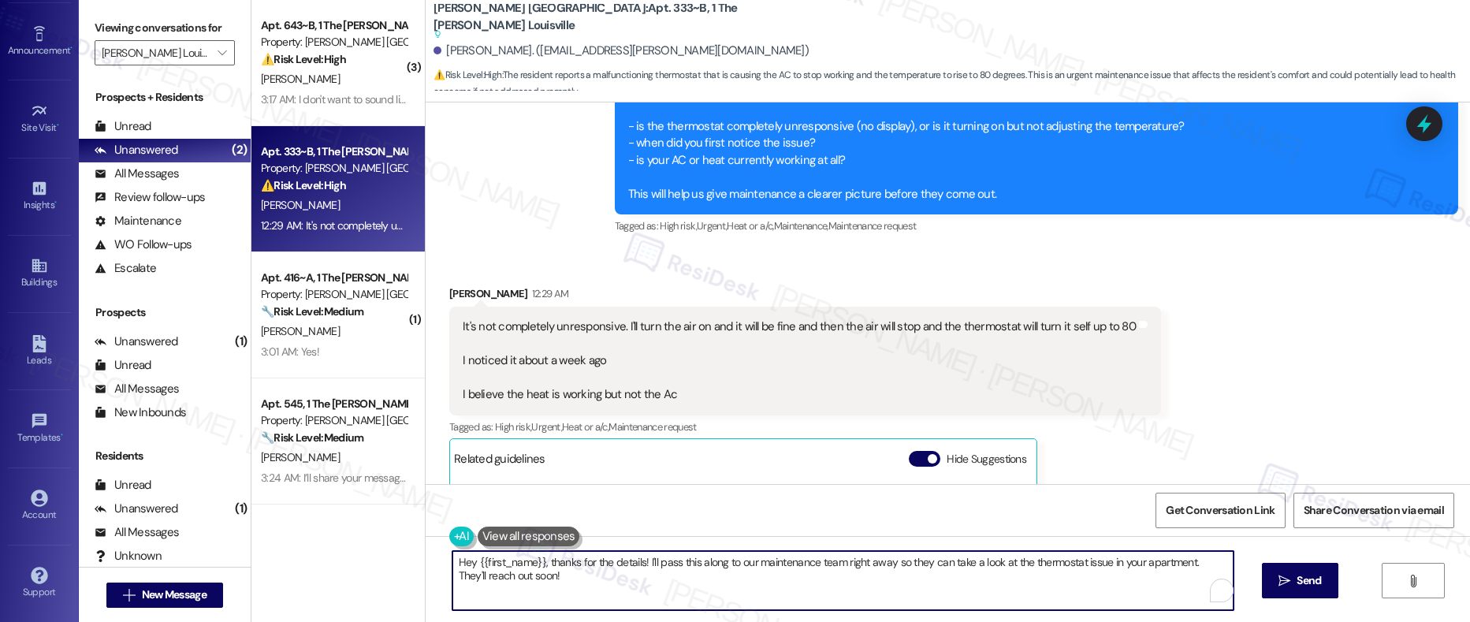
click at [633, 567] on textarea "Hey {{first_name}}, thanks for the details! I'll pass this along to our mainten…" at bounding box center [843, 580] width 782 height 59
click at [686, 566] on textarea "Hey {{first_name}}, thanks for the details! I'll pass this along to our mainten…" at bounding box center [843, 580] width 782 height 59
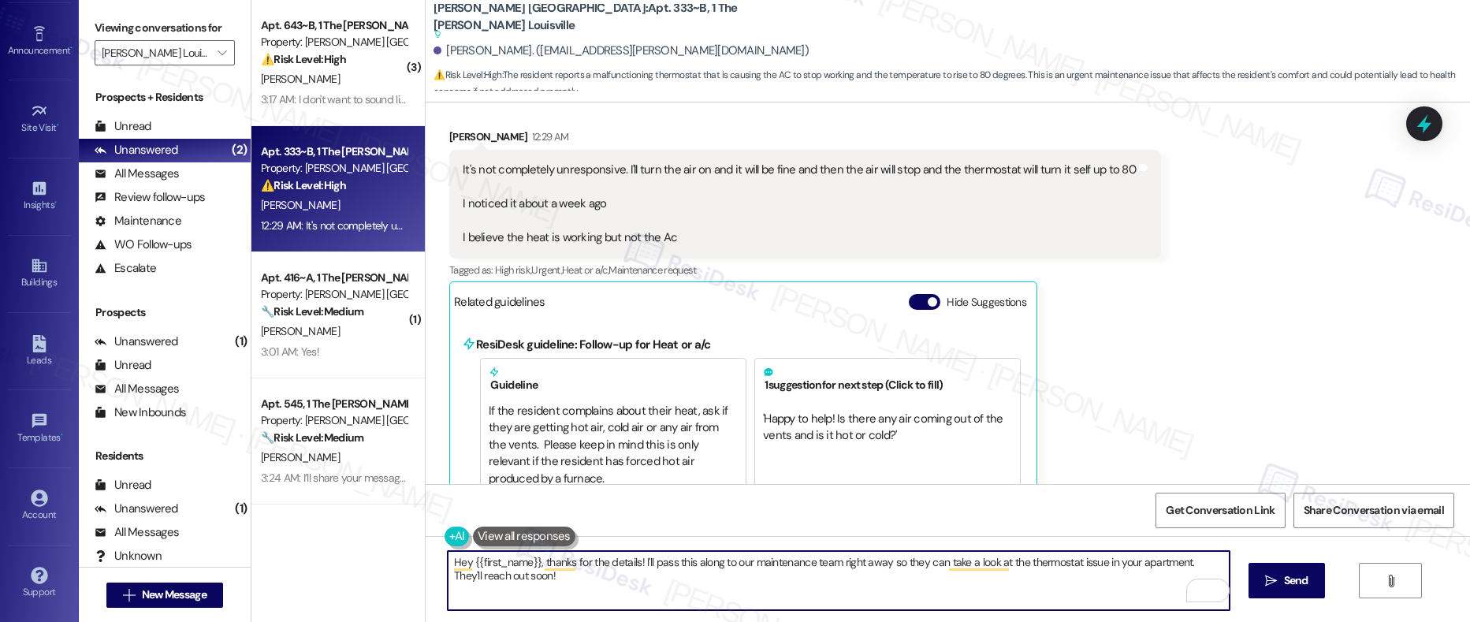
scroll to position [4886, 0]
drag, startPoint x: 1184, startPoint y: 563, endPoint x: 1184, endPoint y: 573, distance: 10.2
click at [1184, 573] on textarea "Hey {{first_name}}, thanks for the details! I'll pass this along to our mainten…" at bounding box center [839, 580] width 782 height 59
type textarea "Hey {{first_name}}, thanks for the details! I'll pass this along to our mainten…"
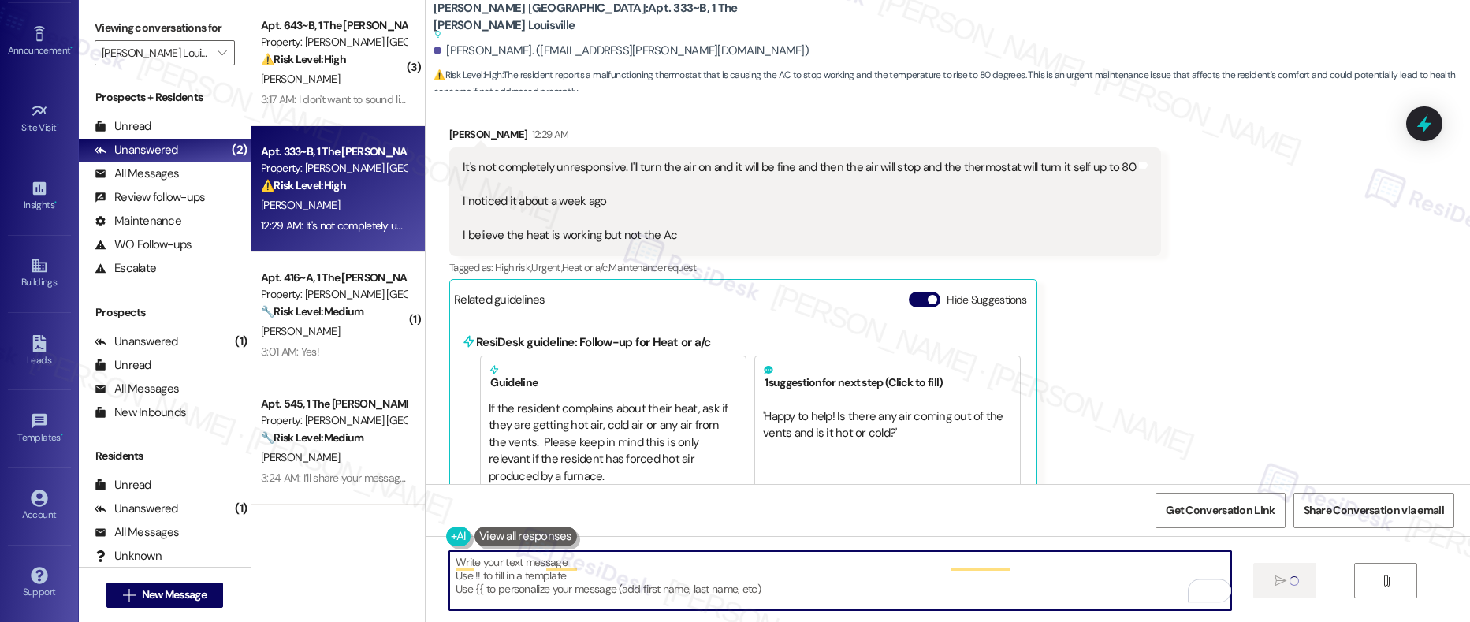
scroll to position [4729, 0]
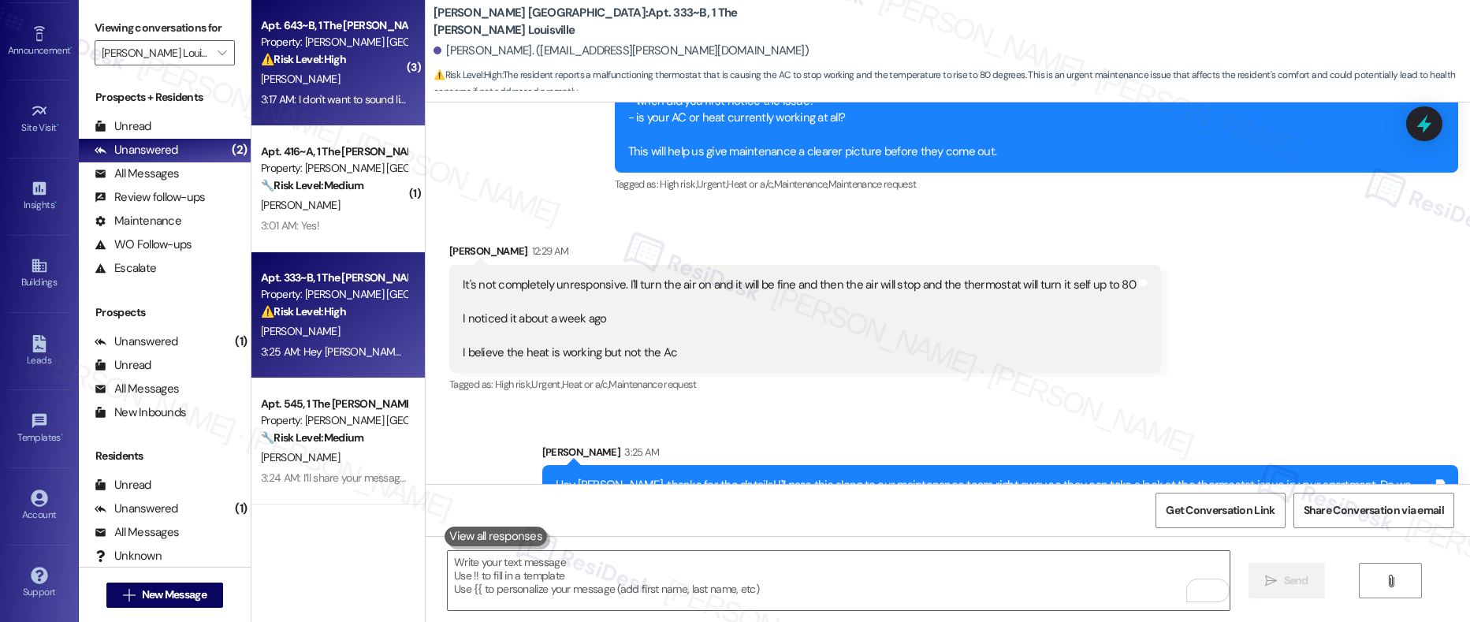
click at [323, 93] on div "3:17 AM: I don't want to sound like I'm bothering you but I really don't want t…" at bounding box center [569, 99] width 616 height 14
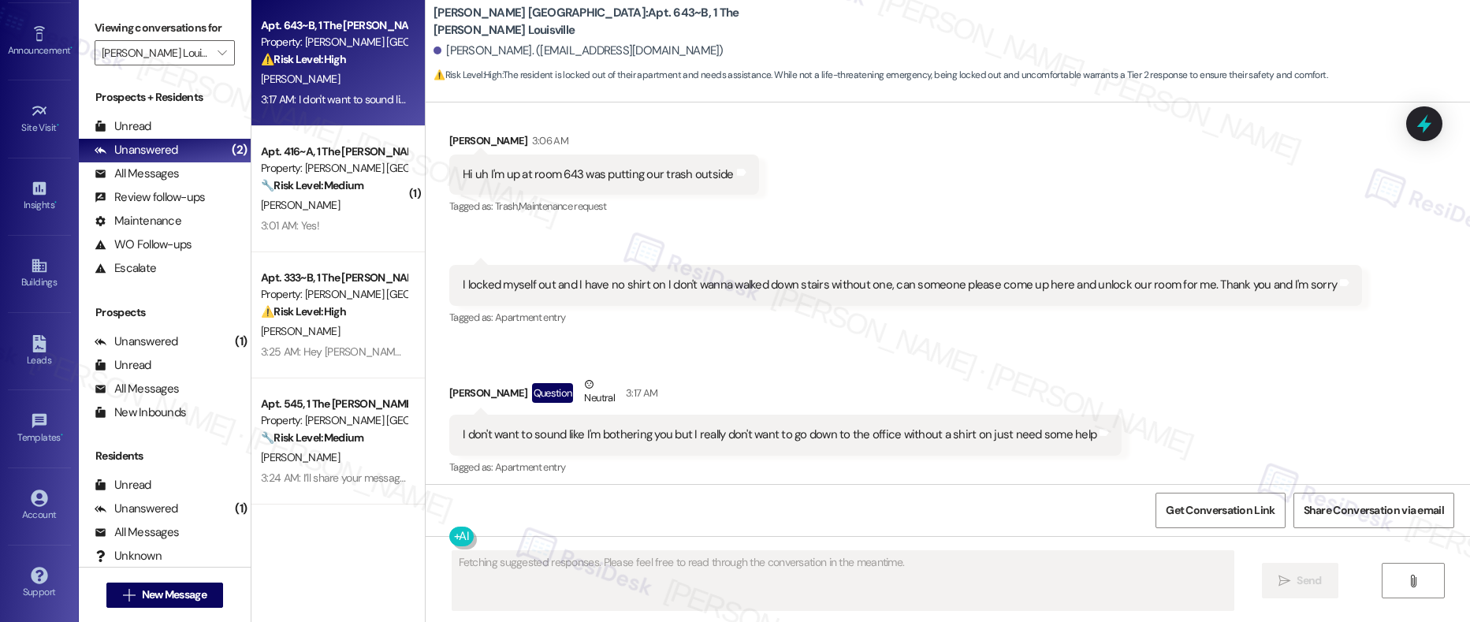
scroll to position [1644, 0]
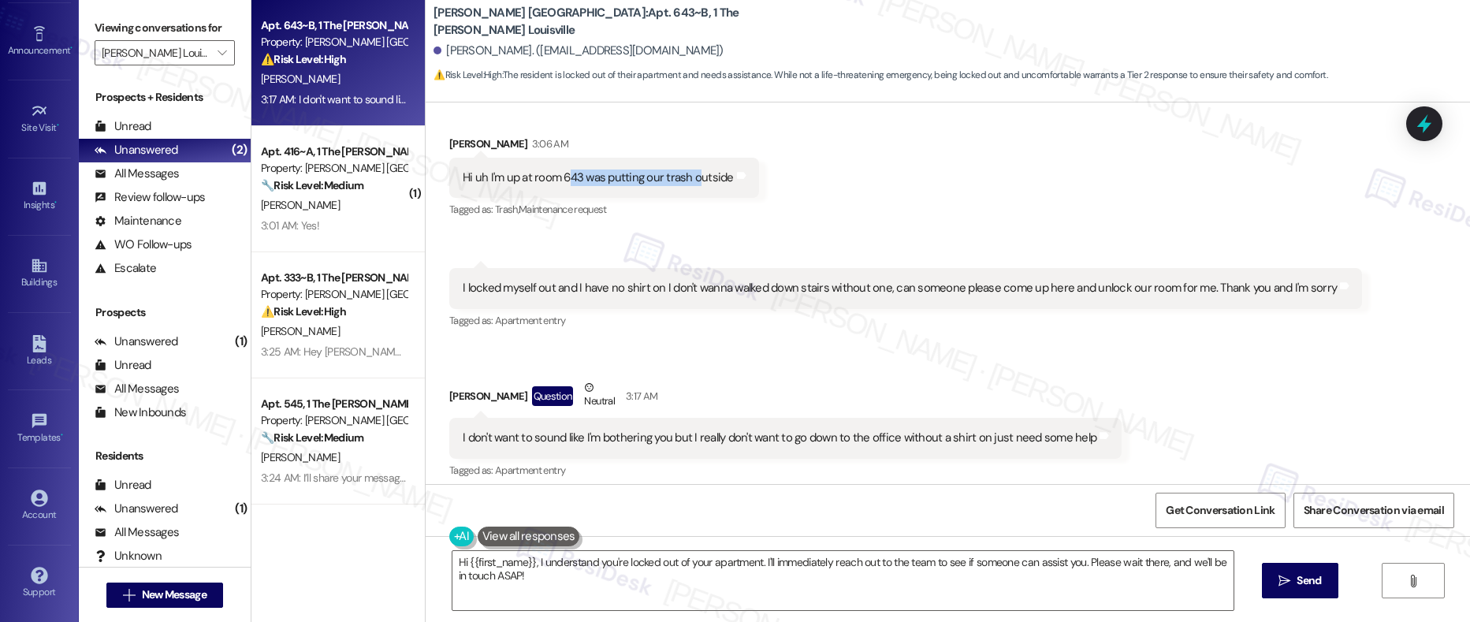
drag, startPoint x: 556, startPoint y: 175, endPoint x: 688, endPoint y: 178, distance: 132.4
click at [688, 178] on div "Hi uh I'm up at room 643 was putting our trash outside" at bounding box center [598, 177] width 271 height 17
drag, startPoint x: 481, startPoint y: 288, endPoint x: 712, endPoint y: 292, distance: 231.7
click at [712, 292] on div "I locked myself out and I have no shirt on I don't wanna walked down stairs wit…" at bounding box center [900, 288] width 874 height 17
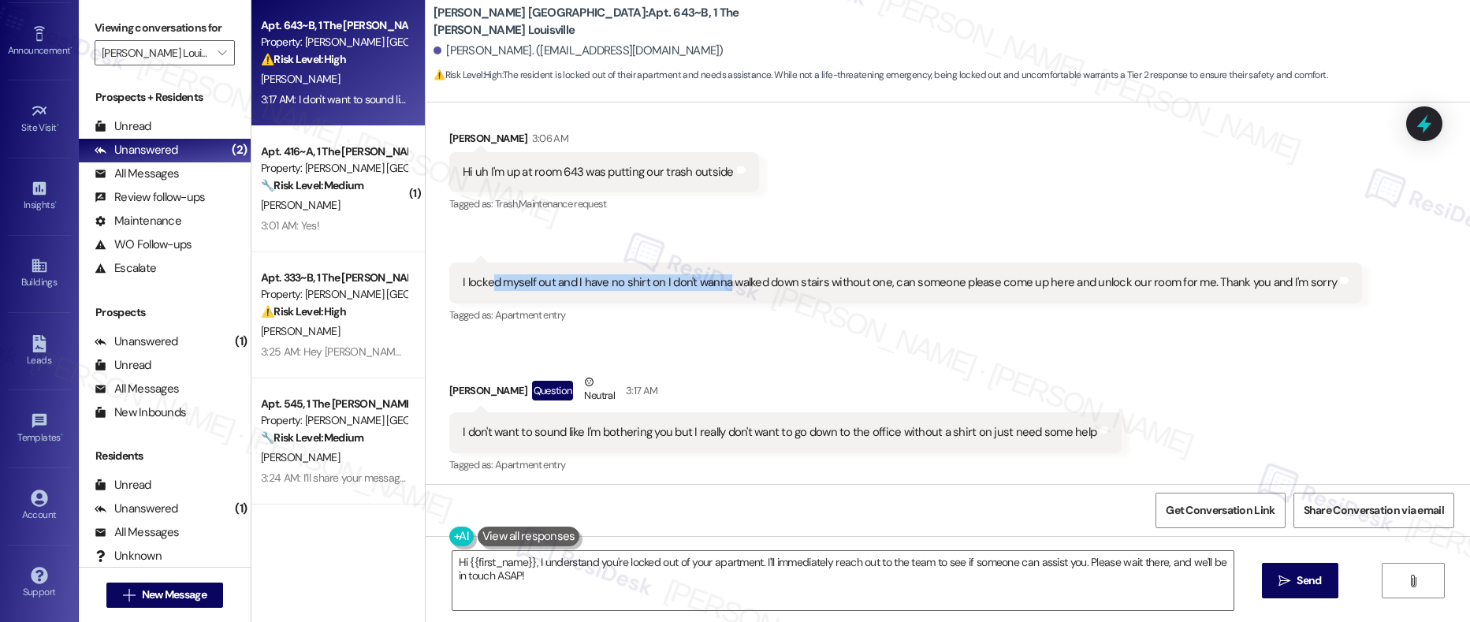
scroll to position [1654, 0]
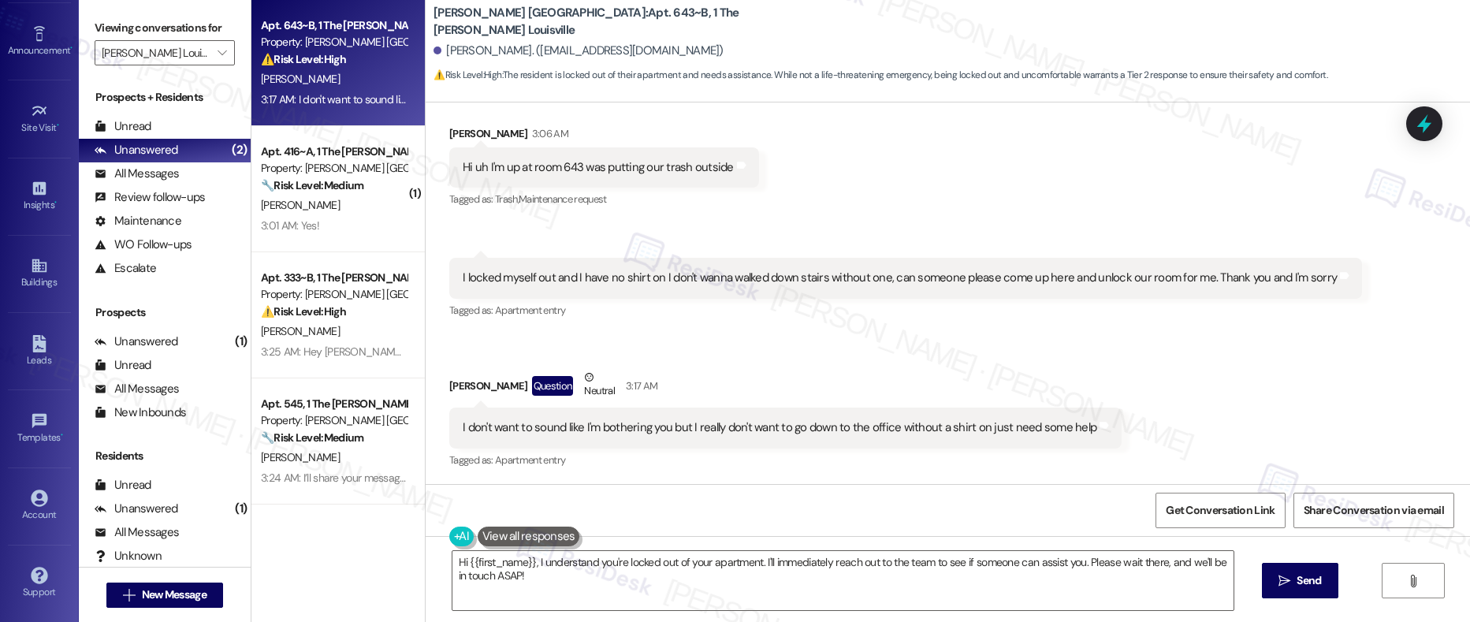
click at [575, 170] on div "Hi uh I'm up at room 643 was putting our trash outside" at bounding box center [598, 167] width 271 height 17
copy div "Hi uh I'm up at room 643 was putting our trash outside Tags and notes"
click at [543, 277] on div "I locked myself out and I have no shirt on I don't wanna walked down stairs wit…" at bounding box center [900, 277] width 874 height 17
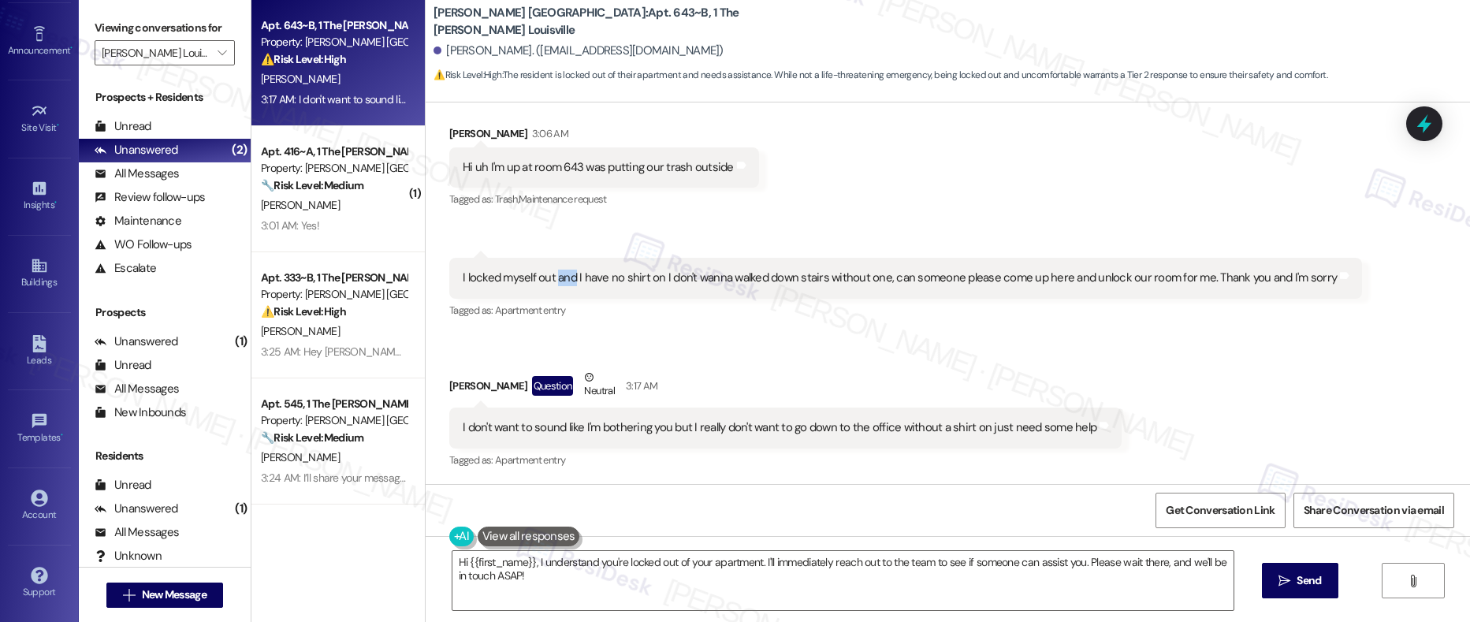
click at [543, 277] on div "I locked myself out and I have no shirt on I don't wanna walked down stairs wit…" at bounding box center [900, 277] width 874 height 17
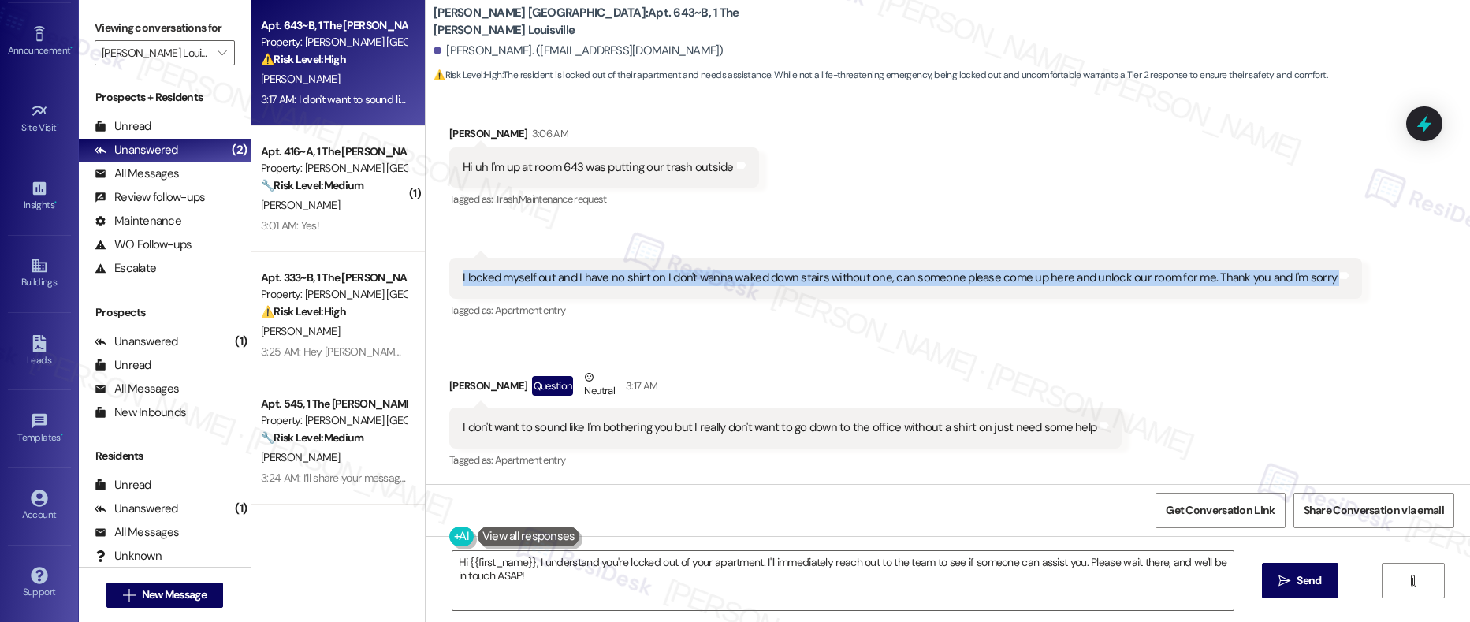
click at [543, 277] on div "I locked myself out and I have no shirt on I don't wanna walked down stairs wit…" at bounding box center [900, 277] width 874 height 17
copy div "I locked myself out and I have no shirt on I don't wanna walked down stairs wit…"
click at [585, 433] on div "I don't want to sound like I'm bothering you but I really don't want to go down…" at bounding box center [780, 427] width 634 height 17
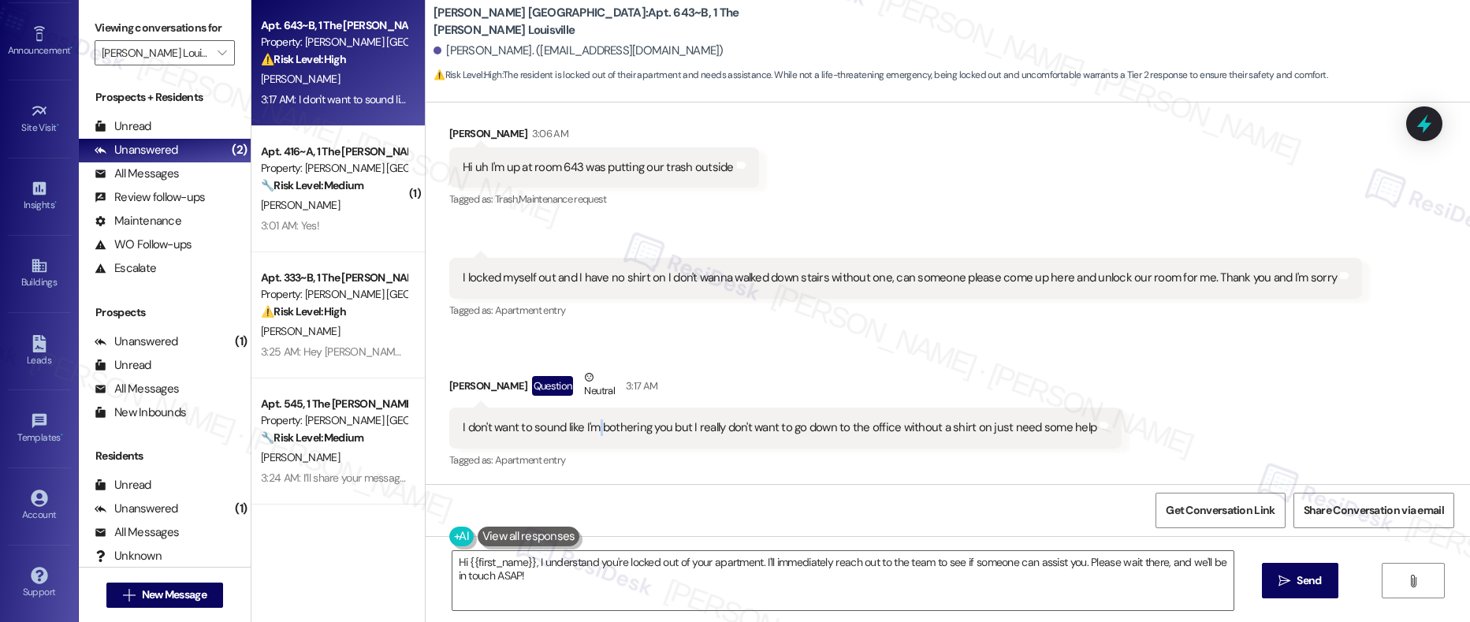
click at [585, 433] on div "I don't want to sound like I'm bothering you but I really don't want to go down…" at bounding box center [780, 427] width 634 height 17
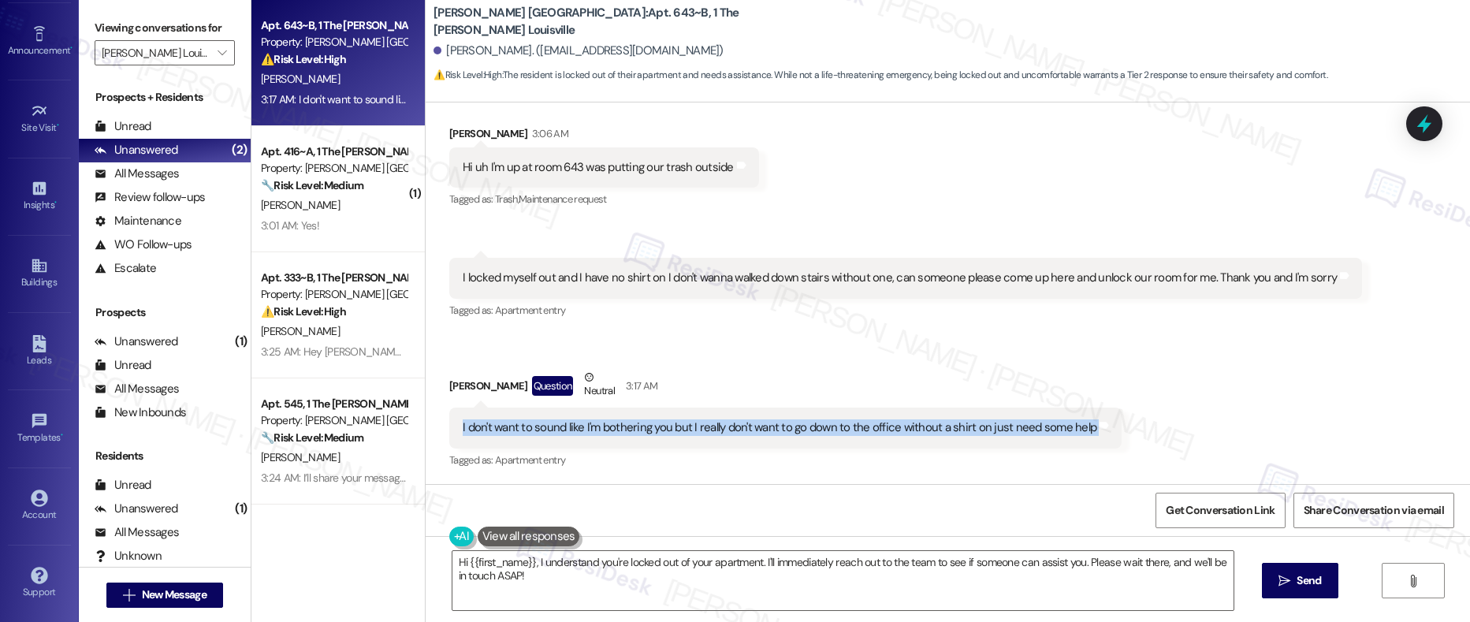
click at [585, 433] on div "I don't want to sound like I'm bothering you but I really don't want to go down…" at bounding box center [780, 427] width 634 height 17
copy div "I don't want to sound like I'm bothering you but I really don't want to go down…"
click at [449, 386] on div "Peter Millay Question Neutral 3:17 AM" at bounding box center [785, 388] width 672 height 39
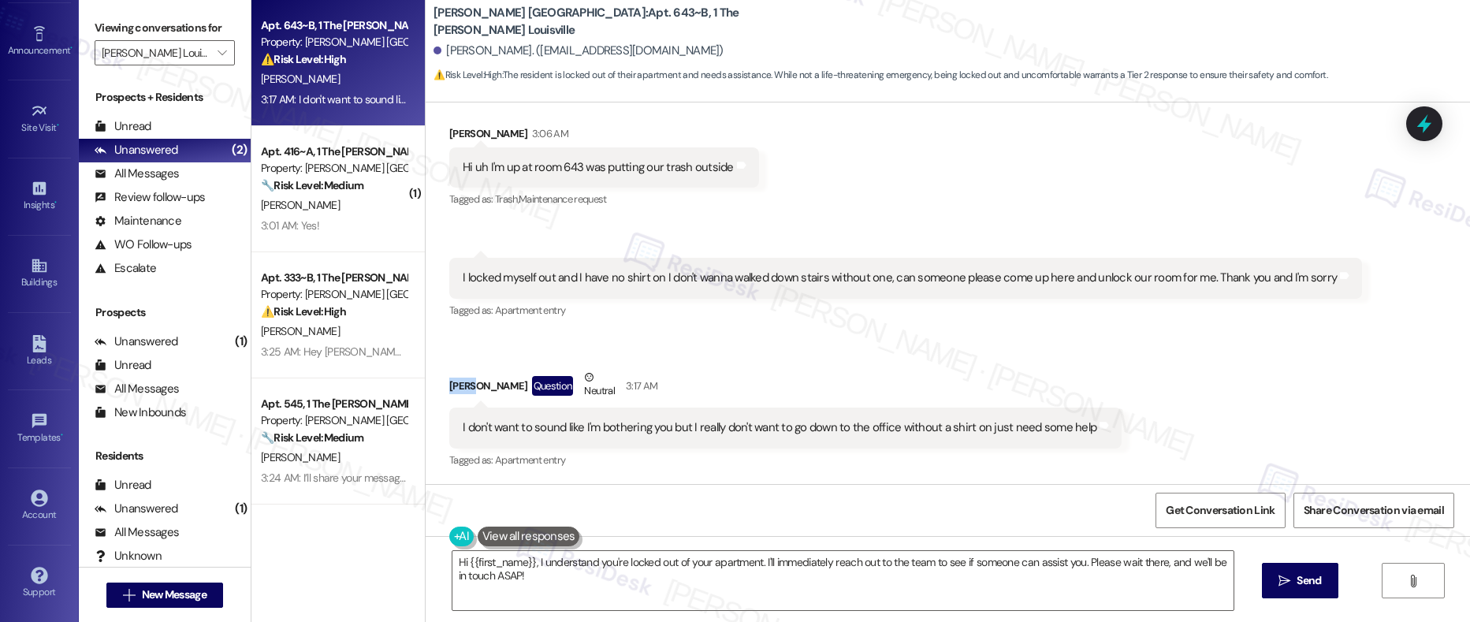
click at [449, 386] on div "Peter Millay Question Neutral 3:17 AM" at bounding box center [785, 388] width 672 height 39
copy div "Peter"
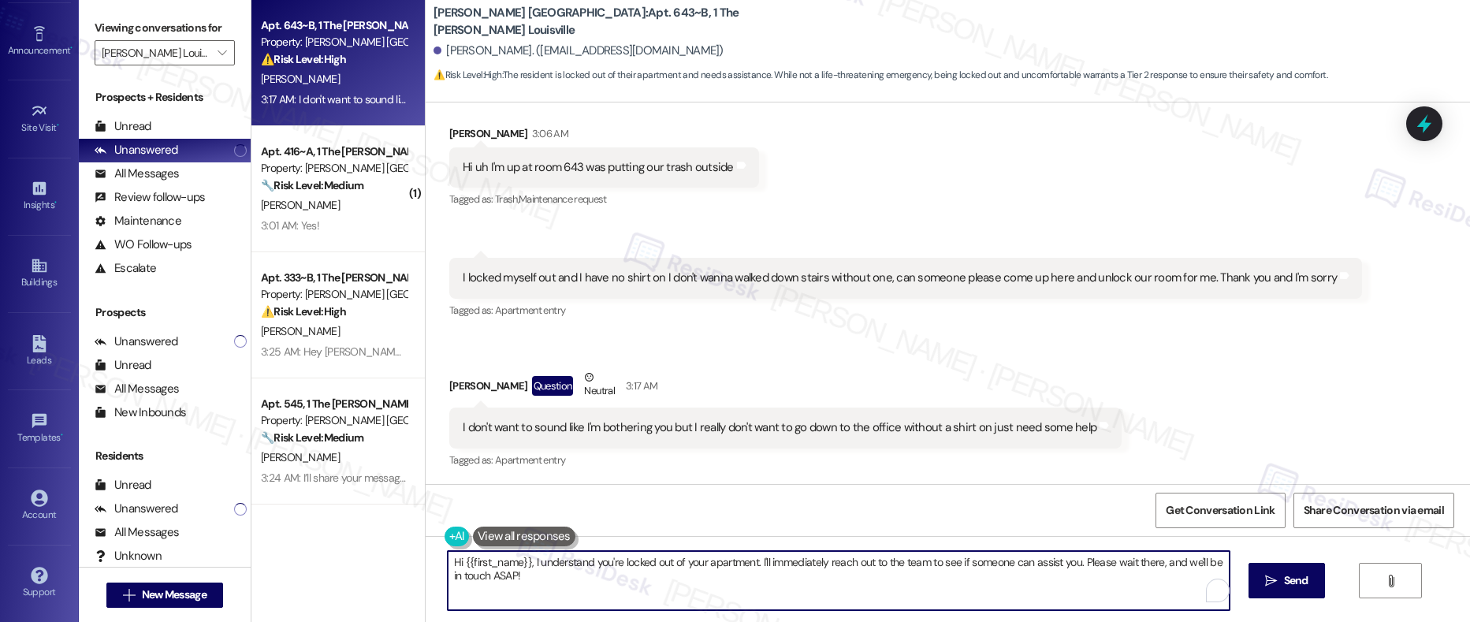
drag, startPoint x: 459, startPoint y: 562, endPoint x: 523, endPoint y: 562, distance: 64.6
click at [523, 562] on textarea "Hi {{first_name}}, I understand you're locked out of your apartment. I'll immed…" at bounding box center [839, 580] width 782 height 59
paste textarea "Peter"
click at [483, 567] on textarea "Hi Peter, I understand you're locked out of your apartment. I'll immediately re…" at bounding box center [839, 580] width 782 height 59
click at [481, 567] on textarea "Hi Peter, I understand you're locked out of your apartment. I'll immediately re…" at bounding box center [839, 580] width 782 height 59
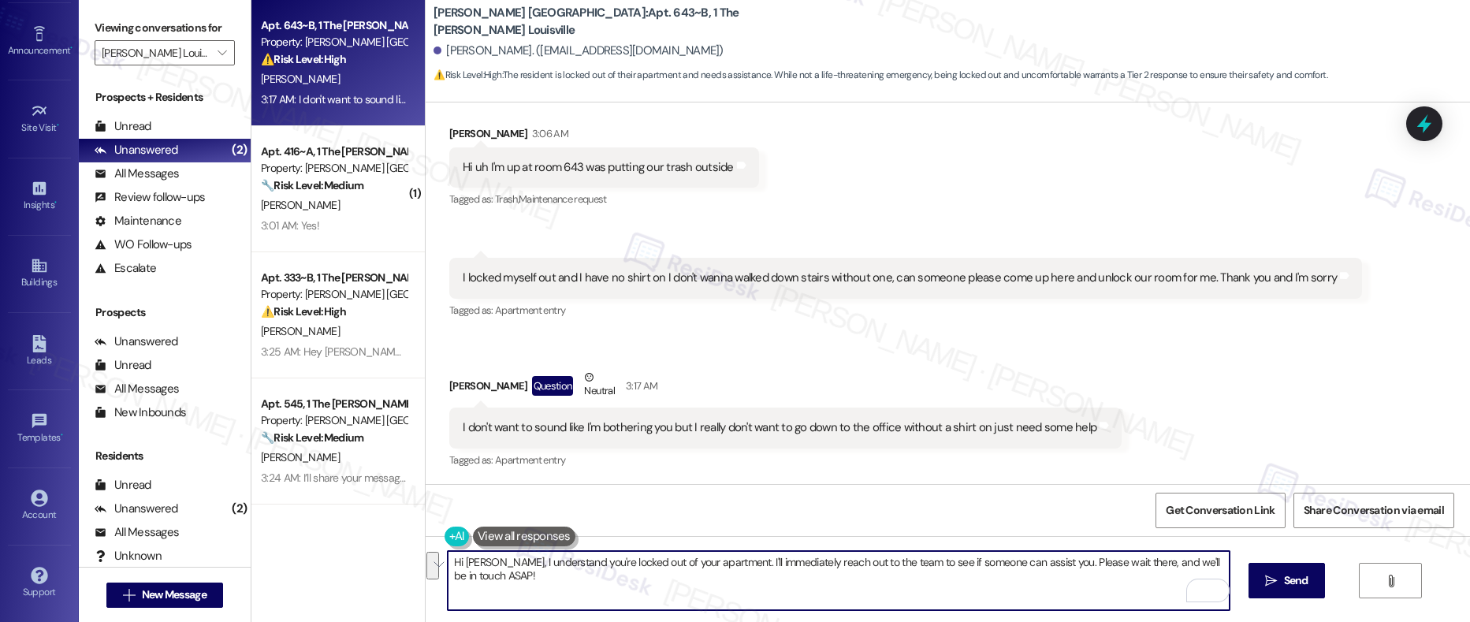
click at [482, 570] on textarea "Hi Peter, I understand you're locked out of your apartment. I'll immediately re…" at bounding box center [839, 580] width 782 height 59
paste textarea "We completely understand. I’ll notify the on-site team right away"
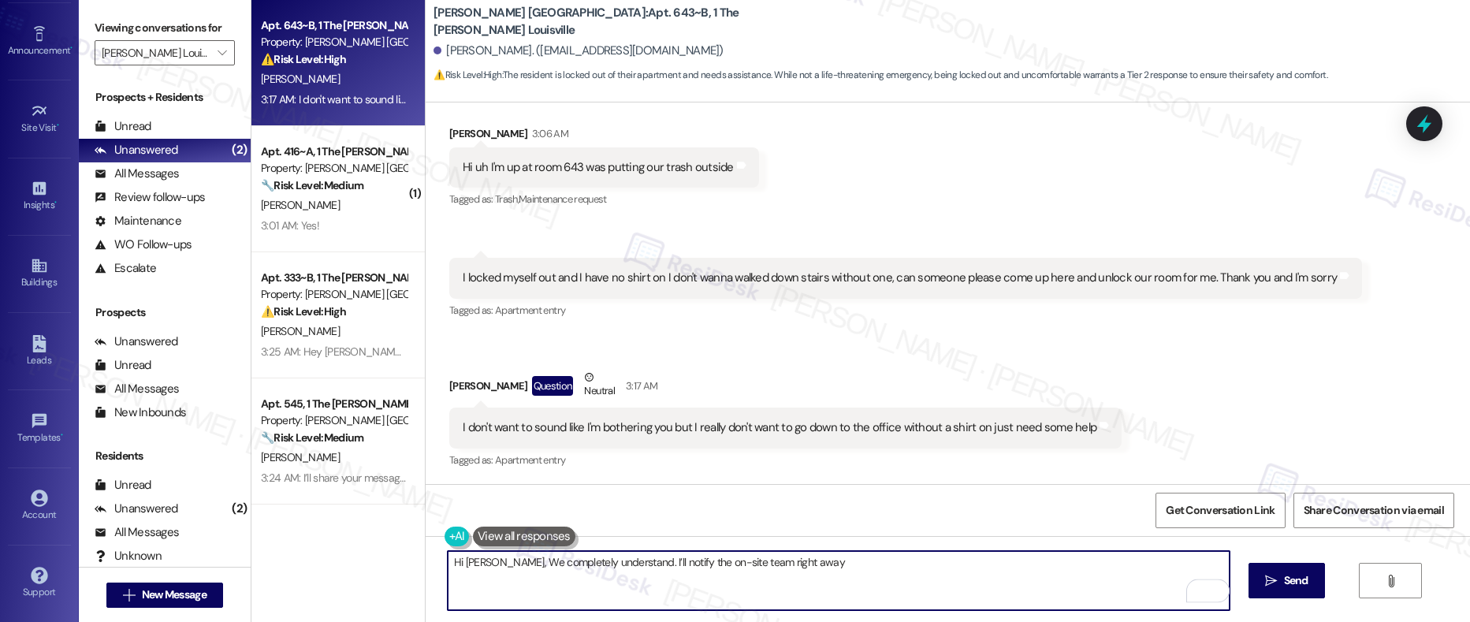
click at [489, 563] on textarea "Hi Peter, We completely understand. I’ll notify the on-site team right away" at bounding box center [839, 580] width 782 height 59
click at [804, 562] on textarea "Hi Peter, we completely understand. I’ll notify the on-site team right away" at bounding box center [839, 580] width 782 height 59
type textarea "Hi [PERSON_NAME], we completely understand. I’ll notify the on-site team right …"
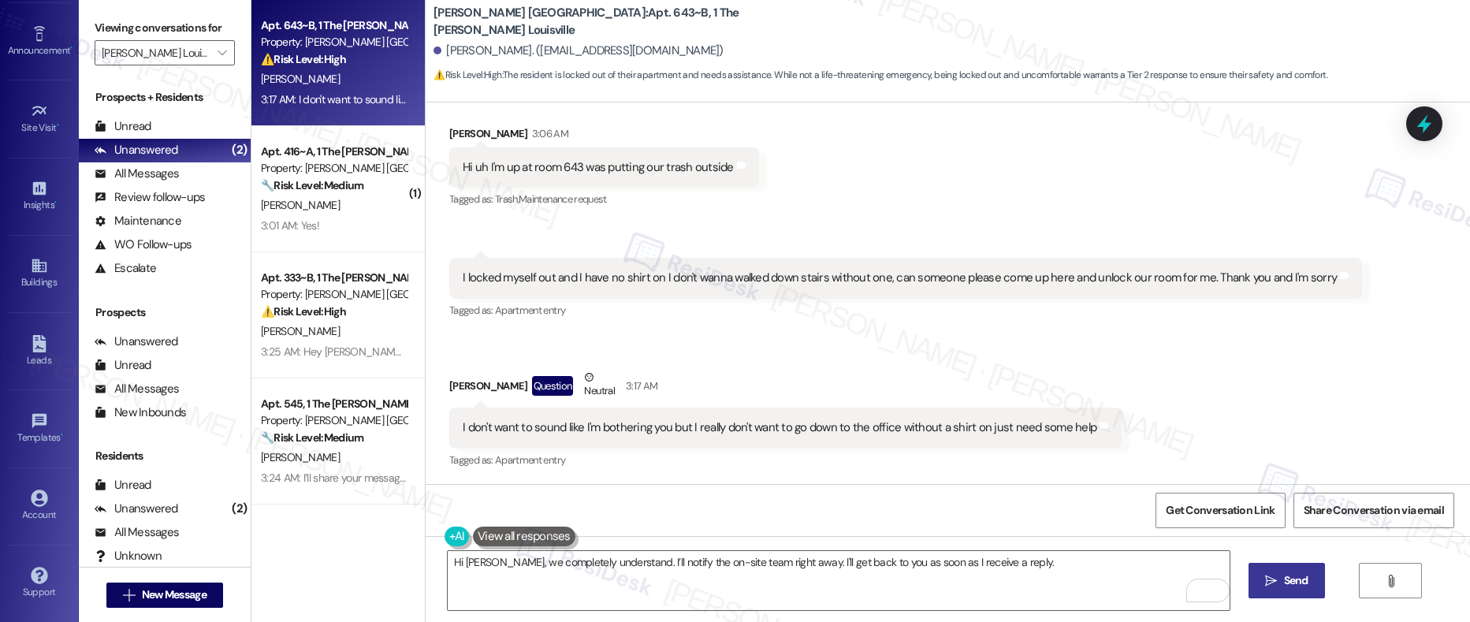
click at [1276, 579] on span " Send" at bounding box center [1287, 580] width 50 height 17
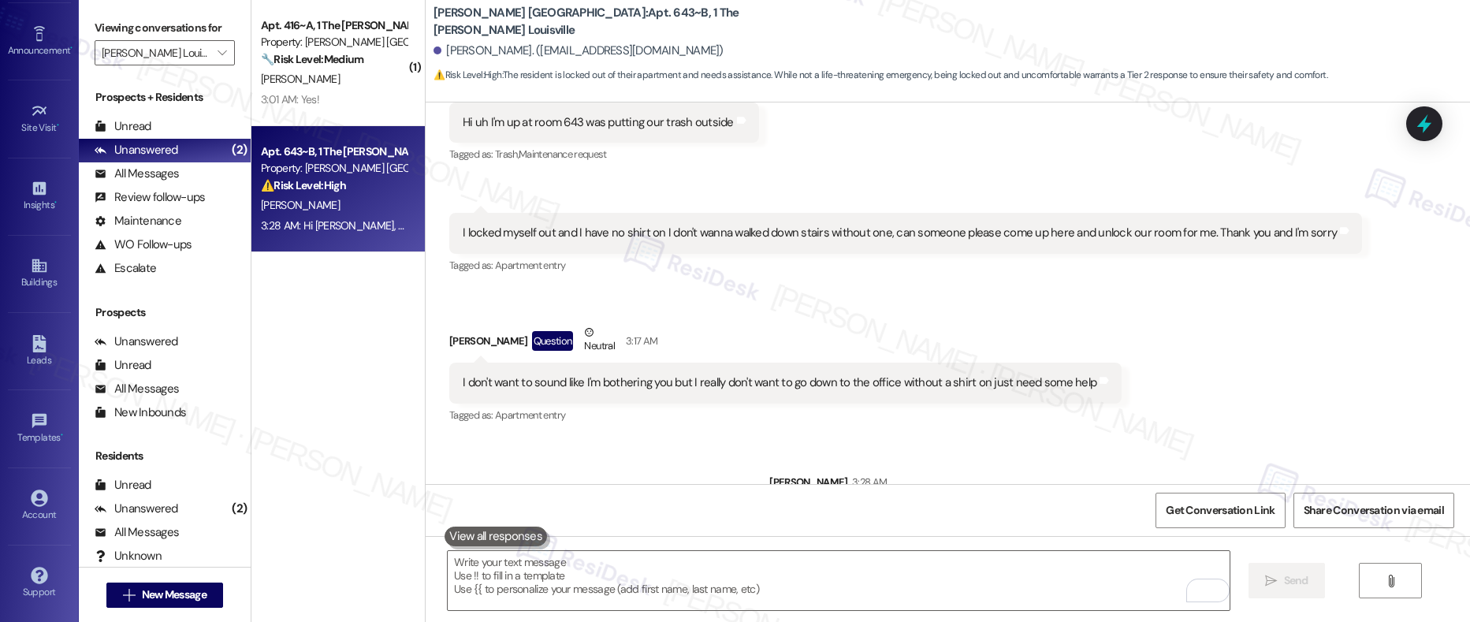
scroll to position [1764, 0]
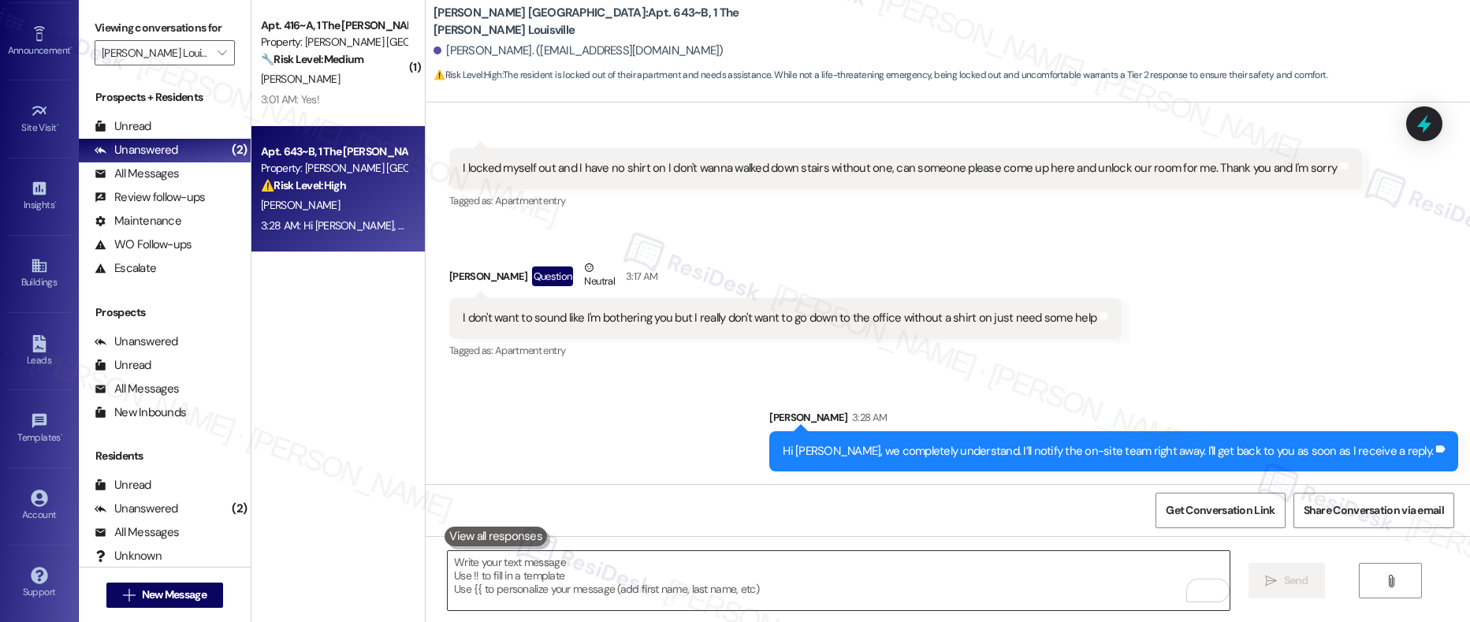
click at [671, 579] on textarea "To enrich screen reader interactions, please activate Accessibility in Grammarl…" at bounding box center [839, 580] width 782 height 59
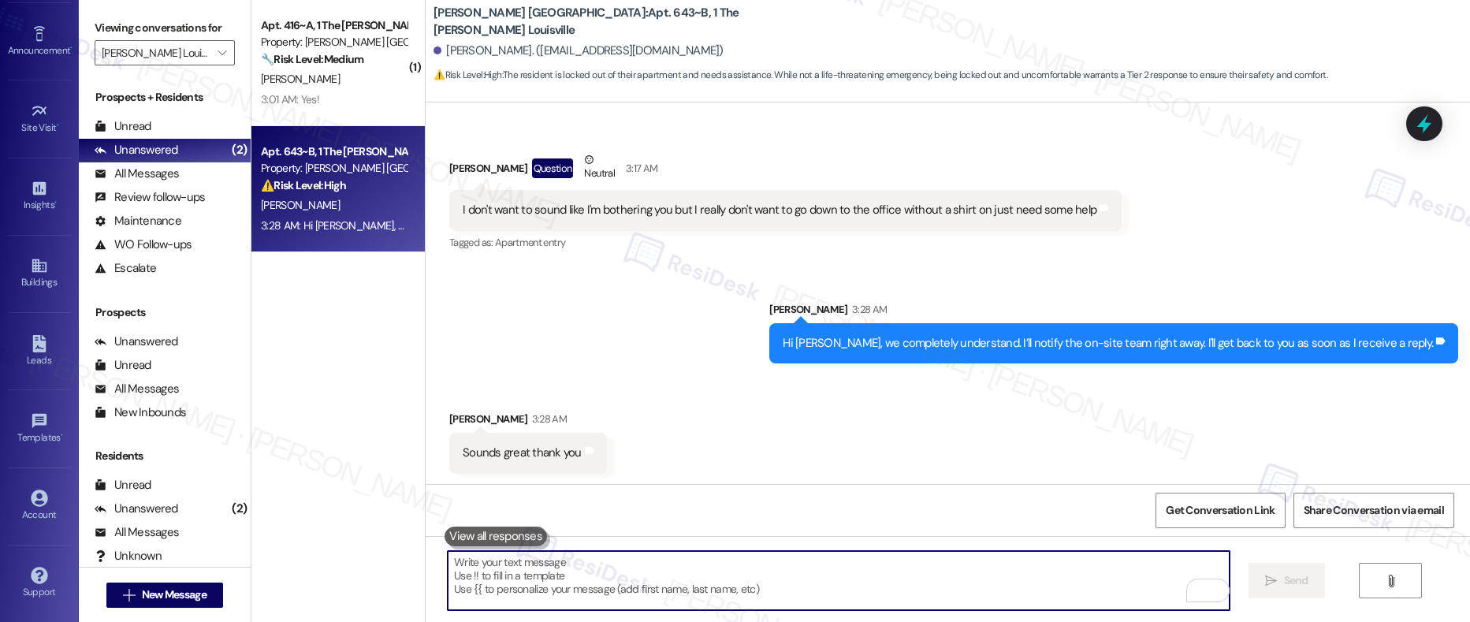
scroll to position [1873, 0]
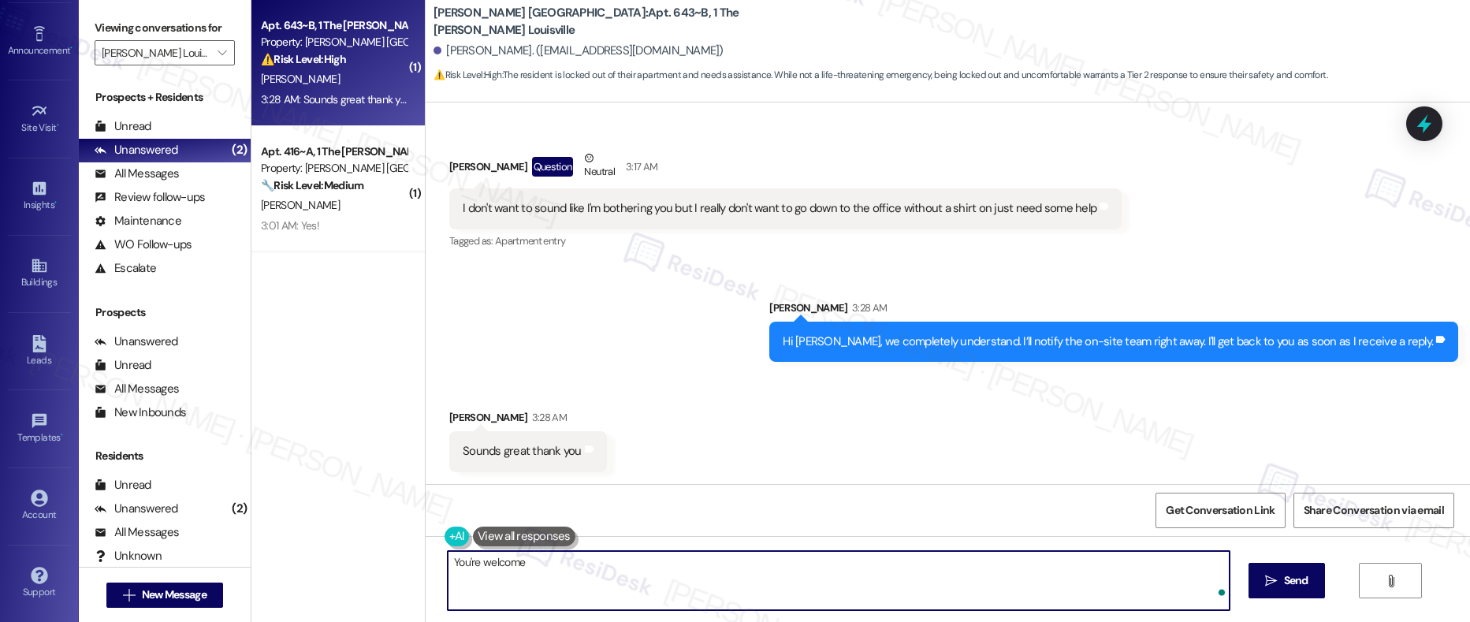
type textarea "You're welcome!"
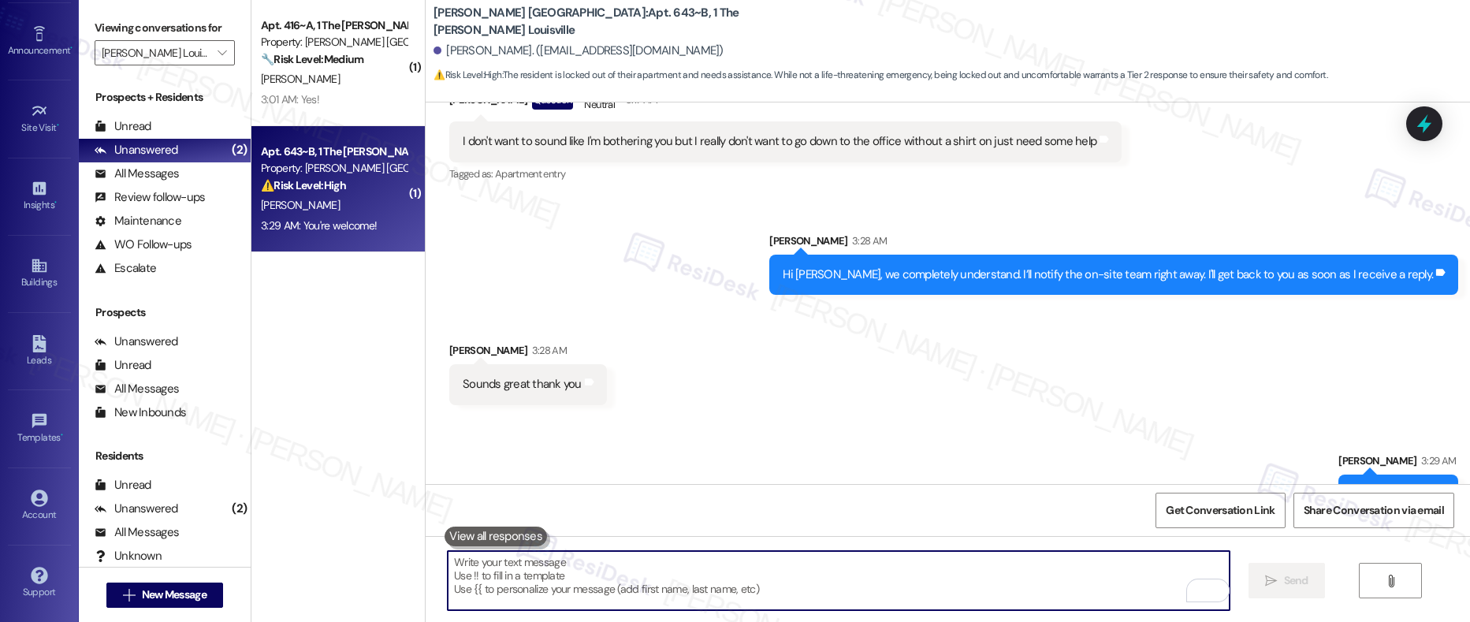
scroll to position [1983, 0]
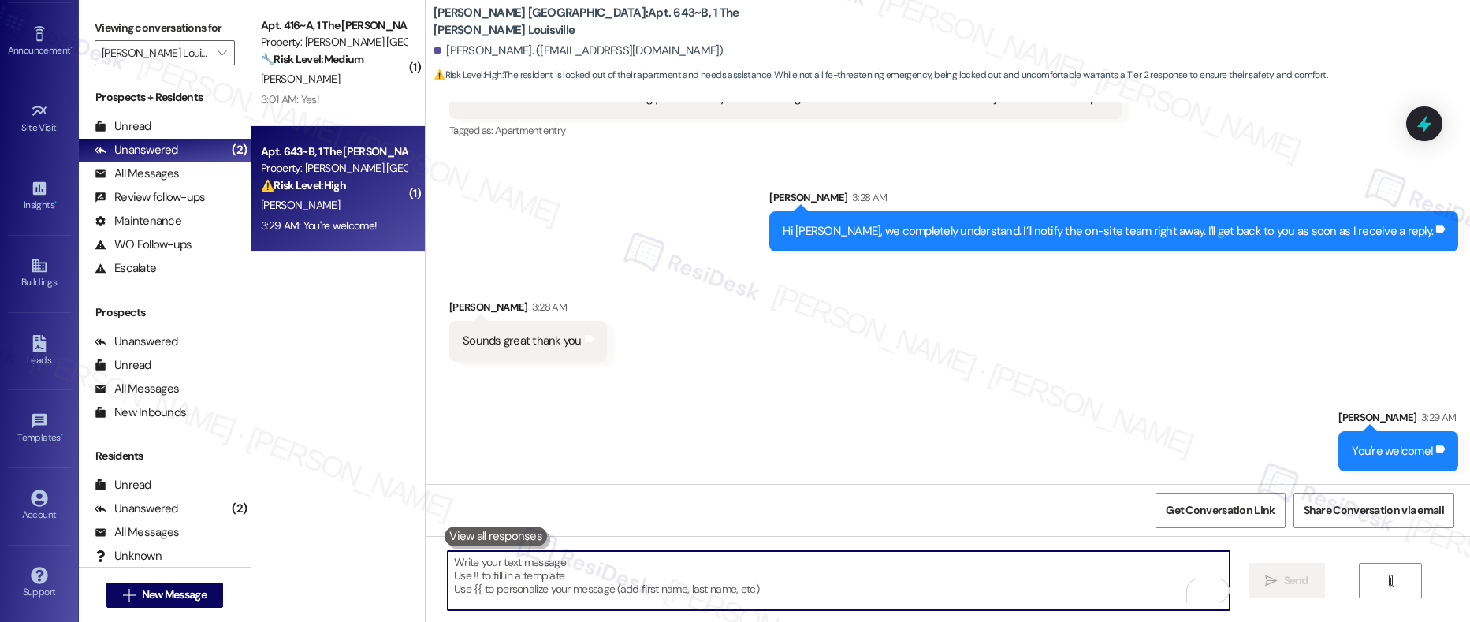
click at [642, 571] on textarea "To enrich screen reader interactions, please activate Accessibility in Grammarl…" at bounding box center [839, 580] width 782 height 59
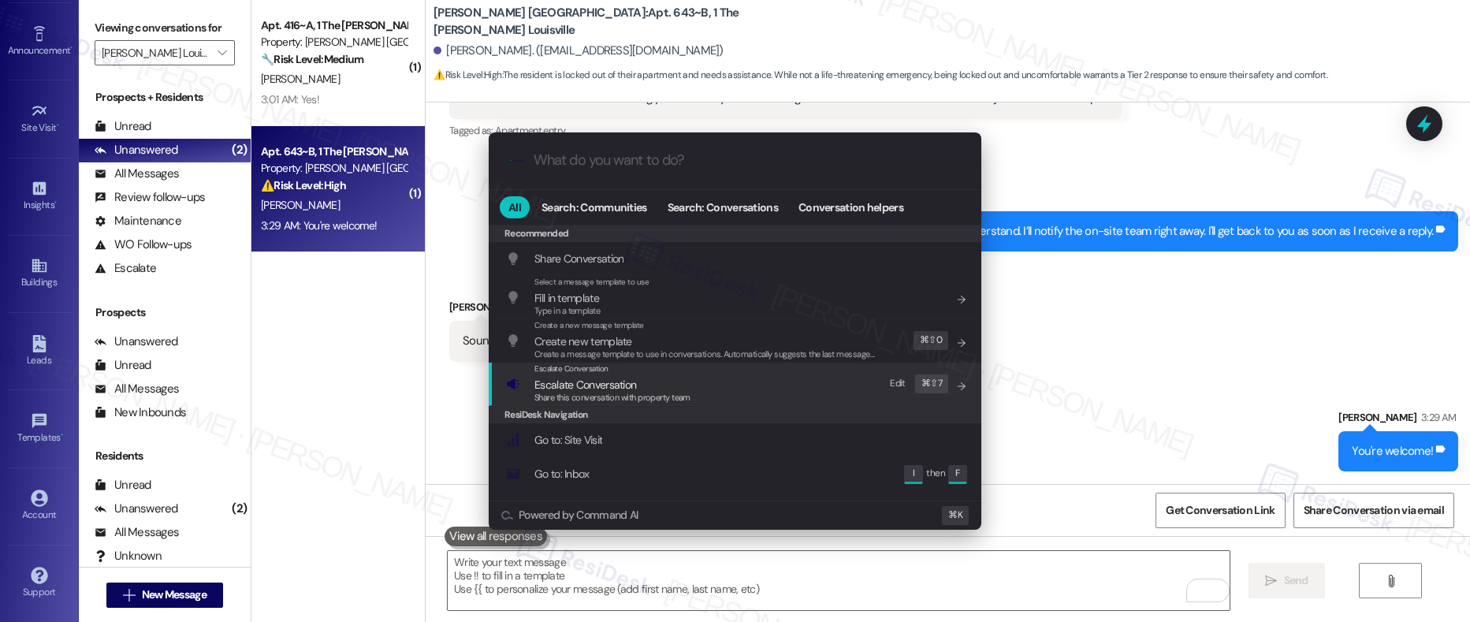
click at [602, 383] on span "Escalate Conversation" at bounding box center [585, 384] width 102 height 14
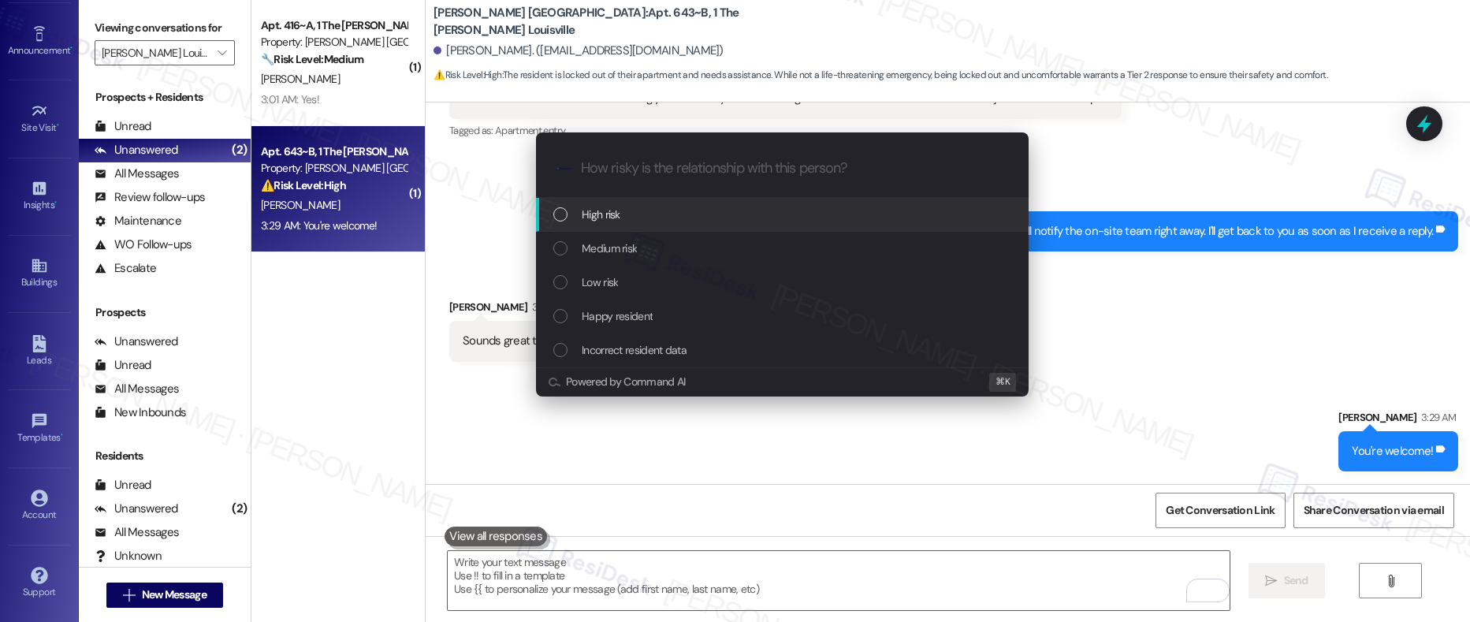
click at [617, 210] on span "High risk" at bounding box center [601, 214] width 39 height 17
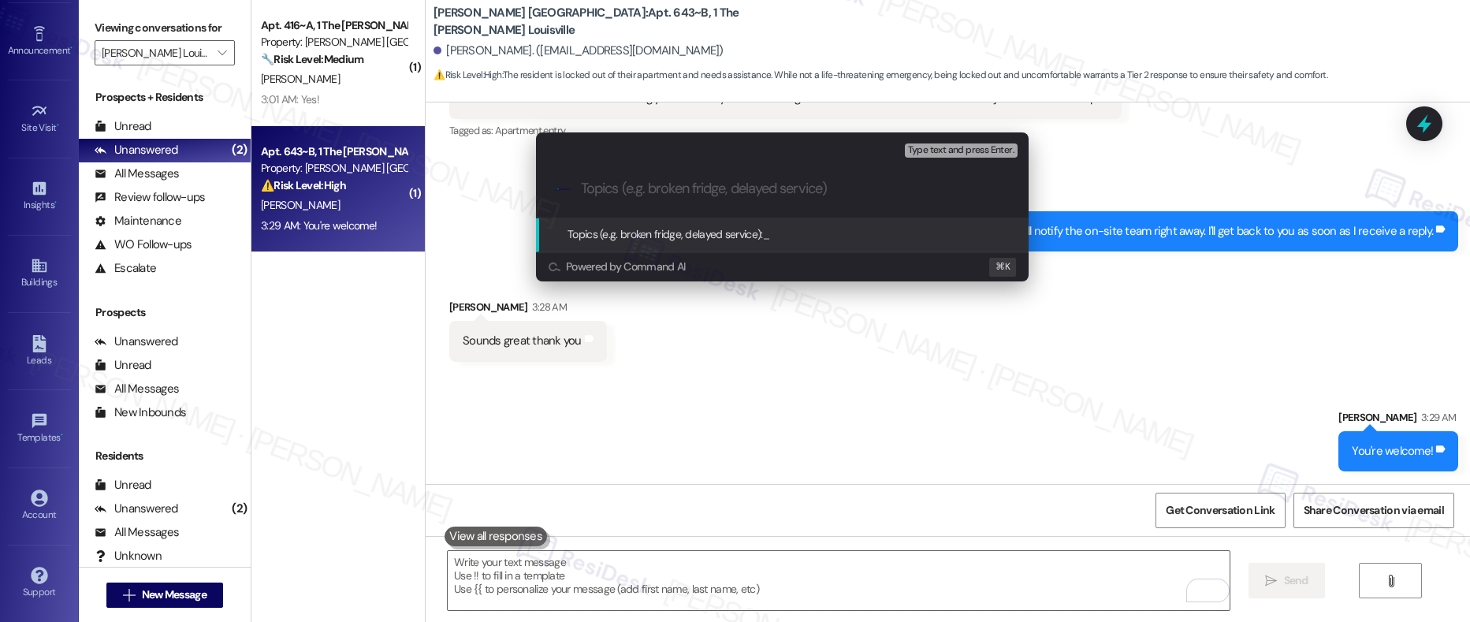
paste input "Resident Locked Out – Immediate Help Requested"
type input "Resident Locked Out – Immediate Help Requested"
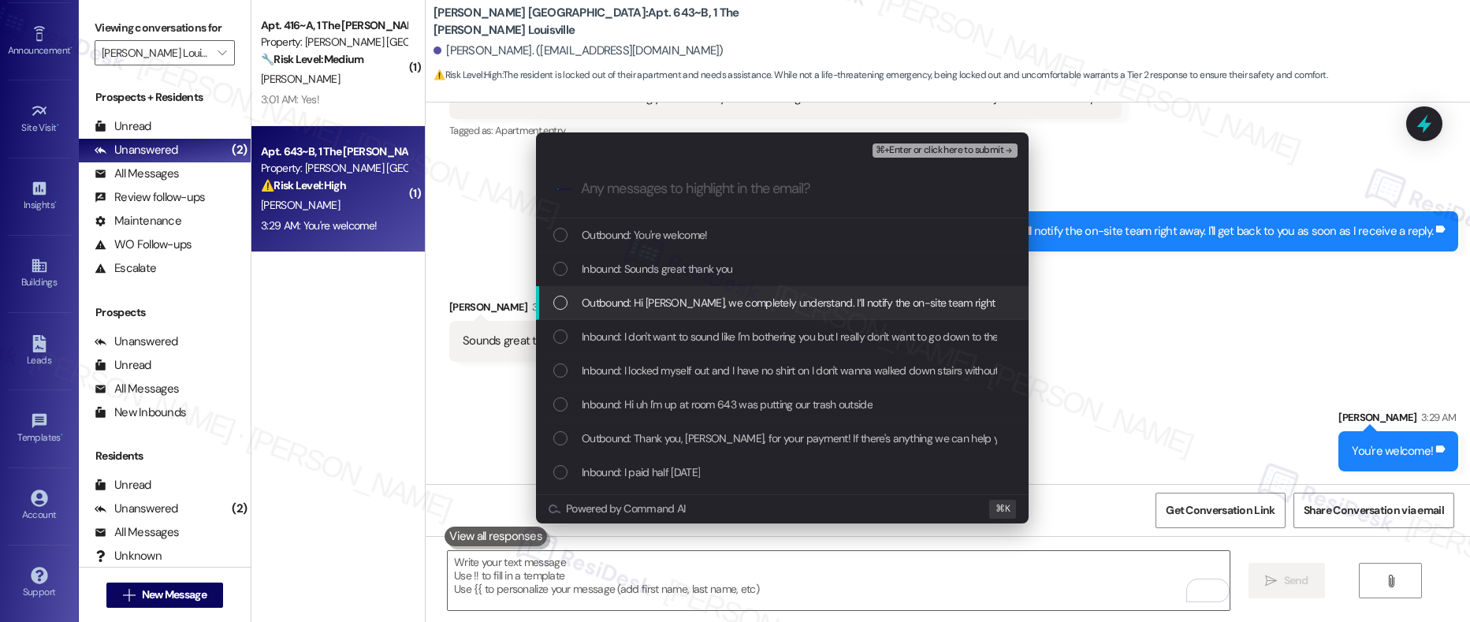
click at [631, 297] on span "Outbound: Hi Peter, we completely understand. I’ll notify the on-site team righ…" at bounding box center [908, 302] width 652 height 17
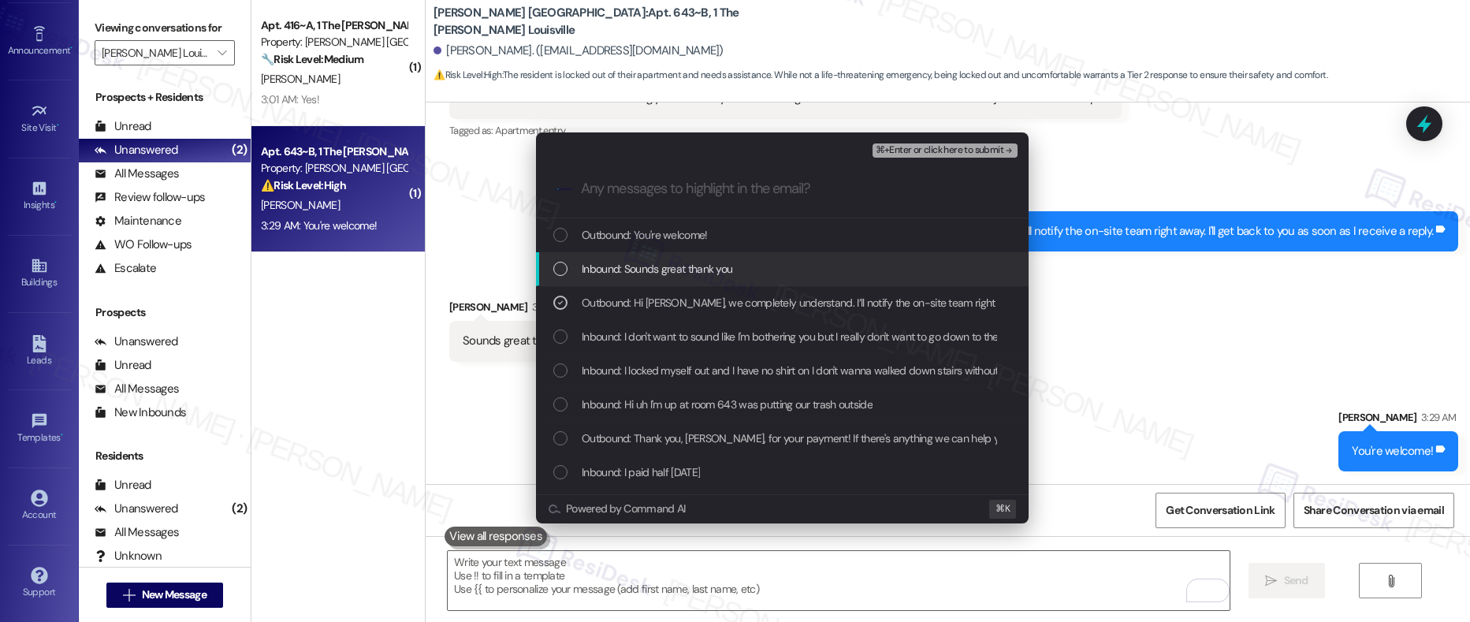
click at [634, 268] on span "Inbound: Sounds great thank you" at bounding box center [657, 268] width 151 height 17
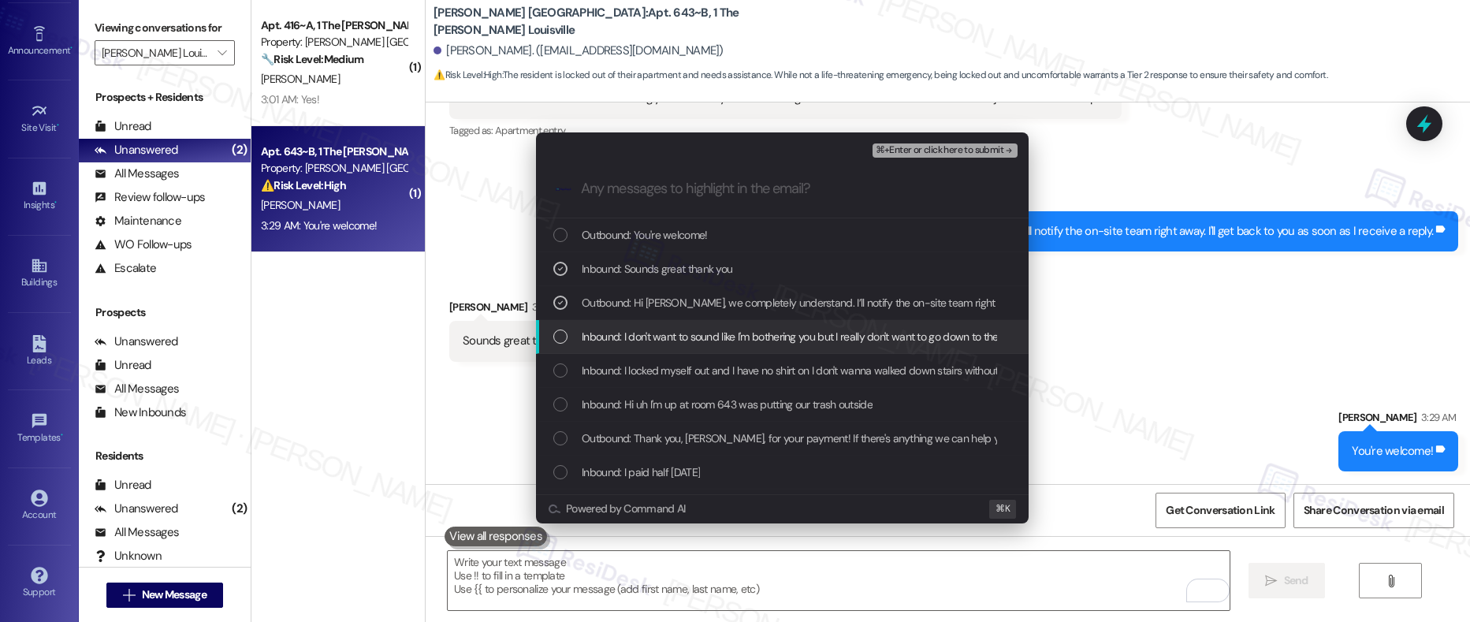
click at [632, 329] on span "Inbound: I don't want to sound like I'm bothering you but I really don't want t…" at bounding box center [892, 336] width 621 height 17
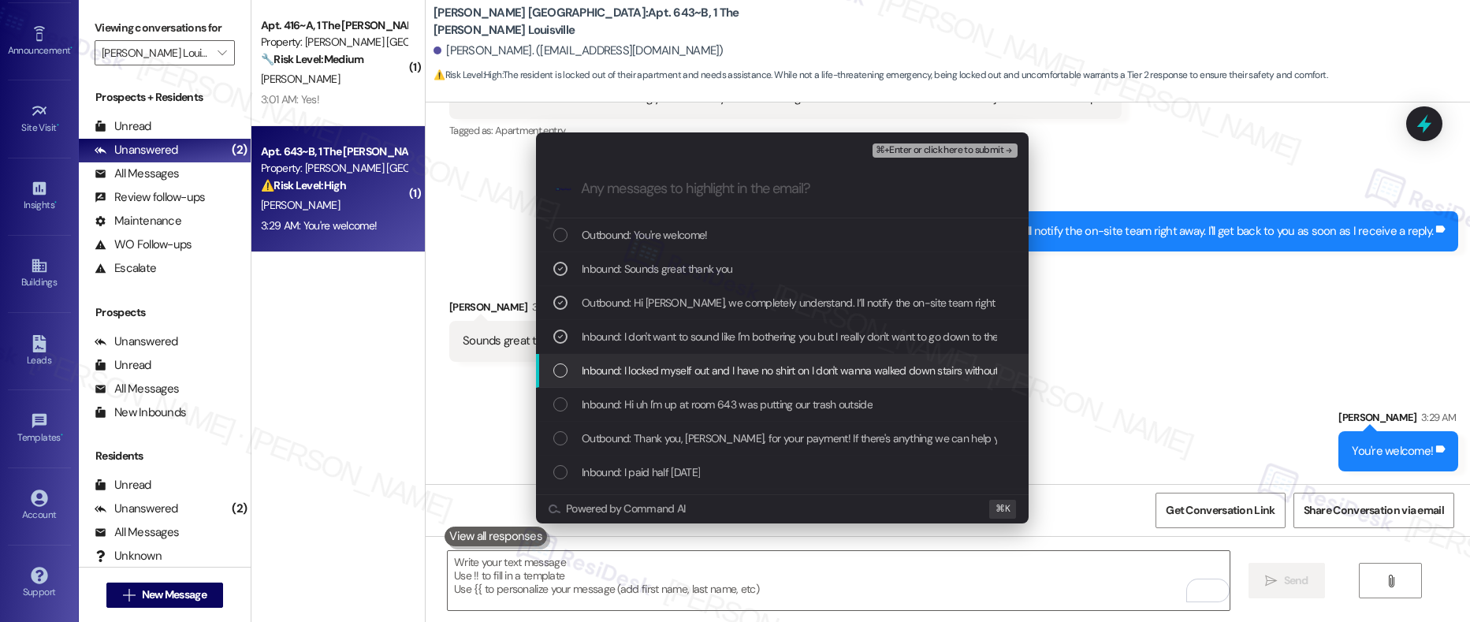
click at [639, 371] on span "Inbound: I locked myself out and I have no shirt on I don't wanna walked down s…" at bounding box center [1004, 370] width 845 height 17
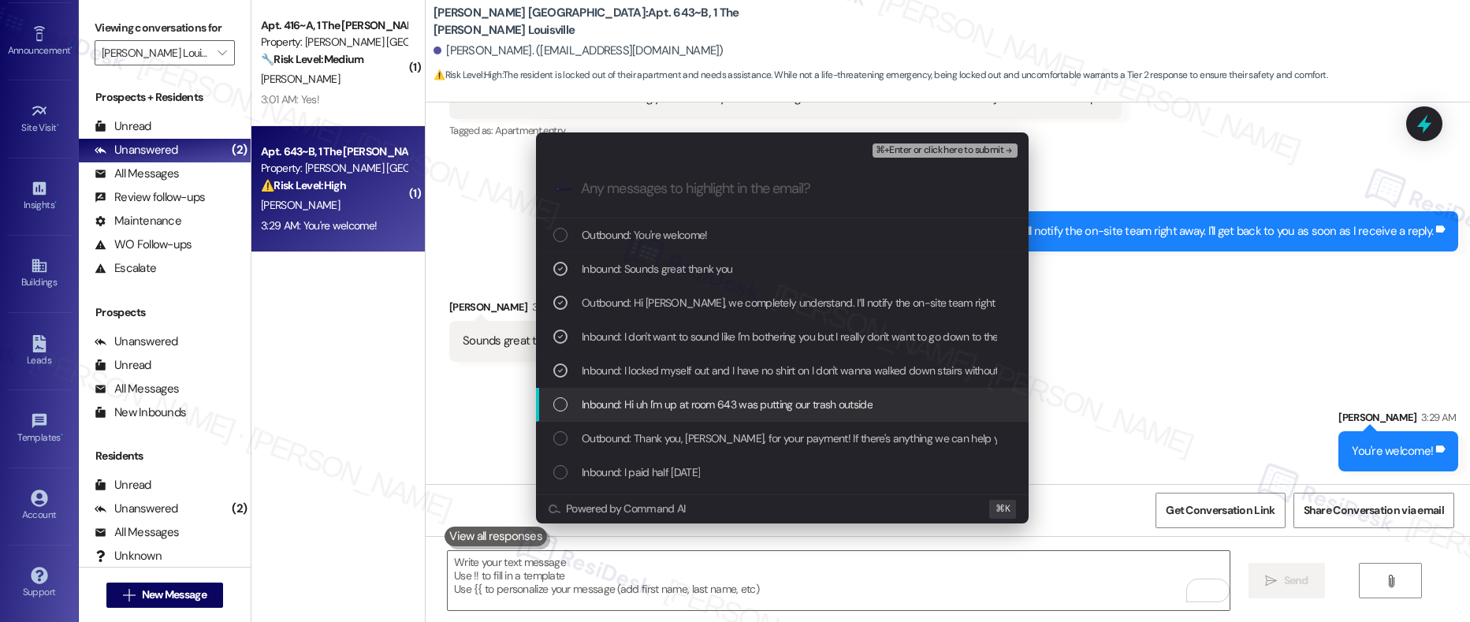
click at [637, 407] on span "Inbound: Hi uh I'm up at room 643 was putting our trash outside" at bounding box center [727, 404] width 291 height 17
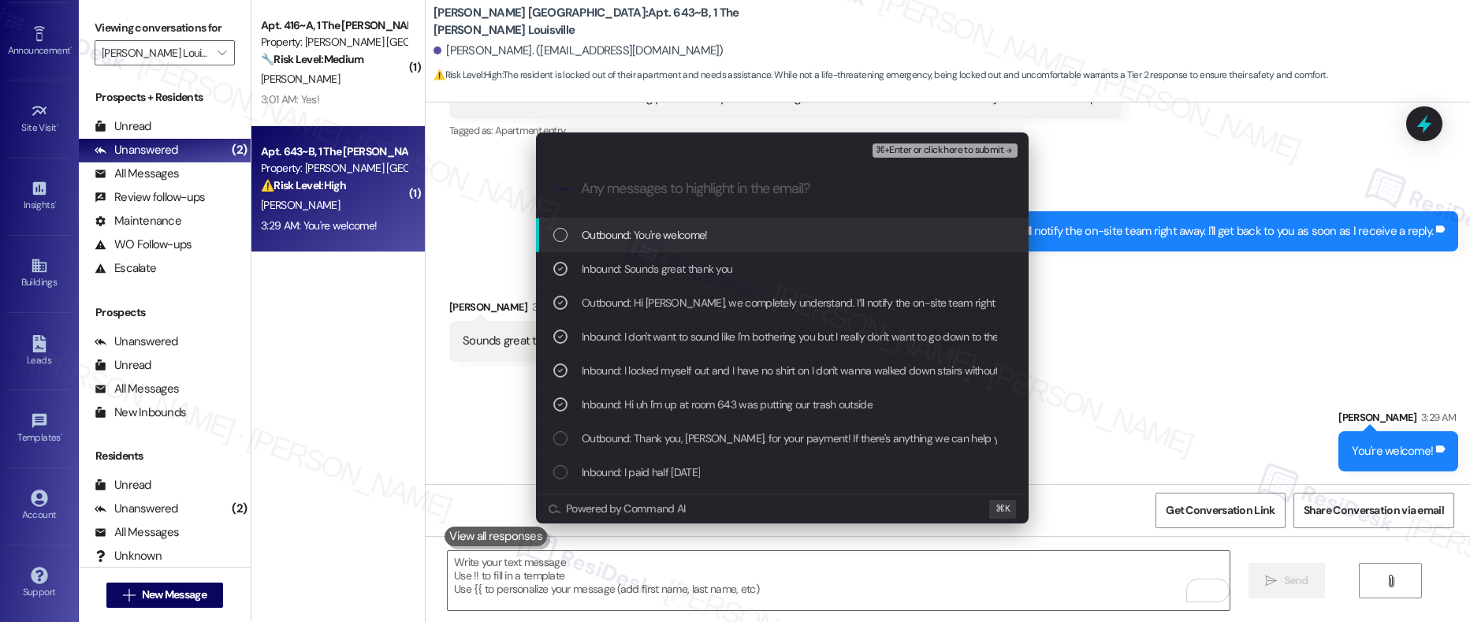
click at [935, 153] on span "⌘+Enter or click here to submit" at bounding box center [939, 150] width 128 height 11
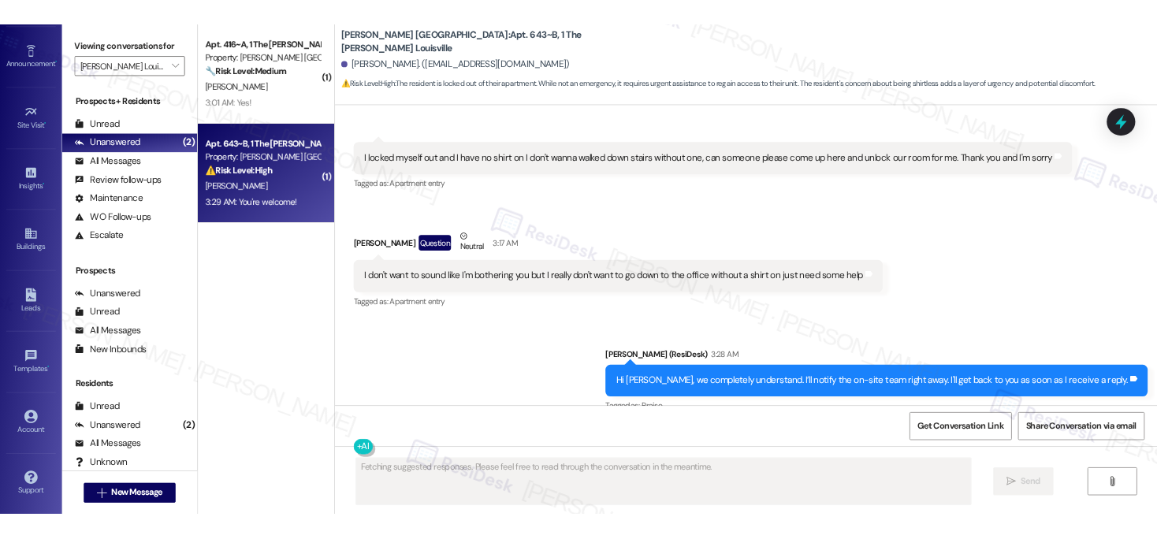
scroll to position [1920, 0]
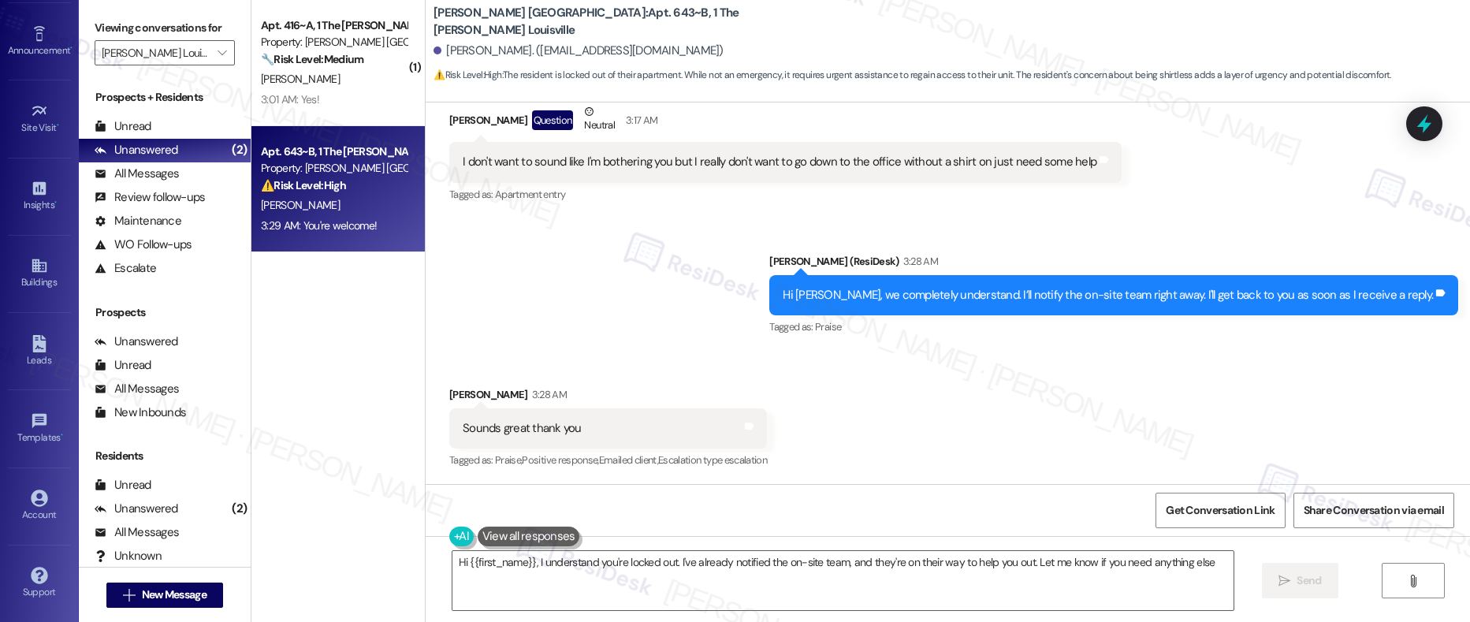
type textarea "Hi {{first_name}}, I understand you're locked out. I've already notified the on…"
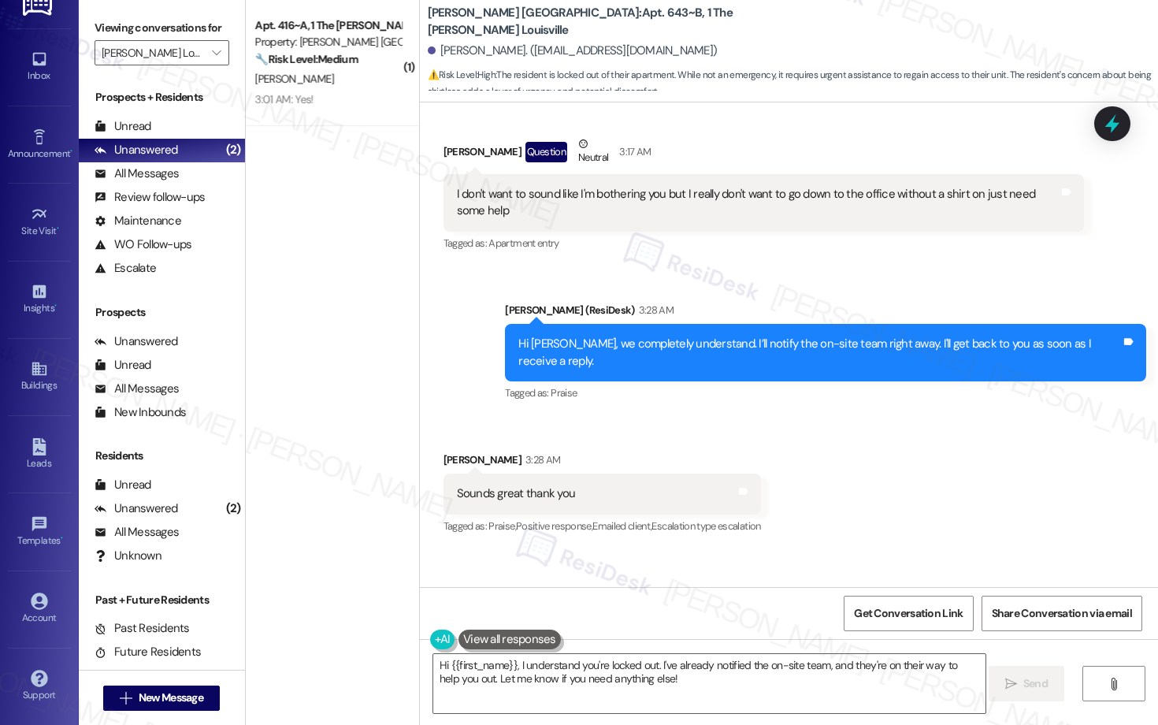
scroll to position [2001, 0]
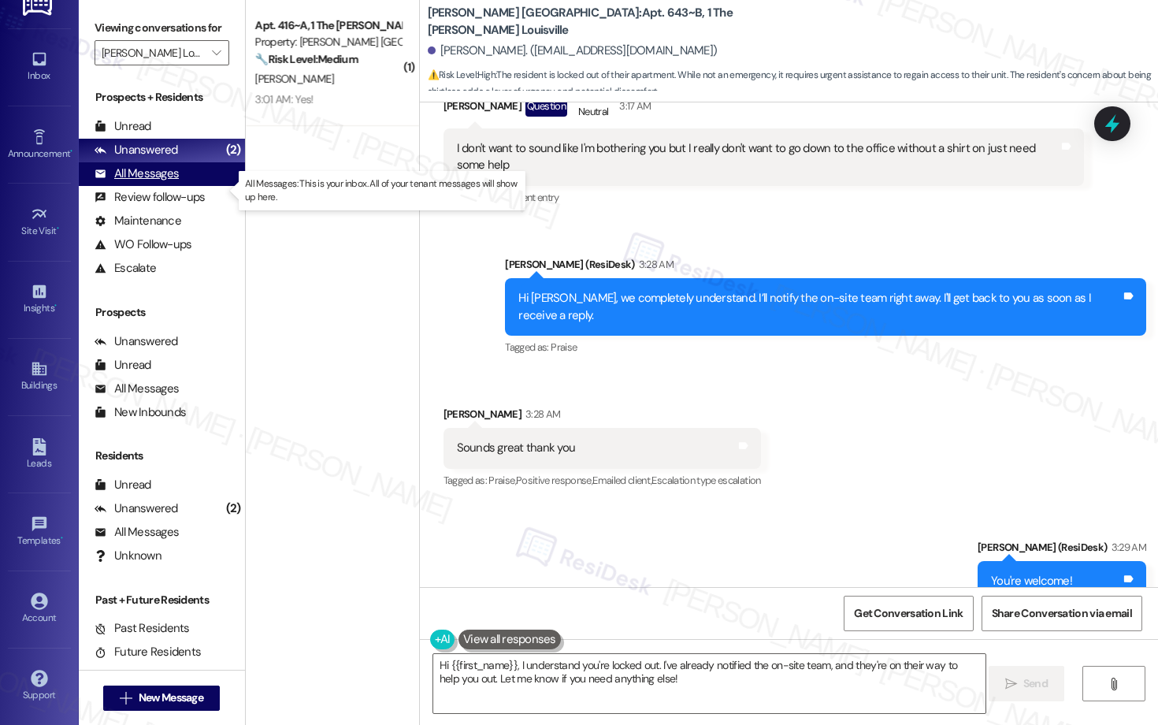
click at [143, 182] on div "All Messages" at bounding box center [137, 173] width 84 height 17
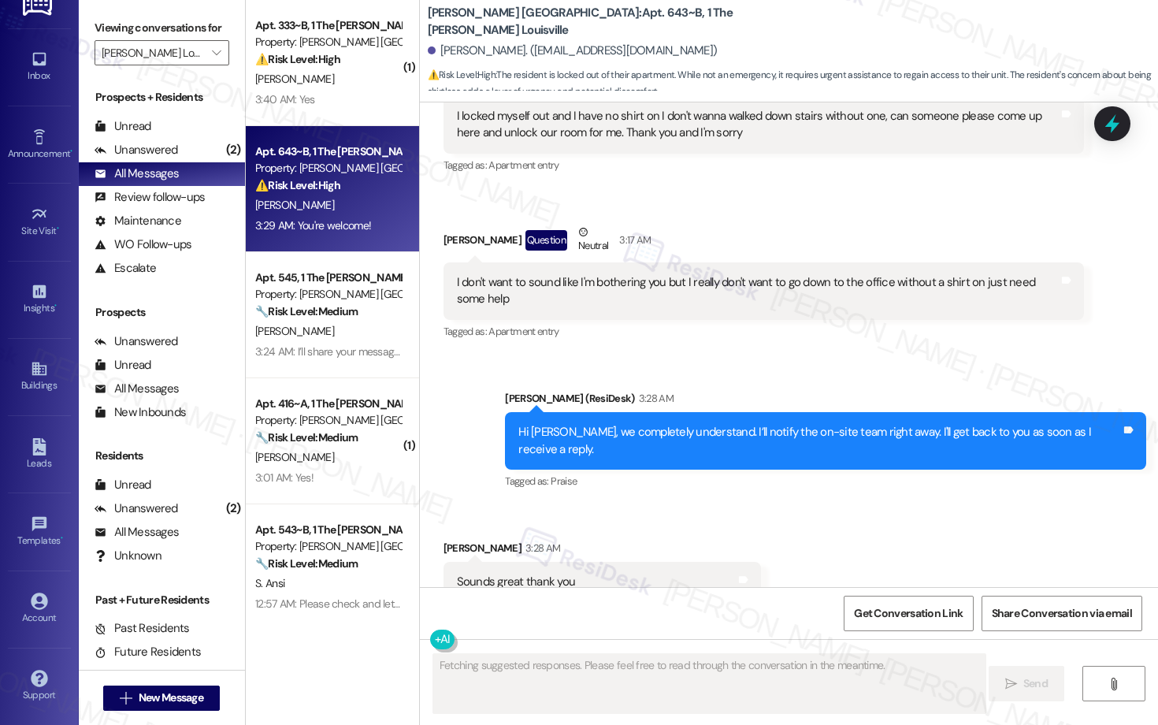
scroll to position [2195, 0]
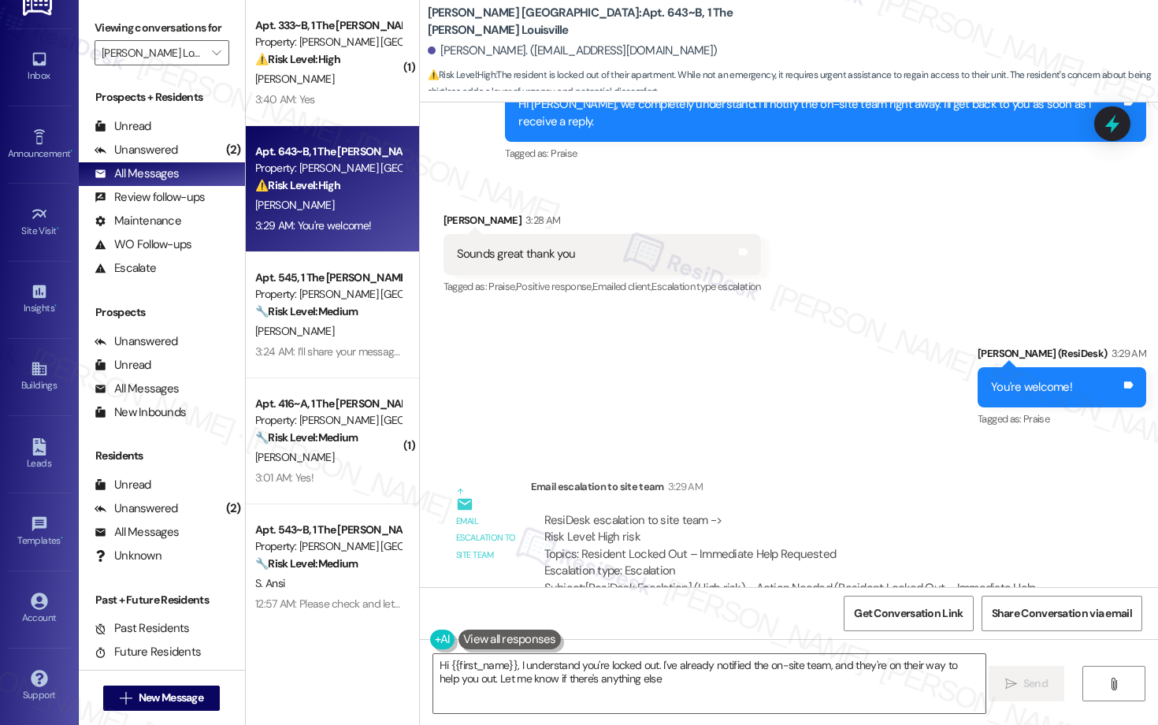
type textarea "Hi {{first_name}}, I understand you're locked out. I've already notified the on…"
click at [158, 158] on div "Unanswered" at bounding box center [137, 150] width 84 height 17
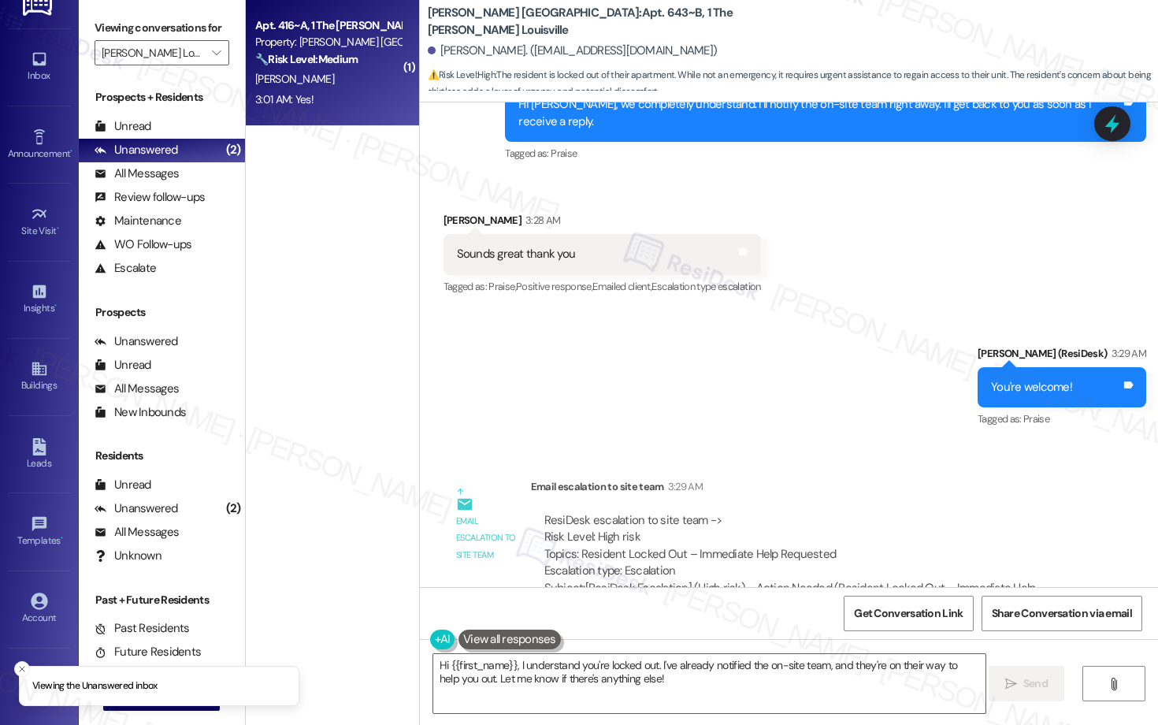
click at [308, 91] on div "3:01 AM: Yes! 3:01 AM: Yes!" at bounding box center [328, 100] width 149 height 20
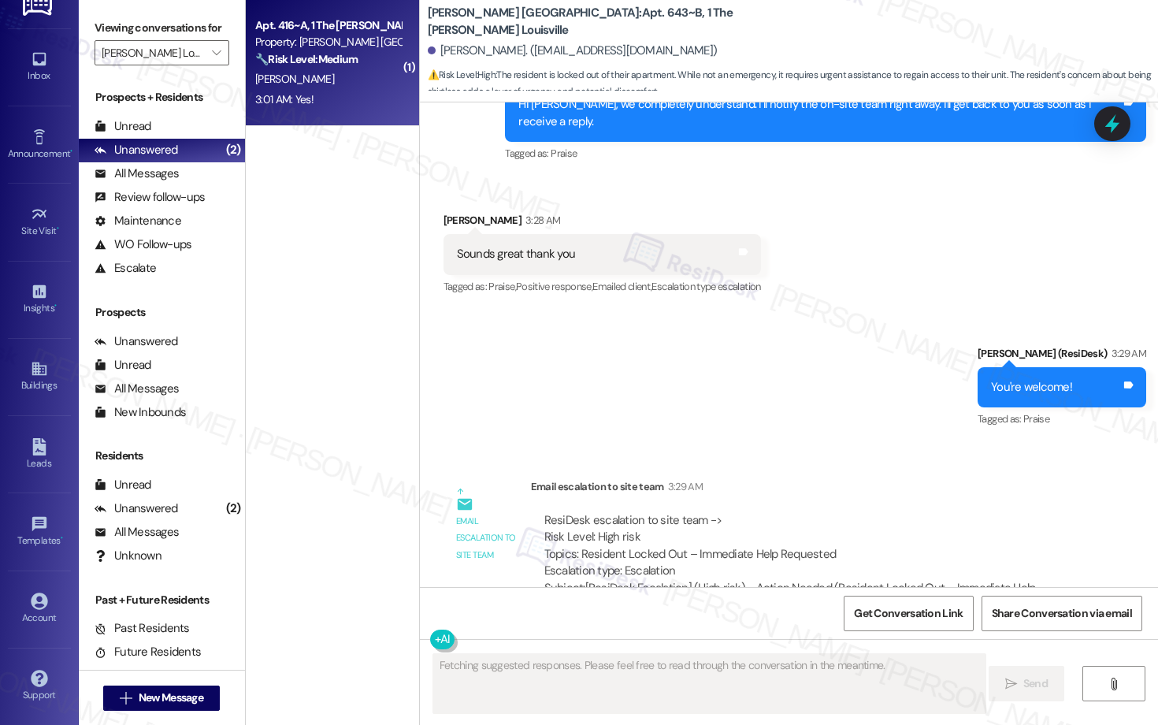
scroll to position [1340, 0]
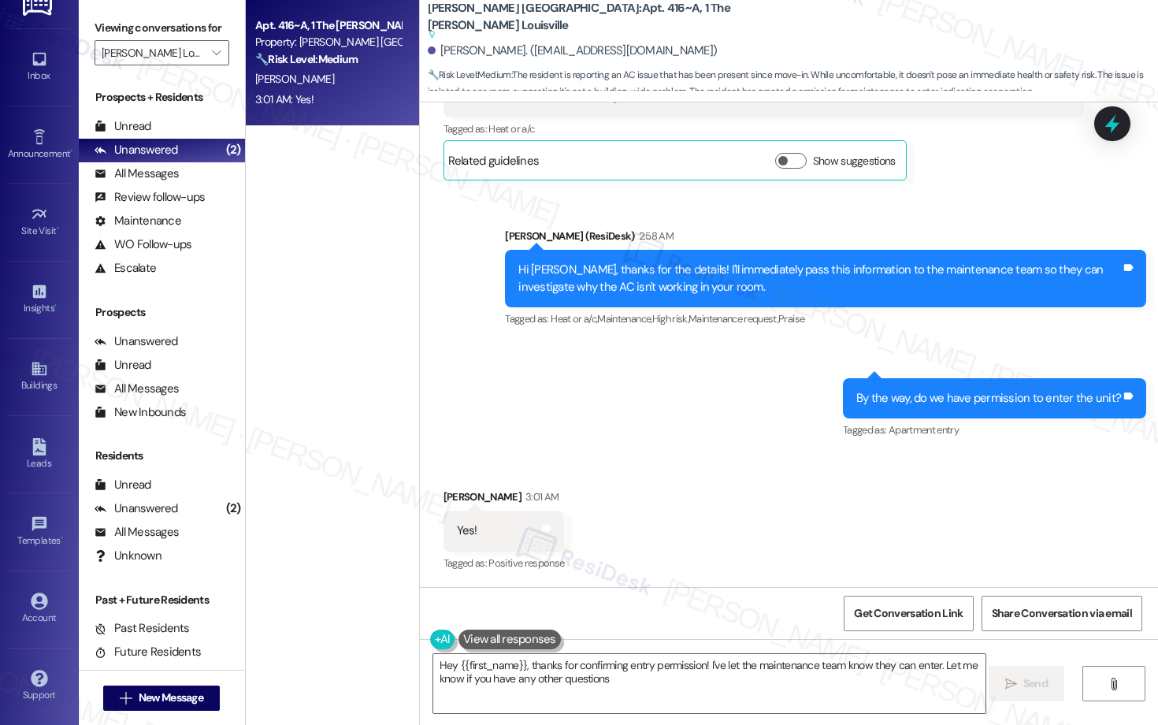
type textarea "Hey {{first_name}}, thanks for confirming entry permission! I've let the mainte…"
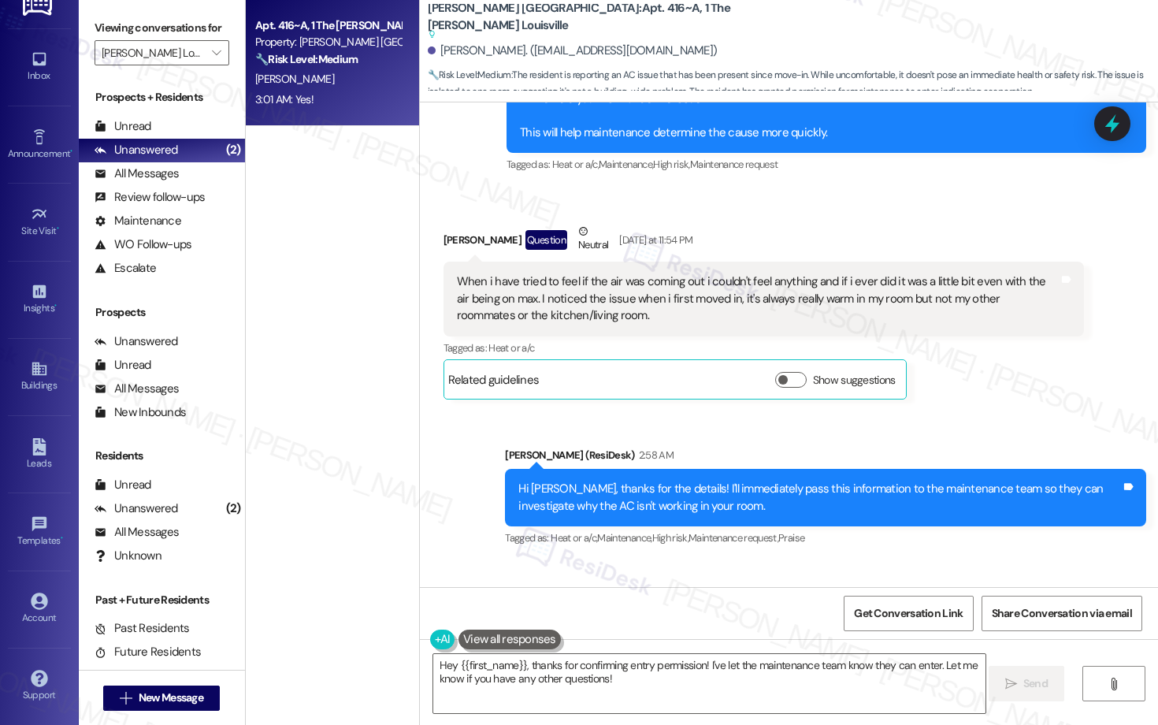
scroll to position [1118, 0]
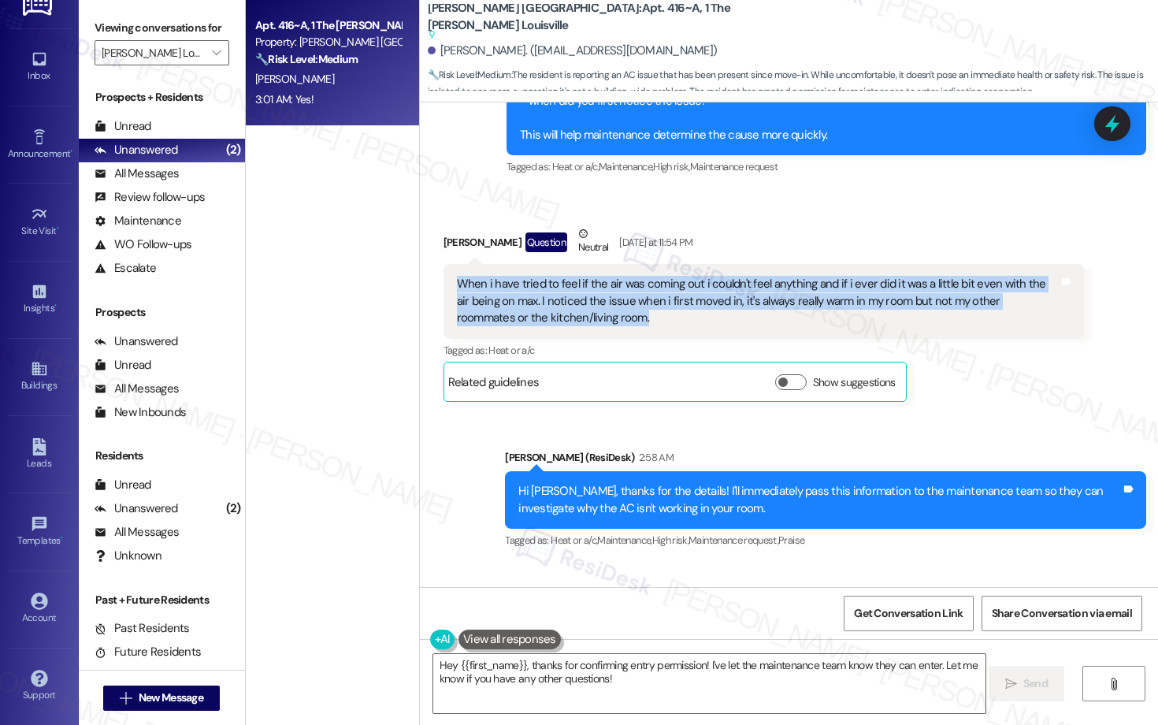
drag, startPoint x: 447, startPoint y: 285, endPoint x: 604, endPoint y: 337, distance: 166.0
click at [604, 337] on div "When i have tried to feel if the air was coming out i couldn't feel anything an…" at bounding box center [764, 301] width 641 height 74
copy div "When i have tried to feel if the air was coming out i couldn't feel anything an…"
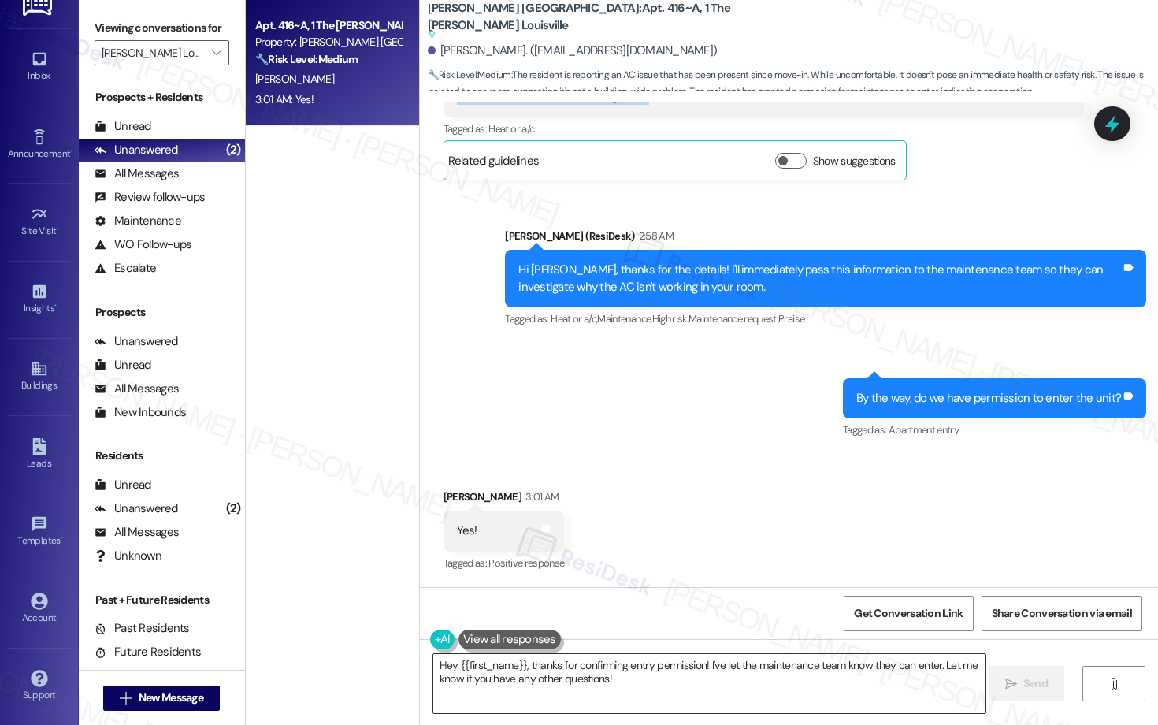
click at [604, 621] on textarea "Hey {{first_name}}, thanks for confirming entry permission! I've let the mainte…" at bounding box center [709, 683] width 552 height 59
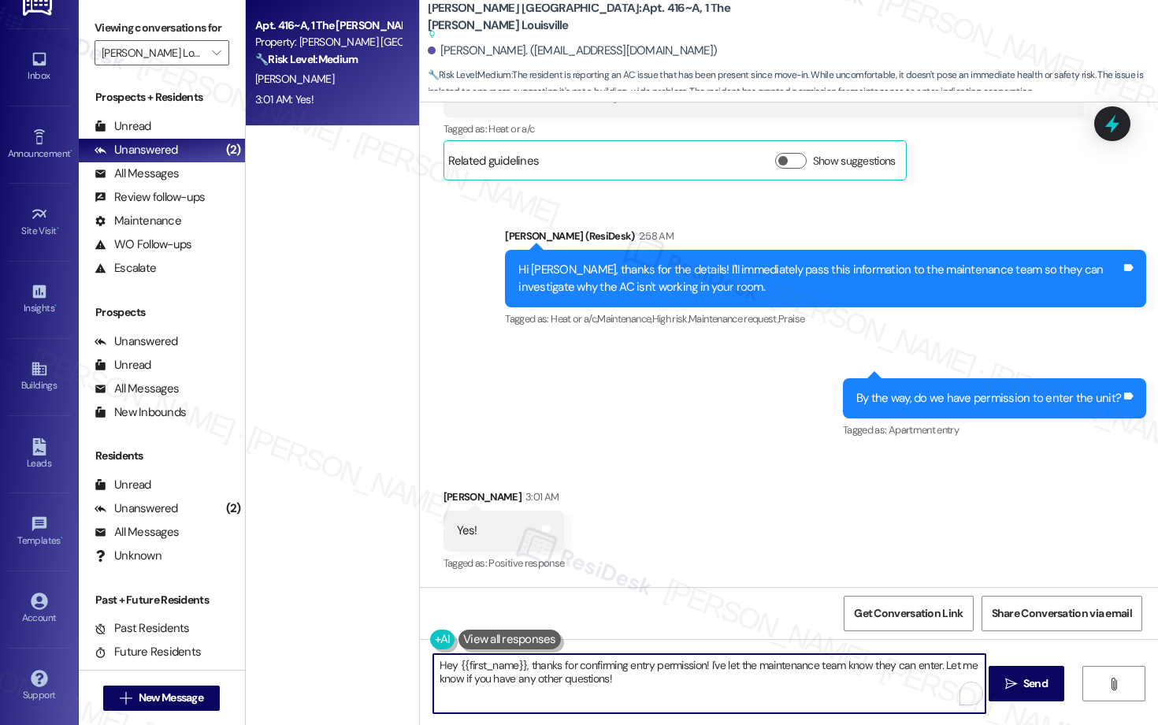
click at [604, 621] on textarea "Hey {{first_name}}, thanks for confirming entry permission! I've let the mainte…" at bounding box center [709, 683] width 552 height 59
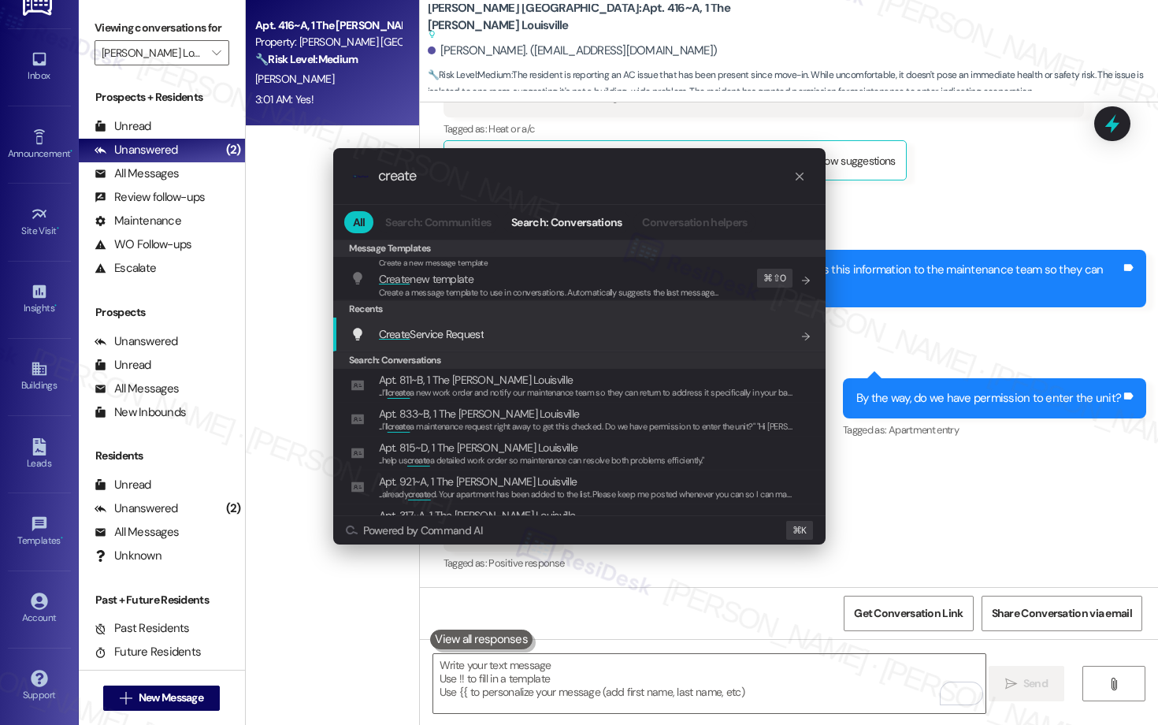
type input "create"
click at [639, 339] on div "Create Service Request Add shortcut" at bounding box center [581, 333] width 461 height 17
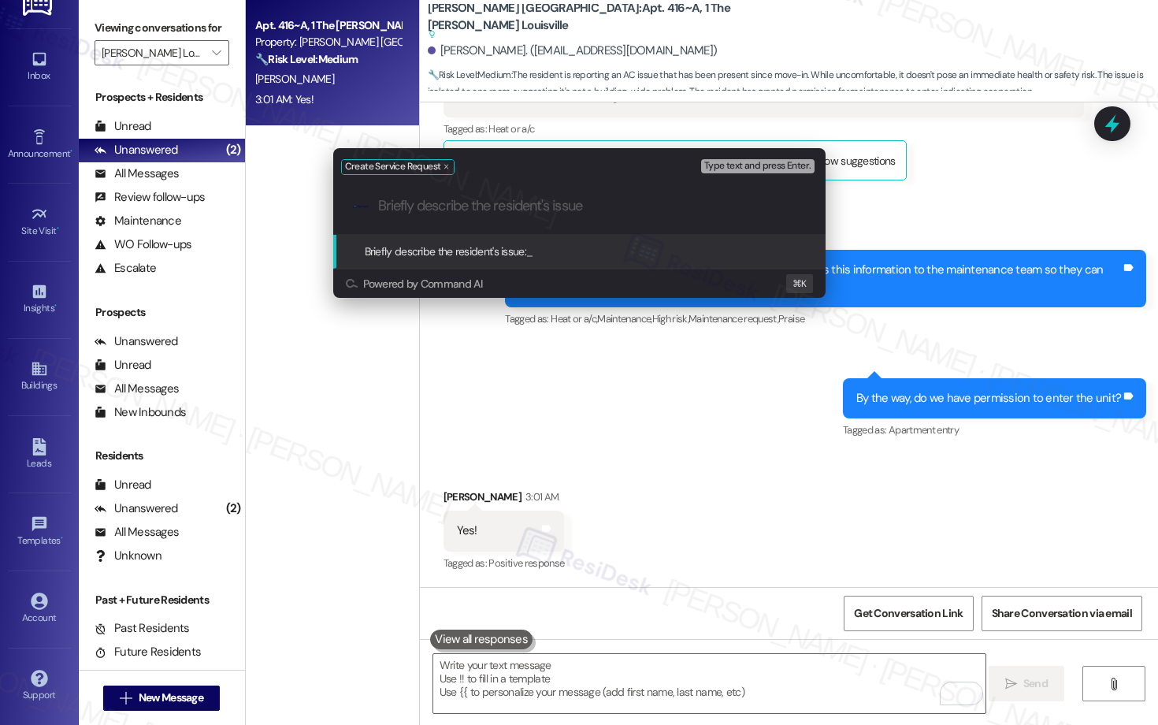
click at [601, 209] on input "Briefly describe the resident's issue" at bounding box center [592, 206] width 428 height 17
paste input "Maintenance Request – HVAC Issue in Resident’s Room"
type input "Maintenance Request – HVAC Issue in Resident’s Room"
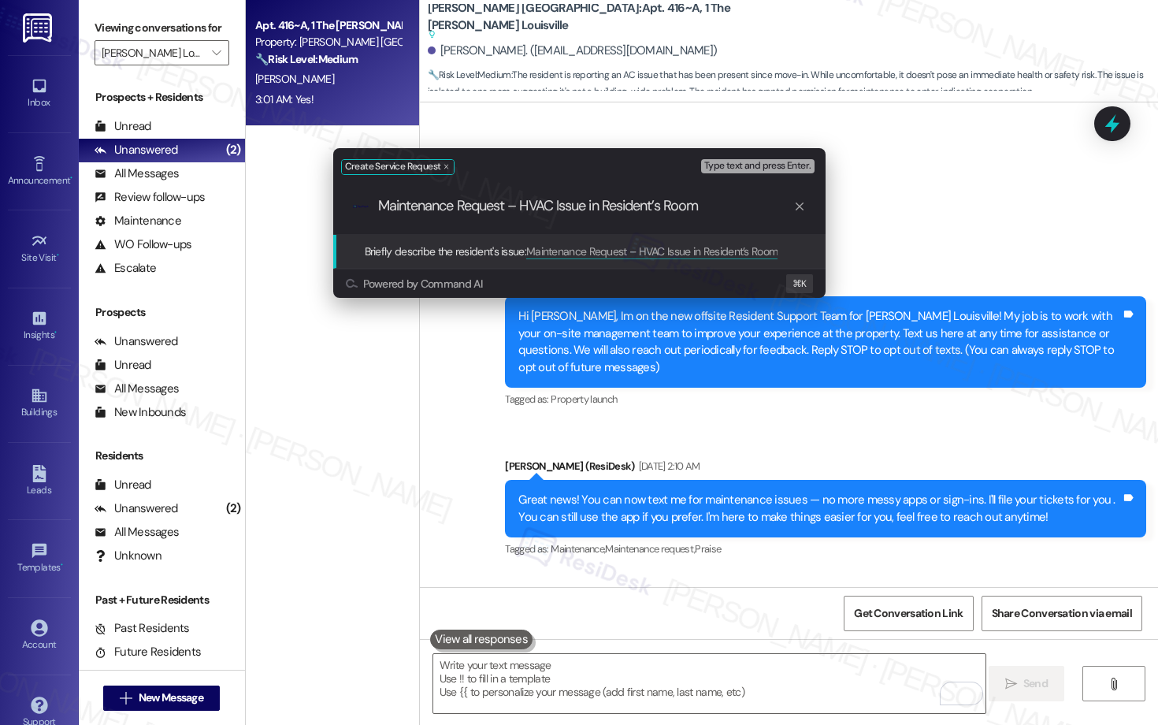
scroll to position [1340, 0]
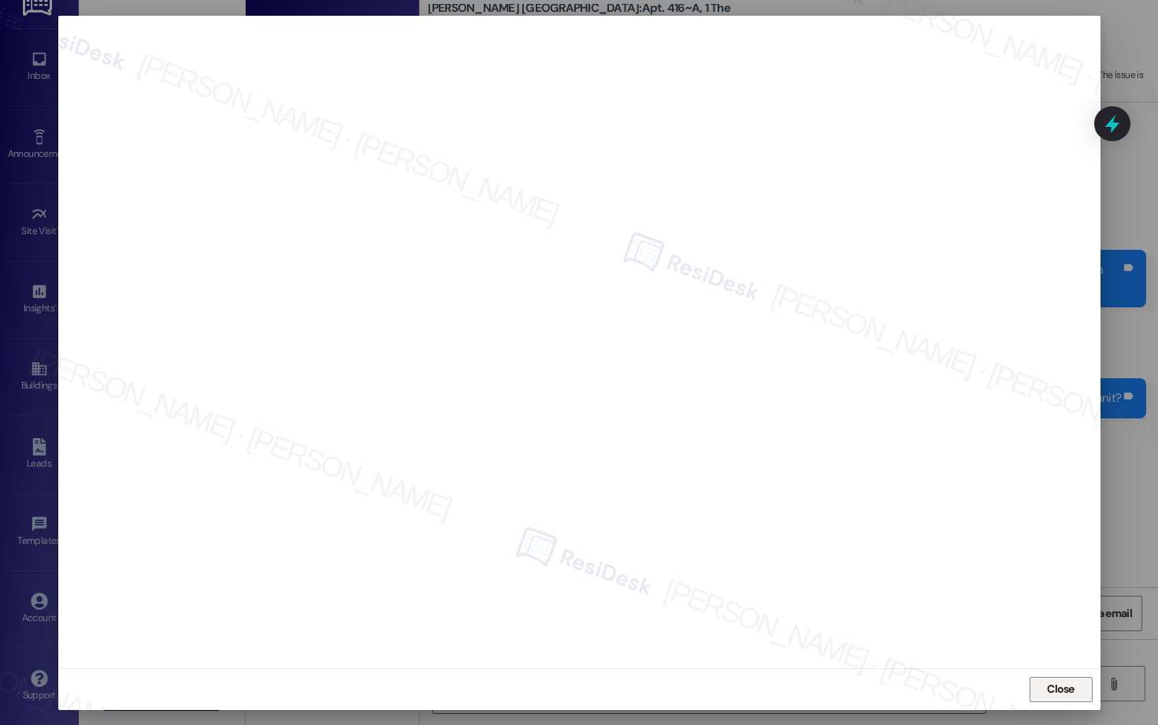
click at [1061, 688] on span "Close" at bounding box center [1061, 689] width 28 height 17
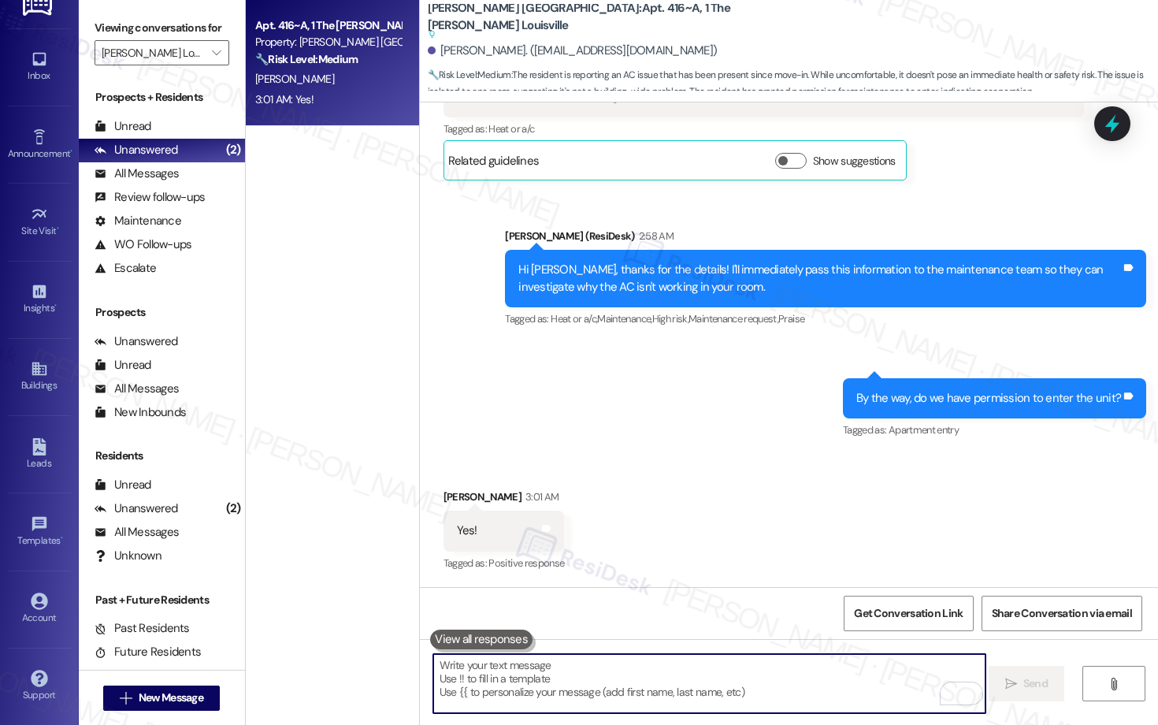
click at [626, 687] on textarea "To enrich screen reader interactions, please activate Accessibility in Grammarl…" at bounding box center [709, 683] width 552 height 59
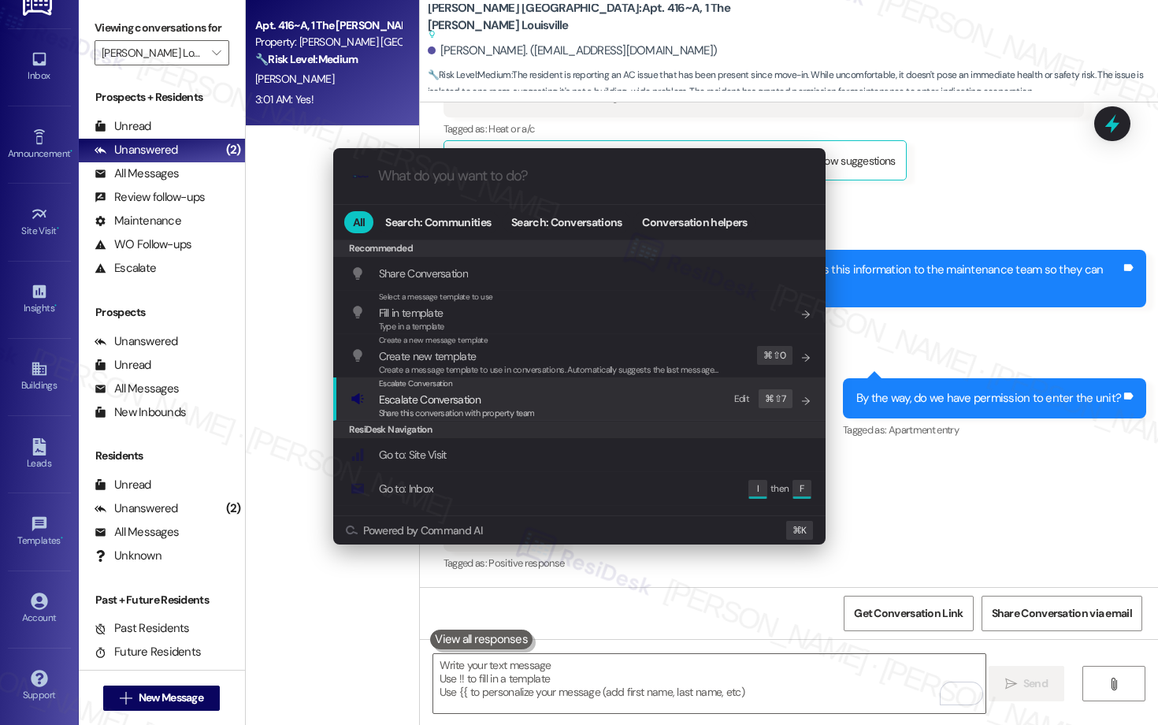
click at [560, 405] on div "Escalate Conversation Escalate Conversation Share this conversation with proper…" at bounding box center [581, 398] width 461 height 43
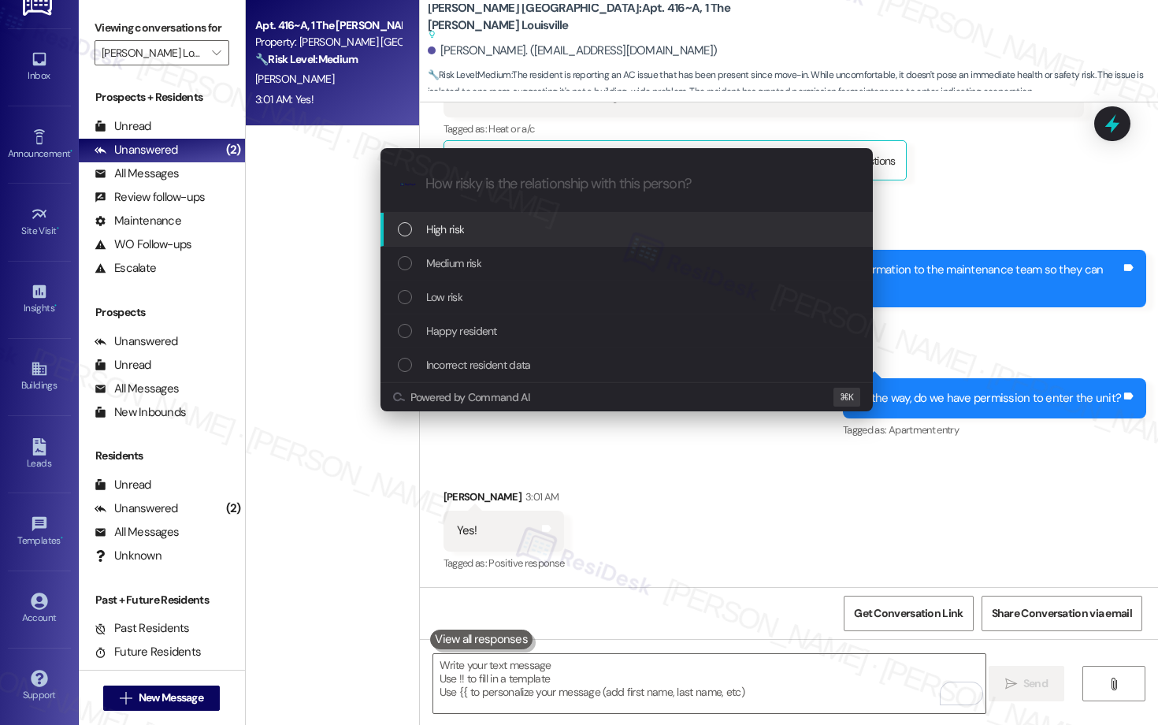
click at [575, 229] on div "High risk" at bounding box center [628, 229] width 461 height 17
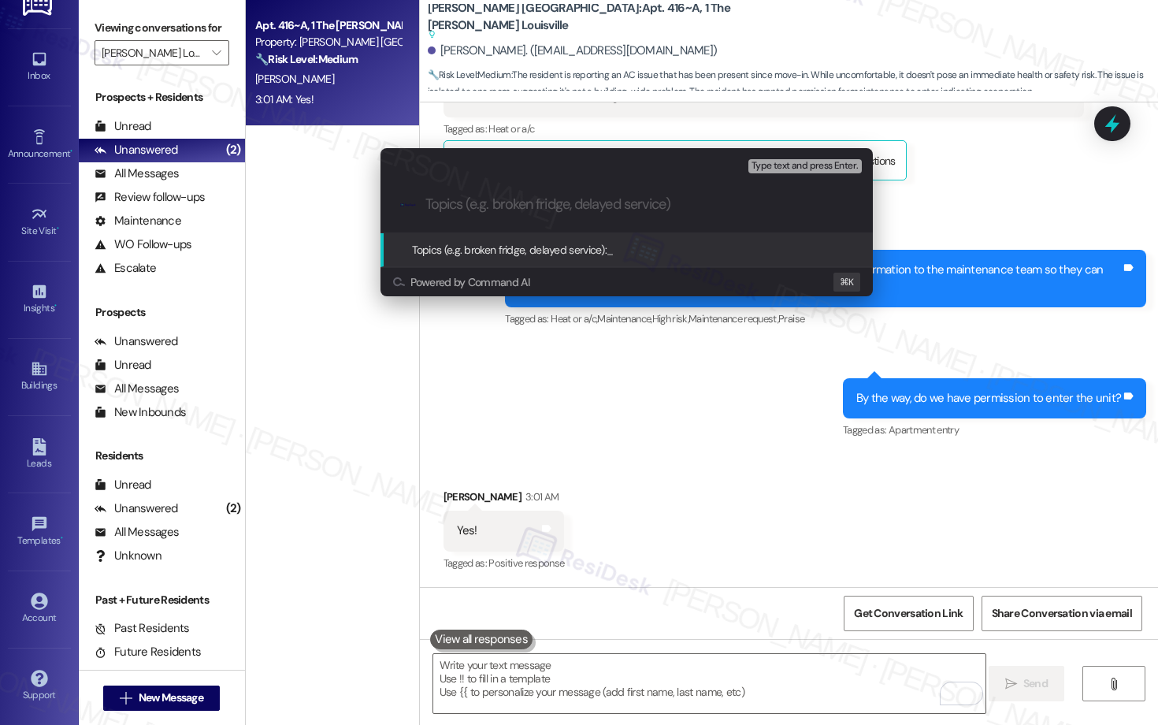
paste input "Work order submitted by Residesk | Work order # 12941365 - AC Malfunction"
type input "Work order submitted by Residesk | Work order # 12941365 - AC Malfunction"
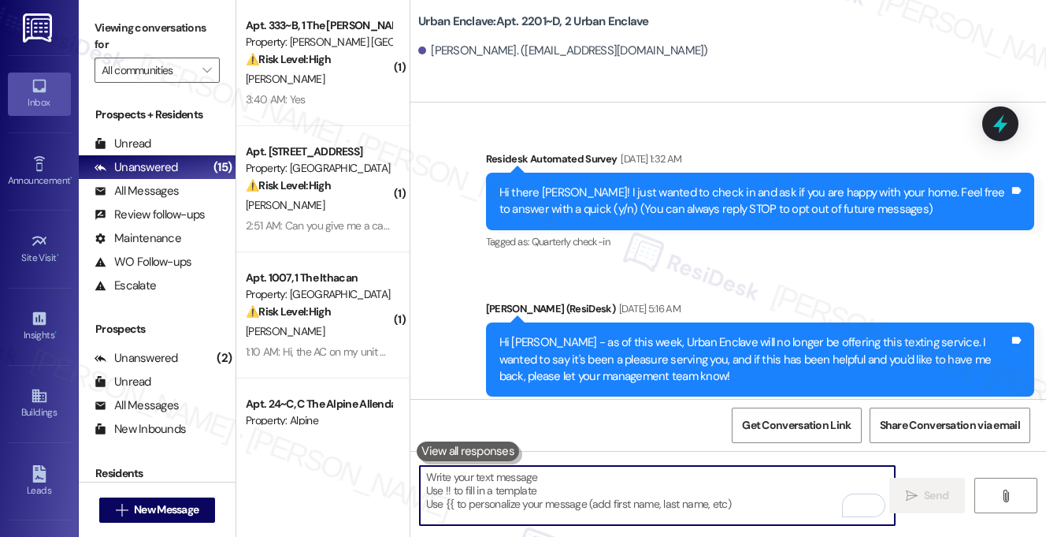
scroll to position [7611, 0]
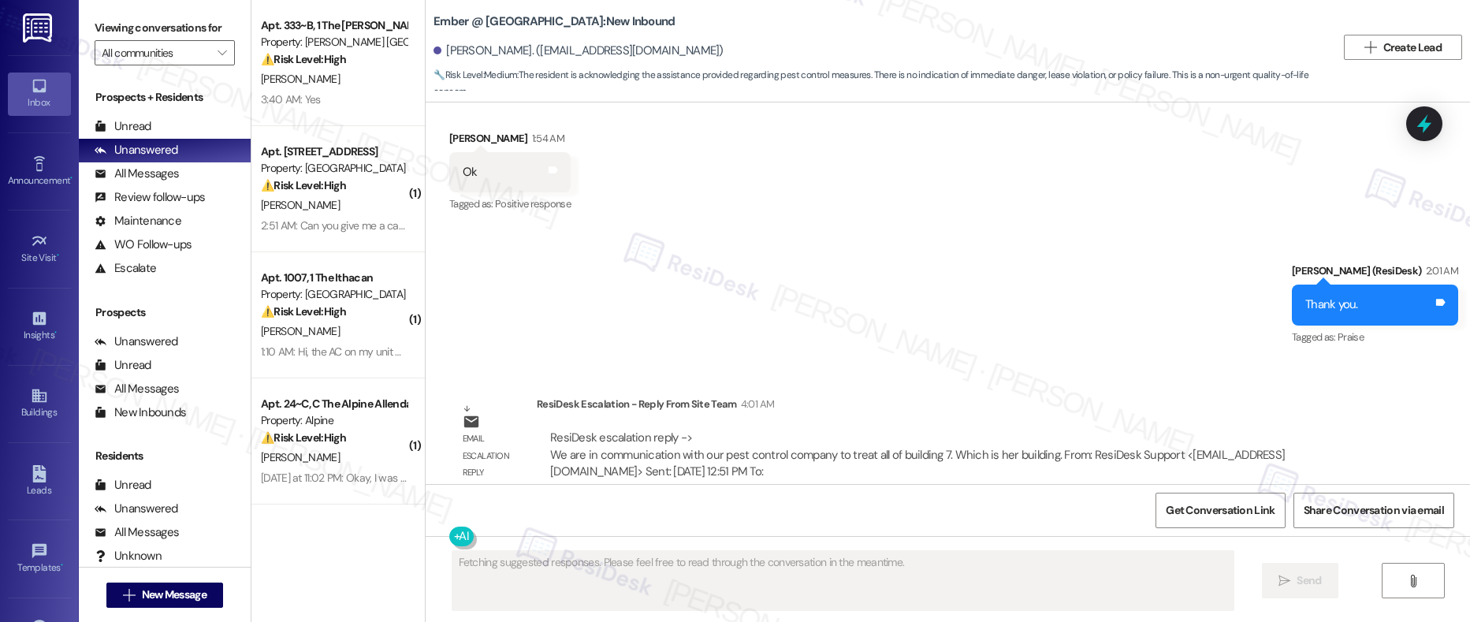
scroll to position [1730, 0]
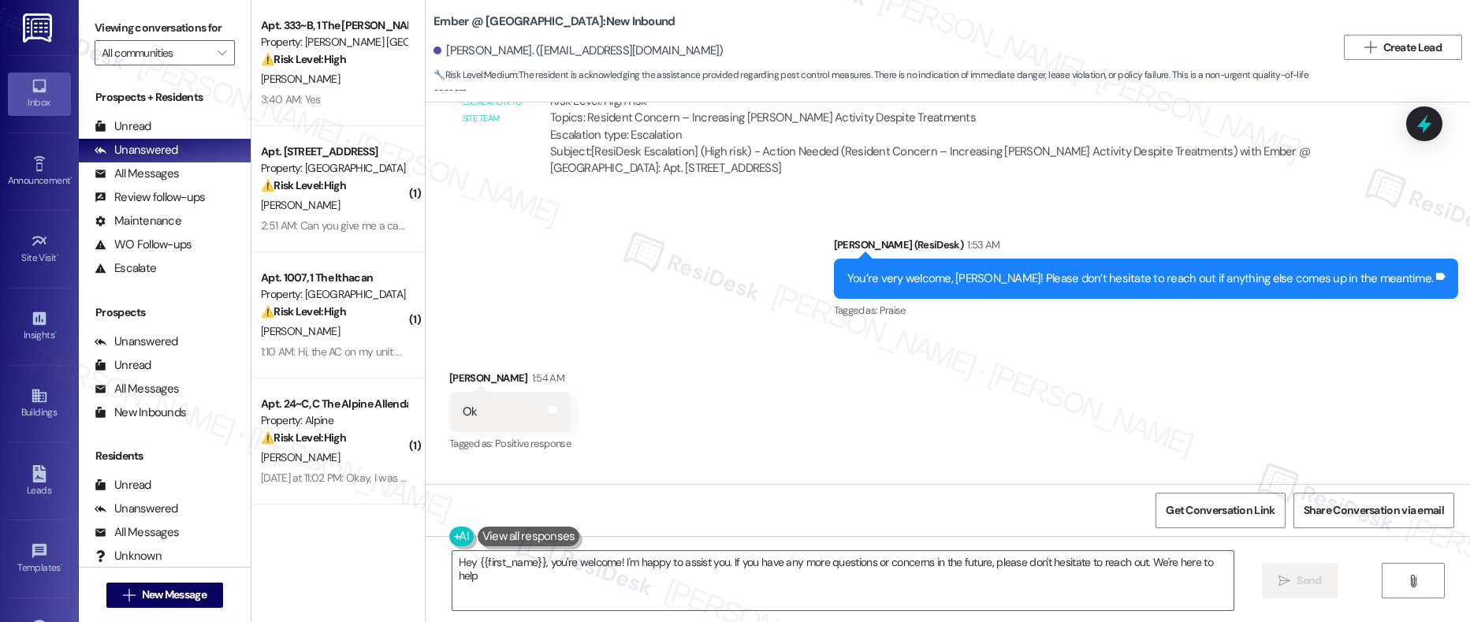
type textarea "Hey {{first_name}}, you're welcome! I'm happy to assist you. If you have any mo…"
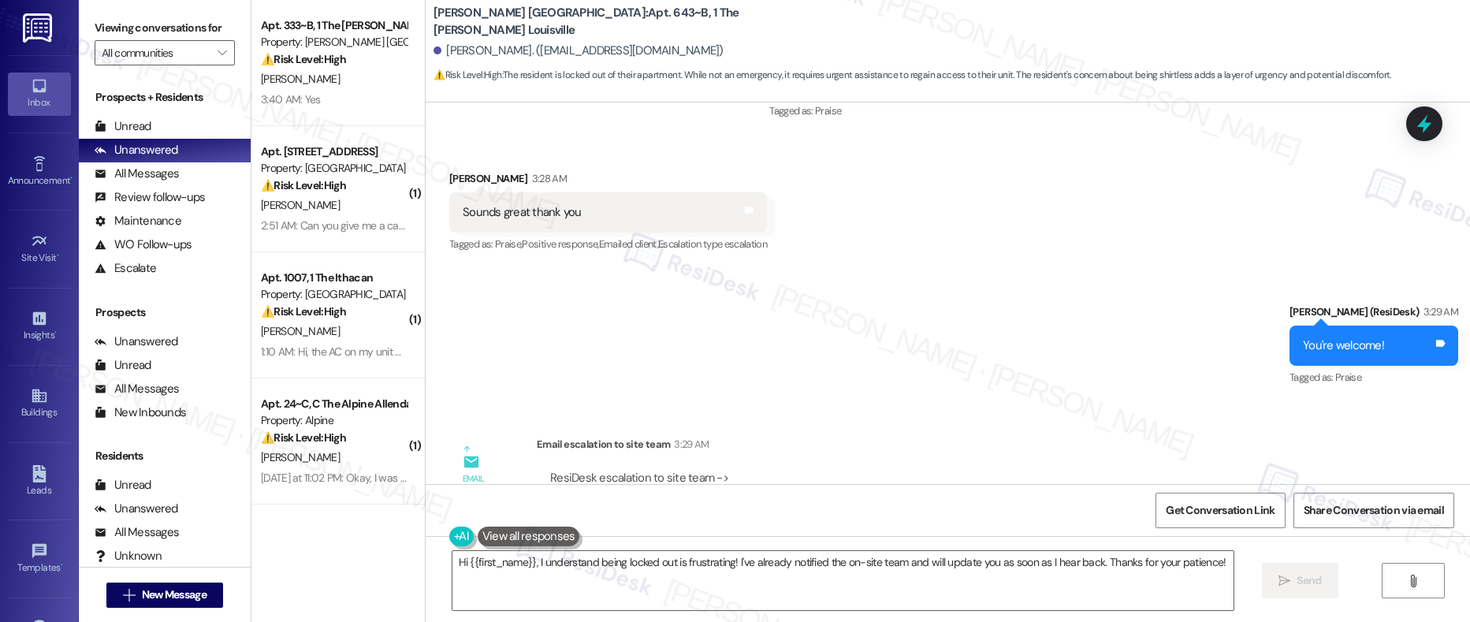
scroll to position [2247, 0]
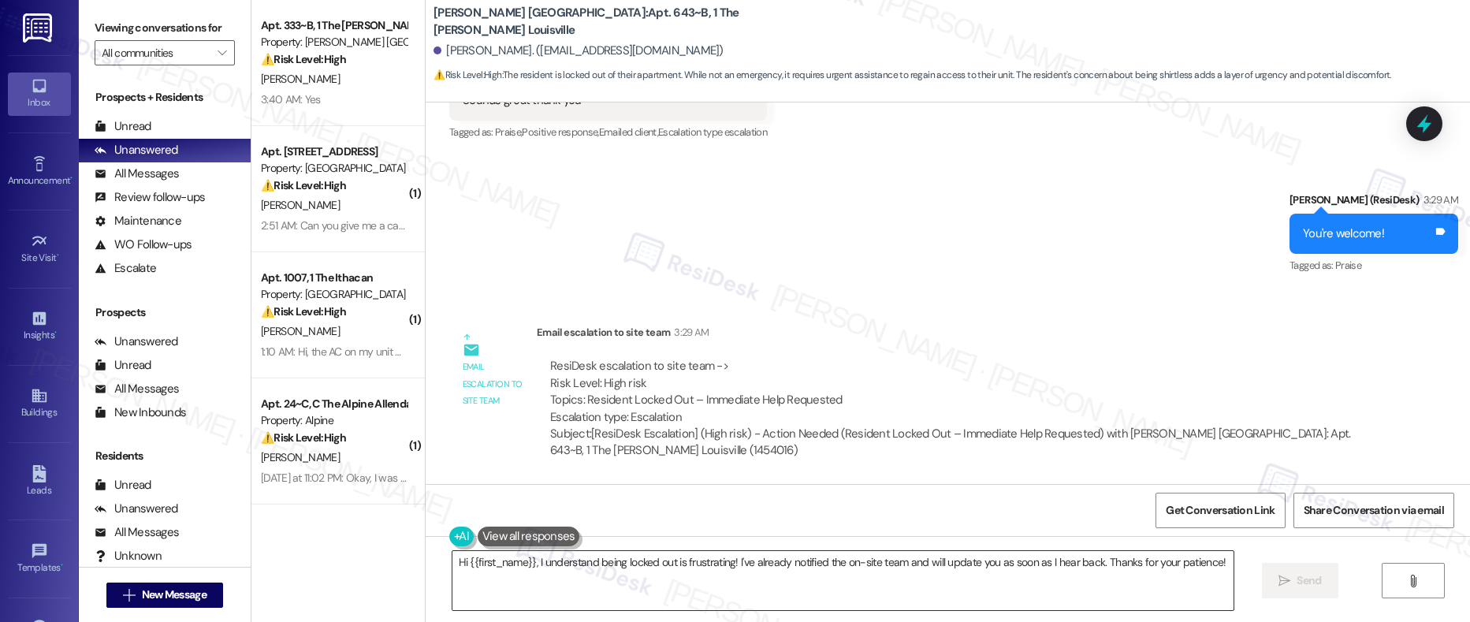
click at [814, 536] on textarea "Hi {{first_name}}, I understand being locked out is frustrating! I've already n…" at bounding box center [843, 580] width 782 height 59
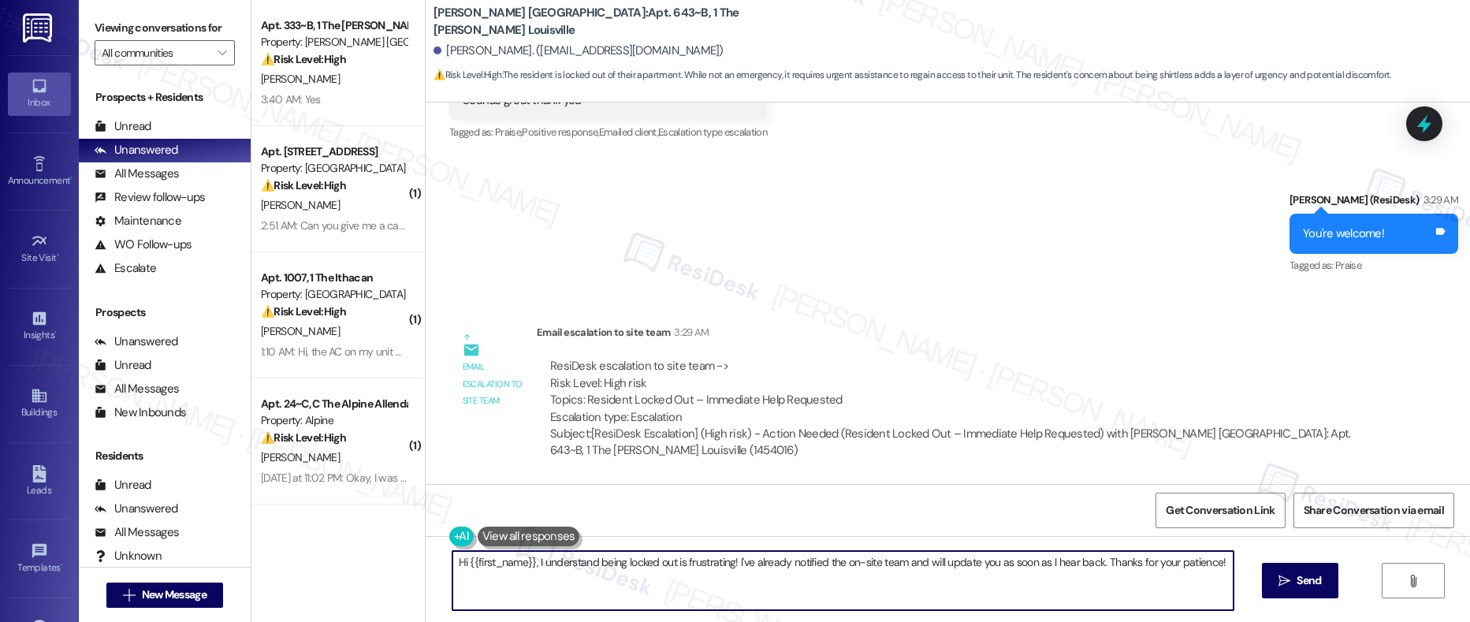
click at [814, 536] on textarea "Hi {{first_name}}, I understand being locked out is frustrating! I've already n…" at bounding box center [843, 580] width 782 height 59
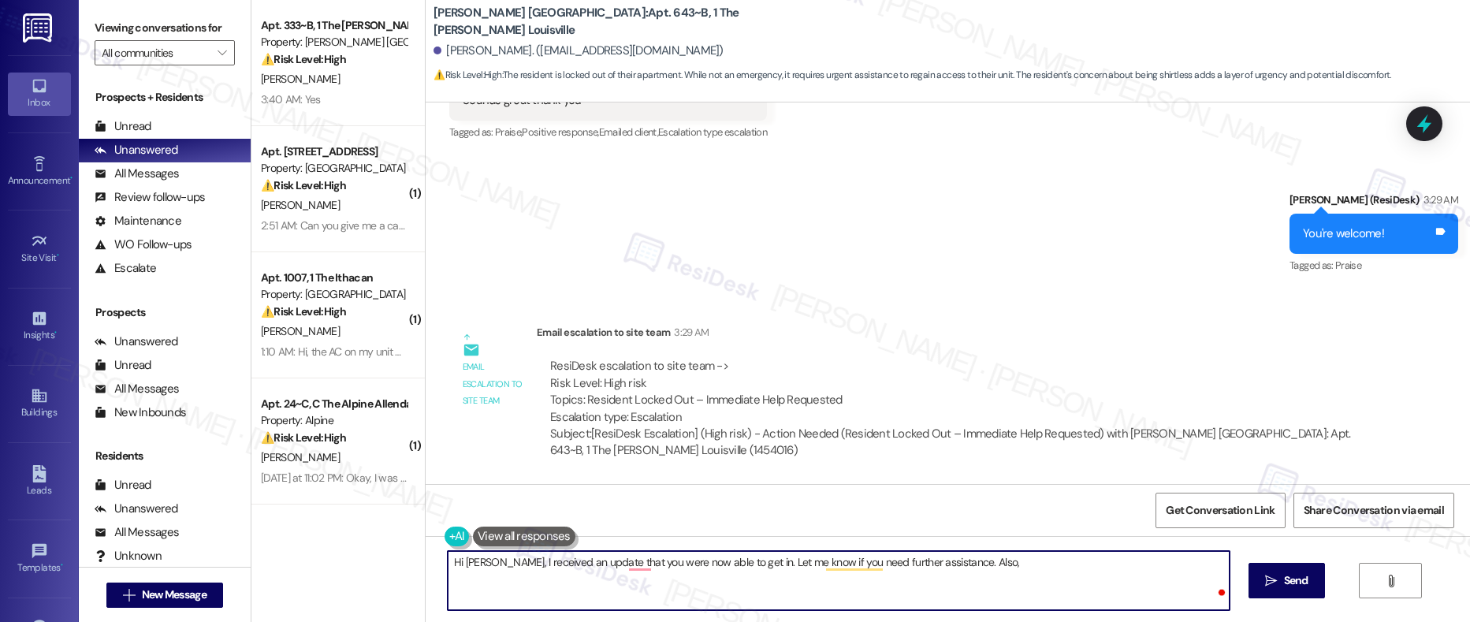
paste textarea "Lock-outs during office hours require the resident to come to the office with n…"
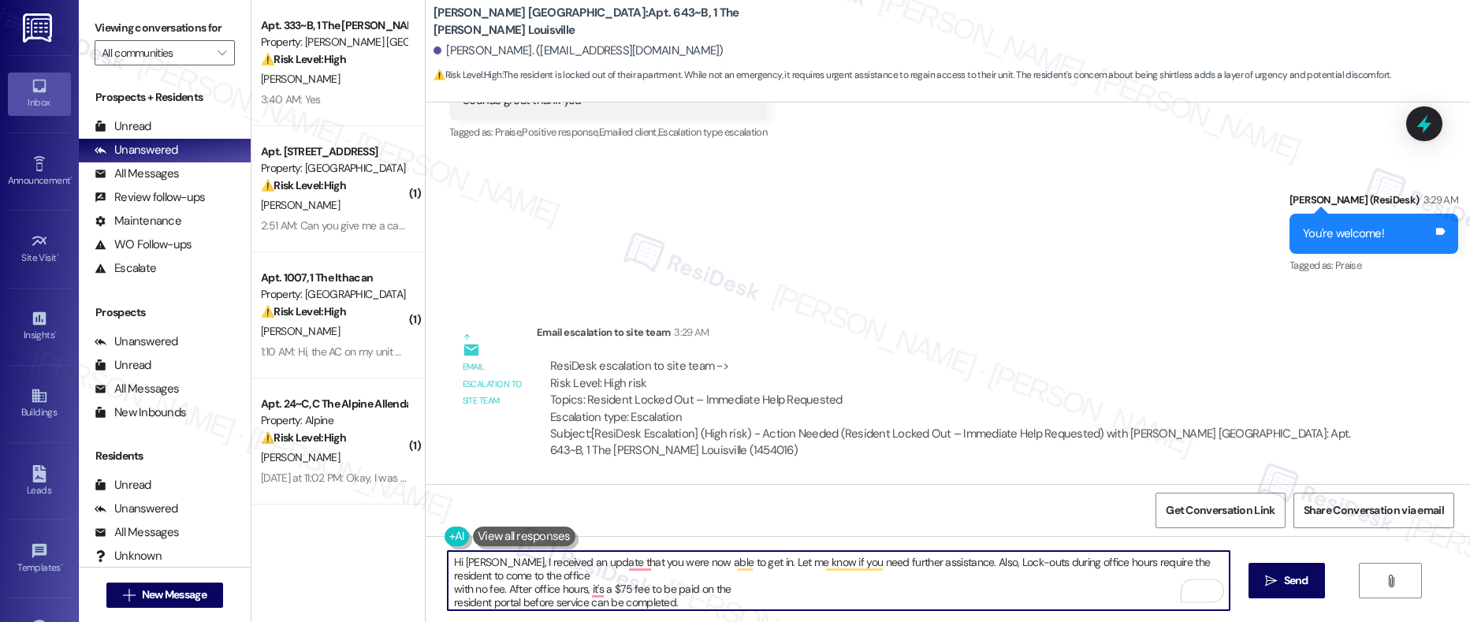
click at [950, 536] on textarea "Hi [PERSON_NAME], I received an update that you were now able to get in. Let me…" at bounding box center [839, 580] width 782 height 59
type textarea "Hi [PERSON_NAME], I received an update that you were now able to get in. Let me…"
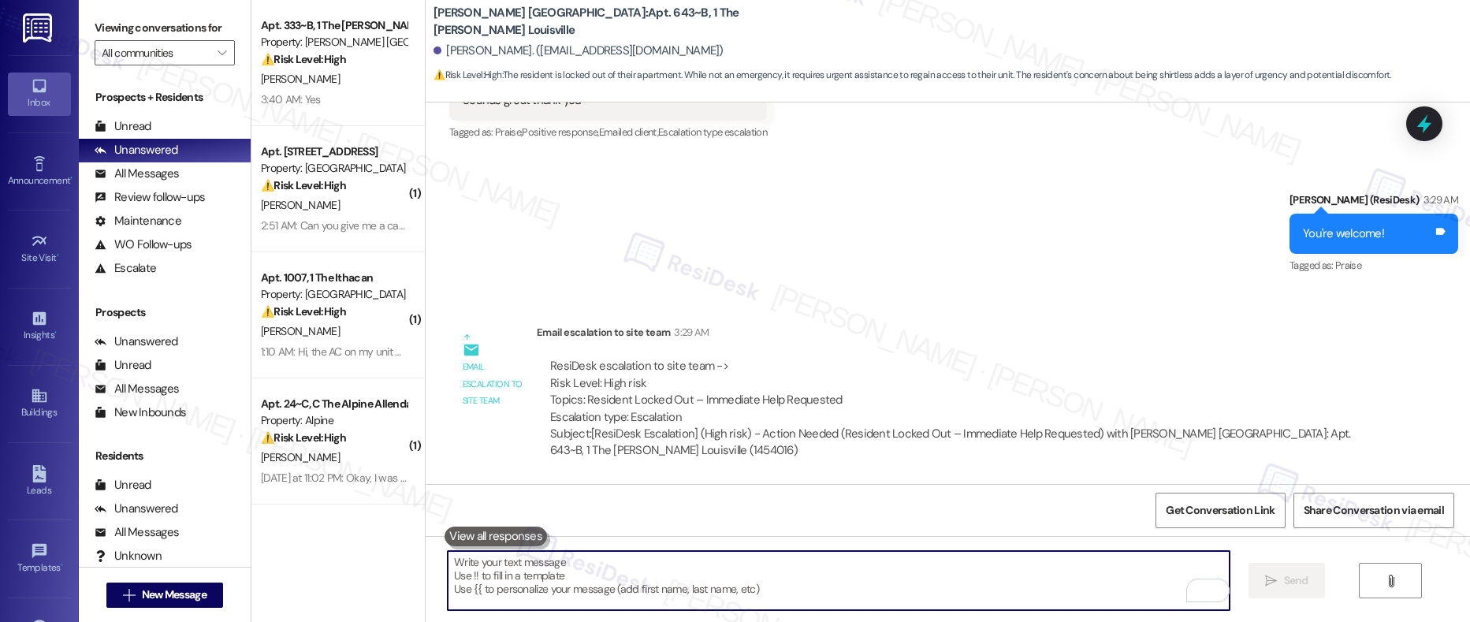
click at [557, 536] on textarea "To enrich screen reader interactions, please activate Accessibility in Grammarl…" at bounding box center [839, 580] width 782 height 59
paste textarea "Hi [PERSON_NAME], I received an update that you were able to get in — glad to h…"
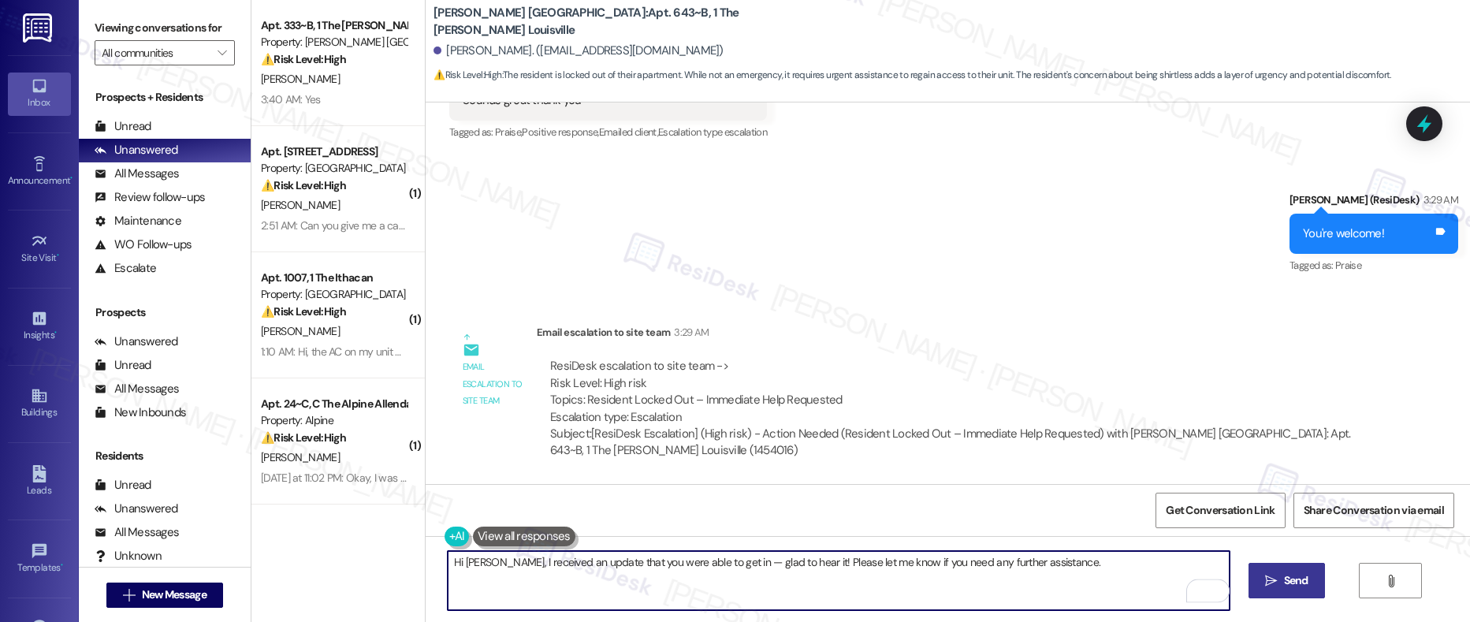
type textarea "Hi [PERSON_NAME], I received an update that you were able to get in — glad to h…"
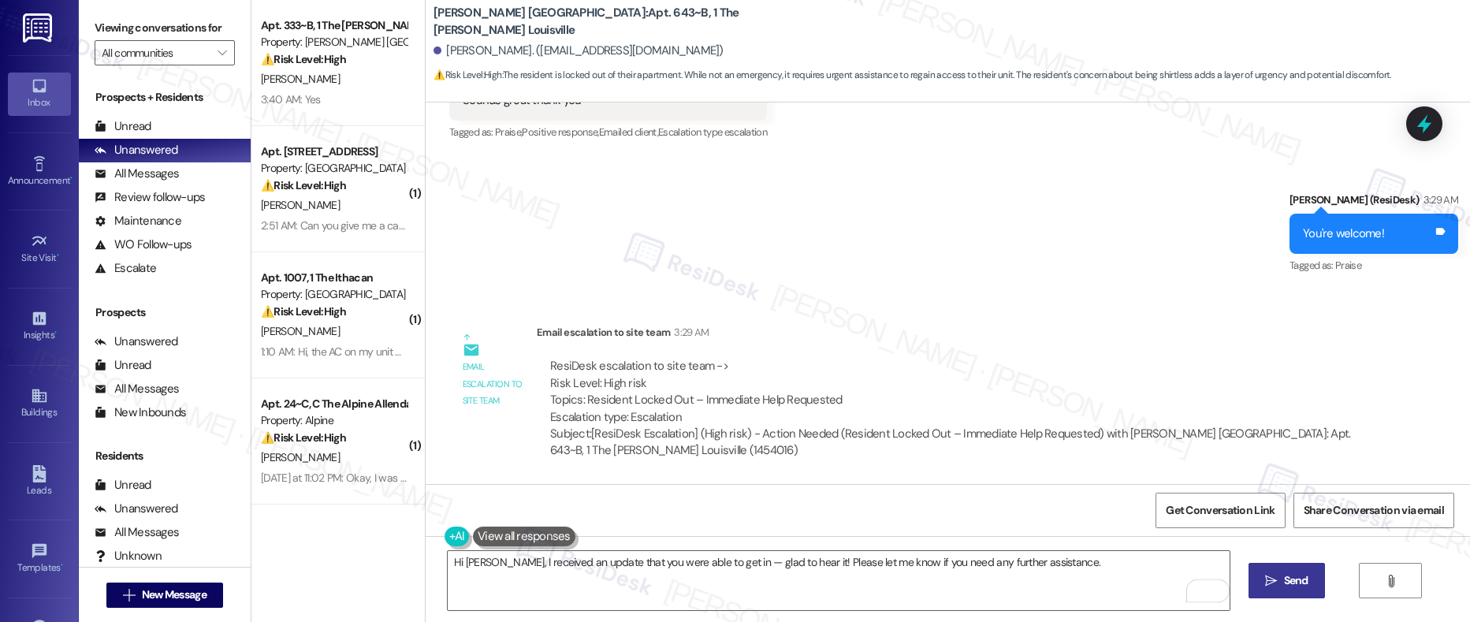
click at [1046, 536] on span " Send" at bounding box center [1287, 580] width 50 height 17
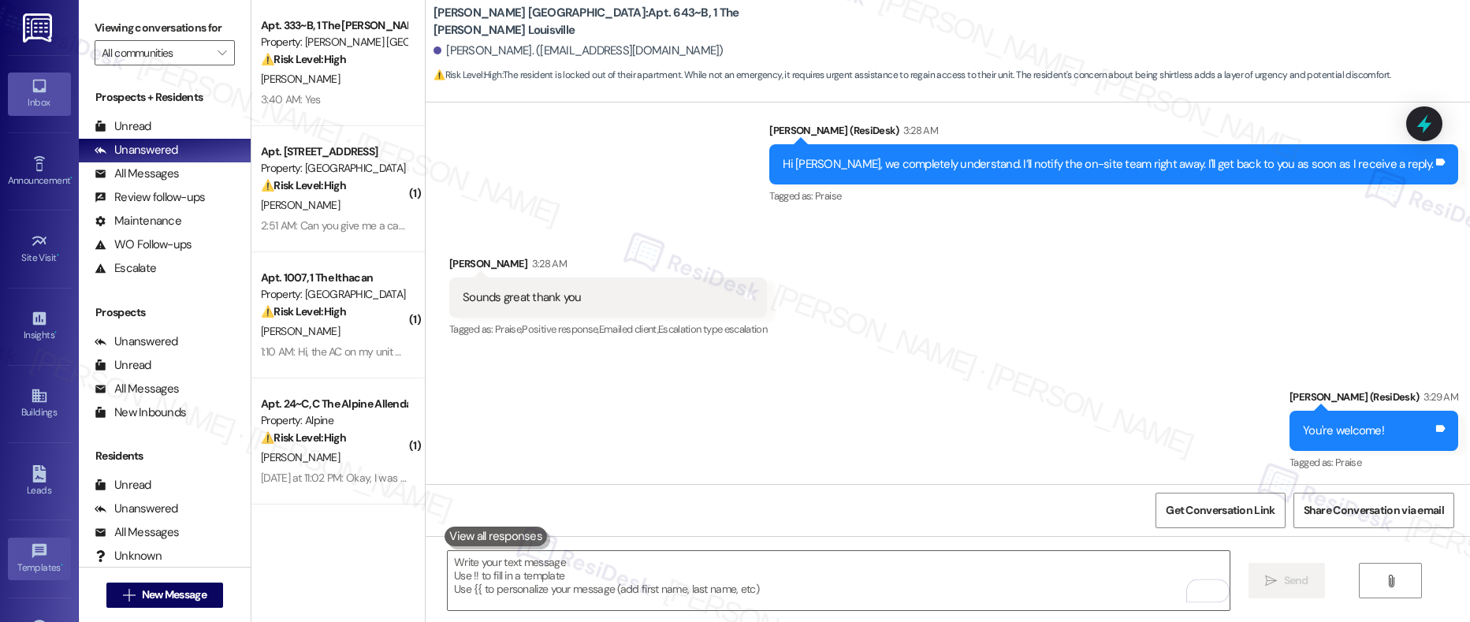
scroll to position [1920, 0]
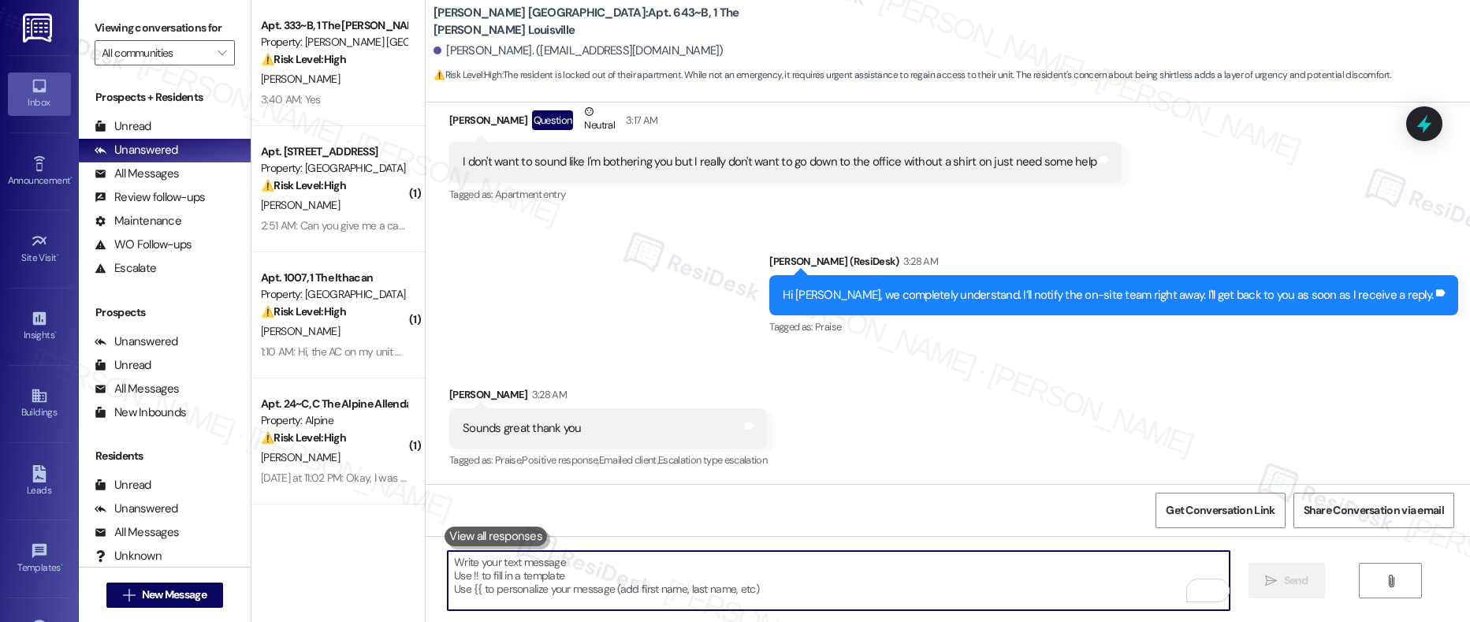
click at [543, 536] on textarea "To enrich screen reader interactions, please activate Accessibility in Grammarl…" at bounding box center [839, 580] width 782 height 59
paste textarea "Just as a reminder, lockouts during office hours can be resolved at the office …"
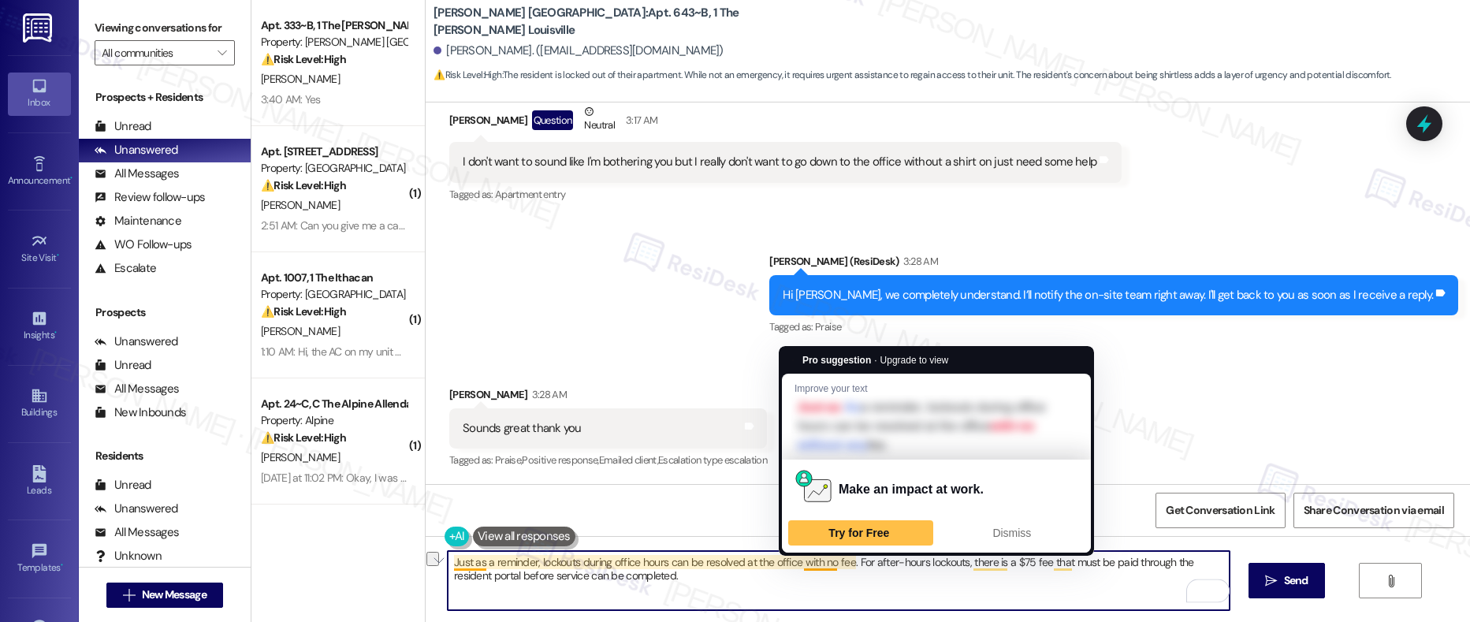
drag, startPoint x: 554, startPoint y: 564, endPoint x: 802, endPoint y: 569, distance: 248.3
click at [802, 536] on textarea "Just as a reminder, lockouts during office hours can be resolved at the office …" at bounding box center [839, 580] width 782 height 59
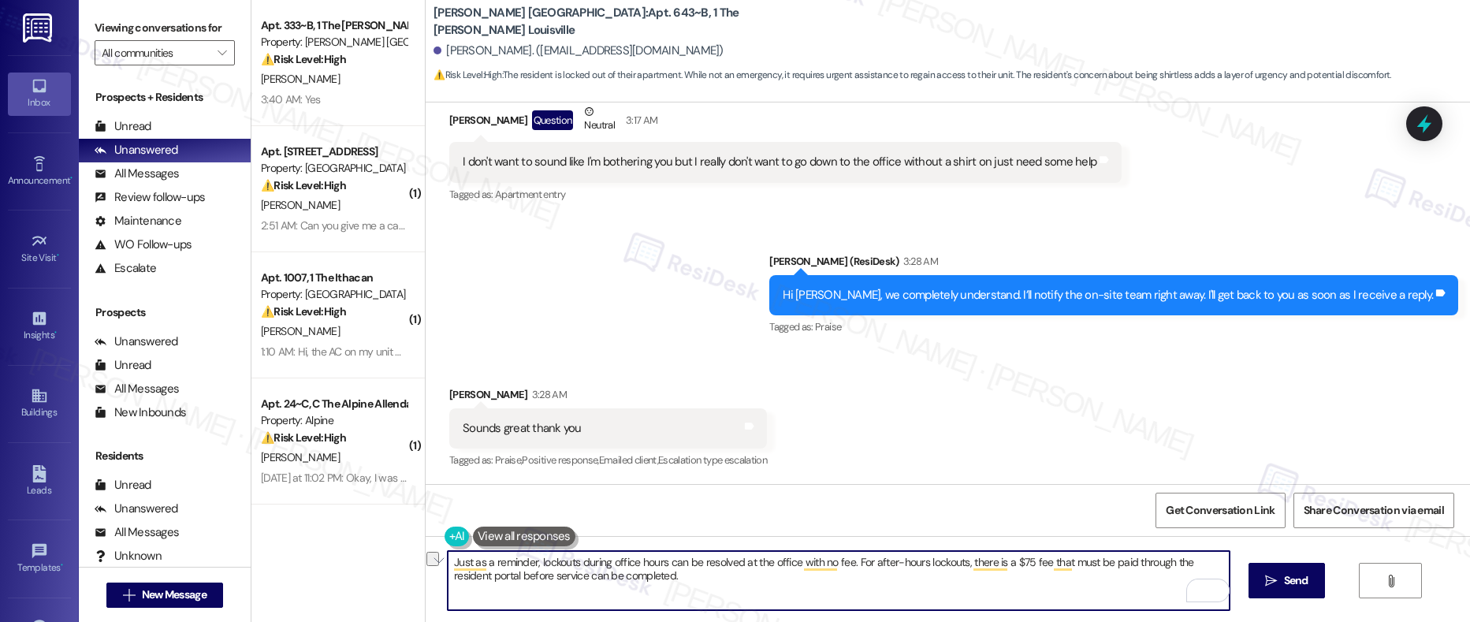
click at [742, 536] on textarea "Just as a reminder, lockouts during office hours can be resolved at the office …" at bounding box center [839, 580] width 782 height 59
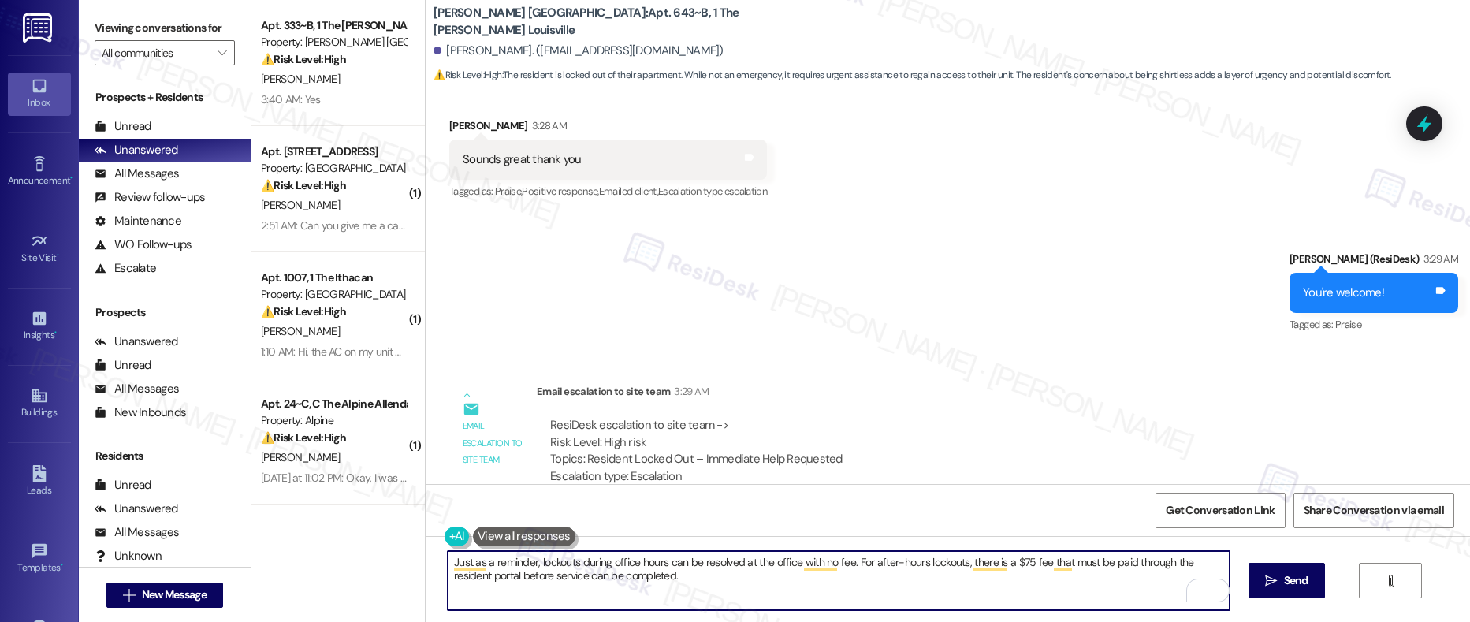
scroll to position [2357, 0]
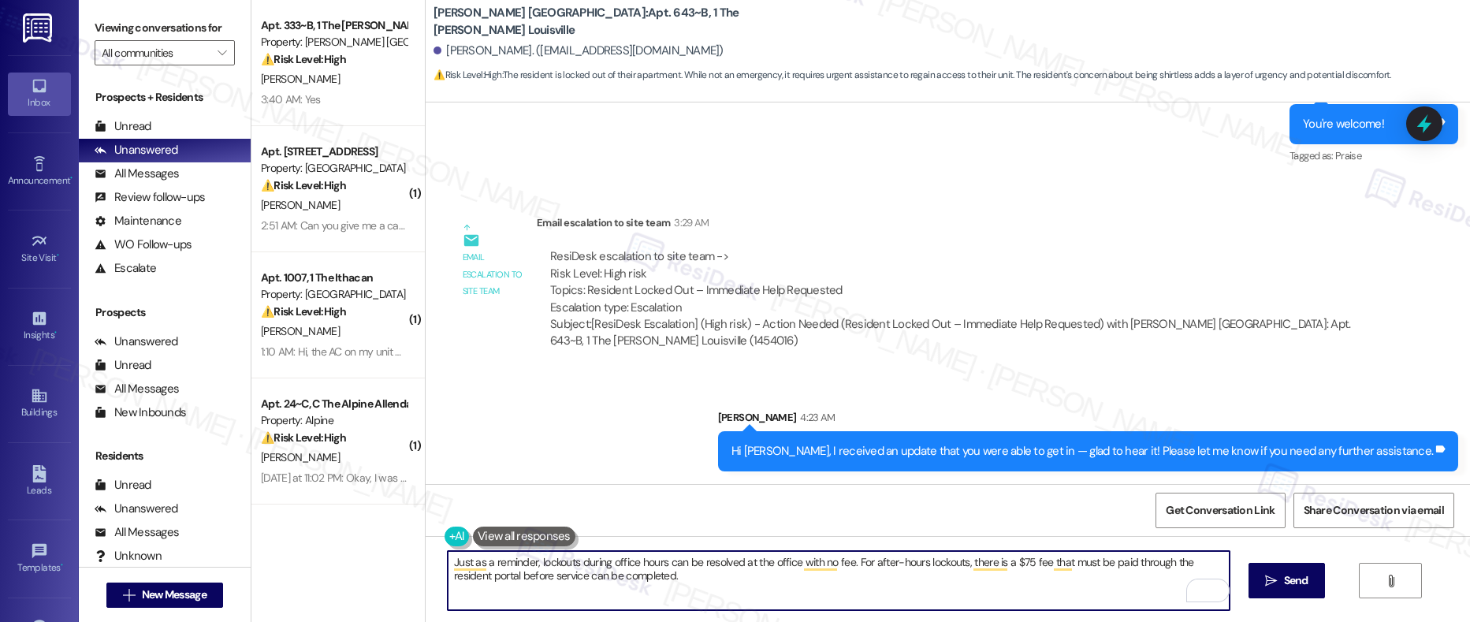
drag, startPoint x: 468, startPoint y: 580, endPoint x: 576, endPoint y: 582, distance: 108.0
click at [576, 536] on textarea "Just as a reminder, lockouts during office hours can be resolved at the office …" at bounding box center [839, 580] width 782 height 59
click at [667, 536] on textarea "Just as a reminder, lockouts during office hours can be resolved at the office …" at bounding box center [839, 580] width 782 height 59
type textarea "Just as a reminder, lockouts during office hours can be resolved at the office …"
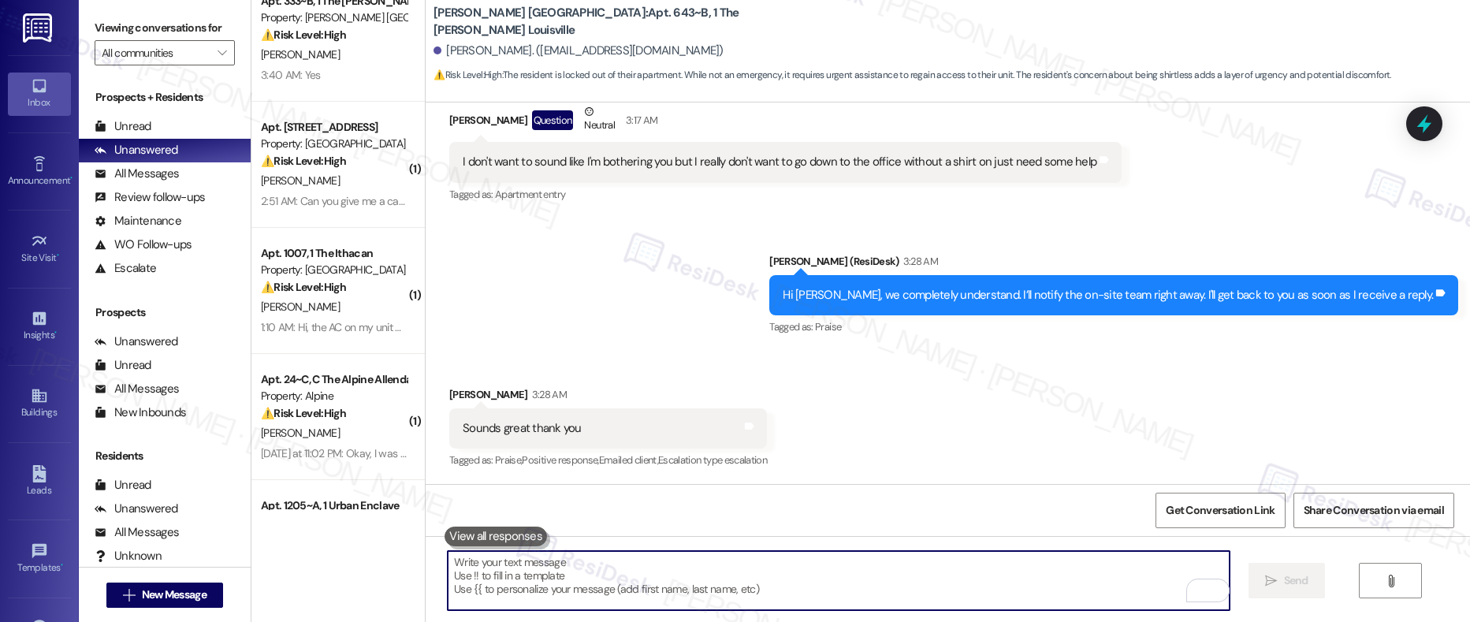
scroll to position [28, 0]
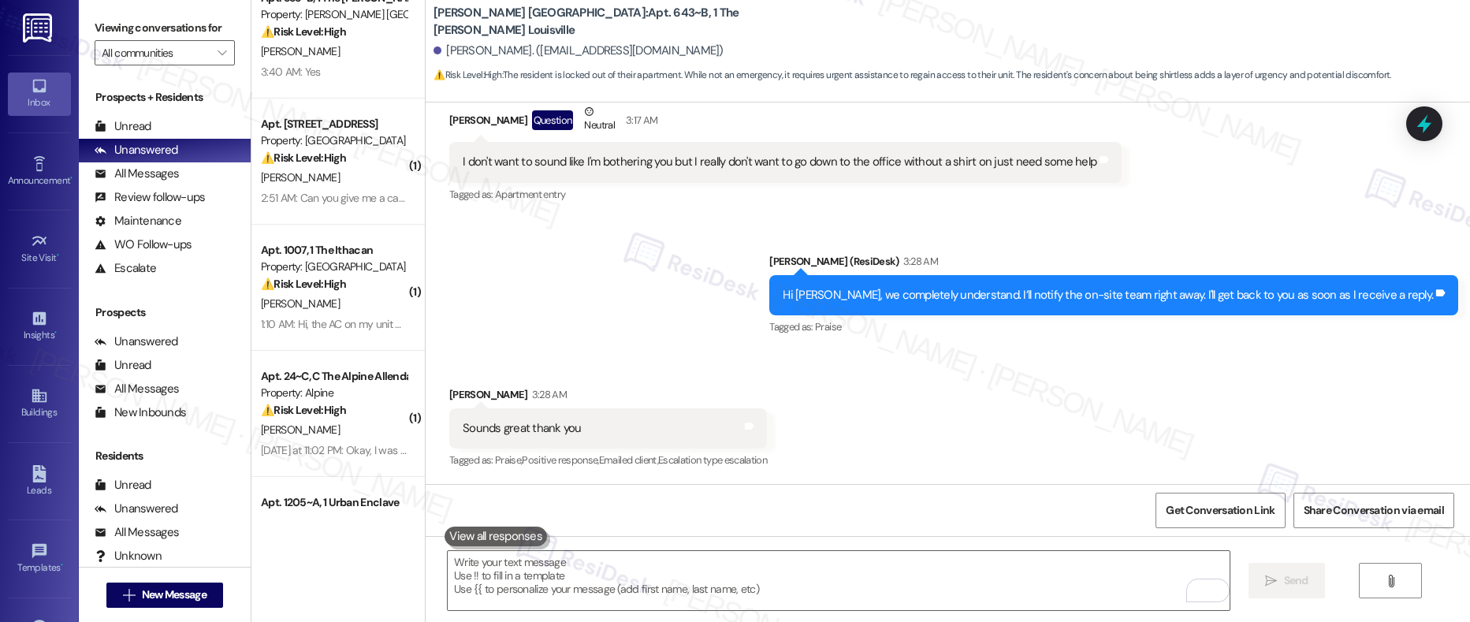
click at [346, 428] on div "[PERSON_NAME]" at bounding box center [333, 430] width 149 height 20
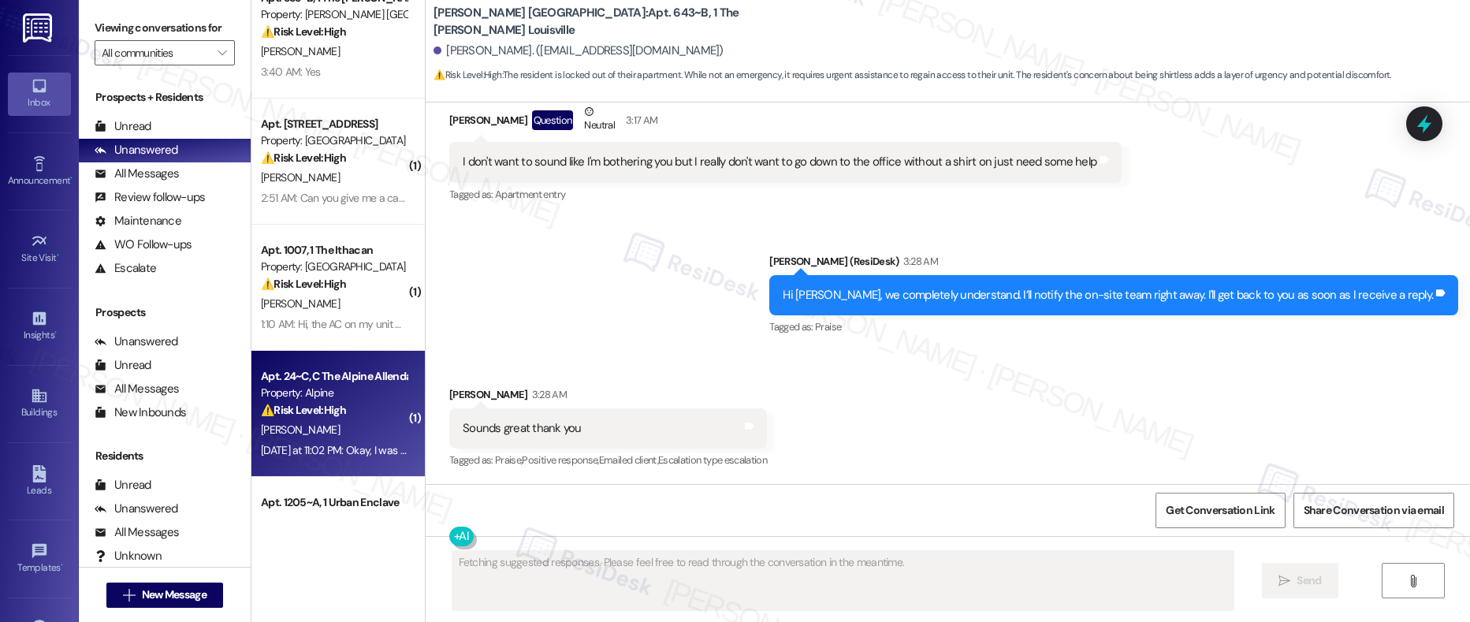
click at [346, 428] on div "[PERSON_NAME]" at bounding box center [333, 430] width 149 height 20
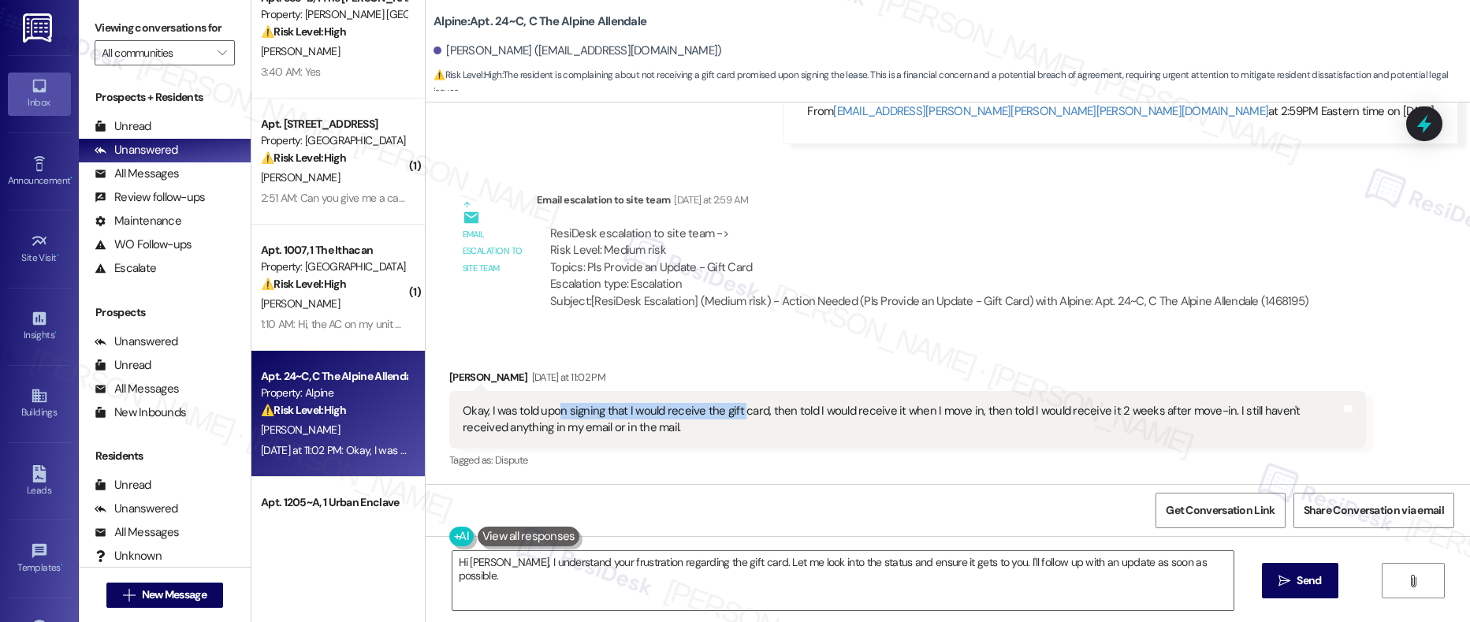
drag, startPoint x: 545, startPoint y: 409, endPoint x: 728, endPoint y: 408, distance: 182.8
click at [728, 408] on div "Okay, I was told upon signing that I would receive the gift card, then told I w…" at bounding box center [901, 420] width 877 height 34
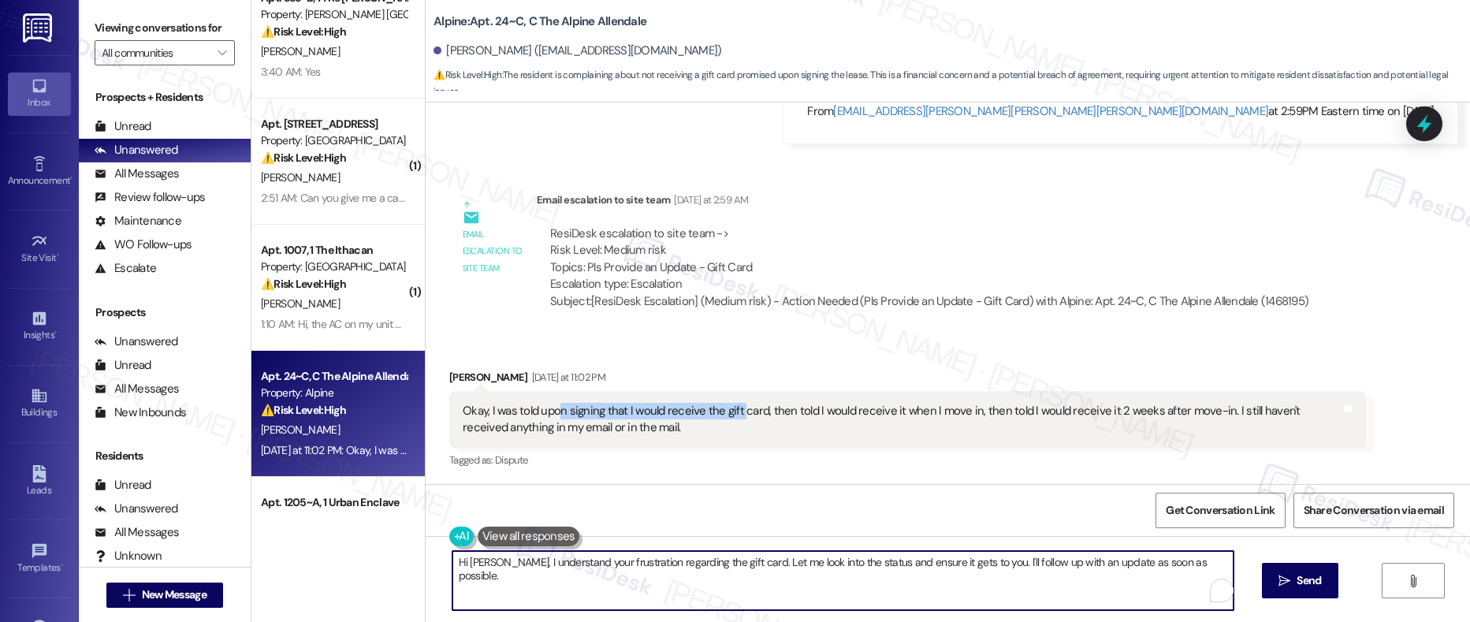
click at [567, 536] on textarea "Hi [PERSON_NAME], I understand your frustration regarding the gift card. Let me…" at bounding box center [843, 580] width 782 height 59
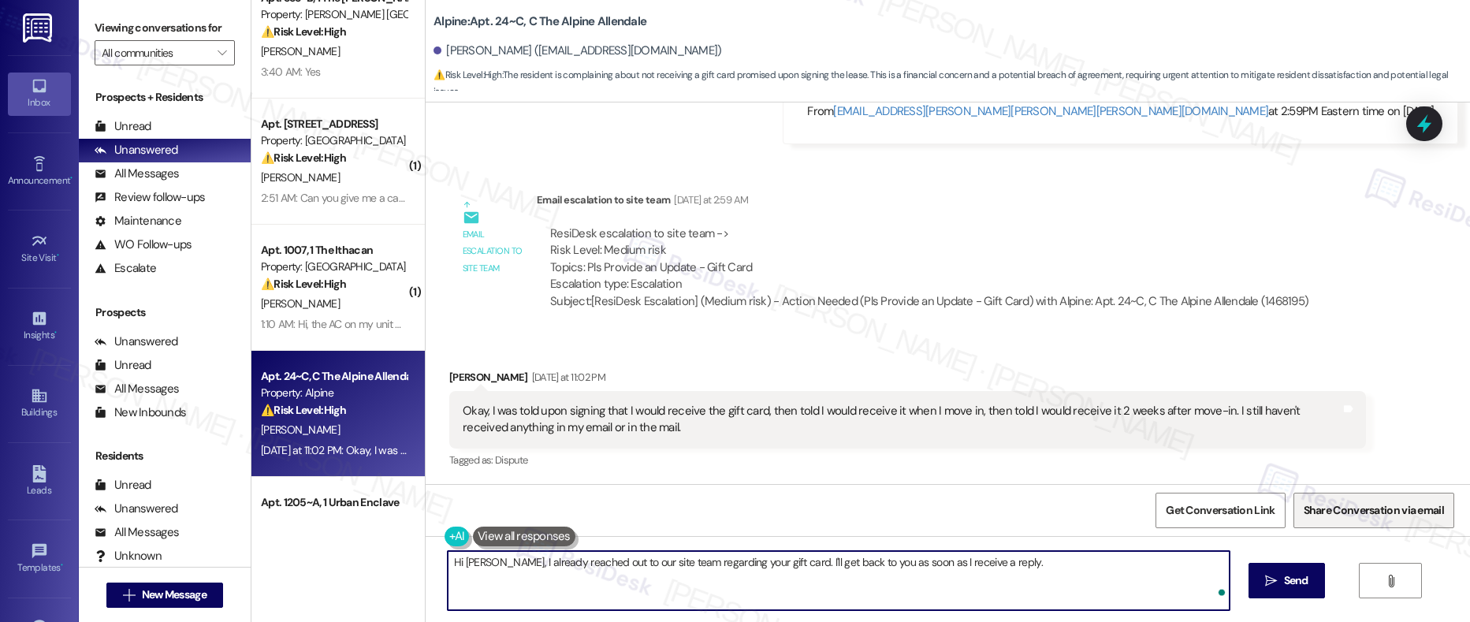
type textarea "Hi [PERSON_NAME], I already reached out to our site team regarding your gift ca…"
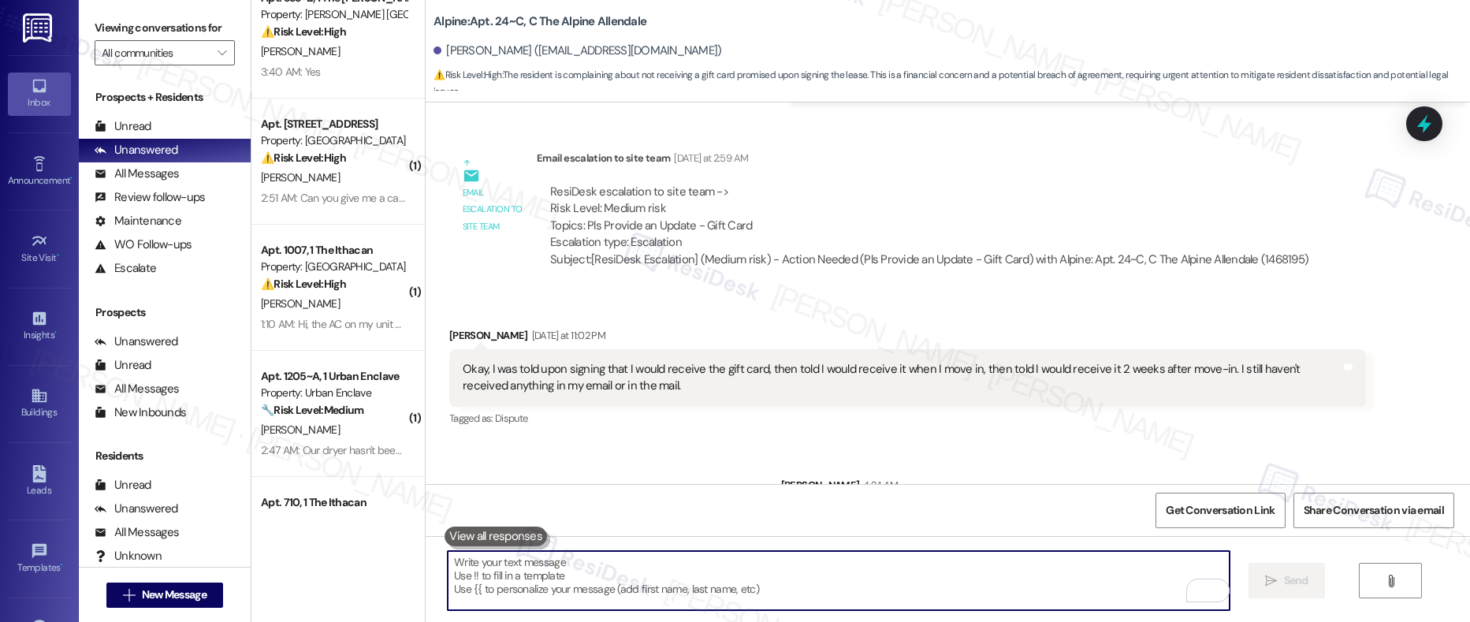
scroll to position [1153, 0]
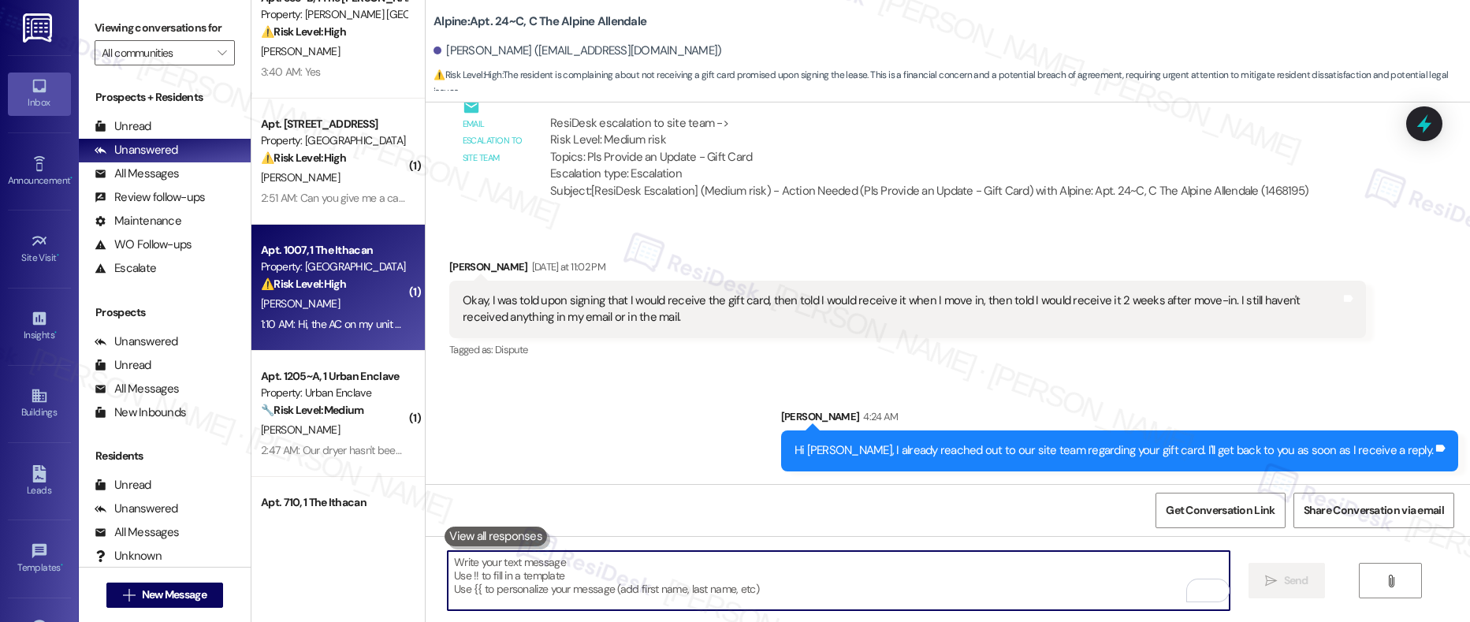
click at [359, 317] on div "1:10 AM: Hi, the AC on my unit has stopped working, can you check if there's un…" at bounding box center [567, 324] width 613 height 14
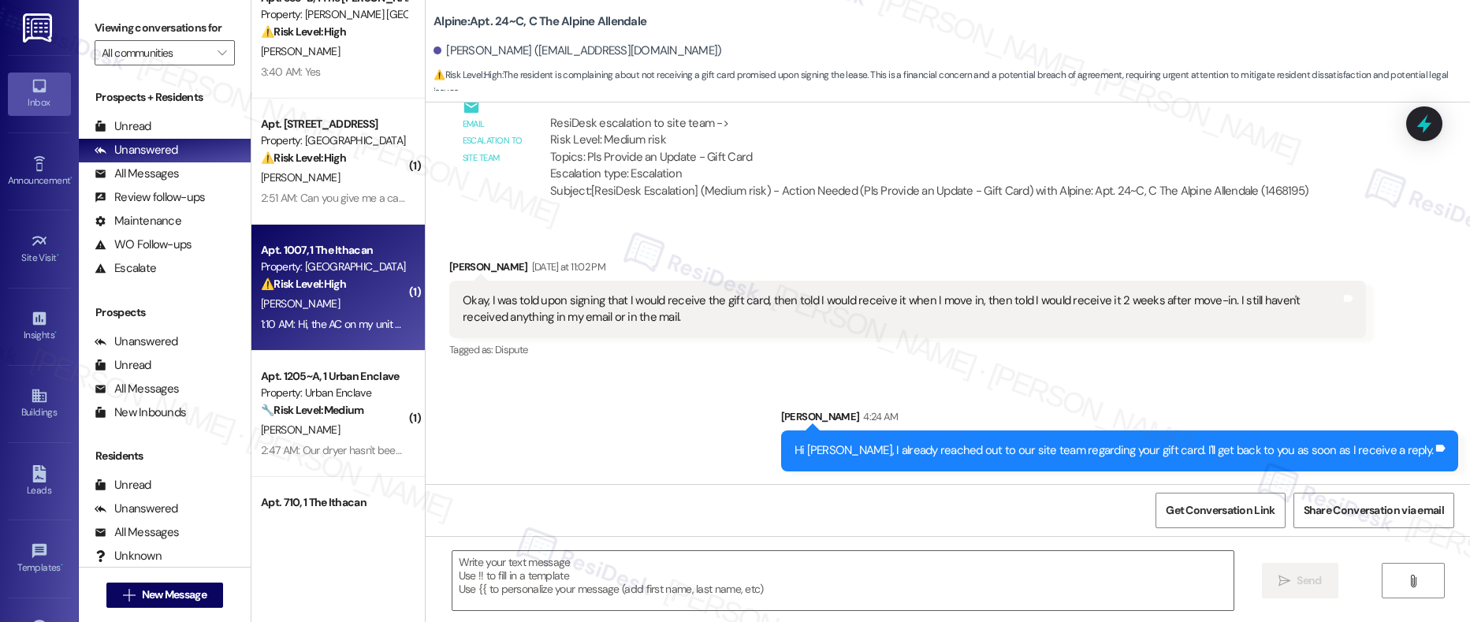
type textarea "Fetching suggested responses. Please feel free to read through the conversation…"
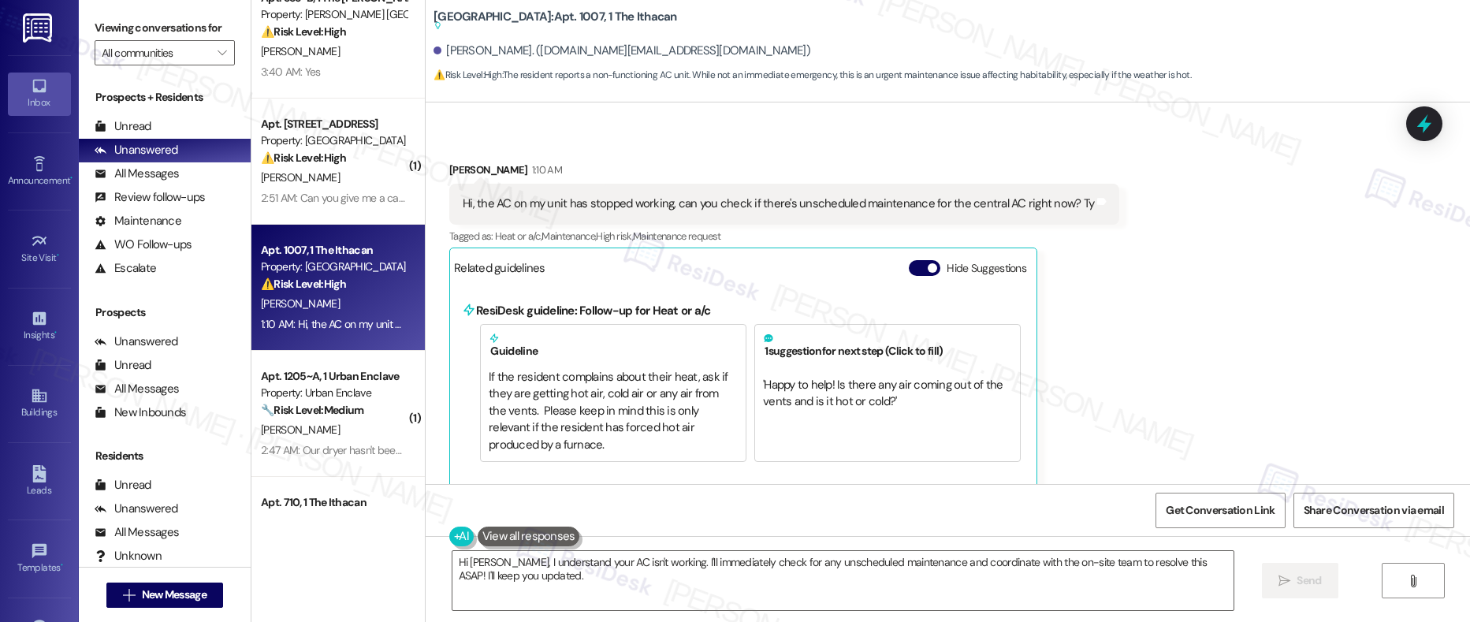
scroll to position [375, 0]
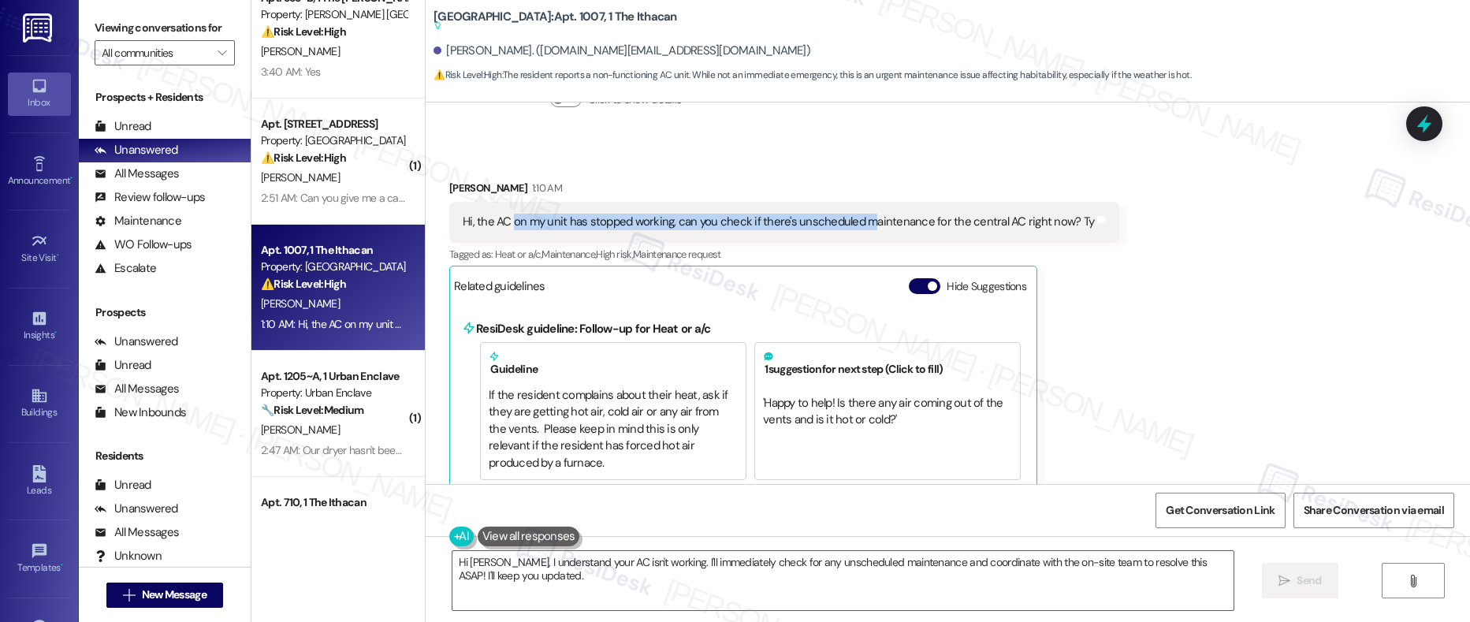
drag, startPoint x: 502, startPoint y: 217, endPoint x: 857, endPoint y: 228, distance: 355.5
click at [857, 228] on div "Hi, the AC on my unit has stopped working, can you check if there's unscheduled…" at bounding box center [778, 222] width 631 height 17
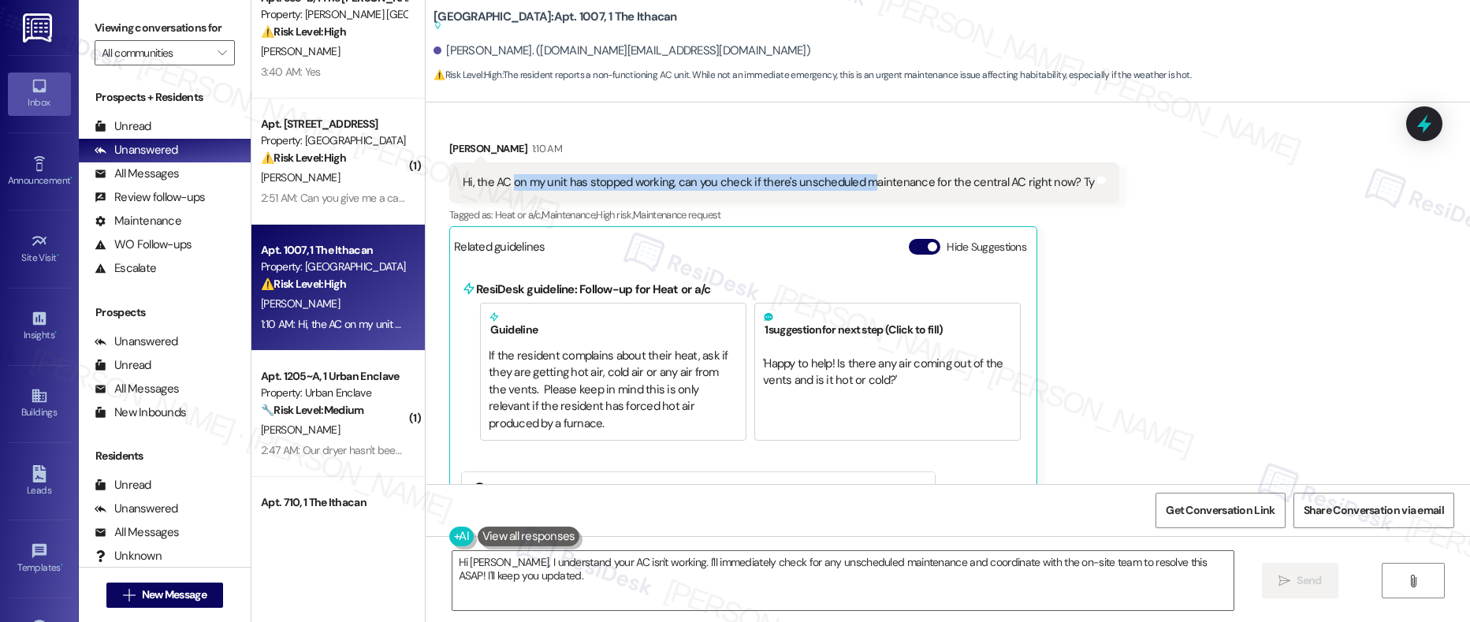
scroll to position [415, 0]
click at [697, 187] on div "Hi, the AC on my unit has stopped working, can you check if there's unscheduled…" at bounding box center [778, 181] width 631 height 17
click at [477, 536] on textarea "Hi [PERSON_NAME], I understand your AC isn't working. I'll immediately check fo…" at bounding box center [843, 580] width 782 height 59
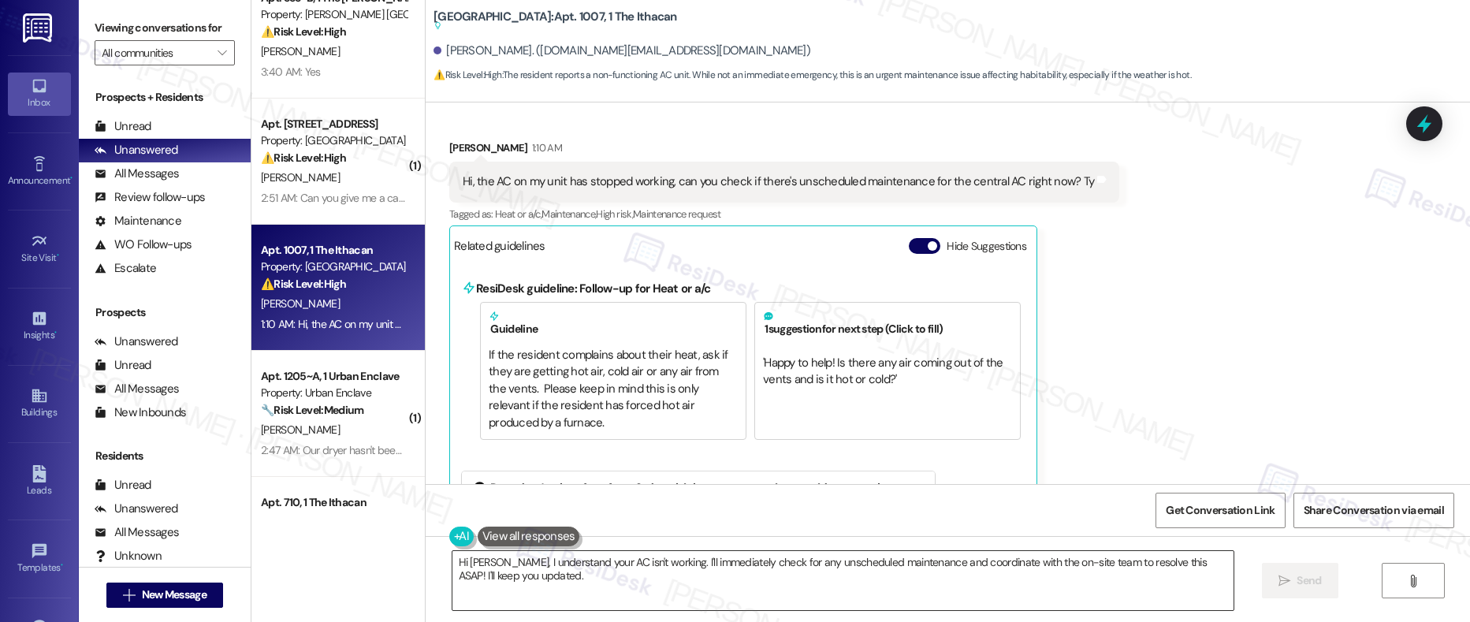
click at [477, 536] on textarea "Hi [PERSON_NAME], I understand your AC isn't working. I'll immediately check fo…" at bounding box center [843, 580] width 782 height 59
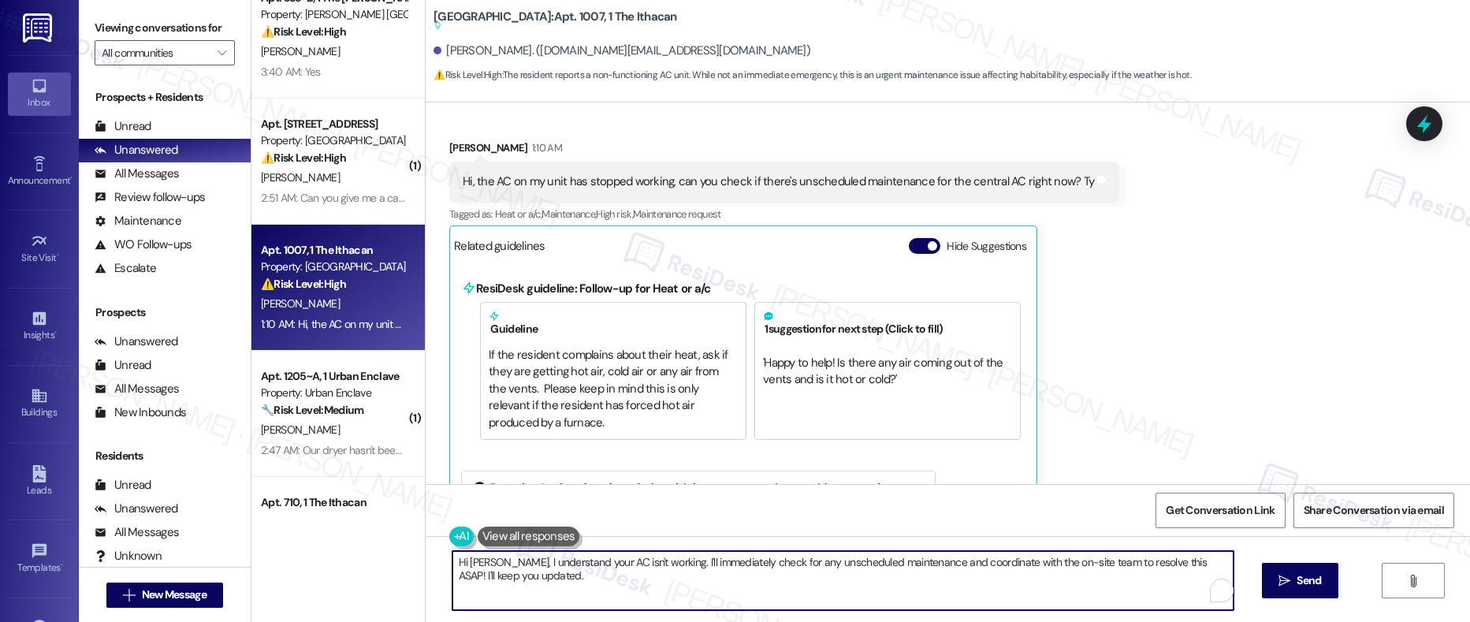
click at [477, 536] on textarea "Hi [PERSON_NAME], I understand your AC isn't working. I'll immediately check fo…" at bounding box center [843, 580] width 782 height 59
paste textarea "[Resident], thank you for letting us know. I don’t see any notice of unschedule…"
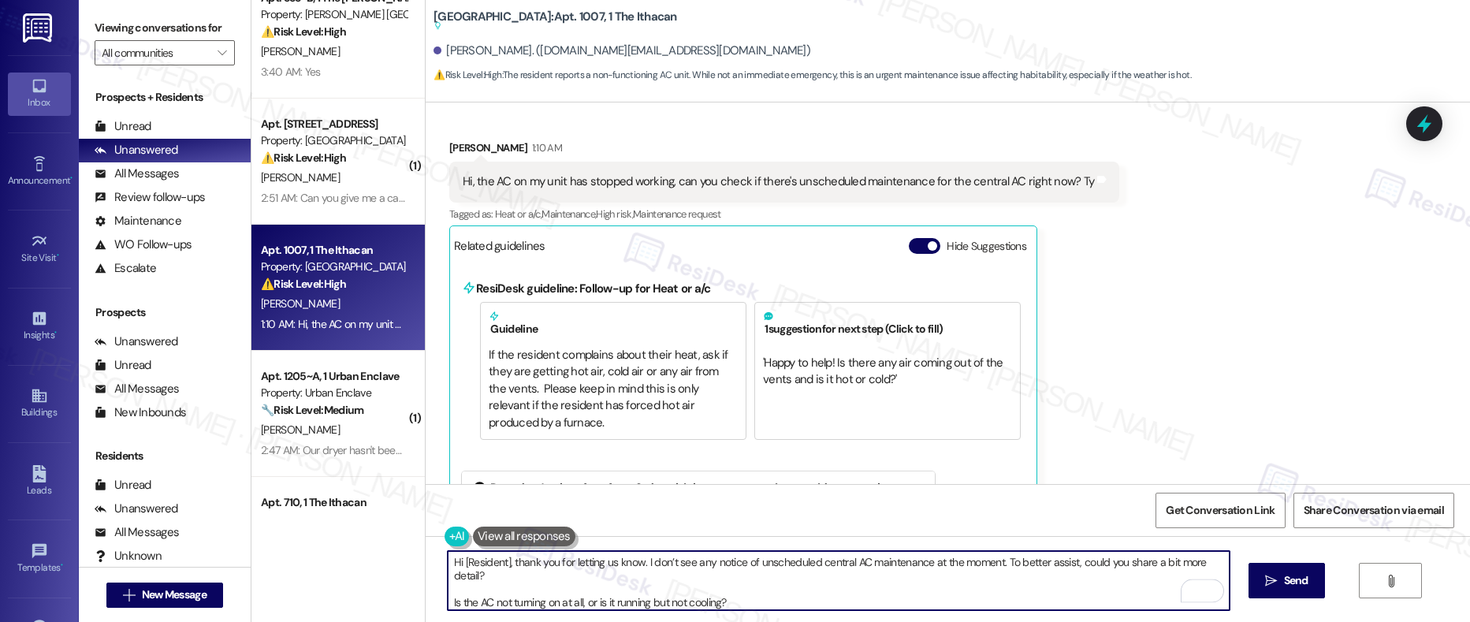
scroll to position [0, 0]
drag, startPoint x: 453, startPoint y: 563, endPoint x: 498, endPoint y: 563, distance: 44.9
click at [498, 536] on textarea "Hi [Resident], thank you for letting us know. I don’t see any notice of unsched…" at bounding box center [839, 580] width 782 height 59
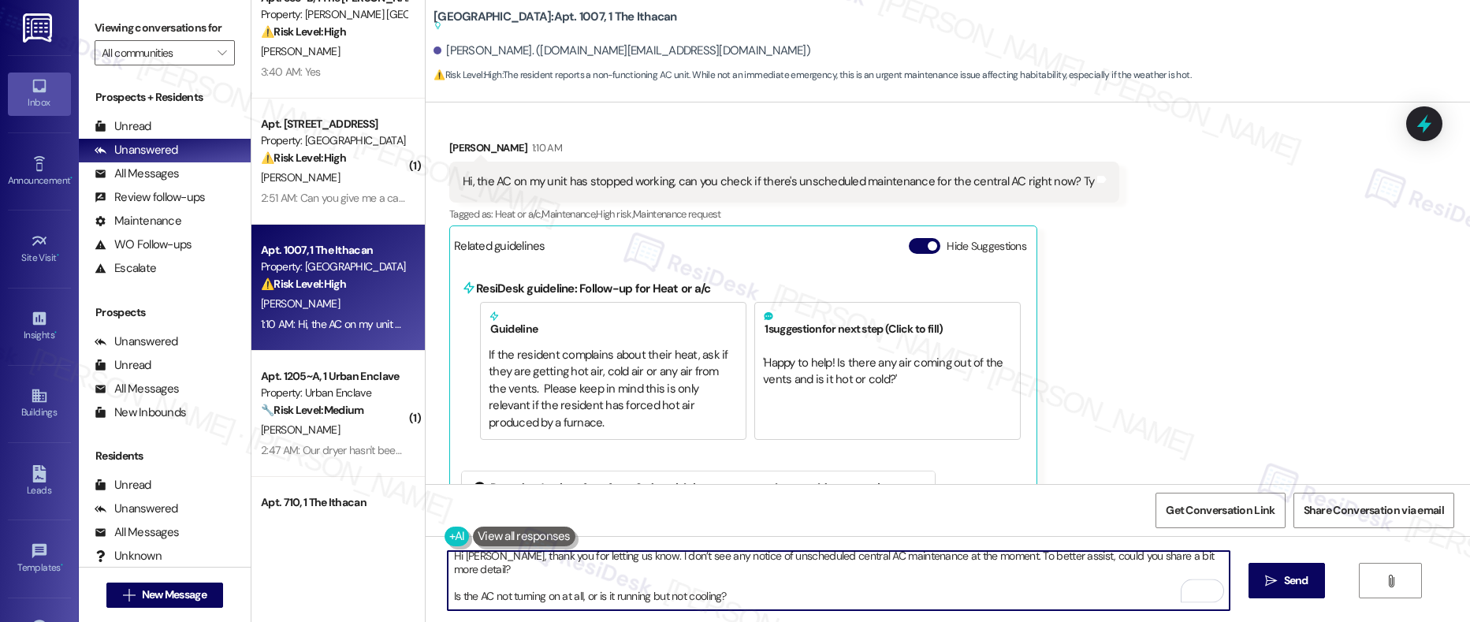
scroll to position [9, 0]
click at [448, 536] on textarea "Hi [PERSON_NAME], thank you for letting us know. I don’t see any notice of unsc…" at bounding box center [839, 580] width 782 height 59
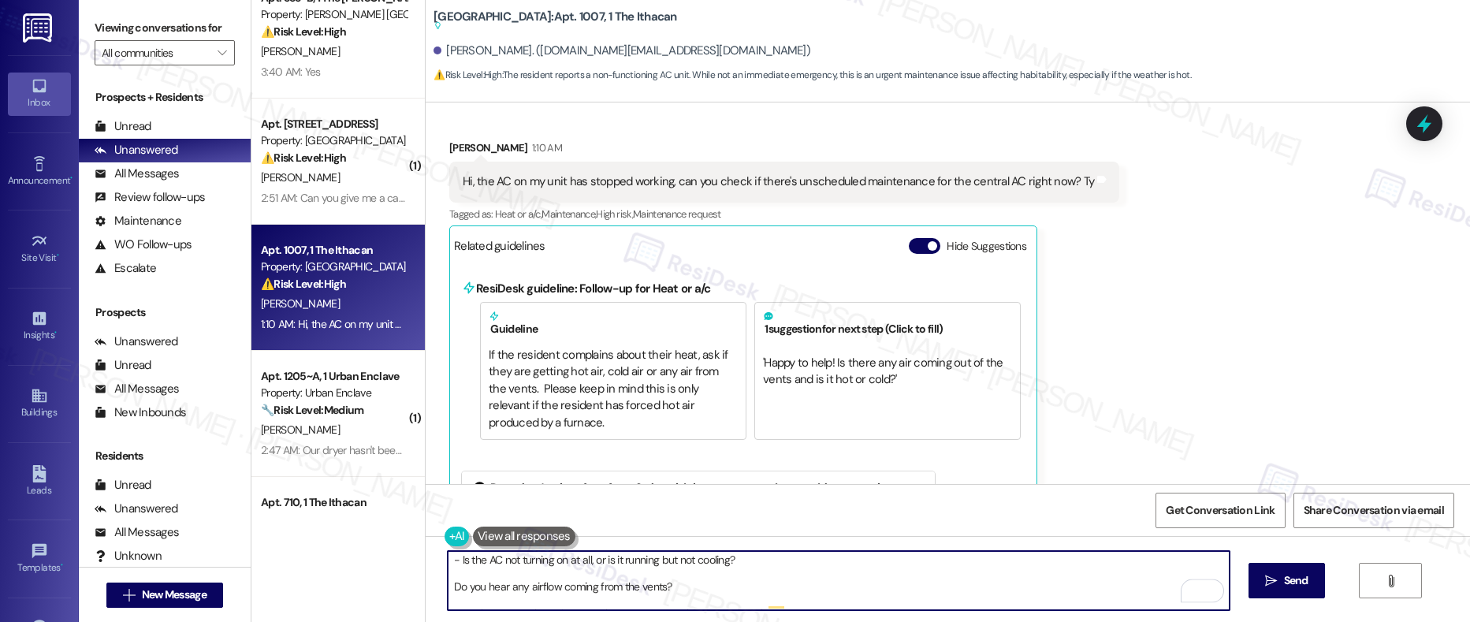
click at [448, 536] on textarea "Hi [PERSON_NAME], thank you for letting us know. I don’t see any notice of unsc…" at bounding box center [839, 580] width 782 height 59
click at [493, 536] on textarea "Hi [PERSON_NAME], thank you for letting us know. I don’t see any notice of unsc…" at bounding box center [839, 580] width 782 height 59
click at [463, 536] on textarea "Hi [PERSON_NAME], thank you for letting us know. I don’t see any notice of unsc…" at bounding box center [839, 580] width 782 height 59
click at [486, 536] on textarea "Hi [PERSON_NAME], thank you for letting us know. I don’t see any notice of unsc…" at bounding box center [839, 580] width 782 height 59
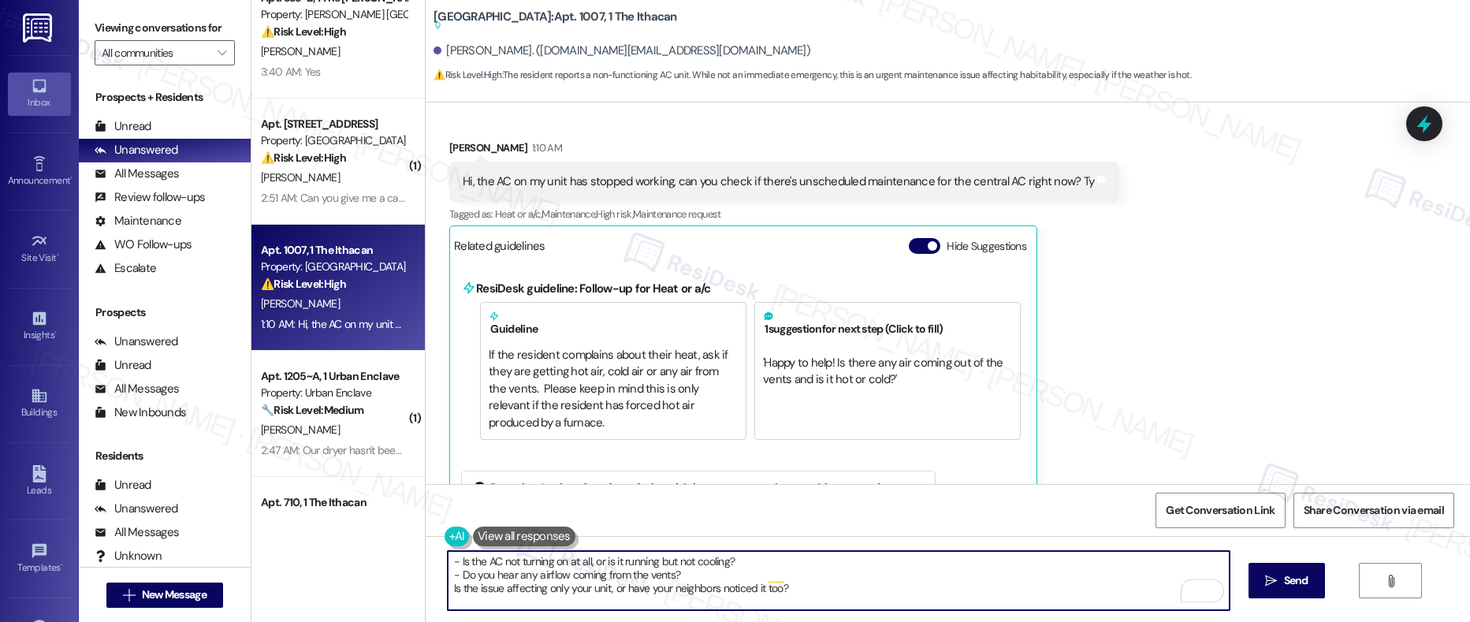
click at [486, 536] on textarea "Hi [PERSON_NAME], thank you for letting us know. I don’t see any notice of unsc…" at bounding box center [839, 580] width 782 height 59
drag, startPoint x: 708, startPoint y: 599, endPoint x: 855, endPoint y: 600, distance: 146.6
click at [855, 536] on textarea "Hi [PERSON_NAME], thank you for letting us know. I don’t see any notice of unsc…" at bounding box center [839, 580] width 782 height 59
click at [920, 536] on textarea "Hi [PERSON_NAME], thank you for letting us know. I don’t see any notice of unsc…" at bounding box center [839, 580] width 782 height 59
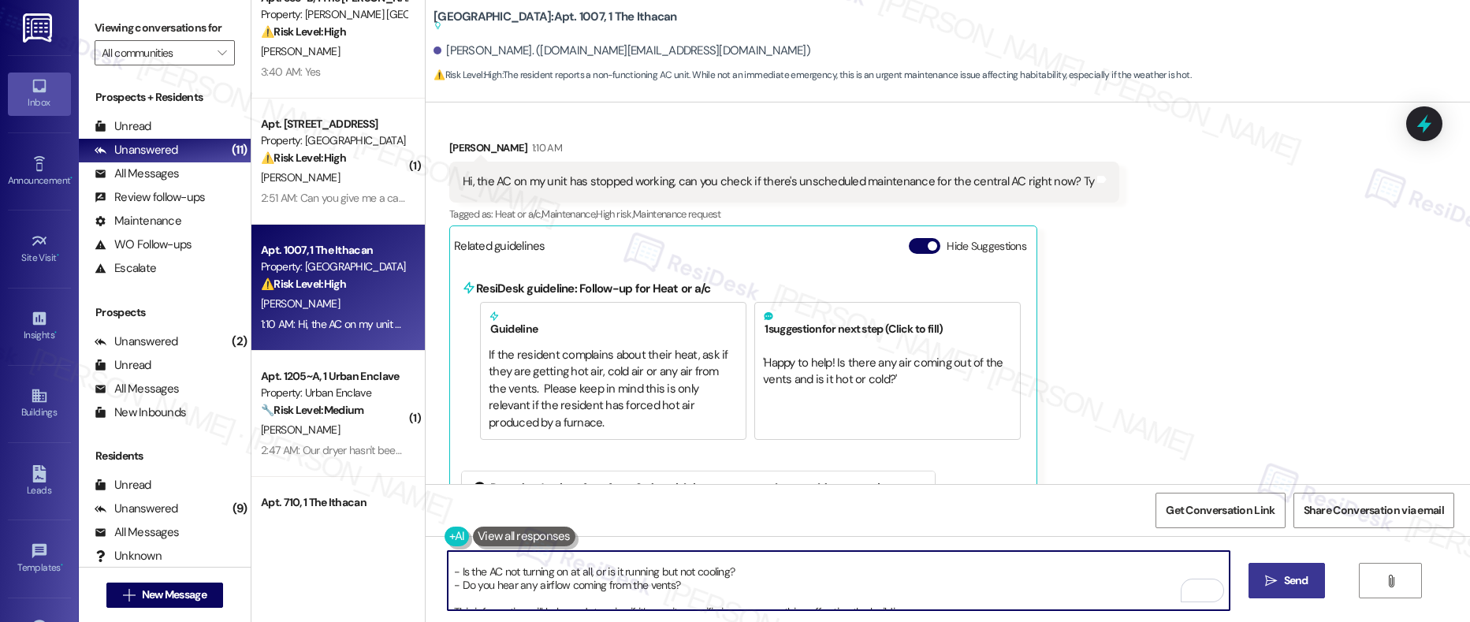
type textarea "Hi [PERSON_NAME], thank you for letting us know. I don’t see any notice of unsc…"
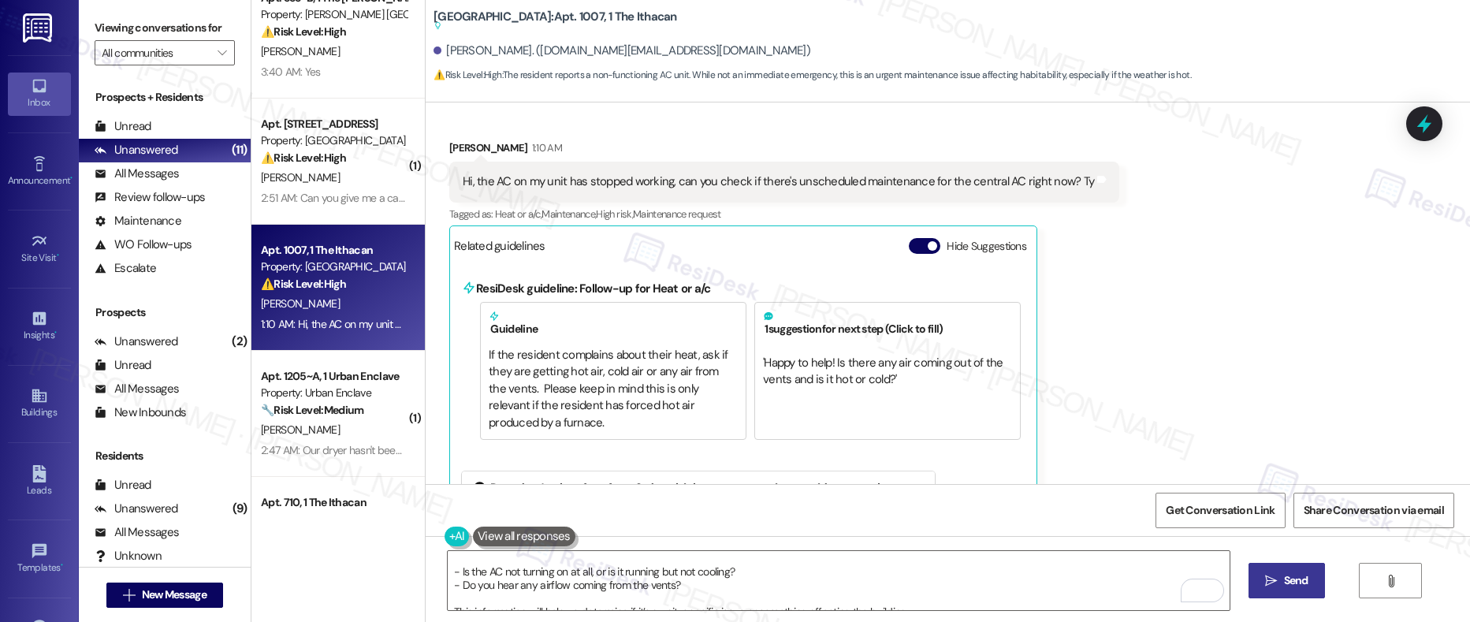
click at [1046, 536] on icon "" at bounding box center [1271, 580] width 12 height 13
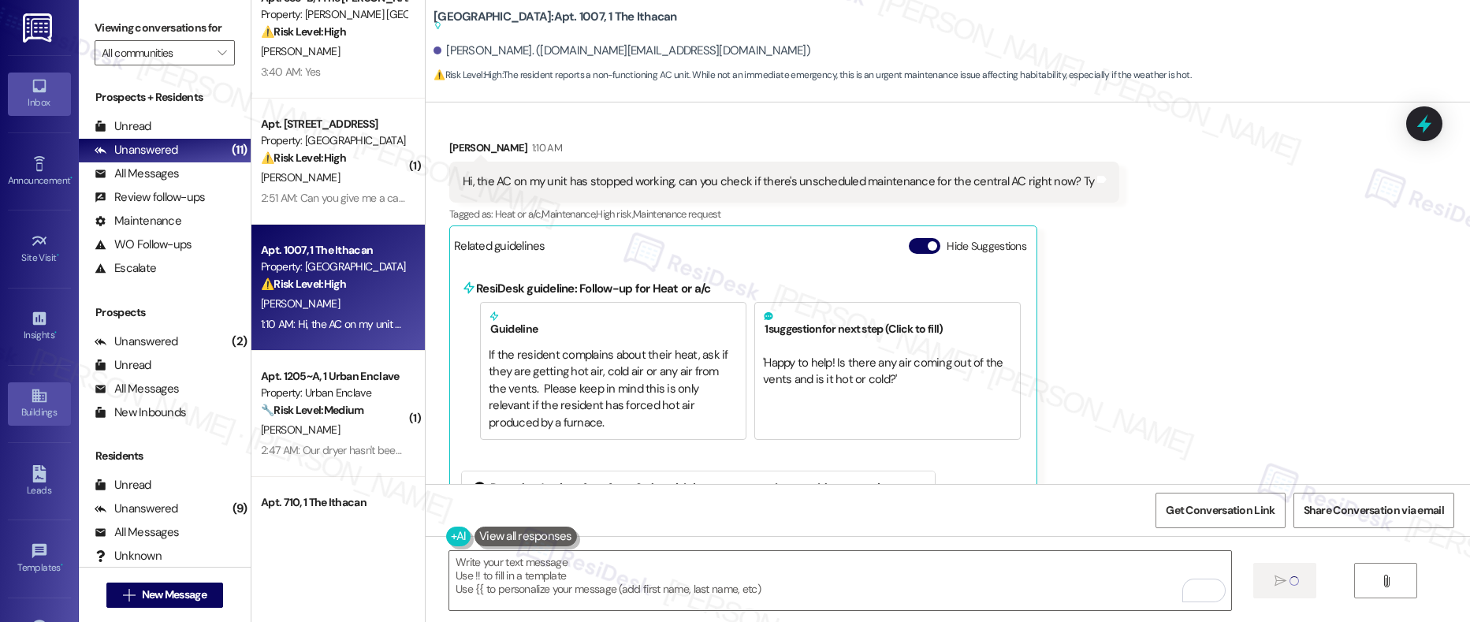
type textarea "Fetching suggested responses. Please feel free to read through the conversation…"
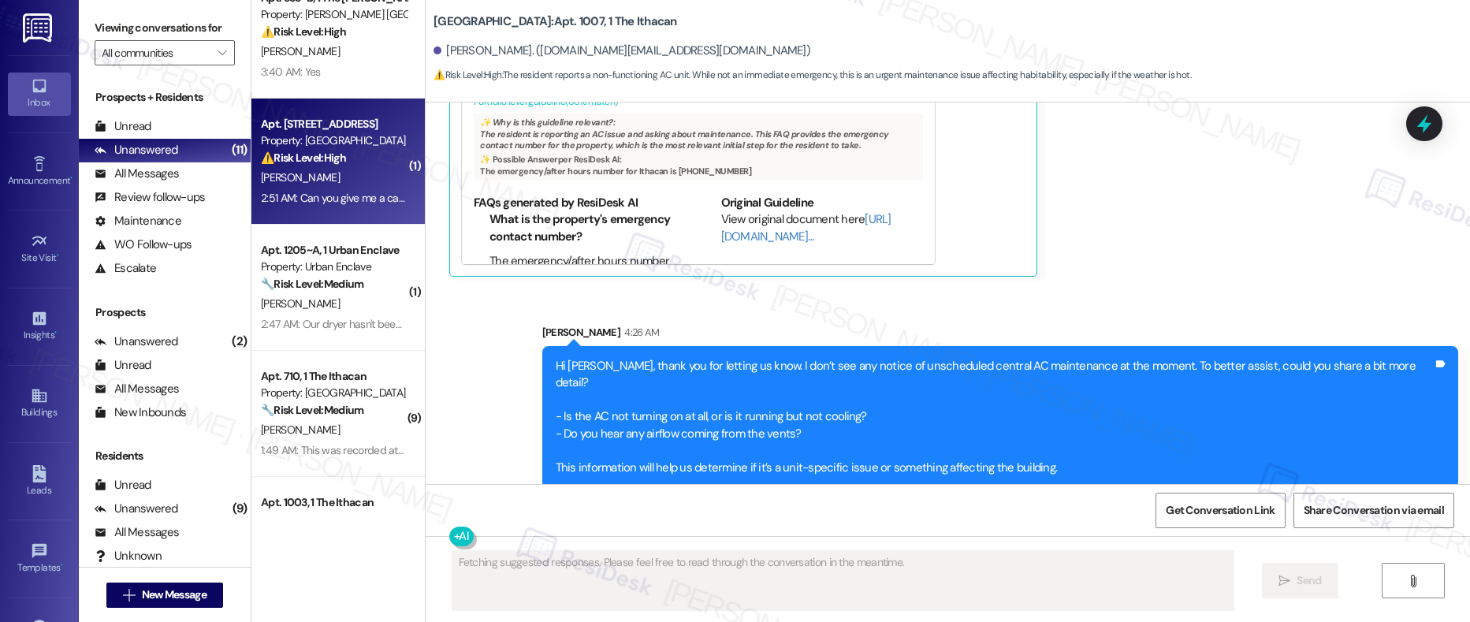
click at [353, 177] on div "[PERSON_NAME]" at bounding box center [333, 178] width 149 height 20
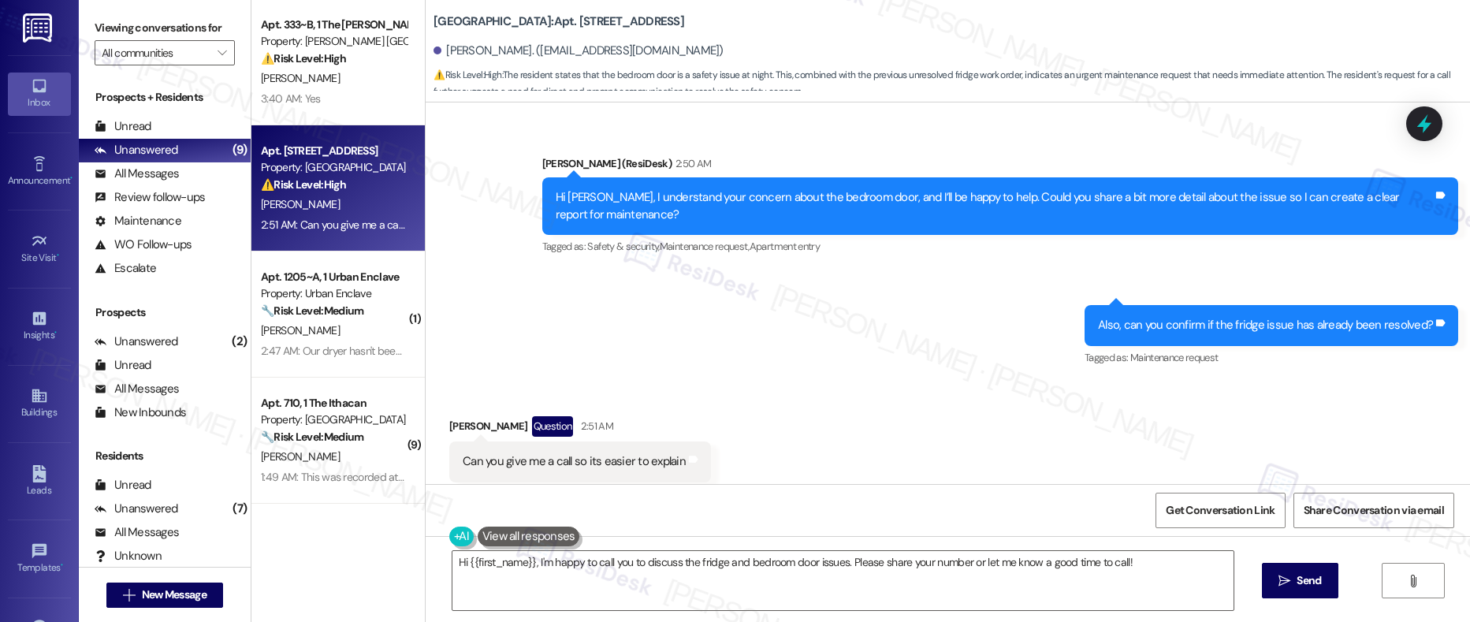
scroll to position [0, 0]
click at [523, 536] on textarea "Hi {{first_name}}, I'm happy to call you to discuss the fridge and bedroom door…" at bounding box center [843, 580] width 782 height 59
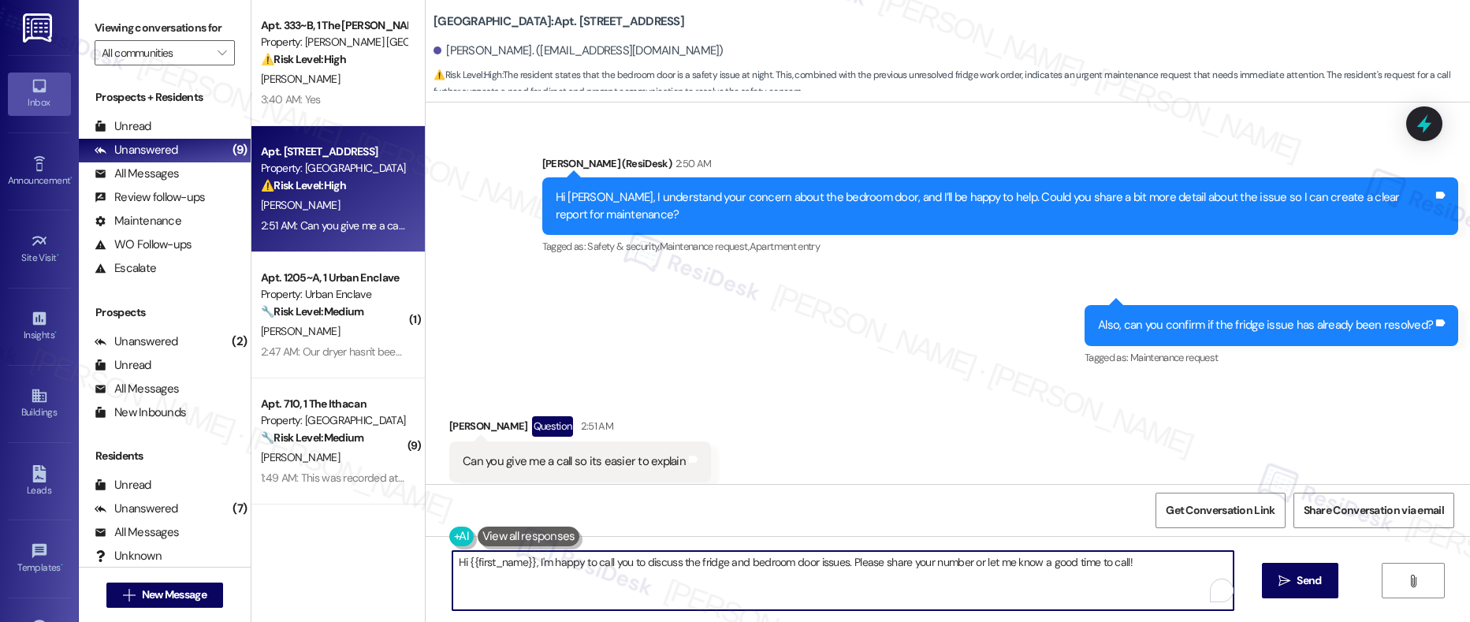
click at [523, 536] on textarea "Hi {{first_name}}, I'm happy to call you to discuss the fridge and bedroom door…" at bounding box center [843, 580] width 782 height 59
paste textarea "am sorry but I am unable to make or receive calls to this number. Is there anyt…"
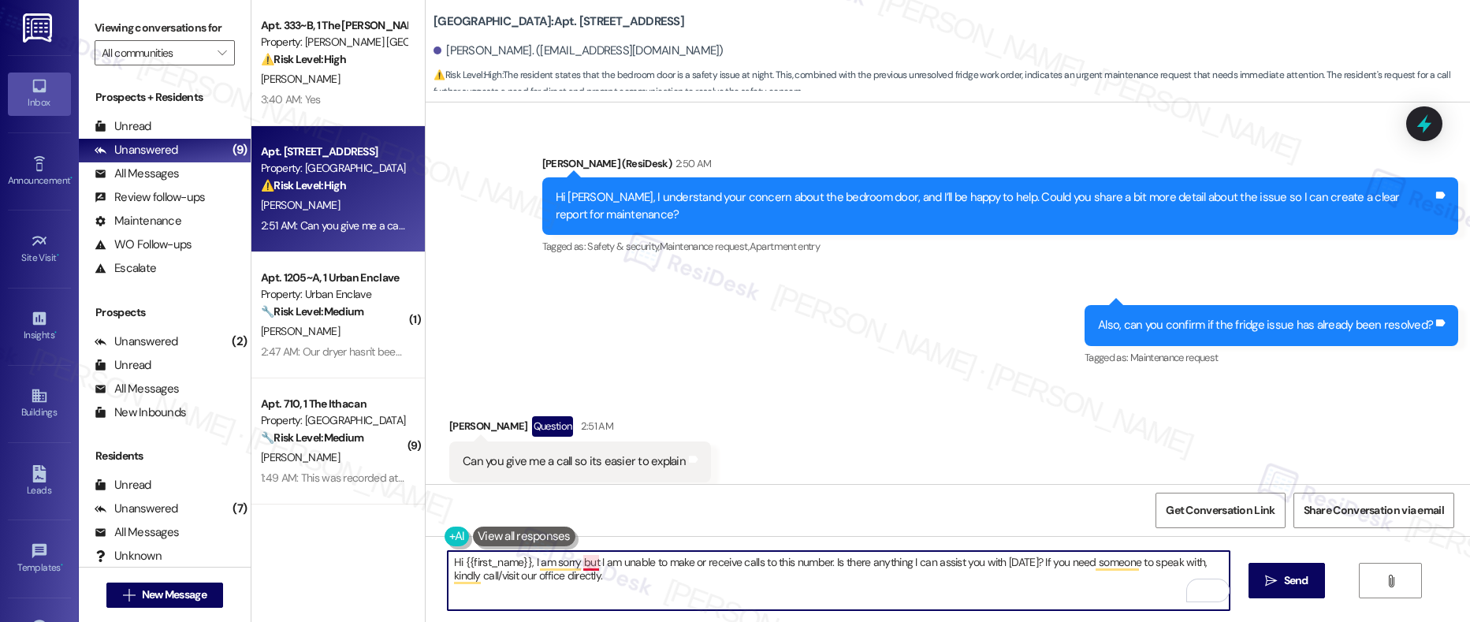
click at [582, 536] on textarea "Hi {{first_name}}, I am sorry but I am unable to make or receive calls to this …" at bounding box center [839, 580] width 782 height 59
drag, startPoint x: 673, startPoint y: 566, endPoint x: 823, endPoint y: 567, distance: 149.7
click at [823, 536] on textarea "Hi {{first_name}}, I am sorry, but I am unable to make or receive calls to this…" at bounding box center [839, 580] width 782 height 59
click at [827, 536] on textarea "Hi {{first_name}}, I am sorry, but I am unable to make or receive calls to this…" at bounding box center [839, 580] width 782 height 59
drag, startPoint x: 825, startPoint y: 563, endPoint x: 1028, endPoint y: 561, distance: 203.3
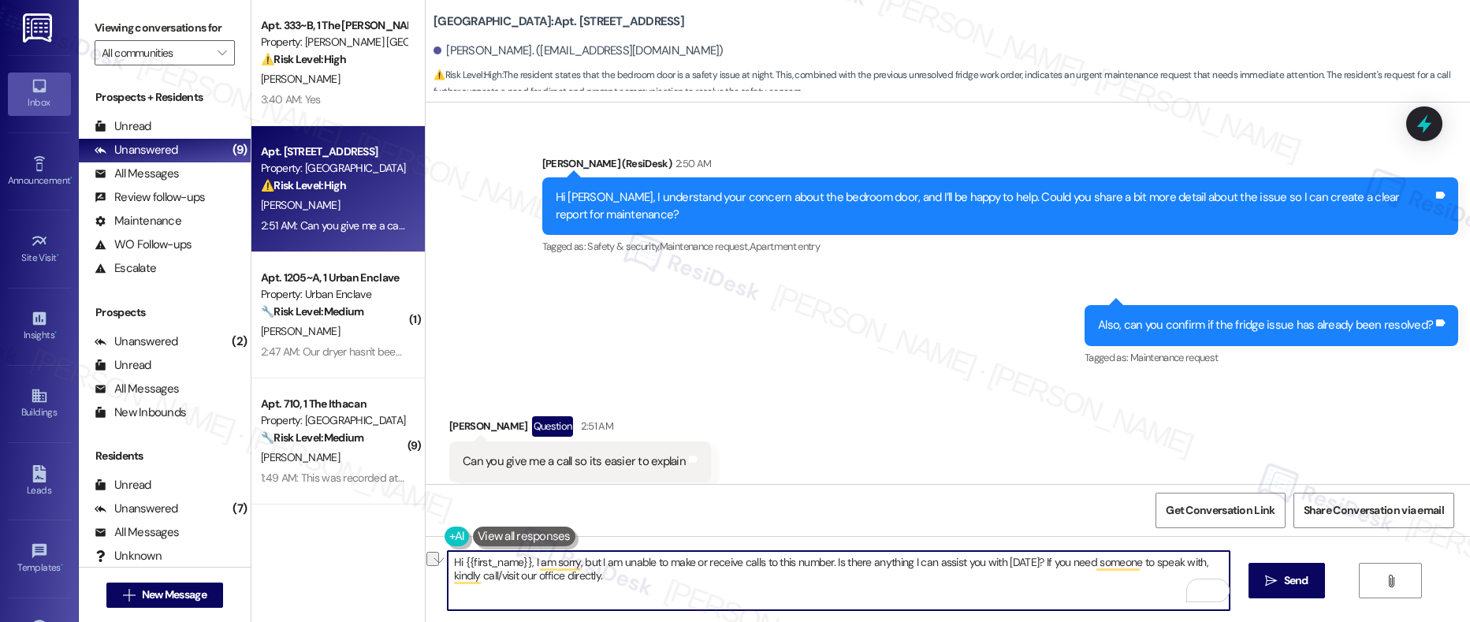
click at [1028, 536] on textarea "Hi {{first_name}}, I am sorry, but I am unable to make or receive calls to this…" at bounding box center [839, 580] width 782 height 59
click at [1046, 536] on textarea "Hi {{first_name}}, I am sorry, but I am unable to make or receive calls to this…" at bounding box center [839, 580] width 782 height 59
drag, startPoint x: 1147, startPoint y: 565, endPoint x: 825, endPoint y: 561, distance: 322.3
click at [825, 536] on textarea "Hi {{first_name}}, I am sorry, but I am unable to make or receive calls to this…" at bounding box center [839, 580] width 782 height 59
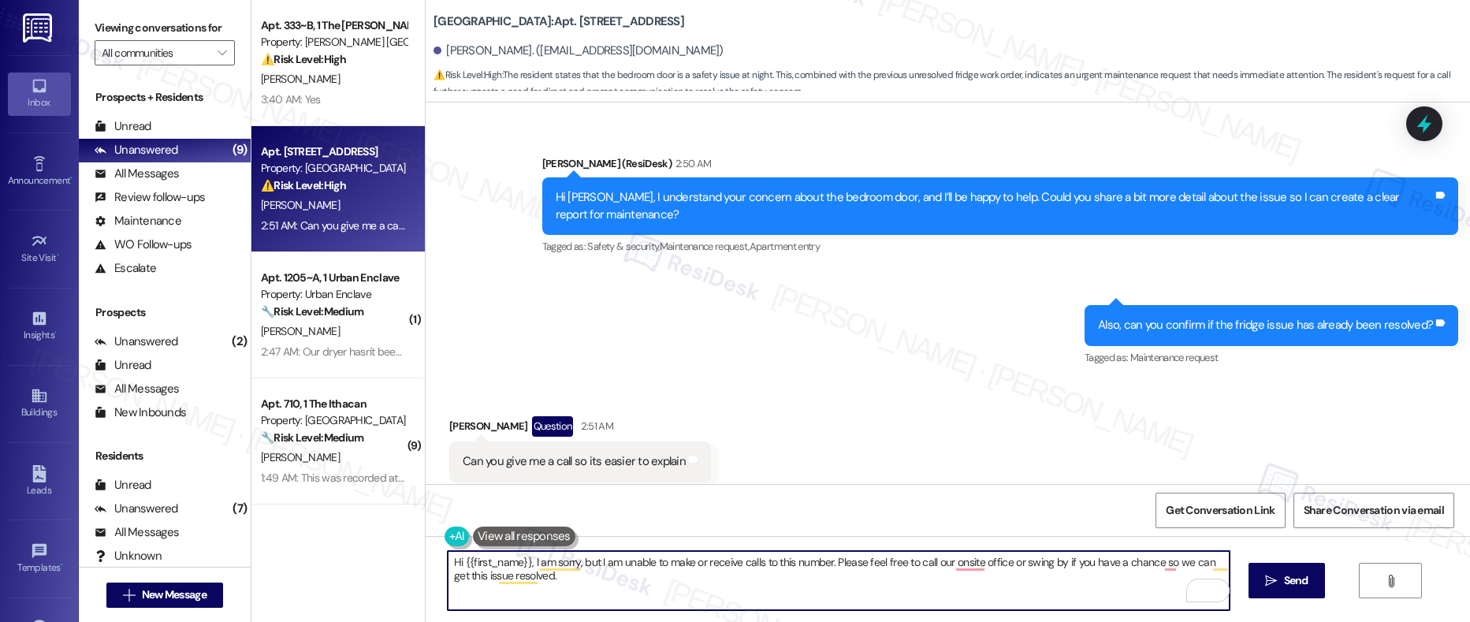
click at [1046, 536] on textarea "Hi {{first_name}}, I am sorry, but I am unable to make or receive calls to this…" at bounding box center [839, 580] width 782 height 59
click at [813, 536] on textarea "Hi {{first_name}}, I am sorry, but I am unable to make or receive calls to this…" at bounding box center [839, 580] width 782 height 59
type textarea "Hi {{first_name}}, I am sorry, but I am unable to make or receive calls to this…"
click at [1046, 536] on icon "" at bounding box center [1271, 580] width 12 height 13
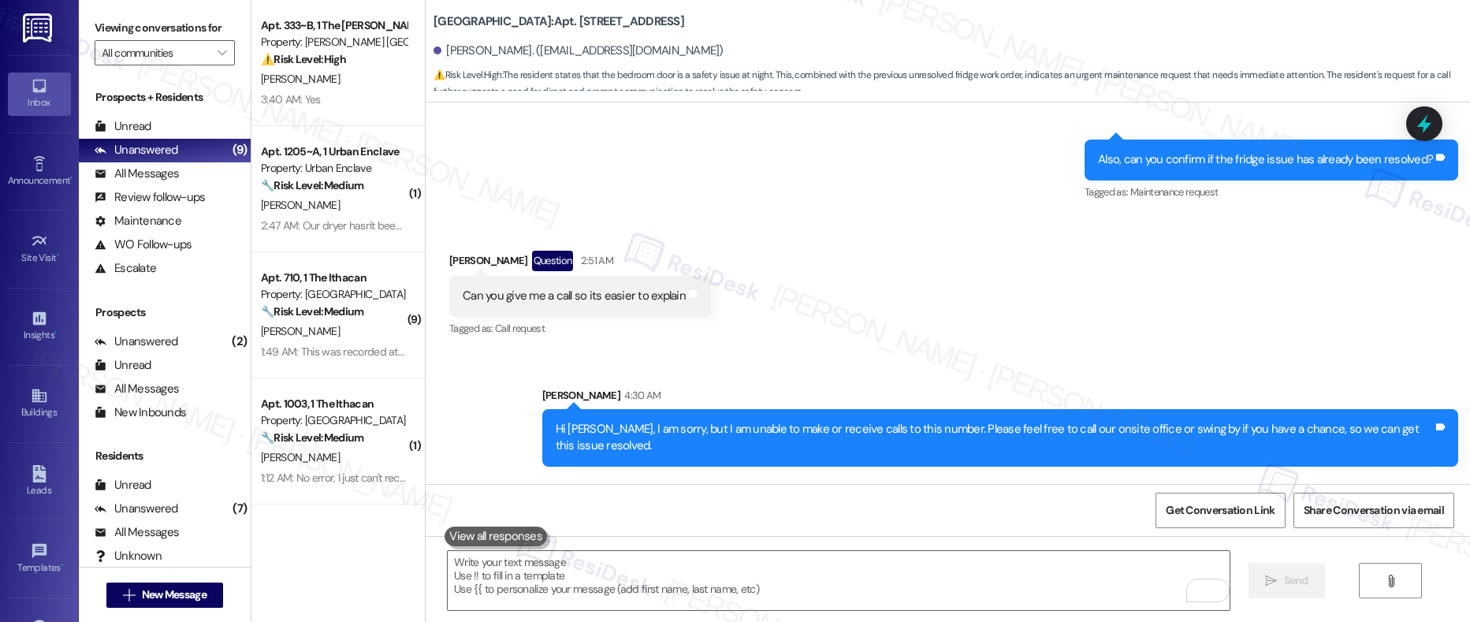
scroll to position [1901, 0]
